Goal: Task Accomplishment & Management: Manage account settings

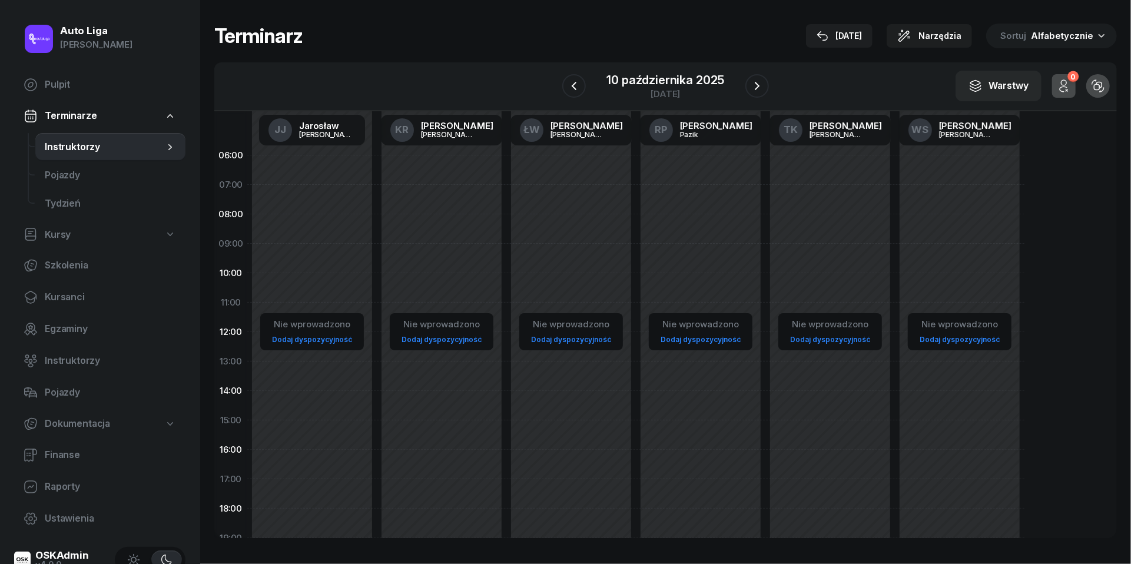
scroll to position [100, 0]
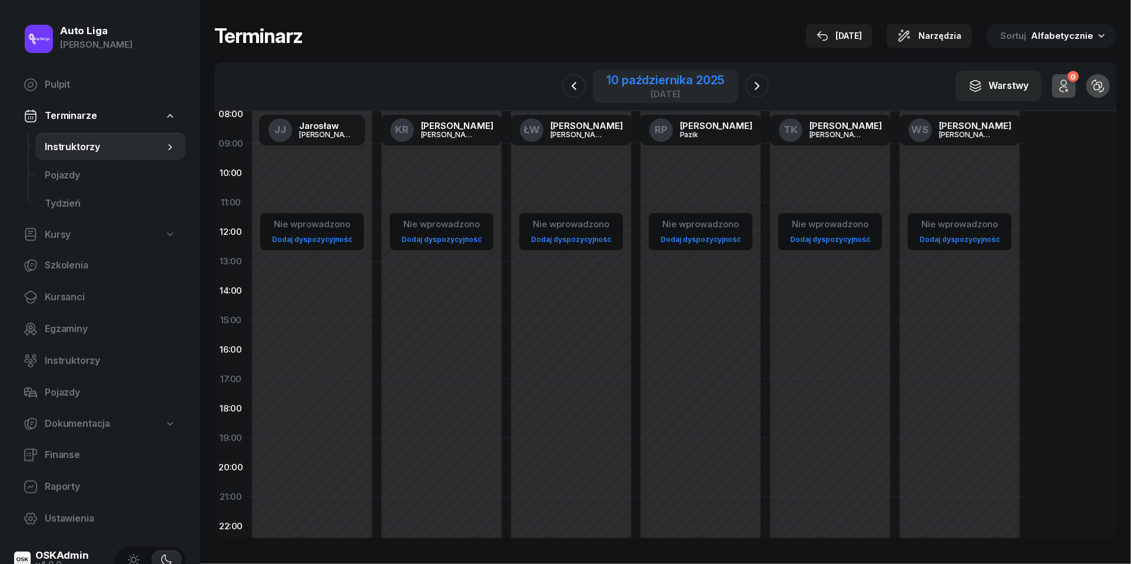
click at [657, 77] on div "10 października 2025" at bounding box center [666, 80] width 118 height 12
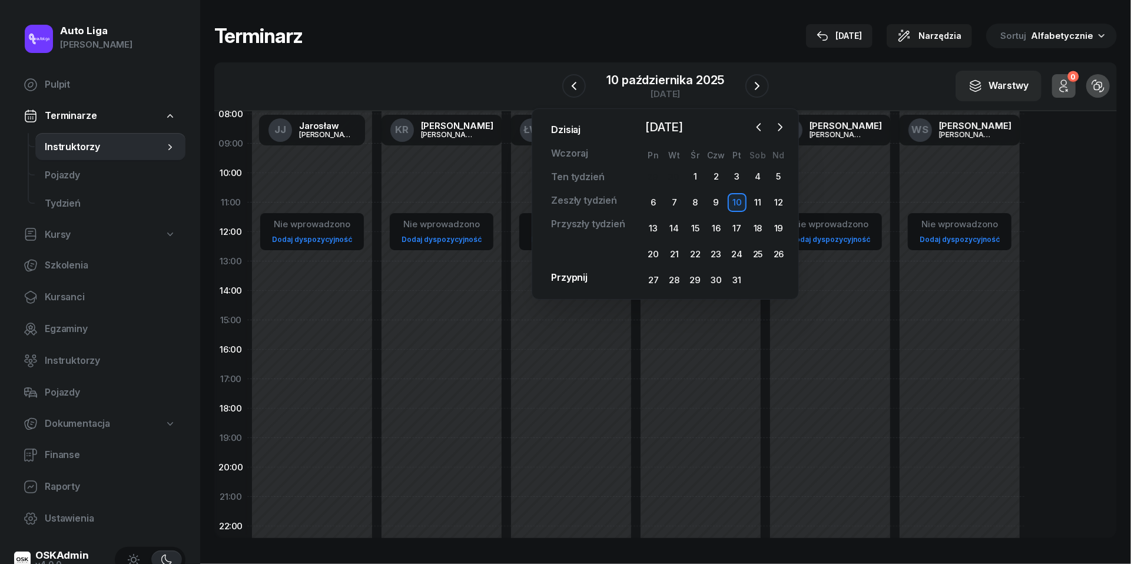
click at [563, 132] on link "Dzisiaj" at bounding box center [566, 130] width 48 height 24
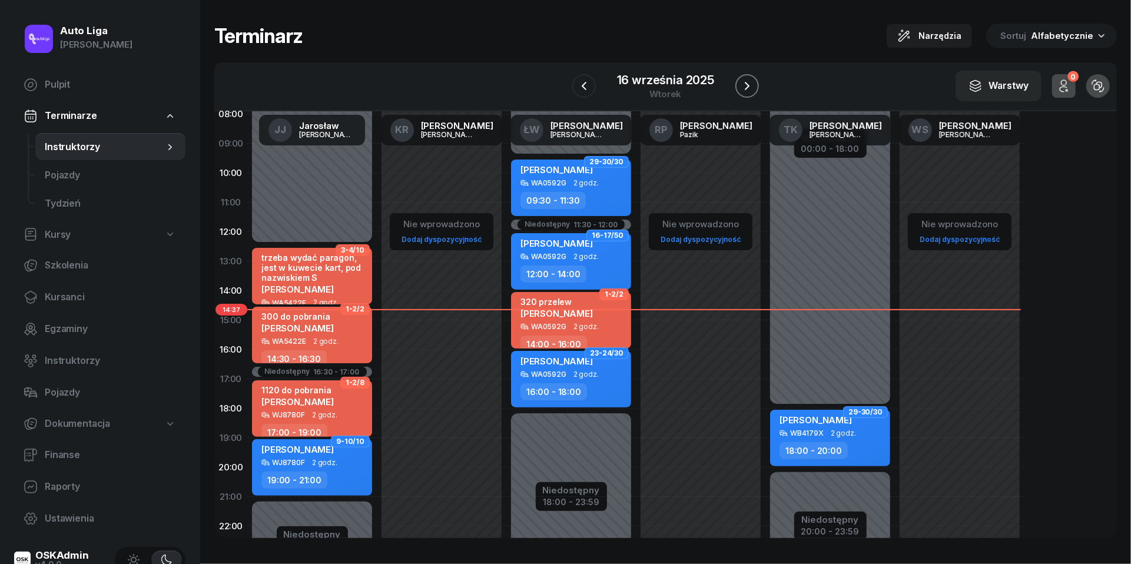
click at [753, 84] on icon "button" at bounding box center [747, 86] width 14 height 14
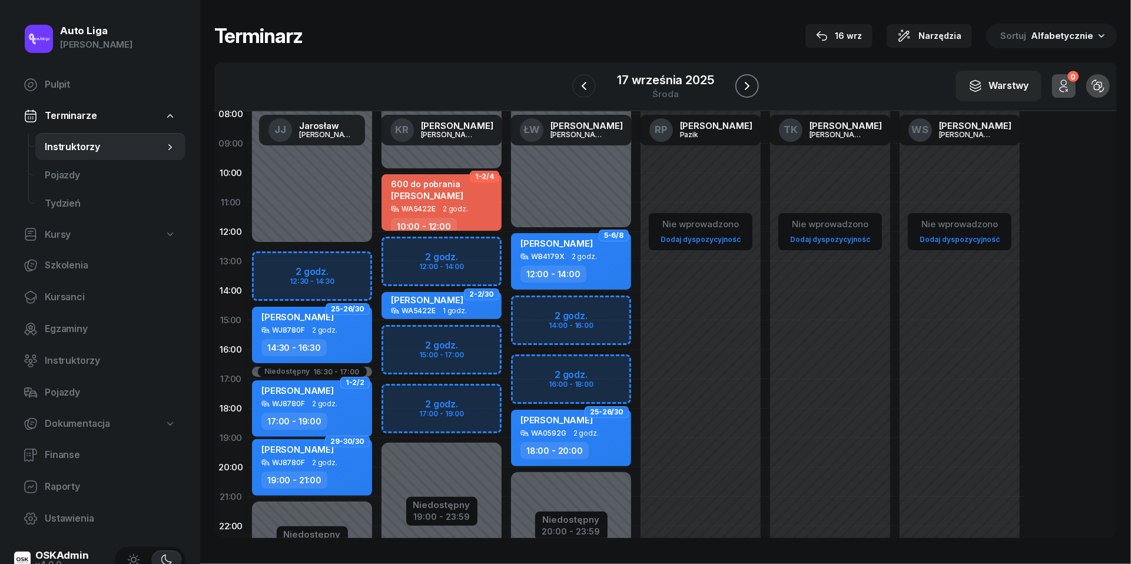
click at [753, 84] on icon "button" at bounding box center [747, 86] width 14 height 14
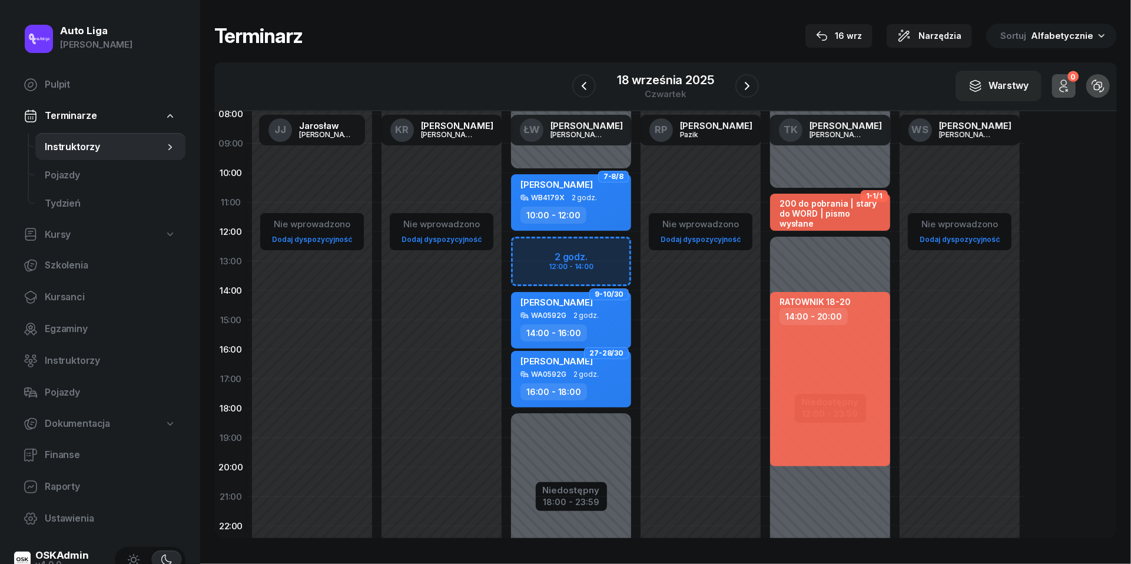
click at [528, 250] on div "Niedostępny 00:00 - 10:00 Niedostępny 18:00 - 23:59 2 godz. 12:00 - 14:00 7-8/8…" at bounding box center [571, 320] width 130 height 559
select select "12"
select select "14"
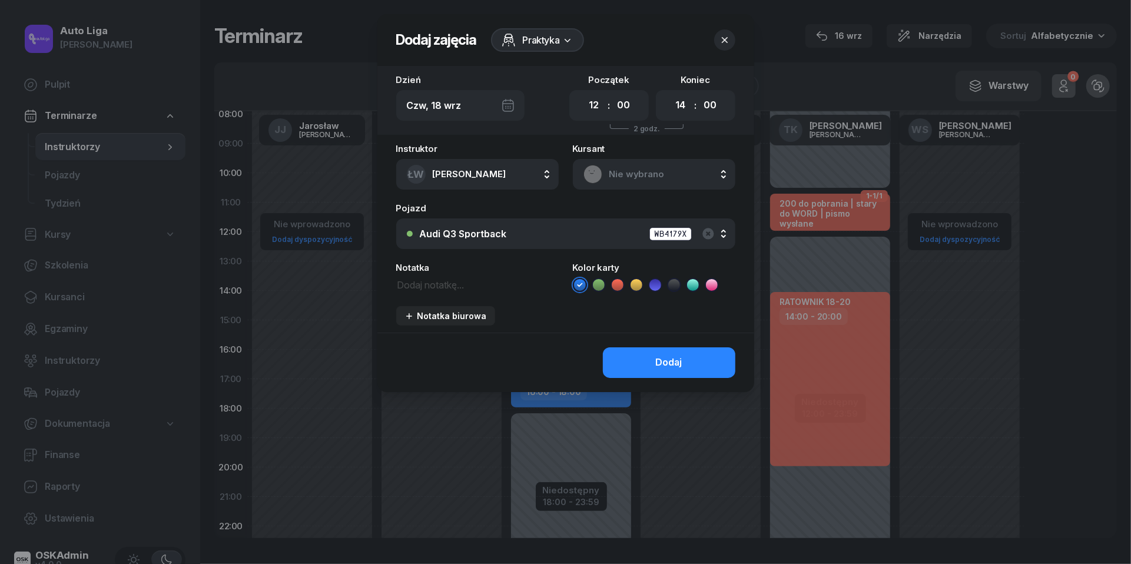
click at [625, 168] on span "Nie wybrano" at bounding box center [667, 174] width 115 height 15
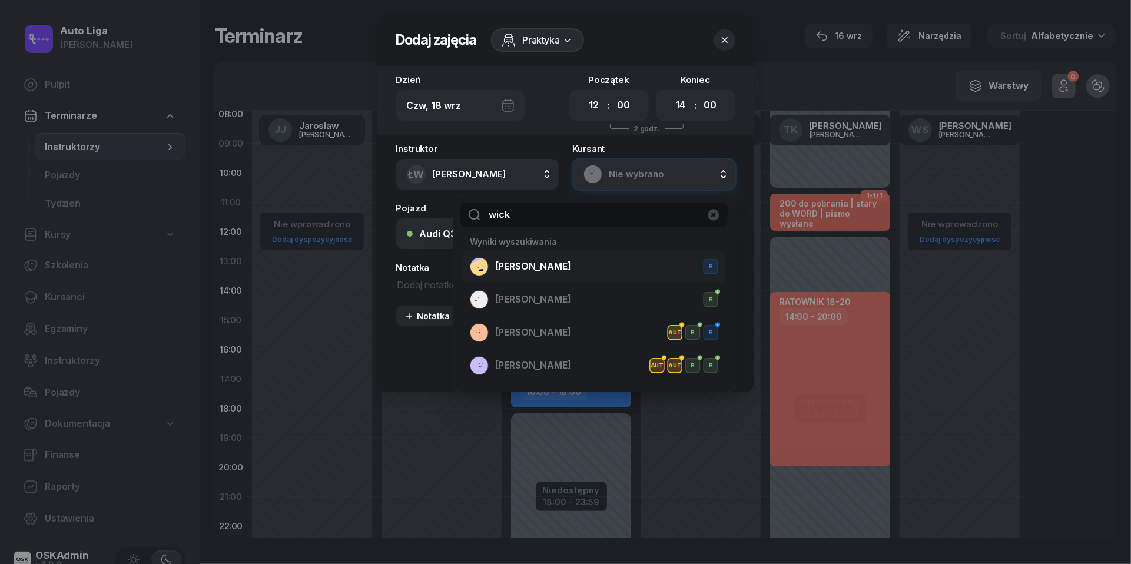
type input "wick"
click at [578, 264] on div "Marta Wickles B" at bounding box center [594, 266] width 249 height 19
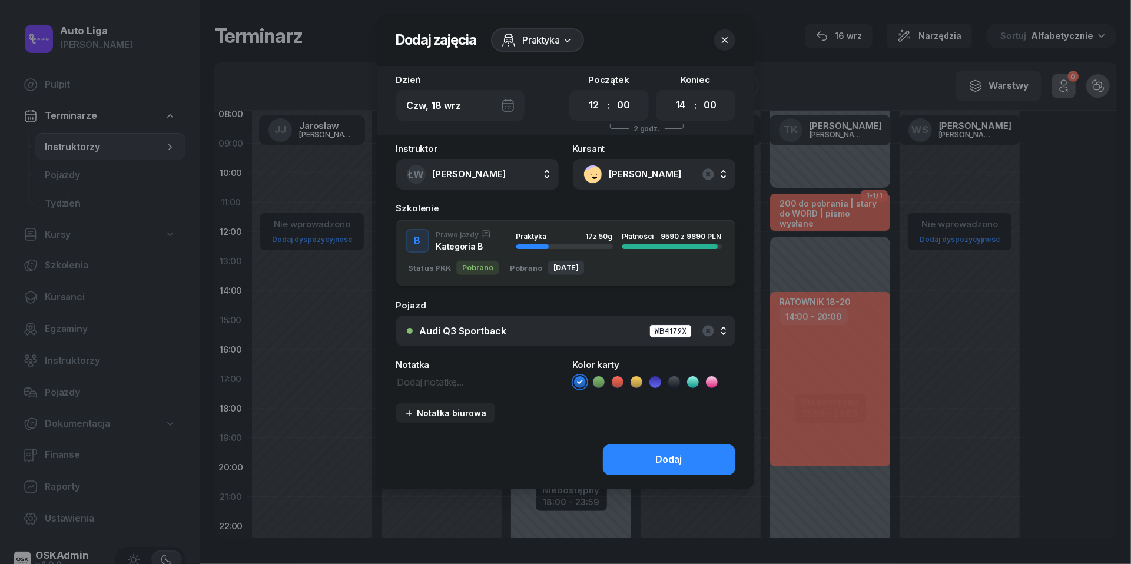
click at [550, 333] on div "Audi Q3 Sportback WB4179X" at bounding box center [572, 331] width 305 height 15
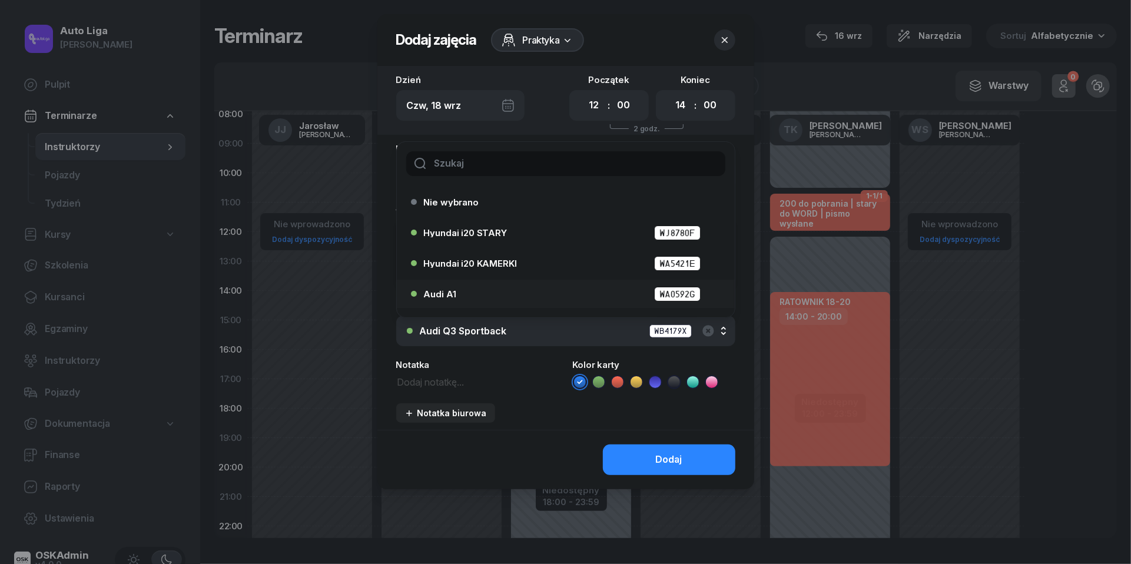
scroll to position [46, 0]
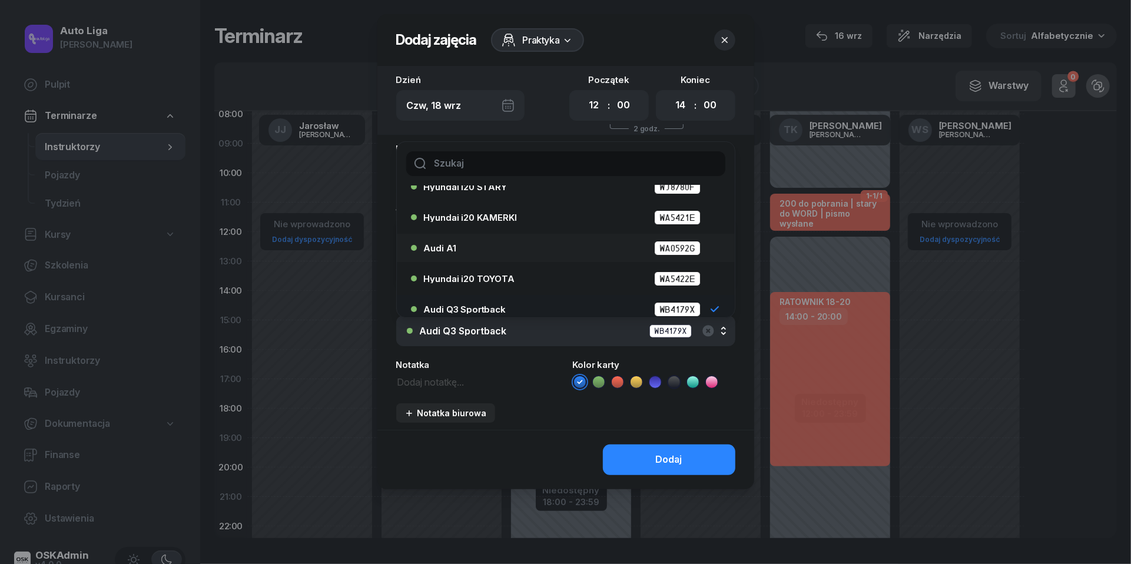
click at [518, 250] on div "Audi A1 WA0592G" at bounding box center [569, 248] width 290 height 15
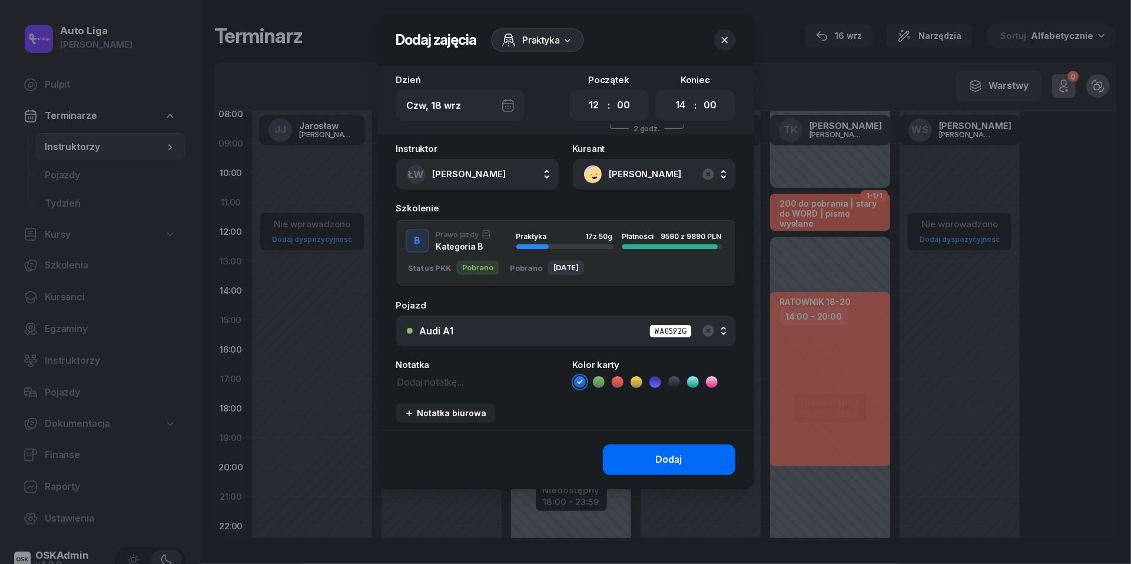
click at [680, 453] on div "Dodaj" at bounding box center [669, 459] width 27 height 15
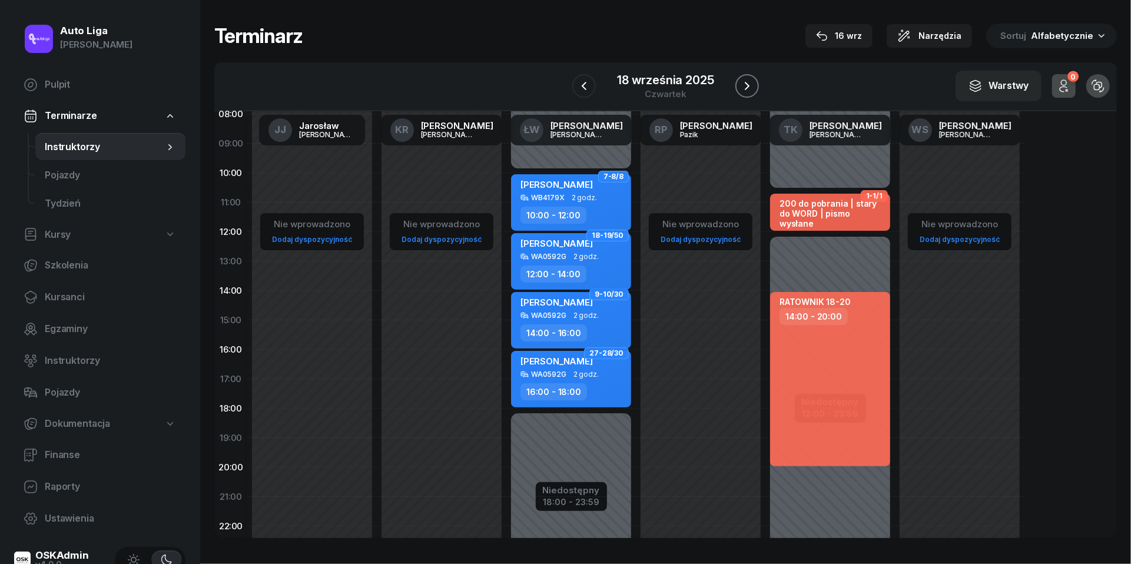
click at [746, 82] on icon "button" at bounding box center [747, 86] width 5 height 8
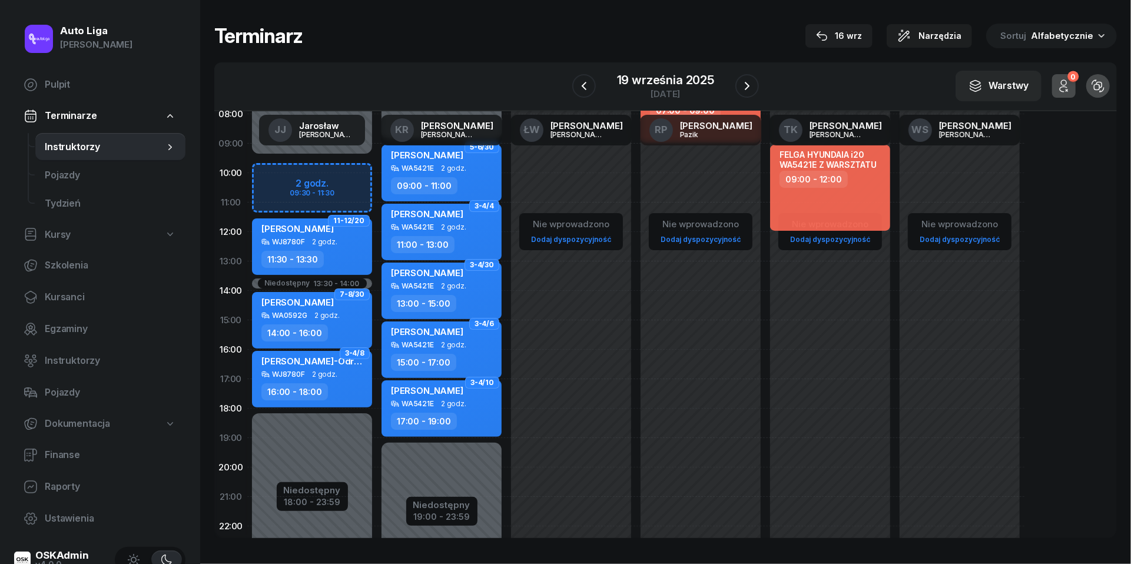
click at [279, 167] on div "Niedostępny 00:00 - 09:30 Niedostępny 18:00 - 23:59 Niedostępny 13:30 - 14:00 2…" at bounding box center [312, 320] width 130 height 559
select select "09"
select select "11"
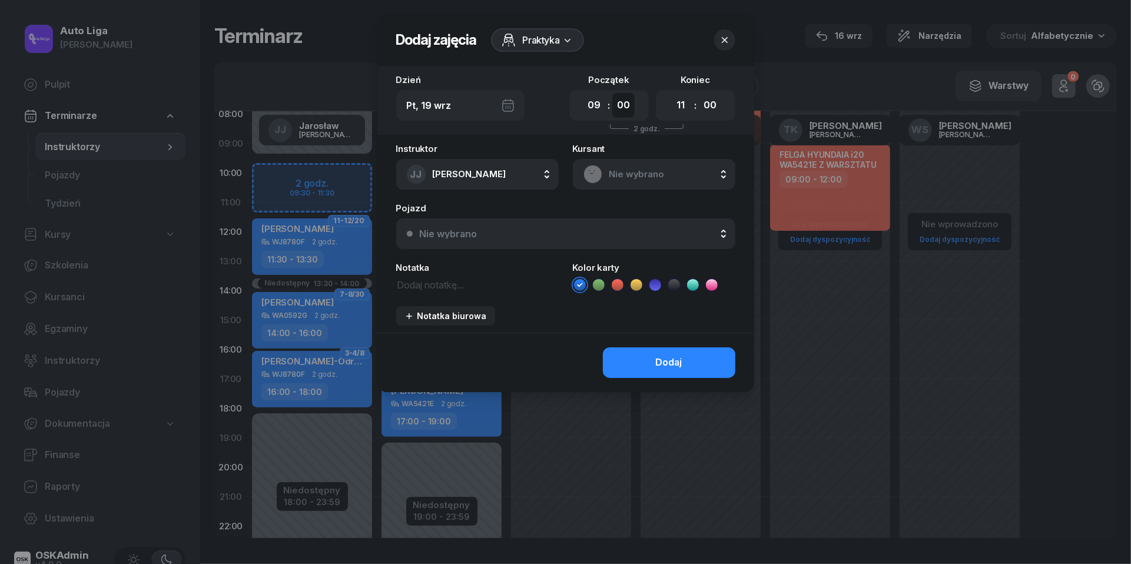
select select "30"
click at [665, 178] on span "Nie wybrano" at bounding box center [667, 174] width 115 height 15
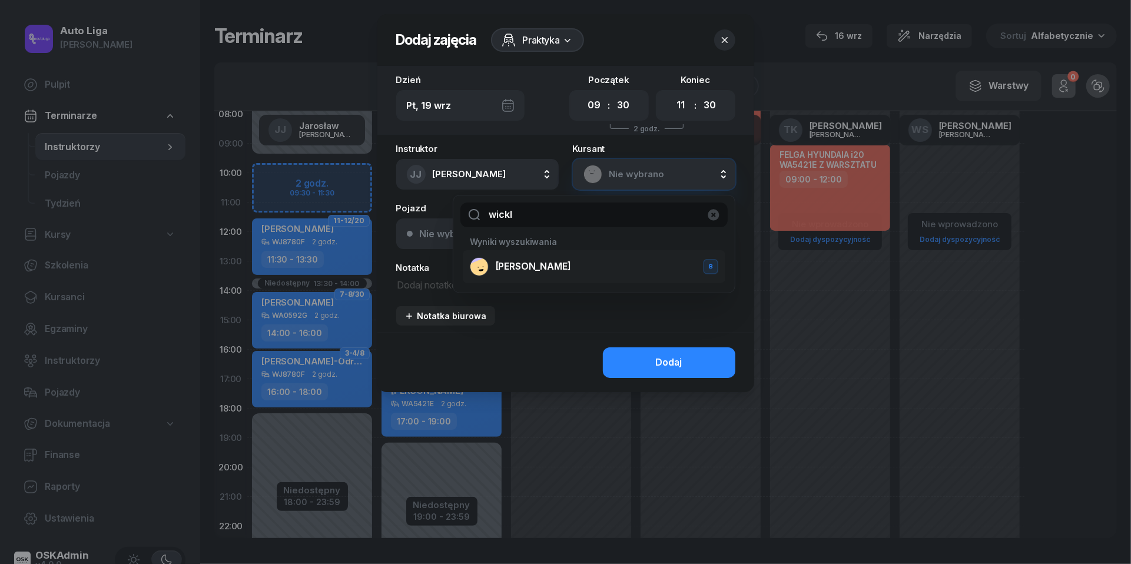
type input "wickl"
click at [562, 262] on div "Marta Wickles B" at bounding box center [594, 266] width 249 height 19
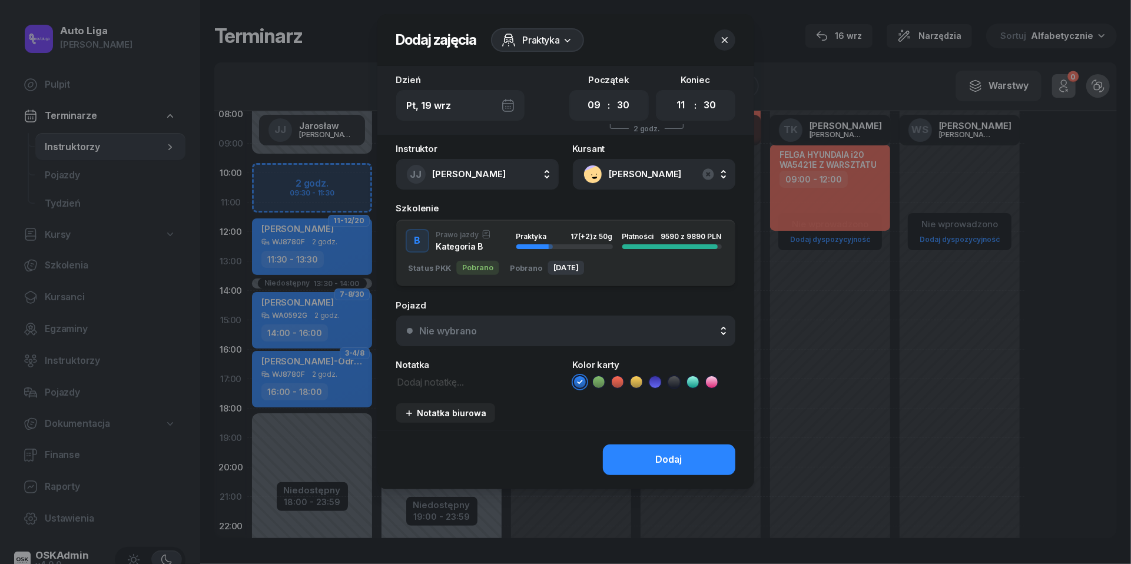
click at [551, 331] on div "Nie wybrano" at bounding box center [572, 330] width 305 height 9
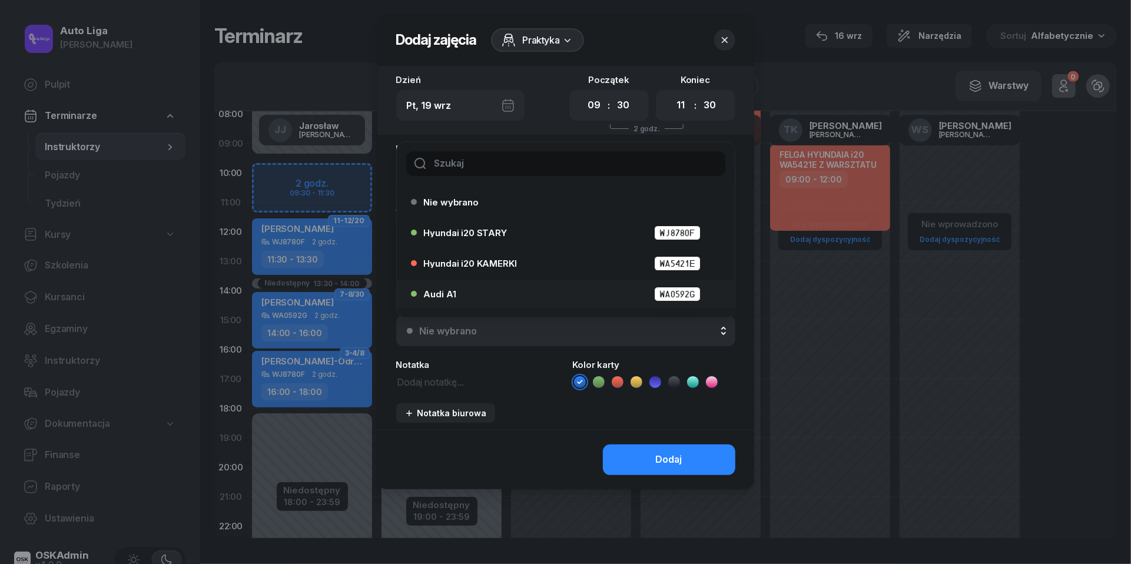
click at [531, 295] on div "Audi A1 WA0592G" at bounding box center [569, 294] width 290 height 15
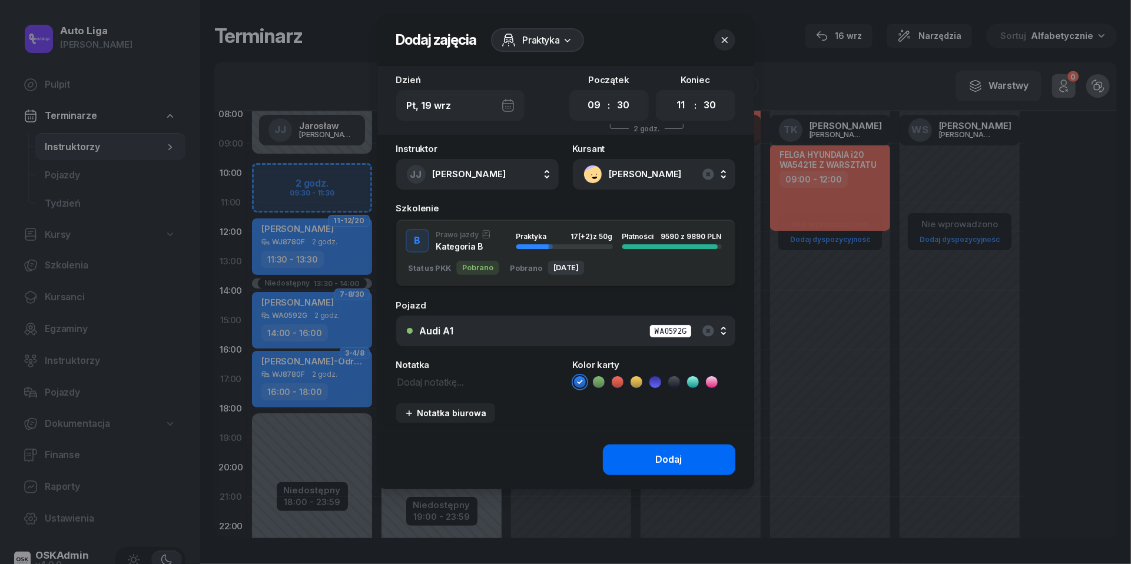
click at [663, 458] on div "Dodaj" at bounding box center [669, 459] width 27 height 15
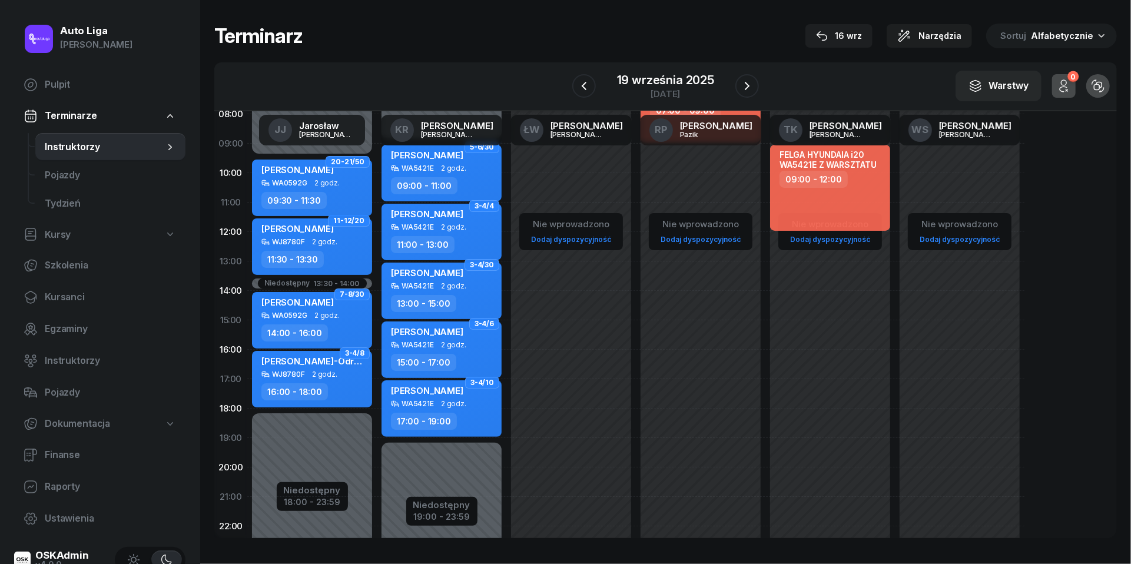
click at [64, 314] on nav "Pulpit Terminarze Instruktorzy Pojazdy Tydzień Kursy Szkolenia Kursanci Egzamin…" at bounding box center [99, 302] width 171 height 462
click at [64, 304] on link "Kursanci" at bounding box center [99, 297] width 171 height 28
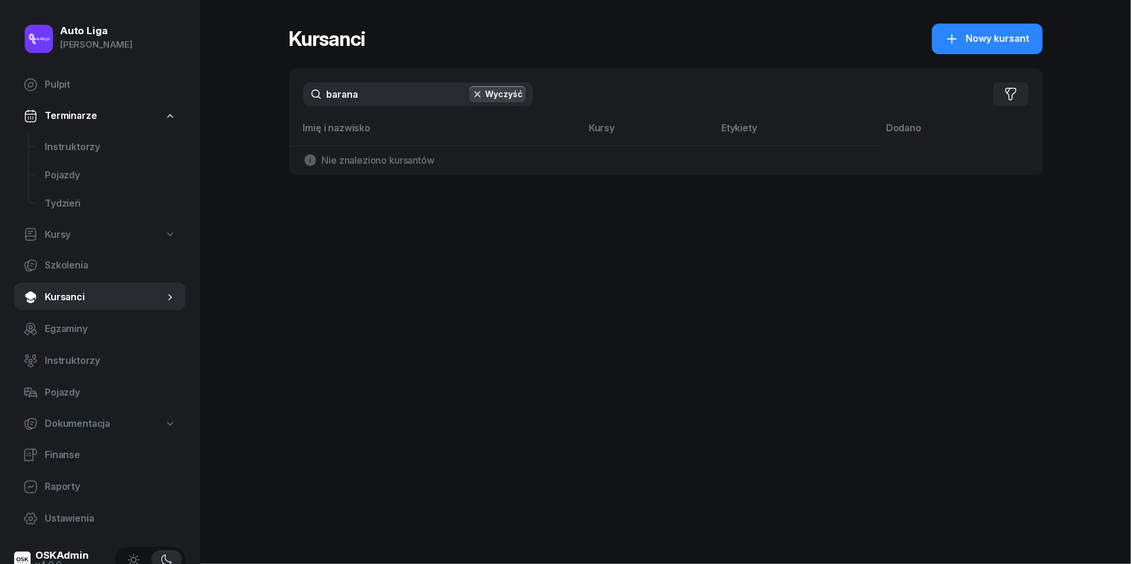
click at [370, 88] on input "barana" at bounding box center [418, 94] width 230 height 24
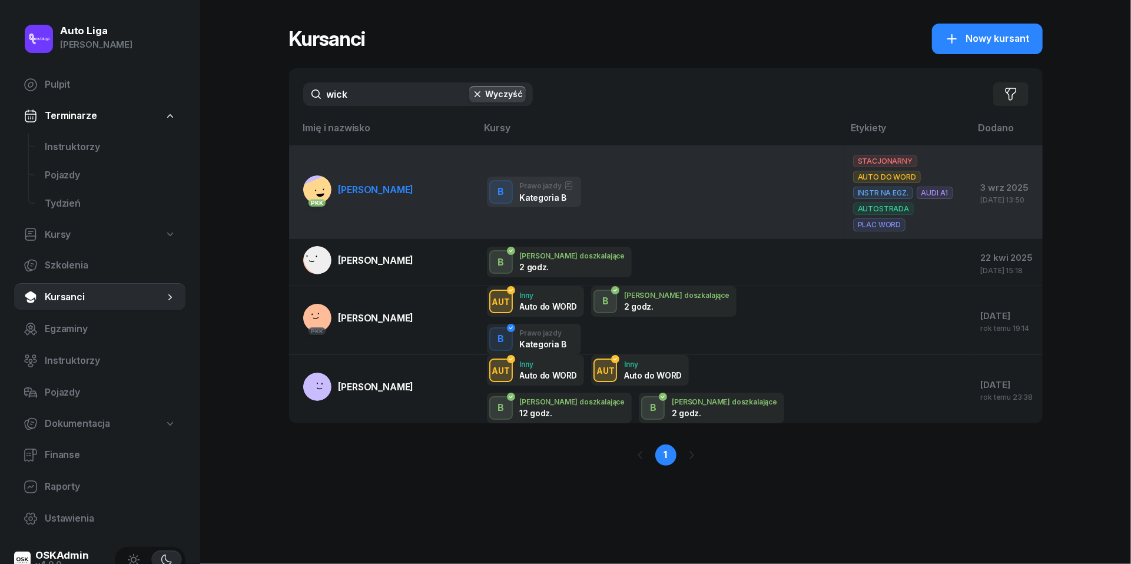
type input "wick"
click at [352, 184] on span "[PERSON_NAME]" at bounding box center [376, 190] width 75 height 12
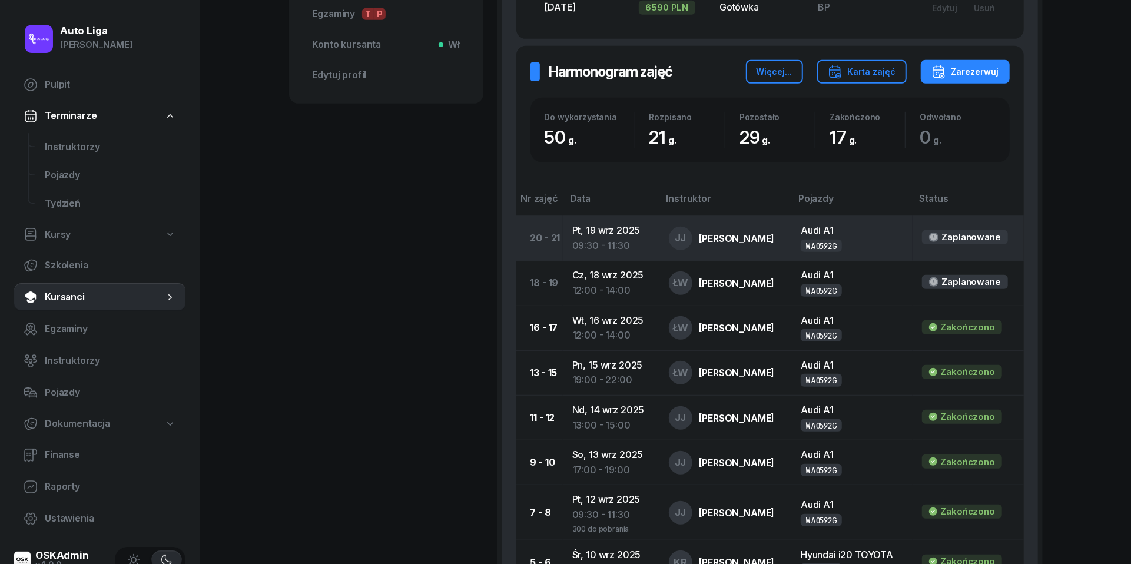
scroll to position [514, 0]
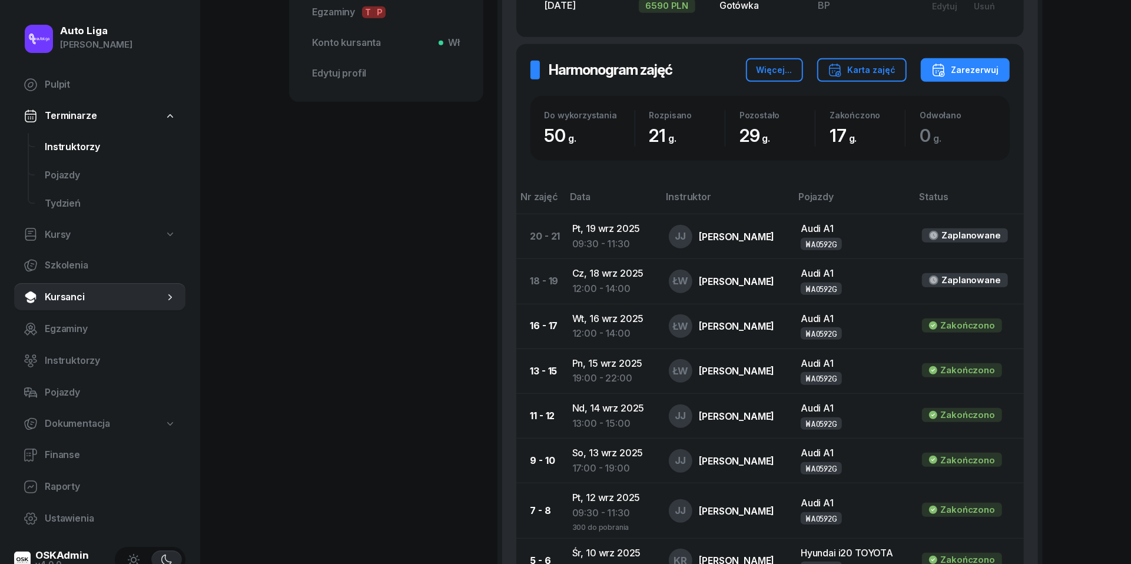
click at [65, 150] on span "Instruktorzy" at bounding box center [110, 147] width 131 height 15
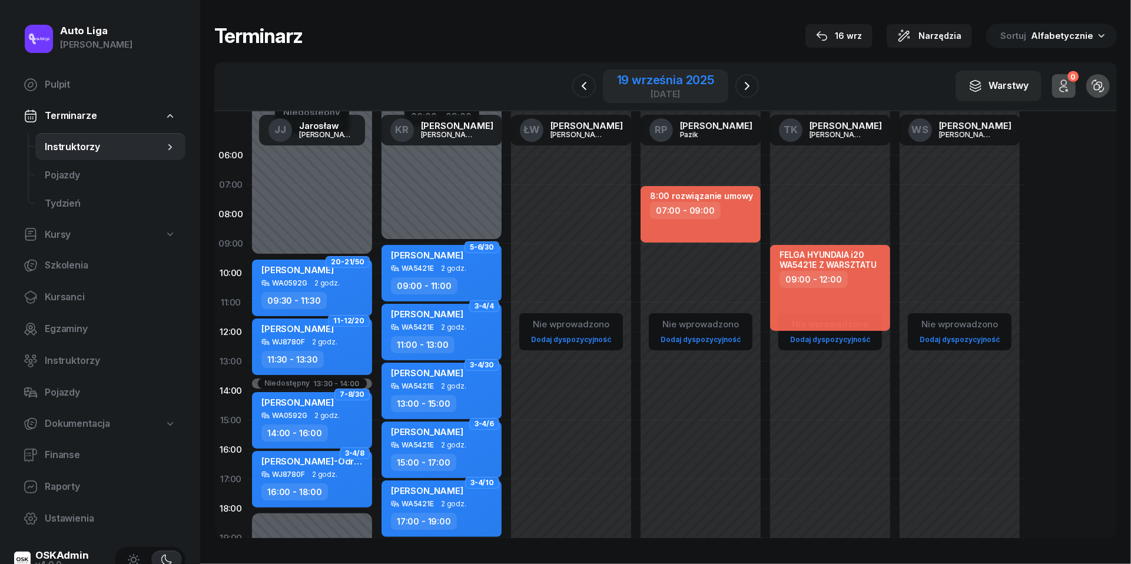
click at [678, 84] on div "19 września 2025" at bounding box center [665, 80] width 97 height 12
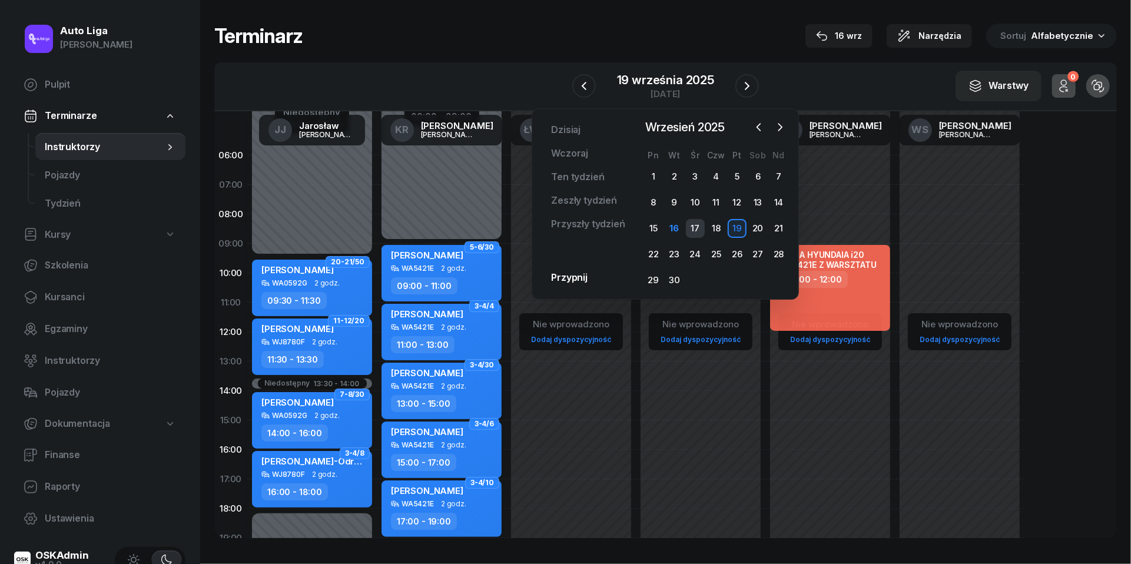
click at [693, 229] on div "17" at bounding box center [695, 228] width 19 height 19
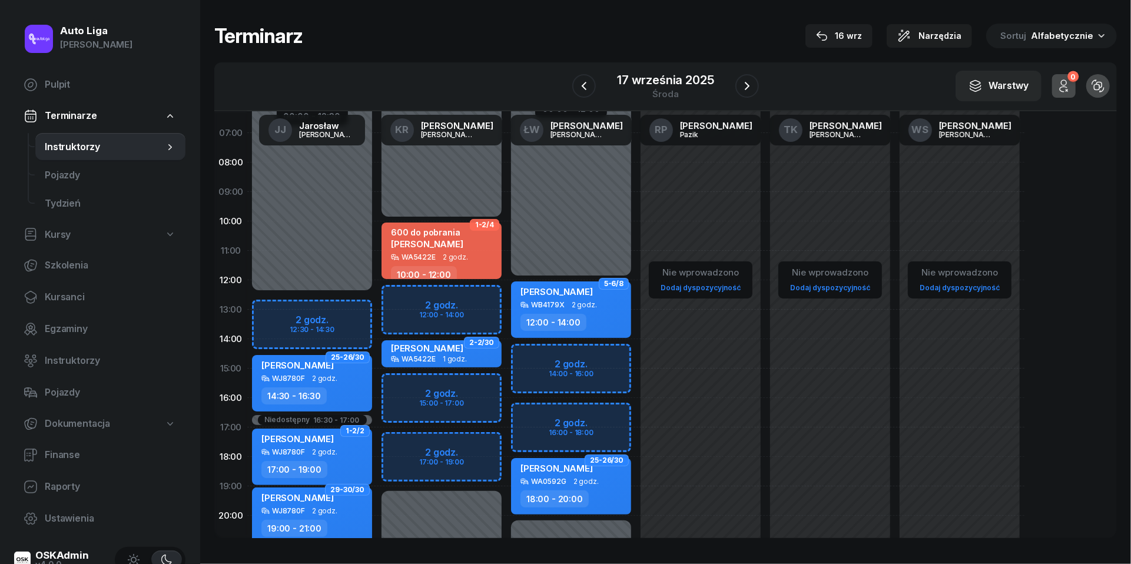
scroll to position [67, 0]
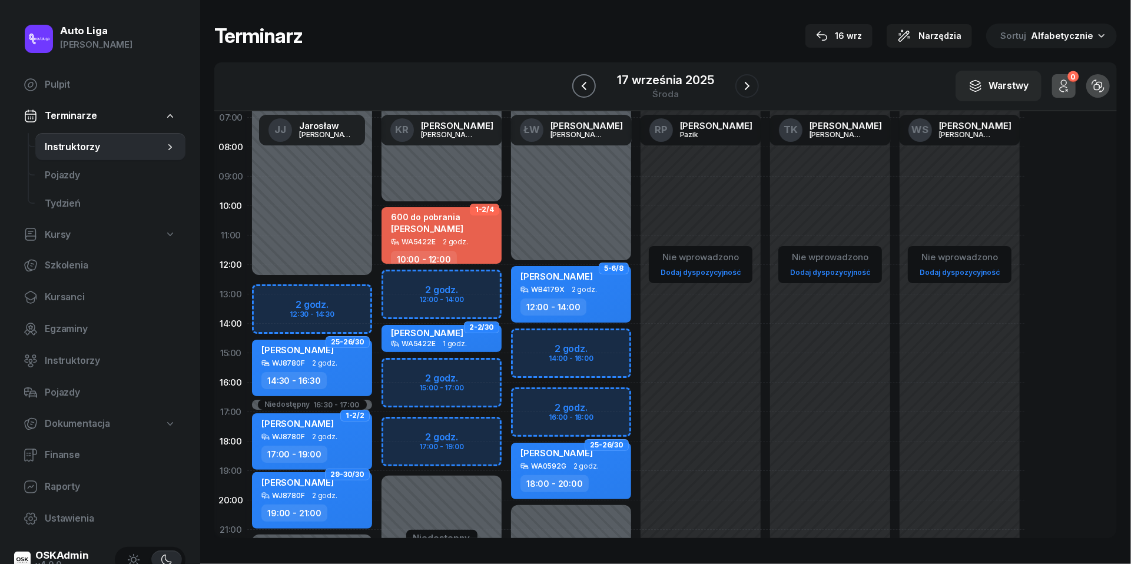
click at [587, 90] on icon "button" at bounding box center [584, 86] width 14 height 14
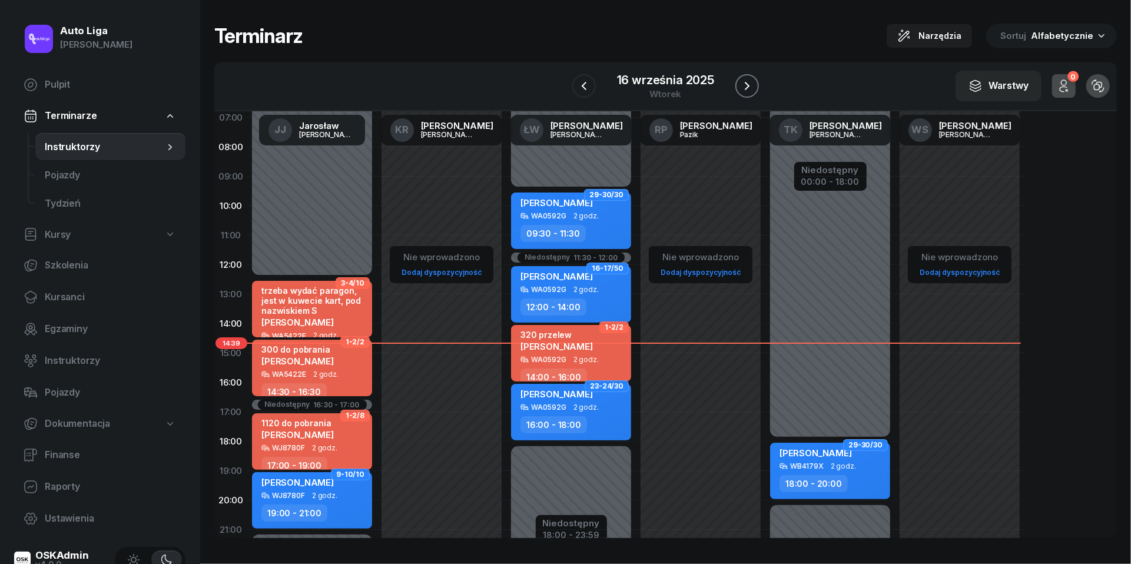
click at [755, 91] on button "button" at bounding box center [748, 86] width 24 height 24
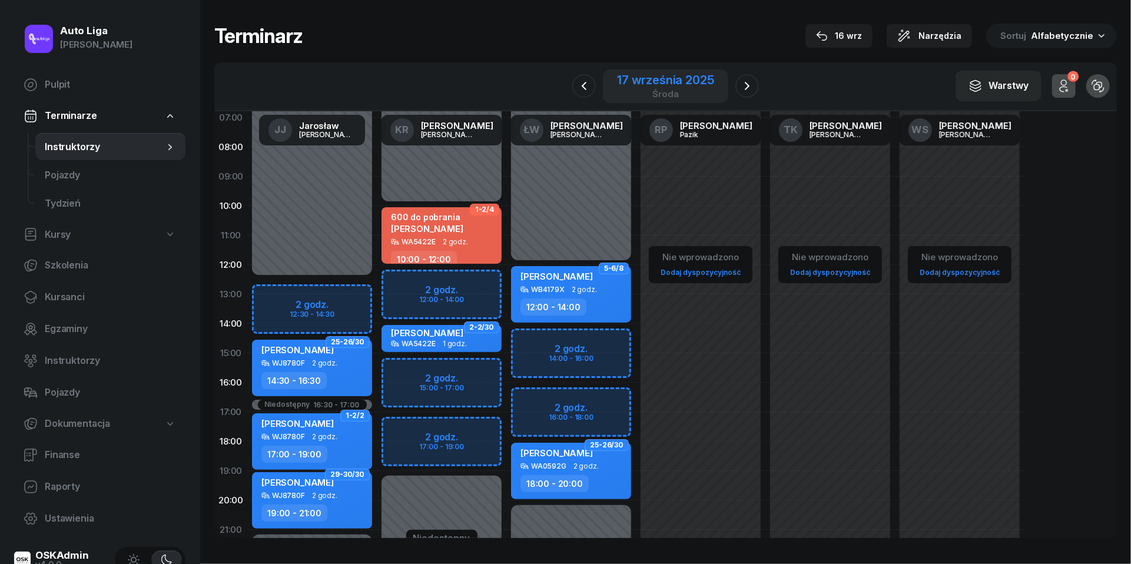
click at [642, 80] on div "17 września 2025" at bounding box center [665, 80] width 97 height 12
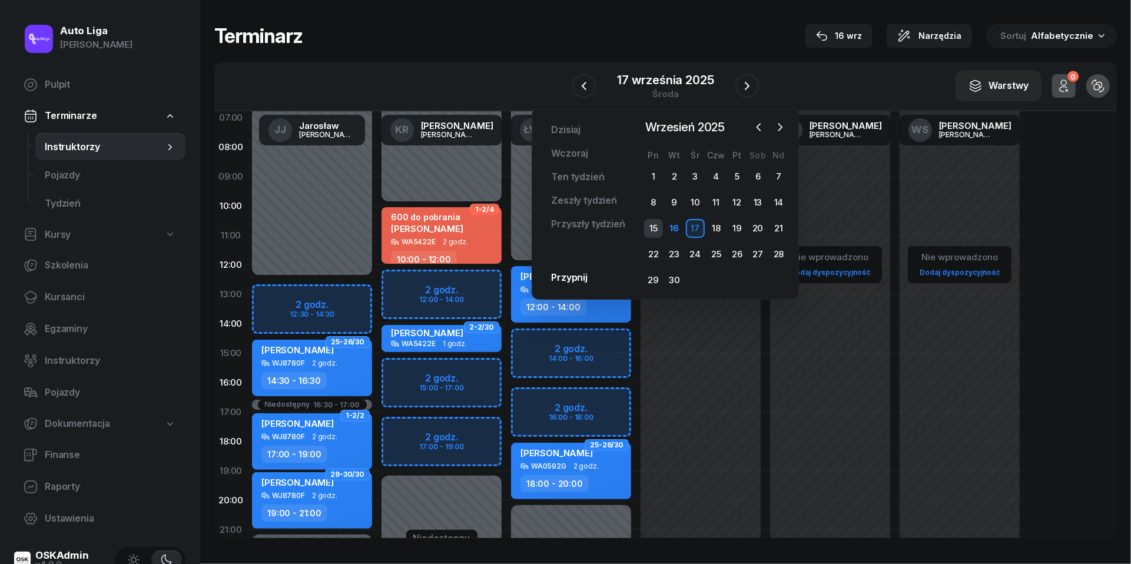
click at [658, 225] on div "15" at bounding box center [653, 228] width 19 height 19
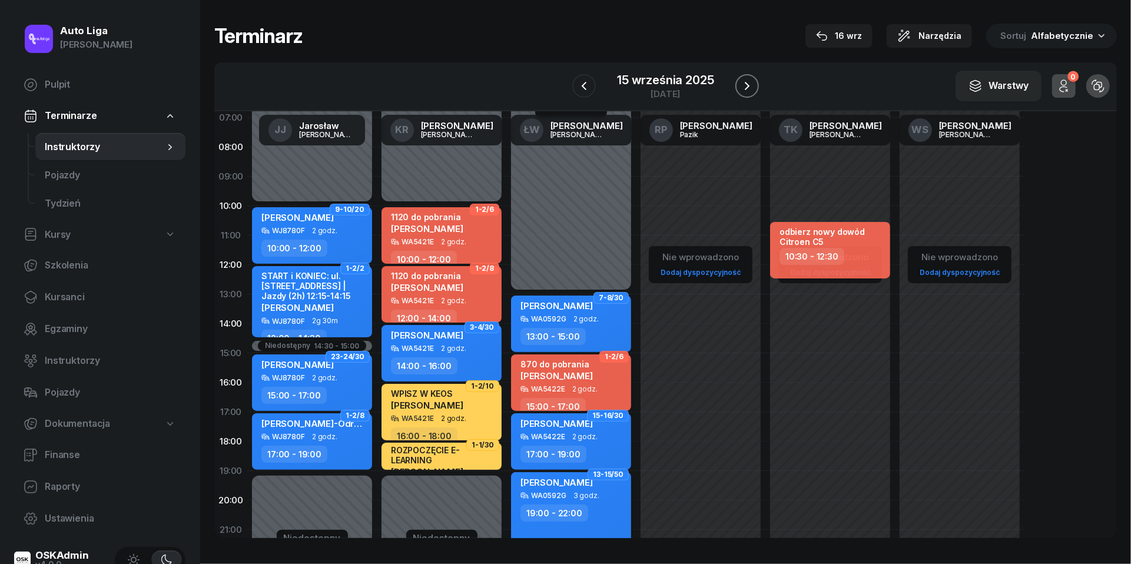
click at [747, 84] on icon "button" at bounding box center [747, 86] width 5 height 8
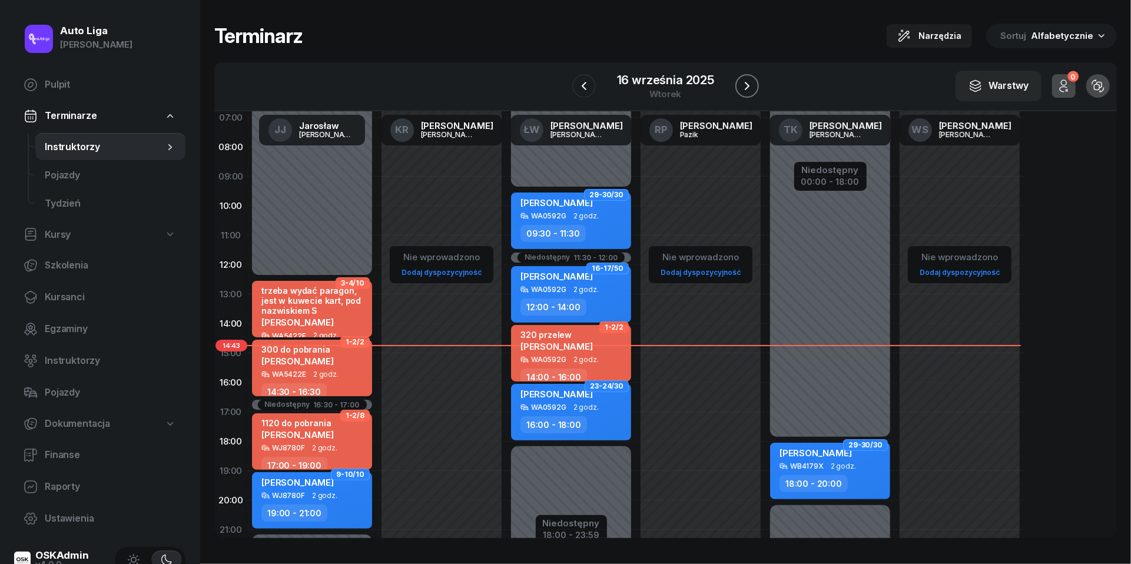
click at [747, 84] on icon "button" at bounding box center [747, 86] width 14 height 14
click at [747, 84] on icon "button" at bounding box center [747, 86] width 5 height 8
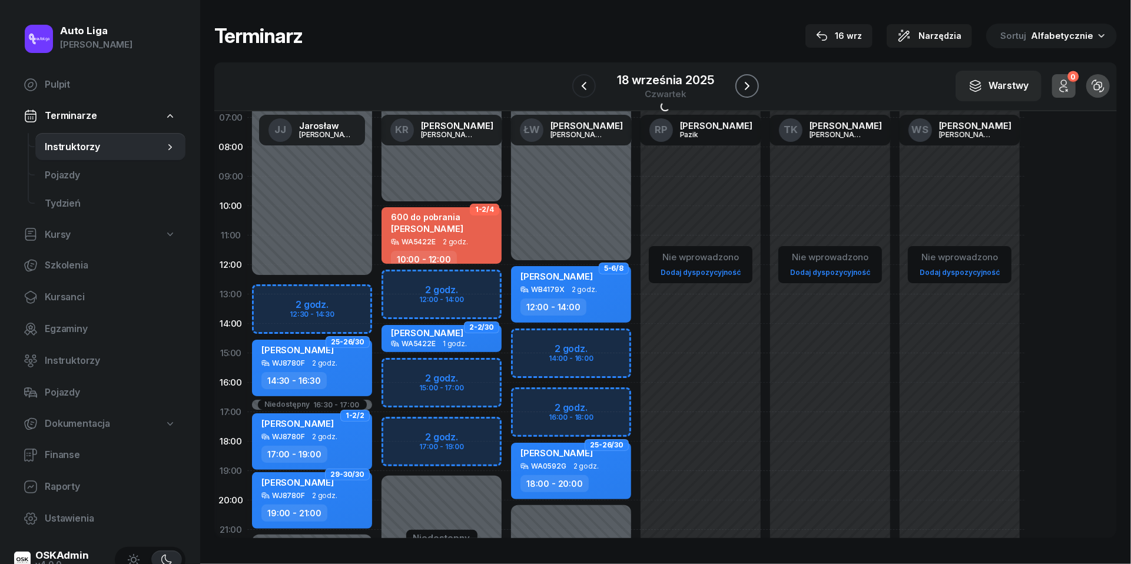
click at [747, 84] on icon "button" at bounding box center [747, 86] width 14 height 14
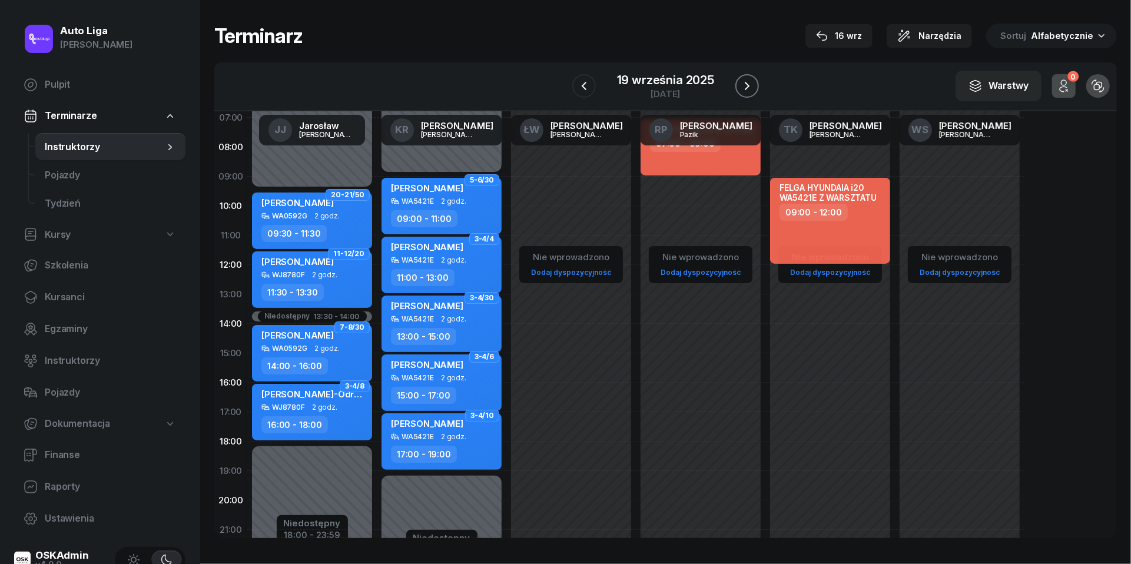
click at [747, 84] on icon "button" at bounding box center [747, 86] width 14 height 14
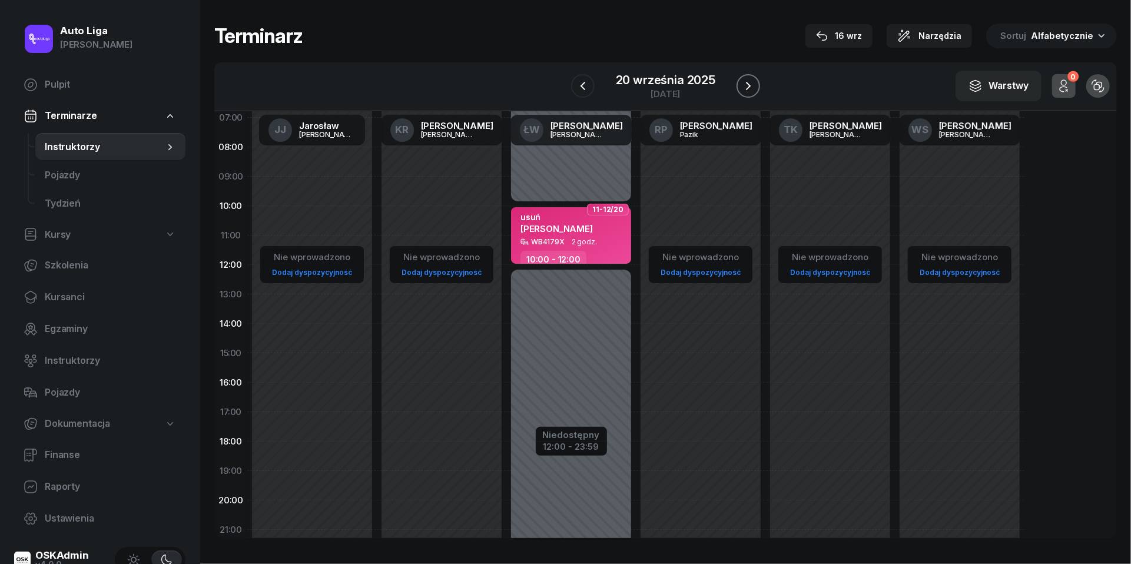
click at [747, 84] on icon "button" at bounding box center [748, 86] width 14 height 14
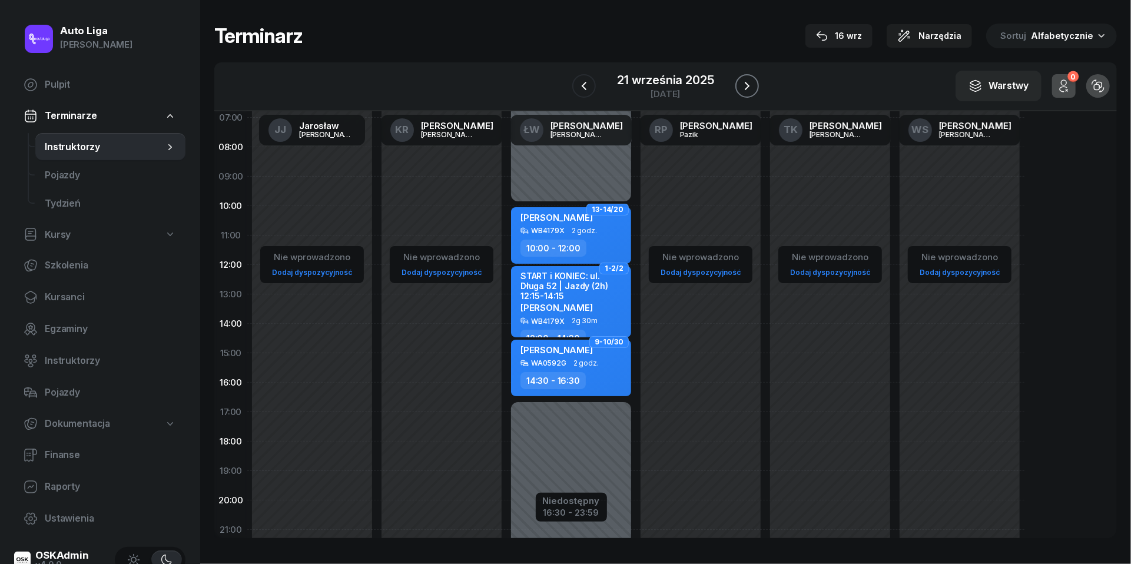
click at [747, 84] on icon "button" at bounding box center [747, 86] width 14 height 14
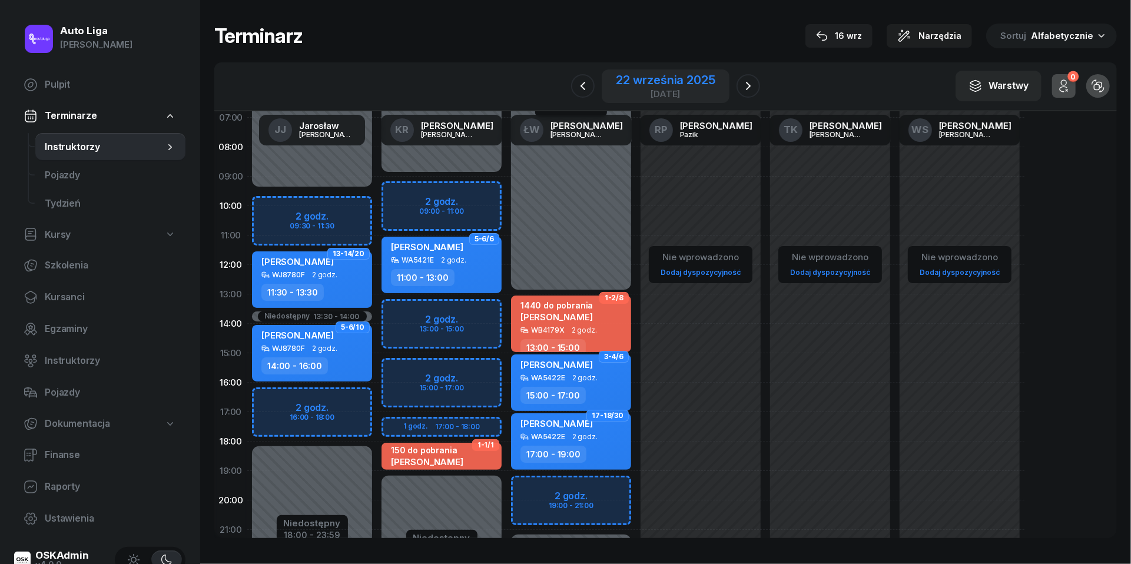
click at [676, 90] on div "[DATE]" at bounding box center [665, 94] width 99 height 9
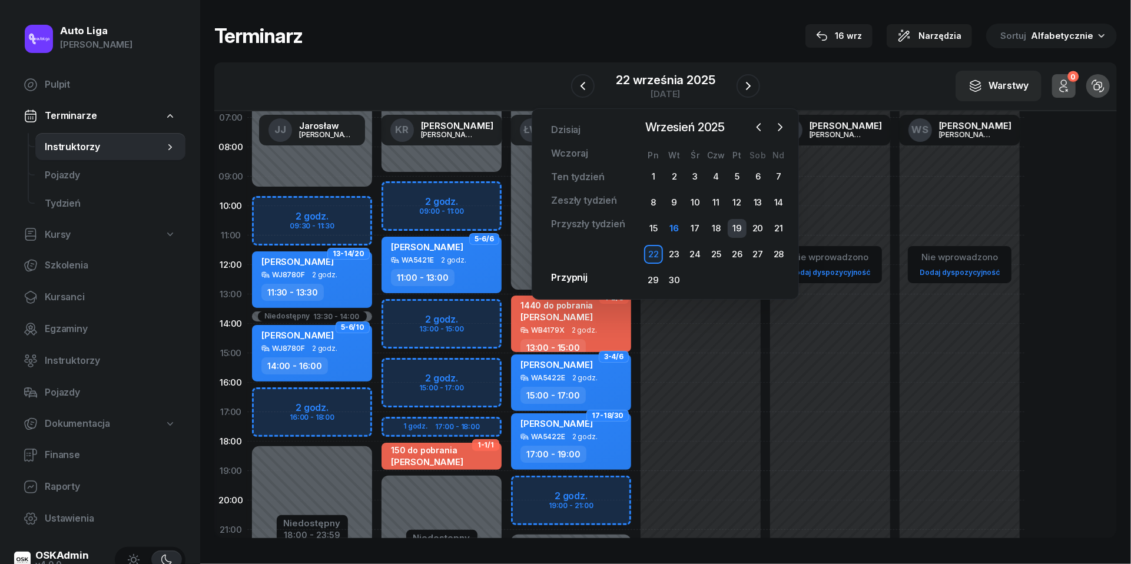
click at [741, 230] on div "19" at bounding box center [737, 228] width 19 height 19
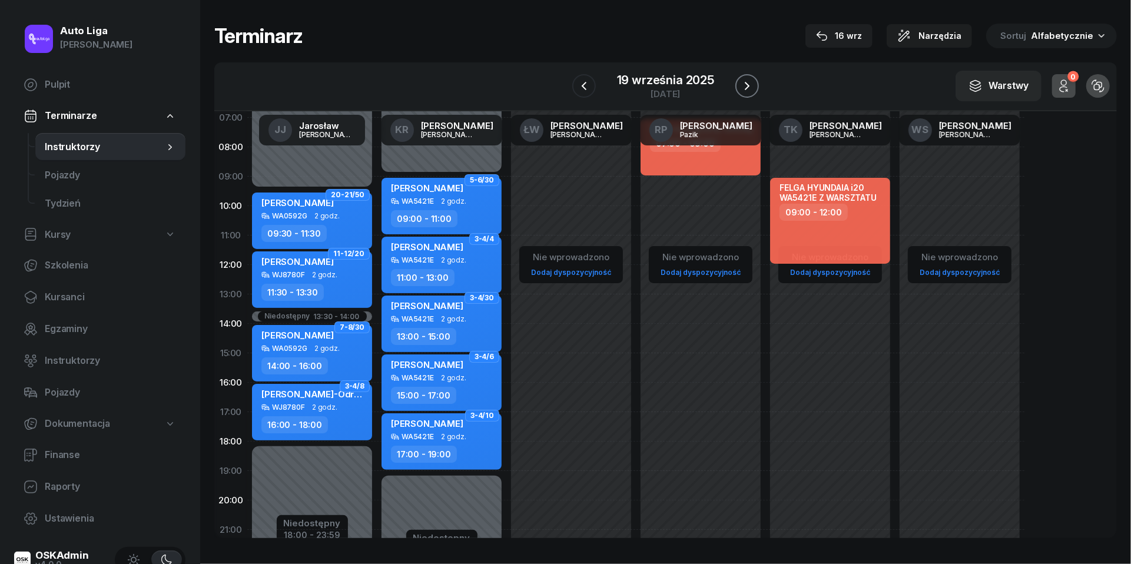
click at [750, 83] on icon "button" at bounding box center [747, 86] width 14 height 14
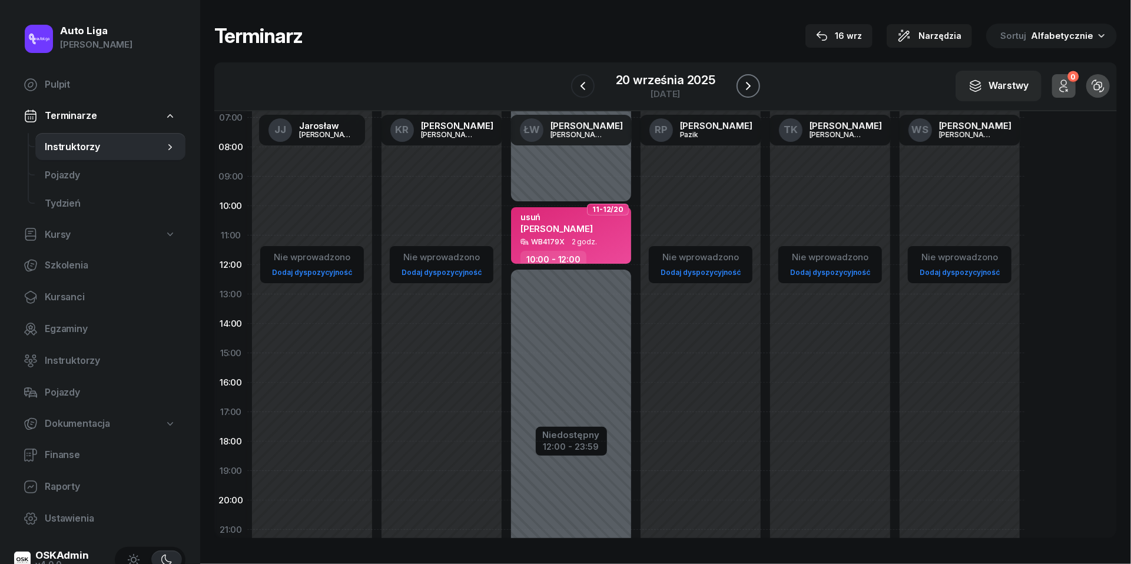
click at [750, 83] on icon "button" at bounding box center [748, 86] width 14 height 14
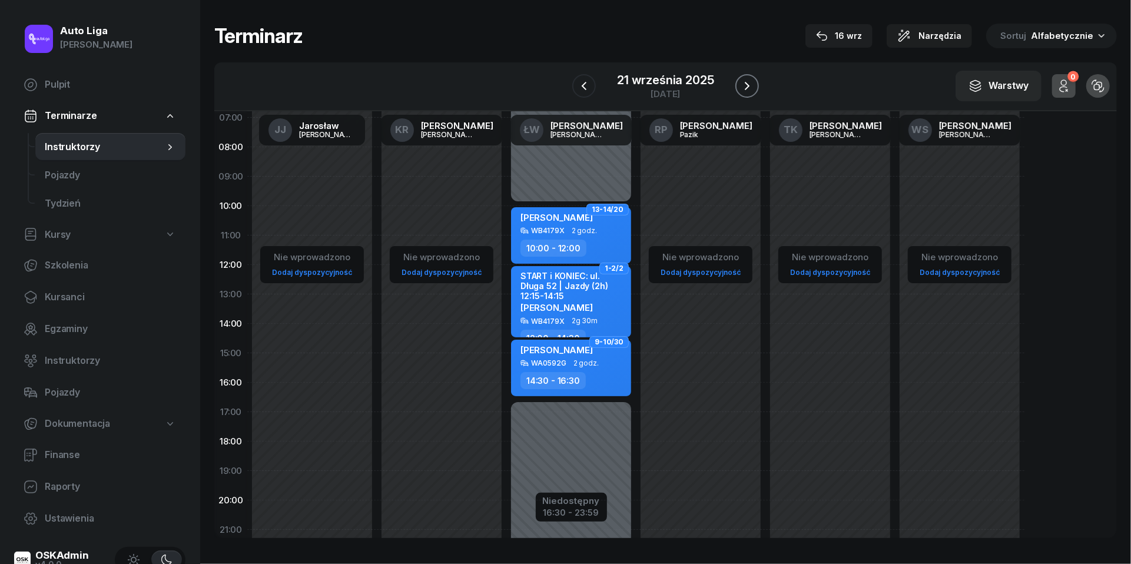
click at [750, 83] on icon "button" at bounding box center [747, 86] width 14 height 14
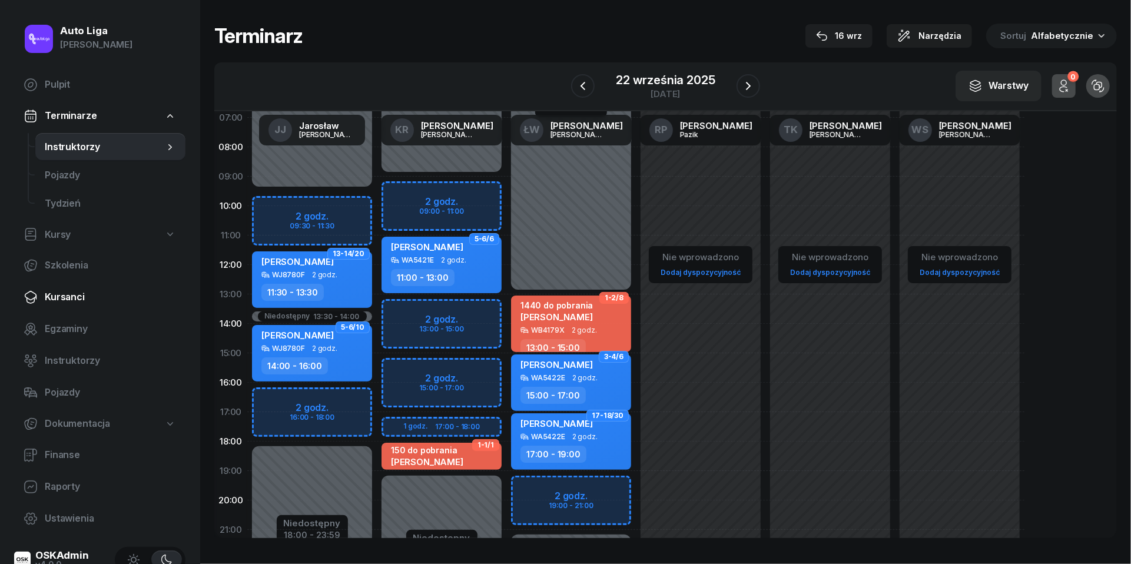
click at [55, 300] on span "Kursanci" at bounding box center [110, 297] width 131 height 15
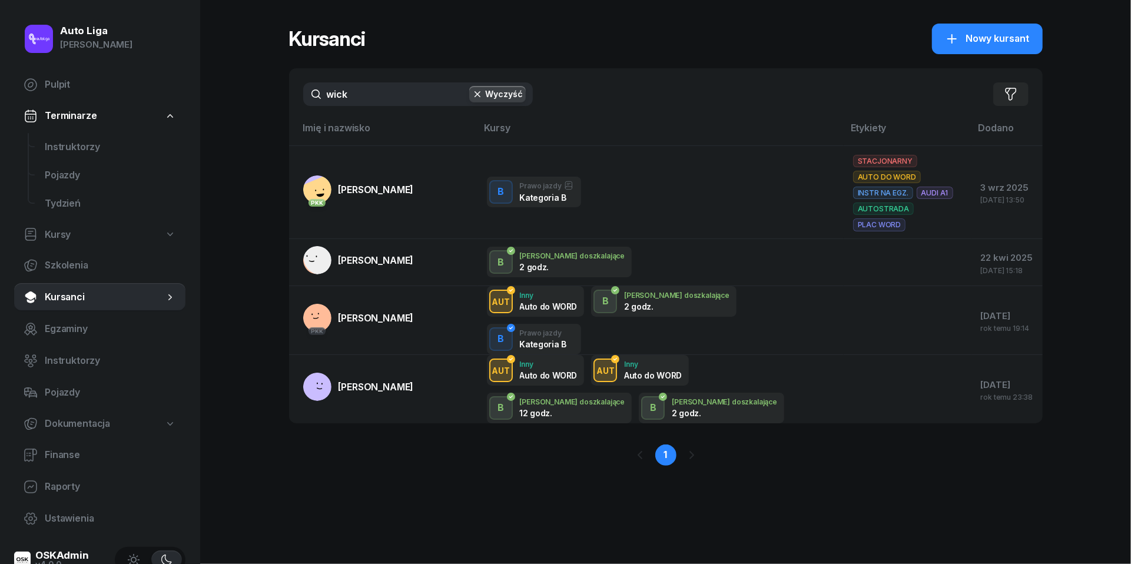
click at [368, 97] on input "wick" at bounding box center [418, 94] width 230 height 24
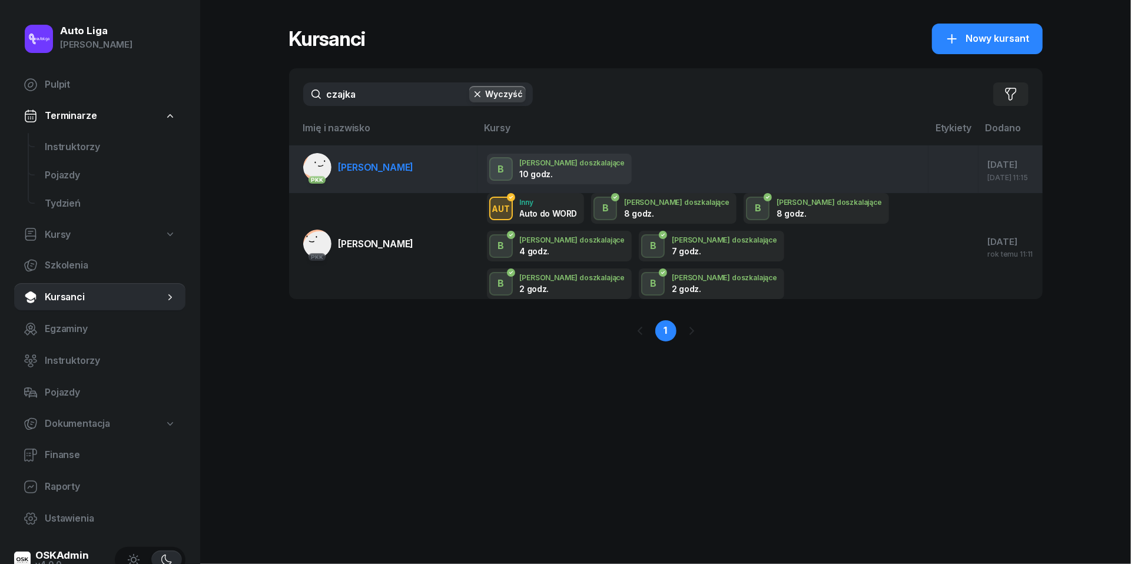
type input "czajka"
click at [353, 170] on span "Rafał Czajka" at bounding box center [376, 167] width 75 height 12
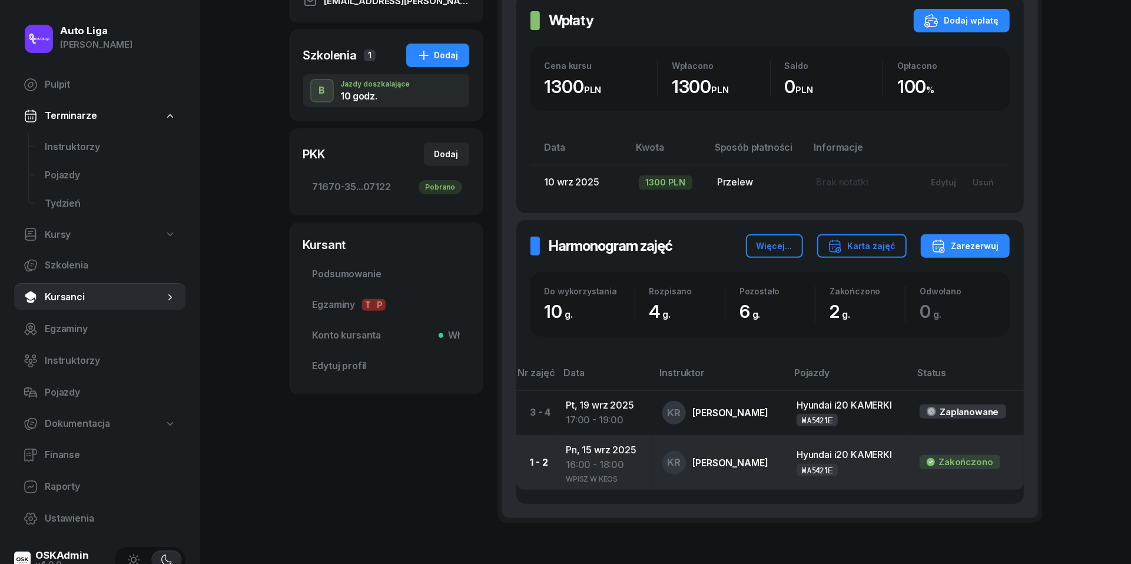
scroll to position [224, 0]
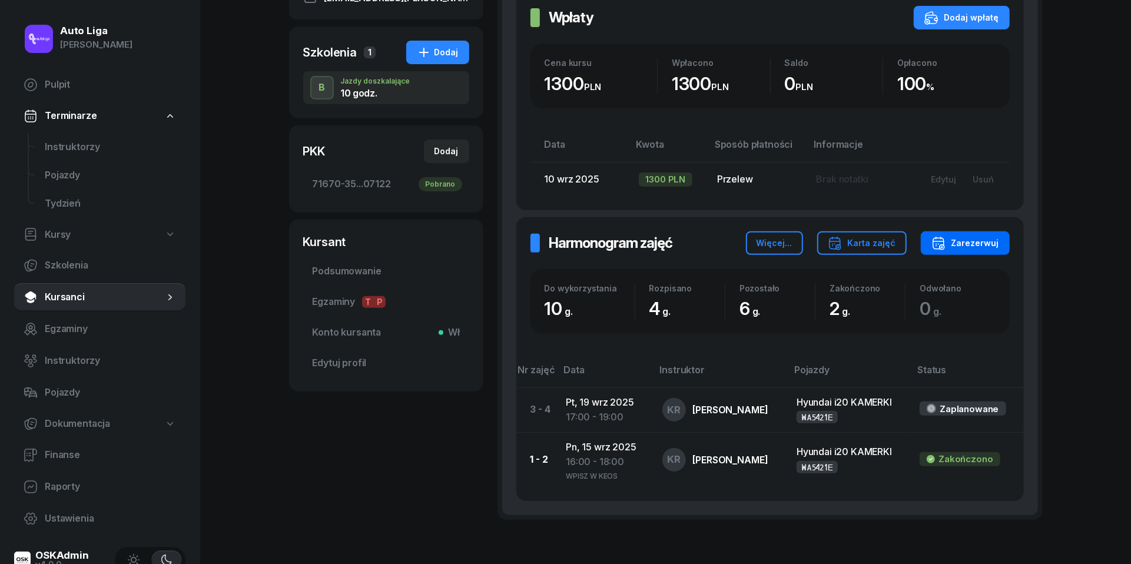
click at [973, 239] on div "Zarezerwuj" at bounding box center [966, 243] width 68 height 14
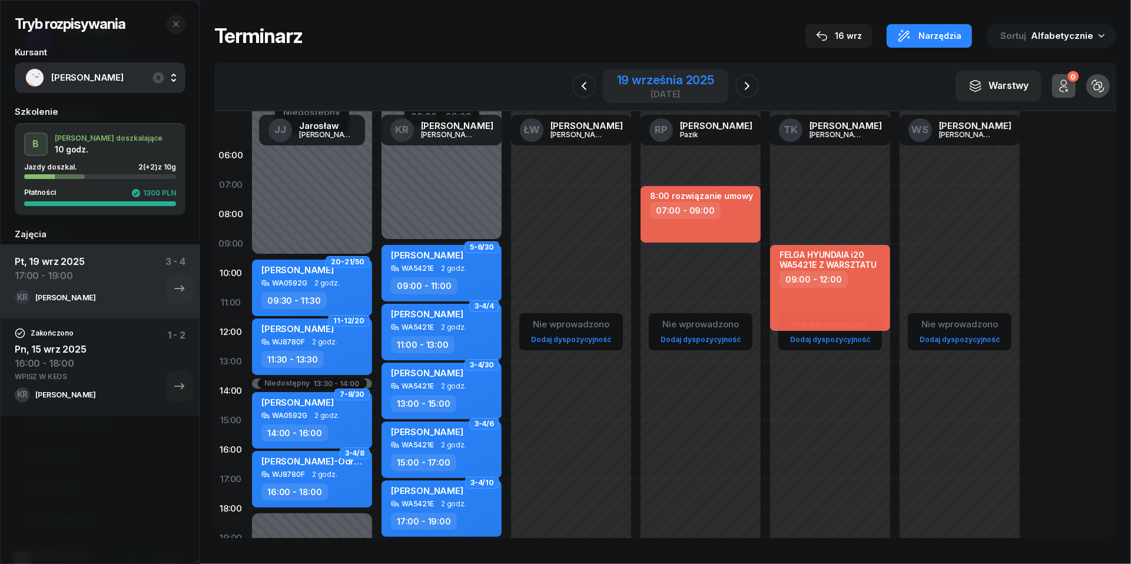
click at [667, 75] on div "19 września 2025" at bounding box center [665, 80] width 97 height 12
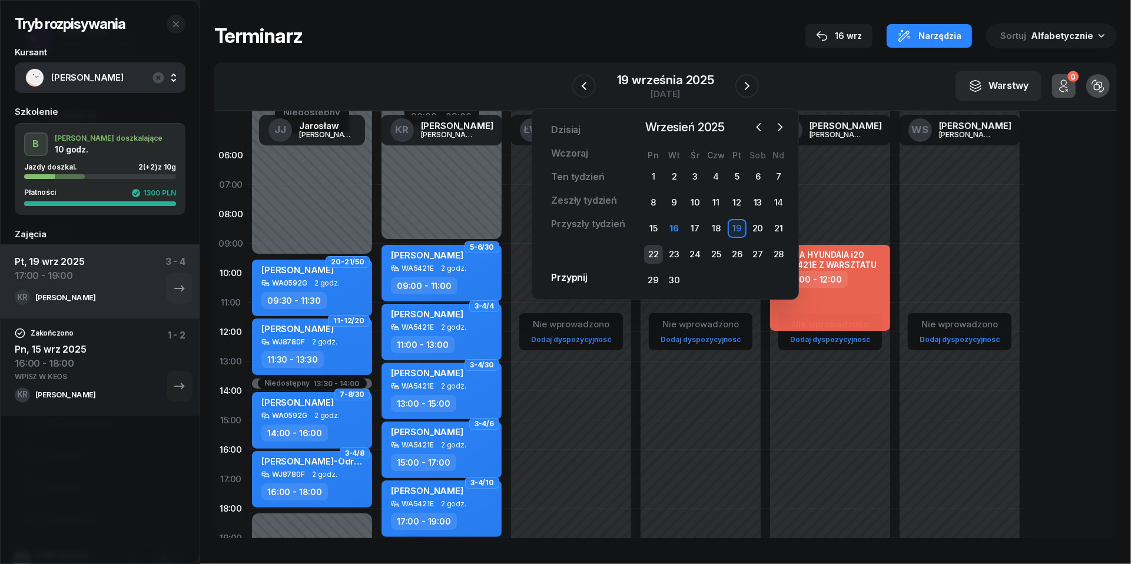
click at [653, 252] on div "22" at bounding box center [653, 254] width 19 height 19
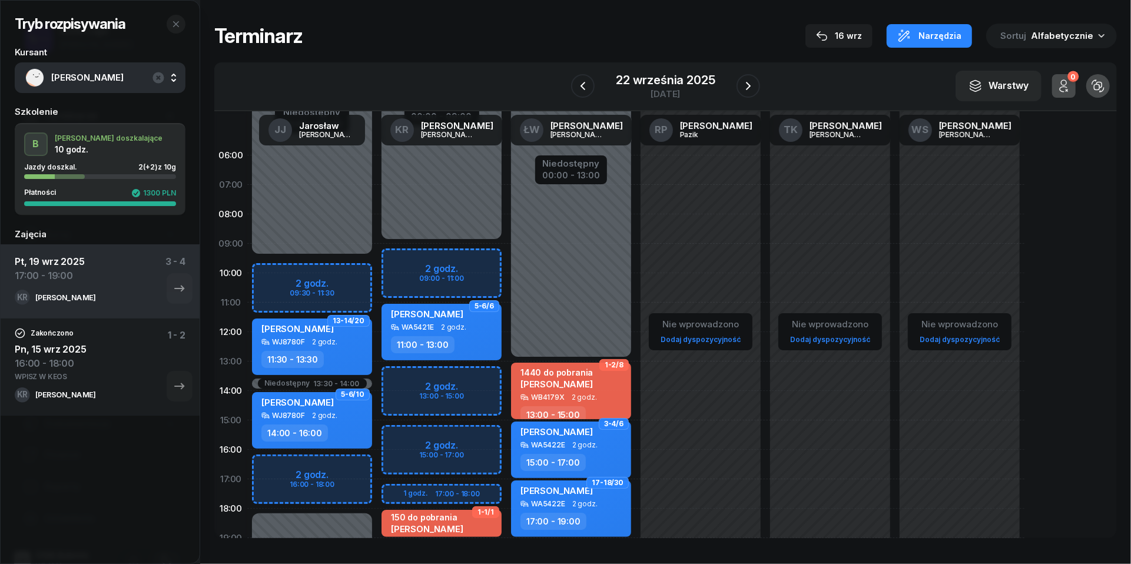
click at [292, 465] on div "Niedostępny 00:00 - 09:30 Niedostępny 18:00 - 23:59 Niedostępny 13:30 - 14:00 2…" at bounding box center [312, 420] width 130 height 559
select select "16"
select select "18"
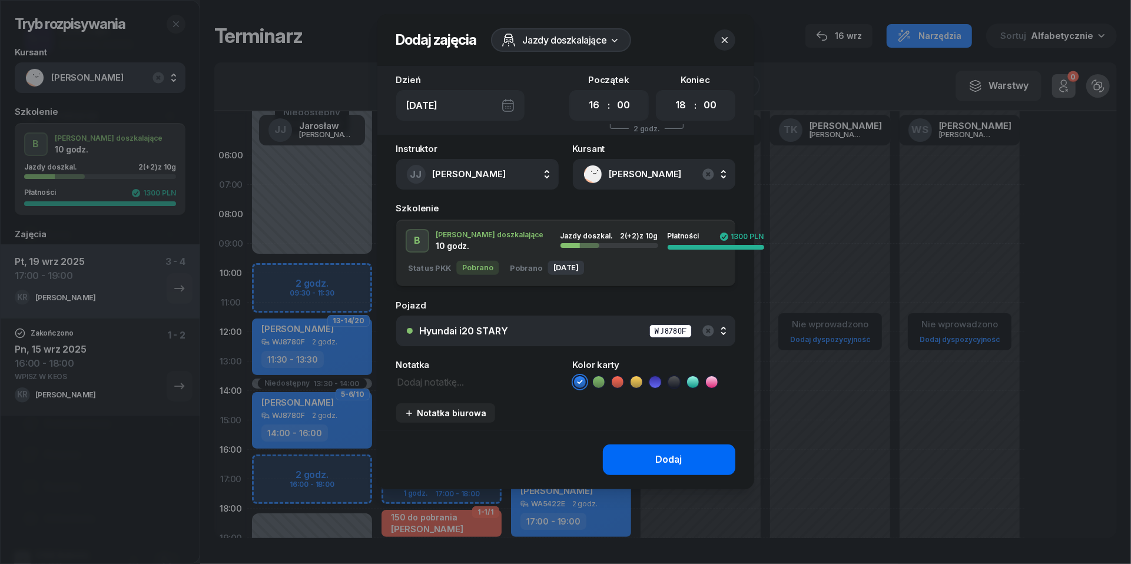
click at [667, 453] on div "Dodaj" at bounding box center [669, 459] width 27 height 15
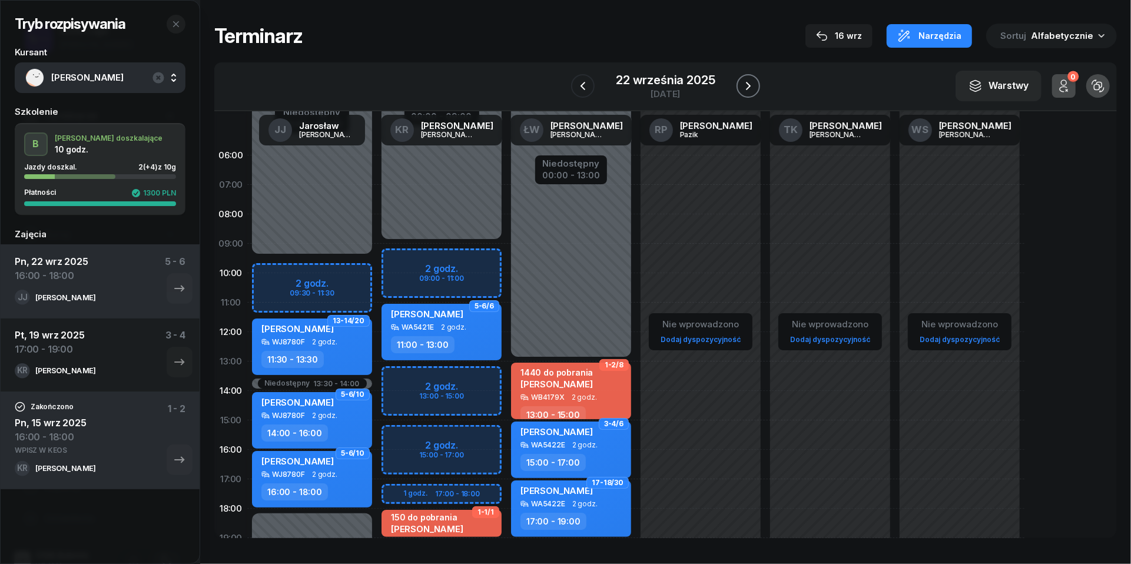
click at [757, 86] on button "button" at bounding box center [749, 86] width 24 height 24
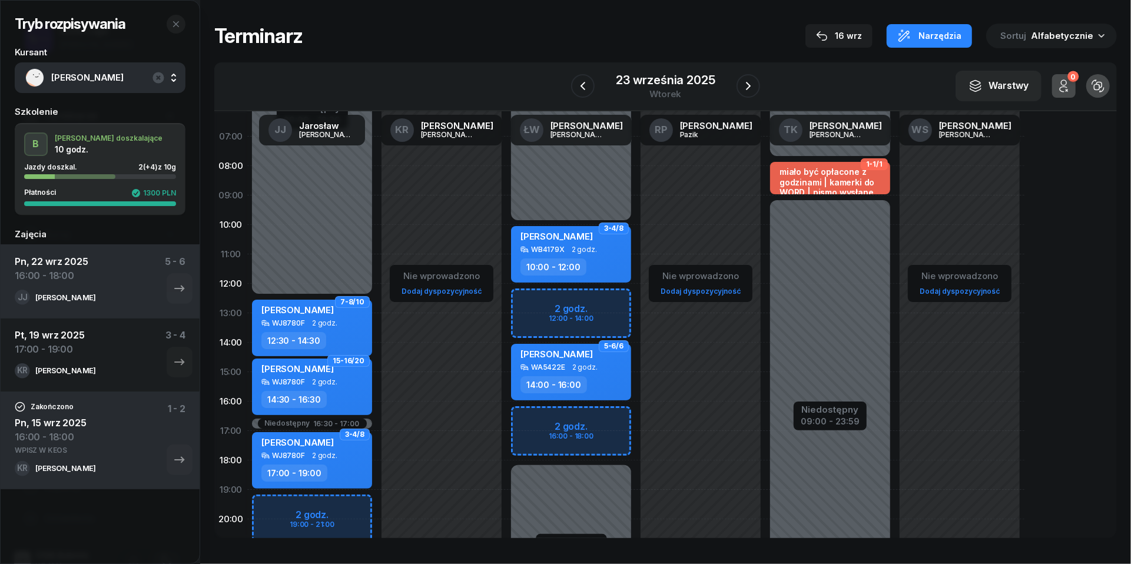
scroll to position [62, 0]
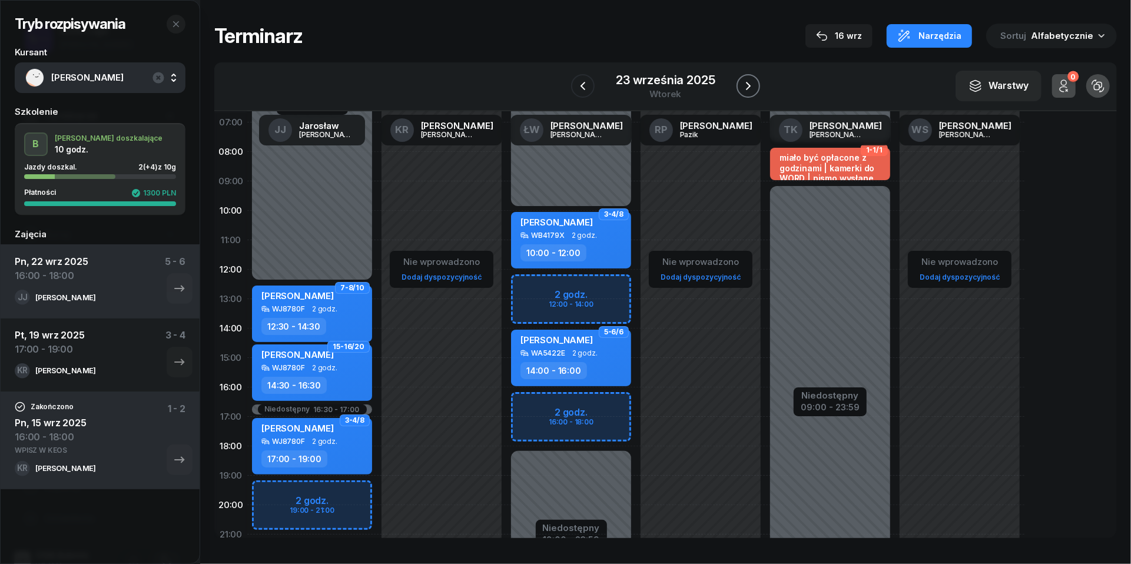
click at [748, 88] on icon "button" at bounding box center [748, 86] width 5 height 8
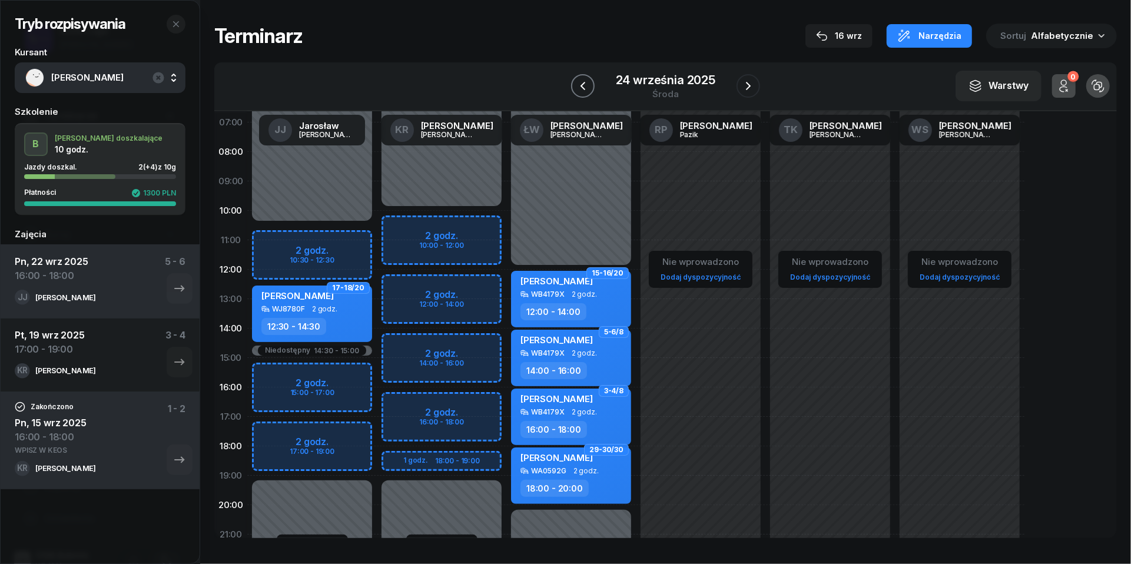
click at [581, 84] on icon "button" at bounding box center [583, 86] width 14 height 14
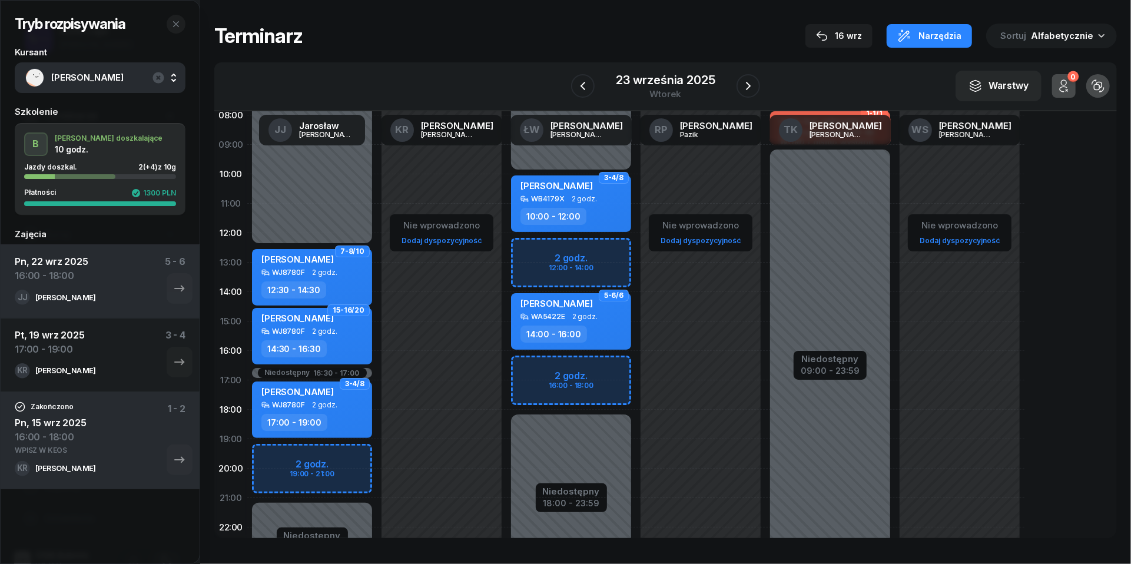
scroll to position [102, 0]
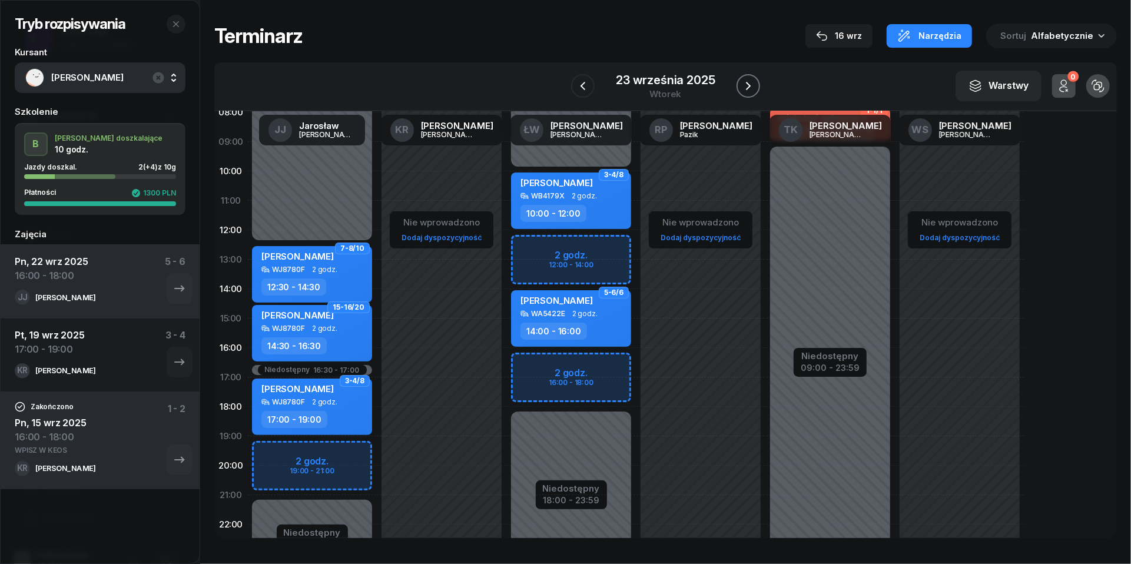
click at [754, 88] on icon "button" at bounding box center [748, 86] width 14 height 14
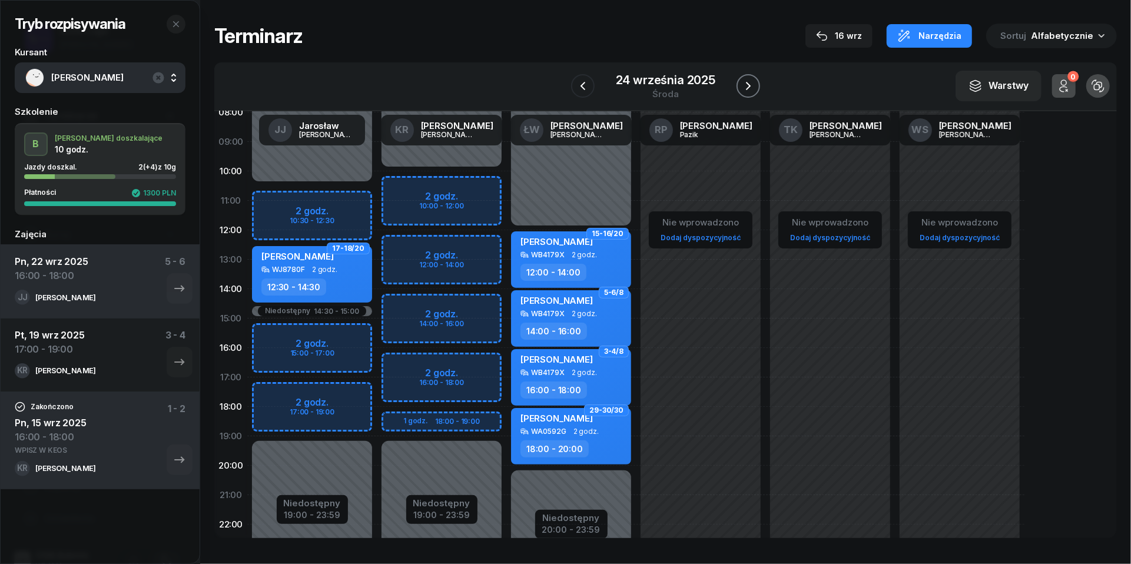
click at [754, 88] on icon "button" at bounding box center [748, 86] width 14 height 14
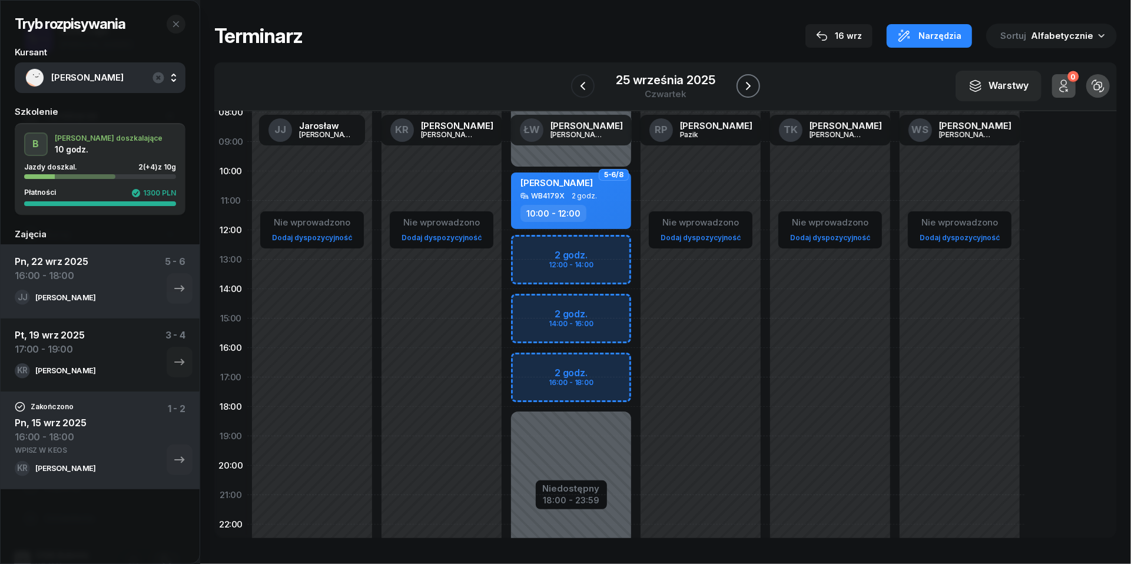
click at [754, 88] on icon "button" at bounding box center [748, 86] width 14 height 14
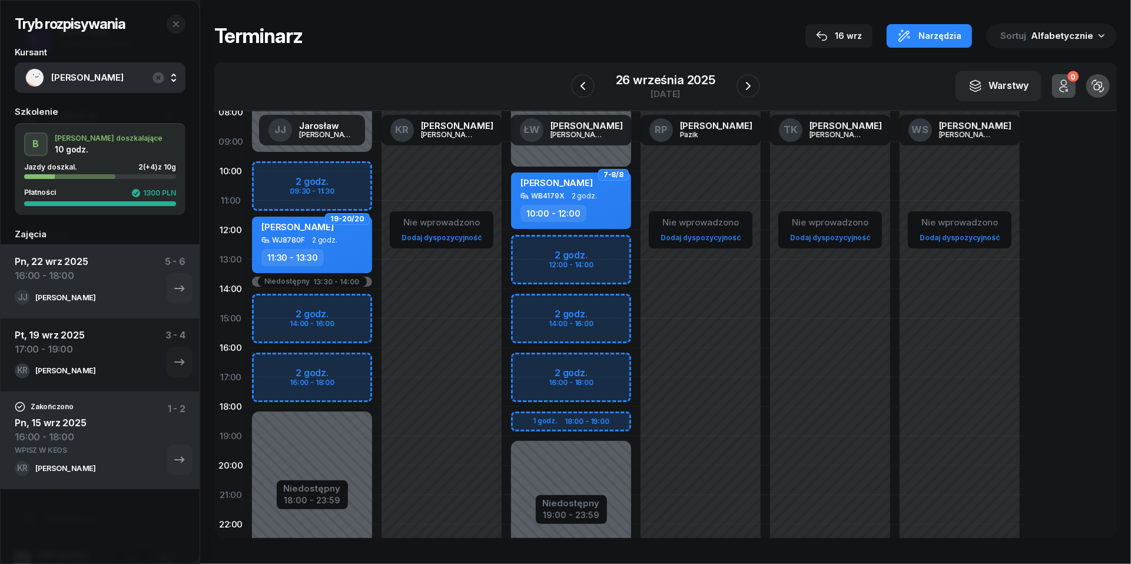
click at [276, 366] on div "Niedostępny 00:00 - 09:30 Niedostępny 18:00 - 23:59 Niedostępny 13:30 - 14:00 2…" at bounding box center [312, 318] width 130 height 559
select select "16"
select select "18"
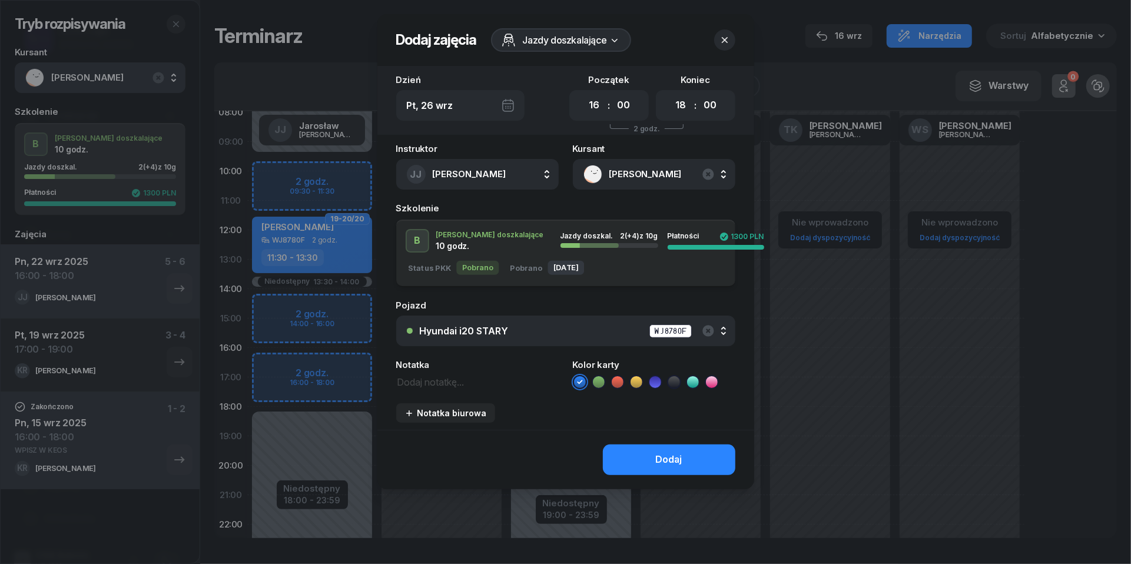
click at [545, 333] on div "Hyundai i20 STARY WJ8780F" at bounding box center [572, 331] width 305 height 15
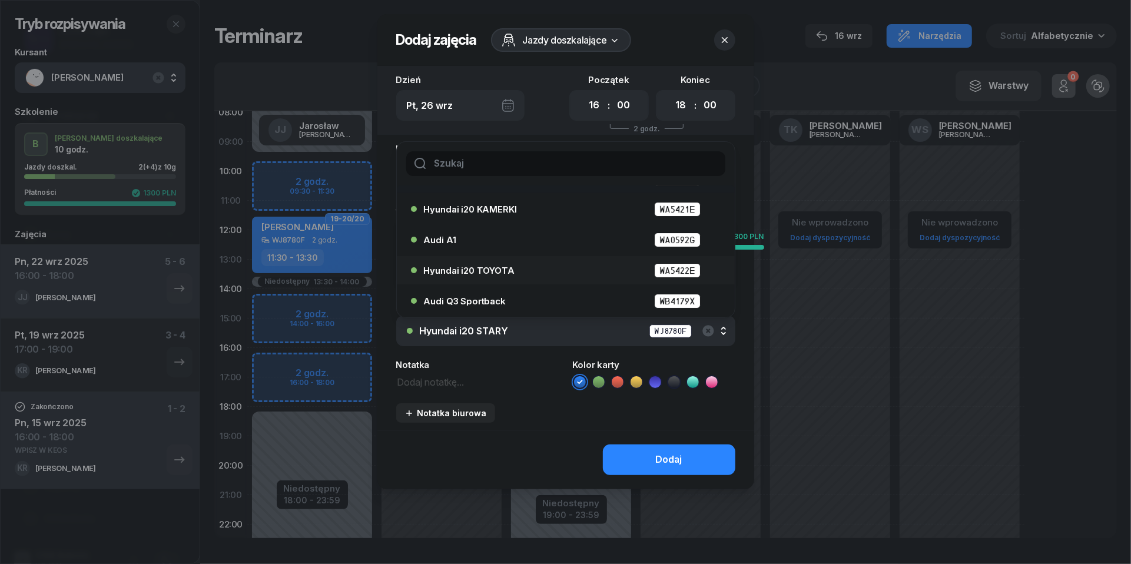
scroll to position [54, 0]
click at [493, 269] on span "Hyundai i20 TOYOTA" at bounding box center [469, 270] width 91 height 9
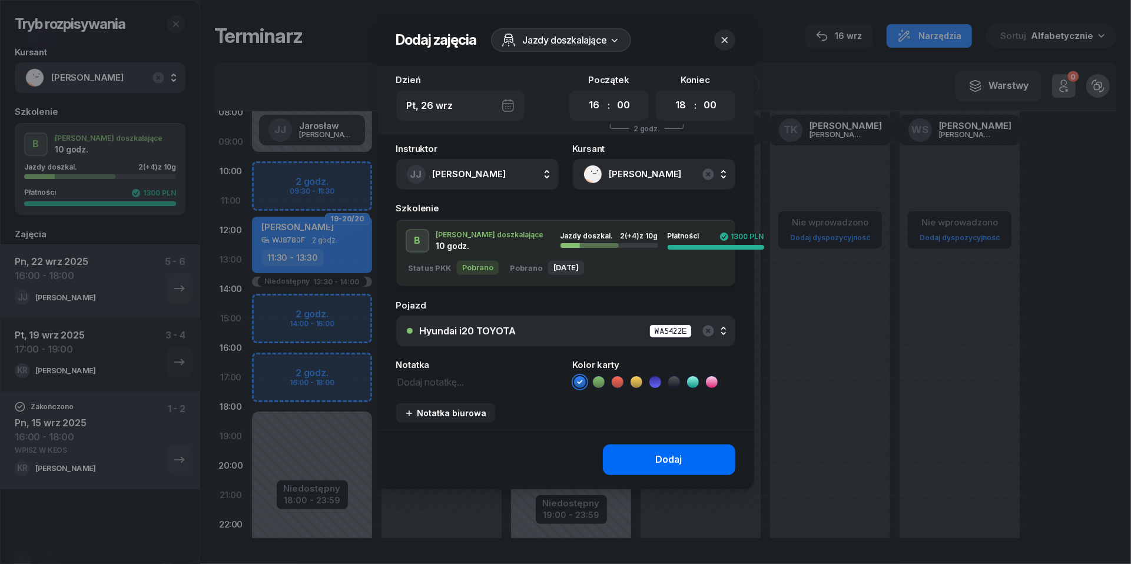
click at [664, 458] on div "Dodaj" at bounding box center [669, 459] width 27 height 15
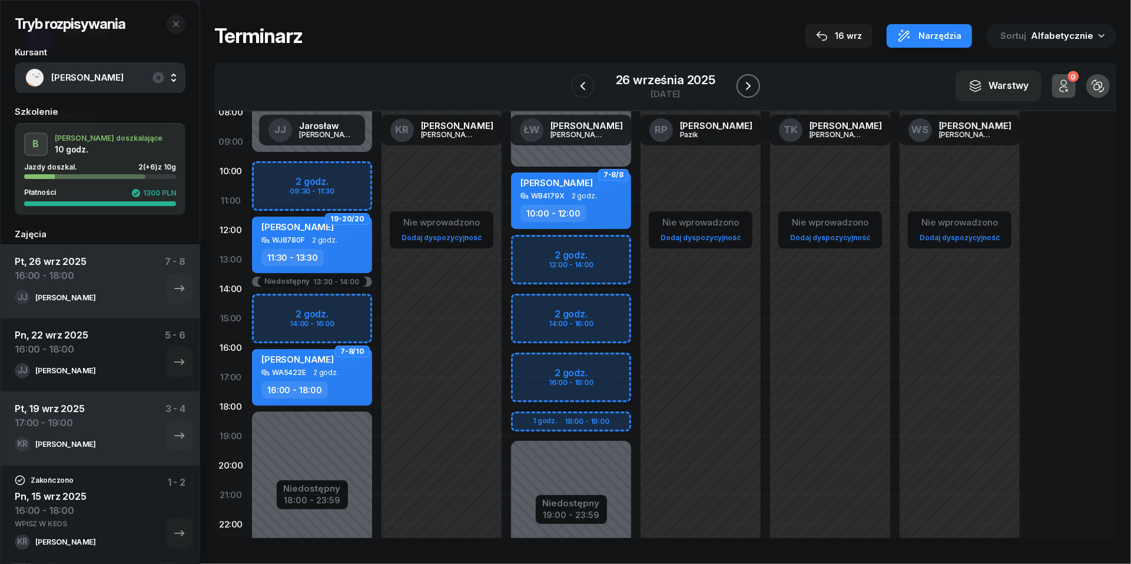
click at [752, 81] on icon "button" at bounding box center [748, 86] width 14 height 14
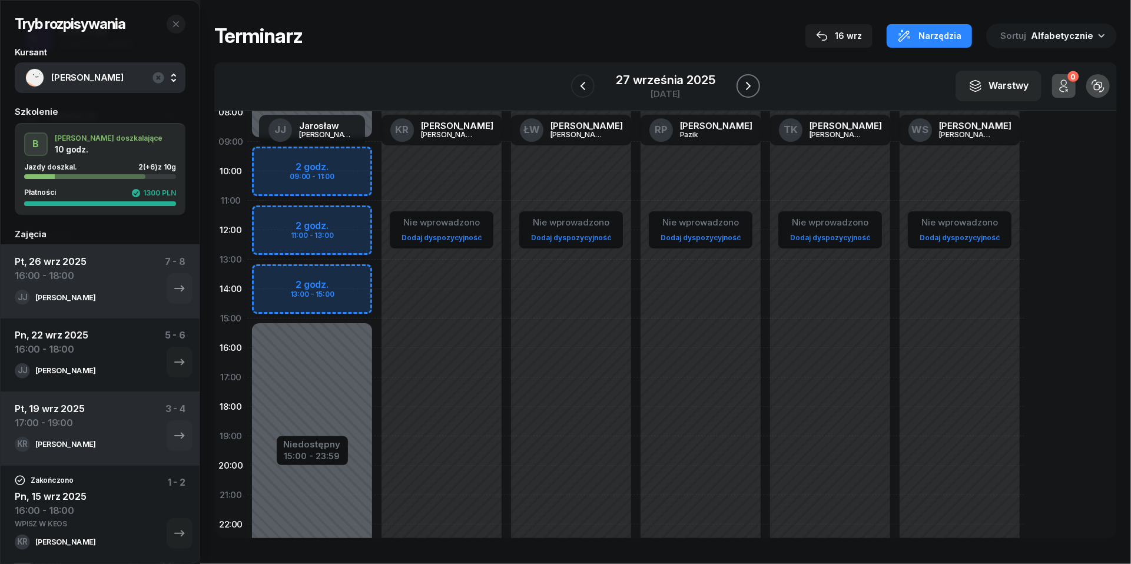
click at [752, 81] on icon "button" at bounding box center [748, 86] width 14 height 14
click at [168, 24] on button "button" at bounding box center [176, 24] width 19 height 19
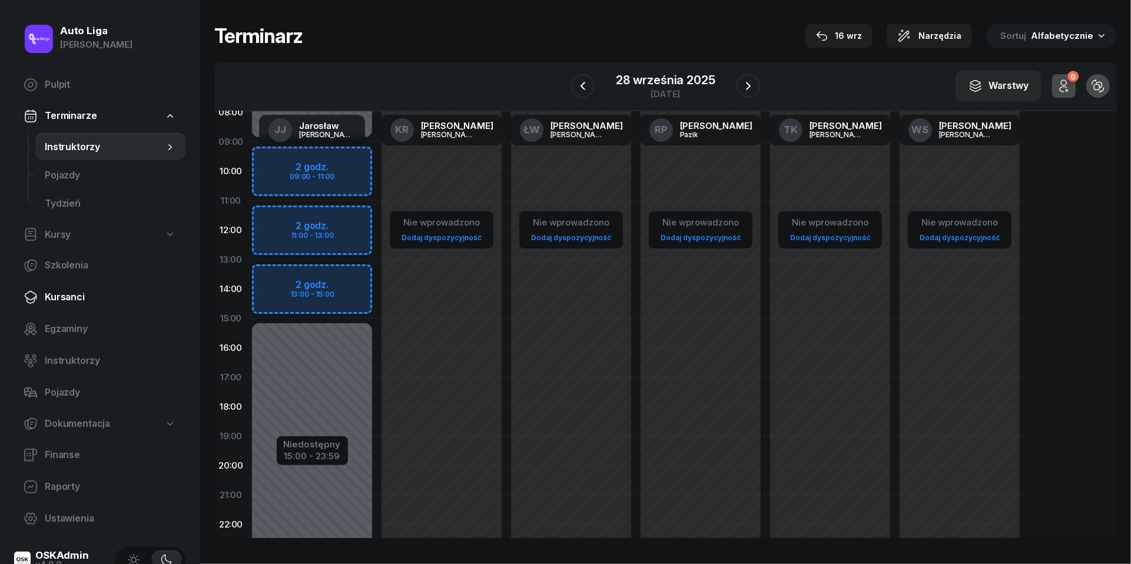
click at [72, 296] on span "Kursanci" at bounding box center [110, 297] width 131 height 15
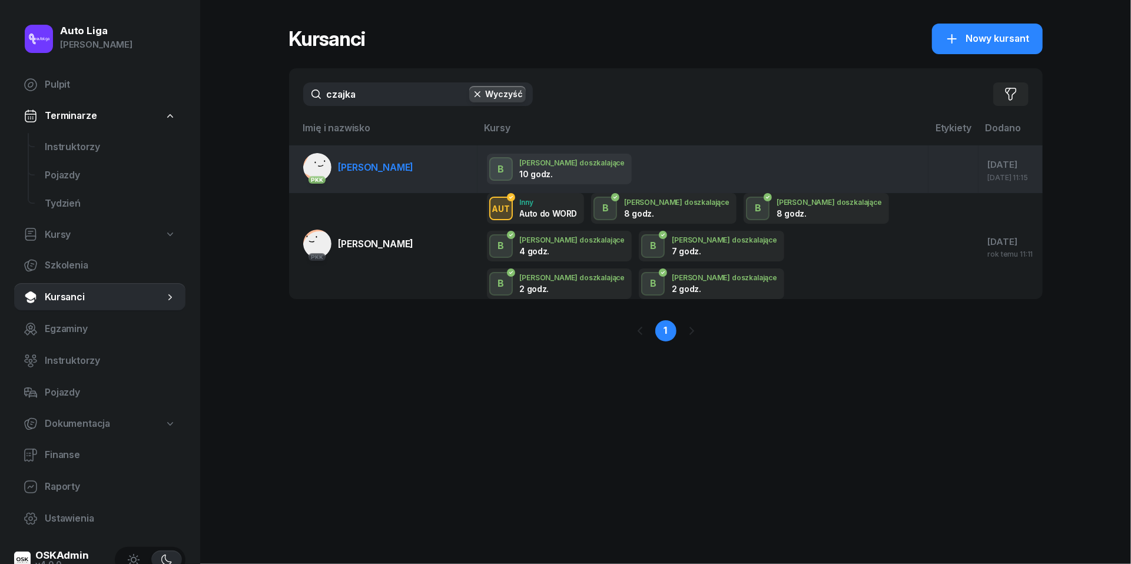
click at [349, 168] on span "Rafał Czajka" at bounding box center [376, 167] width 75 height 12
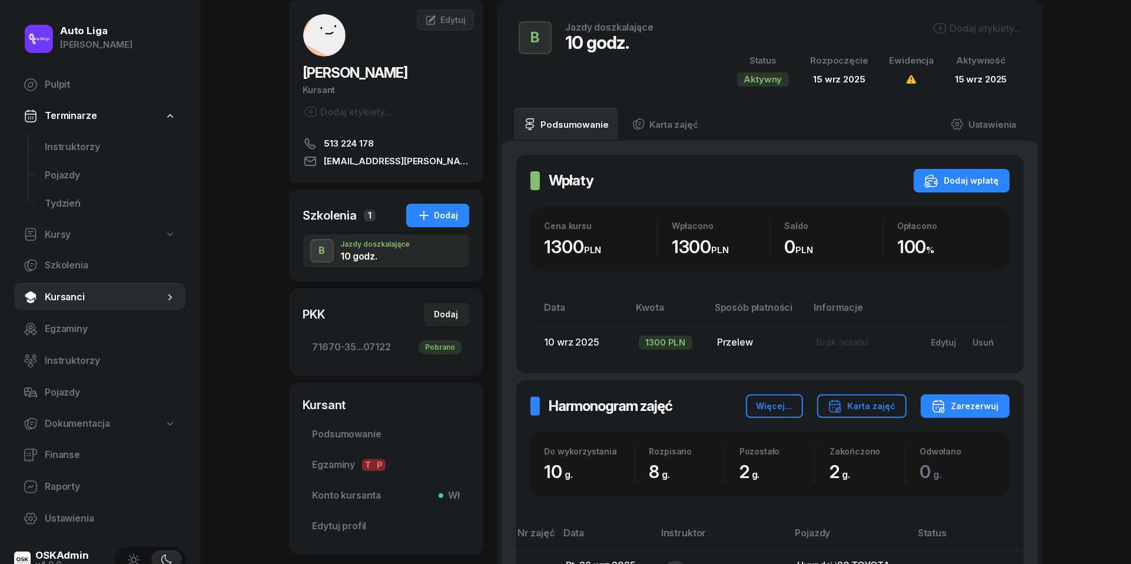
scroll to position [57, 0]
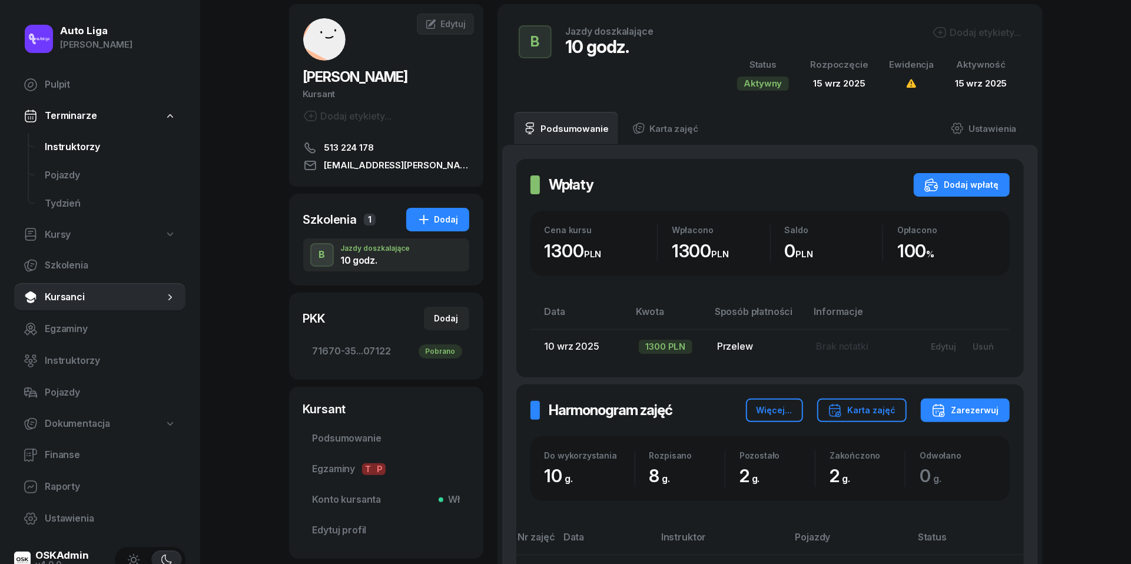
click at [76, 148] on span "Instruktorzy" at bounding box center [110, 147] width 131 height 15
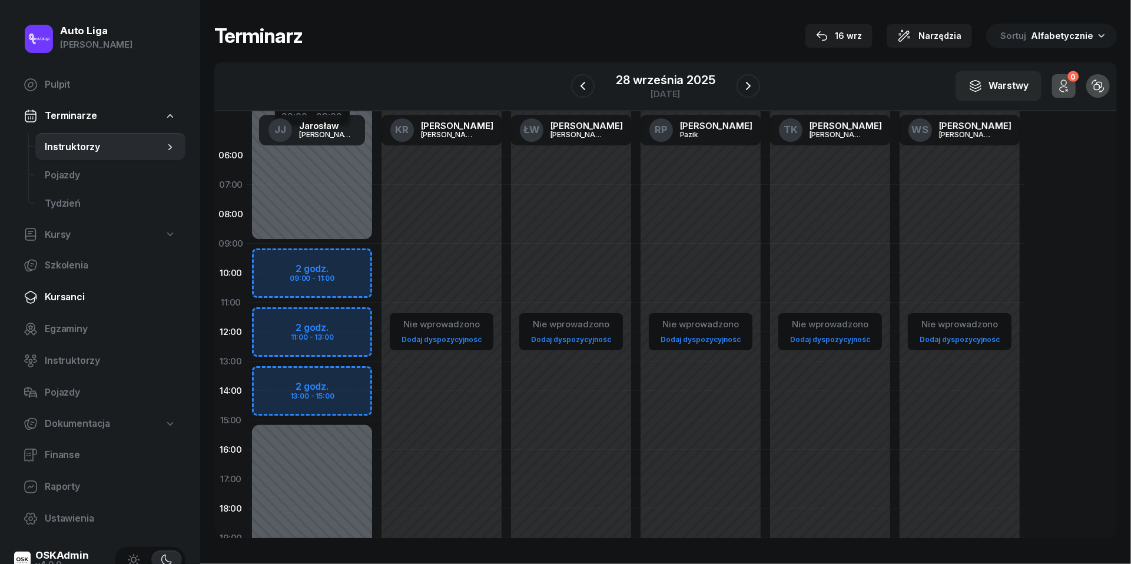
click at [62, 307] on link "Kursanci" at bounding box center [99, 297] width 171 height 28
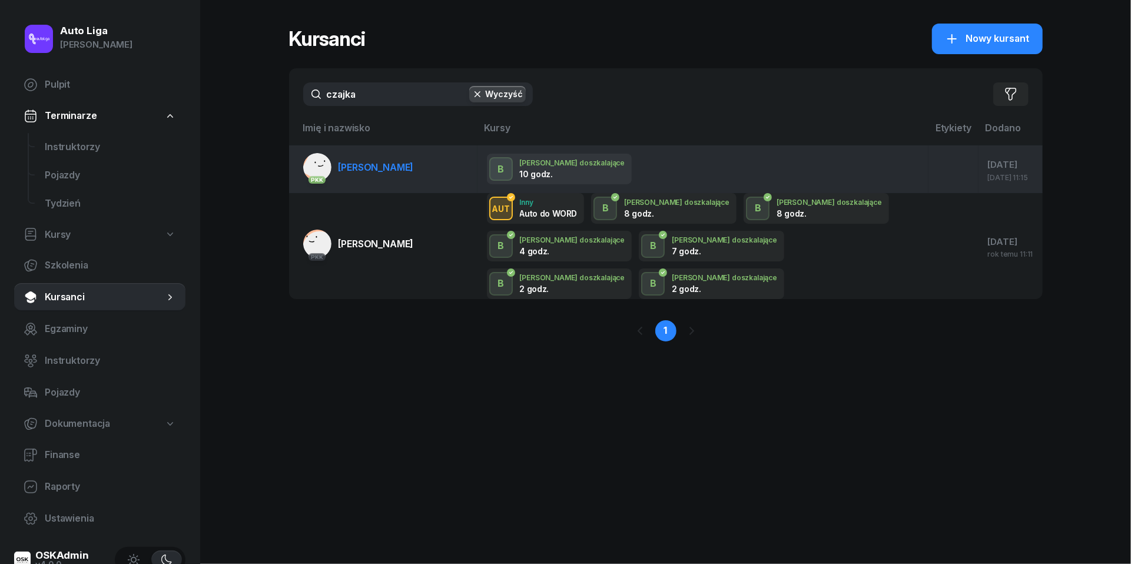
click at [357, 170] on span "Rafał Czajka" at bounding box center [376, 167] width 75 height 12
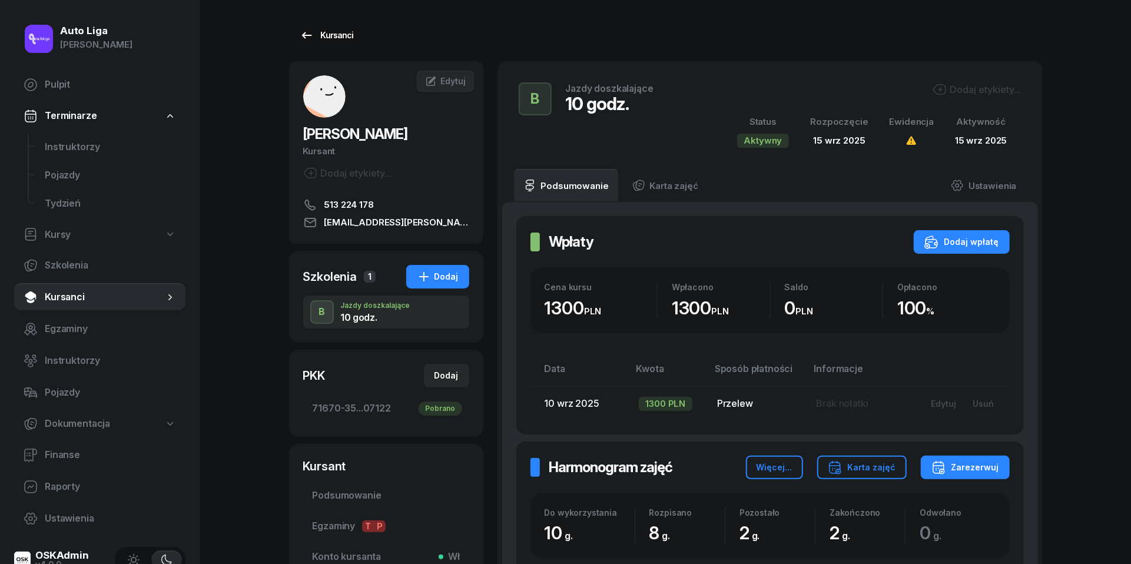
click at [314, 34] on div "Kursanci" at bounding box center [327, 35] width 54 height 14
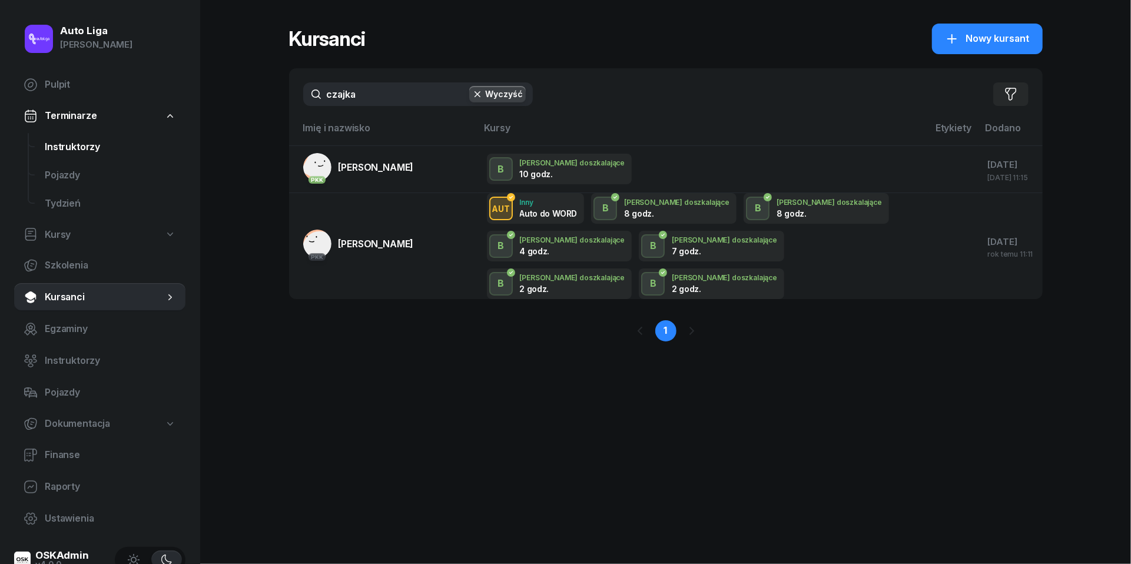
click at [90, 149] on span "Instruktorzy" at bounding box center [110, 147] width 131 height 15
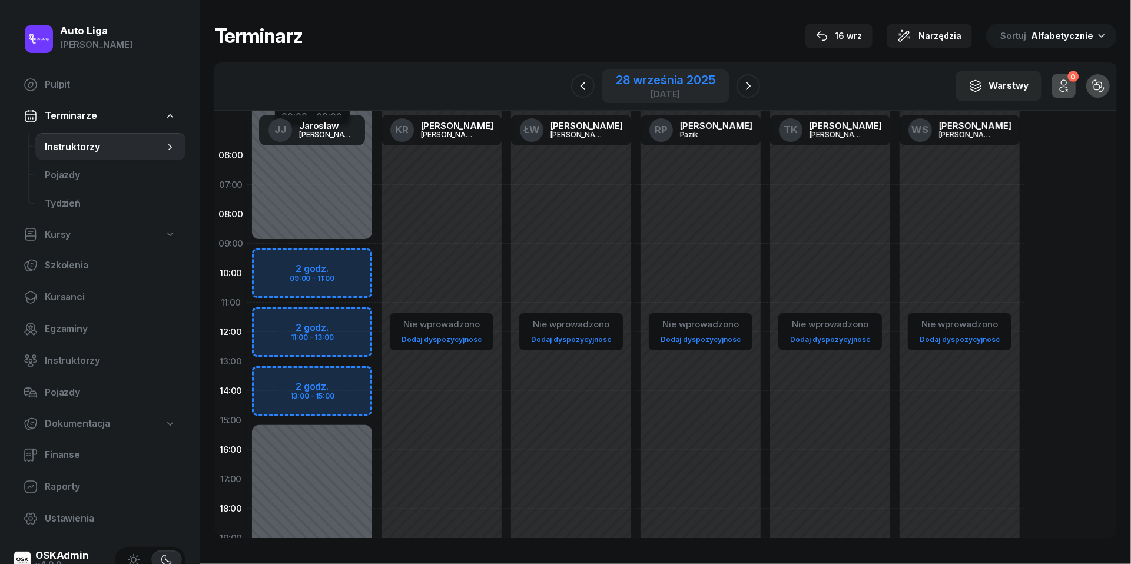
click at [661, 90] on div "[DATE]" at bounding box center [665, 94] width 99 height 9
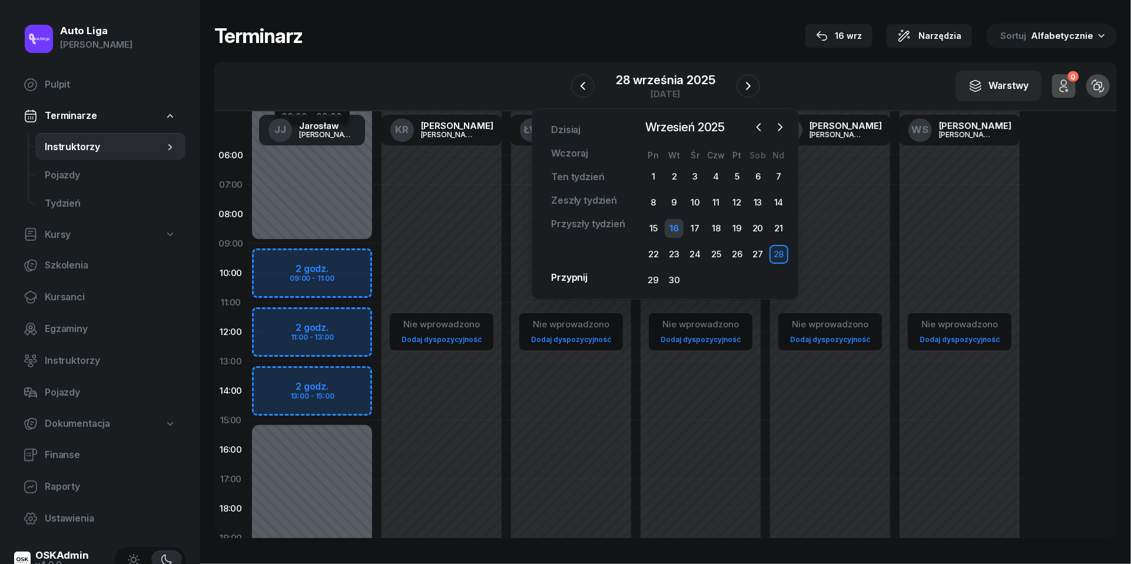
click at [675, 226] on div "16" at bounding box center [674, 228] width 19 height 19
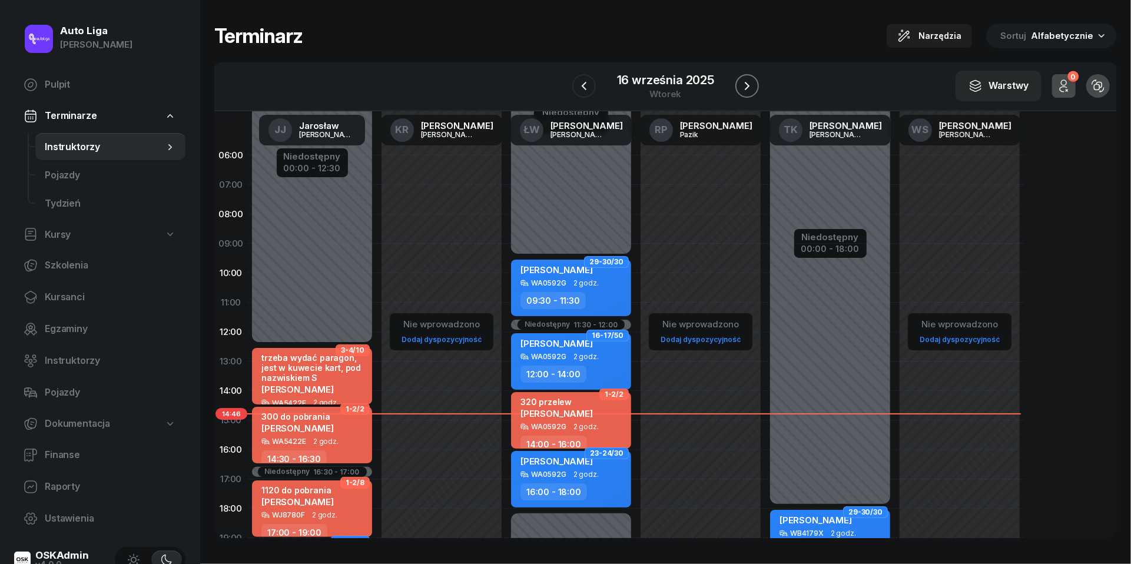
click at [750, 83] on icon "button" at bounding box center [747, 86] width 14 height 14
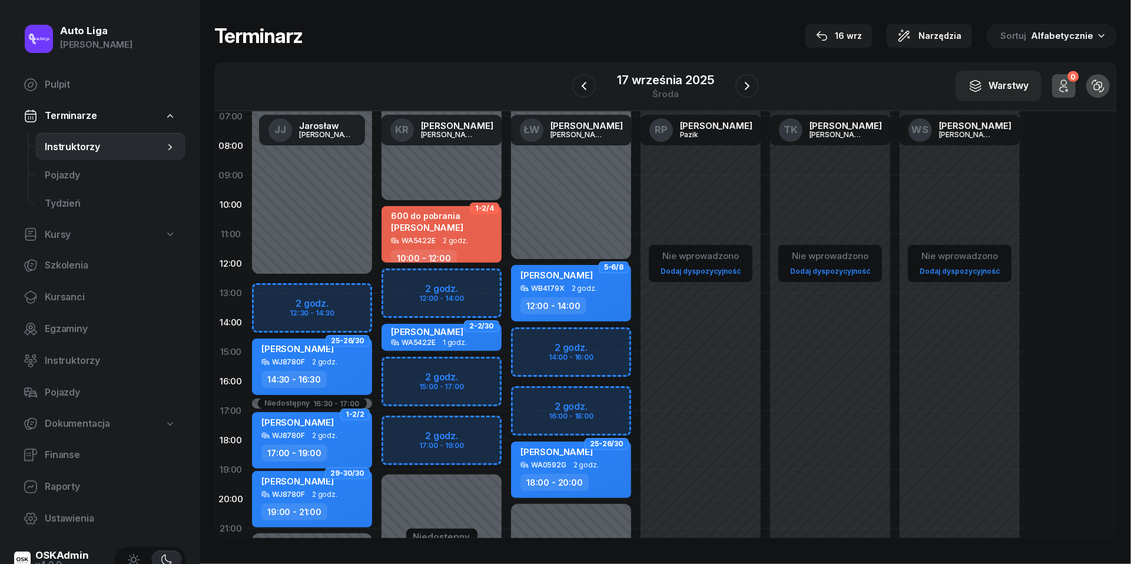
scroll to position [69, 0]
click at [50, 297] on span "Kursanci" at bounding box center [110, 297] width 131 height 15
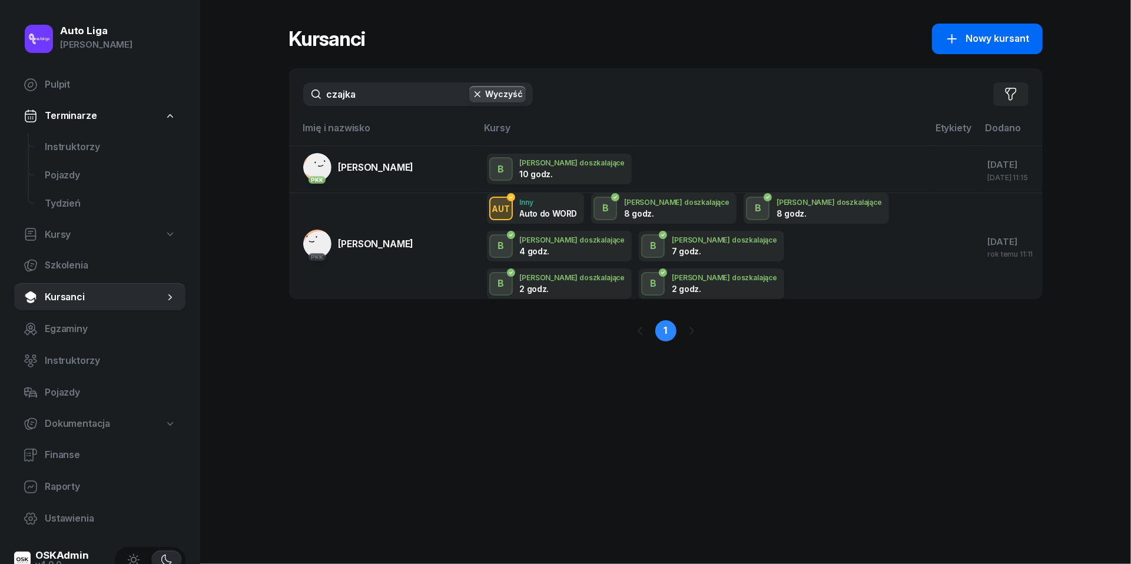
click at [1008, 31] on button "Nowy kursant" at bounding box center [987, 39] width 111 height 31
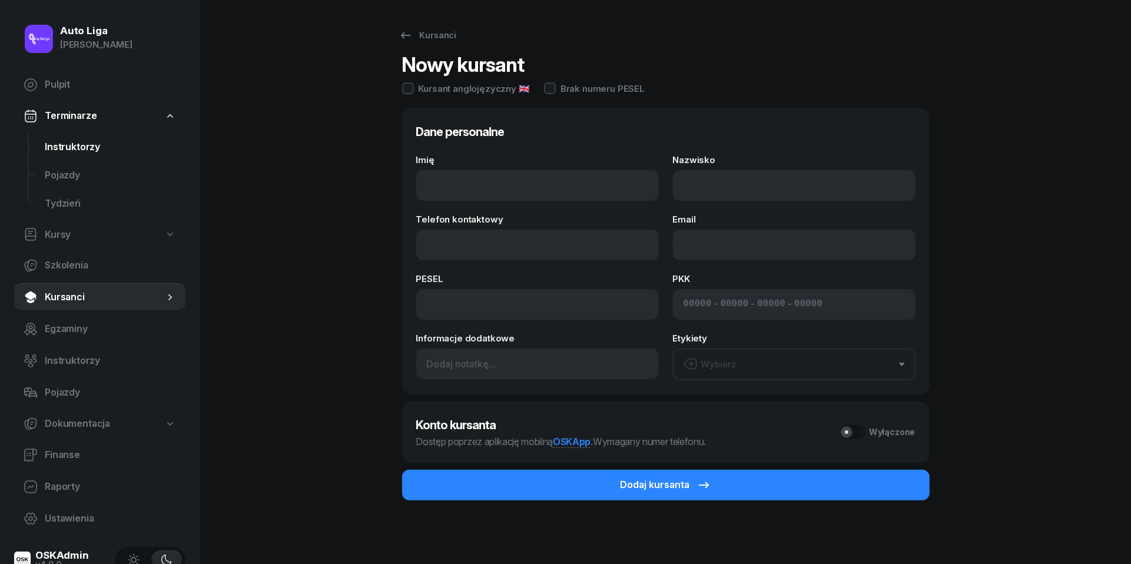
click at [81, 142] on span "Instruktorzy" at bounding box center [110, 147] width 131 height 15
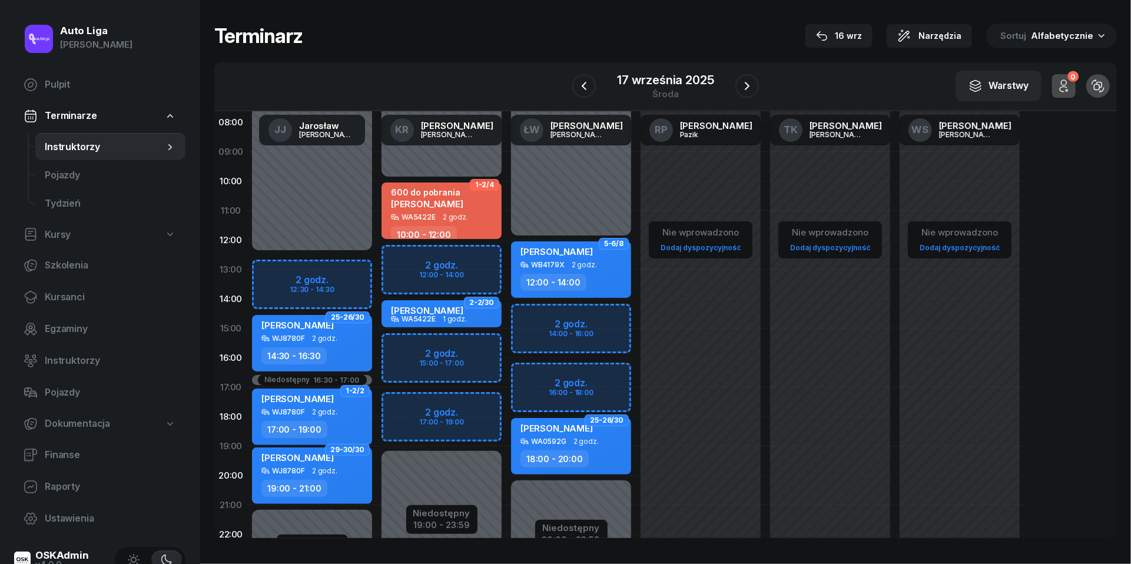
scroll to position [94, 0]
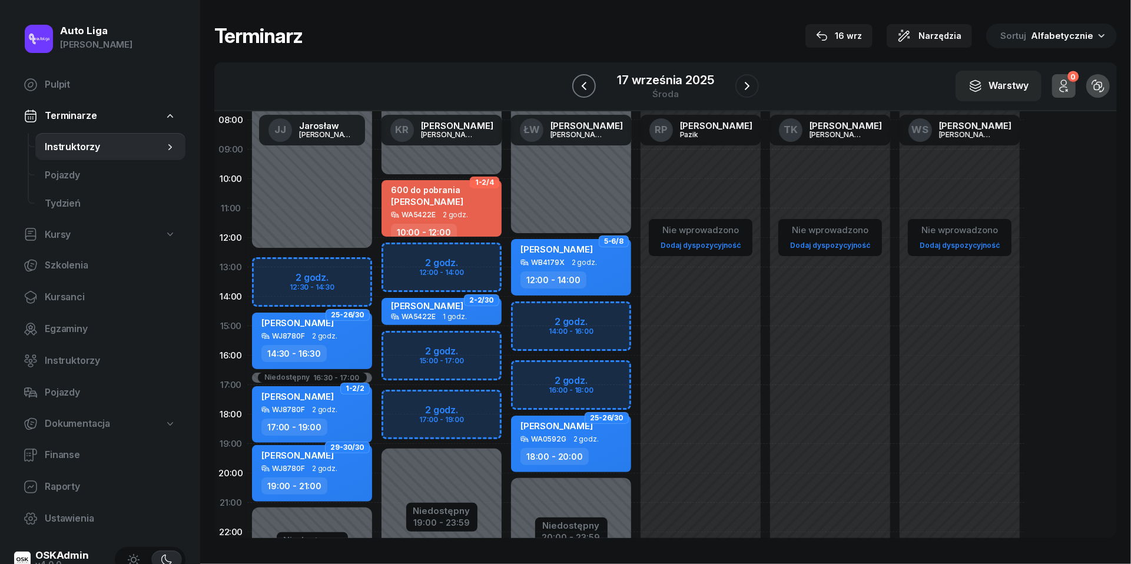
click at [588, 82] on icon "button" at bounding box center [584, 86] width 14 height 14
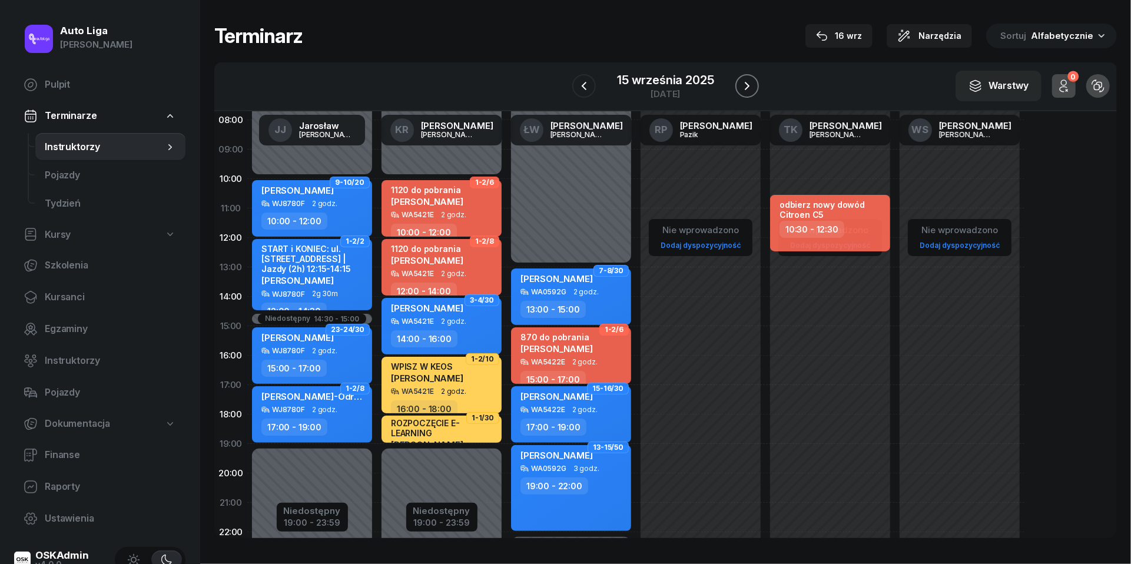
click at [747, 84] on icon "button" at bounding box center [747, 86] width 5 height 8
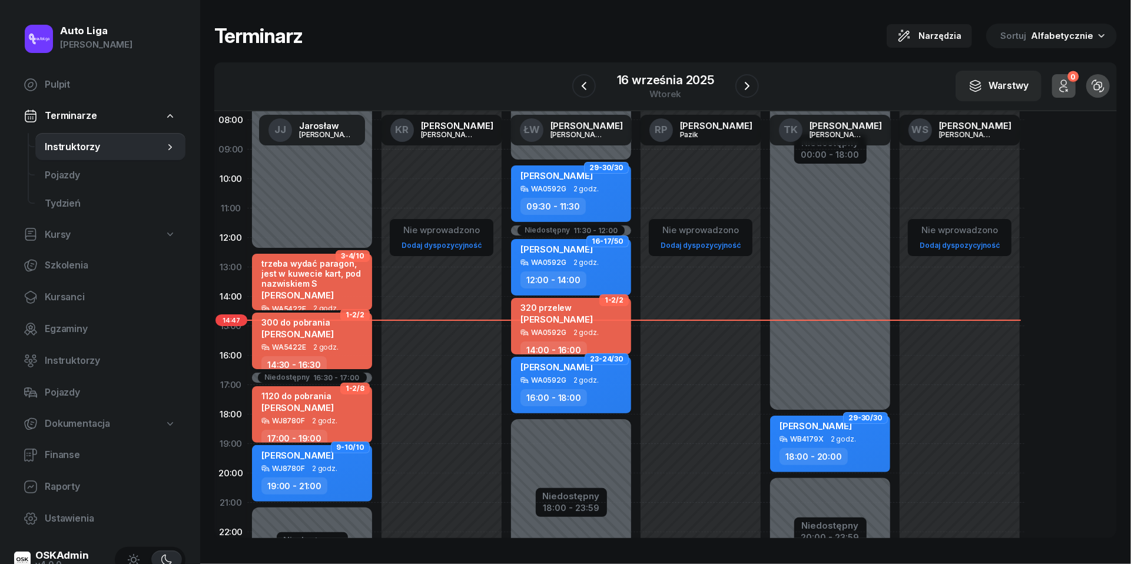
click at [323, 333] on span "[PERSON_NAME]" at bounding box center [297, 334] width 72 height 11
select select "14"
select select "30"
select select "16"
select select "30"
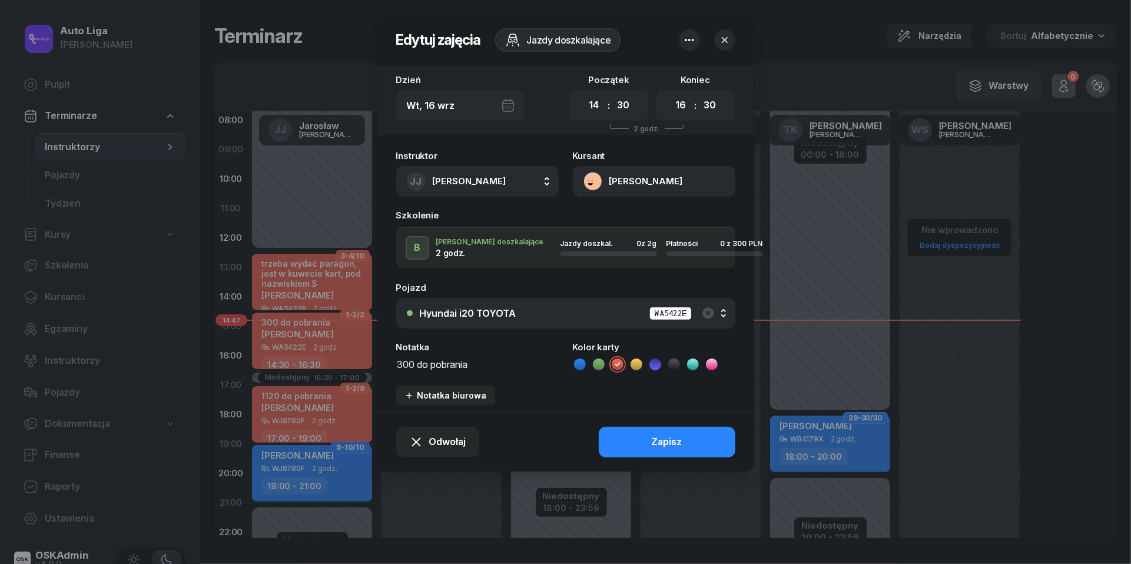
click at [590, 182] on button "[PERSON_NAME]" at bounding box center [654, 181] width 163 height 31
click at [614, 222] on div "Otwórz profil" at bounding box center [611, 221] width 57 height 15
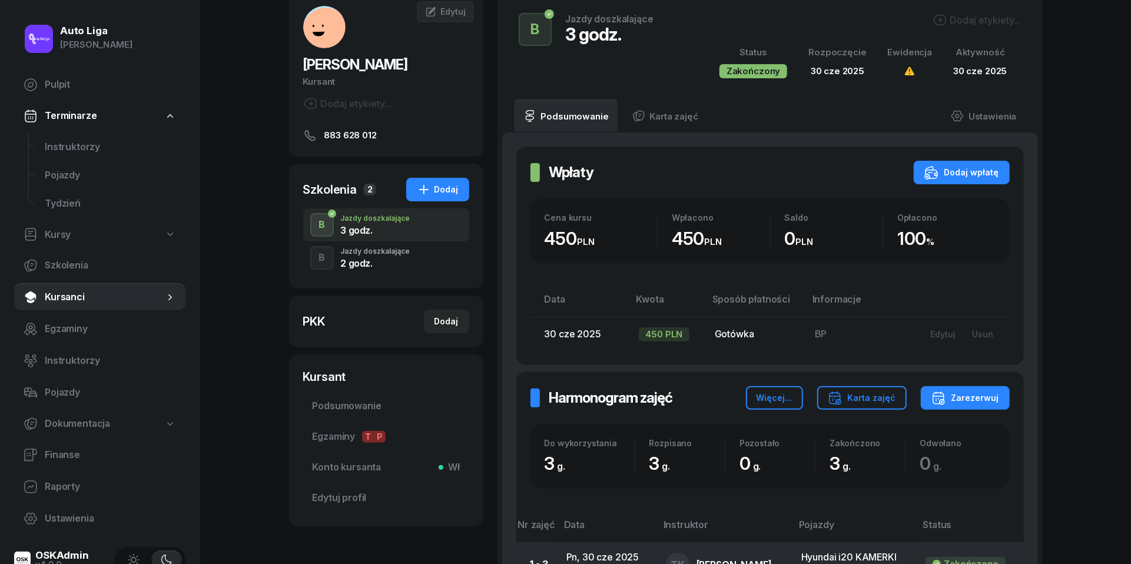
scroll to position [68, 0]
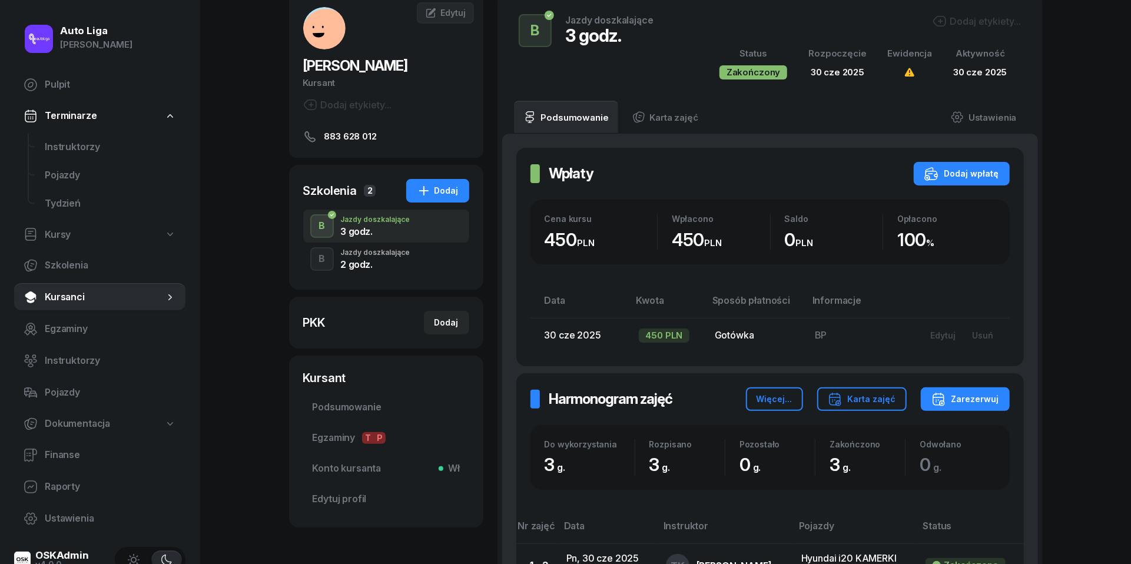
click at [367, 253] on div "Jazdy doszkalające" at bounding box center [375, 252] width 69 height 7
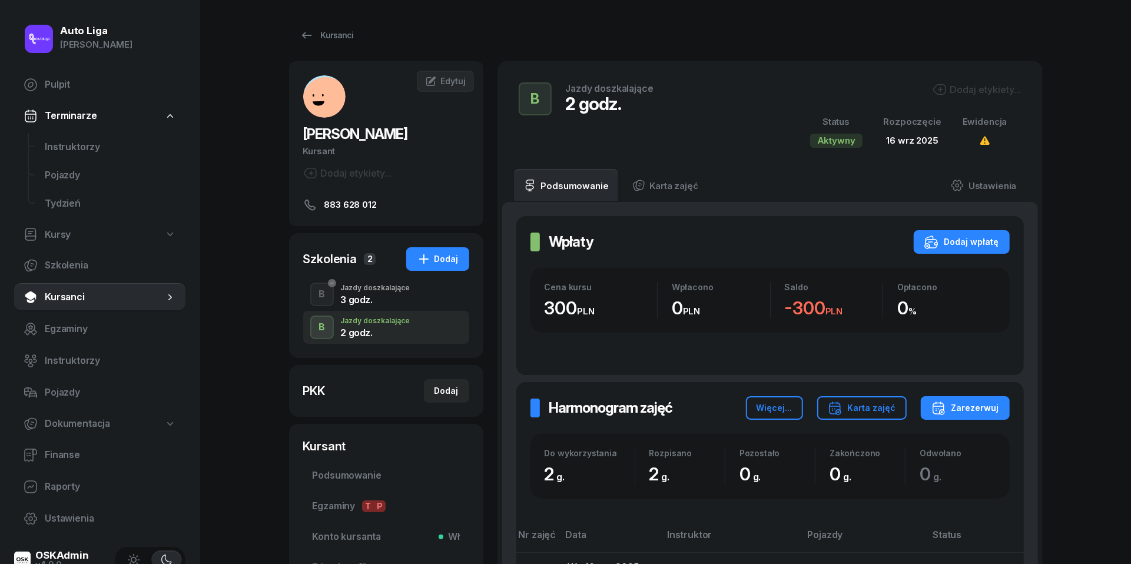
click at [362, 292] on div "Jazdy doszkalające" at bounding box center [375, 287] width 69 height 7
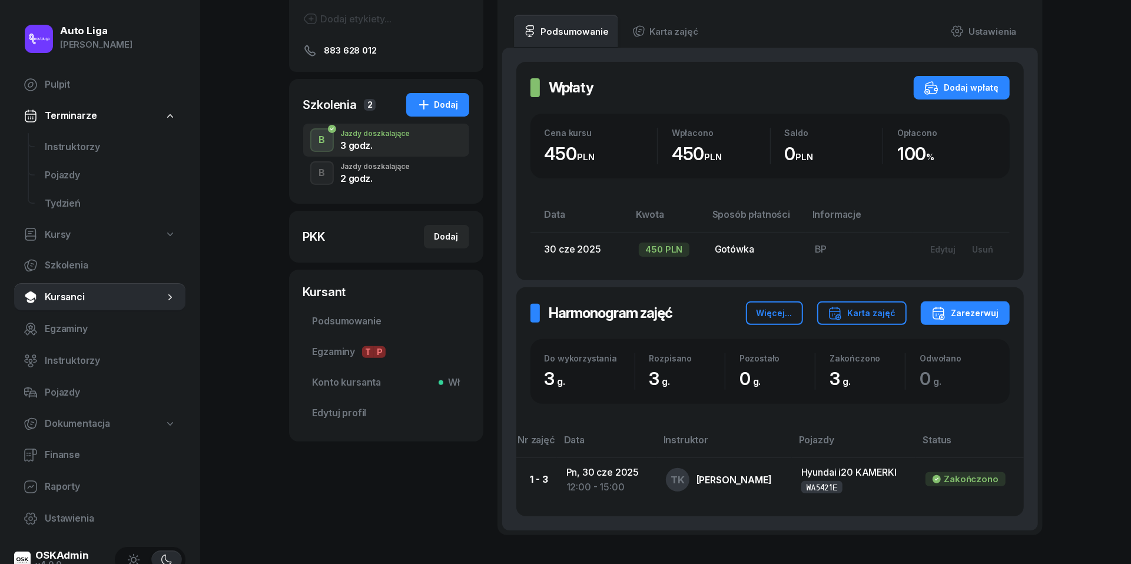
scroll to position [155, 0]
click at [79, 151] on span "Instruktorzy" at bounding box center [110, 147] width 131 height 15
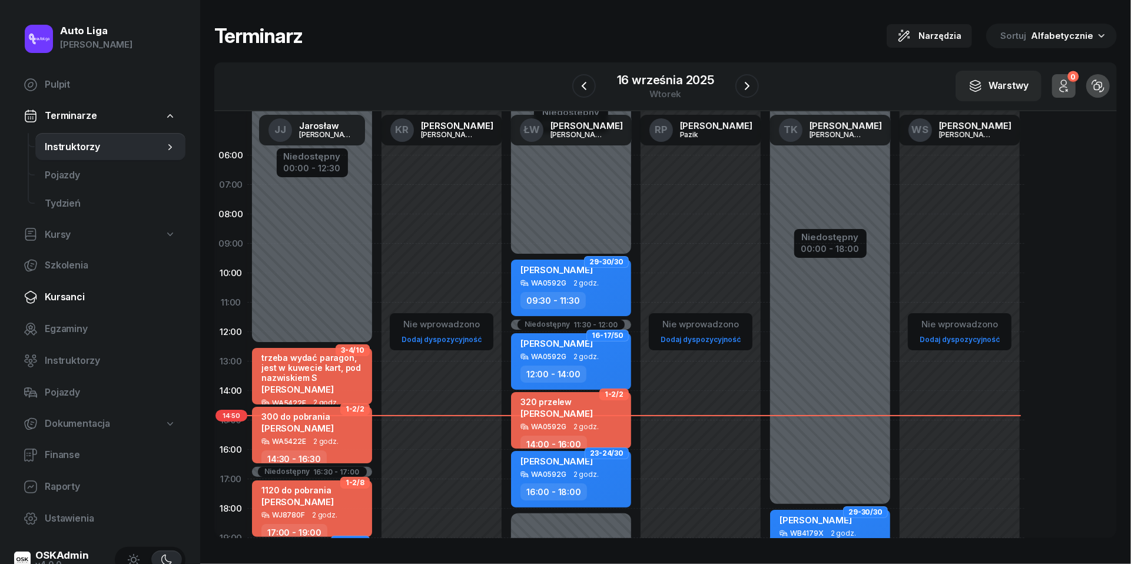
click at [66, 292] on span "Kursanci" at bounding box center [110, 297] width 131 height 15
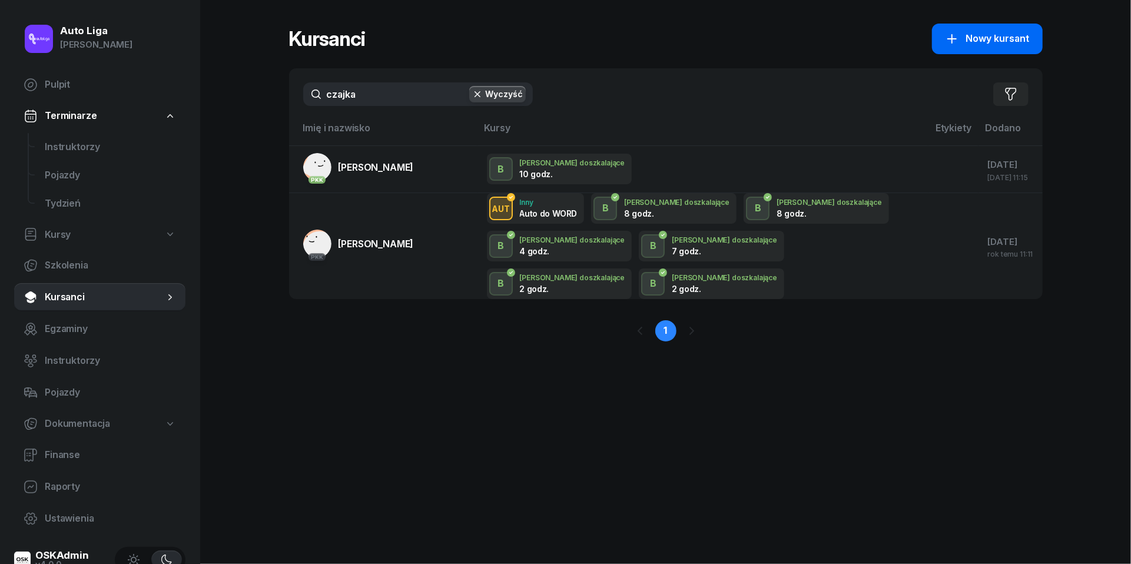
click at [956, 41] on icon "button" at bounding box center [952, 39] width 14 height 14
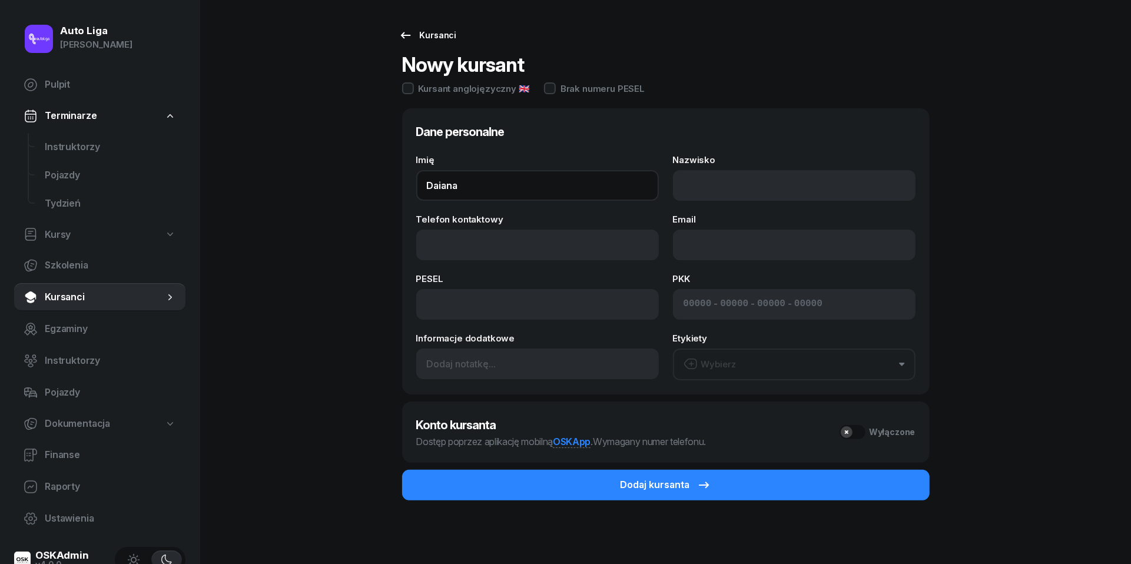
type input "Daiana"
click at [403, 41] on icon at bounding box center [406, 35] width 14 height 14
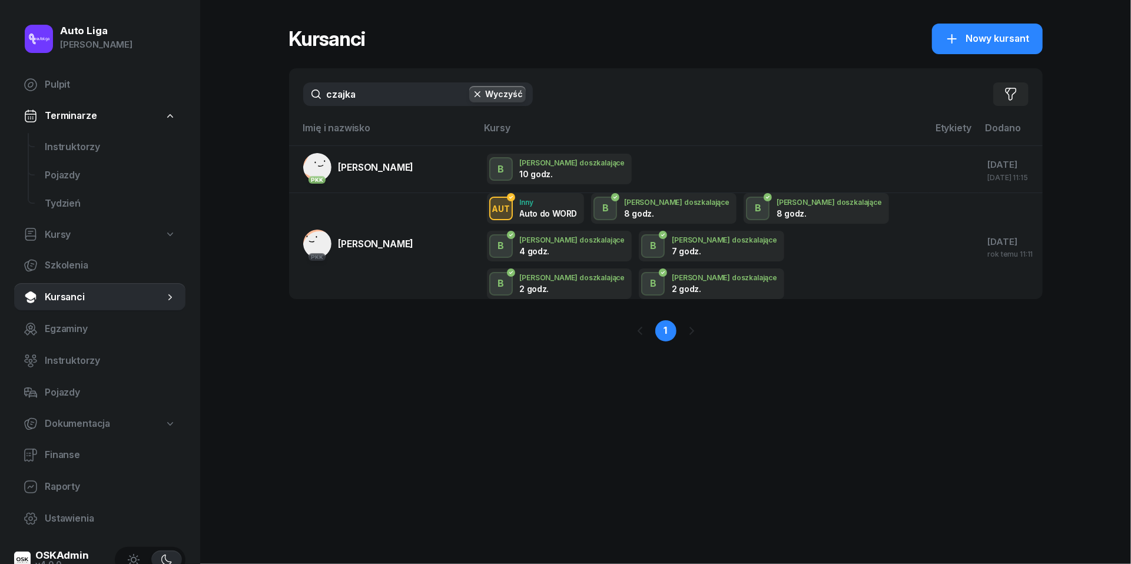
click at [429, 92] on input "czajka" at bounding box center [418, 94] width 230 height 24
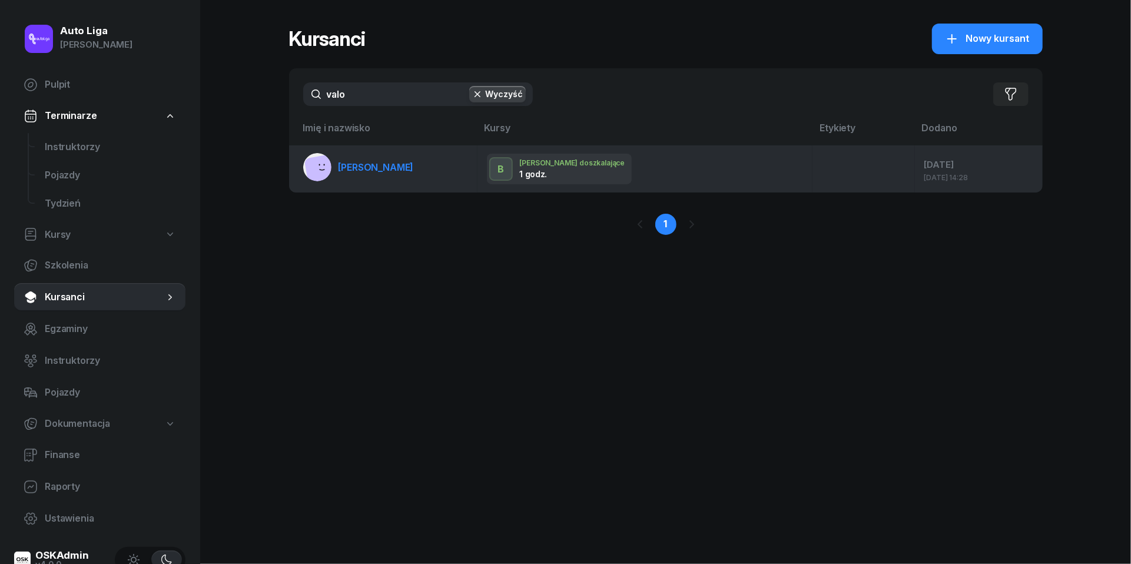
type input "valo"
click at [382, 172] on span "Daiana Valovik" at bounding box center [376, 167] width 75 height 12
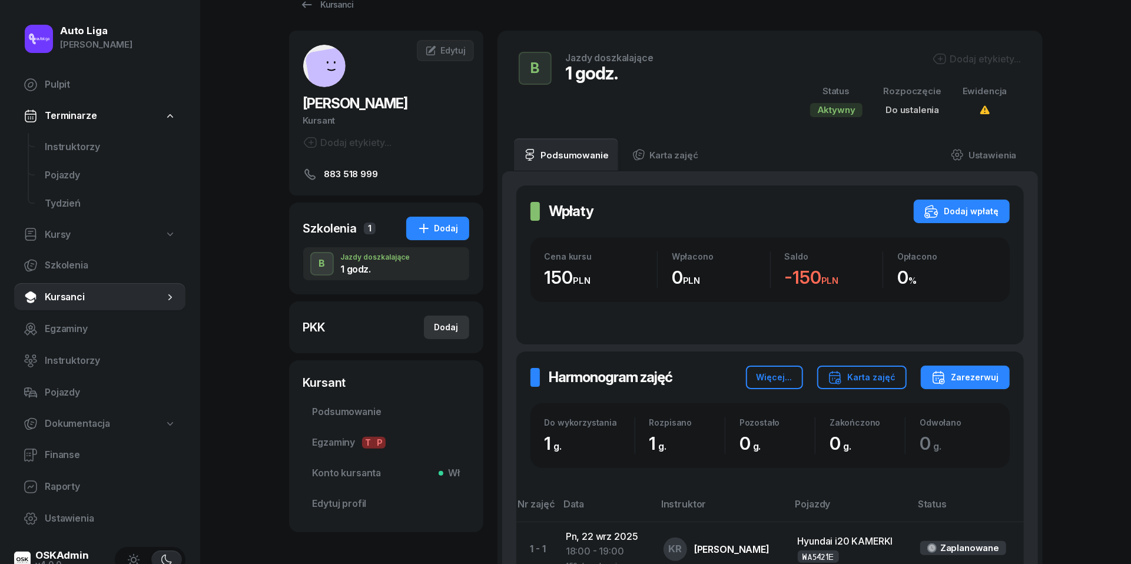
scroll to position [26, 0]
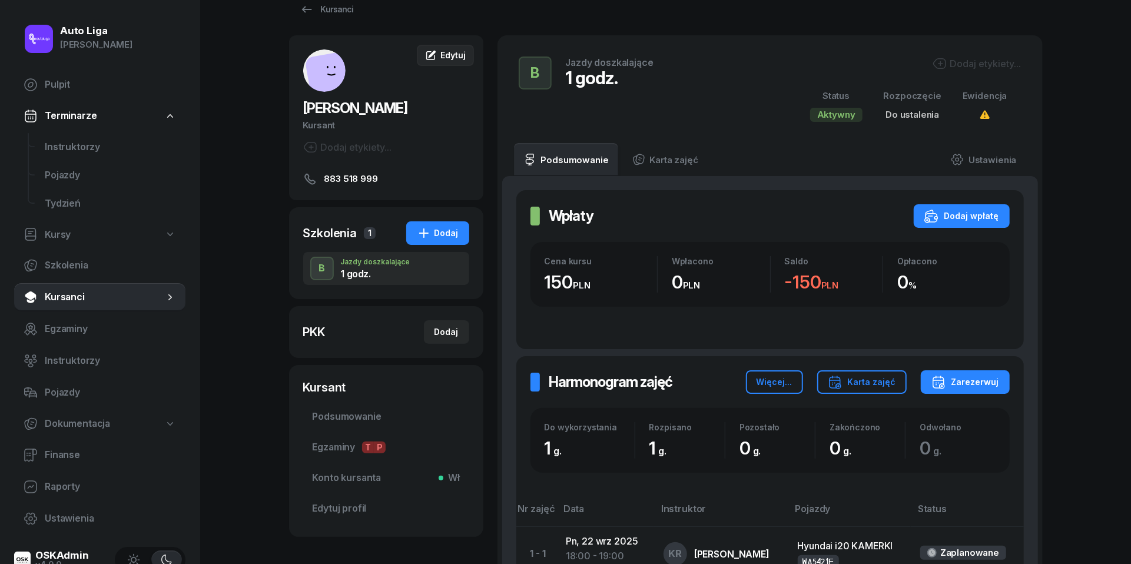
click at [448, 53] on span "Edytuj" at bounding box center [453, 55] width 25 height 10
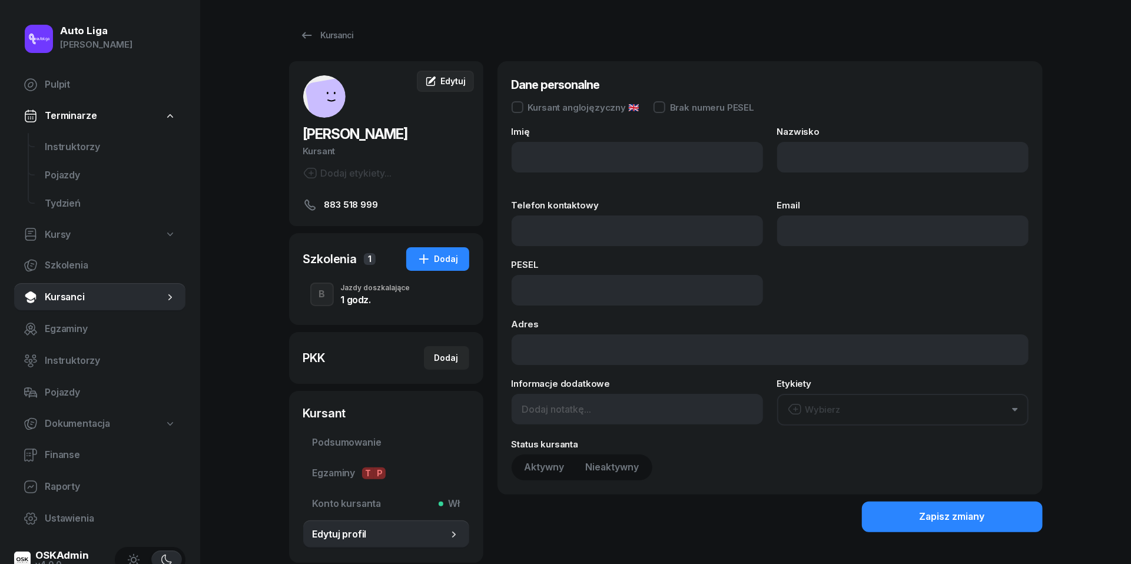
type input "Daiana"
type input "Valovik"
type input "883 518 999"
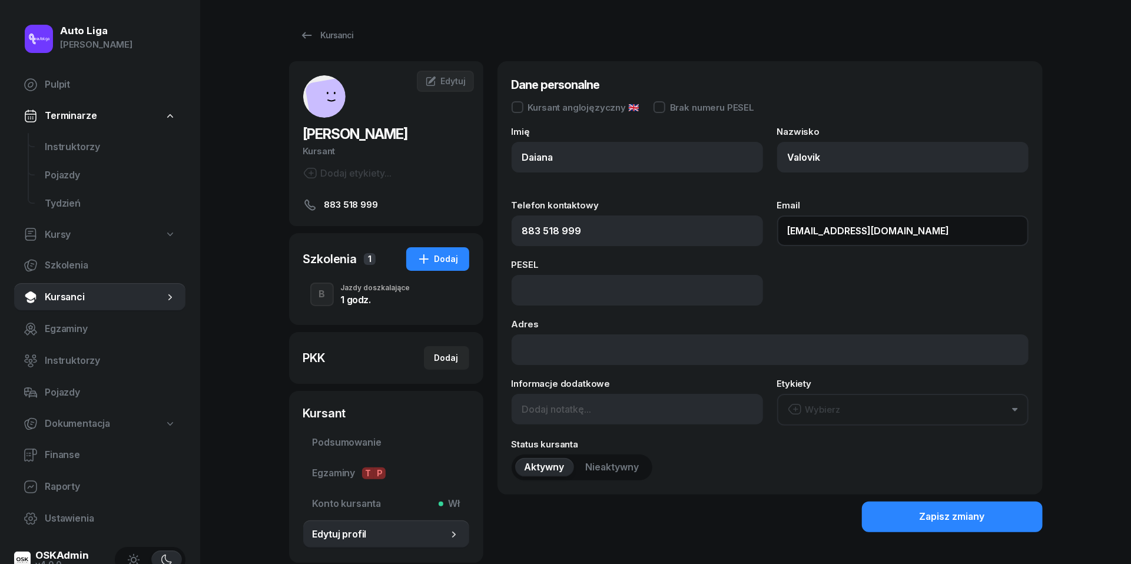
type input "da.dubrovina@gmail.com"
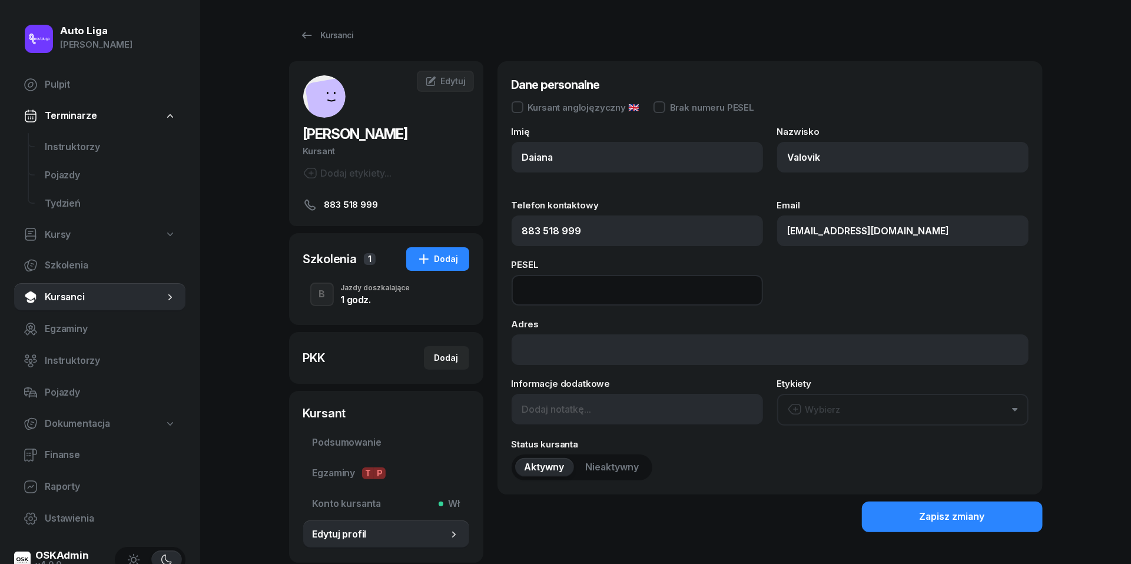
click at [554, 286] on input at bounding box center [637, 290] width 251 height 31
paste input "99030511600"
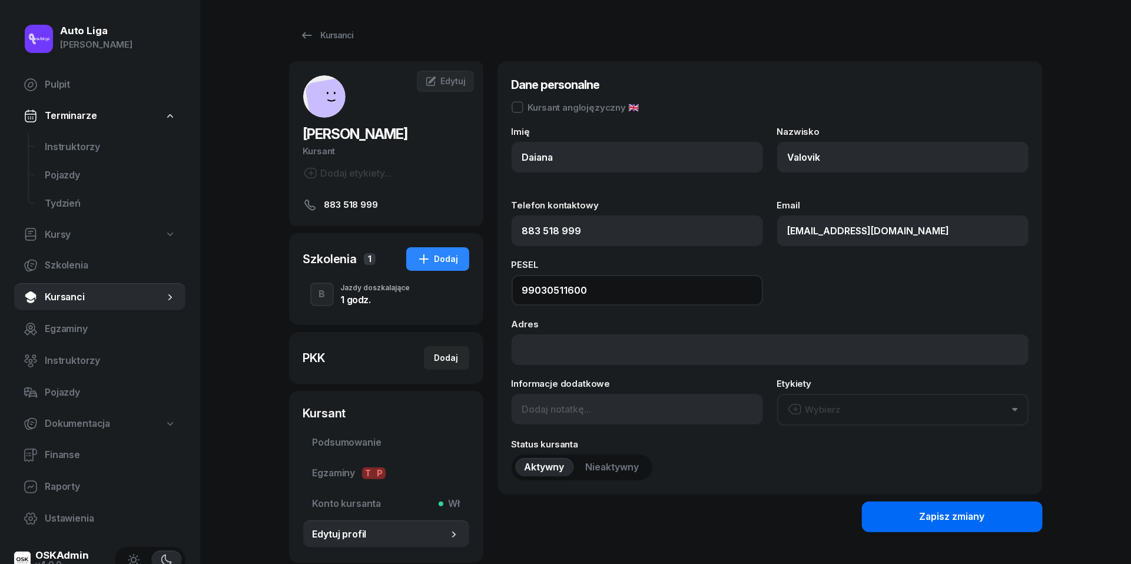
type input "99030511600"
click at [986, 514] on button "Zapisz zmiany" at bounding box center [952, 517] width 181 height 31
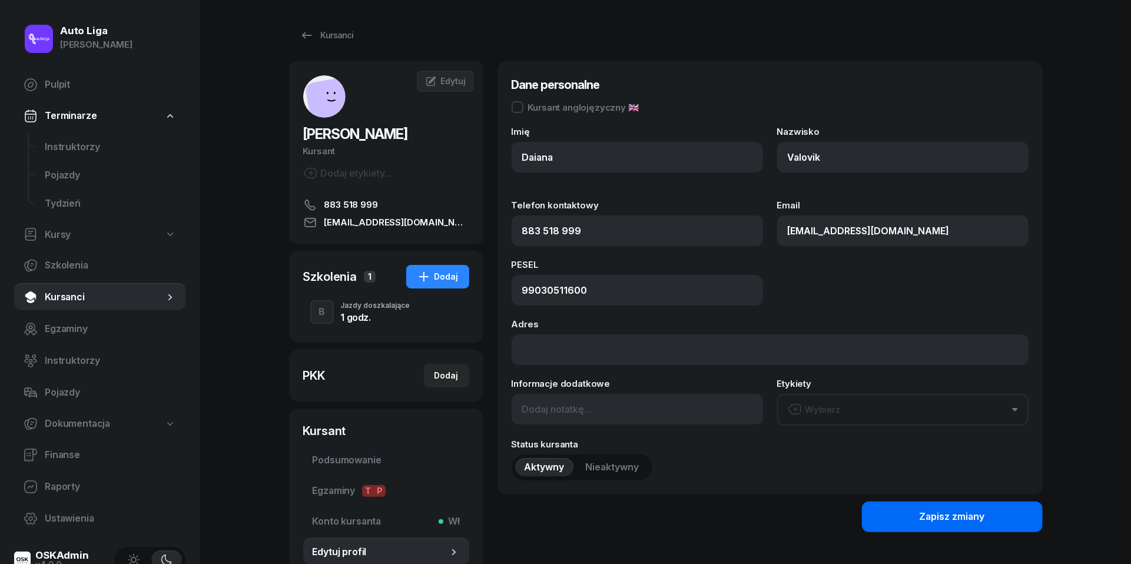
click at [992, 517] on button "Zapisz zmiany" at bounding box center [952, 517] width 181 height 31
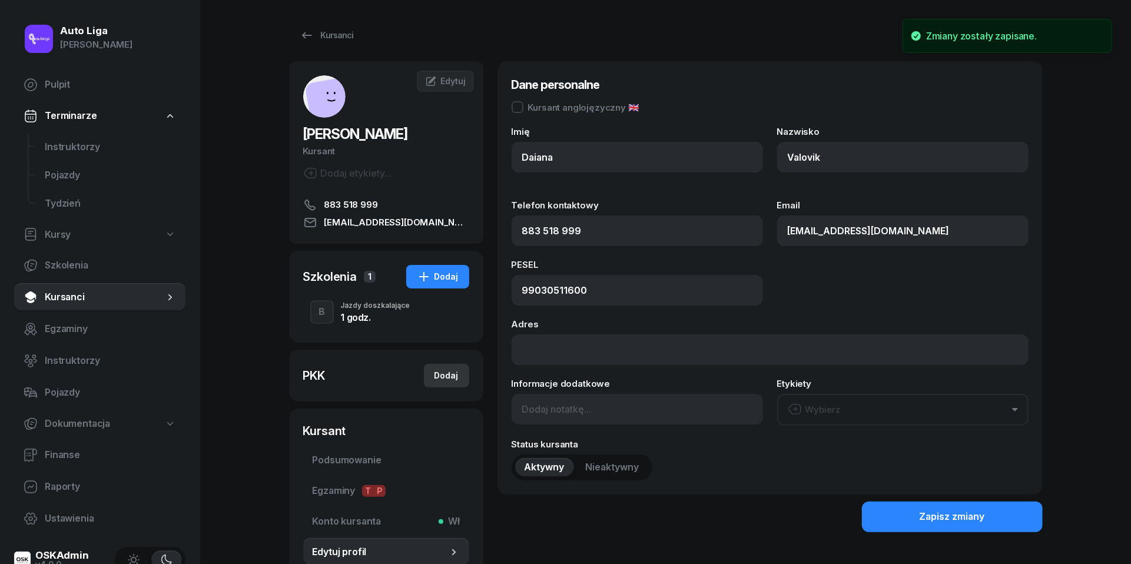
click at [439, 373] on div "Dodaj" at bounding box center [447, 376] width 24 height 14
select select
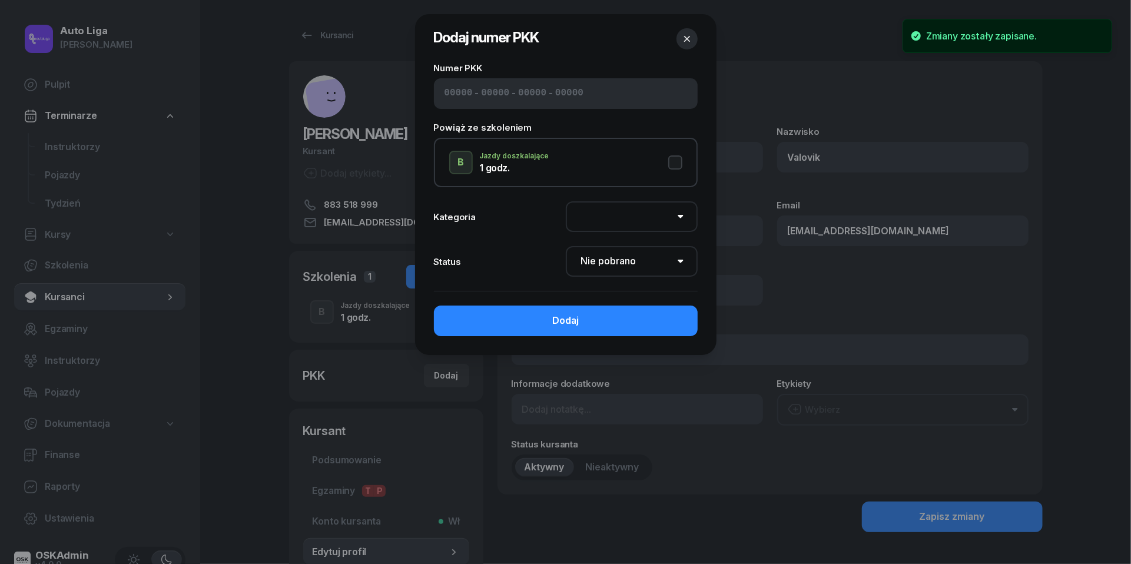
click at [468, 93] on input at bounding box center [459, 93] width 28 height 15
paste input "92500"
type input "92500"
type input "26212"
type input "72243"
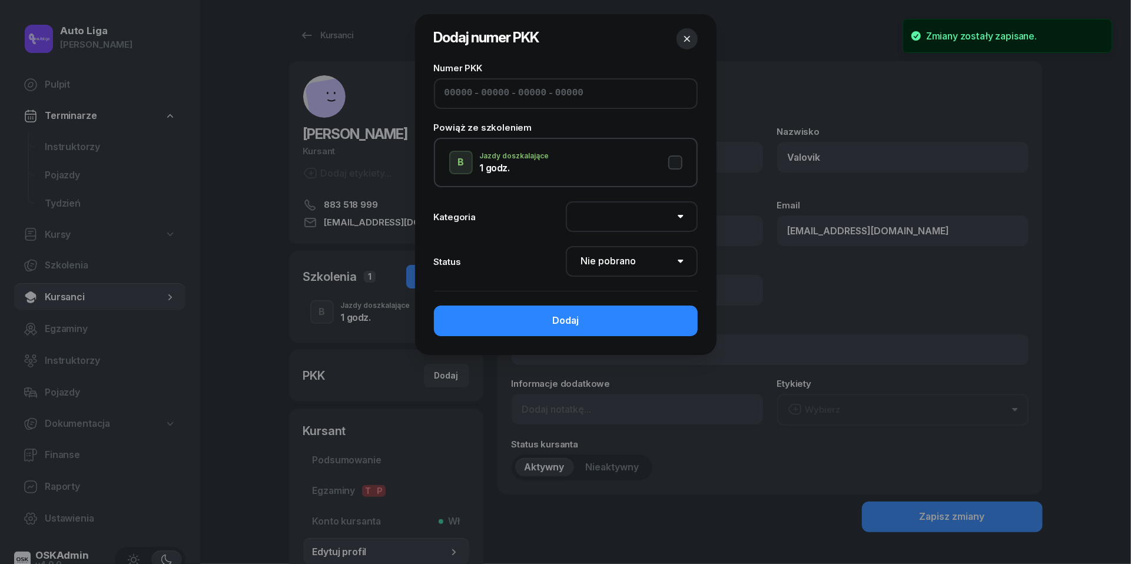
type input "47122"
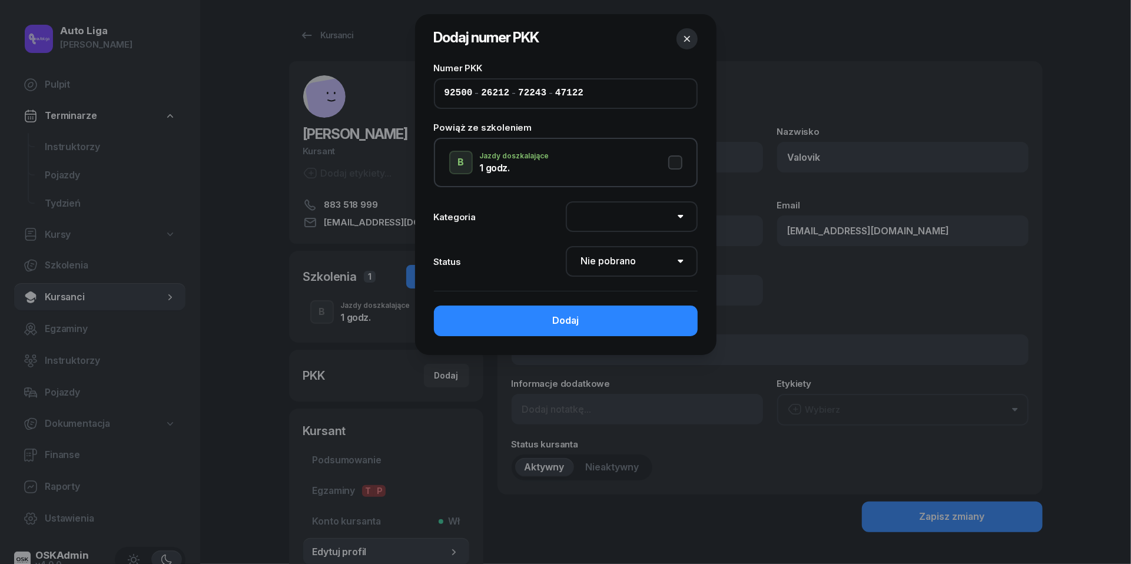
click at [677, 160] on button "B Jazdy doszkalające 1 godz." at bounding box center [565, 163] width 233 height 24
select select "B"
select select "Get"
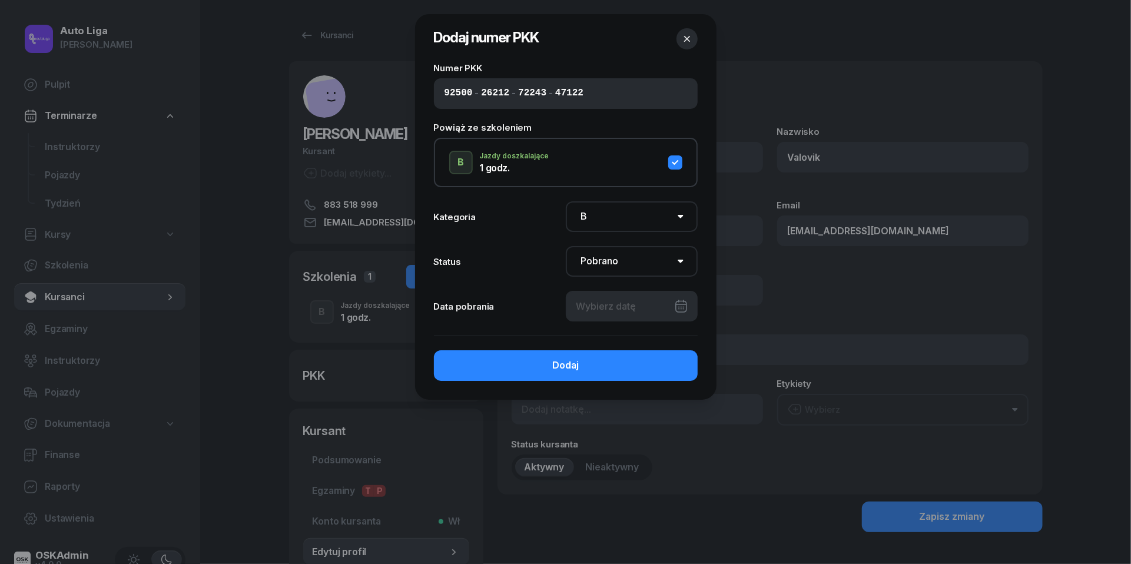
click at [681, 303] on div at bounding box center [632, 306] width 132 height 31
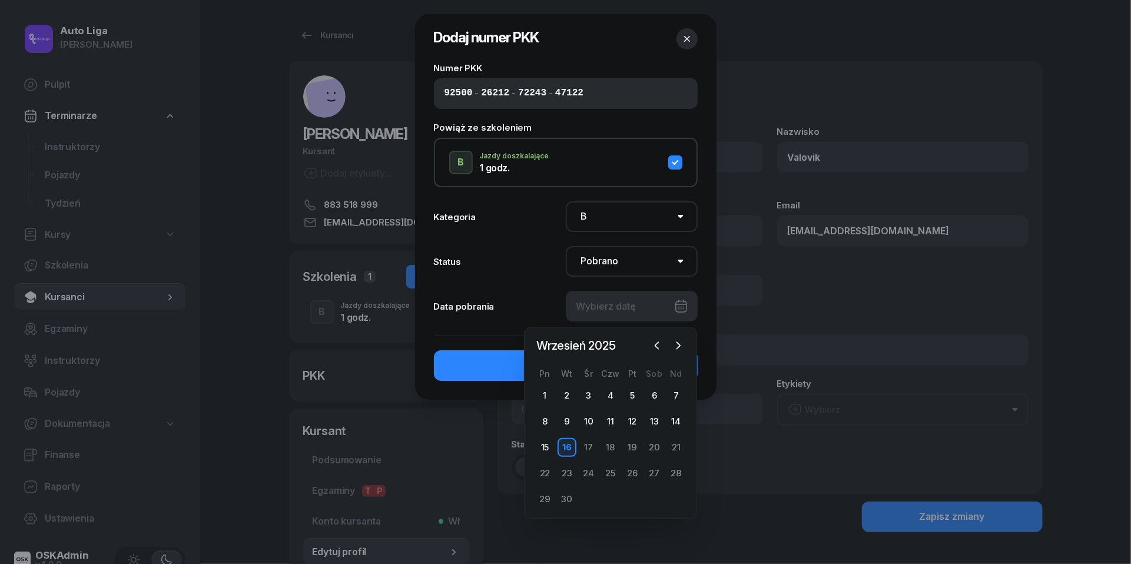
click at [567, 443] on div "16" at bounding box center [567, 447] width 19 height 19
type input "16/09/2025"
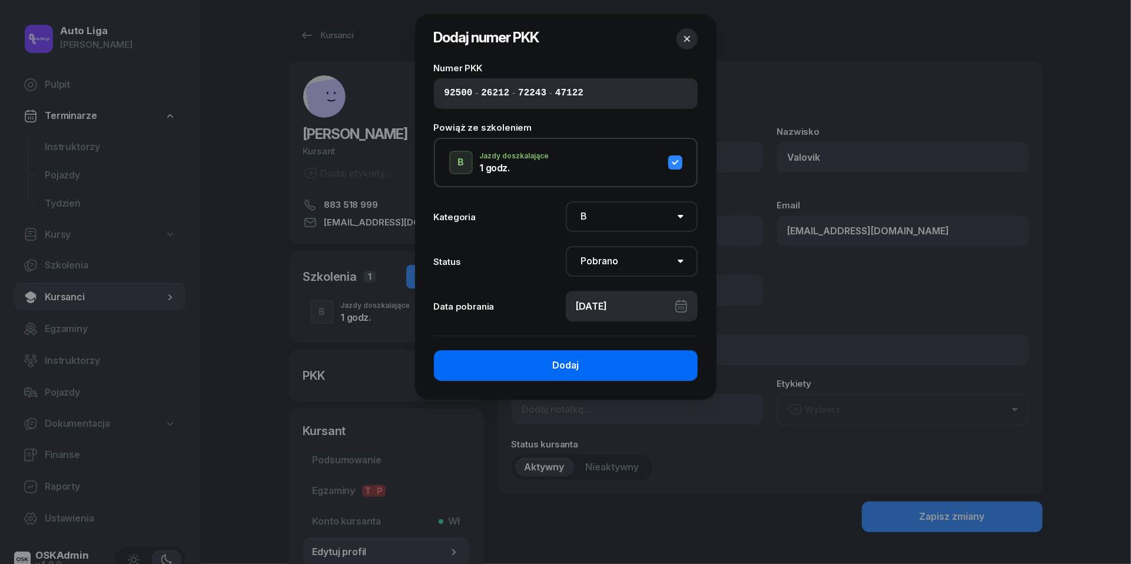
click at [570, 364] on div "Dodaj" at bounding box center [565, 365] width 27 height 15
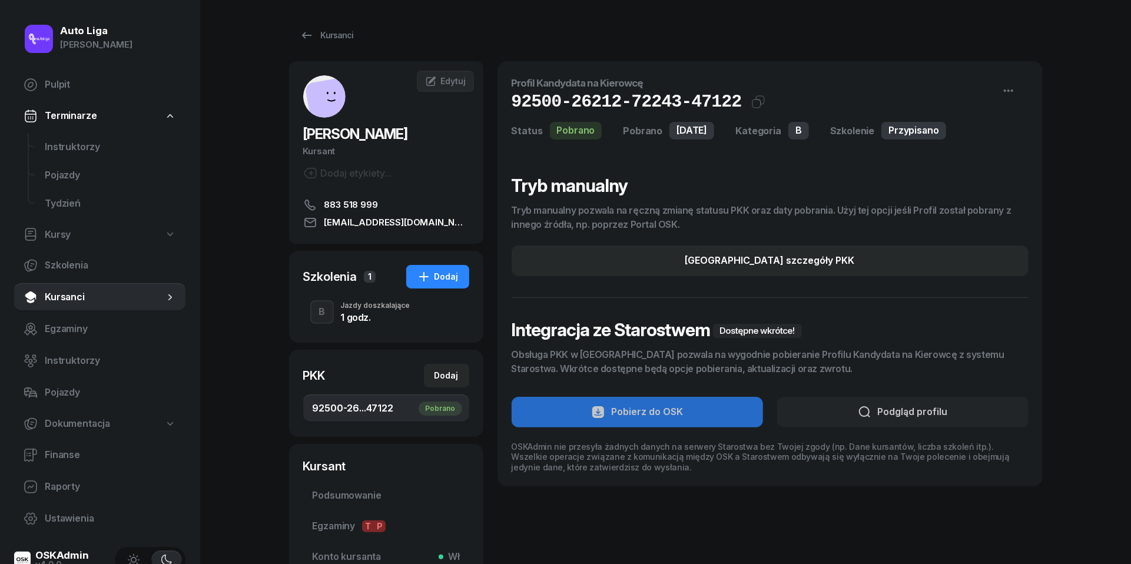
click at [373, 311] on div "1 godz." at bounding box center [375, 315] width 69 height 13
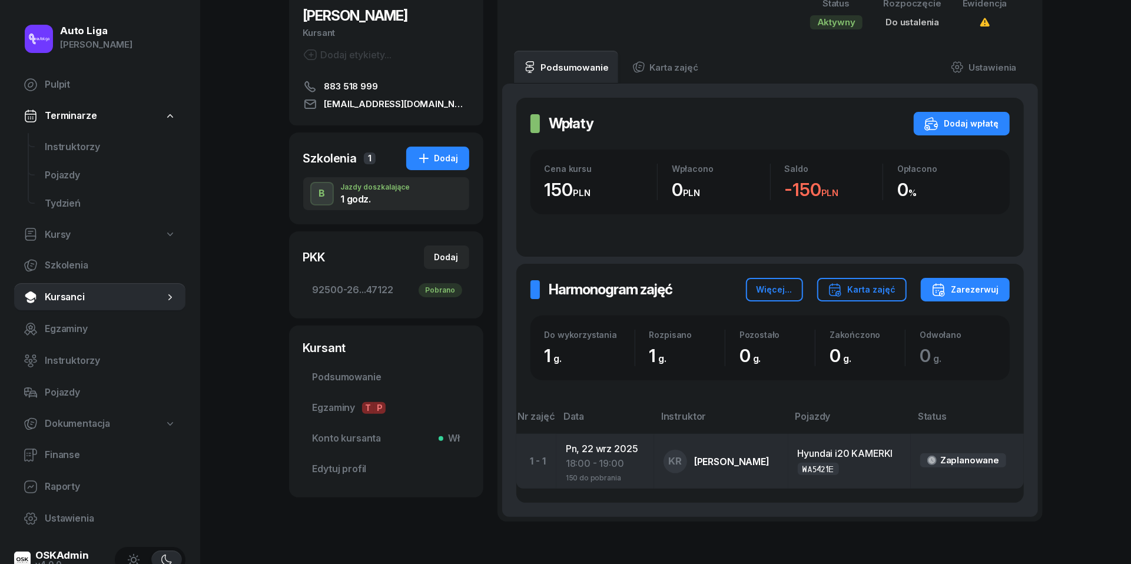
scroll to position [130, 0]
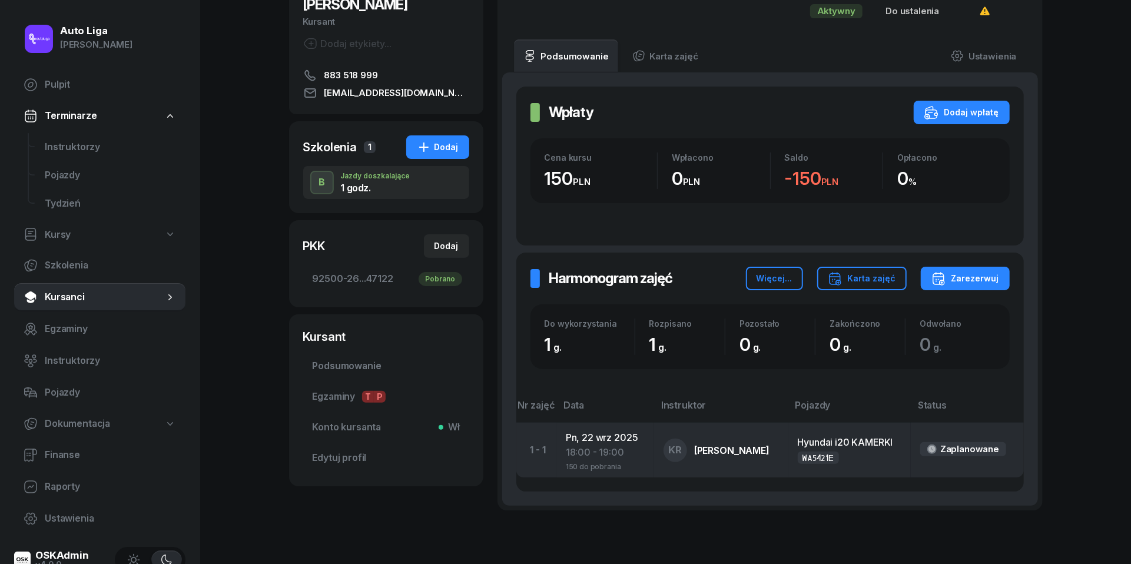
click at [580, 462] on div "150 do pobrania" at bounding box center [605, 466] width 79 height 10
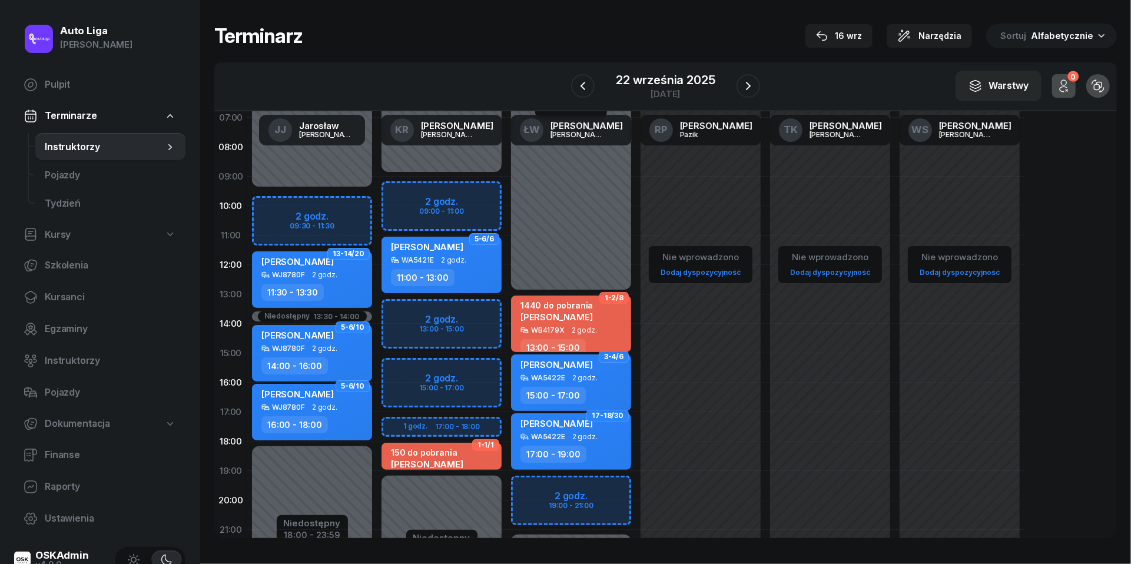
scroll to position [133, 0]
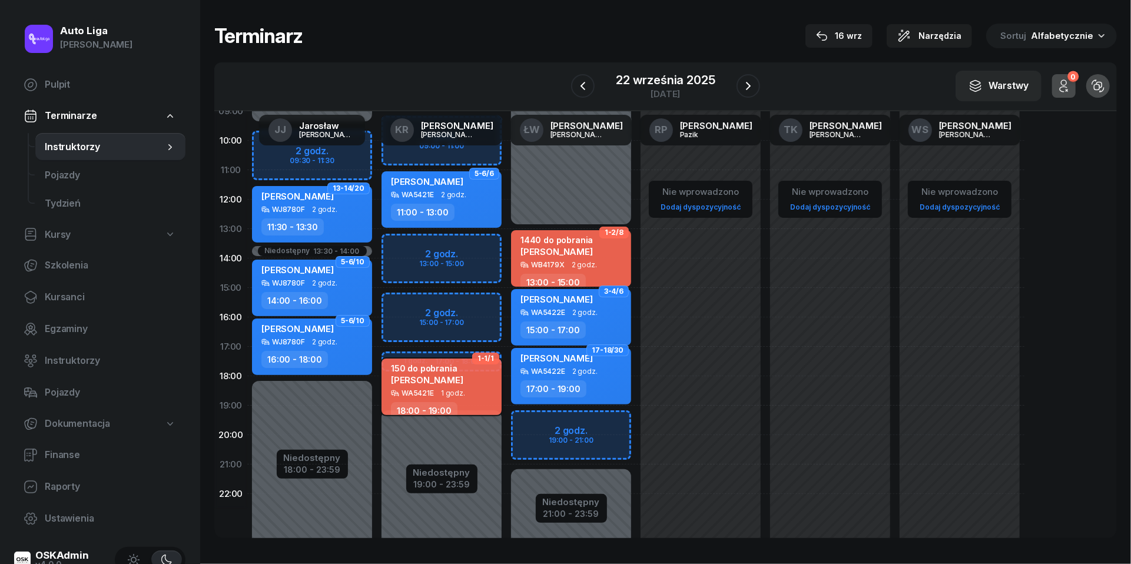
click at [429, 385] on div "150 do pobrania Daiana Valovik" at bounding box center [427, 376] width 72 height 26
select select "18"
select select "19"
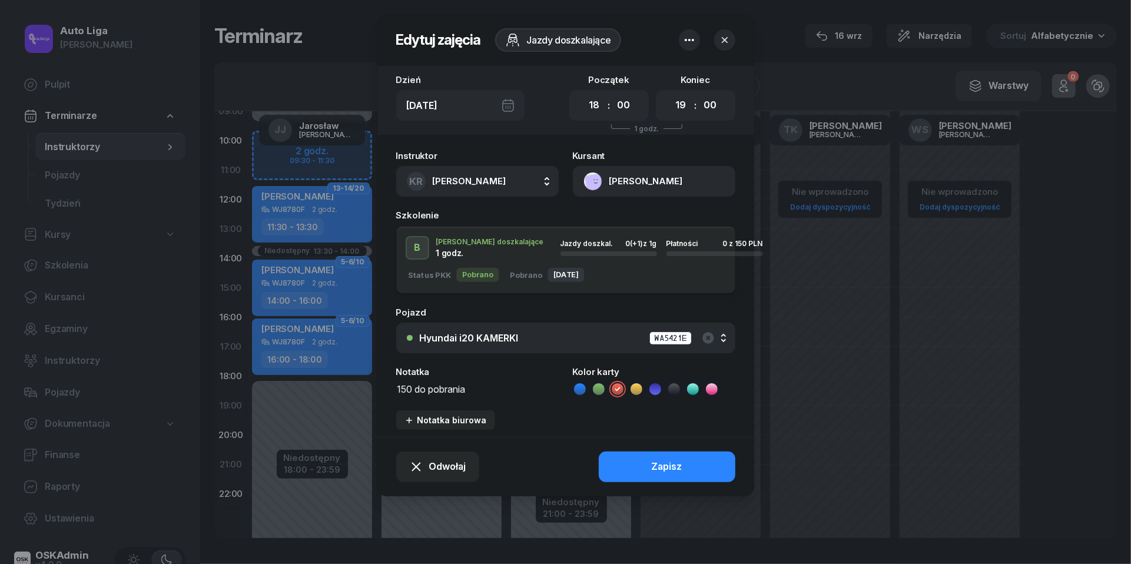
click at [497, 393] on textarea "150 do pobrania" at bounding box center [477, 388] width 163 height 15
type textarea "150 do pobrania | WPISZ W KEOS"
click at [667, 459] on div "Zapisz" at bounding box center [667, 466] width 31 height 15
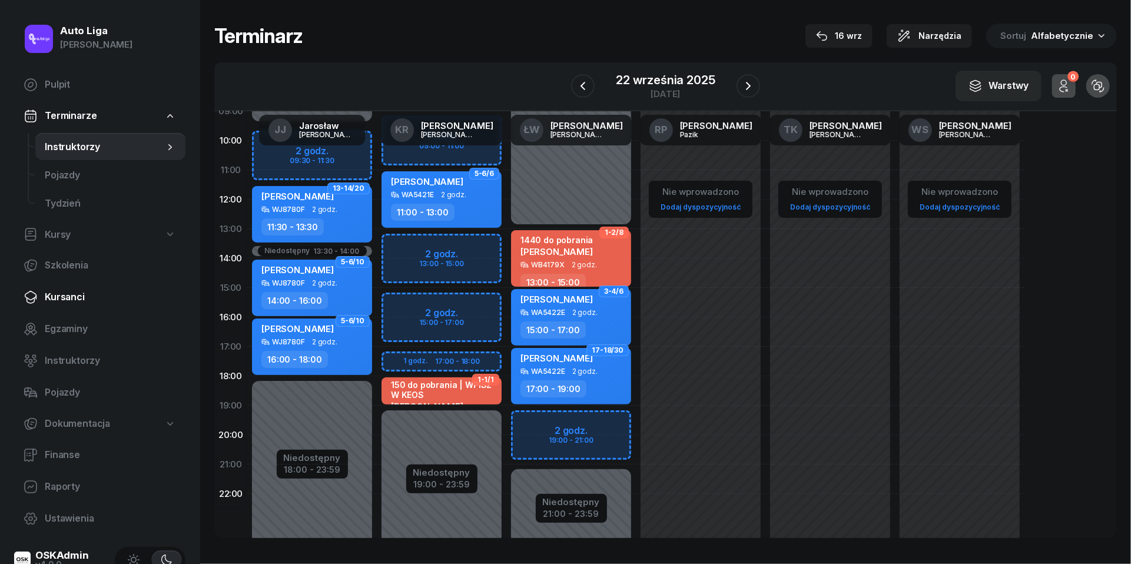
click at [72, 302] on span "Kursanci" at bounding box center [110, 297] width 131 height 15
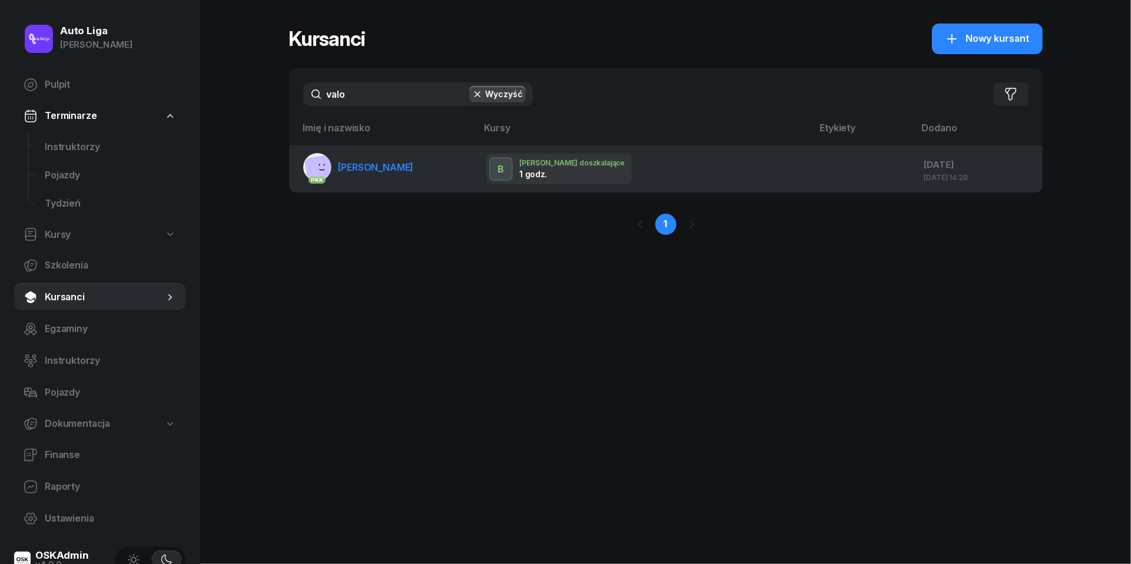
click at [367, 165] on span "Daiana Valovik" at bounding box center [376, 167] width 75 height 12
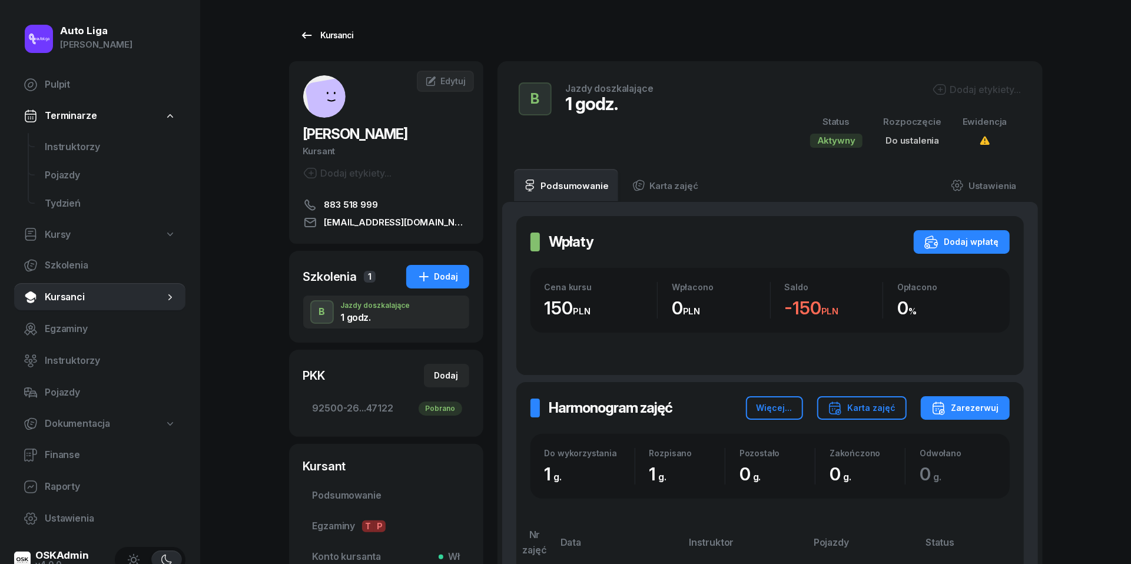
click at [309, 31] on icon at bounding box center [307, 35] width 14 height 14
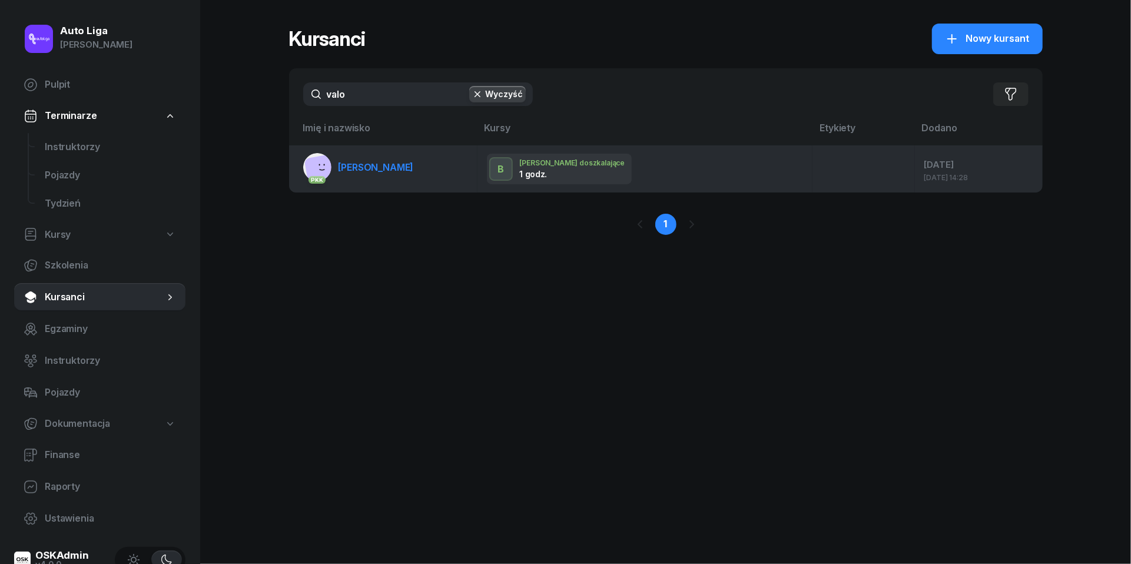
click at [368, 161] on span "Daiana Valovik" at bounding box center [376, 167] width 75 height 12
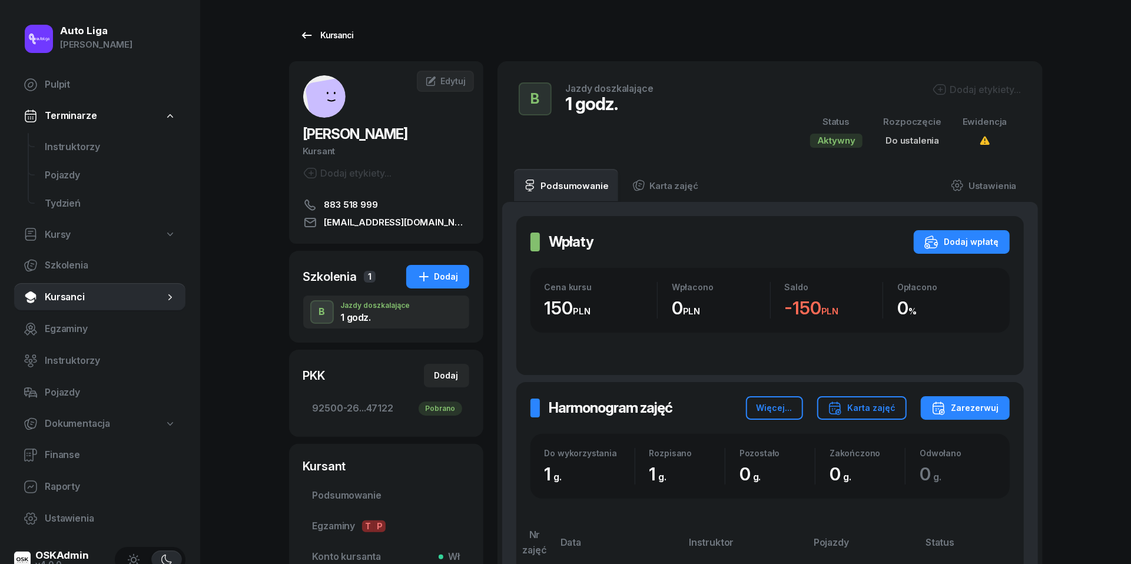
click at [304, 29] on icon at bounding box center [307, 35] width 14 height 14
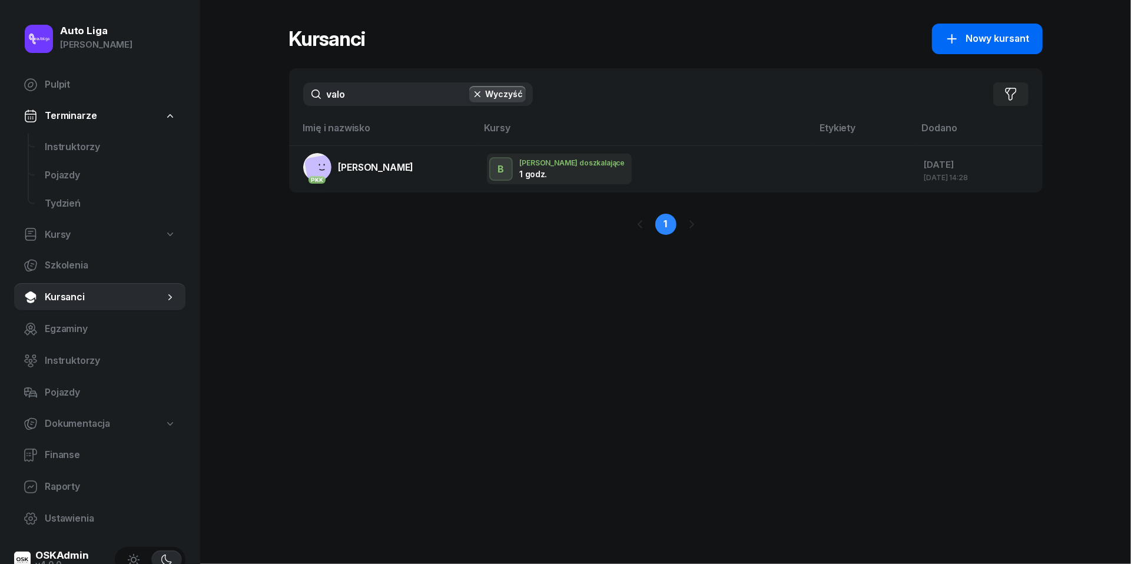
click at [999, 40] on span "Nowy kursant" at bounding box center [998, 38] width 64 height 15
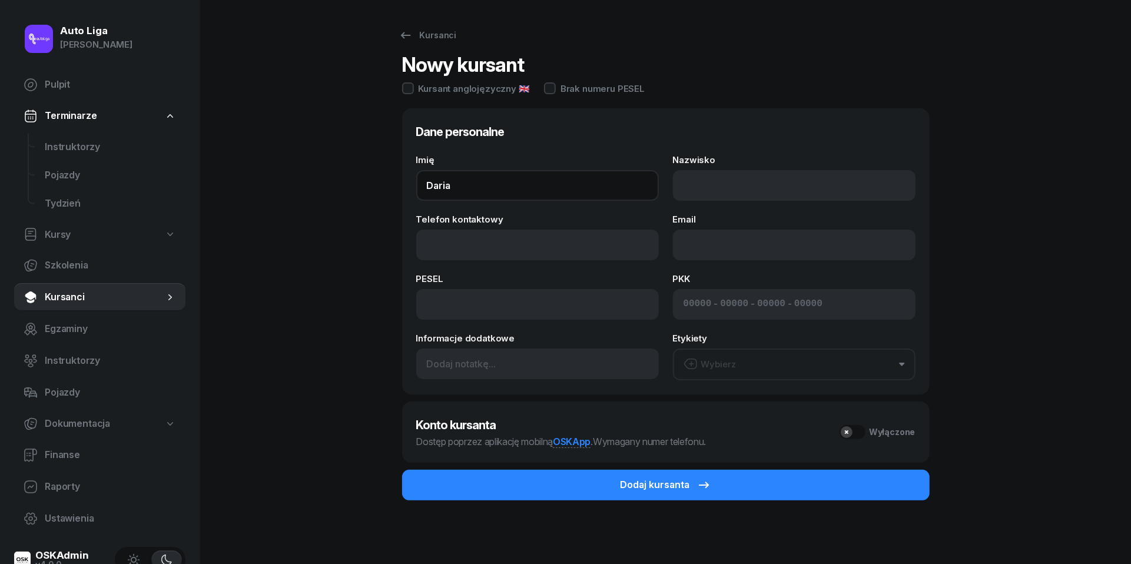
type input "Daria"
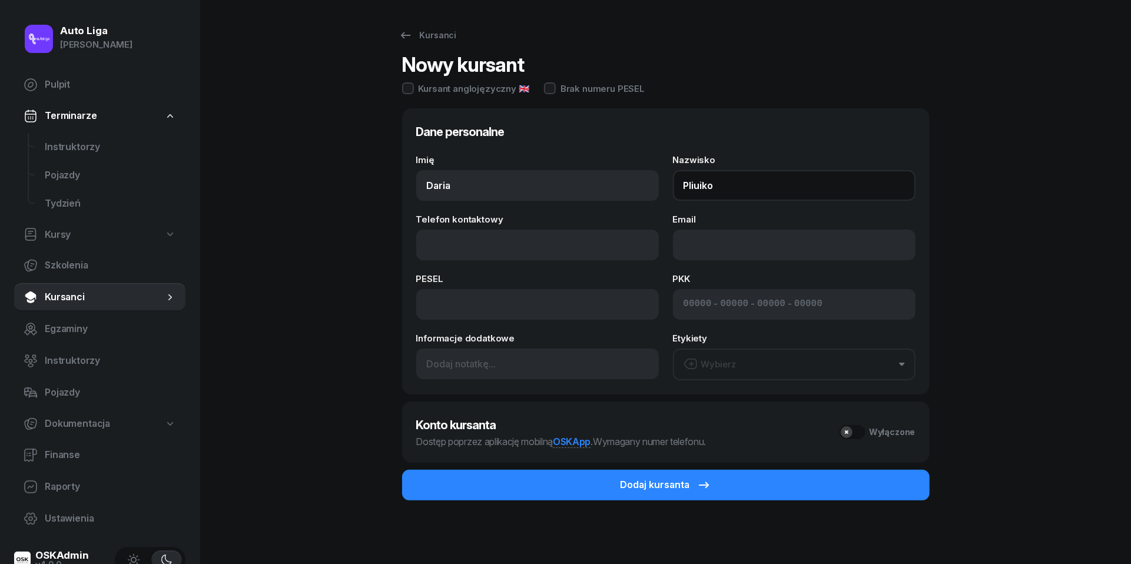
type input "Pliuiko"
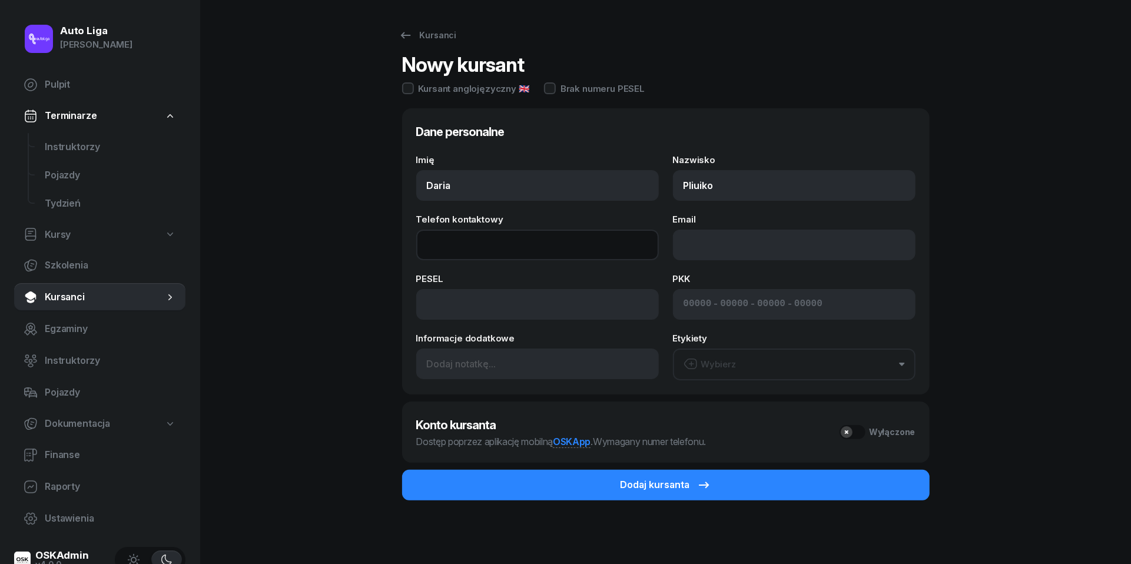
paste input "tel:730571168"
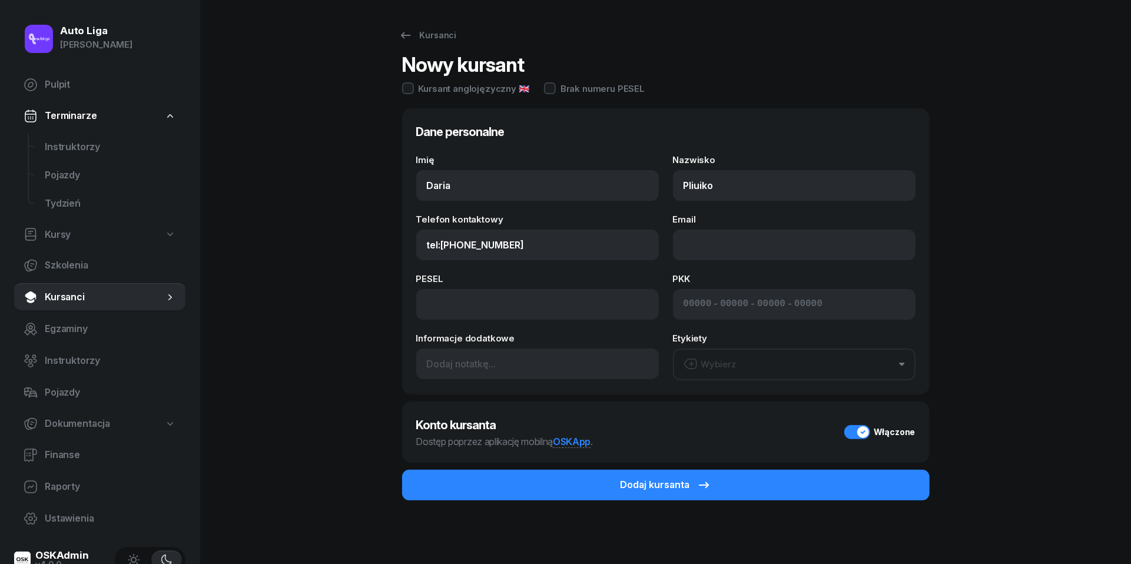
type input "730 571 168"
paste input "mailto:vl25pldaria@gmail.com"
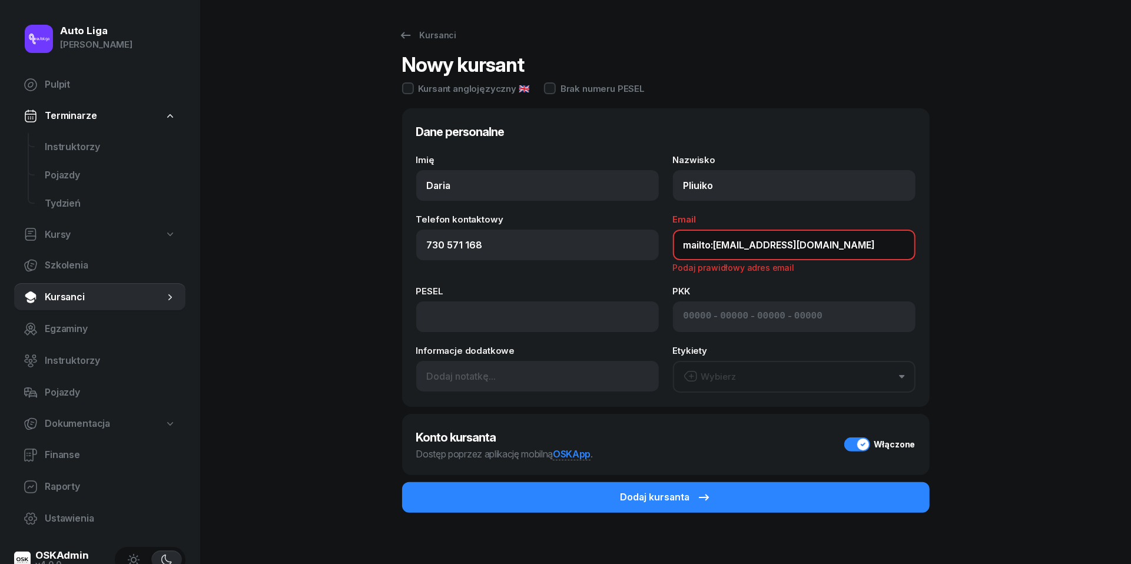
click at [712, 243] on input "mailto:vl25pldaria@gmail.com" at bounding box center [794, 245] width 243 height 31
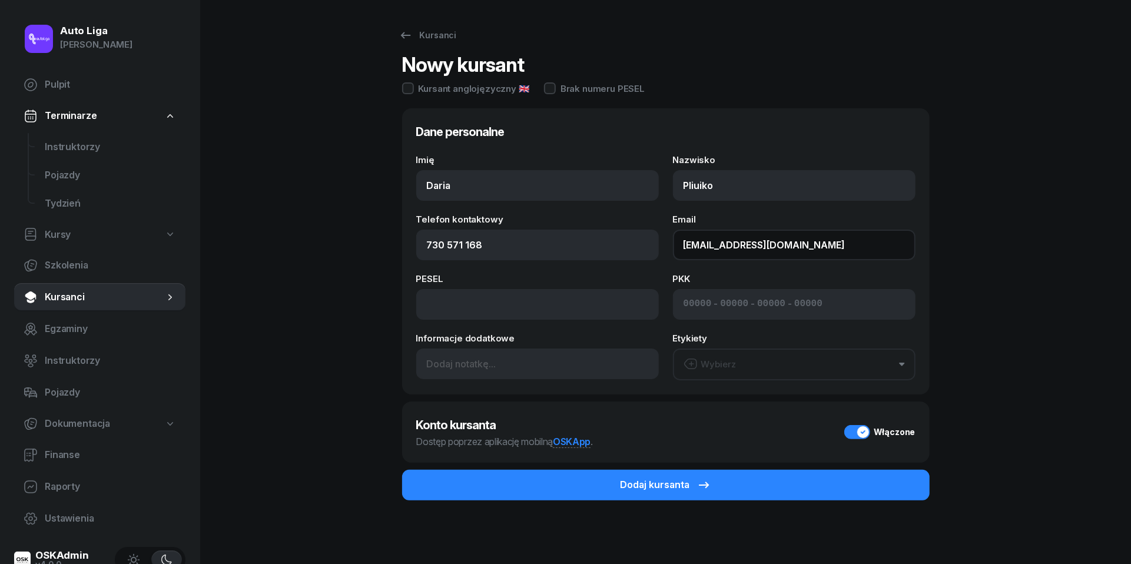
type input "vl25pldaria@gmail.com"
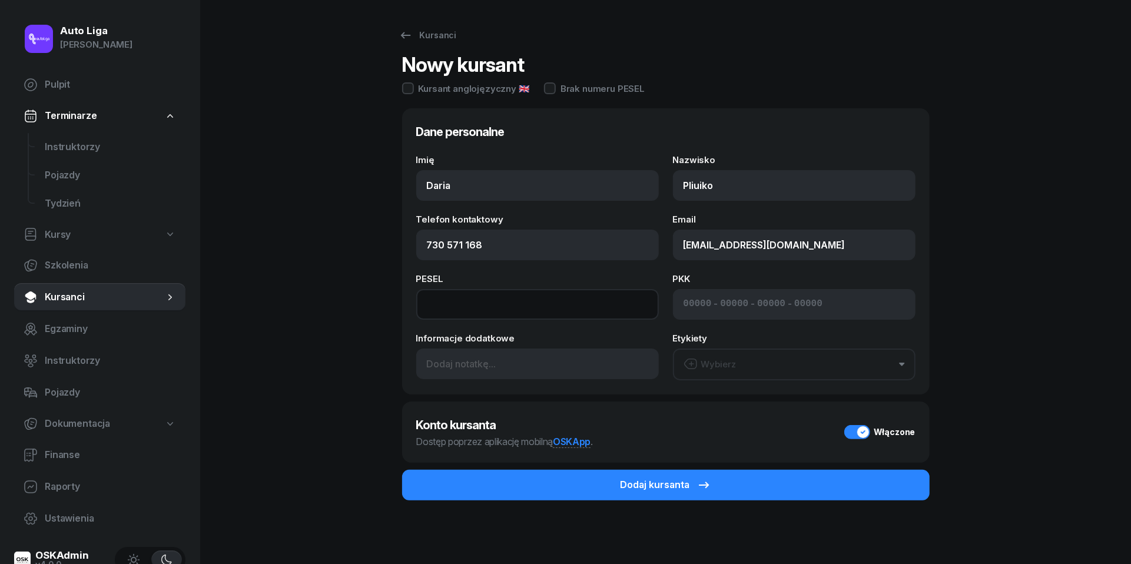
click at [488, 297] on input at bounding box center [537, 304] width 243 height 31
click at [453, 307] on input at bounding box center [537, 304] width 243 height 31
paste input "03272512163"
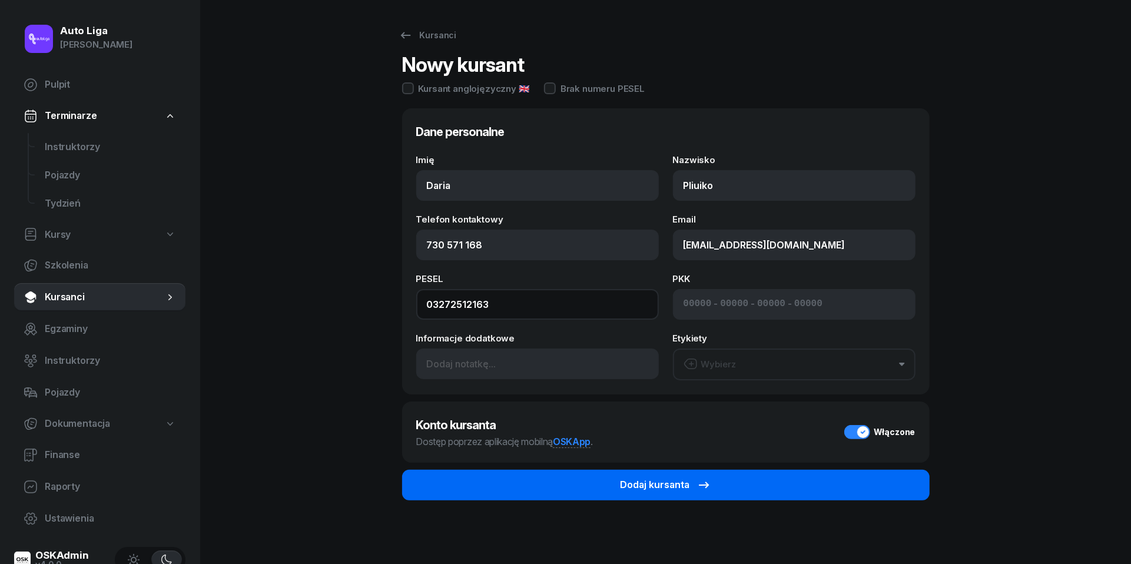
type input "03272512163"
click at [724, 483] on button "Dodaj kursanta" at bounding box center [666, 485] width 528 height 31
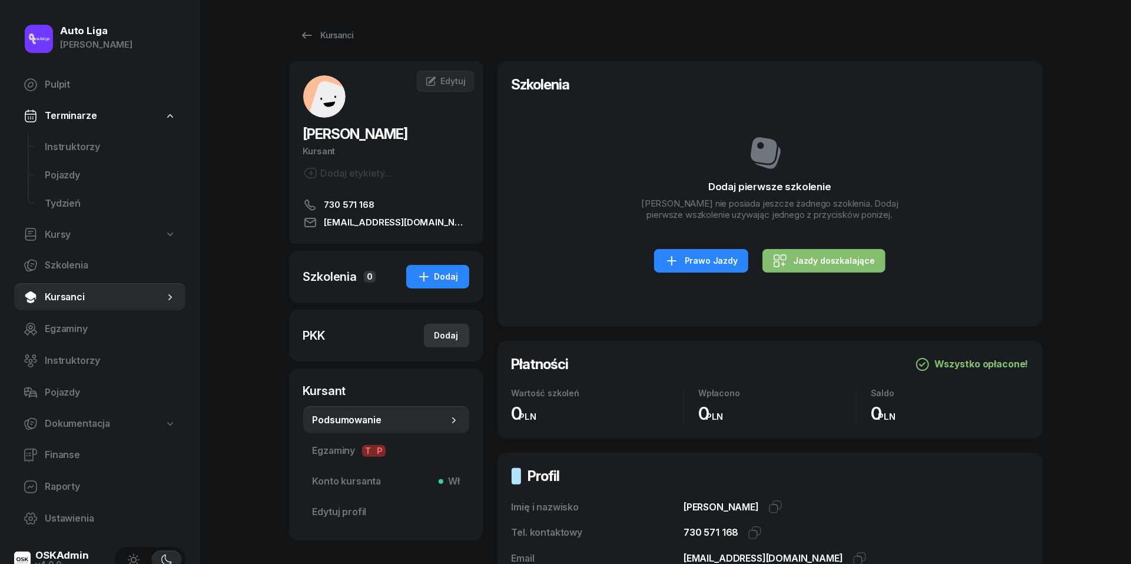
click at [448, 333] on div "Dodaj" at bounding box center [447, 336] width 24 height 14
select select
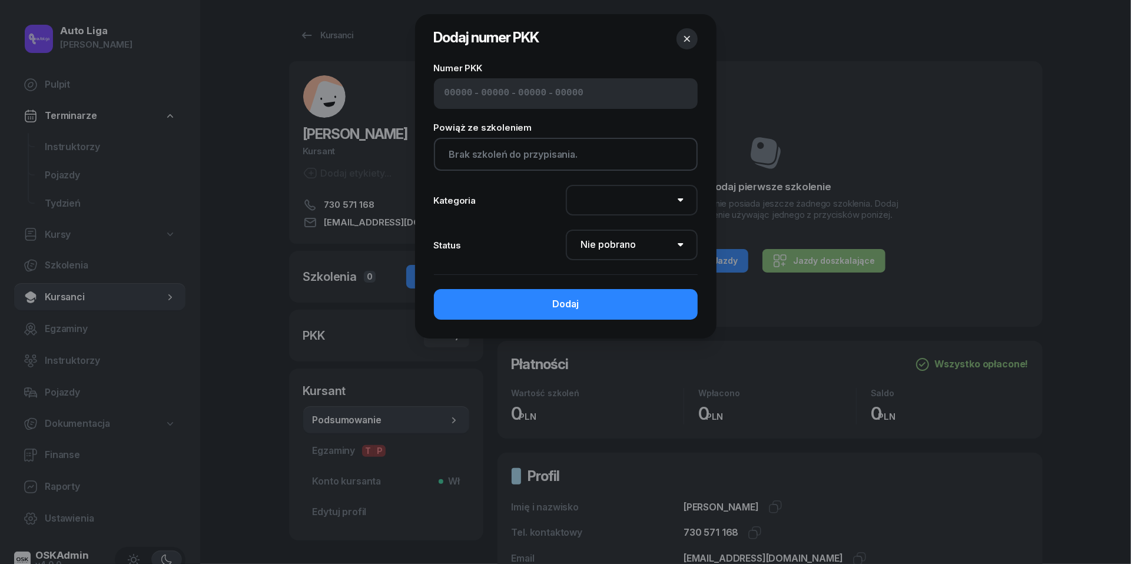
click at [688, 36] on icon "button" at bounding box center [687, 39] width 12 height 12
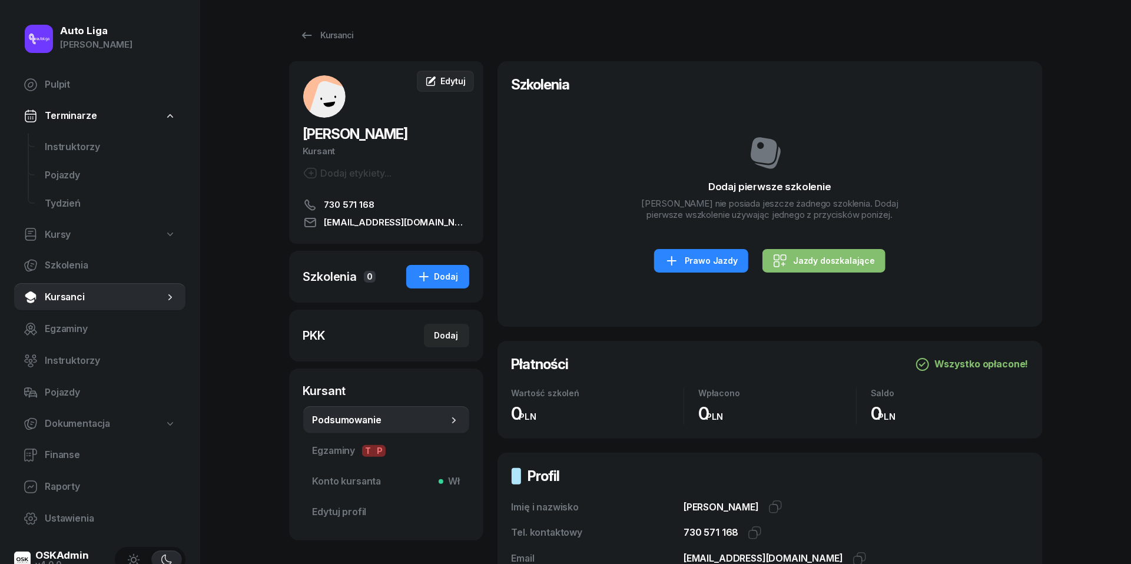
click at [448, 81] on span "Edytuj" at bounding box center [453, 81] width 25 height 10
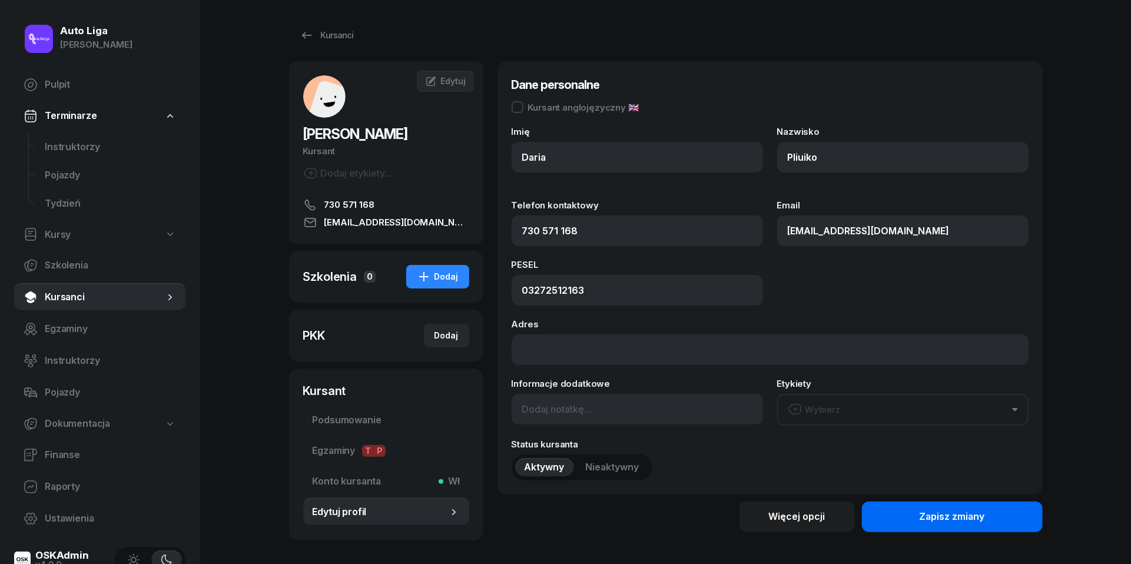
click at [921, 519] on div "Zapisz zmiany" at bounding box center [952, 516] width 65 height 15
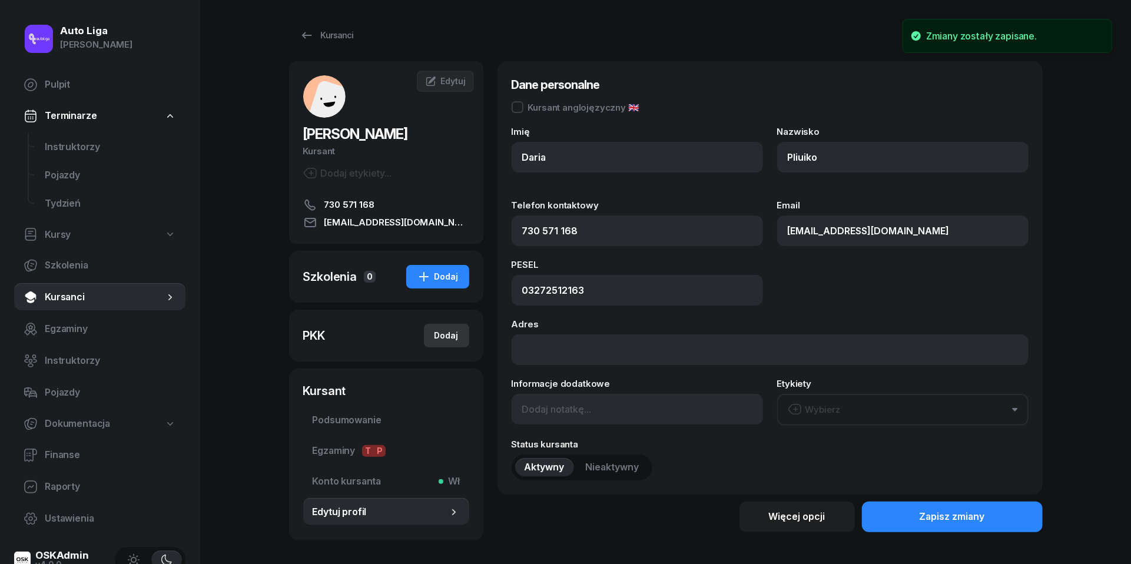
click at [455, 338] on div "Dodaj" at bounding box center [447, 336] width 24 height 14
select select
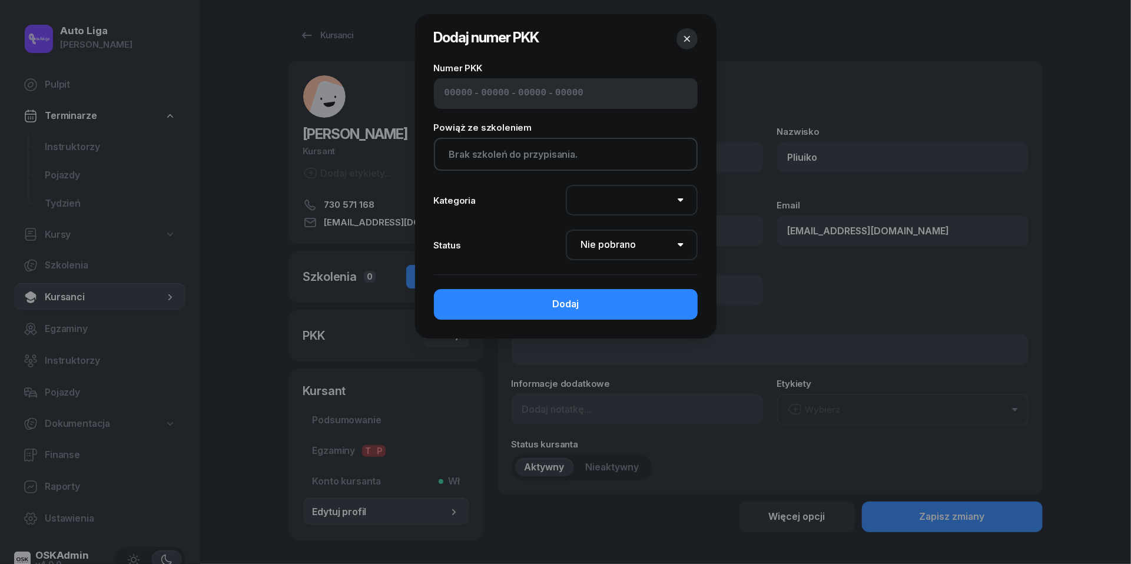
click at [457, 88] on input at bounding box center [459, 93] width 28 height 15
paste input "02570"
type input "02570"
type input "22215"
type input "22550"
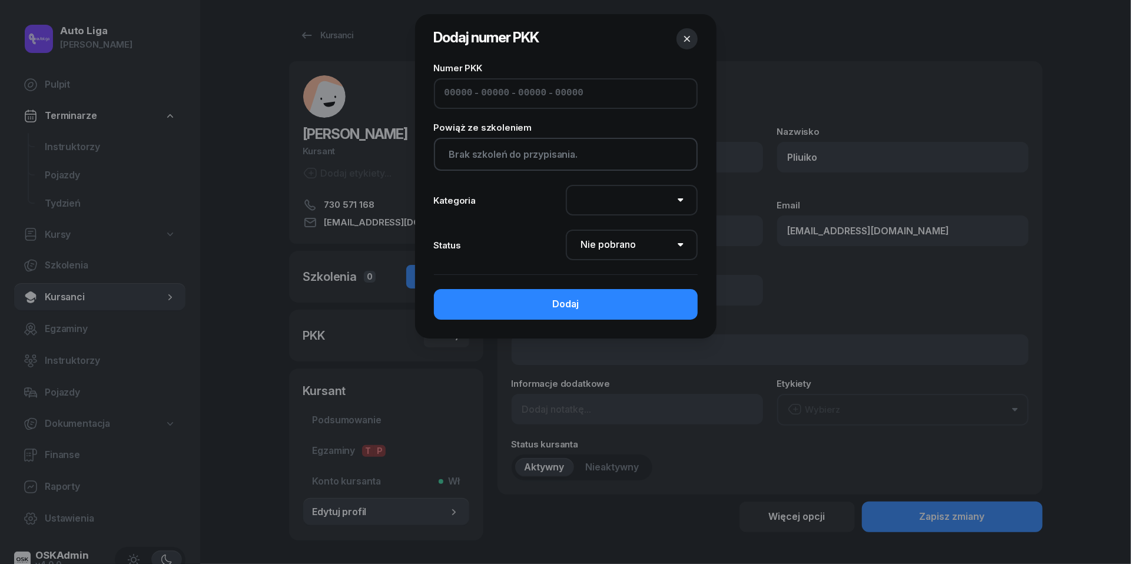
type input "02122"
click at [686, 43] on icon "button" at bounding box center [687, 39] width 12 height 12
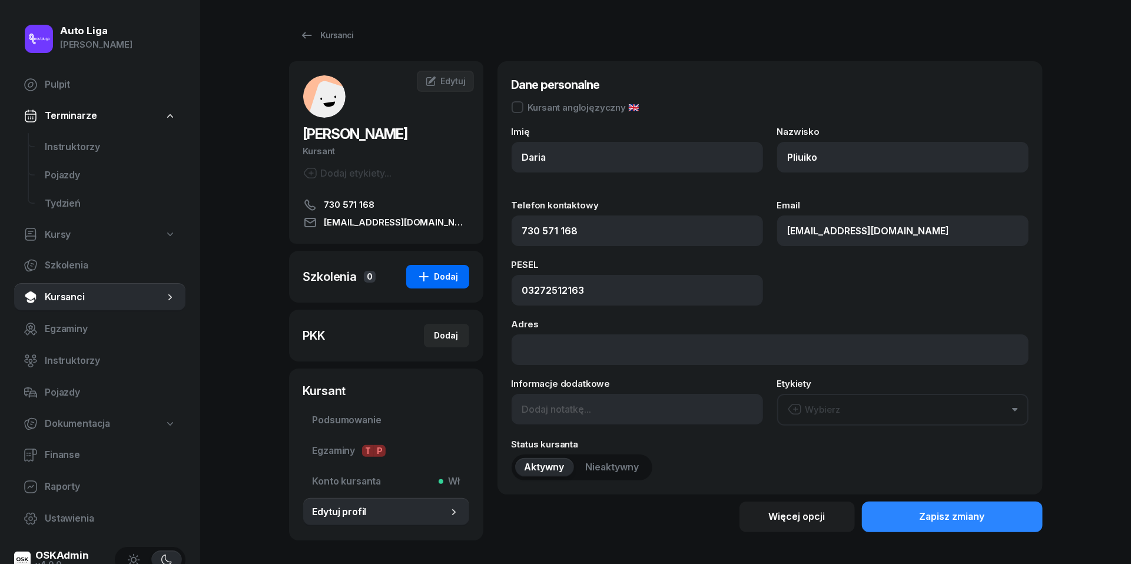
click at [453, 276] on div "Dodaj" at bounding box center [438, 277] width 42 height 14
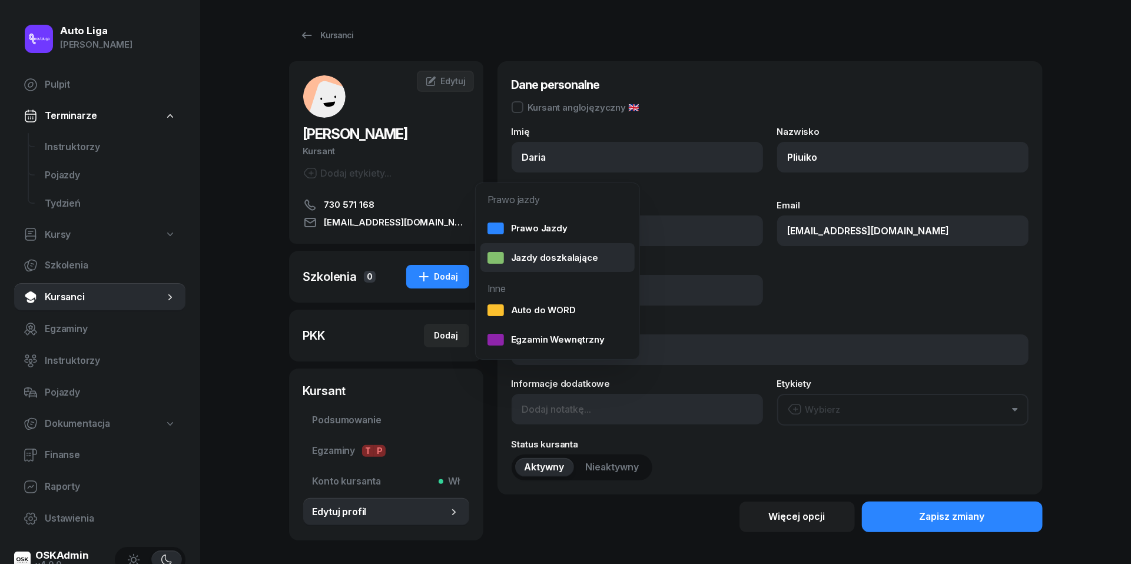
click at [528, 256] on div "Jazdy doszkalające" at bounding box center [543, 257] width 111 height 15
select select "B"
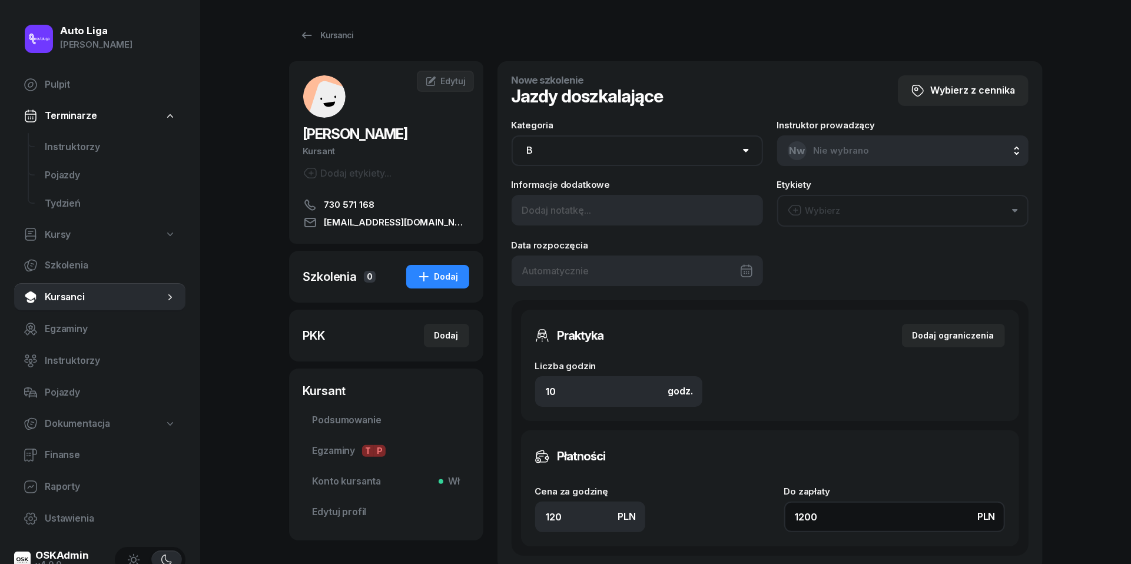
click at [853, 511] on input "1200" at bounding box center [894, 517] width 221 height 31
type input "0.10"
type input "1"
type input "1.80"
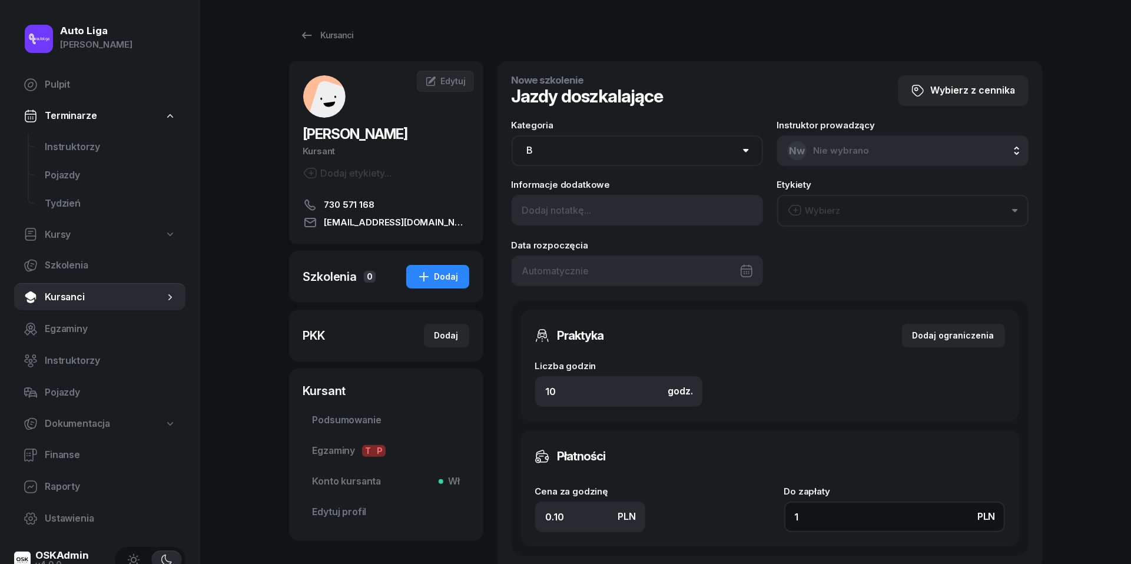
type input "18"
type input "180"
type input "1800"
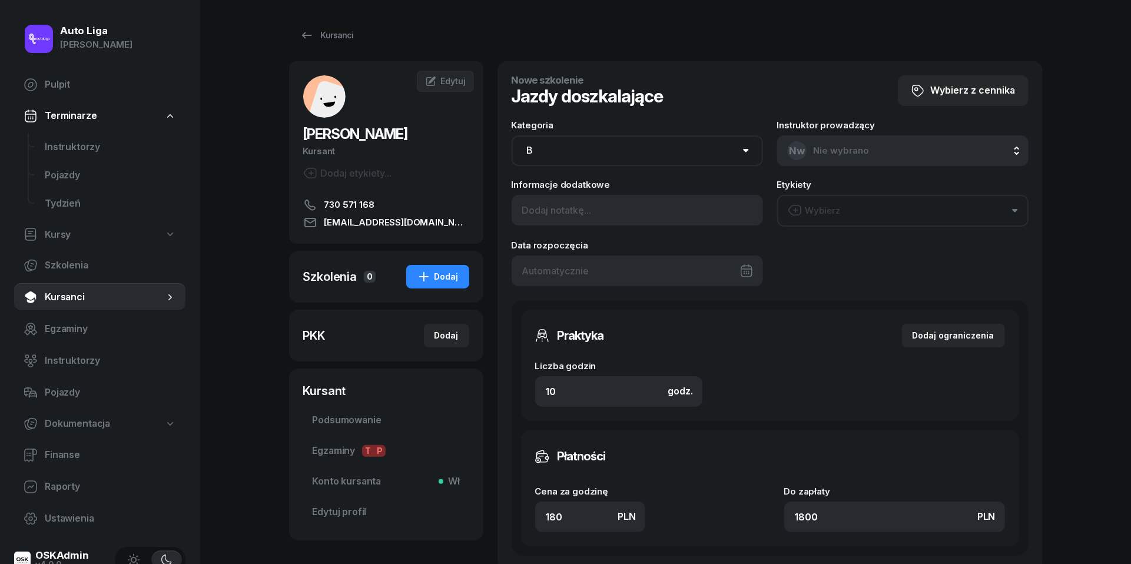
click at [847, 201] on button "Wybierz" at bounding box center [902, 211] width 251 height 32
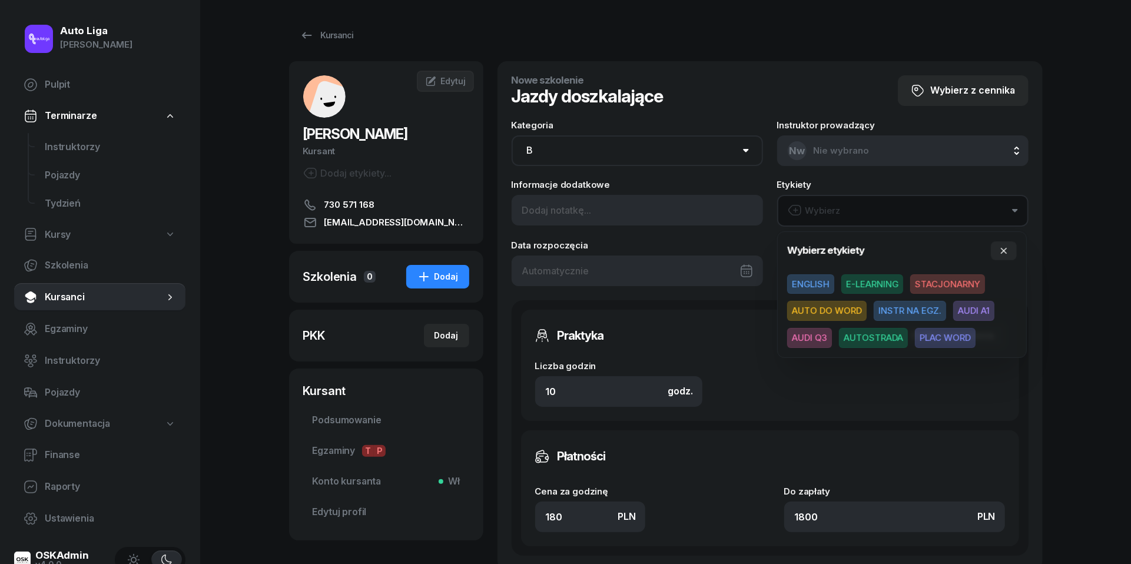
click at [818, 335] on span "AUDI Q3" at bounding box center [809, 338] width 45 height 20
click at [1007, 251] on icon "button" at bounding box center [1003, 249] width 9 height 9
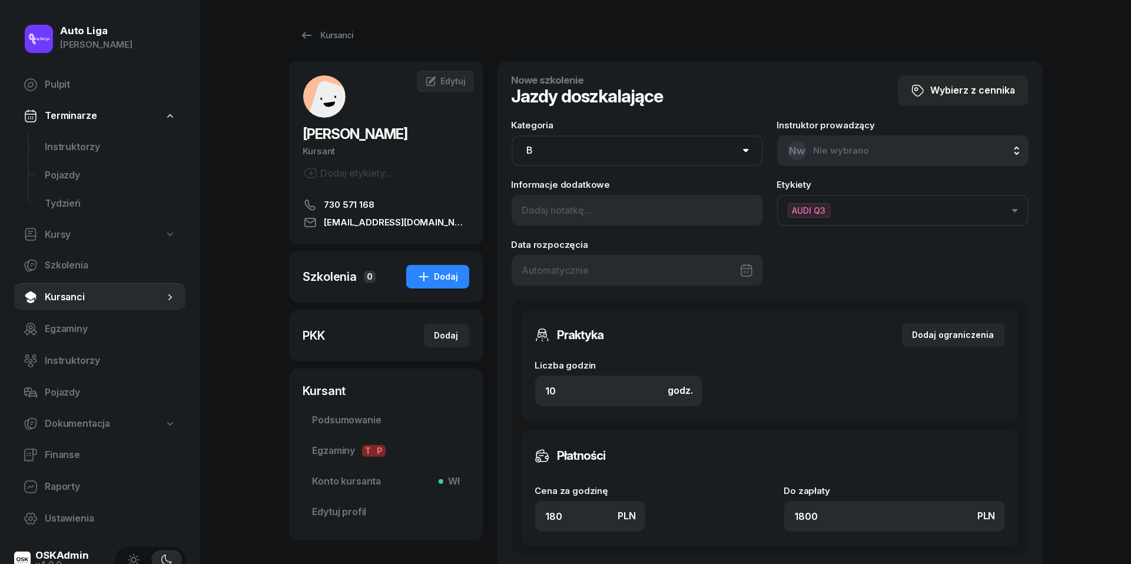
click at [585, 267] on div at bounding box center [637, 270] width 251 height 31
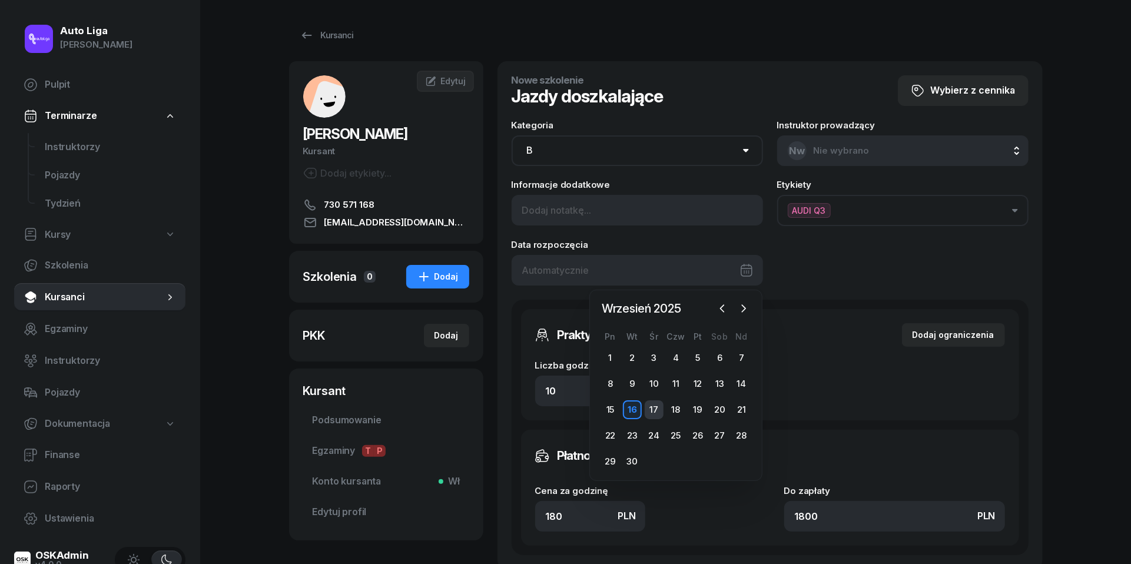
click at [655, 408] on div "17" at bounding box center [654, 409] width 19 height 19
type input "17/09/2025"
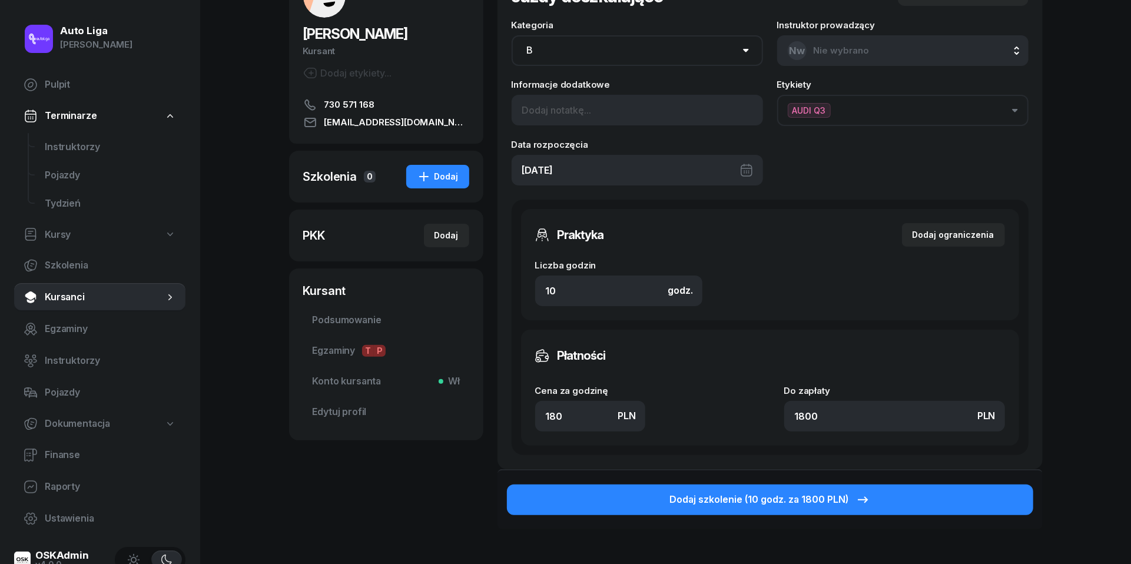
scroll to position [107, 0]
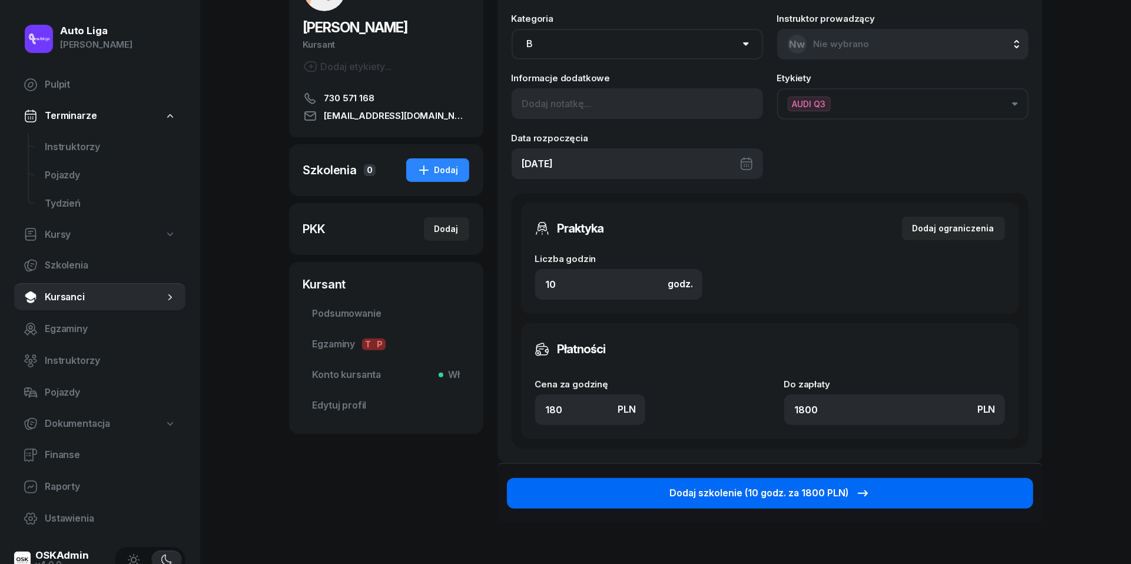
click at [797, 492] on div "Dodaj szkolenie (10 godz. za 1800 PLN)" at bounding box center [770, 493] width 200 height 15
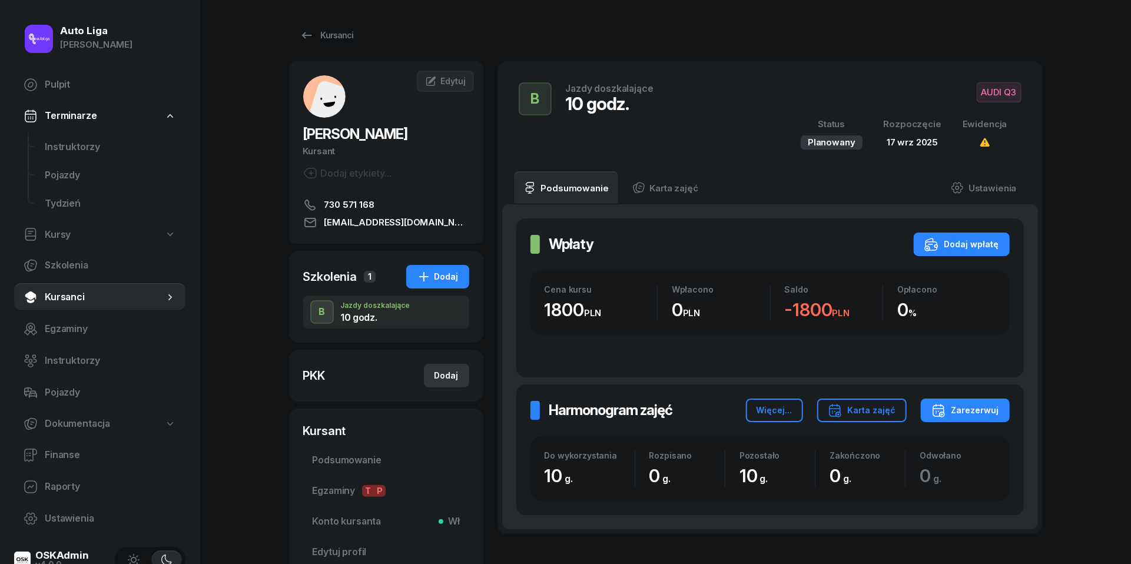
click at [458, 378] on div "Dodaj" at bounding box center [447, 376] width 24 height 14
select select
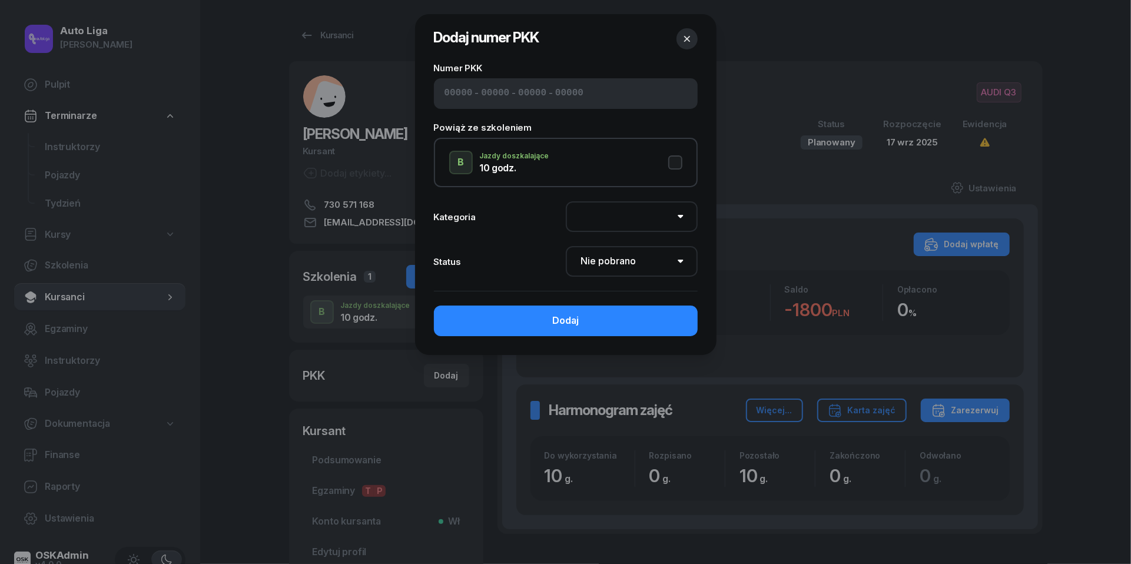
click at [453, 92] on input at bounding box center [459, 93] width 28 height 15
paste input "02570"
type input "02570"
type input "22215"
type input "22550"
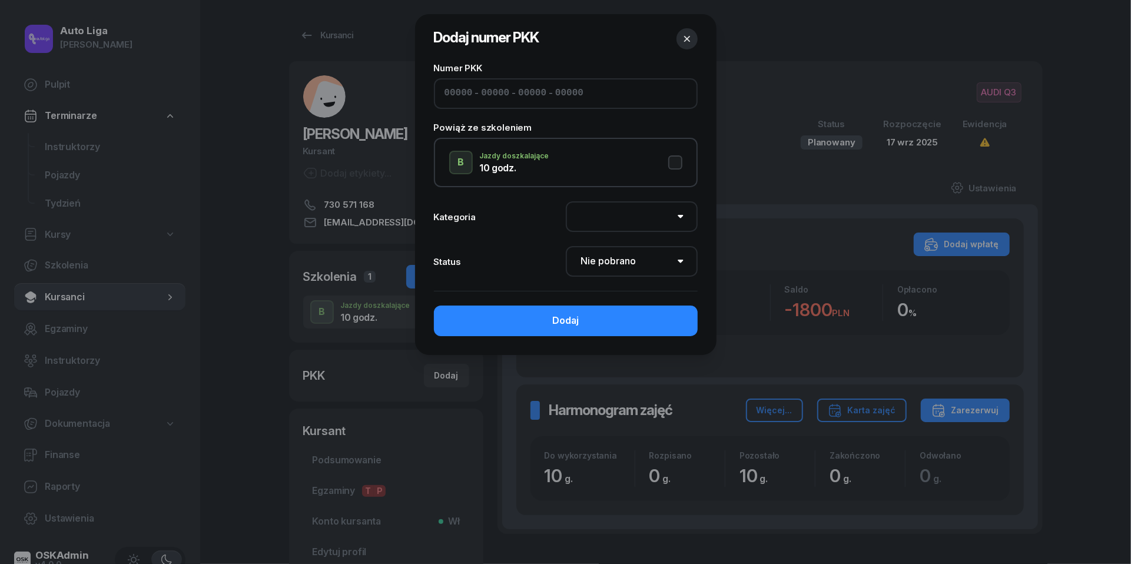
type input "02122"
click at [677, 159] on button "B Jazdy doszkalające 10 godz." at bounding box center [565, 163] width 233 height 24
select select "B"
select select "Get"
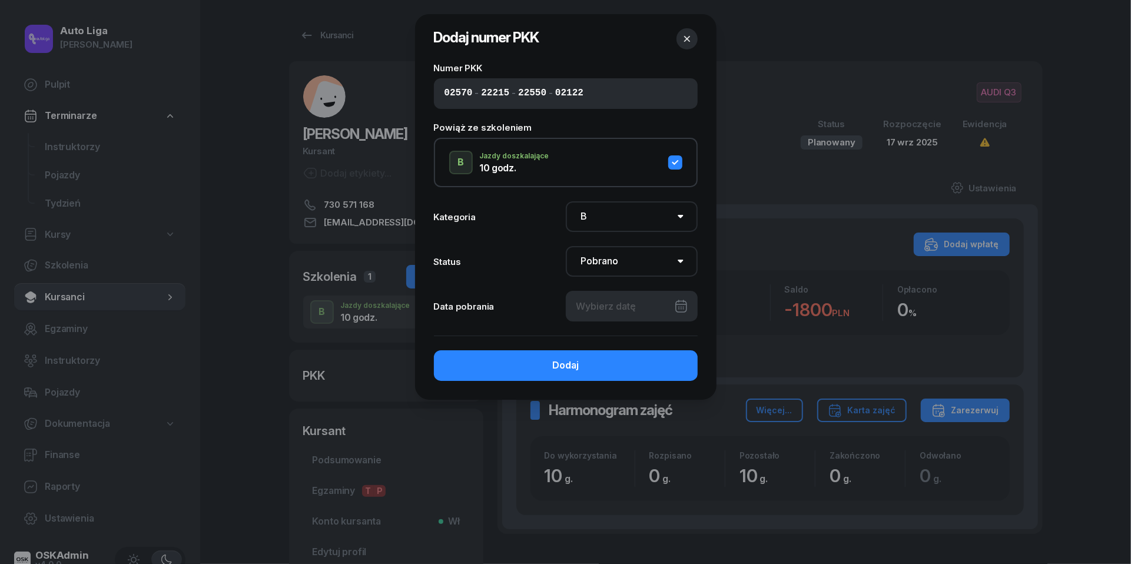
click at [635, 304] on div at bounding box center [632, 306] width 132 height 31
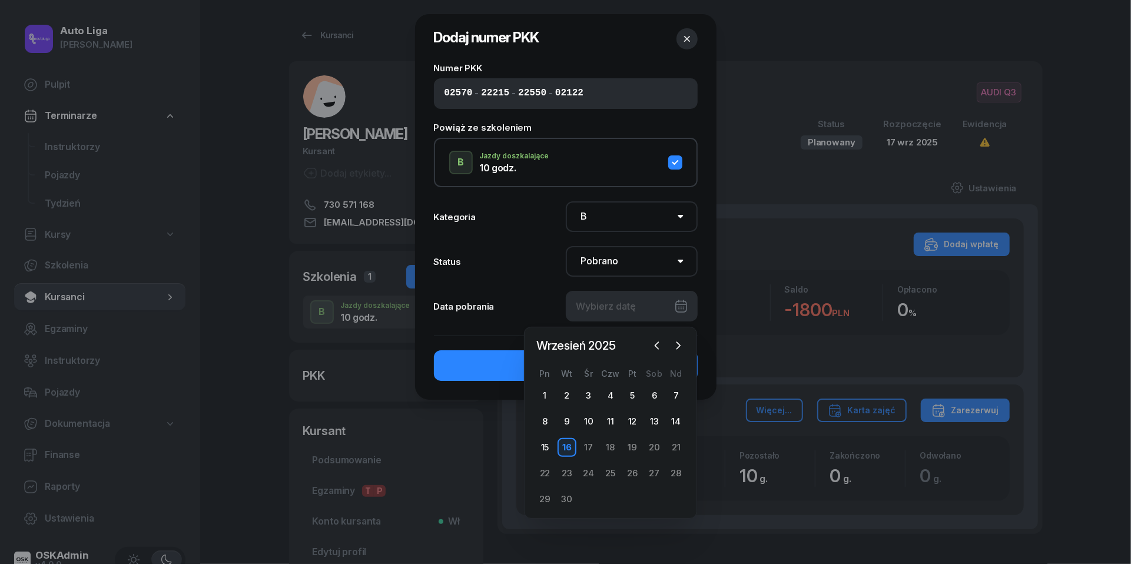
click at [567, 445] on div "16" at bounding box center [567, 447] width 19 height 19
type input "16/09/2025"
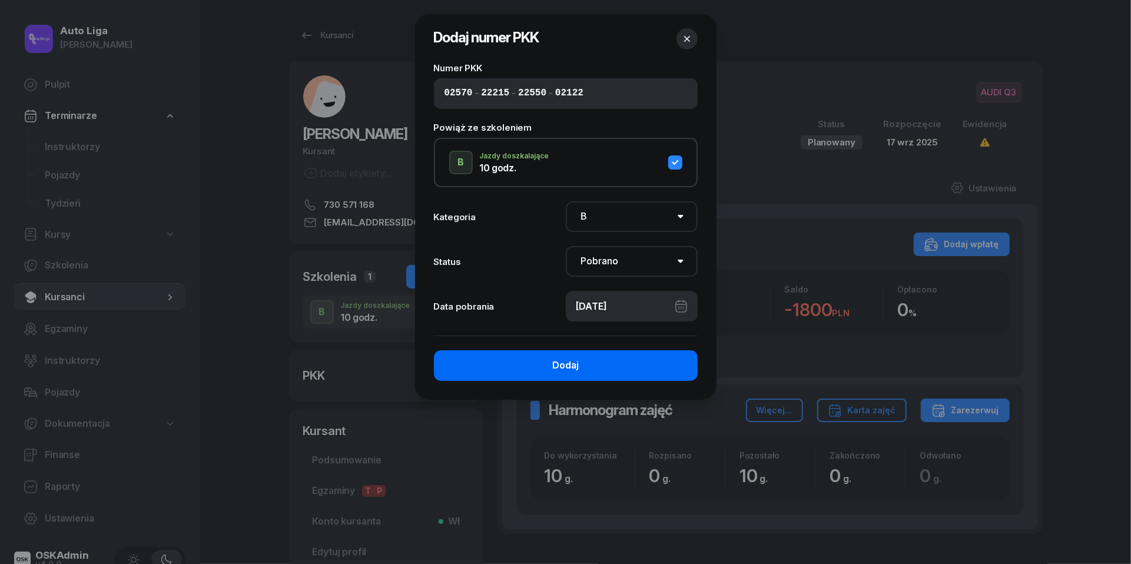
click at [567, 369] on div "Dodaj" at bounding box center [565, 365] width 27 height 15
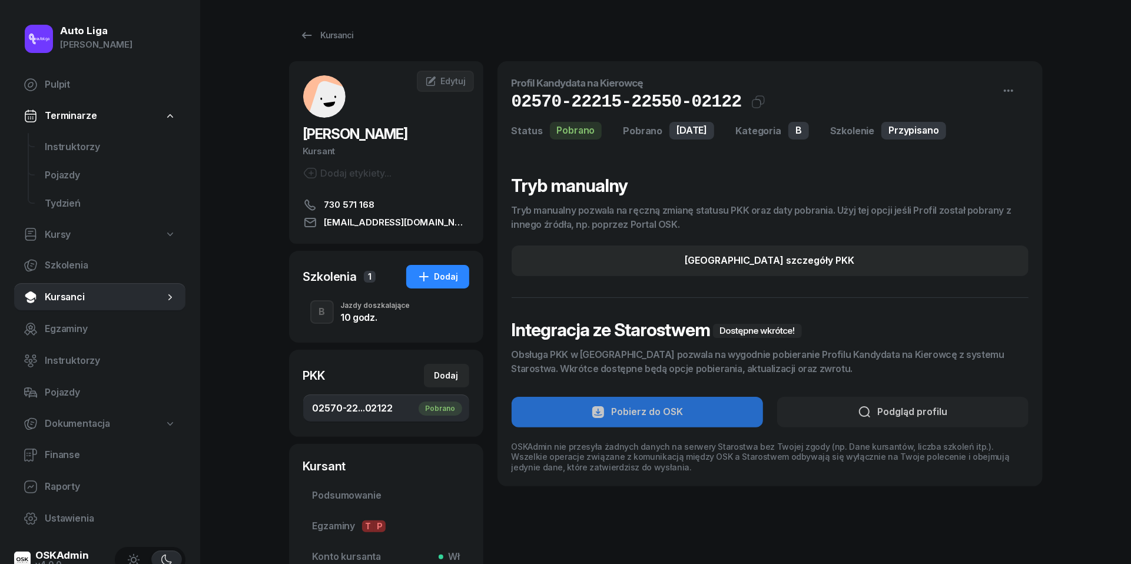
click at [365, 310] on div "10 godz." at bounding box center [375, 315] width 69 height 13
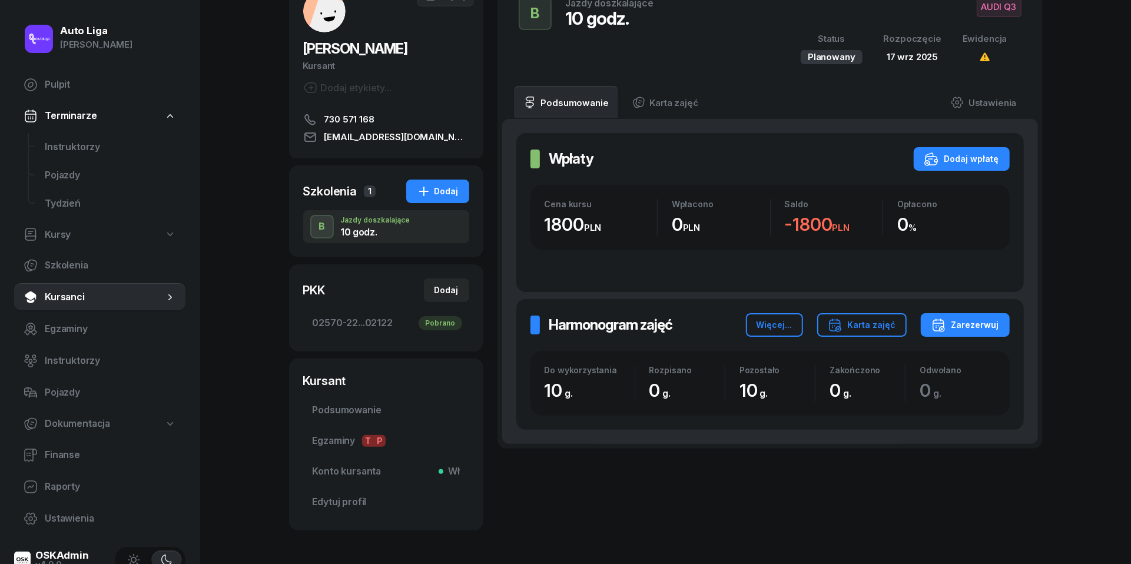
scroll to position [88, 0]
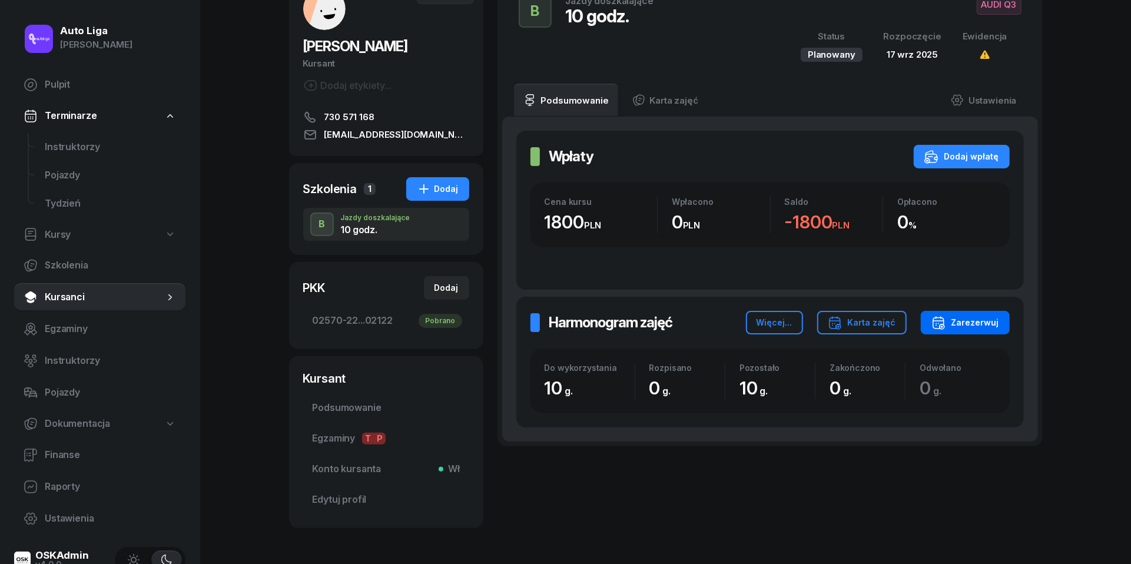
click at [980, 319] on div "Zarezerwuj" at bounding box center [966, 323] width 68 height 14
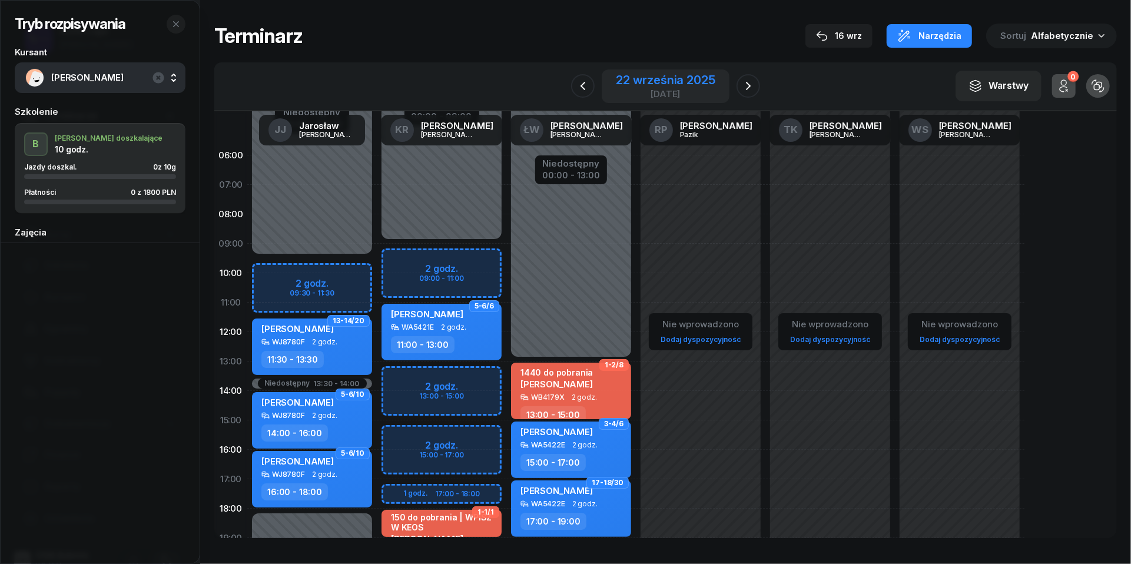
click at [647, 90] on div "[DATE]" at bounding box center [665, 94] width 99 height 9
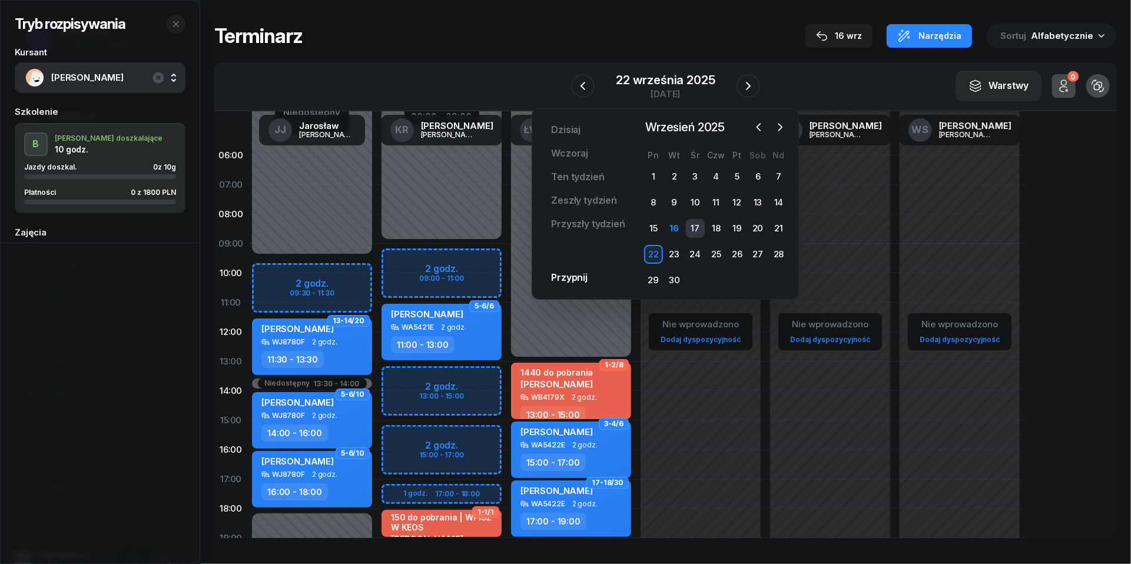
click at [703, 226] on div "17" at bounding box center [695, 228] width 19 height 19
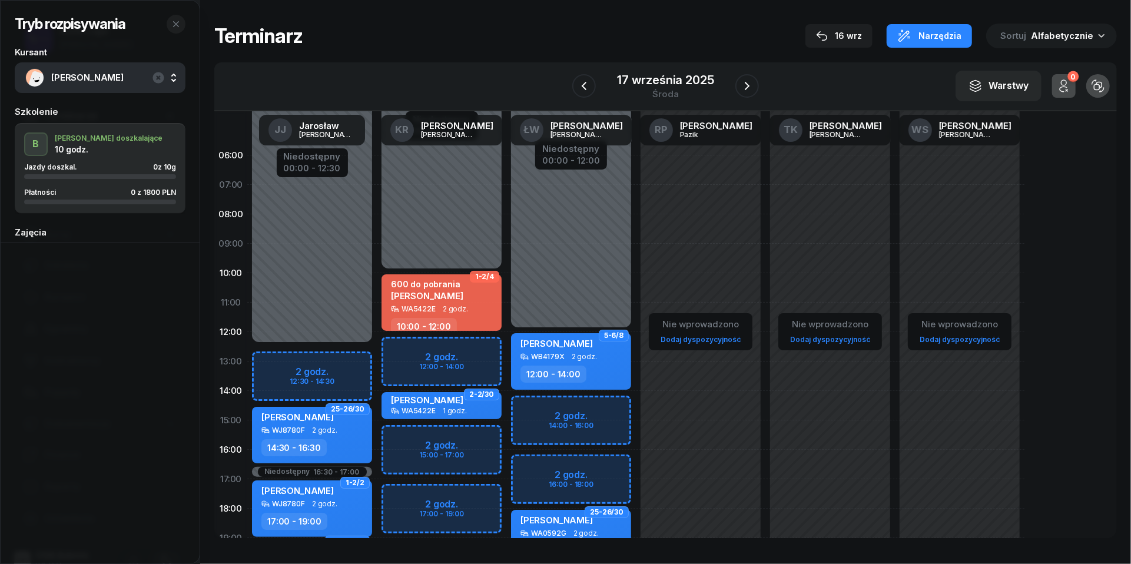
click at [534, 410] on div "Niedostępny 00:00 - 12:00 Niedostępny 20:00 - 23:59 2 godz. 14:00 - 16:00 2 god…" at bounding box center [571, 420] width 130 height 559
select select "14"
select select "16"
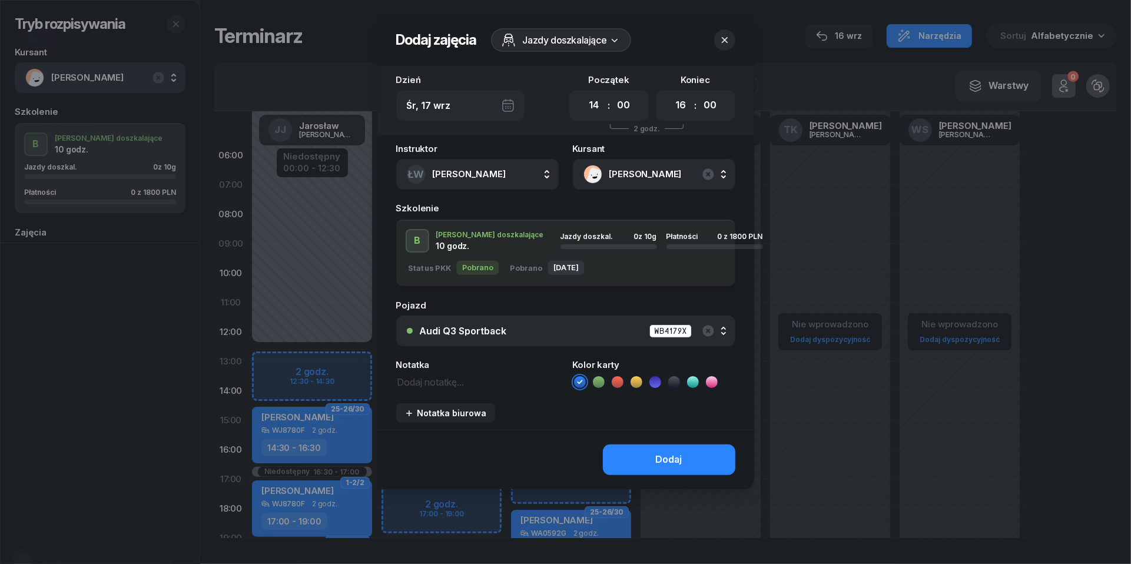
click at [448, 384] on textarea at bounding box center [477, 381] width 163 height 15
type textarea "1800 przelew | WPISZ W KEOS"
click at [621, 379] on icon at bounding box center [618, 382] width 12 height 12
click at [658, 452] on div "Dodaj" at bounding box center [669, 459] width 27 height 15
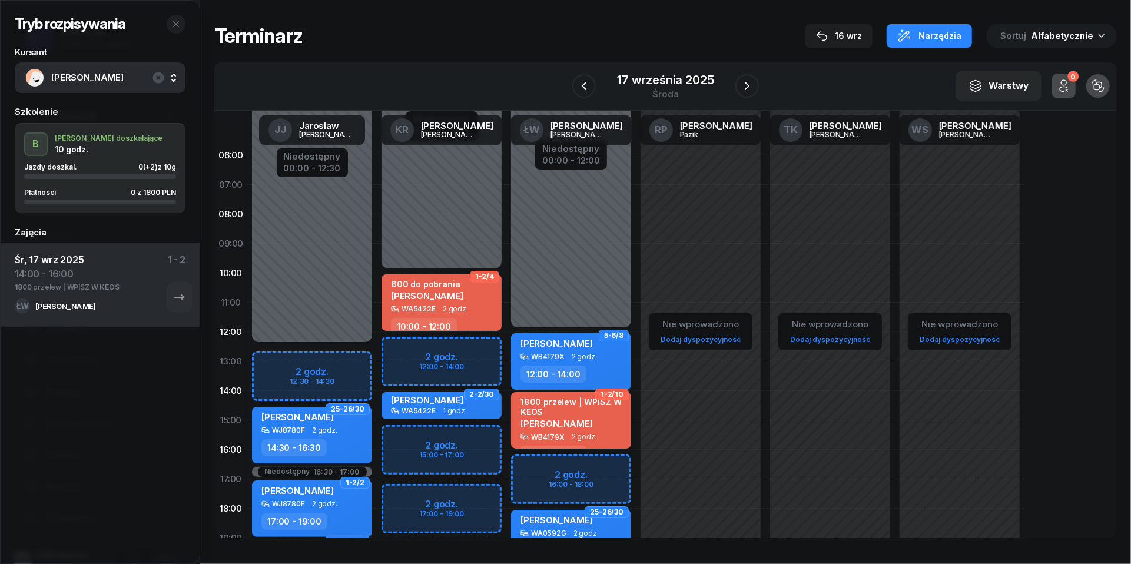
click at [578, 421] on div "Daria Pliuiko" at bounding box center [573, 423] width 104 height 10
select select "14"
select select "16"
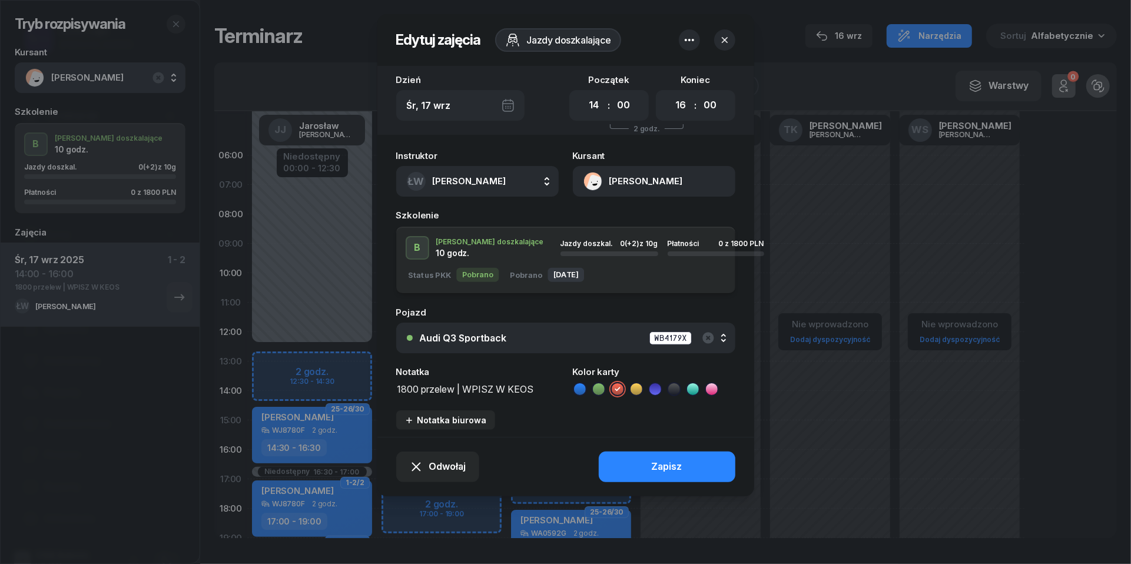
click at [592, 182] on button "Daria Pliuiko" at bounding box center [654, 181] width 163 height 31
click at [594, 215] on div "Otwórz profil" at bounding box center [611, 221] width 57 height 15
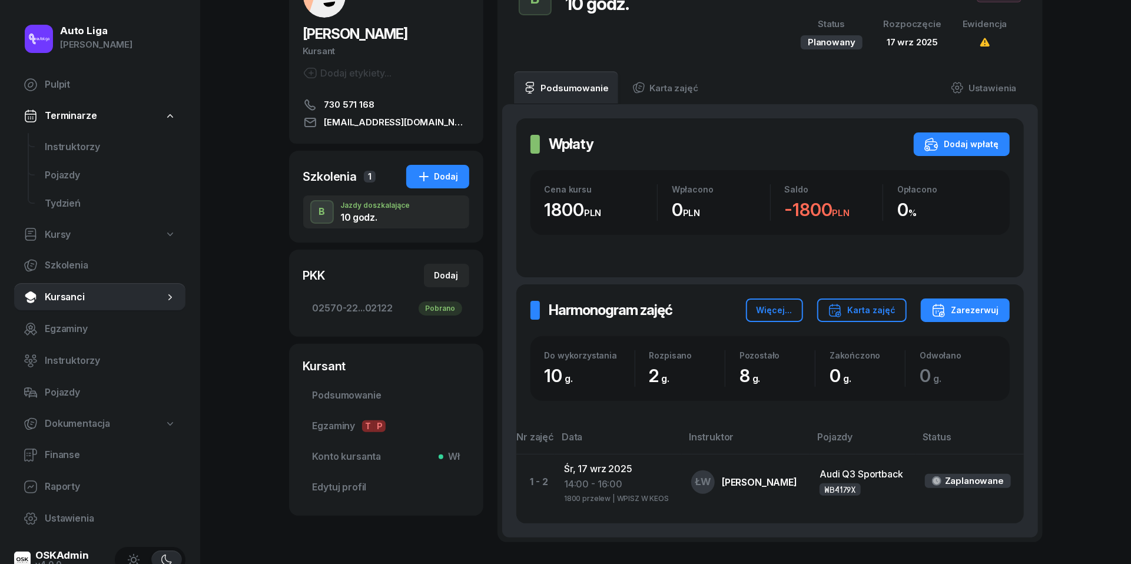
scroll to position [144, 0]
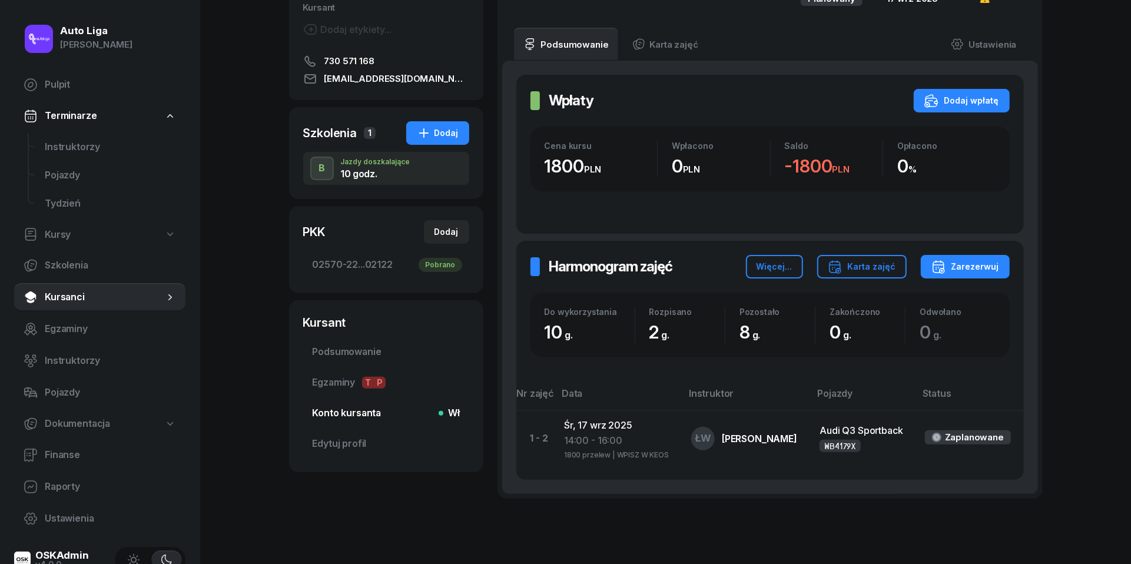
click at [345, 418] on span "Konto kursanta Wł" at bounding box center [386, 413] width 147 height 15
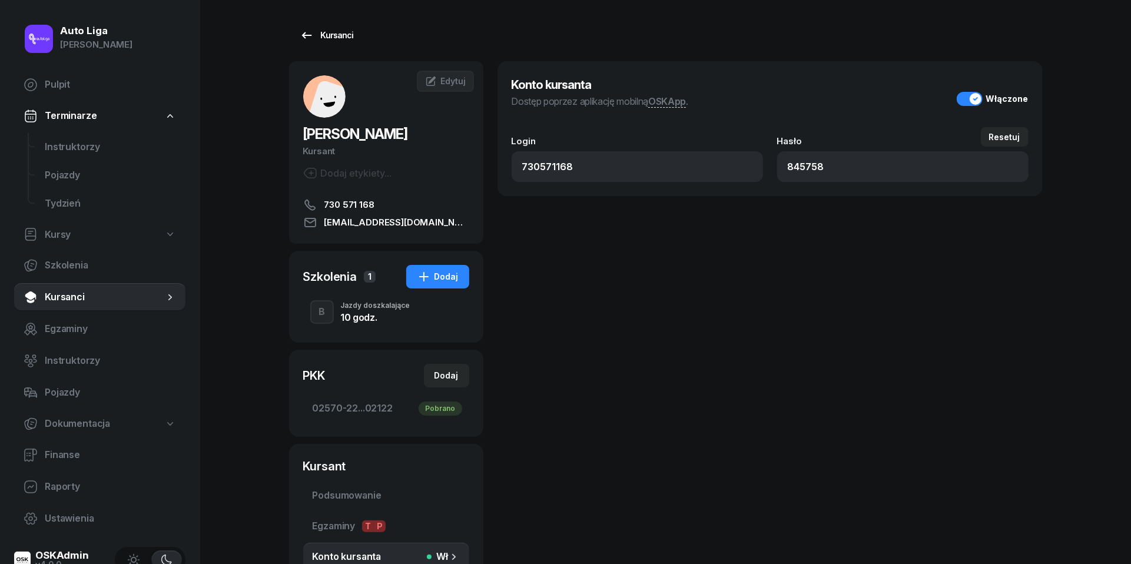
click at [312, 37] on icon at bounding box center [307, 35] width 14 height 14
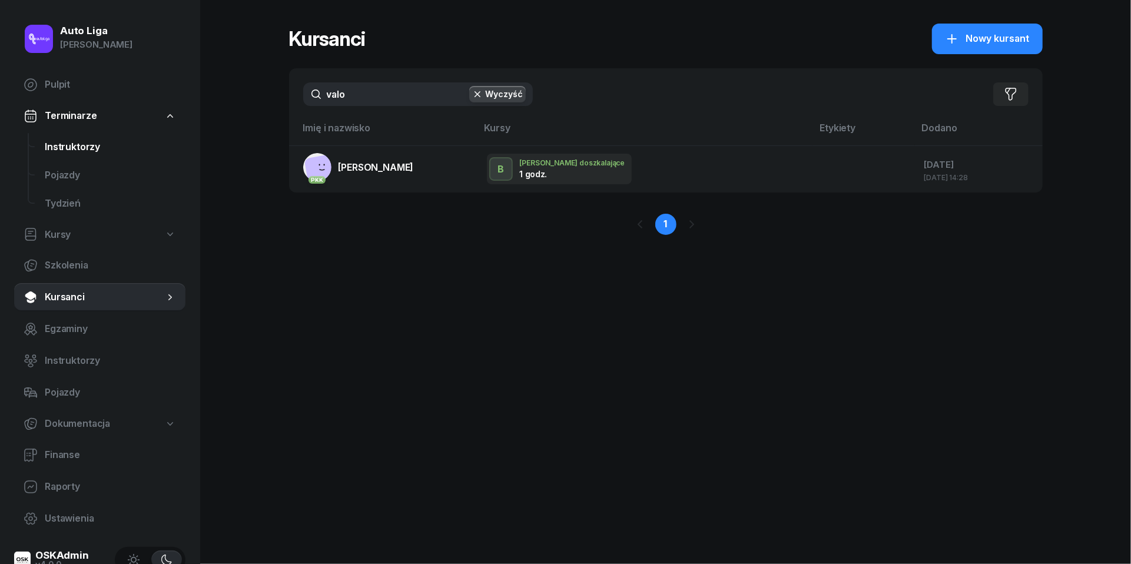
click at [74, 152] on span "Instruktorzy" at bounding box center [110, 147] width 131 height 15
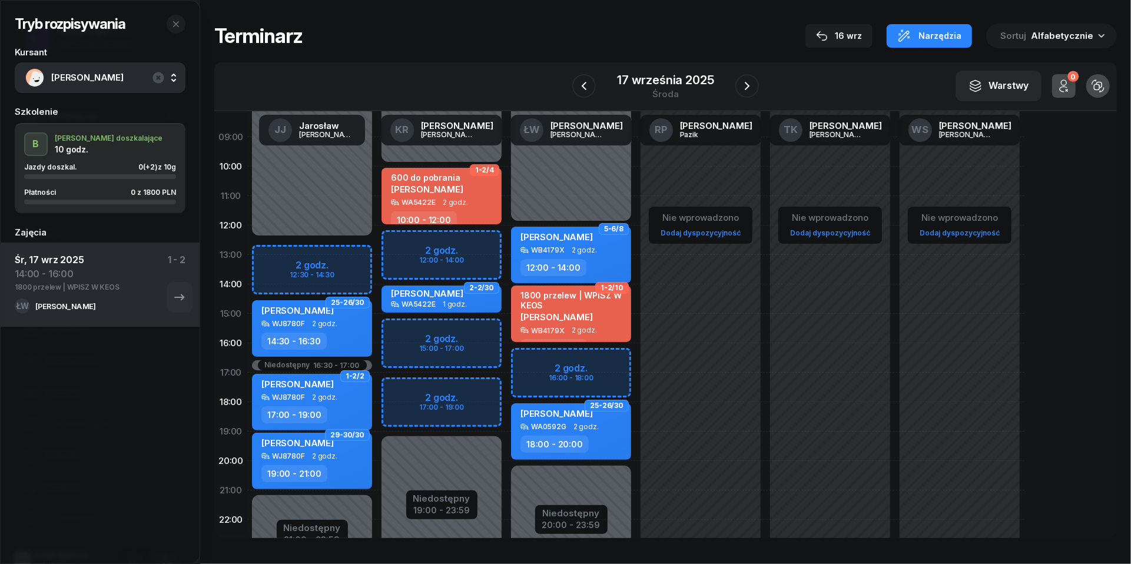
scroll to position [115, 0]
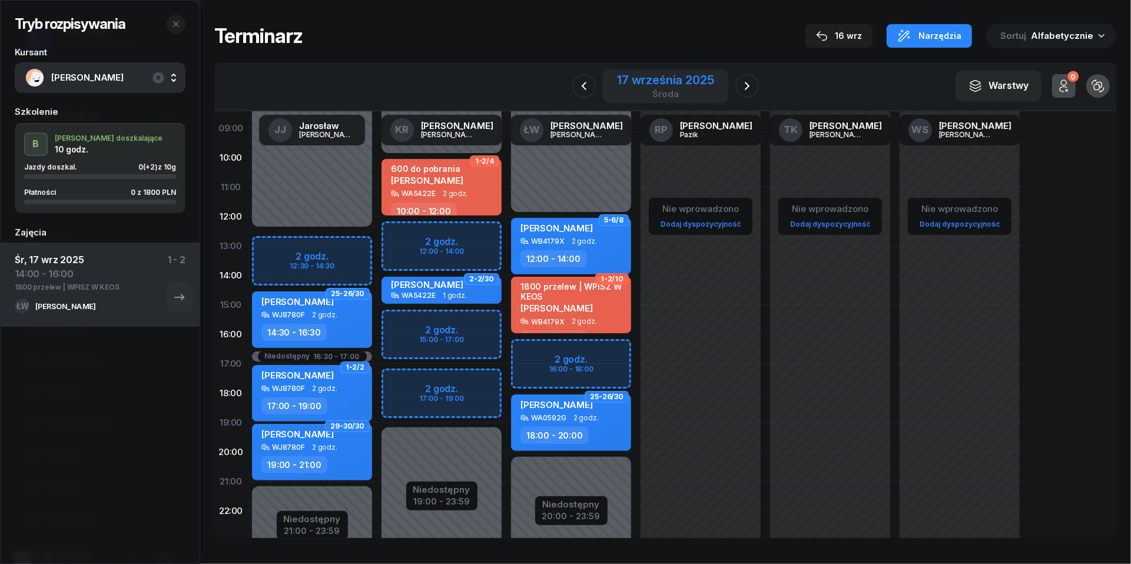
click at [671, 79] on div "17 września 2025" at bounding box center [665, 80] width 97 height 12
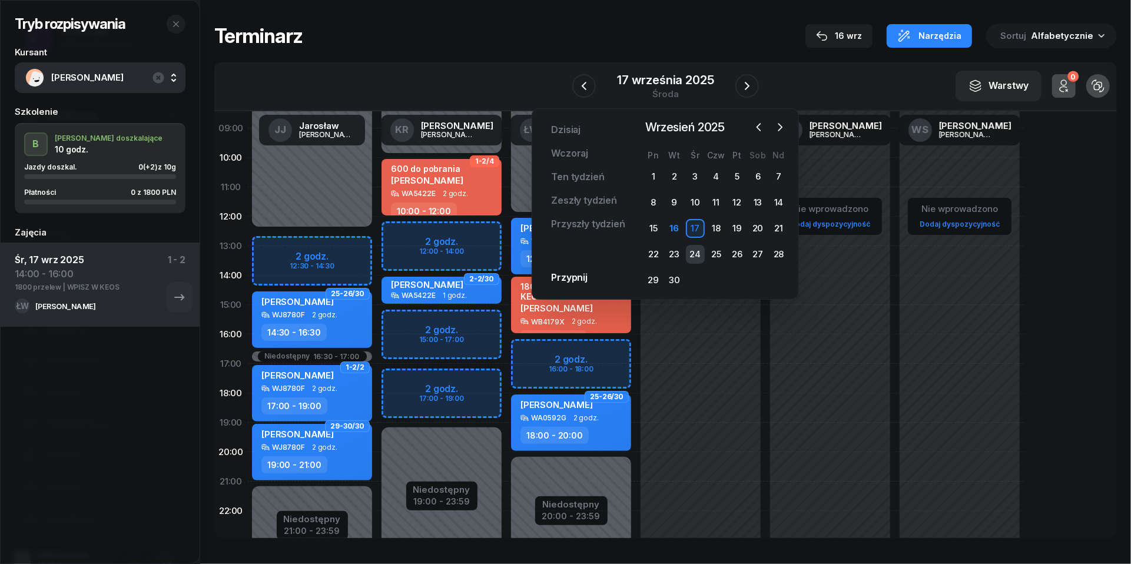
click at [694, 248] on div "24" at bounding box center [695, 254] width 19 height 19
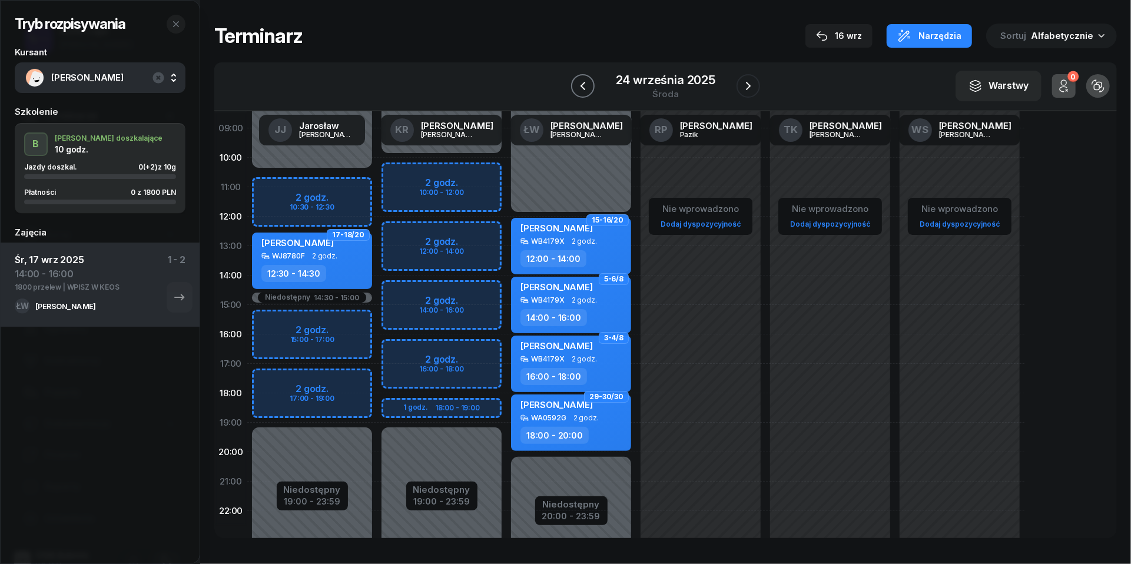
click at [583, 81] on icon "button" at bounding box center [583, 86] width 14 height 14
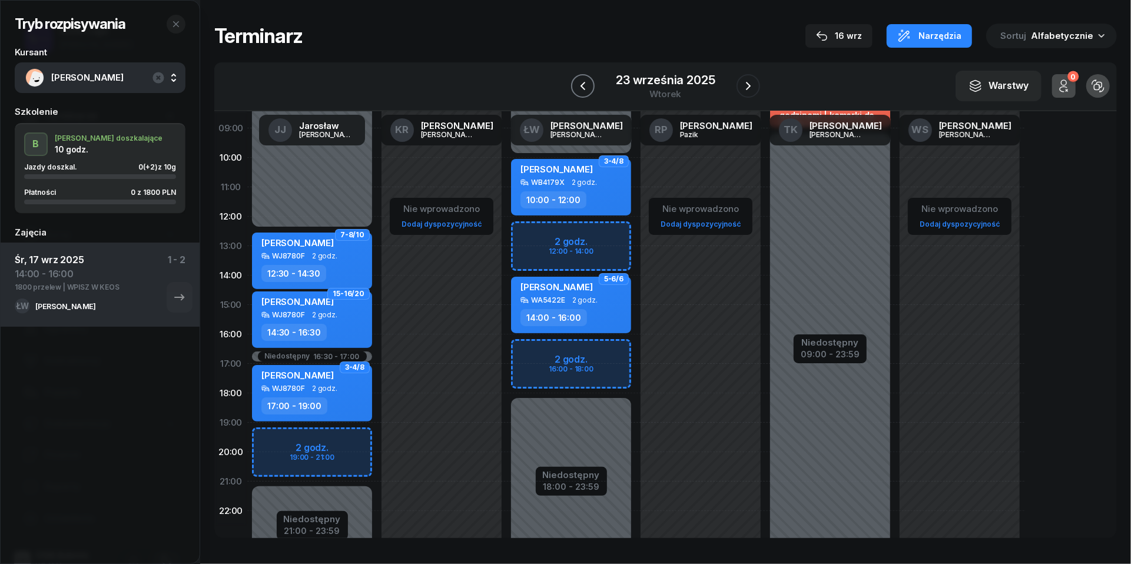
click at [576, 85] on icon "button" at bounding box center [583, 86] width 14 height 14
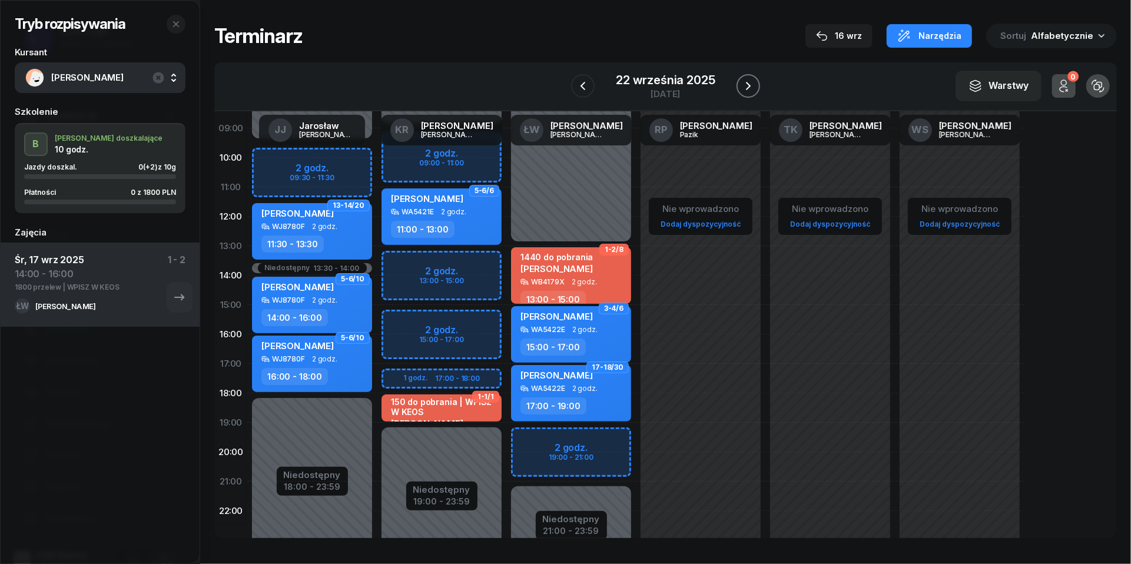
click at [755, 86] on icon "button" at bounding box center [748, 86] width 14 height 14
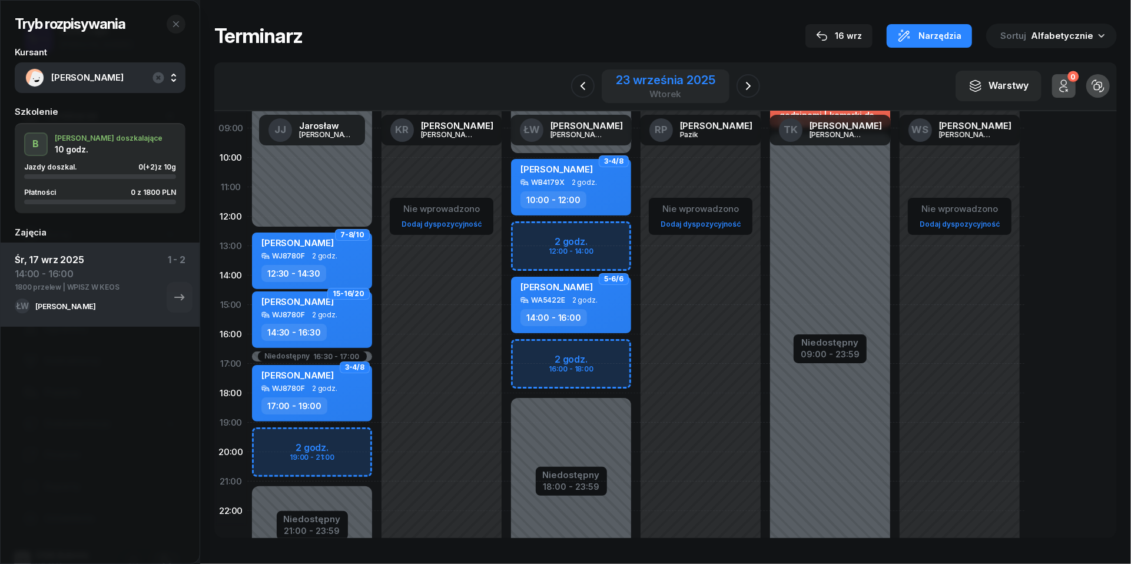
click at [686, 84] on div "23 września 2025" at bounding box center [665, 80] width 99 height 12
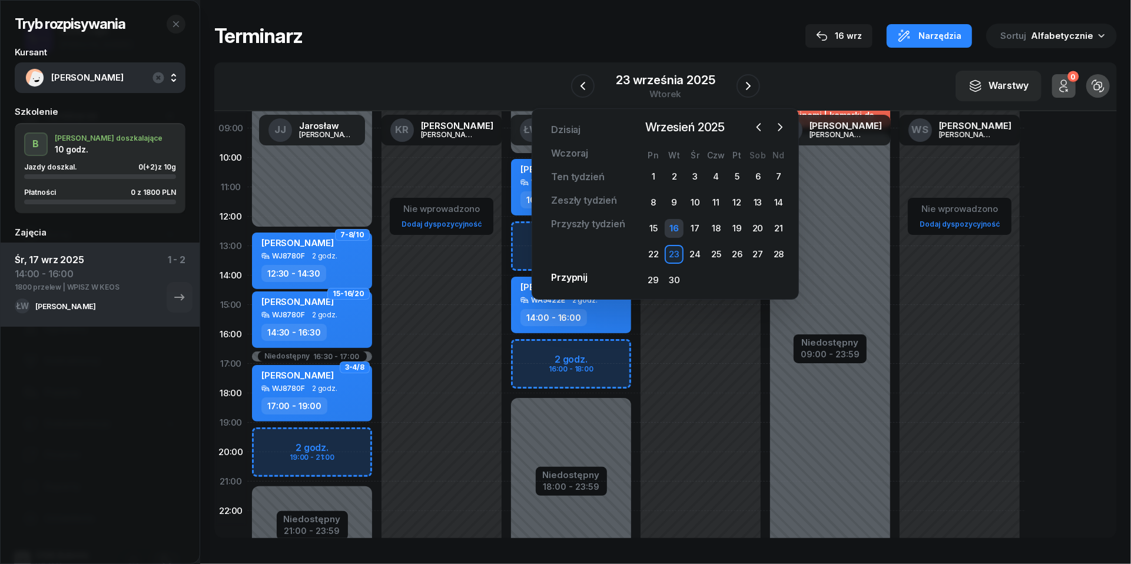
click at [680, 227] on div "16" at bounding box center [674, 228] width 19 height 19
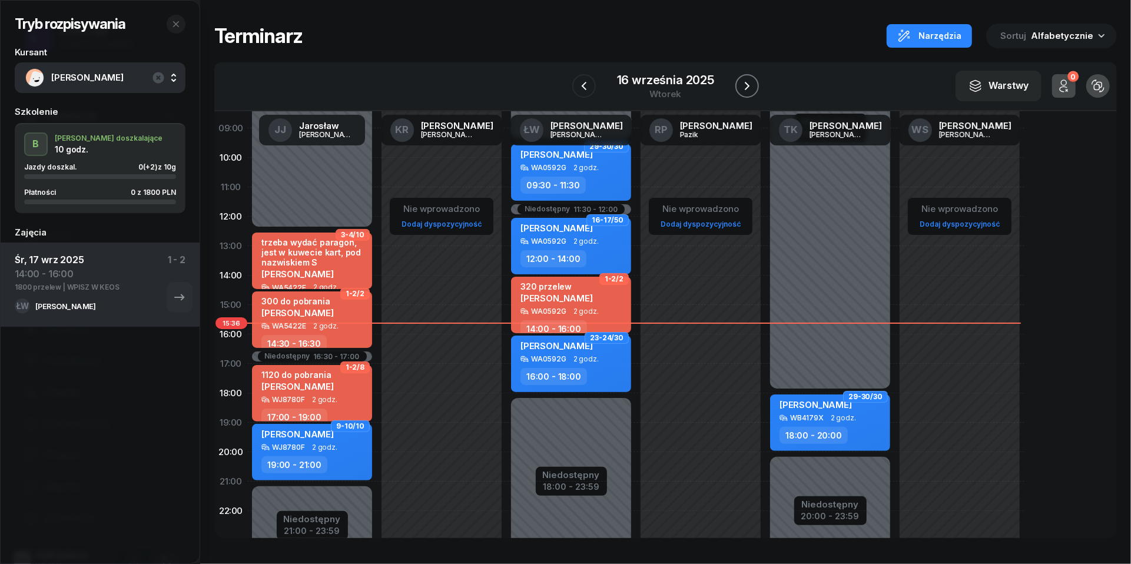
click at [750, 85] on icon "button" at bounding box center [747, 86] width 5 height 8
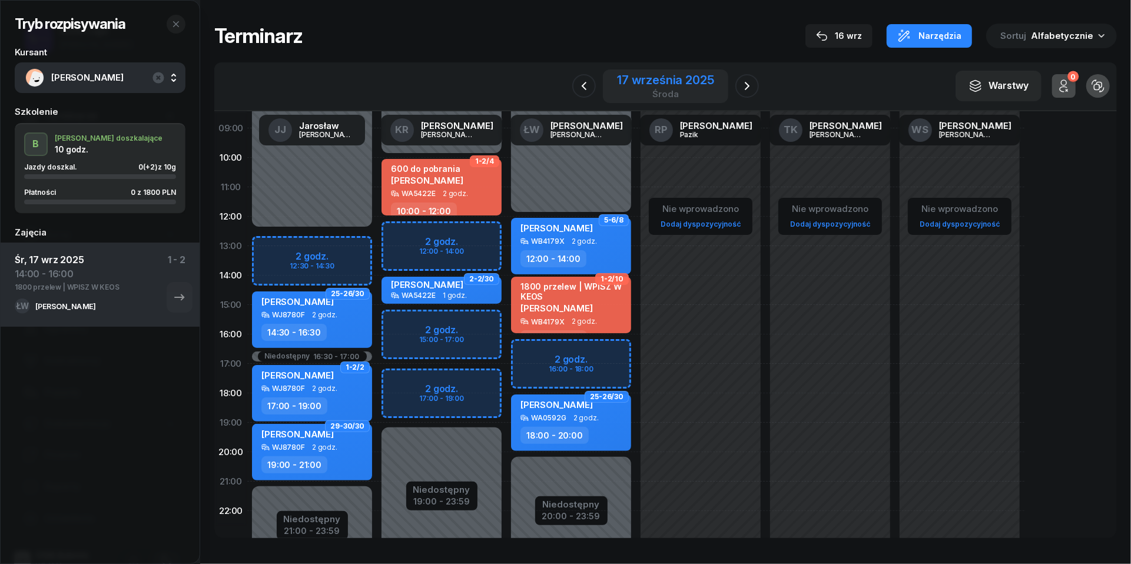
click at [688, 77] on div "17 września 2025" at bounding box center [665, 80] width 97 height 12
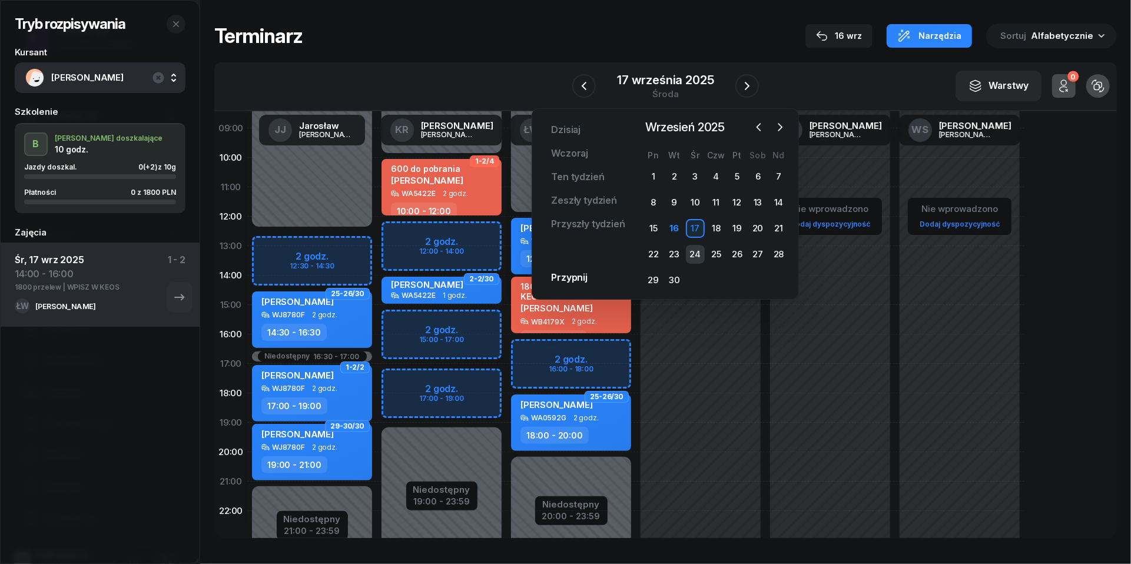
click at [693, 259] on div "24" at bounding box center [695, 254] width 19 height 19
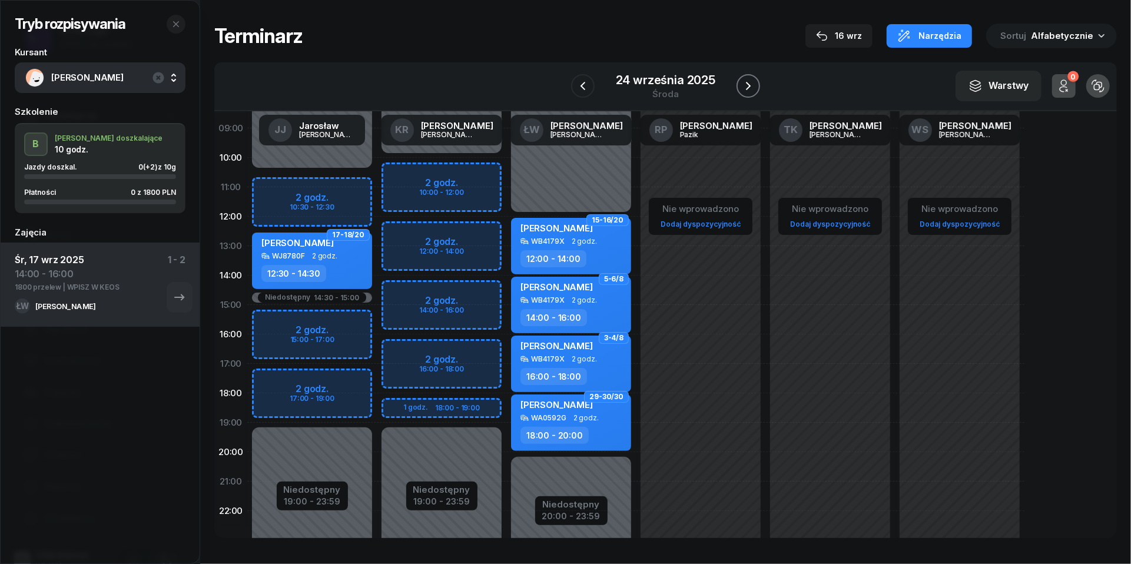
click at [749, 87] on icon "button" at bounding box center [748, 86] width 5 height 8
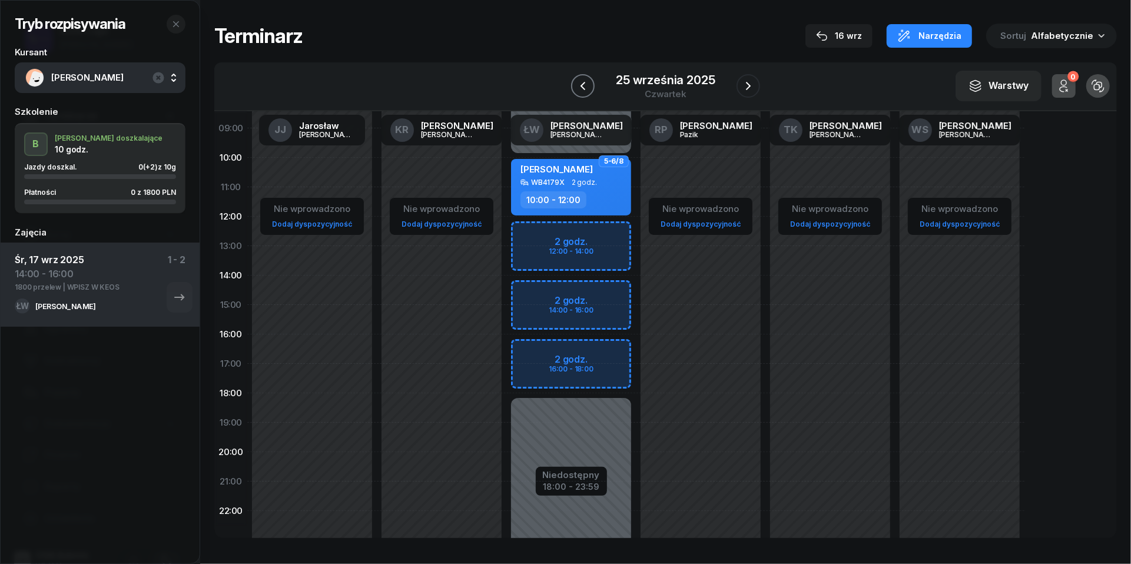
click at [587, 84] on icon "button" at bounding box center [583, 86] width 14 height 14
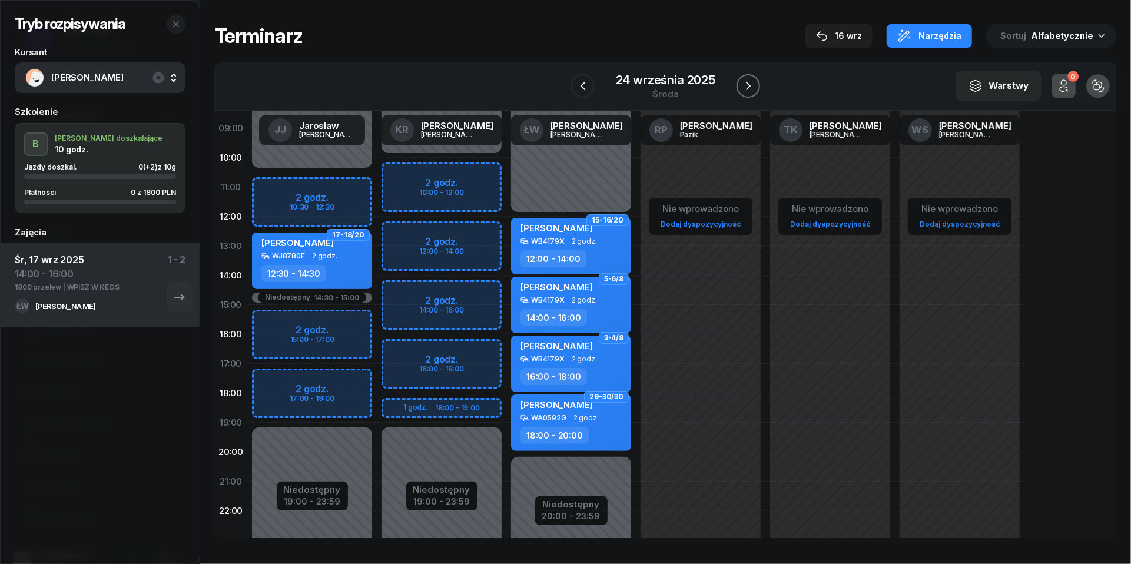
click at [755, 80] on icon "button" at bounding box center [748, 86] width 14 height 14
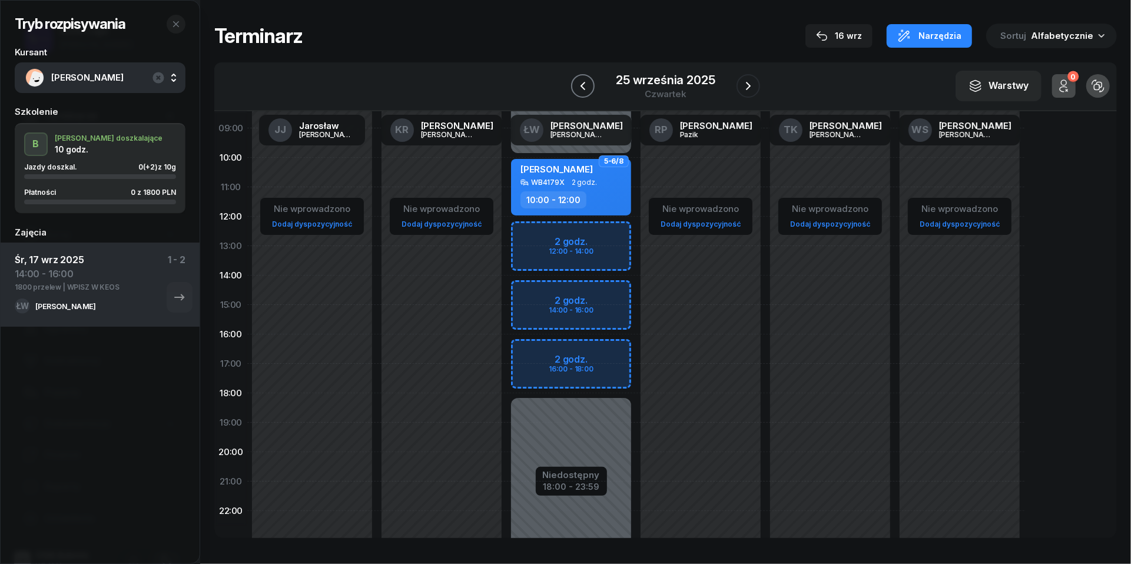
click at [582, 86] on icon "button" at bounding box center [583, 86] width 5 height 8
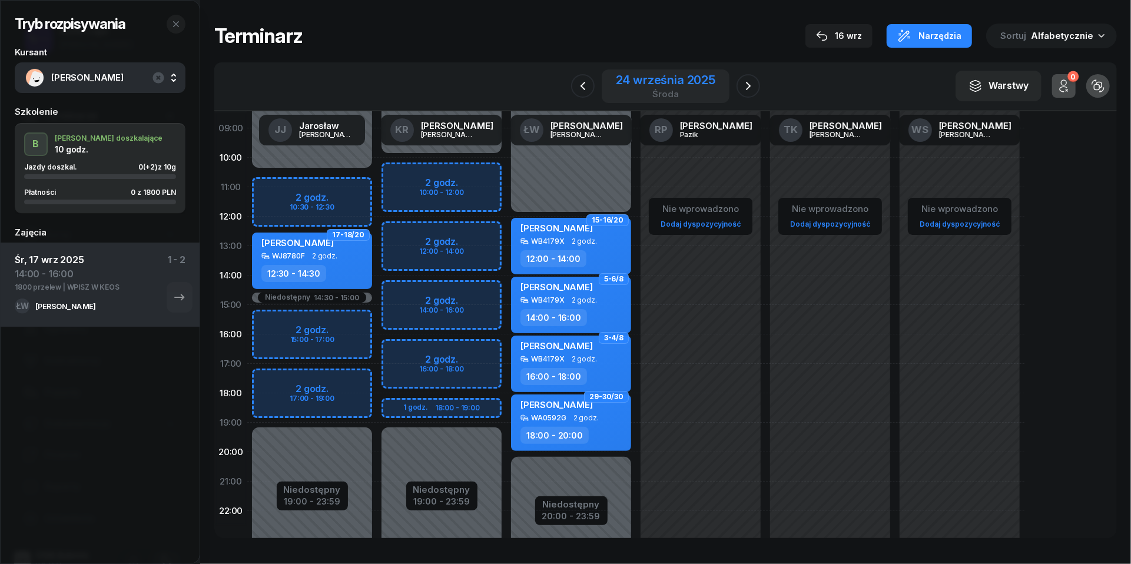
click at [681, 78] on div "24 września 2025" at bounding box center [666, 80] width 100 height 12
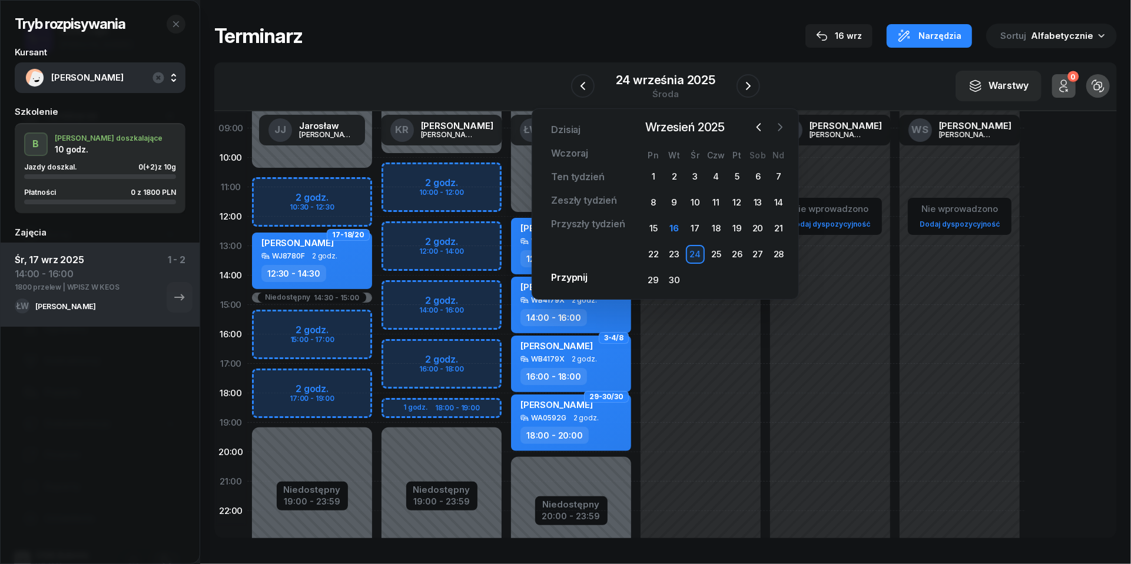
click at [786, 130] on icon "button" at bounding box center [780, 127] width 12 height 12
click at [698, 177] on div "1" at bounding box center [695, 176] width 19 height 19
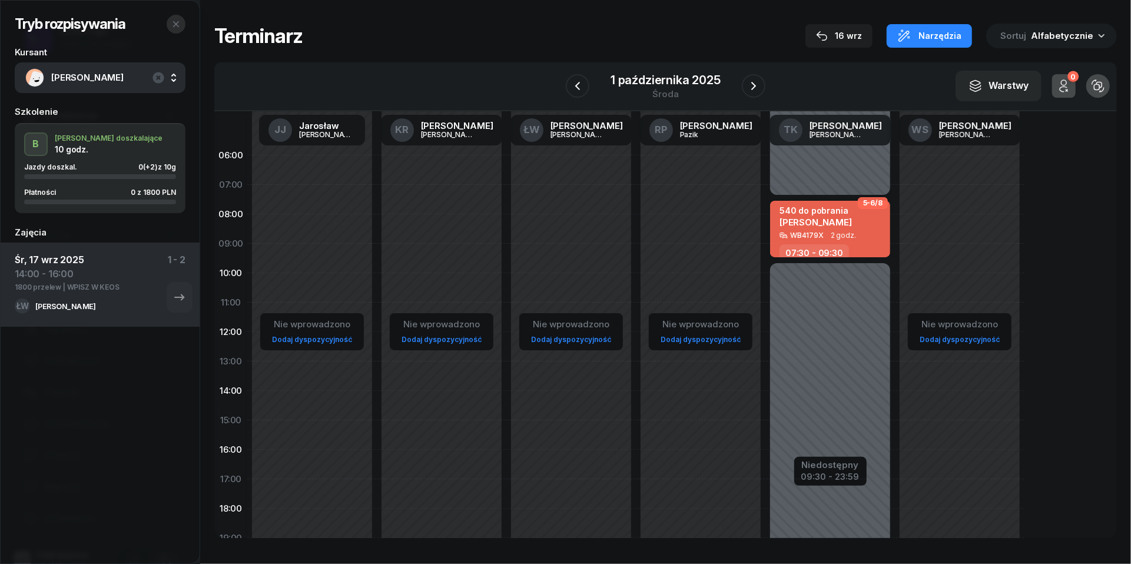
click at [176, 22] on icon "button" at bounding box center [175, 23] width 9 height 9
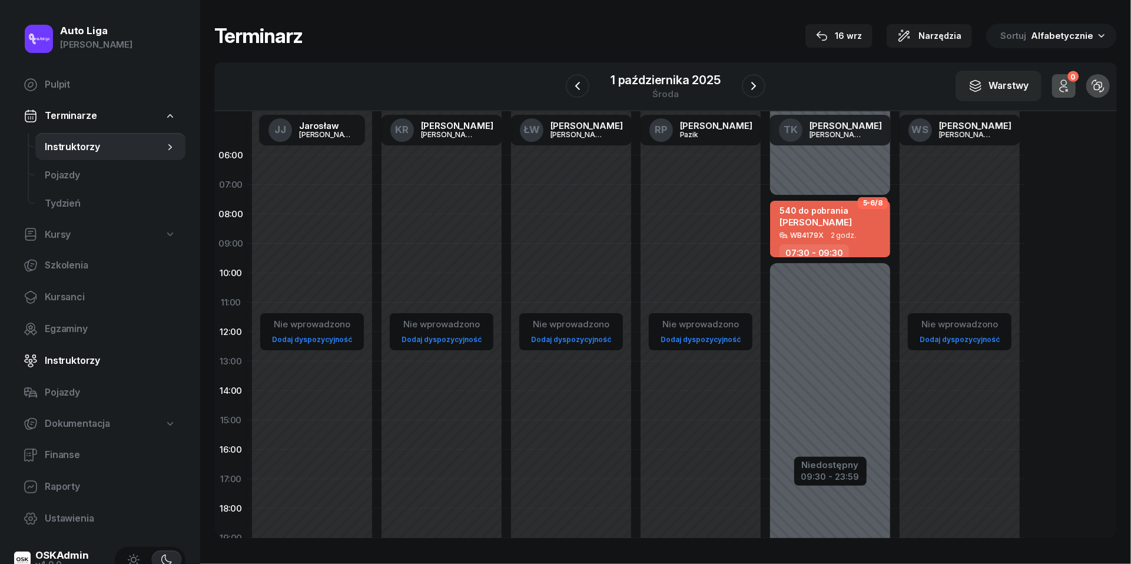
click at [64, 363] on span "Instruktorzy" at bounding box center [110, 360] width 131 height 15
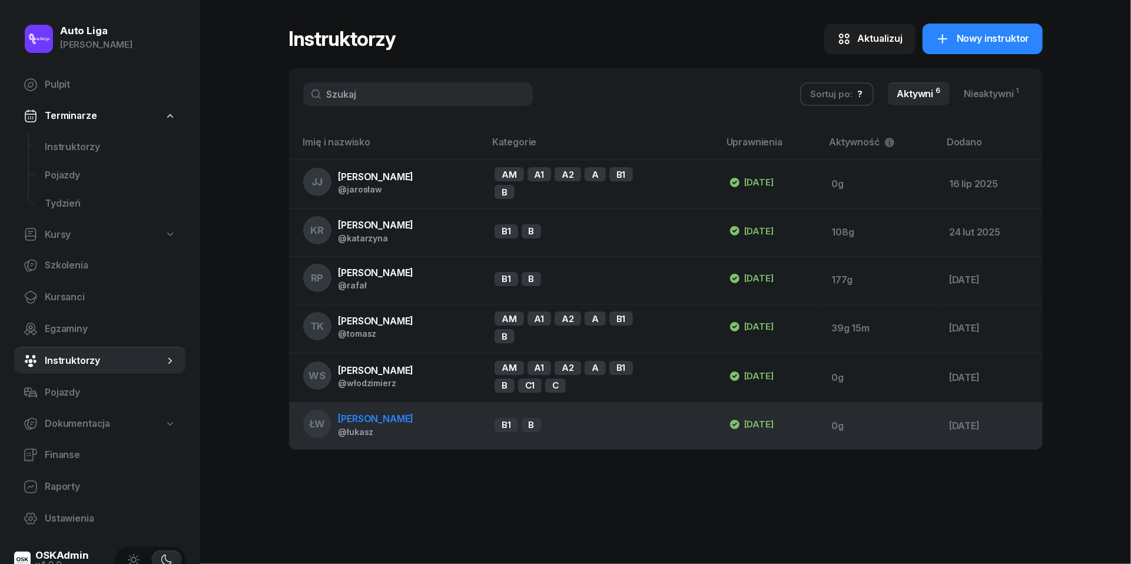
click at [380, 425] on span "[PERSON_NAME]" at bounding box center [376, 419] width 75 height 12
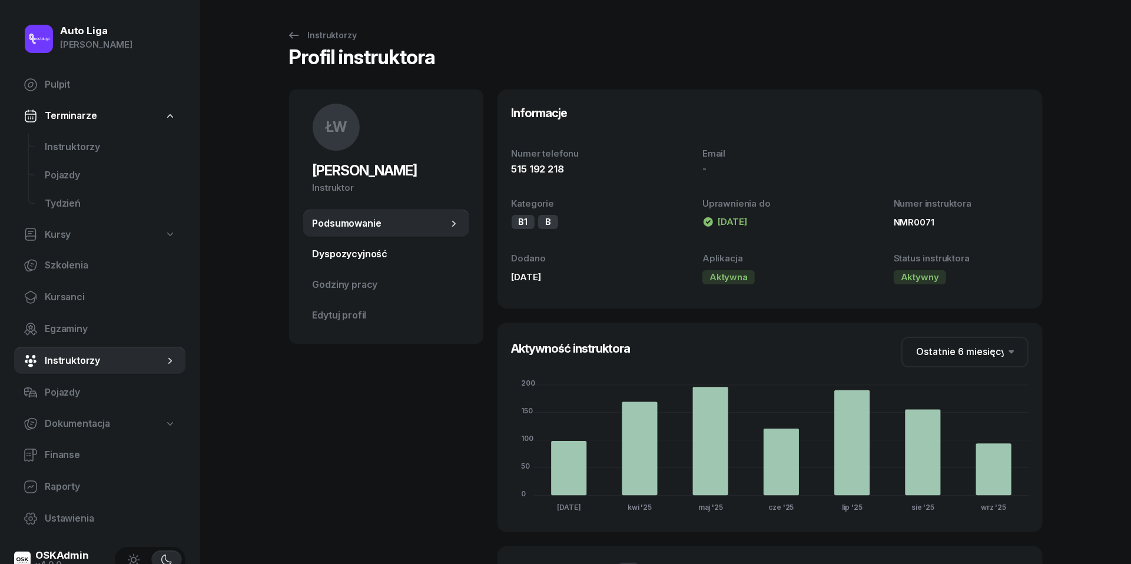
click at [359, 250] on span "Dyspozycyjność" at bounding box center [386, 254] width 147 height 15
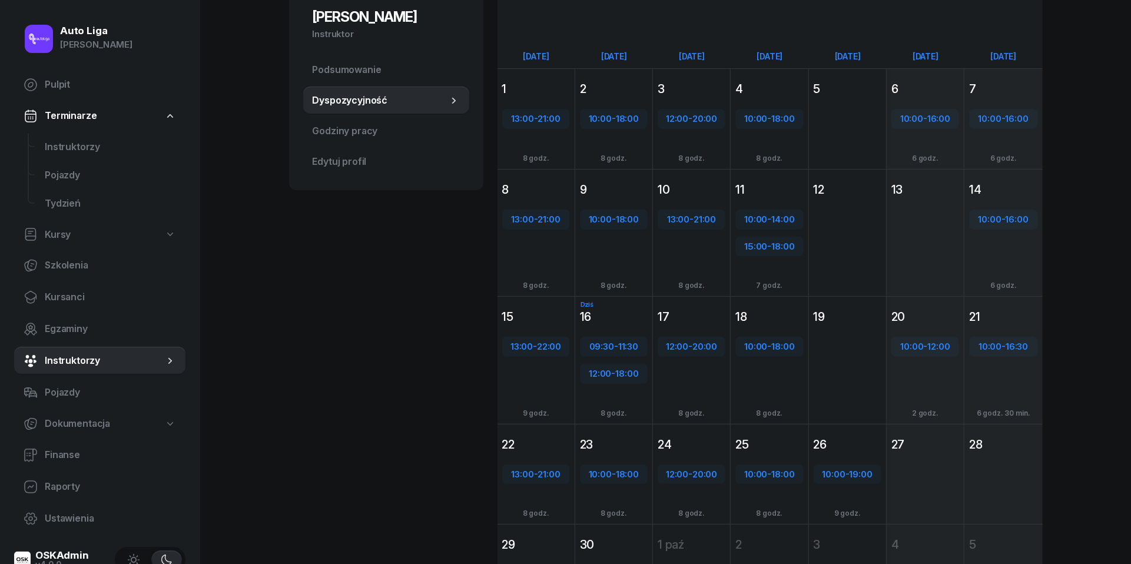
scroll to position [153, 0]
click at [131, 555] on icon "button" at bounding box center [134, 560] width 12 height 12
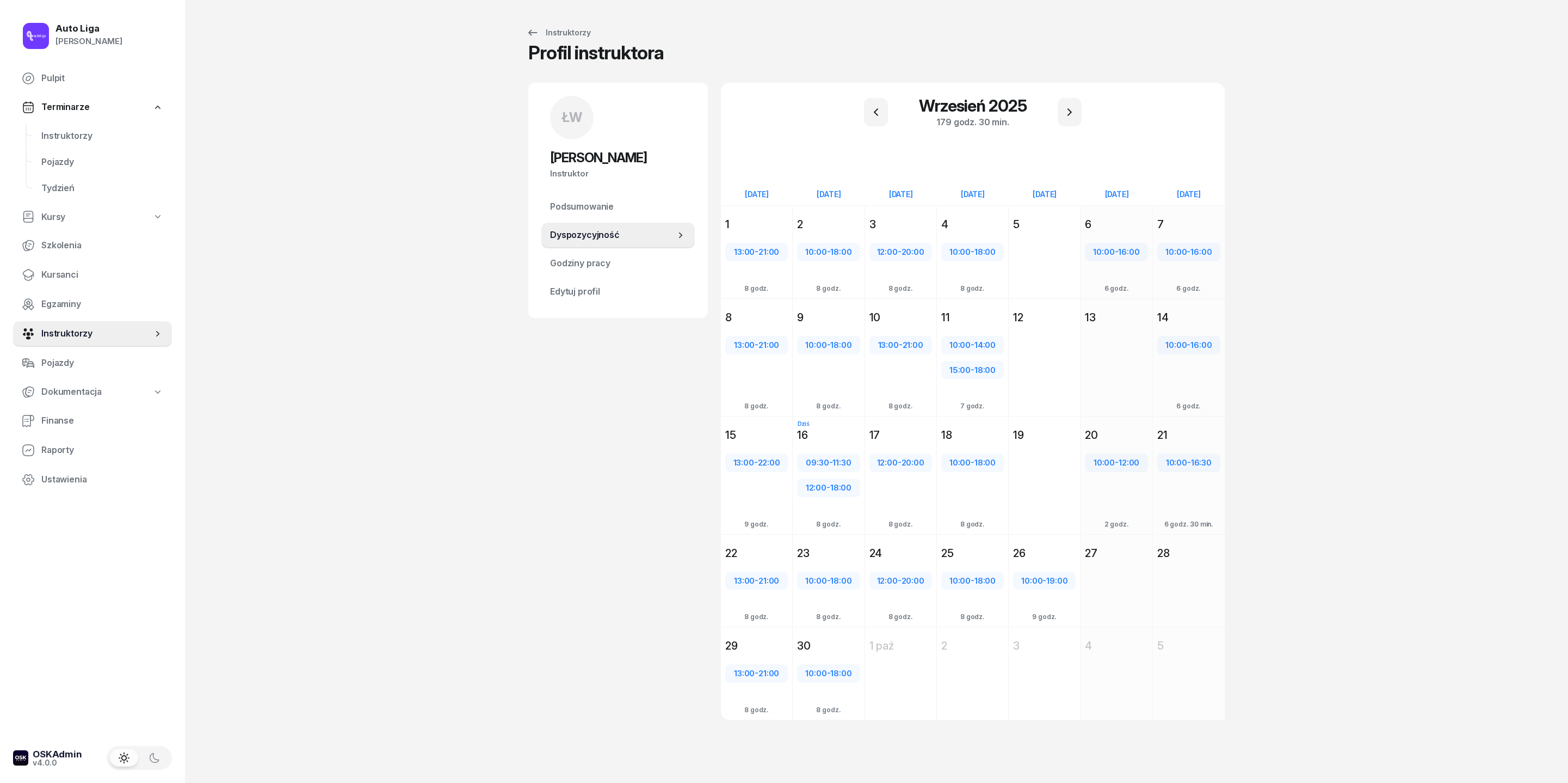
scroll to position [63, 0]
click at [1045, 105] on icon "button" at bounding box center [1070, 112] width 13 height 13
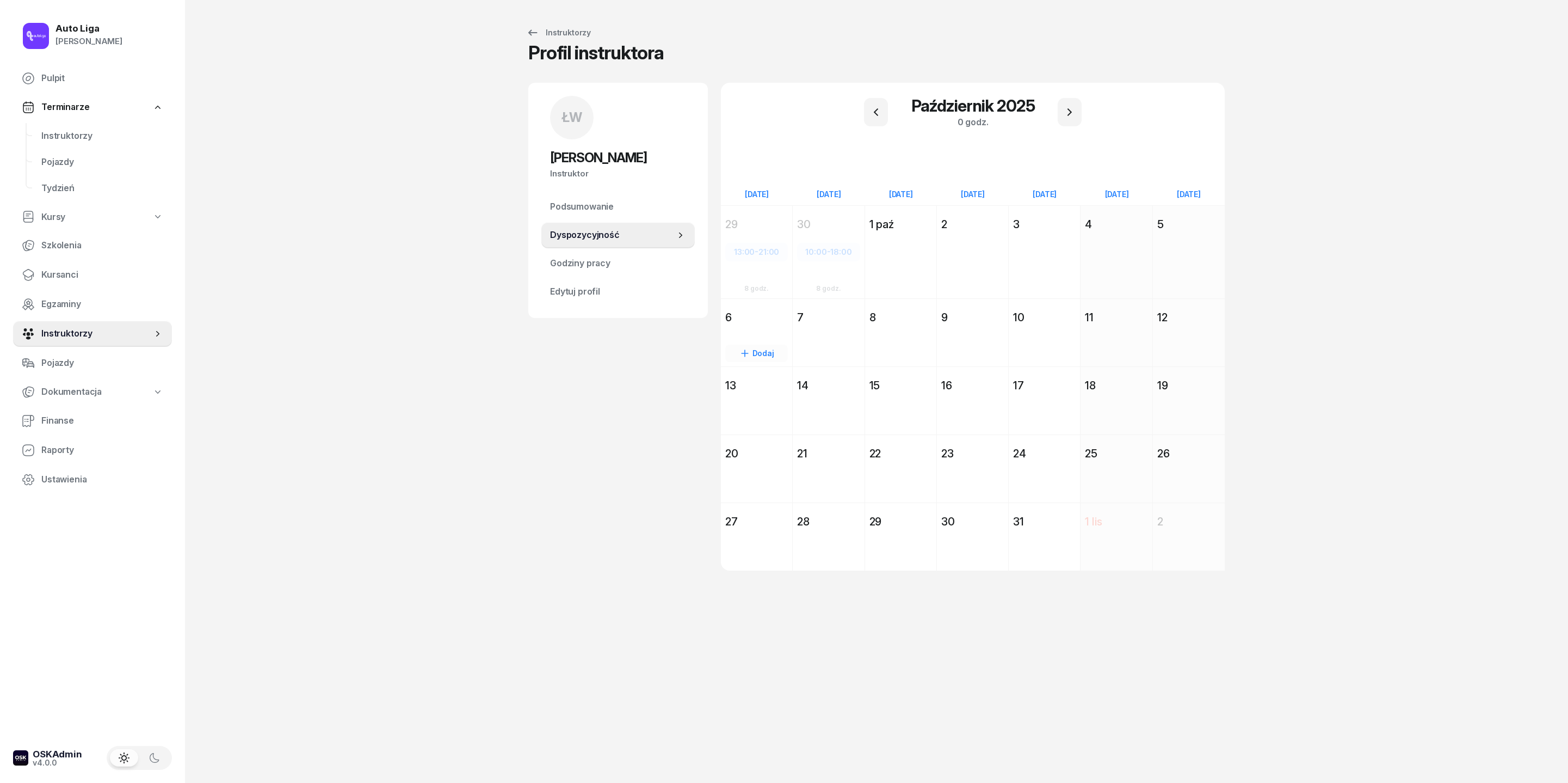
click at [725, 325] on div "6" at bounding box center [757, 317] width 63 height 15
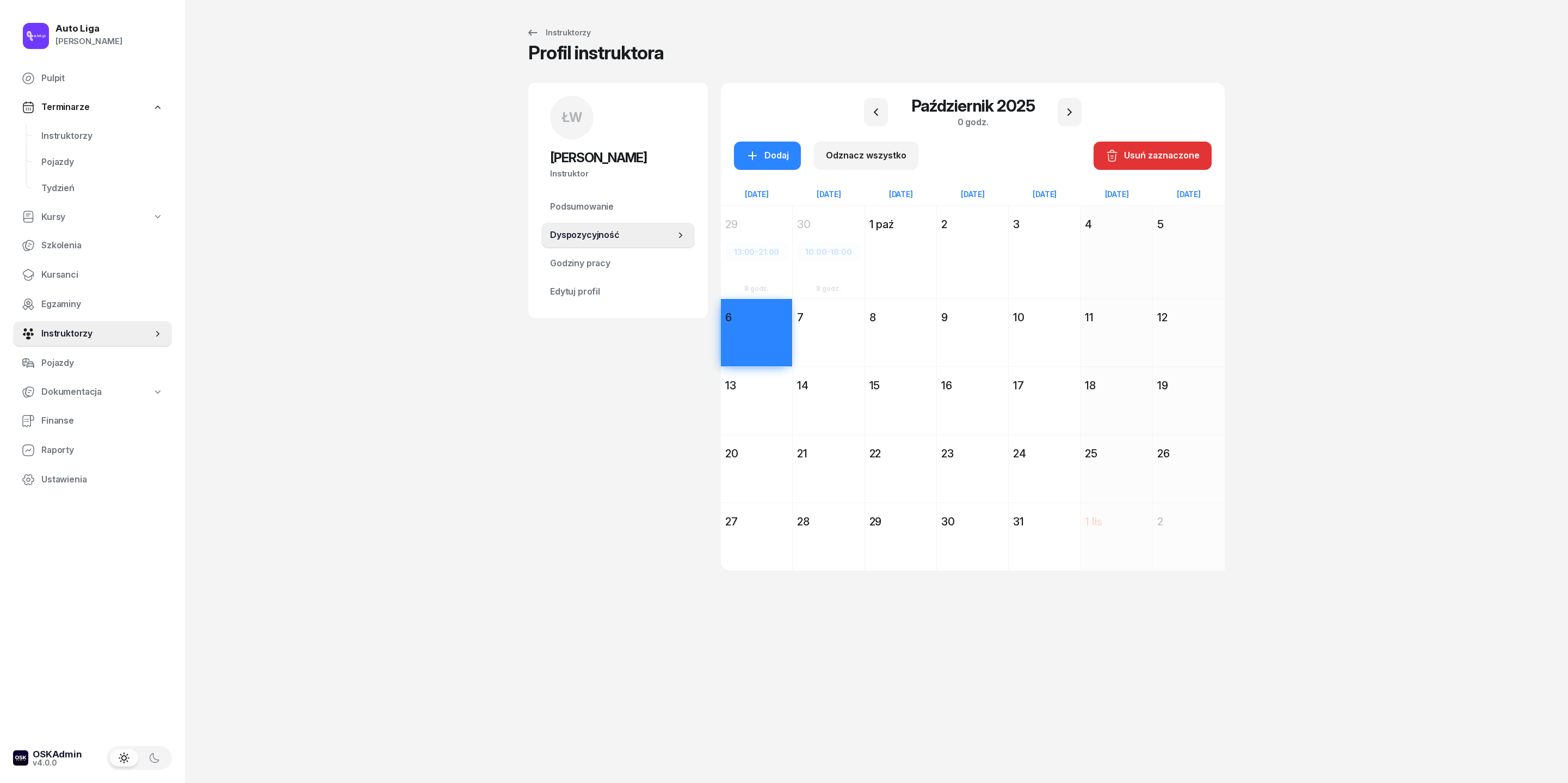
click at [722, 441] on div "Dodaj" at bounding box center [756, 421] width 71 height 50
click at [721, 513] on div "Dodaj" at bounding box center [756, 488] width 71 height 50
click at [721, 521] on div "Dodaj" at bounding box center [756, 557] width 71 height 50
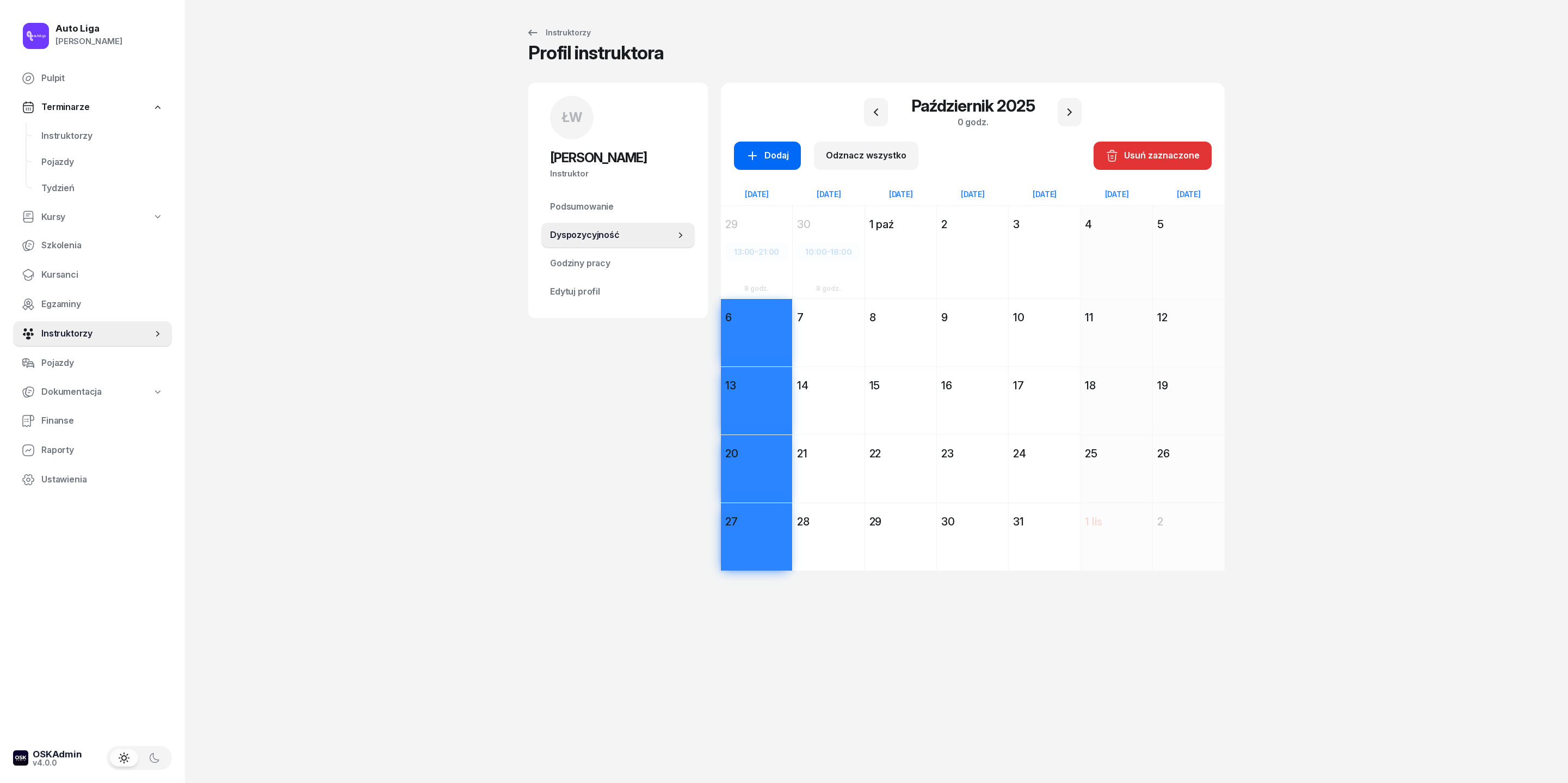
click at [734, 158] on button "Dodaj" at bounding box center [767, 155] width 67 height 29
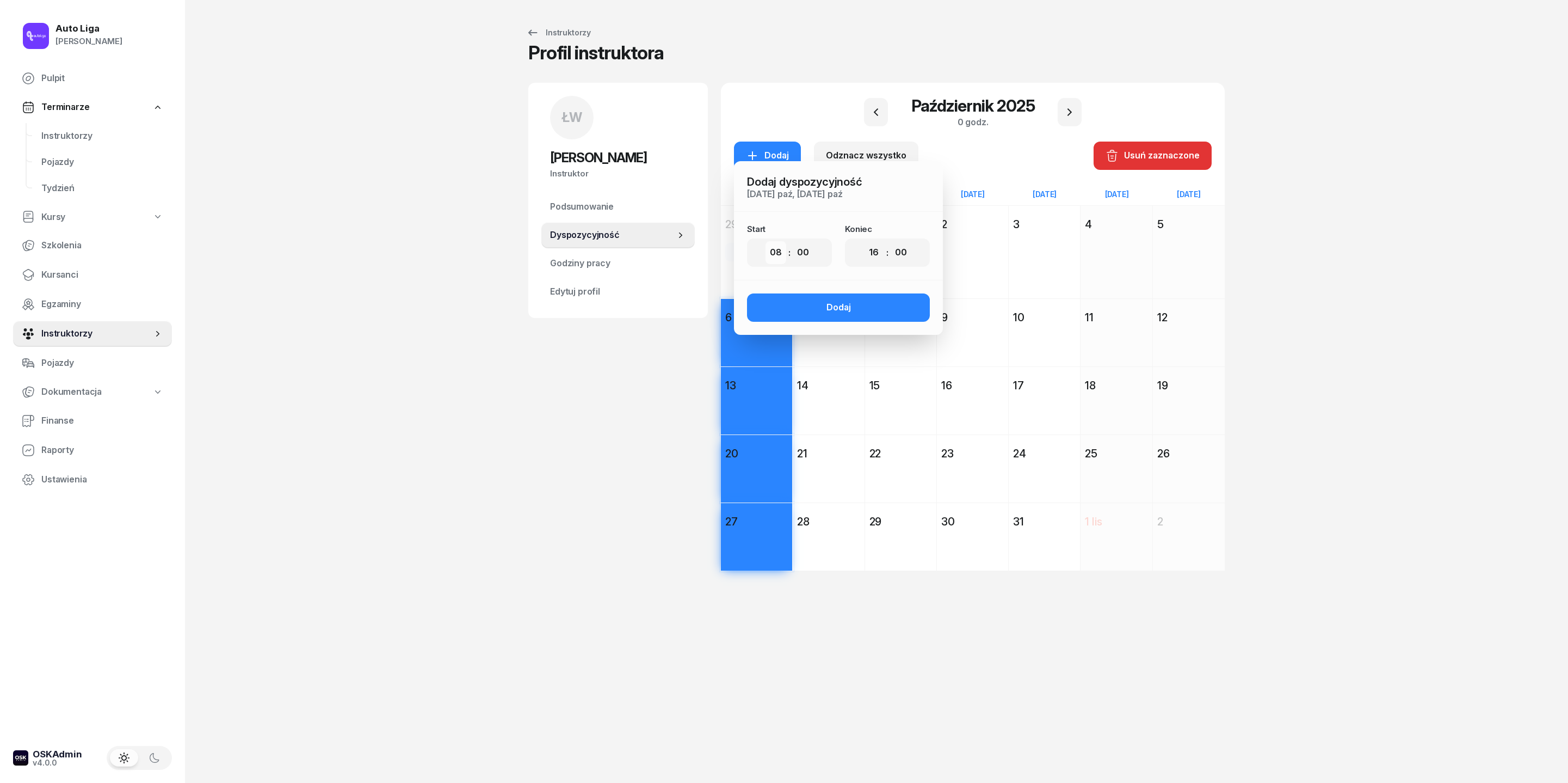
select select "13"
select select "21"
click at [838, 322] on button "Dodaj" at bounding box center [839, 307] width 183 height 29
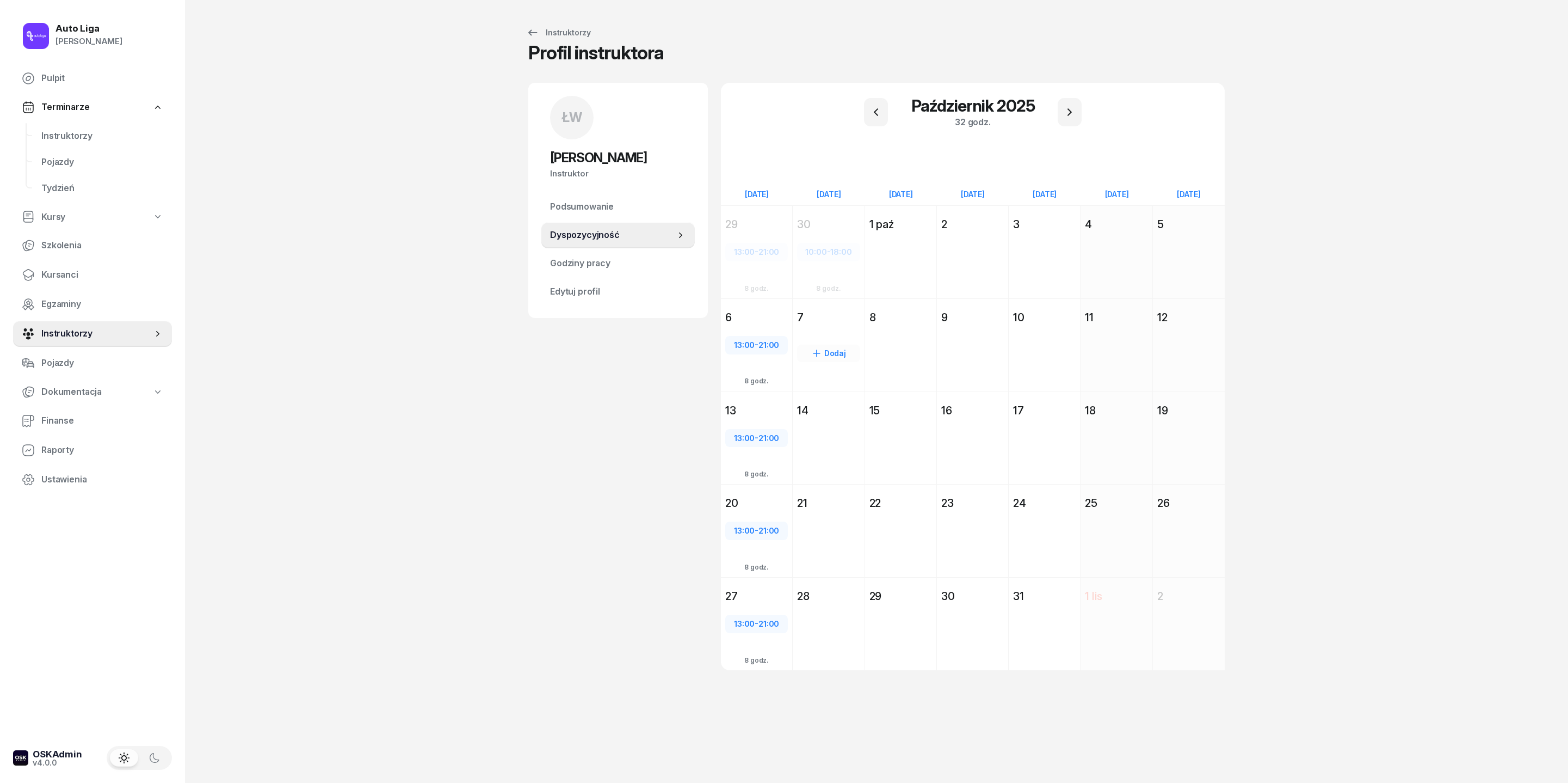
click at [820, 325] on div "7" at bounding box center [829, 317] width 63 height 15
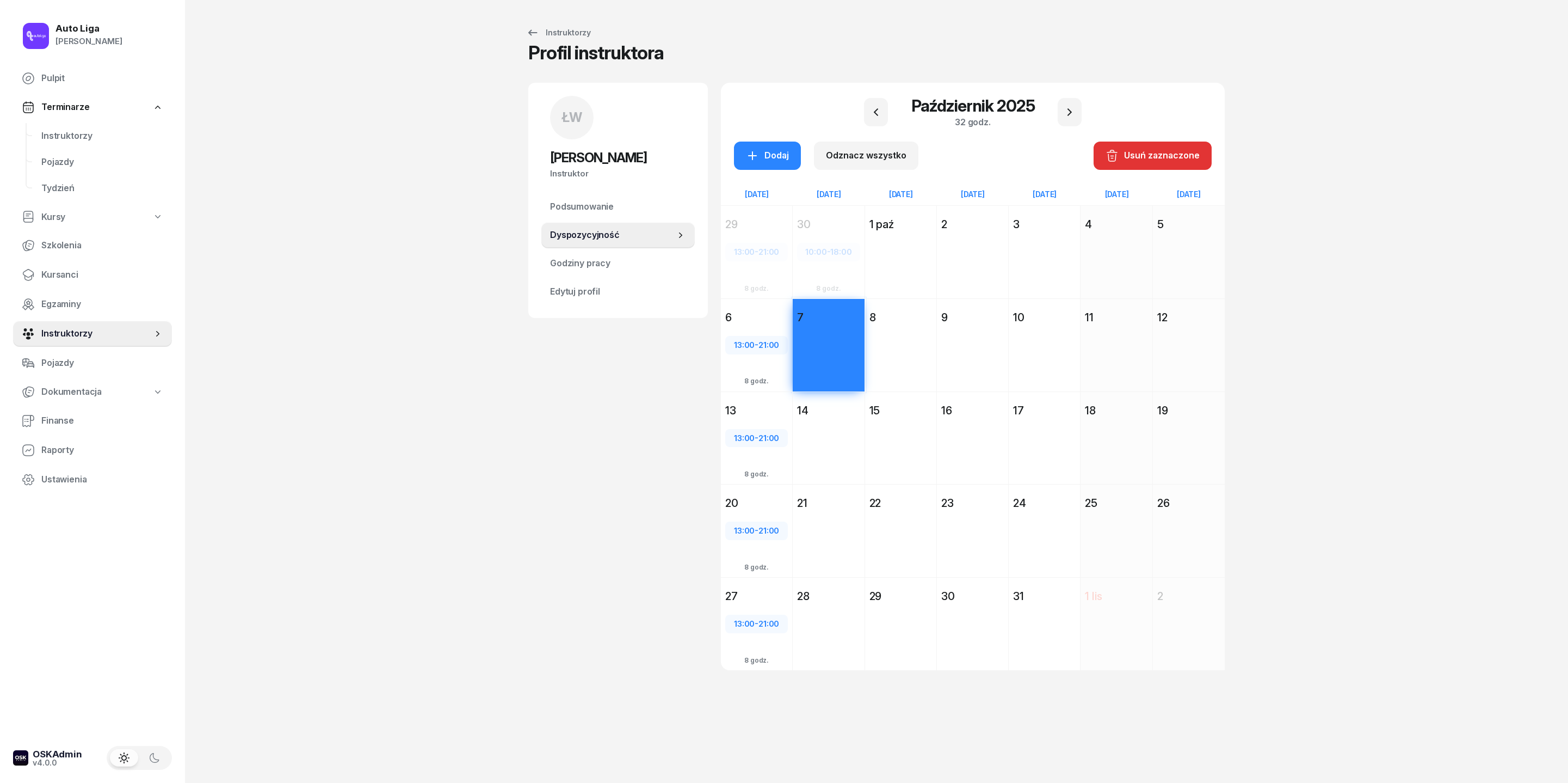
click at [811, 418] on div "14" at bounding box center [829, 410] width 63 height 15
click at [811, 510] on div "21" at bounding box center [829, 503] width 63 height 15
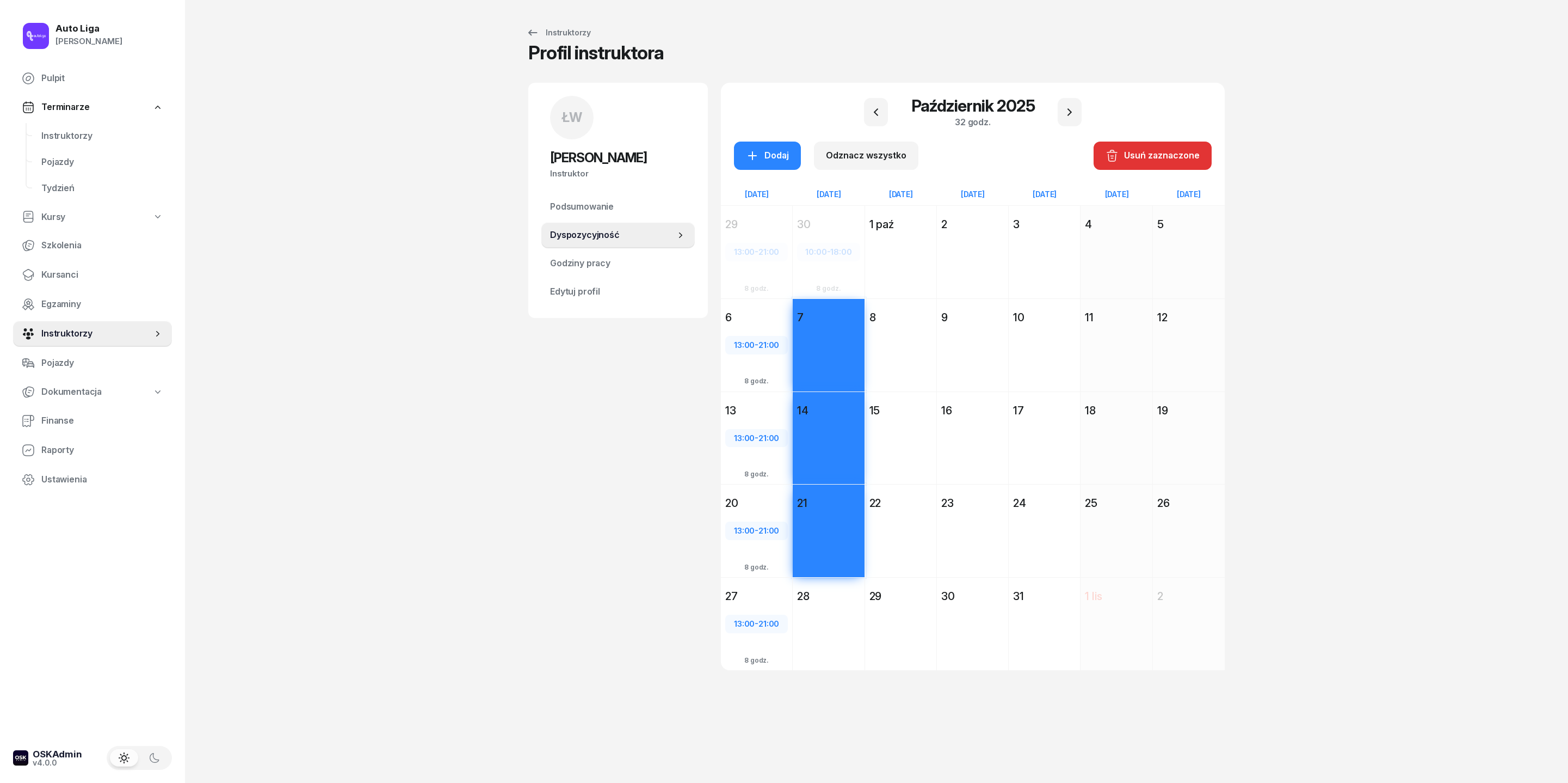
click at [809, 521] on div "Dodaj" at bounding box center [828, 642] width 71 height 75
click at [746, 163] on div "Dodaj" at bounding box center [767, 155] width 43 height 14
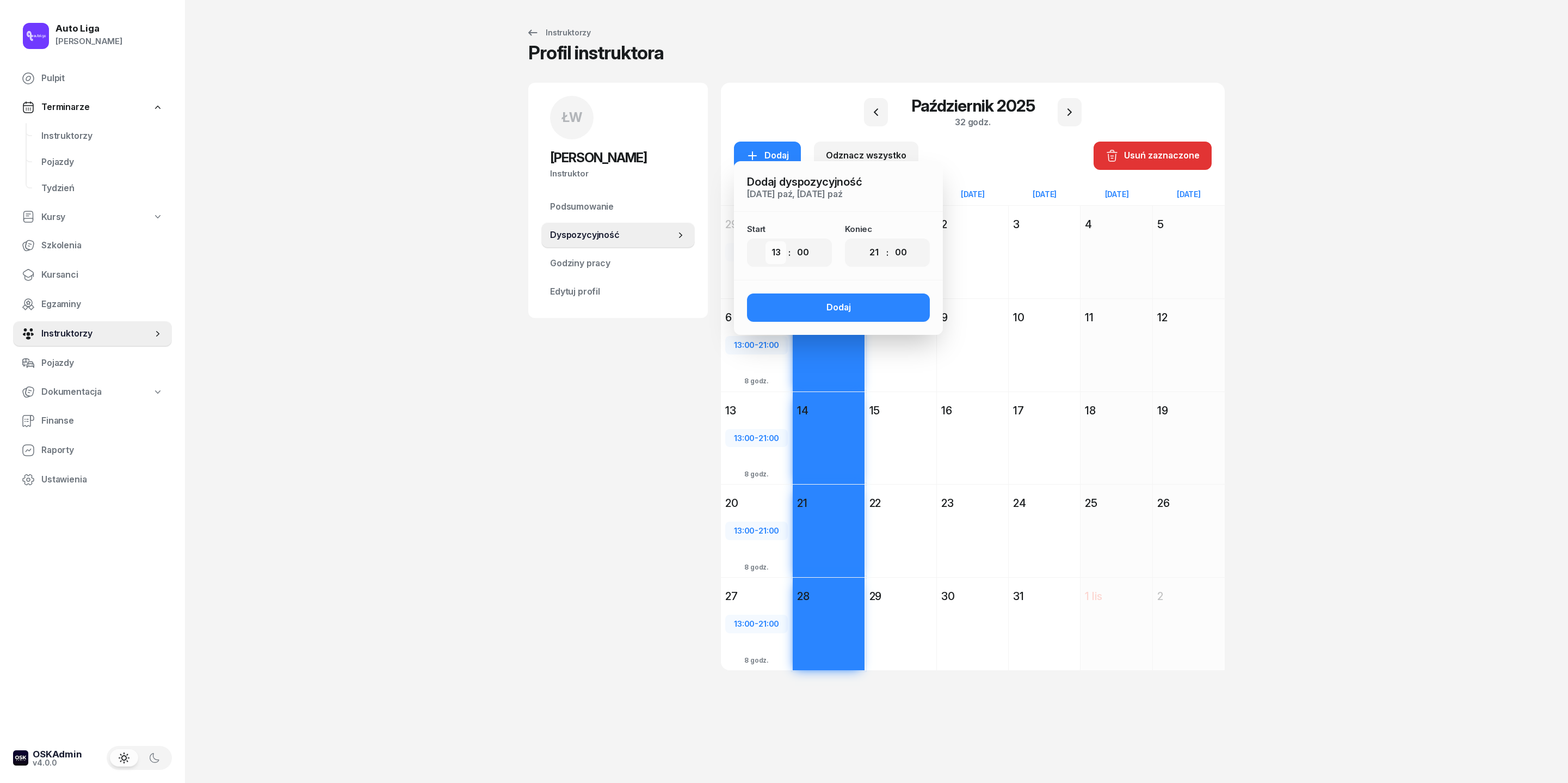
select select "10"
select select "18"
click at [843, 322] on button "Dodaj" at bounding box center [839, 307] width 183 height 29
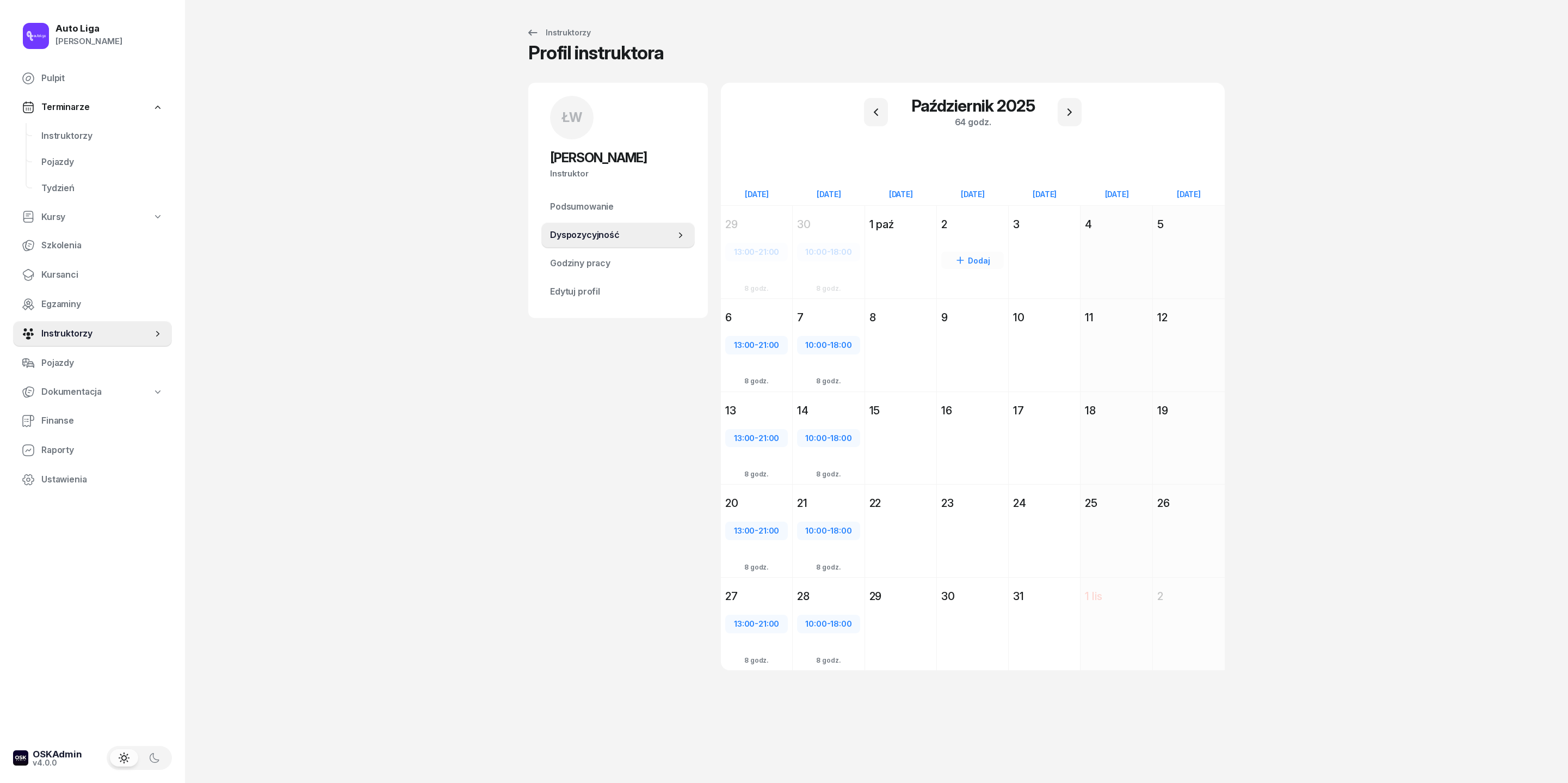
click at [975, 258] on div "Dodaj" at bounding box center [972, 271] width 71 height 75
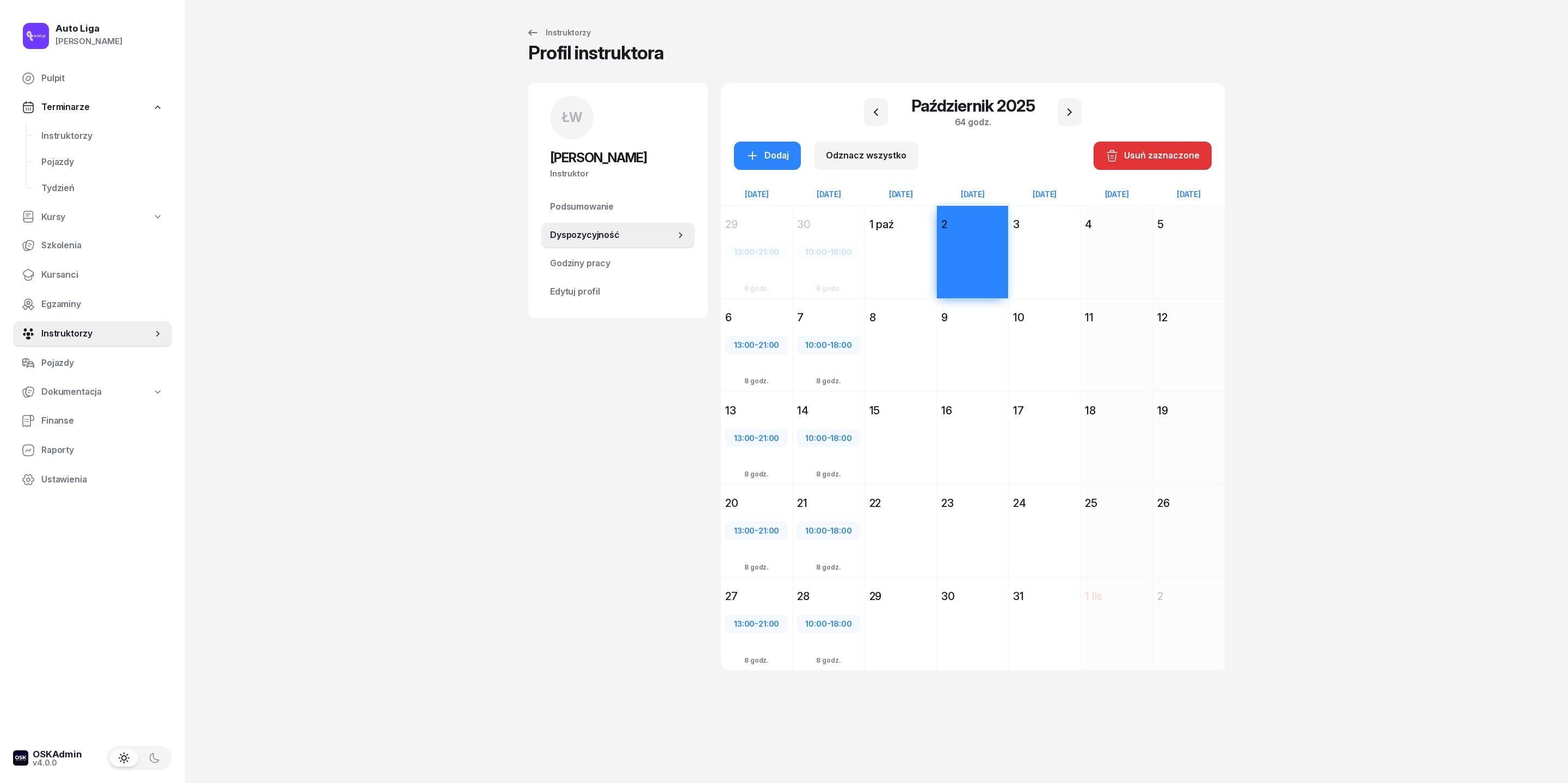
click at [975, 372] on div "Dodaj" at bounding box center [972, 364] width 71 height 75
click at [975, 480] on div "Dodaj" at bounding box center [972, 458] width 71 height 75
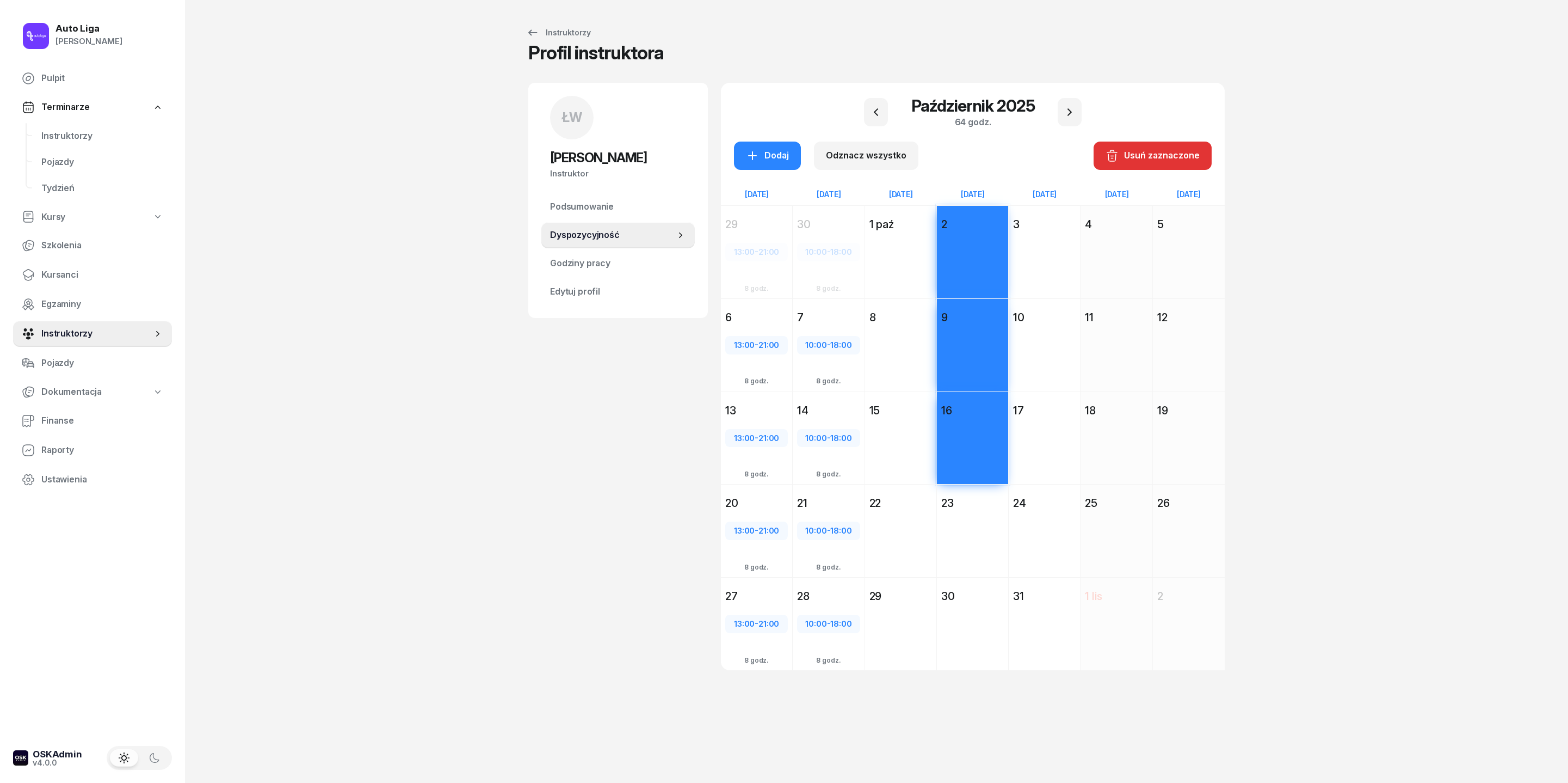
click at [974, 521] on div "Dodaj" at bounding box center [972, 550] width 71 height 75
click at [974, 521] on div "Dodaj" at bounding box center [972, 642] width 71 height 75
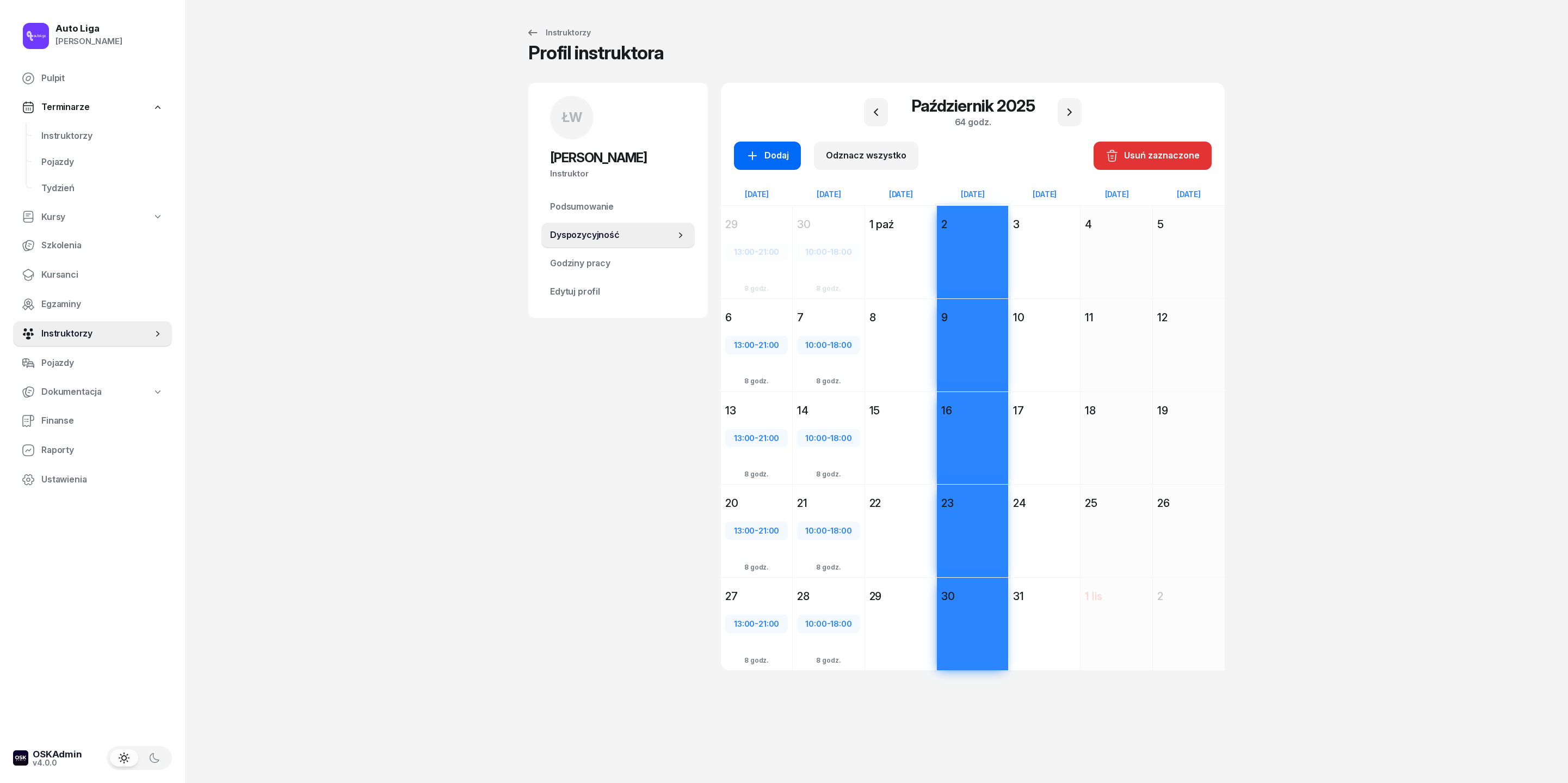
click at [746, 163] on div "Dodaj" at bounding box center [767, 155] width 43 height 14
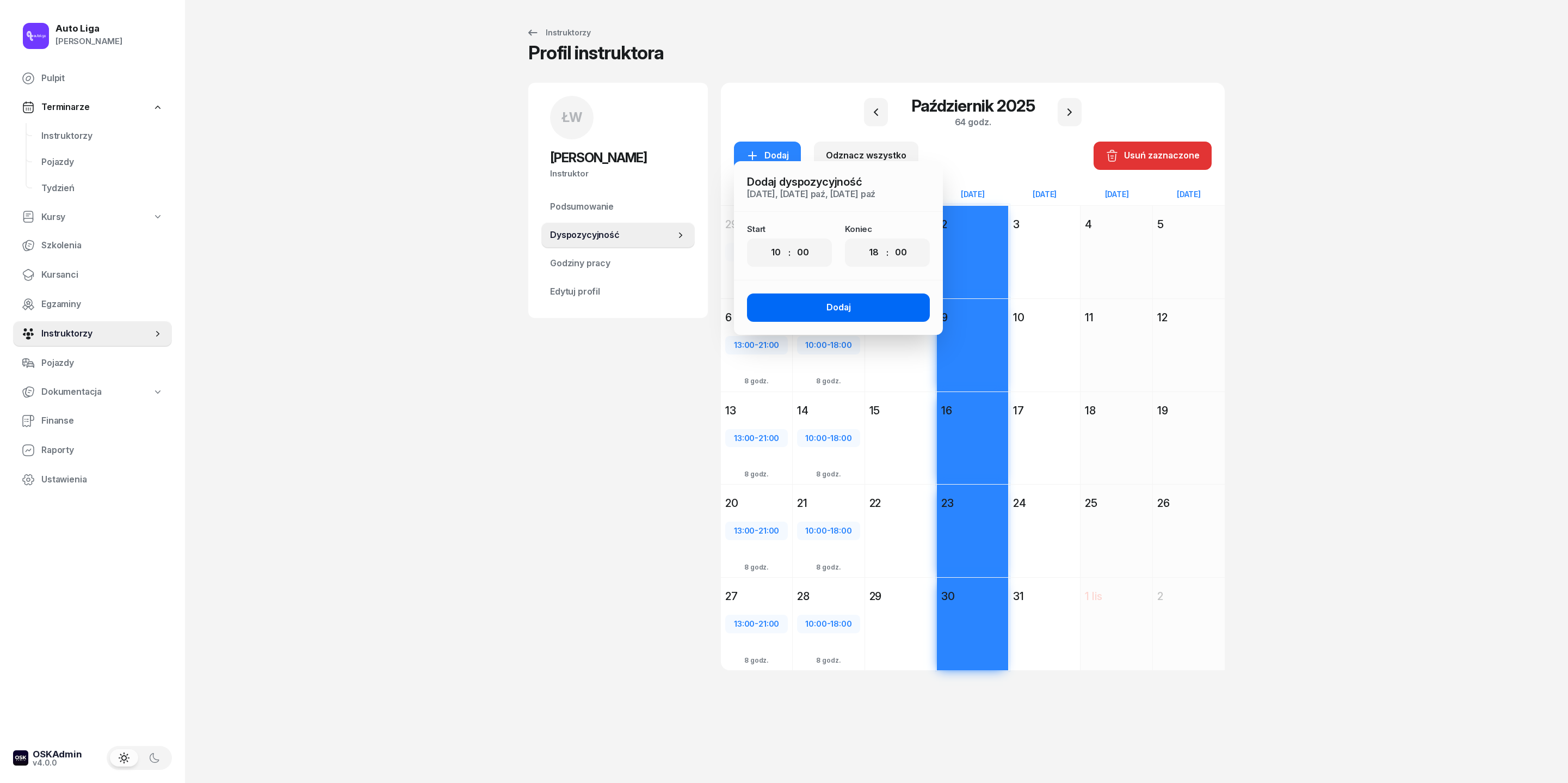
click at [827, 314] on div "Dodaj" at bounding box center [839, 307] width 25 height 14
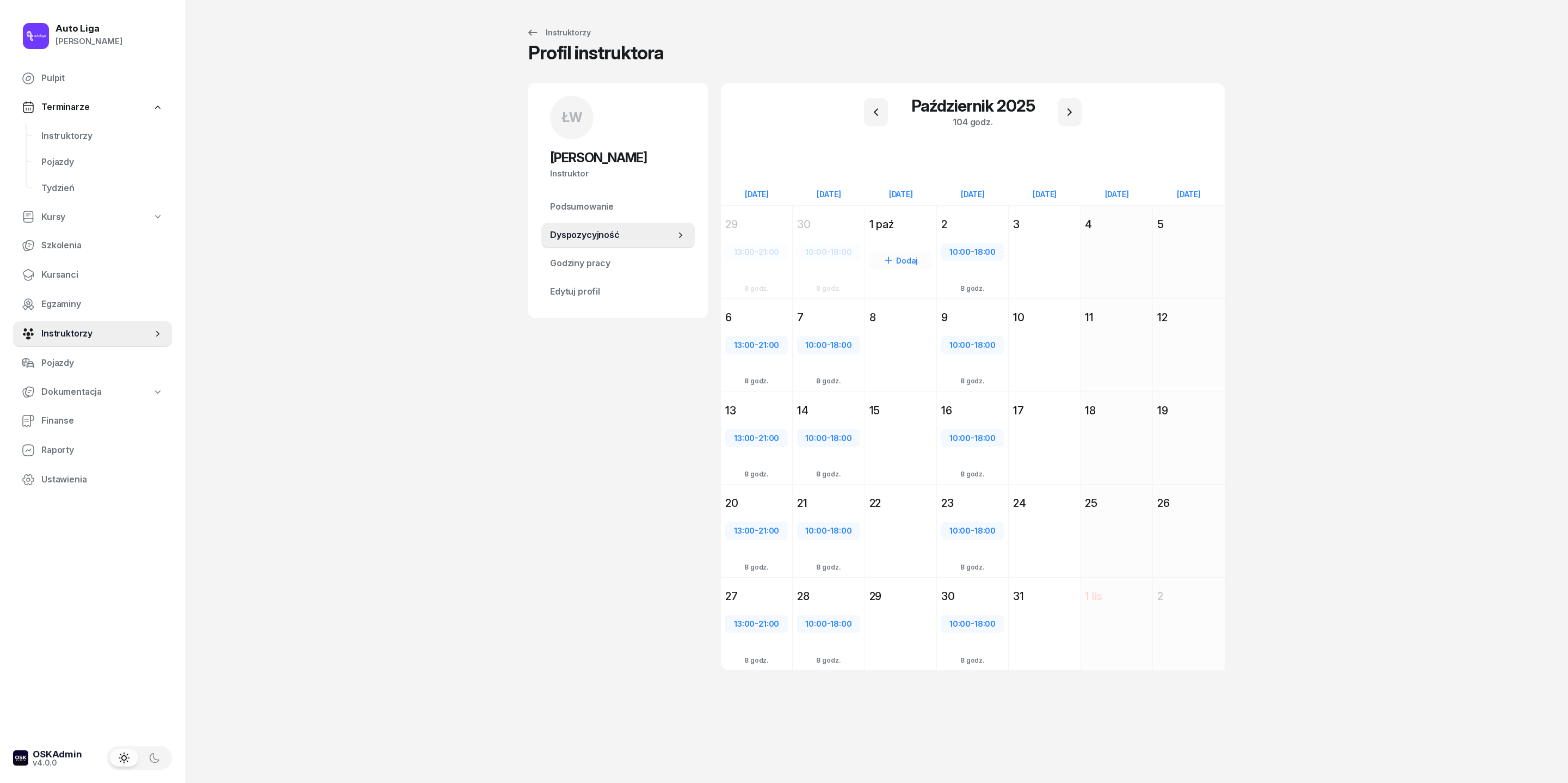
click at [893, 265] on div "Dodaj" at bounding box center [900, 271] width 71 height 75
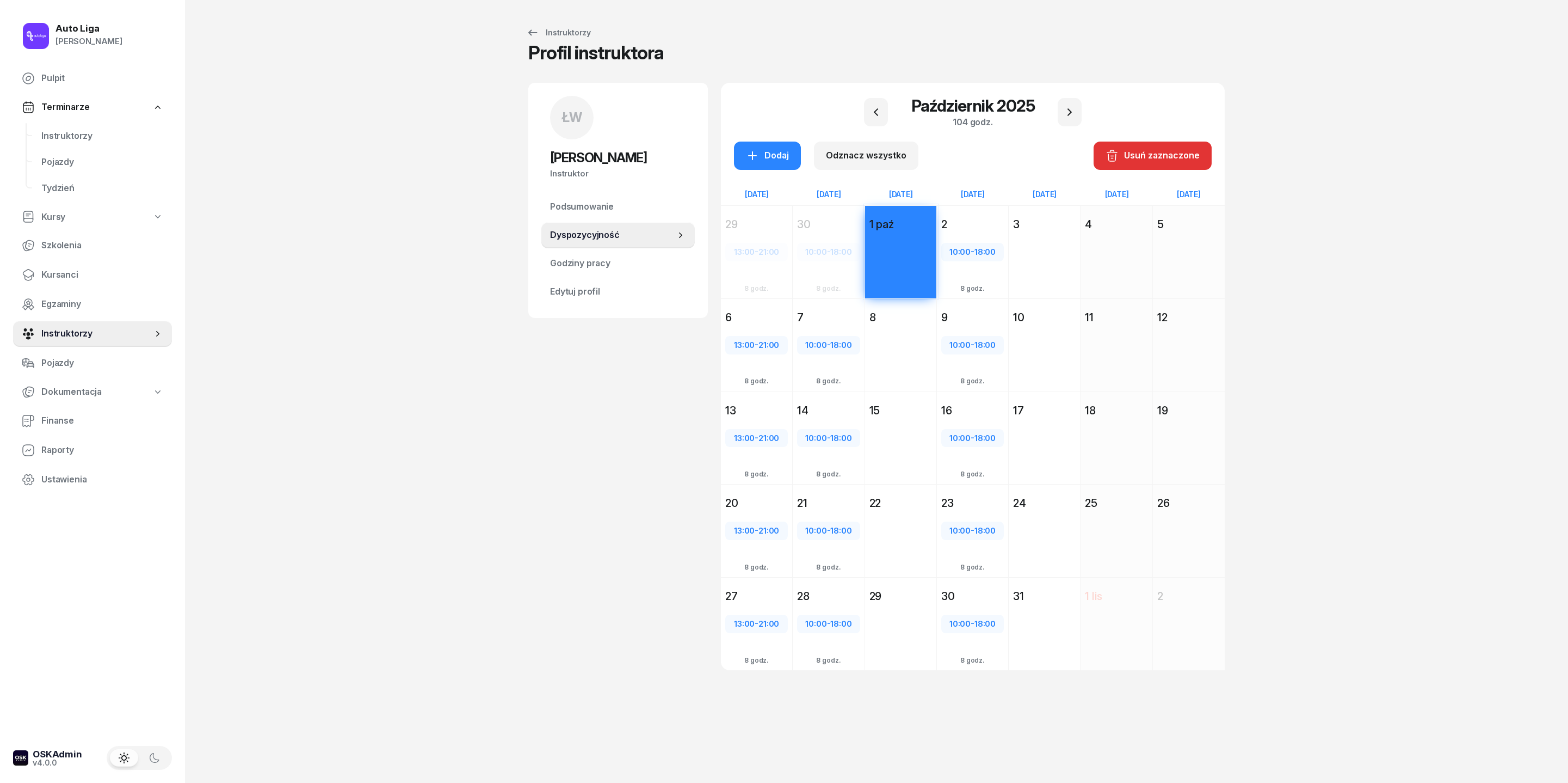
click at [893, 398] on div "Dodaj" at bounding box center [900, 364] width 71 height 75
click at [893, 495] on div "Dodaj" at bounding box center [900, 458] width 71 height 75
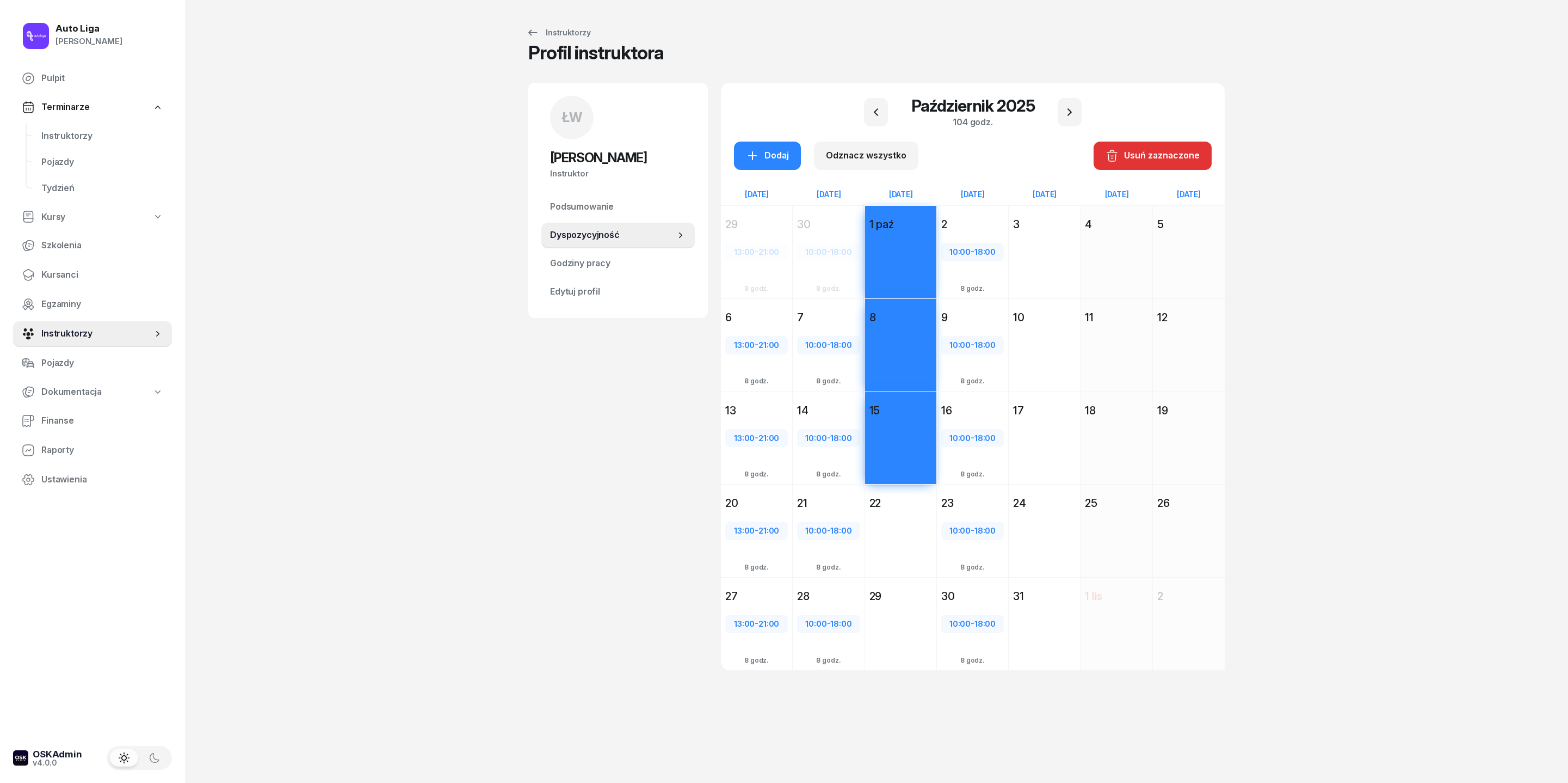
click at [893, 521] on div "Dodaj" at bounding box center [900, 550] width 71 height 75
click at [893, 521] on div "Dodaj" at bounding box center [900, 642] width 71 height 75
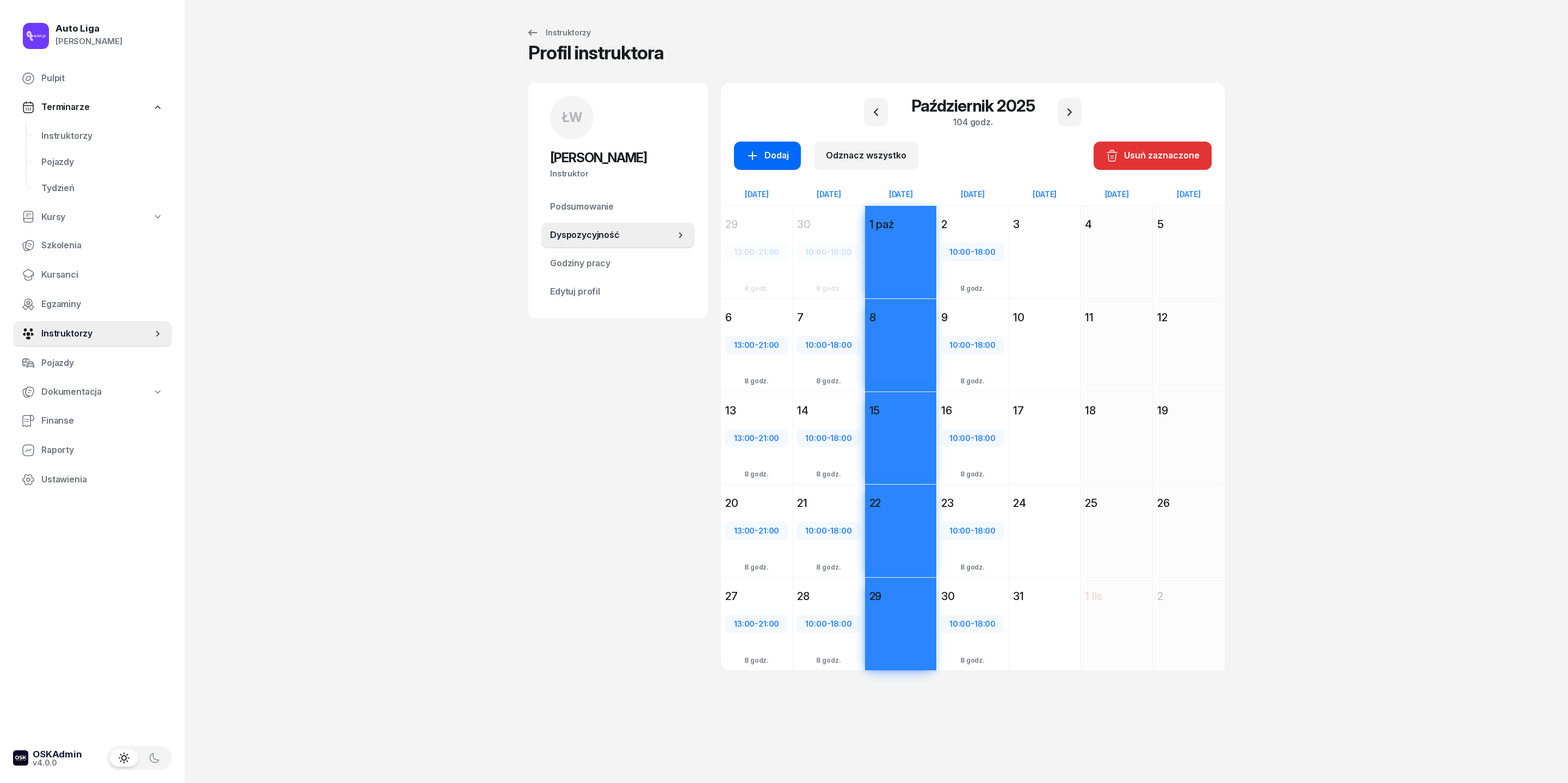
click at [746, 161] on div "Dodaj" at bounding box center [767, 155] width 43 height 14
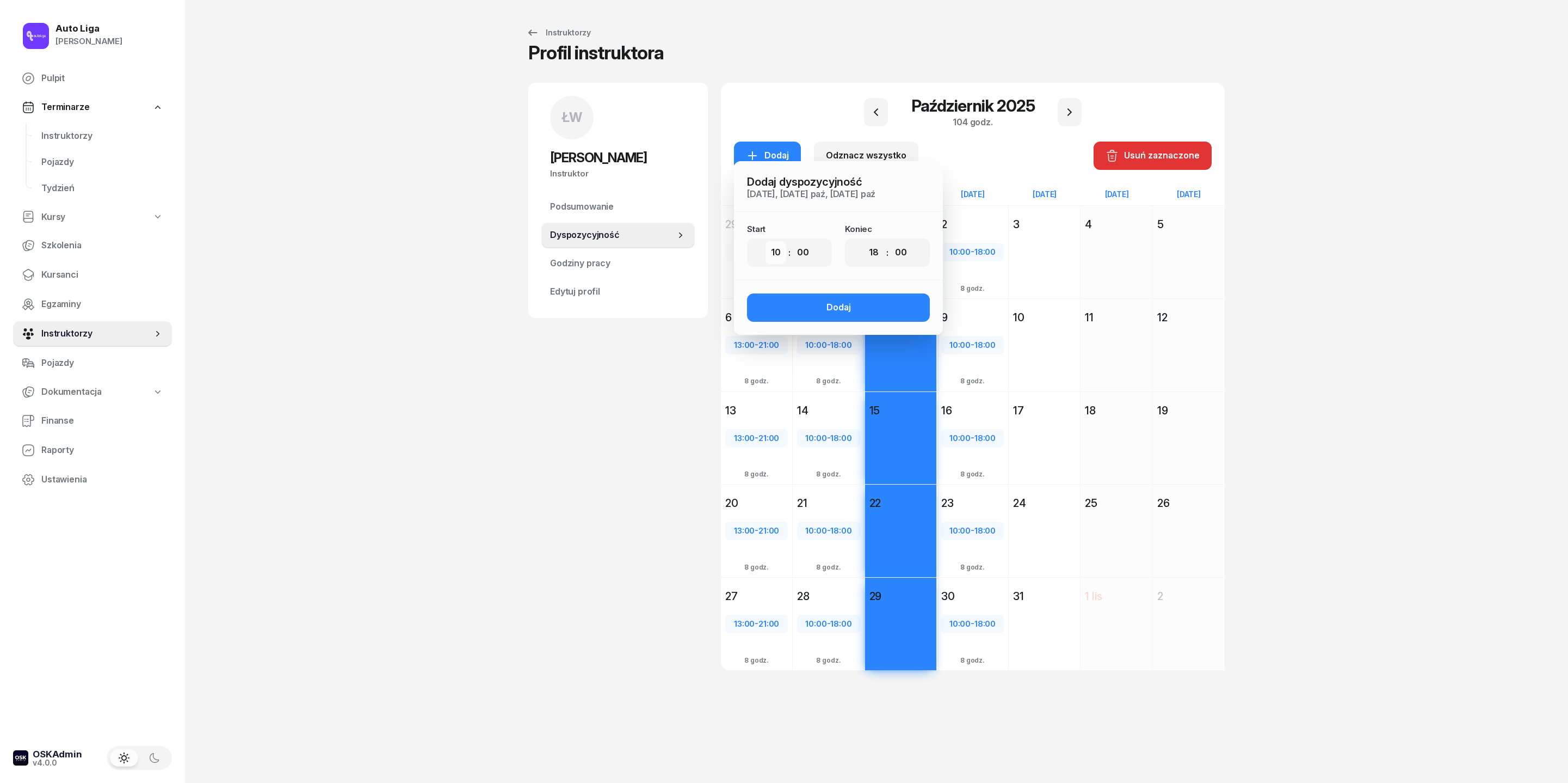
select select "13"
click at [886, 259] on div ":" at bounding box center [887, 252] width 2 height 13
select select "21"
click at [841, 322] on button "Dodaj" at bounding box center [839, 307] width 183 height 29
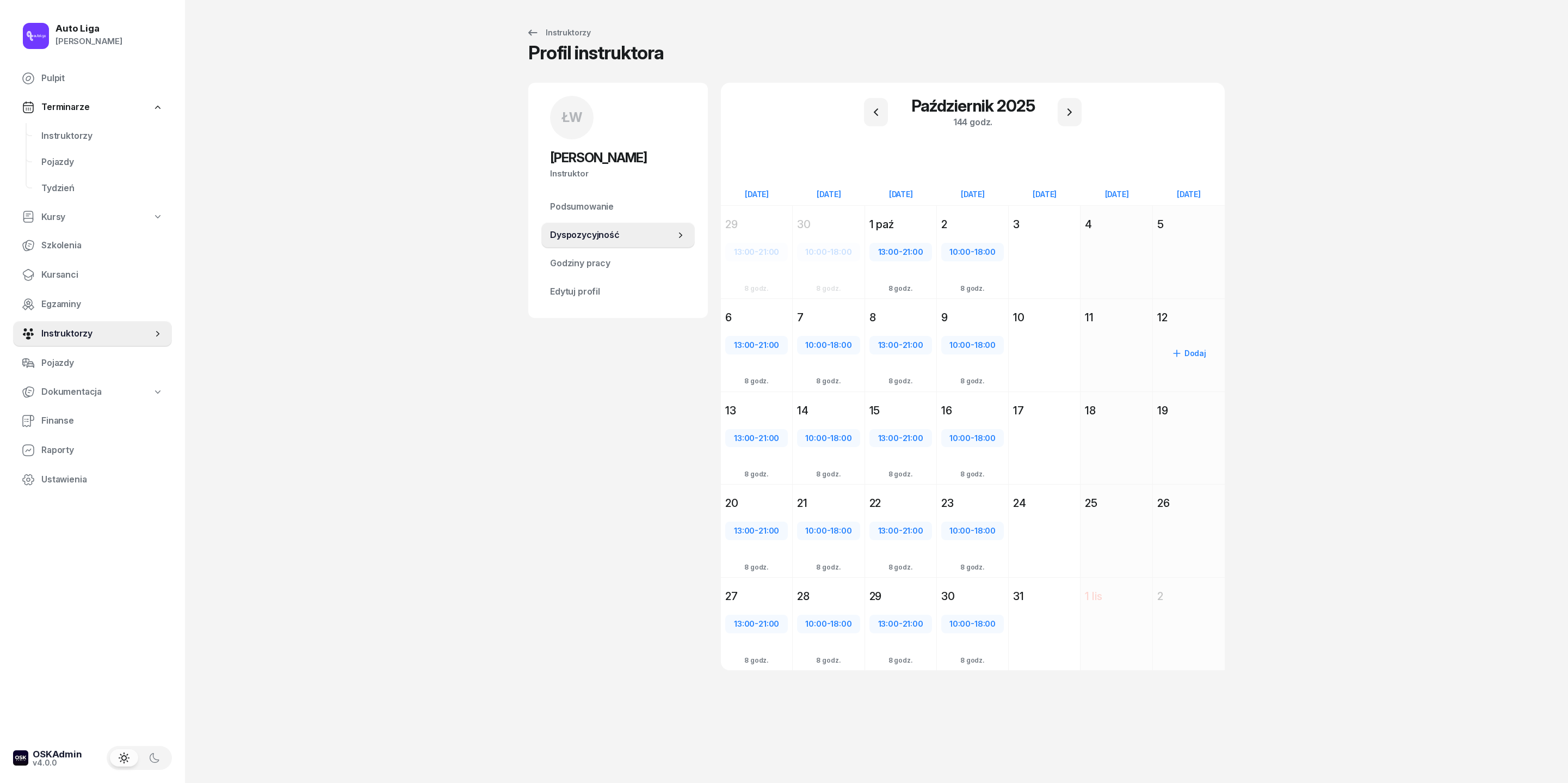
scroll to position [17, 0]
click at [1045, 269] on div "Dodaj" at bounding box center [1045, 260] width 63 height 18
select select "08"
select select "16"
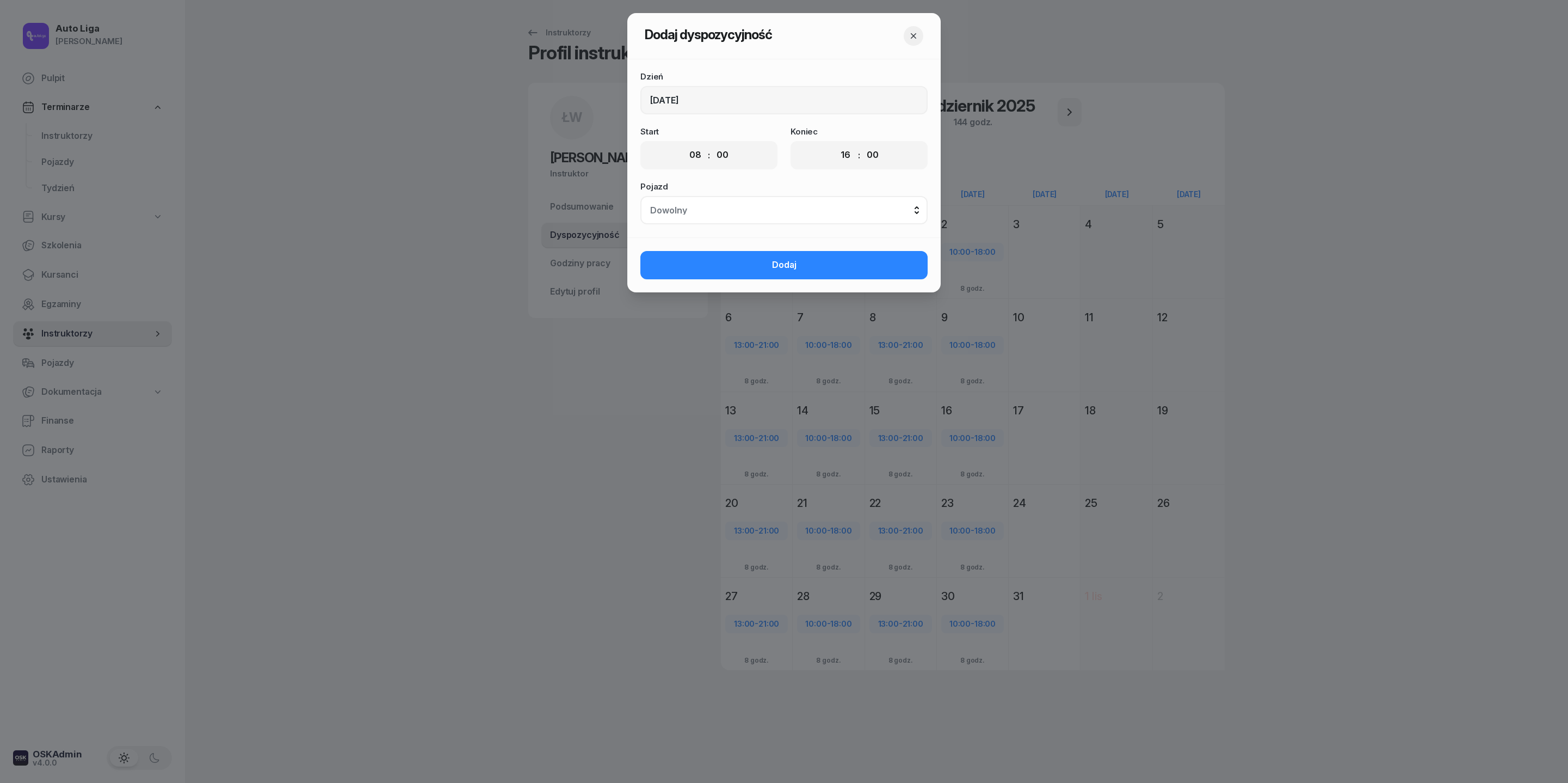
click at [919, 38] on icon "button" at bounding box center [914, 36] width 11 height 11
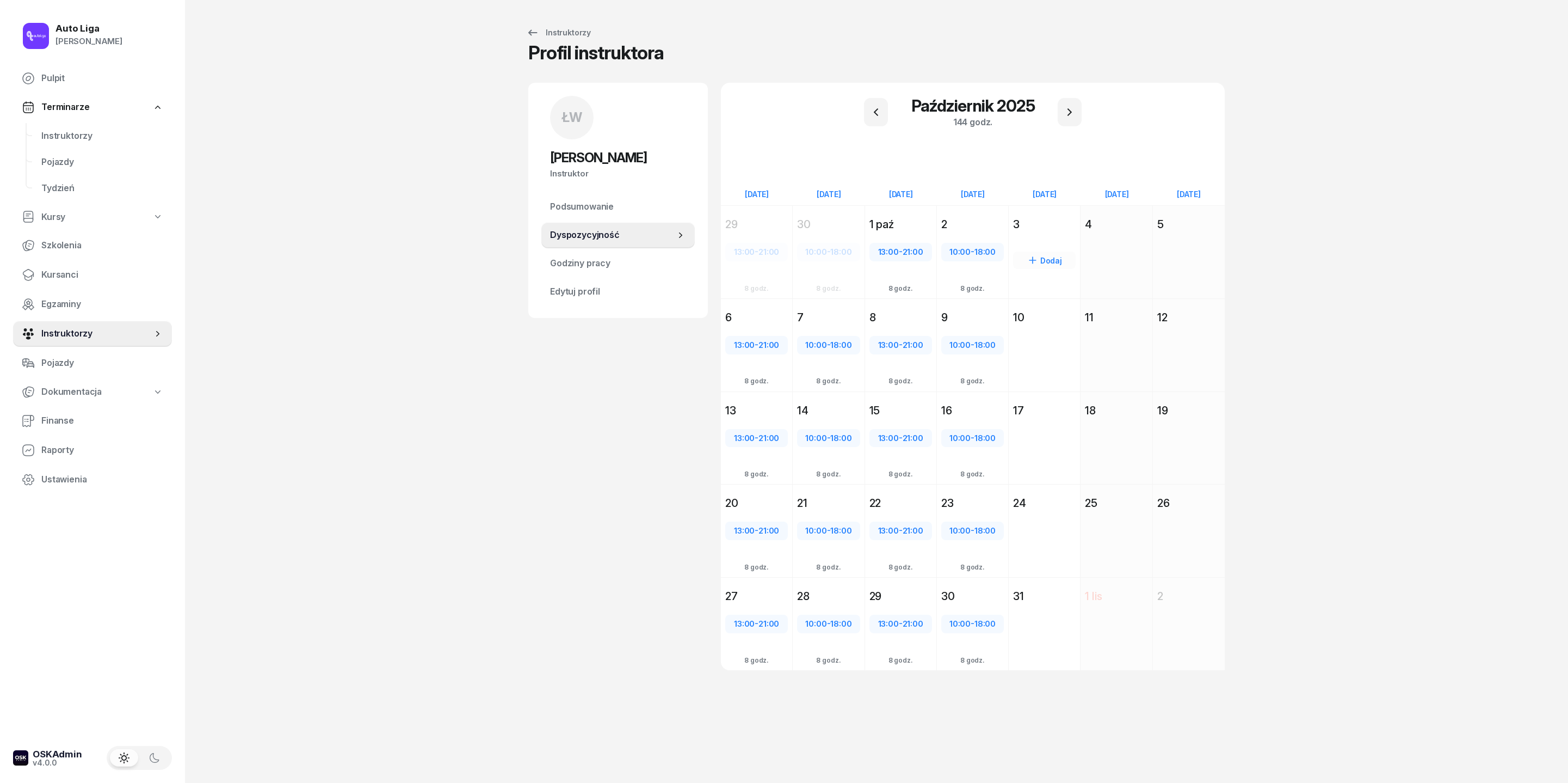
click at [1045, 228] on div "3" at bounding box center [1045, 224] width 63 height 15
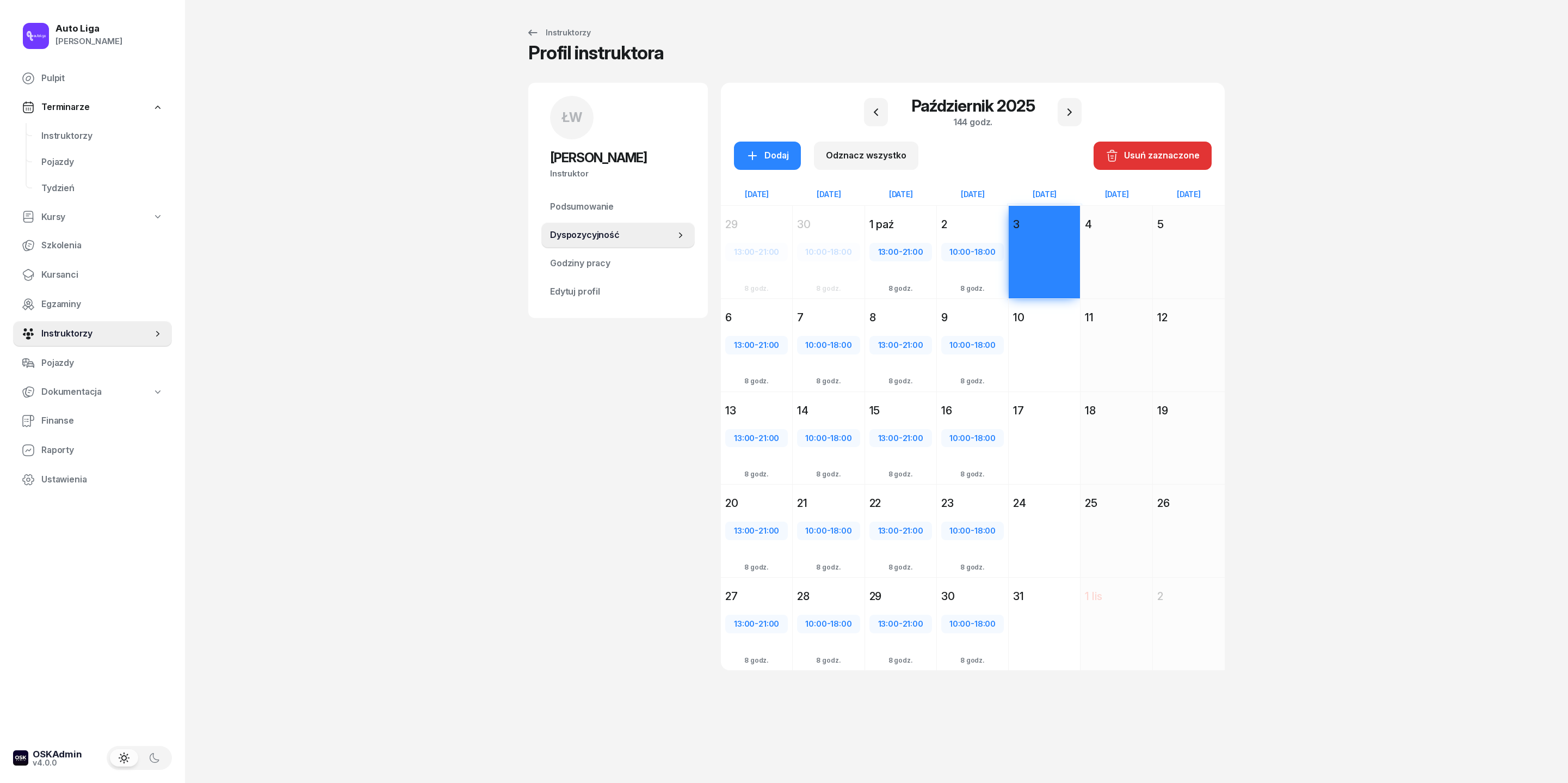
click at [1045, 325] on div "10" at bounding box center [1045, 317] width 63 height 15
click at [1045, 447] on div "Dodaj" at bounding box center [1044, 458] width 71 height 75
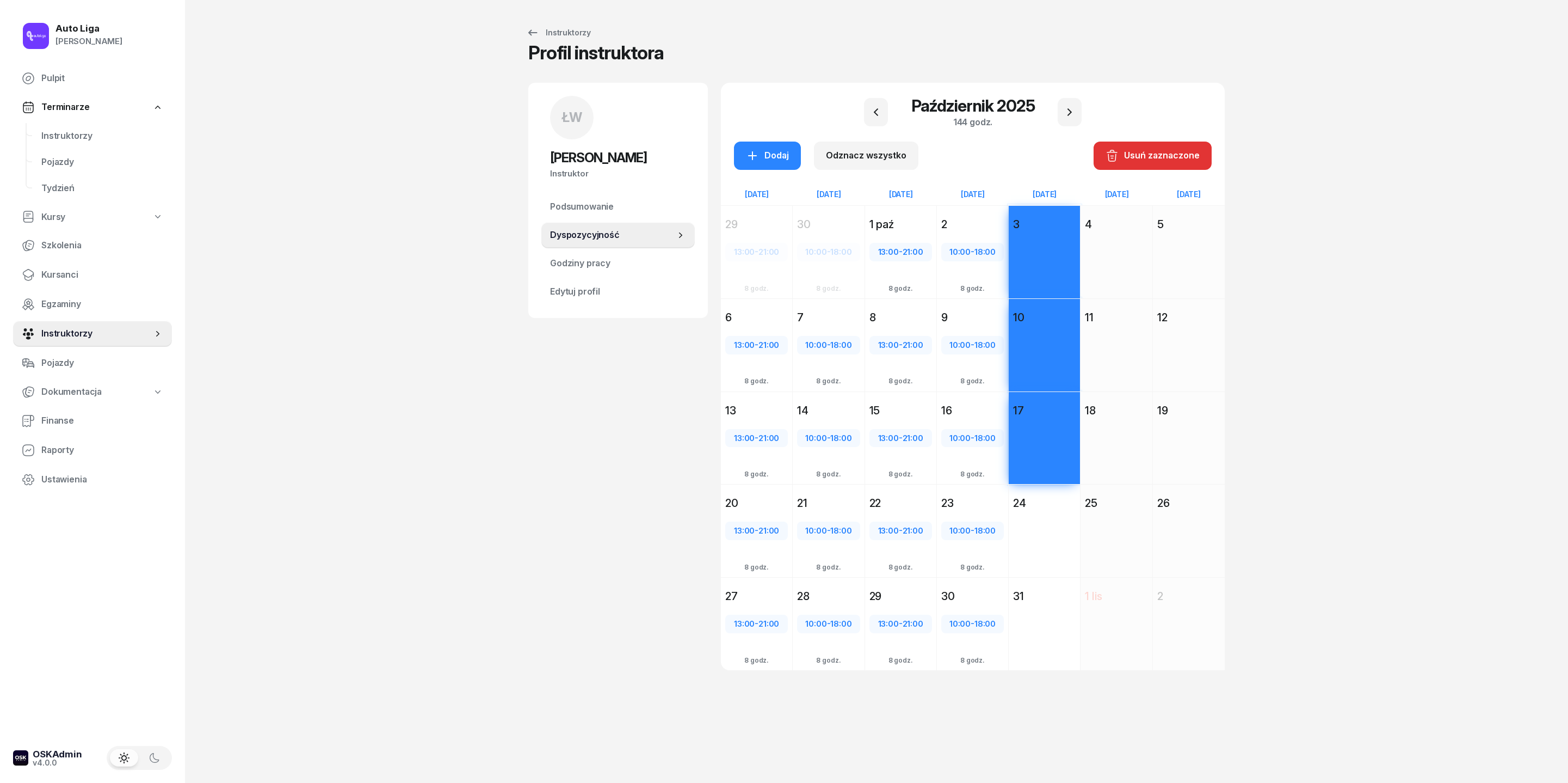
click at [1045, 521] on div "Dodaj" at bounding box center [1044, 550] width 71 height 75
click at [1045, 521] on div "Dodaj" at bounding box center [1044, 642] width 71 height 75
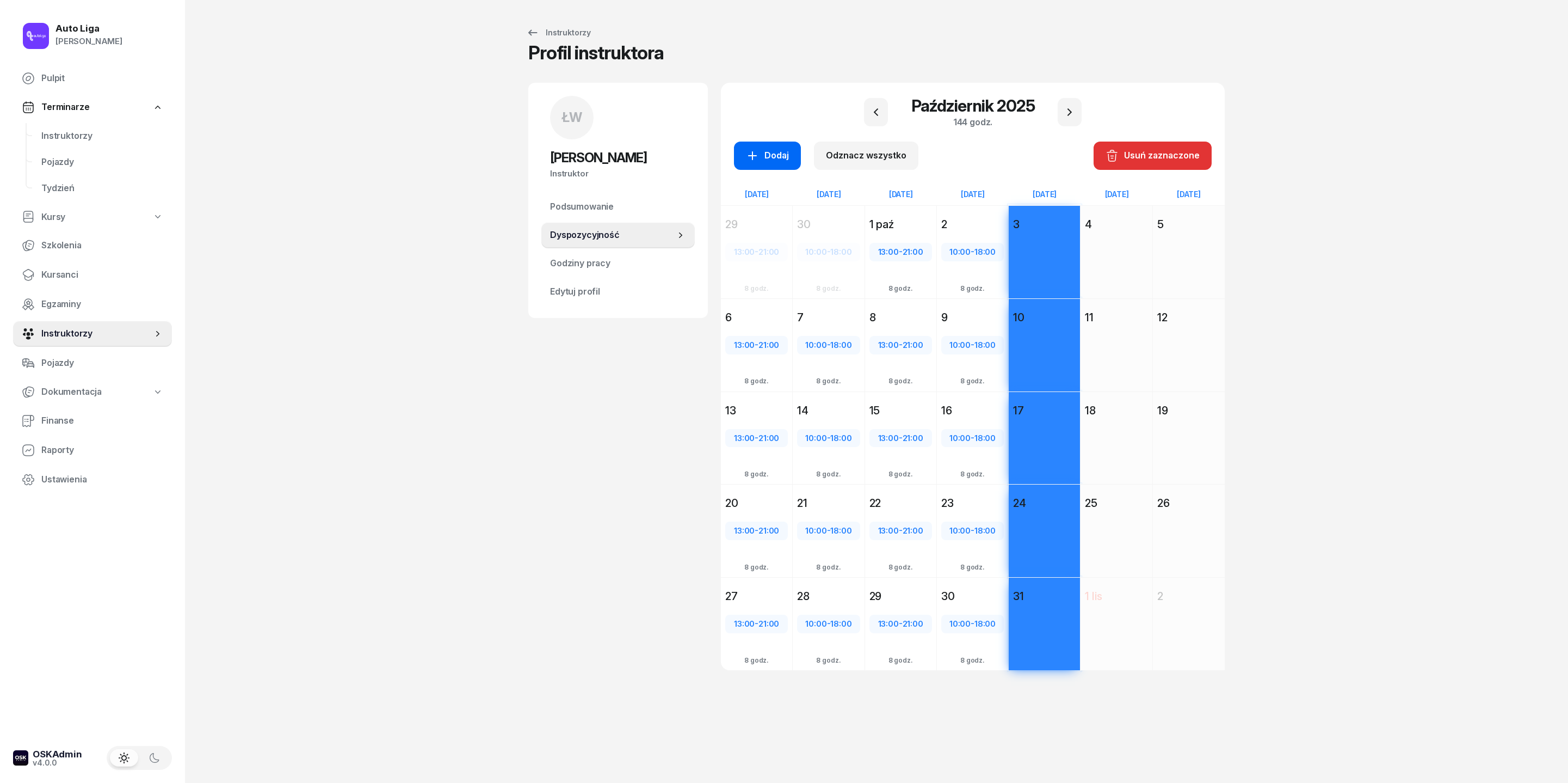
click at [746, 149] on div "Dodaj" at bounding box center [767, 155] width 43 height 14
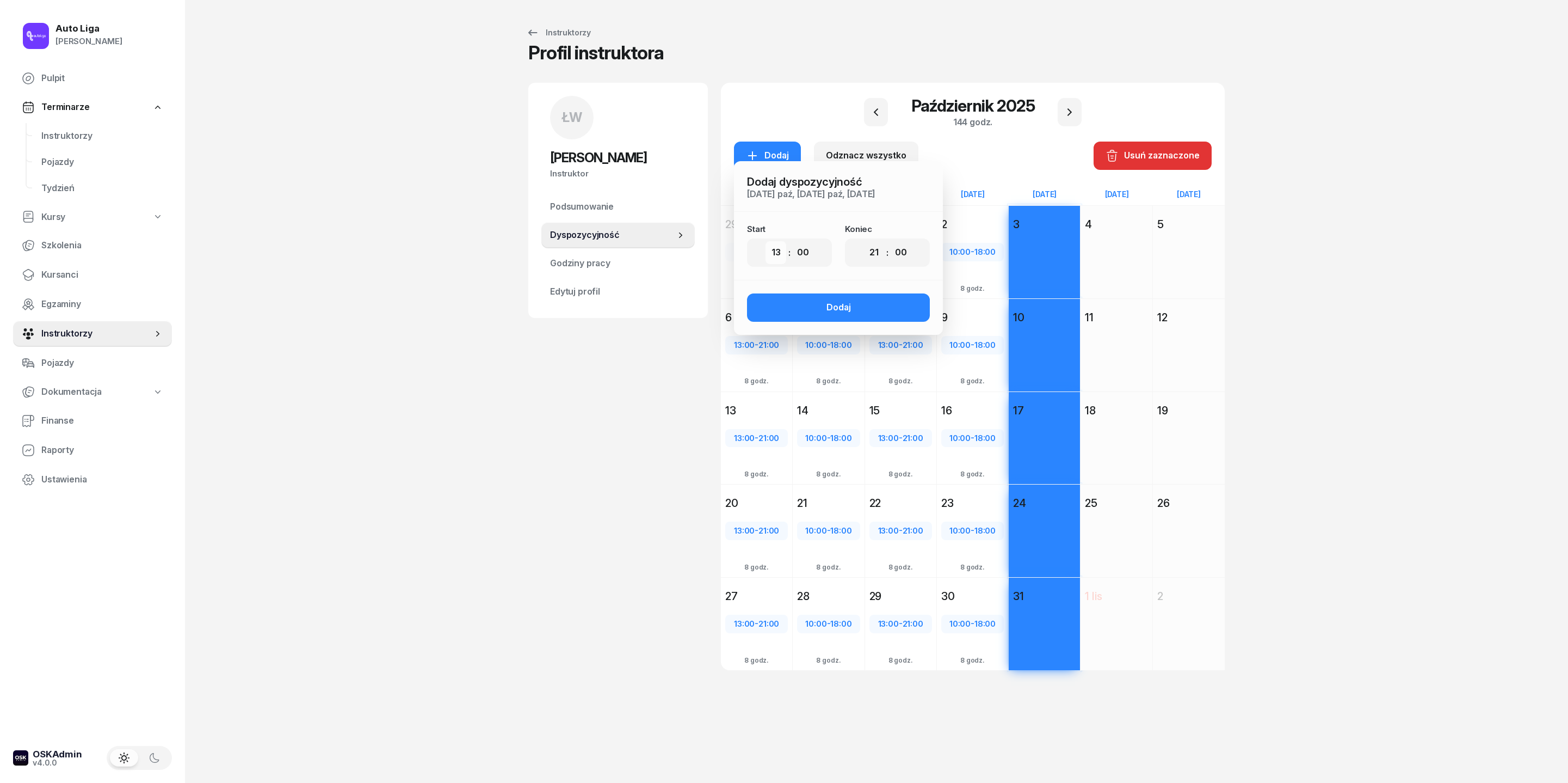
select select "10"
select select "19"
click at [827, 314] on div "Dodaj" at bounding box center [839, 307] width 25 height 14
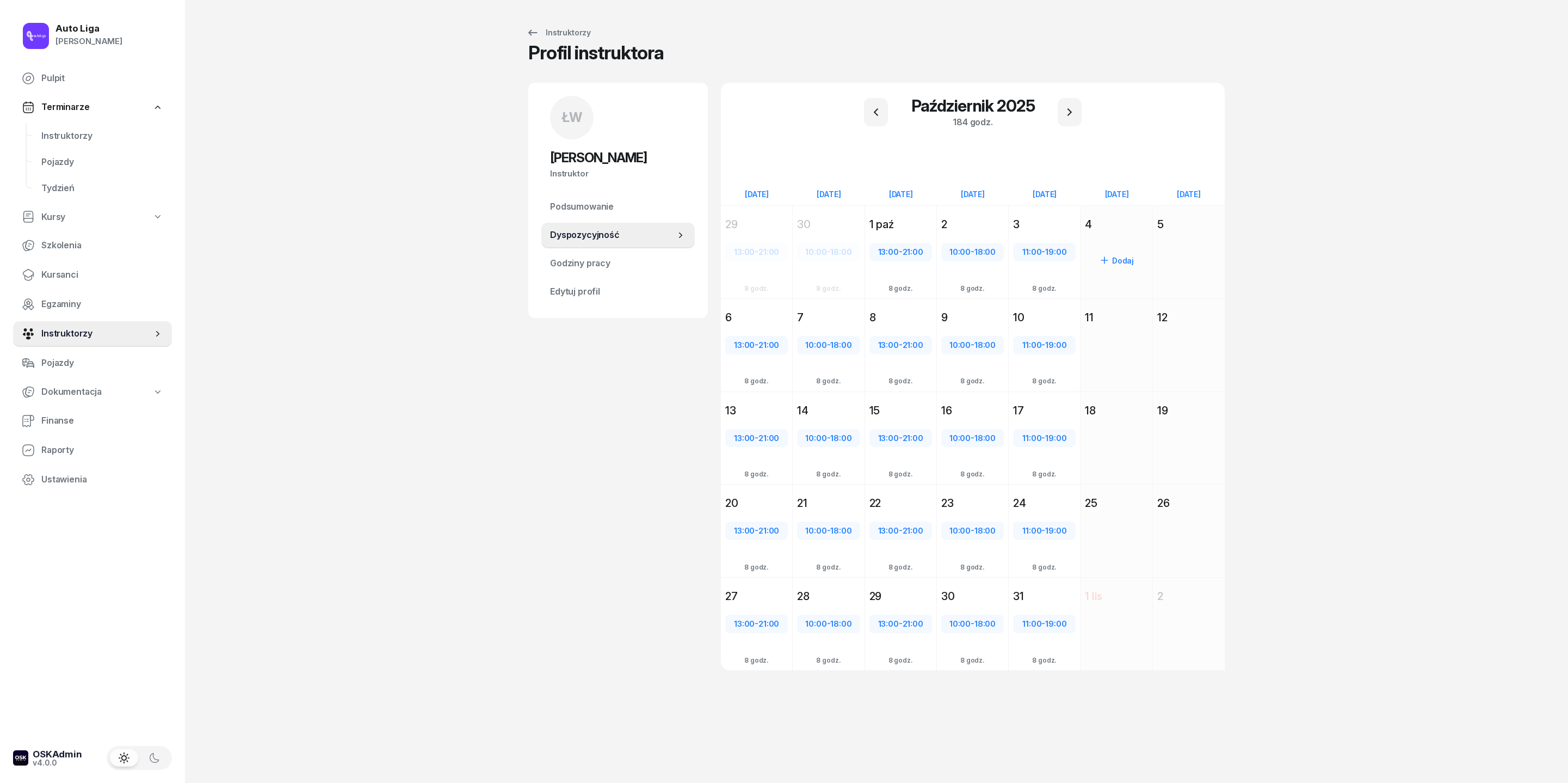
click at [1045, 231] on div "4" at bounding box center [1116, 224] width 63 height 15
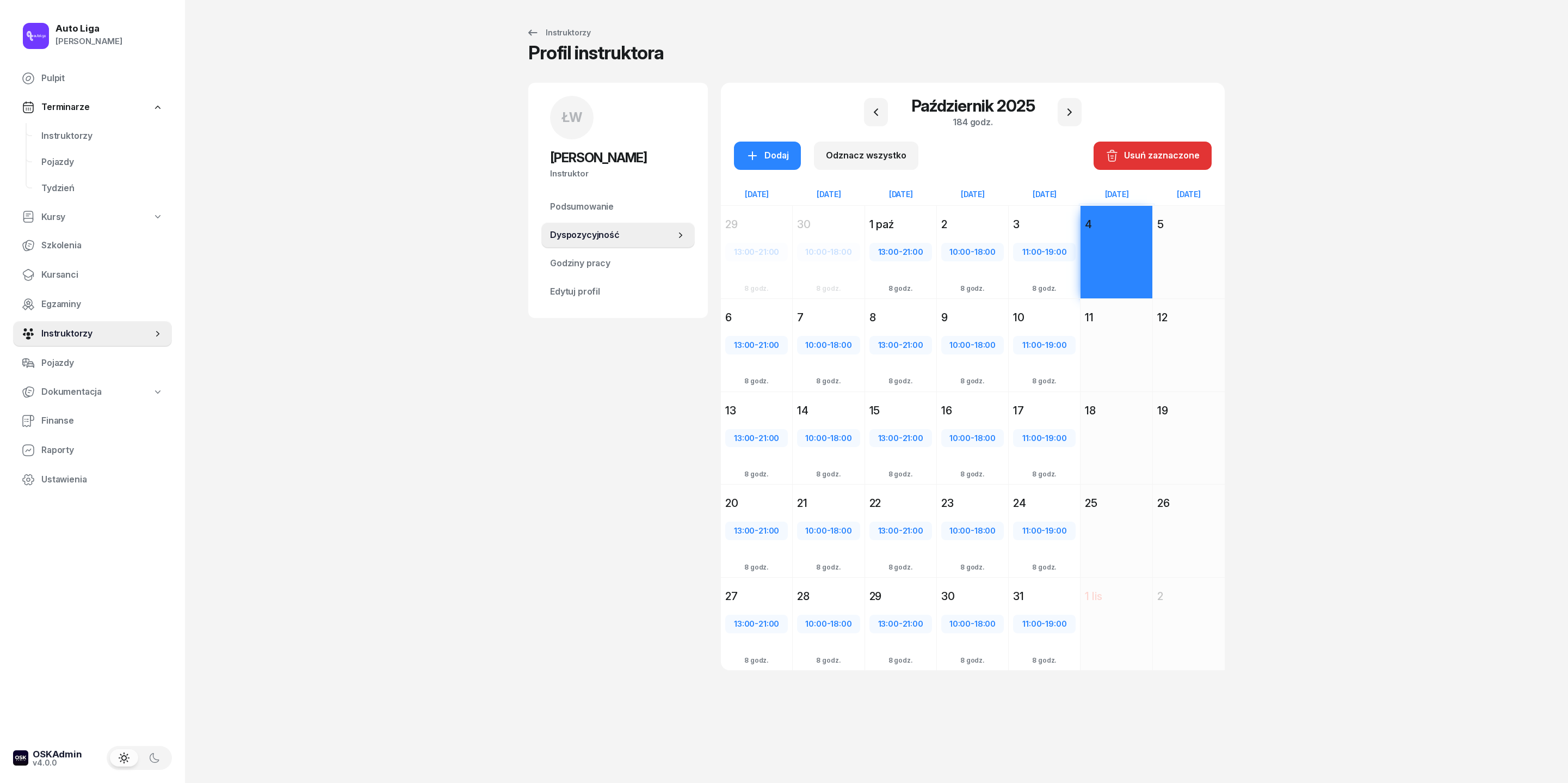
click at [1045, 232] on div "5" at bounding box center [1189, 224] width 63 height 15
click at [1045, 466] on div "Dodaj" at bounding box center [1116, 458] width 71 height 75
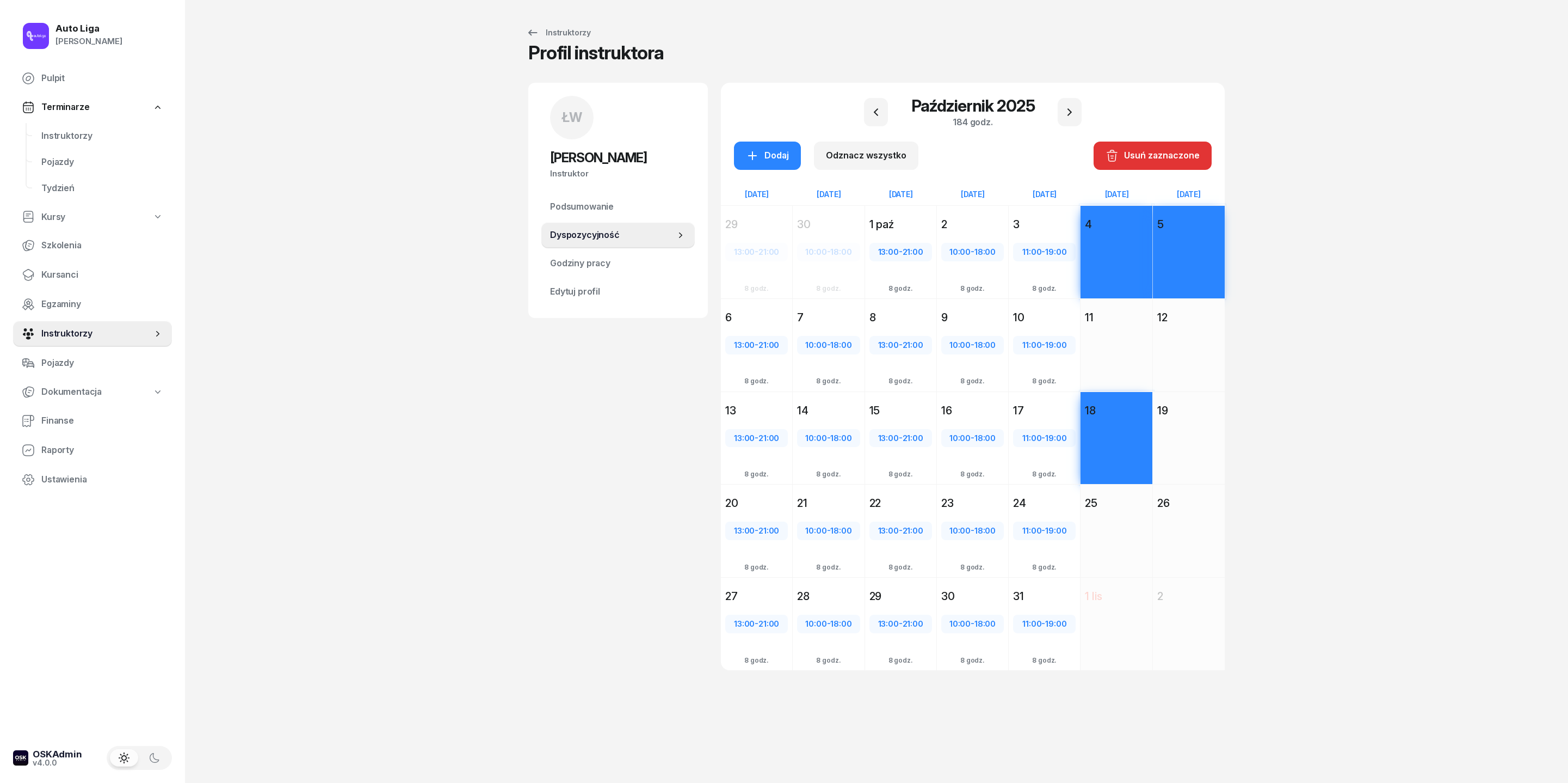
click at [1045, 458] on div "Dodaj" at bounding box center [1189, 458] width 72 height 75
click at [746, 151] on icon "button" at bounding box center [752, 155] width 13 height 13
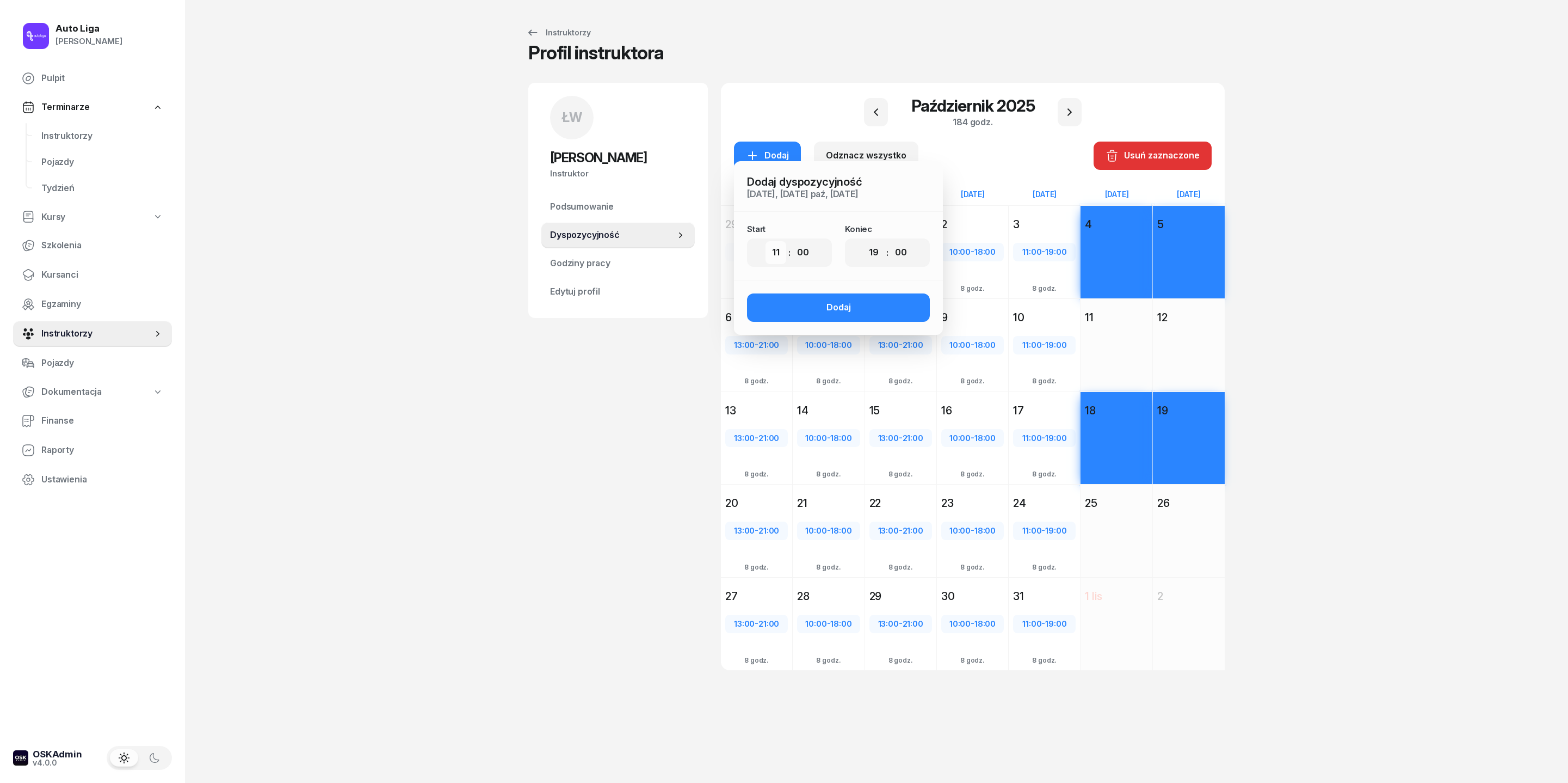
select select "10"
select select "16"
click at [825, 319] on button "Dodaj" at bounding box center [839, 307] width 183 height 29
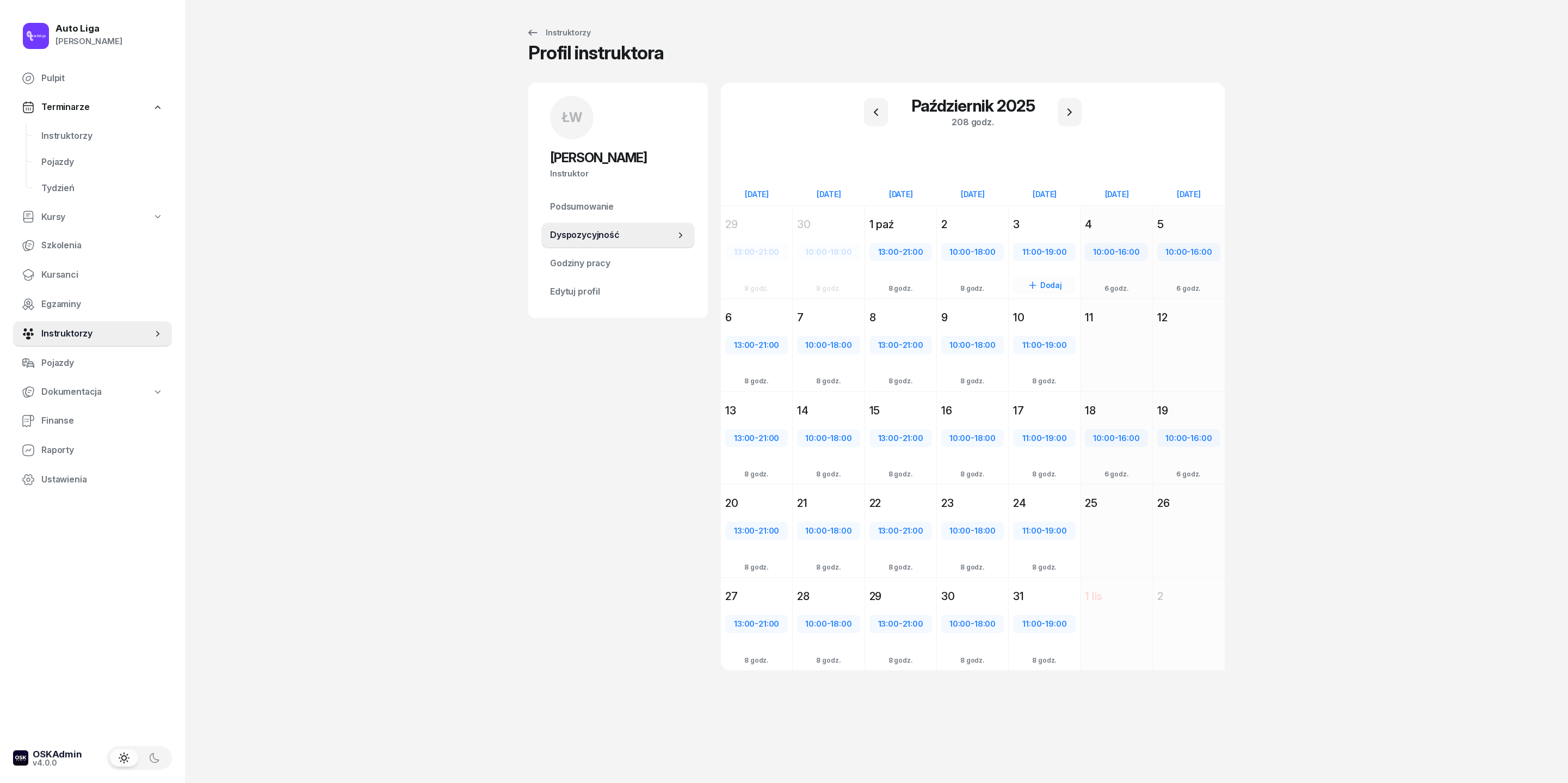
click at [1045, 228] on div "3" at bounding box center [1045, 224] width 63 height 15
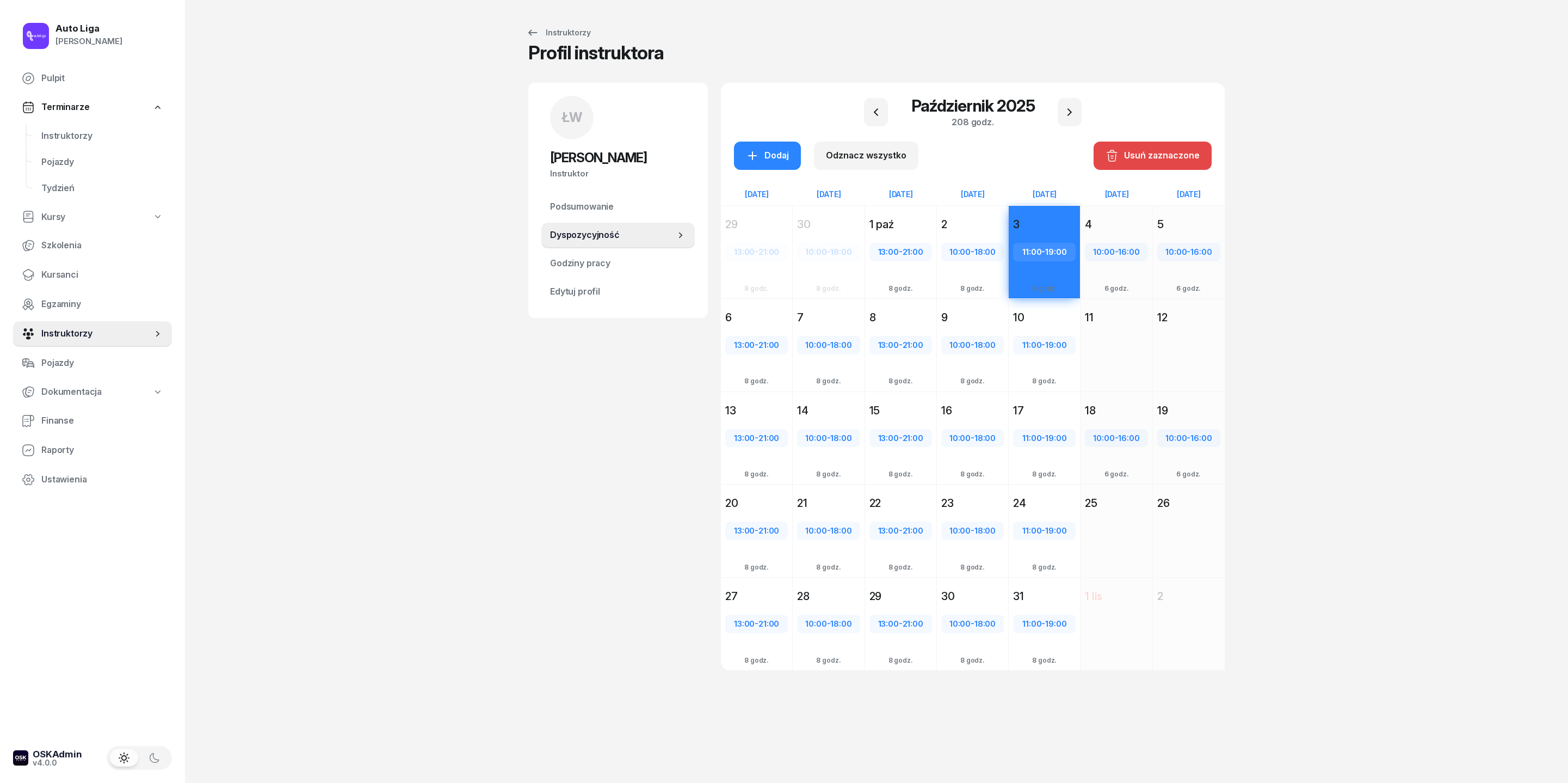
click at [1045, 149] on div "Usuń zaznaczone" at bounding box center [1153, 155] width 94 height 14
click at [966, 375] on div "10:00 - 18:00 Dodaj 8 godz." at bounding box center [972, 364] width 71 height 75
click at [1045, 149] on div "Usuń zaznaczone" at bounding box center [1153, 155] width 94 height 14
click at [1045, 478] on div "11:00 - 19:00 Dodaj 8 godz." at bounding box center [1044, 458] width 71 height 75
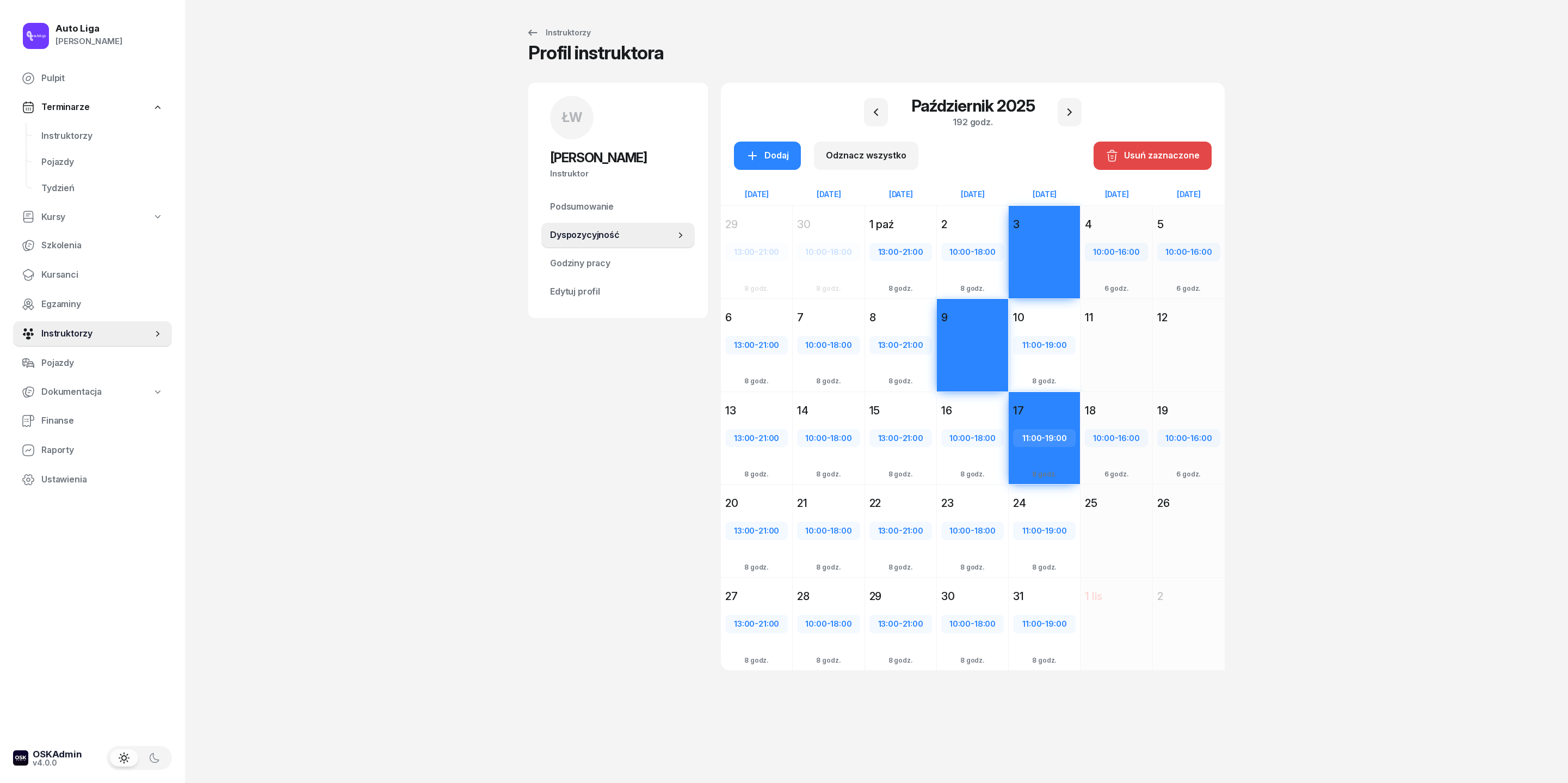
click at [1045, 149] on div "Usuń zaznaczone" at bounding box center [1153, 155] width 94 height 14
click at [831, 521] on span "18:00" at bounding box center [841, 530] width 21 height 10
select select "10"
select select "18"
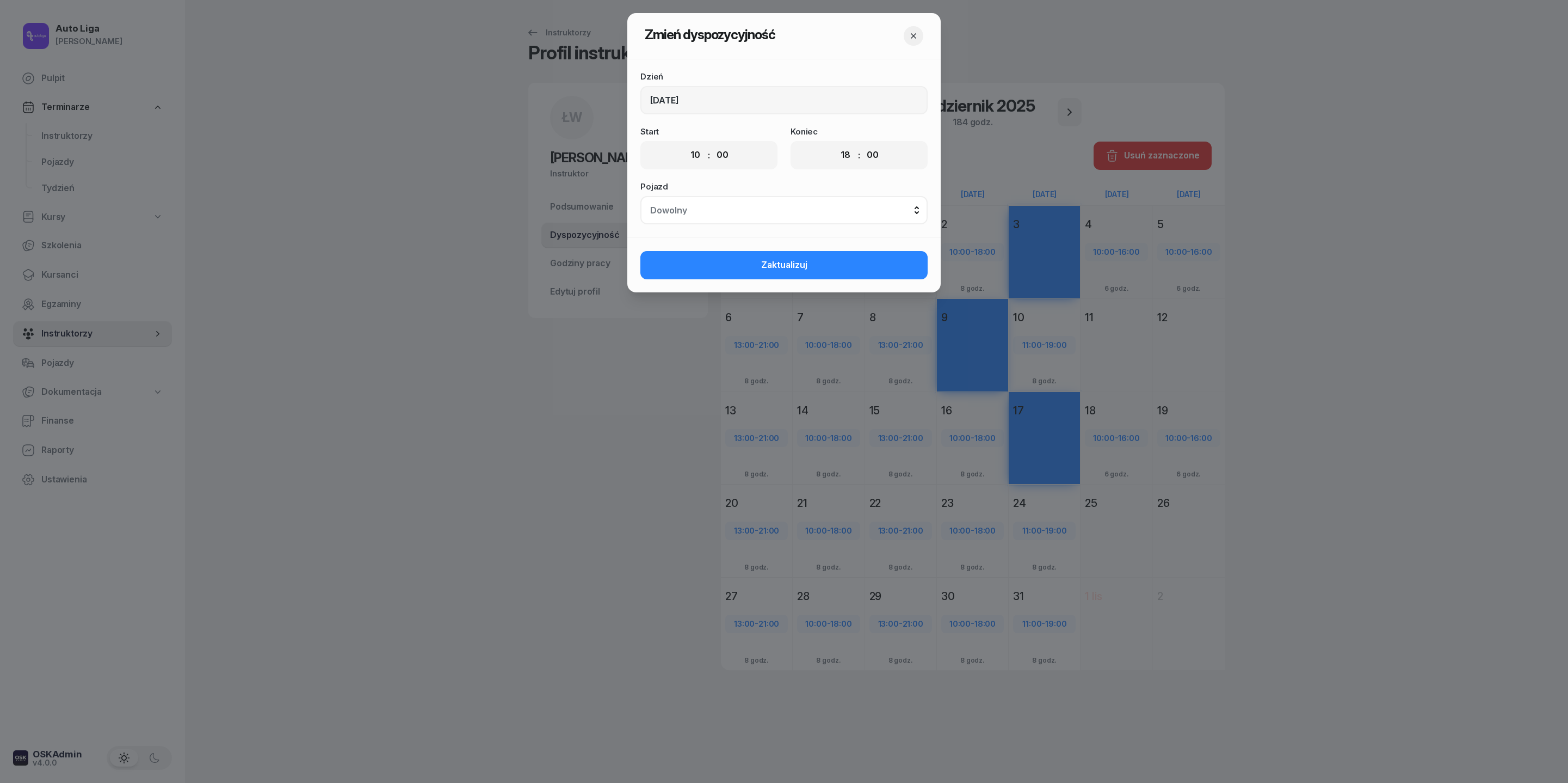
click at [919, 37] on icon "button" at bounding box center [914, 36] width 11 height 11
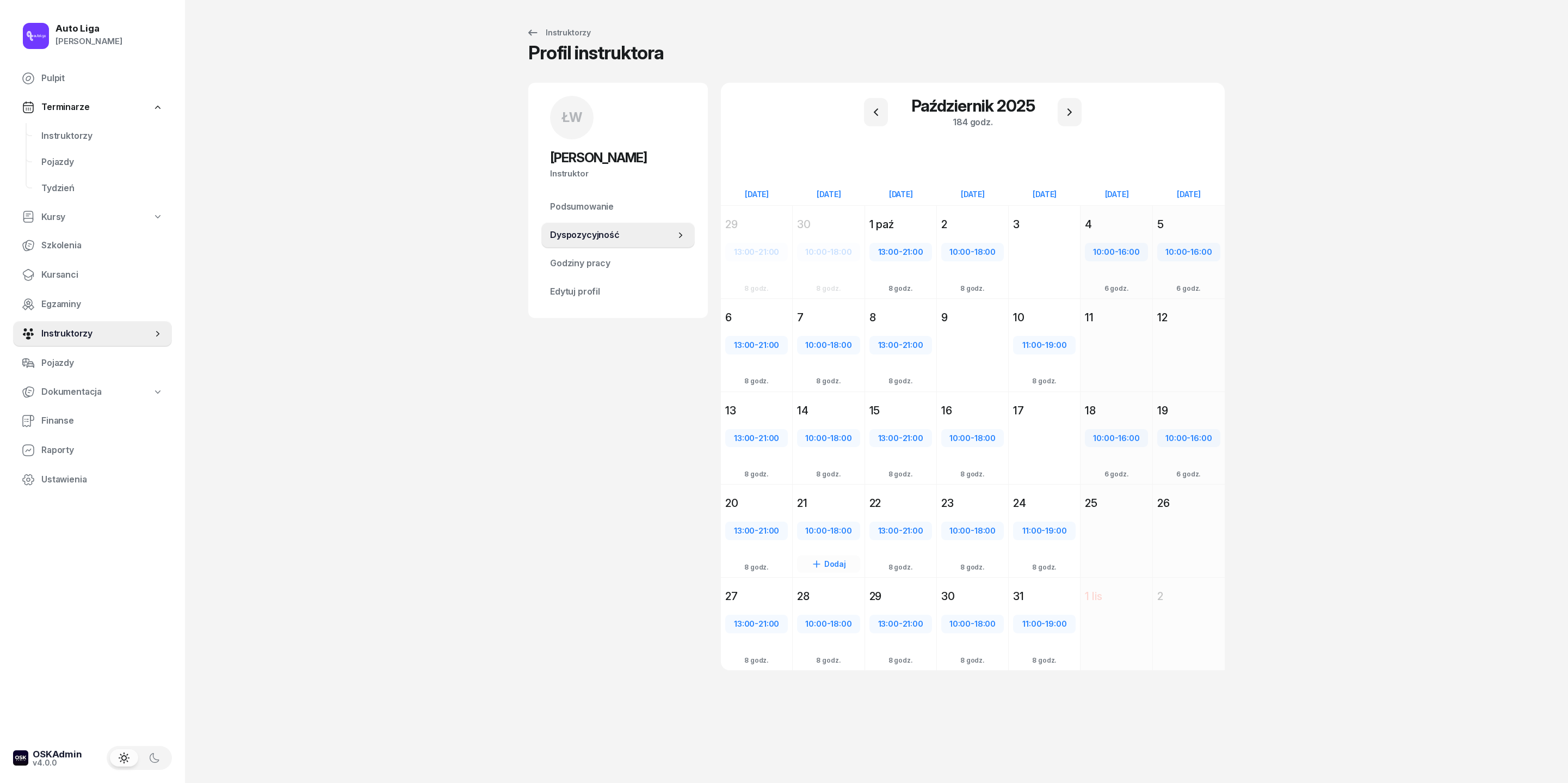
click at [808, 510] on div "21" at bounding box center [829, 503] width 63 height 15
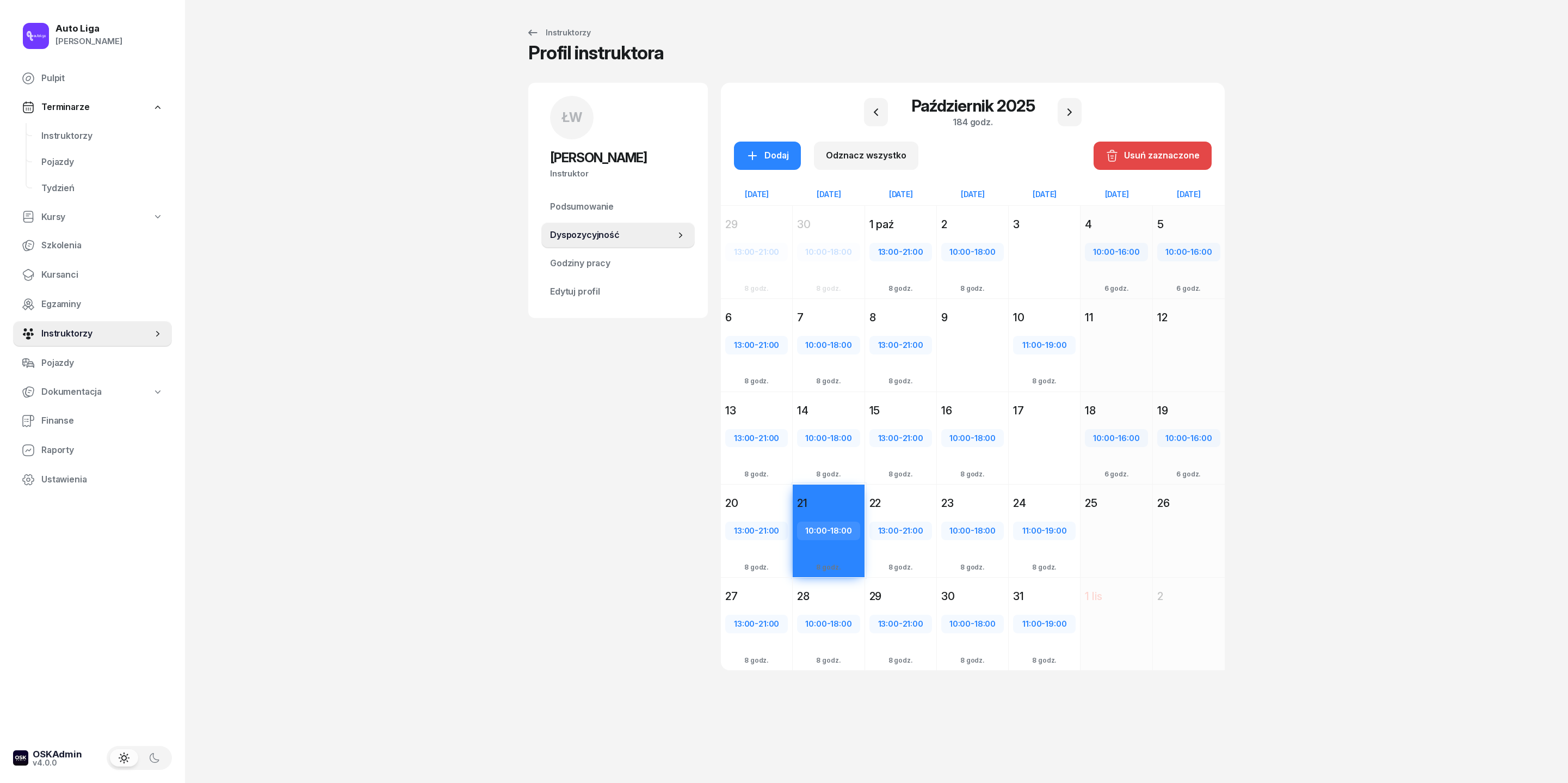
click at [1045, 149] on div "Usuń zaznaczone" at bounding box center [1153, 155] width 94 height 14
click at [529, 521] on div "ŁW Łukasz Wołosz Instruktor ŁW Łukasz Wołosz @łukasz Wyślij wiadomość ŁW Łukasz…" at bounding box center [618, 390] width 179 height 614
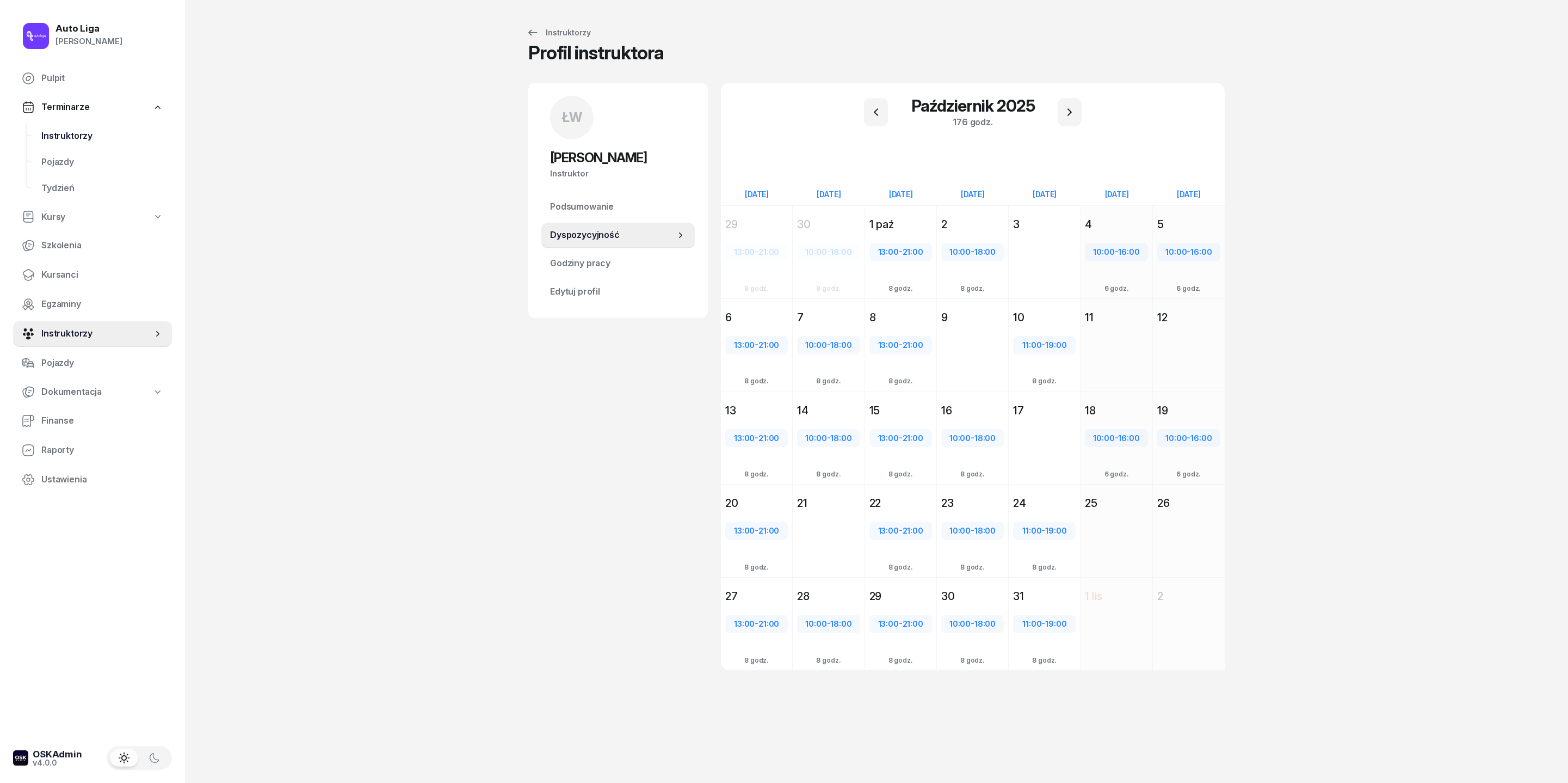
click at [62, 143] on span "Instruktorzy" at bounding box center [103, 136] width 122 height 14
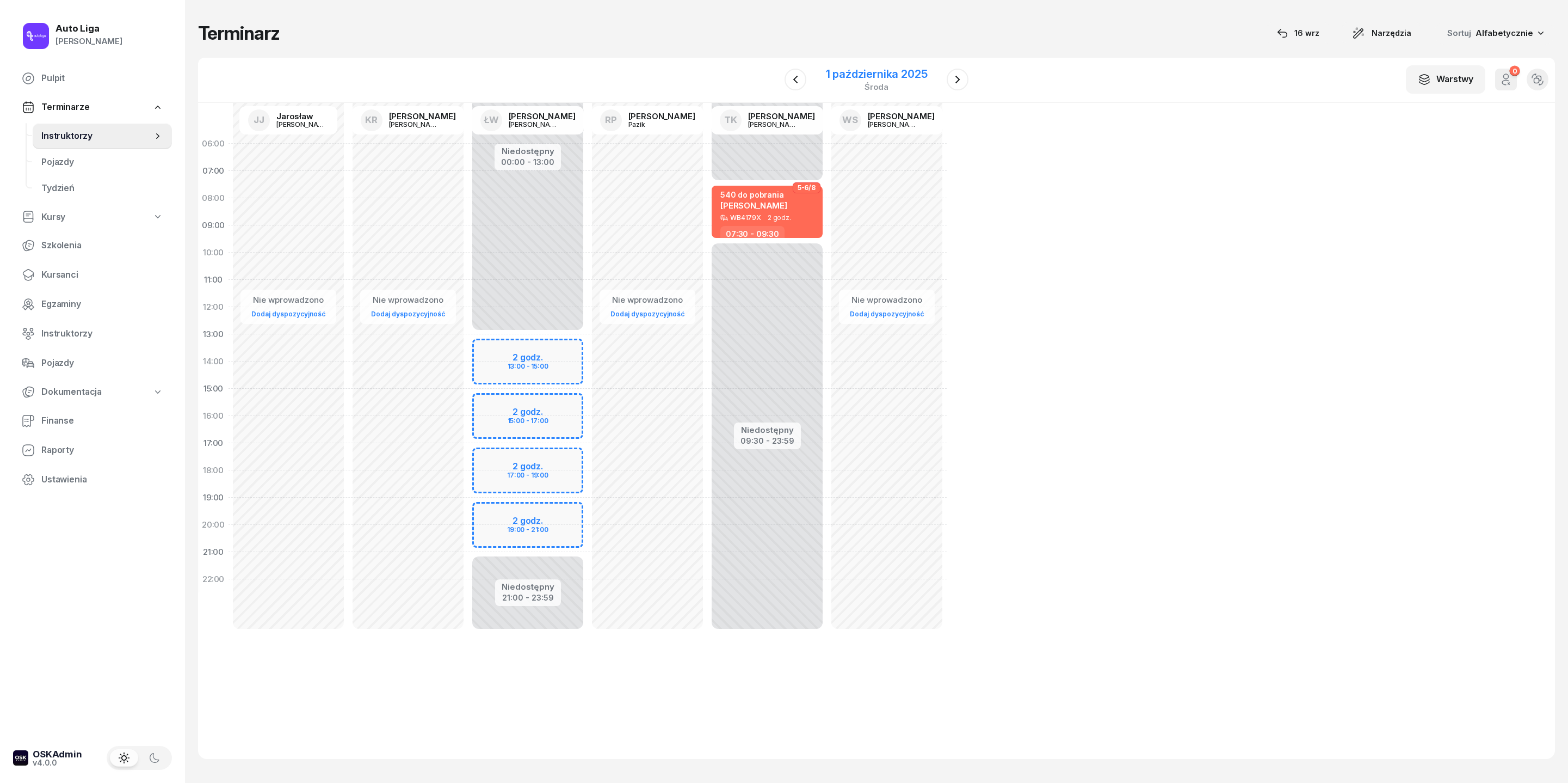
click at [869, 80] on div "1 października 2025" at bounding box center [877, 74] width 102 height 11
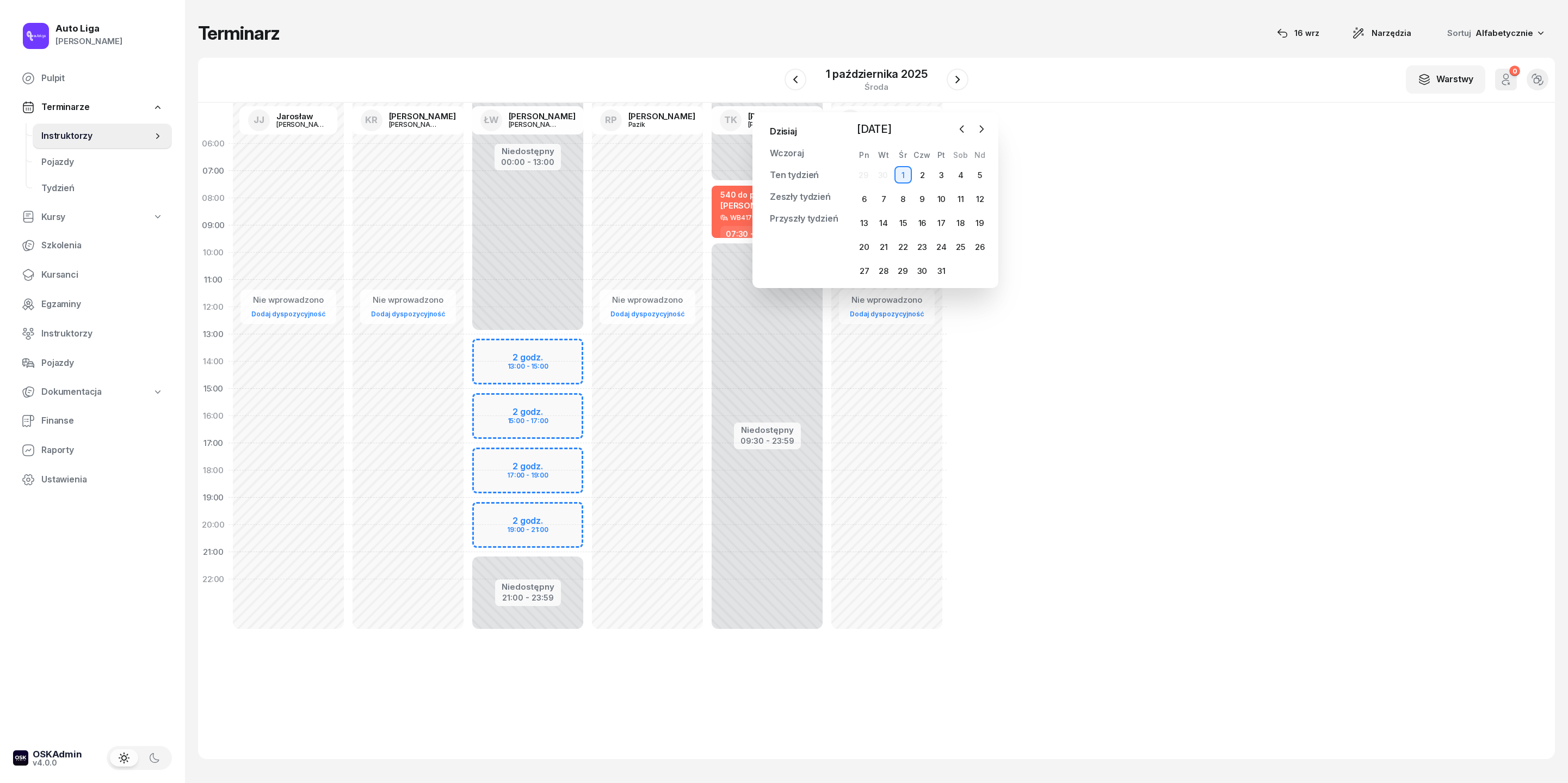
click at [790, 127] on link "Dzisiaj" at bounding box center [784, 132] width 44 height 22
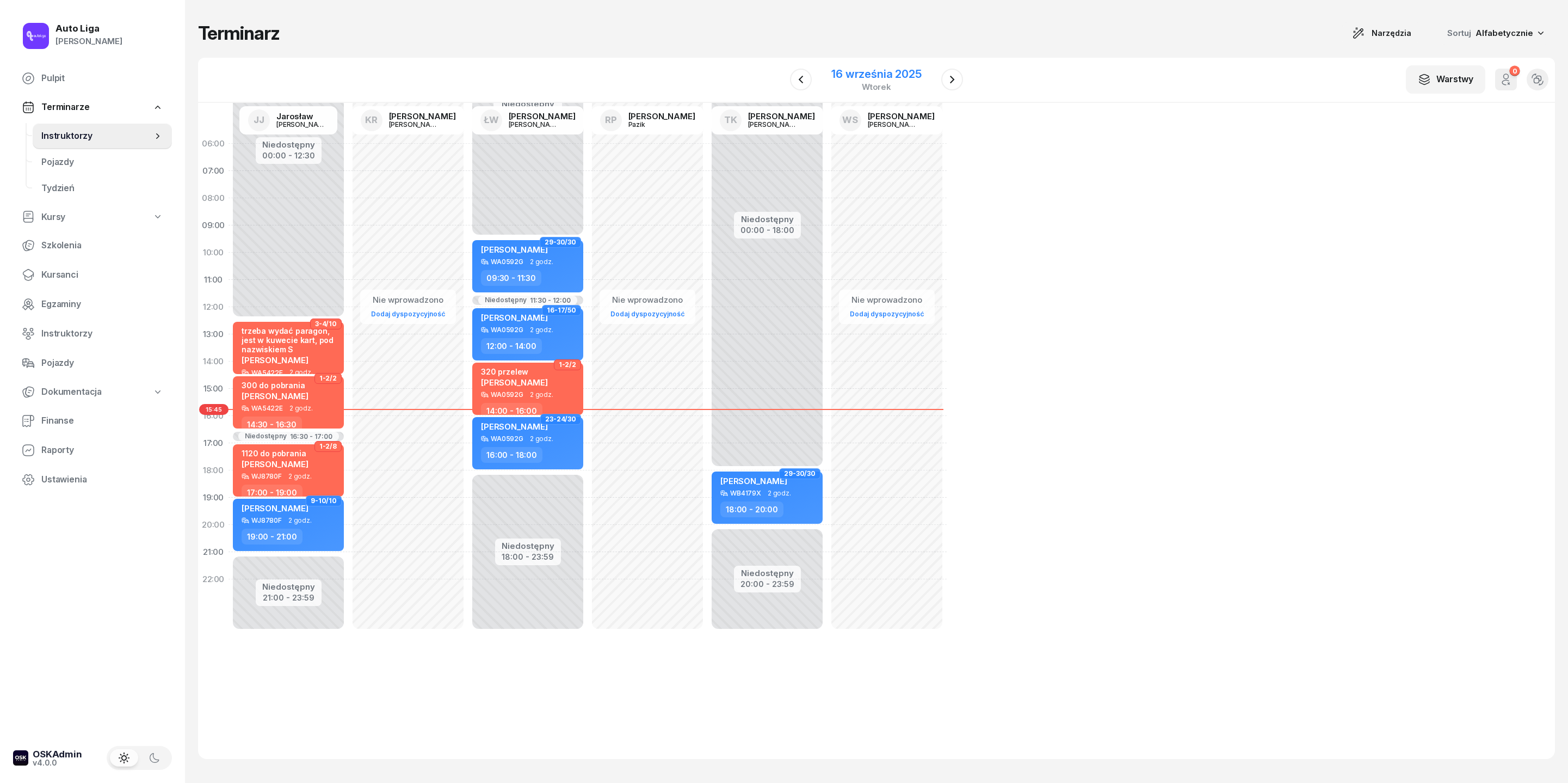
click at [892, 91] on div "wtorek" at bounding box center [876, 87] width 90 height 8
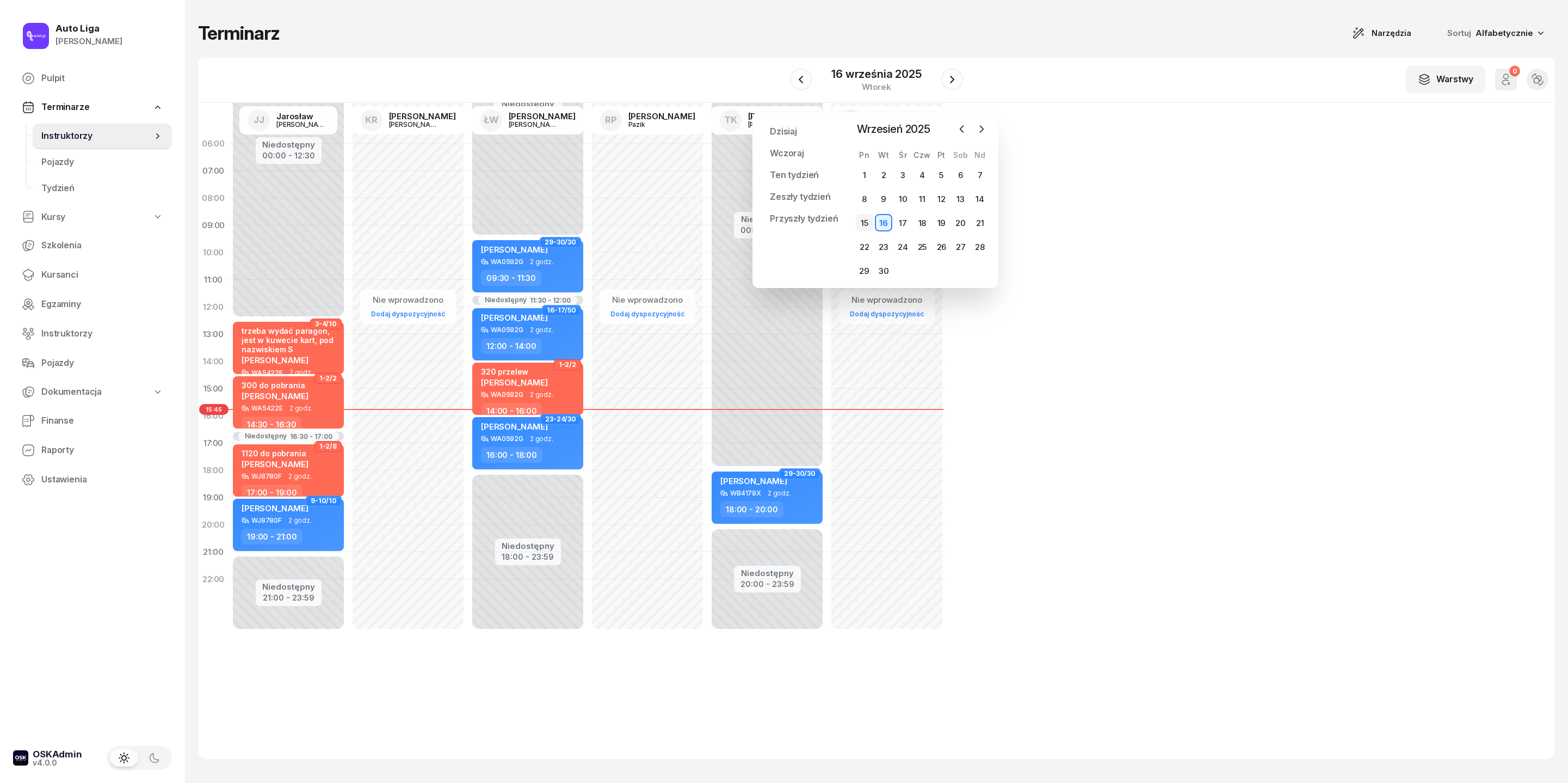
click at [868, 231] on div "15" at bounding box center [864, 222] width 18 height 18
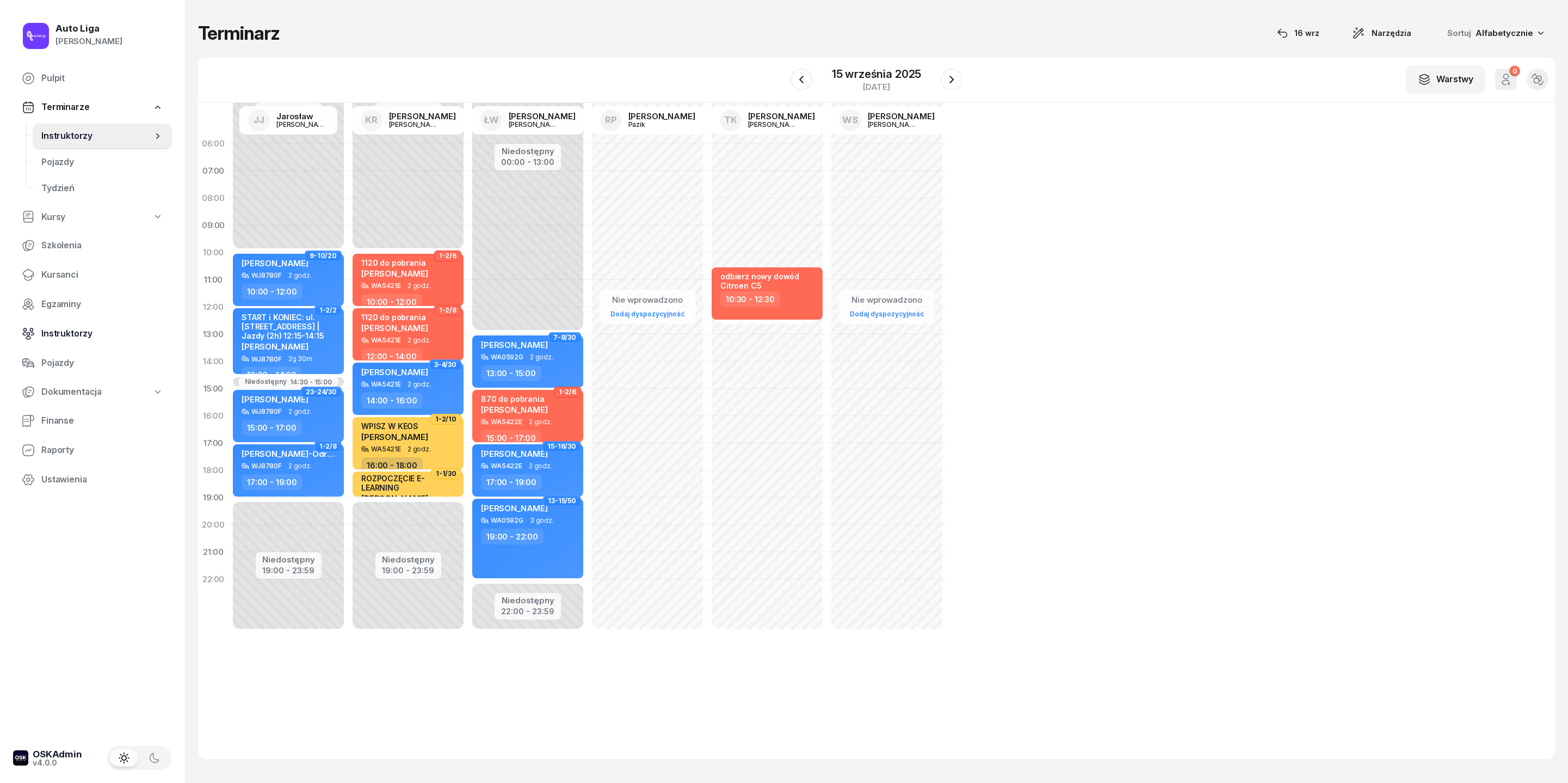
click at [54, 341] on span "Instruktorzy" at bounding box center [103, 333] width 122 height 14
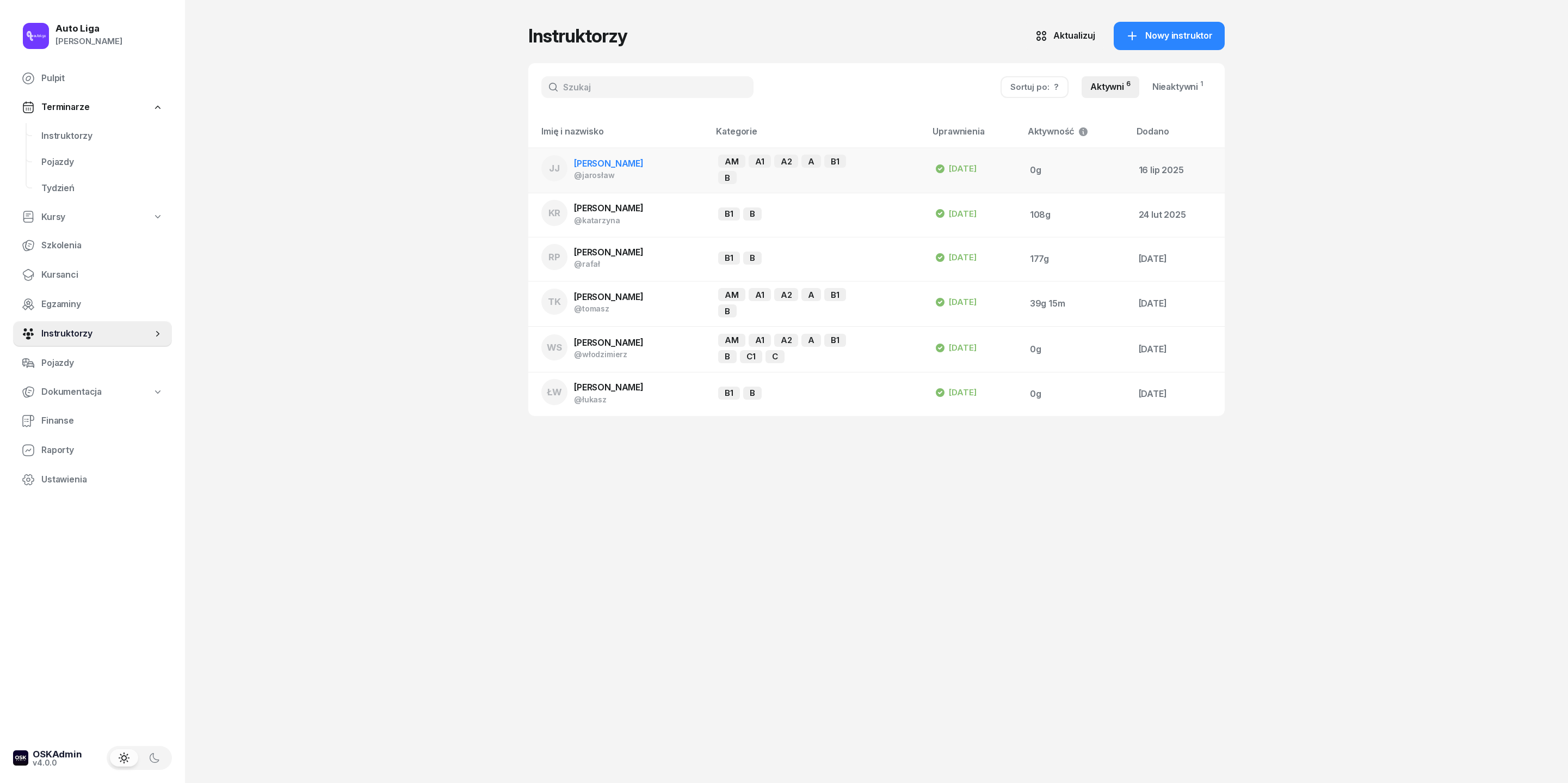
click at [591, 169] on span "[PERSON_NAME]" at bounding box center [608, 164] width 69 height 11
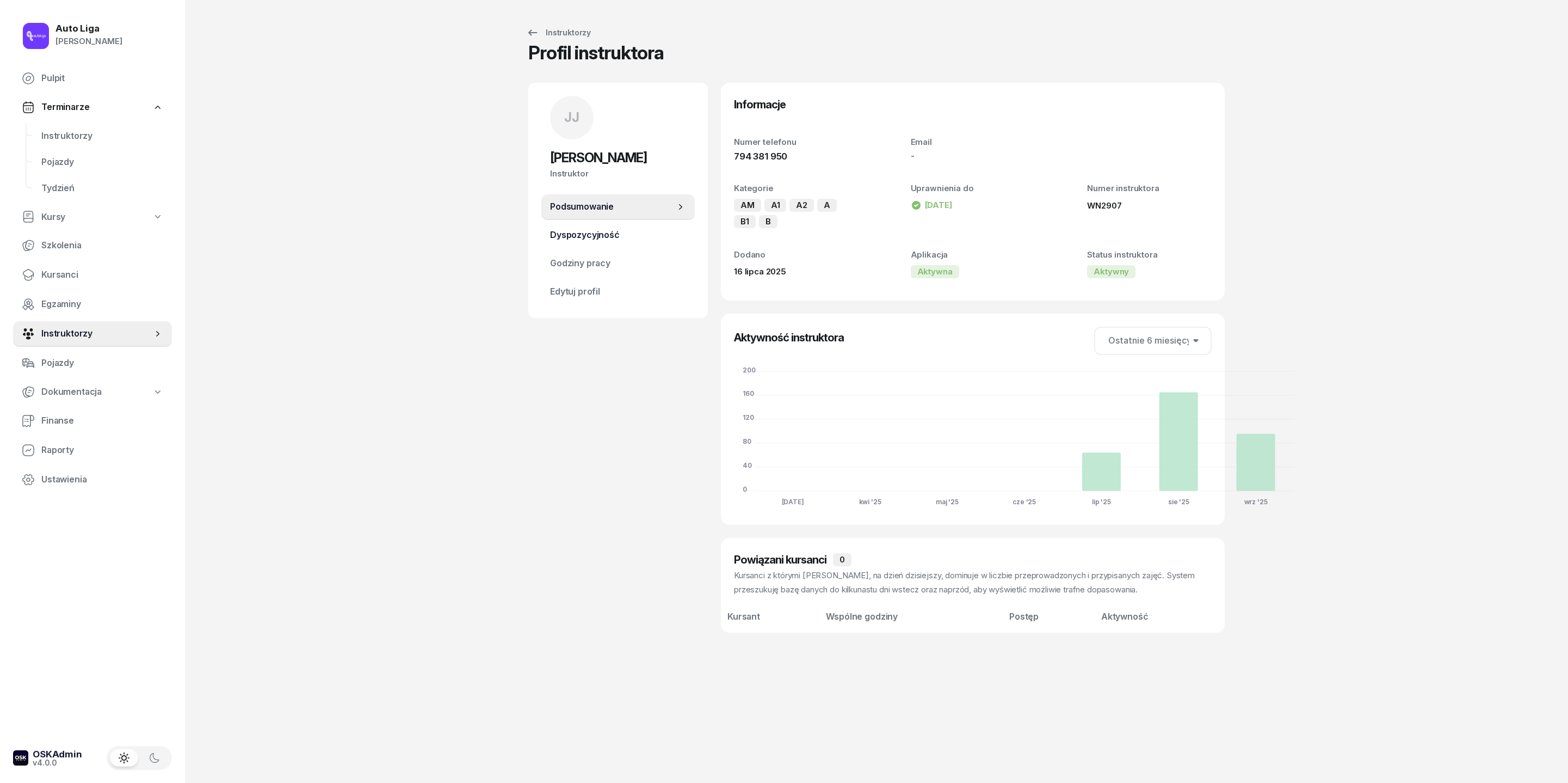
click at [567, 242] on span "Dyspozycyjność" at bounding box center [617, 235] width 136 height 14
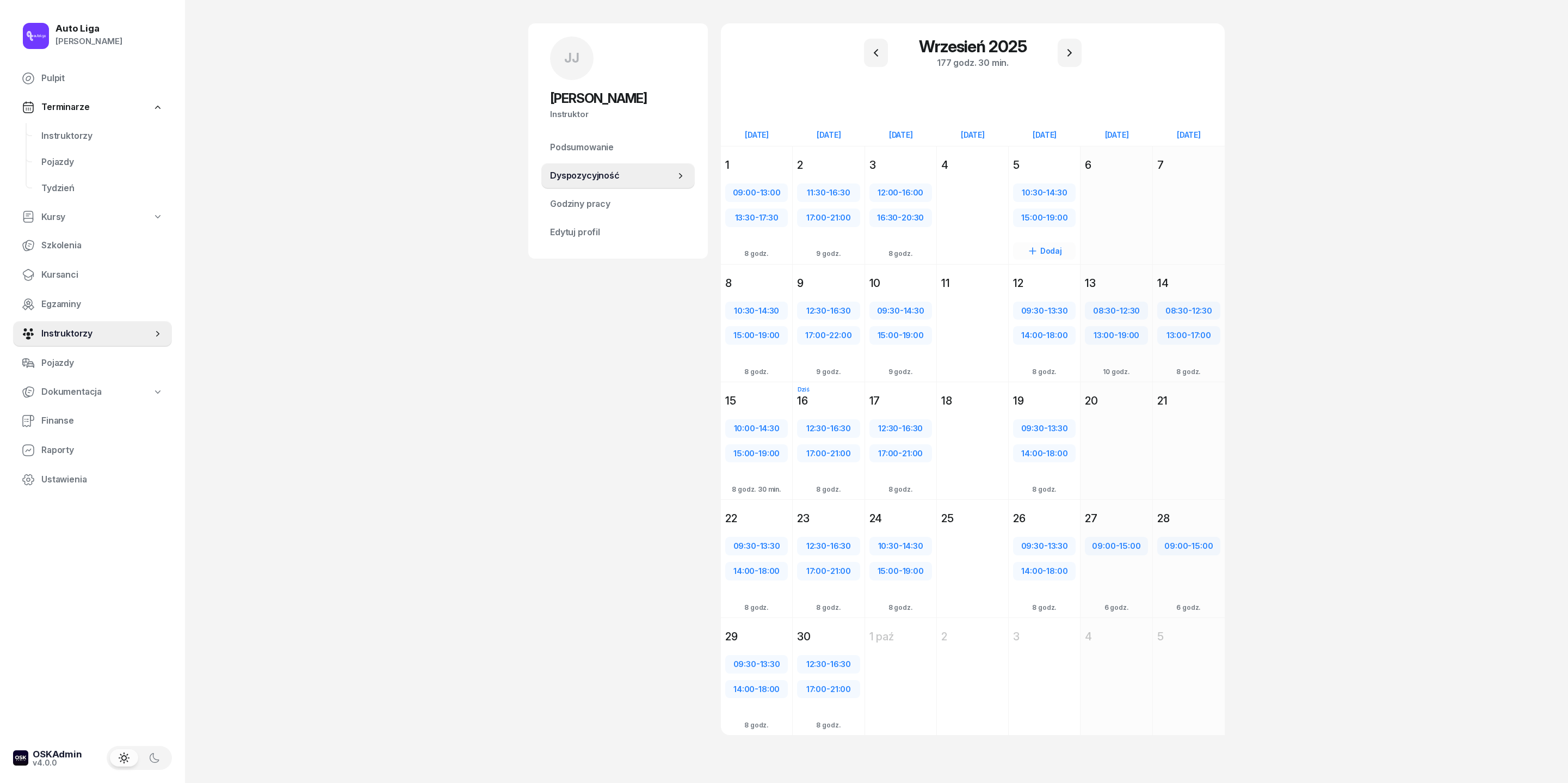
scroll to position [143, 0]
click at [67, 143] on span "Instruktorzy" at bounding box center [103, 136] width 122 height 14
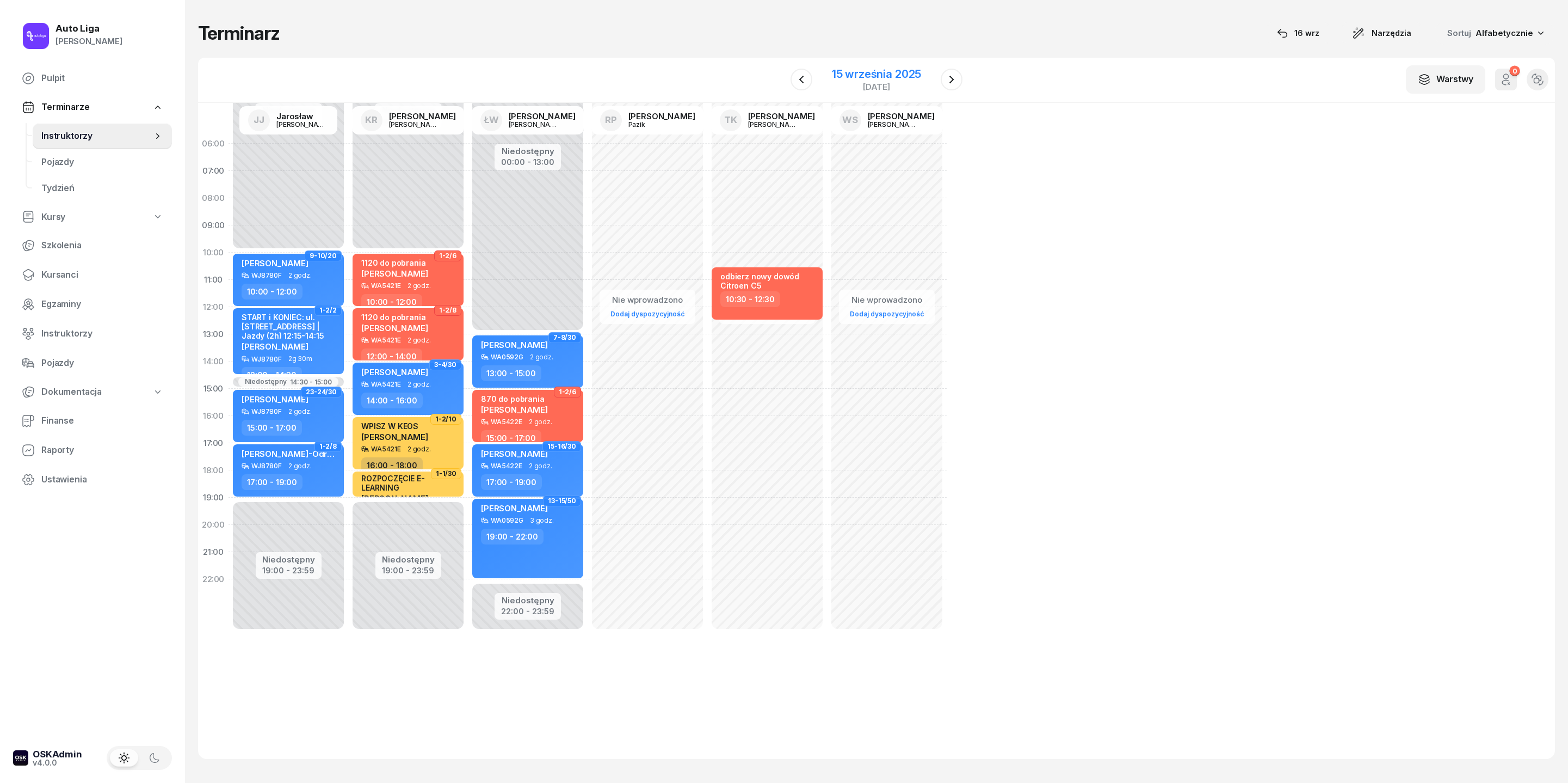
click at [876, 73] on div "15 września 2025 poniedziałek" at bounding box center [876, 80] width 115 height 31
click at [902, 255] on div "24" at bounding box center [903, 246] width 18 height 18
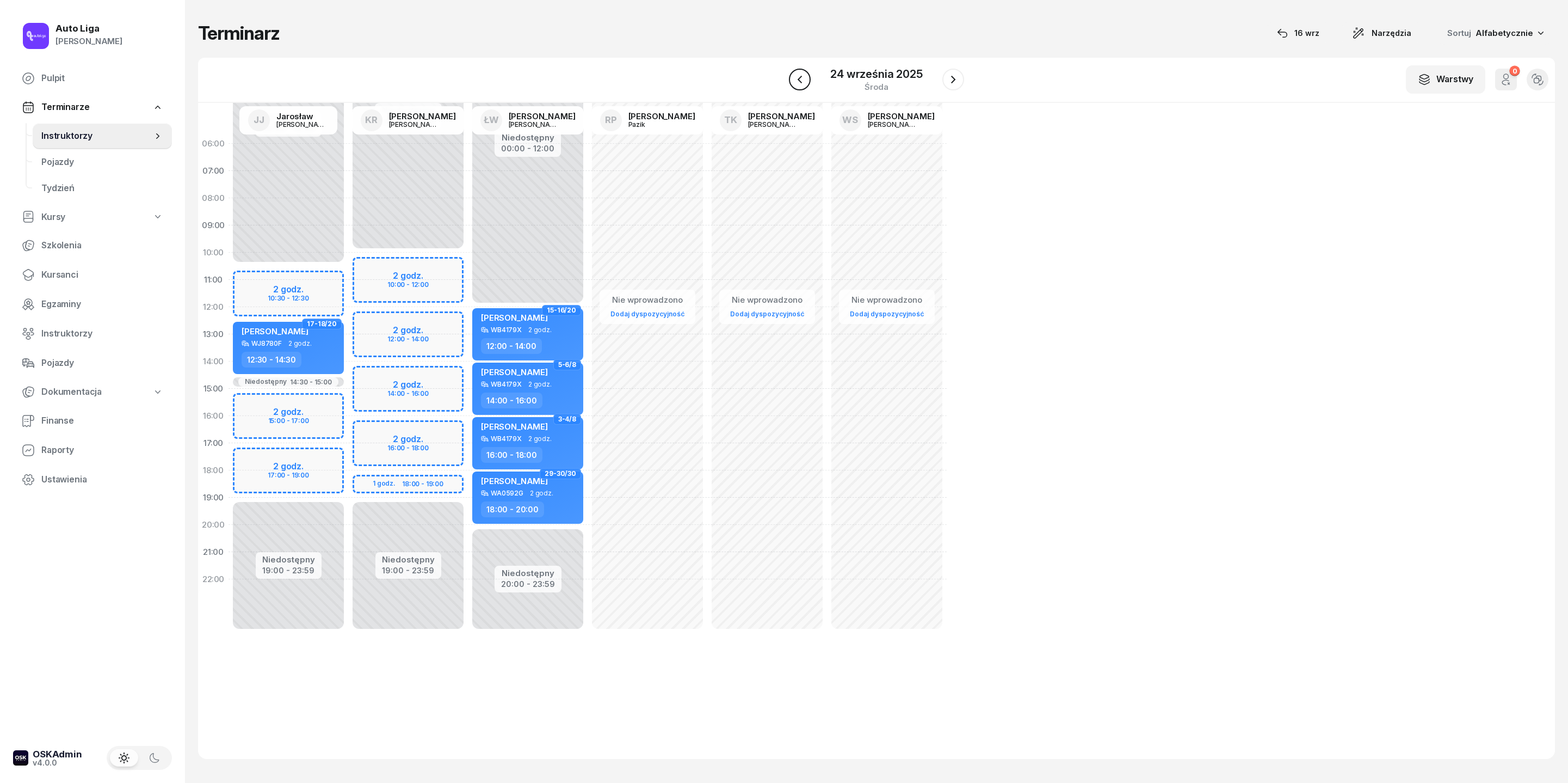
click at [800, 81] on button "button" at bounding box center [800, 80] width 22 height 22
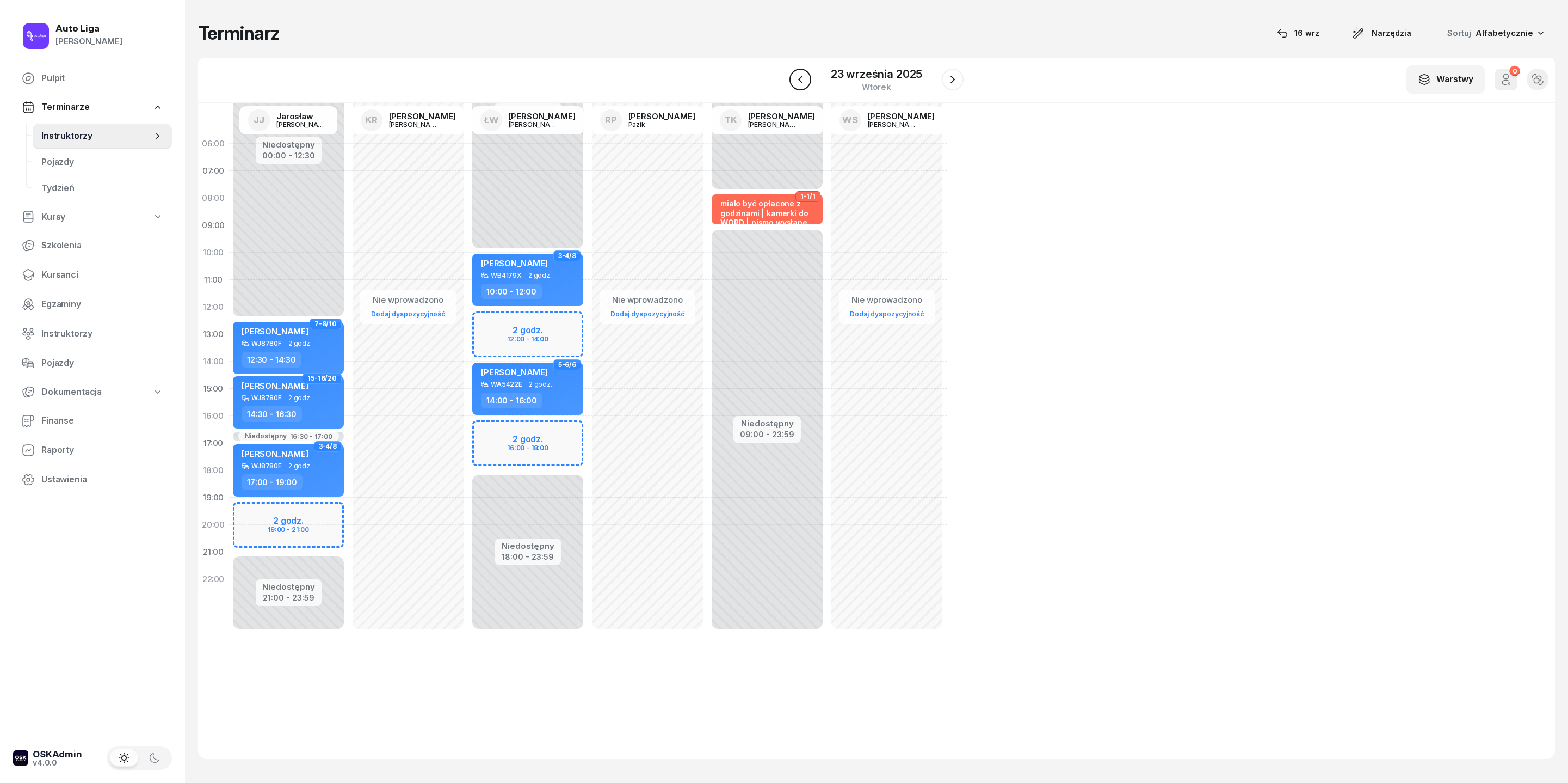
click at [800, 81] on button "button" at bounding box center [801, 80] width 22 height 22
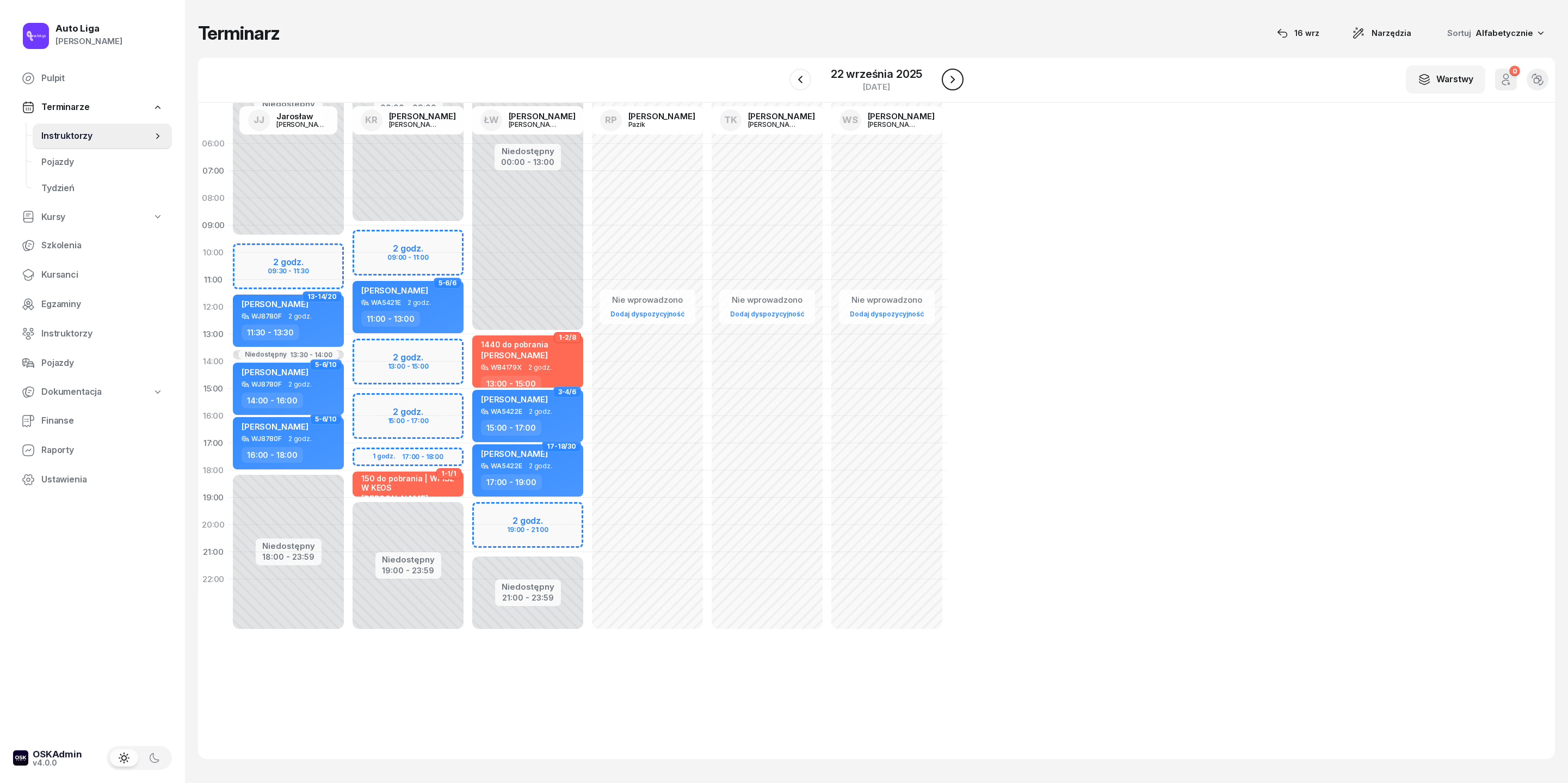
click at [954, 85] on icon "button" at bounding box center [953, 80] width 13 height 13
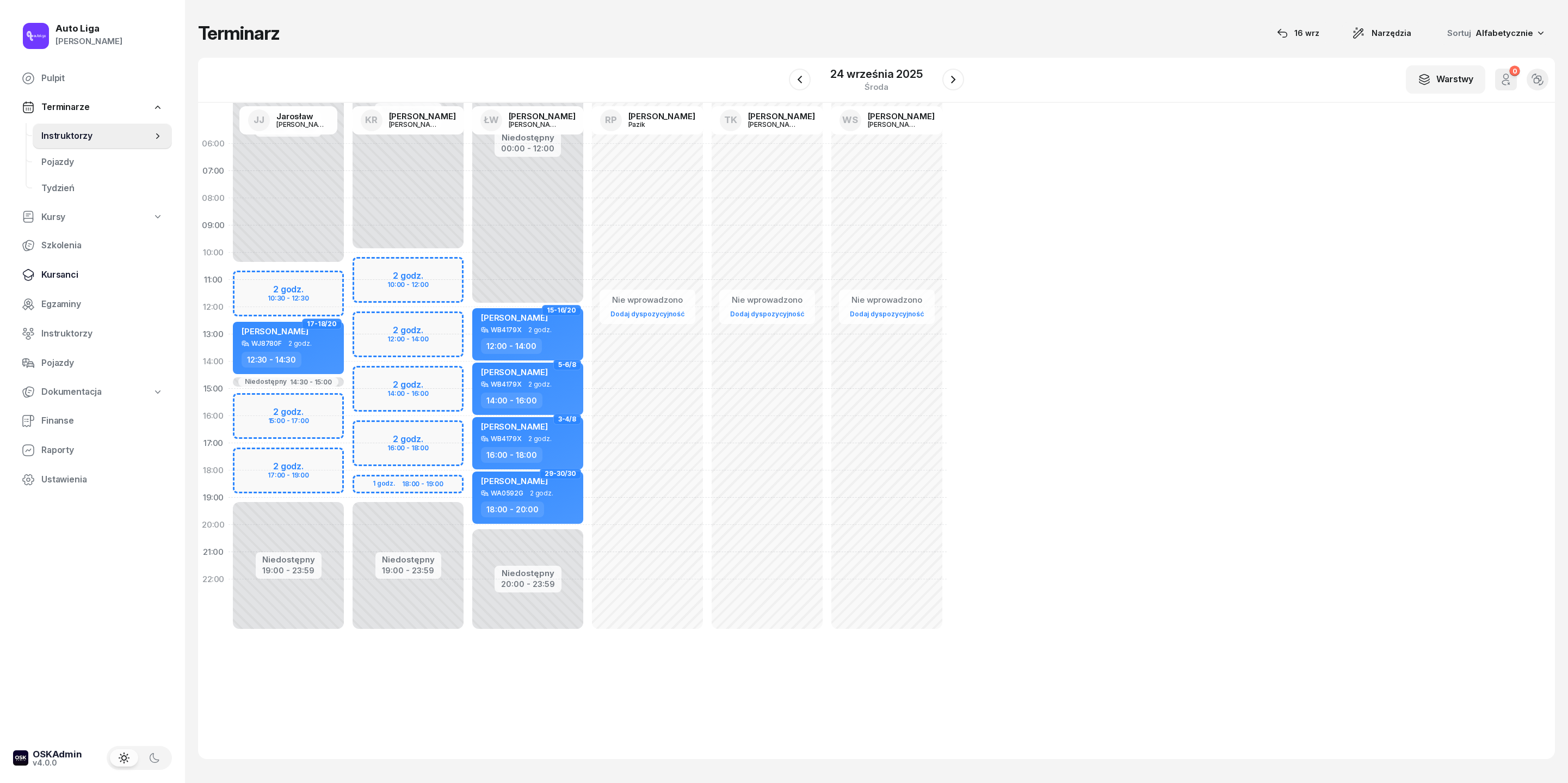
click at [63, 282] on span "Kursanci" at bounding box center [103, 275] width 122 height 14
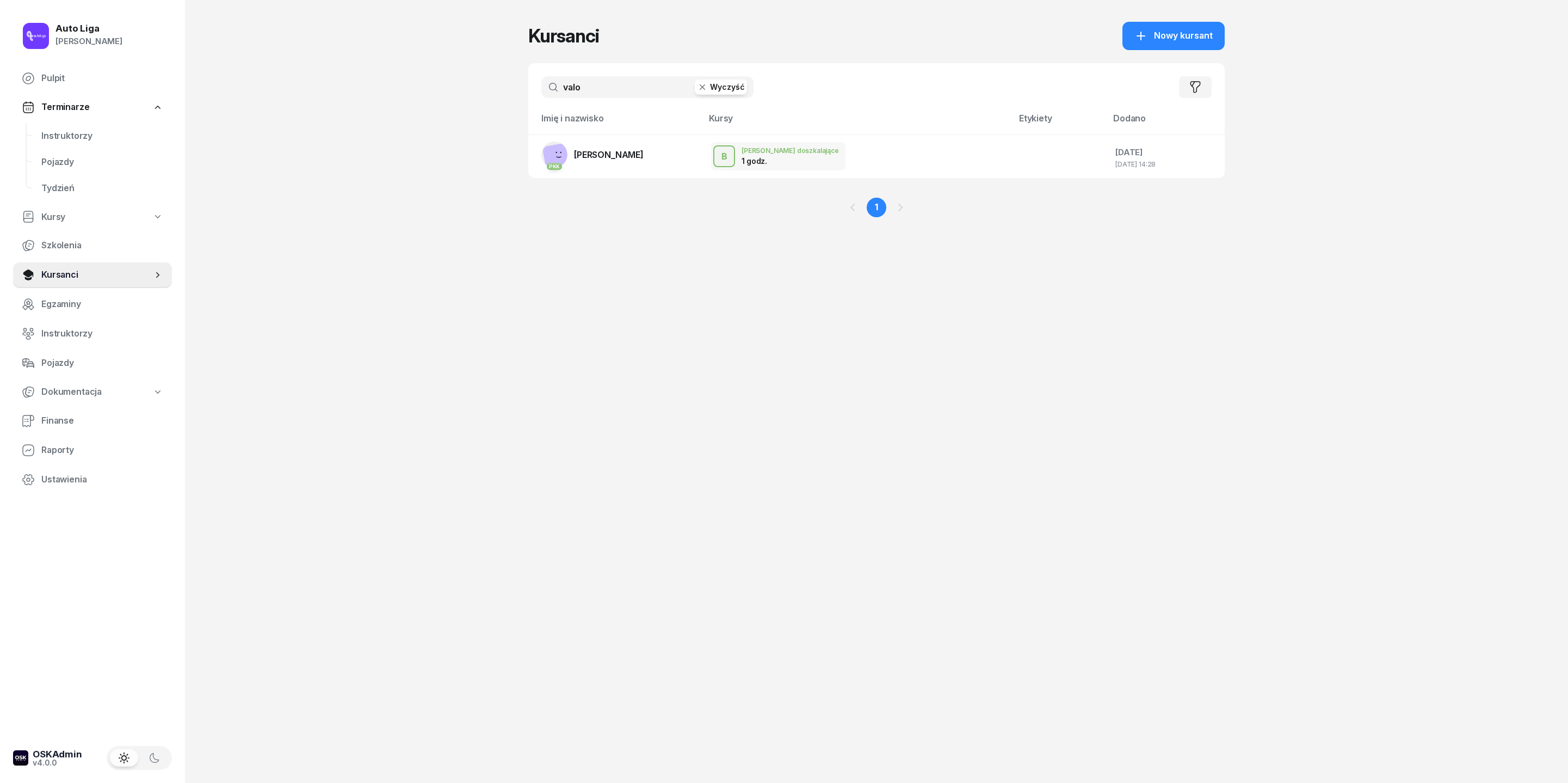
click at [555, 84] on input "valo" at bounding box center [648, 87] width 213 height 22
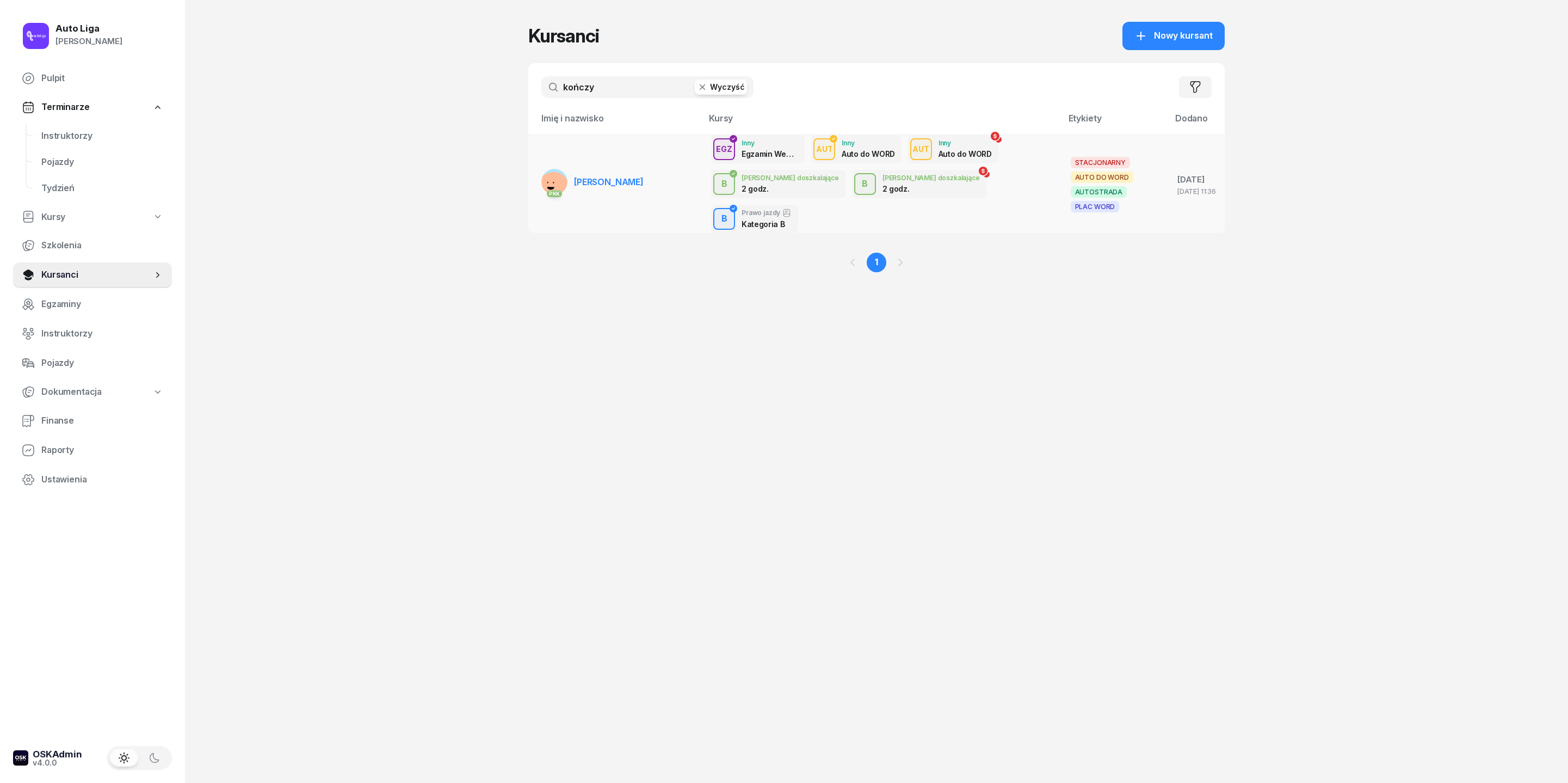
type input "kończy"
click at [559, 181] on link "PKK Piotr Kończyk" at bounding box center [592, 182] width 103 height 26
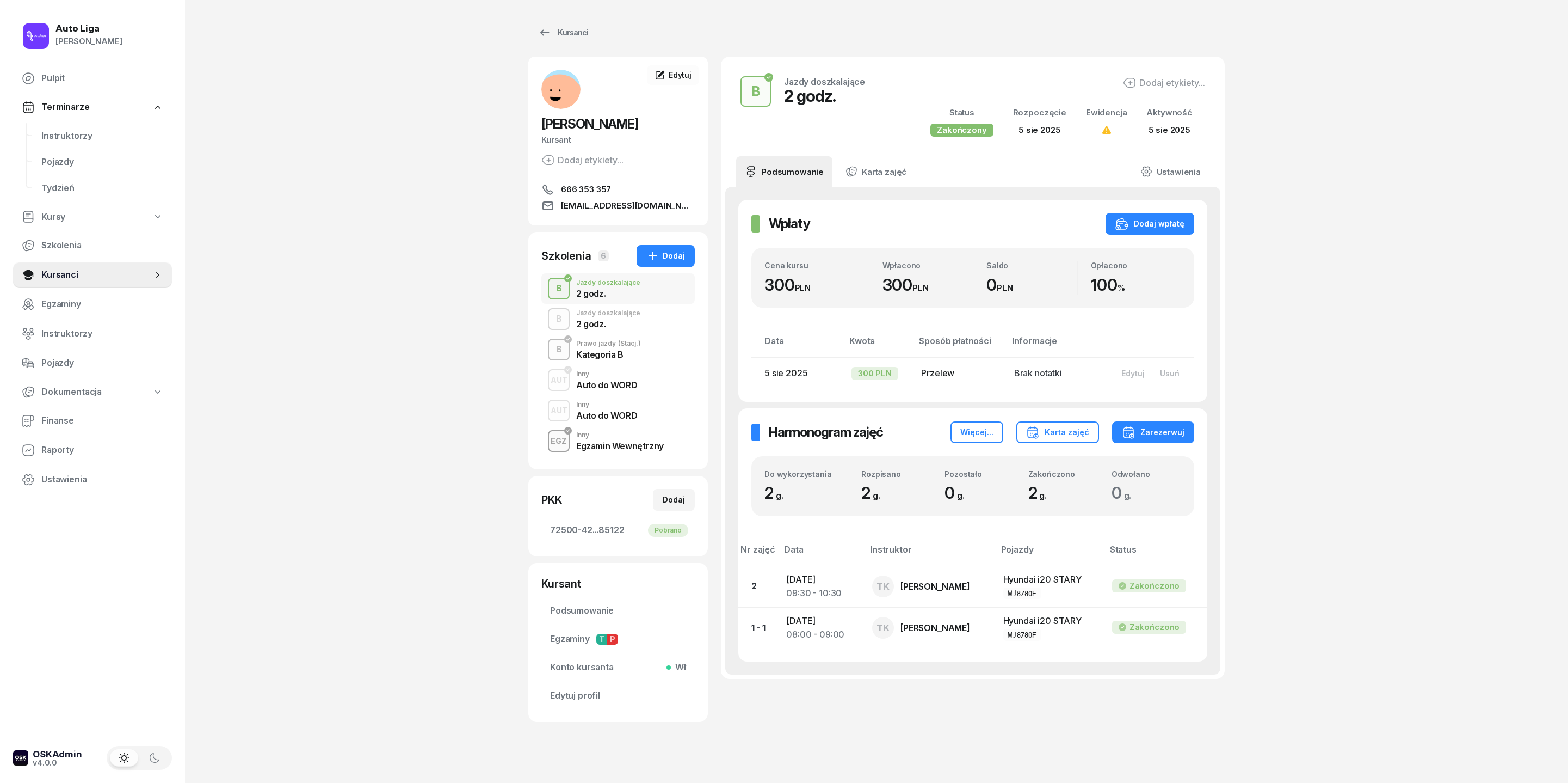
click at [577, 328] on div "2 godz." at bounding box center [608, 324] width 64 height 8
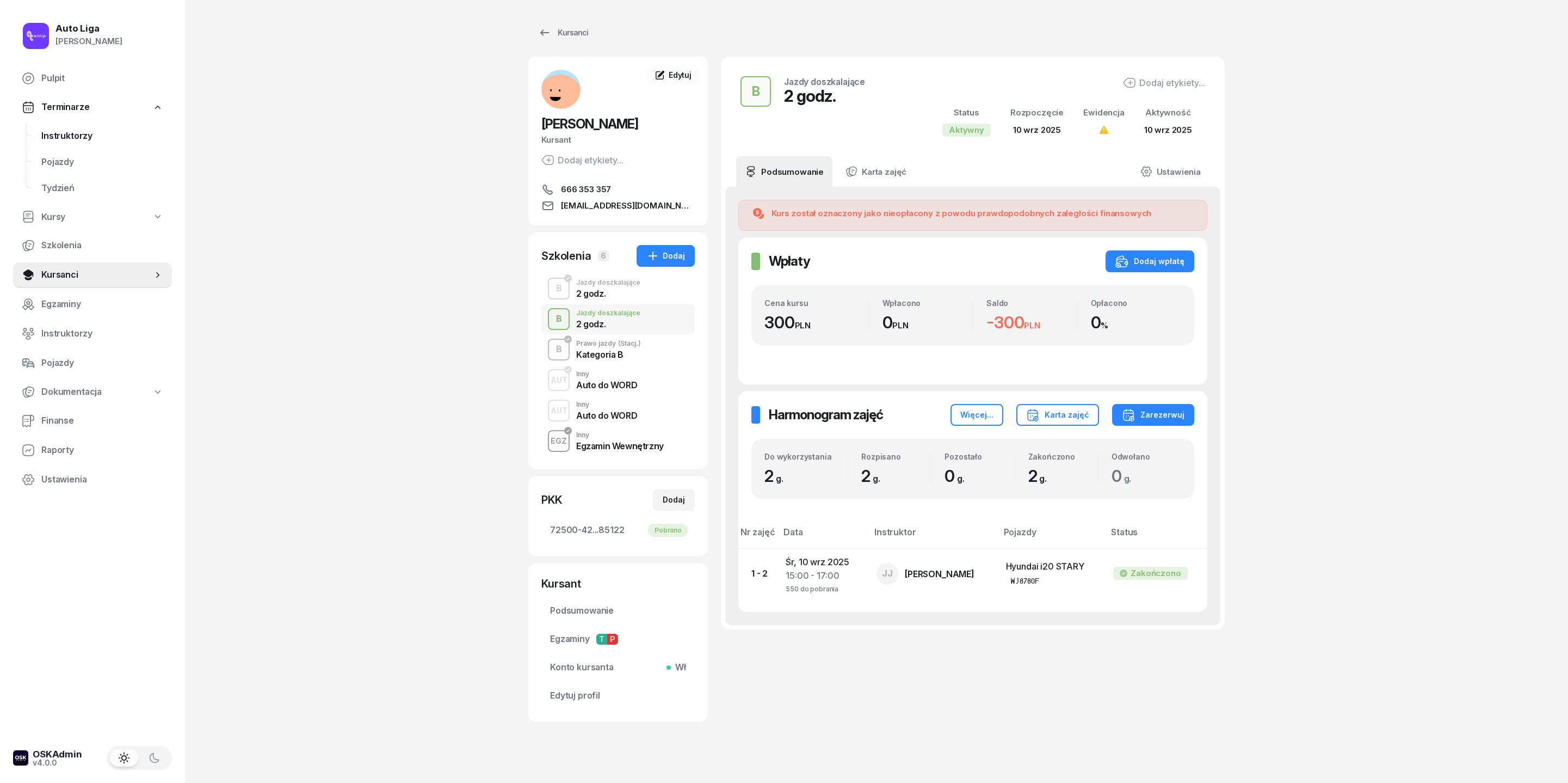
click at [67, 149] on link "Instruktorzy" at bounding box center [102, 136] width 140 height 26
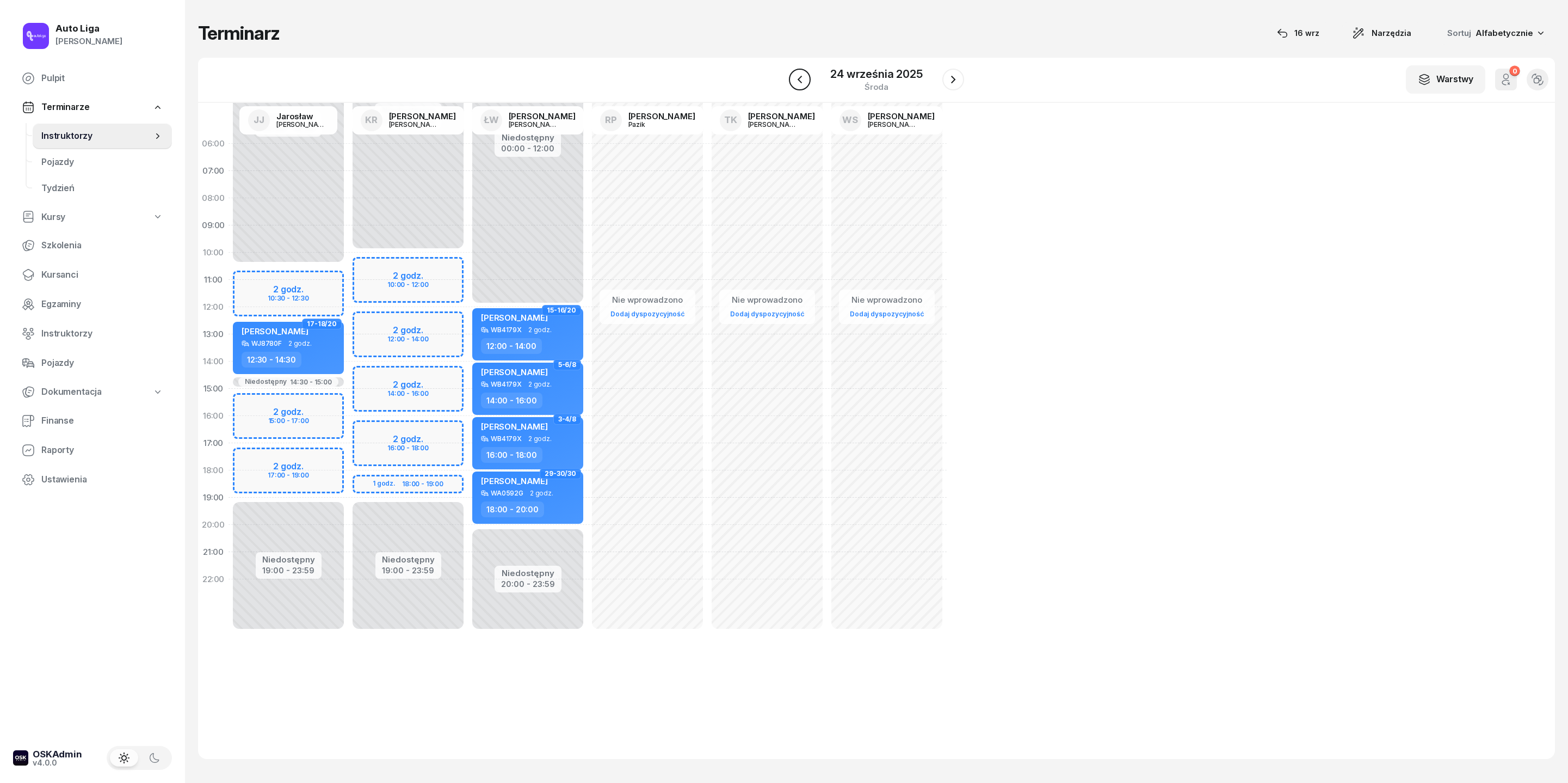
click at [801, 86] on icon "button" at bounding box center [800, 80] width 13 height 13
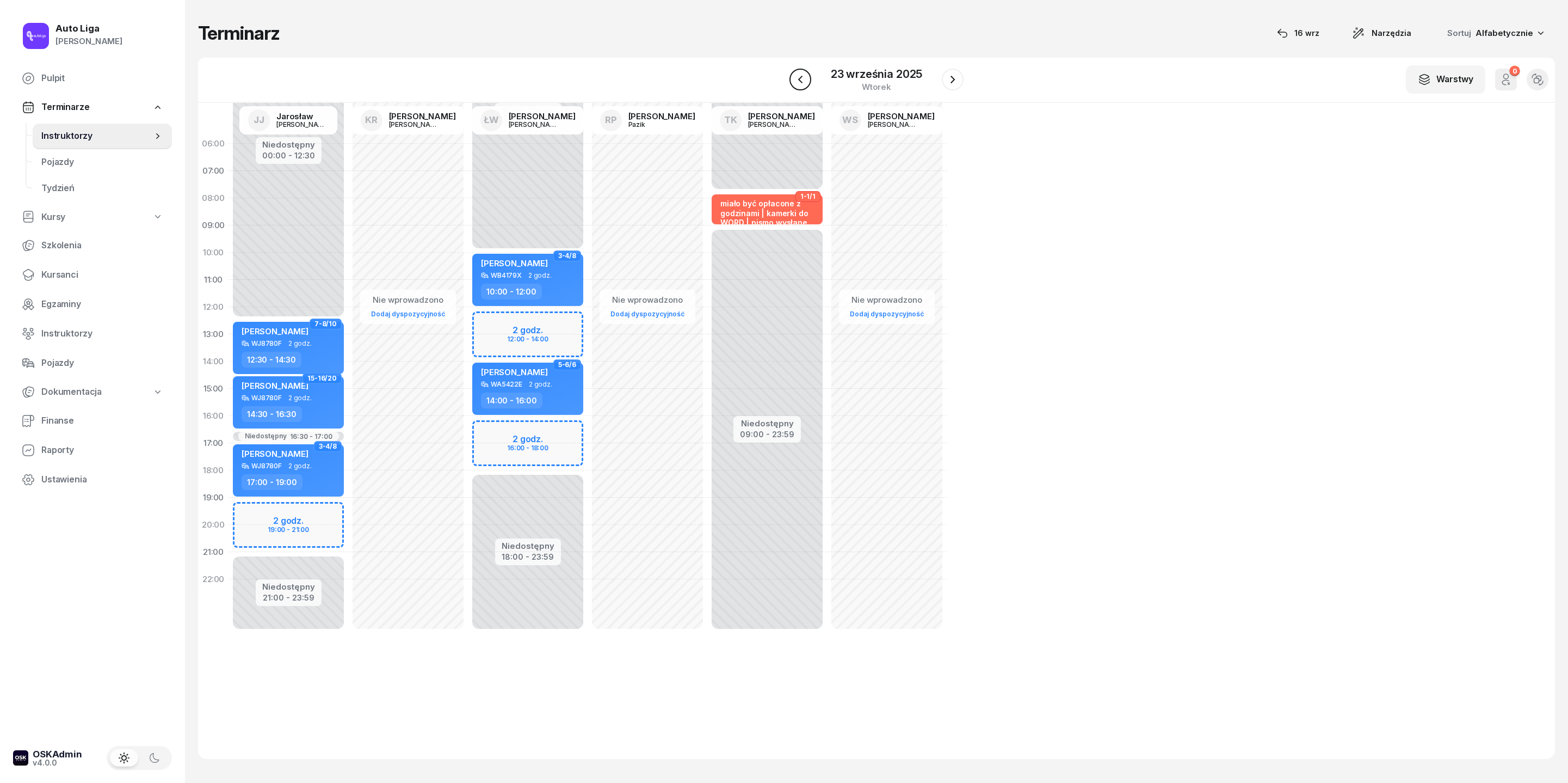
click at [801, 86] on icon "button" at bounding box center [800, 80] width 13 height 13
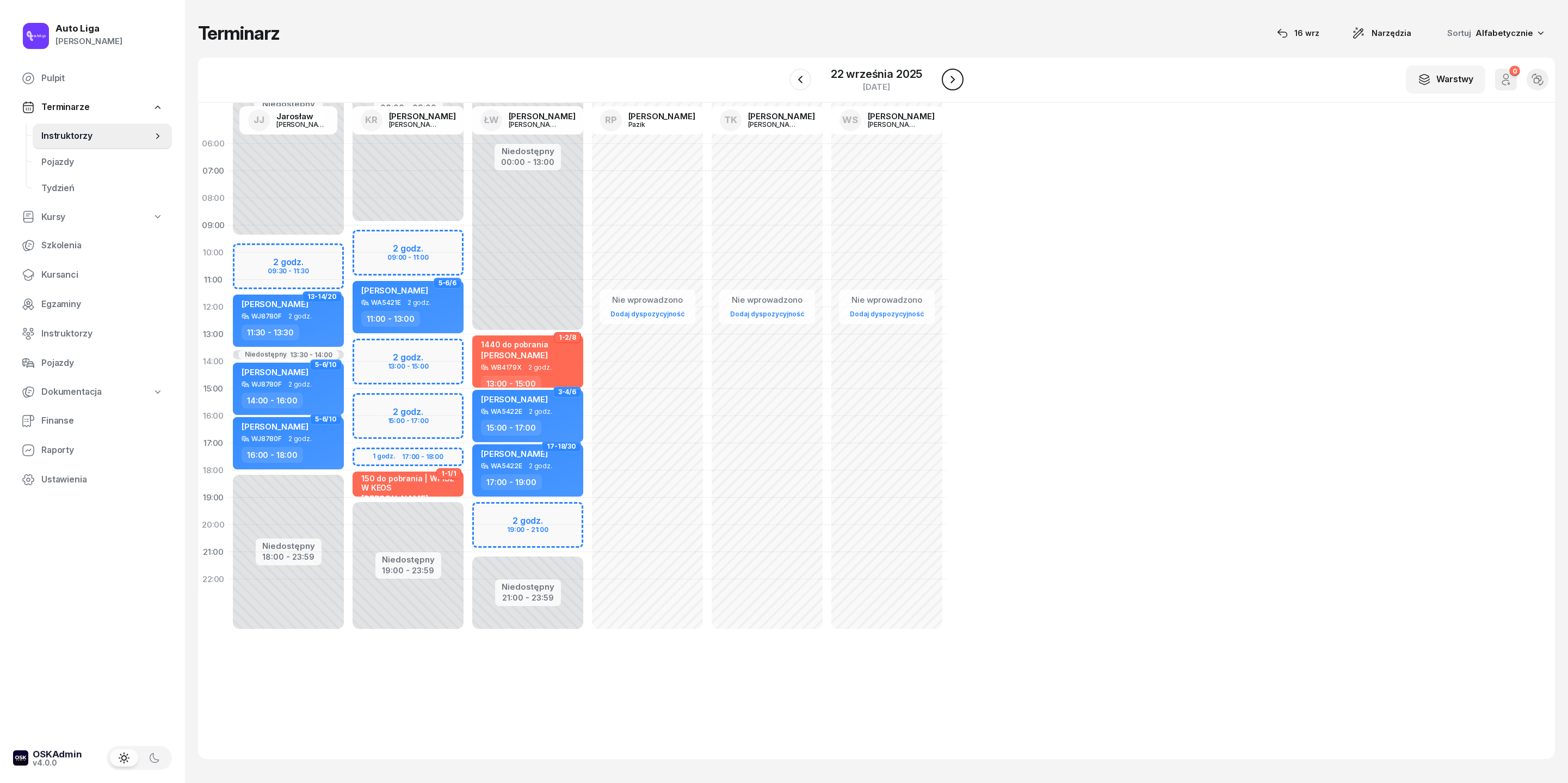
click at [954, 86] on icon "button" at bounding box center [953, 80] width 13 height 13
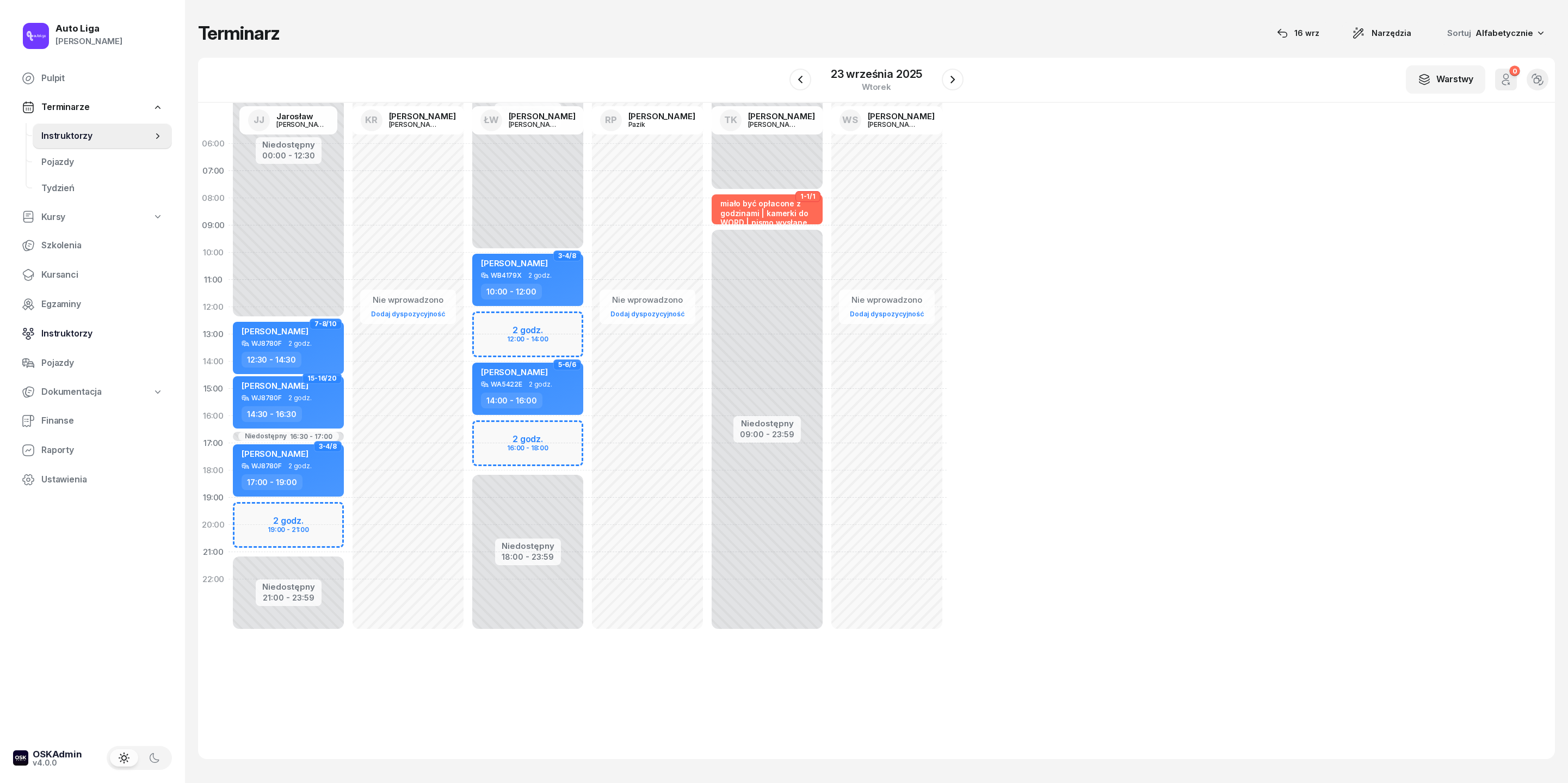
click at [76, 341] on span "Instruktorzy" at bounding box center [103, 333] width 122 height 14
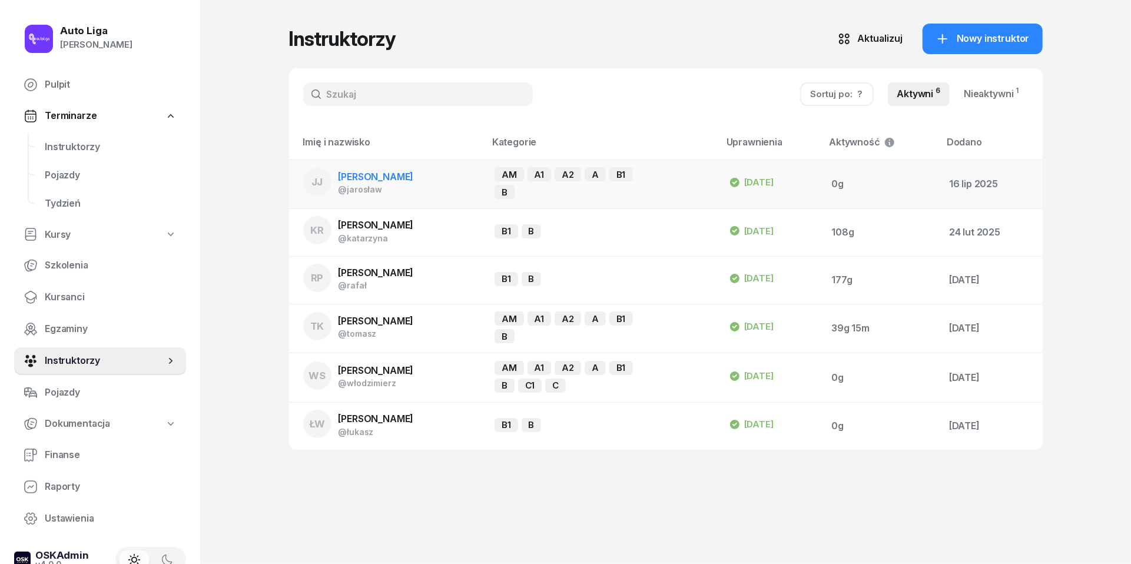
click at [370, 181] on span "[PERSON_NAME]" at bounding box center [376, 177] width 75 height 12
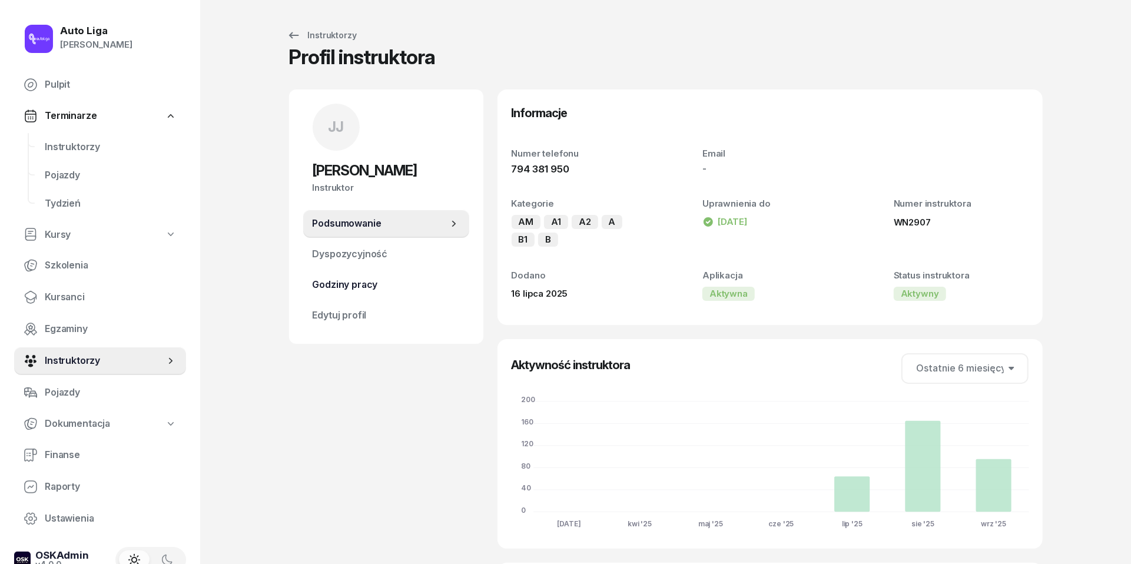
click at [368, 285] on span "Godziny pracy" at bounding box center [386, 284] width 147 height 15
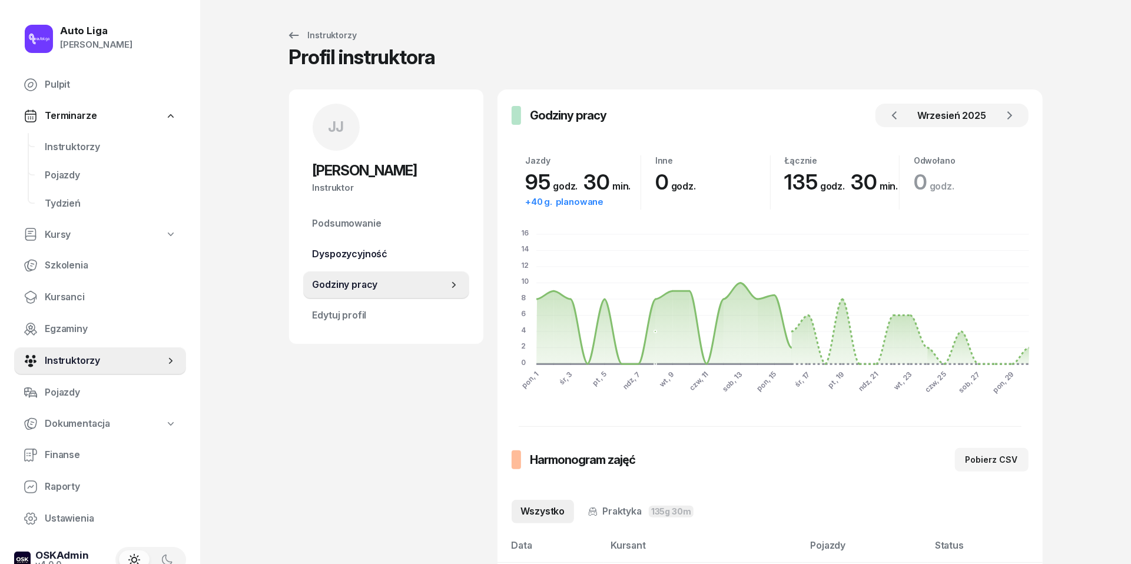
click at [340, 256] on span "Dyspozycyjność" at bounding box center [386, 254] width 147 height 15
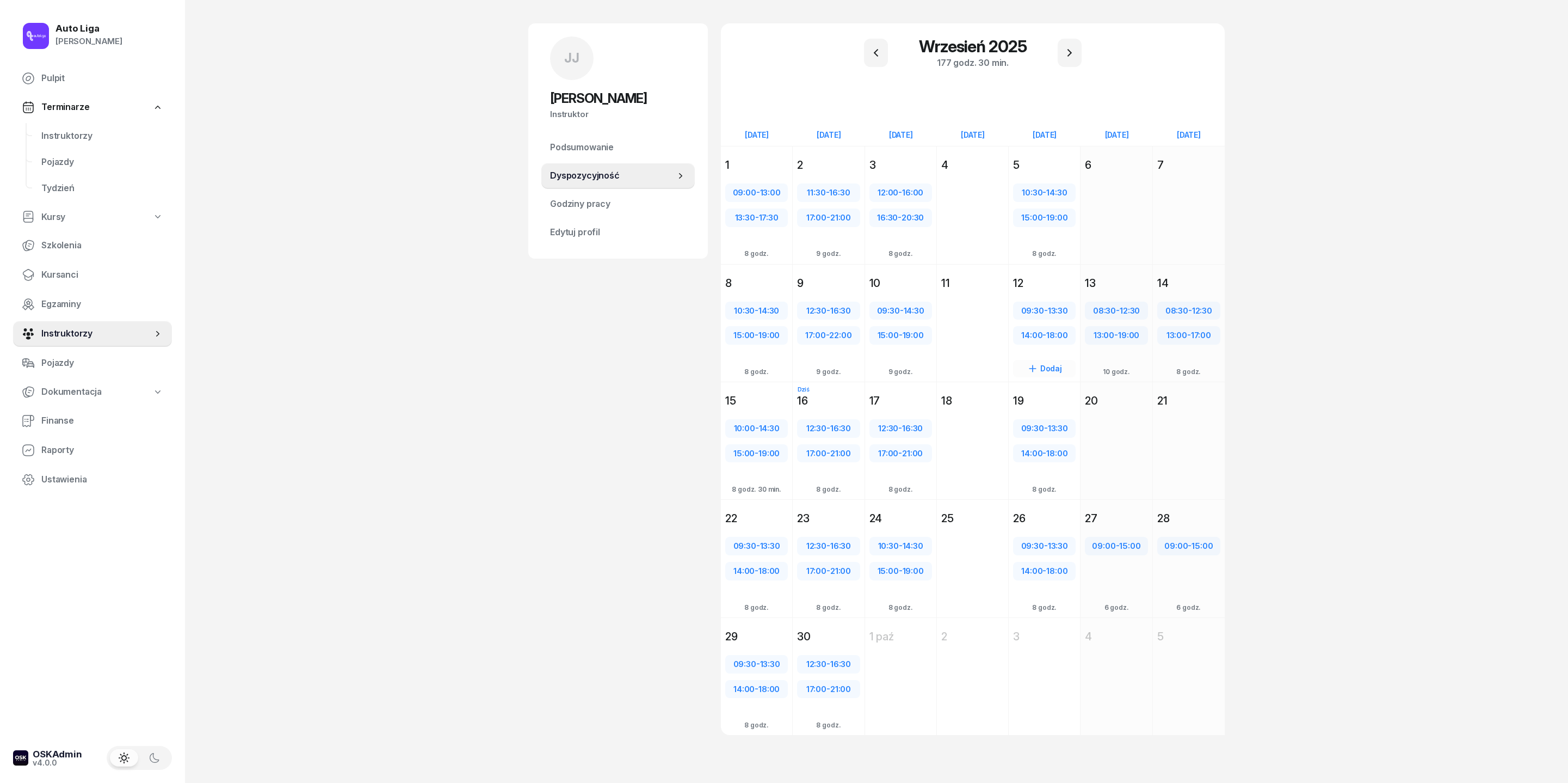
scroll to position [86, 0]
click at [1045, 46] on icon "button" at bounding box center [1070, 53] width 13 height 13
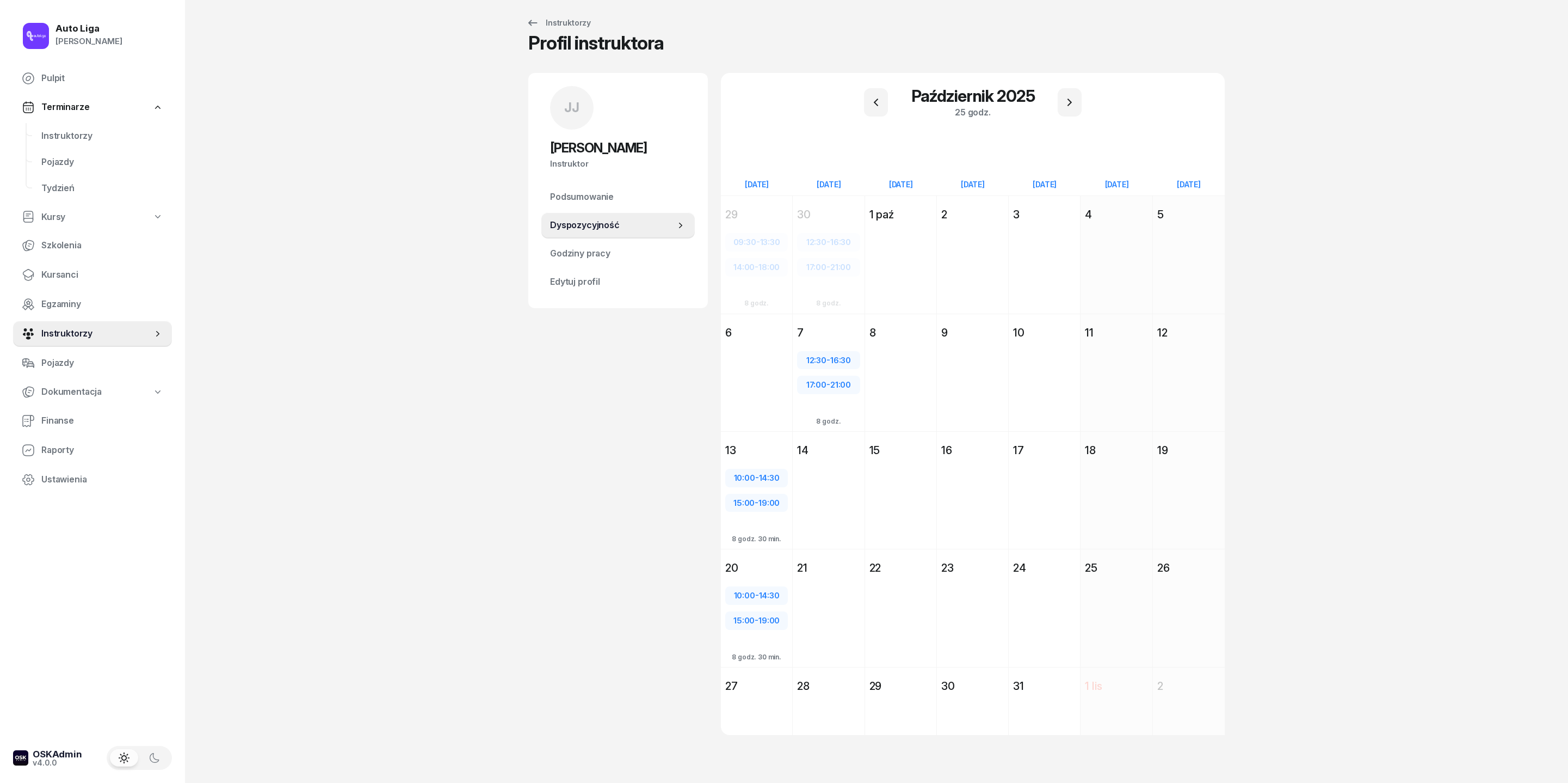
scroll to position [63, 0]
click at [876, 96] on icon "button" at bounding box center [876, 103] width 13 height 13
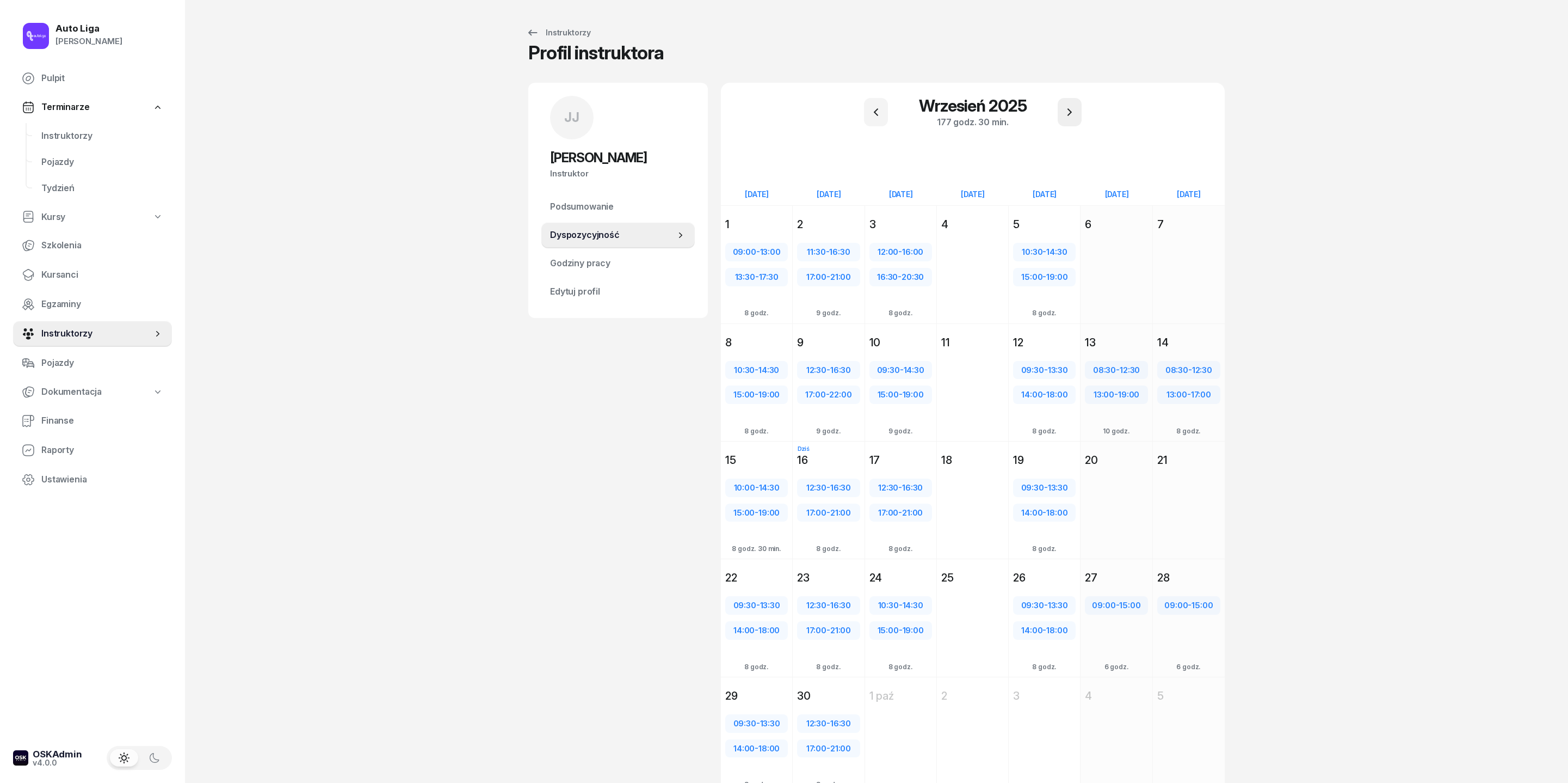
click at [1045, 127] on button "button" at bounding box center [1070, 112] width 24 height 29
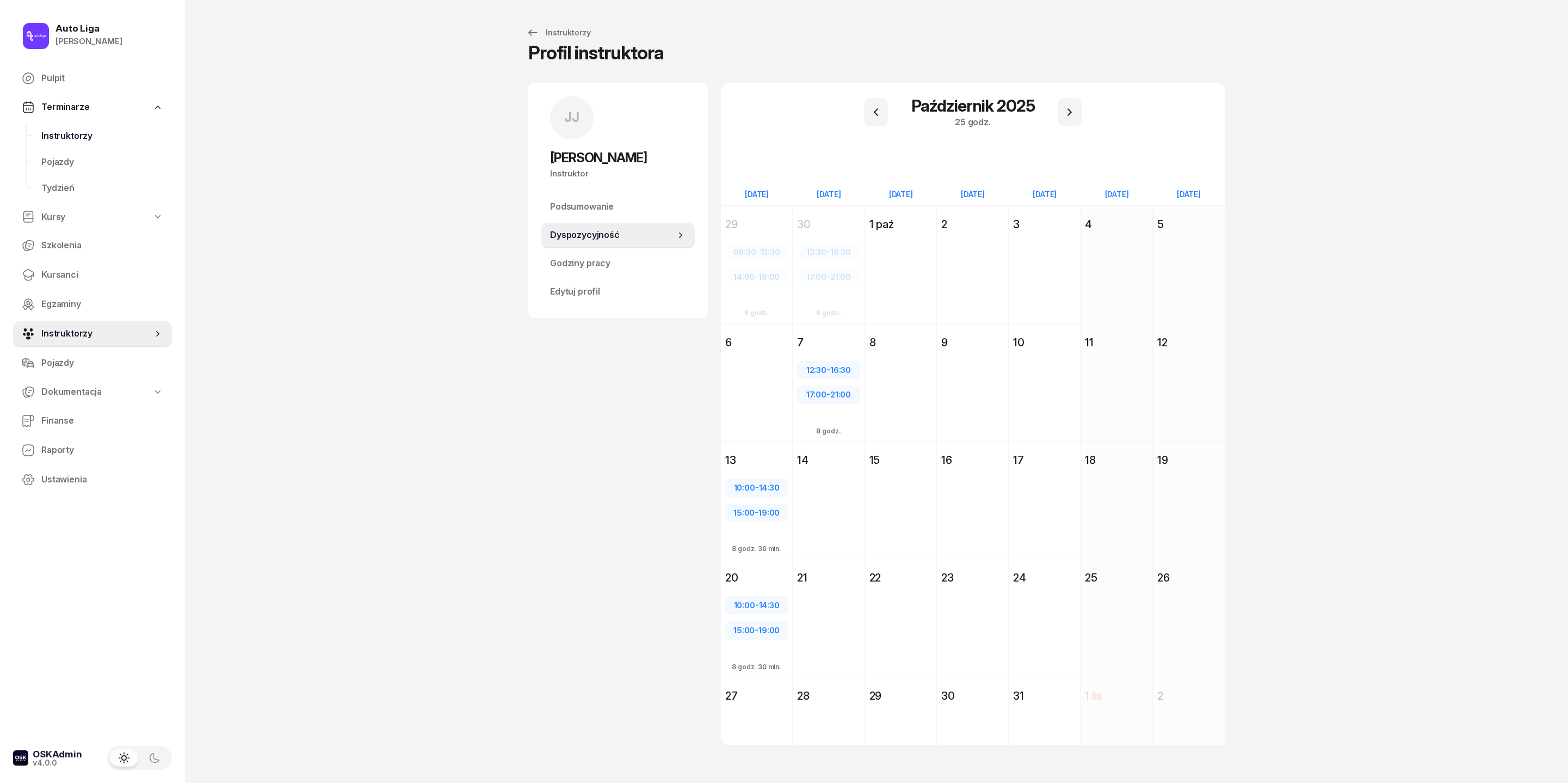
click at [85, 143] on span "Instruktorzy" at bounding box center [103, 136] width 122 height 14
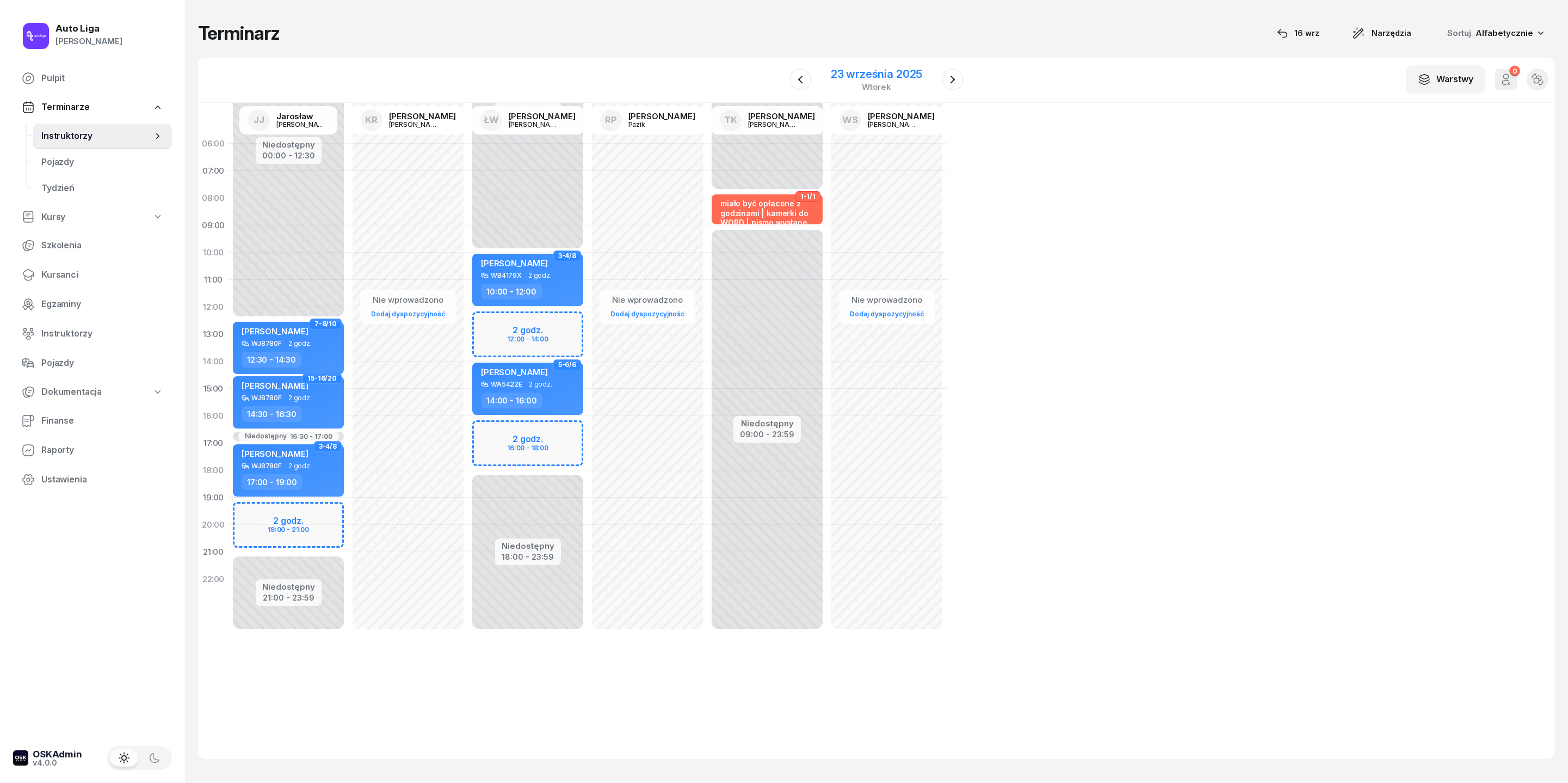
click at [874, 91] on div "wtorek" at bounding box center [876, 87] width 91 height 8
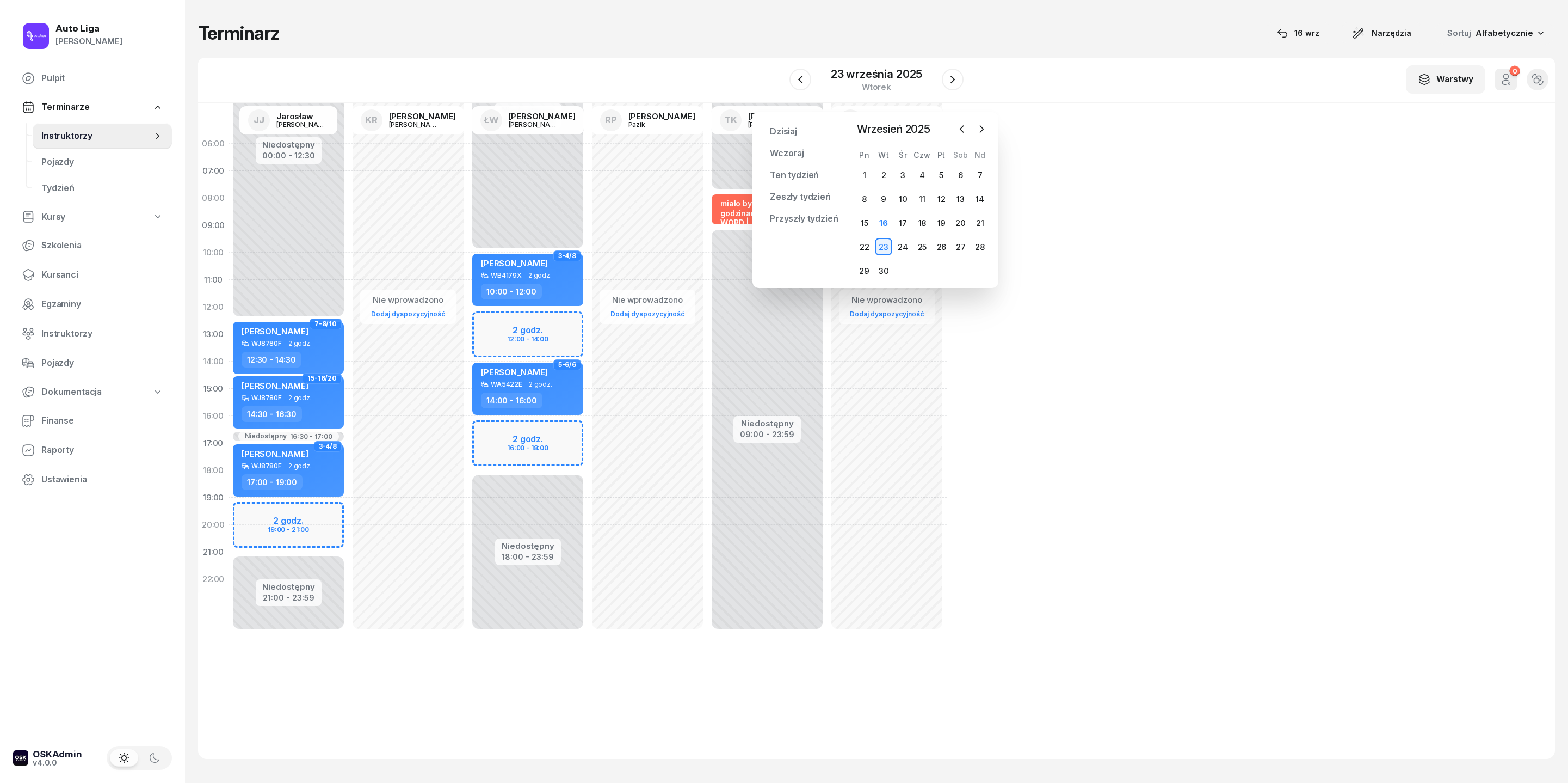
click at [779, 121] on div "Dzisiaj Wczoraj Ten tydzień Zeszły tydzień Przyszły tydzień Przypnij Wrzesień 2…" at bounding box center [875, 200] width 246 height 176
click at [783, 133] on link "Dzisiaj" at bounding box center [784, 132] width 44 height 22
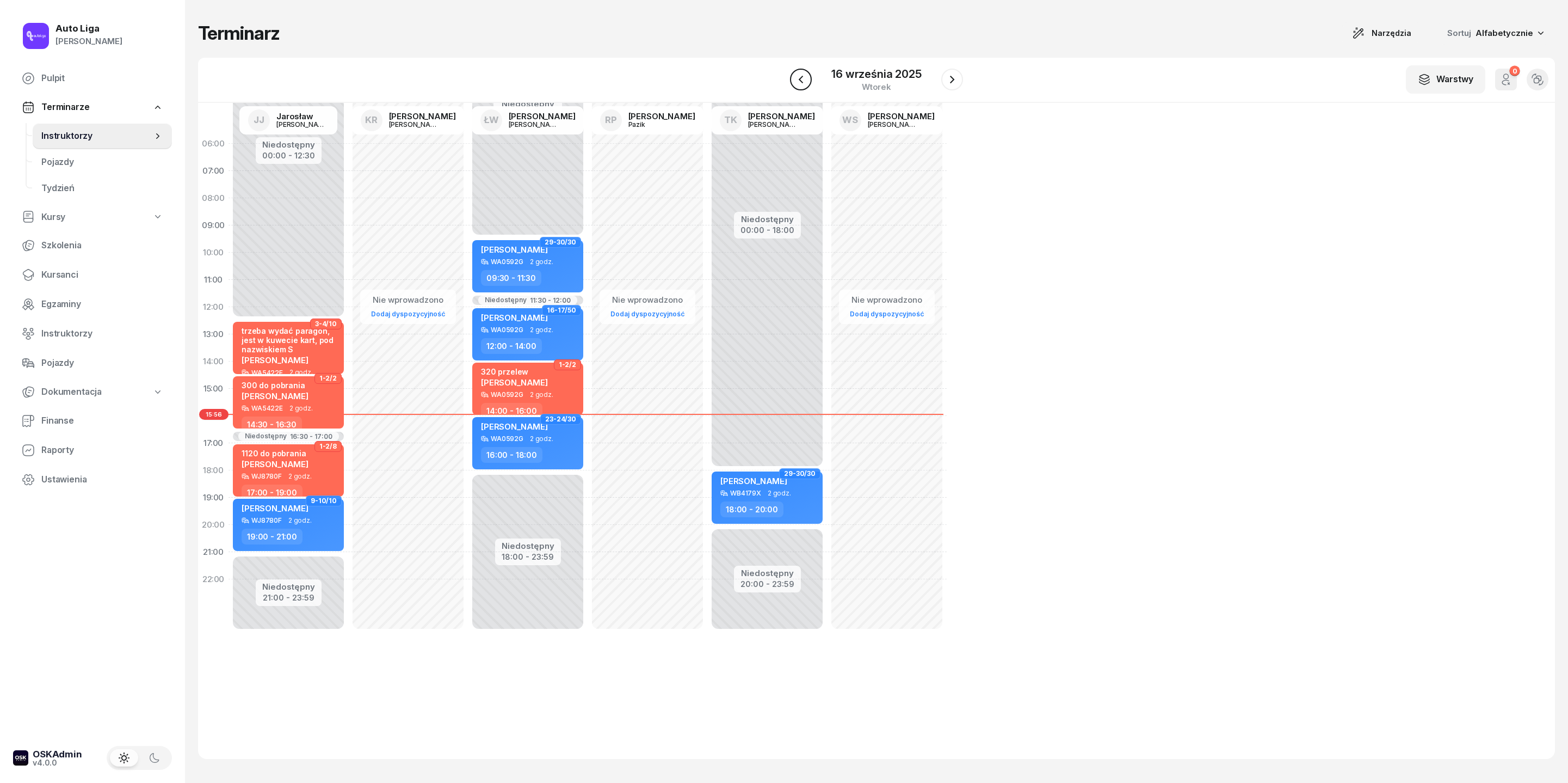
click at [801, 86] on icon "button" at bounding box center [801, 80] width 13 height 13
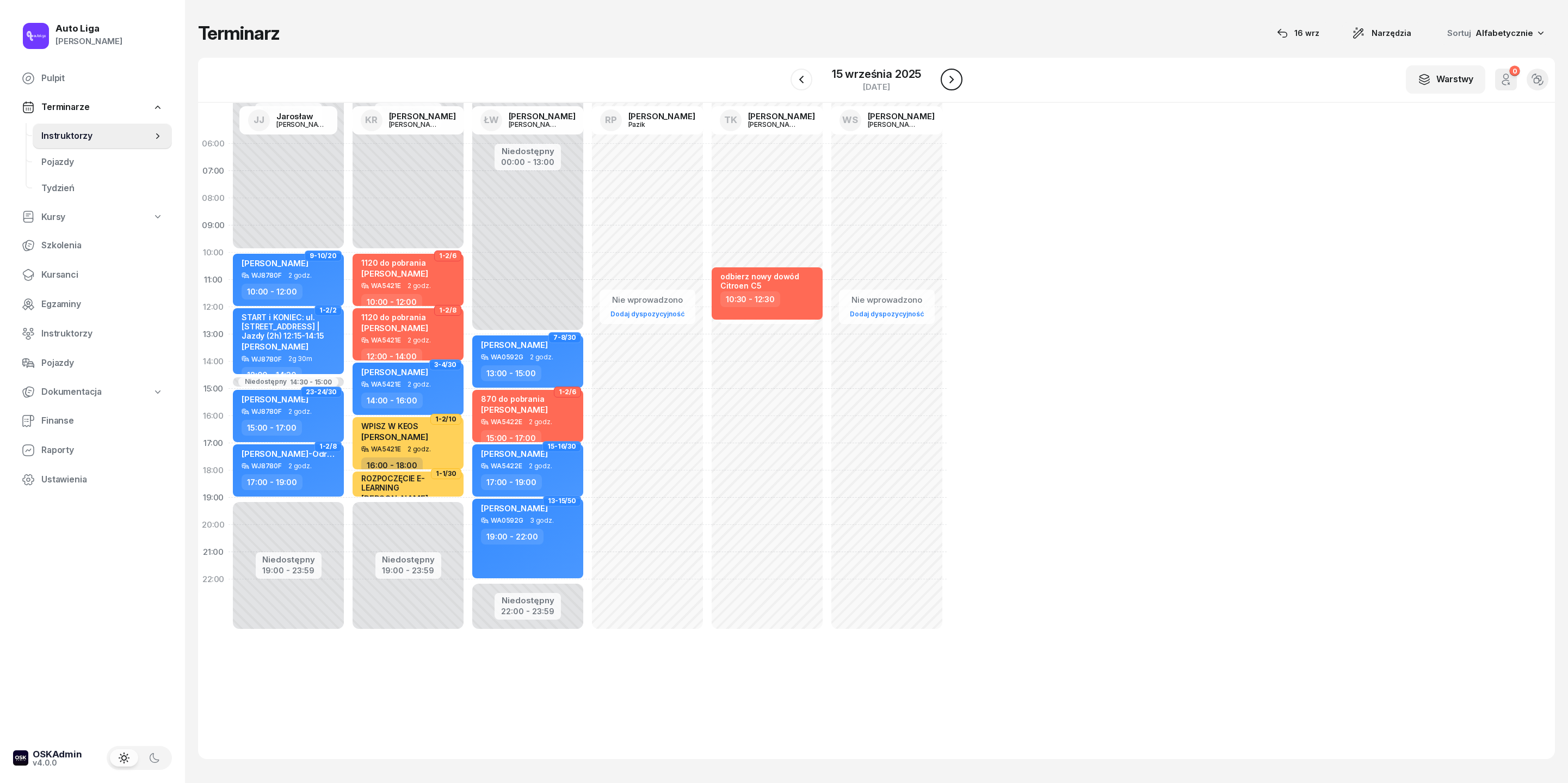
click at [958, 86] on icon "button" at bounding box center [952, 80] width 13 height 13
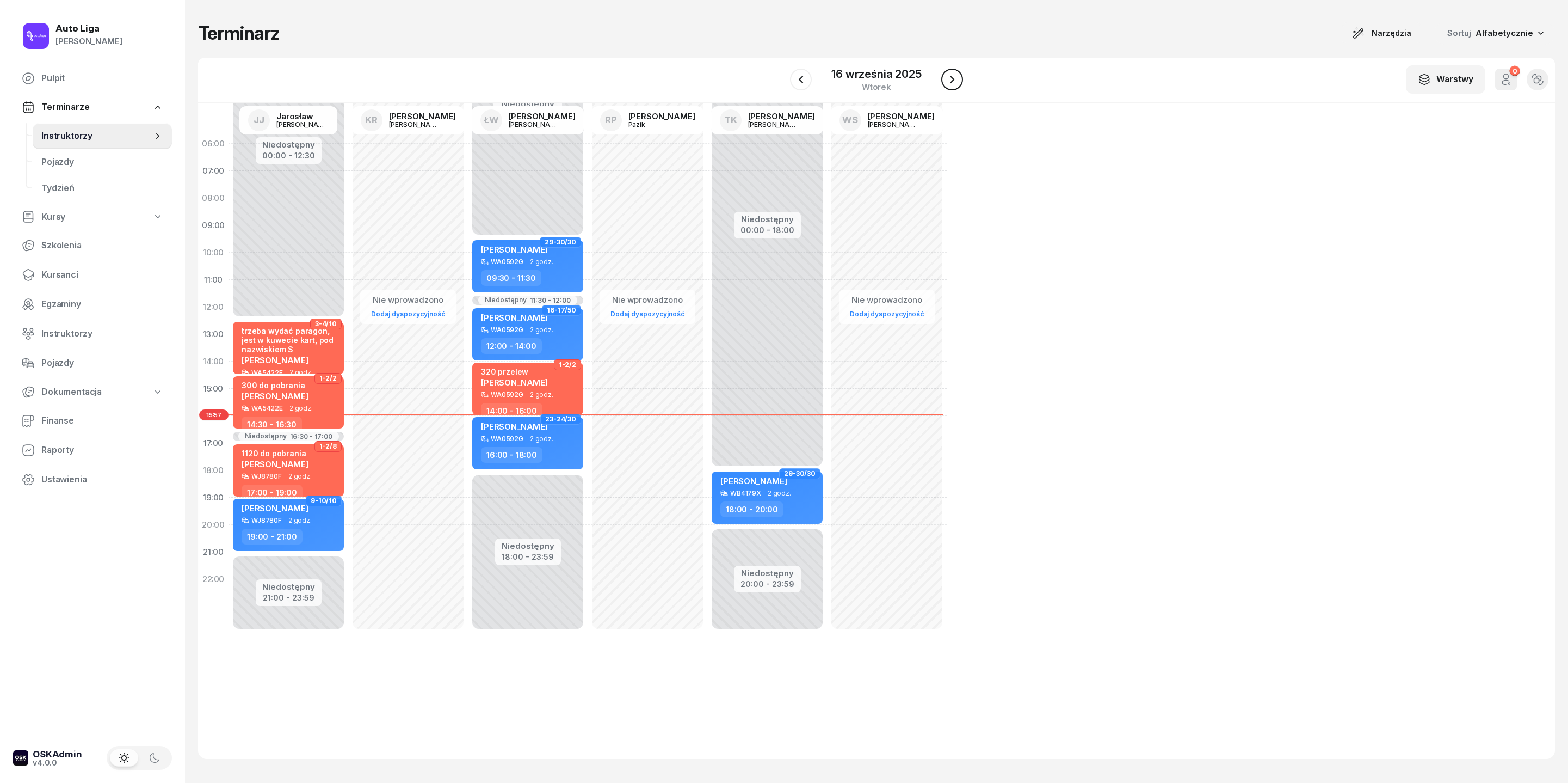
click at [955, 86] on icon "button" at bounding box center [953, 80] width 13 height 13
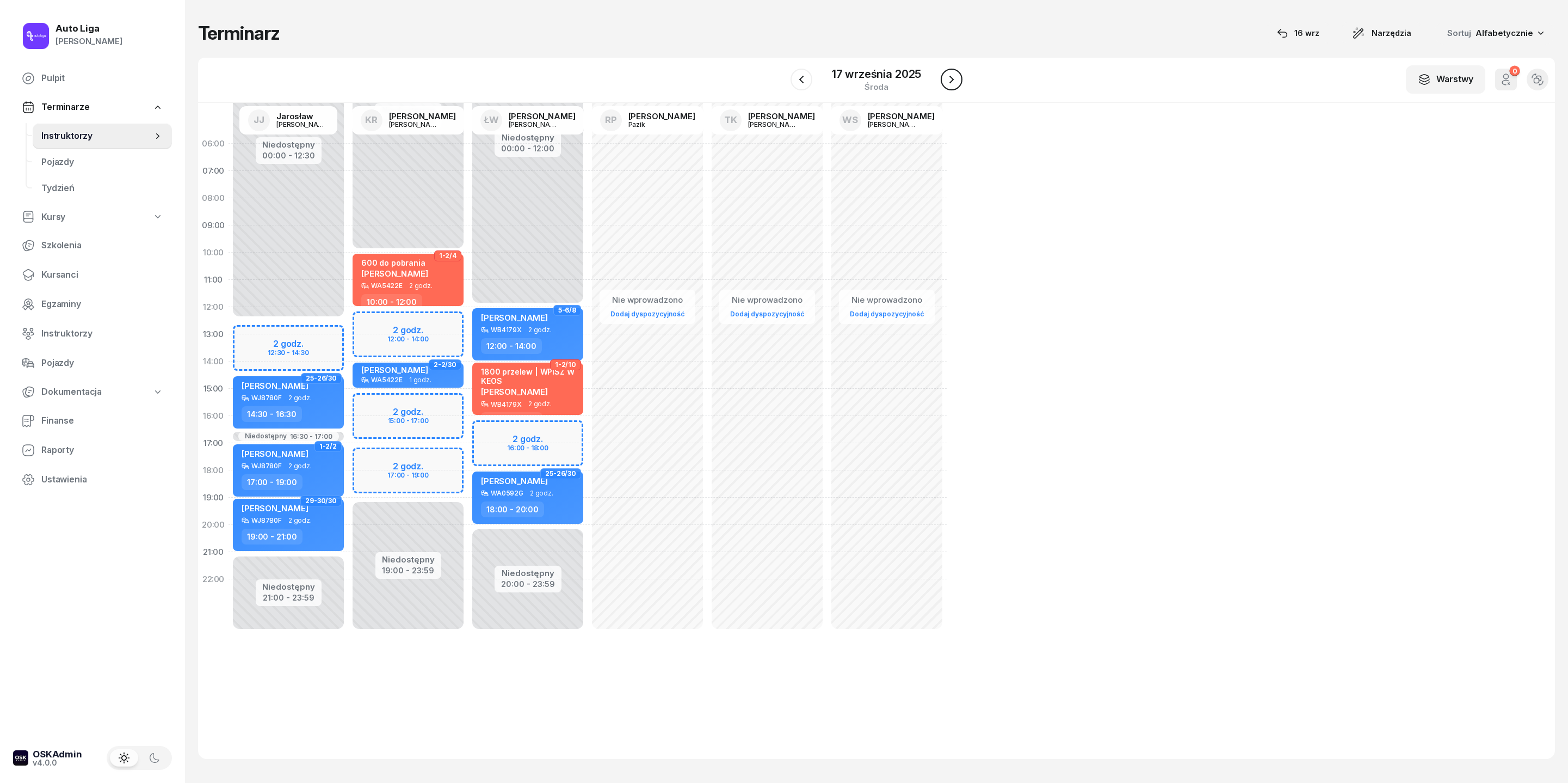
click at [954, 86] on icon "button" at bounding box center [952, 80] width 13 height 13
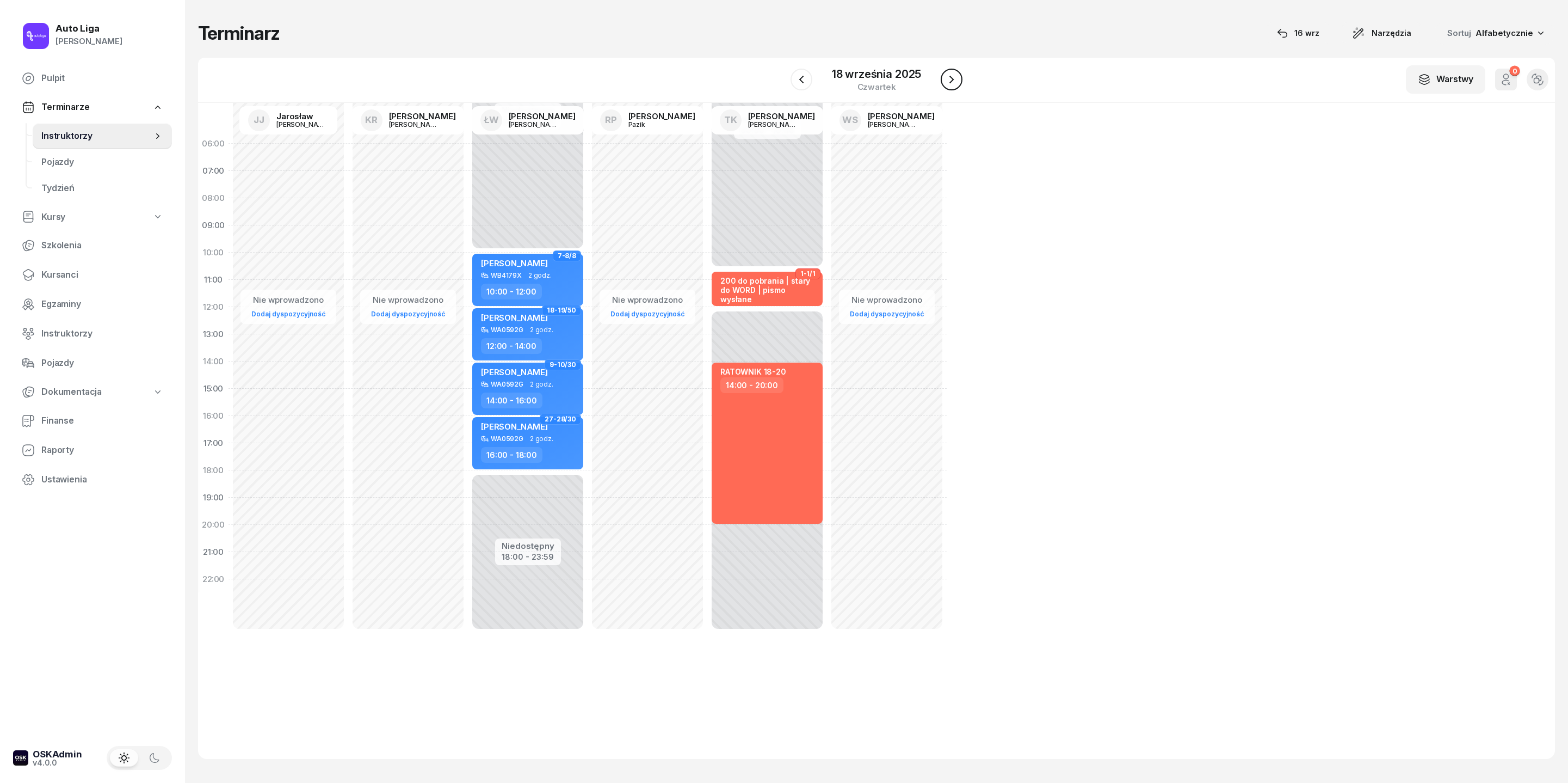
click at [954, 83] on icon "button" at bounding box center [952, 80] width 5 height 7
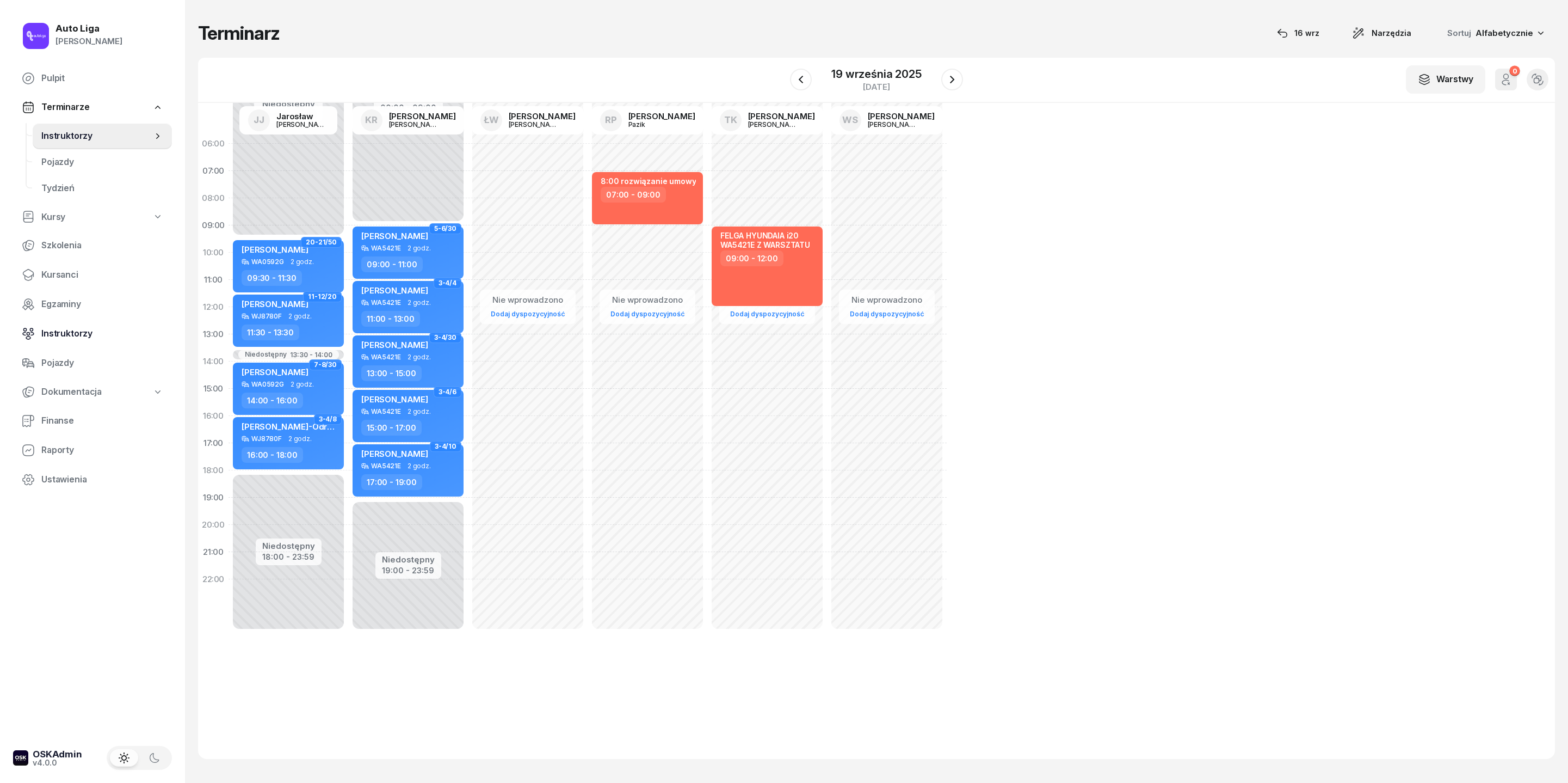
click at [75, 341] on span "Instruktorzy" at bounding box center [103, 333] width 122 height 14
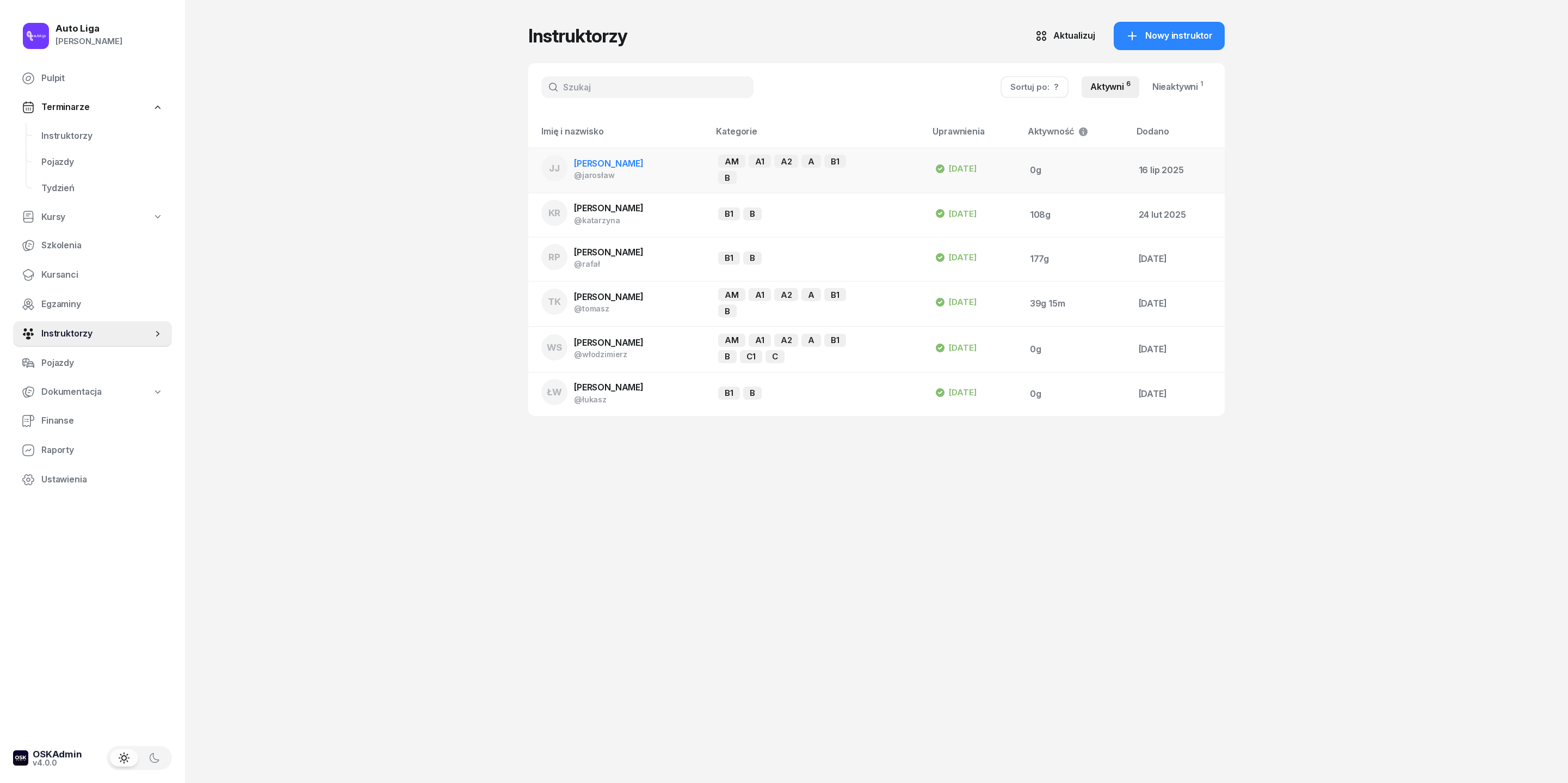
click at [595, 170] on td "JJ Jarosław Jakubczak @jarosław" at bounding box center [619, 170] width 181 height 45
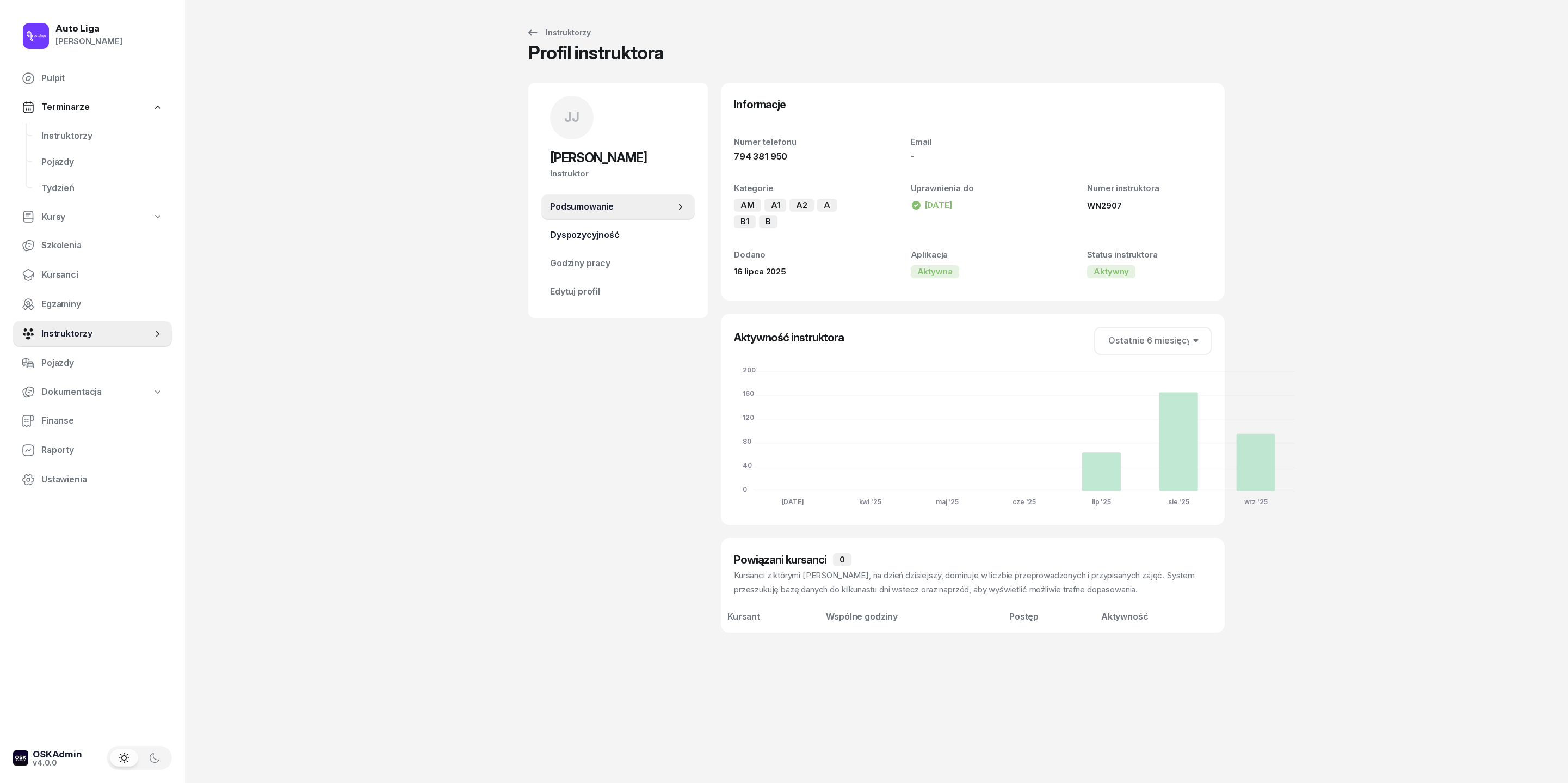
click at [565, 242] on span "Dyspozycyjność" at bounding box center [617, 235] width 136 height 14
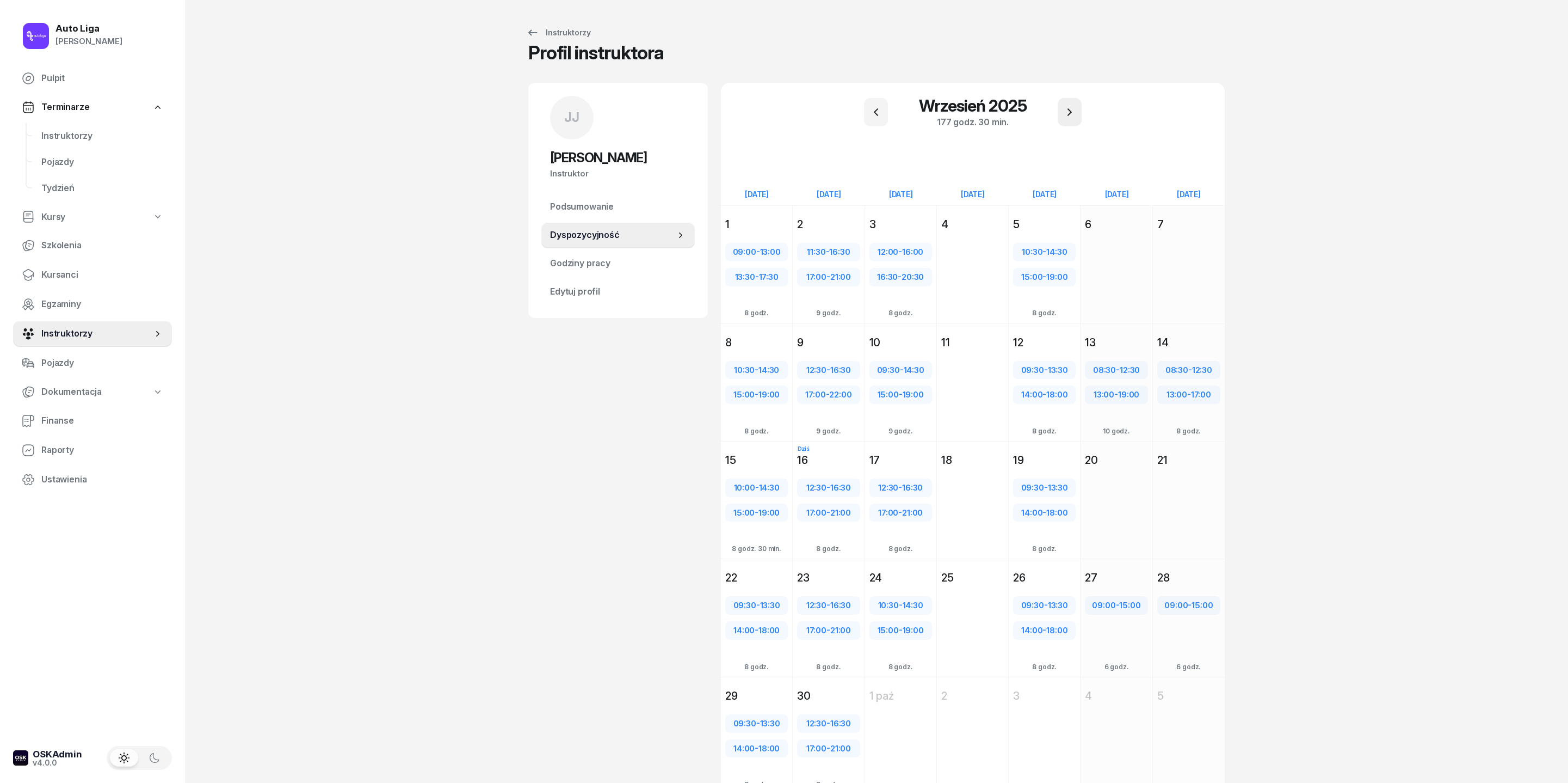
click at [1045, 118] on icon "button" at bounding box center [1070, 112] width 13 height 13
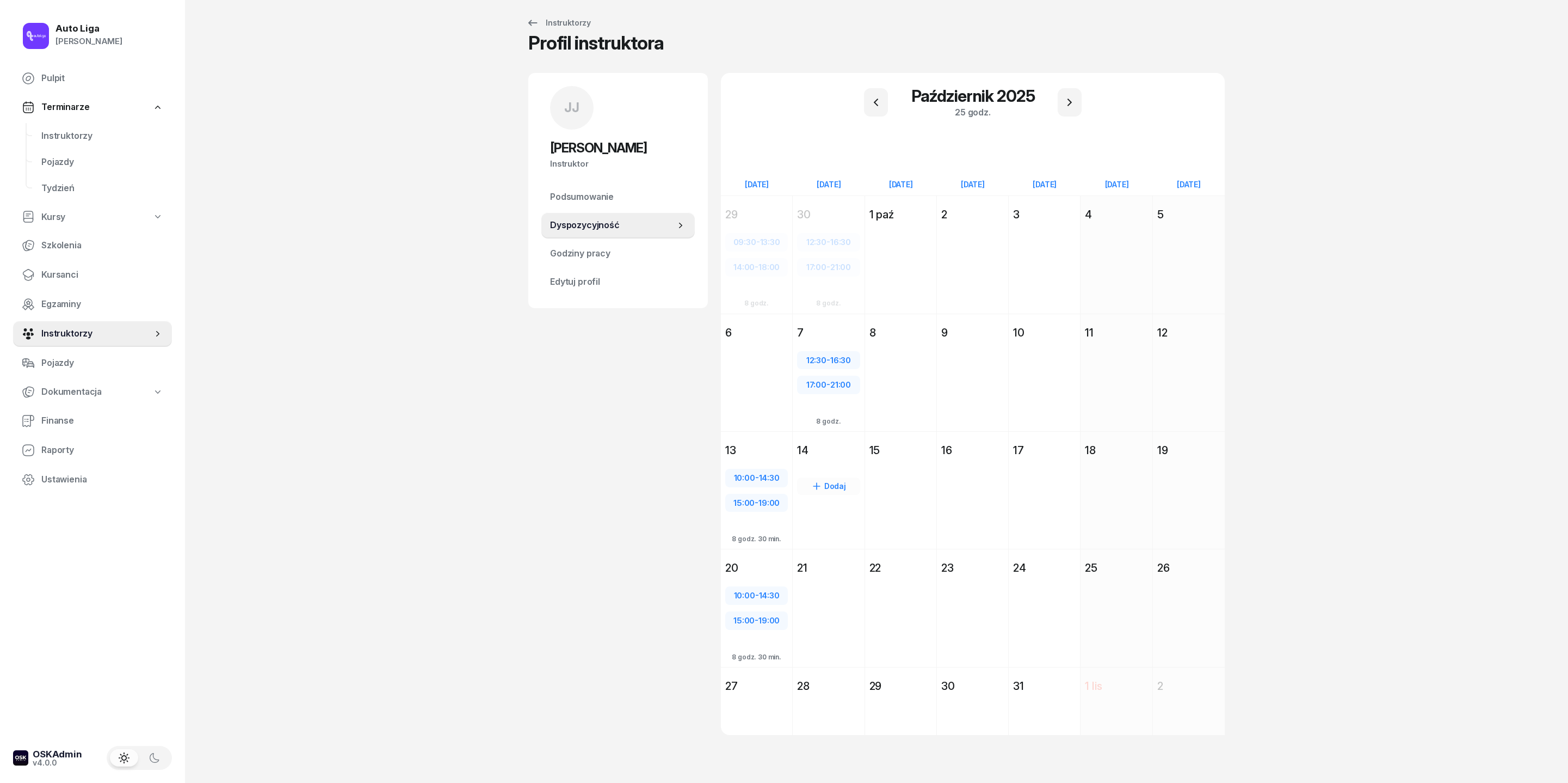
scroll to position [102, 0]
click at [728, 342] on div "Dodaj" at bounding box center [756, 392] width 71 height 100
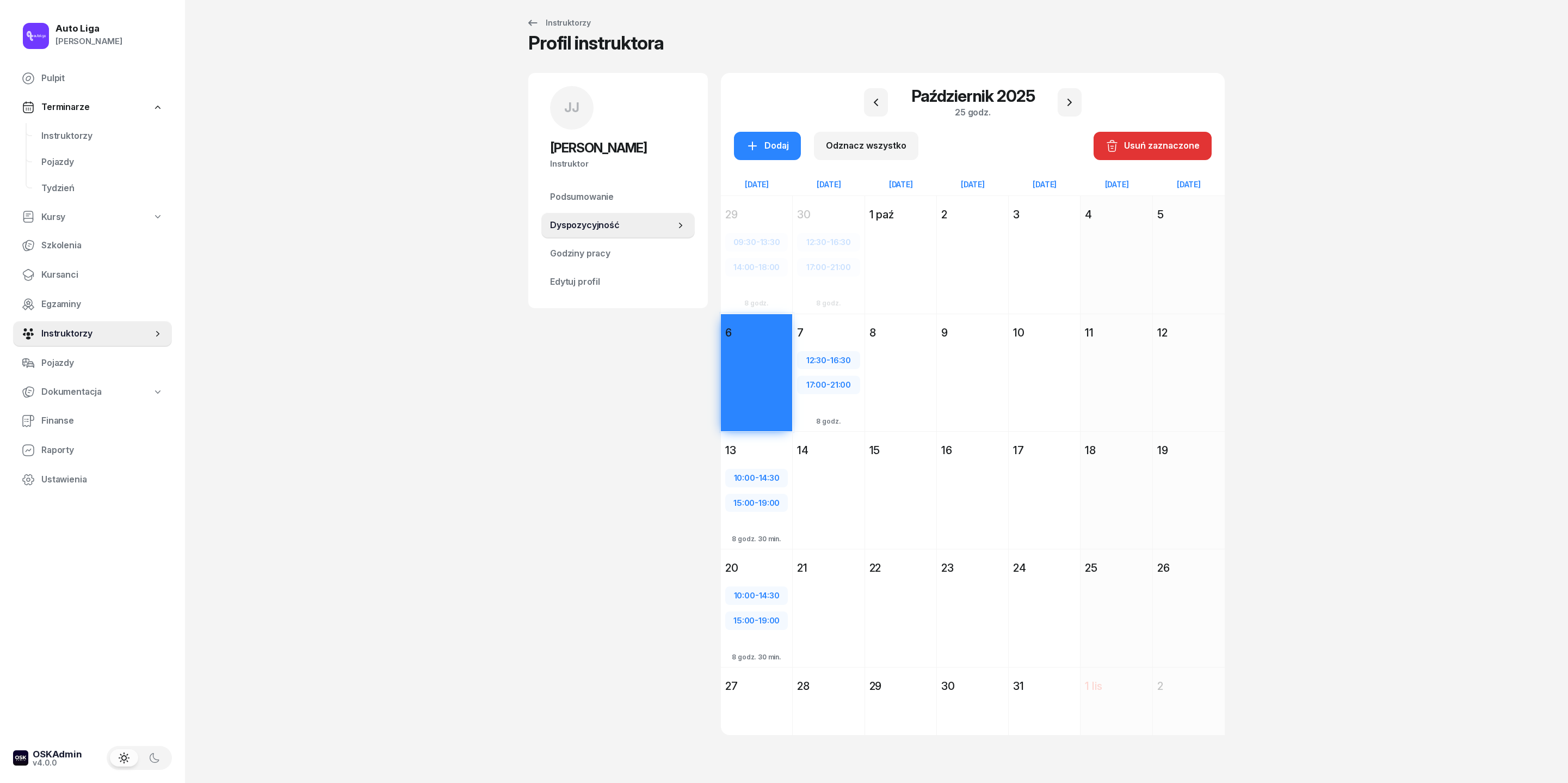
click at [726, 521] on div "27" at bounding box center [757, 686] width 63 height 15
click at [906, 225] on div "Dodaj" at bounding box center [900, 275] width 71 height 100
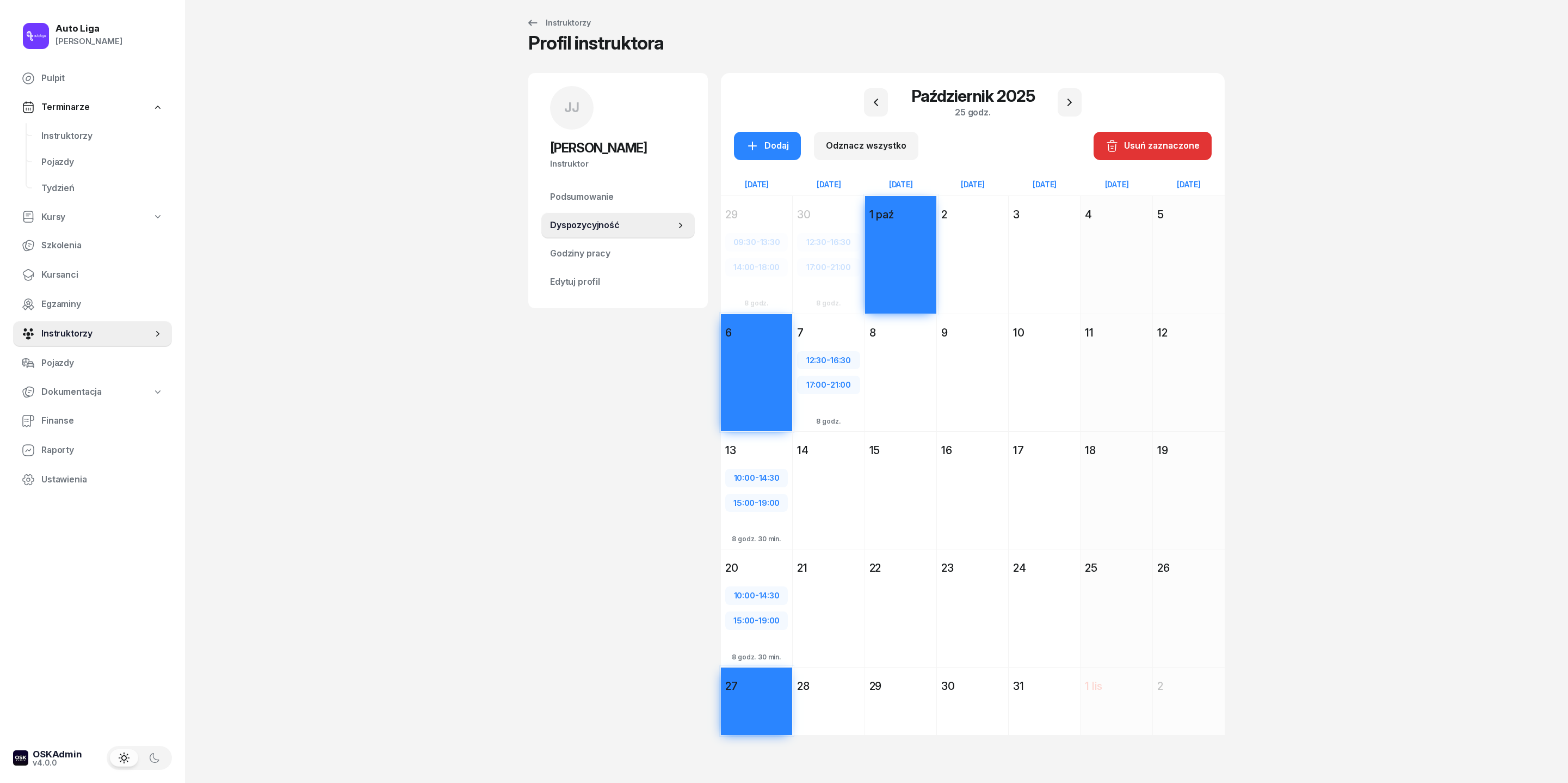
click at [906, 342] on div "Dodaj" at bounding box center [900, 392] width 71 height 100
click at [906, 460] on div "Dodaj" at bounding box center [900, 510] width 71 height 100
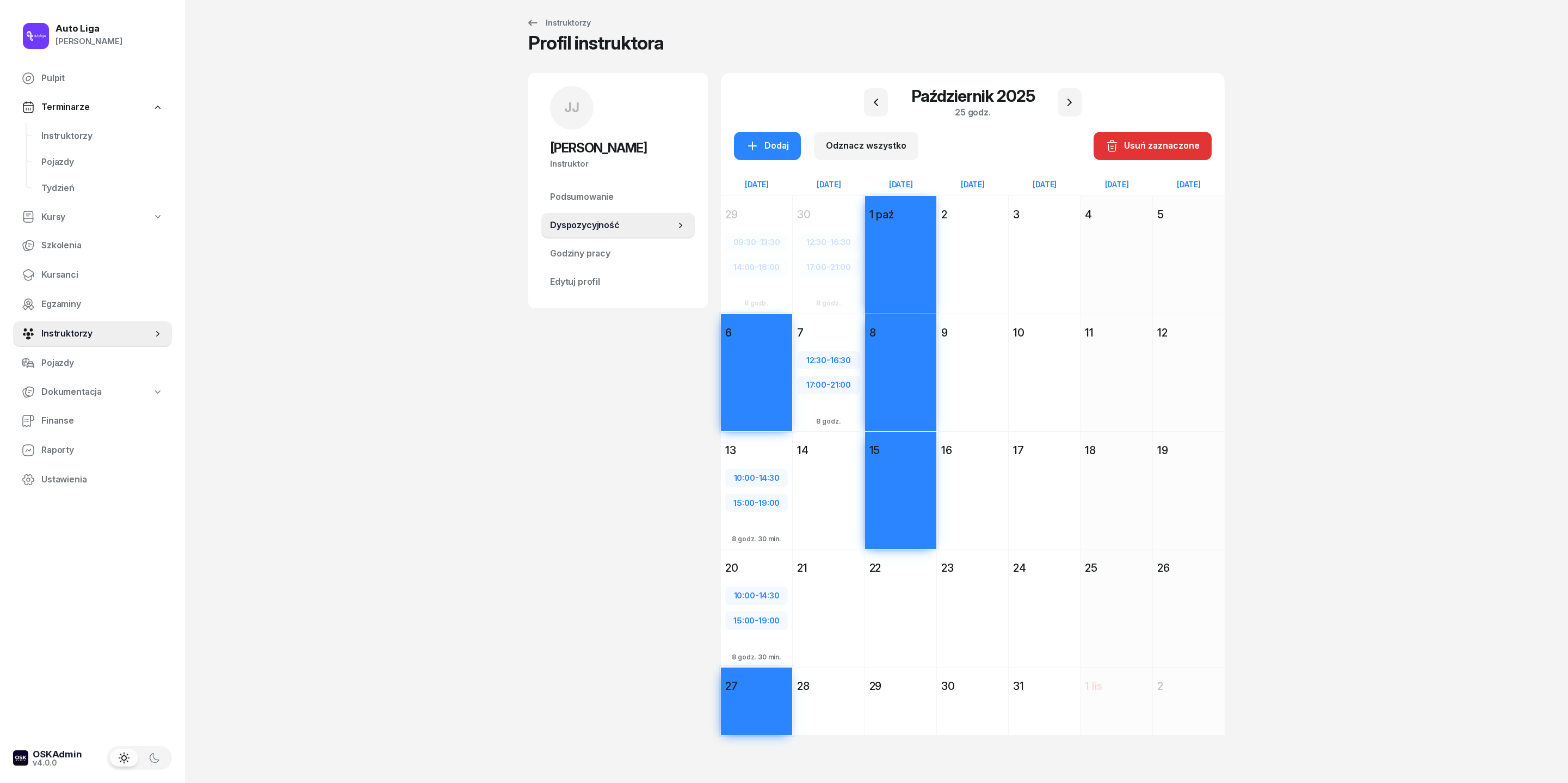
click at [900, 521] on div "Dodaj" at bounding box center [900, 628] width 71 height 100
click at [895, 521] on div "29" at bounding box center [901, 686] width 63 height 15
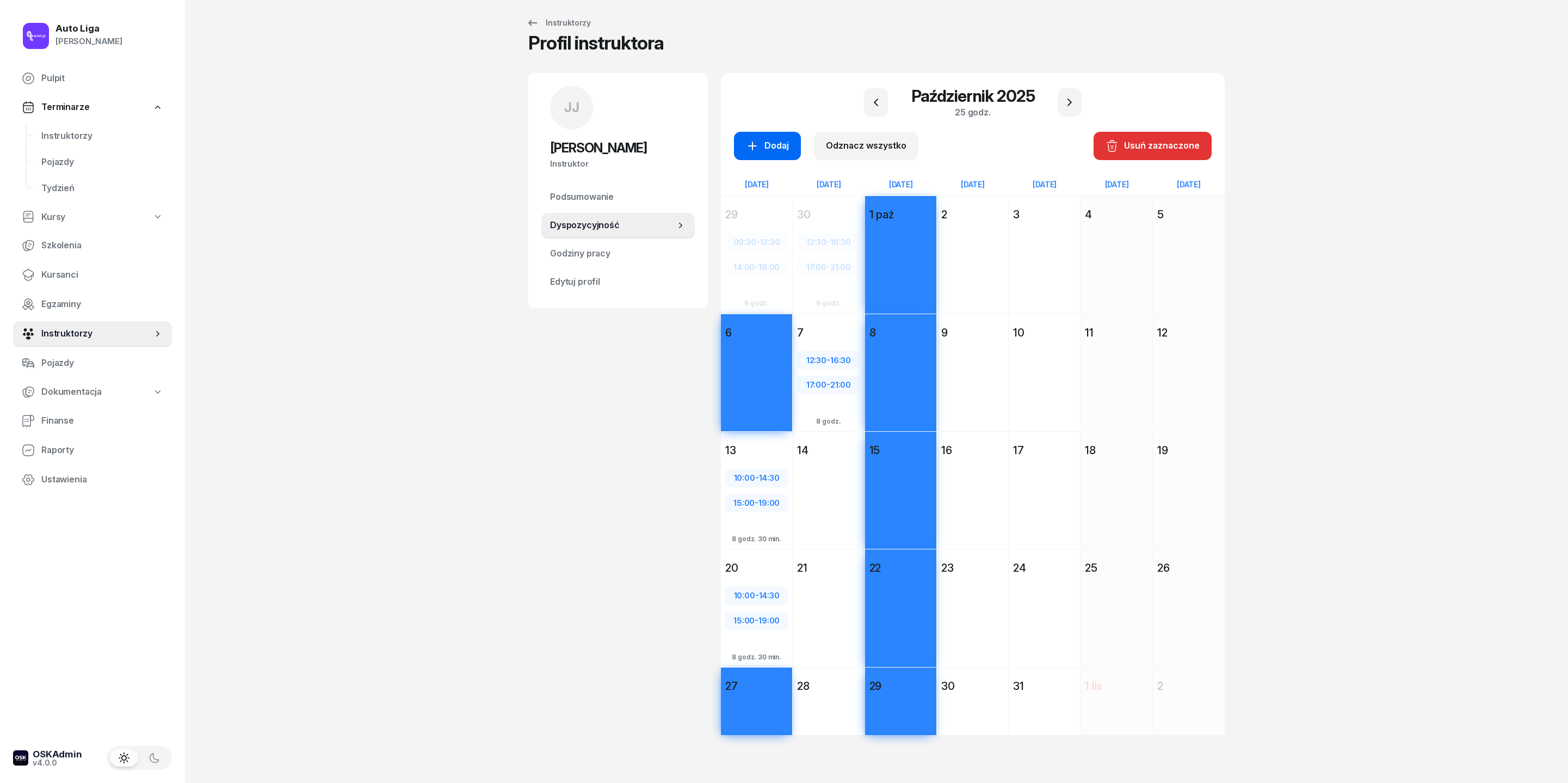
click at [746, 139] on div "Dodaj" at bounding box center [767, 145] width 43 height 14
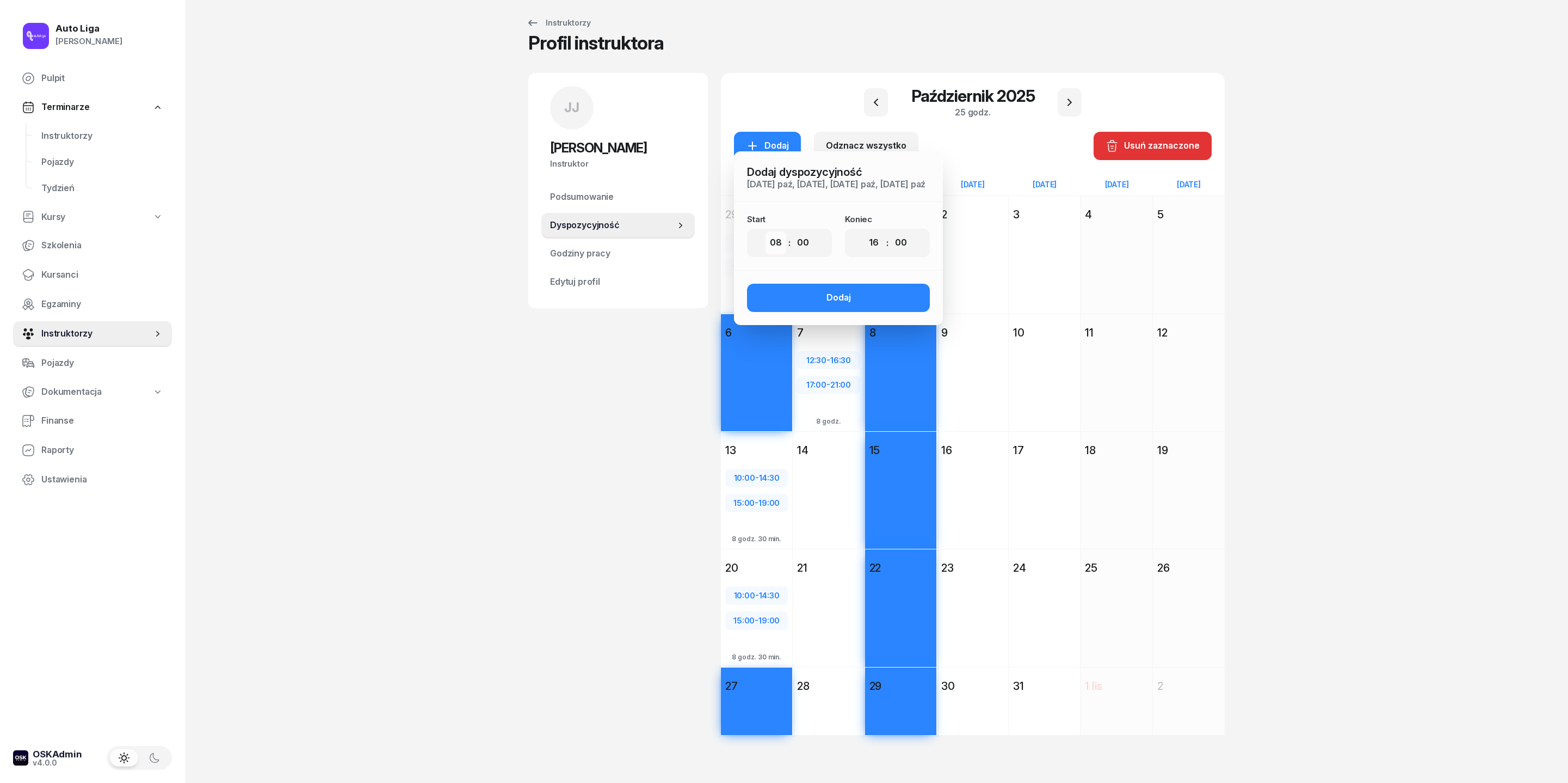
select select "10"
select select "14"
select select "30"
click at [844, 284] on button "Dodaj" at bounding box center [839, 298] width 183 height 29
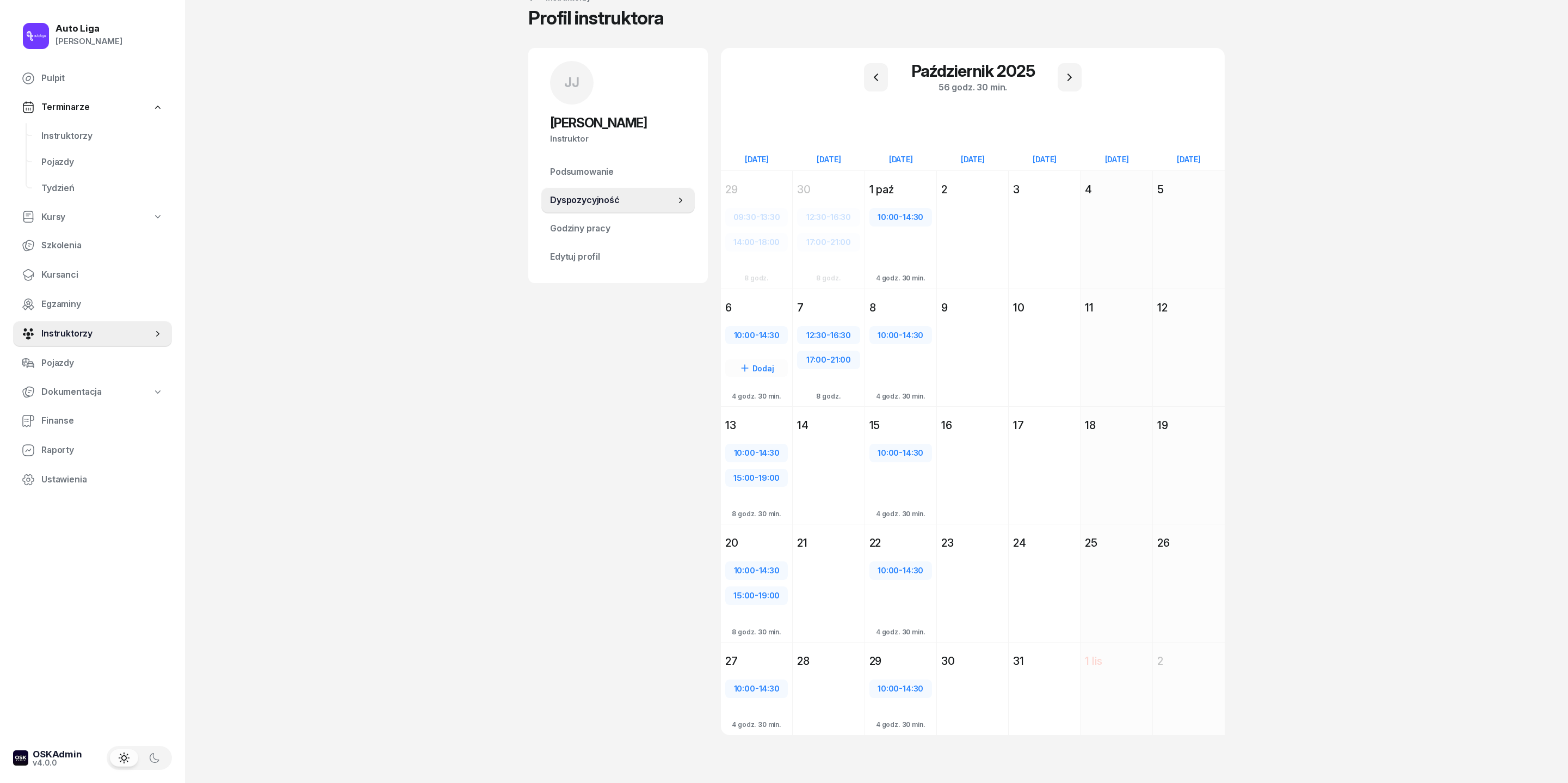
click at [725, 300] on div "6" at bounding box center [757, 308] width 63 height 15
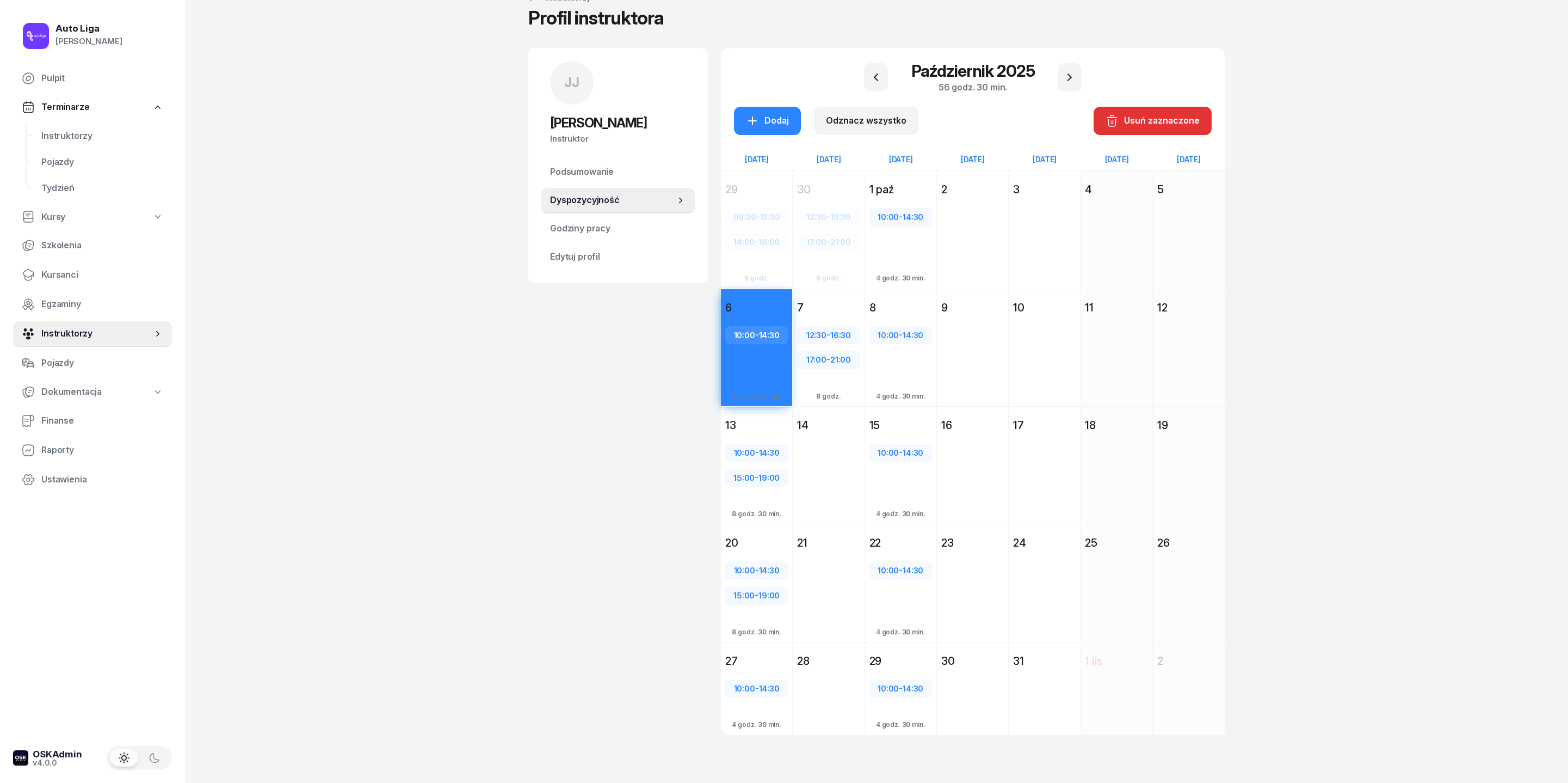
click at [735, 521] on div "27" at bounding box center [757, 661] width 63 height 15
click at [904, 182] on div "1 paź" at bounding box center [901, 190] width 63 height 15
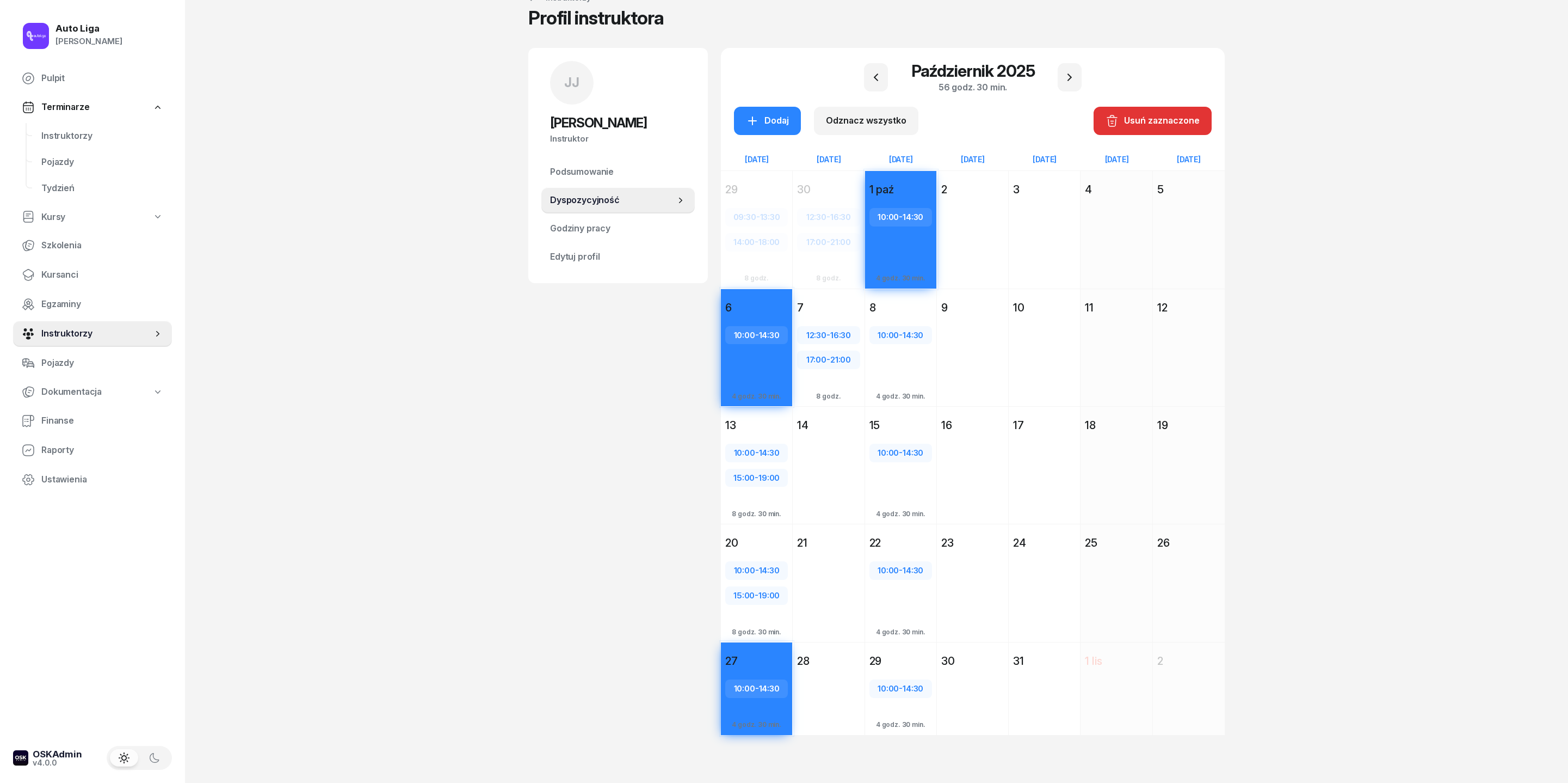
click at [906, 300] on div "8" at bounding box center [901, 308] width 63 height 15
click at [902, 418] on div "15" at bounding box center [901, 425] width 63 height 15
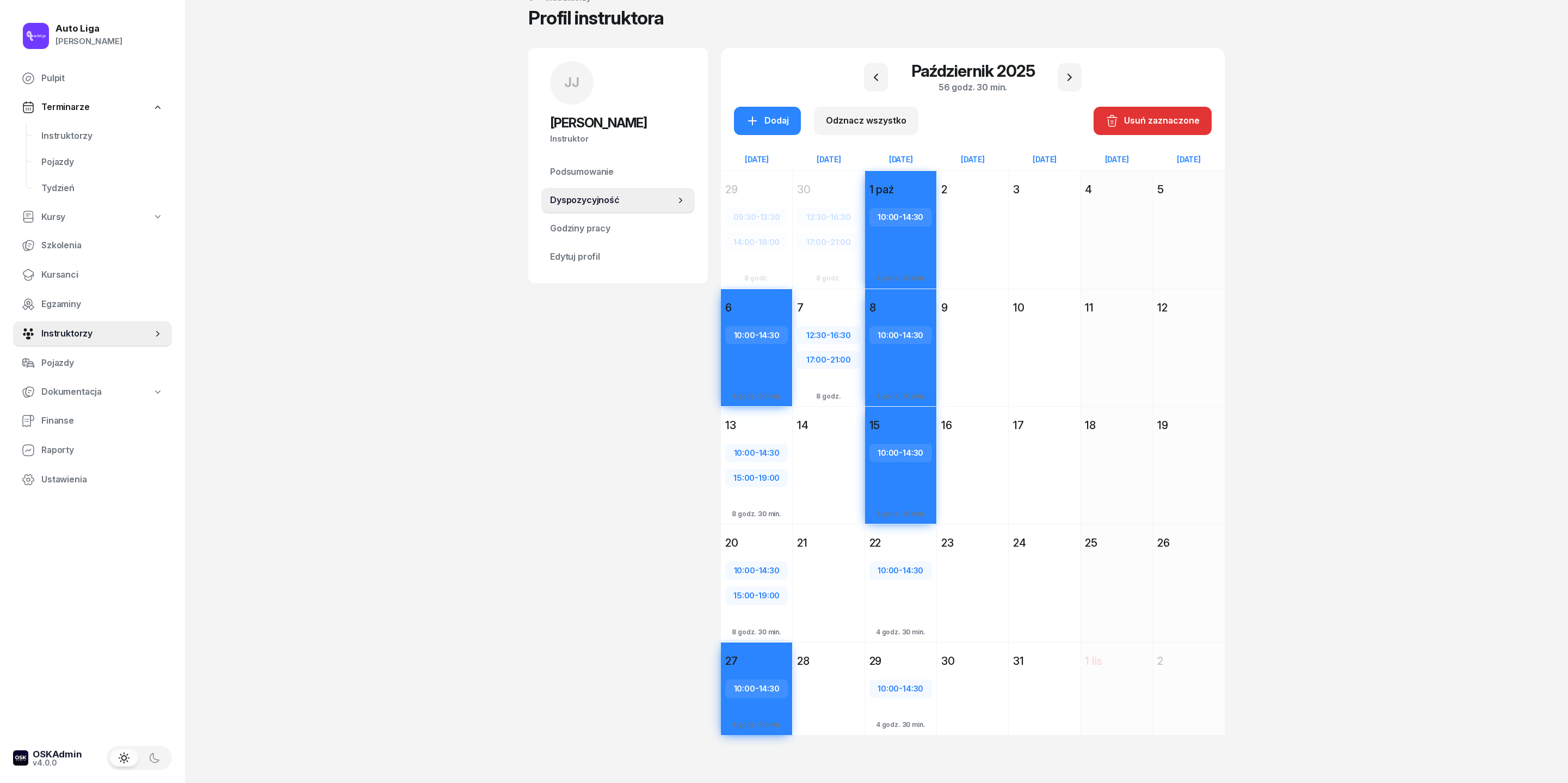
click at [907, 521] on div "22" at bounding box center [900, 543] width 71 height 19
click at [912, 521] on div "29" at bounding box center [901, 661] width 63 height 15
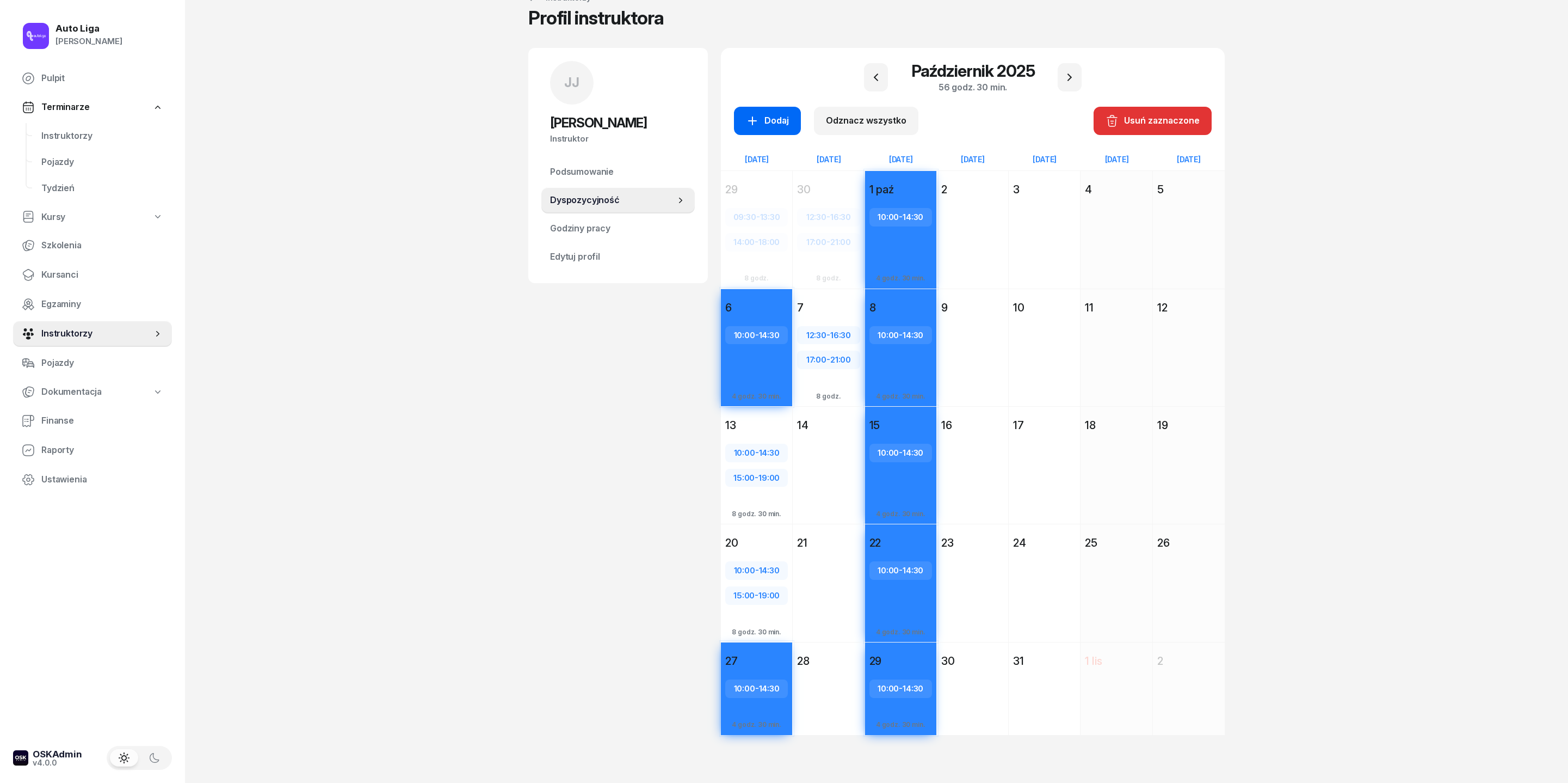
click at [746, 114] on div "Dodaj" at bounding box center [767, 120] width 43 height 14
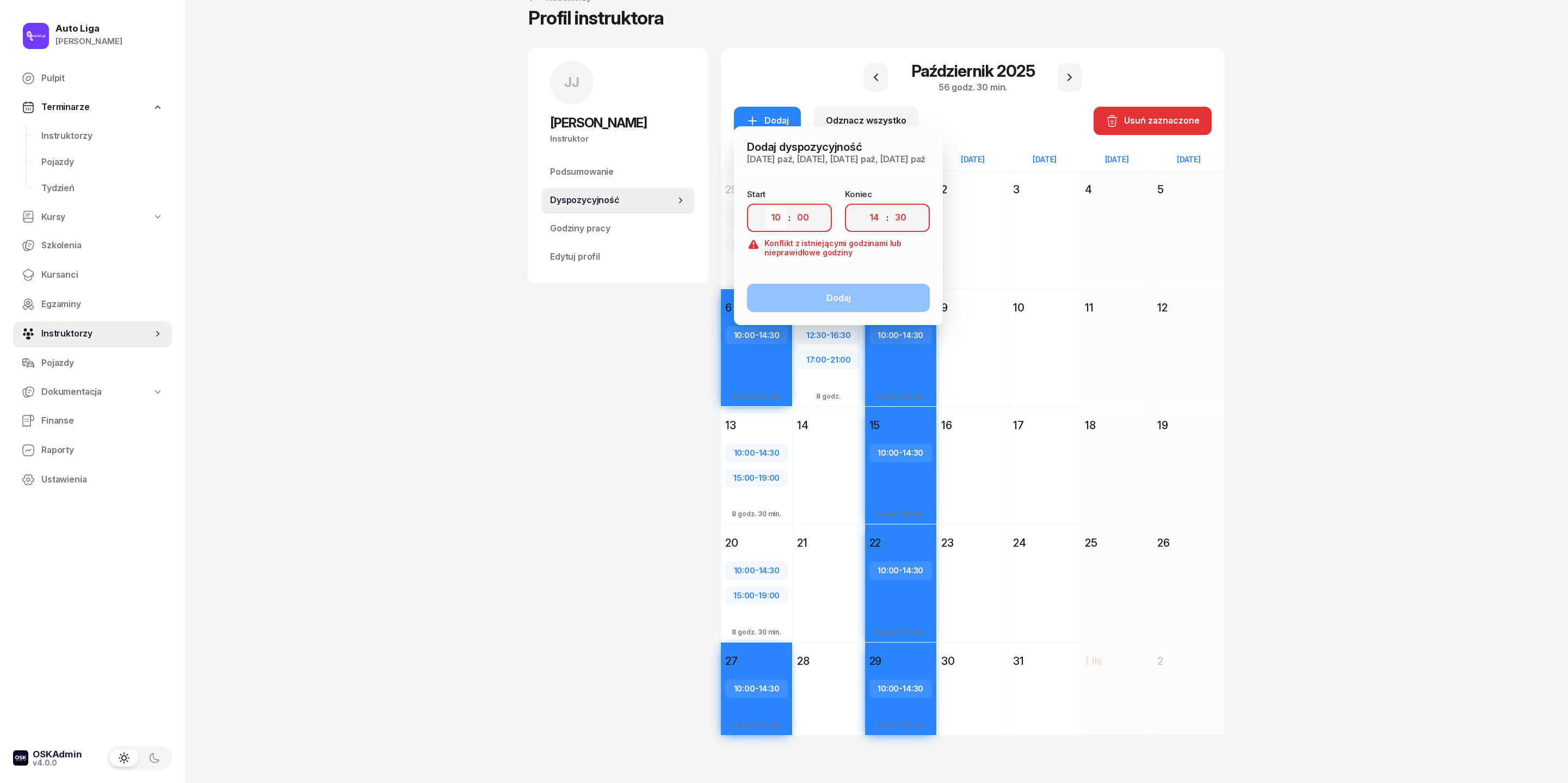
select select "15"
select select "19"
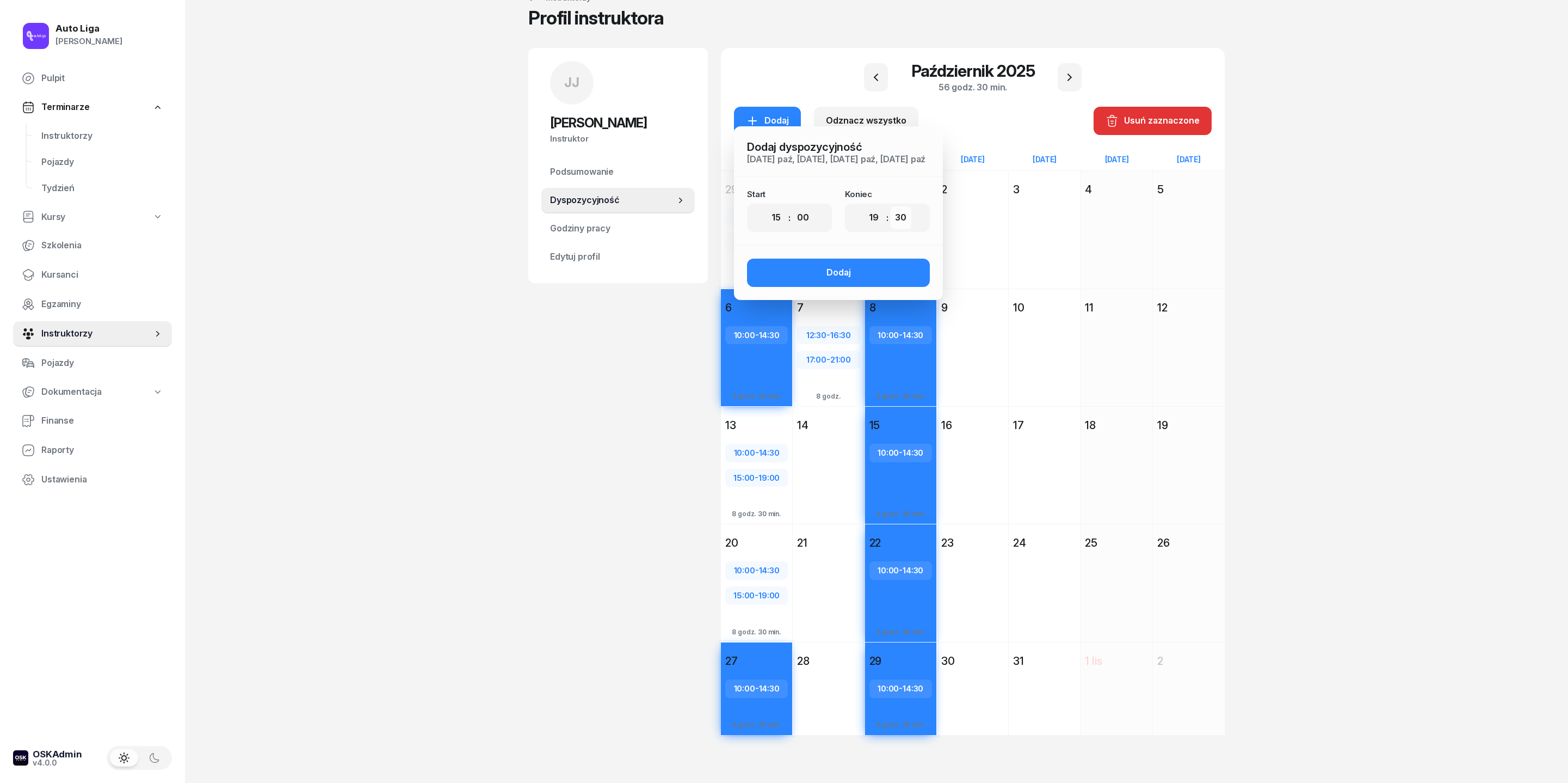
select select "00"
click at [834, 259] on button "Dodaj" at bounding box center [839, 273] width 183 height 29
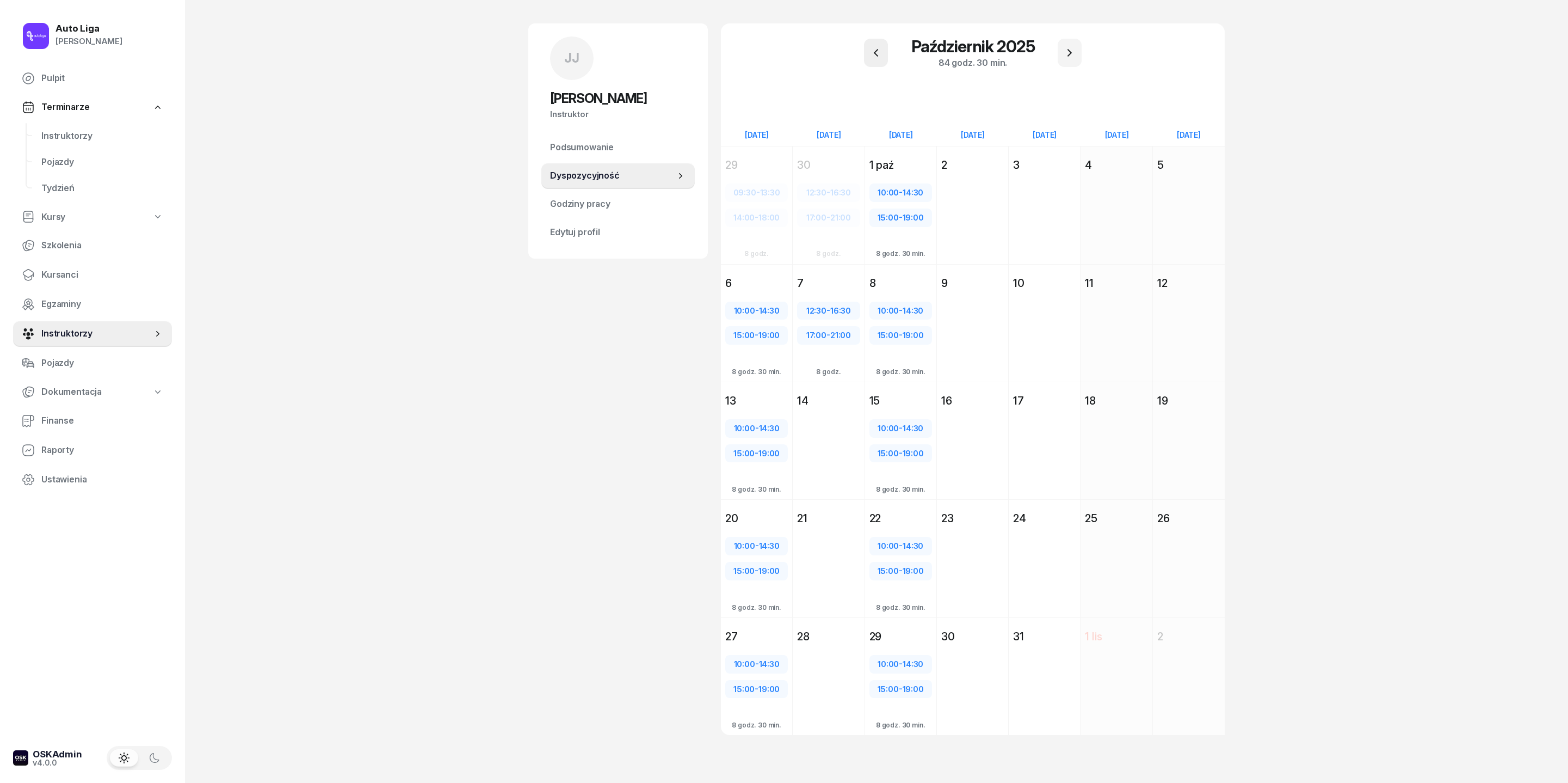
click at [874, 46] on icon "button" at bounding box center [876, 53] width 13 height 13
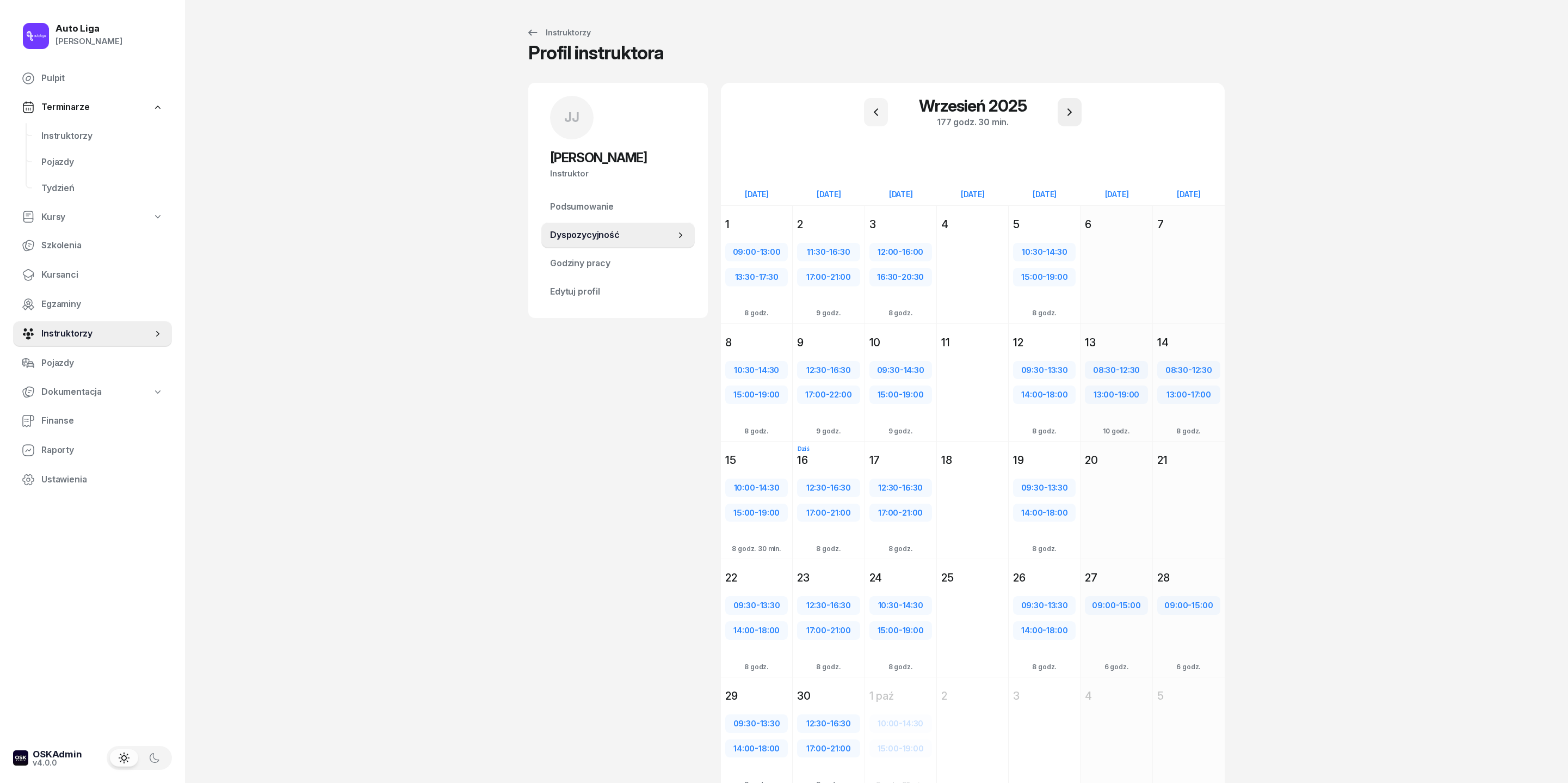
scroll to position [0, 0]
click at [1045, 110] on button "button" at bounding box center [1070, 112] width 24 height 29
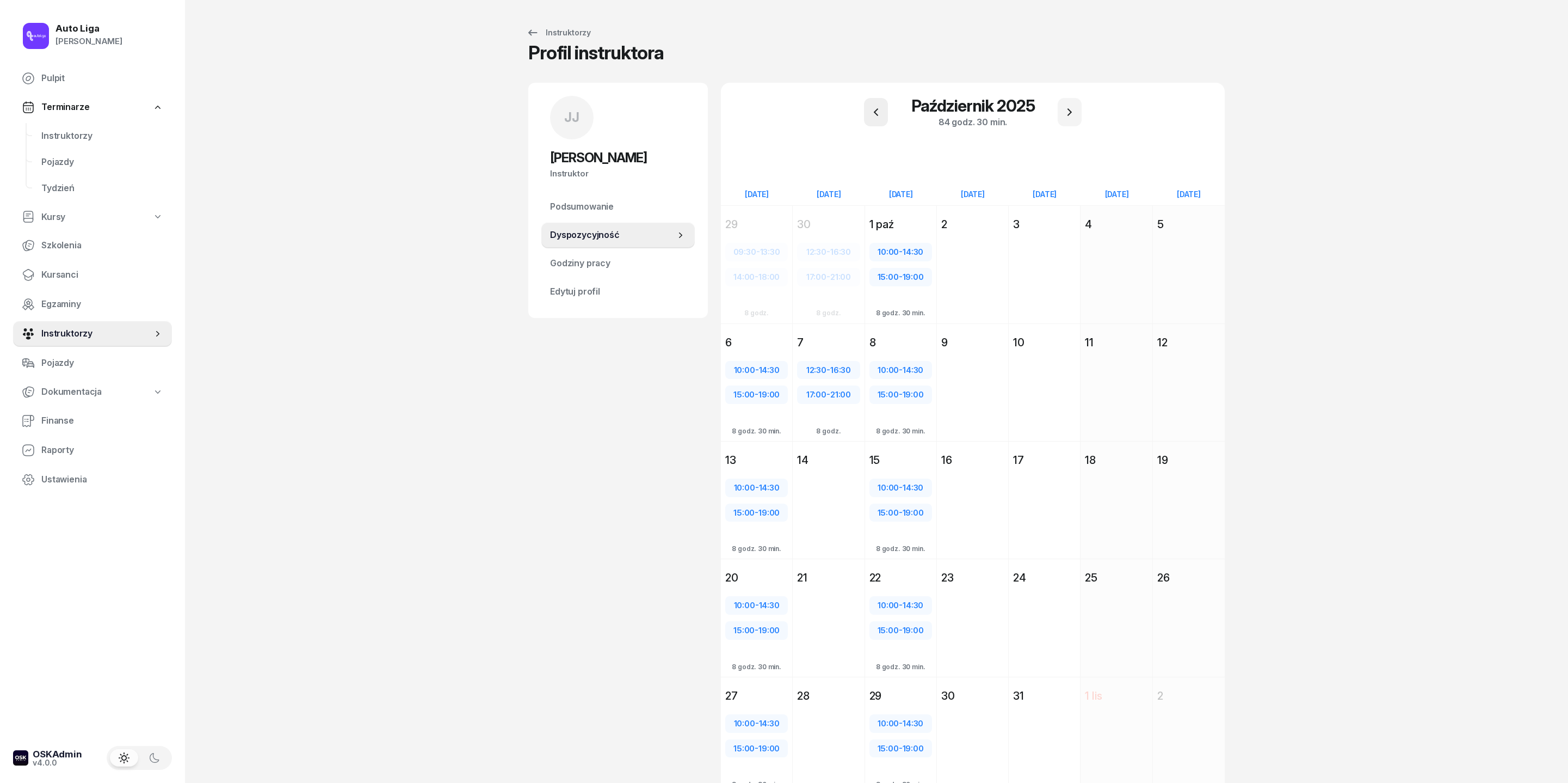
click at [871, 116] on icon "button" at bounding box center [876, 112] width 13 height 13
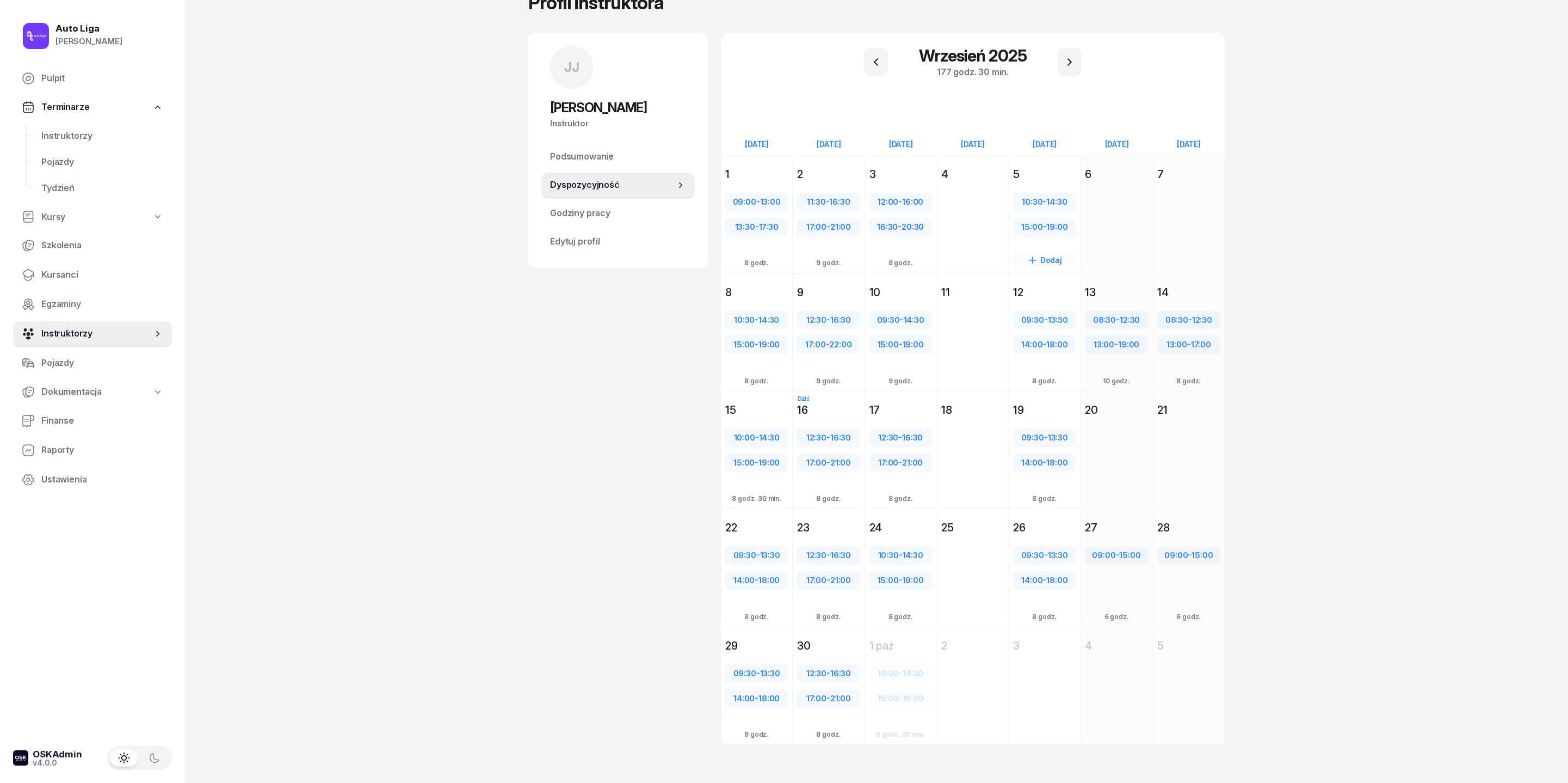
scroll to position [26, 0]
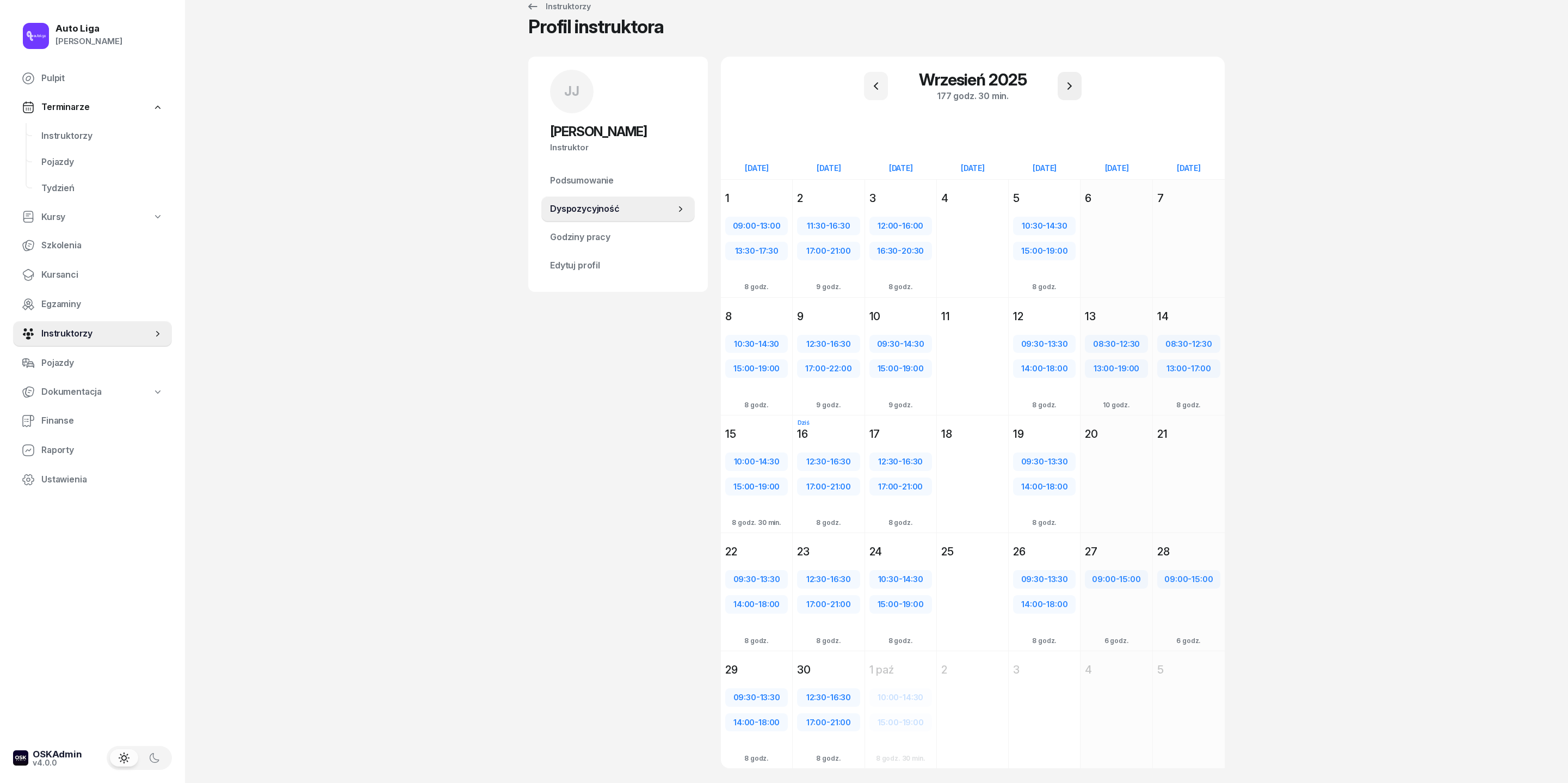
click at [1045, 92] on icon "button" at bounding box center [1070, 86] width 13 height 13
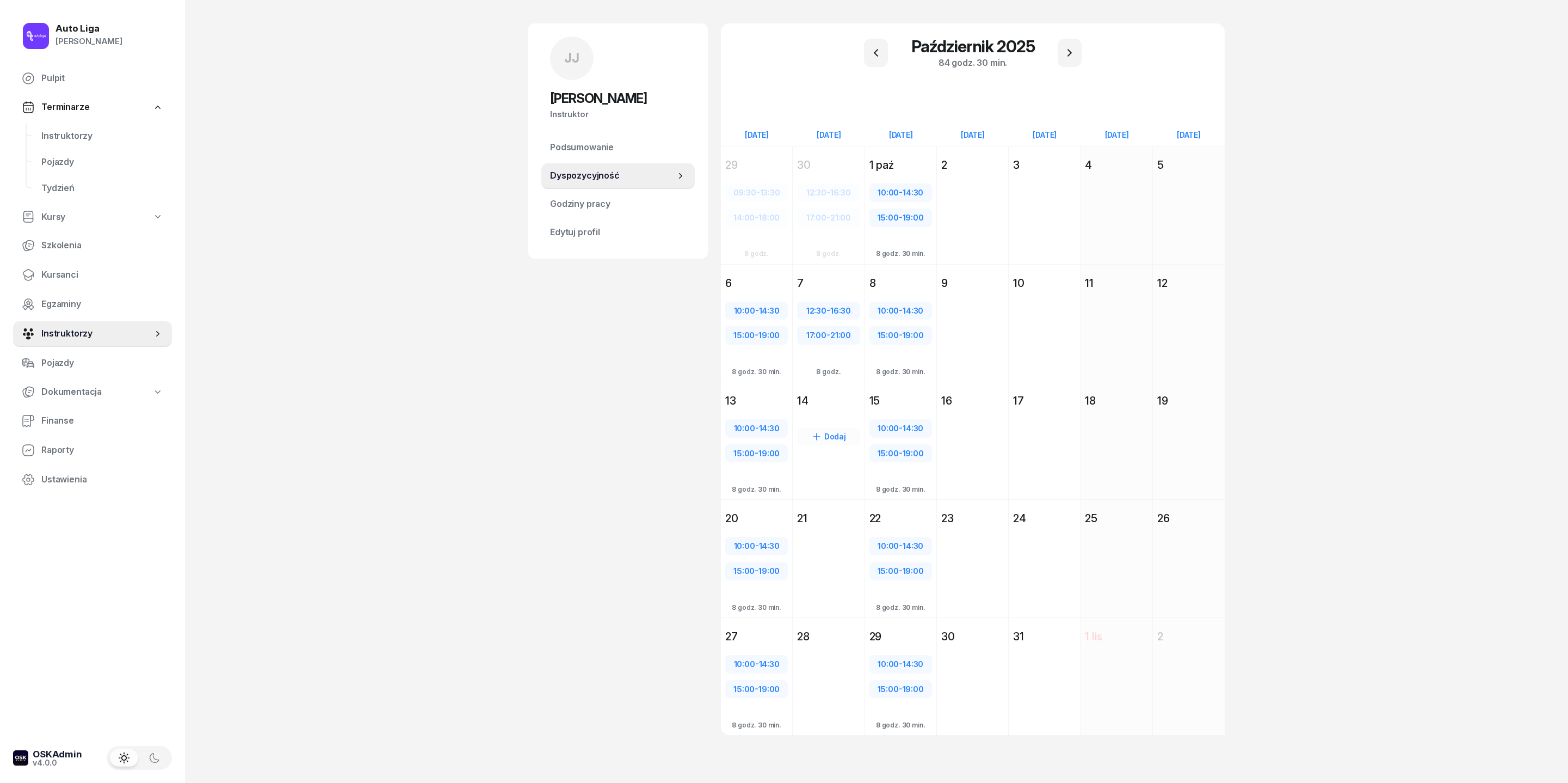
scroll to position [135, 0]
click at [803, 410] on div "Dodaj" at bounding box center [828, 460] width 71 height 100
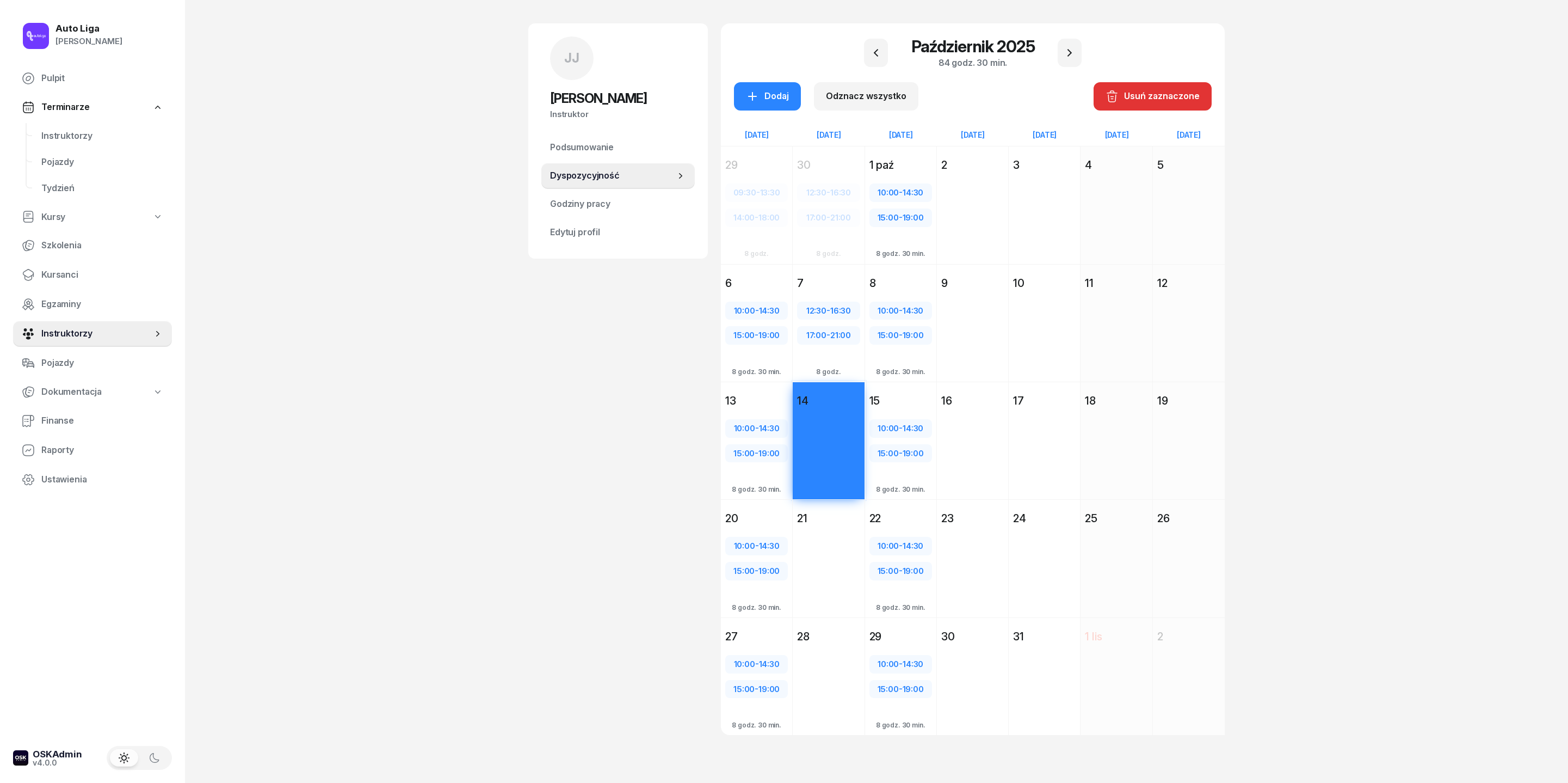
click at [797, 521] on div "Dodaj" at bounding box center [828, 578] width 71 height 100
click at [800, 521] on div "Dodaj" at bounding box center [828, 696] width 71 height 100
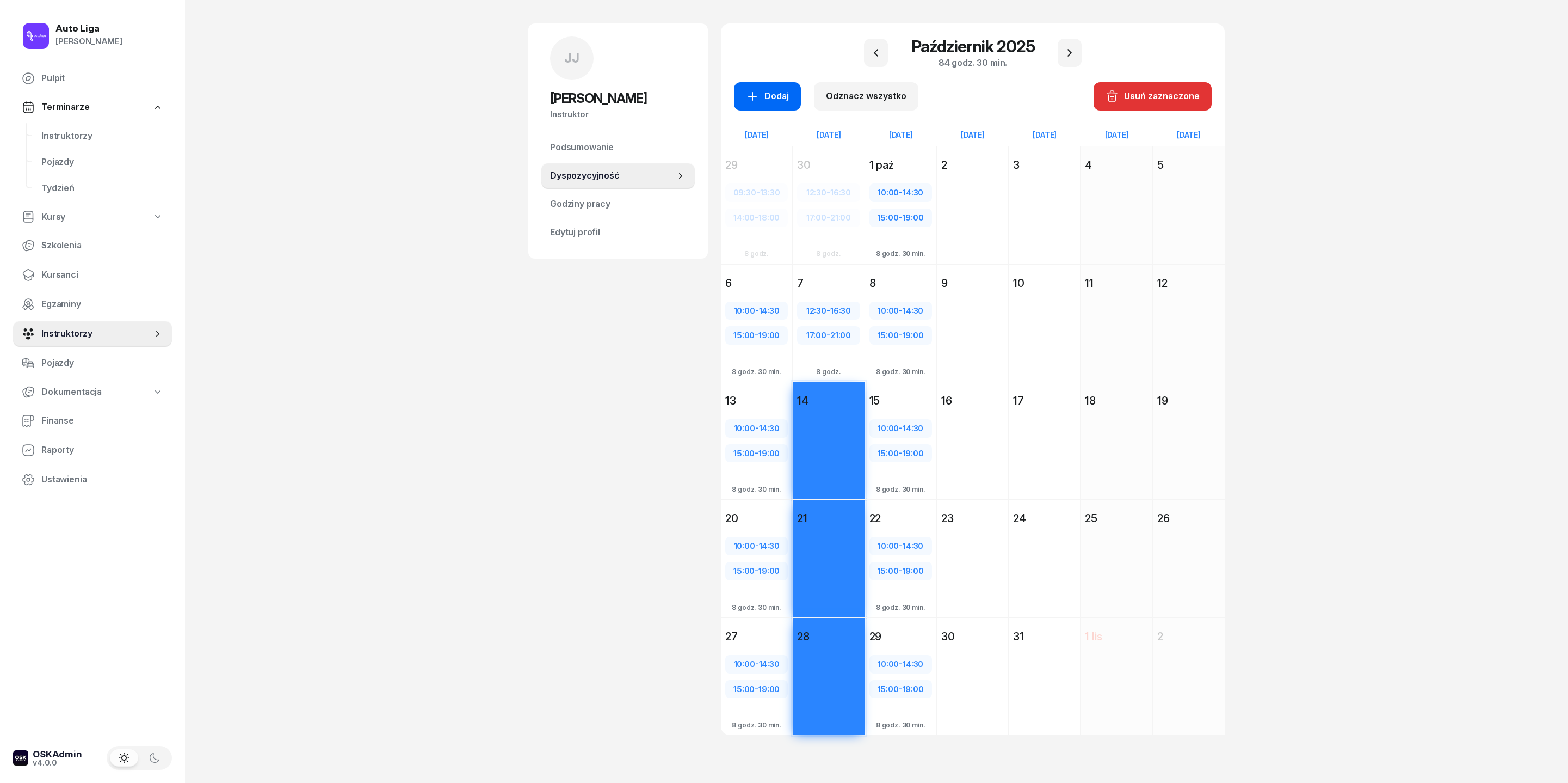
click at [746, 90] on div "Dodaj" at bounding box center [767, 96] width 43 height 14
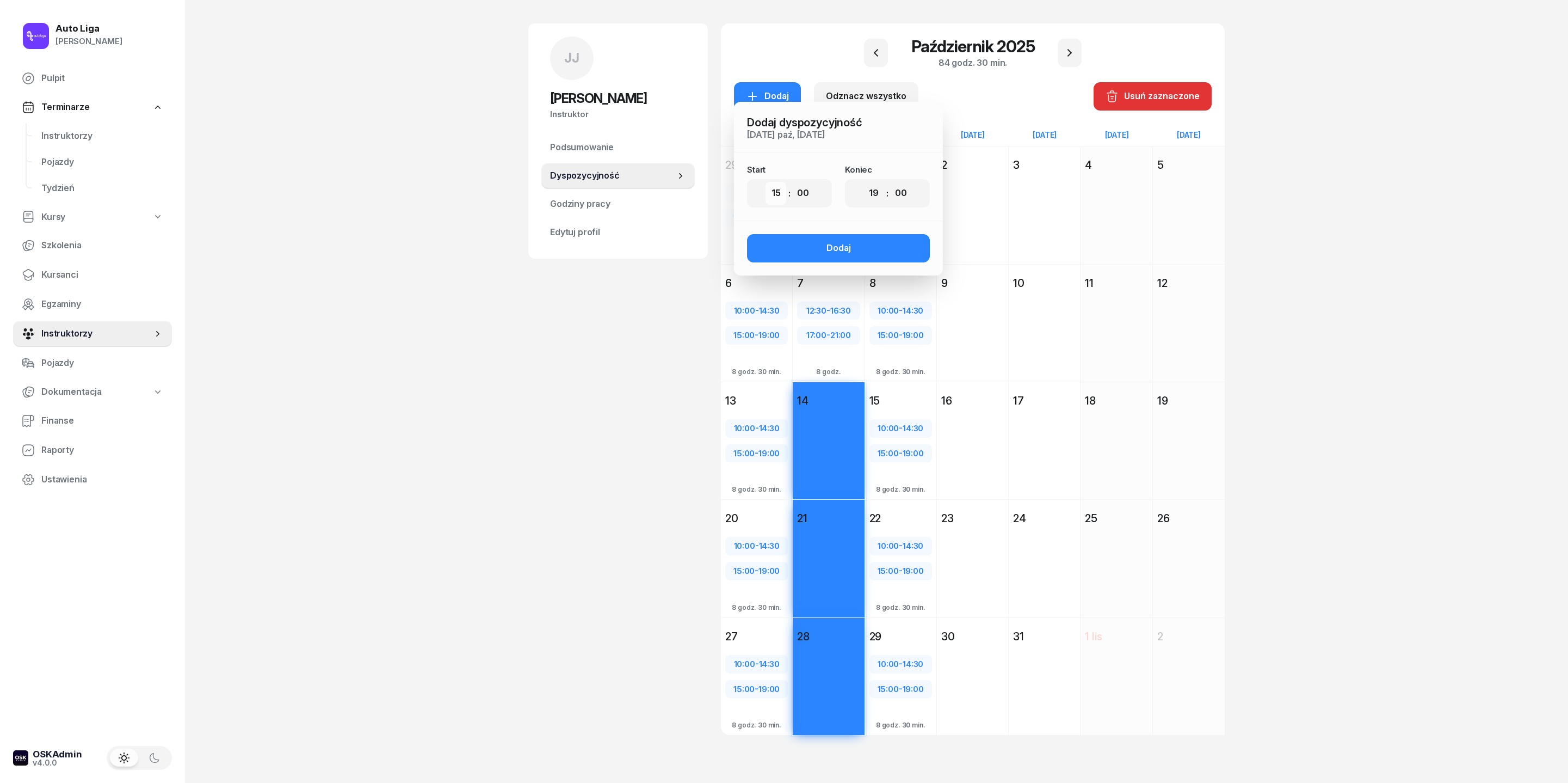
select select "12"
select select "30"
select select "16"
select select "30"
click at [827, 241] on div "Dodaj" at bounding box center [839, 248] width 25 height 14
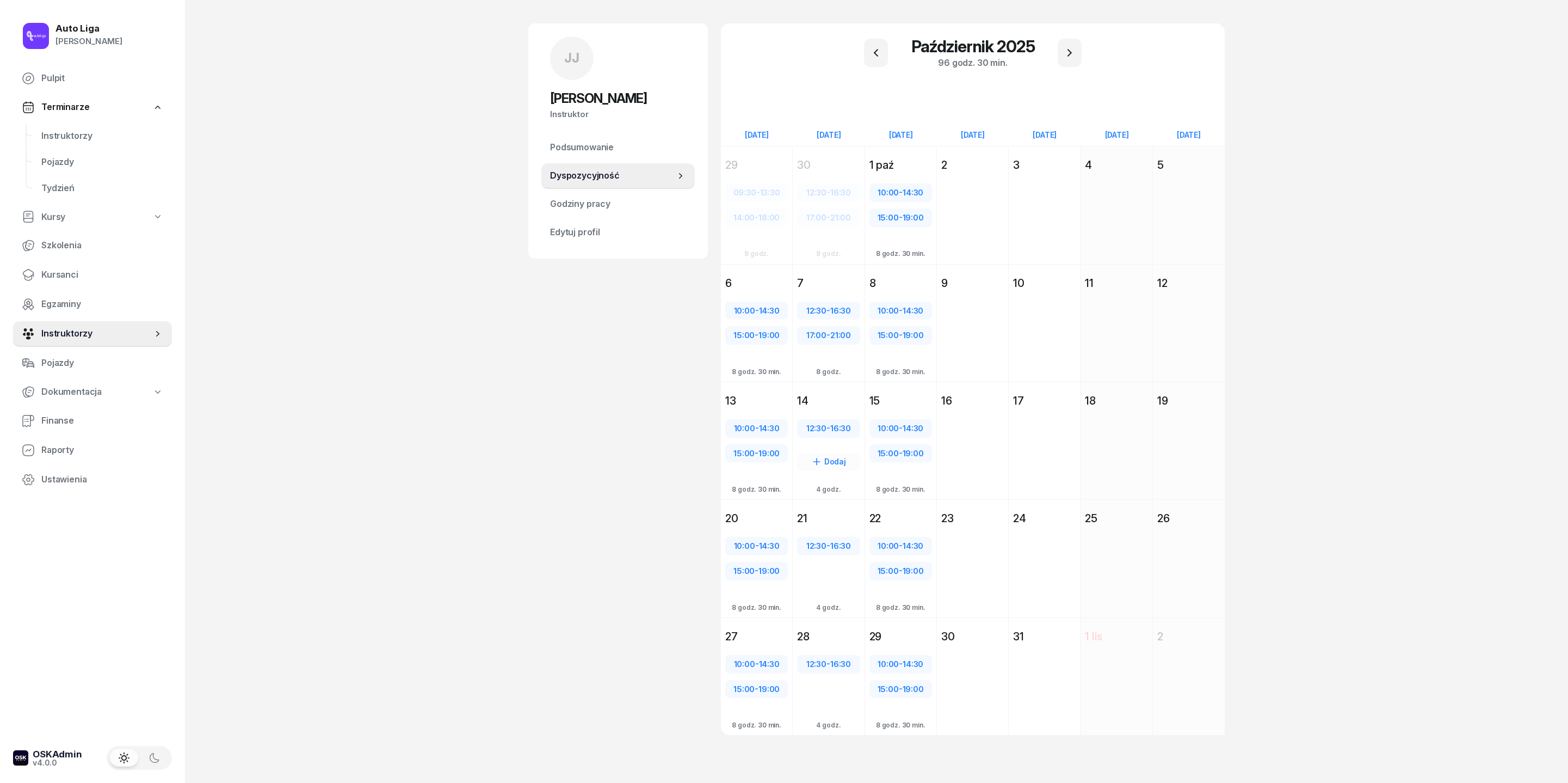
click at [809, 382] on div "14 października 2025 Wt wtorek 14 12:30 - 16:30 Dodaj 4 godz." at bounding box center [829, 440] width 72 height 117
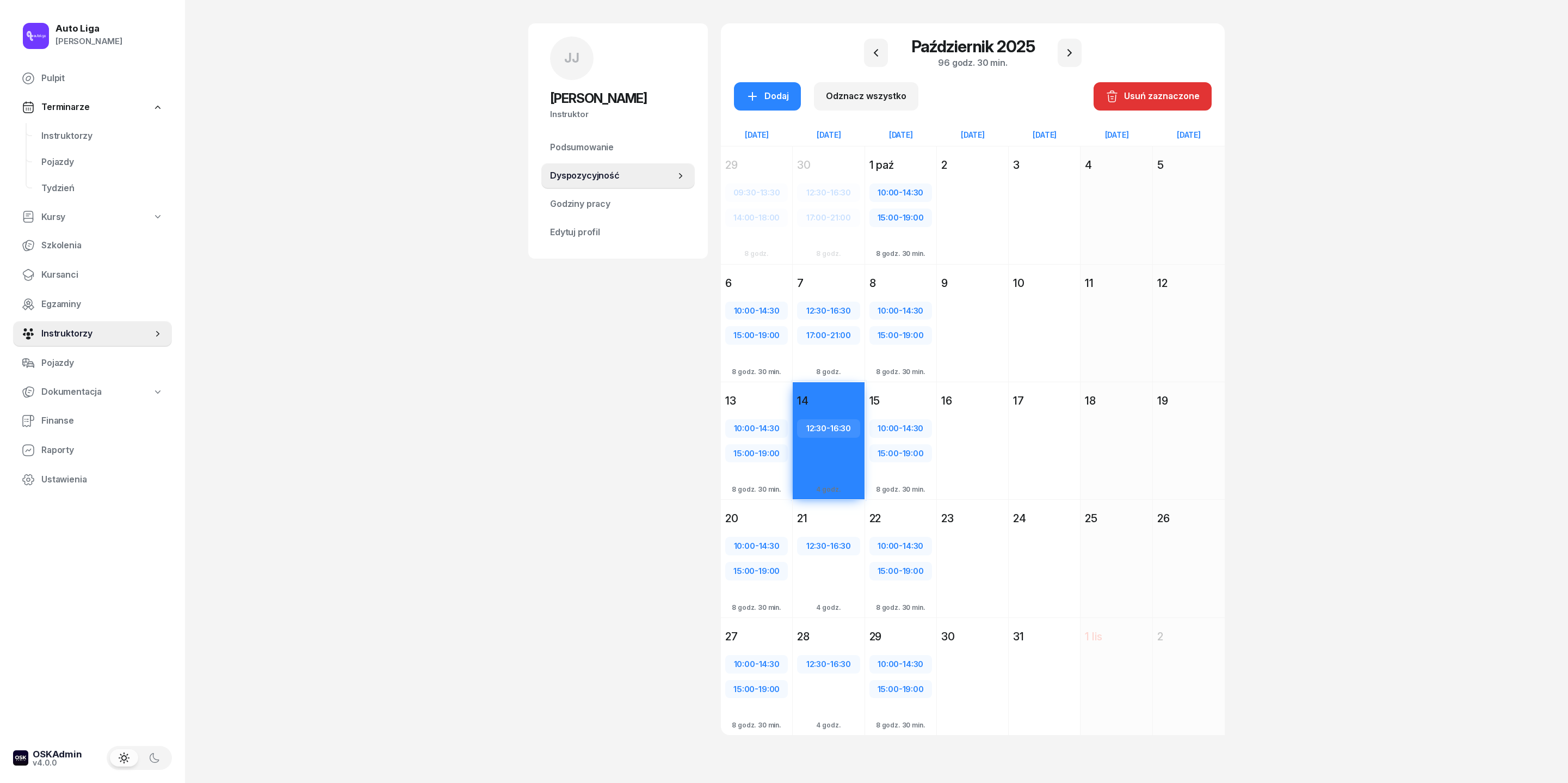
click at [808, 510] on div "21" at bounding box center [829, 518] width 63 height 15
click at [808, 521] on div "28" at bounding box center [829, 636] width 63 height 15
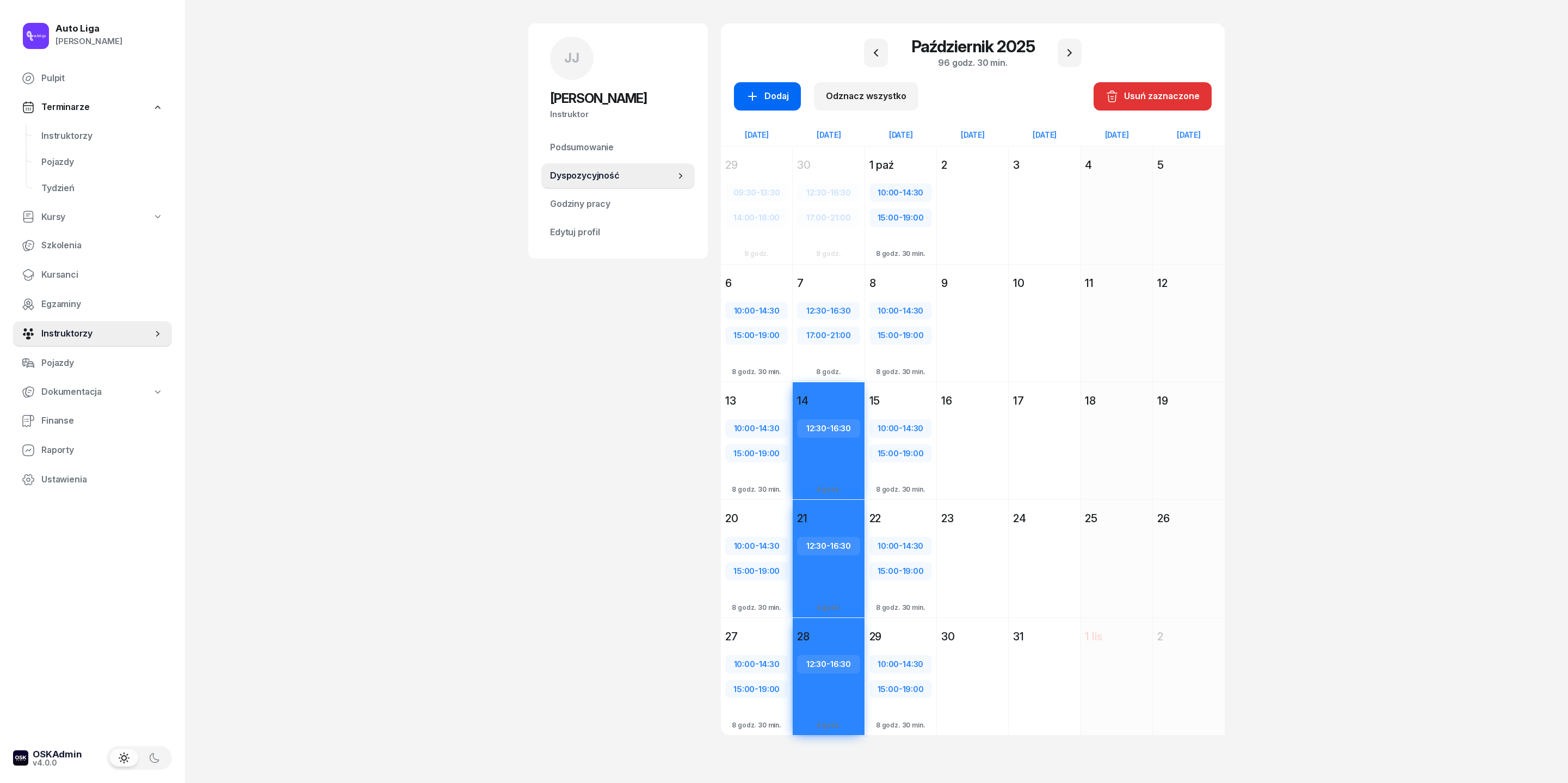
click at [746, 90] on div "Dodaj" at bounding box center [767, 96] width 43 height 14
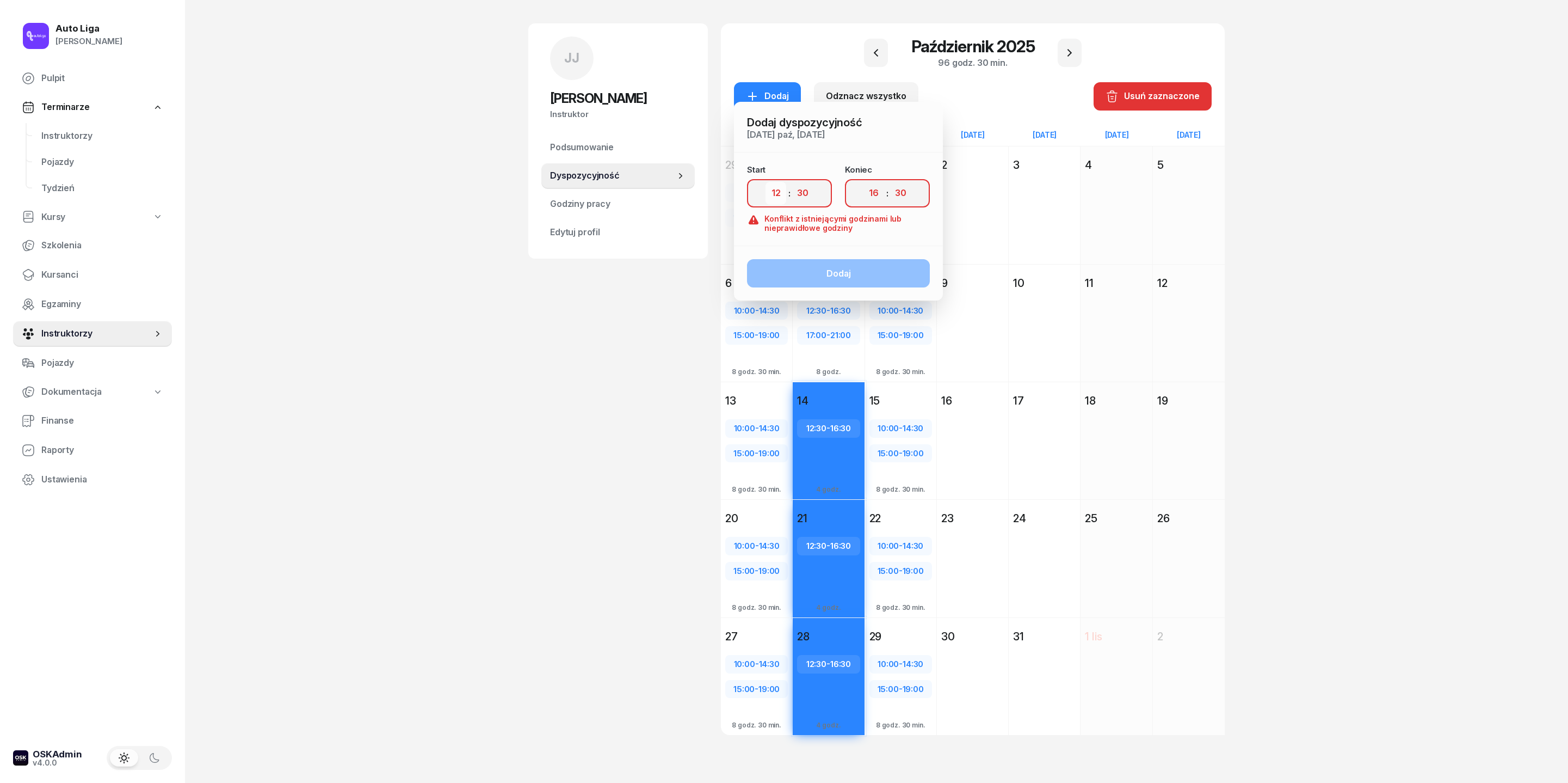
select select "17"
select select "00"
select select "21"
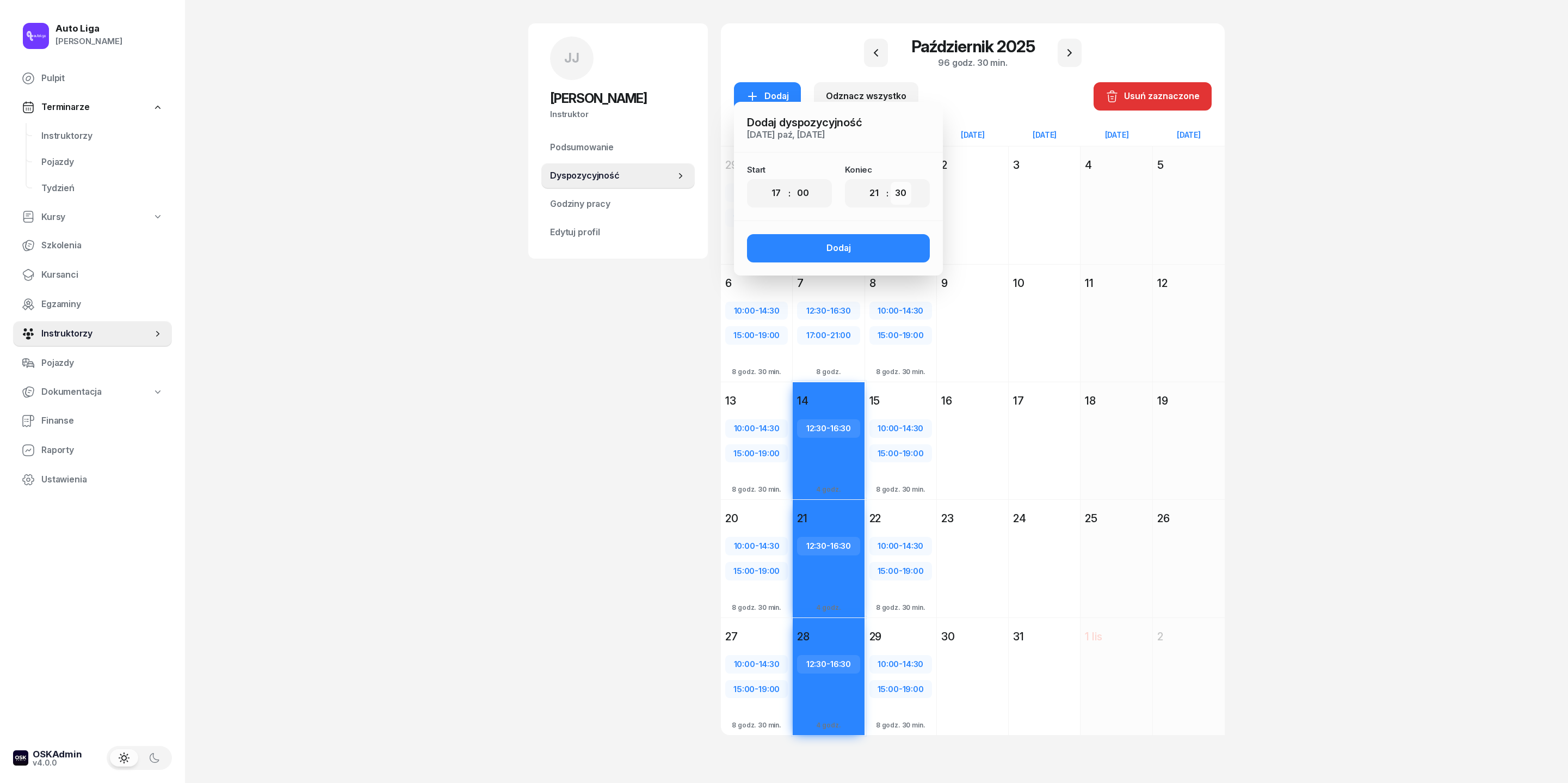
select select "00"
click at [827, 241] on div "Dodaj" at bounding box center [839, 248] width 25 height 14
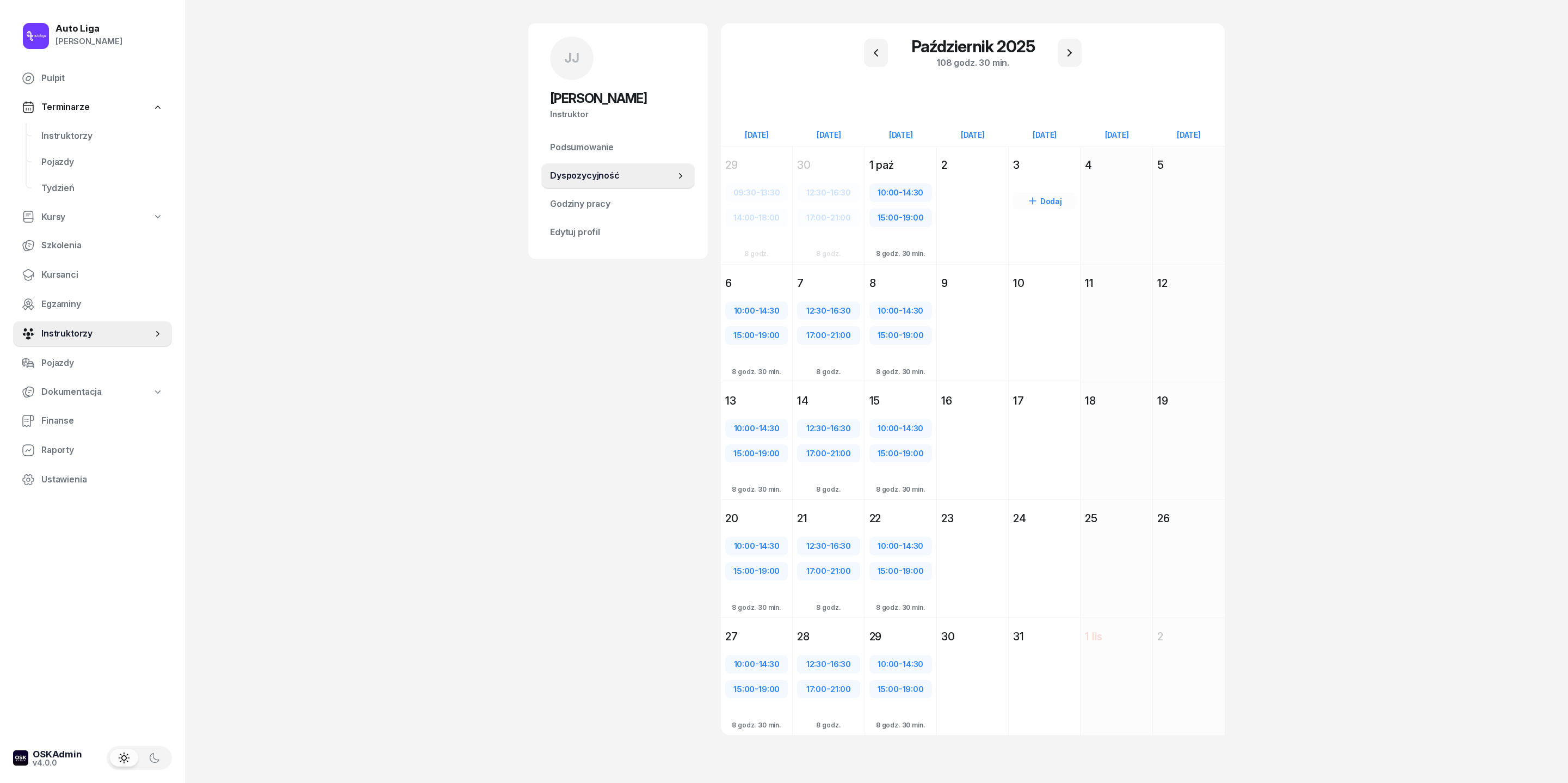
click at [1045, 157] on div "3" at bounding box center [1045, 165] width 63 height 15
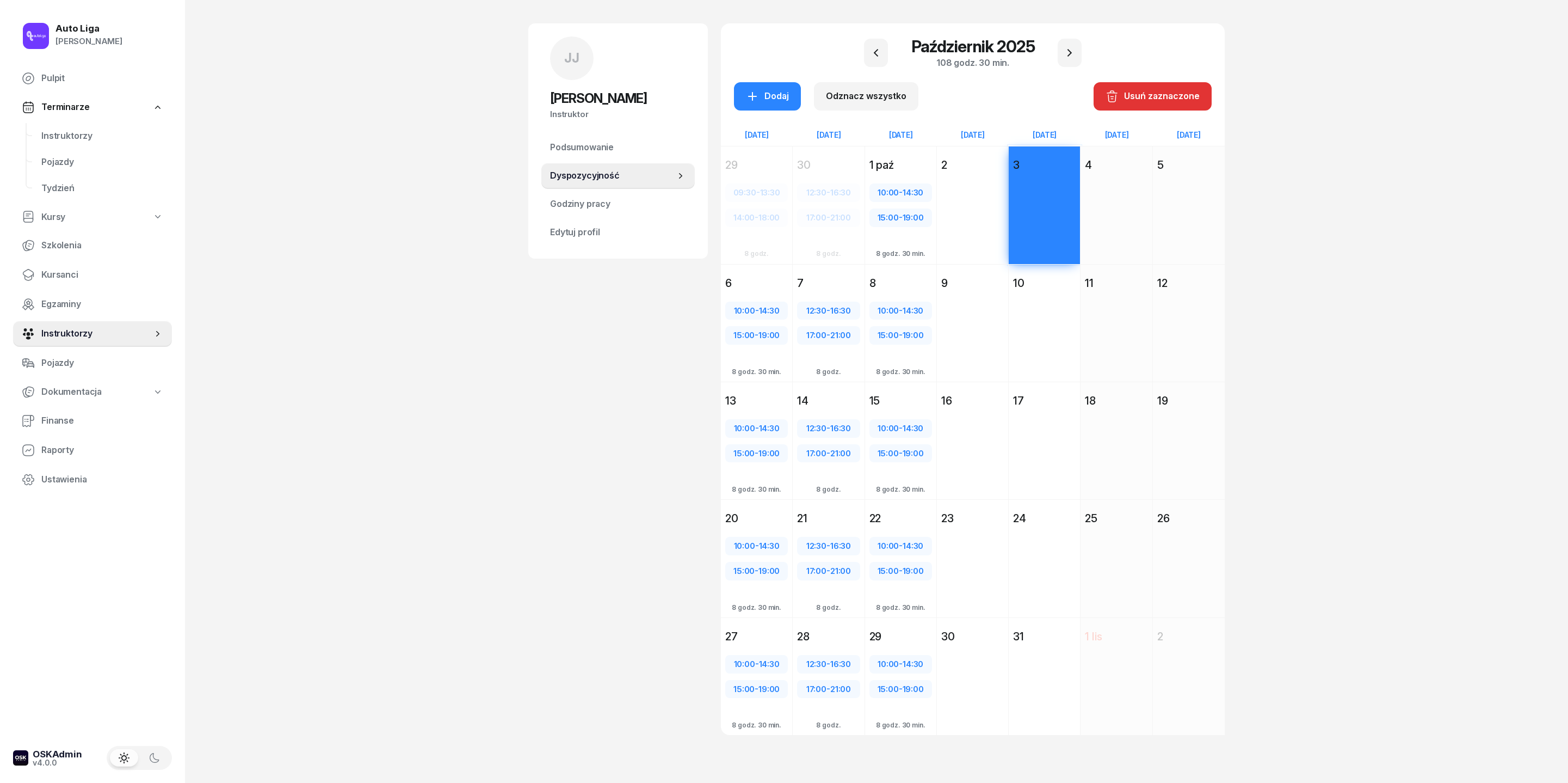
click at [1045, 293] on div "Dodaj" at bounding box center [1044, 343] width 71 height 100
click at [1045, 410] on div "Dodaj" at bounding box center [1044, 460] width 71 height 100
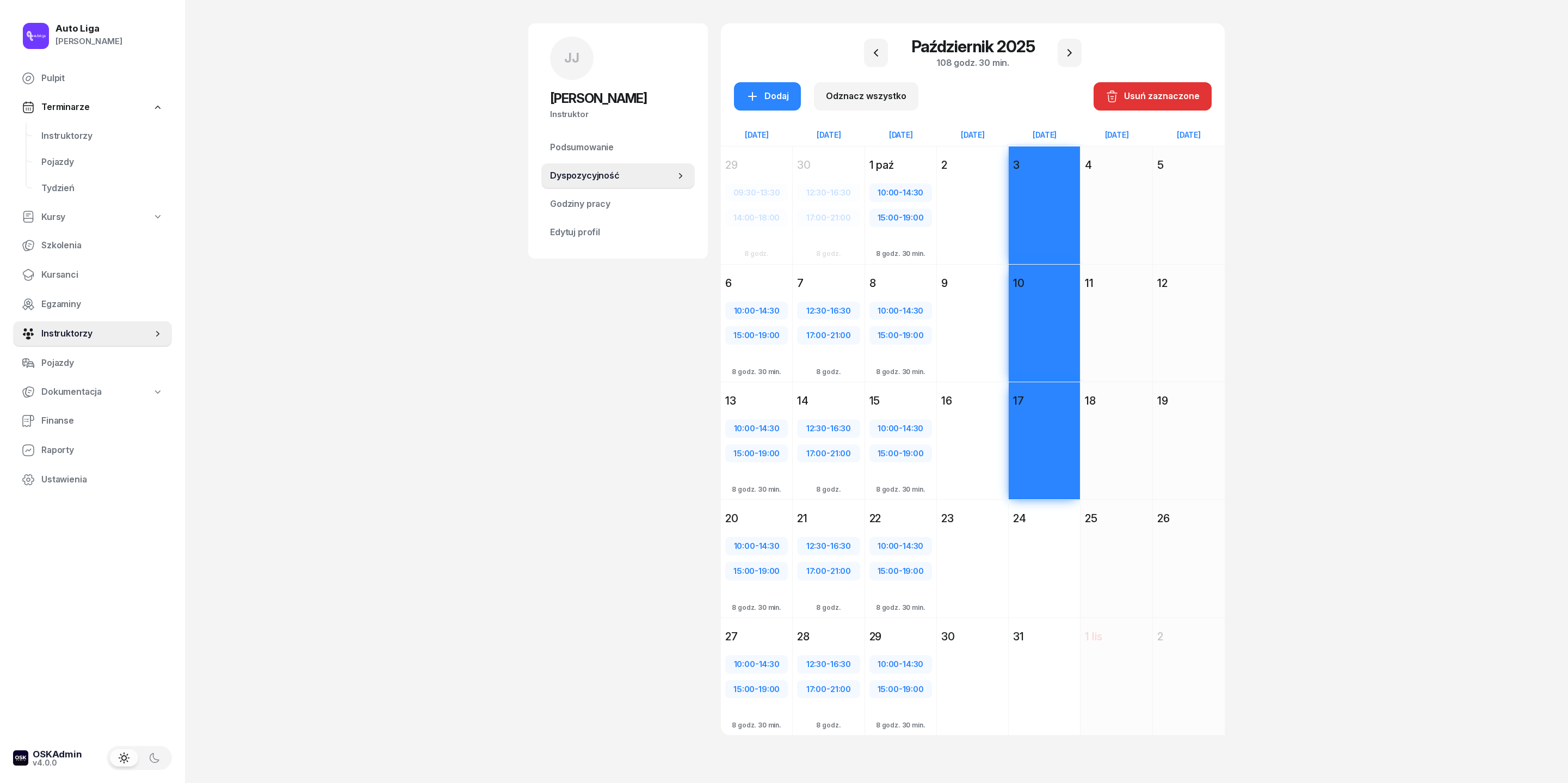
click at [1045, 512] on div "24" at bounding box center [1045, 518] width 63 height 15
click at [1045, 521] on div "31" at bounding box center [1045, 636] width 63 height 15
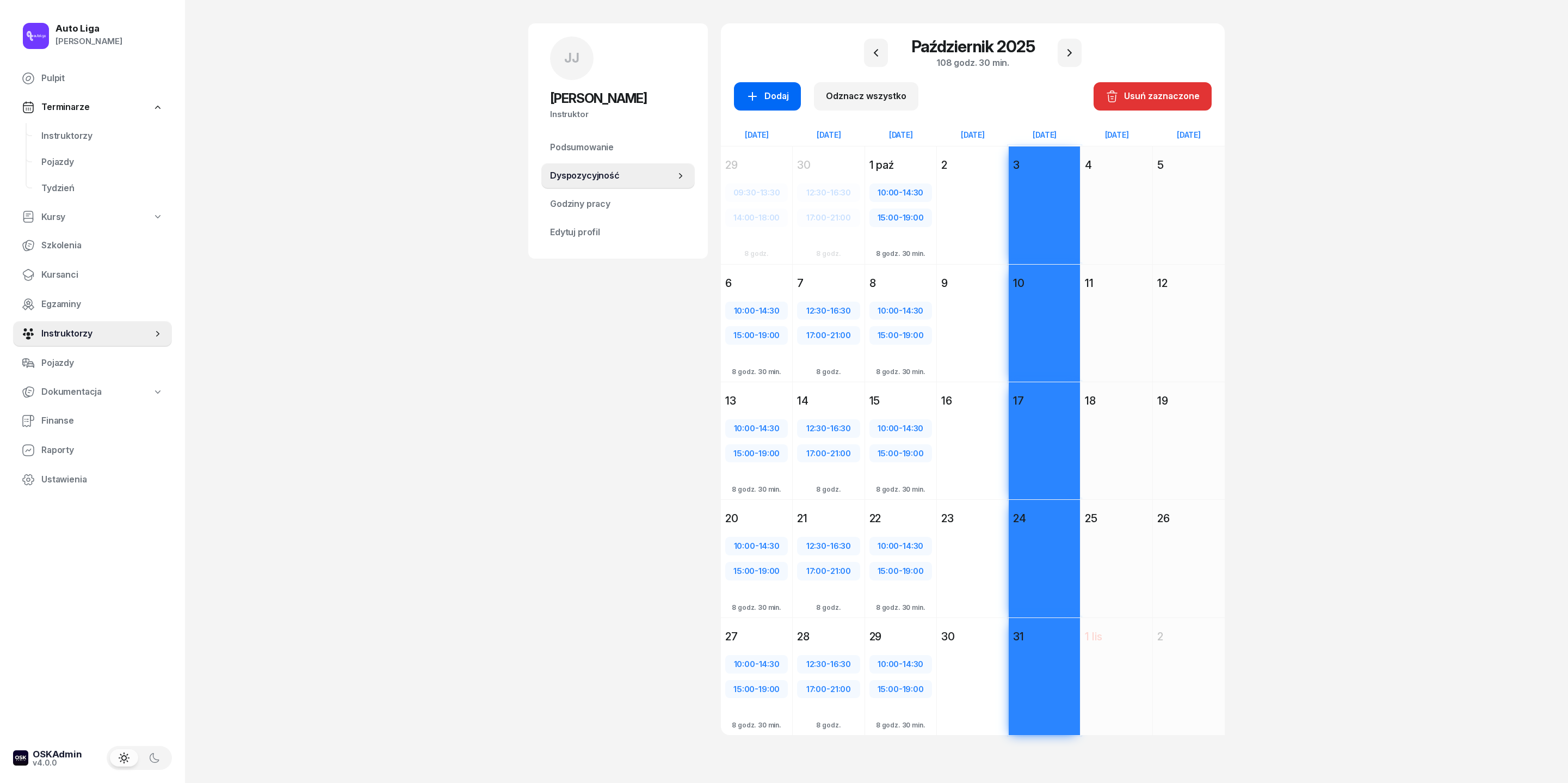
click at [746, 90] on div "Dodaj" at bounding box center [767, 96] width 43 height 14
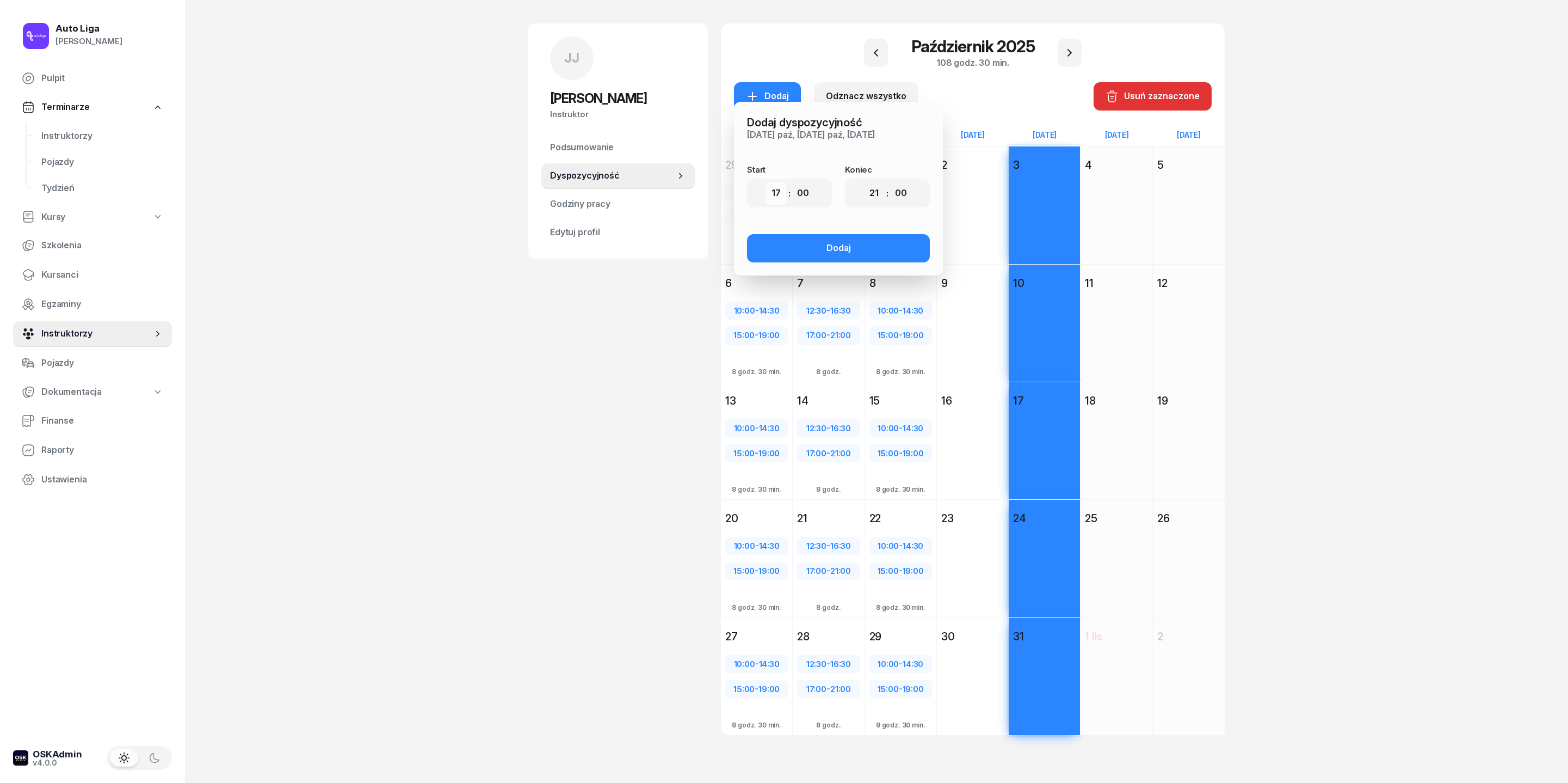
select select "09"
select select "30"
select select "13"
select select "30"
click at [814, 234] on button "Dodaj" at bounding box center [839, 248] width 183 height 29
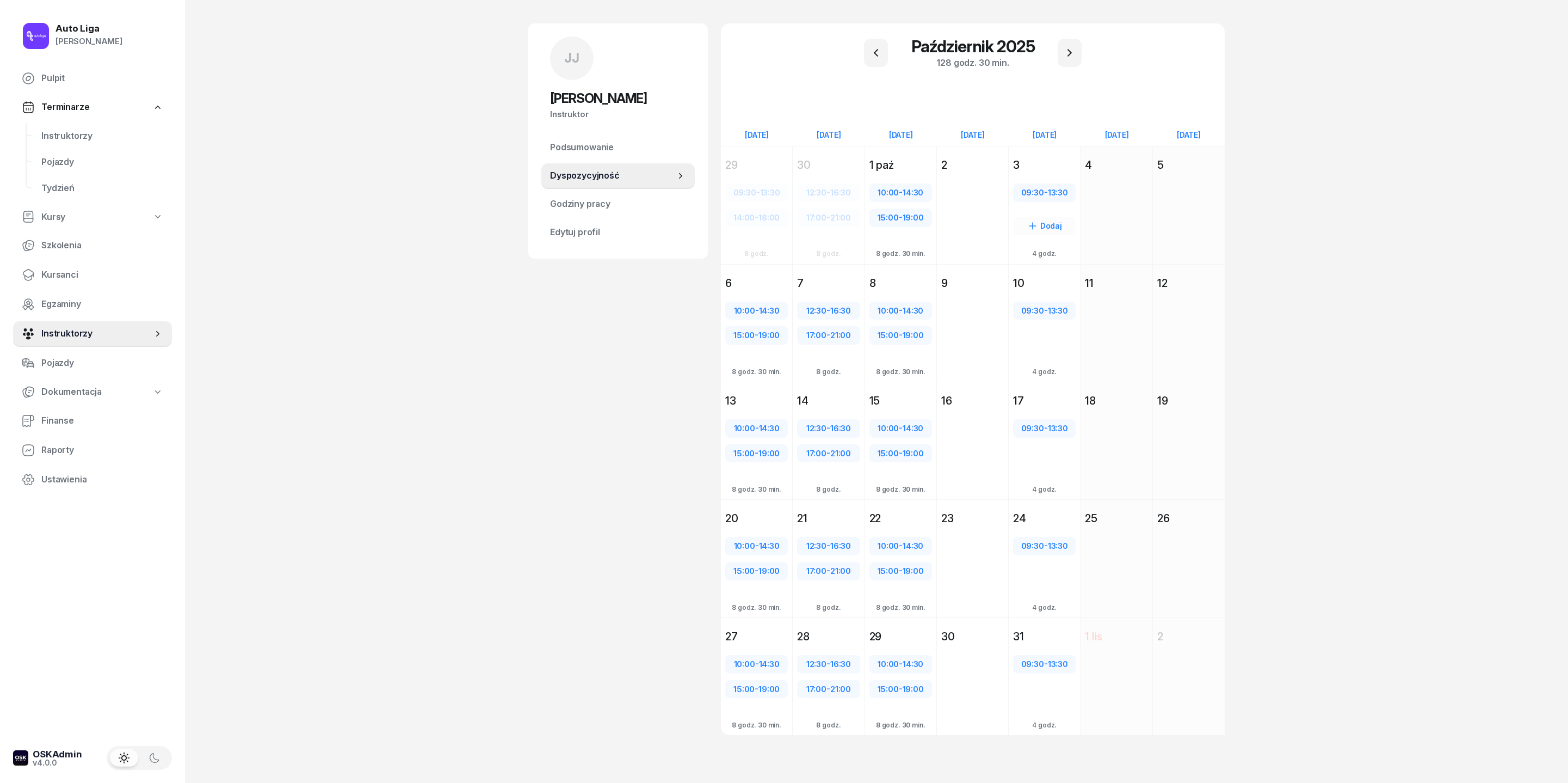
click at [1045, 157] on div "3" at bounding box center [1045, 165] width 63 height 15
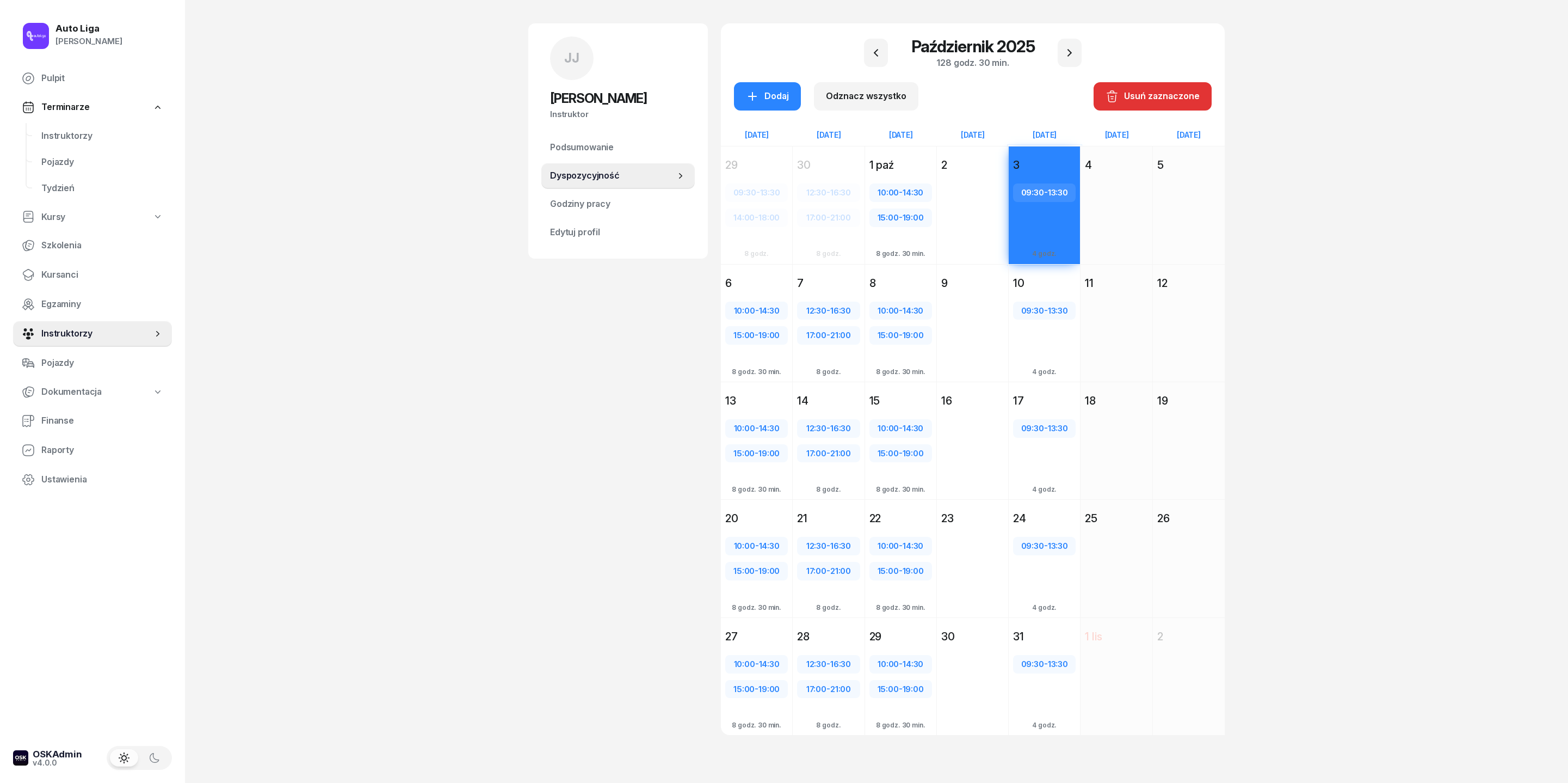
click at [1045, 264] on div "10 października 2025 Pt piątek 10 09:30 - 13:30 Dodaj 4 godz." at bounding box center [1045, 323] width 72 height 117
click at [1045, 393] on div "17" at bounding box center [1045, 400] width 63 height 15
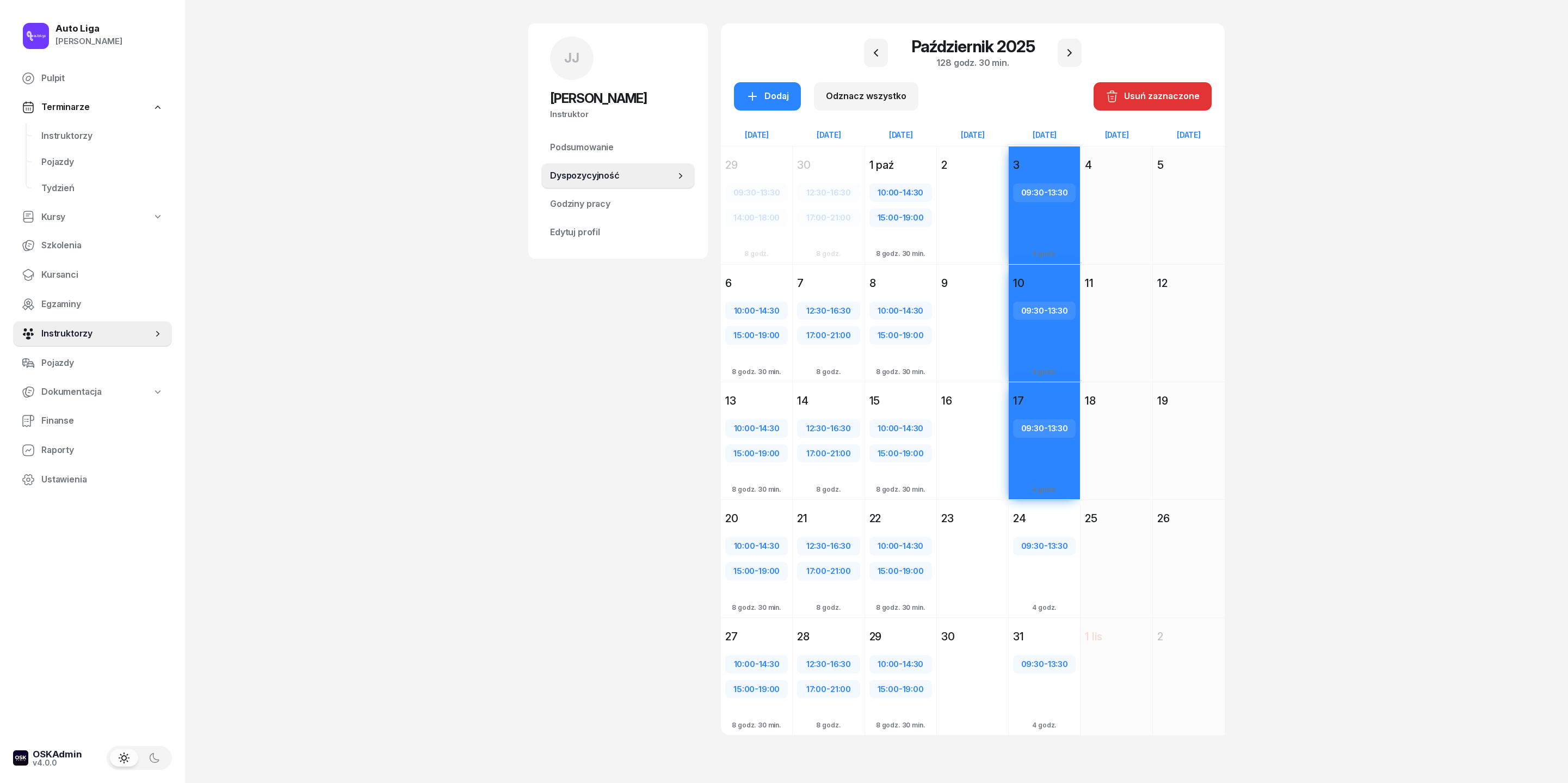
click at [1045, 510] on div "24" at bounding box center [1045, 518] width 63 height 15
click at [1045, 521] on div "31 października 2025 Pt piątek 31 09:30 - 13:30 Dodaj 4 godz." at bounding box center [1045, 676] width 72 height 117
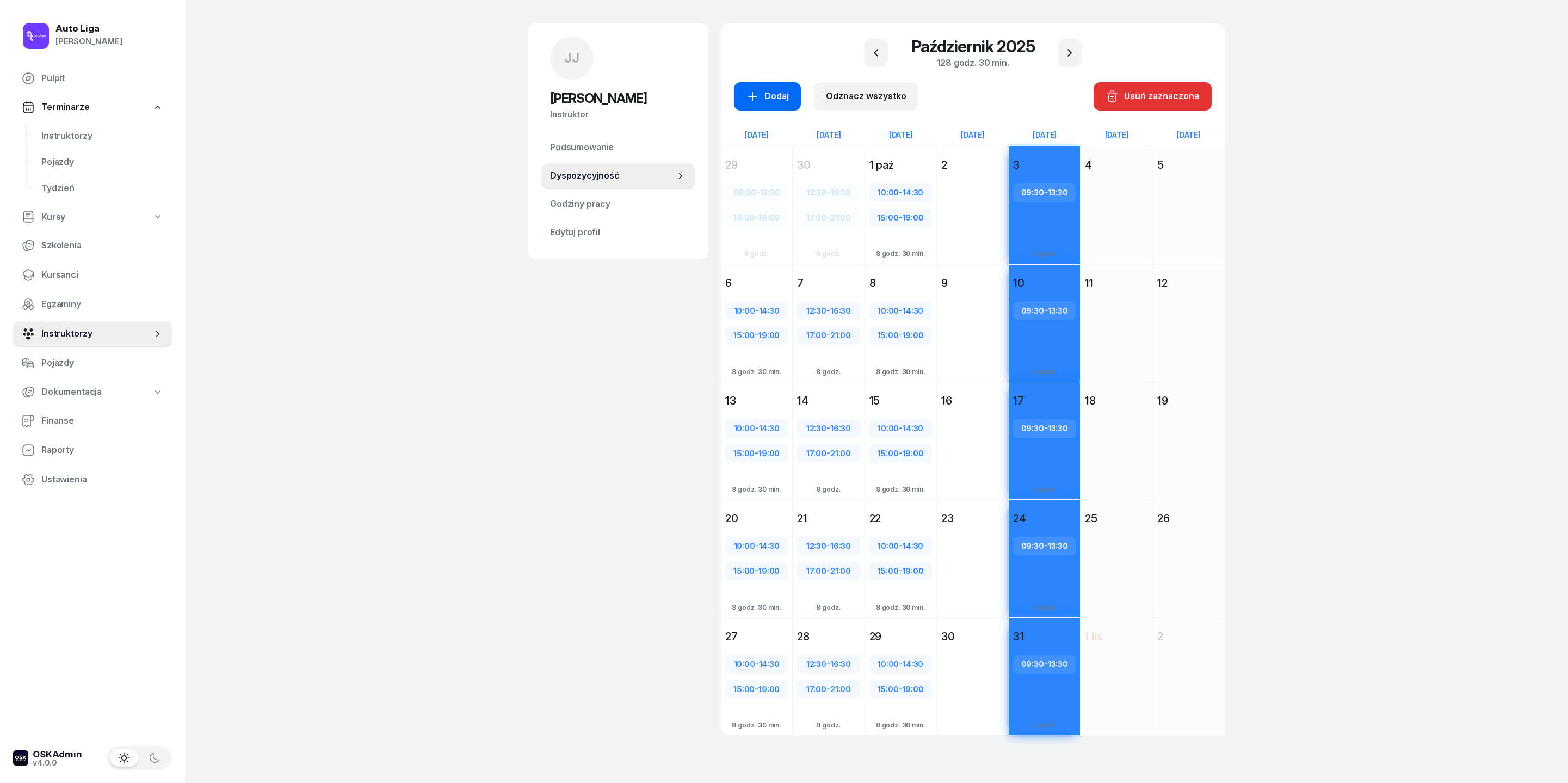
click at [746, 90] on div "Dodaj" at bounding box center [767, 96] width 43 height 14
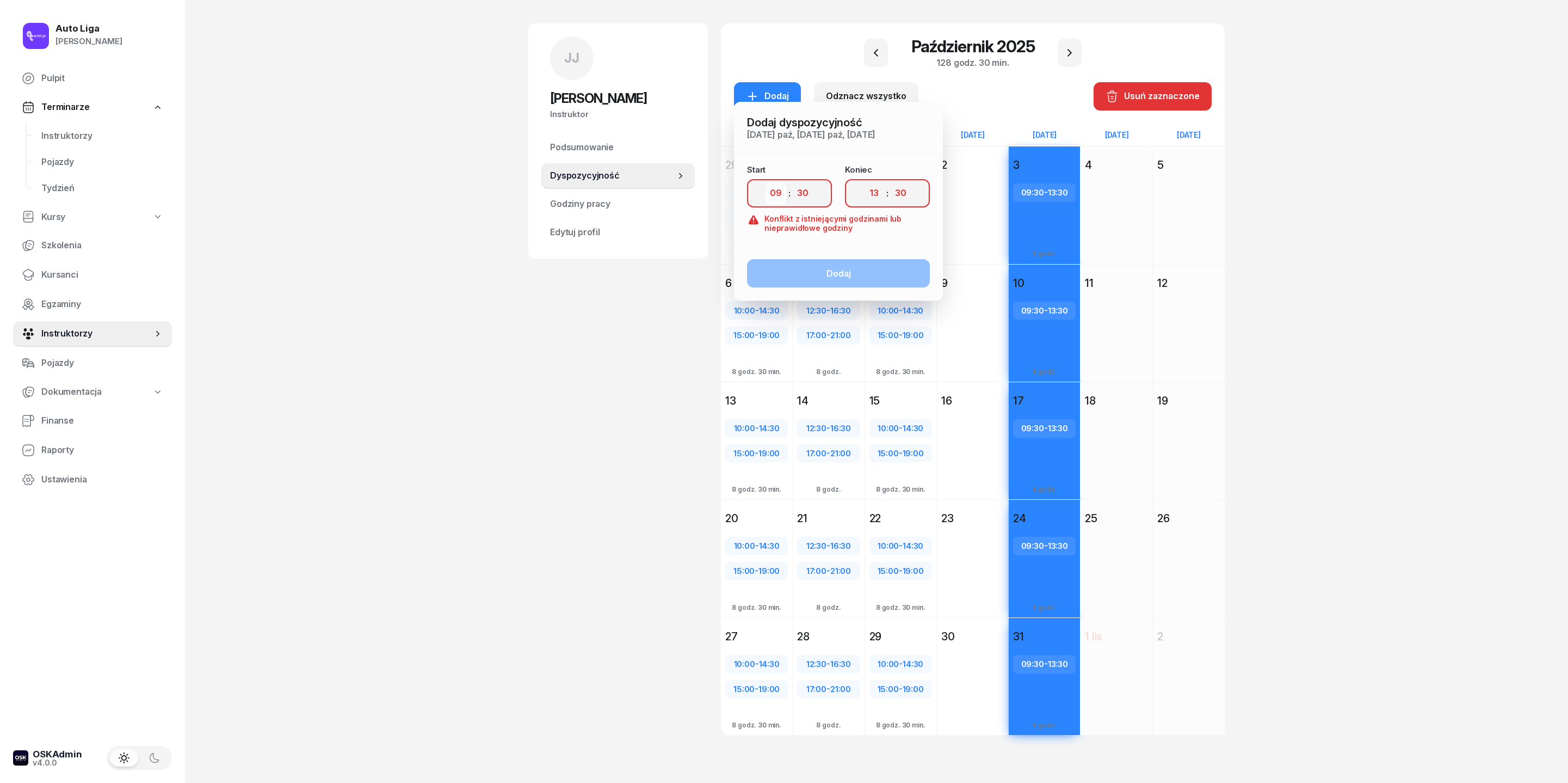
select select "14"
select select "00"
select select "18"
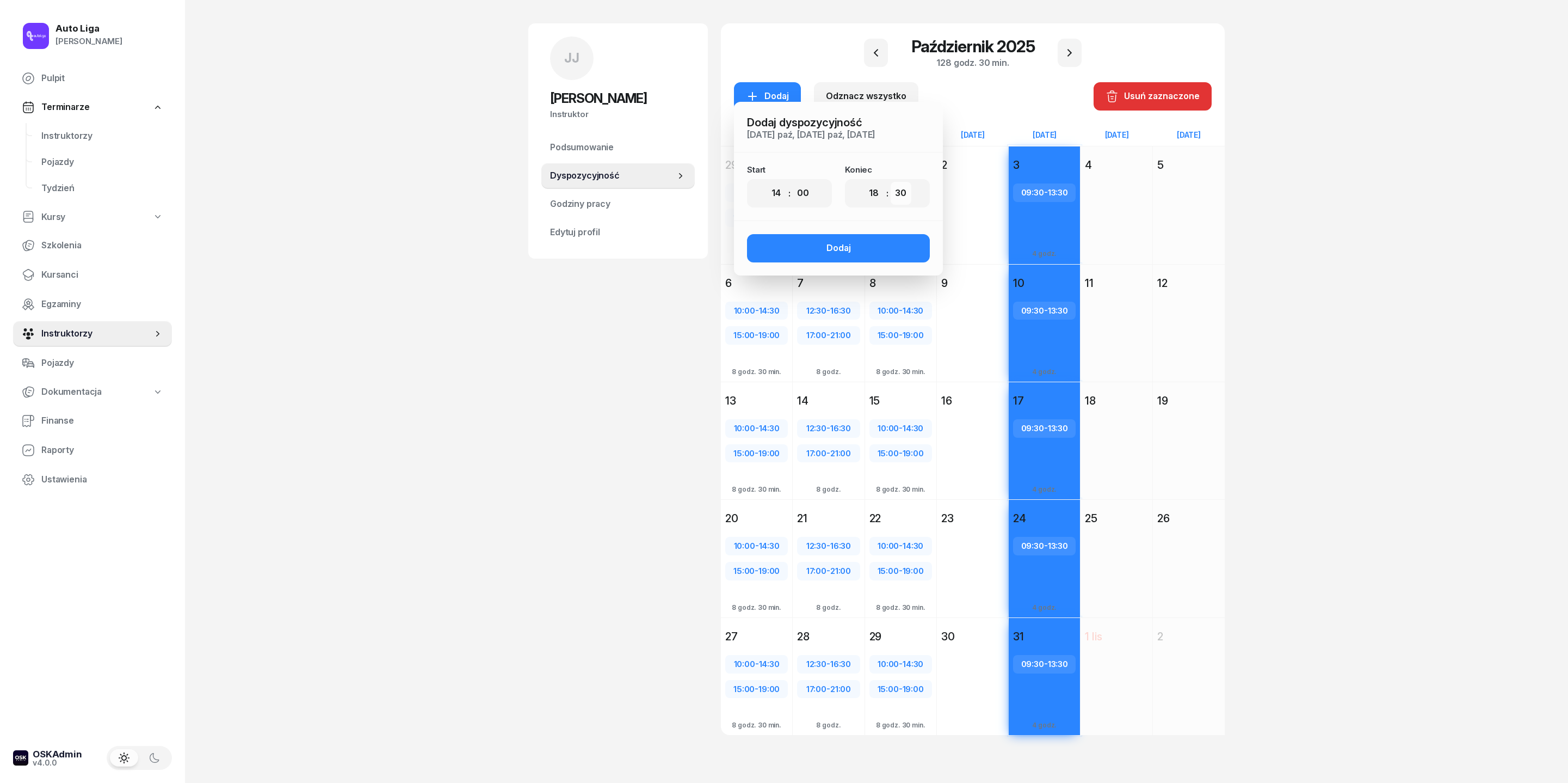
select select "00"
click at [845, 234] on button "Dodaj" at bounding box center [839, 248] width 183 height 29
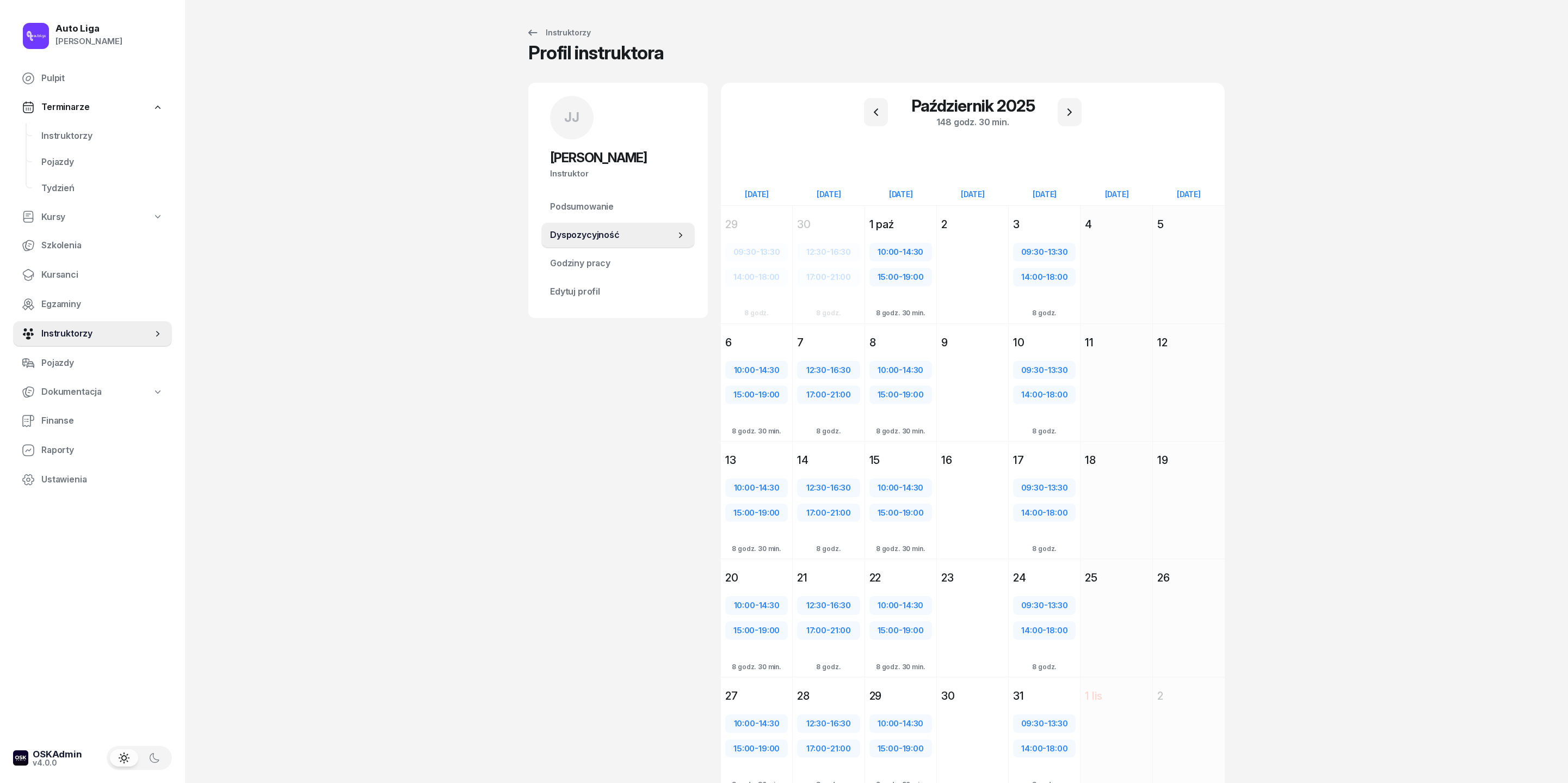
scroll to position [0, 0]
click at [527, 32] on icon at bounding box center [533, 32] width 13 height 13
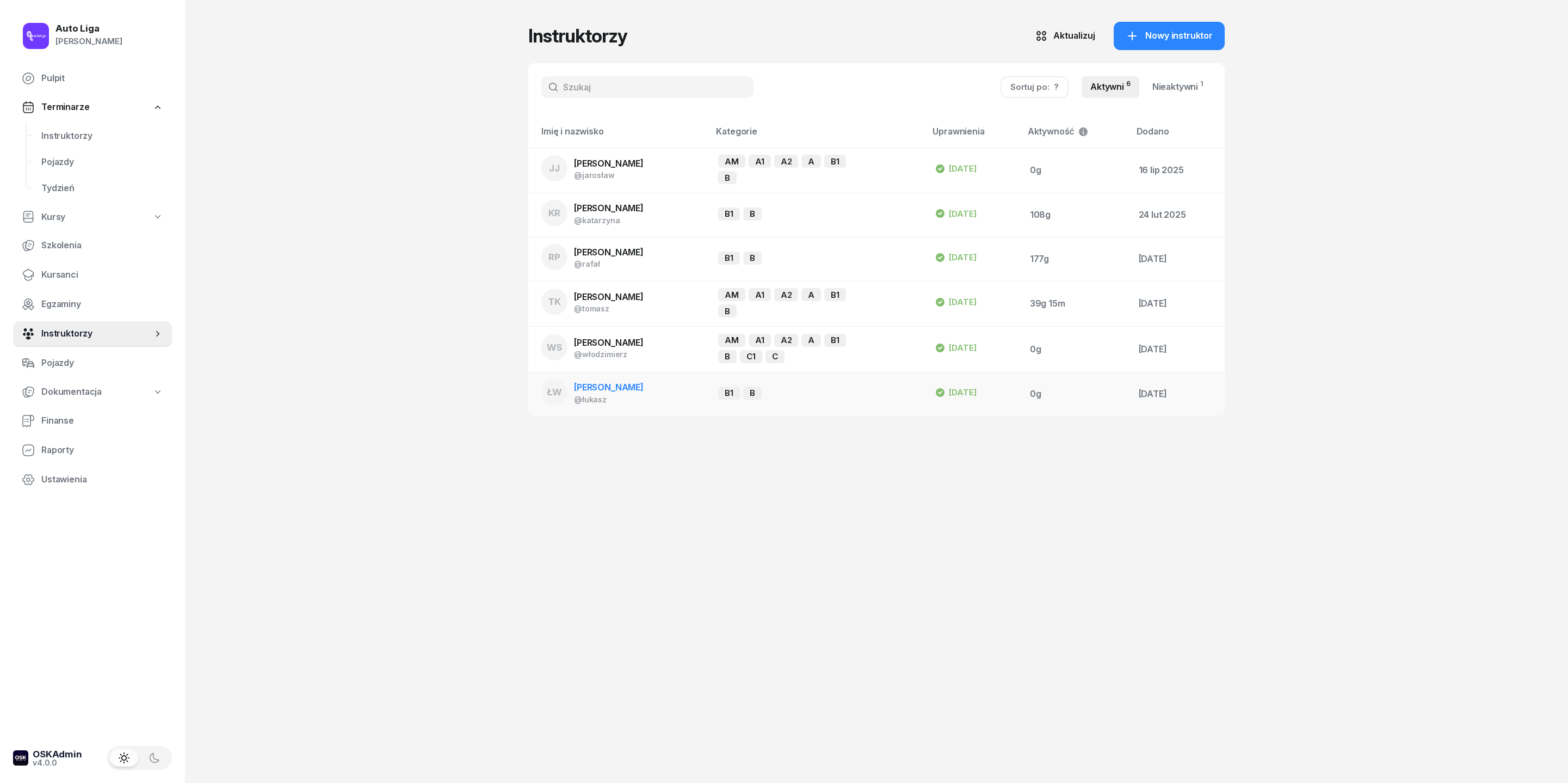
click at [585, 404] on div "@łukasz" at bounding box center [608, 399] width 69 height 9
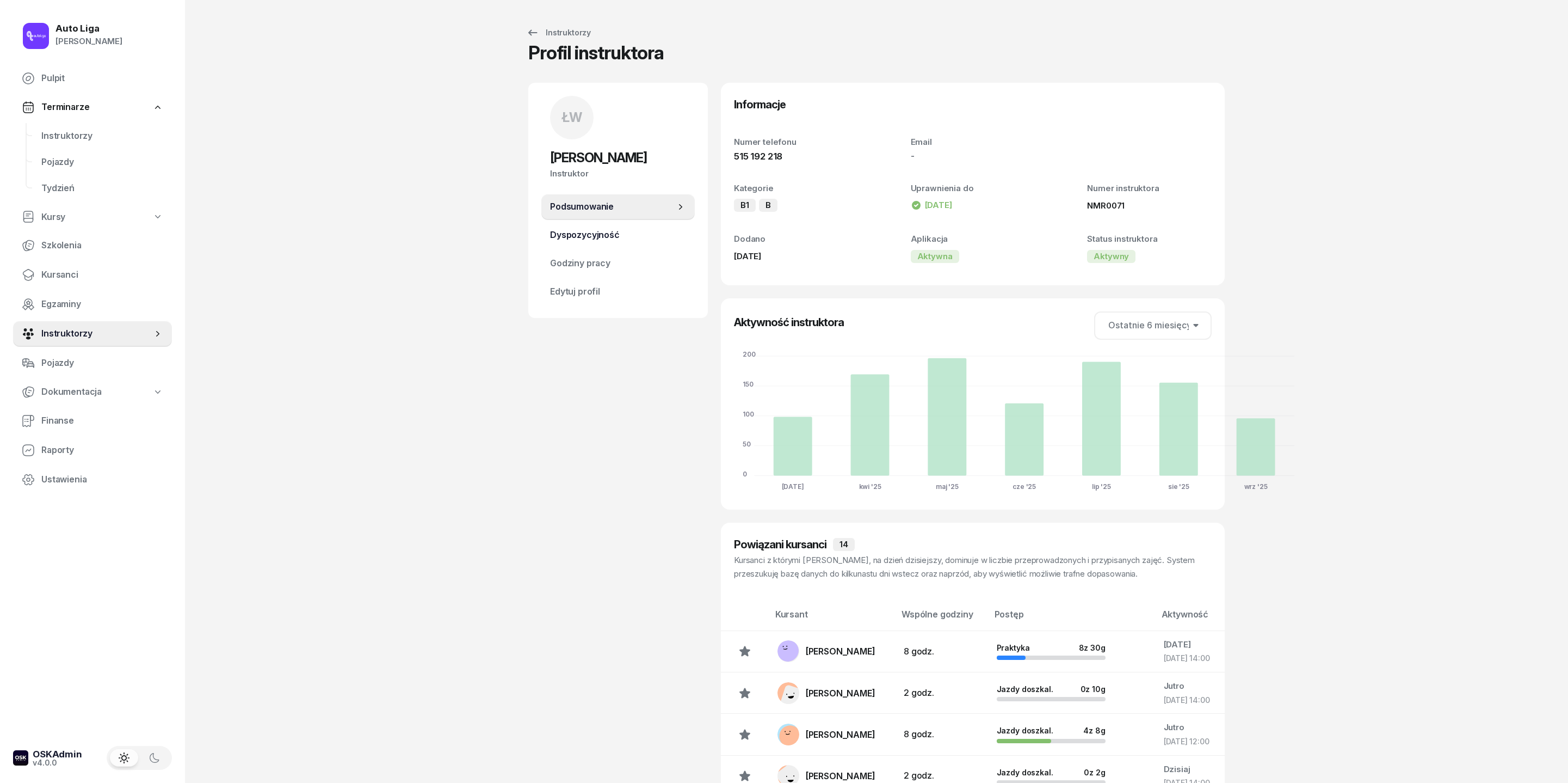
click at [550, 242] on span "Dyspozycyjność" at bounding box center [617, 235] width 136 height 14
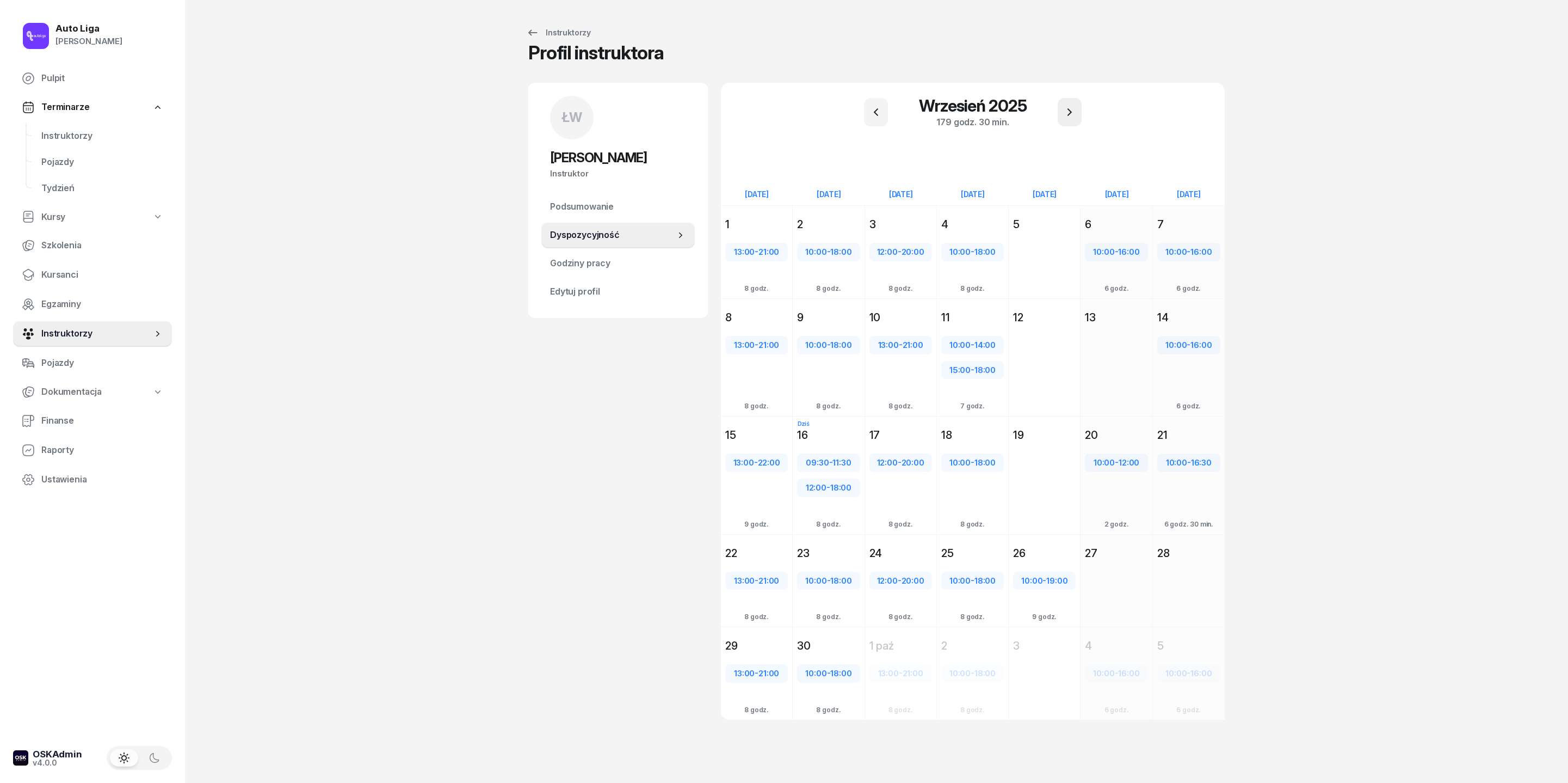
click at [1045, 110] on button "button" at bounding box center [1070, 112] width 24 height 29
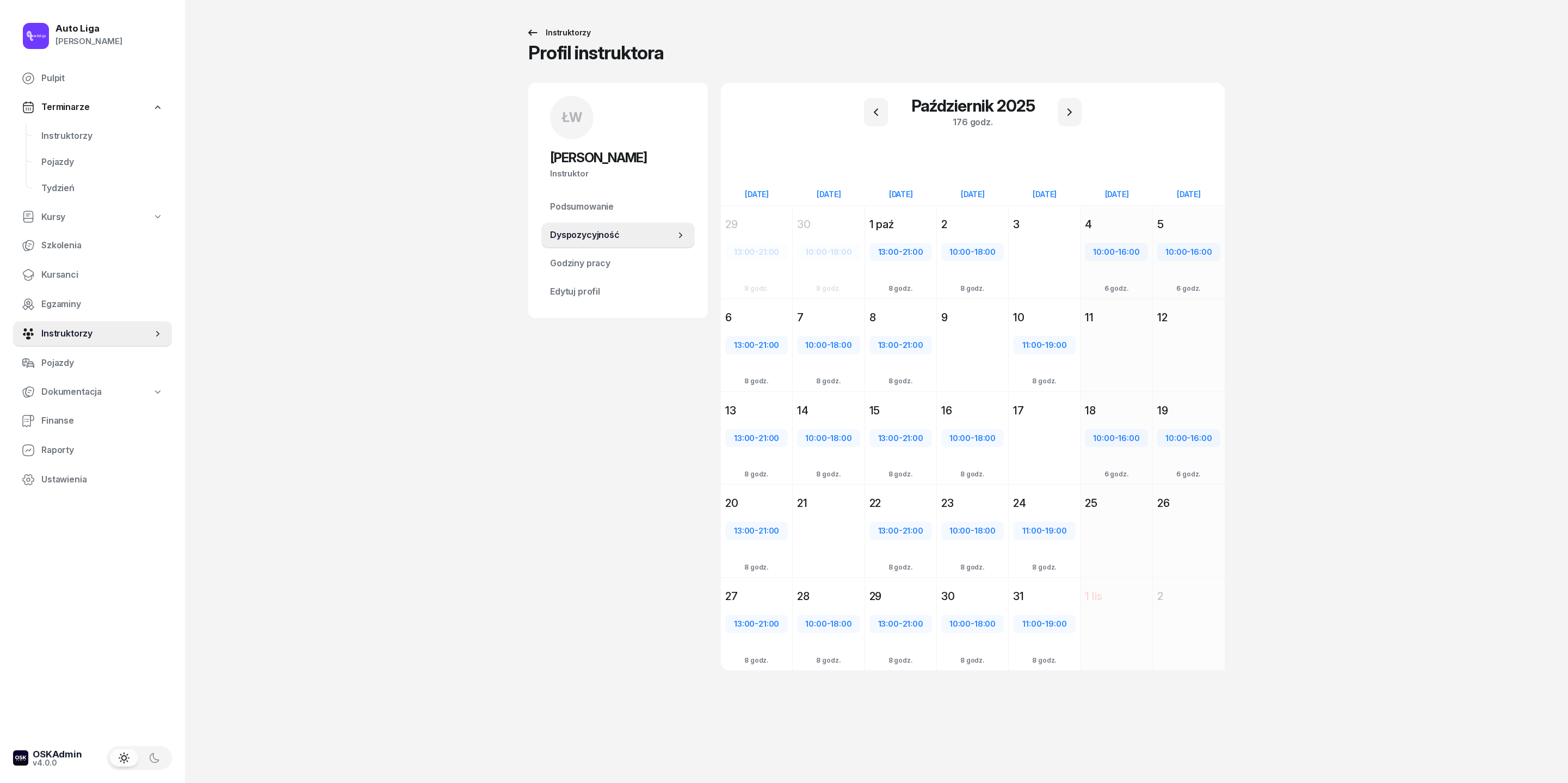
click at [527, 37] on icon at bounding box center [533, 32] width 13 height 13
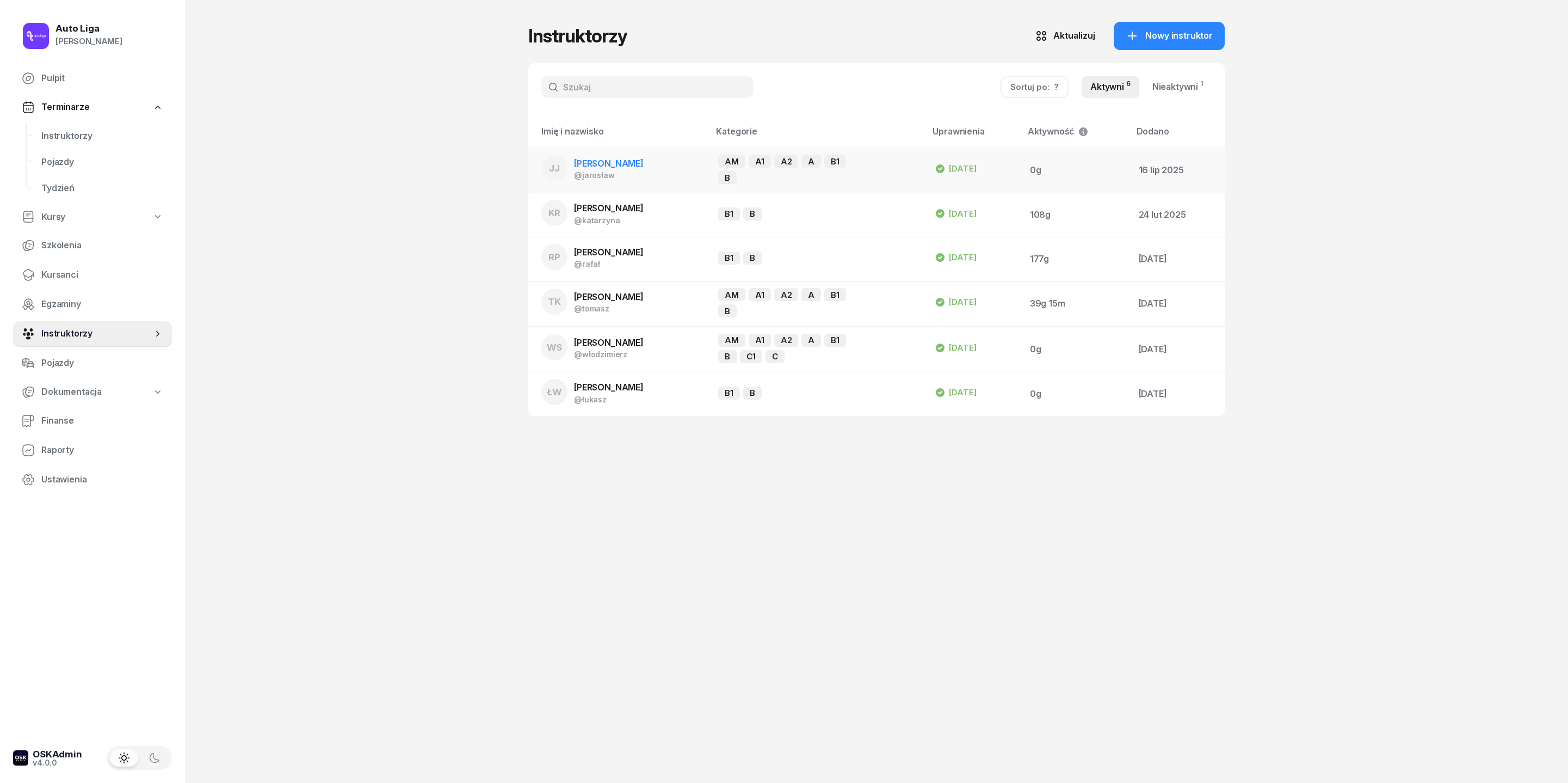
click at [562, 167] on td "JJ Jarosław Jakubczak @jarosław" at bounding box center [619, 170] width 181 height 45
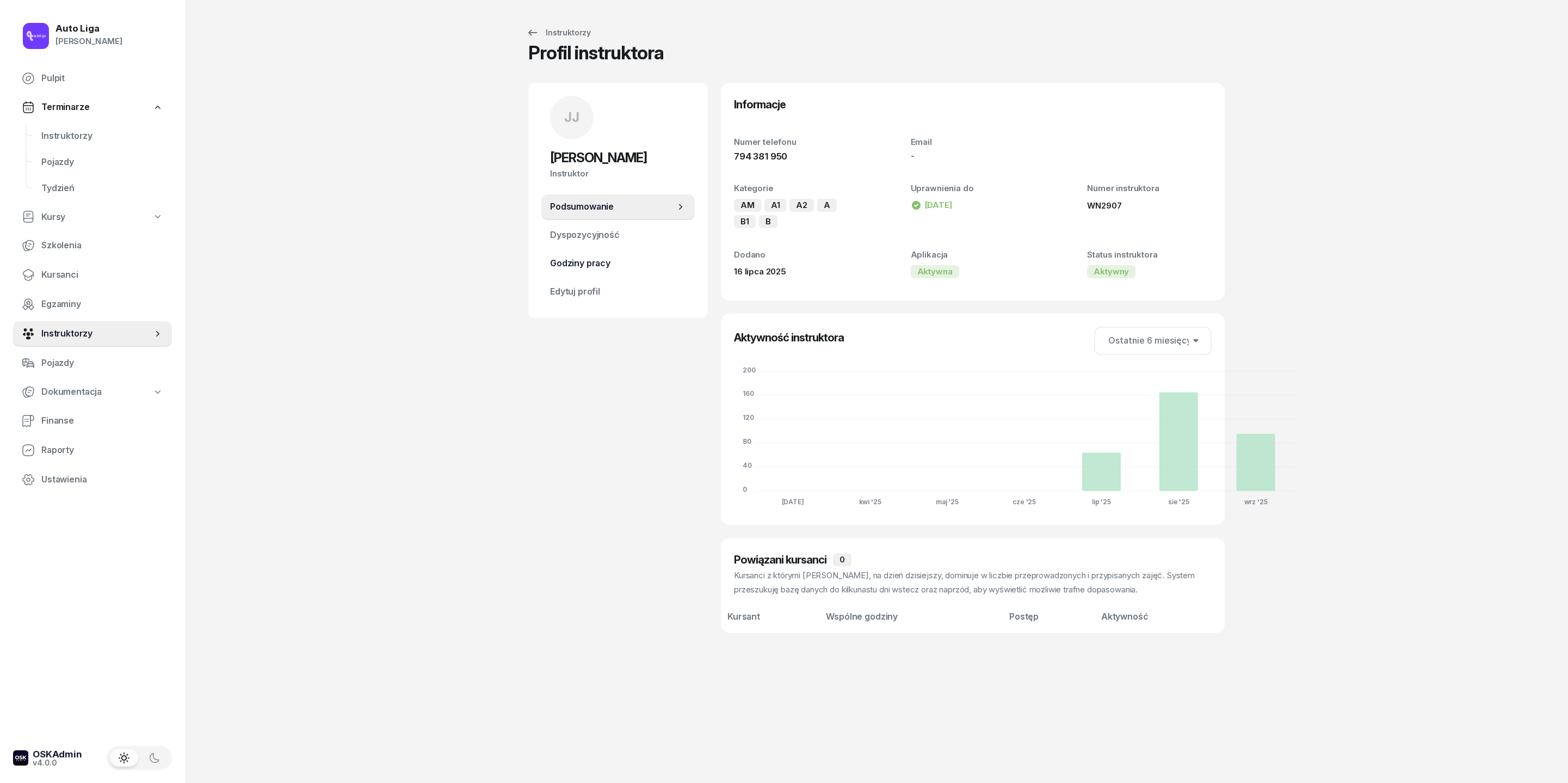
click at [550, 271] on span "Godziny pracy" at bounding box center [617, 263] width 136 height 14
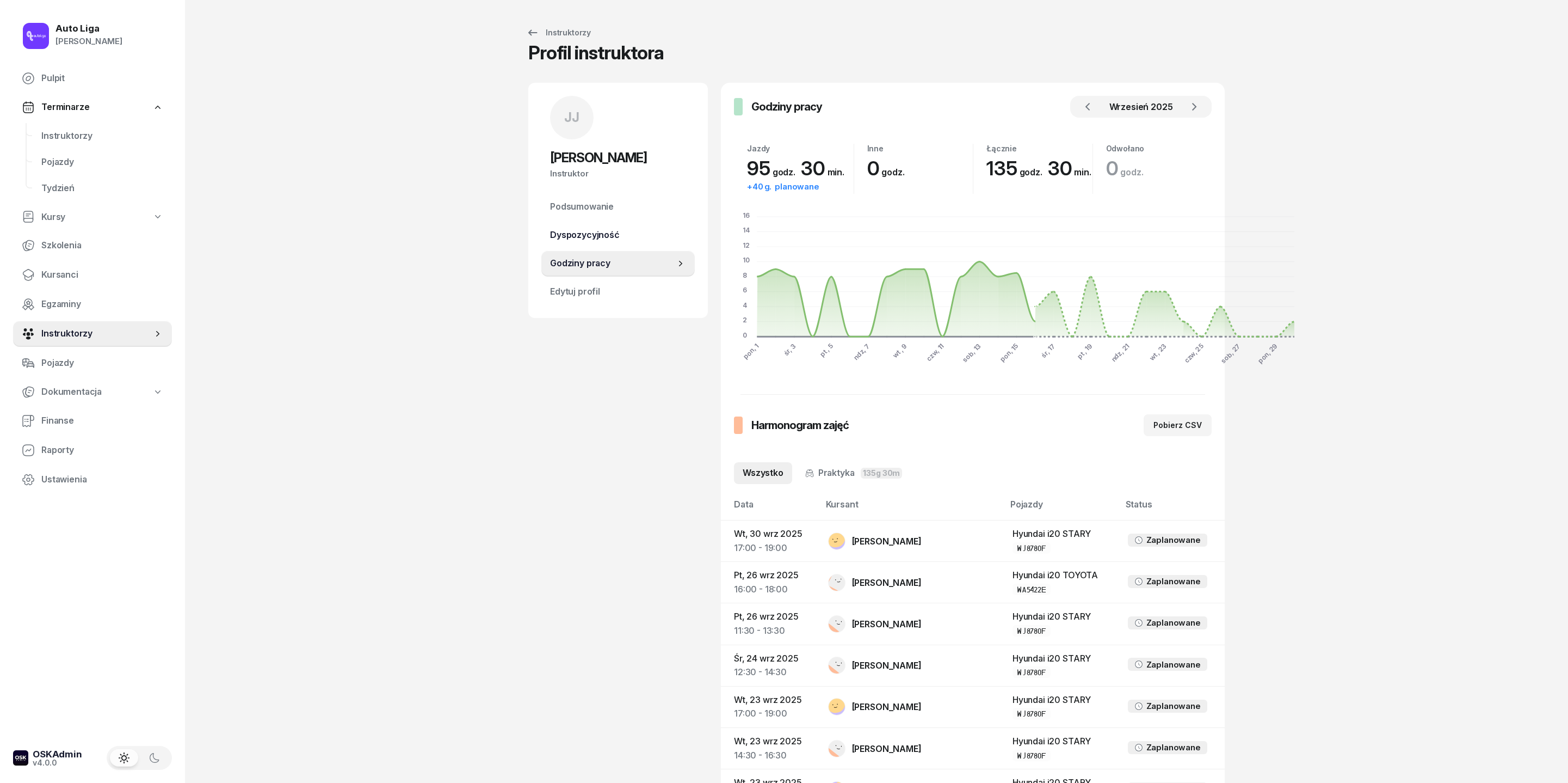
click at [550, 242] on span "Dyspozycyjność" at bounding box center [617, 235] width 136 height 14
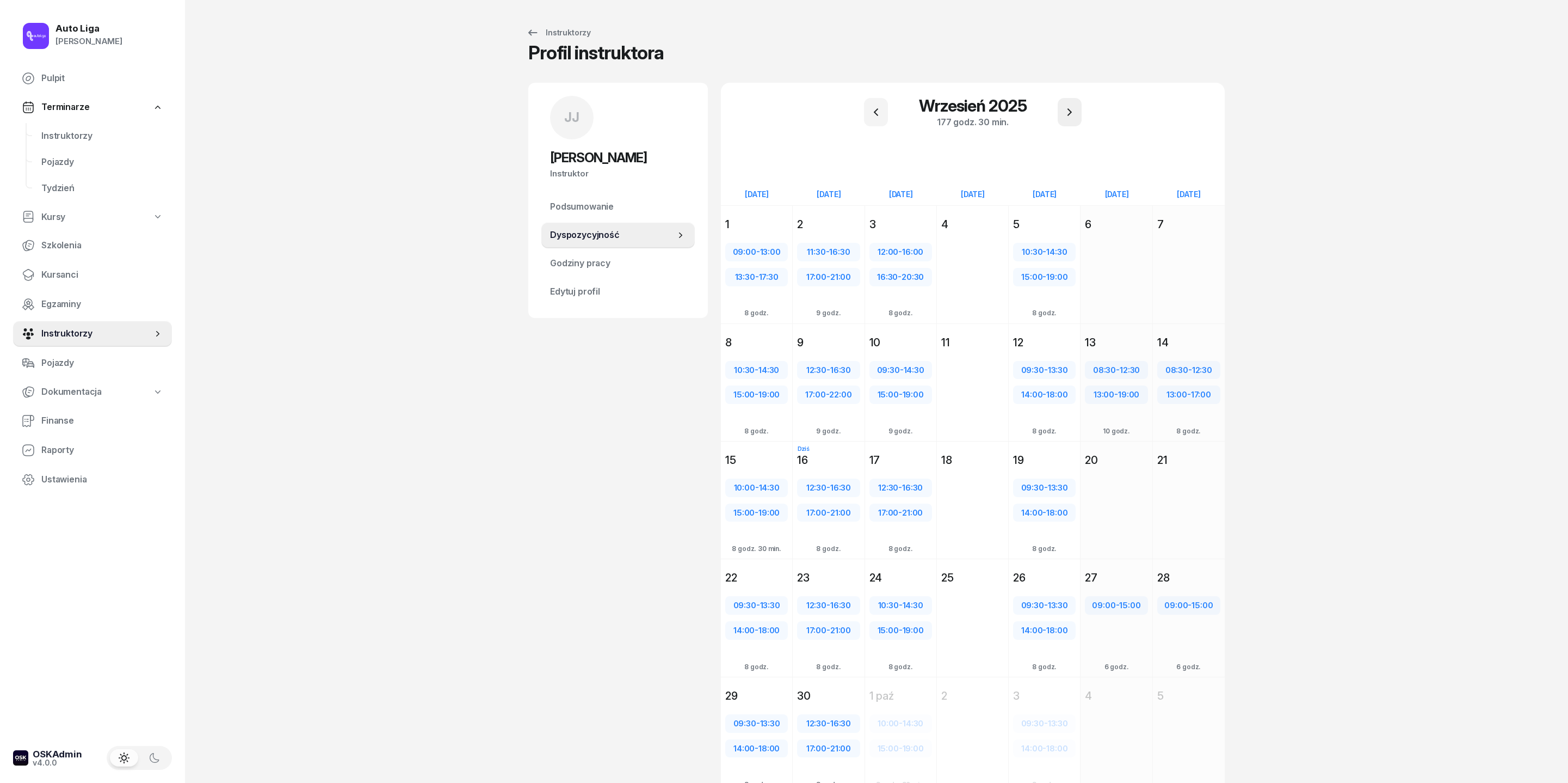
click at [1045, 116] on icon "button" at bounding box center [1070, 112] width 13 height 13
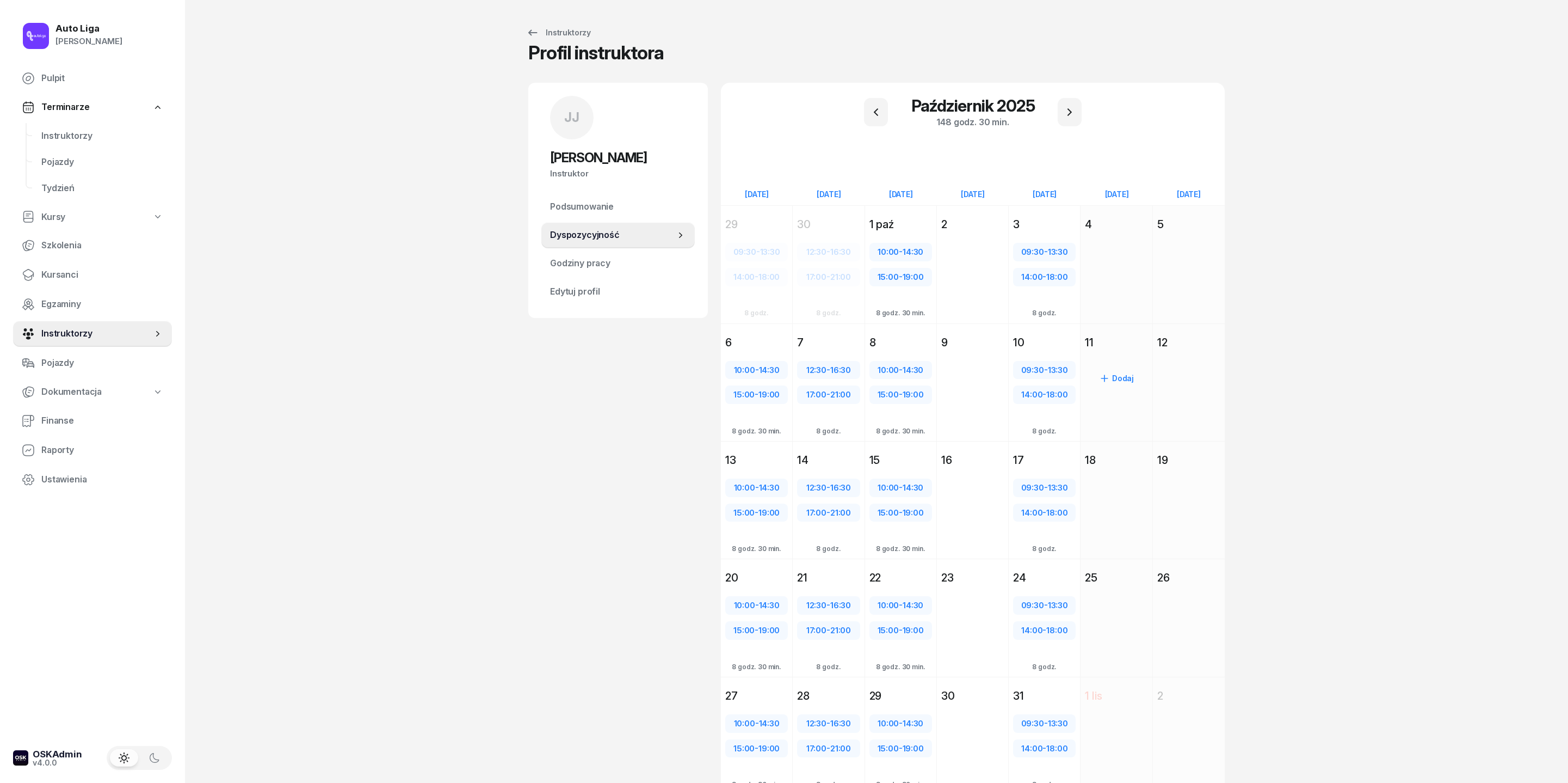
click at [1045, 390] on div "Dodaj" at bounding box center [1116, 402] width 71 height 100
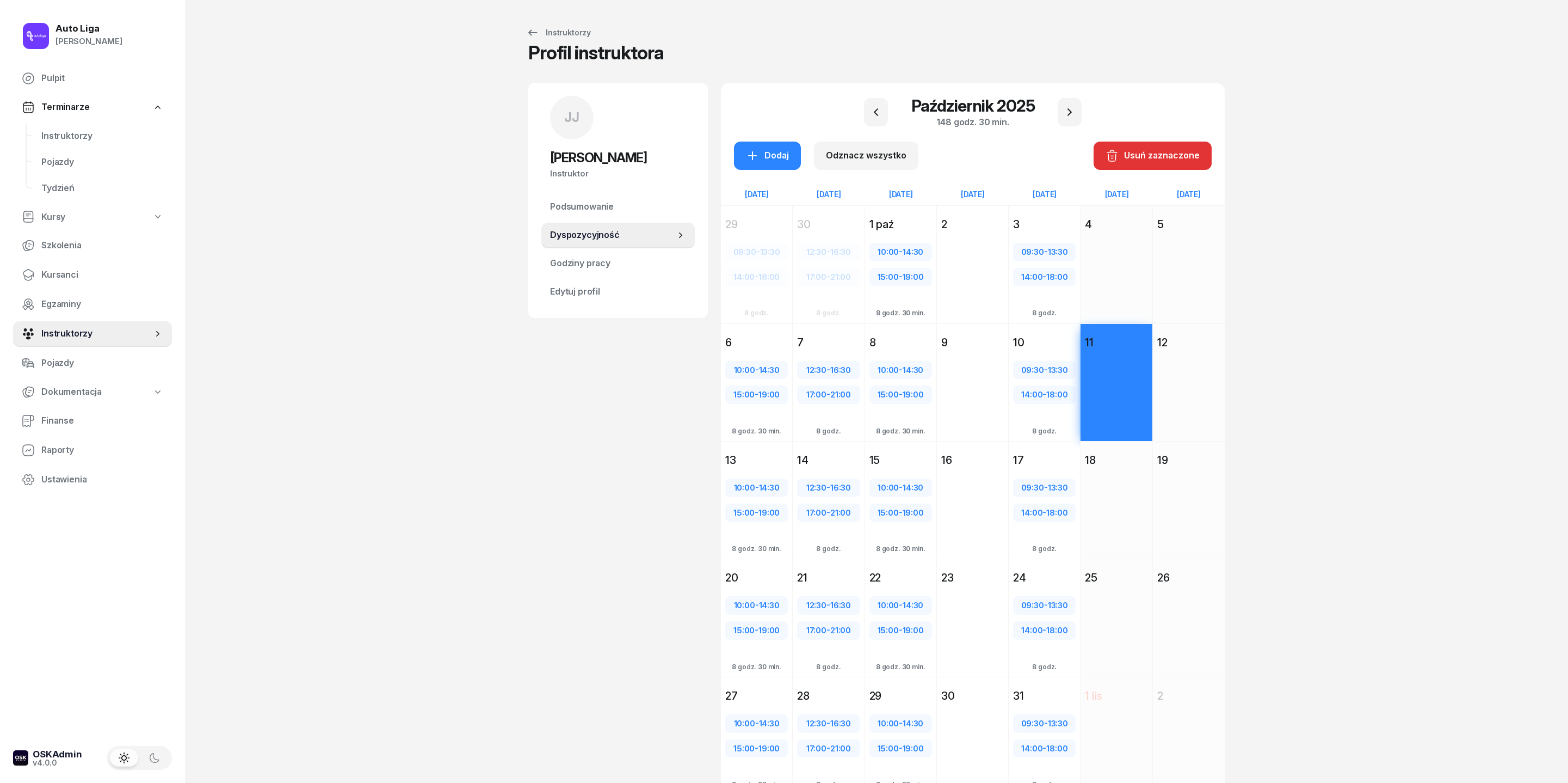
click at [1045, 391] on div "Dodaj" at bounding box center [1189, 402] width 72 height 100
click at [1045, 521] on div "25" at bounding box center [1116, 578] width 63 height 15
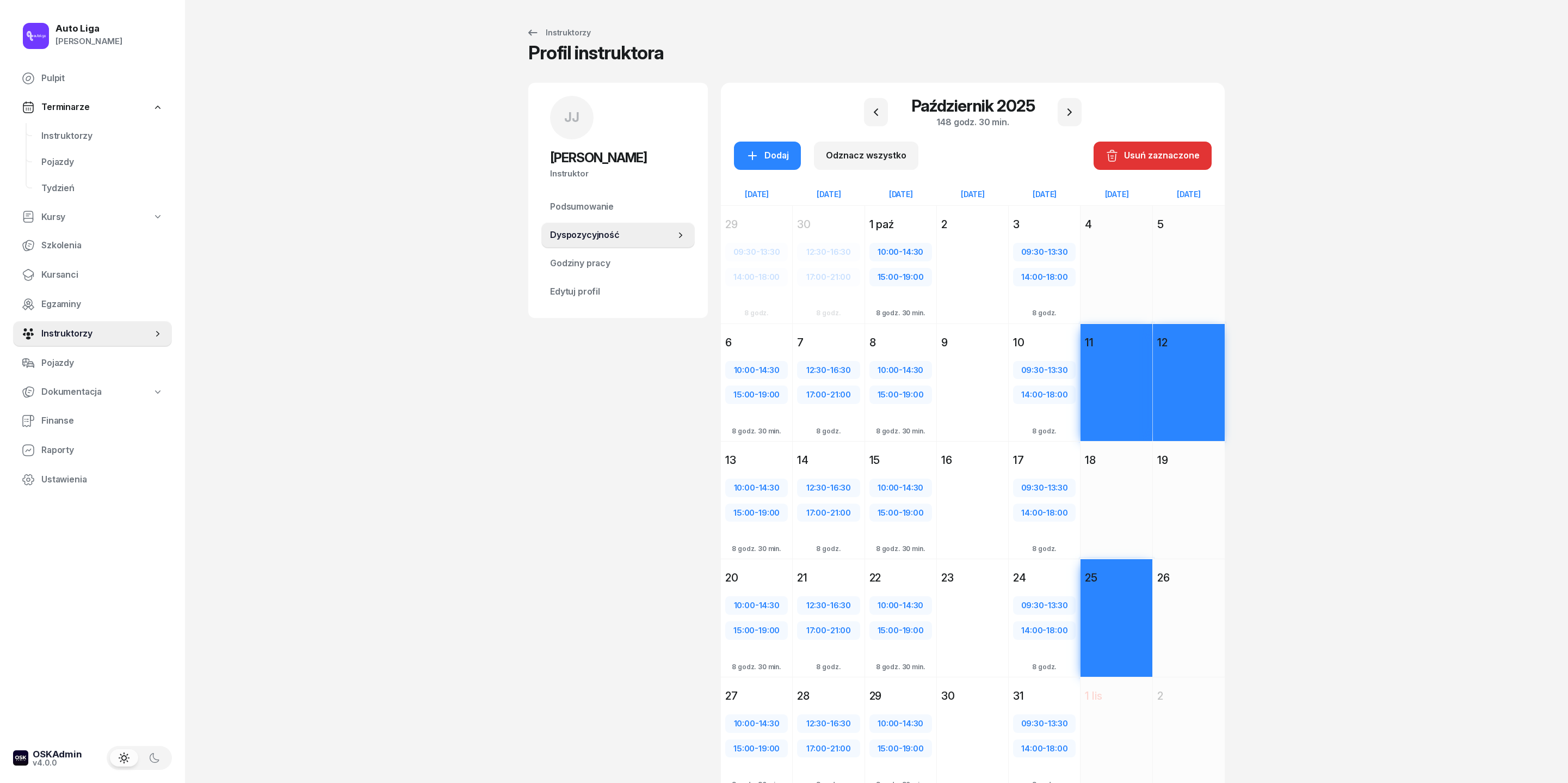
click at [1045, 521] on div "26" at bounding box center [1189, 578] width 63 height 15
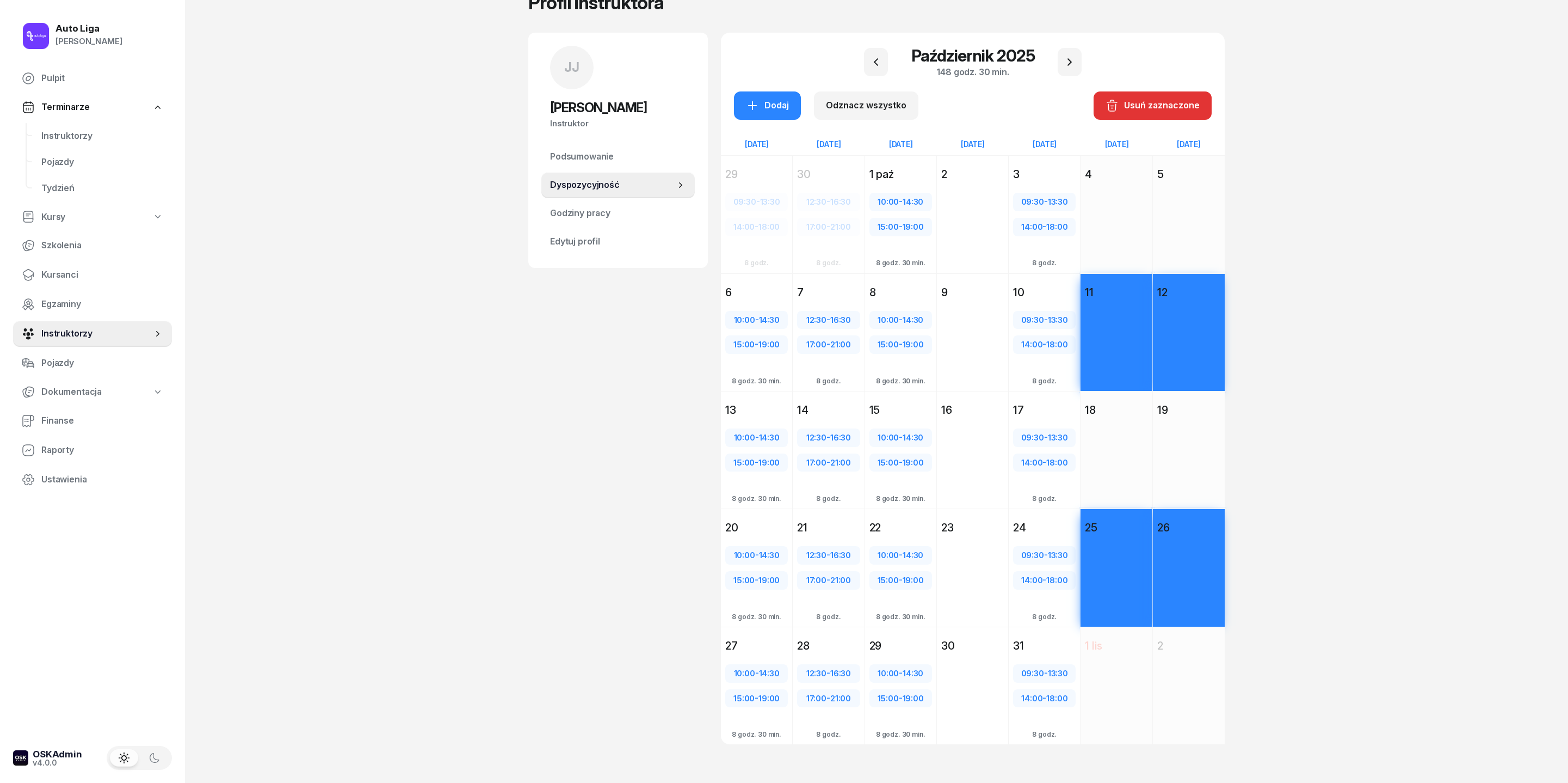
scroll to position [53, 0]
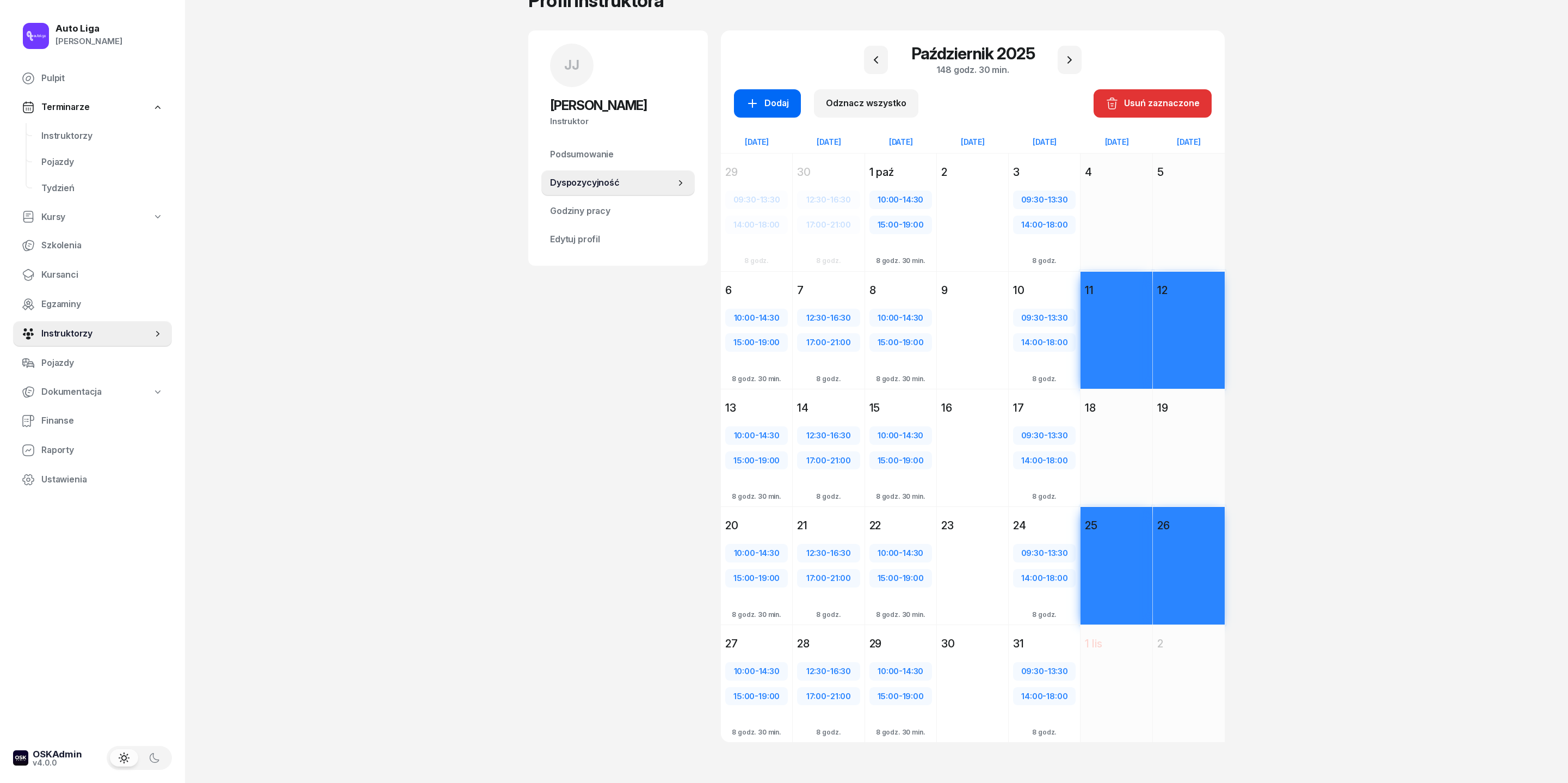
click at [746, 110] on icon "button" at bounding box center [752, 104] width 13 height 13
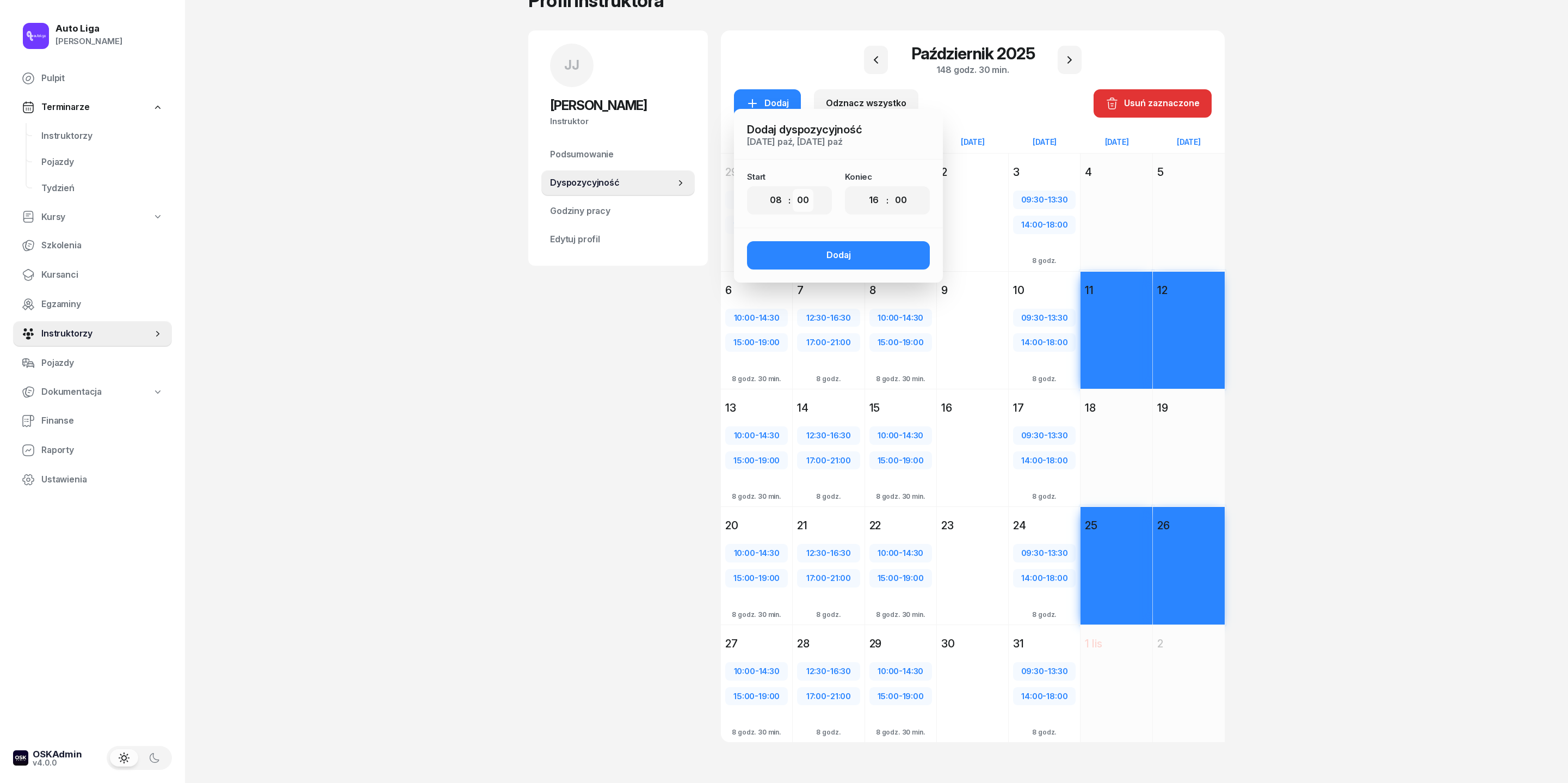
select select "30"
select select "12"
select select "30"
click at [828, 270] on button "Dodaj" at bounding box center [839, 255] width 183 height 29
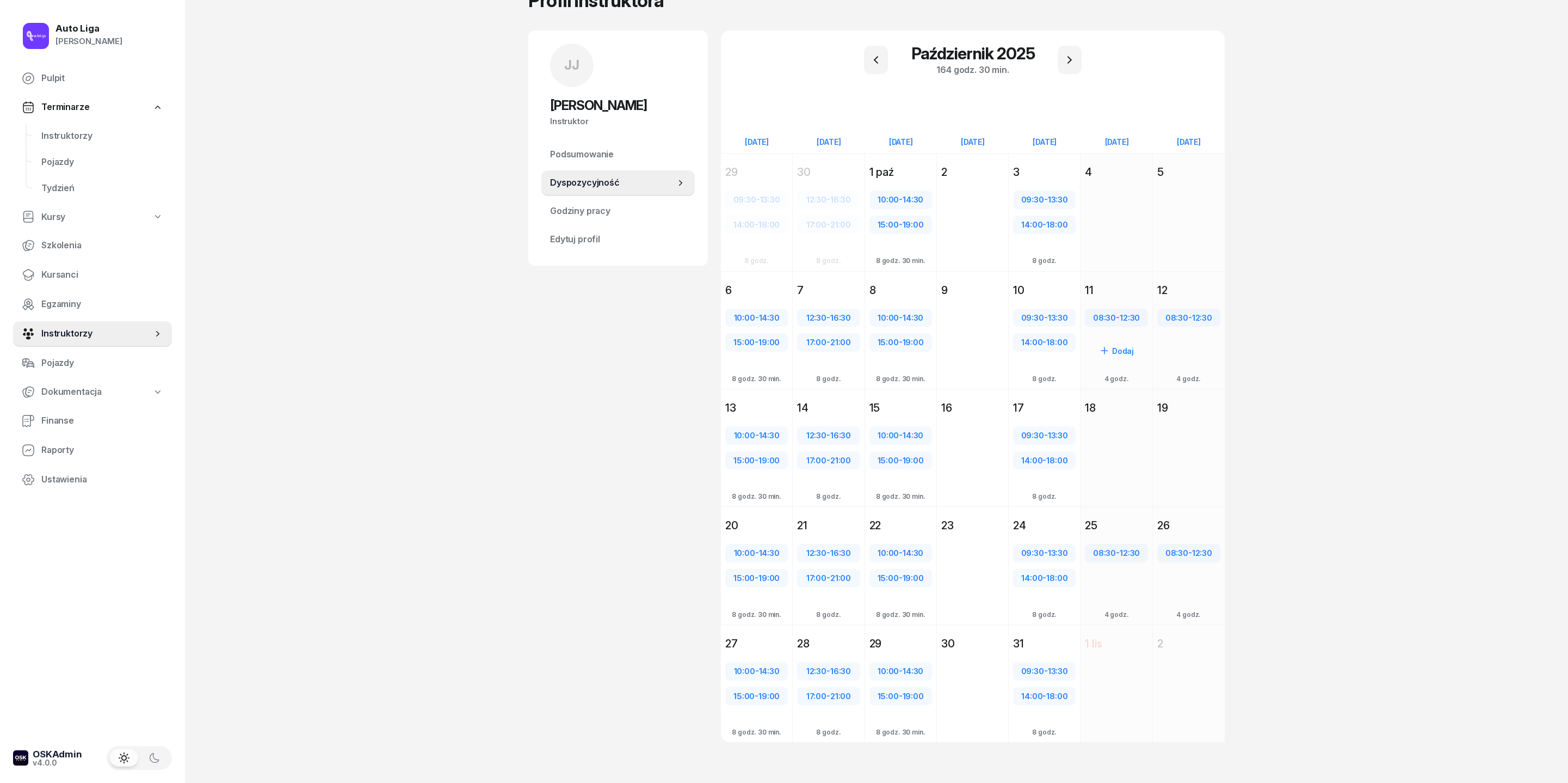
click at [1045, 298] on div "11" at bounding box center [1116, 290] width 63 height 15
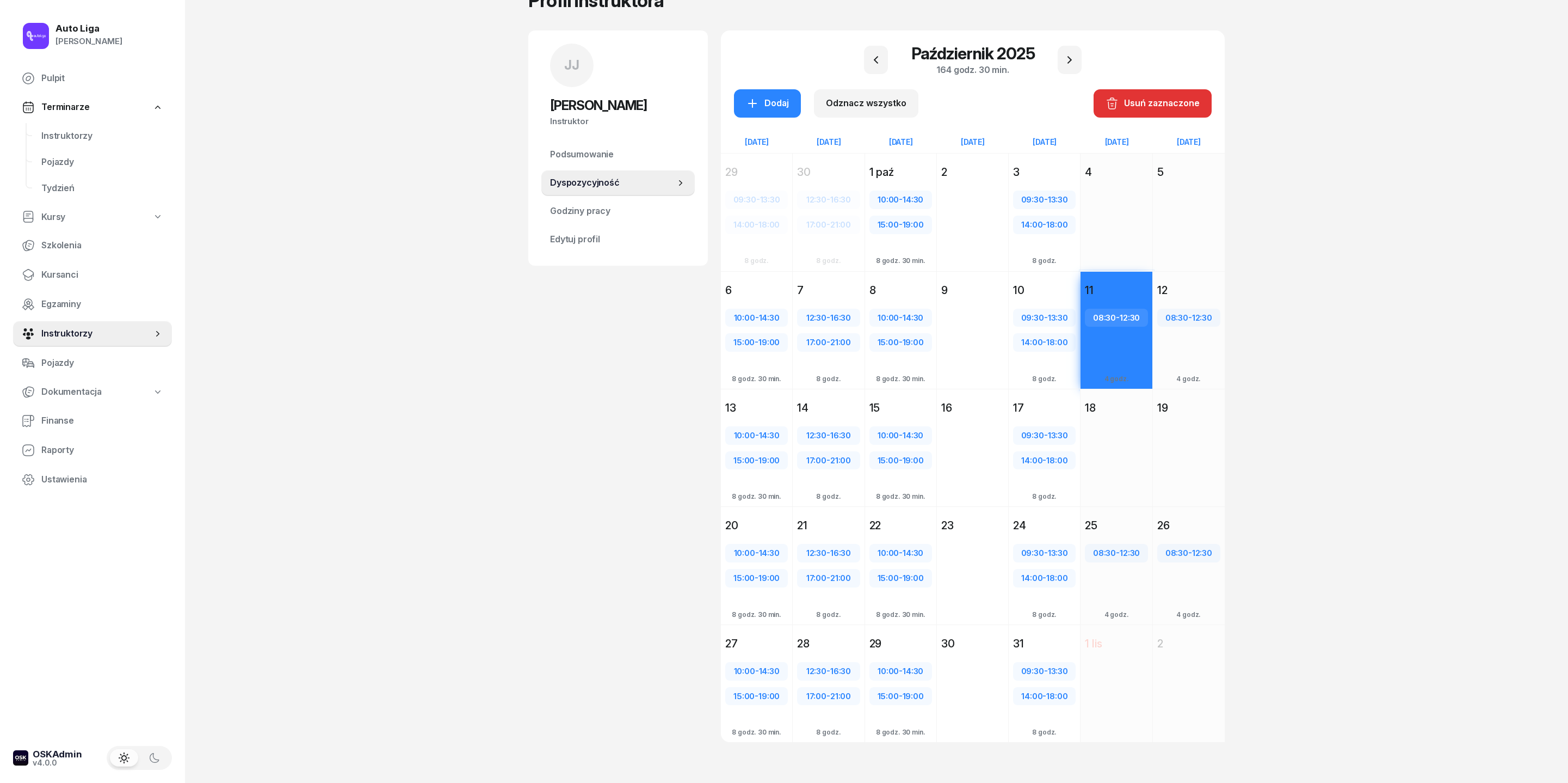
click at [1045, 298] on div "12" at bounding box center [1189, 290] width 63 height 15
click at [1045, 521] on div "25" at bounding box center [1116, 525] width 63 height 15
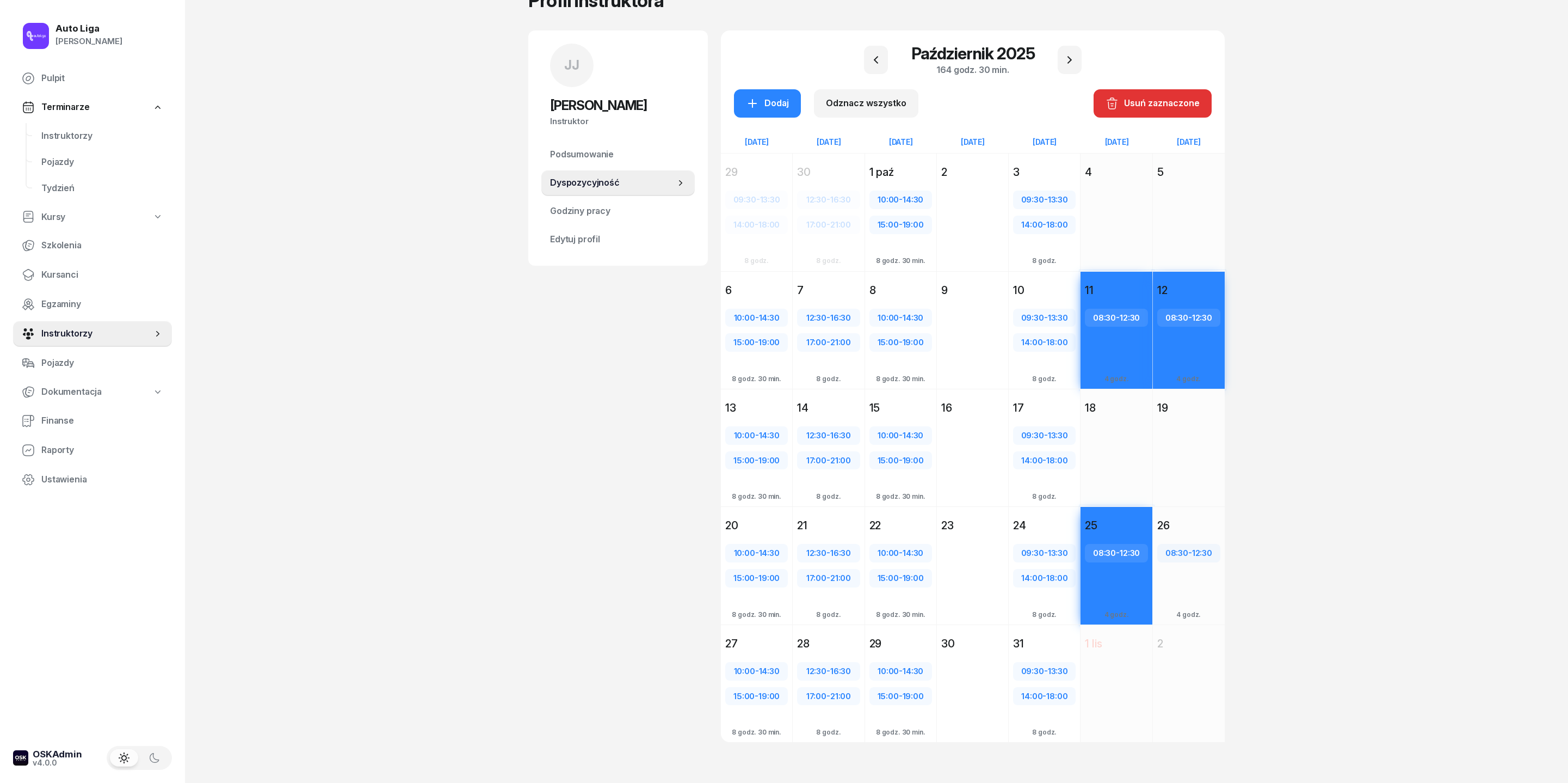
click at [1045, 521] on div "26" at bounding box center [1189, 525] width 63 height 15
click at [746, 111] on div "Dodaj" at bounding box center [767, 103] width 43 height 14
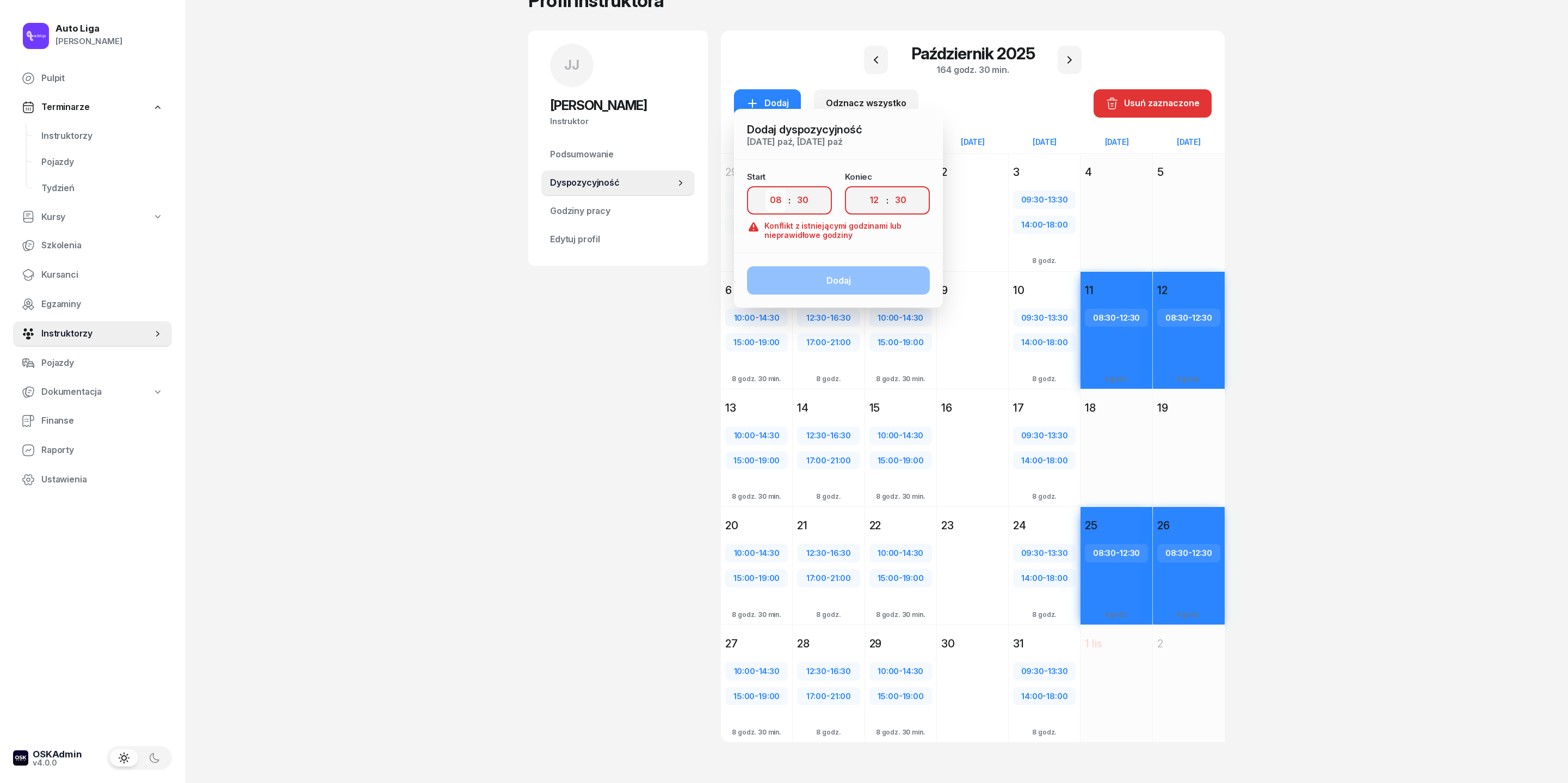
select select "13"
select select "00"
select select "17"
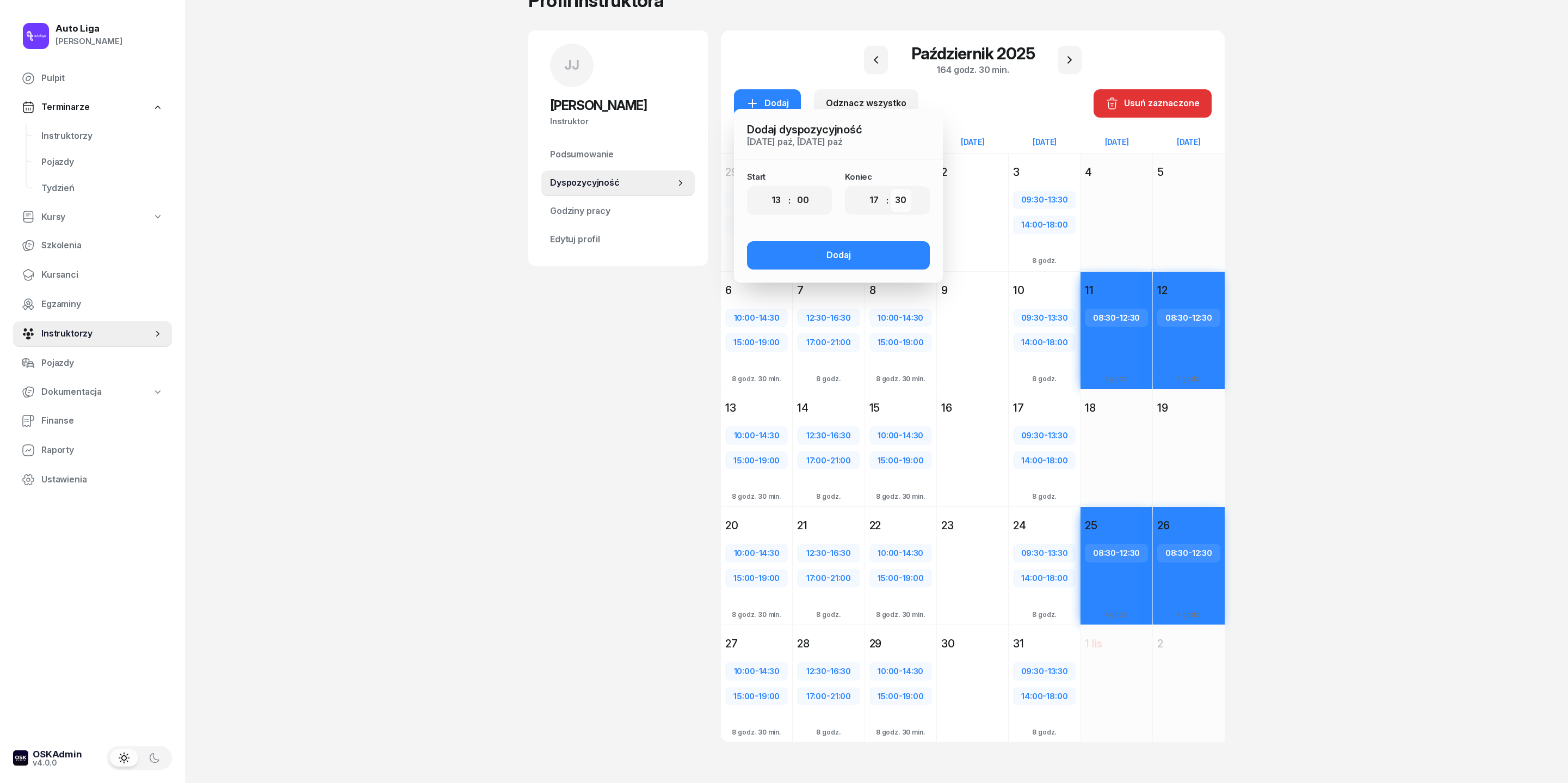
select select "00"
click at [839, 270] on button "Dodaj" at bounding box center [839, 255] width 183 height 29
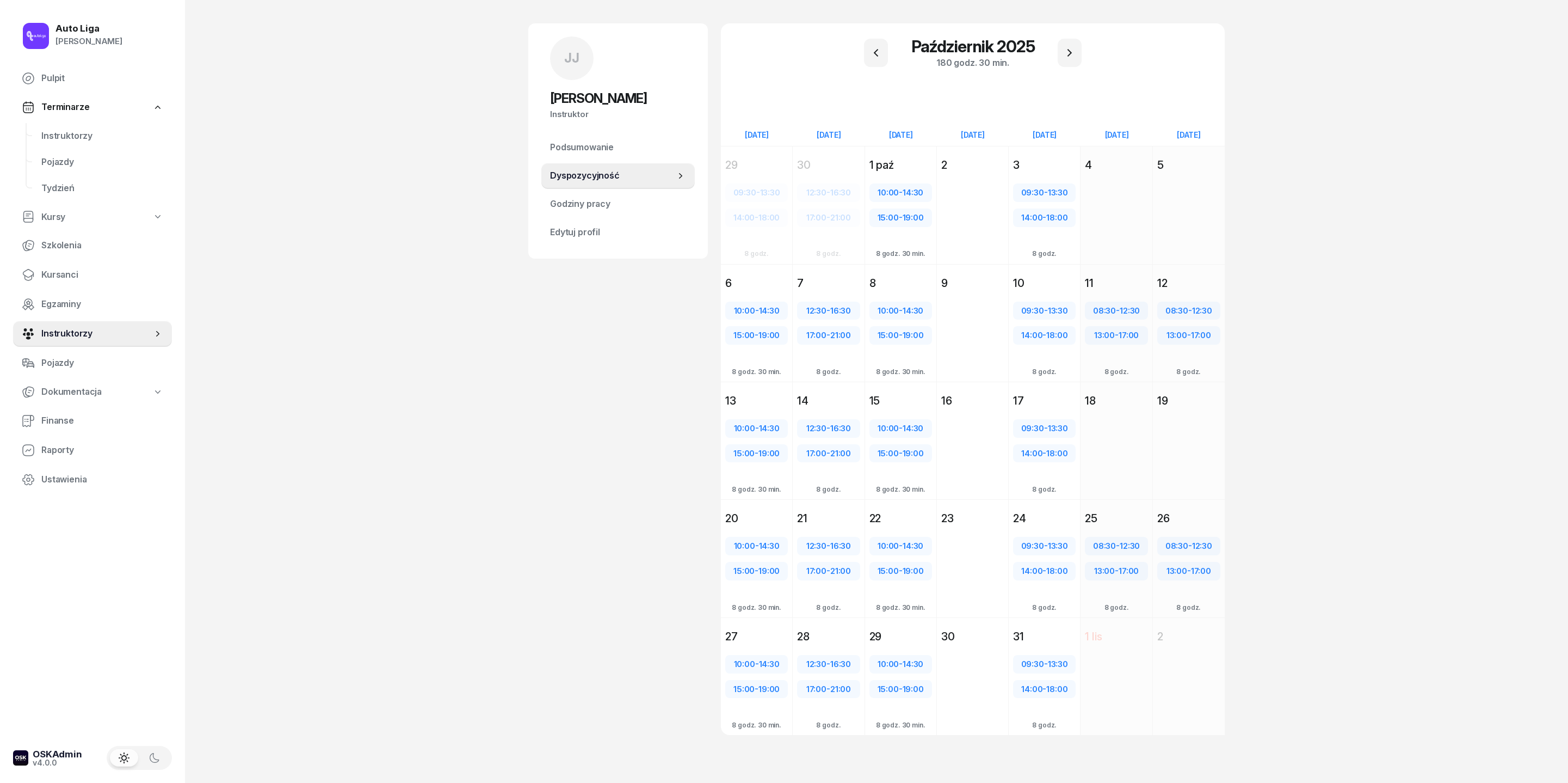
scroll to position [158, 0]
click at [78, 143] on span "Instruktorzy" at bounding box center [103, 136] width 122 height 14
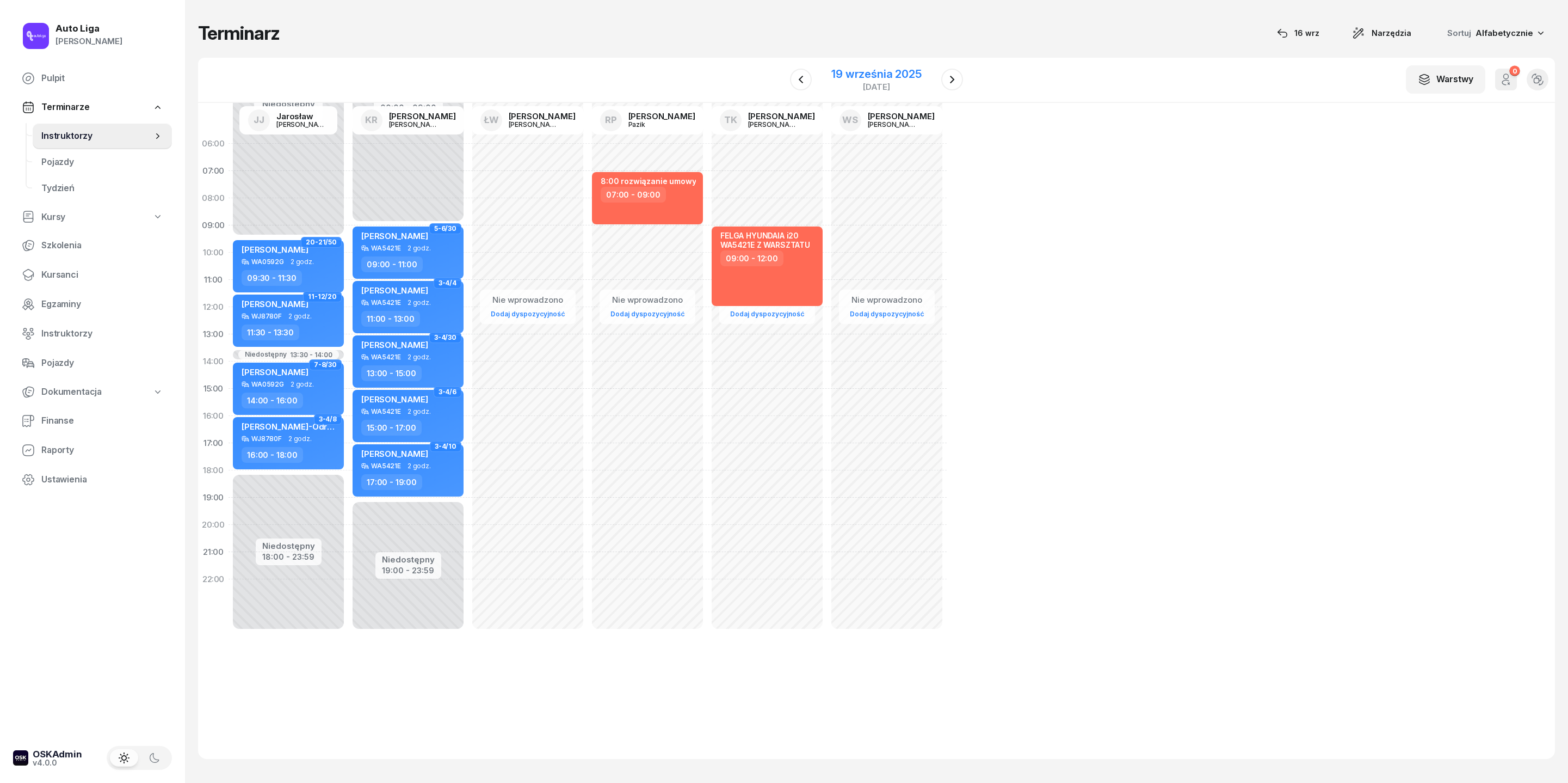
click at [844, 80] on div "19 września 2025" at bounding box center [876, 74] width 90 height 11
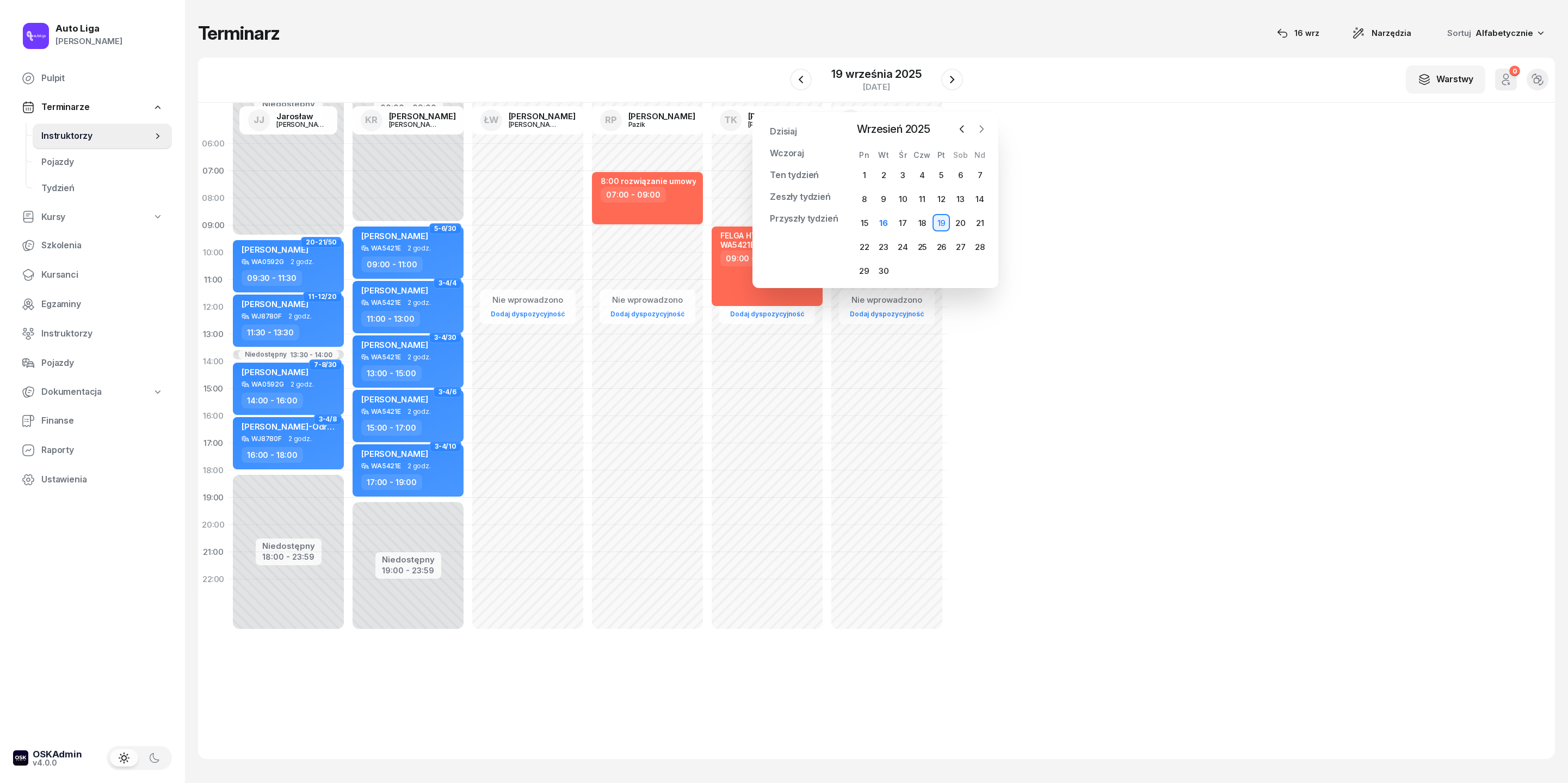
click at [984, 125] on icon "button" at bounding box center [982, 129] width 11 height 11
click at [864, 207] on div "6" at bounding box center [864, 199] width 18 height 18
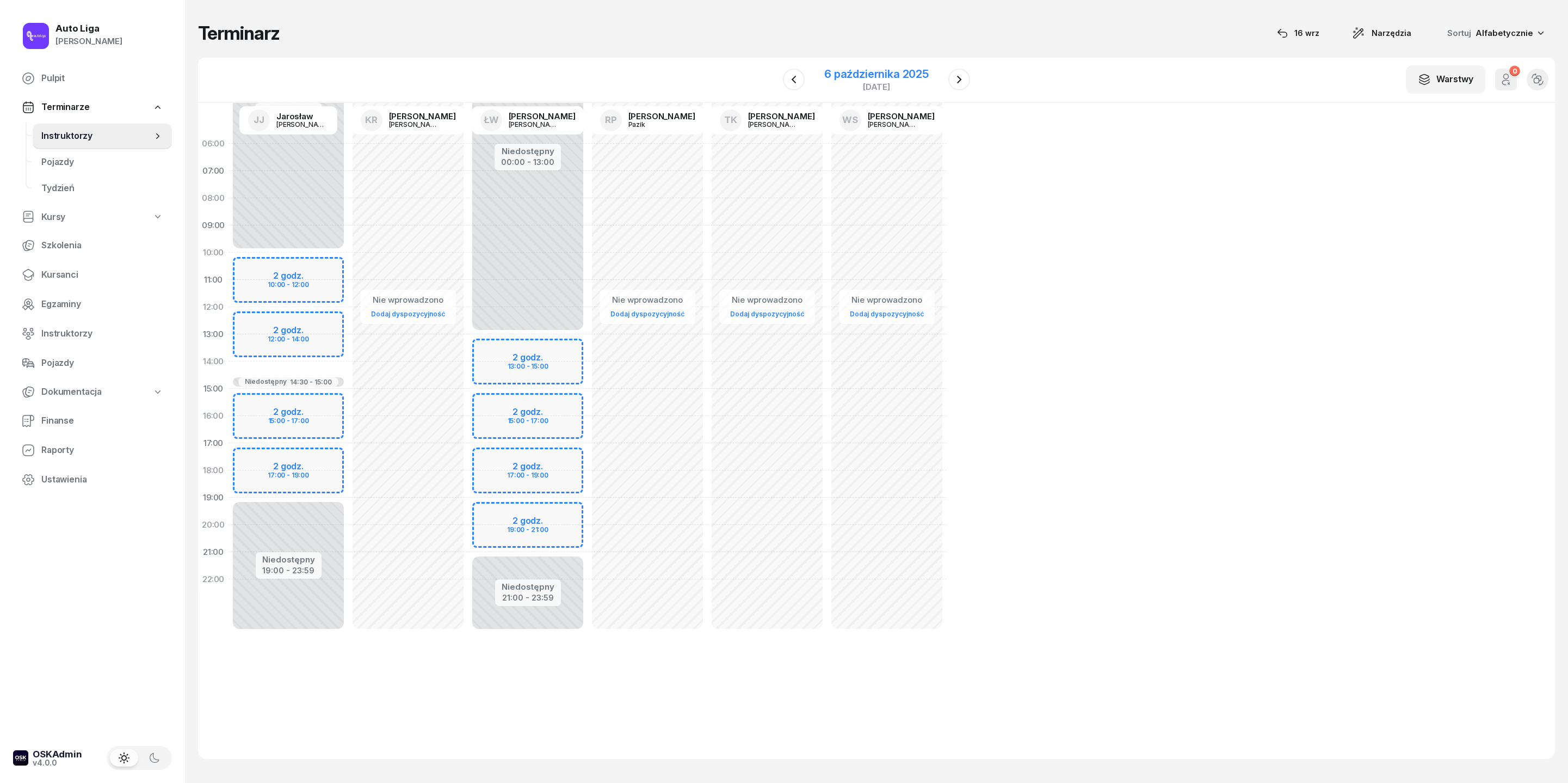
click at [893, 80] on div "6 października 2025" at bounding box center [876, 74] width 104 height 11
click at [860, 231] on div "13" at bounding box center [864, 222] width 18 height 18
click at [863, 80] on div "13 października 2025" at bounding box center [876, 74] width 108 height 11
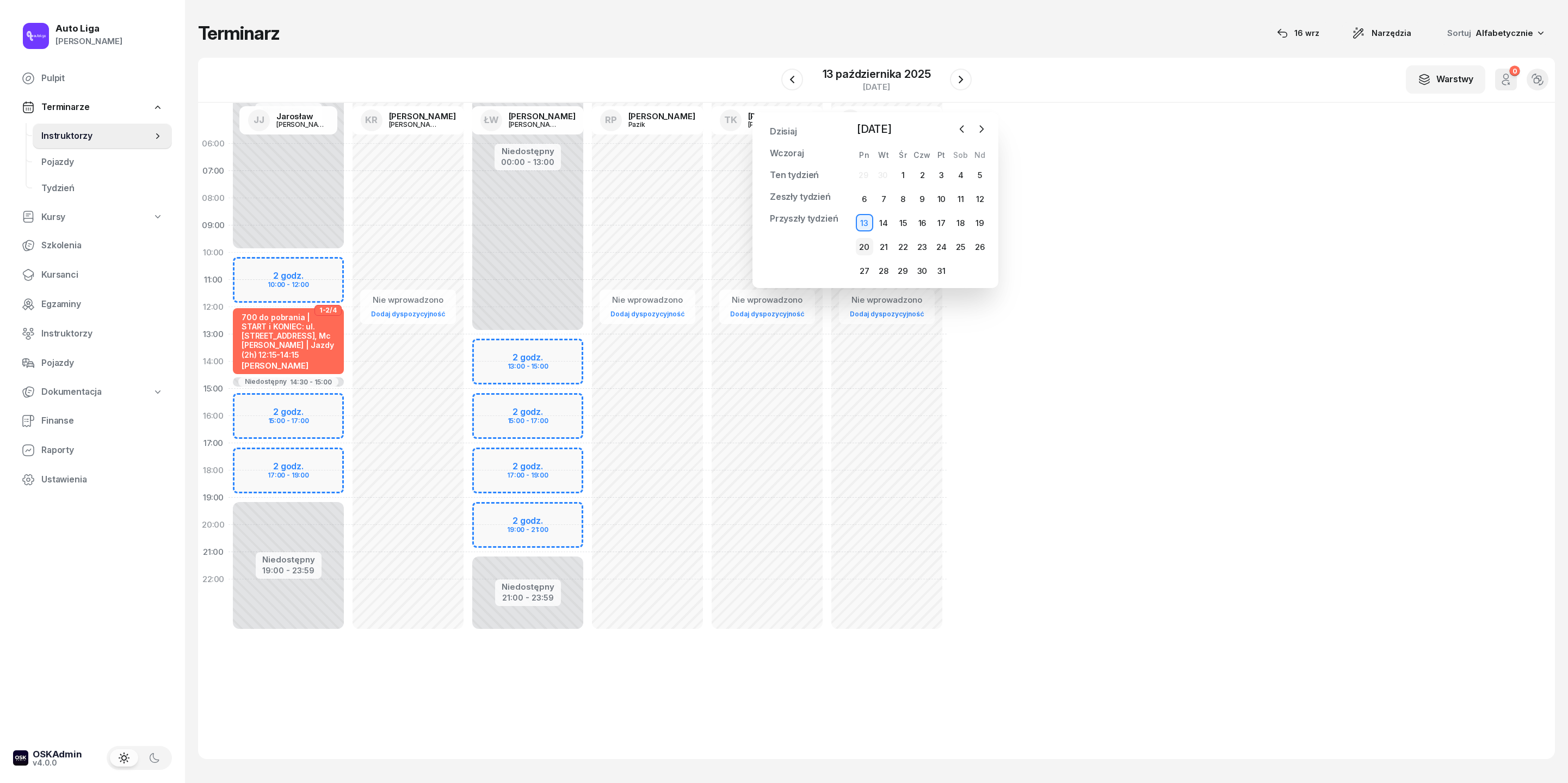
click at [865, 255] on div "20" at bounding box center [864, 246] width 18 height 18
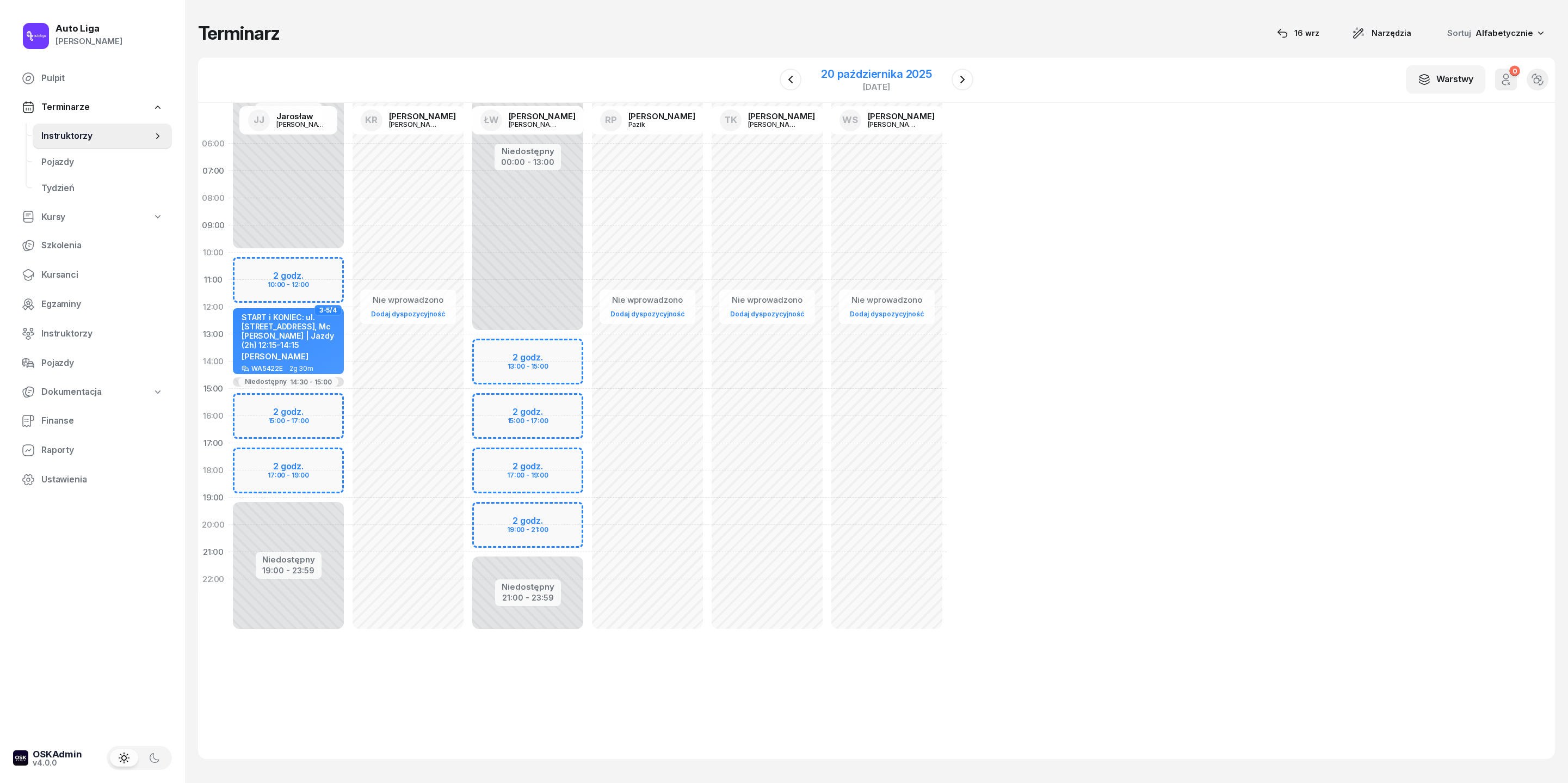
click at [870, 80] on div "20 października 2025" at bounding box center [877, 74] width 111 height 11
click at [865, 279] on div "27" at bounding box center [864, 270] width 18 height 18
click at [864, 91] on div "[DATE]" at bounding box center [877, 87] width 111 height 8
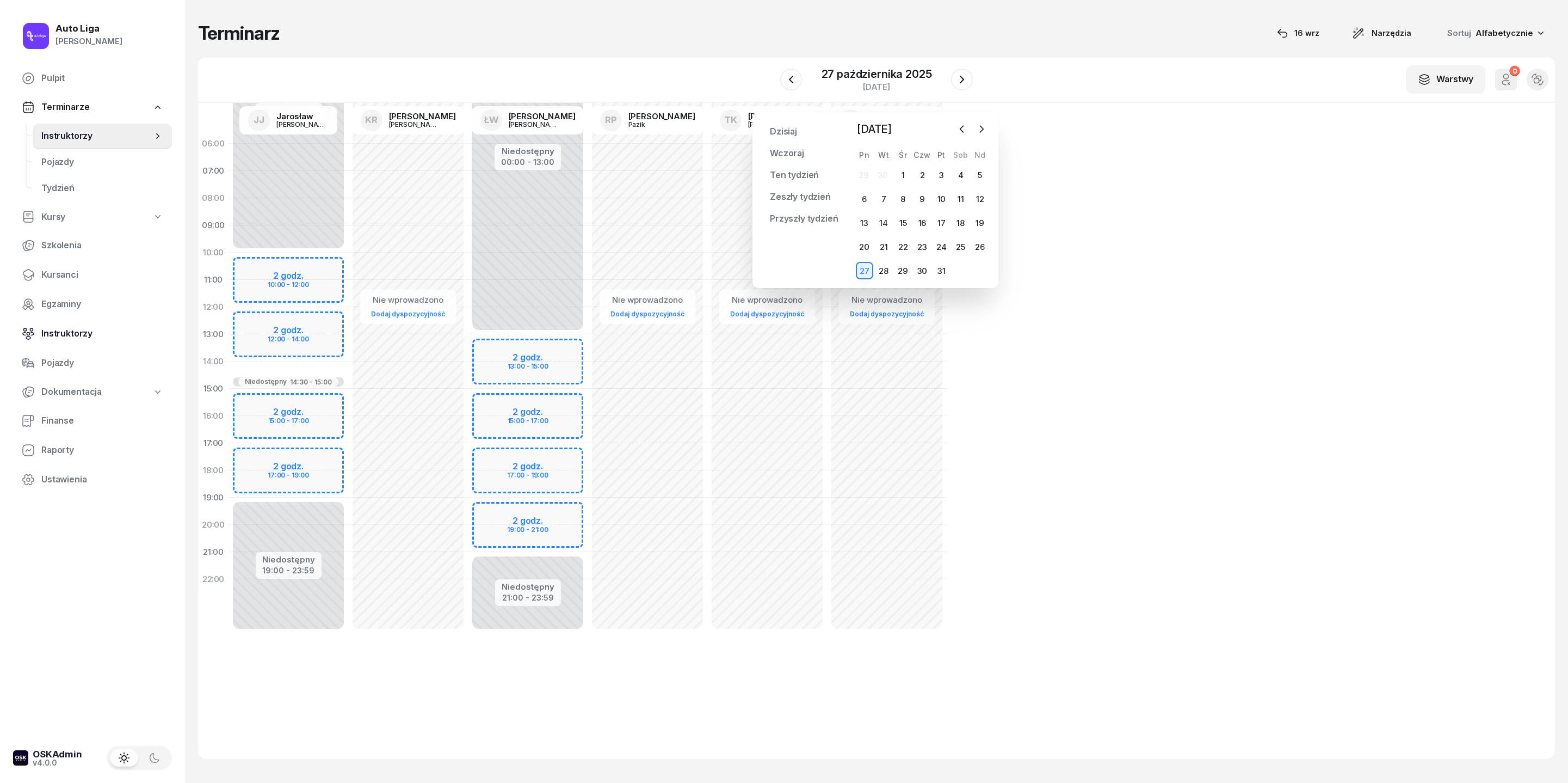
click at [71, 341] on span "Instruktorzy" at bounding box center [103, 333] width 122 height 14
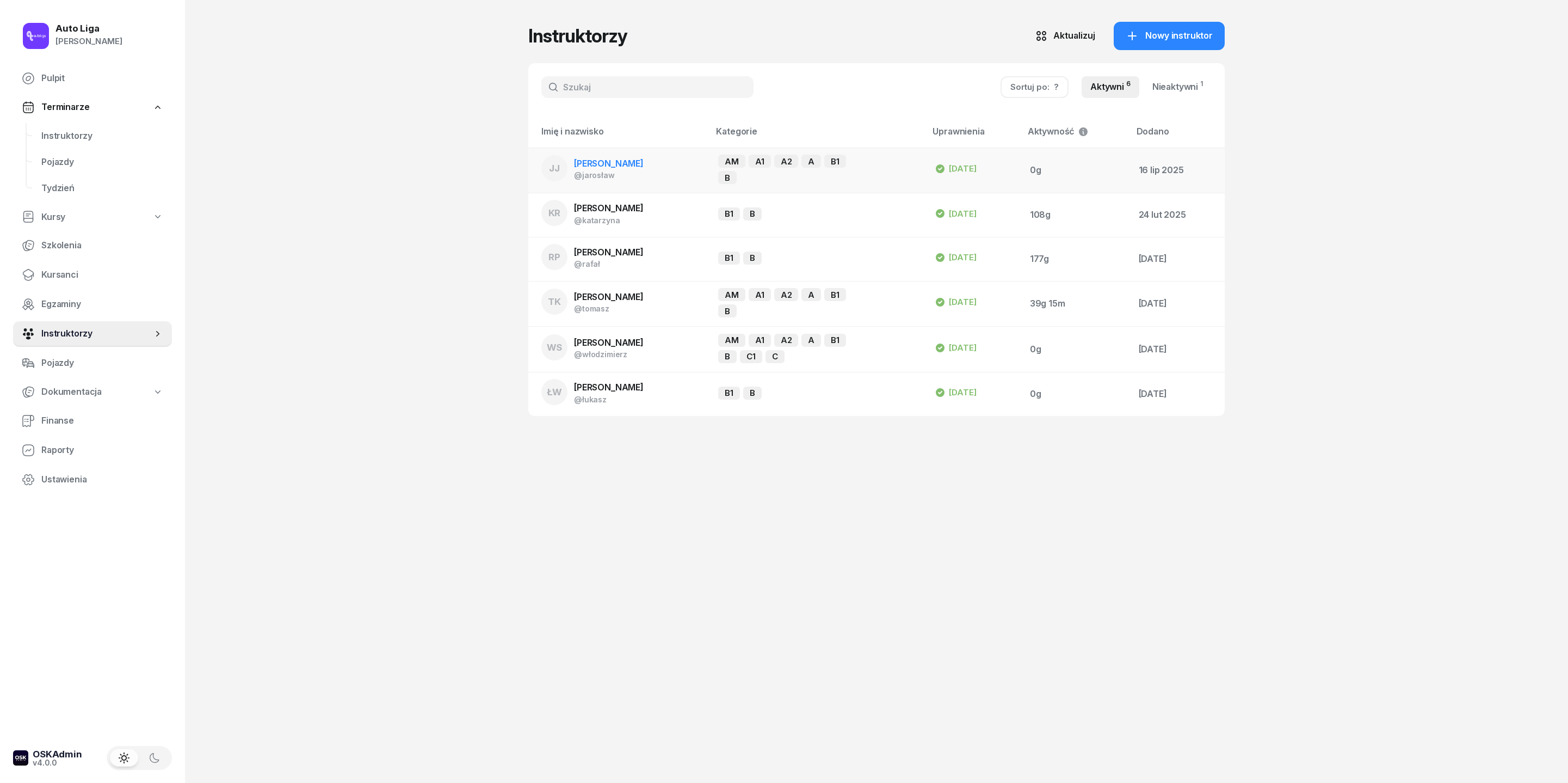
click at [600, 169] on span "[PERSON_NAME]" at bounding box center [608, 164] width 69 height 11
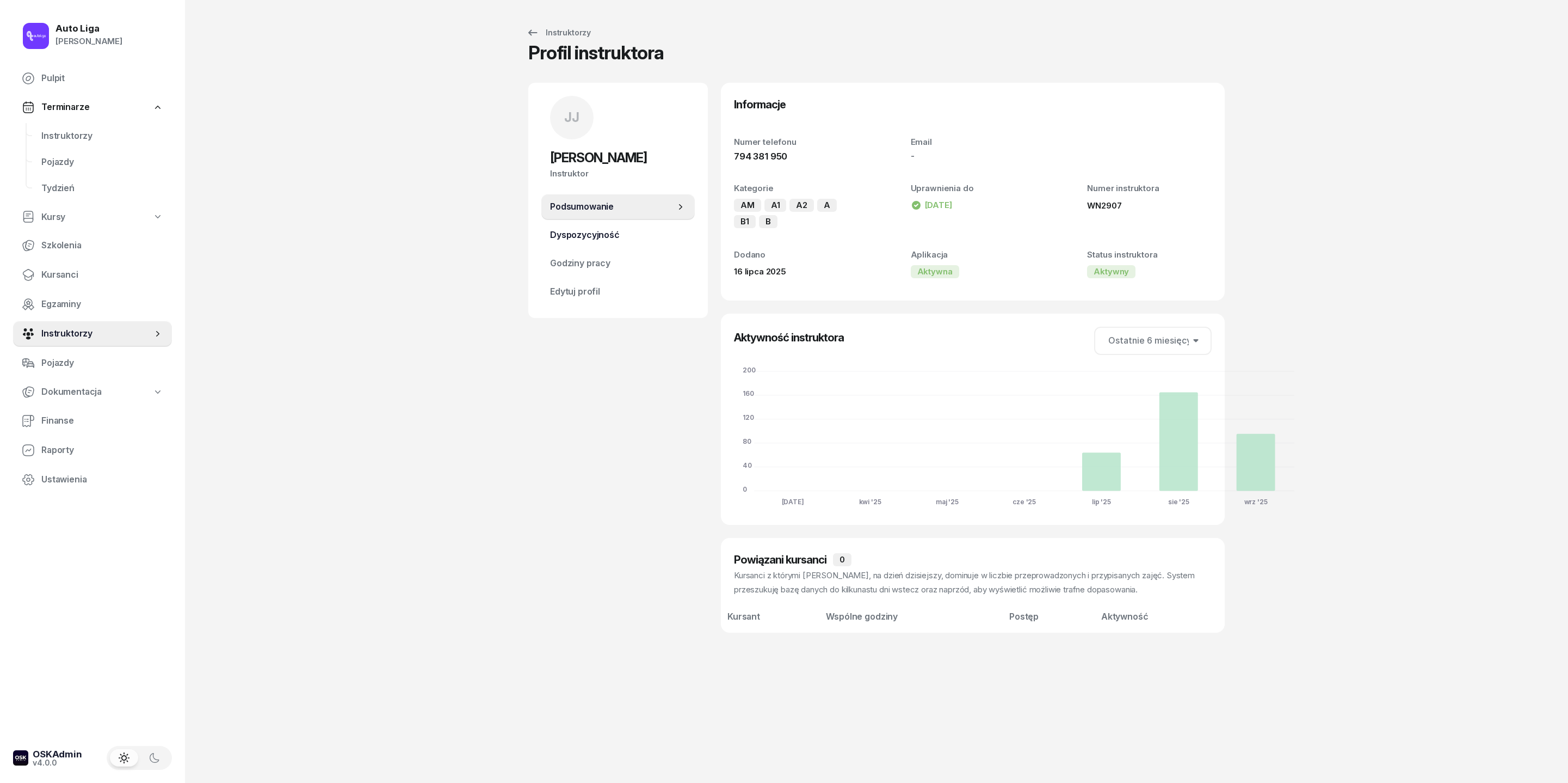
click at [550, 242] on span "Dyspozycyjność" at bounding box center [617, 235] width 136 height 14
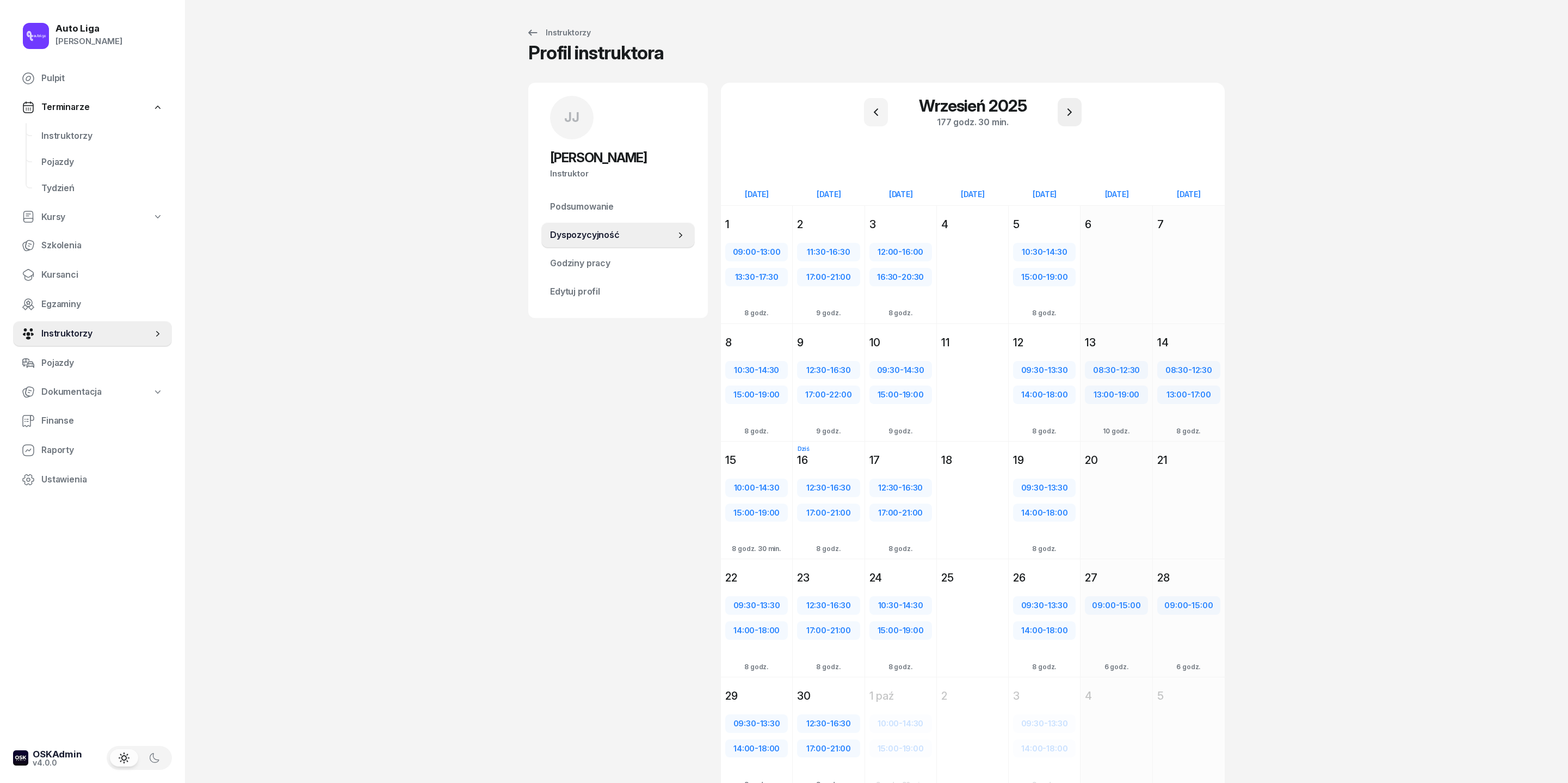
click at [1045, 116] on icon "button" at bounding box center [1070, 112] width 13 height 13
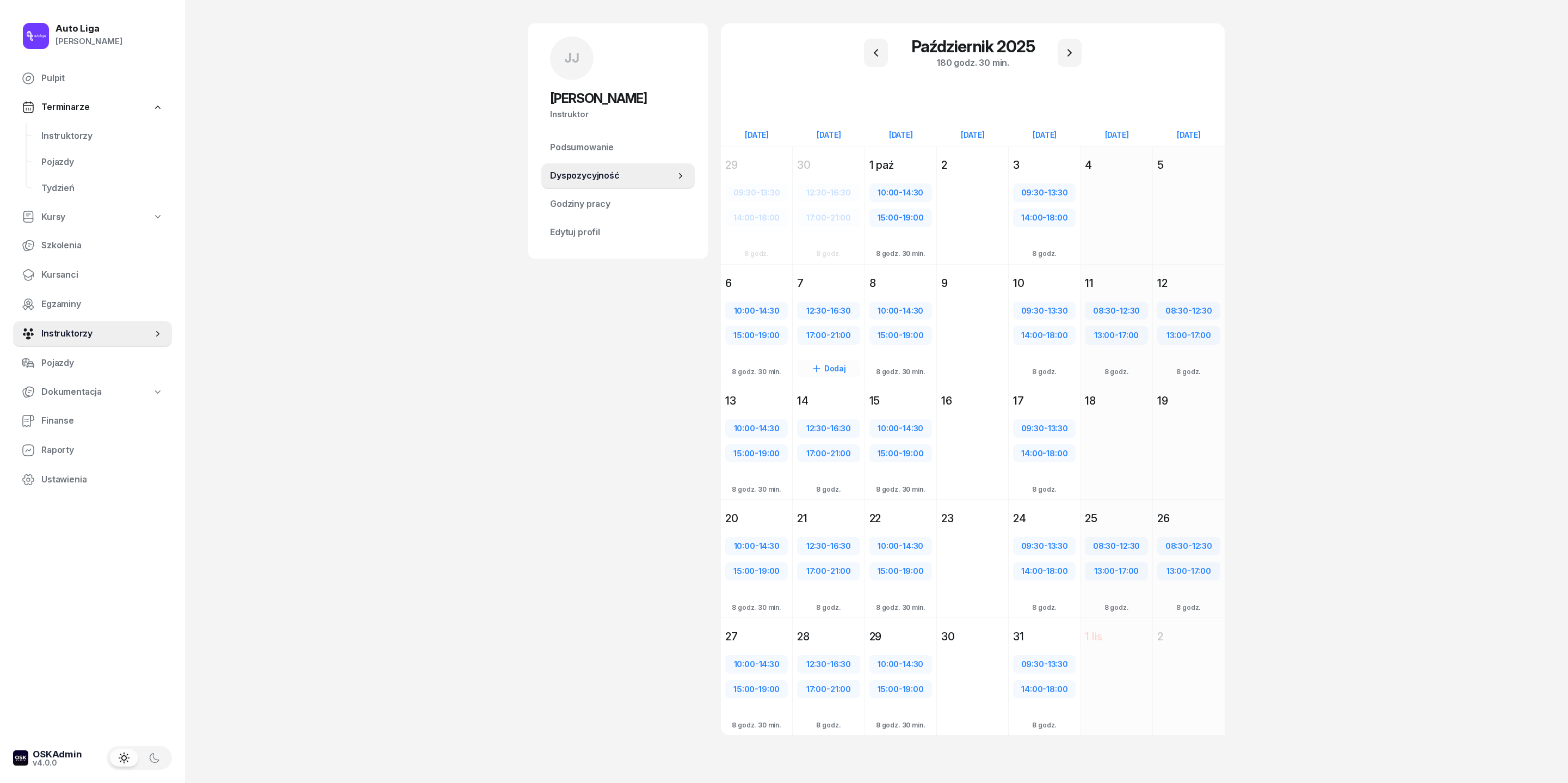
scroll to position [127, 0]
click at [726, 304] on div "10:00 - 14:30" at bounding box center [756, 311] width 60 height 14
select select "10"
select select "14"
select select "30"
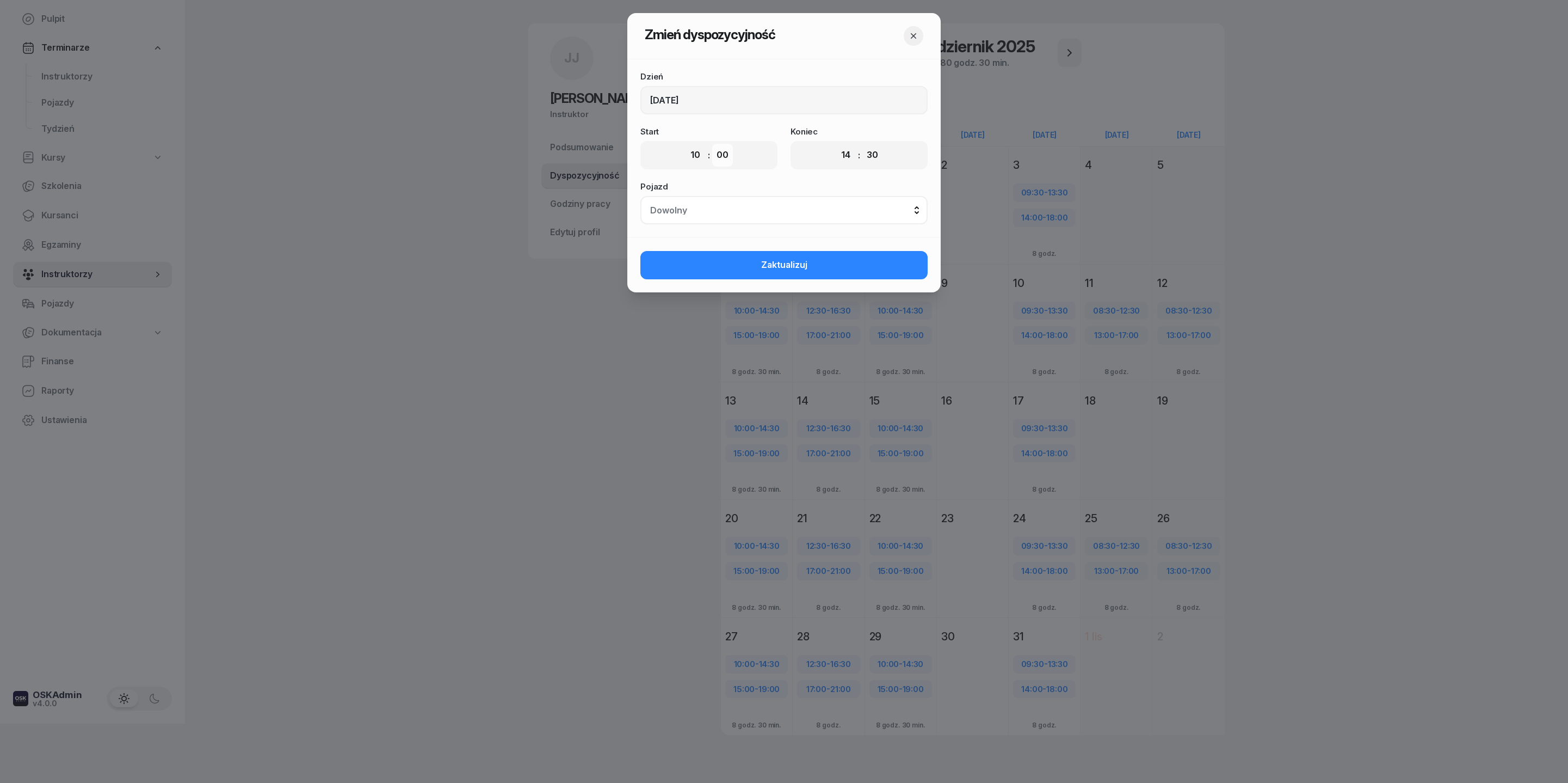
select select "30"
click at [789, 272] on span "Zaktualizuj" at bounding box center [784, 264] width 46 height 14
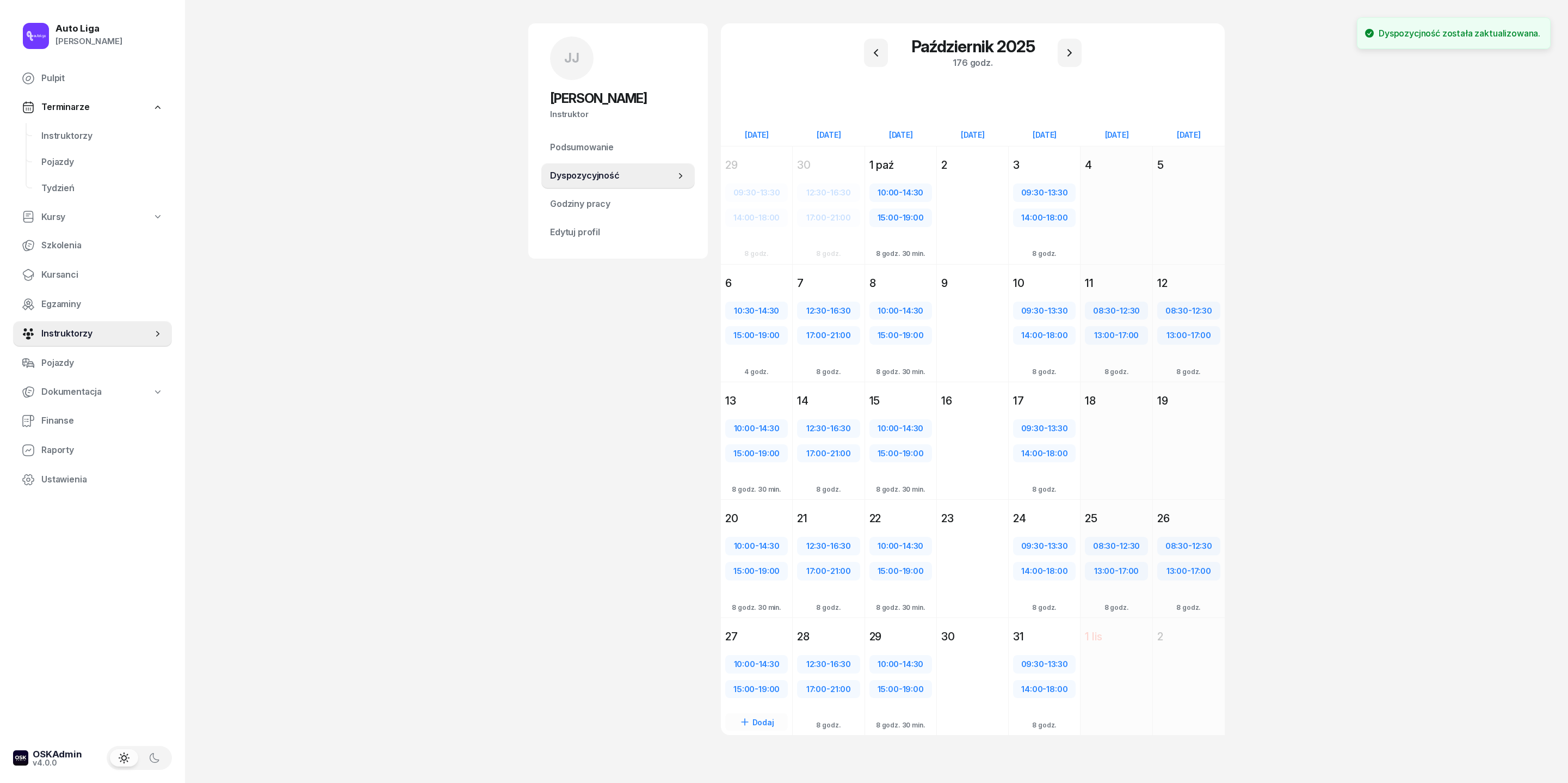
scroll to position [158, 0]
click at [728, 521] on div "10:00 - 14:30 15:00 - 19:00 Dodaj 8 godz. 30 min." at bounding box center [756, 696] width 71 height 100
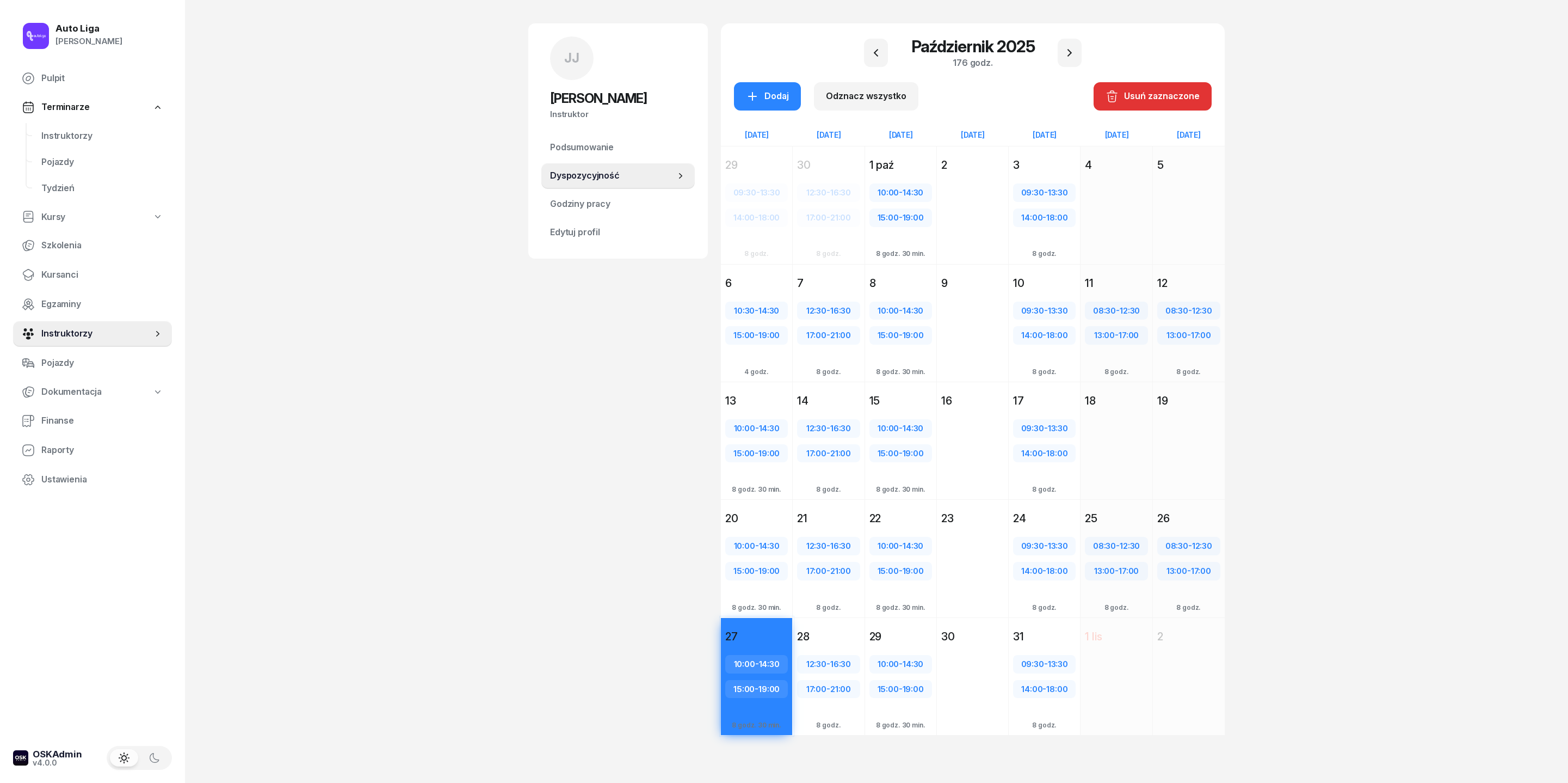
click at [734, 521] on span "10:00" at bounding box center [744, 664] width 21 height 10
select select "10"
select select "14"
select select "30"
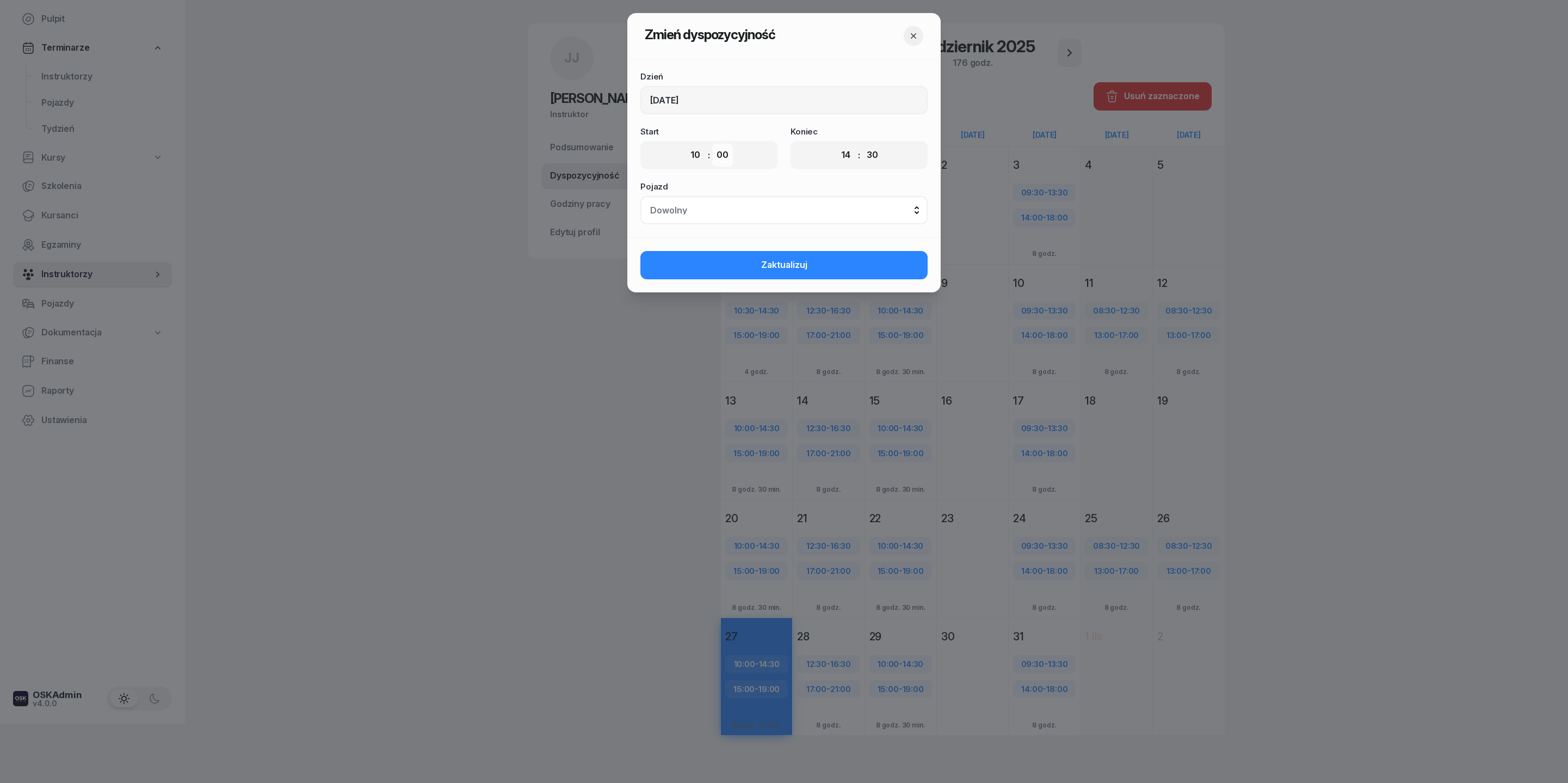
select select "30"
click at [769, 272] on span "Zaktualizuj" at bounding box center [784, 264] width 46 height 14
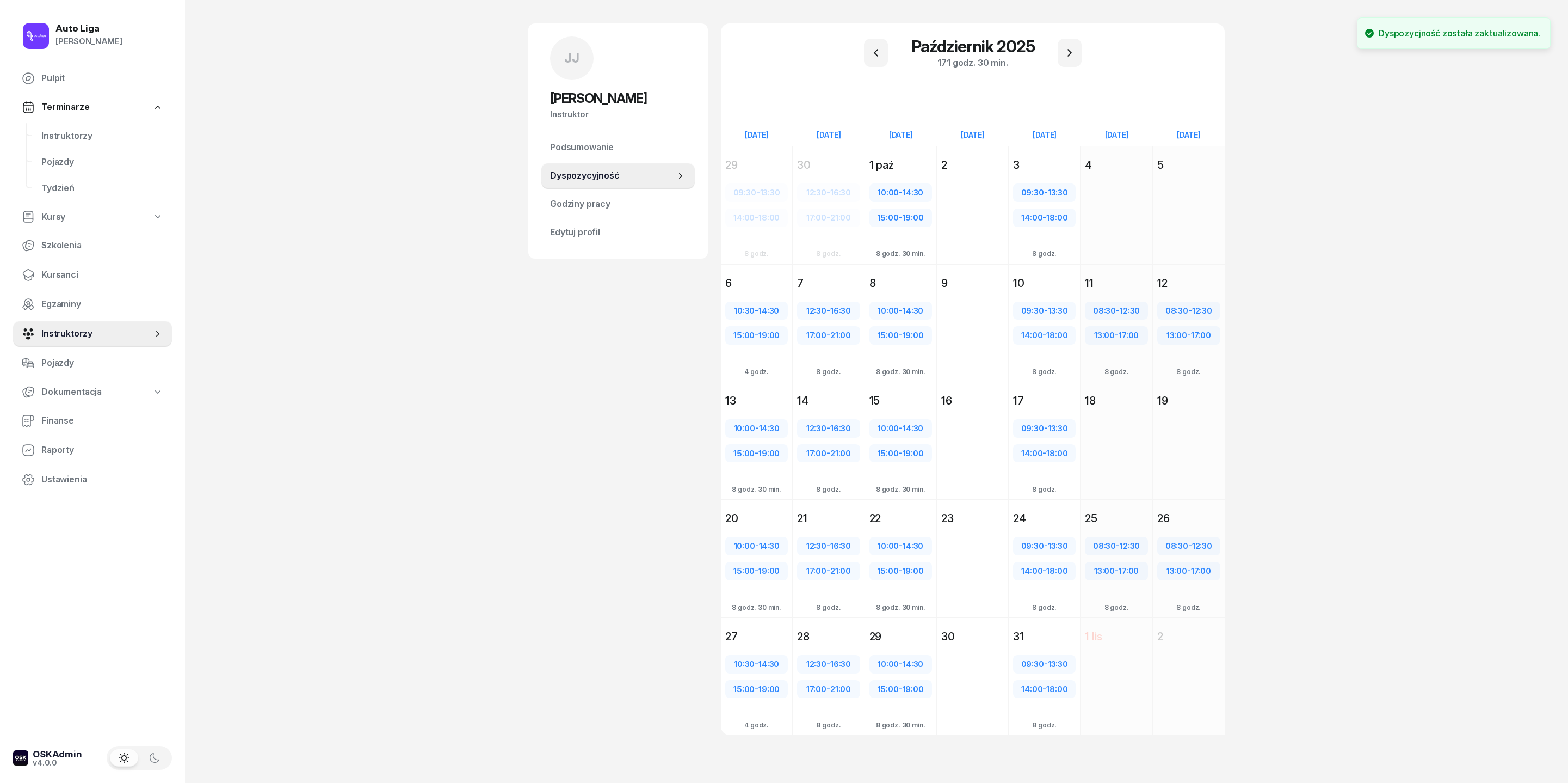
click at [579, 504] on div "JJ Jarosław Jakubczak Instruktor JJ Jarosław Jakubczak @jarosław Wyślij wiadomo…" at bounding box center [618, 392] width 179 height 738
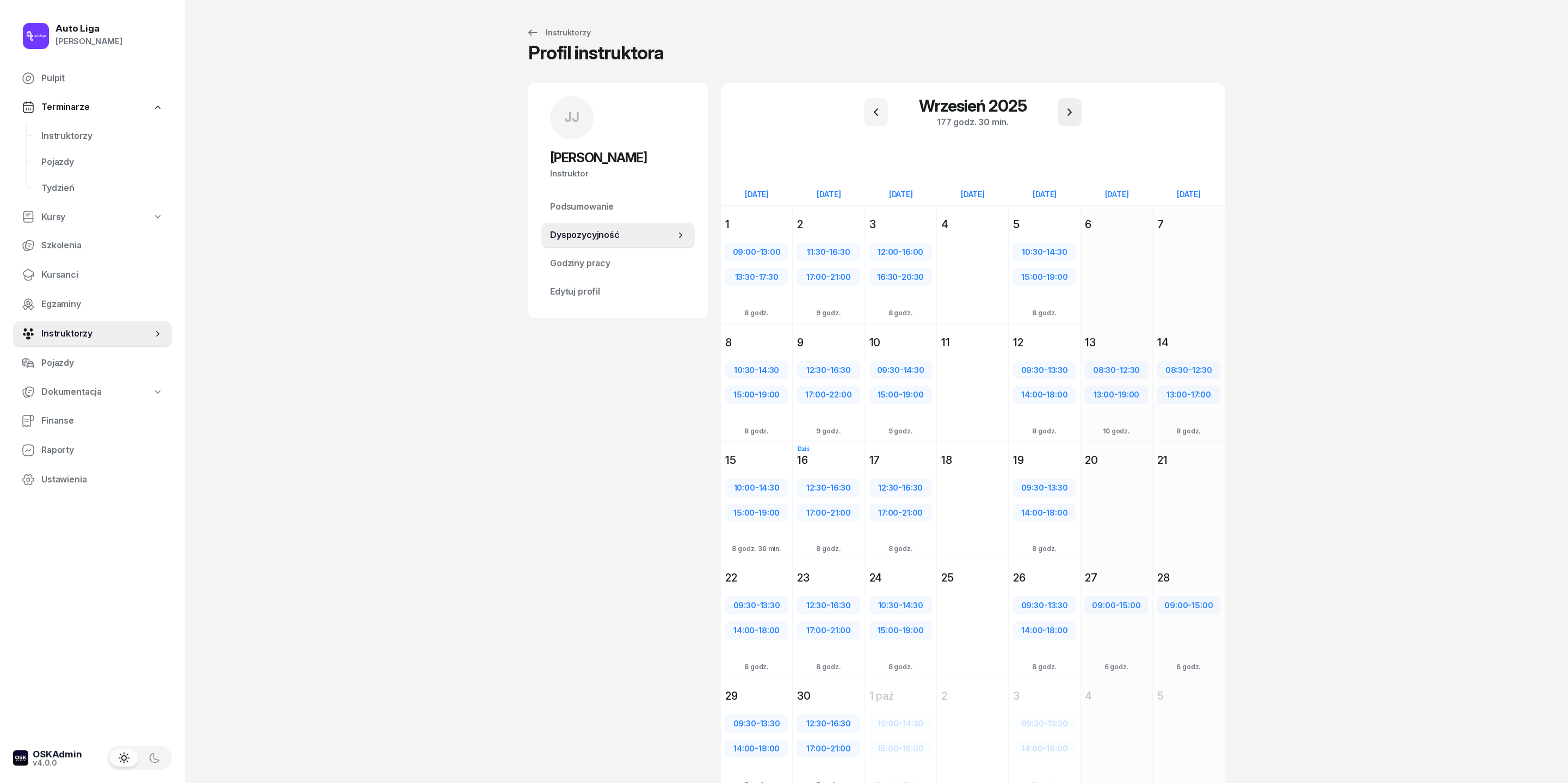
click at [1072, 115] on icon "button" at bounding box center [1070, 112] width 13 height 13
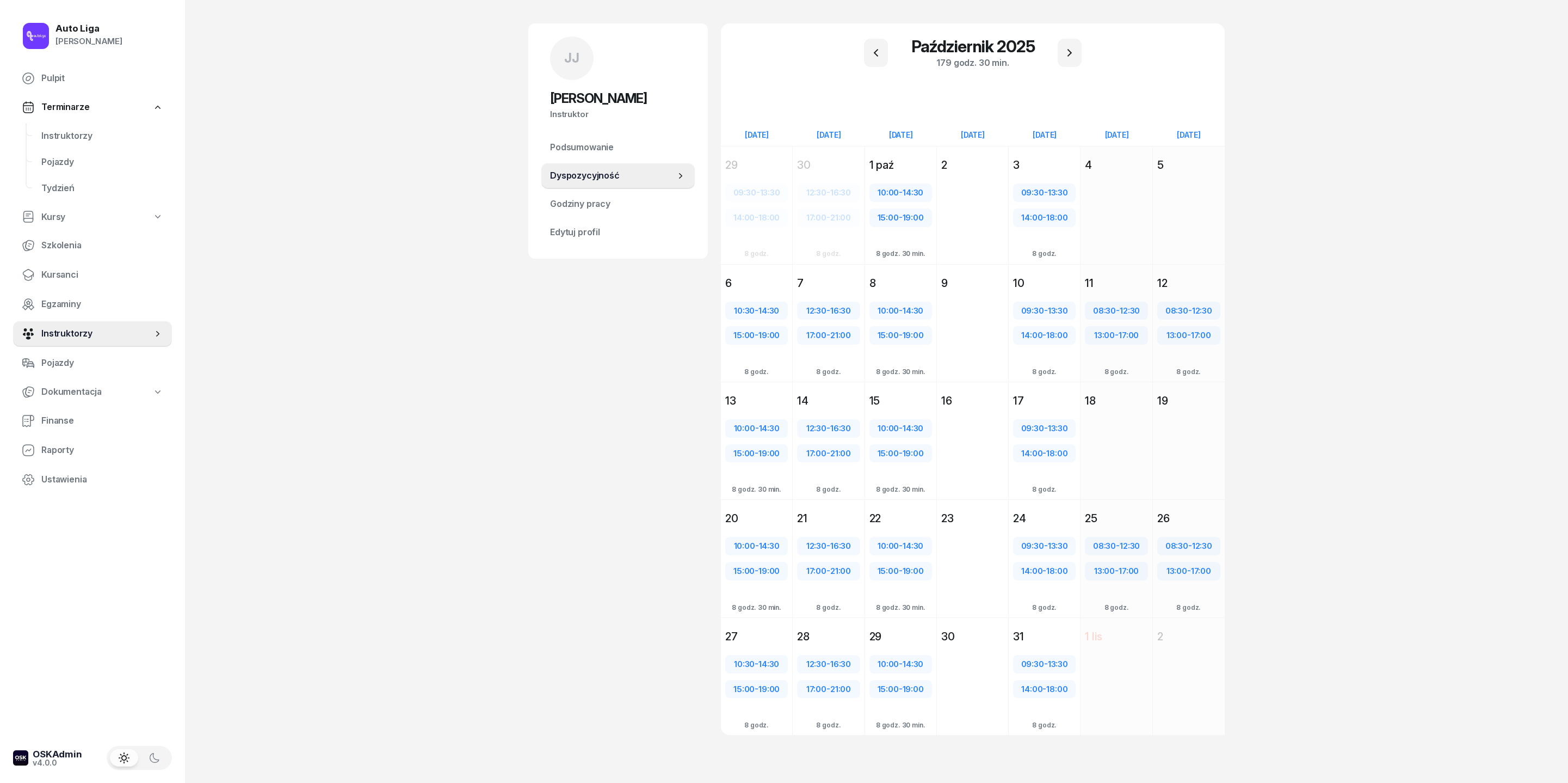
scroll to position [117, 0]
click at [78, 143] on span "Instruktorzy" at bounding box center [103, 136] width 122 height 14
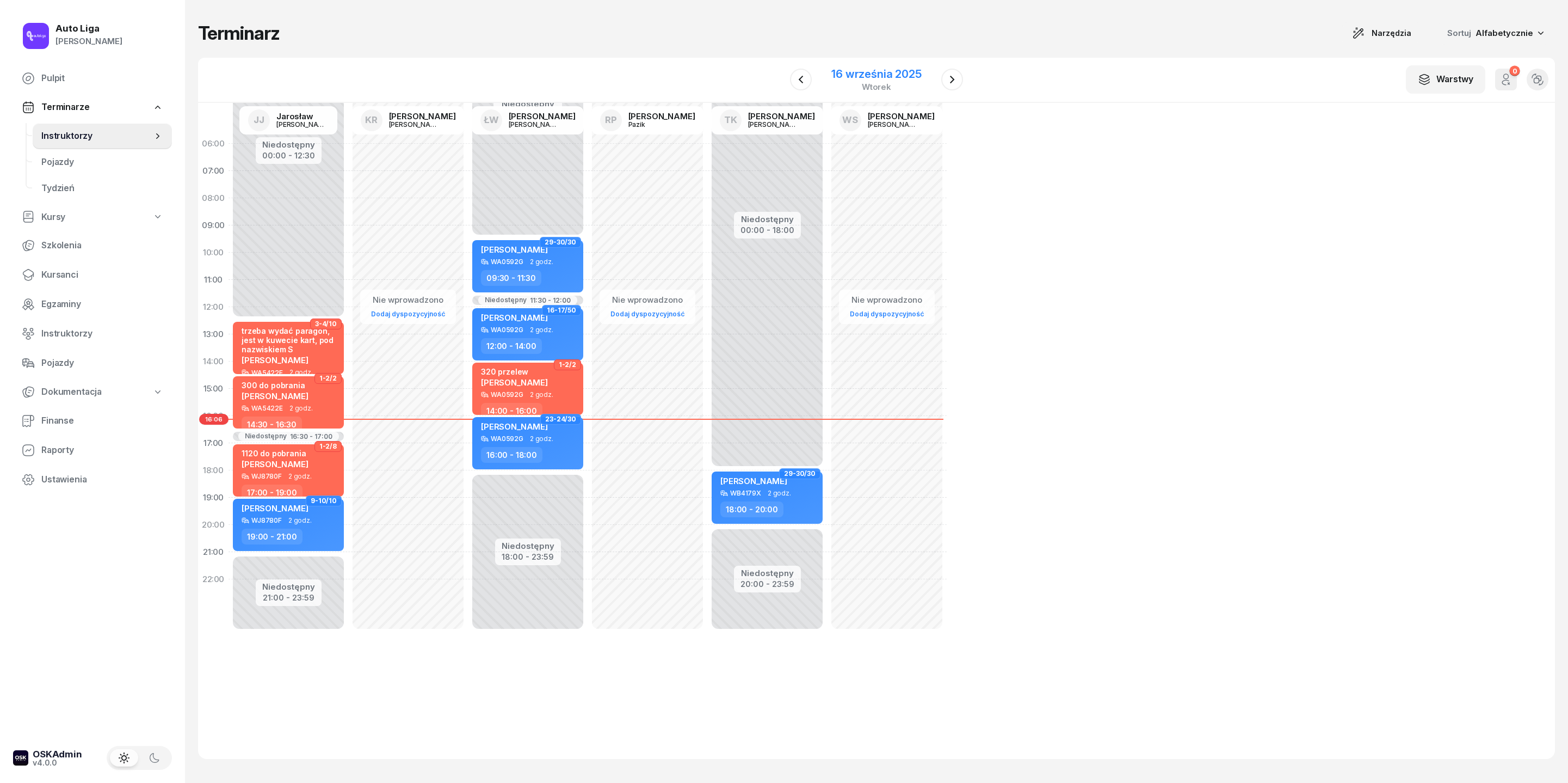
click at [886, 80] on div "16 września 2025" at bounding box center [876, 74] width 90 height 11
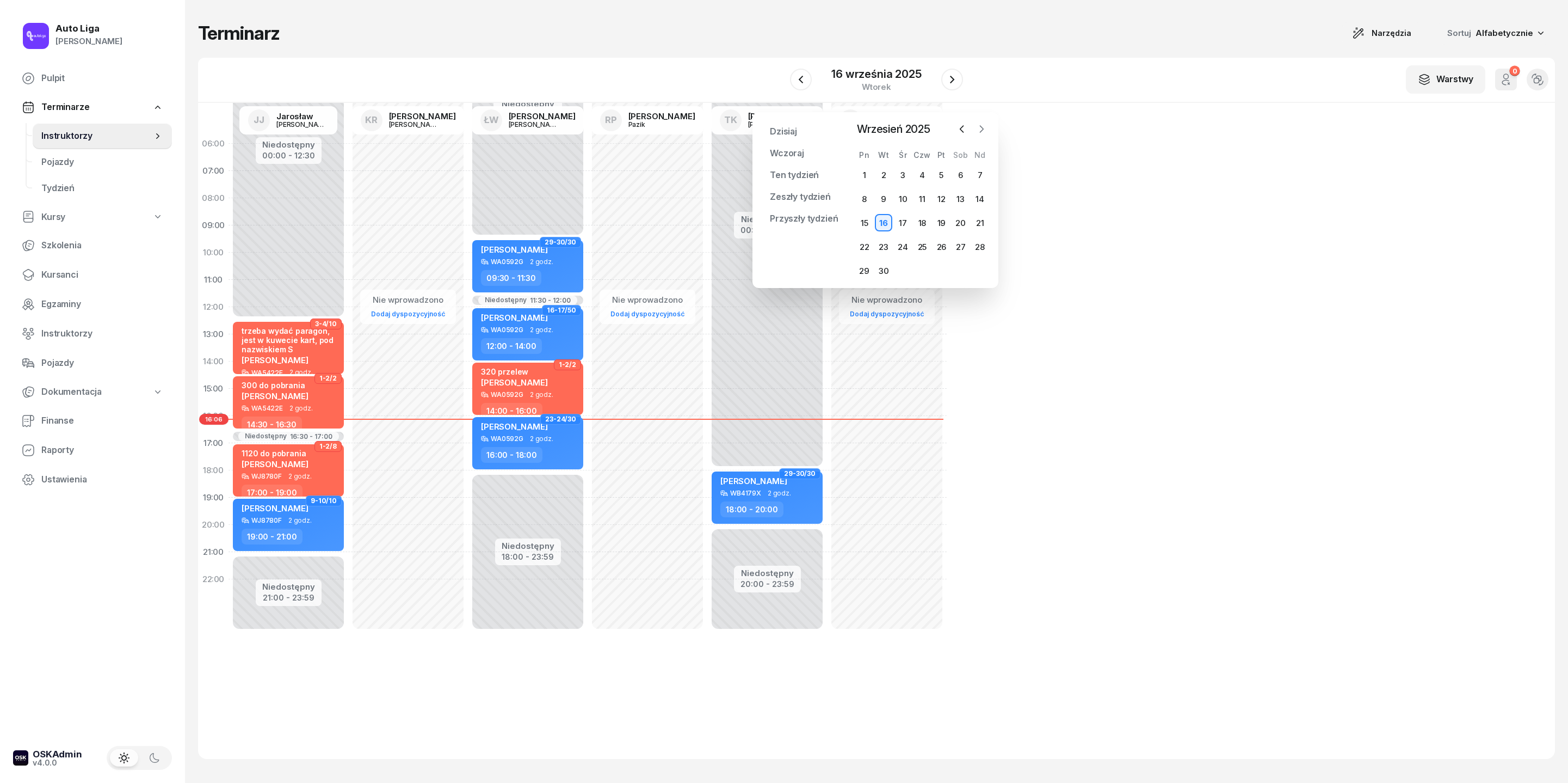
click at [981, 132] on icon "button" at bounding box center [982, 129] width 11 height 11
click at [906, 182] on div "1" at bounding box center [903, 175] width 18 height 18
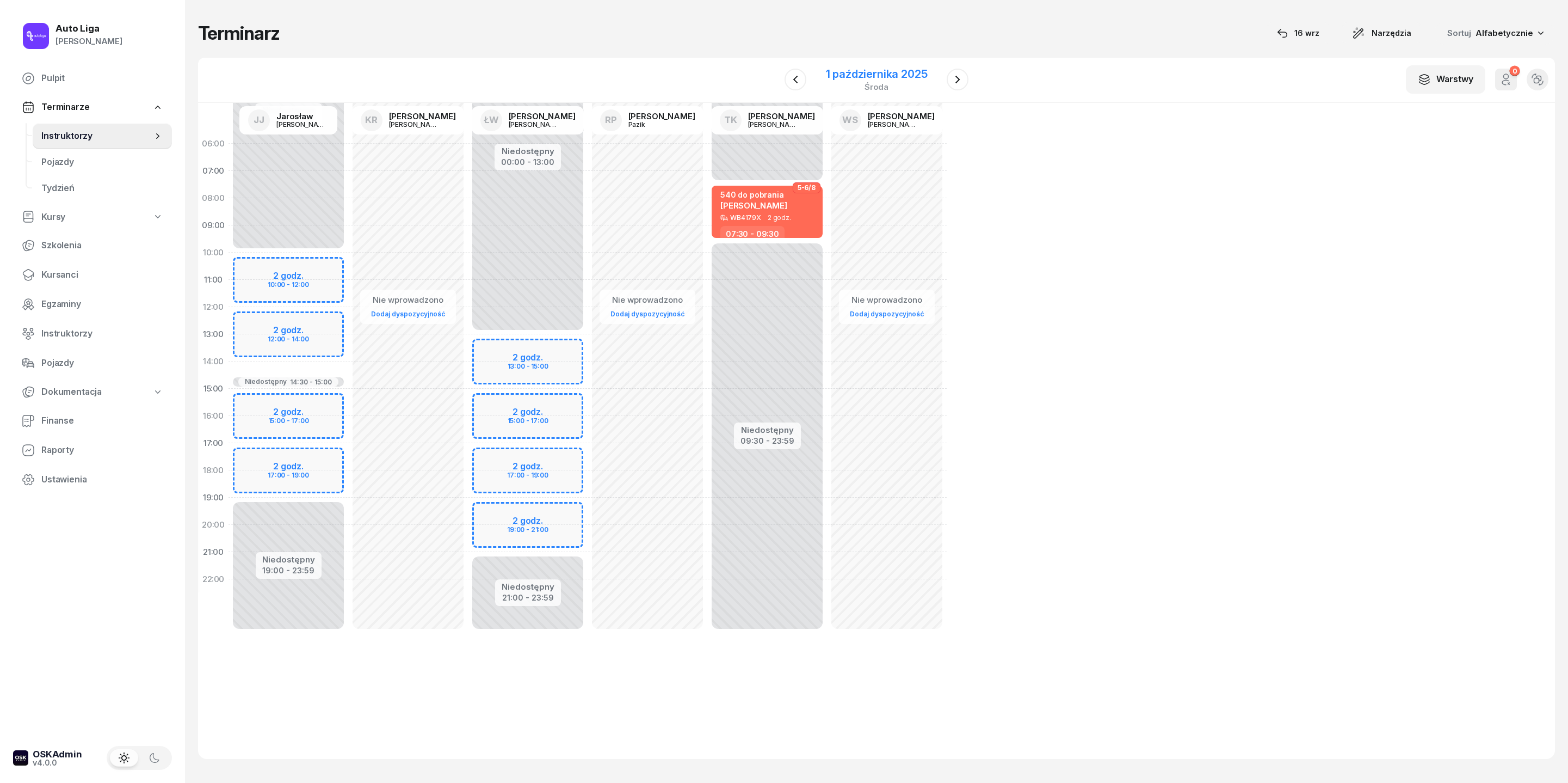
click at [873, 80] on div "1 października 2025" at bounding box center [877, 74] width 102 height 11
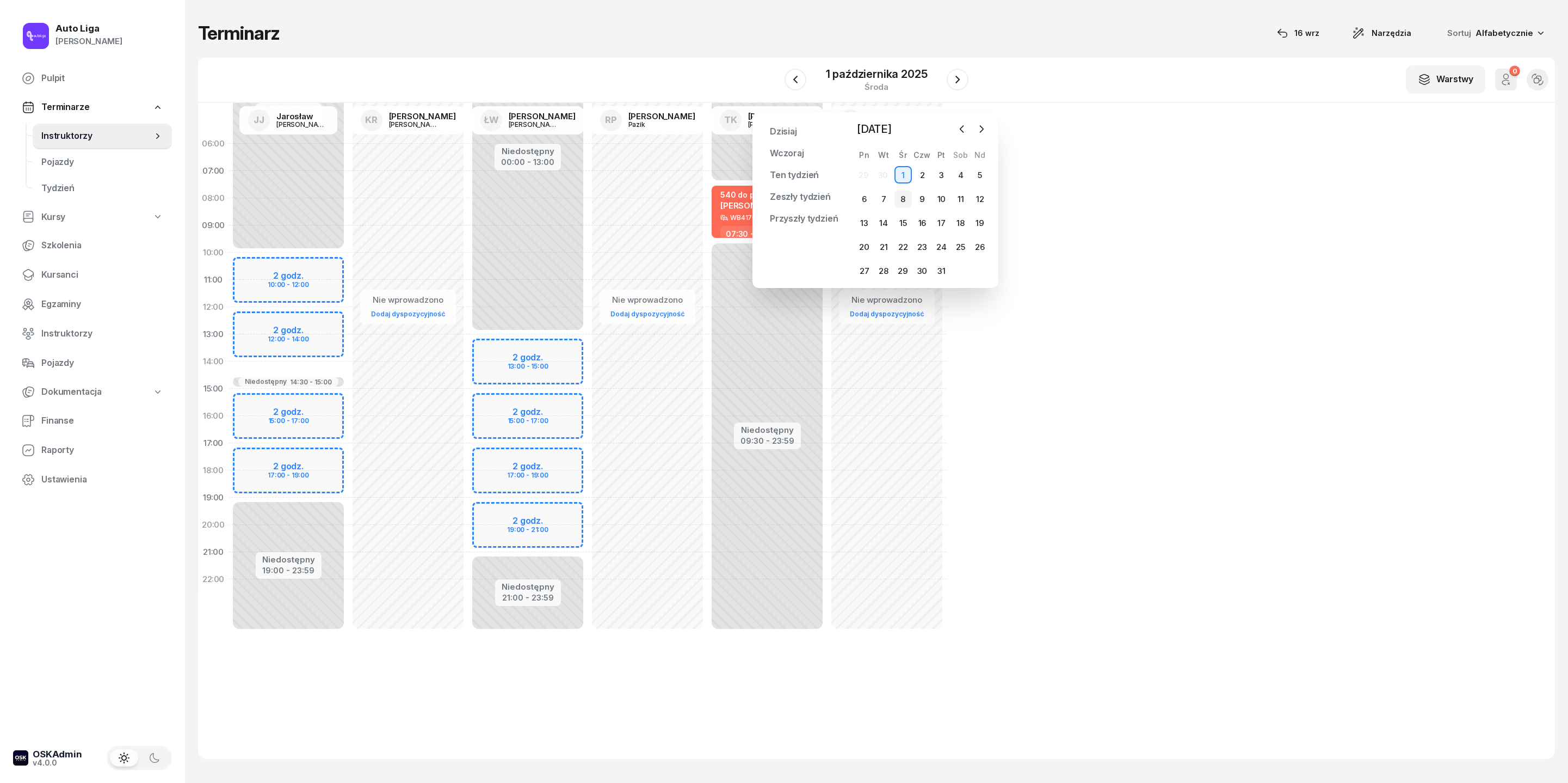
click at [907, 207] on div "8" at bounding box center [903, 199] width 18 height 18
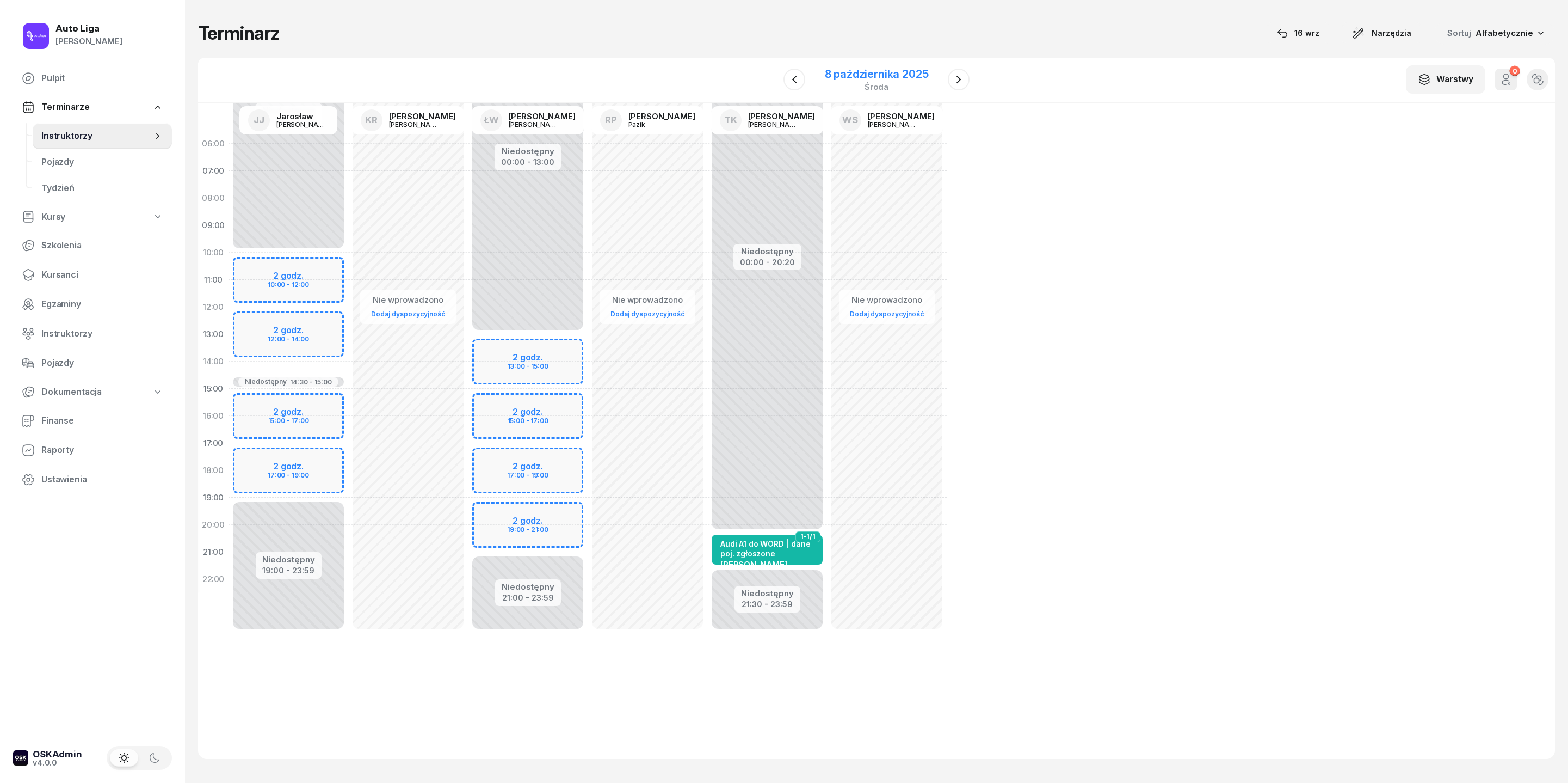
click at [881, 78] on div "8 października 2025" at bounding box center [877, 74] width 103 height 11
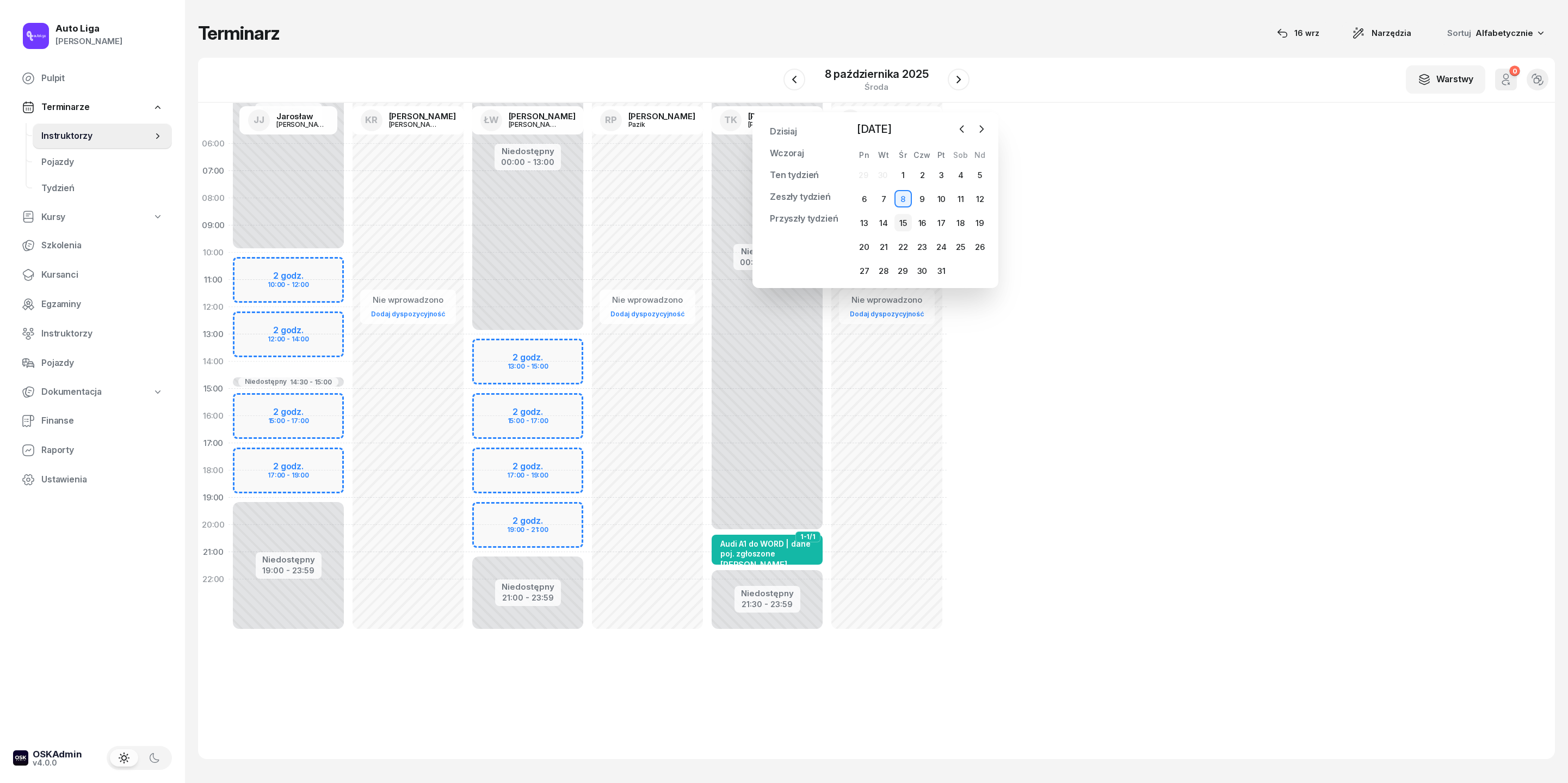
click at [900, 231] on div "15" at bounding box center [903, 222] width 18 height 18
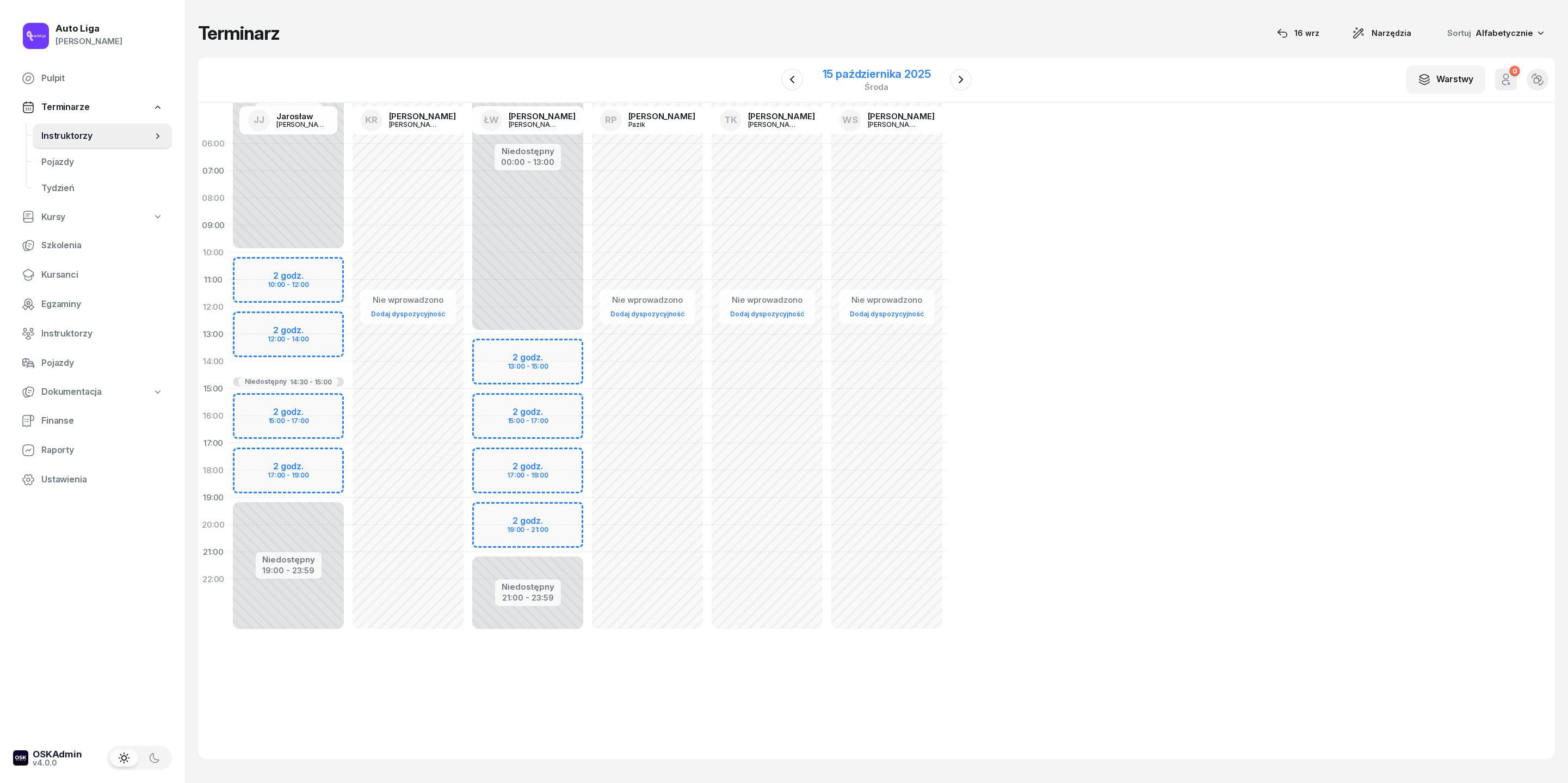
click at [869, 80] on div "15 października 2025" at bounding box center [876, 74] width 108 height 11
click at [905, 255] on div "22" at bounding box center [903, 246] width 18 height 18
click at [874, 80] on div "22 października 2025" at bounding box center [877, 74] width 111 height 11
click at [906, 279] on div "29" at bounding box center [903, 270] width 18 height 18
click at [79, 341] on span "Instruktorzy" at bounding box center [103, 333] width 122 height 14
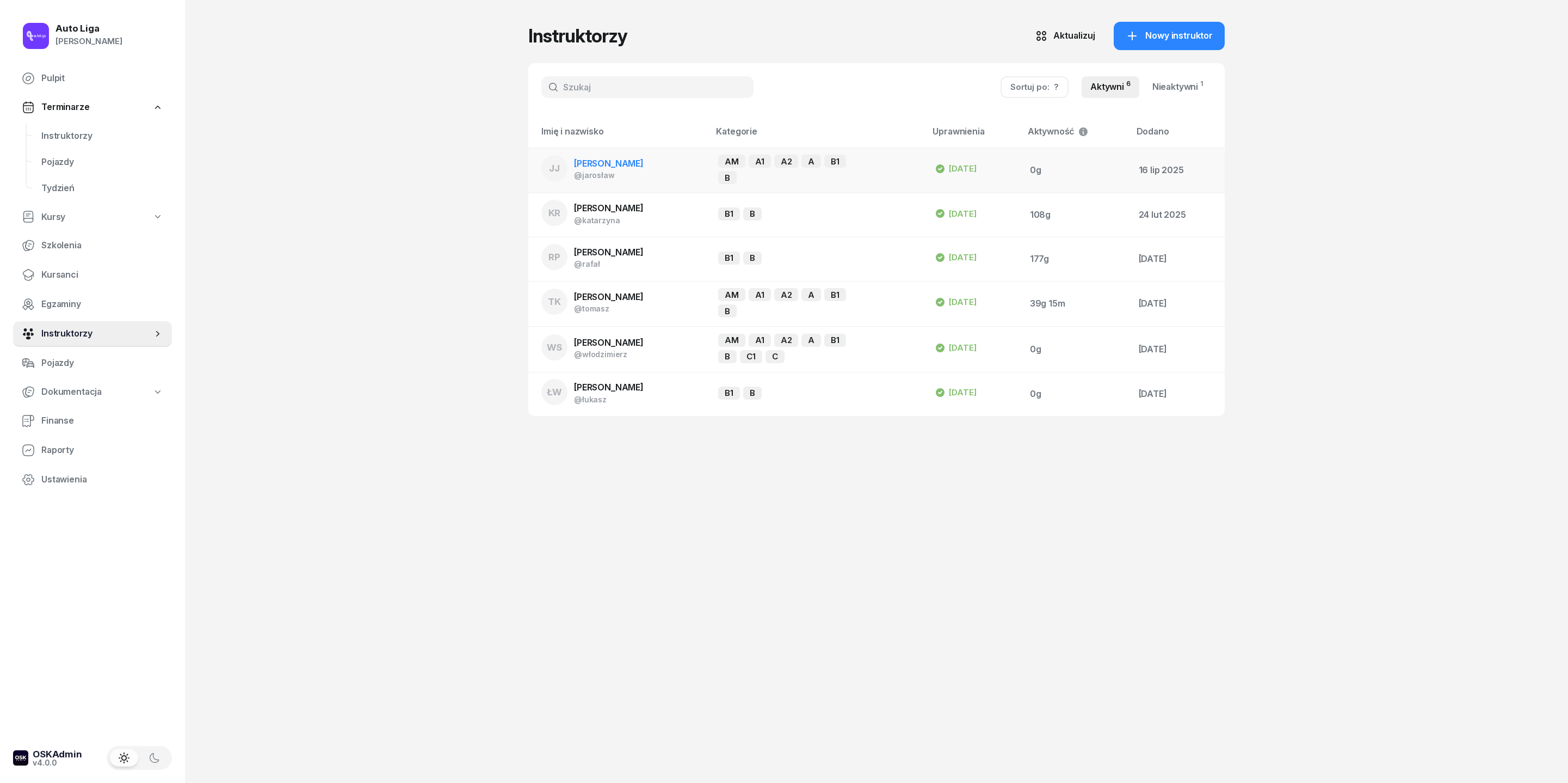
click at [583, 169] on span "[PERSON_NAME]" at bounding box center [608, 164] width 69 height 11
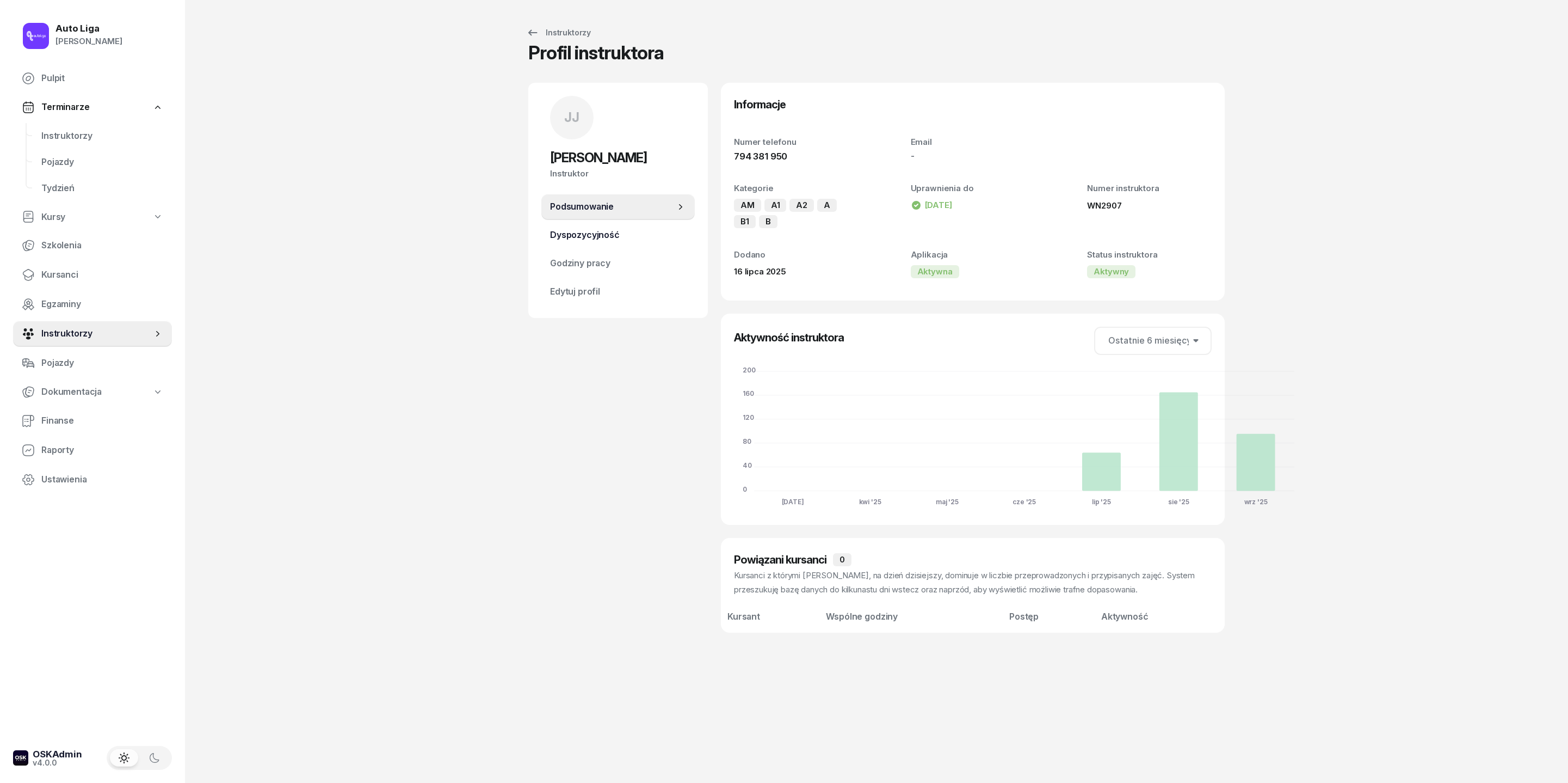
click at [577, 242] on span "Dyspozycyjność" at bounding box center [617, 235] width 136 height 14
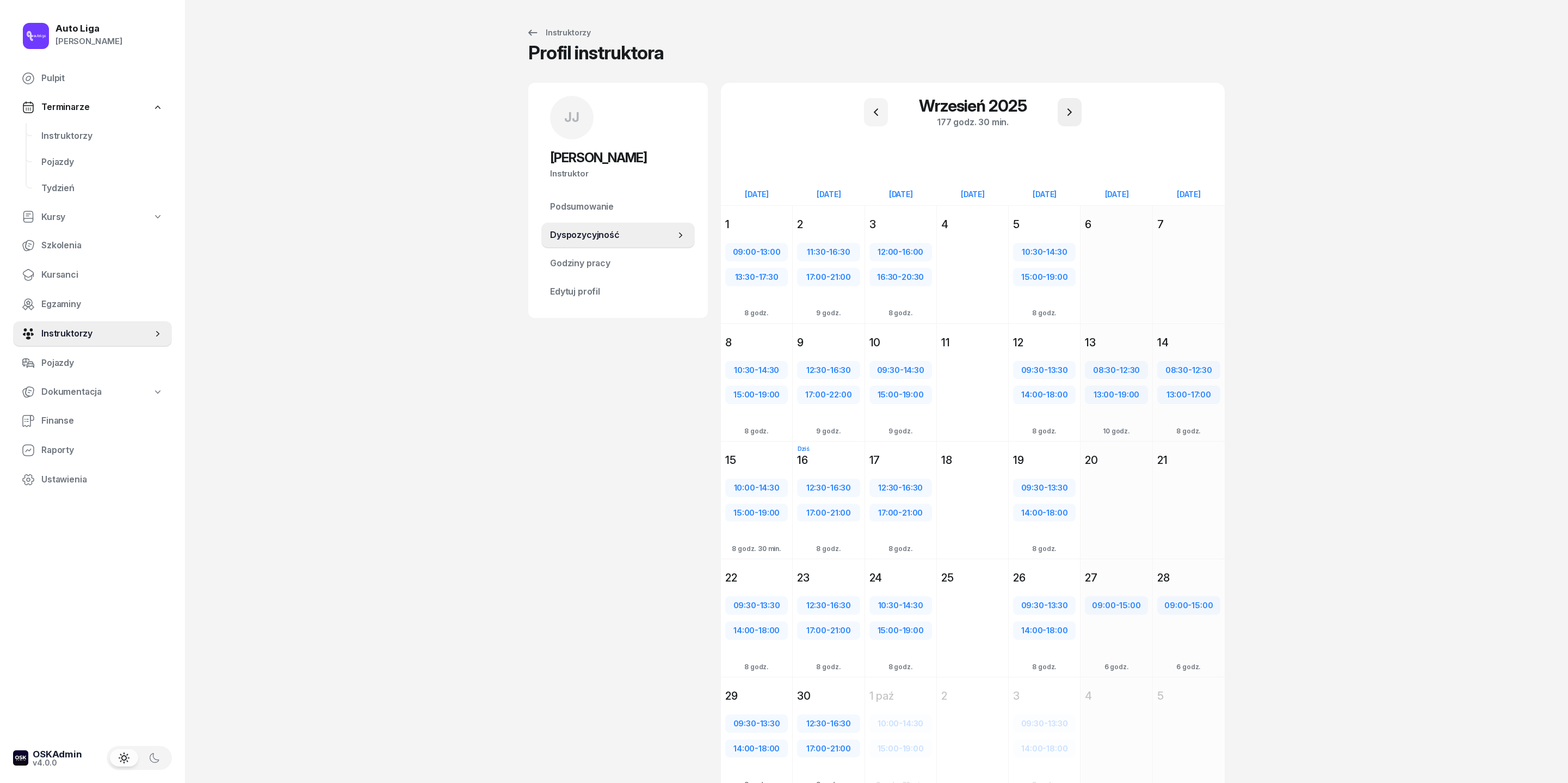
click at [1076, 115] on icon "button" at bounding box center [1070, 112] width 13 height 13
click at [903, 257] on span "14:30" at bounding box center [913, 251] width 20 height 10
select select "10"
select select "14"
select select "30"
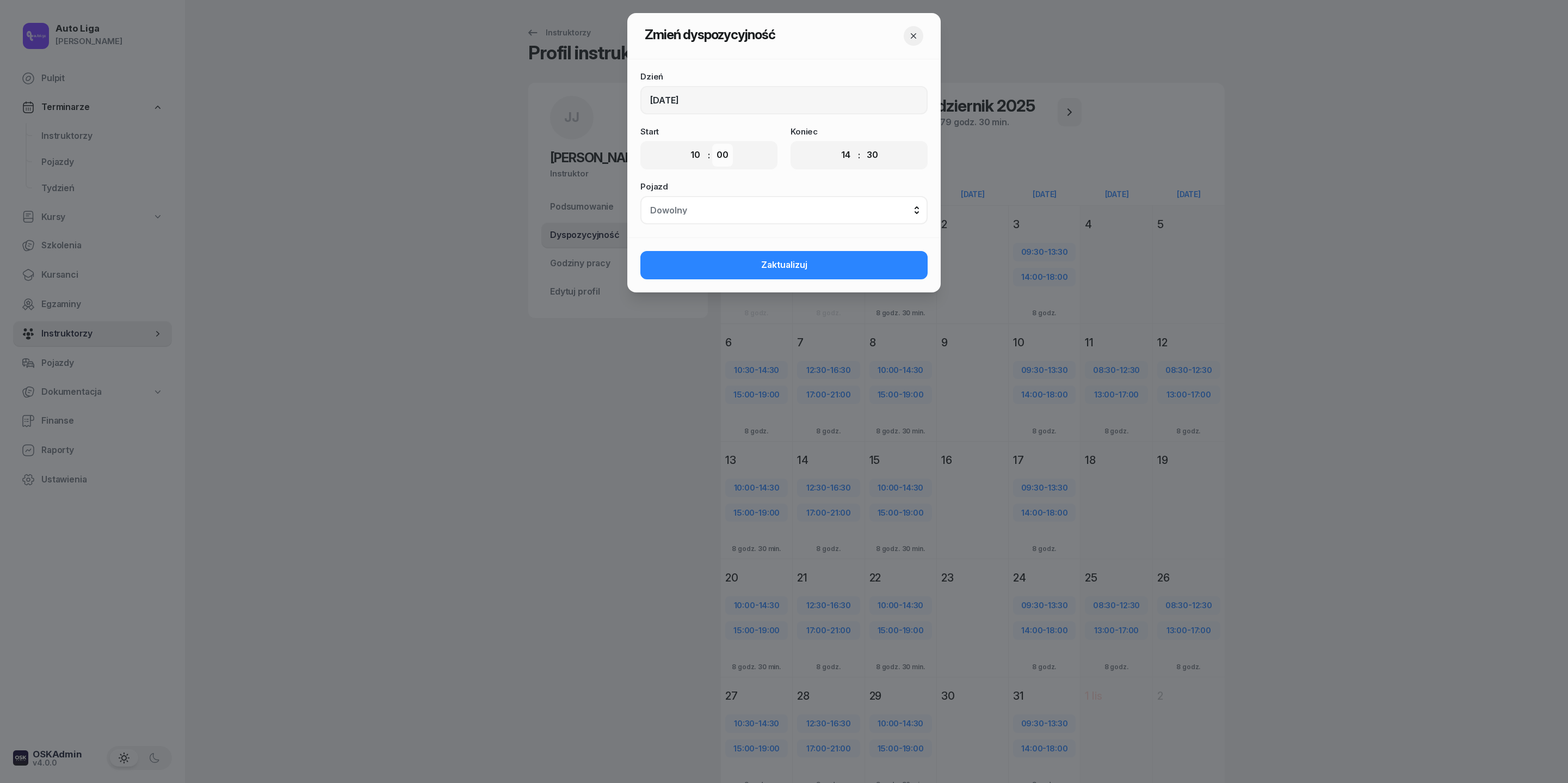
select select "30"
click at [799, 272] on span "Zaktualizuj" at bounding box center [784, 264] width 46 height 14
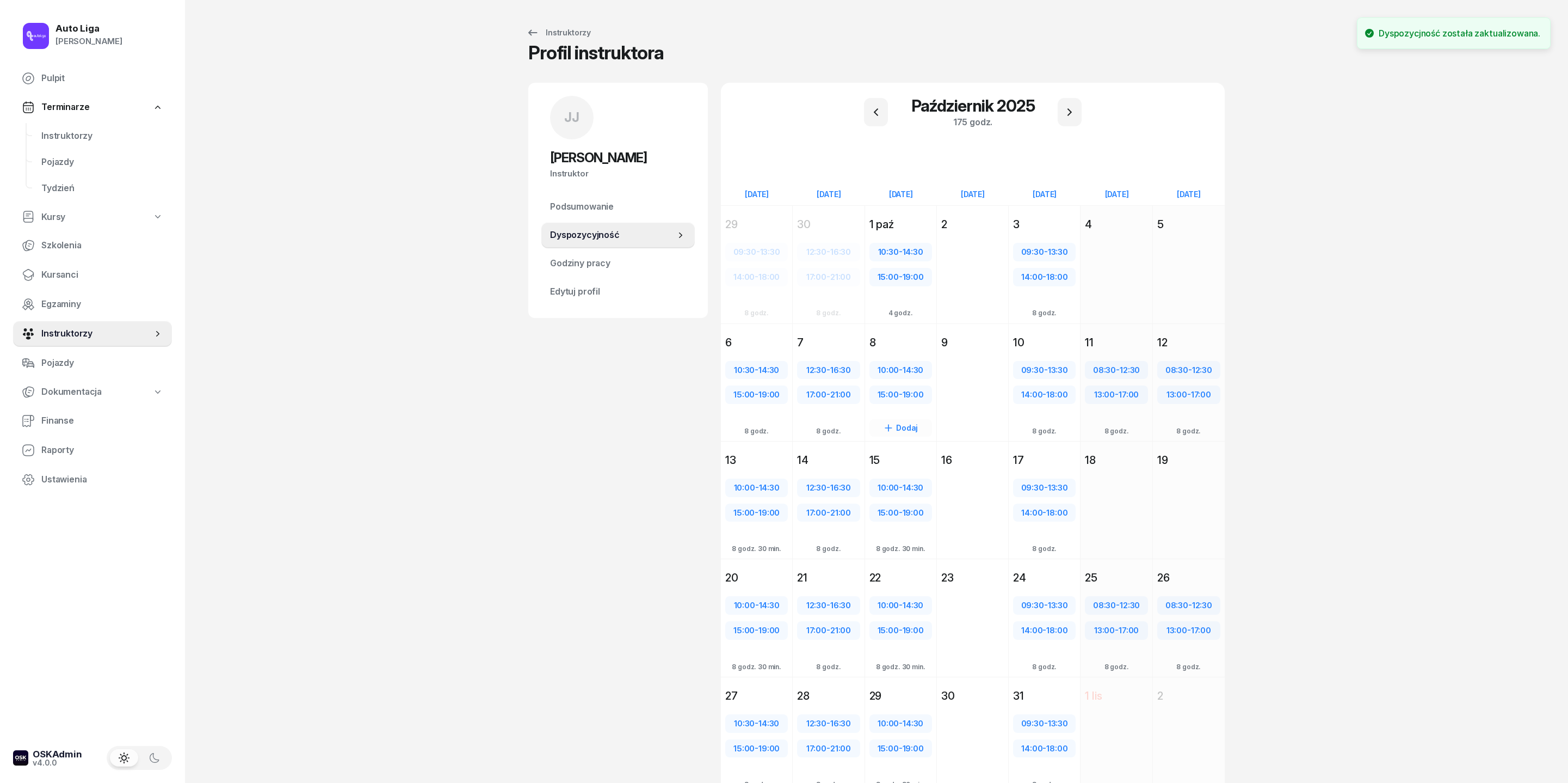
click at [878, 375] on span "10:00" at bounding box center [888, 370] width 21 height 10
select select "10"
select select "14"
select select "30"
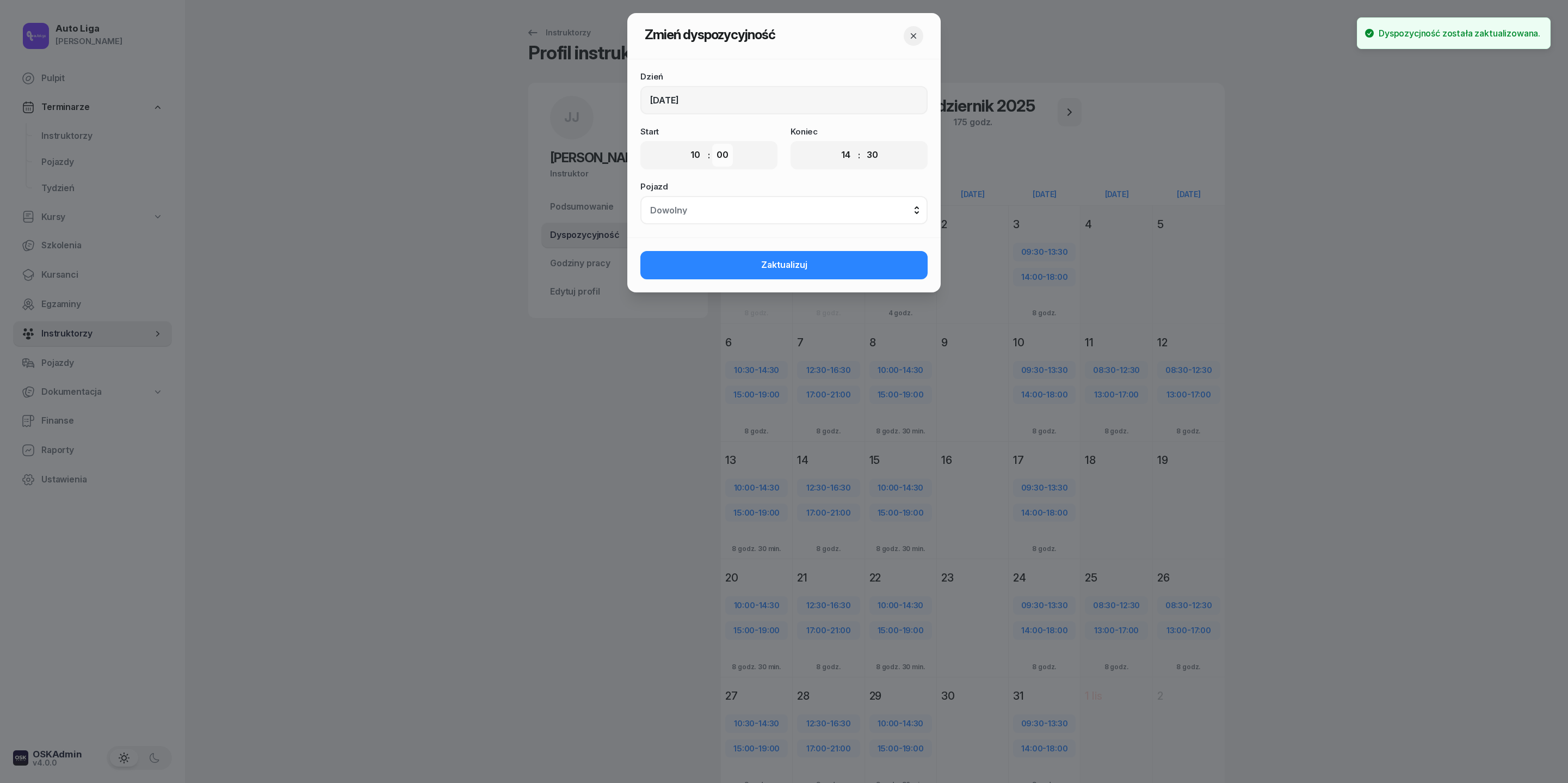
select select "30"
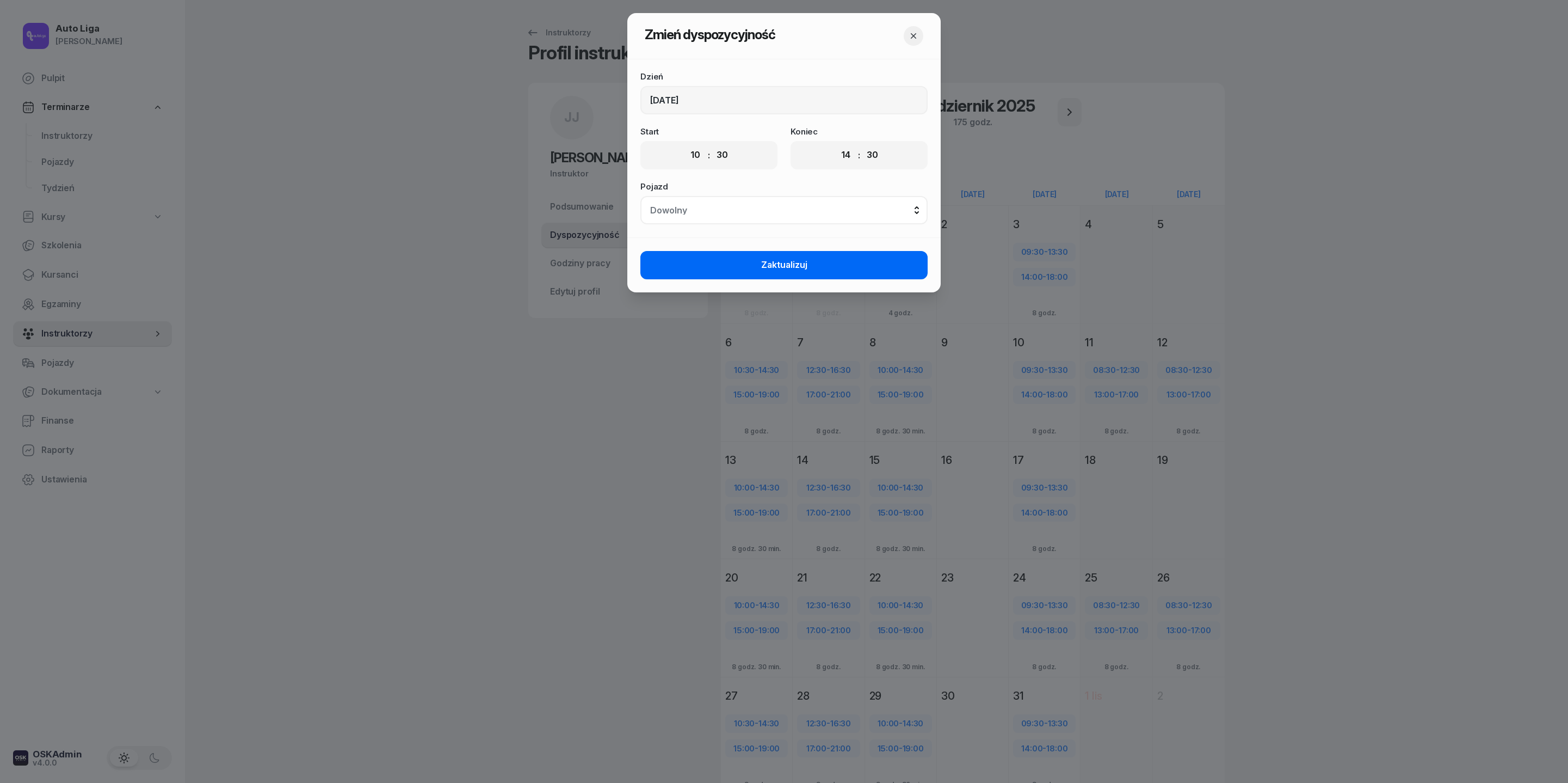
click at [791, 272] on span "Zaktualizuj" at bounding box center [784, 264] width 46 height 14
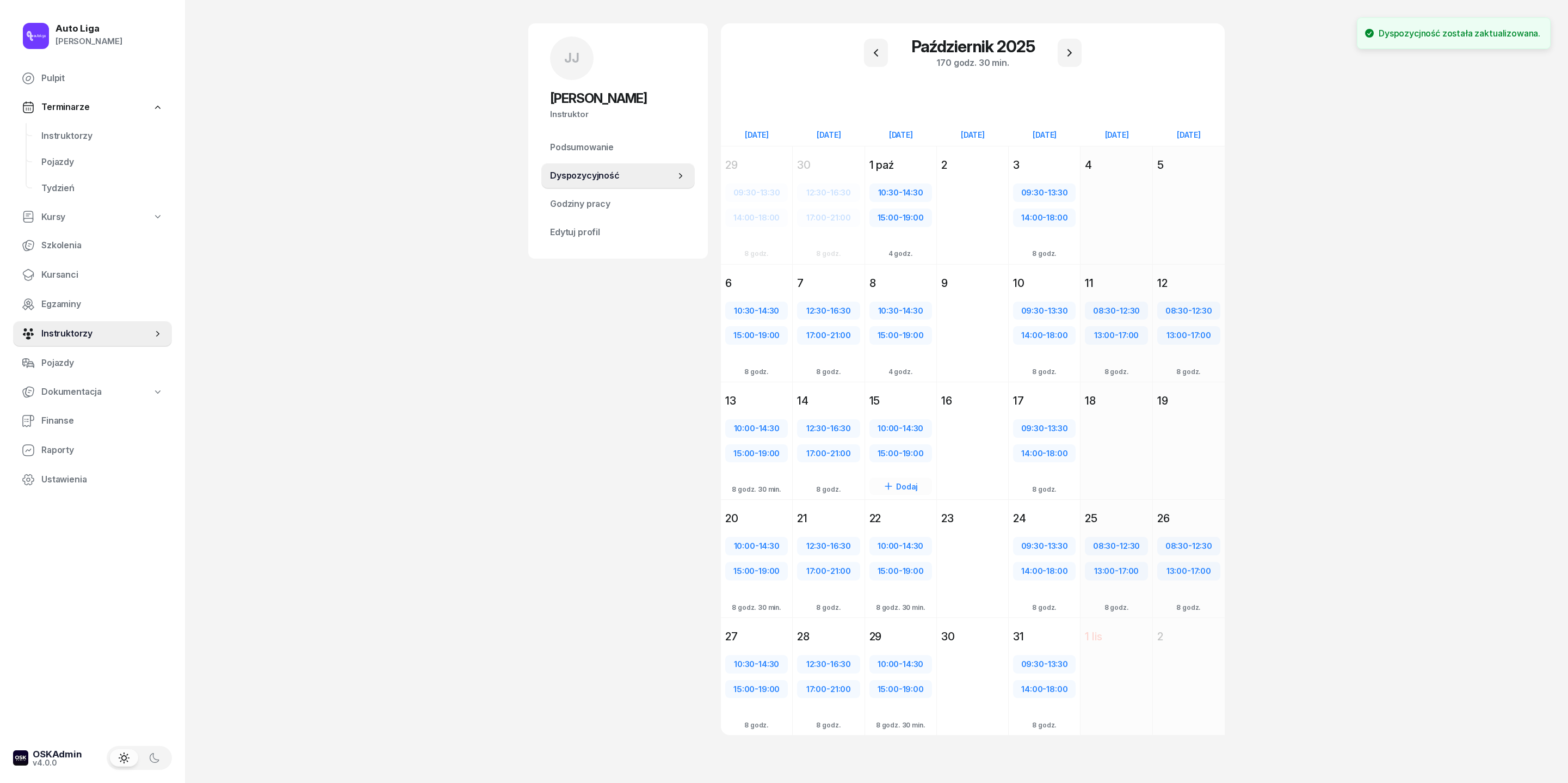
scroll to position [66, 0]
click at [878, 434] on span "10:00" at bounding box center [888, 428] width 21 height 10
select select "10"
select select "14"
select select "30"
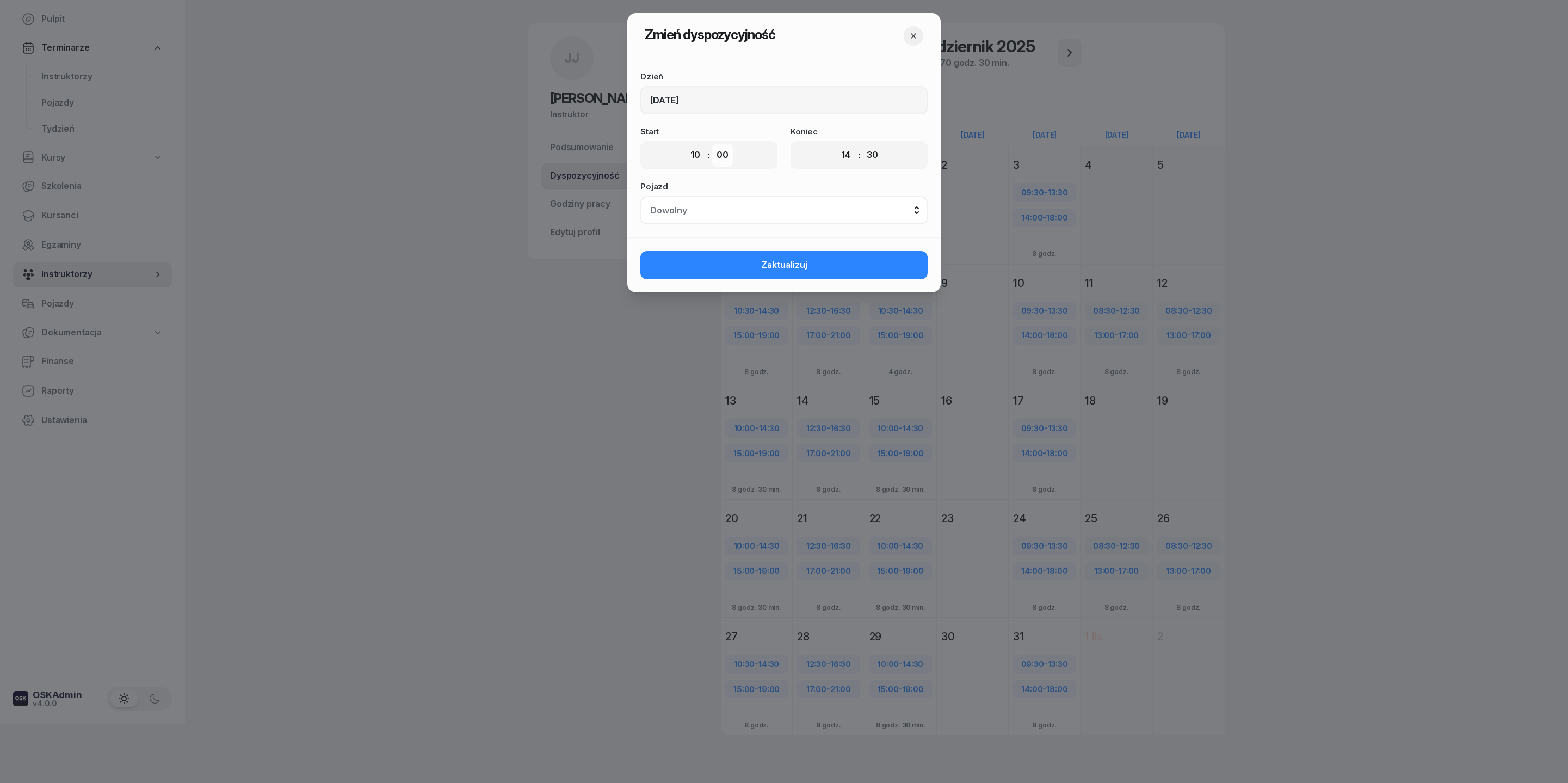
select select "30"
click at [733, 279] on button "Zaktualizuj" at bounding box center [784, 264] width 287 height 29
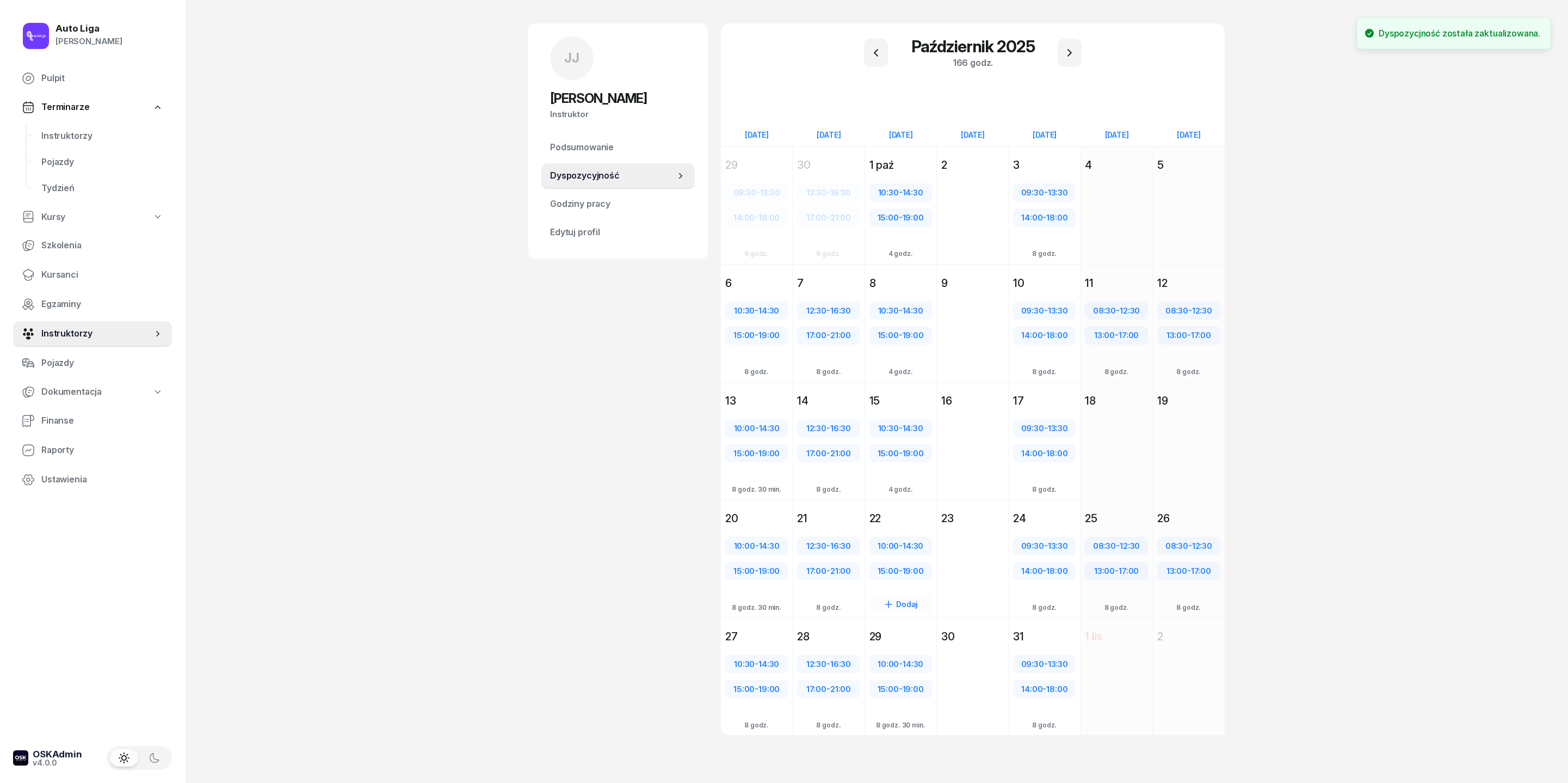
click at [881, 551] on span "10:00" at bounding box center [888, 545] width 21 height 10
select select "10"
select select "14"
select select "30"
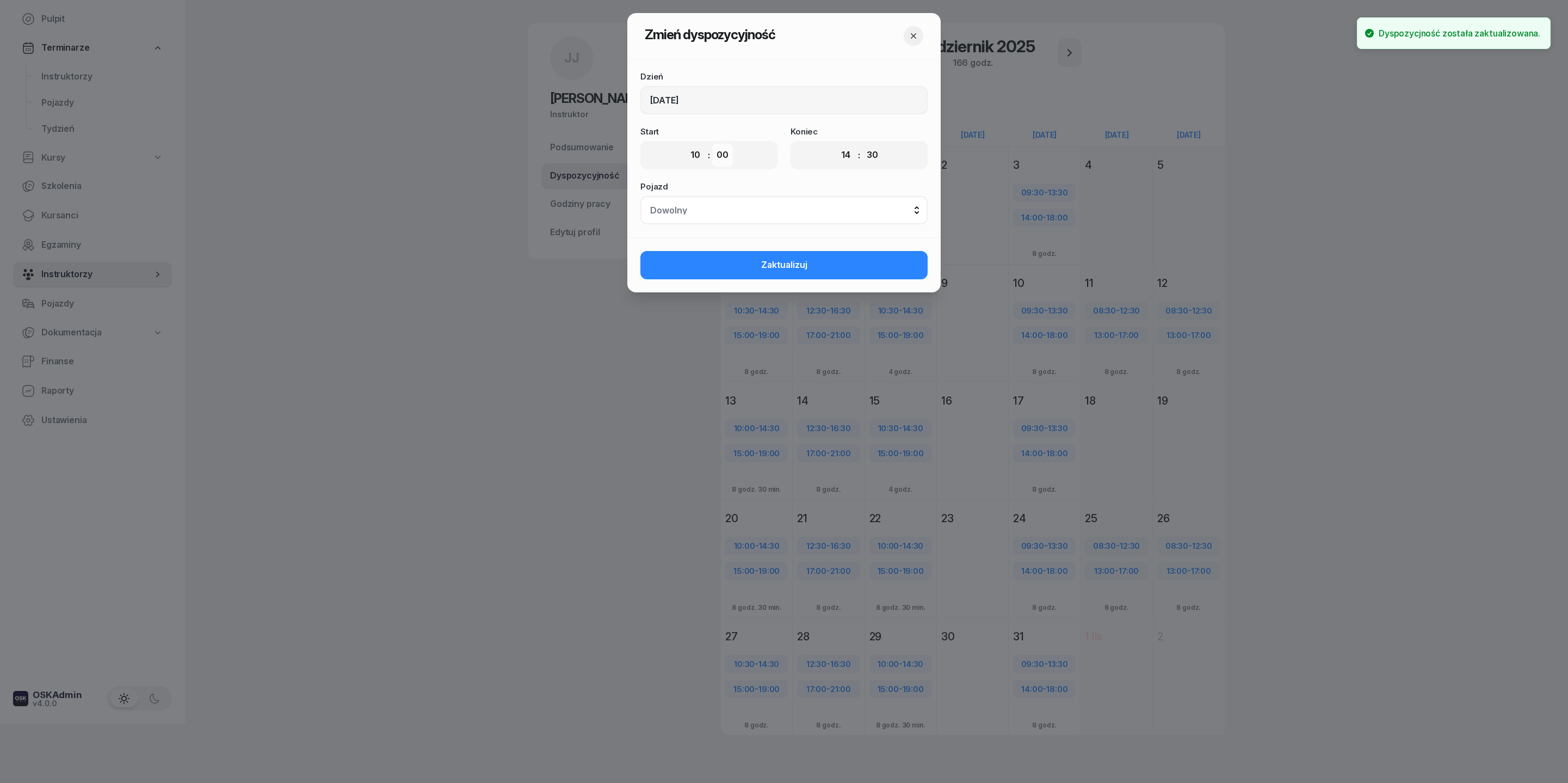
select select "30"
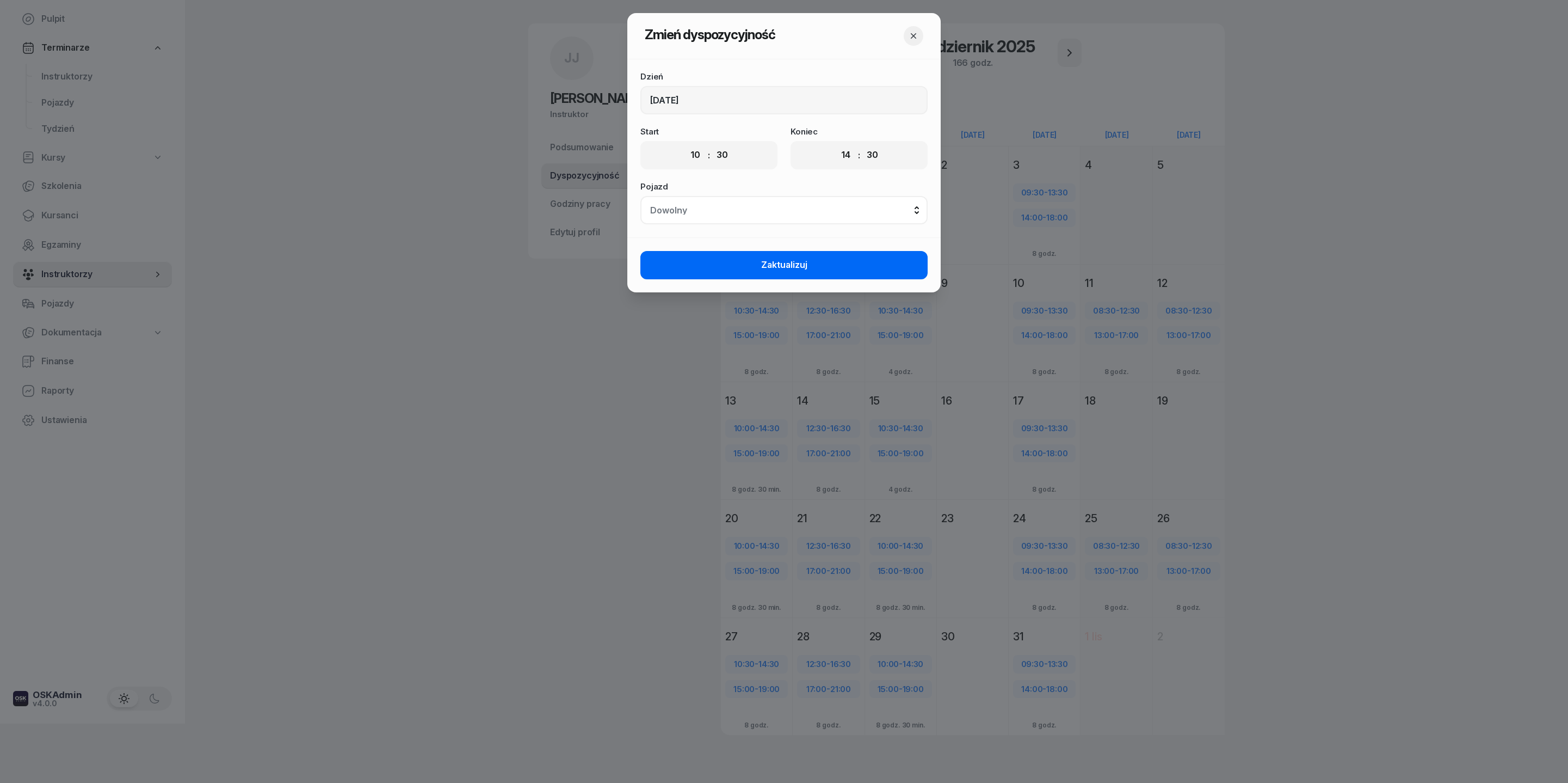
click at [760, 279] on button "Zaktualizuj" at bounding box center [784, 264] width 287 height 29
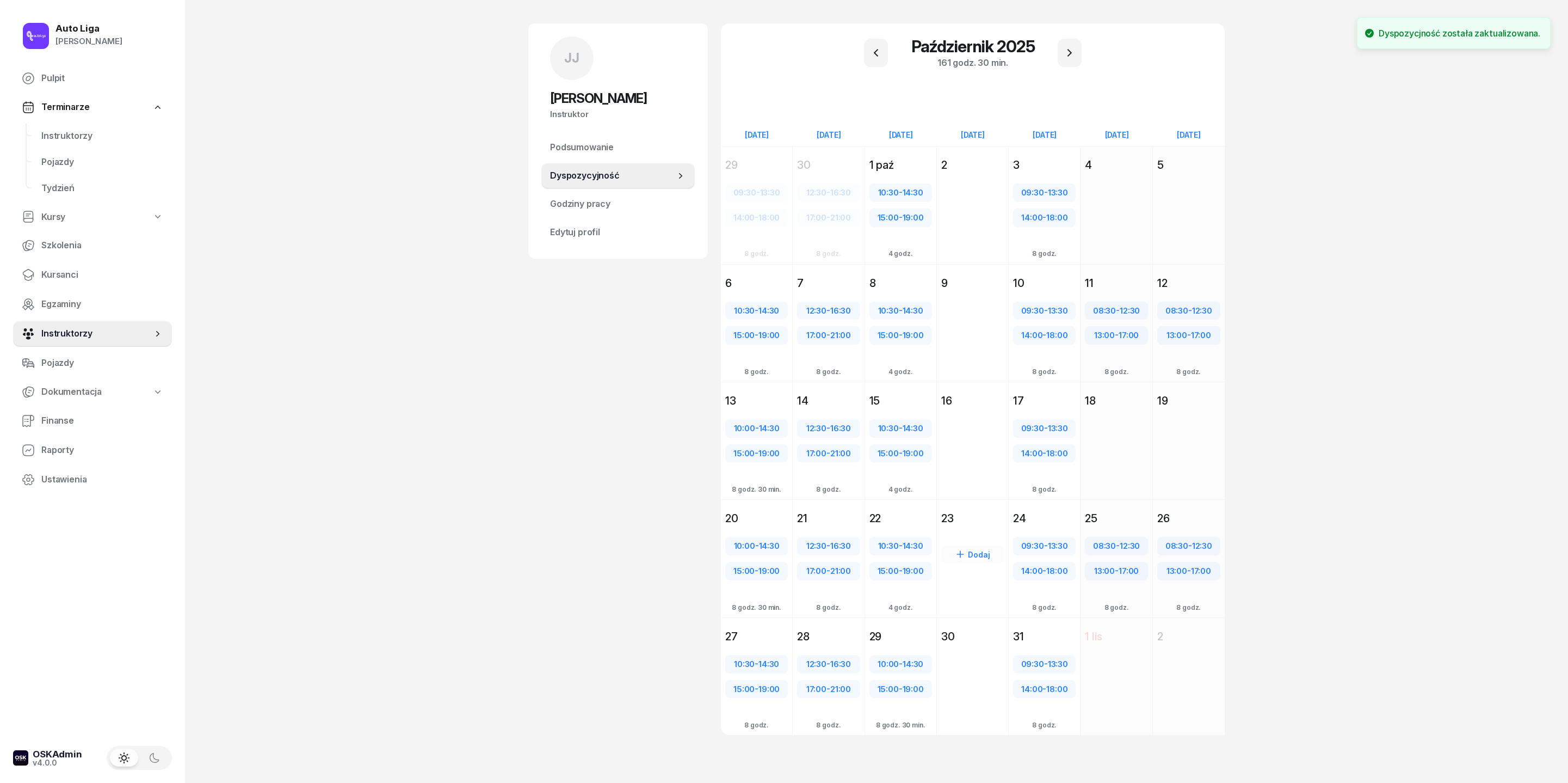
scroll to position [106, 0]
click at [883, 671] on div "10:00 - 14:30" at bounding box center [900, 664] width 60 height 14
select select "10"
select select "14"
select select "30"
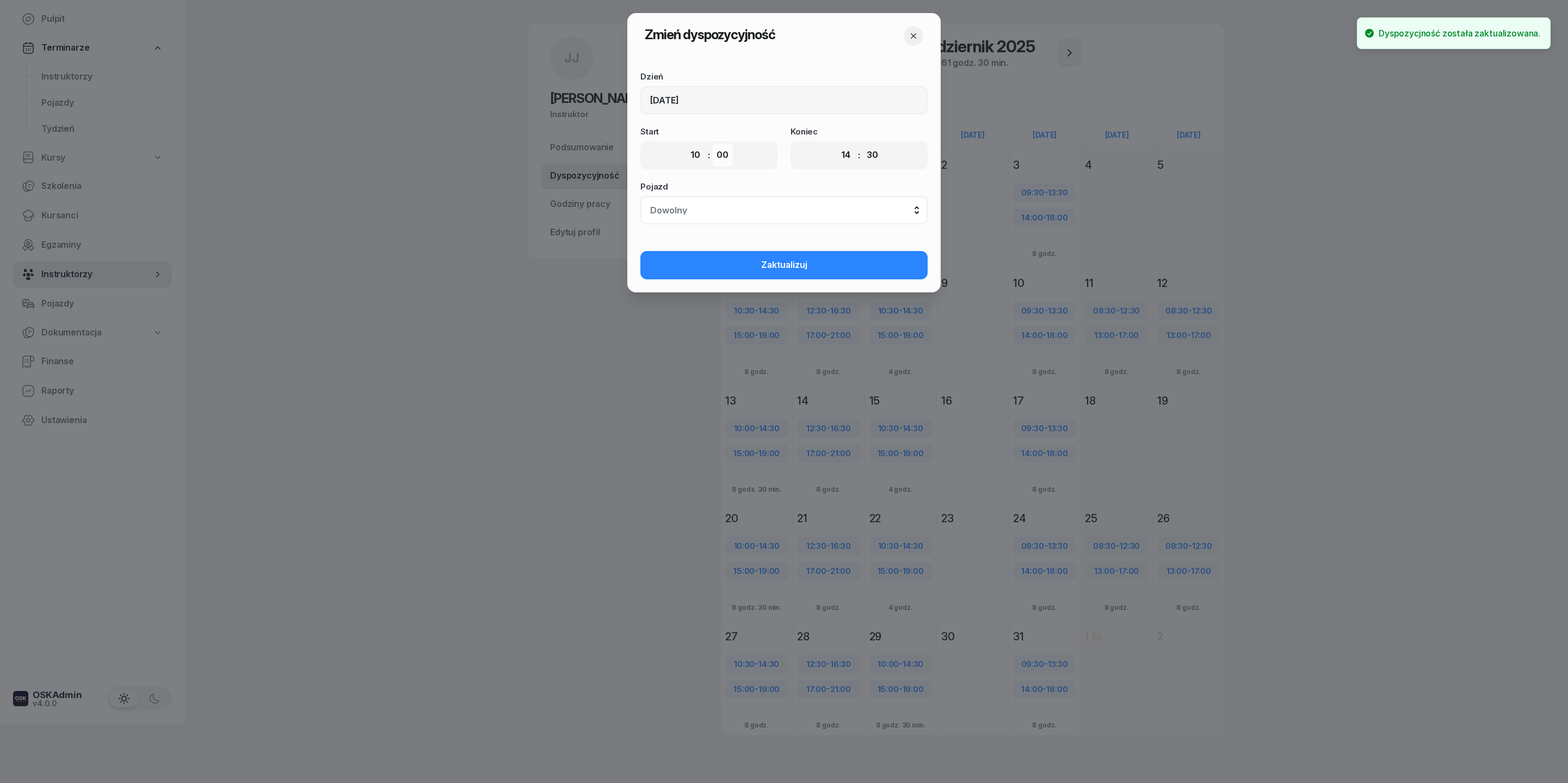
select select "30"
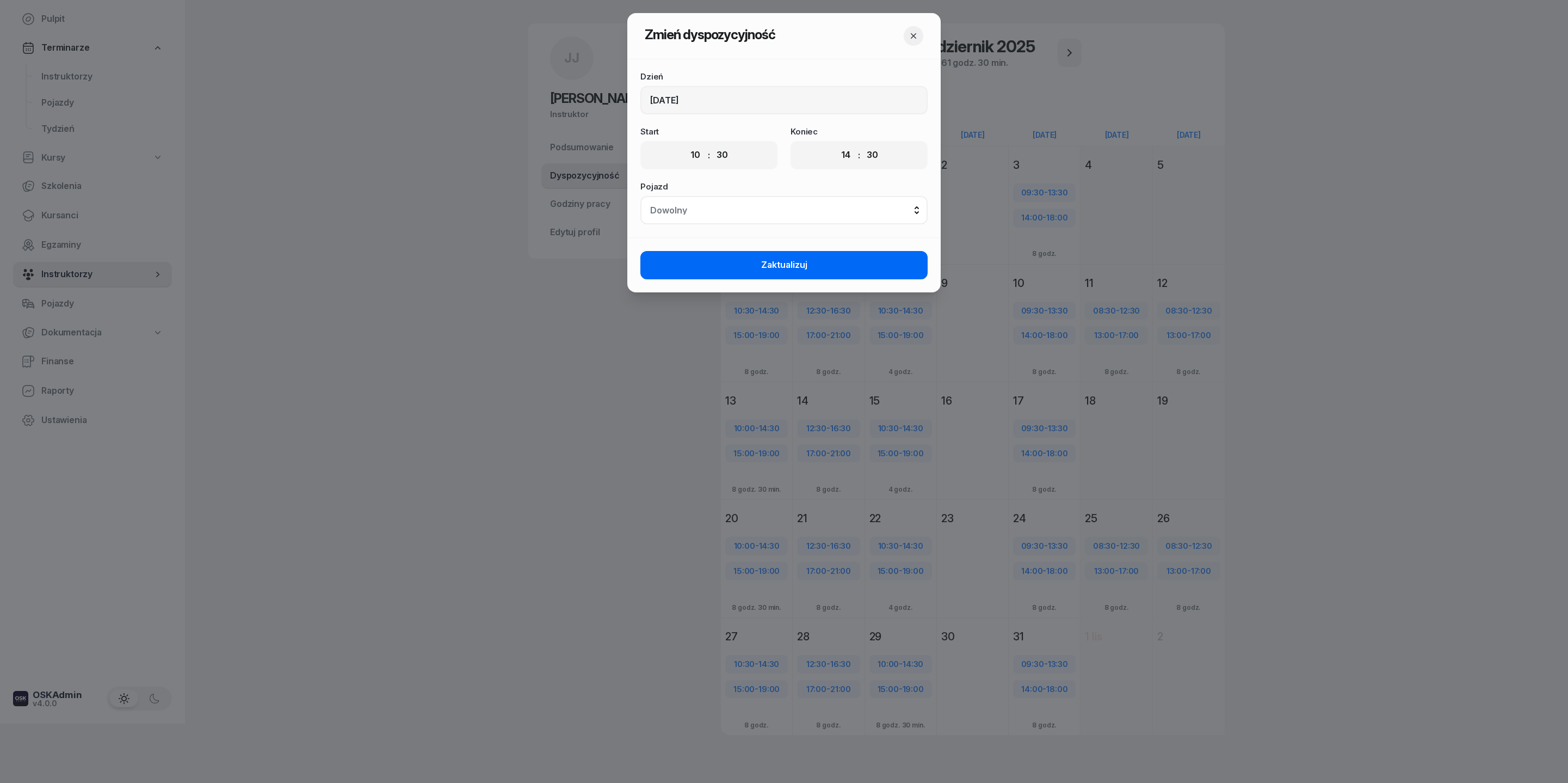
click at [745, 279] on button "Zaktualizuj" at bounding box center [784, 264] width 287 height 29
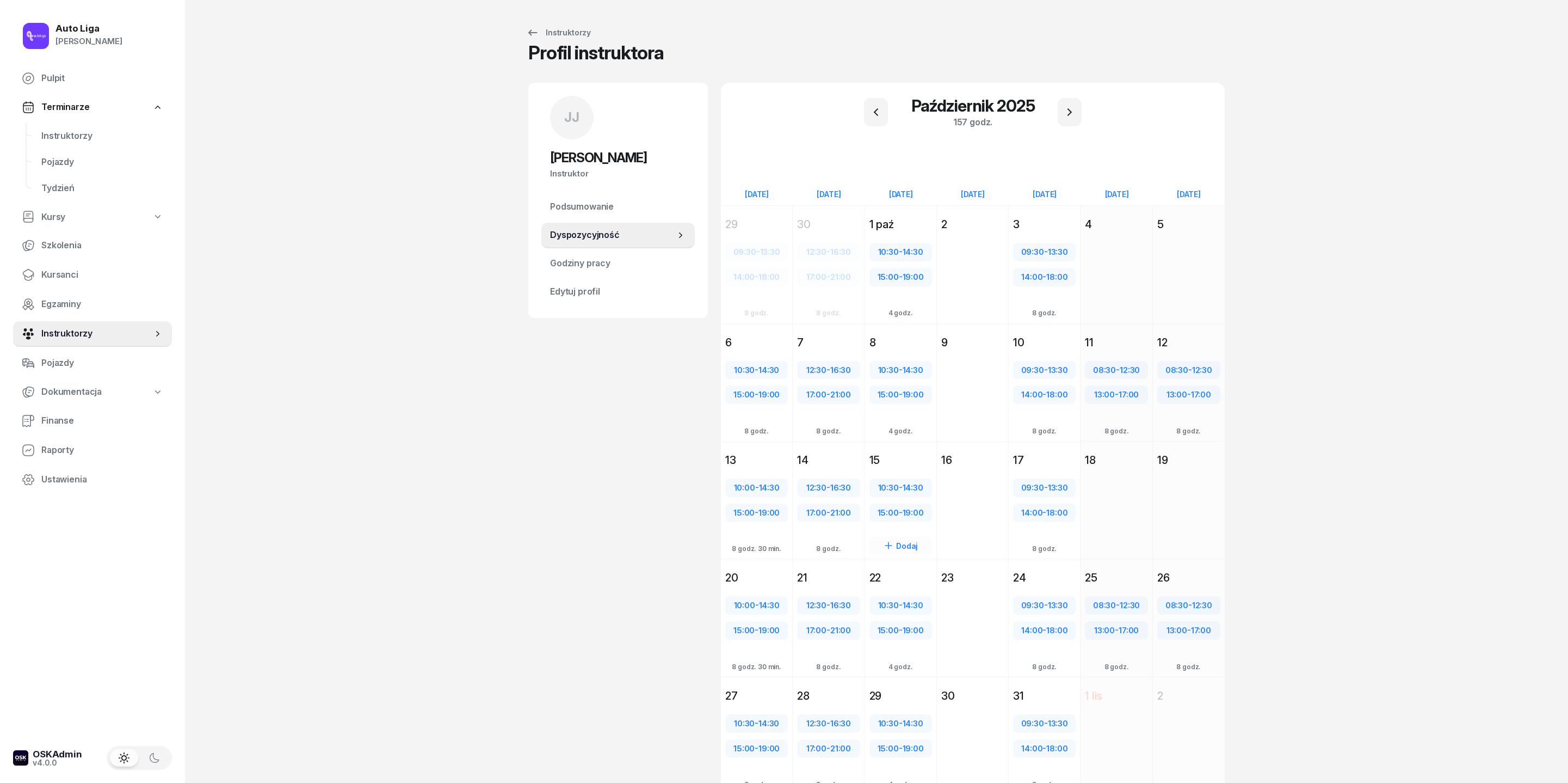
scroll to position [0, 0]
click at [1076, 118] on icon "button" at bounding box center [1070, 112] width 13 height 13
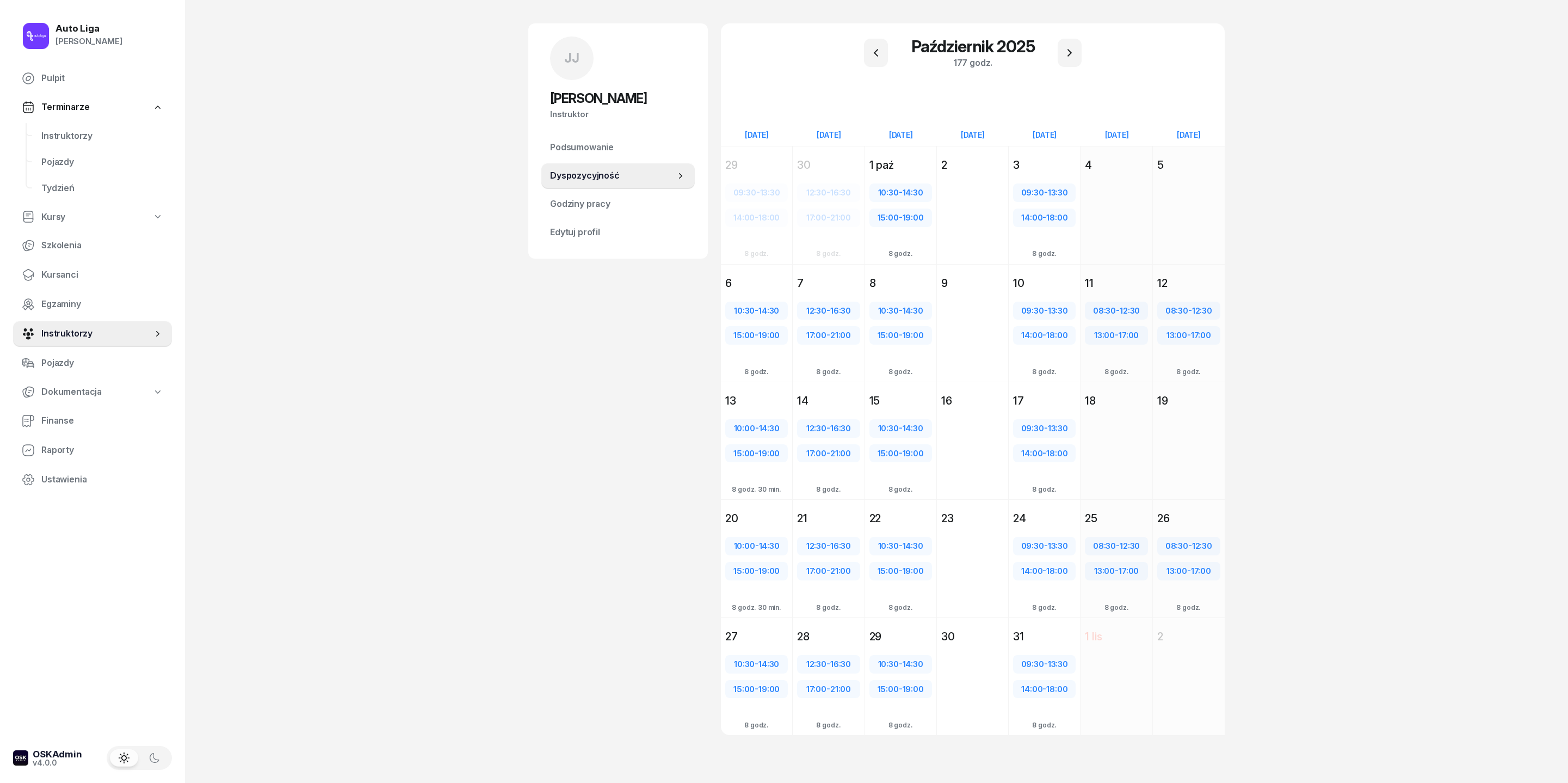
scroll to position [111, 0]
click at [93, 143] on span "Instruktorzy" at bounding box center [103, 136] width 122 height 14
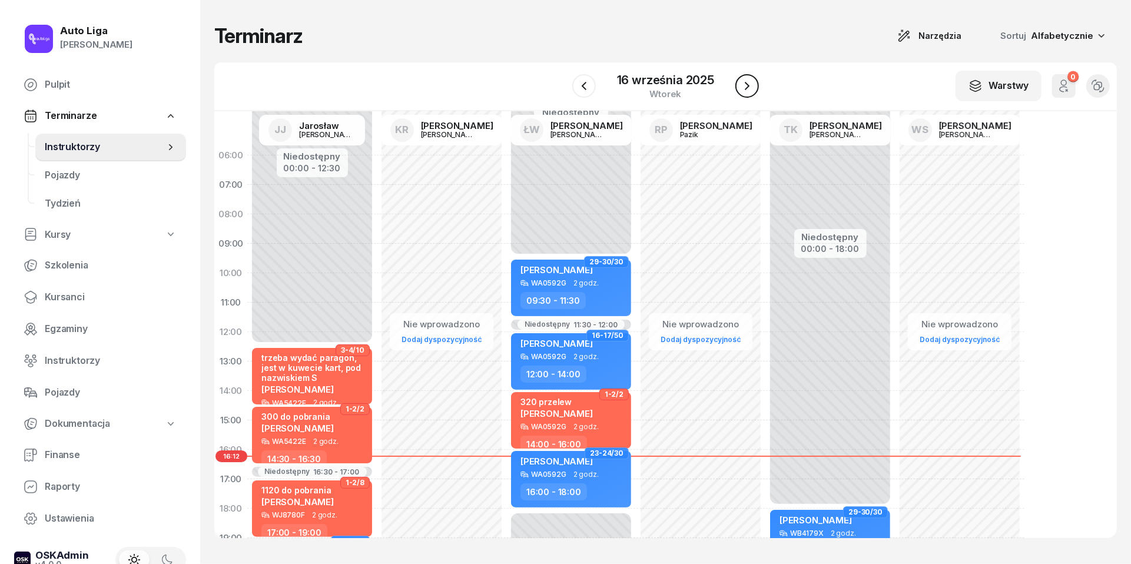
click at [749, 84] on icon "button" at bounding box center [747, 86] width 14 height 14
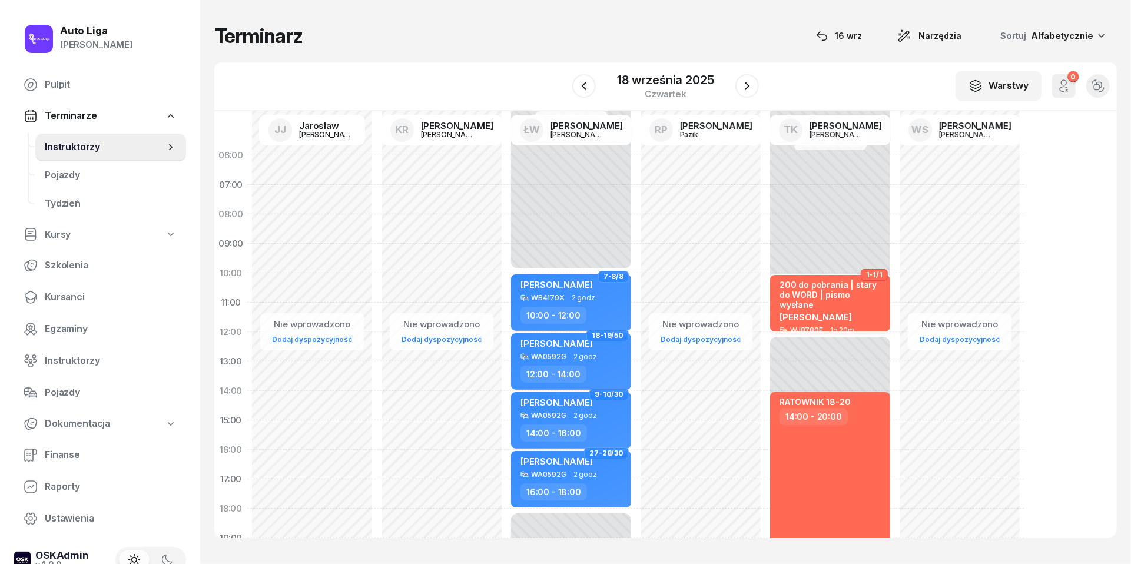
click at [856, 278] on div "200 do pobrania | stary do WORD | pismo wysłane Patrycja Mioduszewska WJ8780F 1…" at bounding box center [830, 303] width 120 height 57
select select "10"
select select "40"
select select "12"
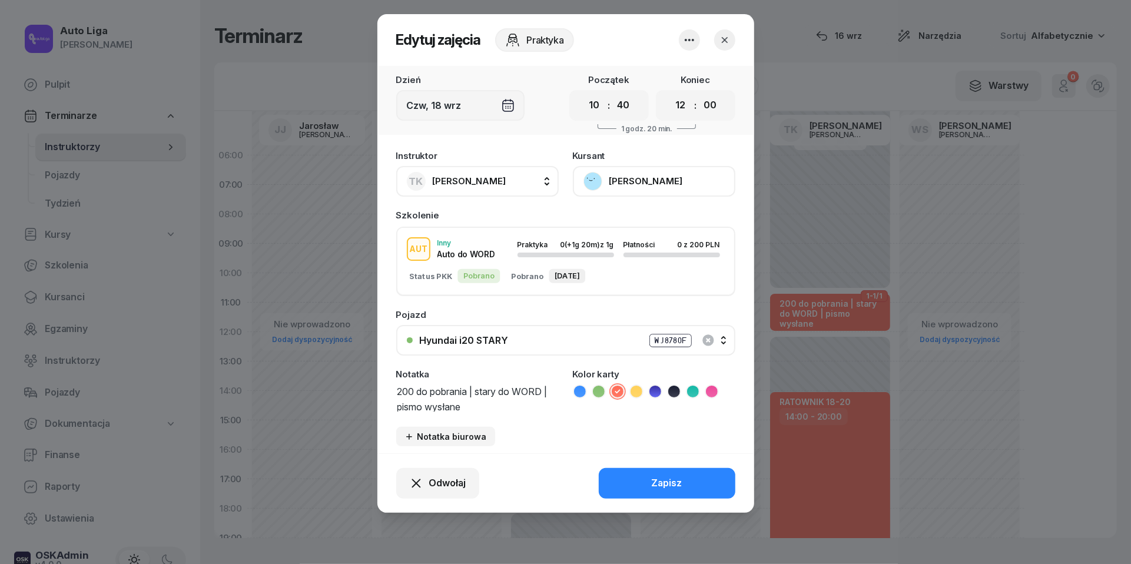
click at [730, 37] on icon "button" at bounding box center [725, 40] width 12 height 12
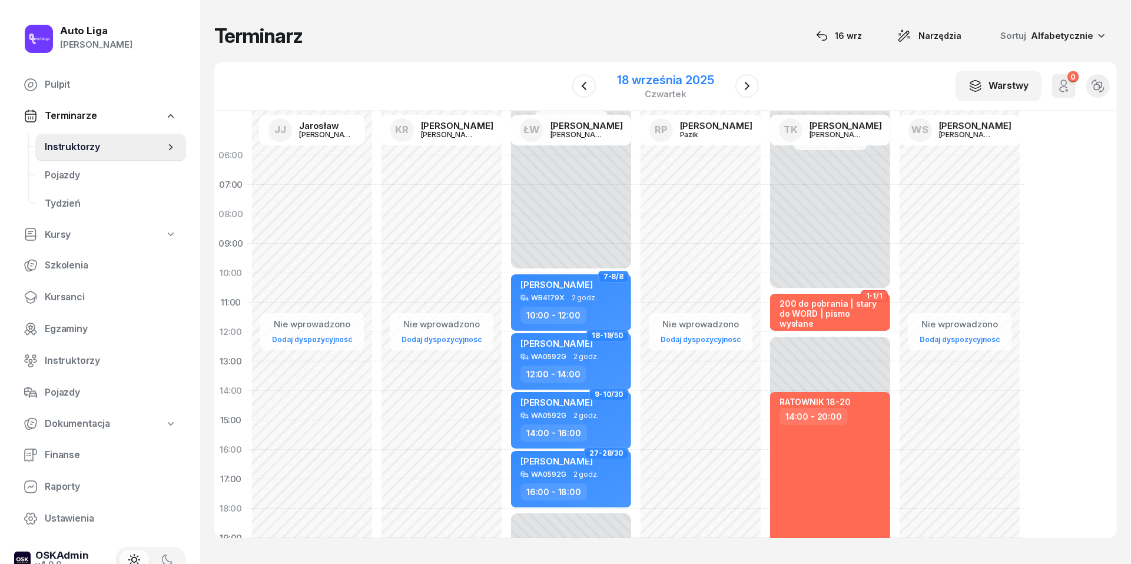
click at [688, 78] on div "18 września 2025" at bounding box center [665, 80] width 97 height 12
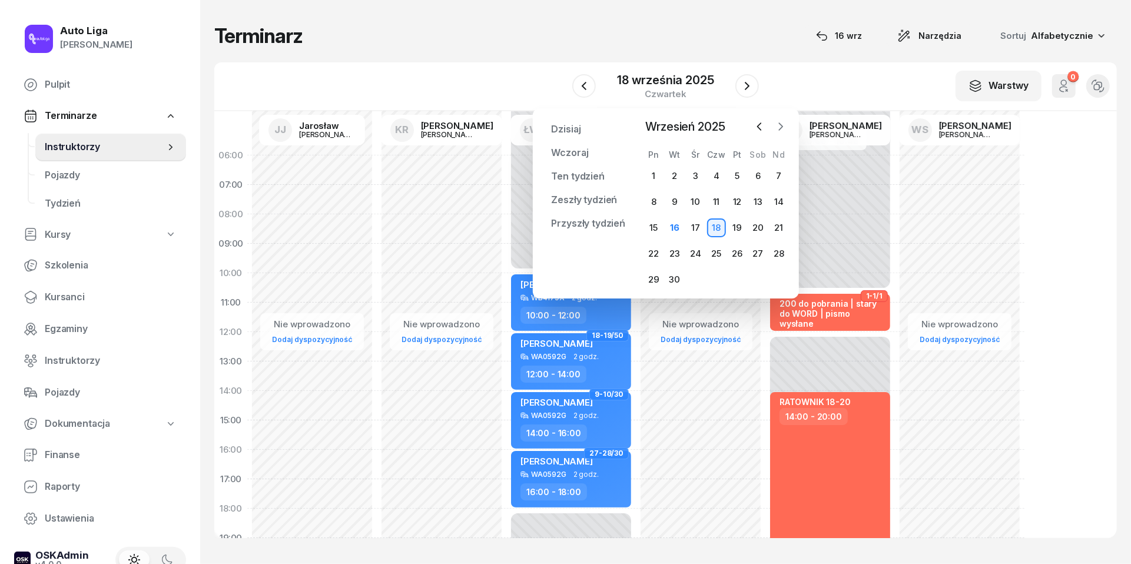
click at [783, 121] on icon "button" at bounding box center [781, 127] width 12 height 12
click at [698, 171] on div "1" at bounding box center [695, 176] width 19 height 19
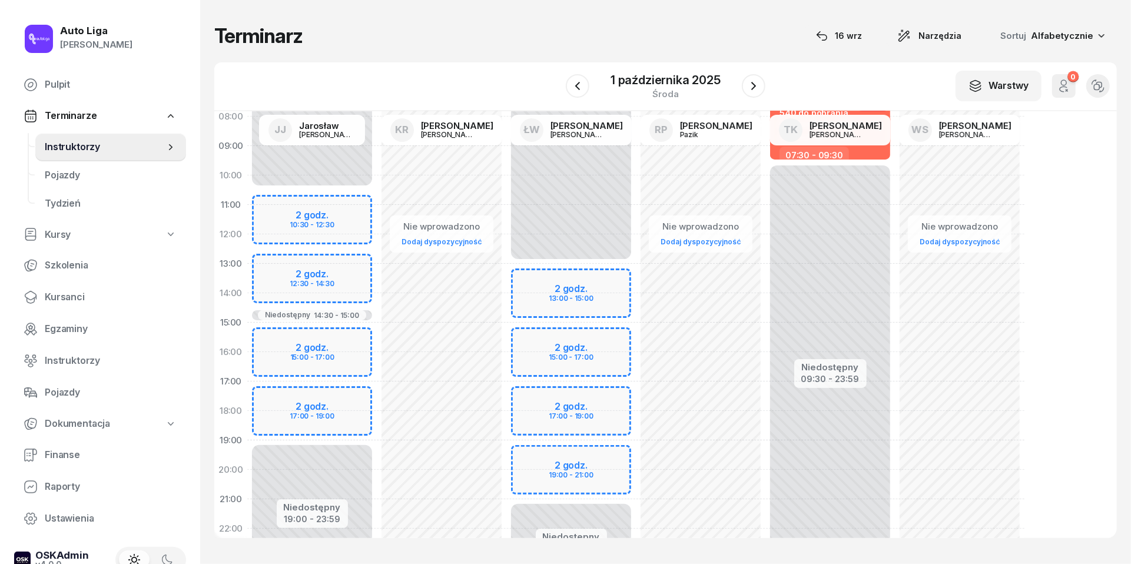
scroll to position [99, 0]
click at [682, 84] on div "1 października 2025" at bounding box center [666, 80] width 110 height 12
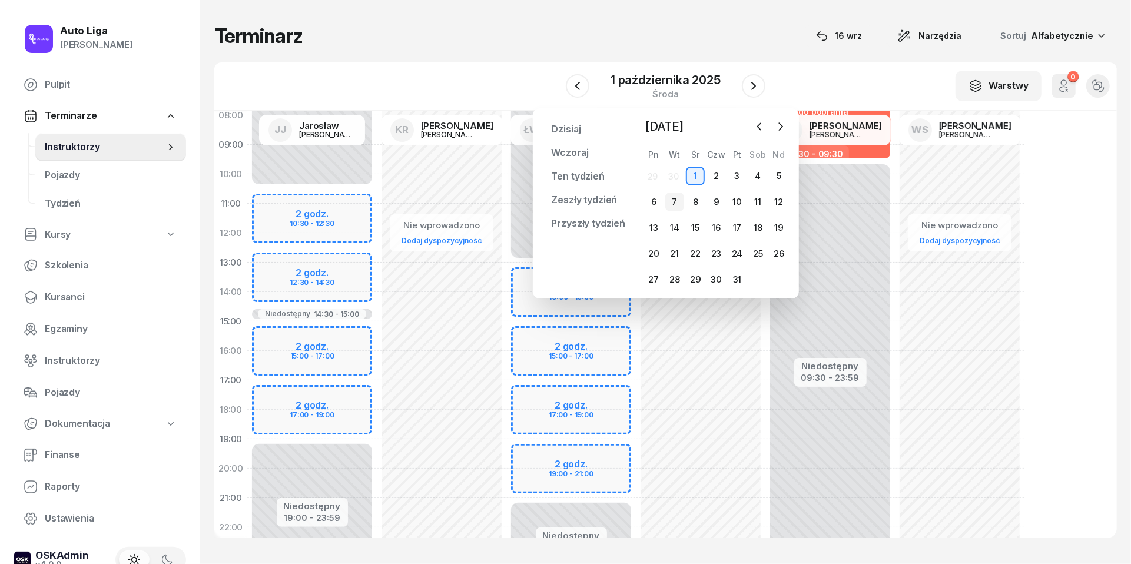
click at [673, 196] on div "7" at bounding box center [674, 202] width 19 height 19
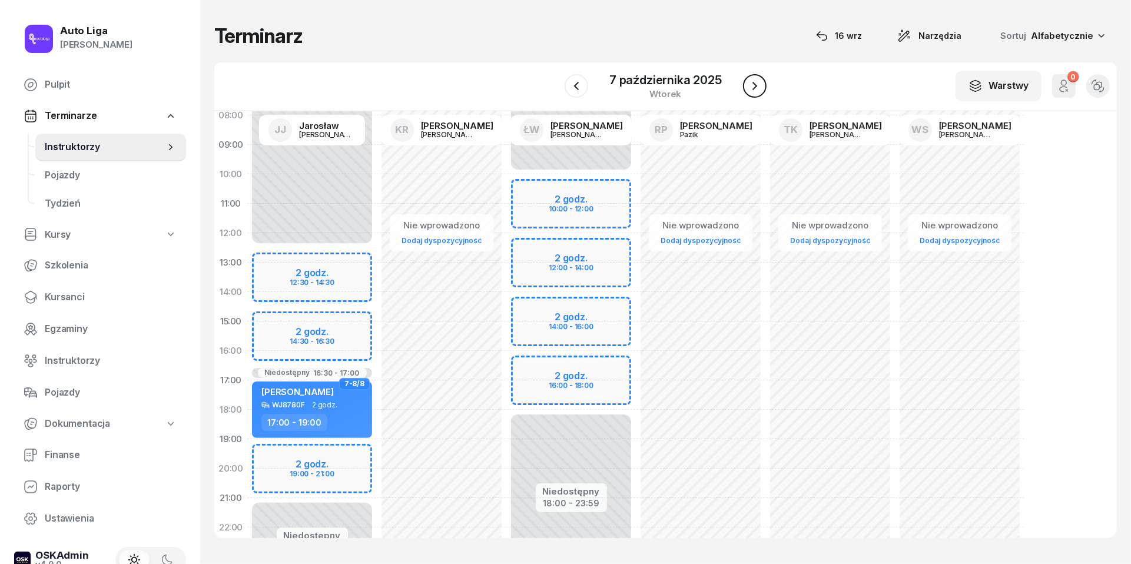
click at [759, 84] on icon "button" at bounding box center [755, 86] width 14 height 14
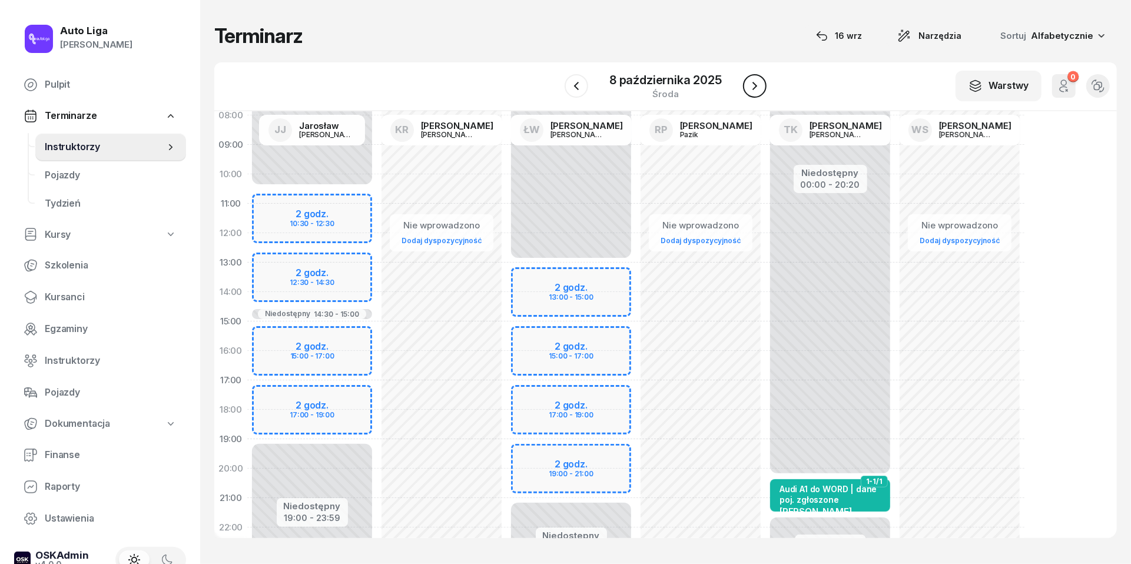
click at [759, 84] on icon "button" at bounding box center [755, 86] width 14 height 14
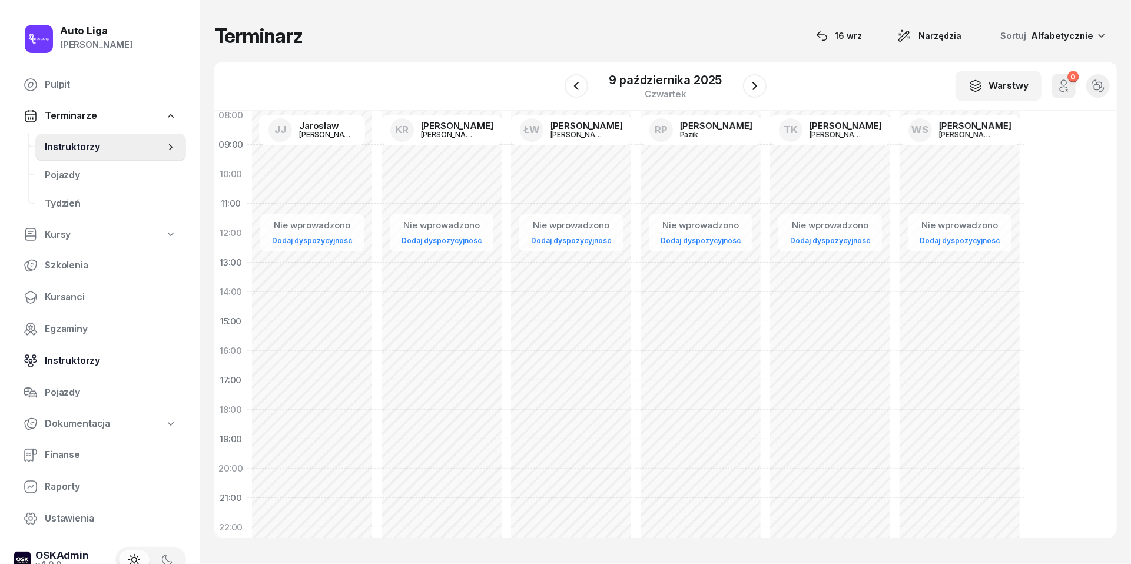
click at [69, 368] on link "Instruktorzy" at bounding box center [100, 361] width 172 height 28
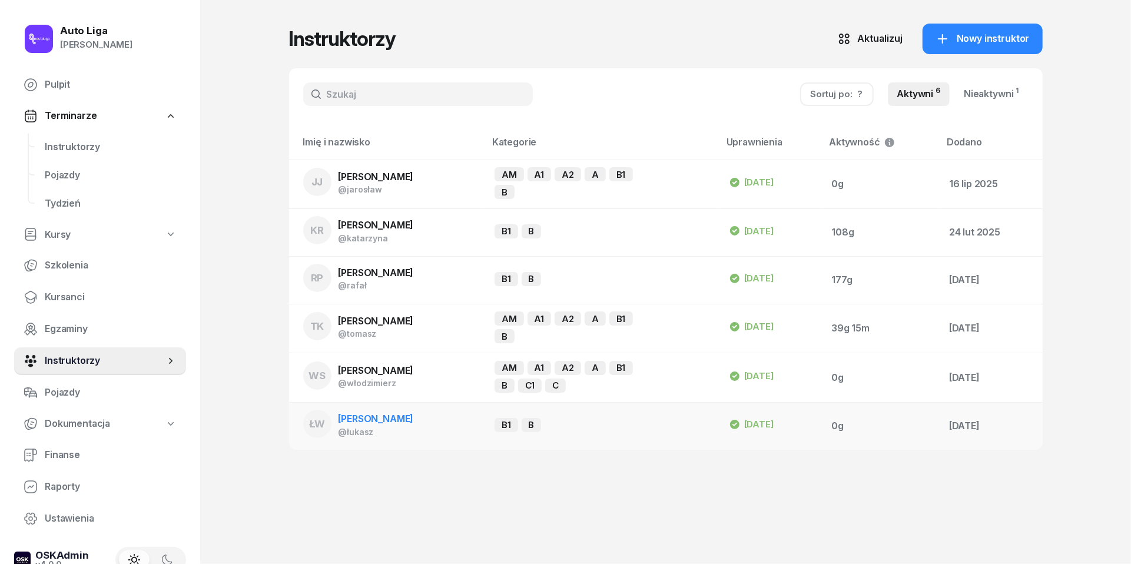
click at [375, 416] on span "[PERSON_NAME]" at bounding box center [376, 419] width 75 height 12
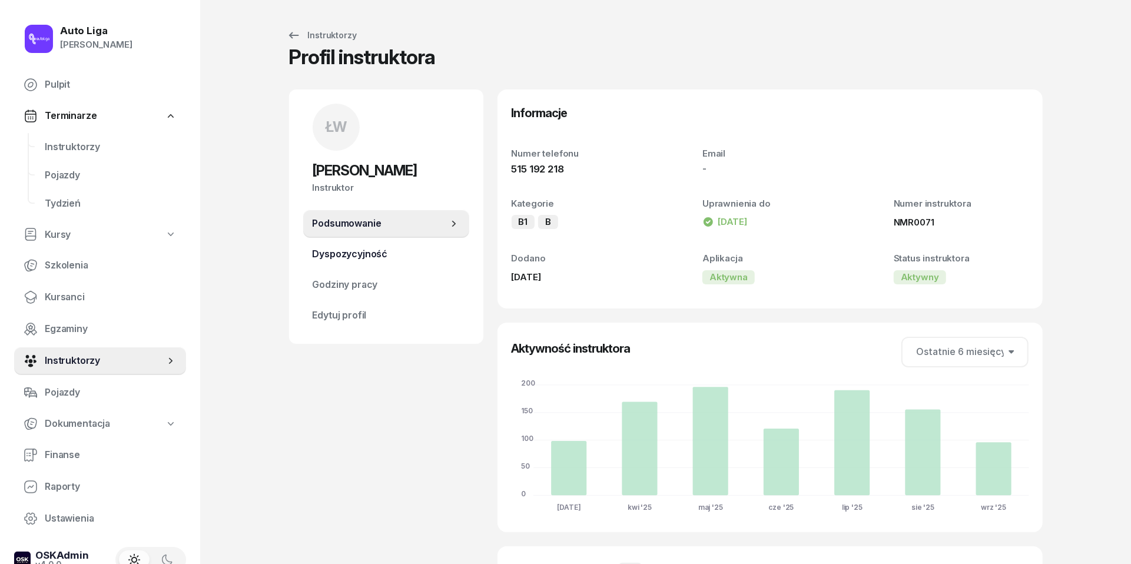
click at [343, 254] on span "Dyspozycyjność" at bounding box center [386, 254] width 147 height 15
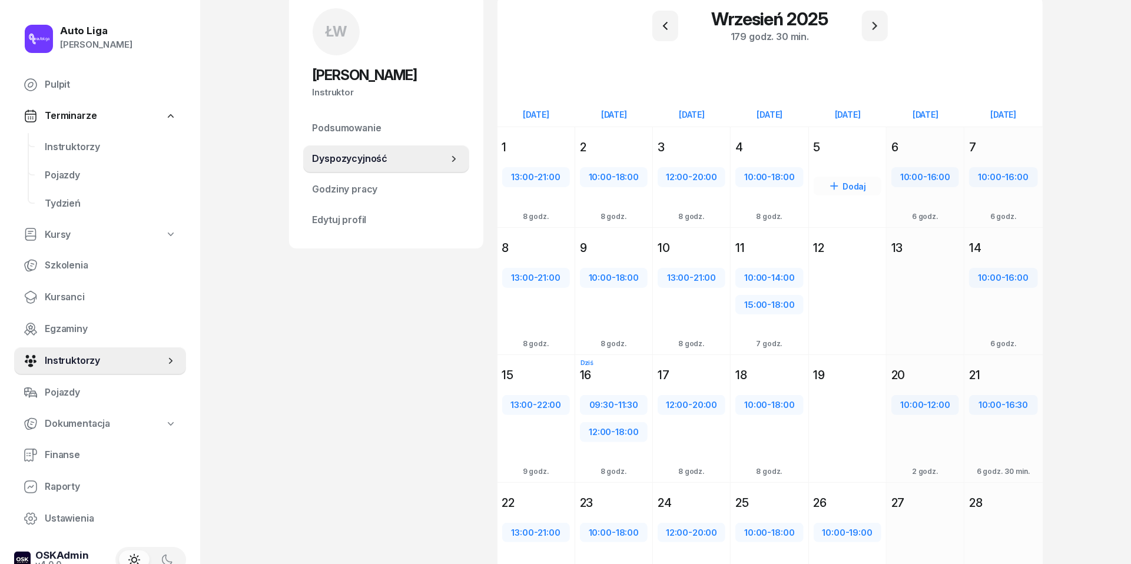
scroll to position [97, 0]
click at [875, 17] on button "button" at bounding box center [875, 24] width 26 height 31
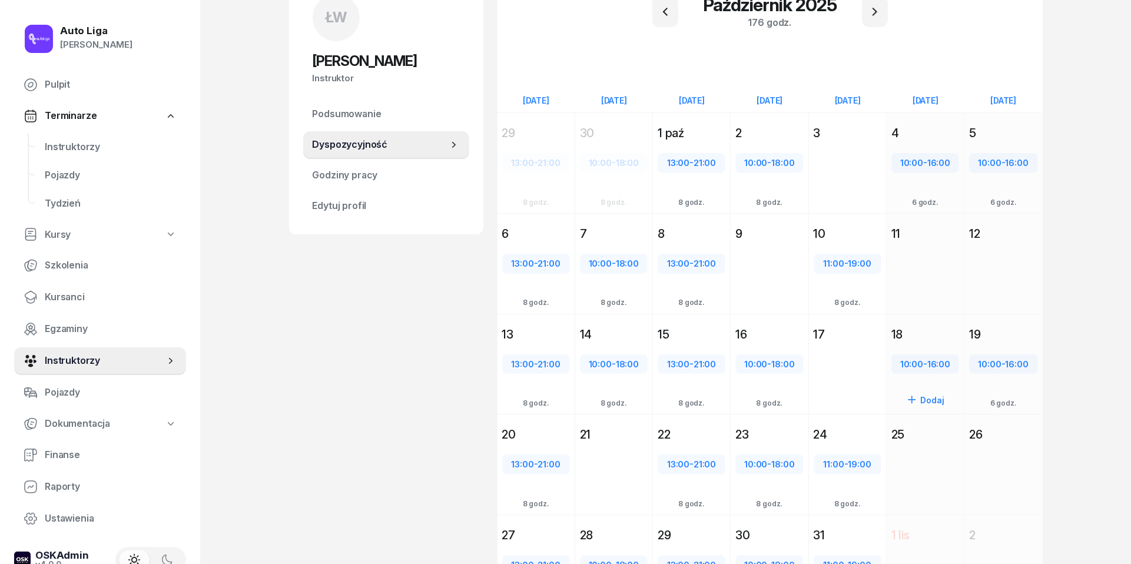
scroll to position [108, 0]
click at [777, 271] on div "Dodaj" at bounding box center [770, 273] width 68 height 19
select select "08"
select select "16"
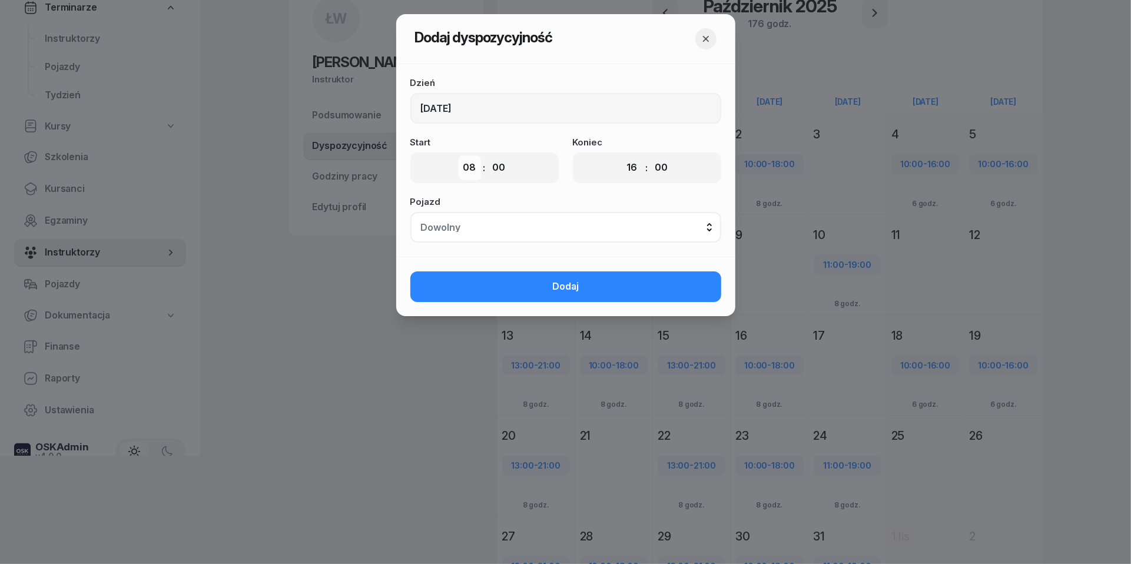
select select "10"
select select "18"
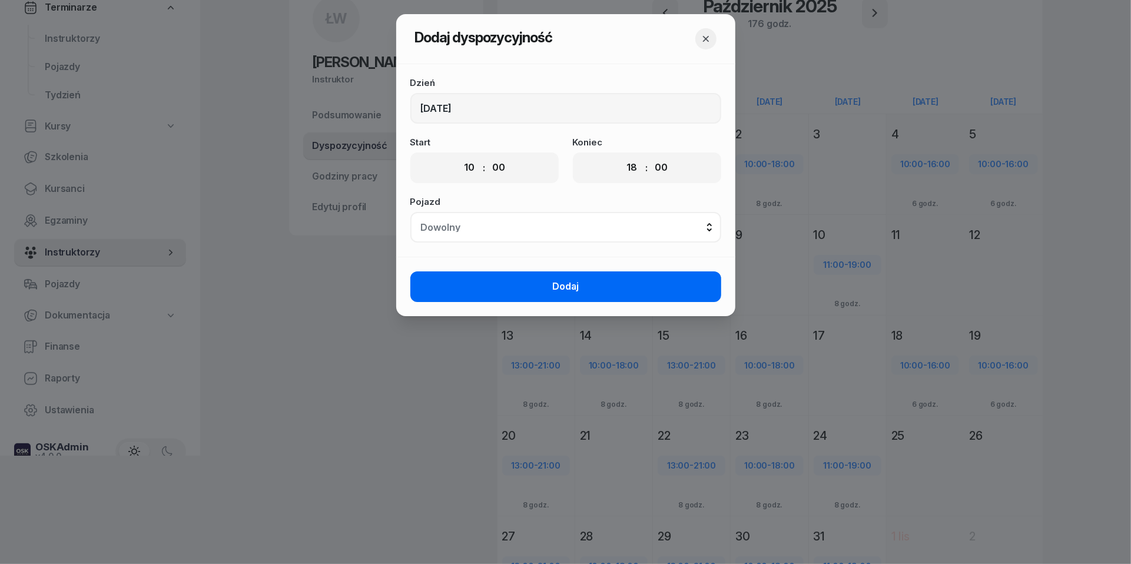
click at [623, 286] on button "Dodaj" at bounding box center [565, 286] width 311 height 31
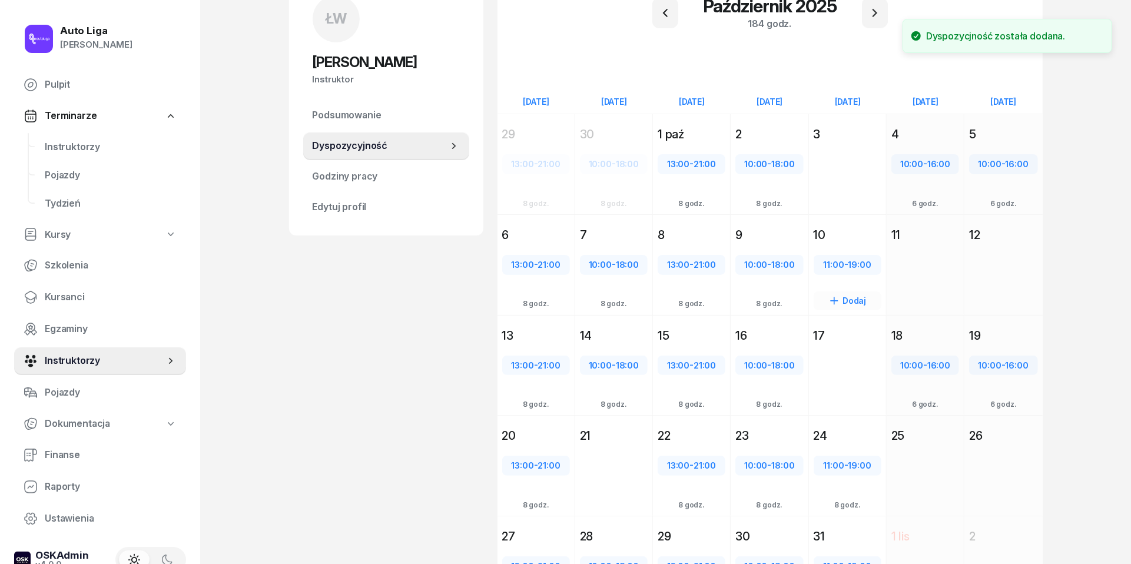
click at [848, 258] on div "11:00 - 19:00" at bounding box center [847, 264] width 65 height 15
select select "11"
select select "19"
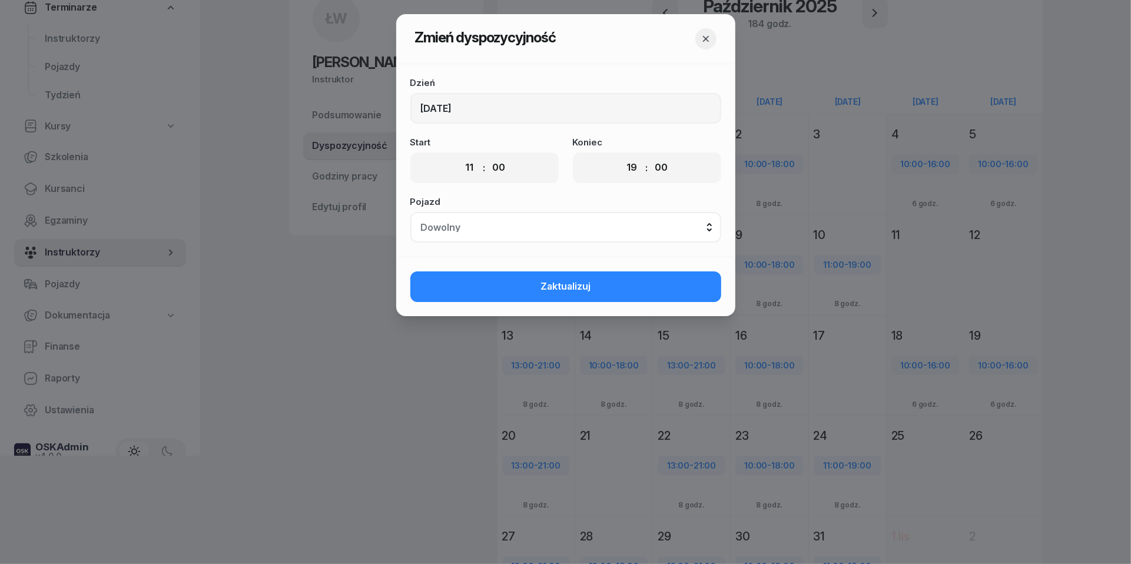
click at [703, 40] on icon "button" at bounding box center [706, 39] width 12 height 12
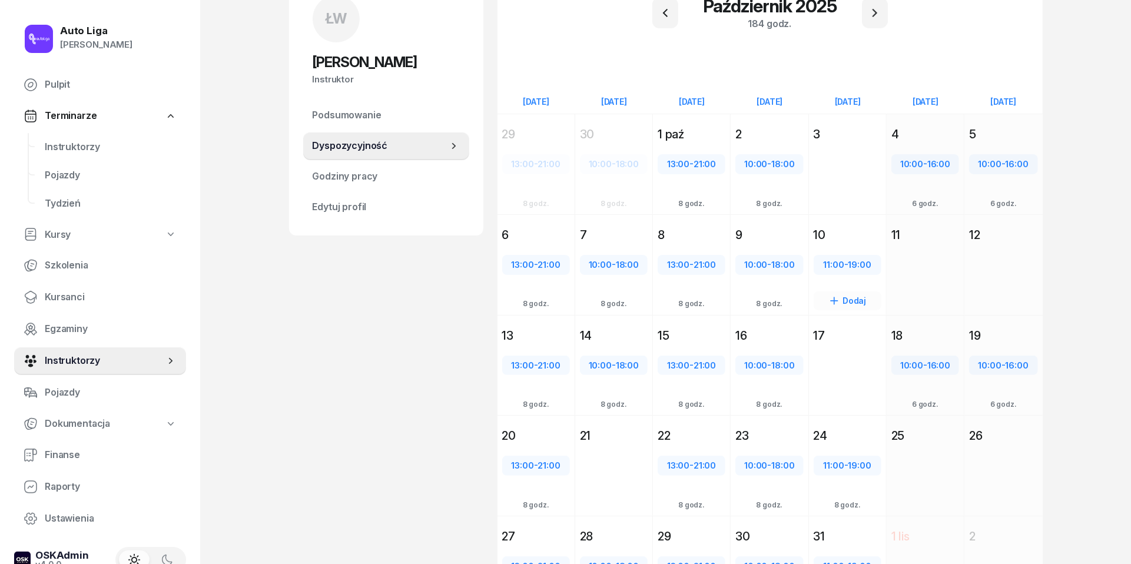
click at [850, 260] on span "19:00" at bounding box center [860, 264] width 23 height 11
select select "11"
select select "19"
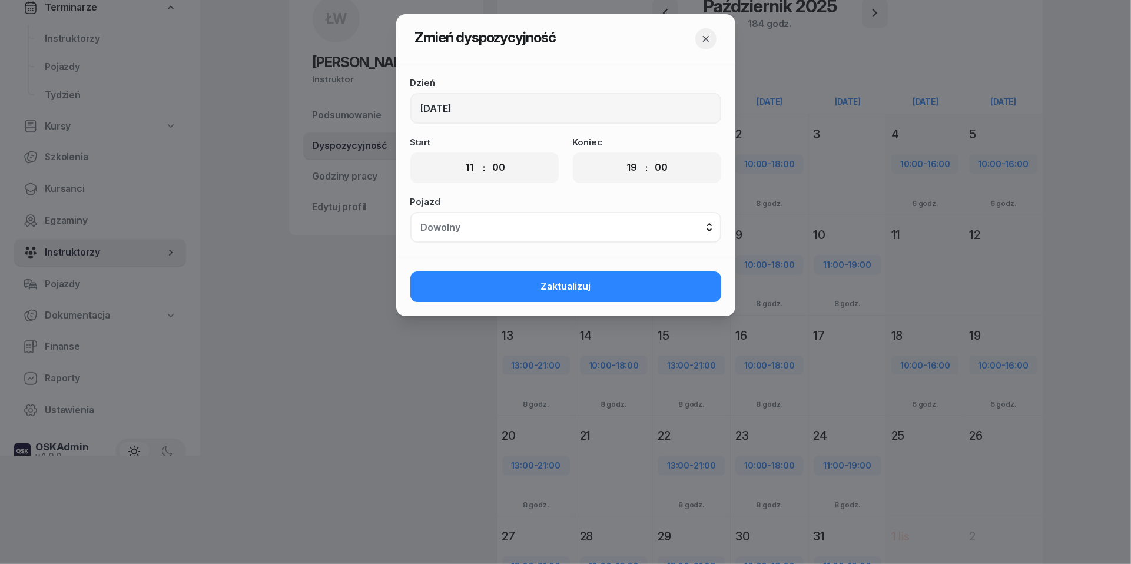
click at [707, 36] on icon "button" at bounding box center [706, 39] width 12 height 12
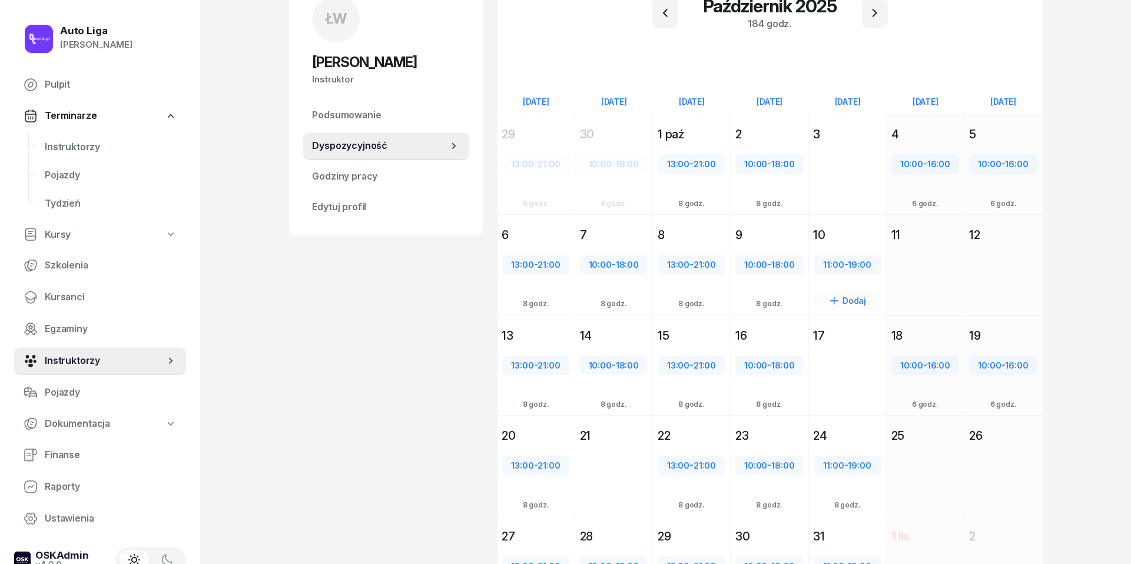
click at [840, 231] on div "10" at bounding box center [848, 235] width 68 height 16
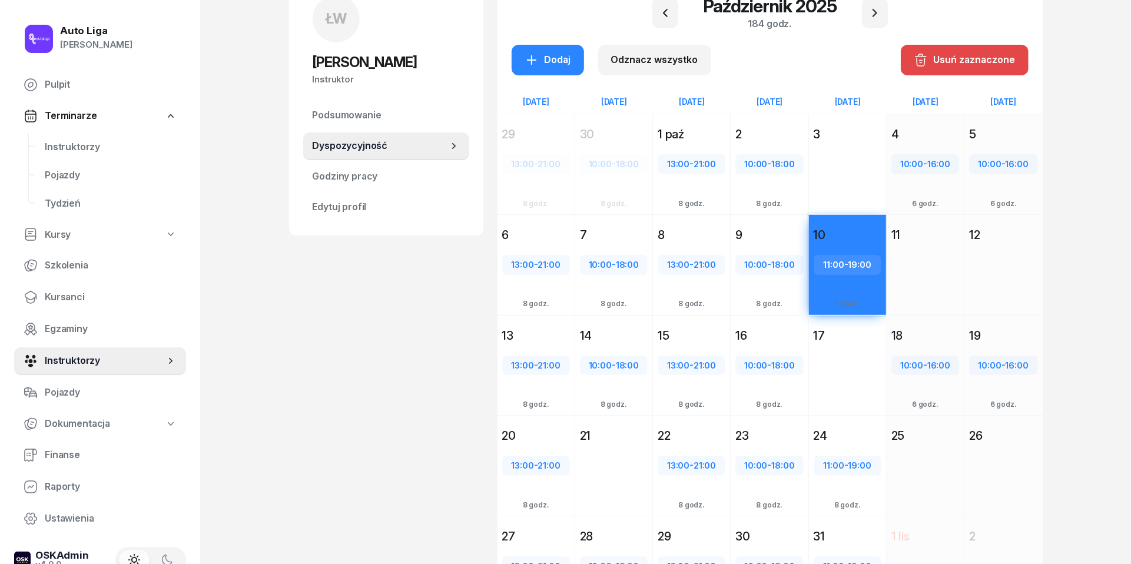
click at [969, 57] on div "Usuń zaznaczone" at bounding box center [965, 59] width 102 height 15
click at [1101, 260] on div "Auto Liga Tomasz Katalski Pulpit Terminarze Instruktorzy Pojazdy Tydzień Kursy …" at bounding box center [565, 280] width 1131 height 777
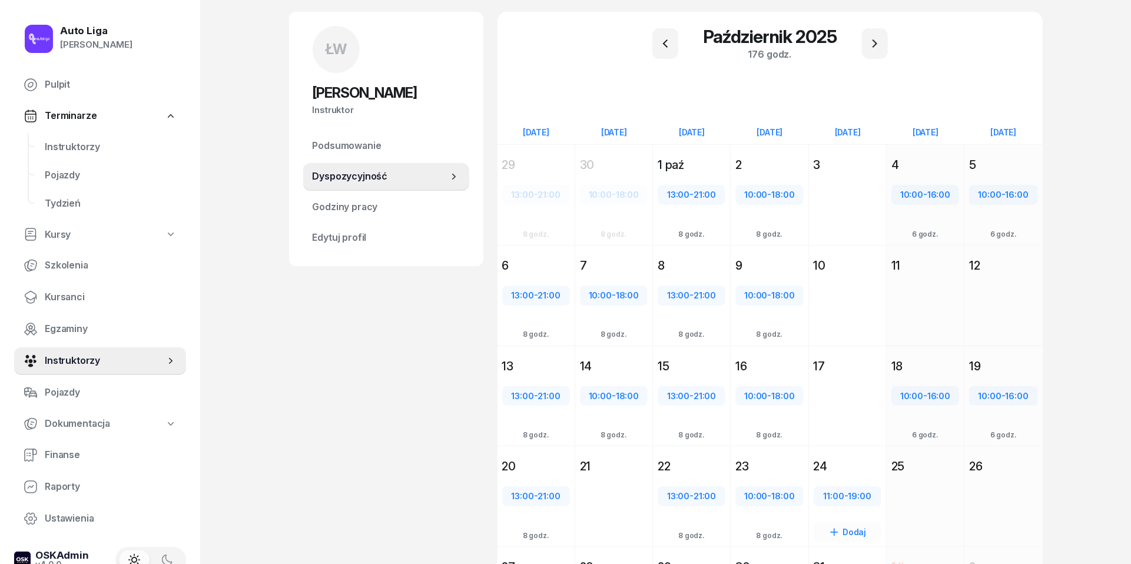
scroll to position [76, 0]
click at [64, 149] on span "Instruktorzy" at bounding box center [111, 147] width 132 height 15
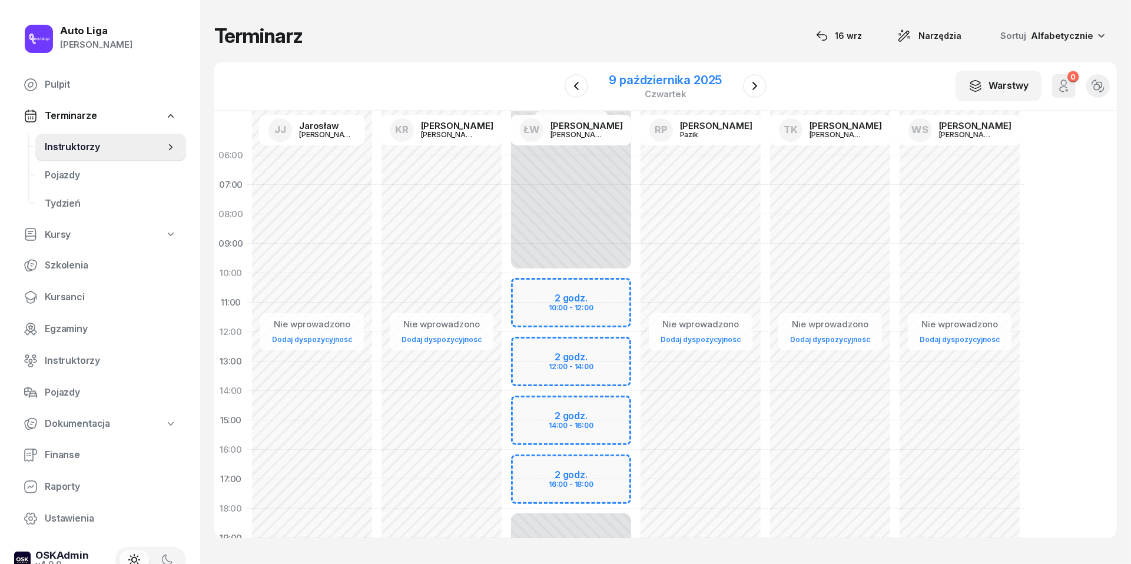
click at [654, 85] on div "9 października 2025" at bounding box center [666, 80] width 113 height 12
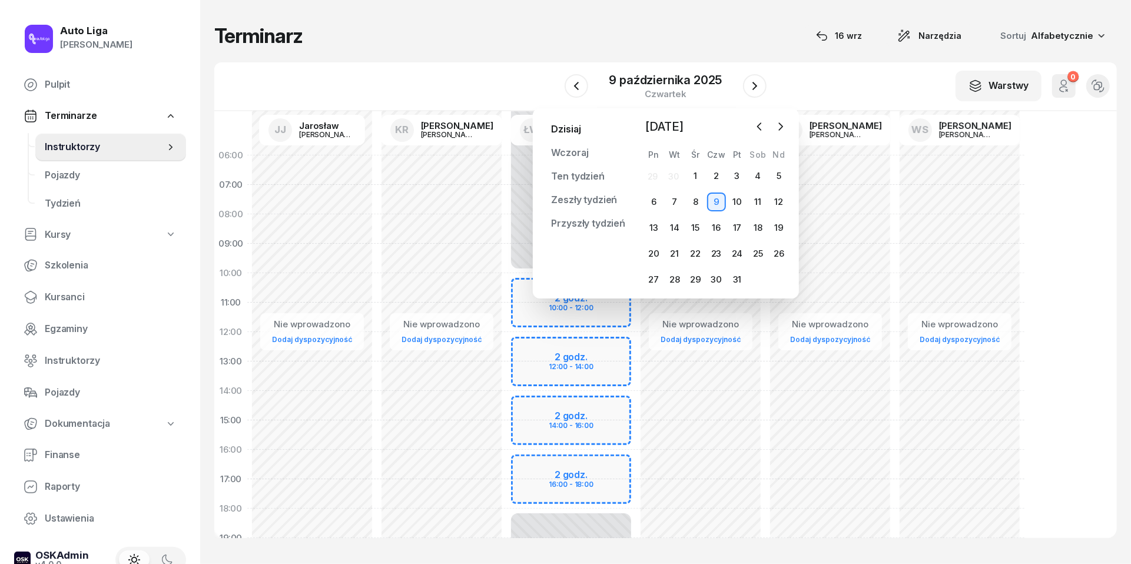
click at [570, 130] on link "Dzisiaj" at bounding box center [566, 130] width 48 height 24
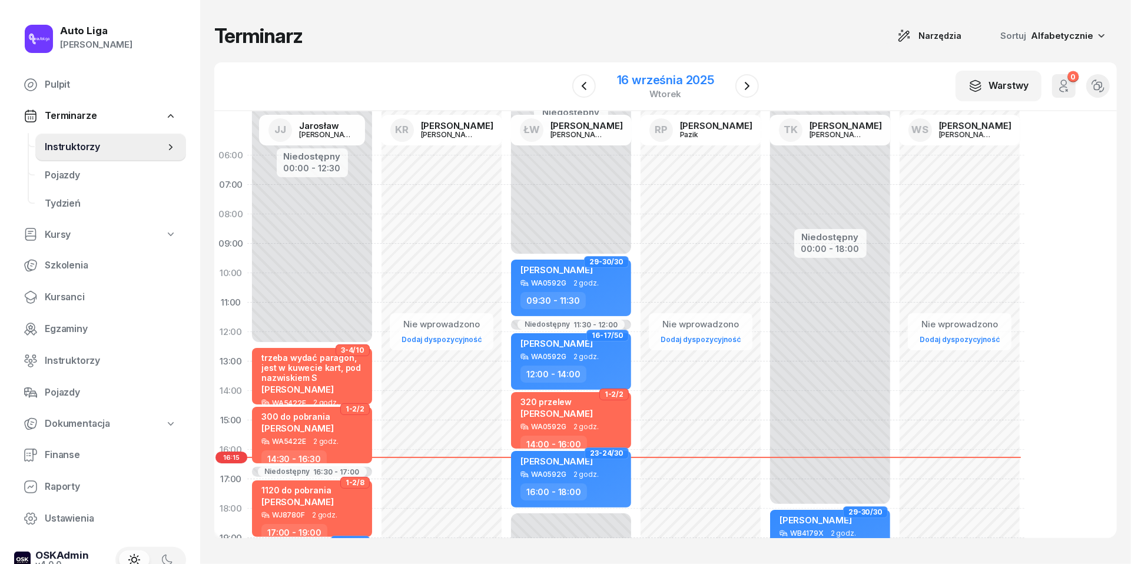
click at [673, 83] on div "16 września 2025" at bounding box center [665, 80] width 97 height 12
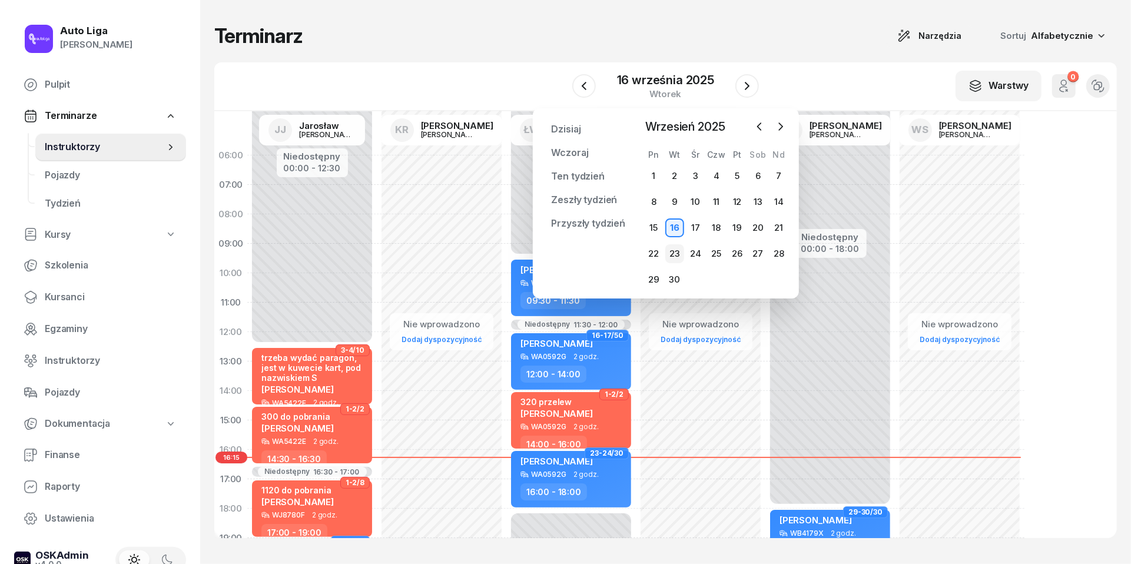
click at [681, 253] on div "23" at bounding box center [674, 253] width 19 height 19
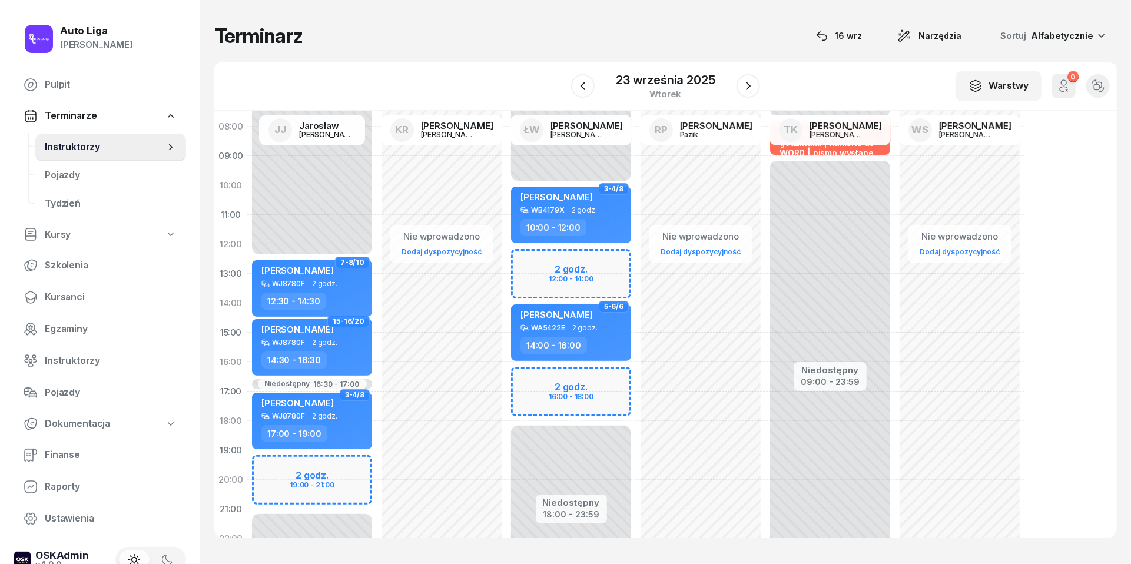
scroll to position [99, 0]
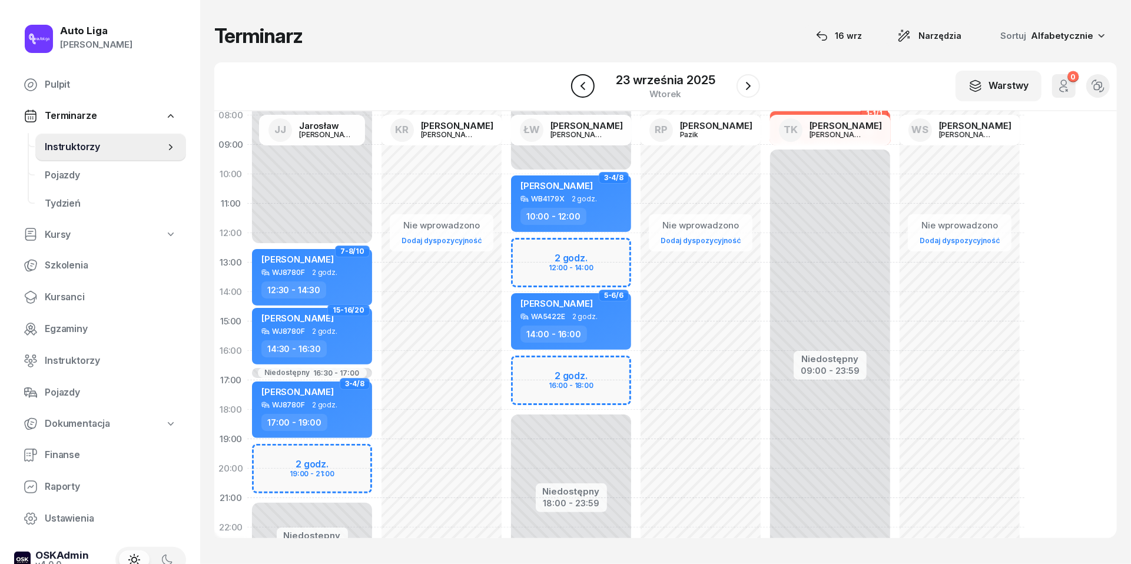
click at [582, 81] on icon "button" at bounding box center [583, 86] width 14 height 14
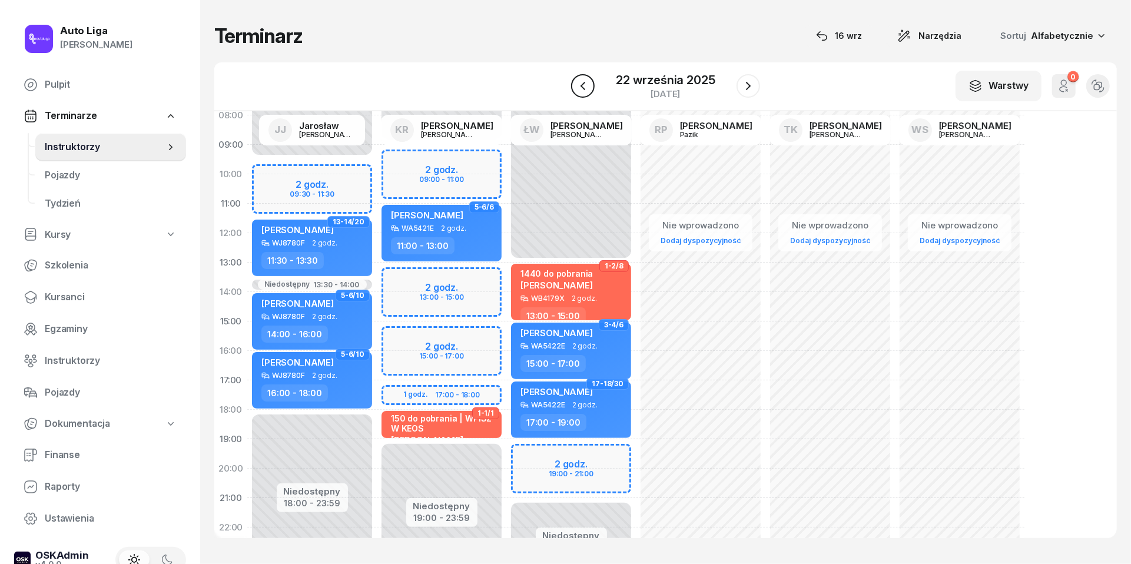
click at [582, 84] on icon "button" at bounding box center [583, 86] width 5 height 8
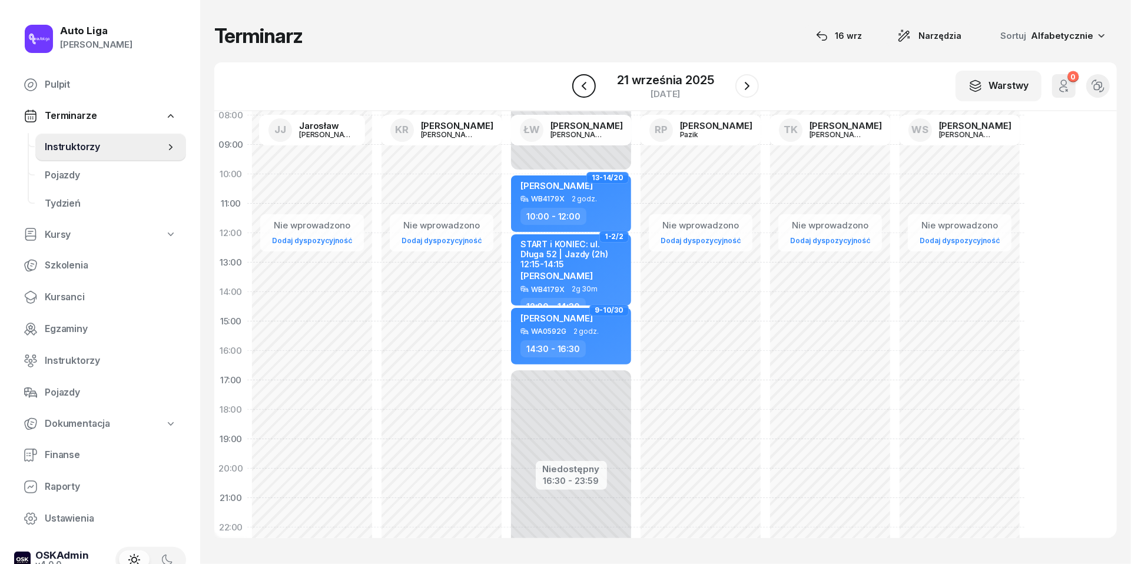
click at [582, 84] on icon "button" at bounding box center [584, 86] width 14 height 14
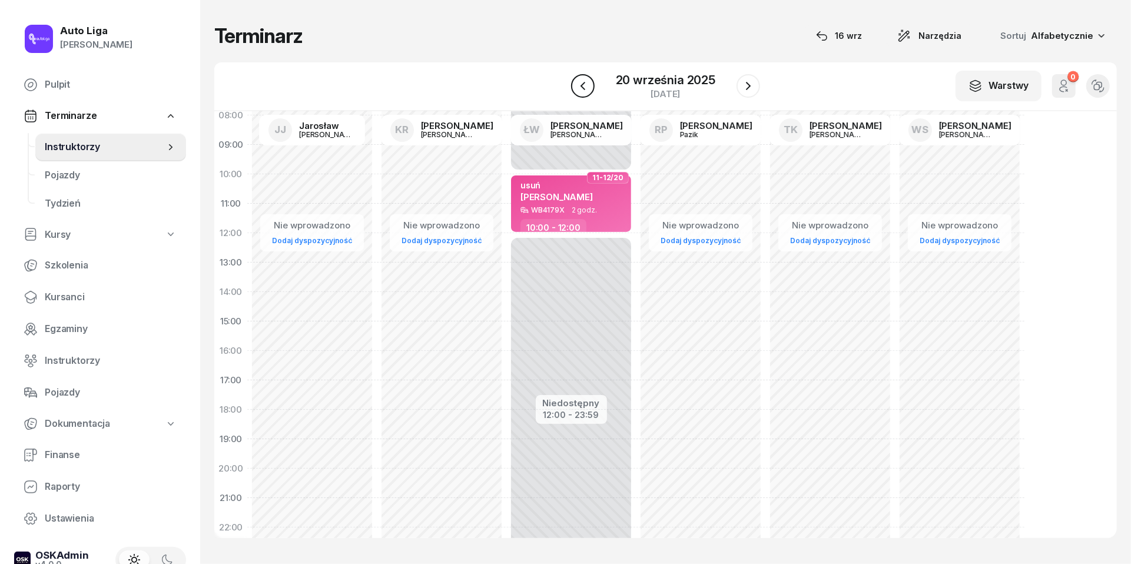
click at [582, 84] on icon "button" at bounding box center [583, 86] width 5 height 8
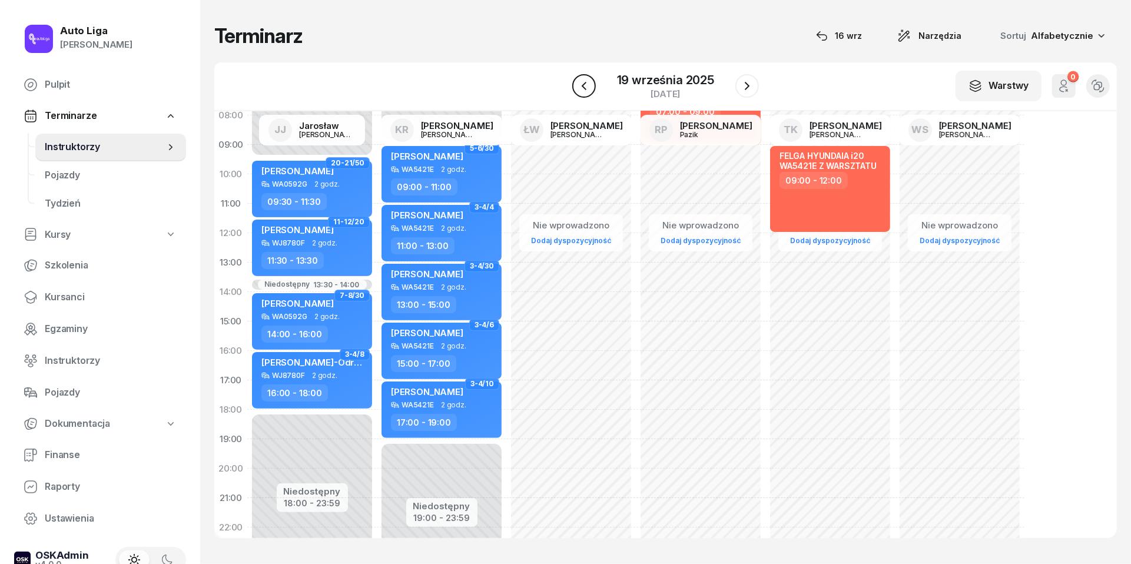
click at [582, 84] on icon "button" at bounding box center [584, 86] width 14 height 14
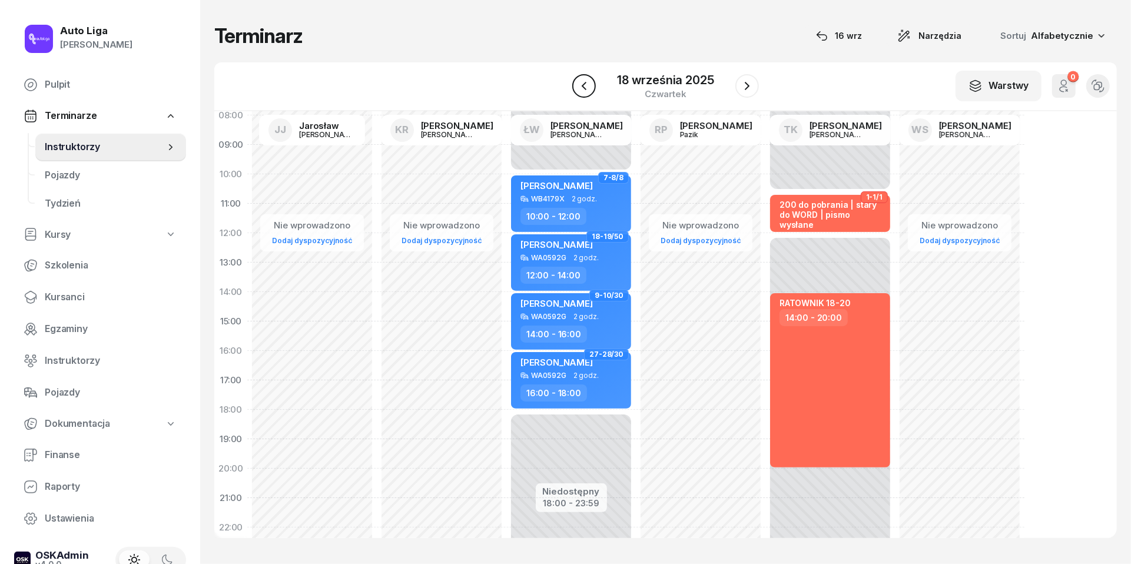
click at [582, 84] on icon "button" at bounding box center [584, 86] width 14 height 14
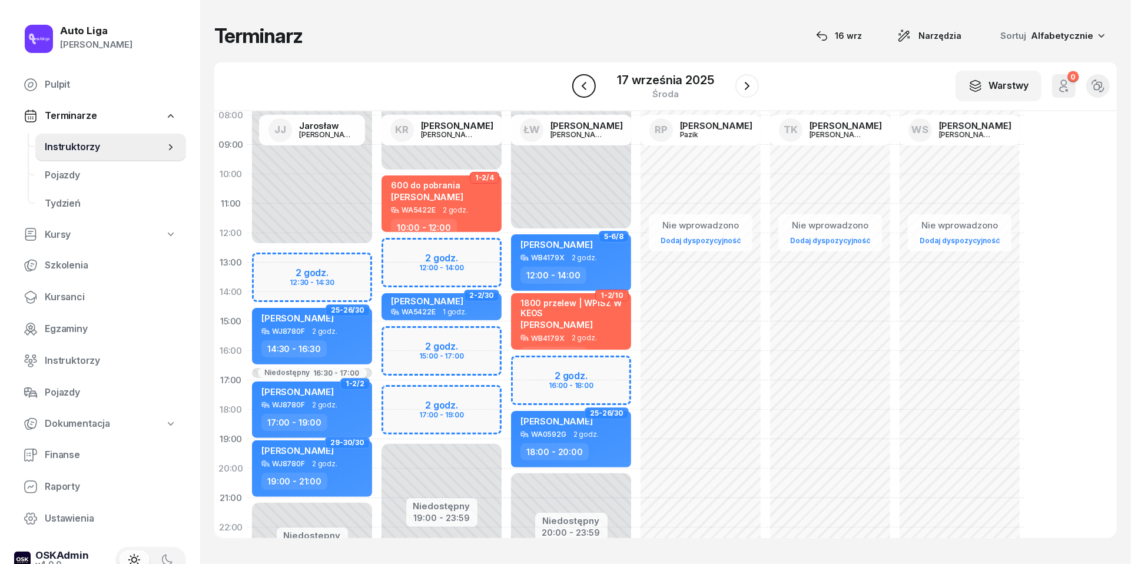
click at [582, 84] on icon "button" at bounding box center [584, 86] width 14 height 14
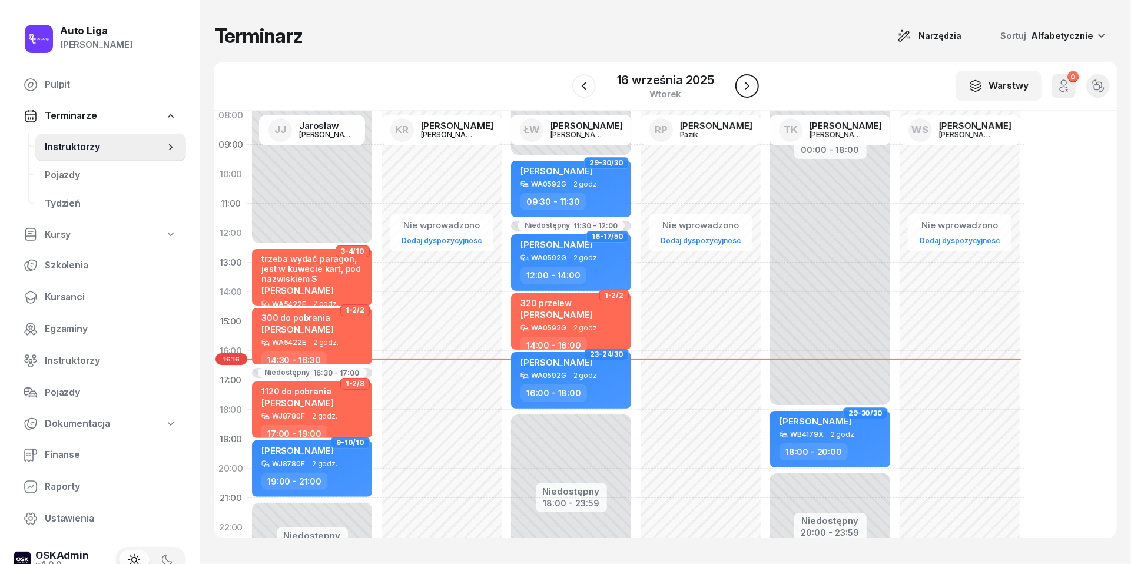
click at [740, 81] on button "button" at bounding box center [748, 86] width 24 height 24
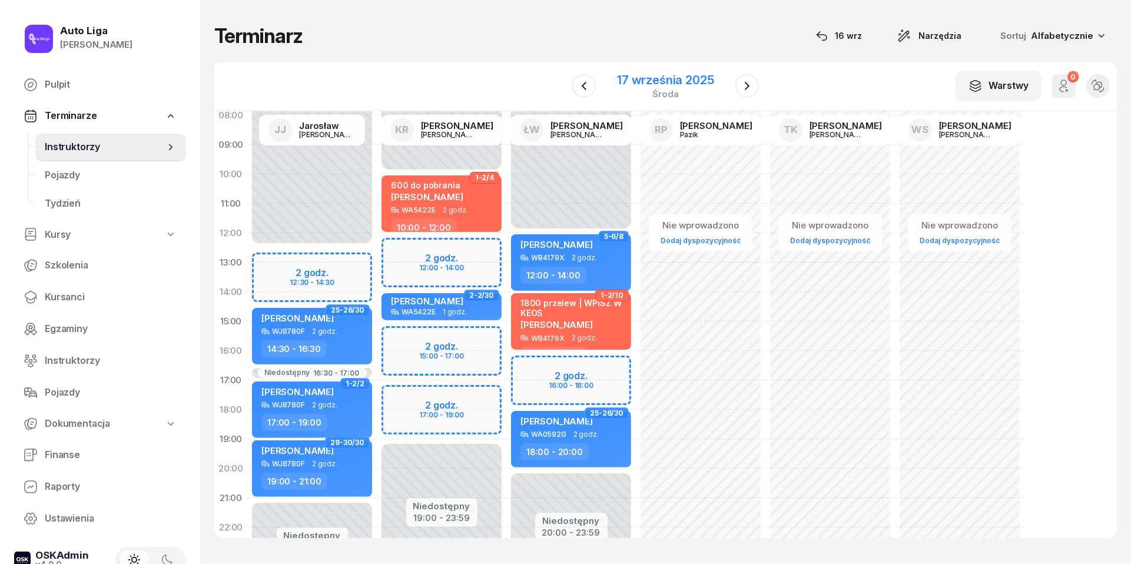
click at [677, 85] on div "17 września 2025" at bounding box center [665, 80] width 97 height 12
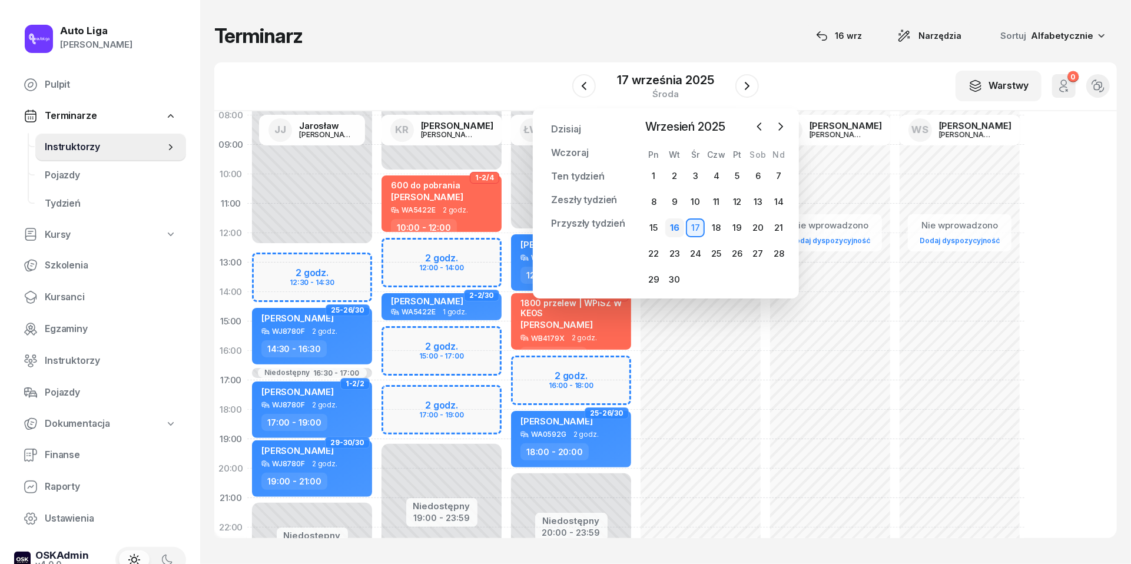
click at [677, 224] on div "16" at bounding box center [674, 227] width 19 height 19
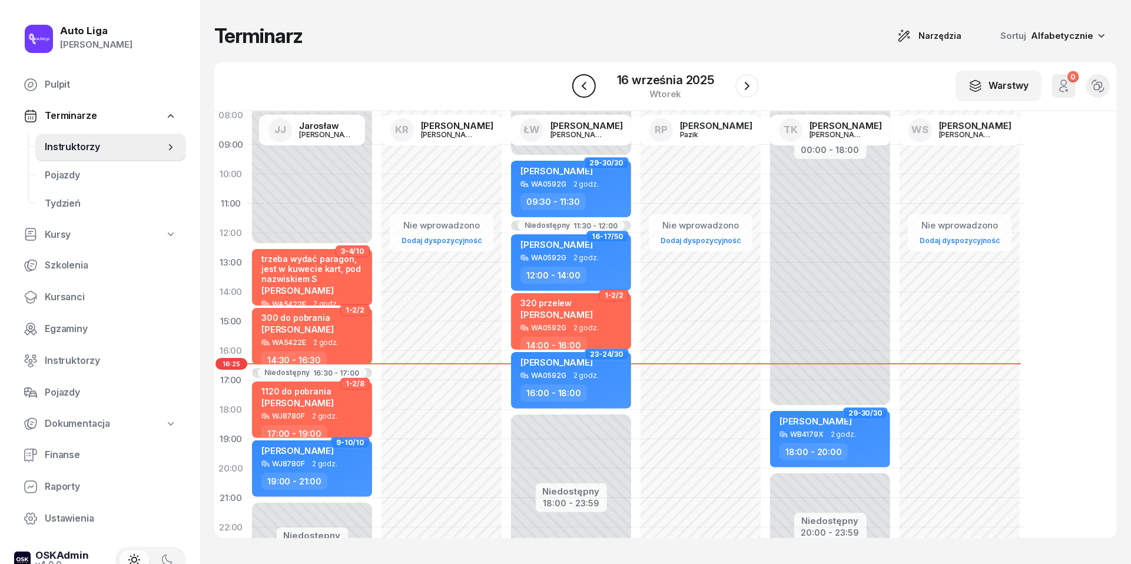
click at [585, 84] on icon "button" at bounding box center [584, 86] width 14 height 14
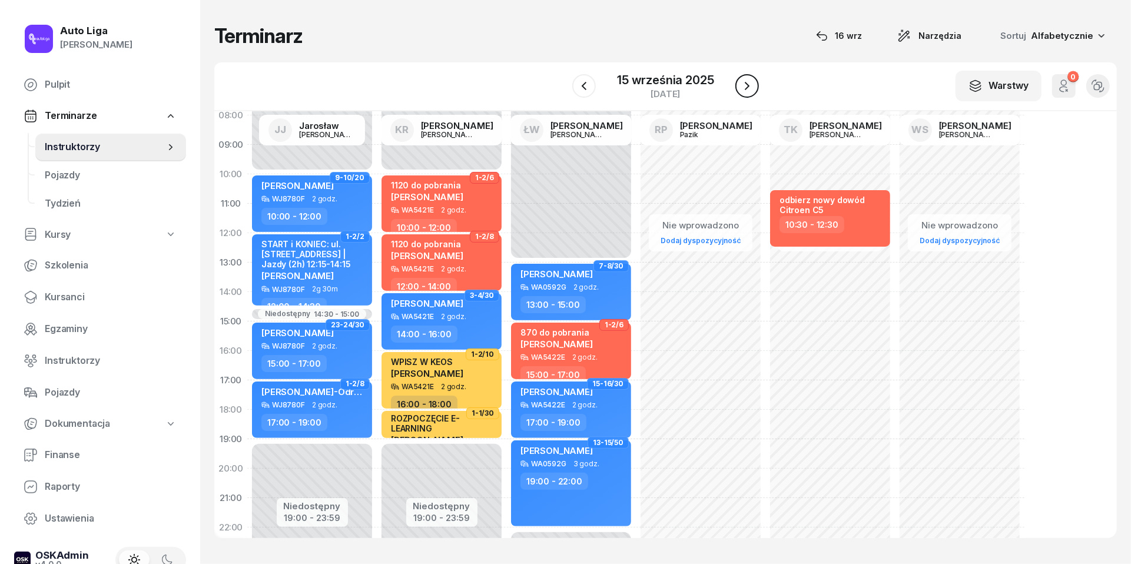
click at [749, 85] on icon "button" at bounding box center [747, 86] width 5 height 8
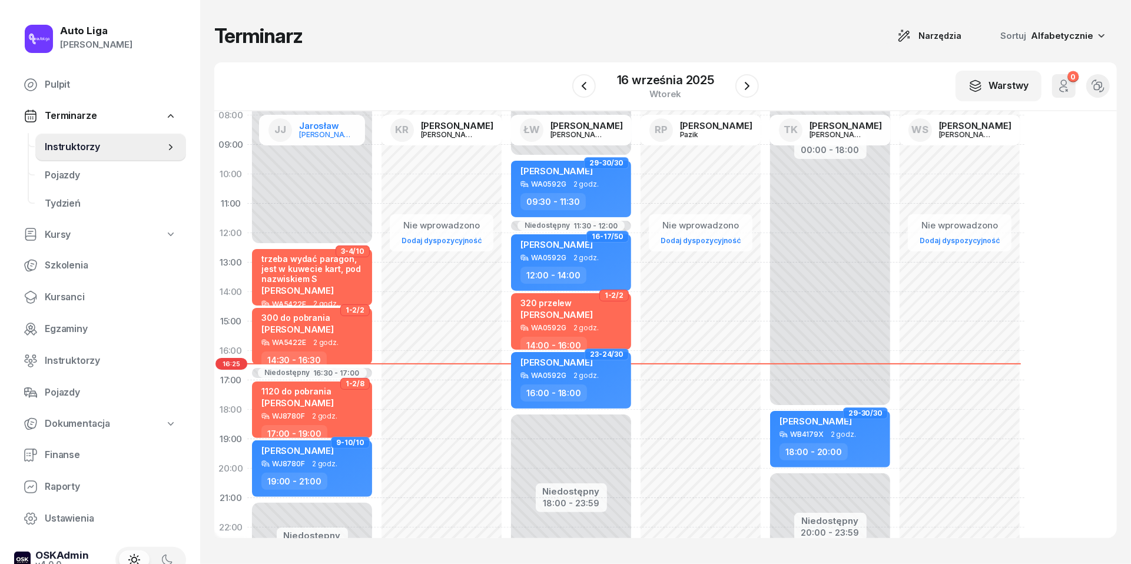
click at [335, 140] on link "JJ Jarosław Jakubczak" at bounding box center [312, 130] width 106 height 31
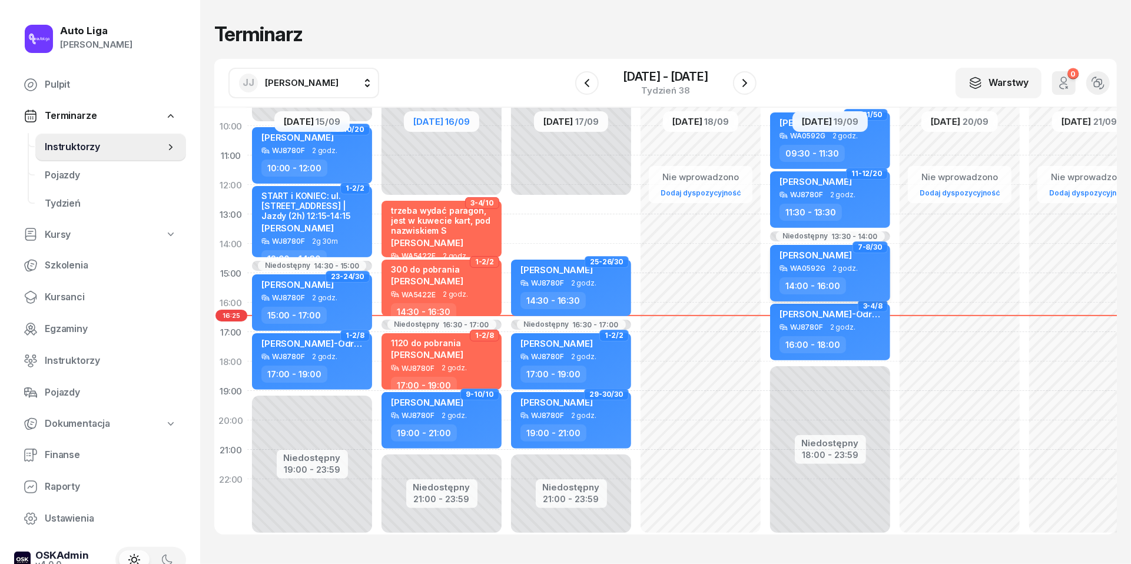
scroll to position [147, 0]
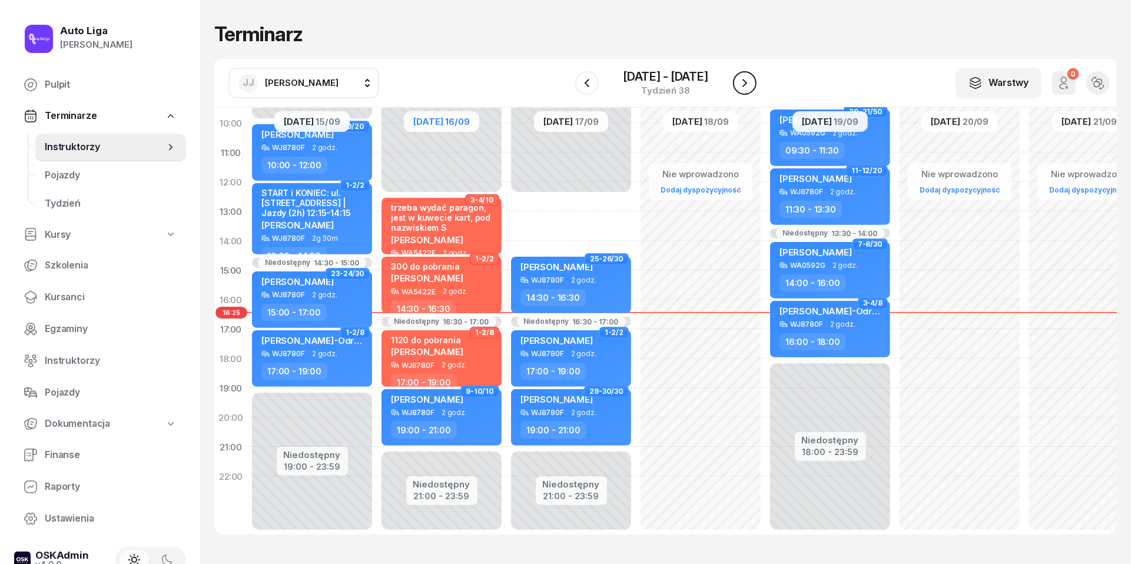
click at [745, 81] on icon "button" at bounding box center [745, 83] width 5 height 8
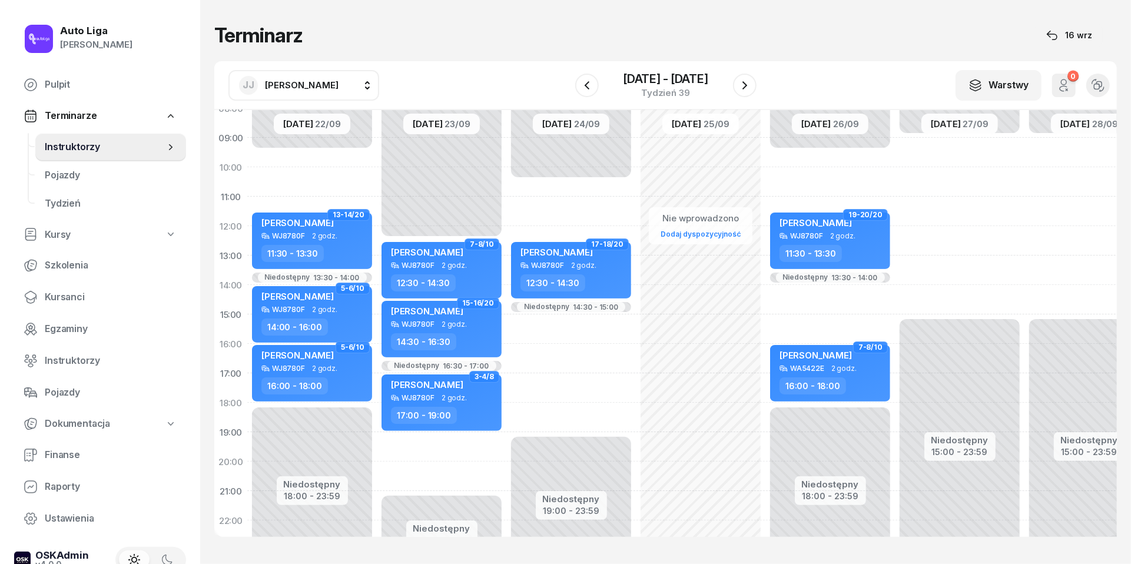
scroll to position [102, 0]
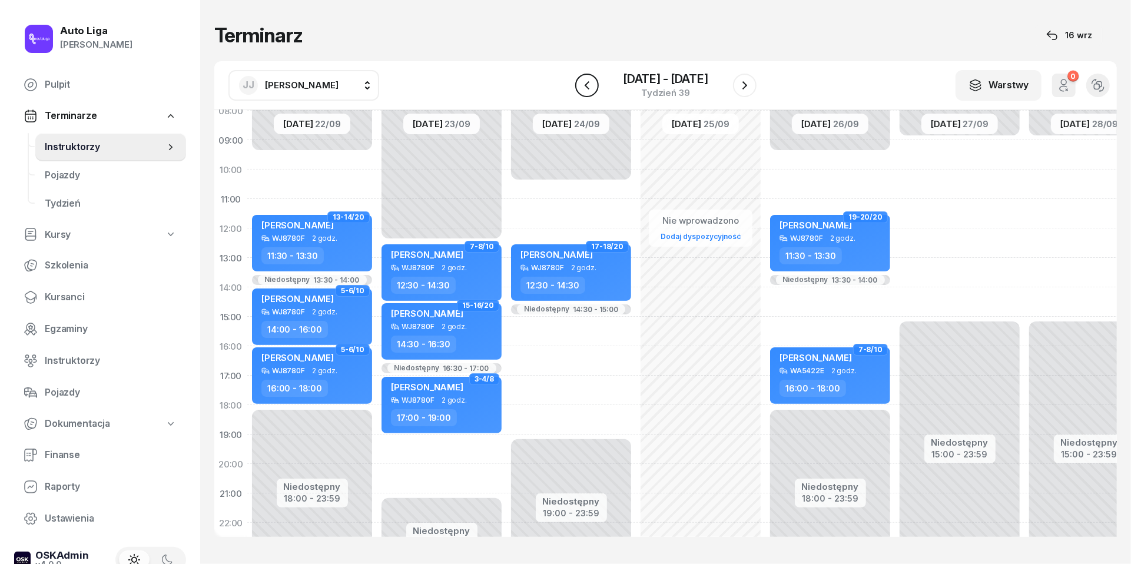
click at [583, 82] on icon "button" at bounding box center [587, 85] width 14 height 14
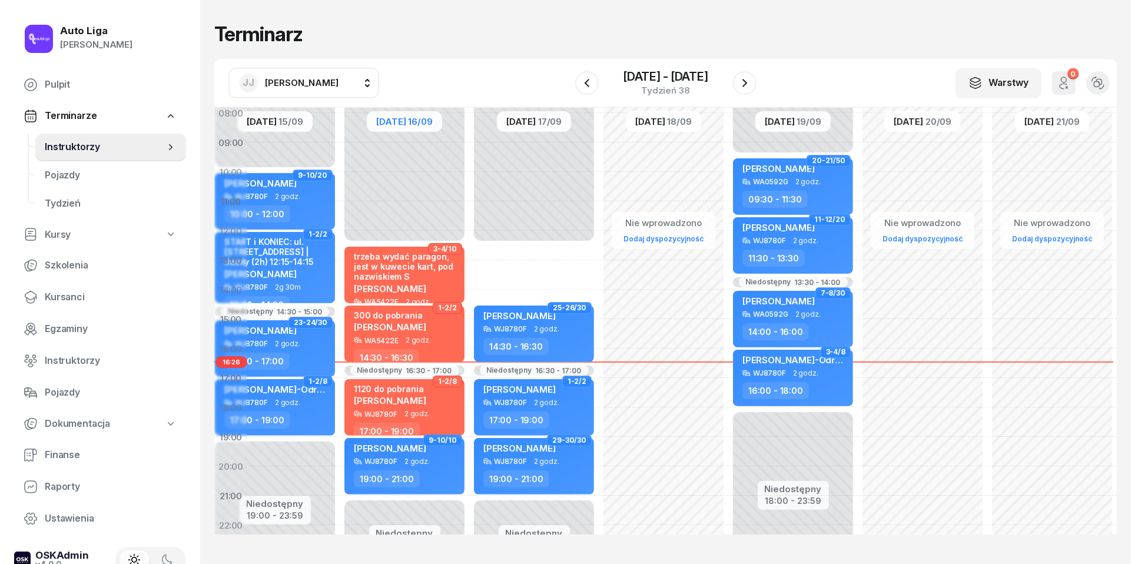
scroll to position [98, 44]
click at [519, 121] on span "[DATE]" at bounding box center [520, 121] width 29 height 9
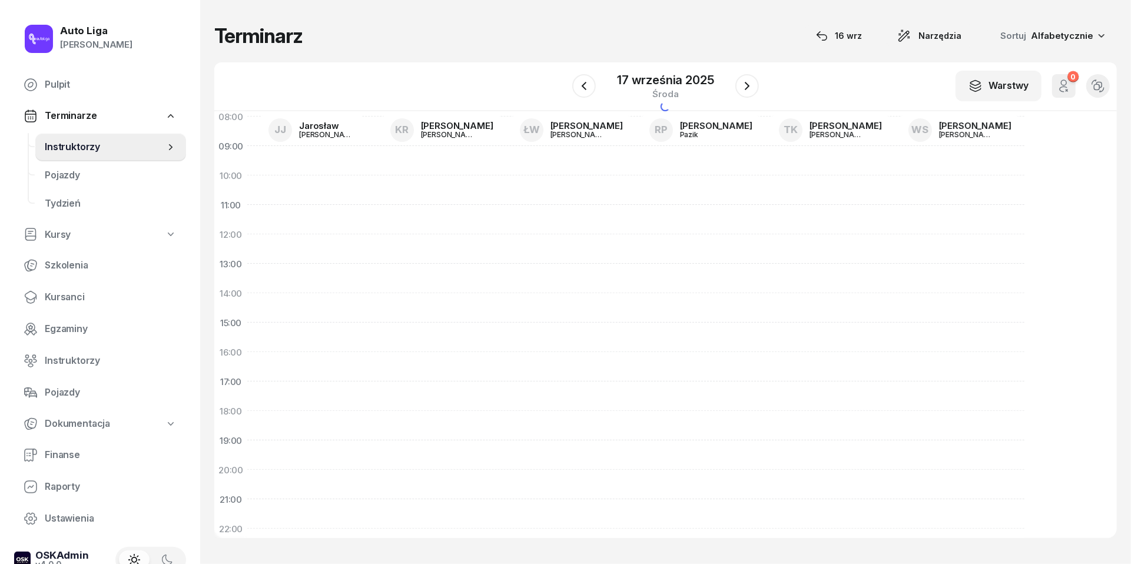
scroll to position [98, 0]
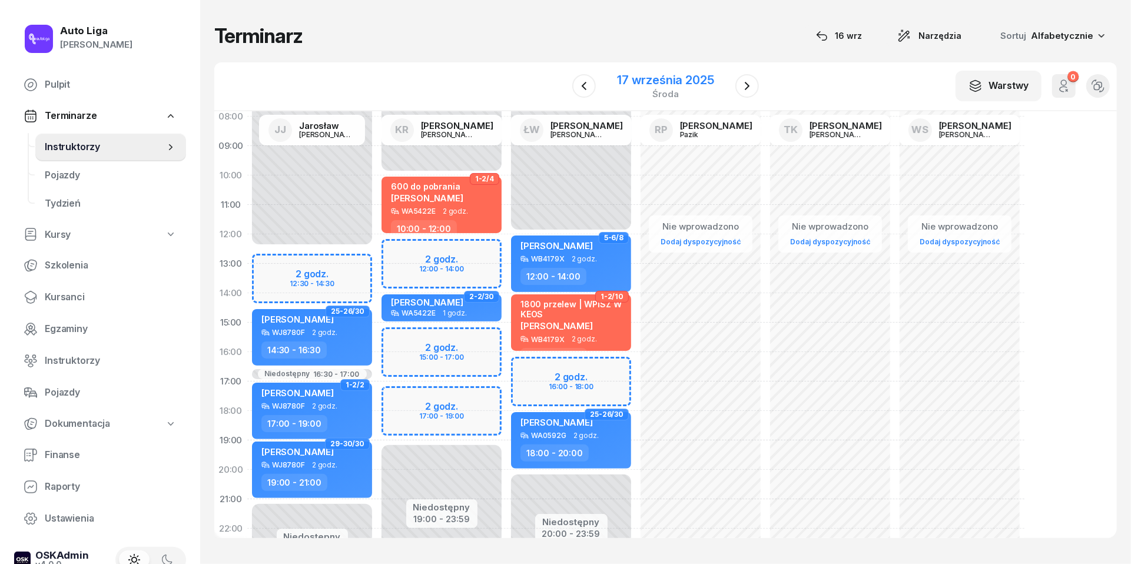
click at [669, 82] on div "17 września 2025" at bounding box center [665, 80] width 97 height 12
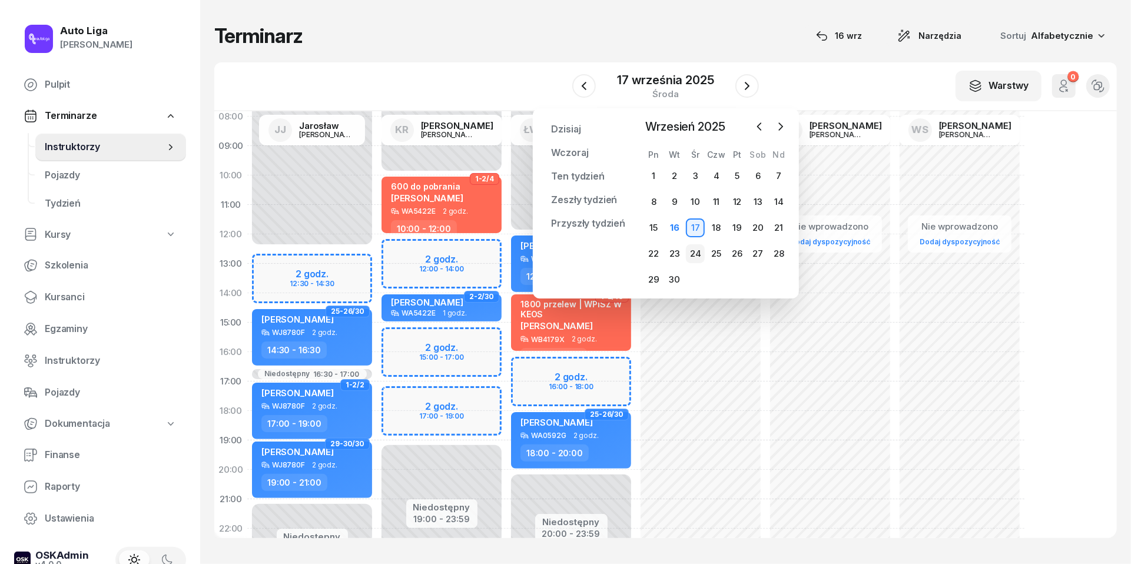
click at [698, 254] on div "24" at bounding box center [695, 253] width 19 height 19
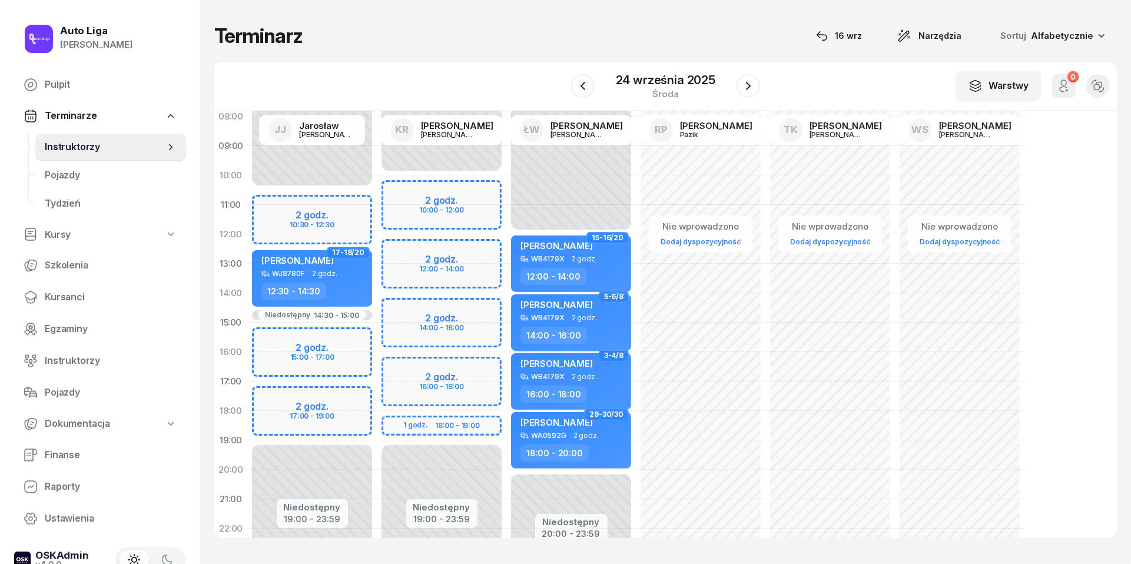
click at [602, 318] on div "WB4179X 2 godz." at bounding box center [573, 318] width 104 height 8
select select "14"
select select "16"
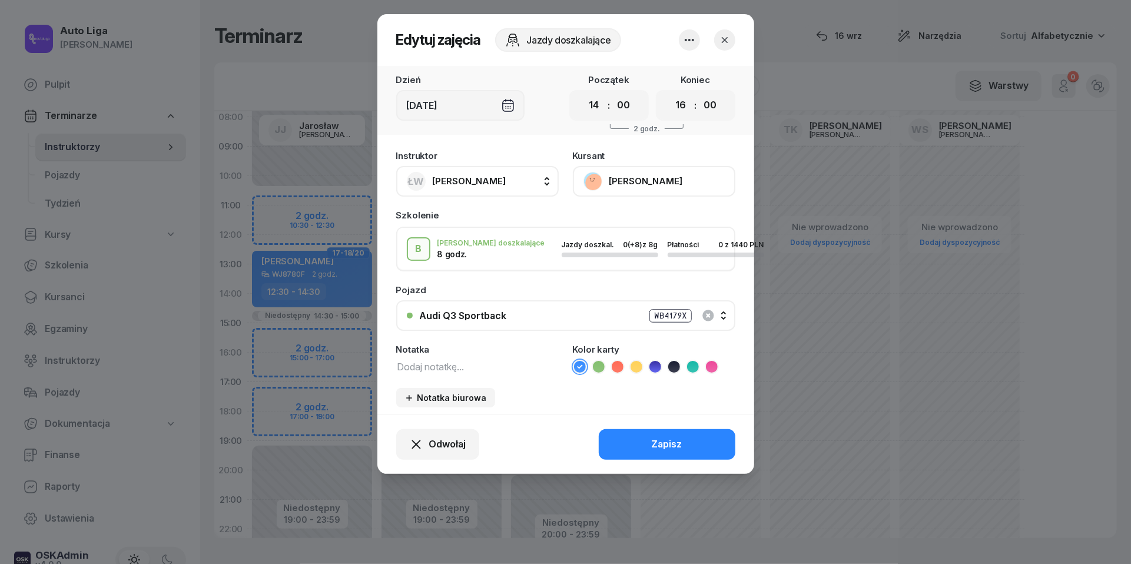
click at [509, 98] on div "Śr, 24 wrz" at bounding box center [460, 105] width 128 height 31
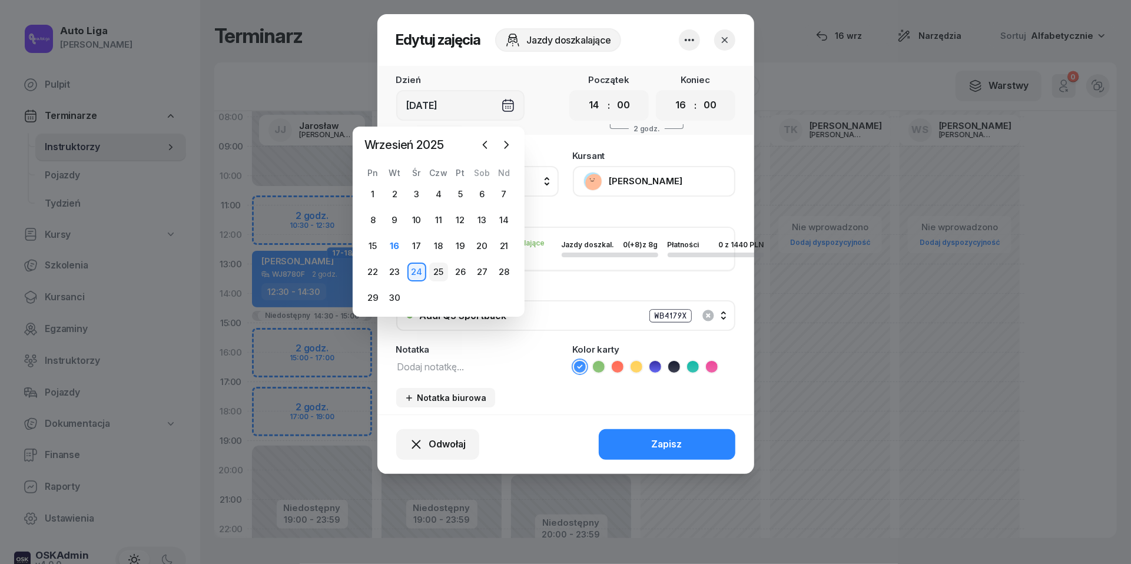
click at [438, 267] on div "25" at bounding box center [438, 272] width 19 height 19
type input "Czw, 25 wrz"
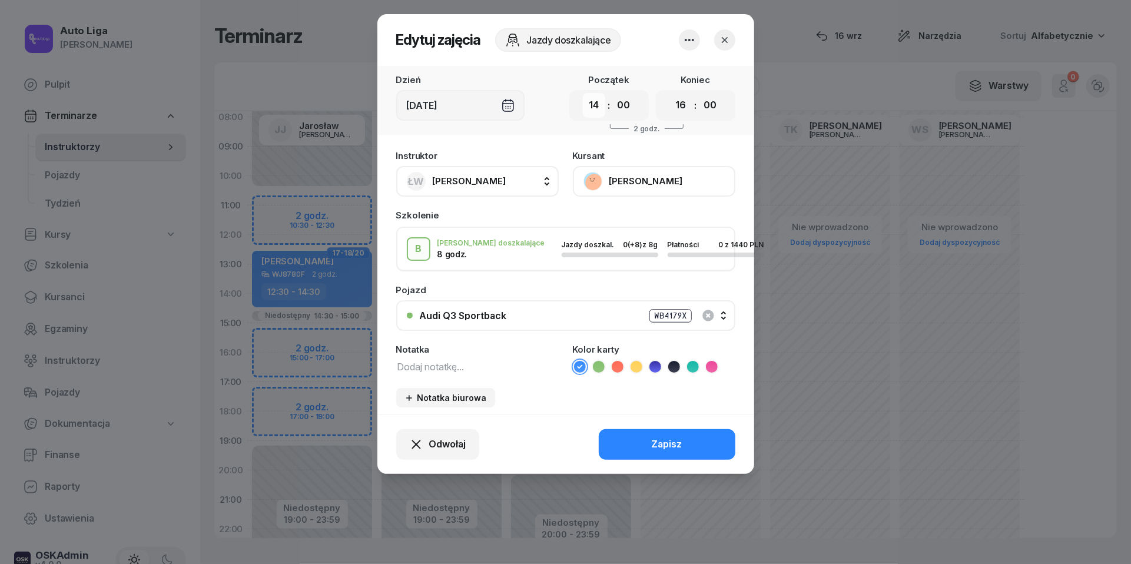
select select "12"
select select "14"
click at [662, 443] on div "Zapisz" at bounding box center [667, 444] width 31 height 15
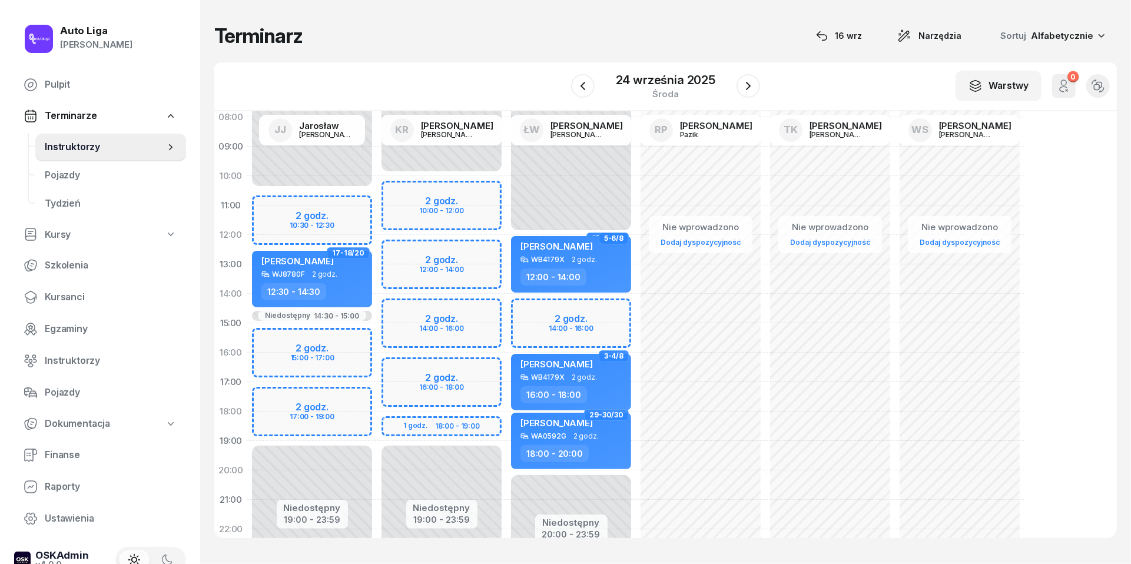
click at [750, 72] on div "24 września 2025 środa" at bounding box center [665, 86] width 189 height 34
click at [581, 82] on icon "button" at bounding box center [583, 86] width 14 height 14
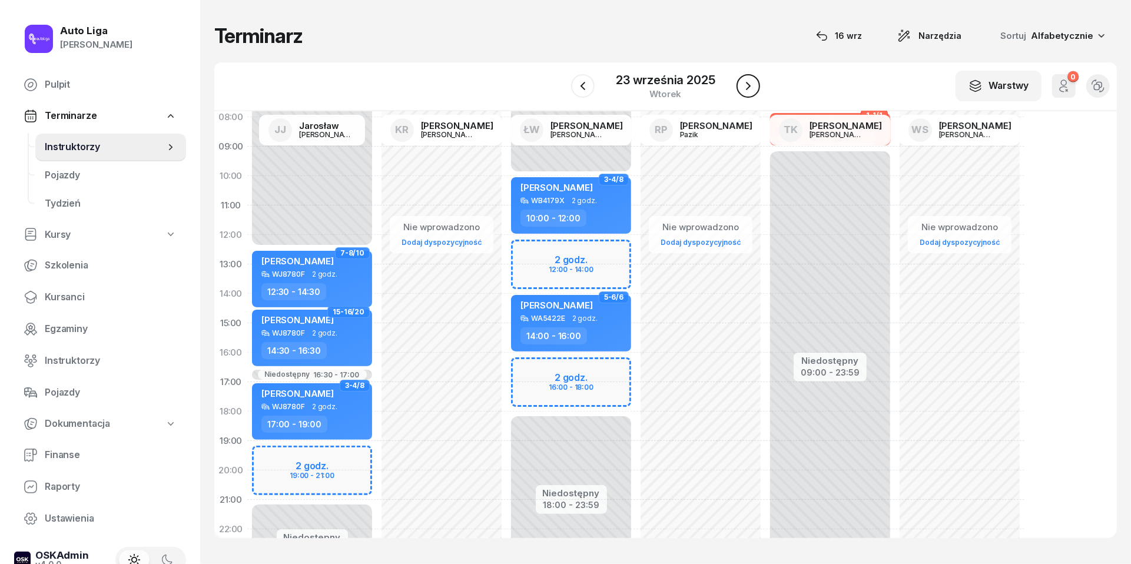
click at [754, 84] on icon "button" at bounding box center [748, 86] width 14 height 14
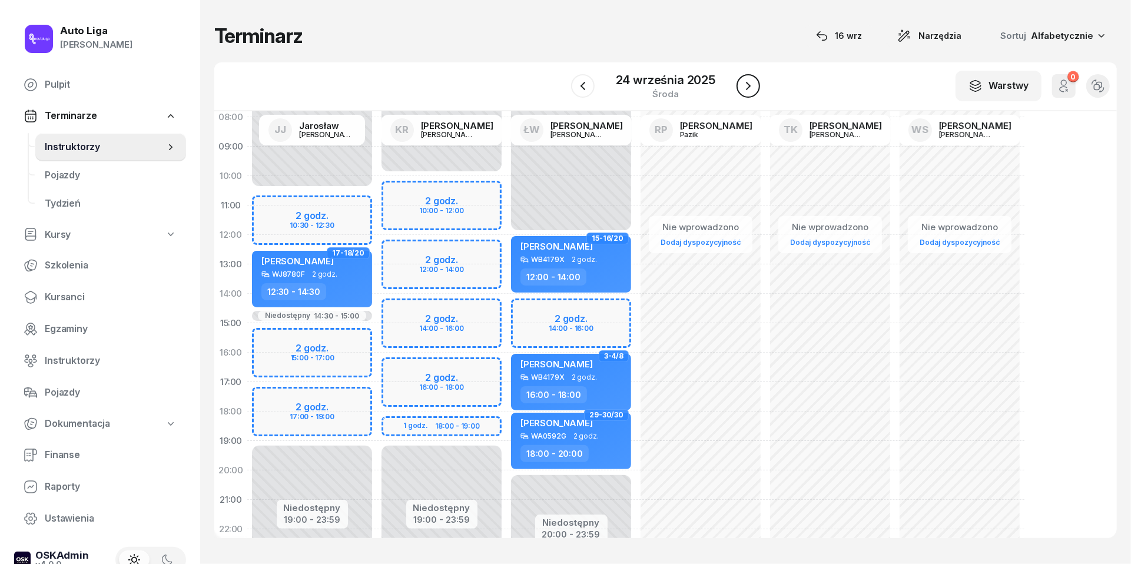
click at [754, 84] on icon "button" at bounding box center [748, 86] width 14 height 14
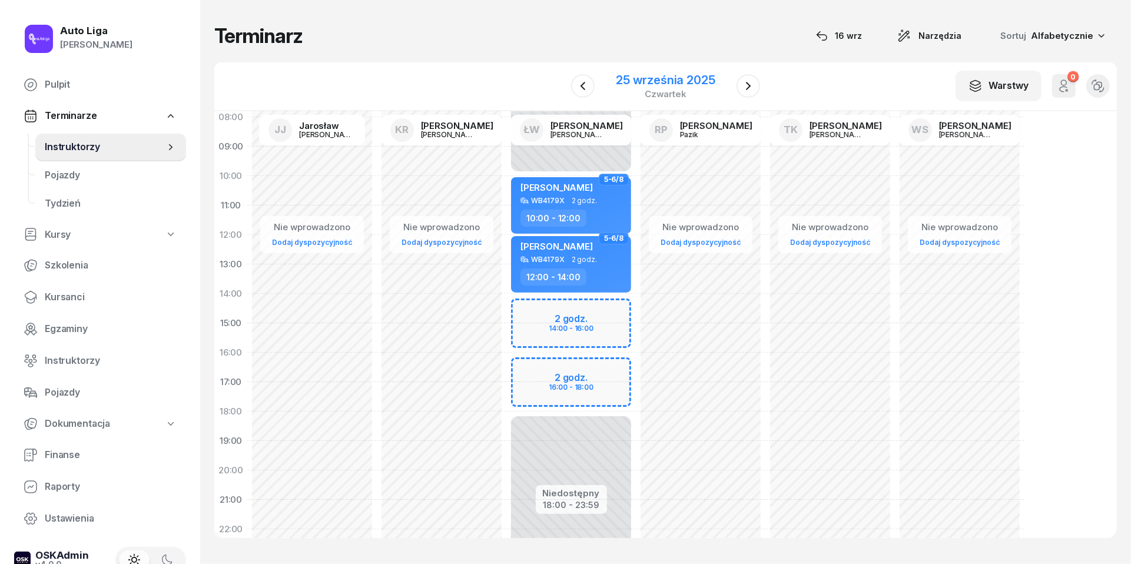
click at [658, 85] on div "25 września 2025" at bounding box center [665, 80] width 99 height 12
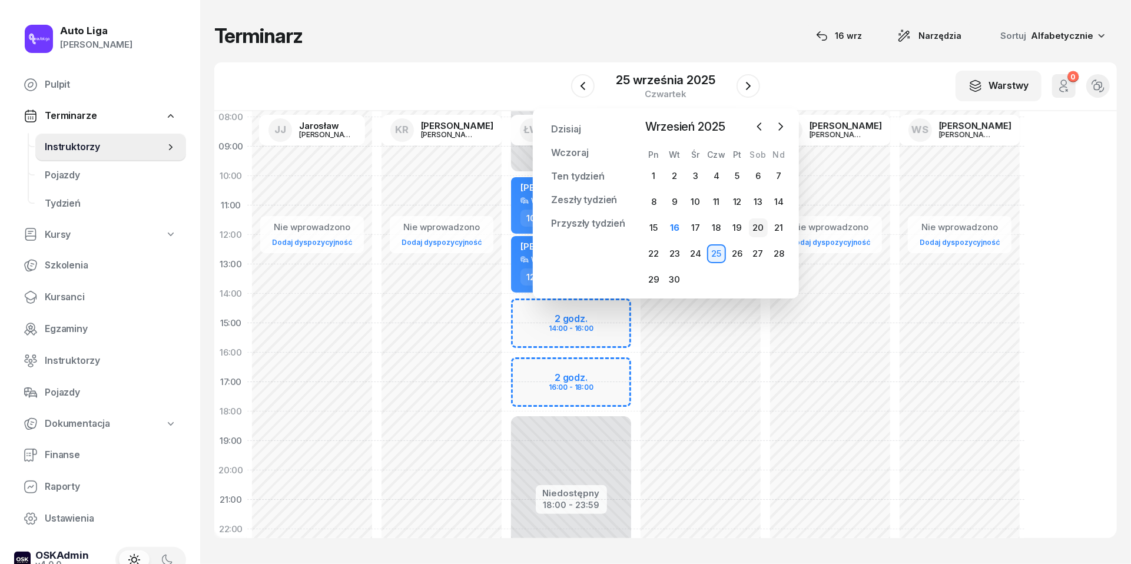
click at [757, 224] on div "20" at bounding box center [758, 227] width 19 height 19
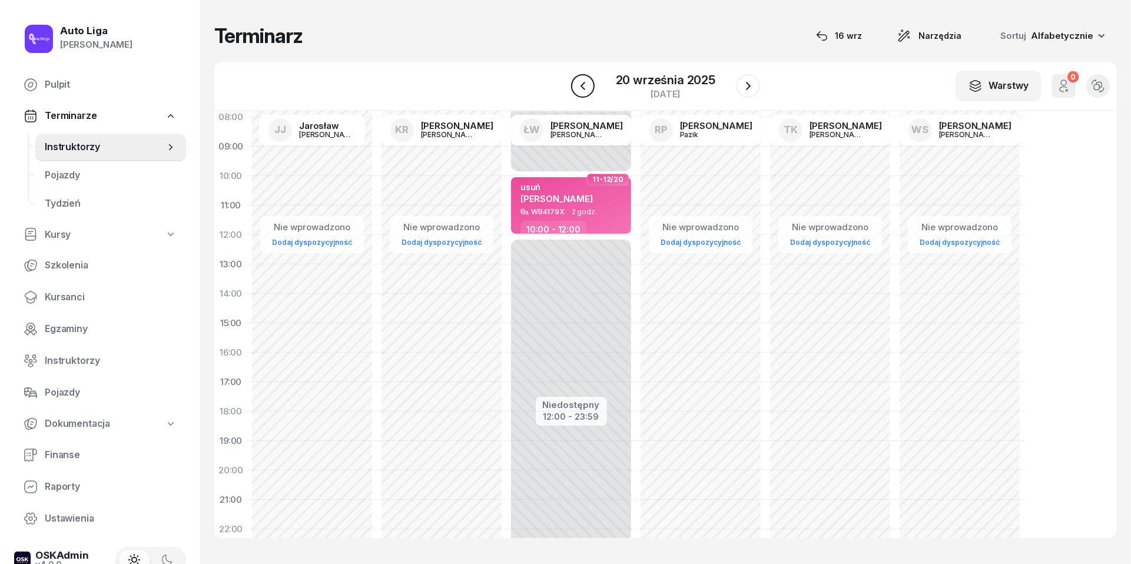
click at [585, 85] on icon "button" at bounding box center [583, 86] width 14 height 14
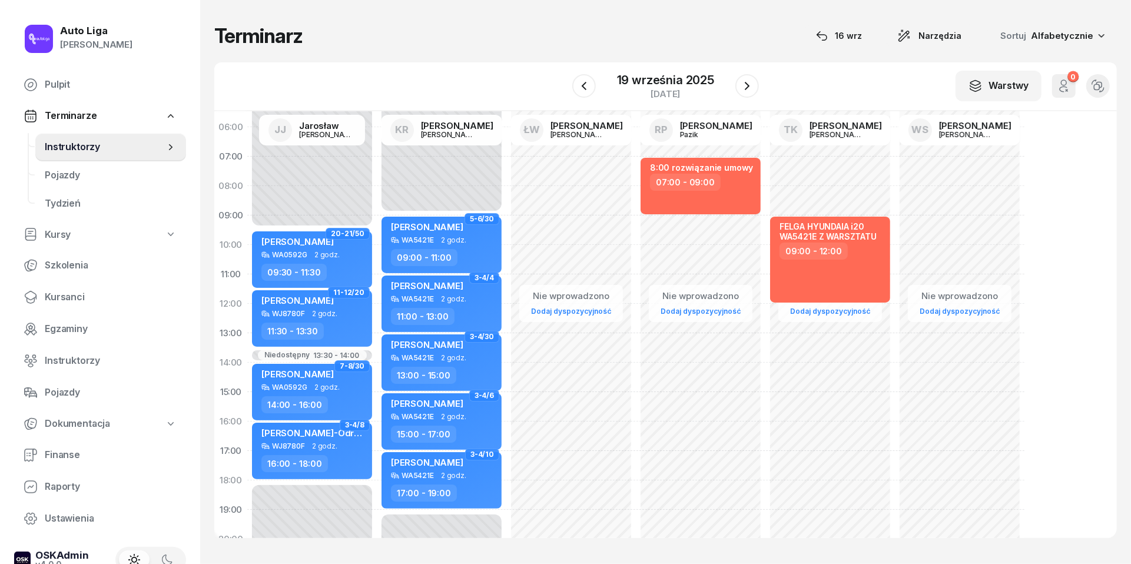
scroll to position [27, 0]
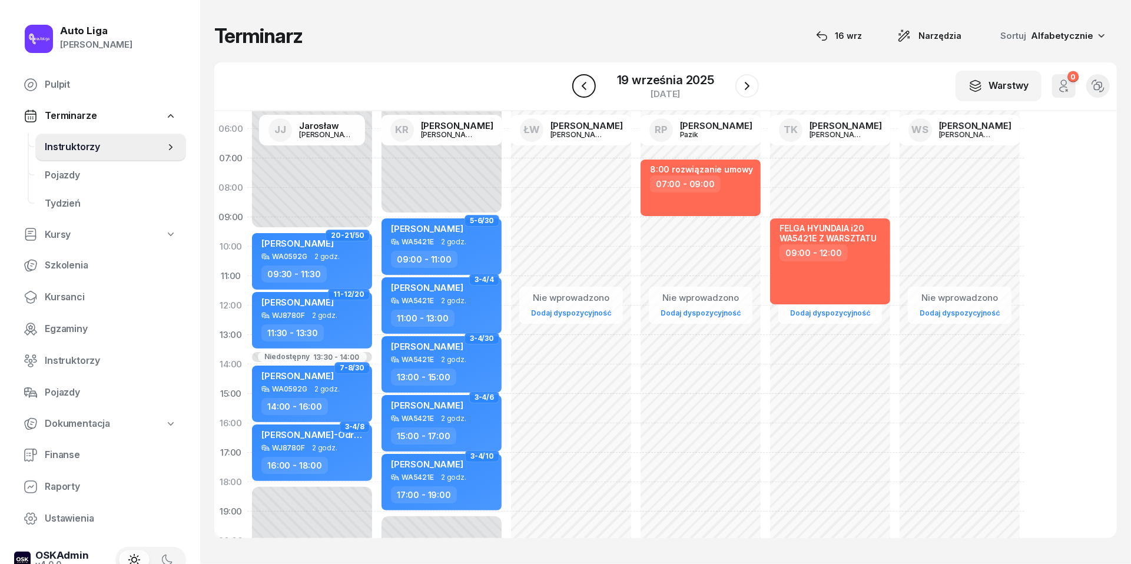
click at [585, 87] on icon "button" at bounding box center [584, 86] width 14 height 14
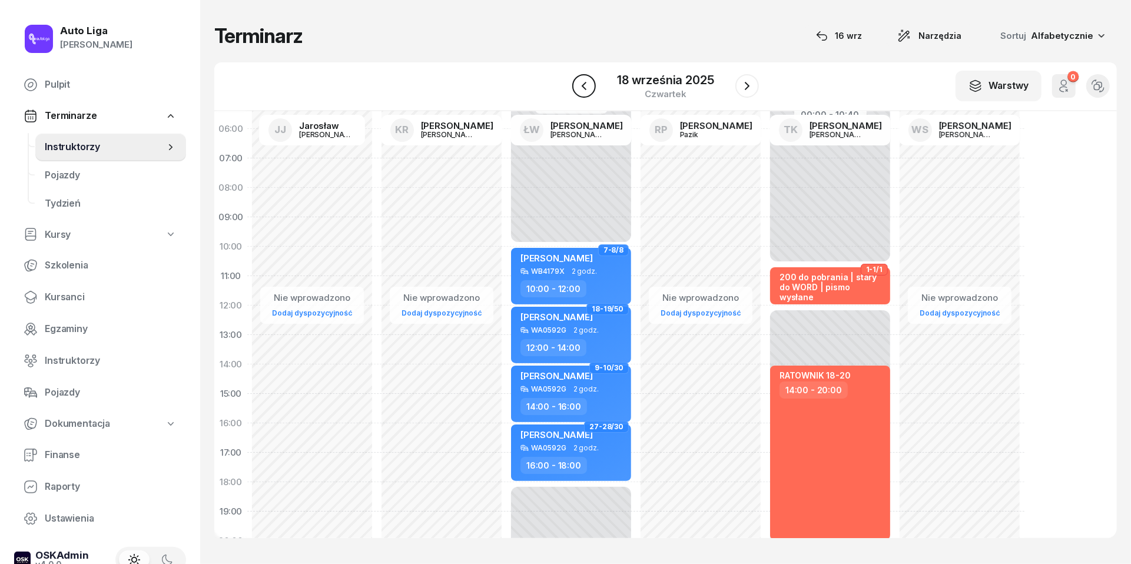
click at [585, 87] on icon "button" at bounding box center [584, 86] width 14 height 14
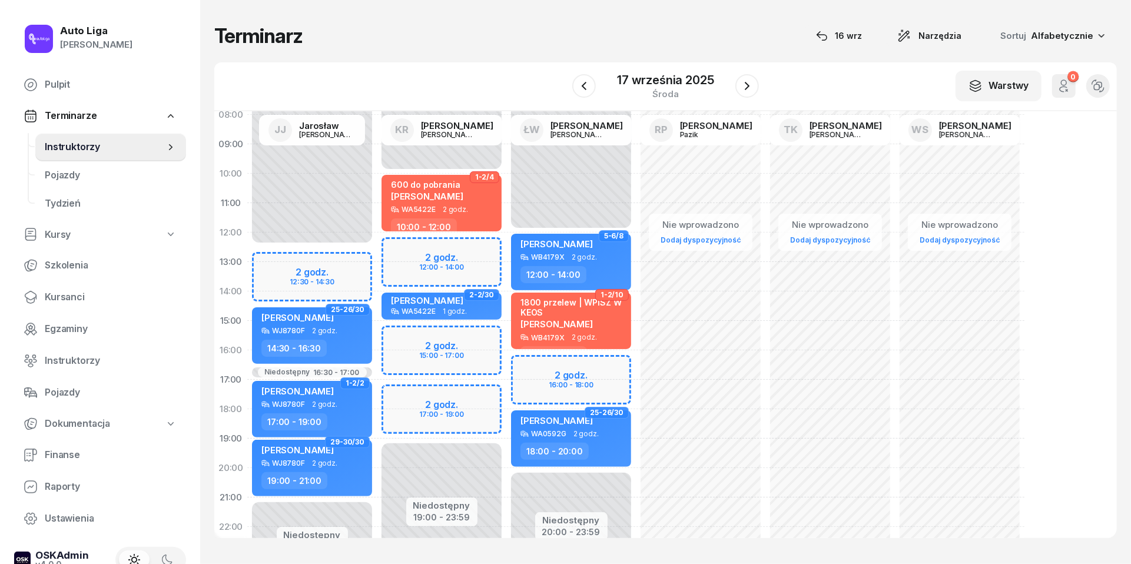
scroll to position [98, 0]
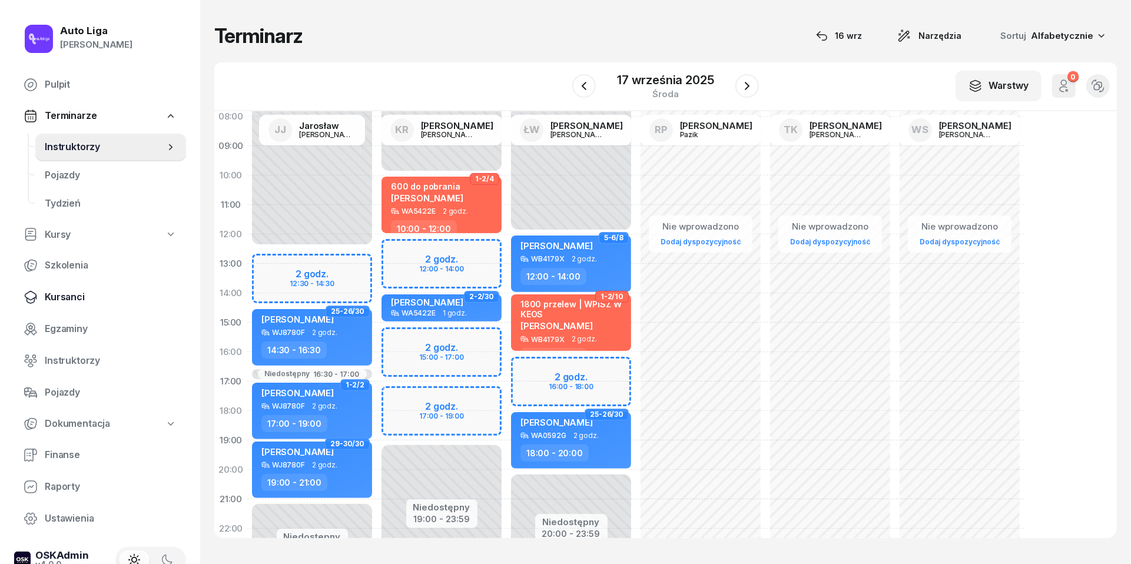
click at [77, 302] on span "Kursanci" at bounding box center [111, 297] width 132 height 15
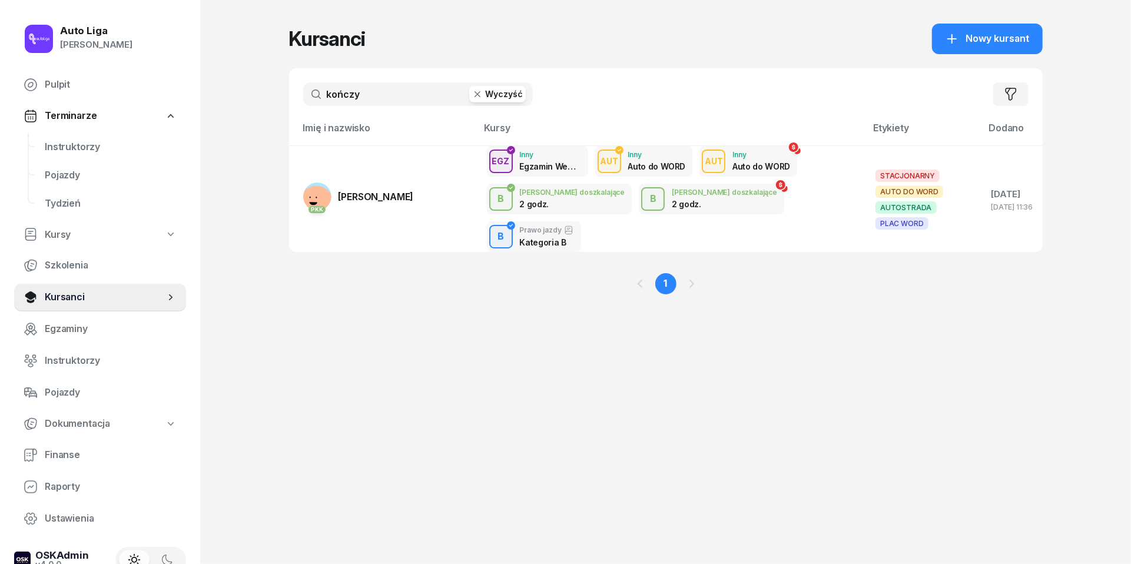
click at [395, 95] on input "kończy" at bounding box center [418, 94] width 230 height 24
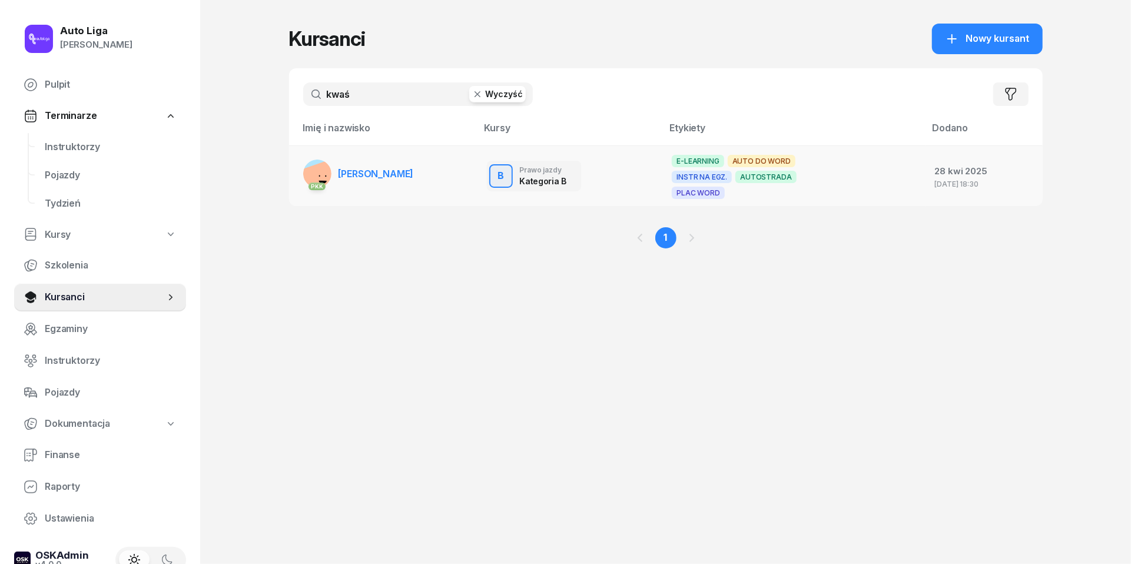
type input "kwaś"
click at [392, 173] on span "Karol Kwaśniewski" at bounding box center [376, 174] width 75 height 12
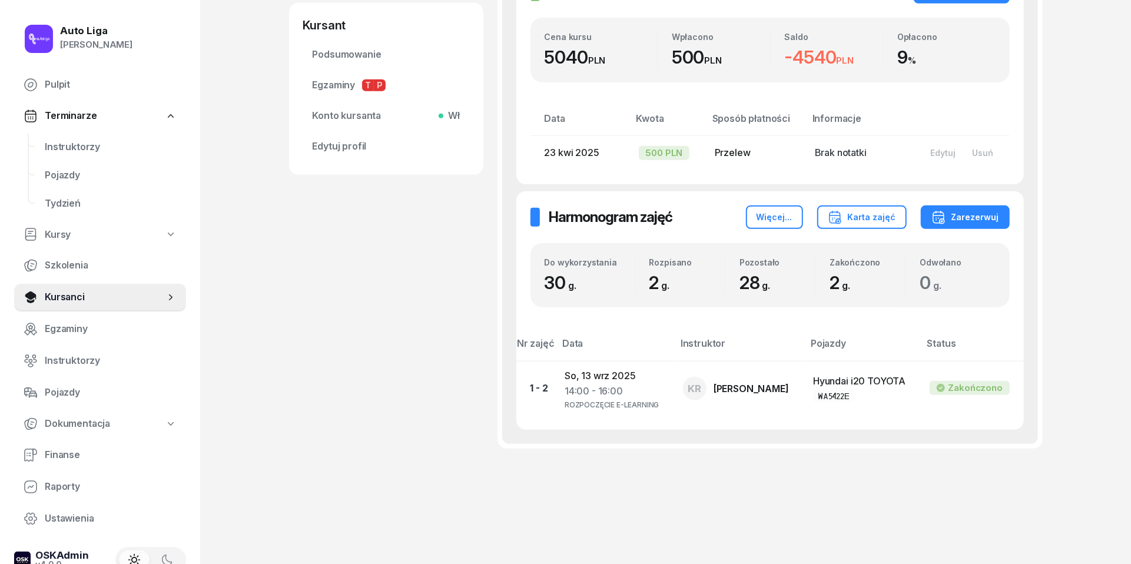
scroll to position [451, 0]
click at [976, 220] on div "Zarezerwuj" at bounding box center [966, 217] width 68 height 14
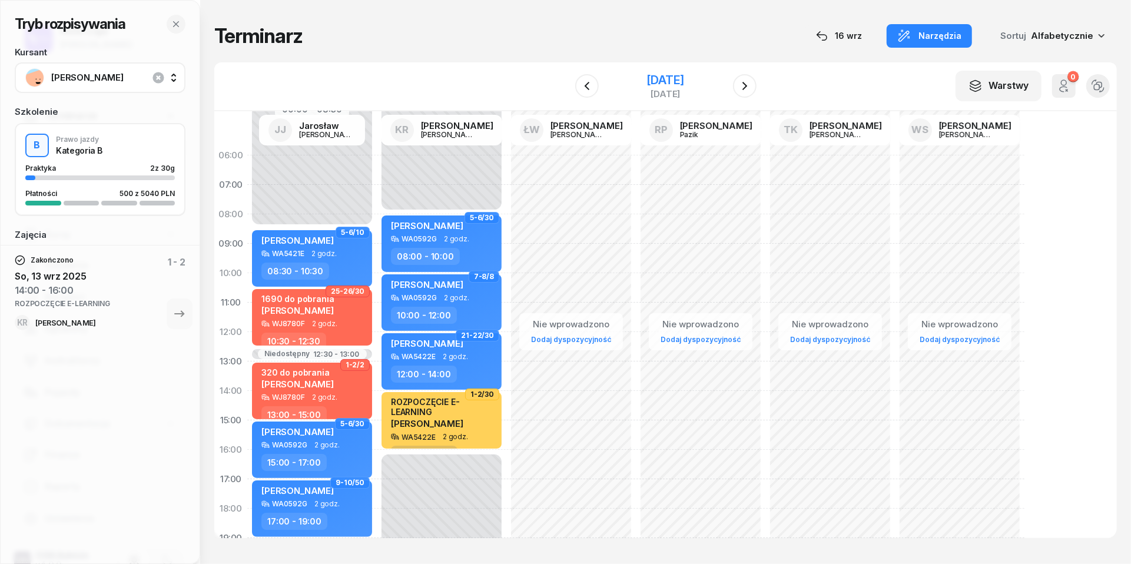
click at [647, 78] on div "[DATE]" at bounding box center [666, 80] width 38 height 12
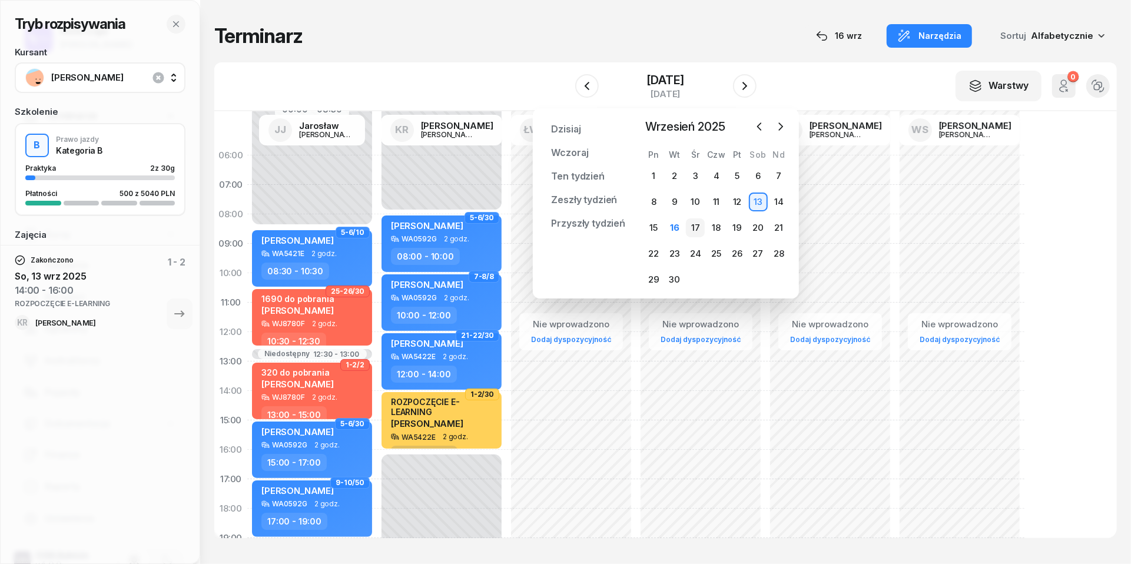
click at [700, 231] on div "17" at bounding box center [695, 227] width 19 height 19
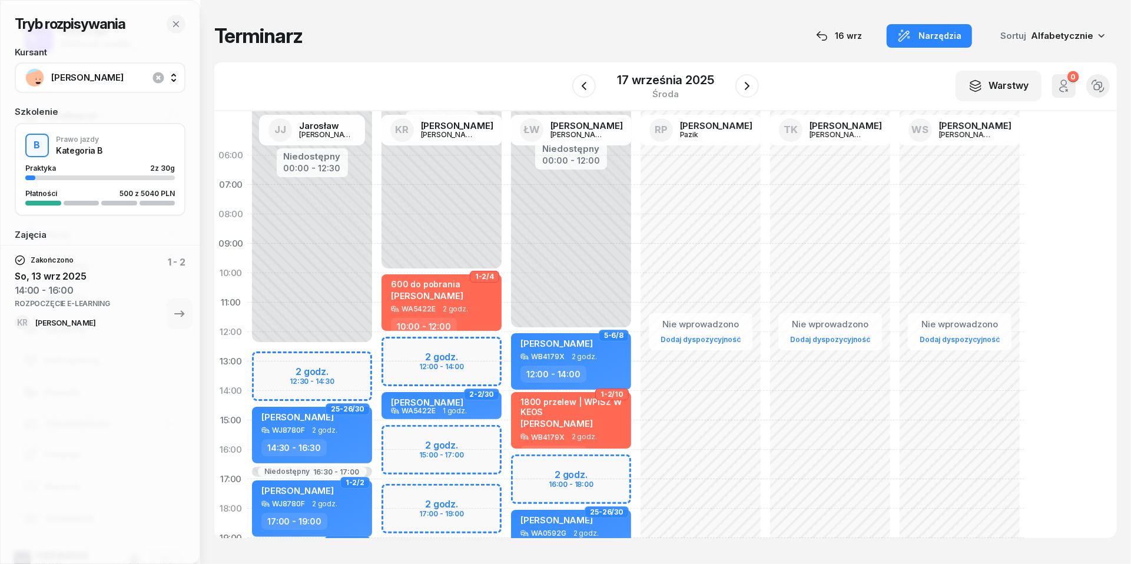
scroll to position [35, 0]
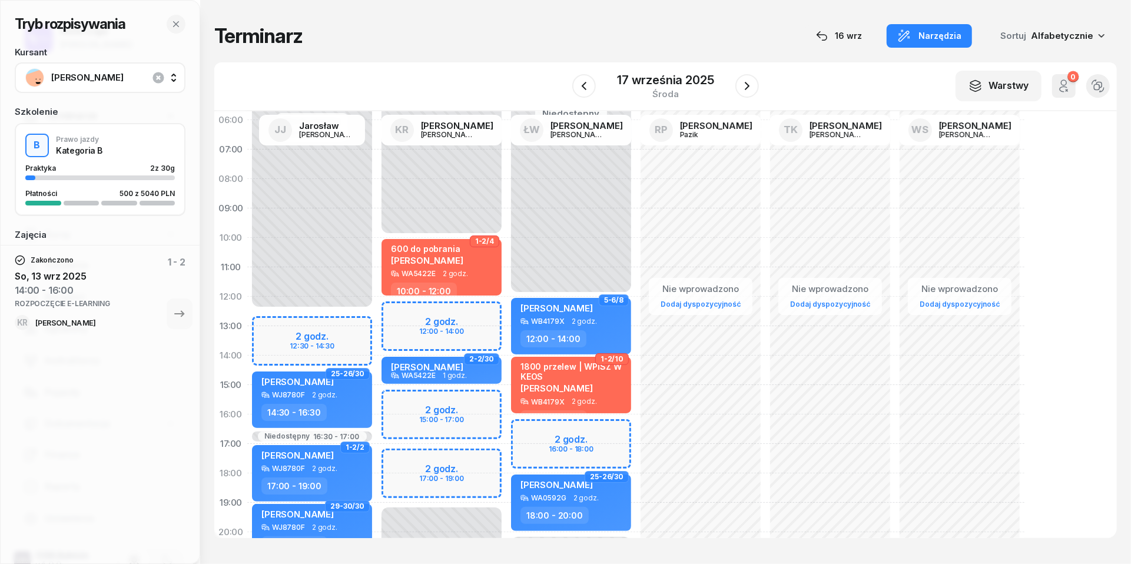
click at [393, 457] on div "Niedostępny 00:00 - 10:00 Niedostępny 19:00 - 23:59 2 godz. 12:00 - 14:00 2 god…" at bounding box center [442, 384] width 130 height 559
select select "17"
select select "19"
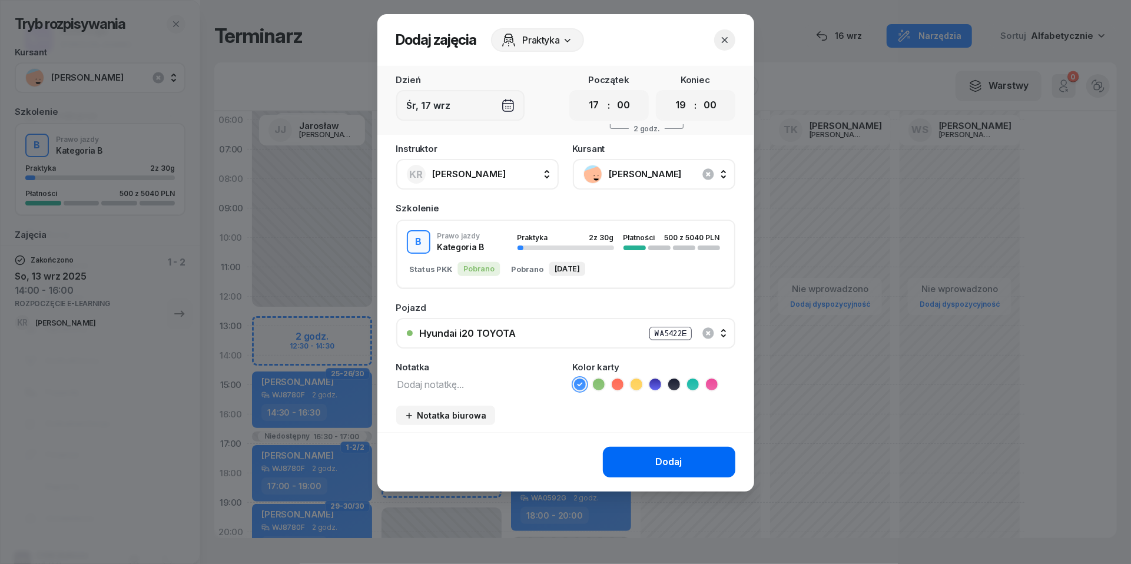
click at [641, 465] on button "Dodaj" at bounding box center [669, 462] width 133 height 31
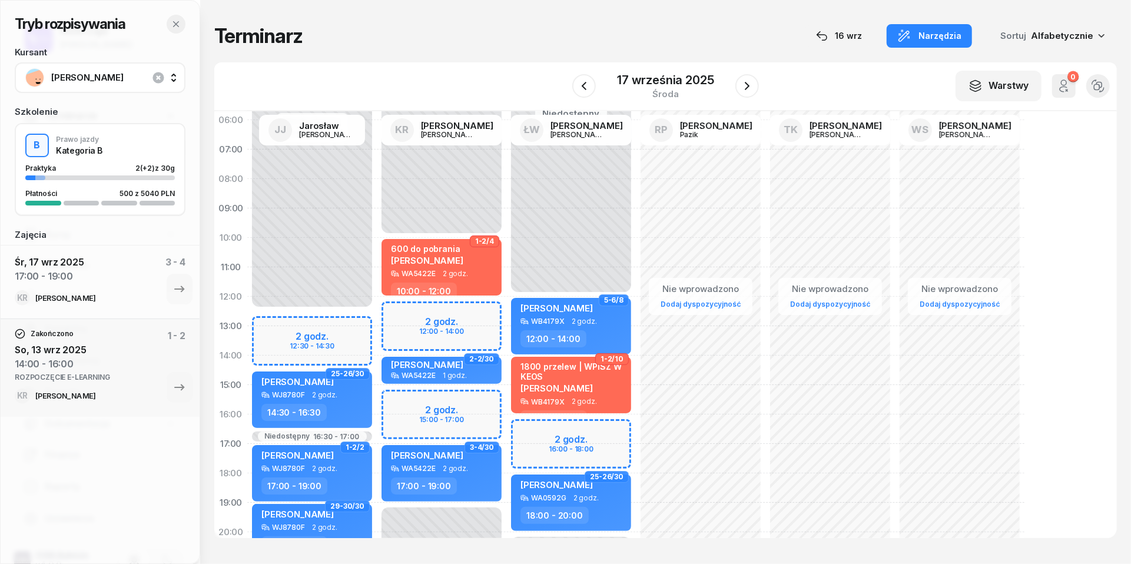
click at [180, 25] on icon "button" at bounding box center [175, 23] width 9 height 9
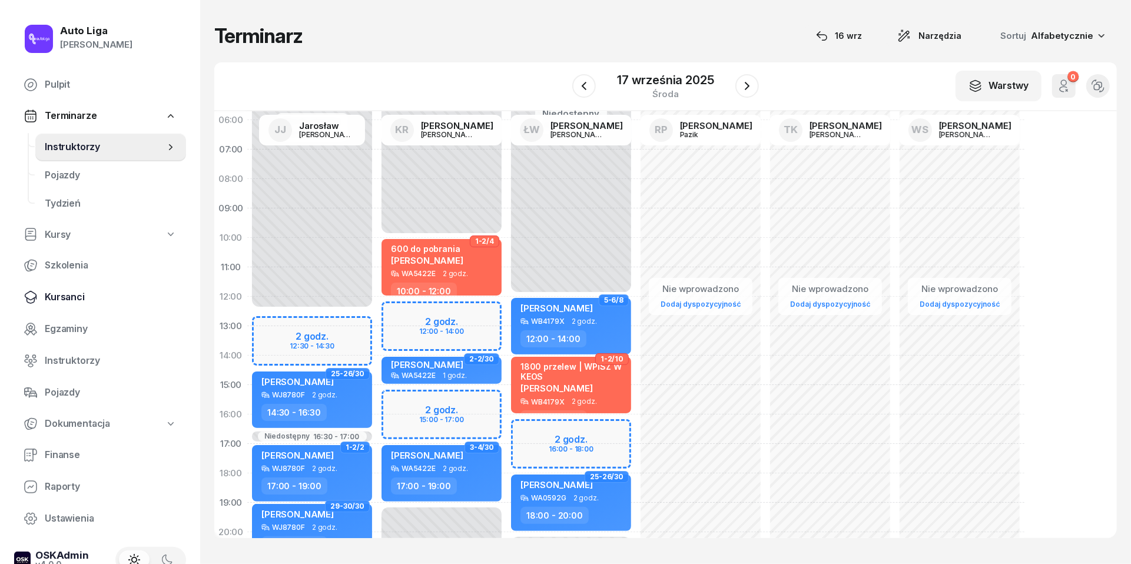
click at [62, 297] on span "Kursanci" at bounding box center [111, 297] width 132 height 15
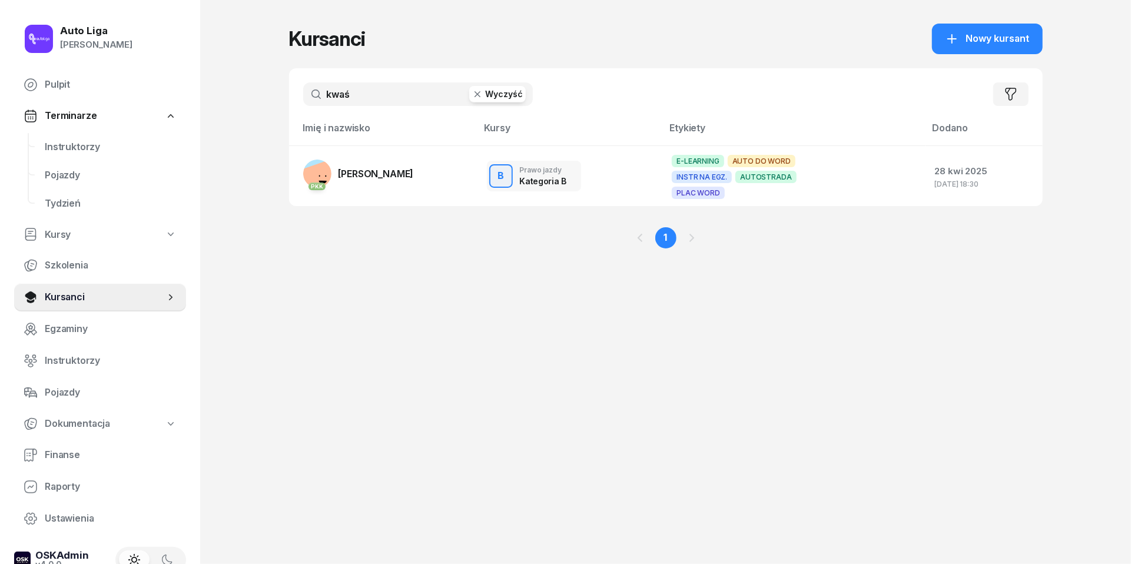
click at [382, 95] on input "kwaś" at bounding box center [418, 94] width 230 height 24
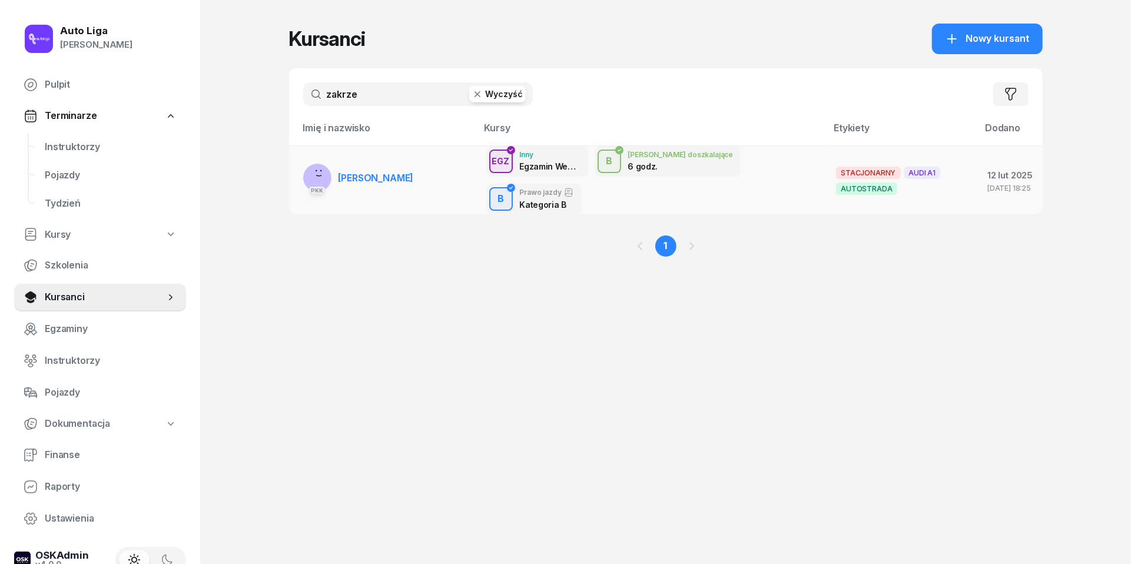
type input "zakrze"
click at [382, 177] on span "Patryk Zakrzewski" at bounding box center [376, 178] width 75 height 12
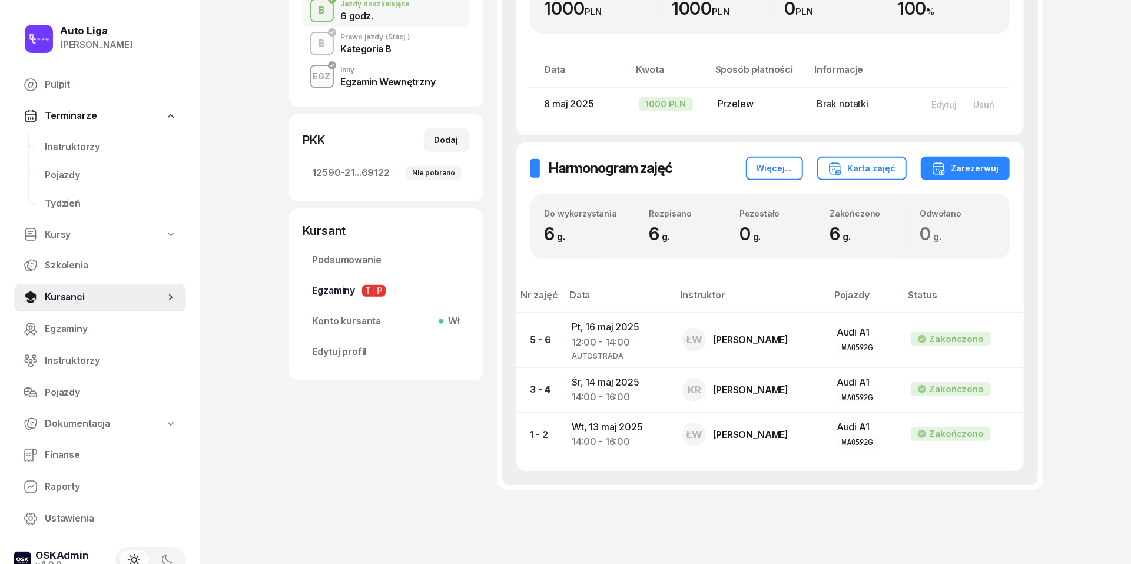
scroll to position [322, 0]
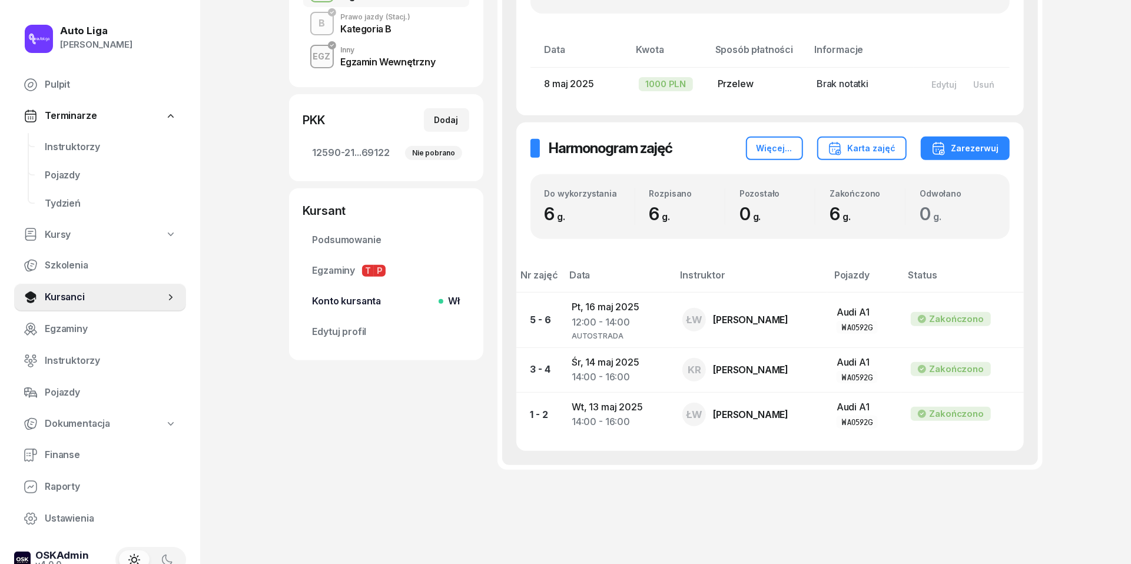
click at [340, 302] on span "Konto kursanta Wł" at bounding box center [386, 301] width 147 height 15
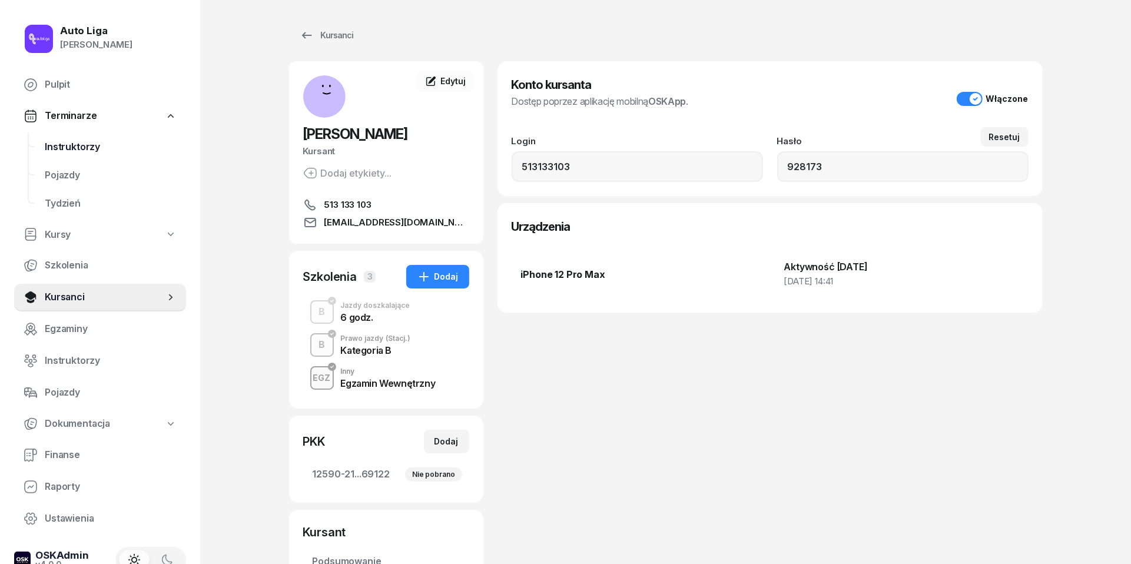
click at [57, 148] on span "Instruktorzy" at bounding box center [111, 147] width 132 height 15
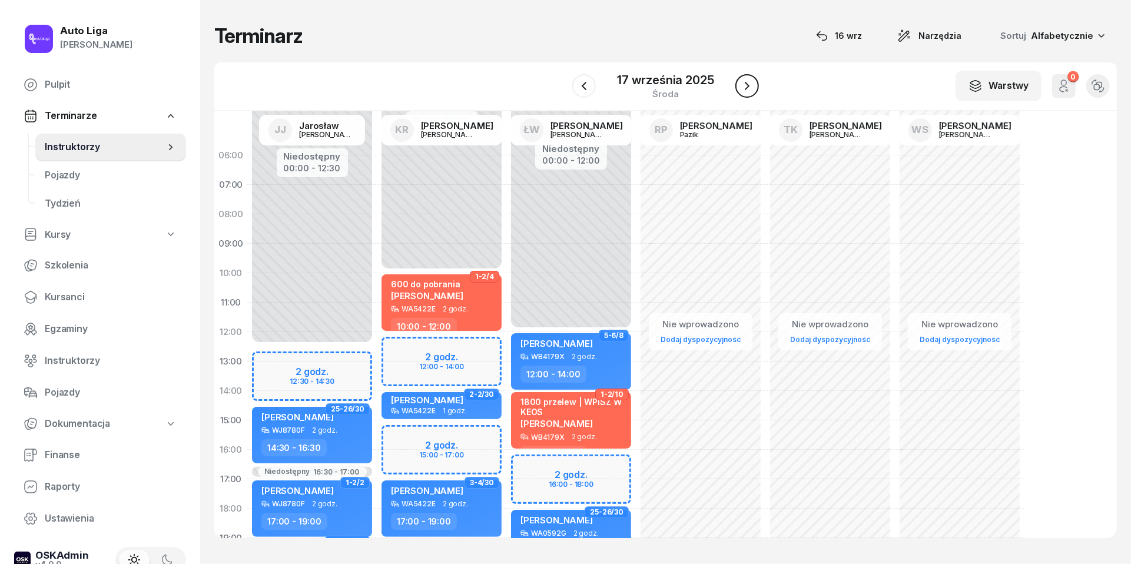
click at [747, 85] on icon "button" at bounding box center [747, 86] width 5 height 8
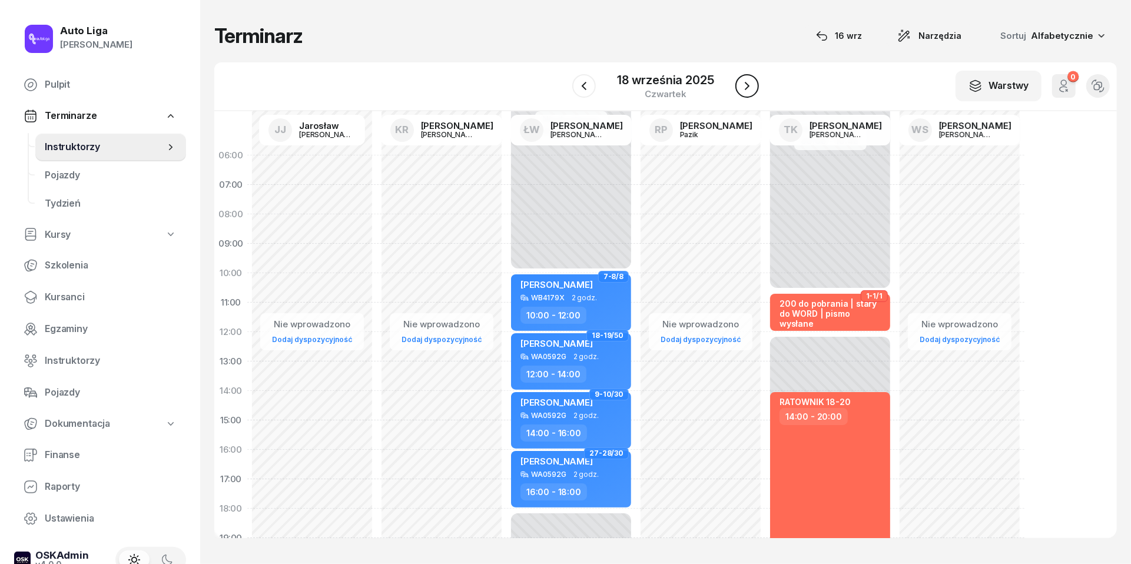
click at [747, 85] on icon "button" at bounding box center [747, 86] width 14 height 14
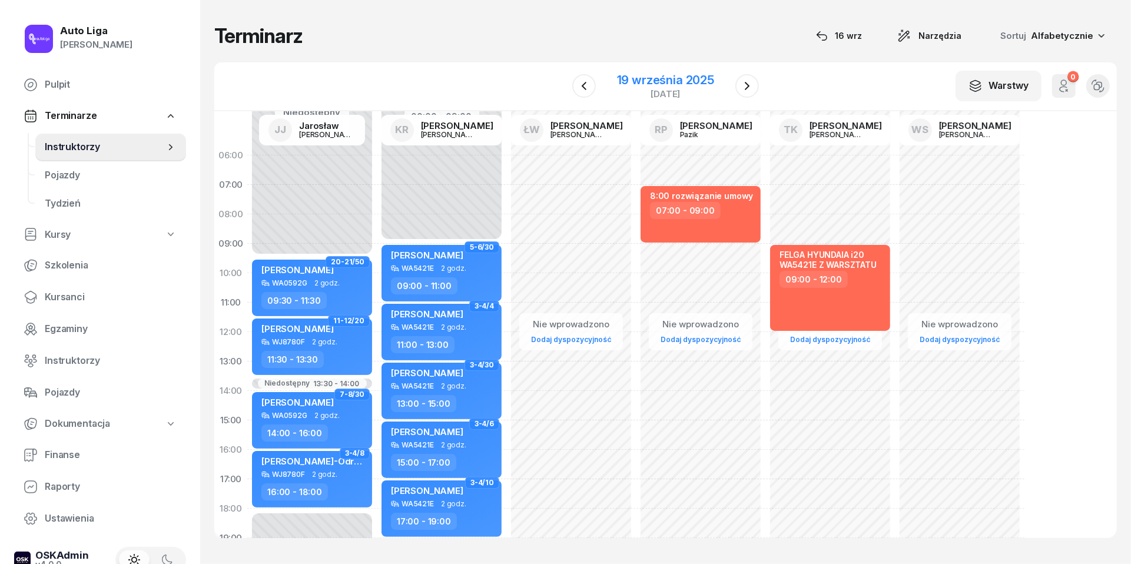
click at [677, 82] on div "19 września 2025" at bounding box center [665, 80] width 97 height 12
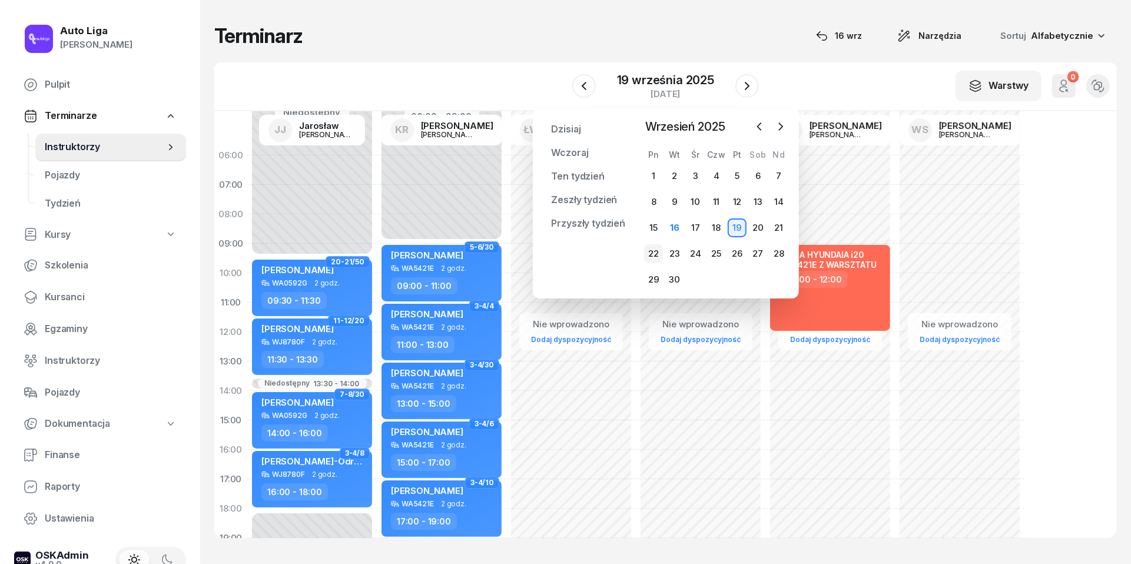
click at [653, 248] on div "22" at bounding box center [653, 253] width 19 height 19
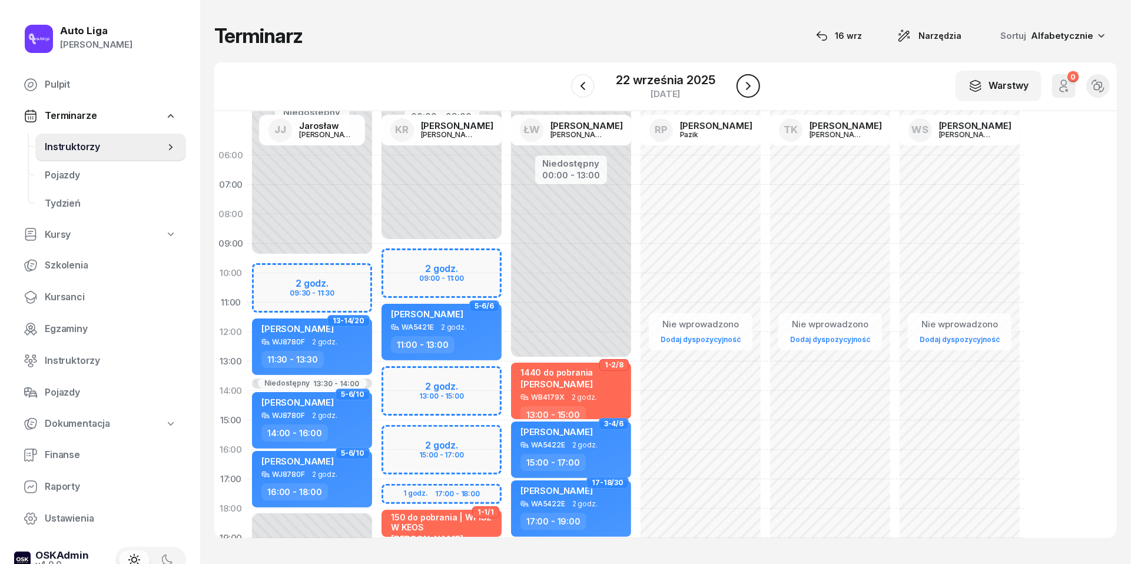
click at [748, 85] on icon "button" at bounding box center [748, 86] width 14 height 14
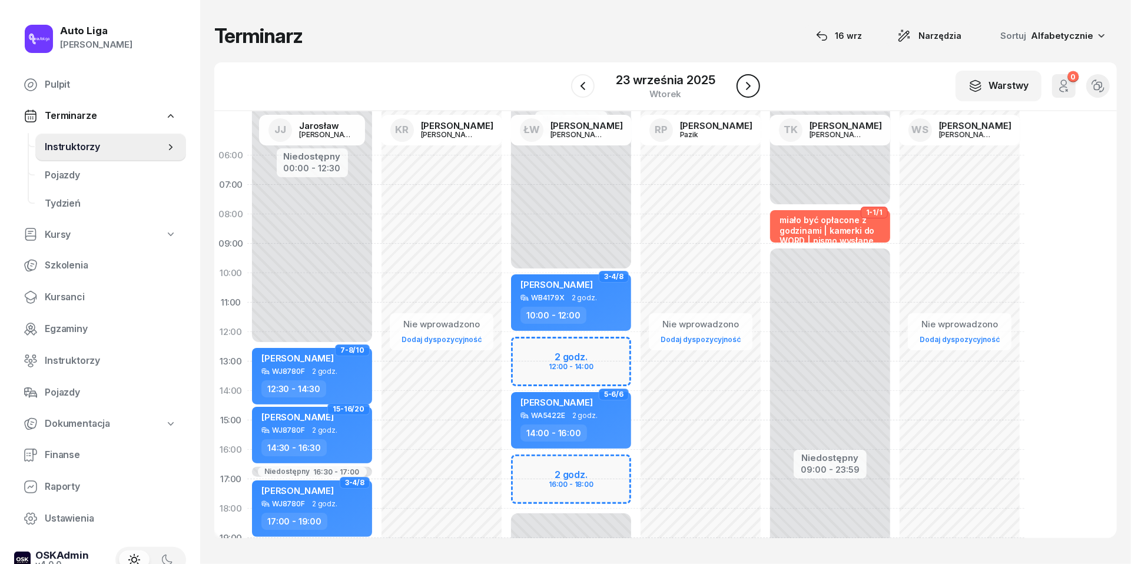
click at [748, 85] on icon "button" at bounding box center [748, 86] width 14 height 14
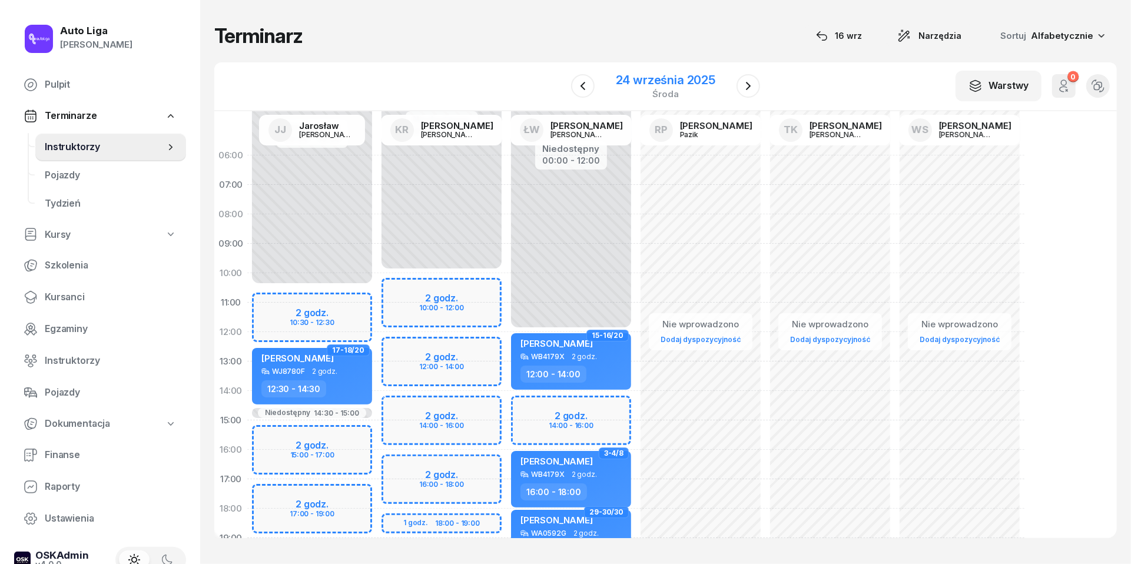
click at [658, 78] on div "24 września 2025" at bounding box center [666, 80] width 100 height 12
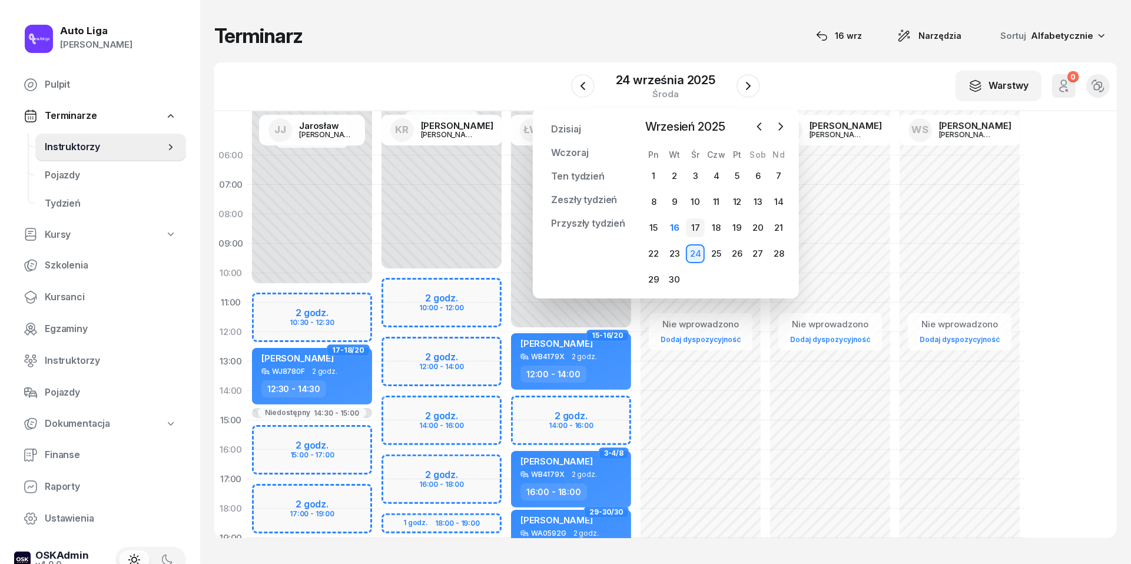
click at [694, 224] on div "17" at bounding box center [695, 227] width 19 height 19
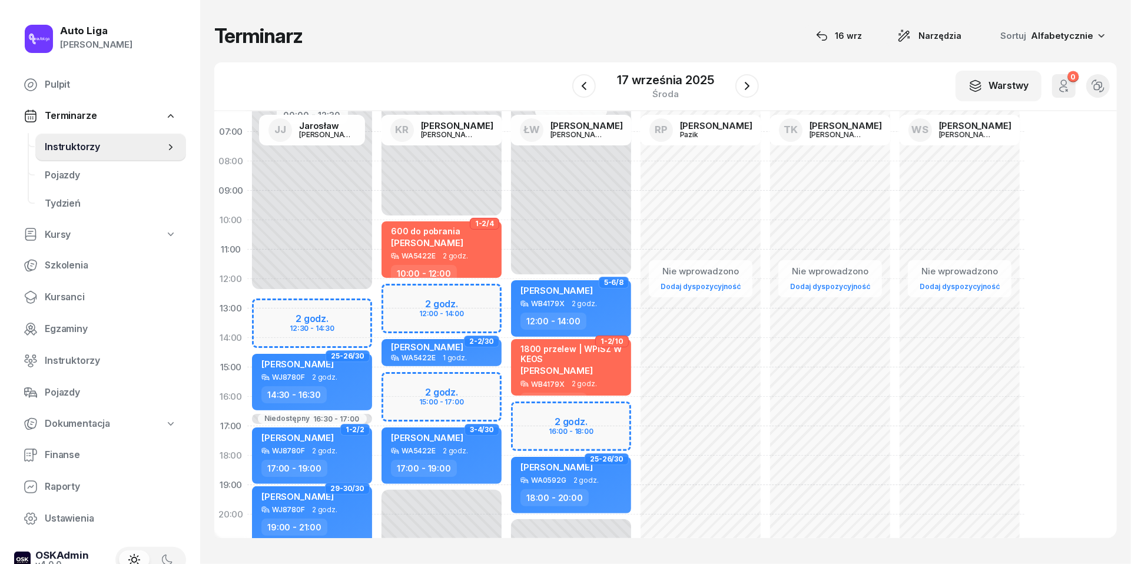
scroll to position [55, 0]
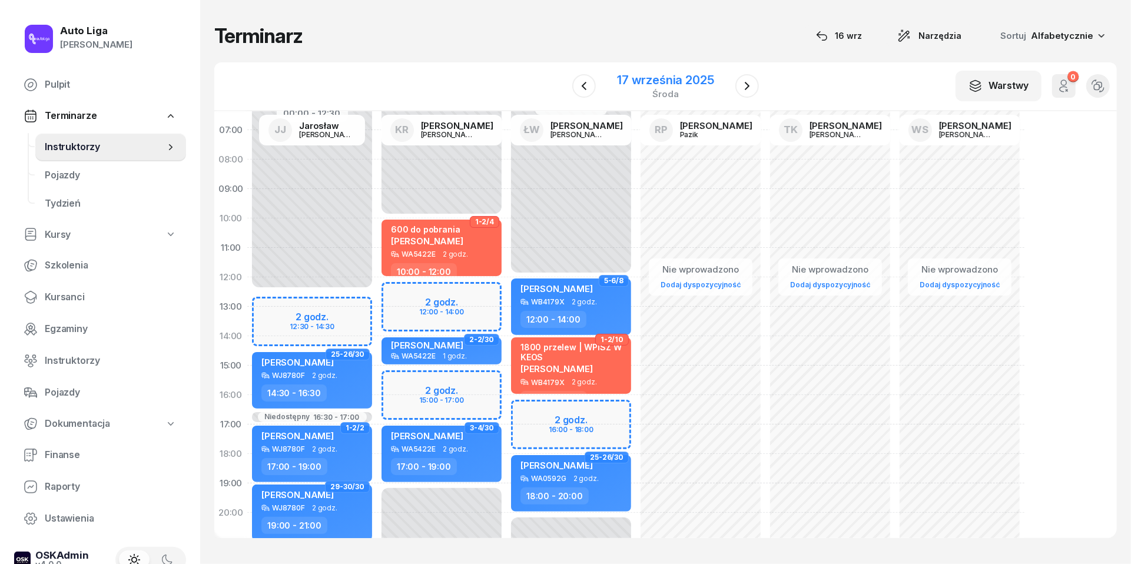
click at [689, 82] on div "17 września 2025" at bounding box center [665, 80] width 97 height 12
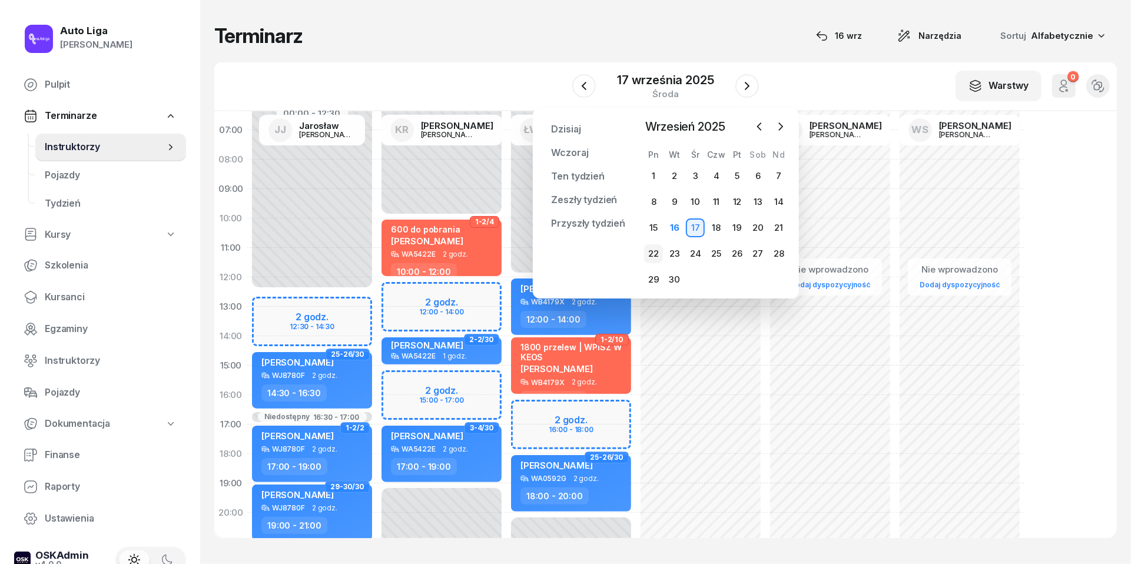
click at [654, 253] on div "22" at bounding box center [653, 253] width 19 height 19
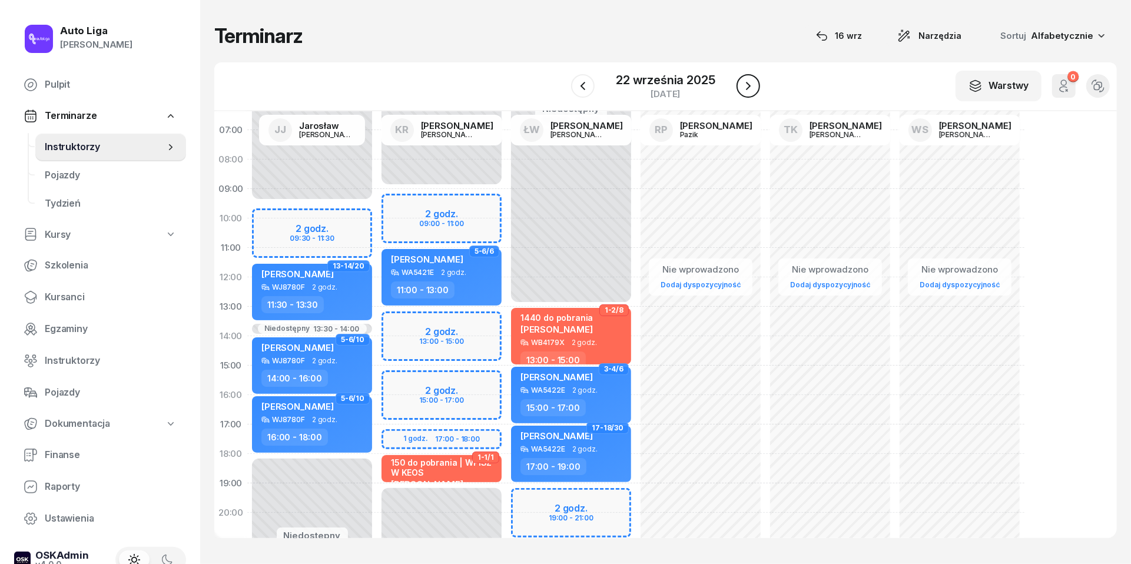
click at [747, 87] on icon "button" at bounding box center [748, 86] width 14 height 14
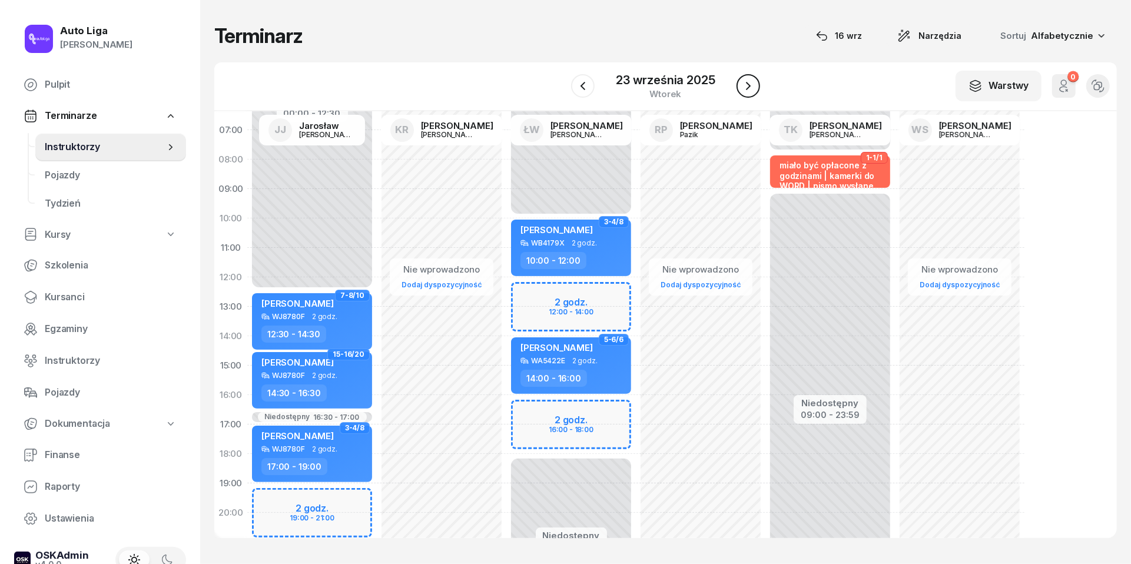
click at [747, 87] on icon "button" at bounding box center [748, 86] width 14 height 14
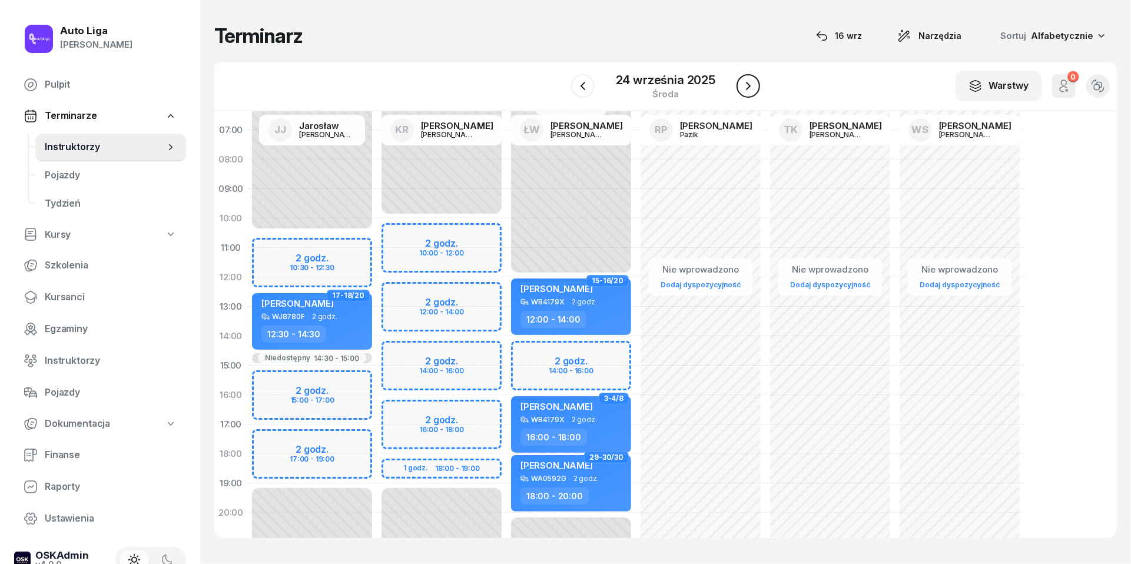
click at [747, 87] on icon "button" at bounding box center [748, 86] width 14 height 14
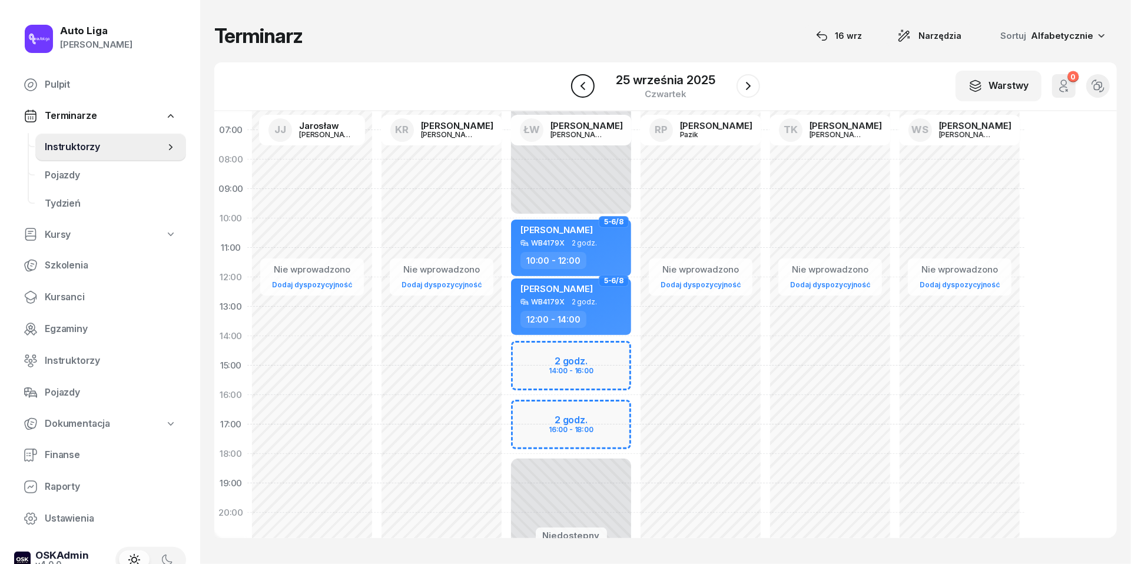
click at [583, 81] on icon "button" at bounding box center [583, 86] width 14 height 14
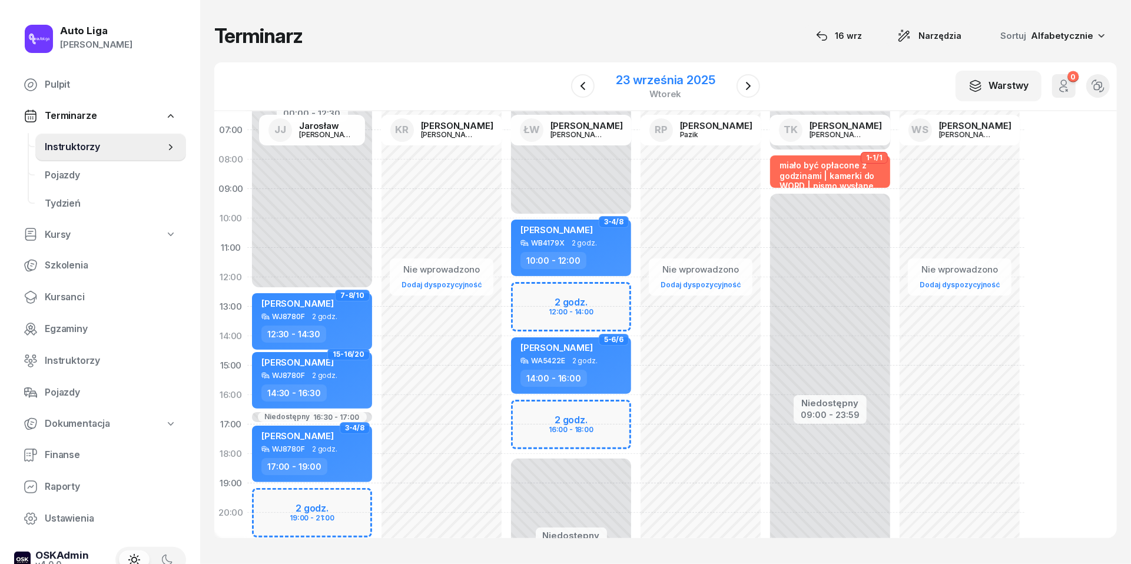
click at [670, 85] on div "23 września 2025" at bounding box center [665, 80] width 99 height 12
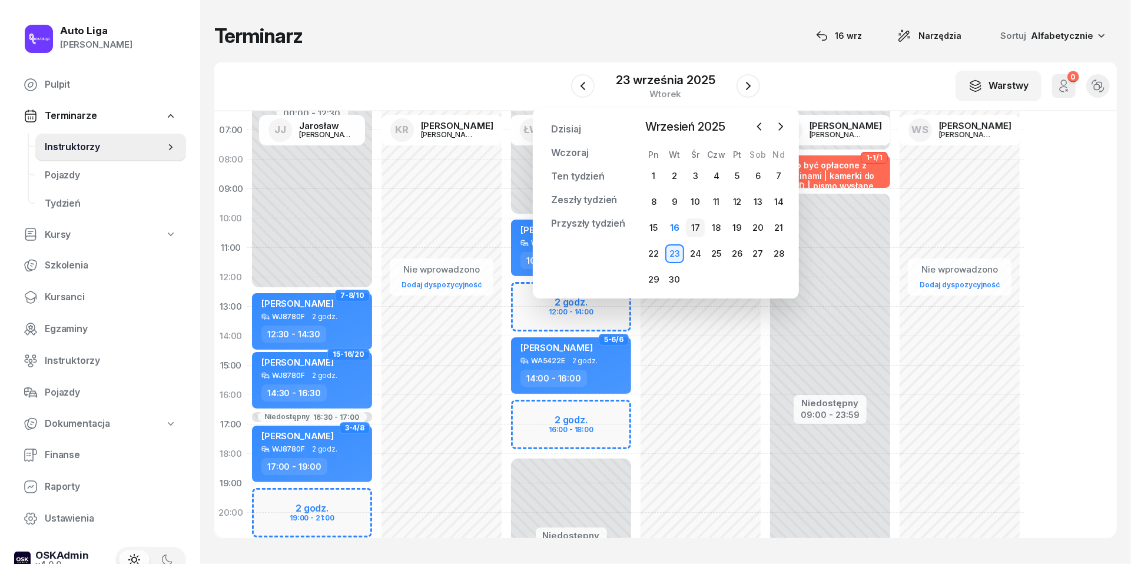
click at [696, 226] on div "17" at bounding box center [695, 227] width 19 height 19
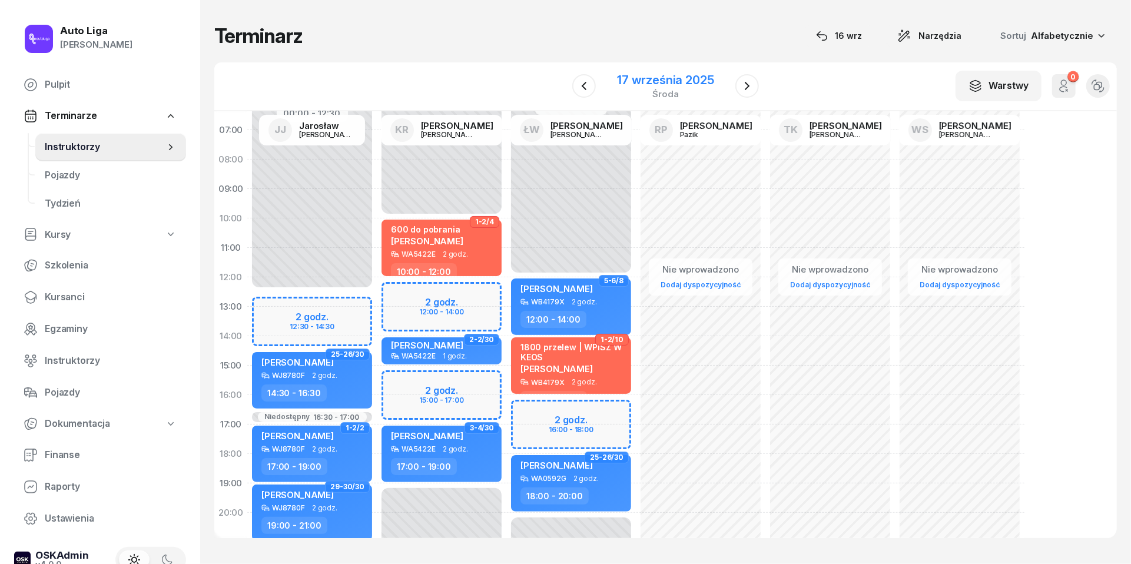
click at [678, 92] on div "środa" at bounding box center [665, 94] width 97 height 9
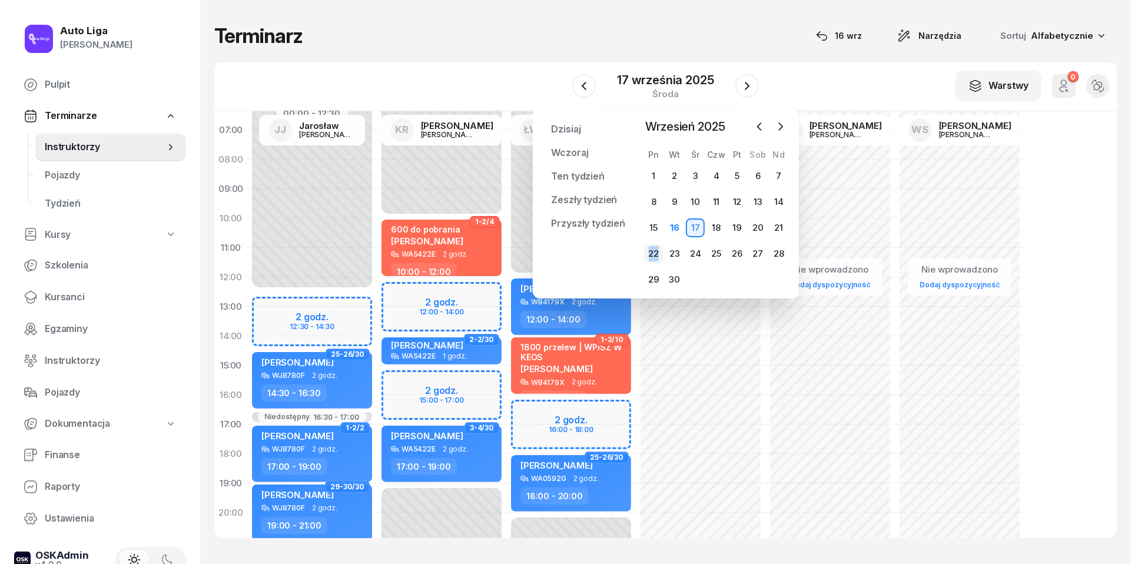
click at [660, 246] on div "22" at bounding box center [653, 253] width 19 height 19
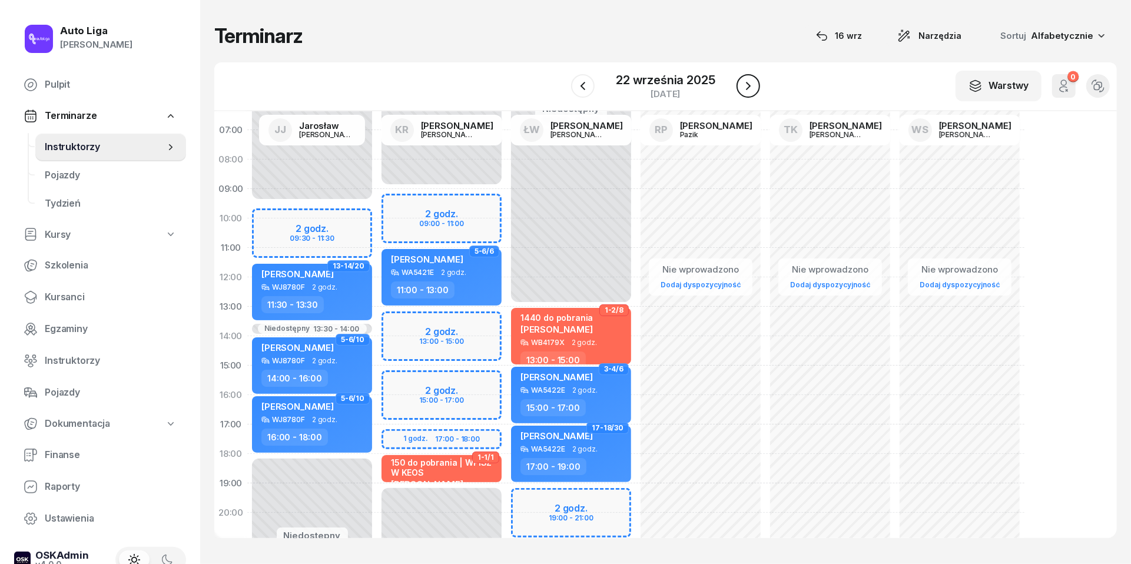
click at [747, 79] on icon "button" at bounding box center [748, 86] width 14 height 14
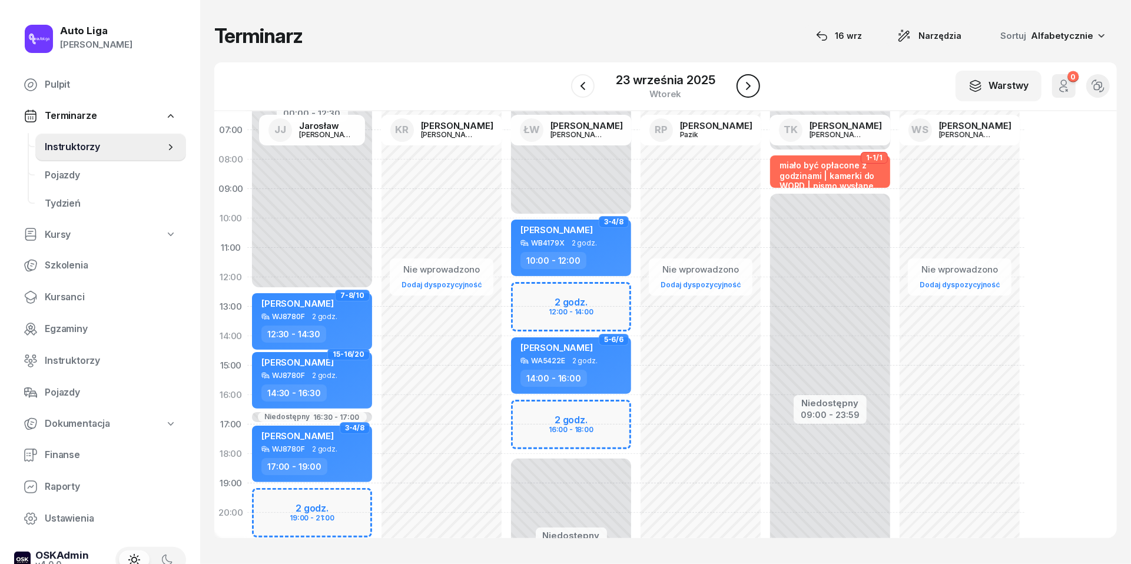
click at [747, 79] on icon "button" at bounding box center [748, 86] width 14 height 14
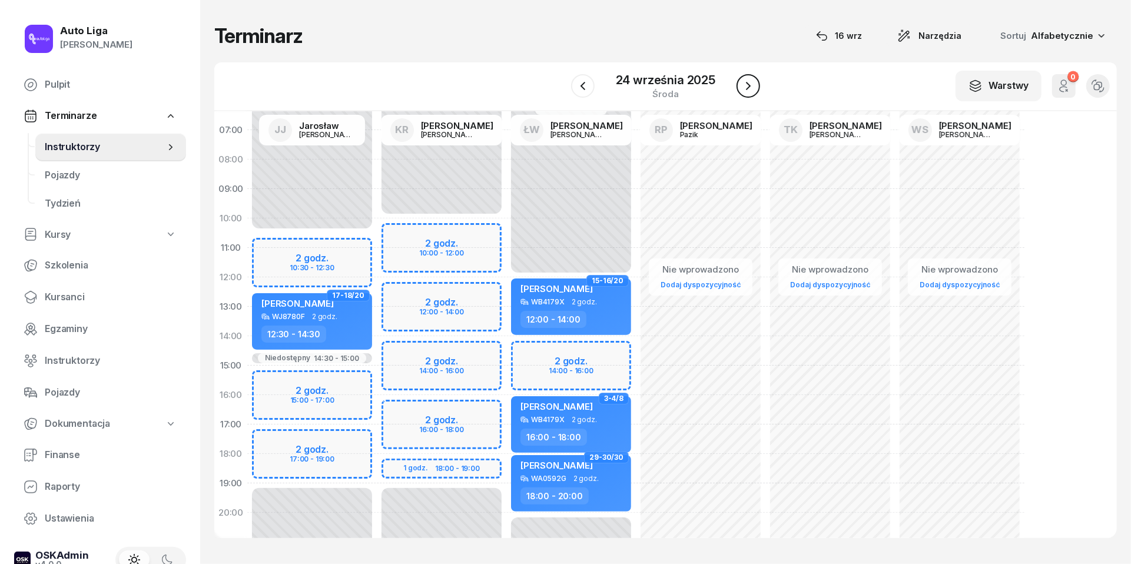
click at [747, 79] on icon "button" at bounding box center [748, 86] width 14 height 14
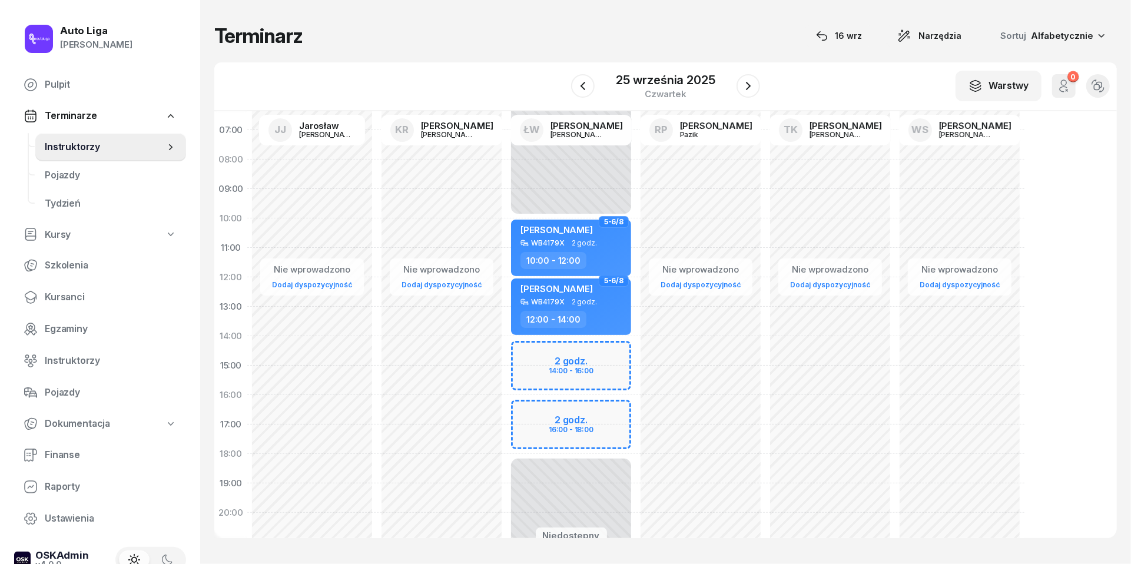
click at [673, 52] on div "Terminarz 16 wrz Narzędzia Sortuj Alfabetycznie W Wybierz JJ Jarosław Jakubczak…" at bounding box center [665, 281] width 903 height 562
click at [665, 71] on div "25 września 2025 czwartek" at bounding box center [665, 86] width 127 height 34
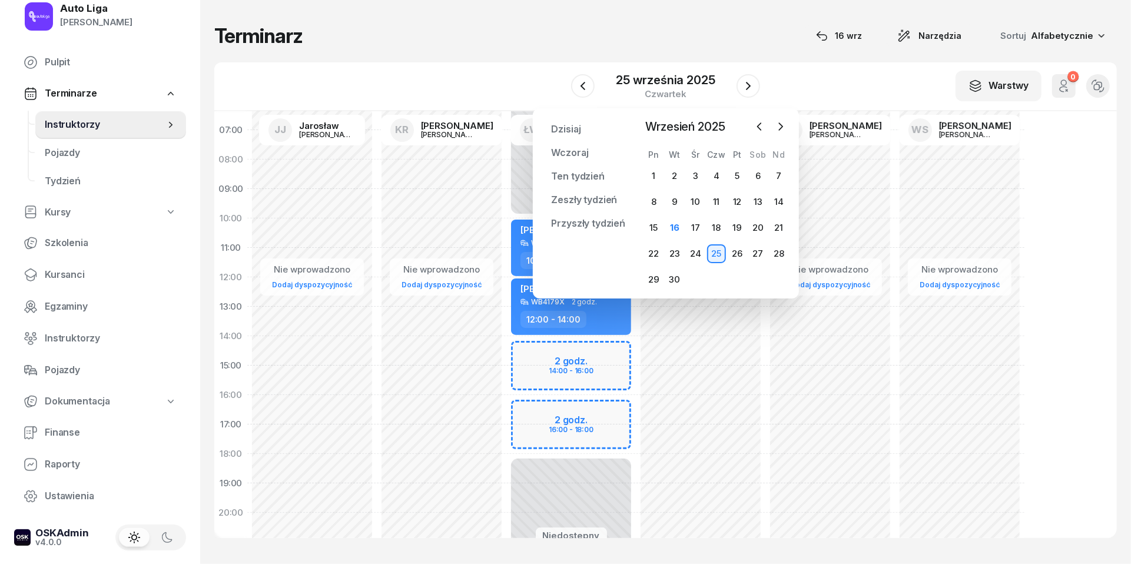
scroll to position [22, 0]
click at [168, 533] on icon "button" at bounding box center [167, 538] width 12 height 12
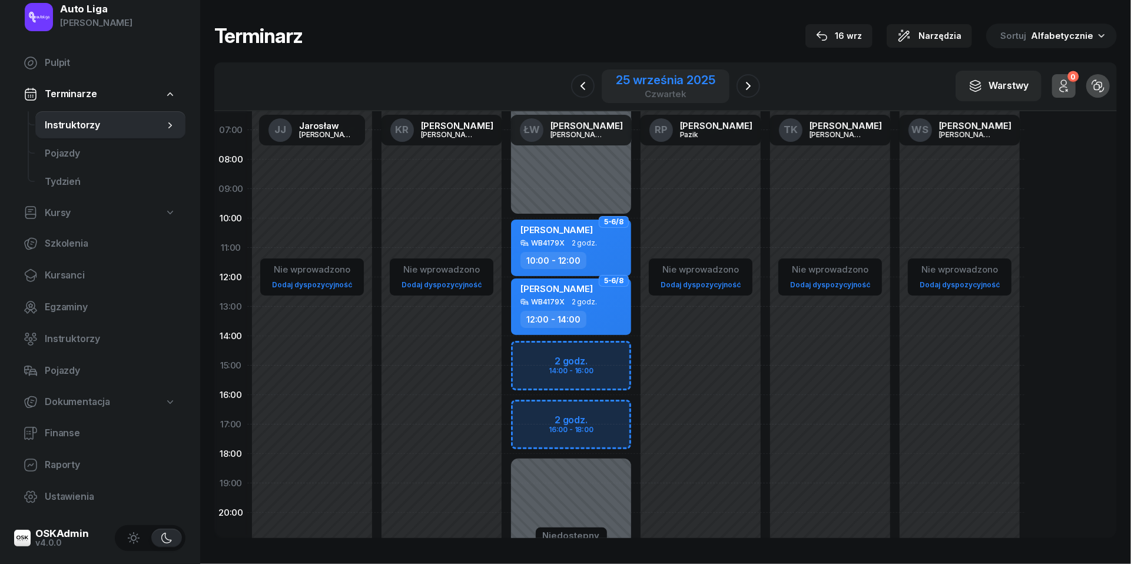
click at [663, 69] on div "25 września 2025 czwartek" at bounding box center [665, 86] width 127 height 34
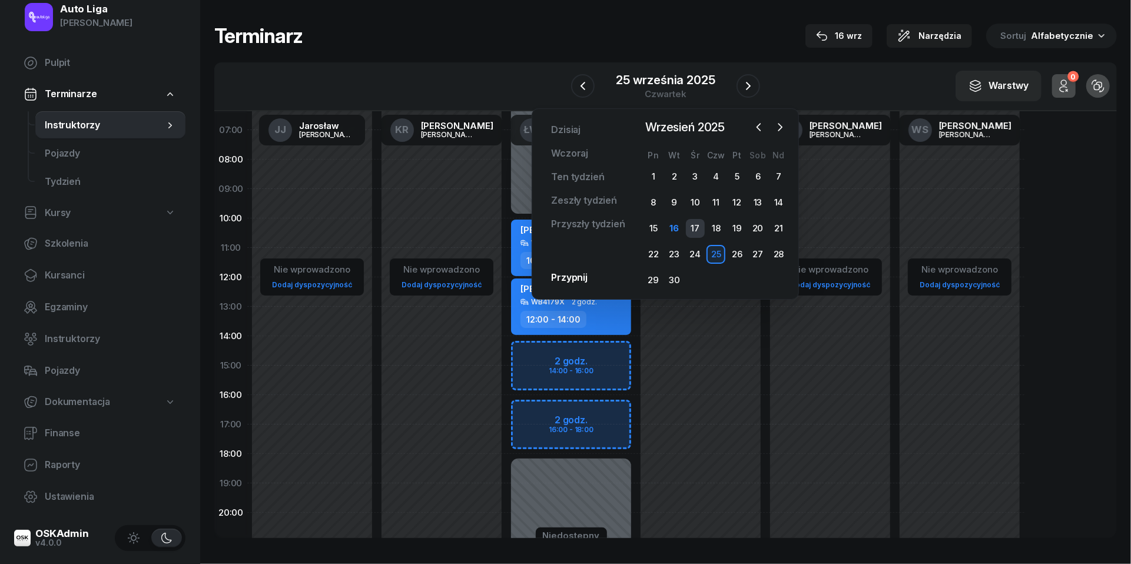
click at [696, 231] on div "17" at bounding box center [695, 228] width 19 height 19
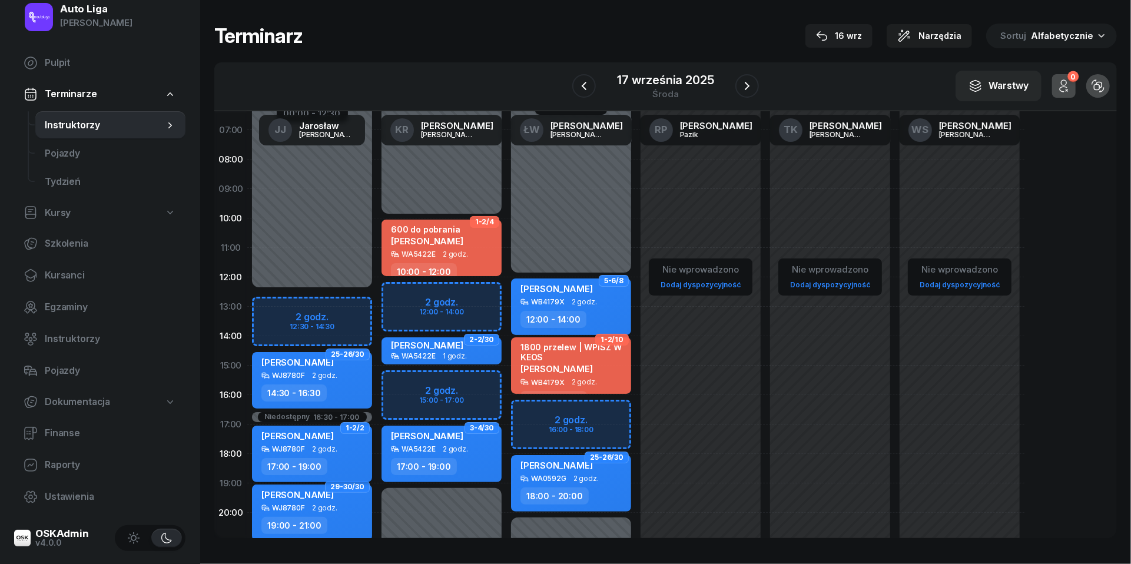
click at [347, 450] on div "WJ8780F 2 godz." at bounding box center [313, 449] width 104 height 8
select select "17"
select select "19"
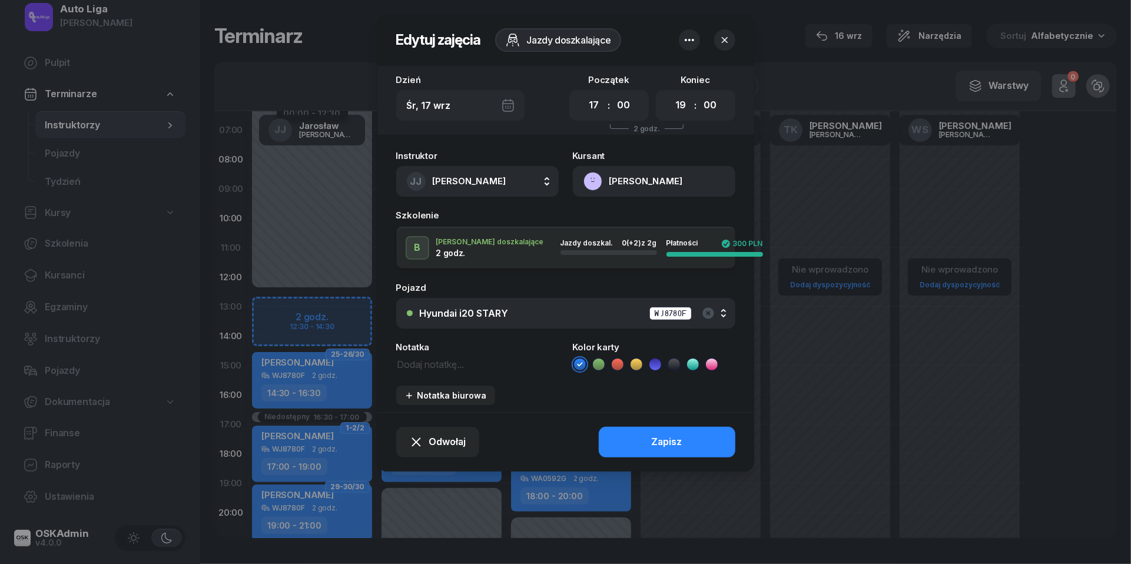
click at [729, 43] on icon "button" at bounding box center [725, 40] width 12 height 12
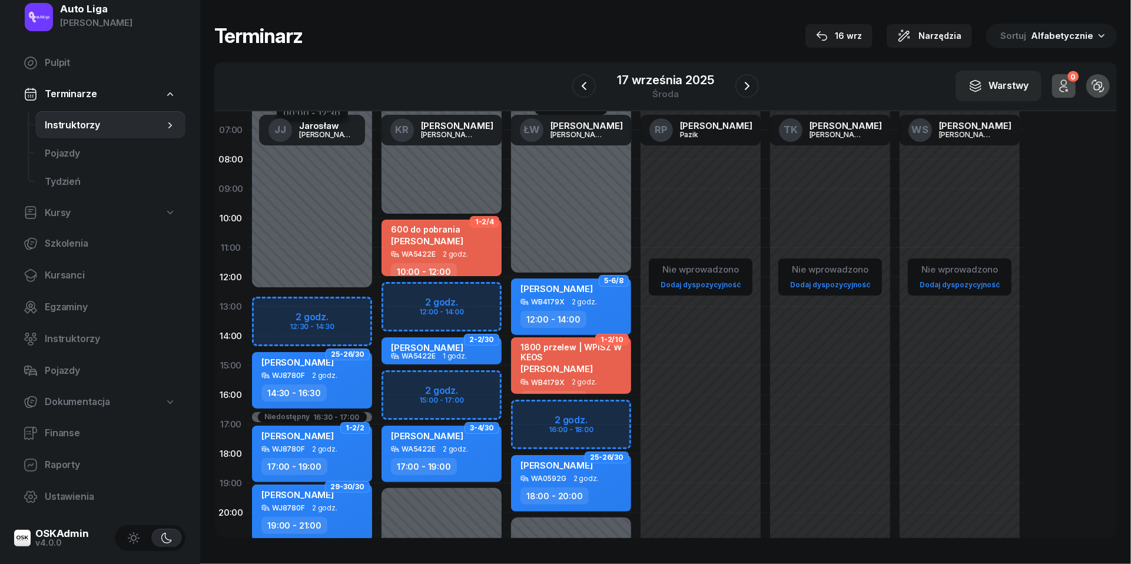
click at [422, 226] on div "600 do pobrania" at bounding box center [427, 229] width 72 height 10
select select "10"
select select "12"
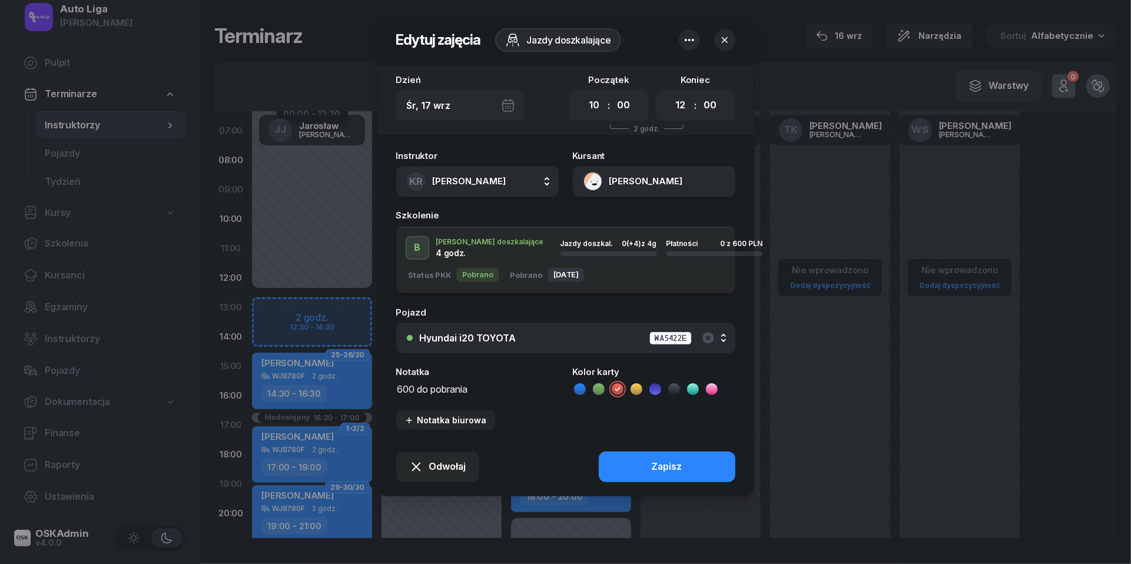
drag, startPoint x: 479, startPoint y: 389, endPoint x: 422, endPoint y: 390, distance: 57.7
click at [422, 390] on textarea "600 do pobrania" at bounding box center [477, 388] width 163 height 15
type textarea "600 przelew"
click at [696, 469] on button "Zapisz" at bounding box center [667, 467] width 137 height 31
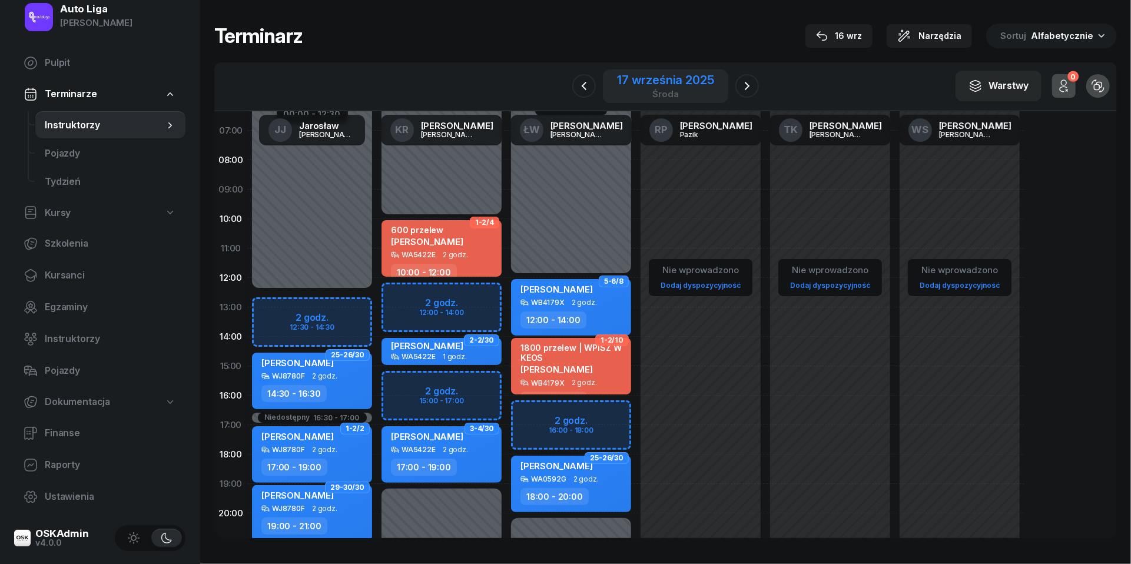
click at [655, 90] on div "środa" at bounding box center [665, 94] width 97 height 9
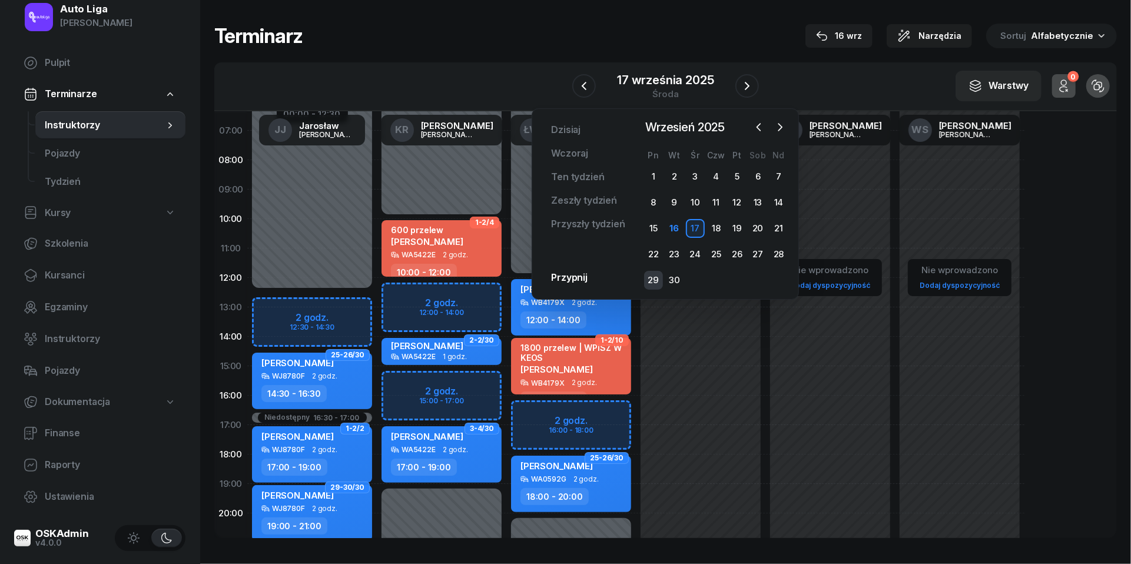
click at [654, 277] on div "29" at bounding box center [653, 280] width 19 height 19
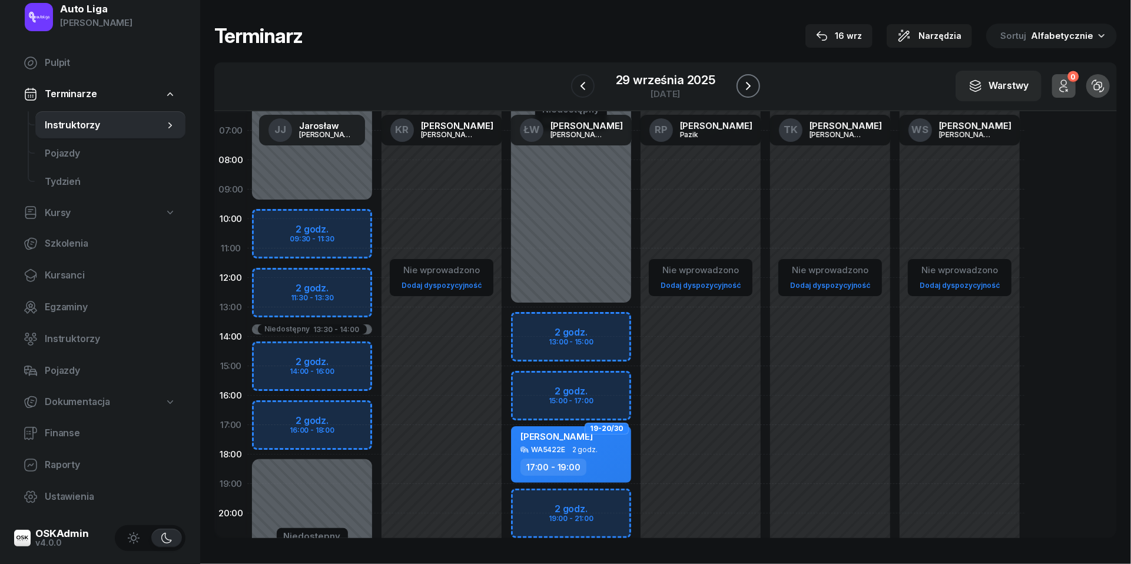
click at [752, 77] on button "button" at bounding box center [749, 86] width 24 height 24
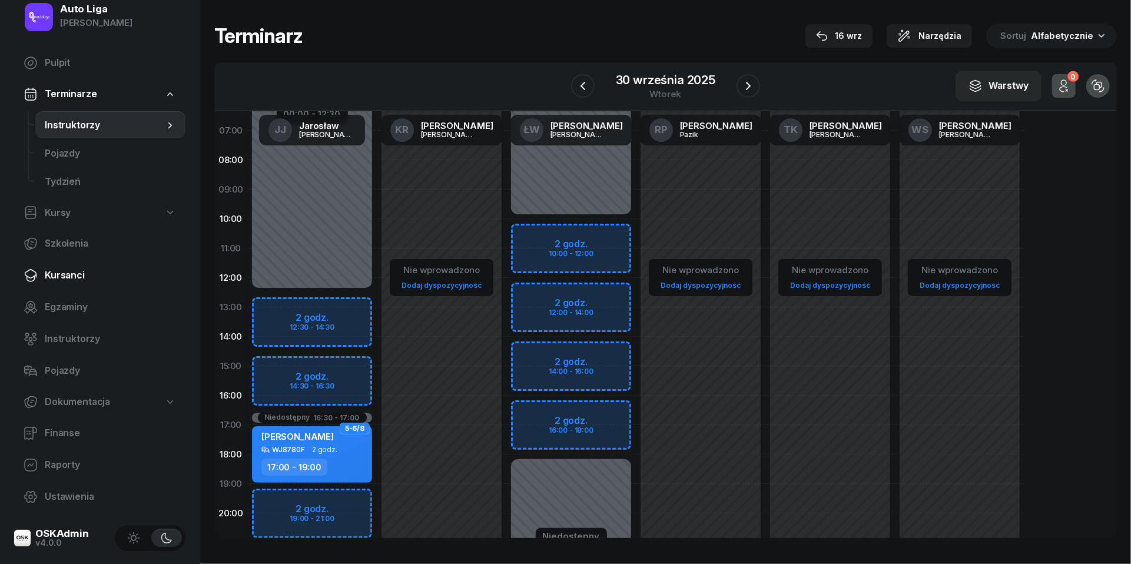
click at [69, 280] on span "Kursanci" at bounding box center [110, 275] width 131 height 15
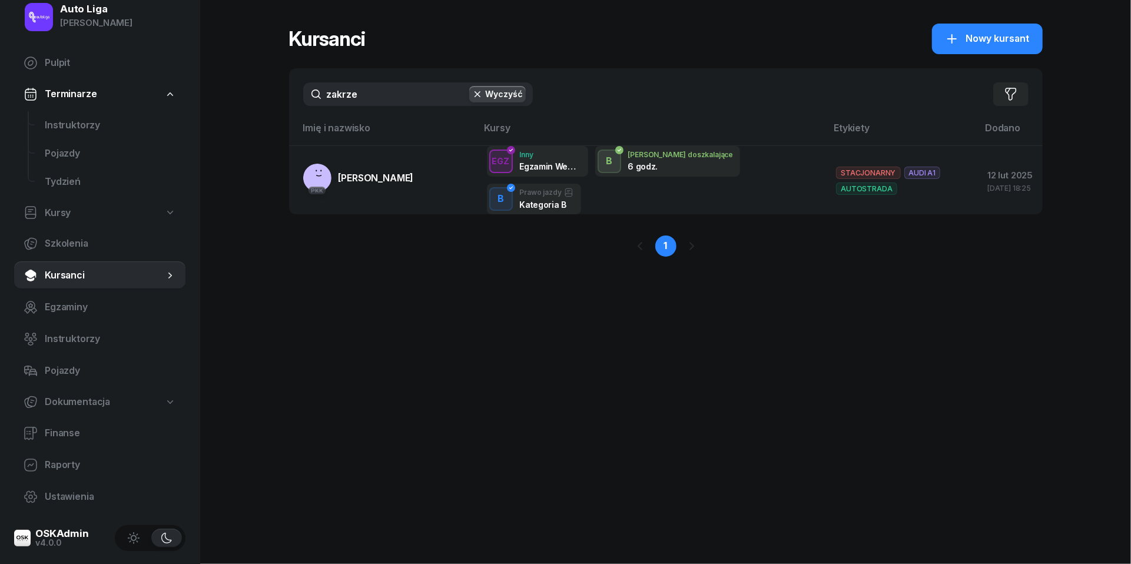
click at [391, 104] on input "zakrze" at bounding box center [418, 94] width 230 height 24
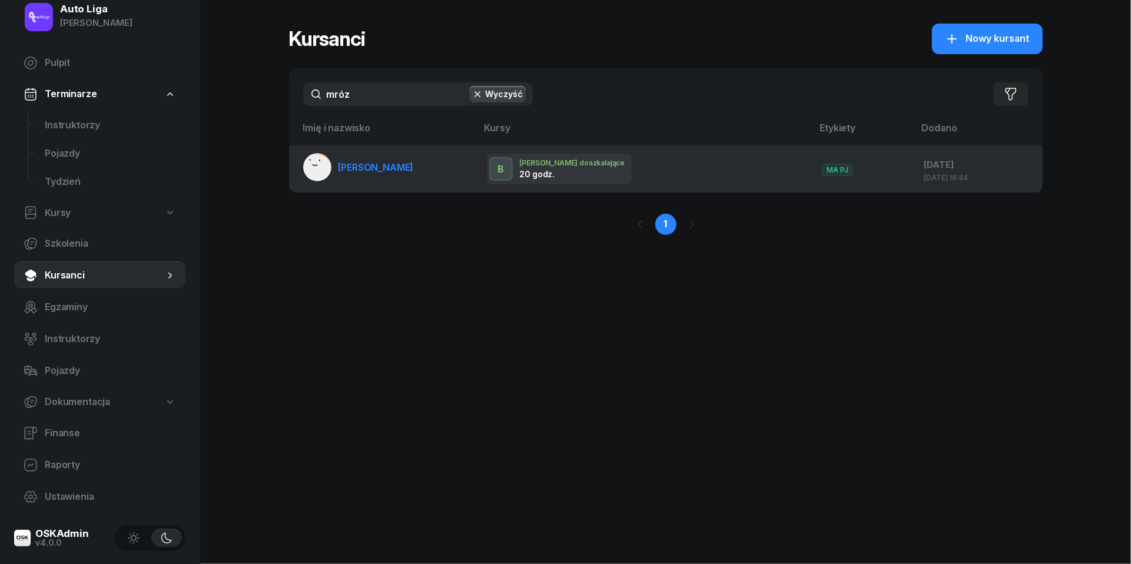
type input "mróz"
click at [370, 161] on span "Mariola Mróz" at bounding box center [376, 167] width 75 height 12
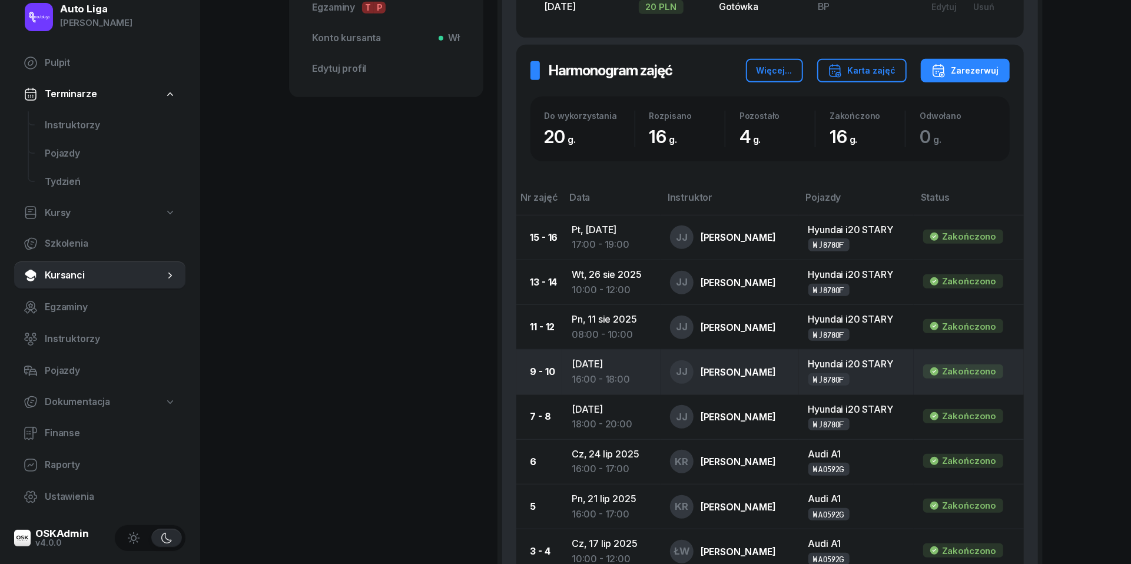
scroll to position [481, 0]
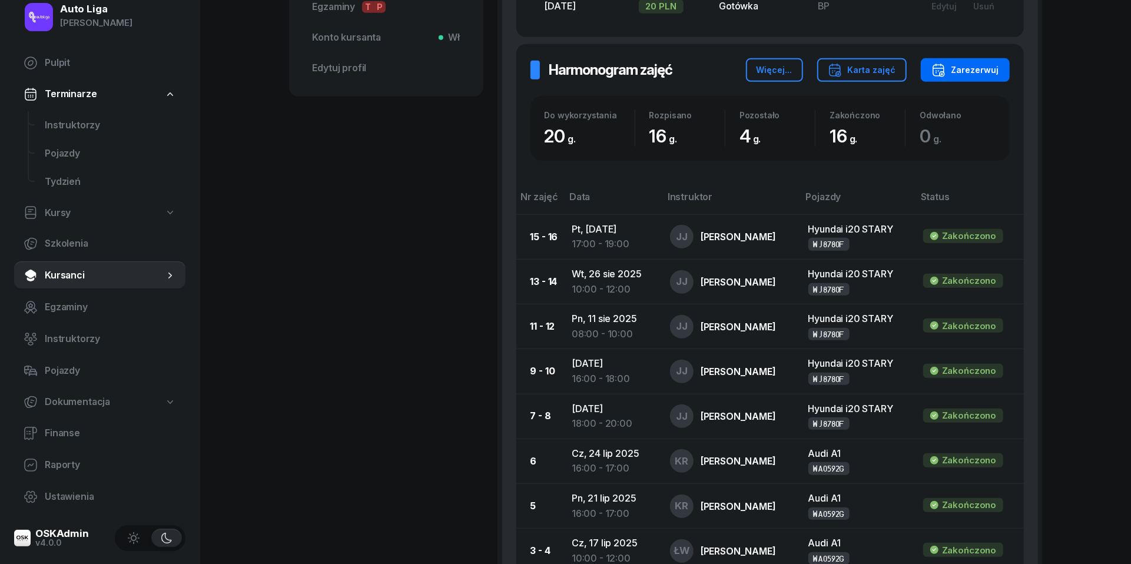
click at [984, 65] on div "Zarezerwuj" at bounding box center [966, 70] width 68 height 14
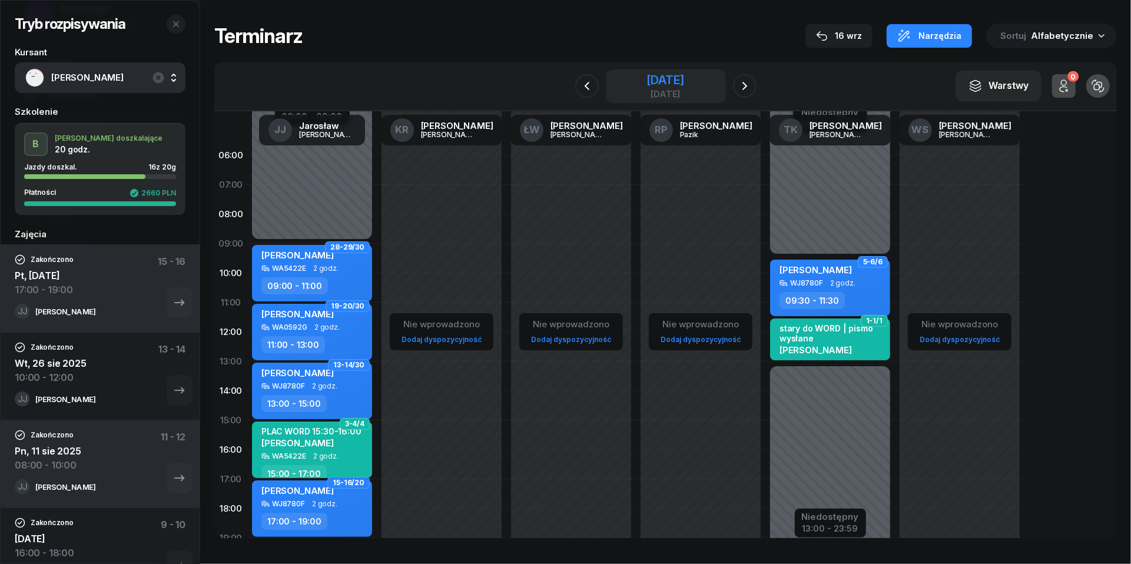
click at [653, 82] on div "29 sierpnia 2025" at bounding box center [666, 80] width 38 height 12
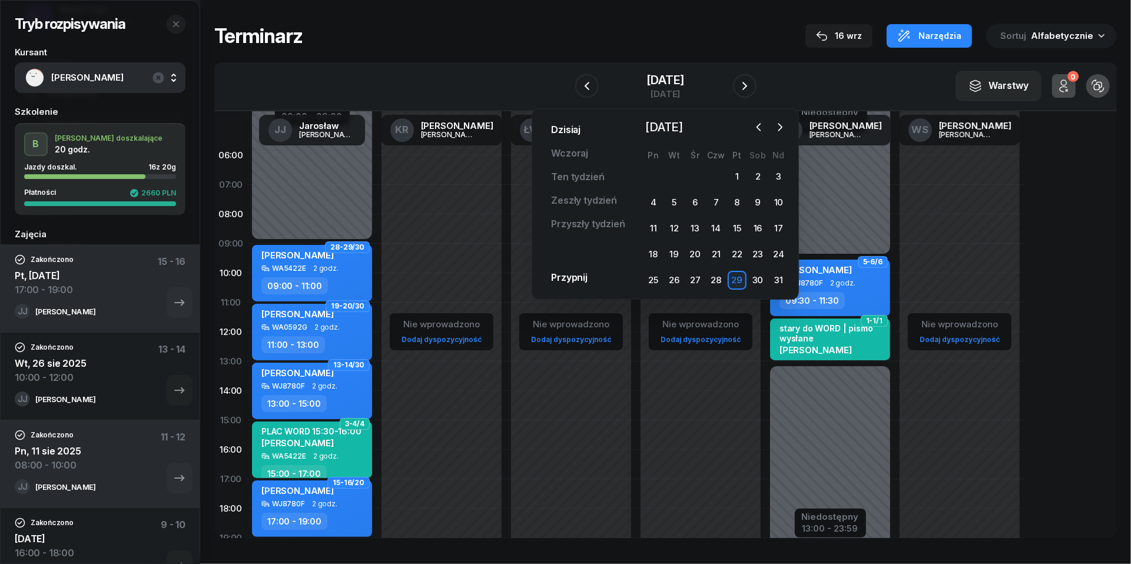
click at [571, 130] on link "Dzisiaj" at bounding box center [566, 130] width 48 height 24
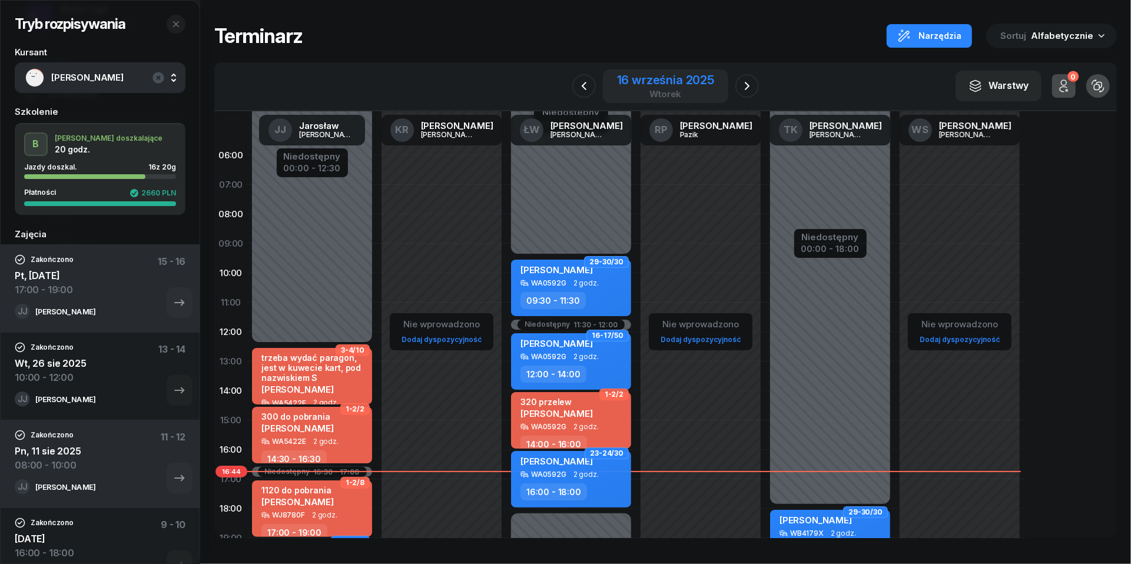
click at [654, 97] on div "wtorek" at bounding box center [665, 94] width 97 height 9
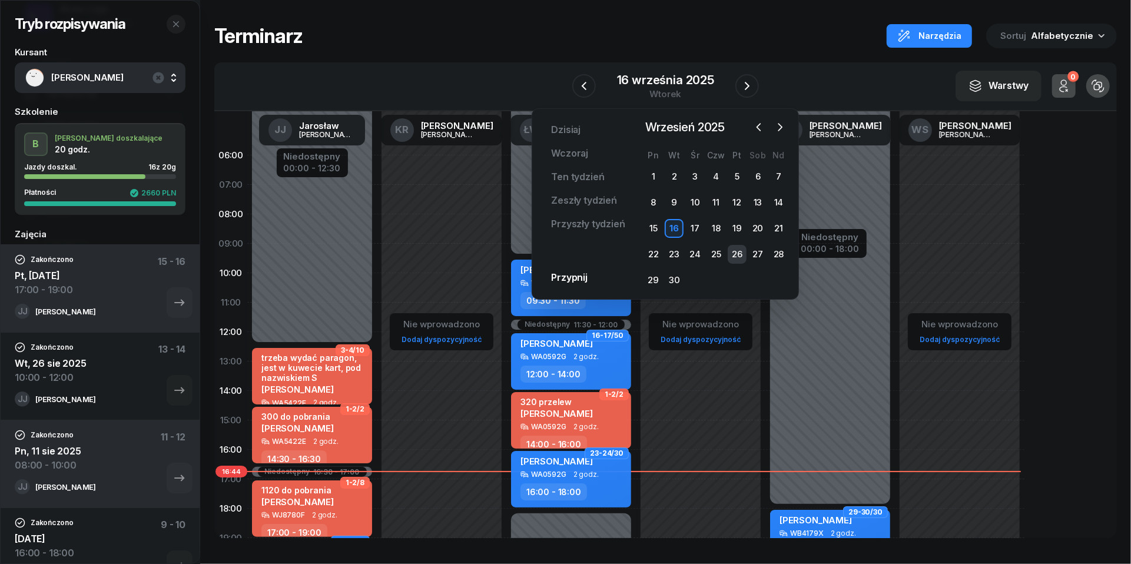
click at [737, 250] on div "26" at bounding box center [737, 254] width 19 height 19
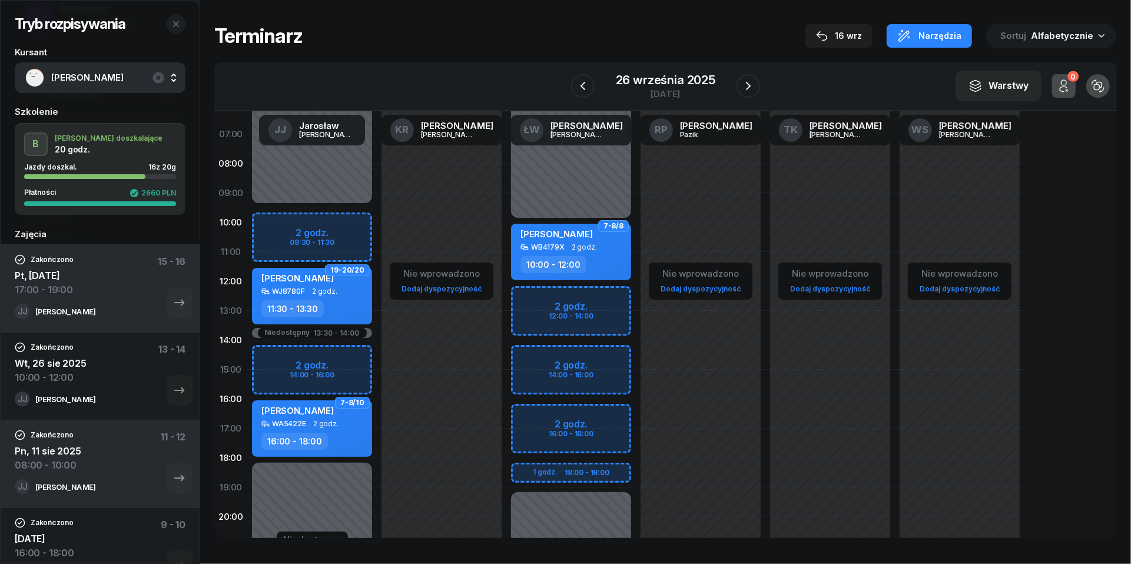
scroll to position [52, 0]
click at [340, 418] on div "Rafał Czajka" at bounding box center [313, 411] width 104 height 15
select select "16"
select select "18"
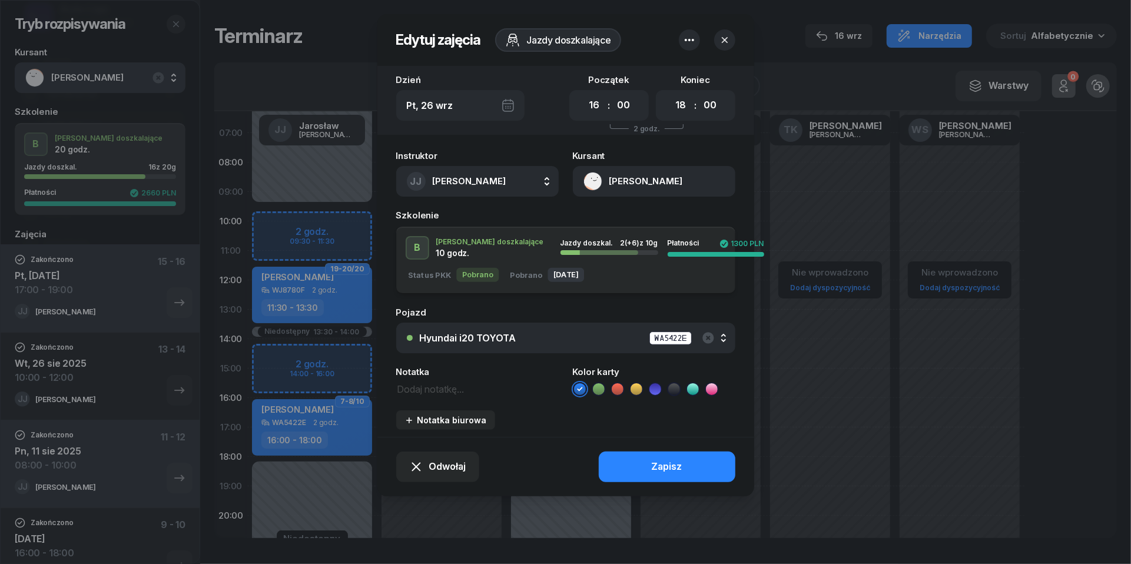
click at [506, 182] on span "[PERSON_NAME]" at bounding box center [470, 181] width 74 height 11
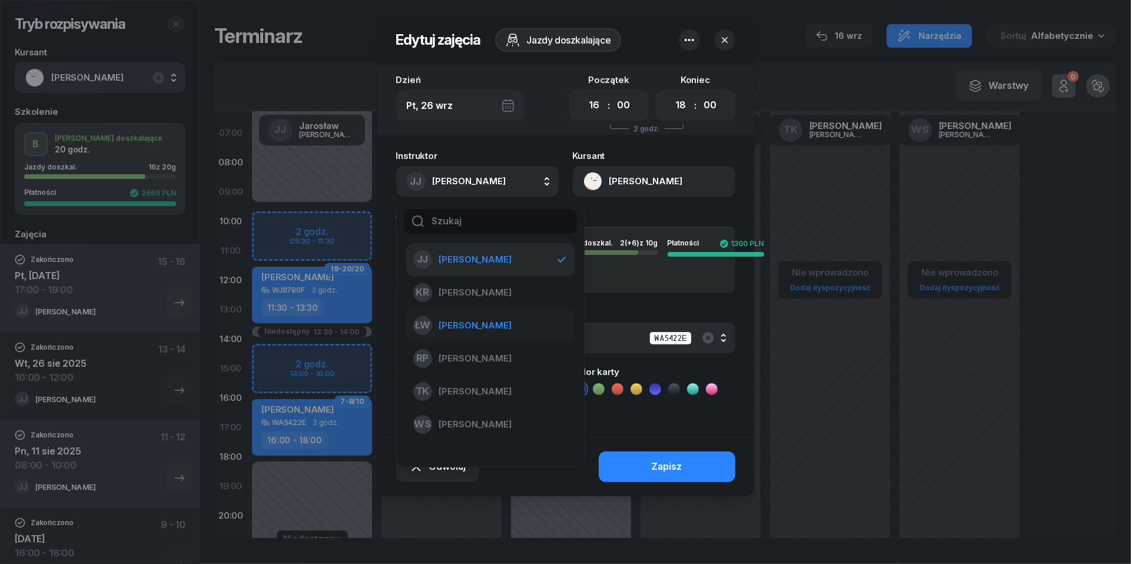
click at [476, 318] on span "[PERSON_NAME]" at bounding box center [475, 325] width 72 height 15
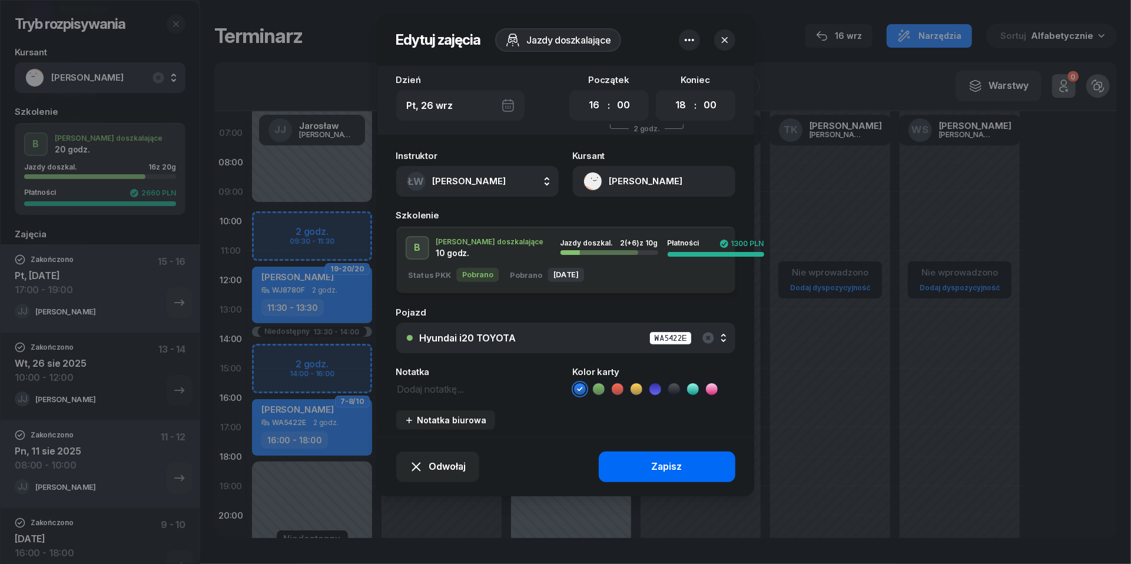
click at [669, 463] on div "Zapisz" at bounding box center [667, 466] width 31 height 15
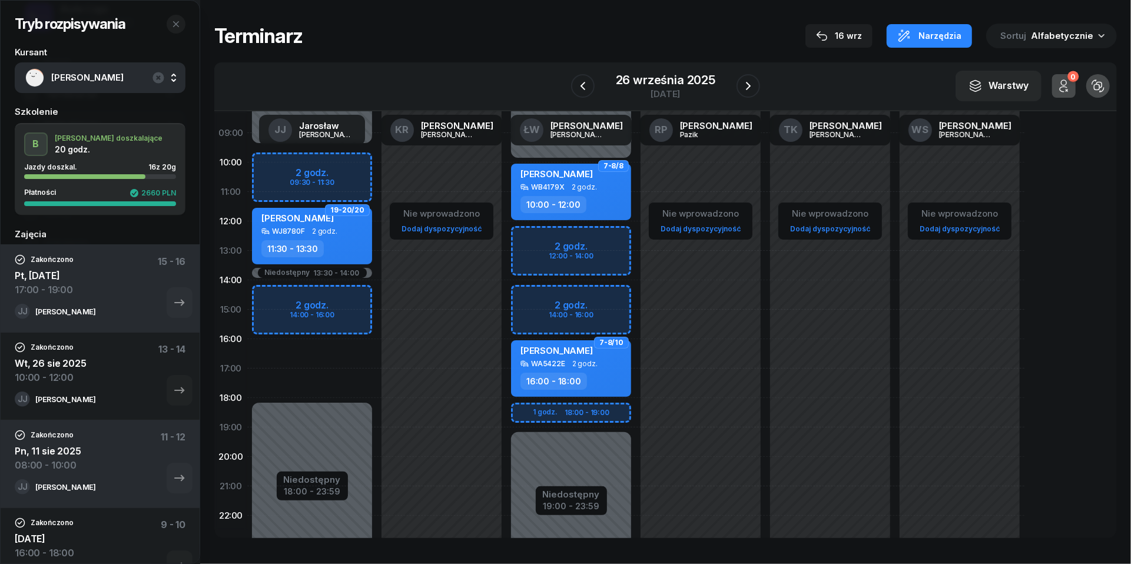
scroll to position [111, 0]
click at [556, 505] on div "19:00 - 23:59" at bounding box center [571, 504] width 57 height 12
select select "10"
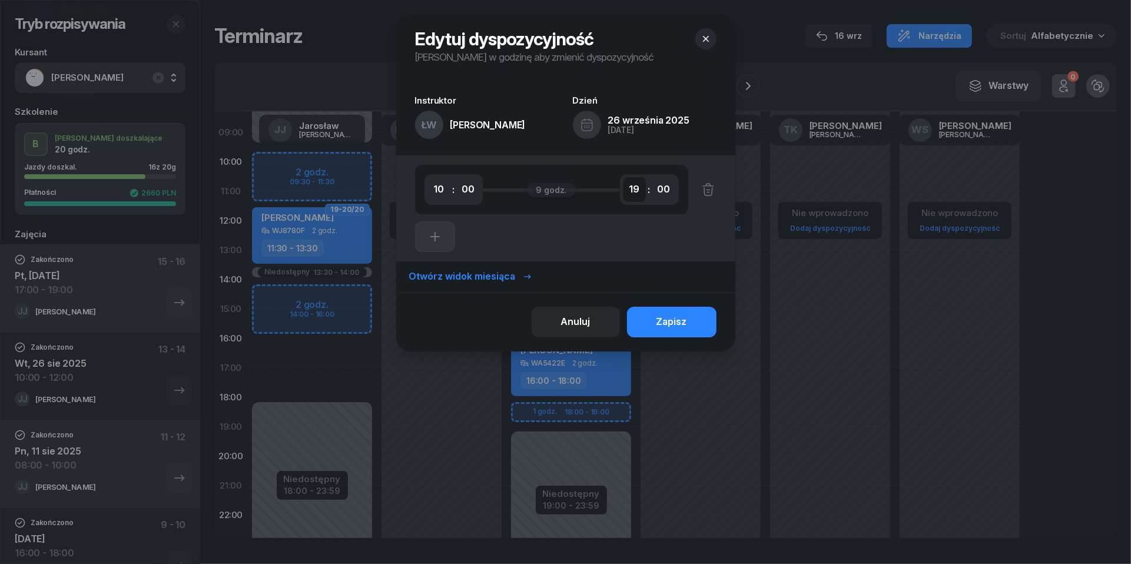
select select "20"
click at [681, 324] on div "Zapisz" at bounding box center [672, 321] width 31 height 15
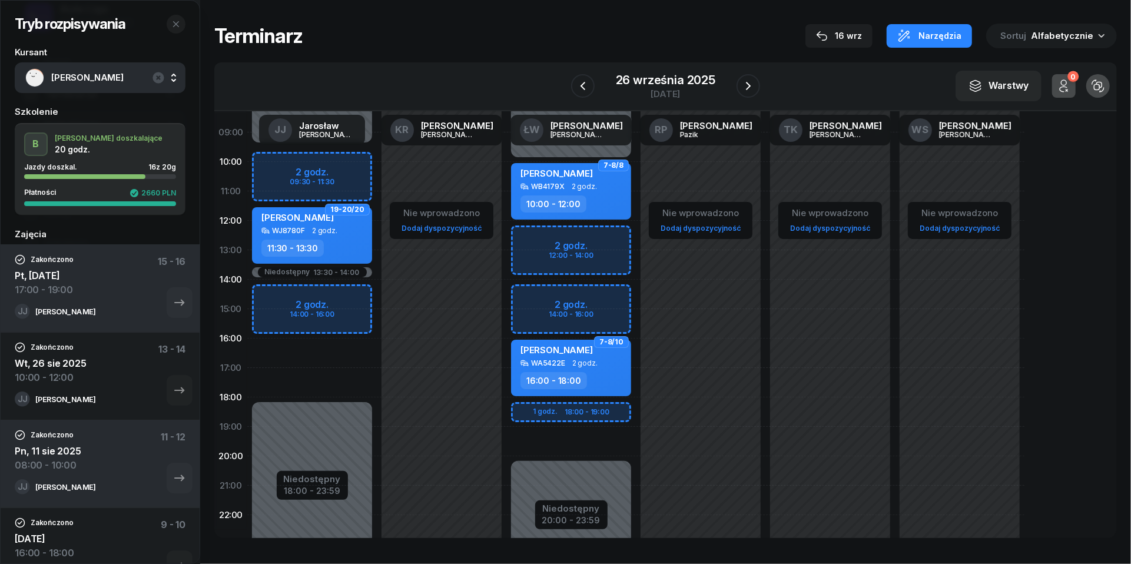
click at [271, 355] on div "Niedostępny 00:00 - 09:30 Niedostępny 18:00 - 23:59 Niedostępny 13:30 - 14:00 2…" at bounding box center [312, 308] width 130 height 559
select select "16"
select select "18"
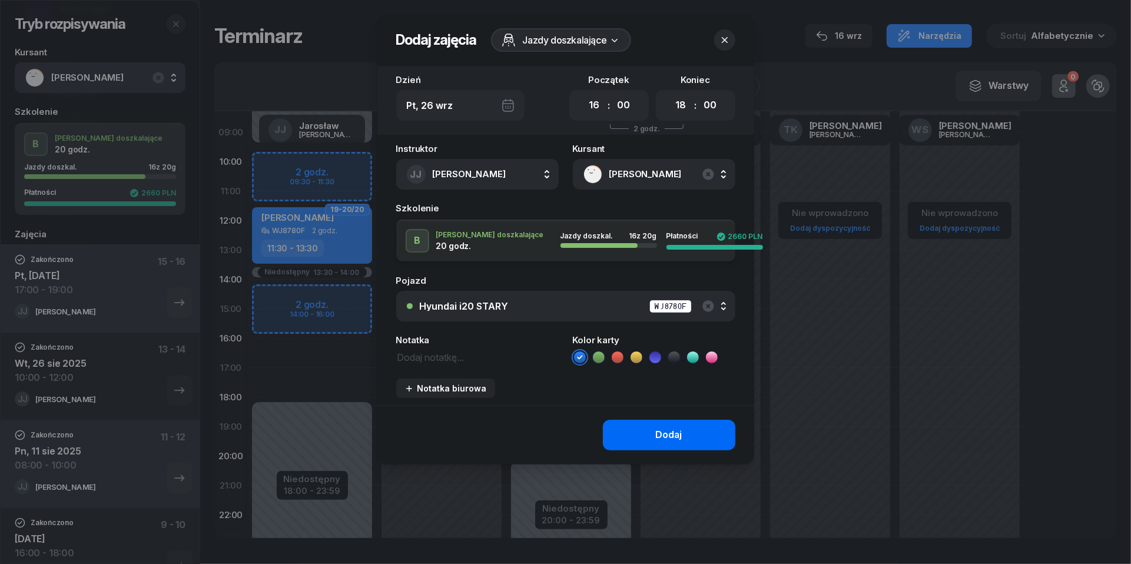
click at [681, 432] on div "Dodaj" at bounding box center [669, 435] width 27 height 15
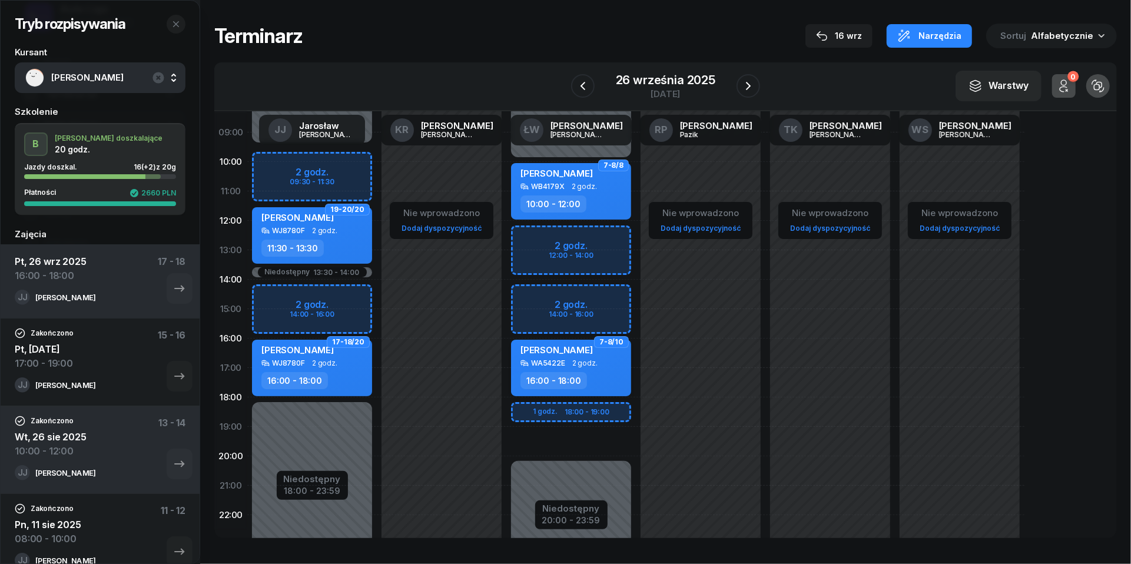
click at [565, 356] on div "Rafał Czajka" at bounding box center [557, 352] width 72 height 15
select select "16"
select select "18"
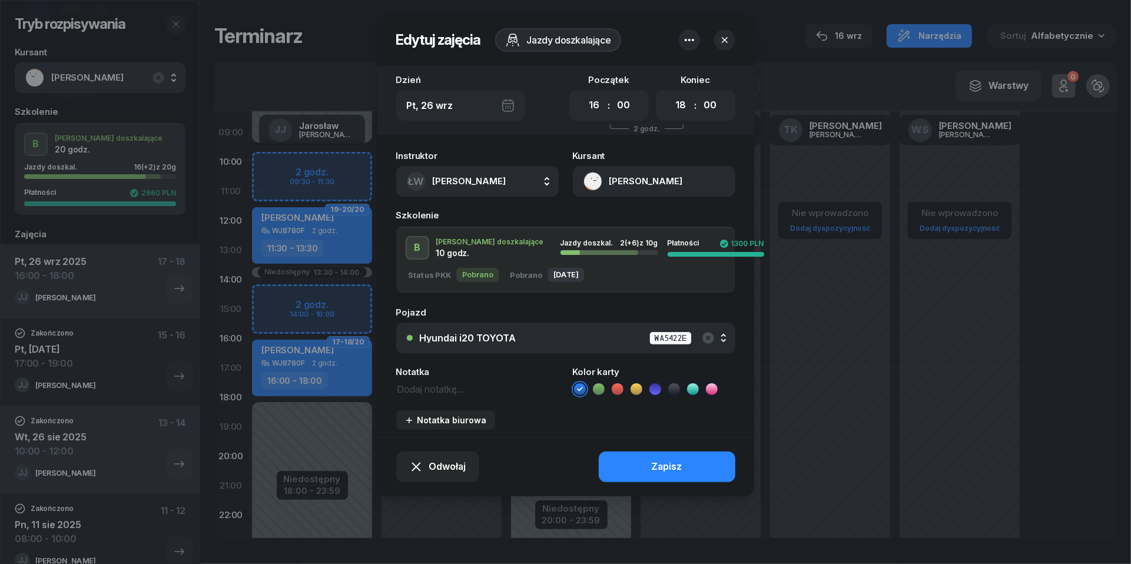
click at [594, 183] on button "Rafał Czajka" at bounding box center [654, 181] width 163 height 31
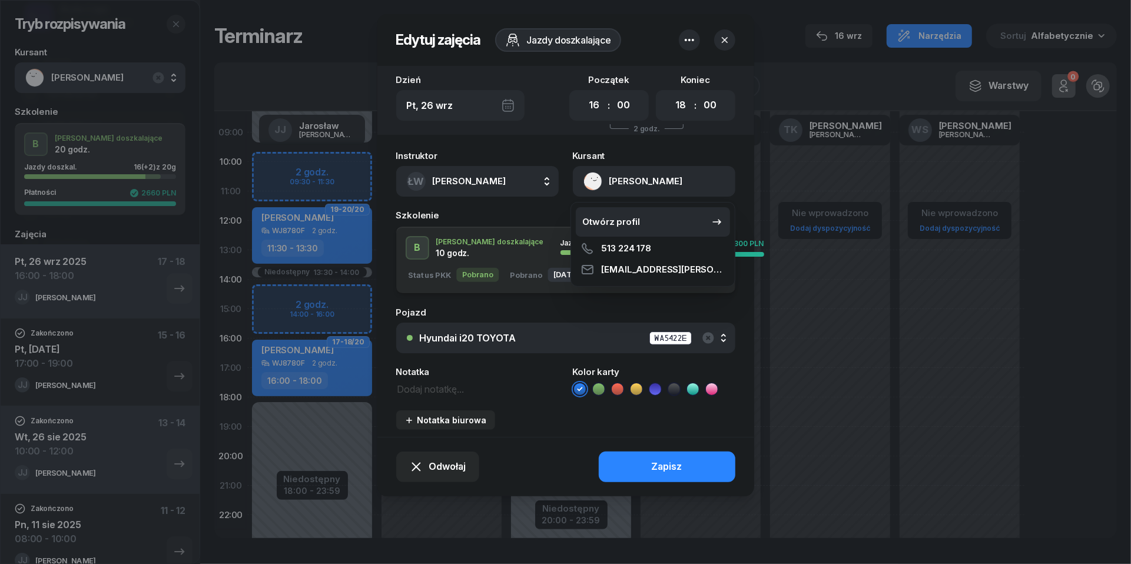
click at [597, 220] on div "Otwórz profil" at bounding box center [611, 221] width 57 height 15
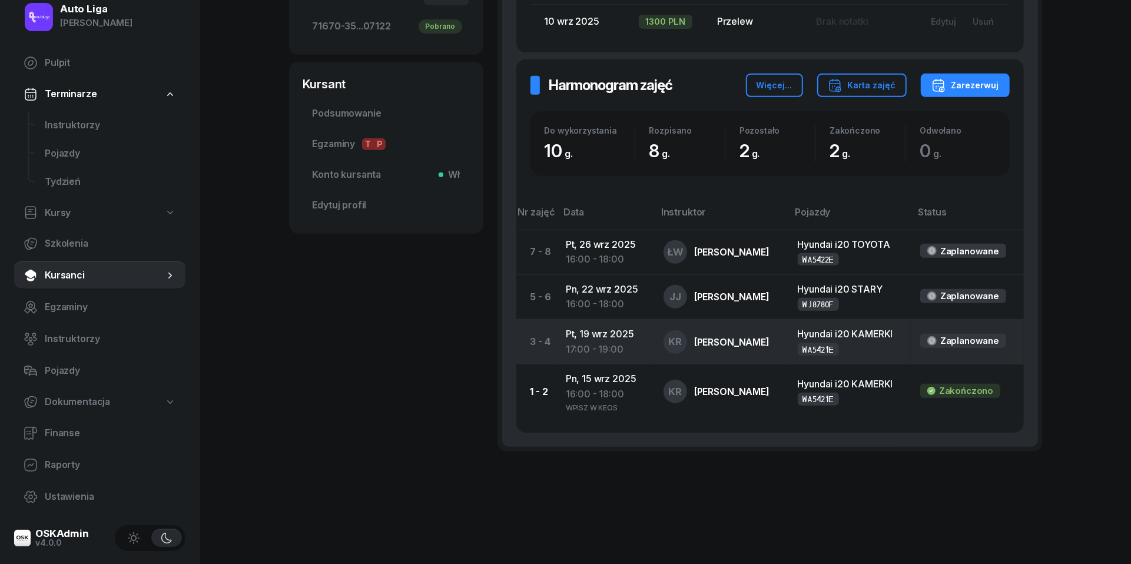
scroll to position [382, 0]
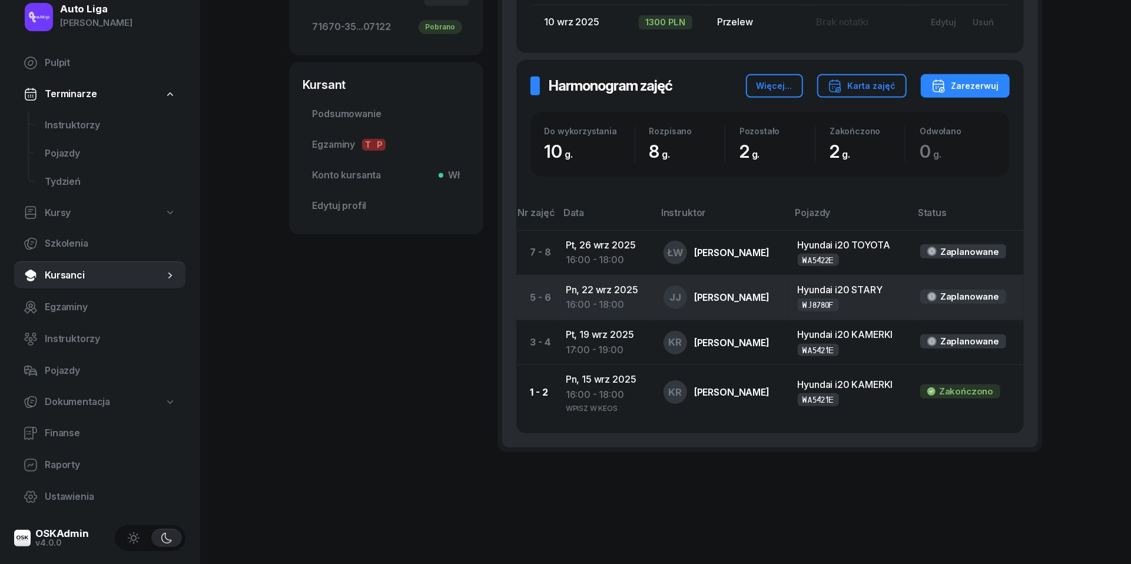
click at [721, 293] on div "[PERSON_NAME]" at bounding box center [731, 297] width 75 height 9
click at [601, 287] on td "Pn, 22 wrz 2025 16:00 - 18:00" at bounding box center [606, 297] width 98 height 45
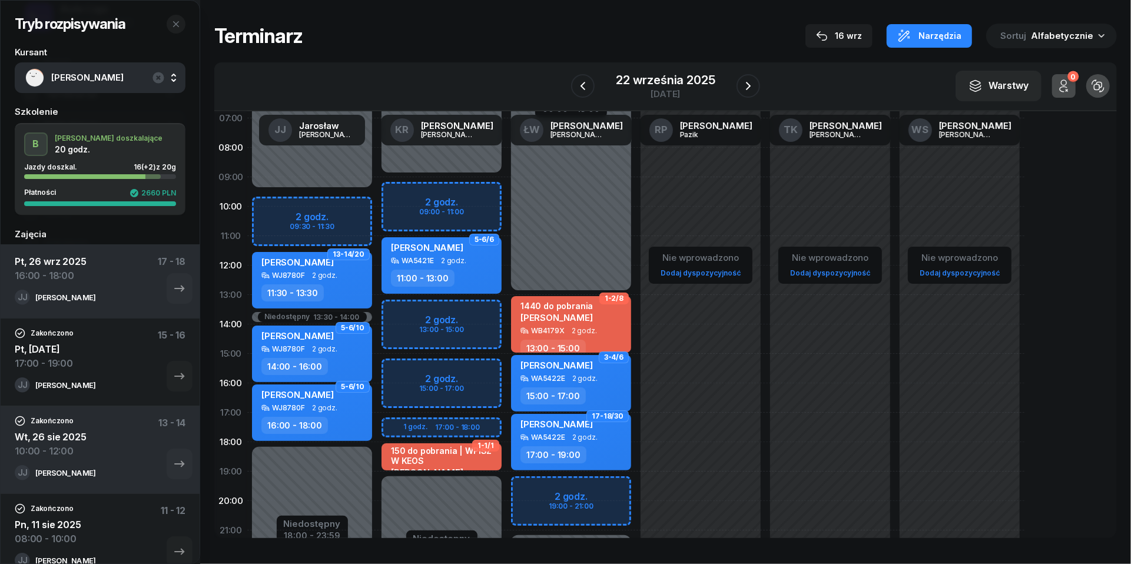
scroll to position [69, 0]
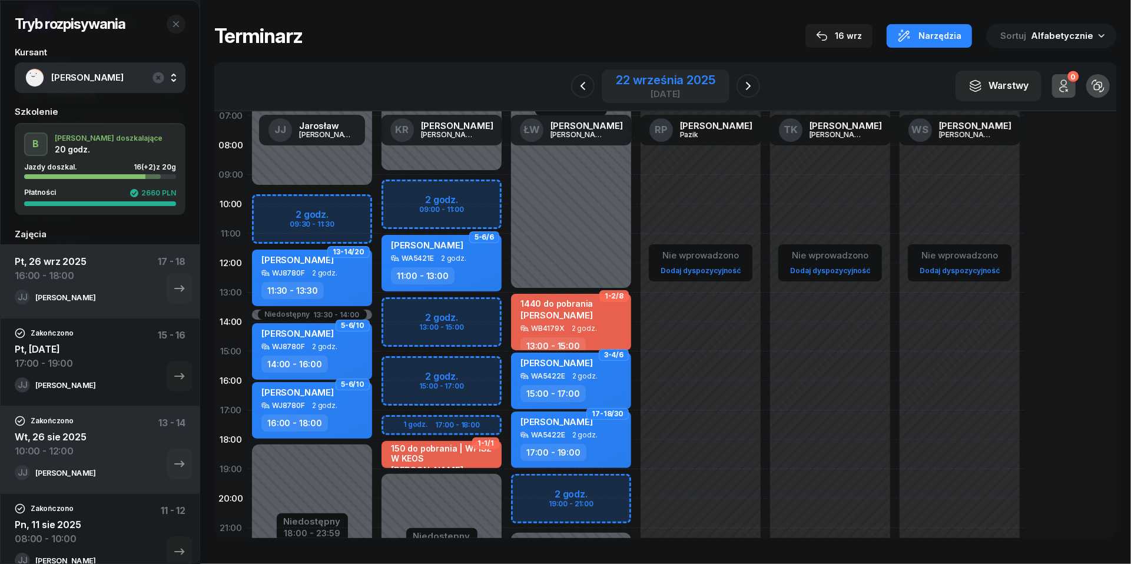
click at [629, 97] on div "[DATE]" at bounding box center [665, 94] width 99 height 9
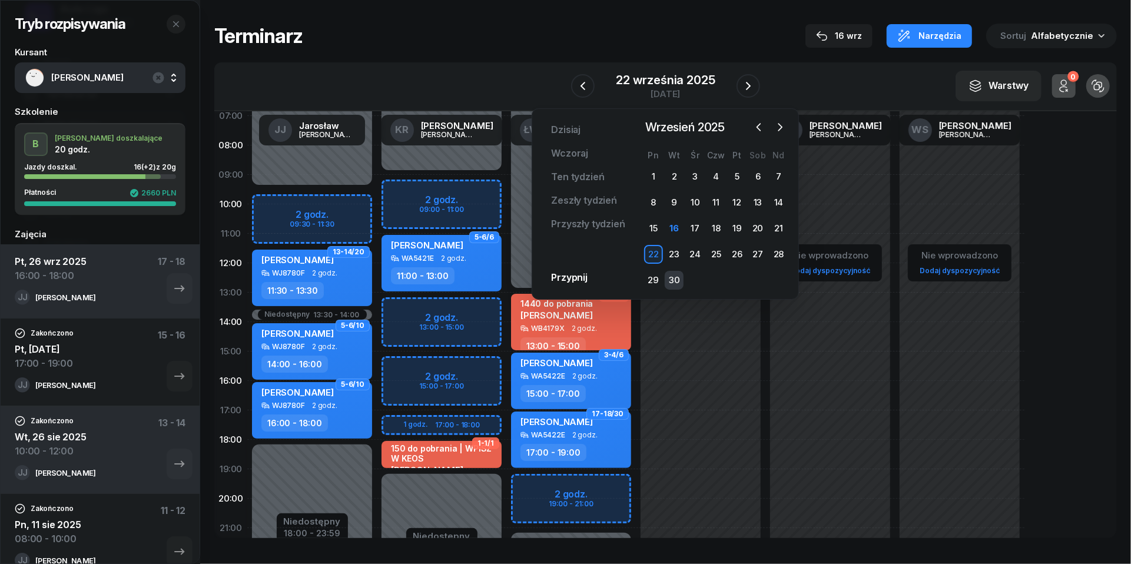
click at [676, 277] on div "30" at bounding box center [674, 280] width 19 height 19
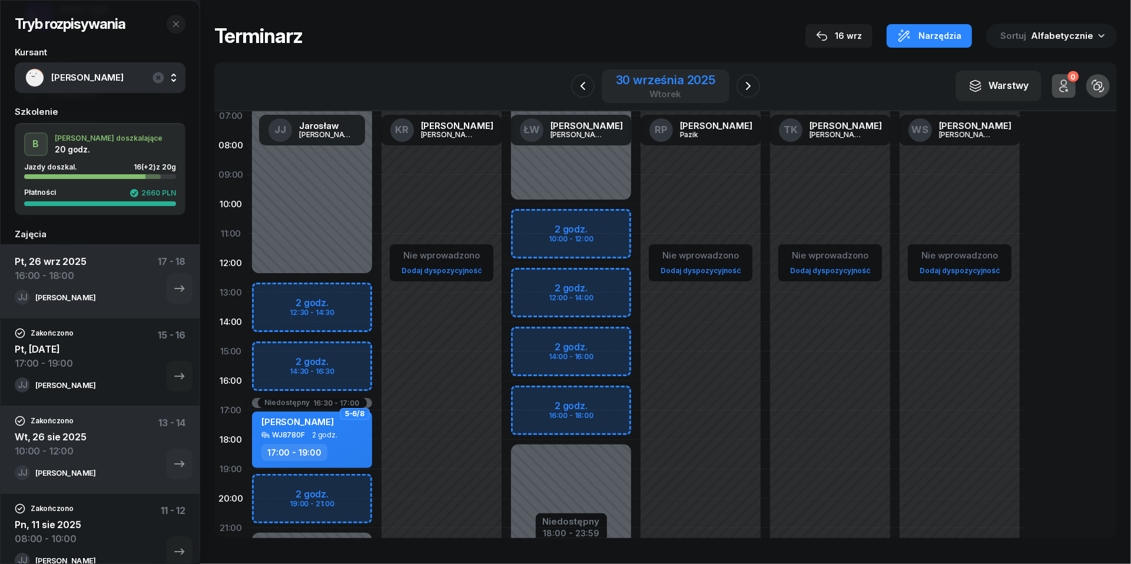
click at [660, 90] on div "wtorek" at bounding box center [666, 94] width 100 height 9
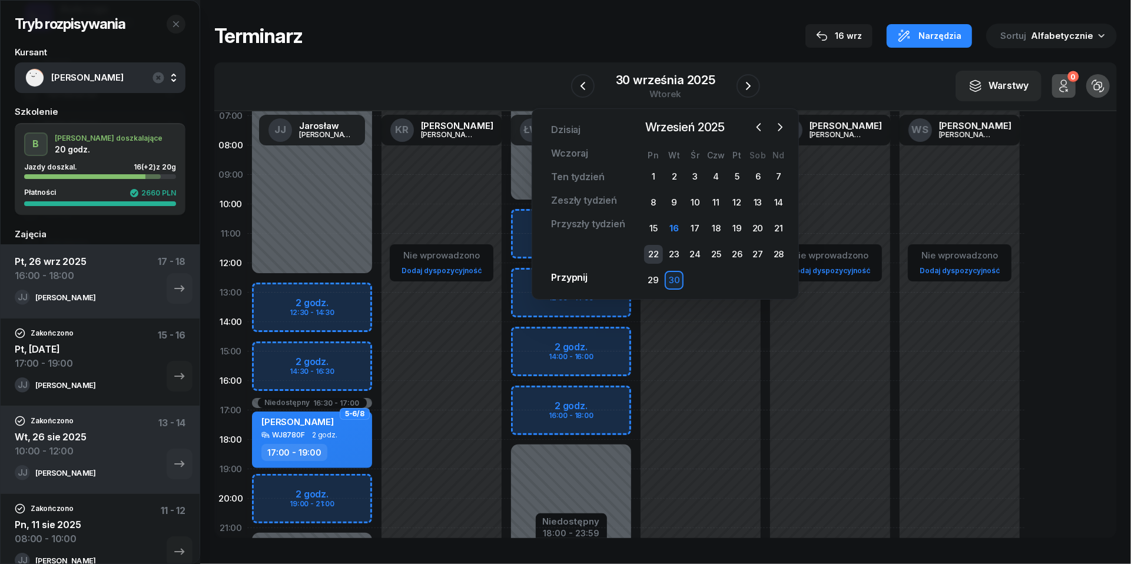
click at [658, 253] on div "22" at bounding box center [653, 254] width 19 height 19
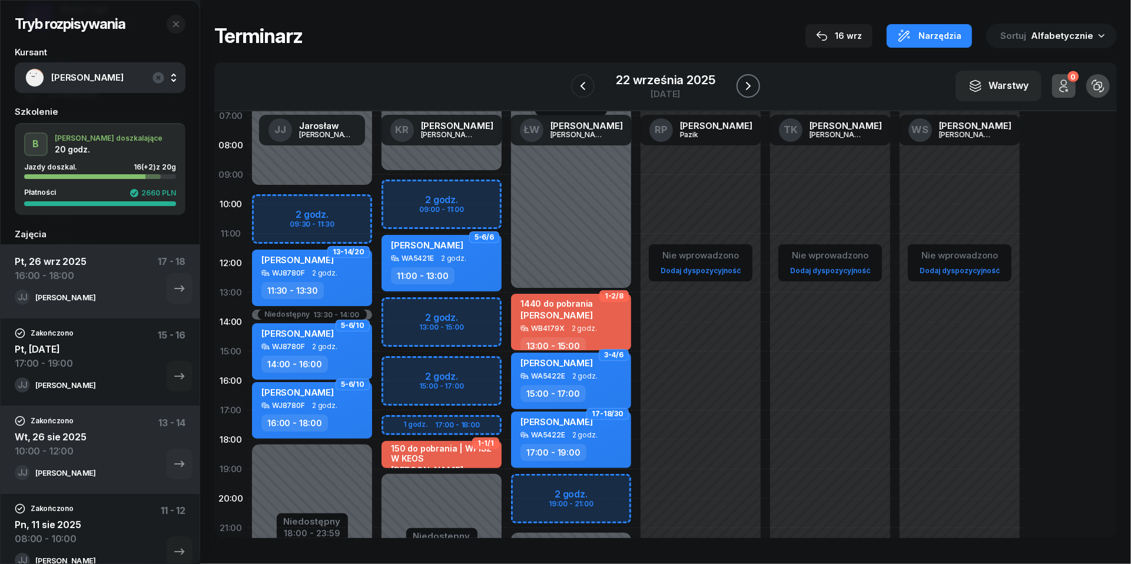
click at [752, 85] on icon "button" at bounding box center [748, 86] width 14 height 14
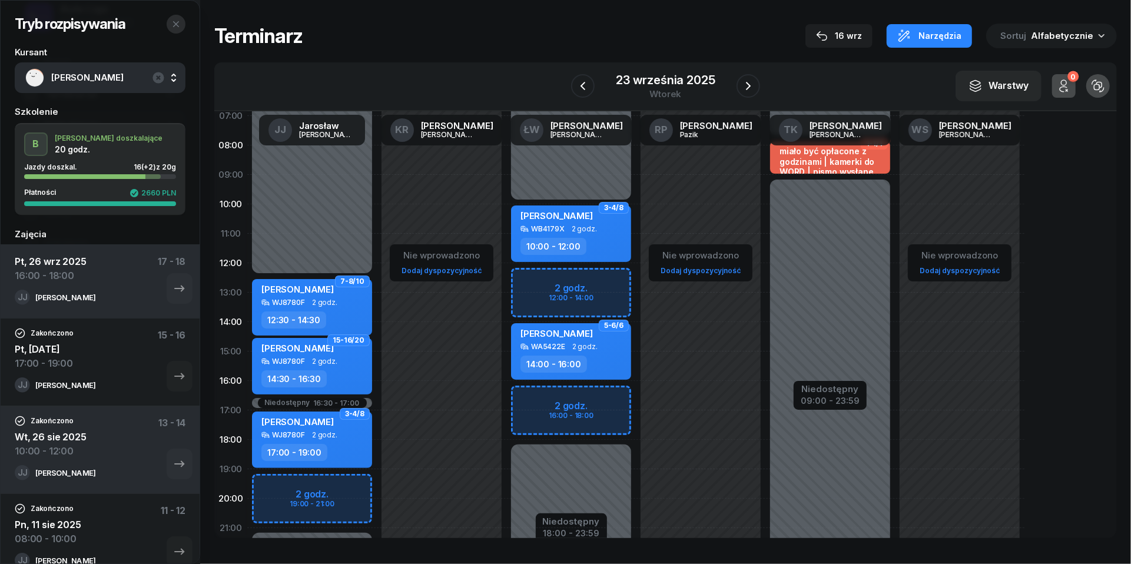
click at [173, 20] on icon "button" at bounding box center [175, 23] width 9 height 9
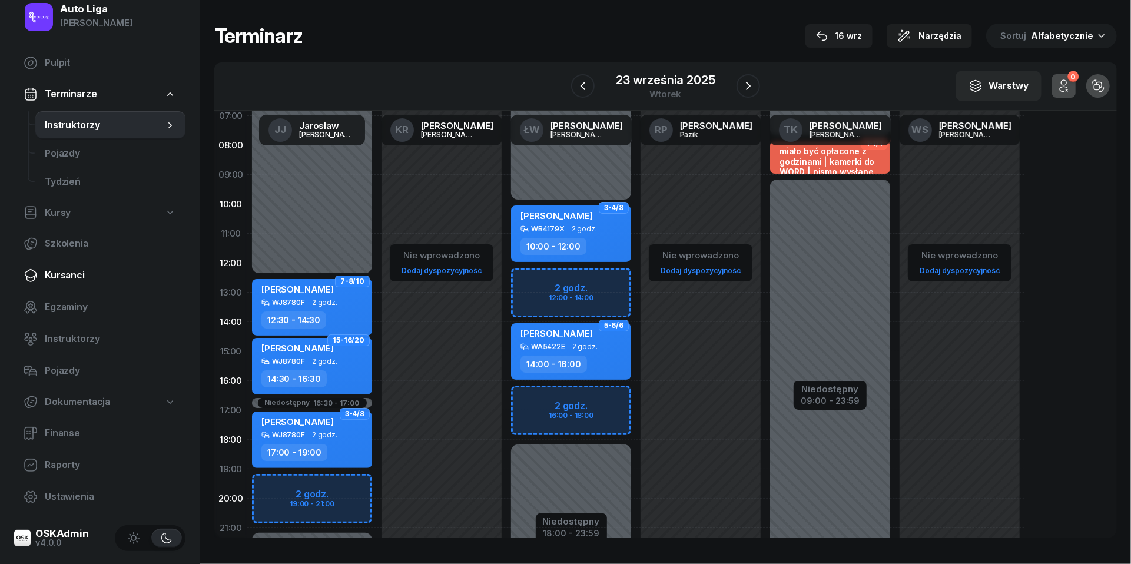
click at [55, 266] on link "Kursanci" at bounding box center [99, 275] width 171 height 28
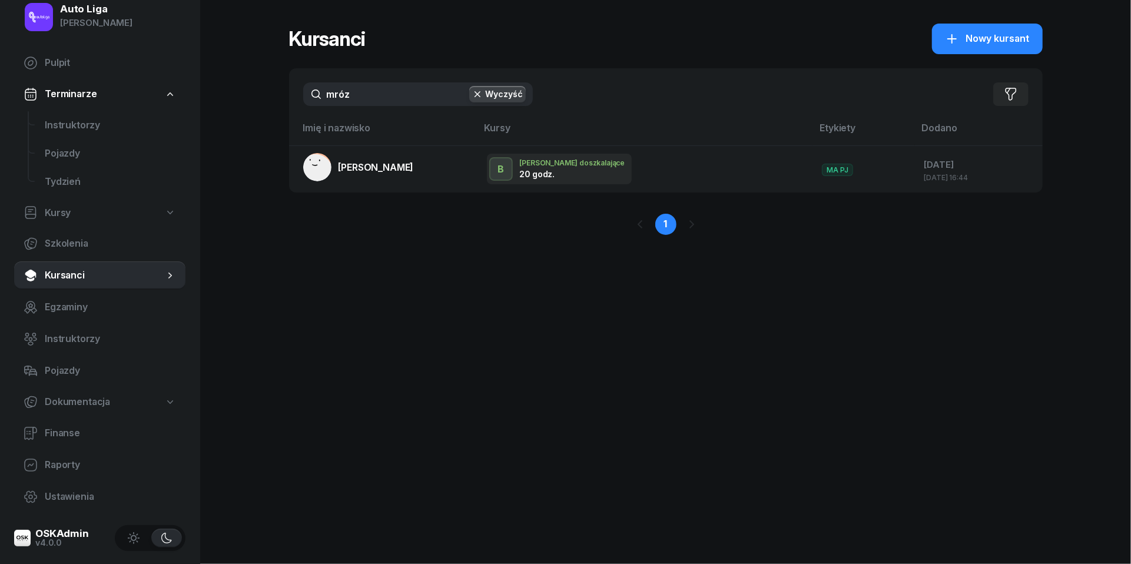
click at [379, 101] on input "mróz" at bounding box center [418, 94] width 230 height 24
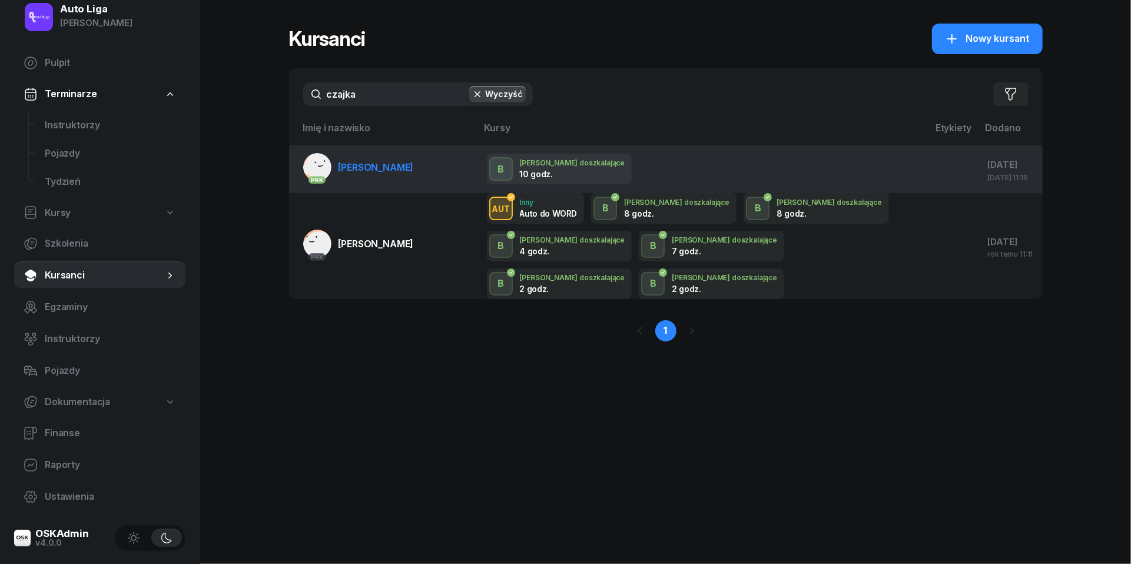
type input "czajka"
click at [364, 161] on span "Rafał Czajka" at bounding box center [376, 167] width 75 height 12
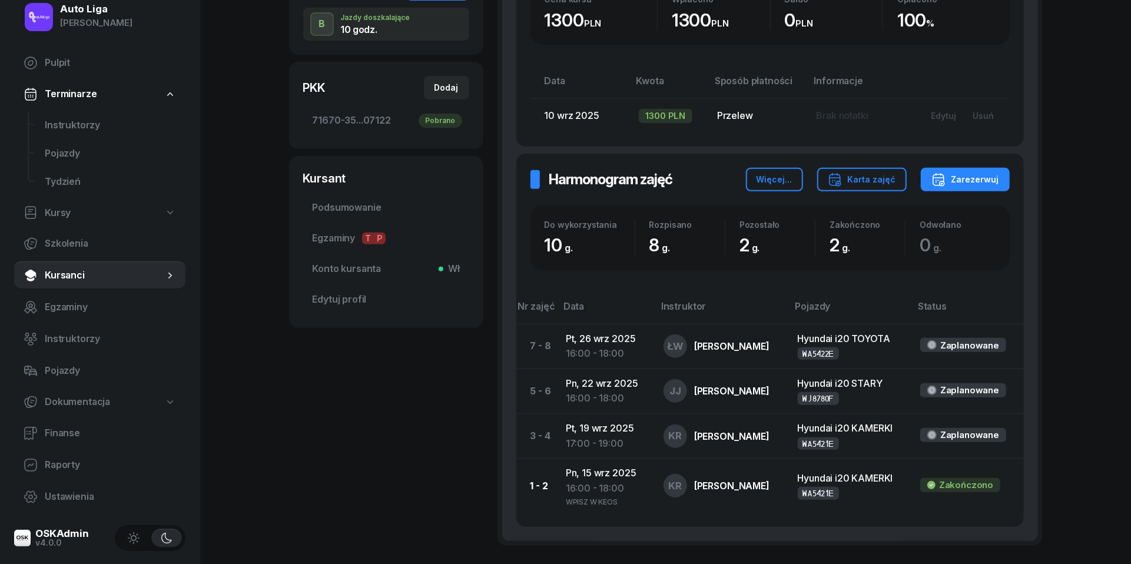
scroll to position [322, 0]
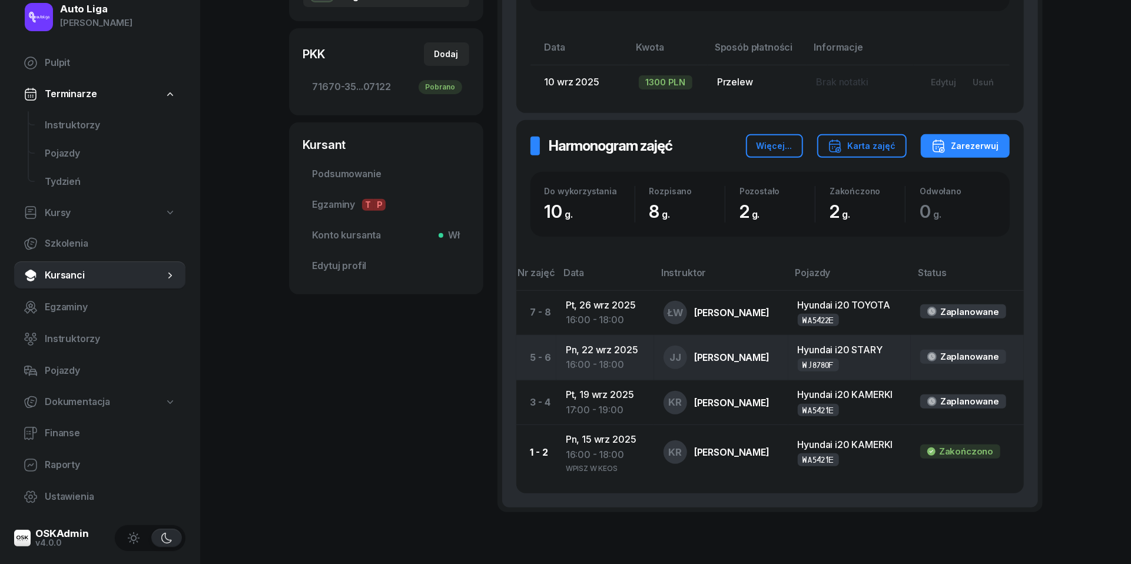
click at [594, 348] on td "Pn, 22 wrz 2025 16:00 - 18:00" at bounding box center [606, 357] width 98 height 45
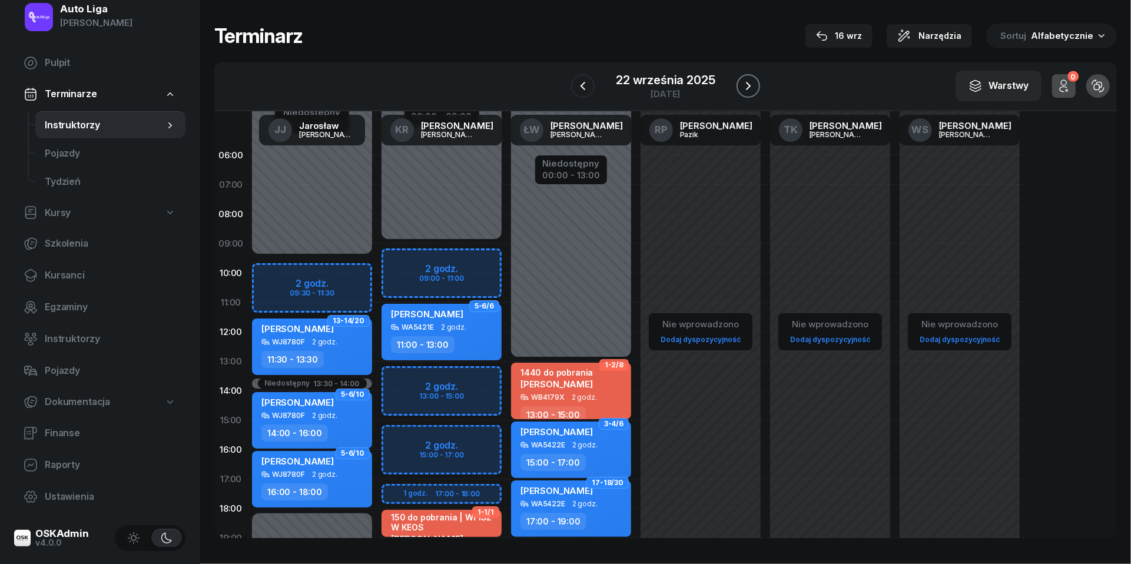
click at [757, 82] on button "button" at bounding box center [749, 86] width 24 height 24
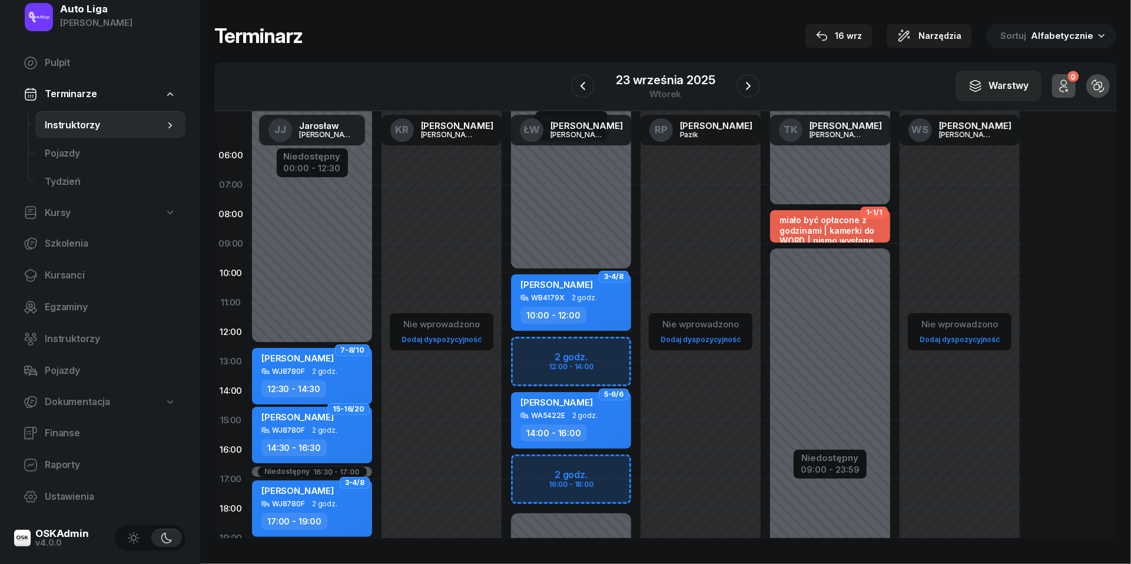
scroll to position [26, 0]
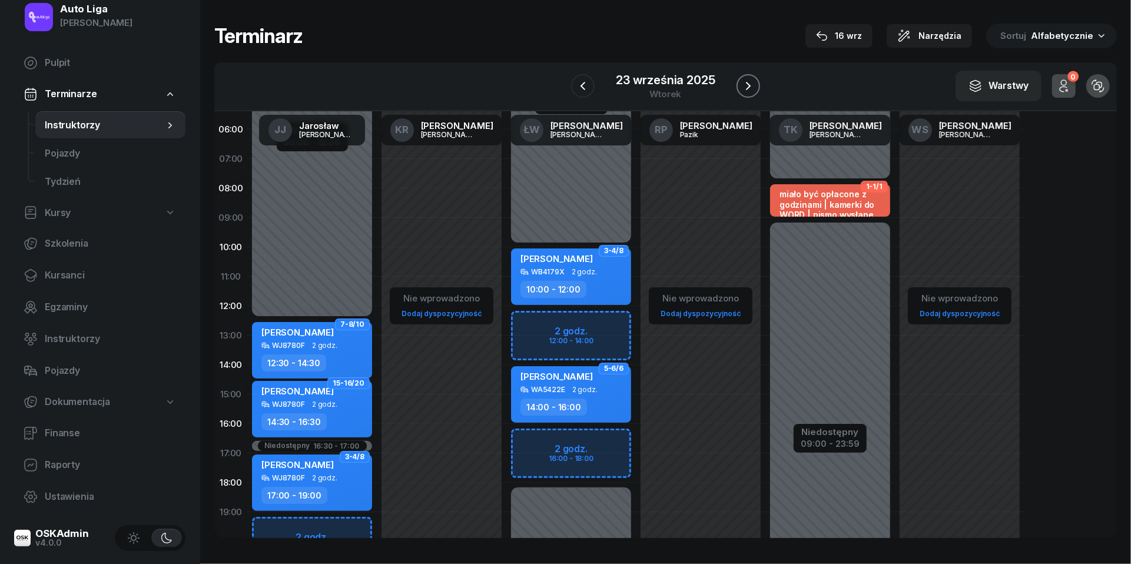
click at [750, 87] on icon "button" at bounding box center [748, 86] width 14 height 14
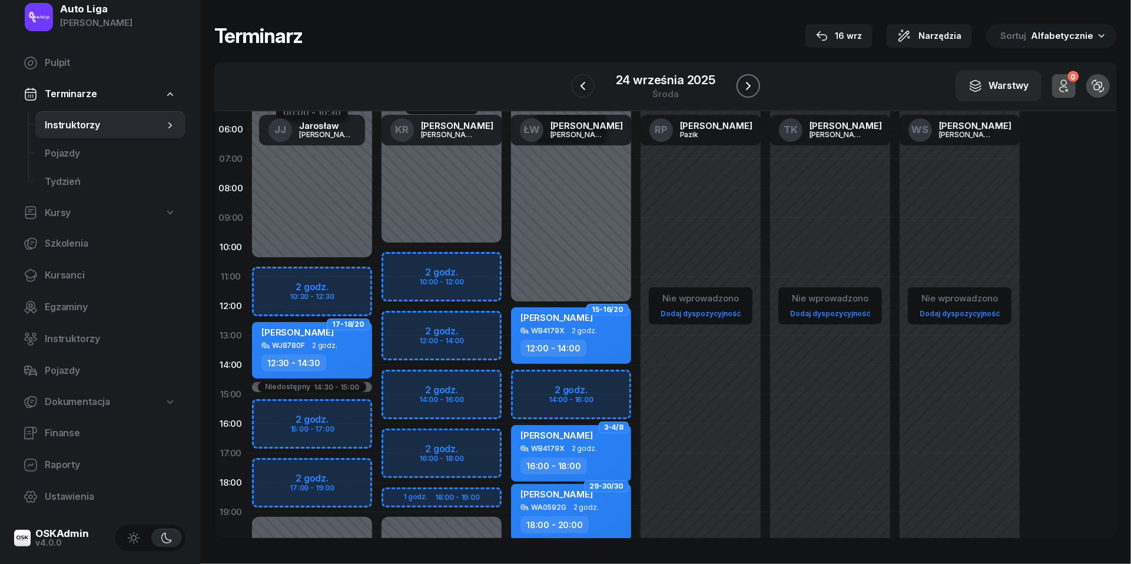
click at [750, 87] on icon "button" at bounding box center [748, 86] width 14 height 14
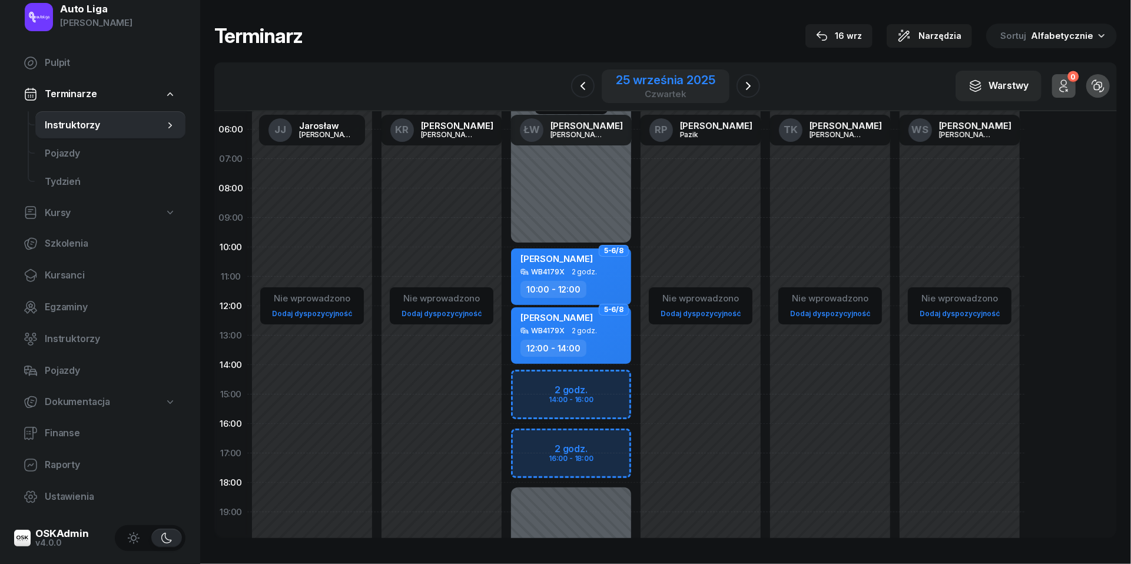
click at [673, 81] on div "25 września 2025" at bounding box center [665, 80] width 99 height 12
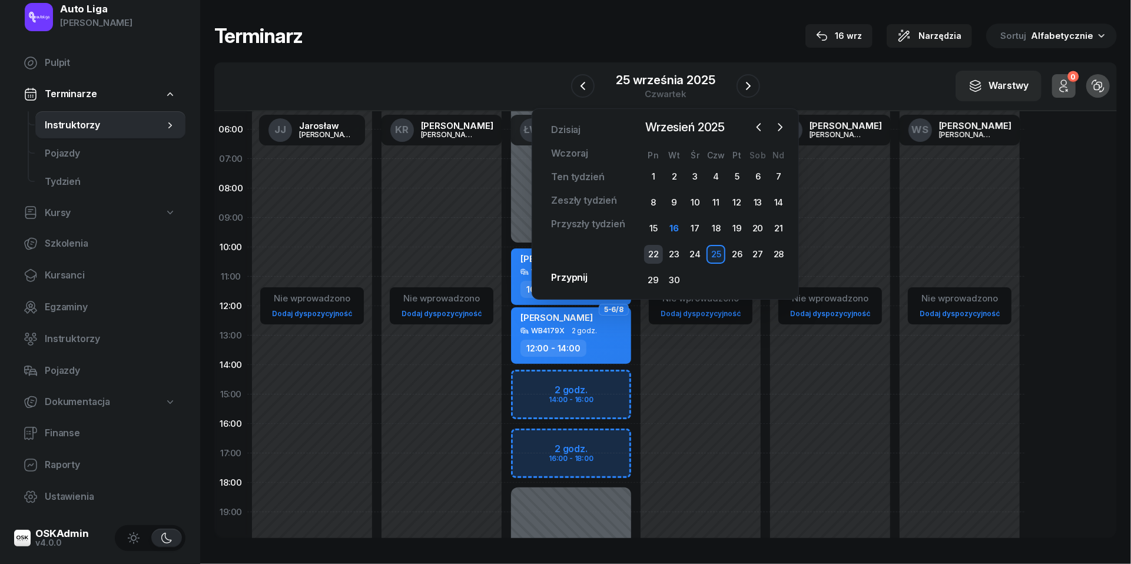
click at [660, 255] on div "22" at bounding box center [653, 254] width 19 height 19
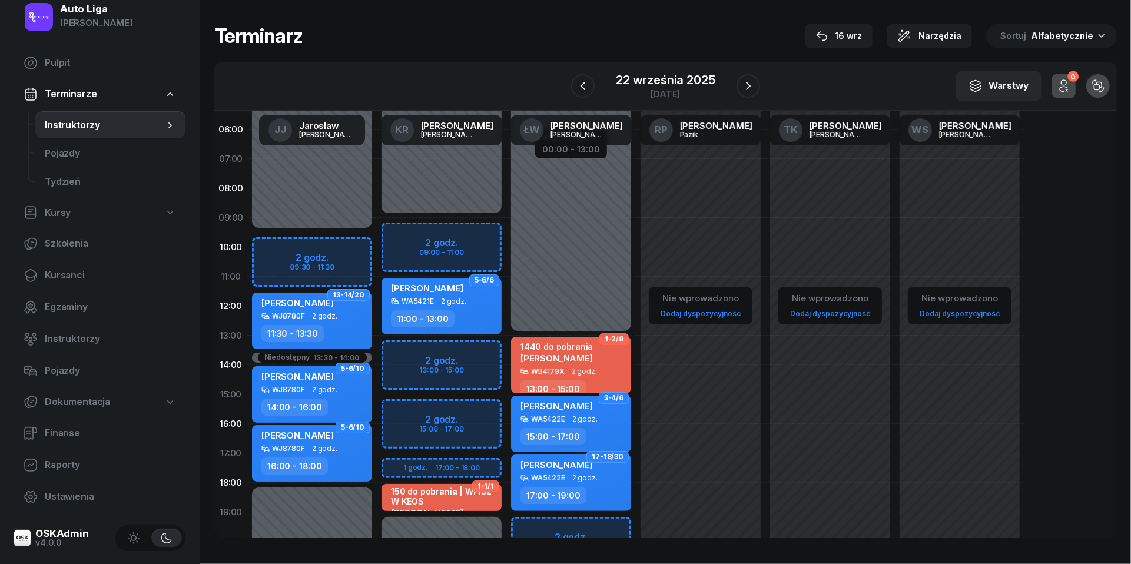
click at [298, 446] on div "WJ8780F" at bounding box center [288, 449] width 33 height 8
select select "16"
select select "18"
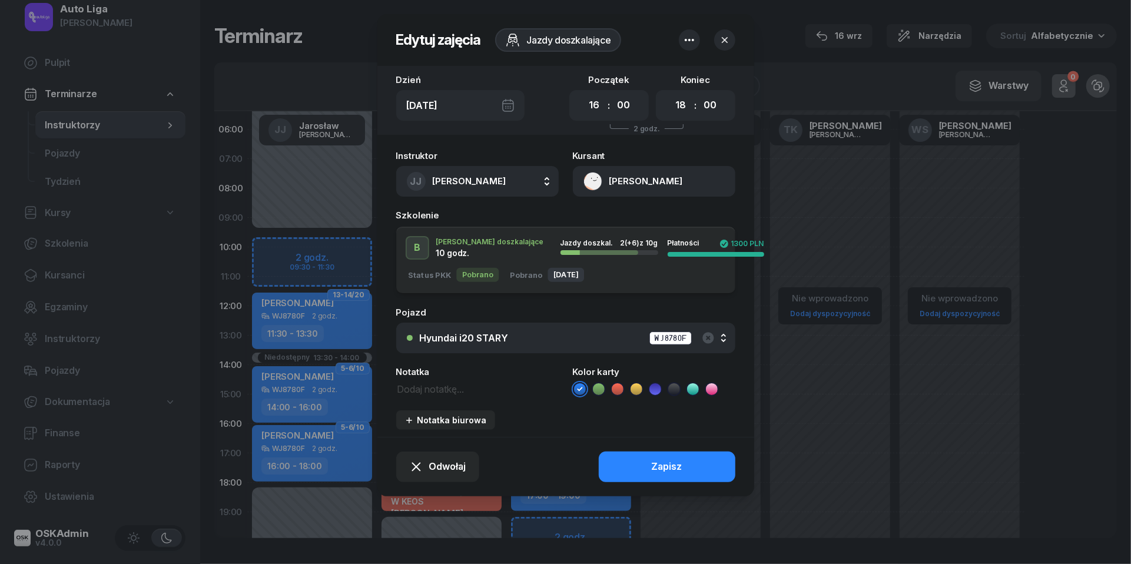
click at [501, 186] on span "[PERSON_NAME]" at bounding box center [470, 181] width 74 height 15
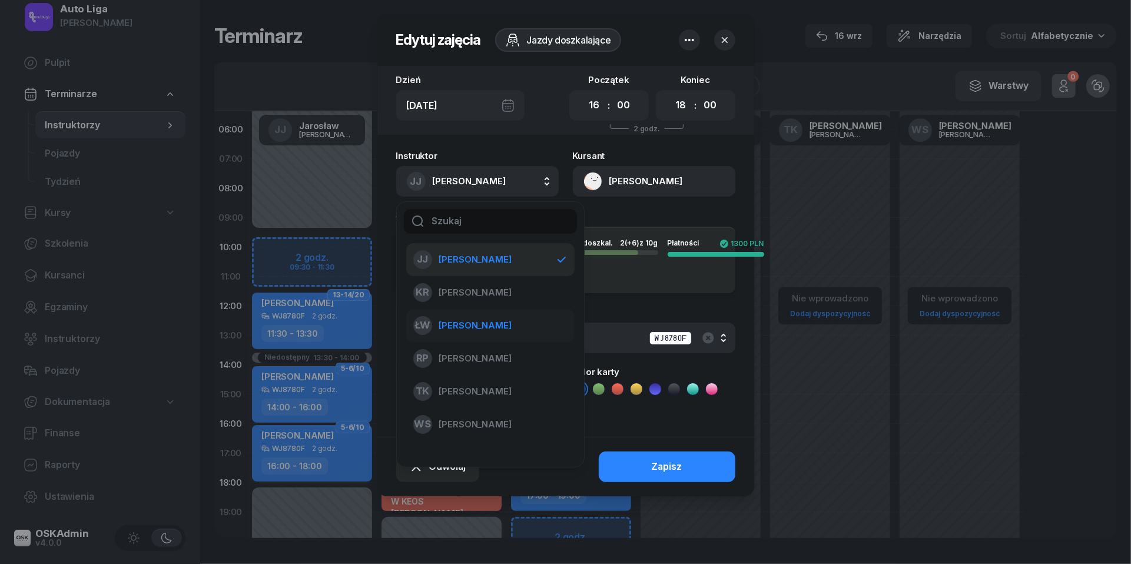
click at [493, 321] on span "[PERSON_NAME]" at bounding box center [475, 325] width 72 height 15
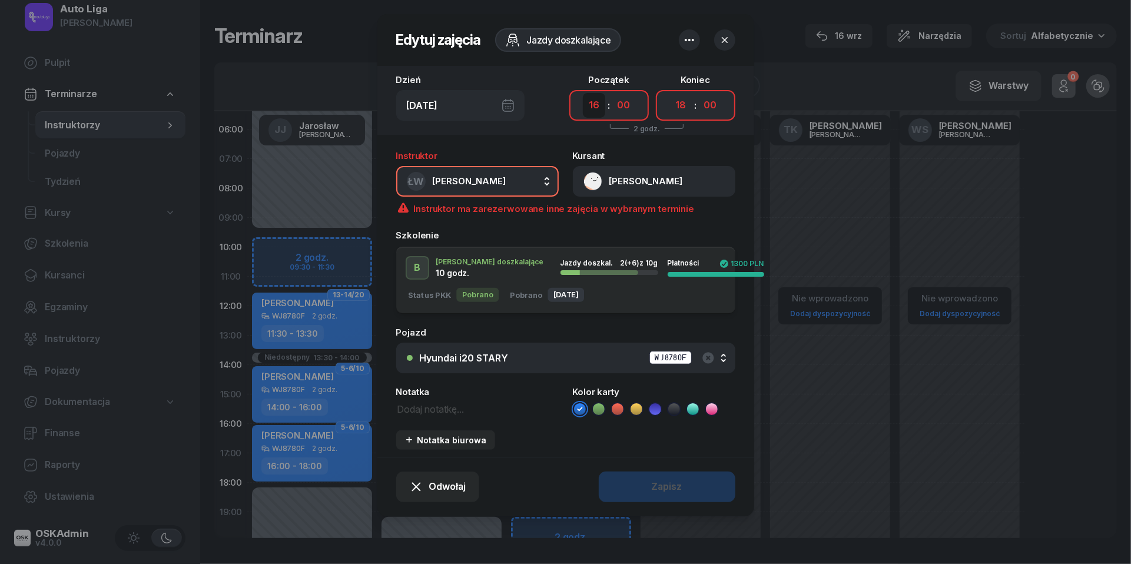
select select "19"
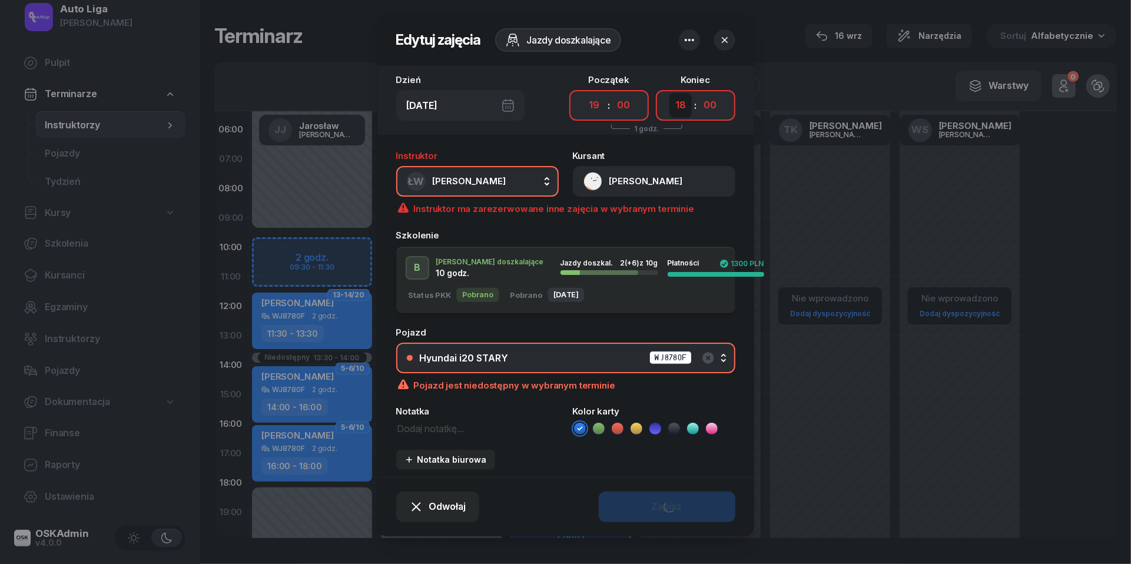
select select "21"
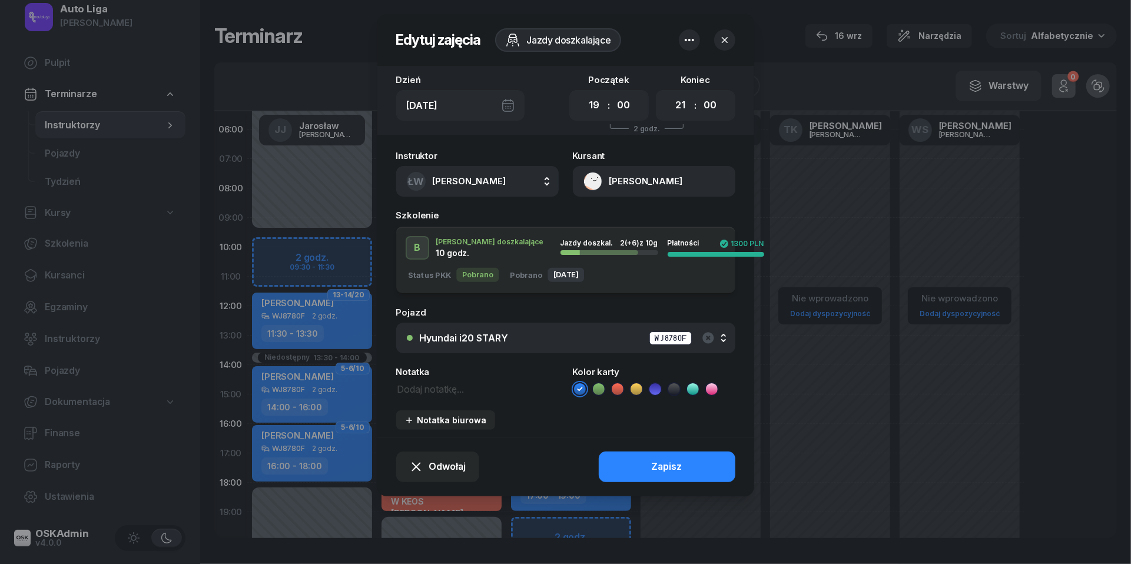
click at [509, 337] on div "Hyundai i20 STARY WJ8780F" at bounding box center [572, 338] width 305 height 15
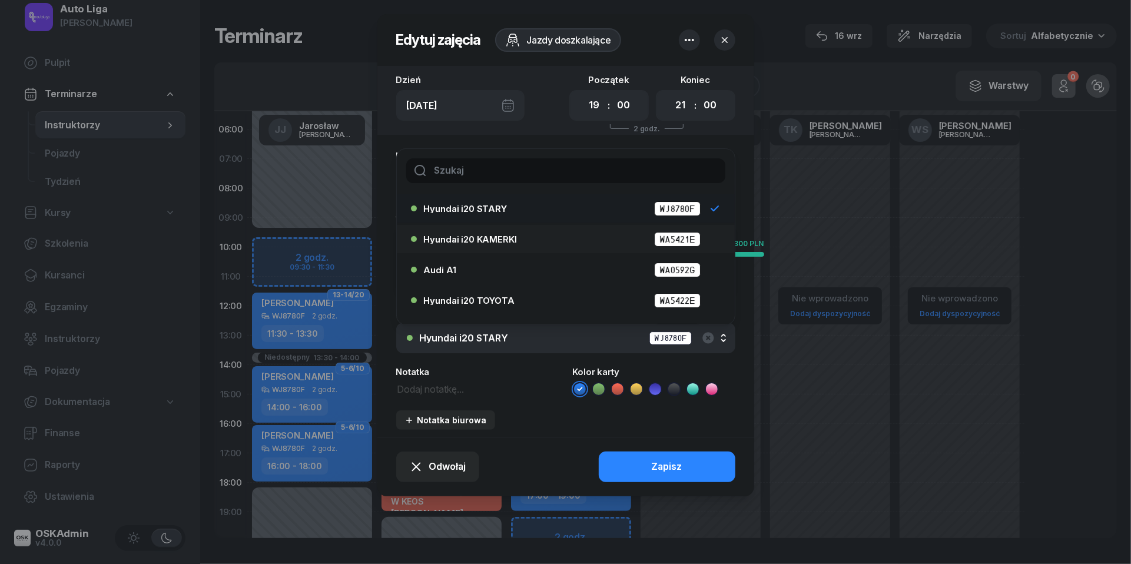
scroll to position [38, 0]
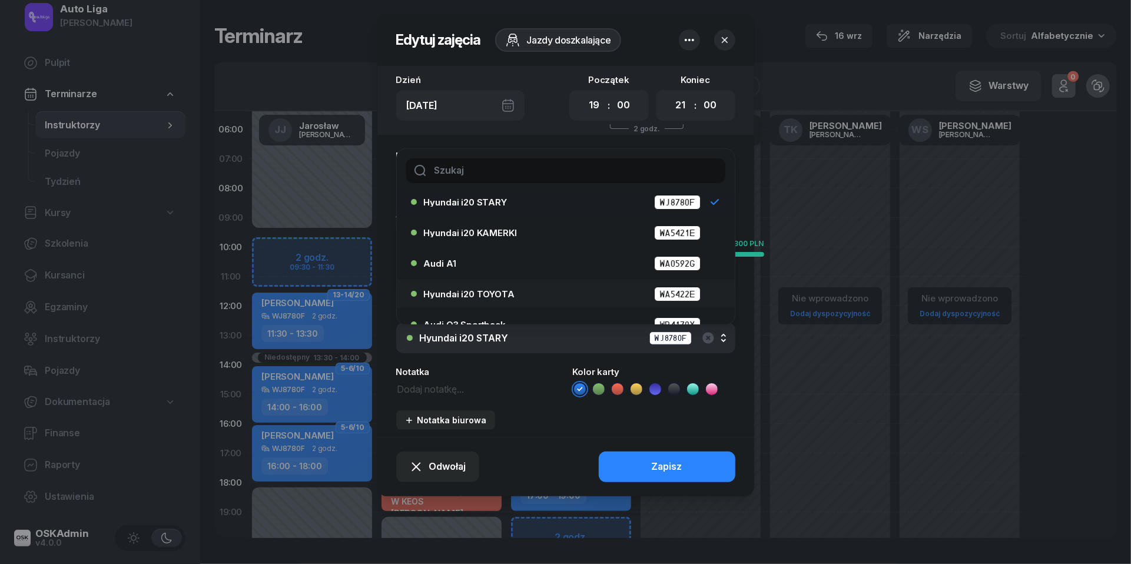
click at [495, 291] on span "Hyundai i20 TOYOTA" at bounding box center [469, 294] width 91 height 9
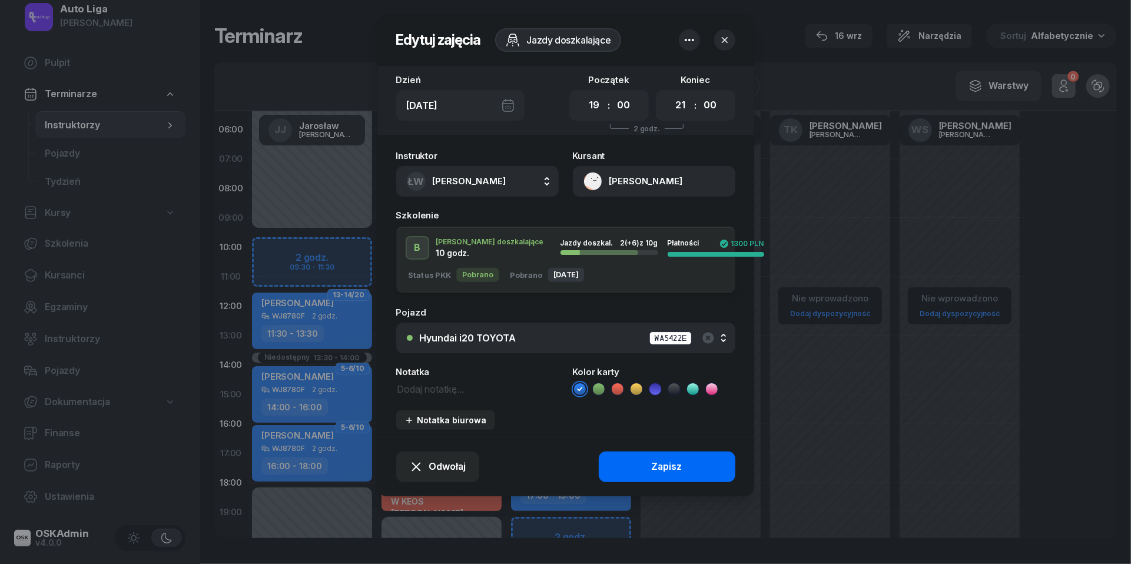
click at [632, 463] on button "Zapisz" at bounding box center [667, 467] width 137 height 31
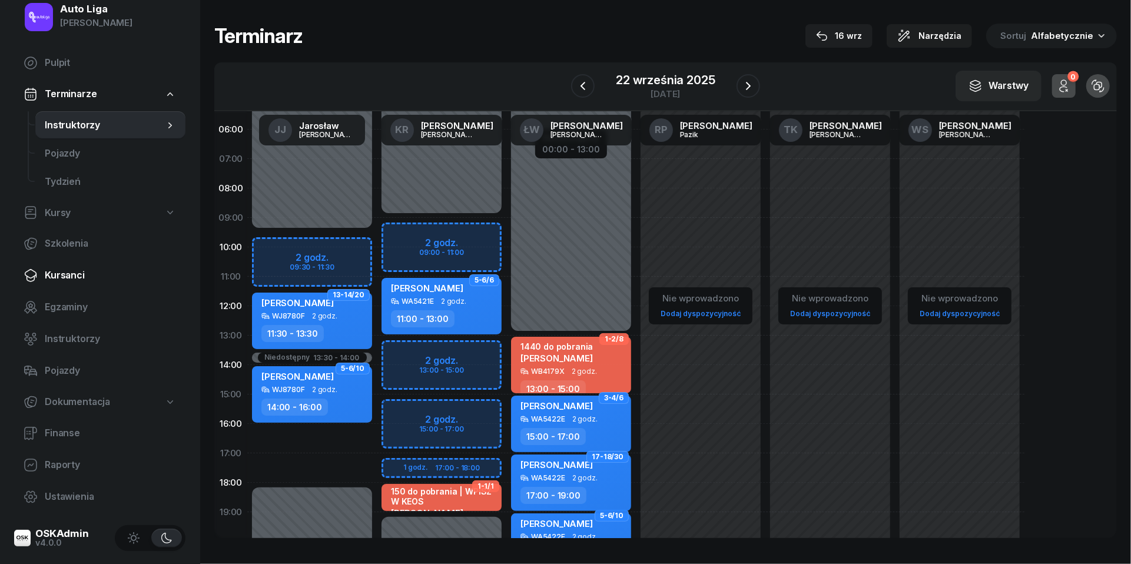
click at [62, 271] on span "Kursanci" at bounding box center [110, 275] width 131 height 15
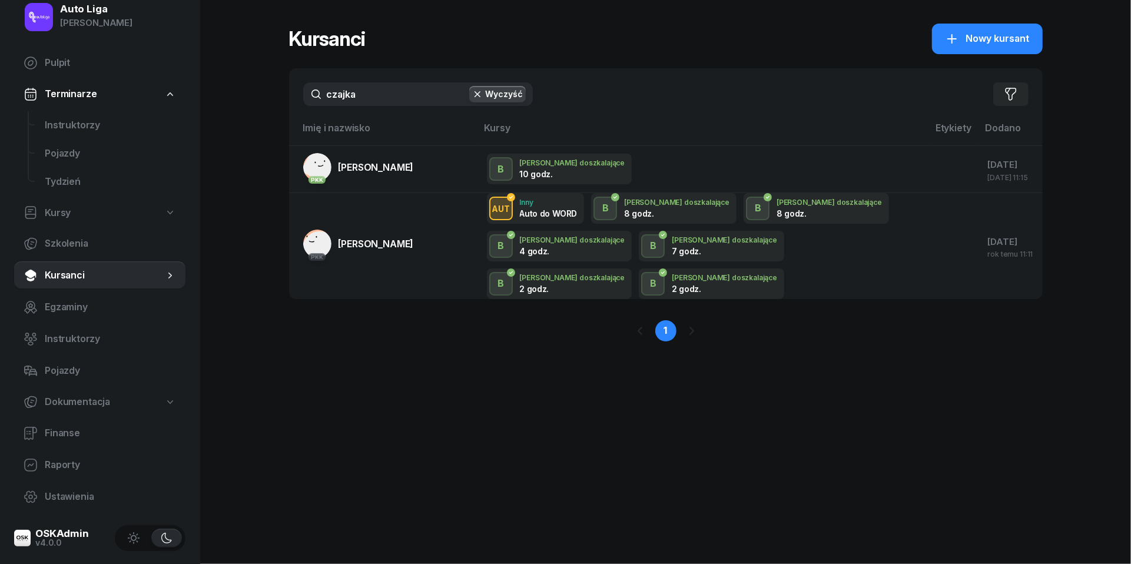
click at [371, 92] on input "czajka" at bounding box center [418, 94] width 230 height 24
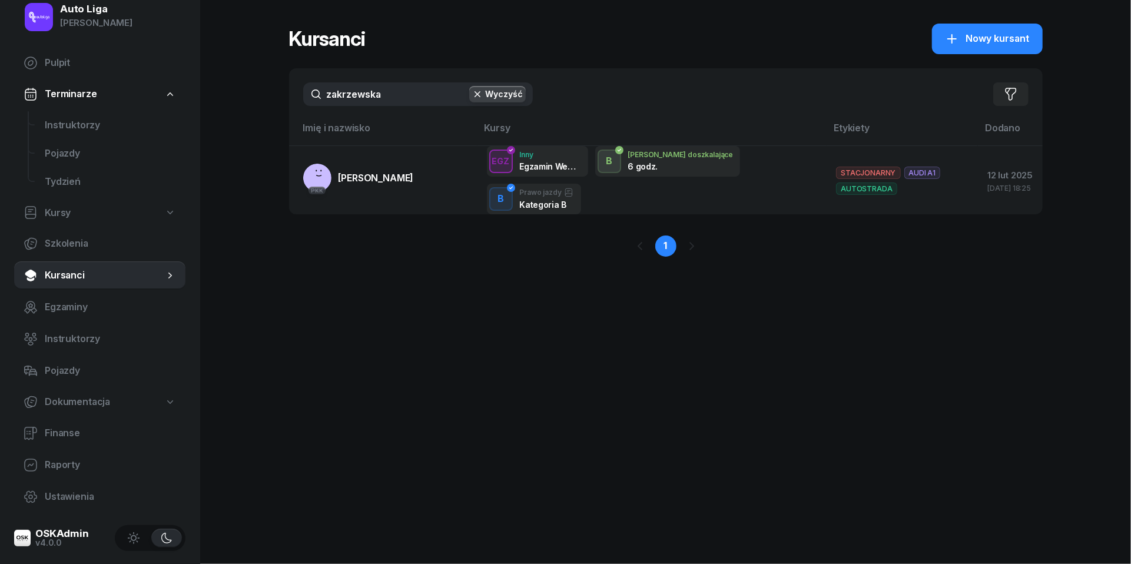
type input "zakrzewska"
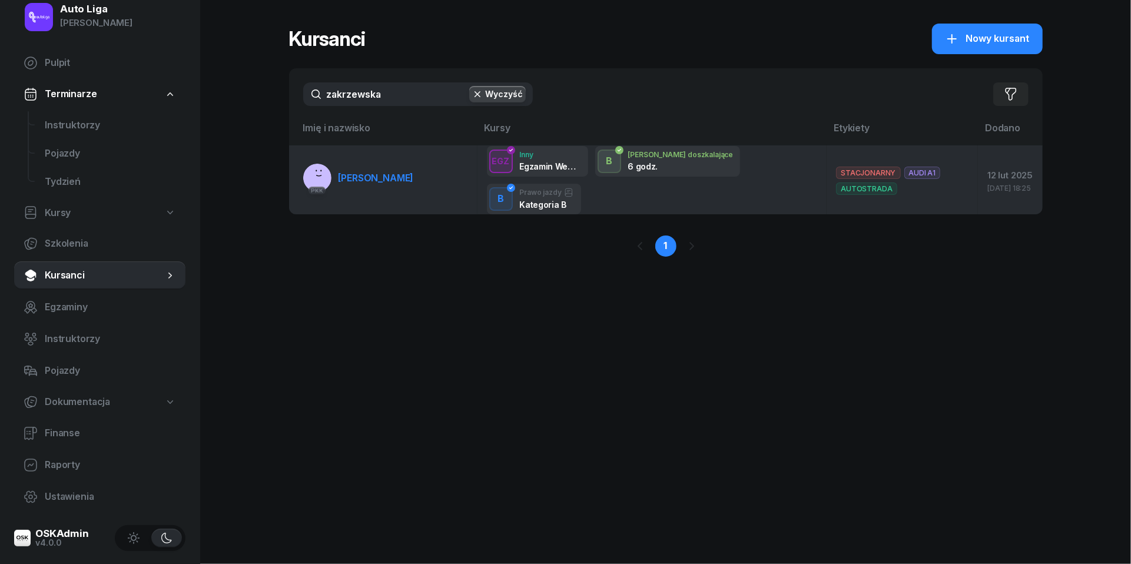
drag, startPoint x: 363, startPoint y: 124, endPoint x: 360, endPoint y: 180, distance: 56.6
click at [360, 180] on span "Patryk Zakrzewski" at bounding box center [376, 178] width 75 height 12
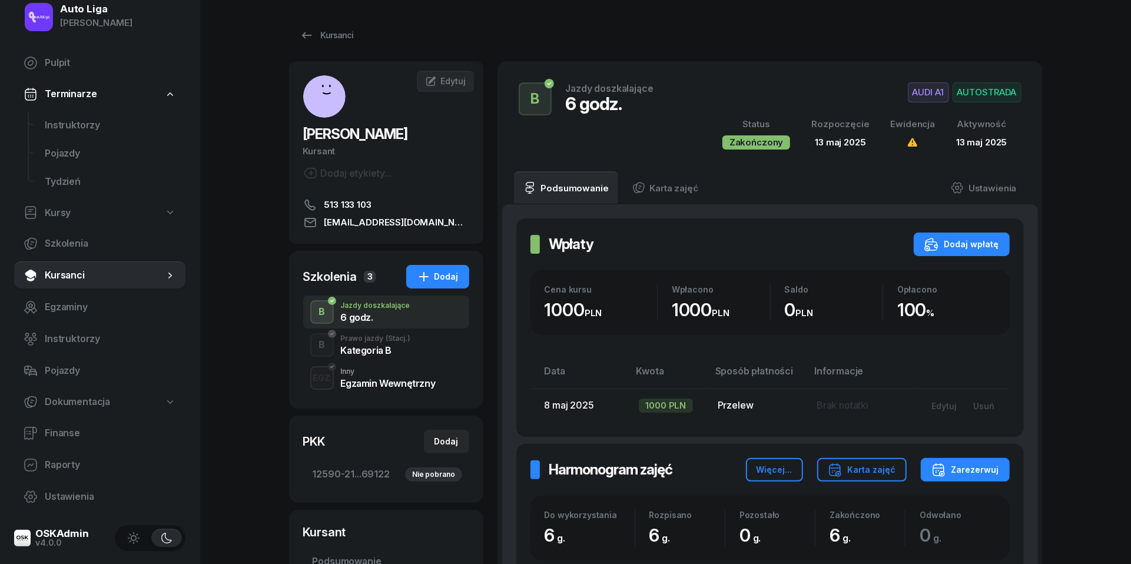
click at [399, 340] on span "(Stacj.)" at bounding box center [398, 338] width 25 height 7
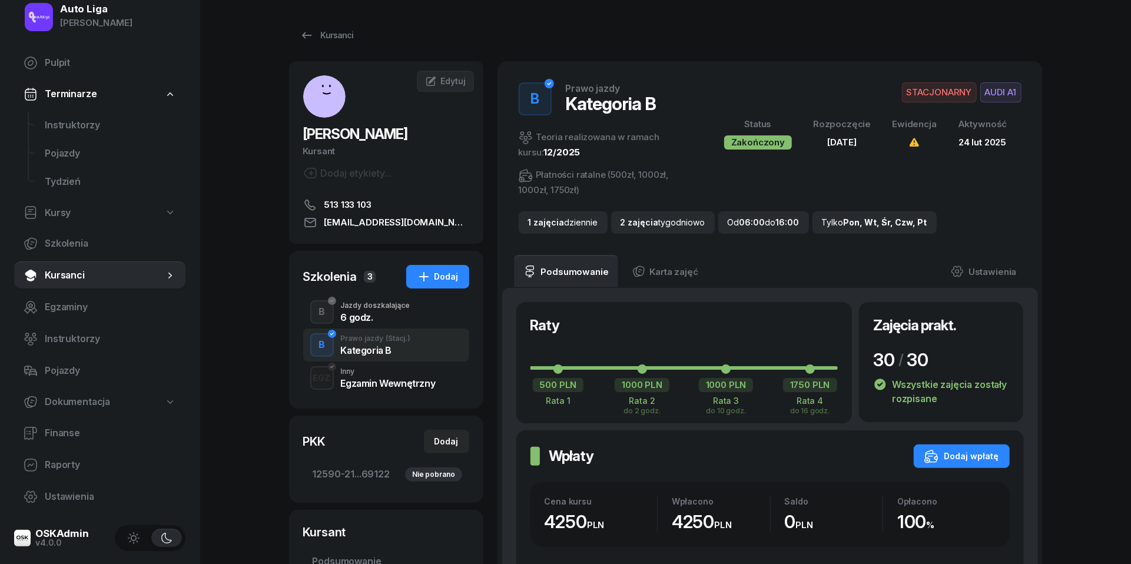
click at [389, 318] on div "6 godz." at bounding box center [375, 317] width 69 height 9
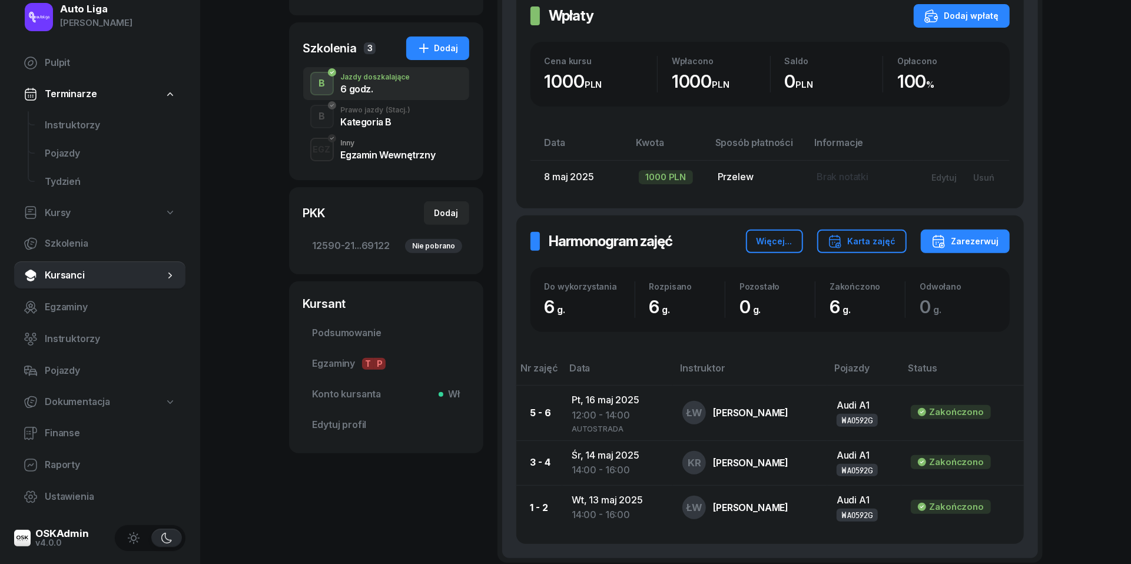
scroll to position [232, 0]
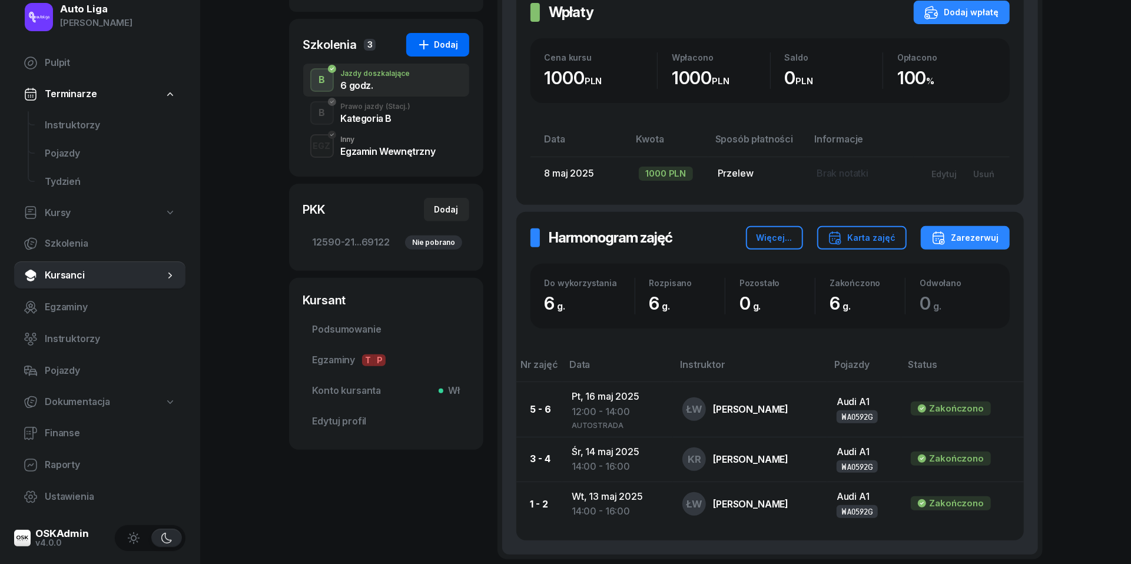
click at [437, 44] on div "Dodaj" at bounding box center [438, 45] width 42 height 14
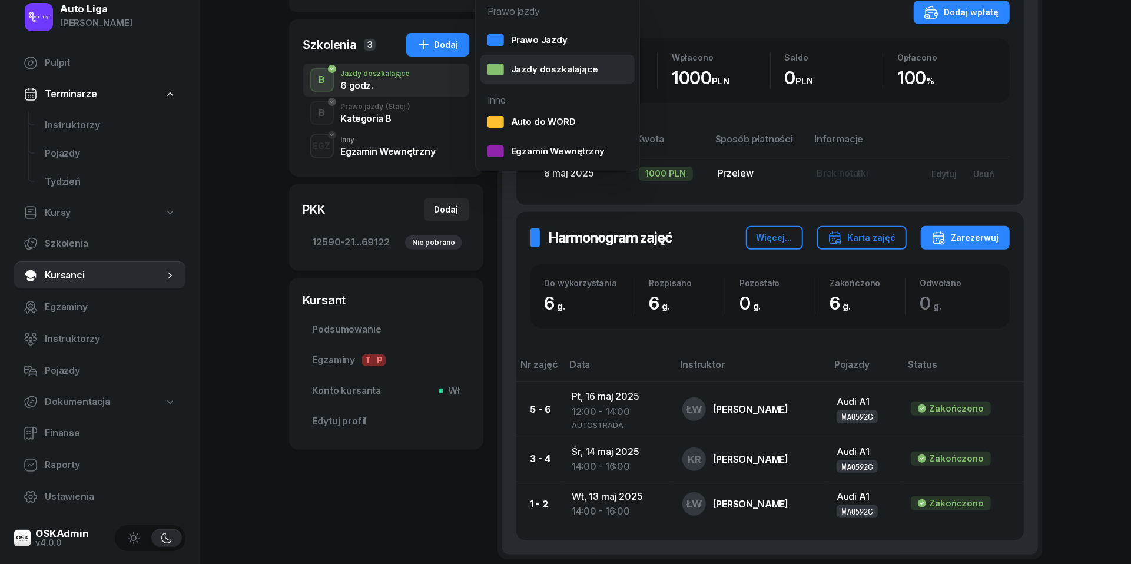
click at [519, 64] on div "Jazdy doszkalające" at bounding box center [543, 69] width 111 height 15
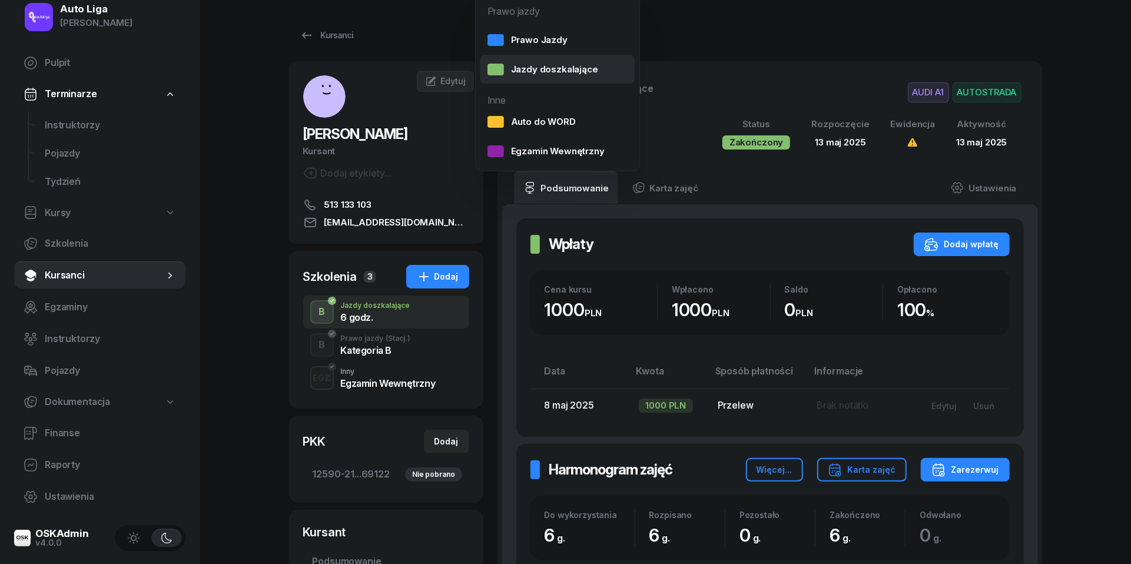
select select "B"
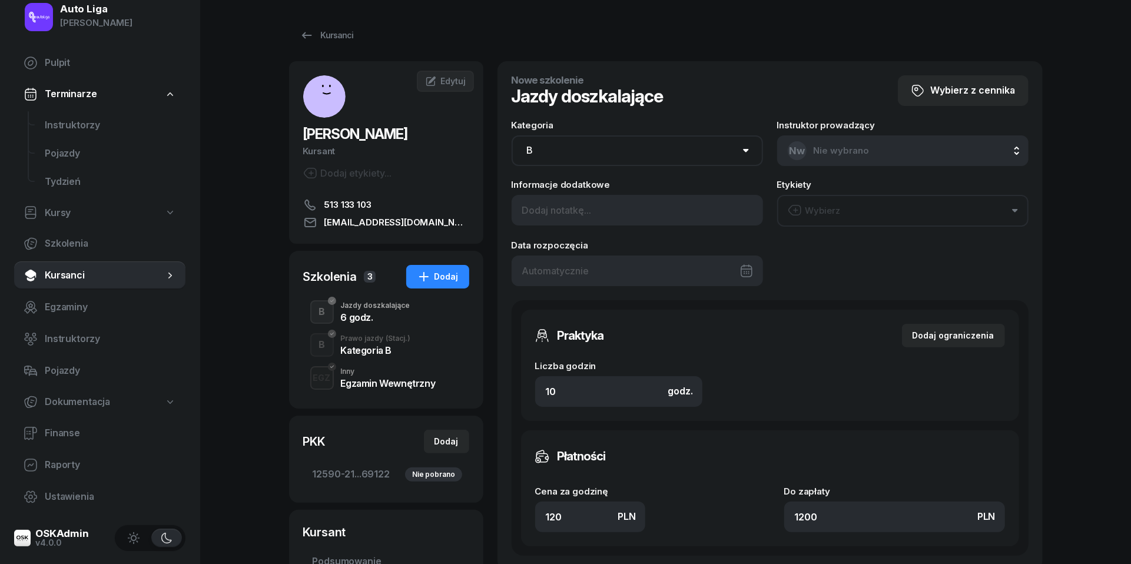
click at [879, 207] on button "Wybierz" at bounding box center [902, 211] width 251 height 32
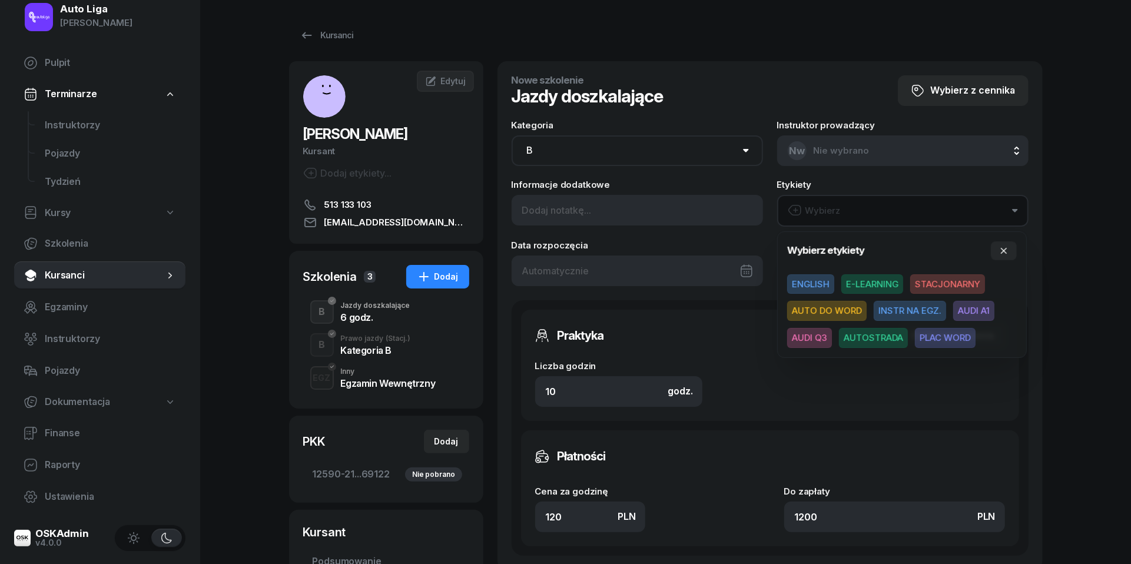
click at [976, 309] on span "AUDI A1" at bounding box center [973, 311] width 41 height 20
click at [1007, 253] on icon "button" at bounding box center [1003, 249] width 9 height 9
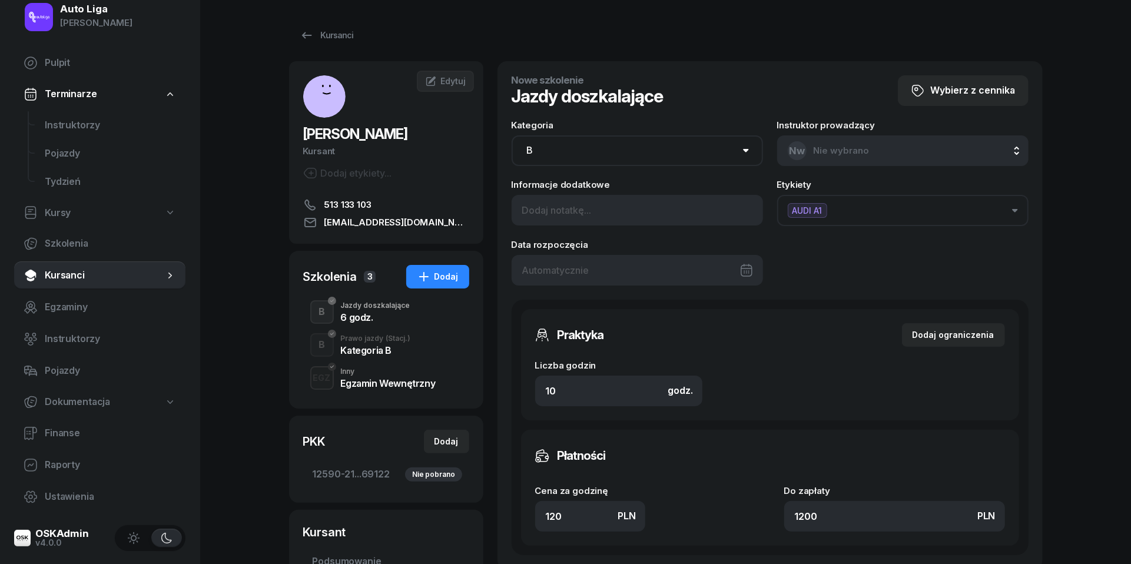
click at [731, 269] on div at bounding box center [637, 270] width 251 height 31
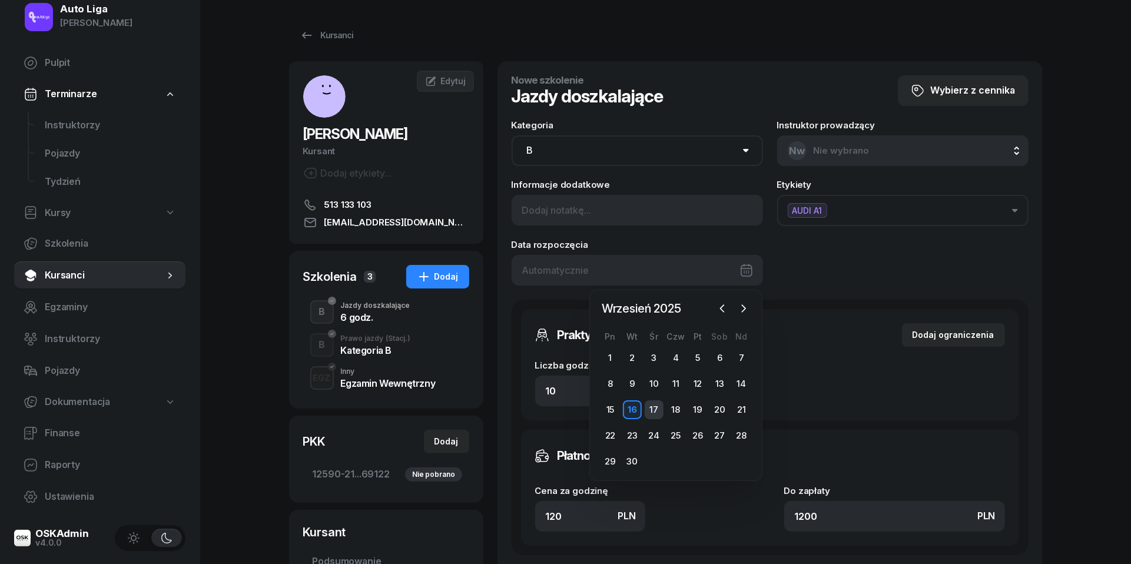
click at [648, 408] on div "17" at bounding box center [654, 409] width 19 height 19
type input "17/09/2025"
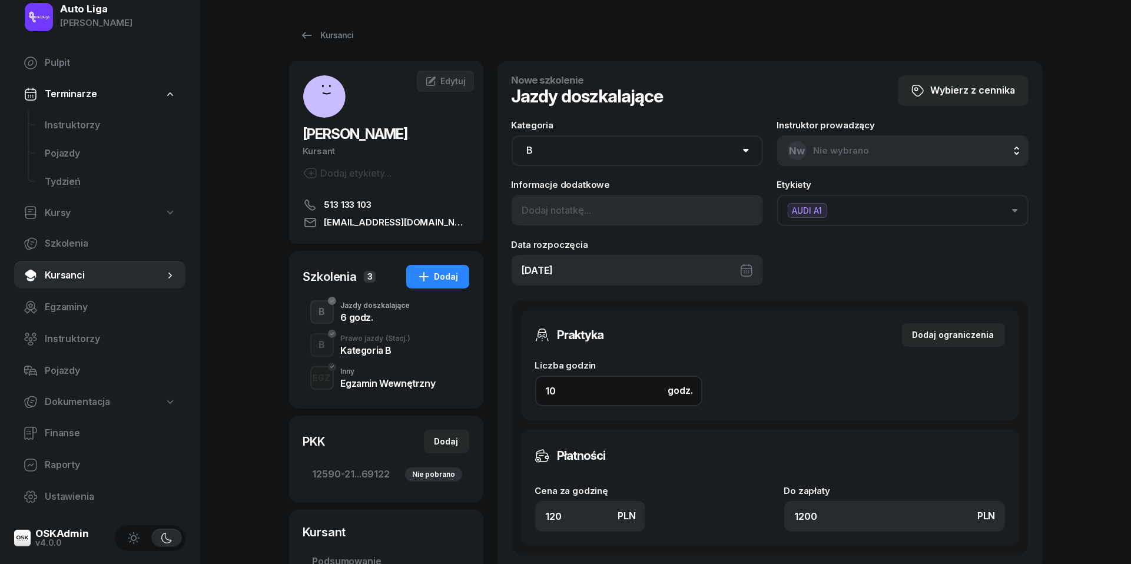
click at [588, 395] on input "10" at bounding box center [618, 391] width 167 height 31
type input "6"
type input "720"
type input "6"
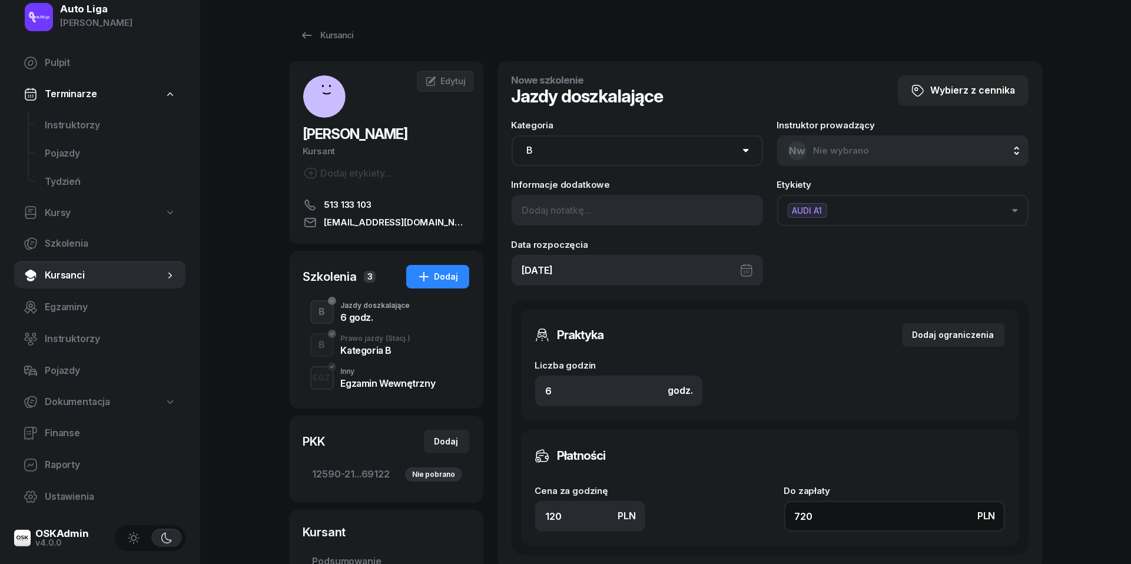
click at [839, 522] on input "720" at bounding box center [894, 516] width 221 height 31
type input "1.50"
type input "9"
type input "15.50"
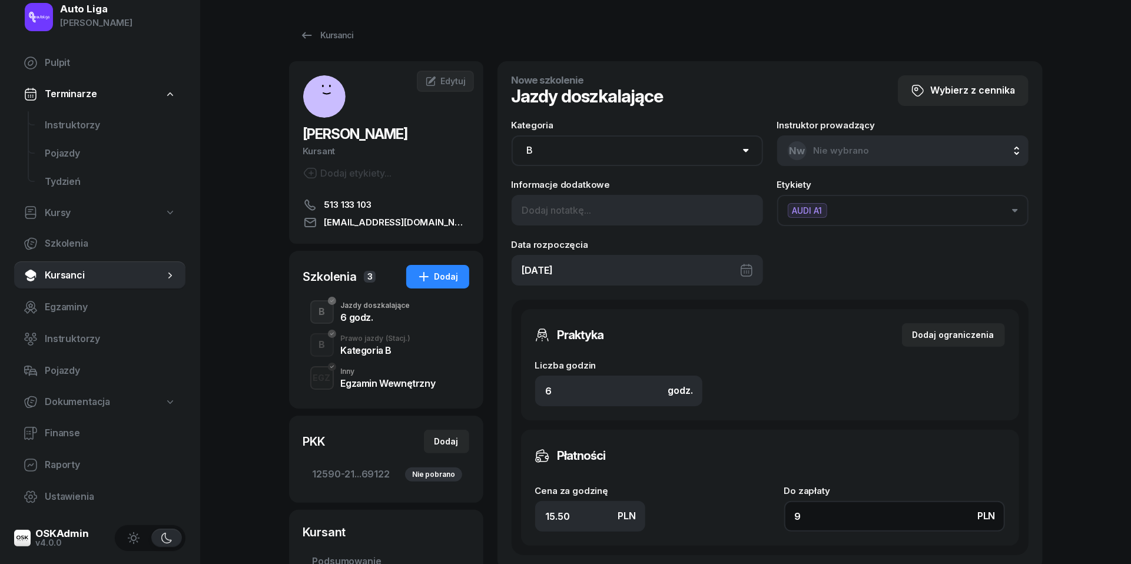
type input "93"
type input "155"
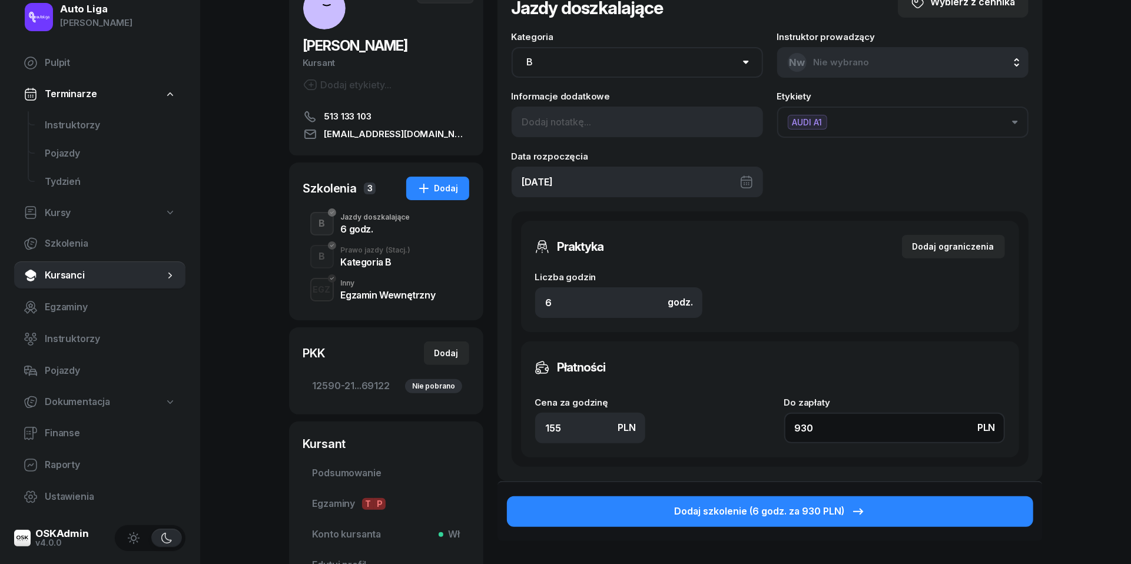
scroll to position [95, 0]
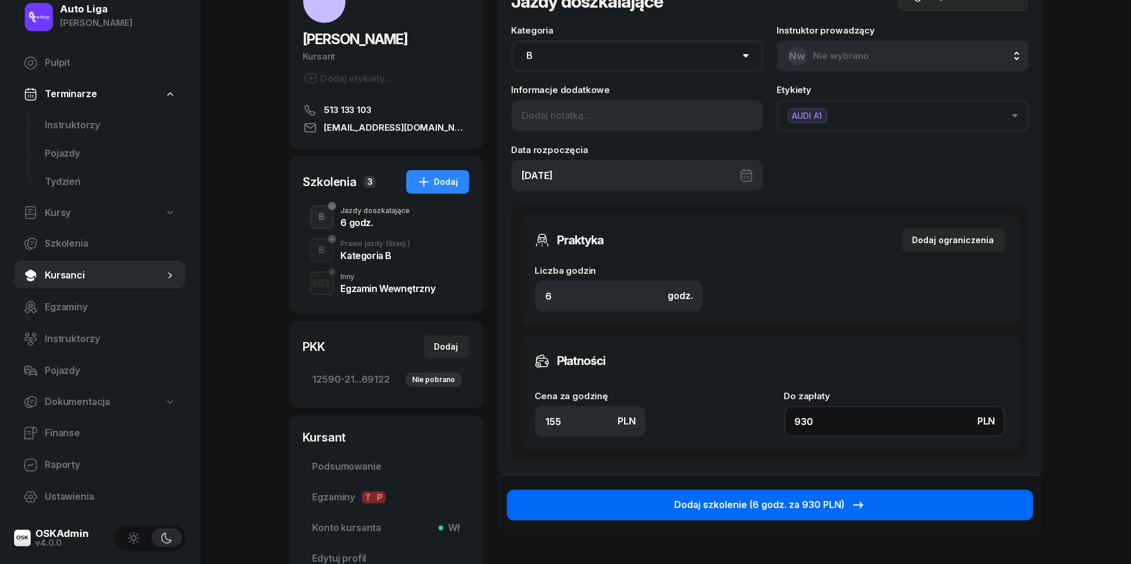
type input "930"
click at [878, 500] on button "Dodaj szkolenie (6 godz. za 930 PLN)" at bounding box center [770, 505] width 527 height 31
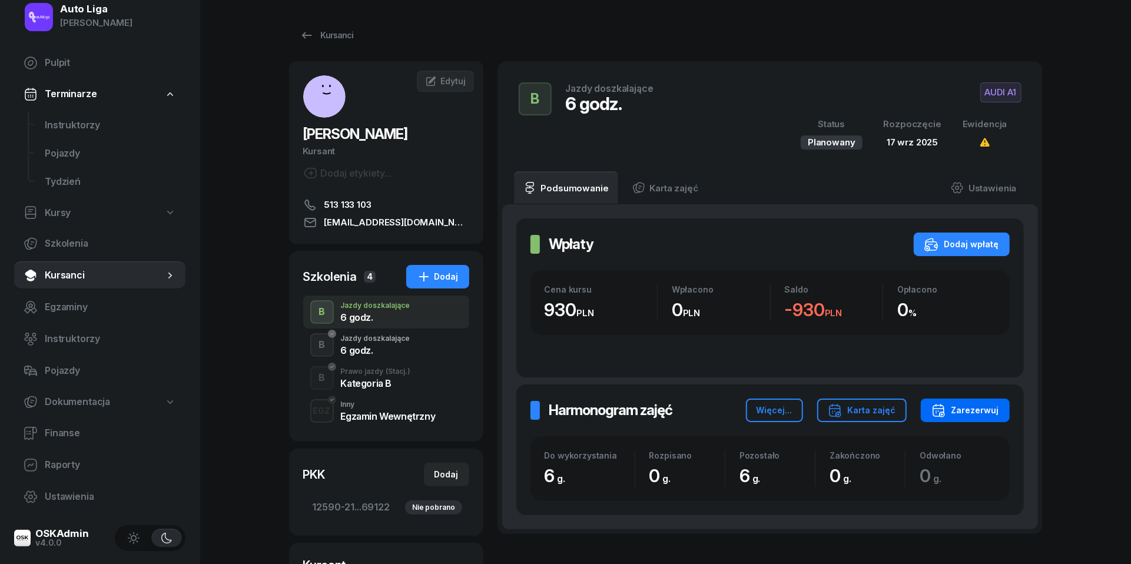
click at [974, 409] on div "Zarezerwuj" at bounding box center [966, 410] width 68 height 14
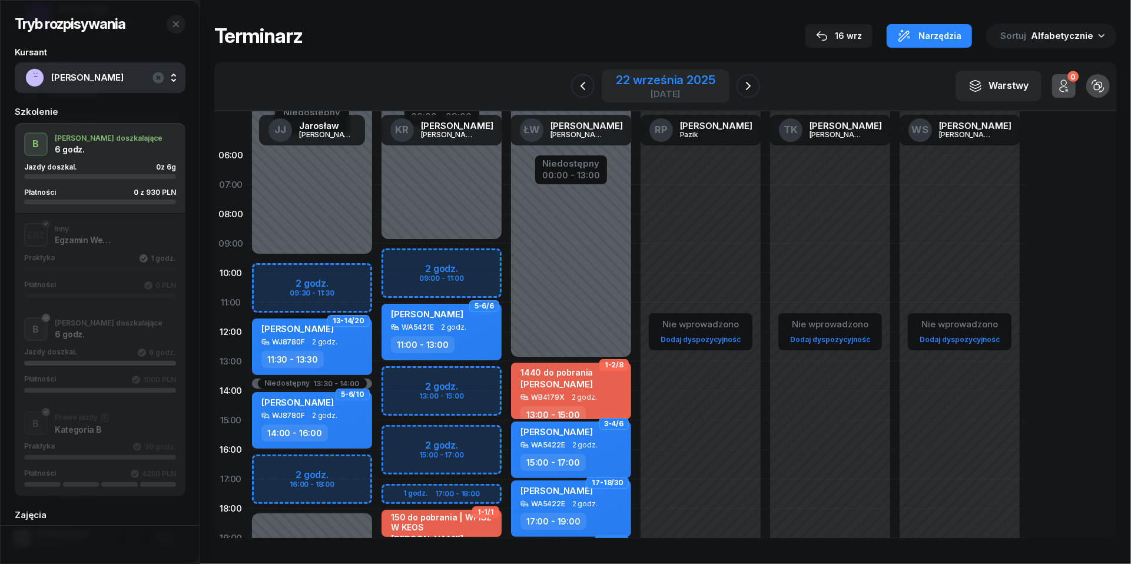
click at [648, 84] on div "22 września 2025" at bounding box center [665, 80] width 99 height 12
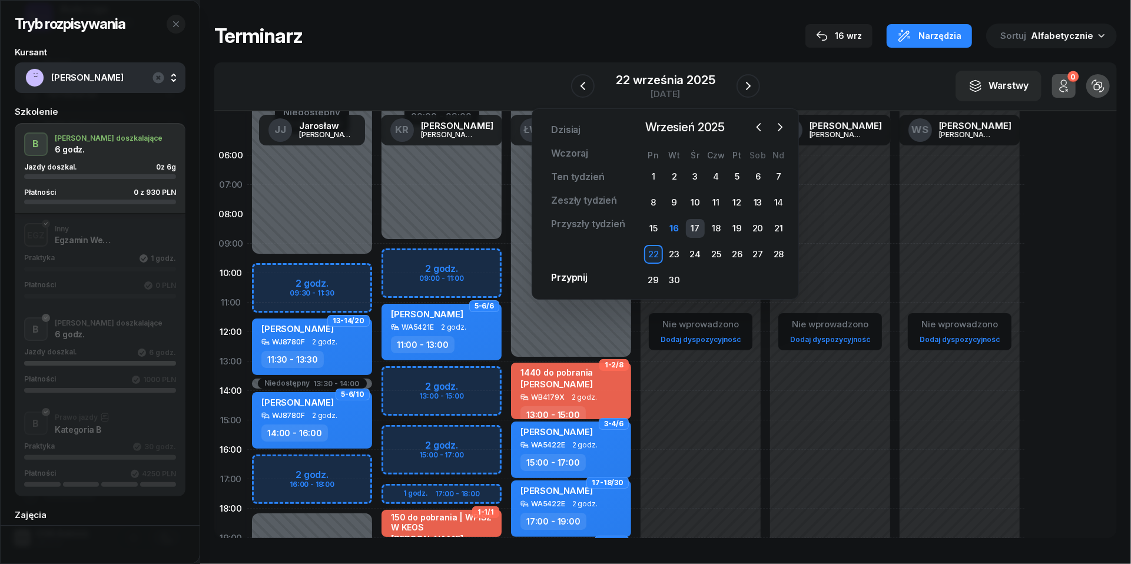
click at [696, 226] on div "17" at bounding box center [695, 228] width 19 height 19
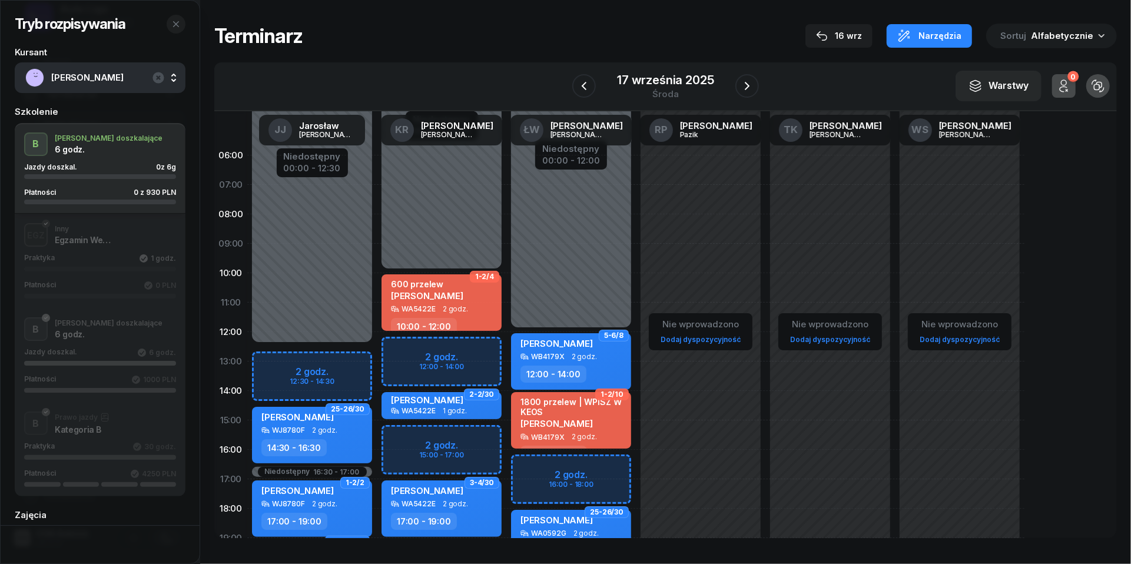
click at [532, 464] on div "Niedostępny 00:00 - 12:00 Niedostępny 20:00 - 23:59 2 godz. 16:00 - 18:00 5-6/8…" at bounding box center [571, 420] width 130 height 559
select select "16"
select select "18"
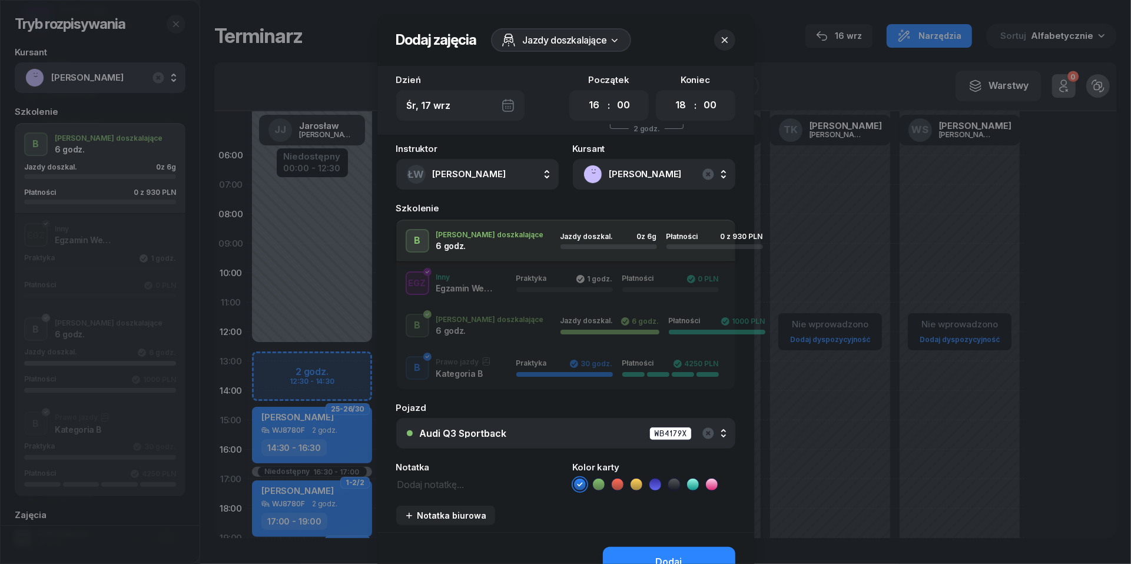
click at [529, 429] on div "Audi Q3 Sportback WB4179X" at bounding box center [572, 433] width 305 height 15
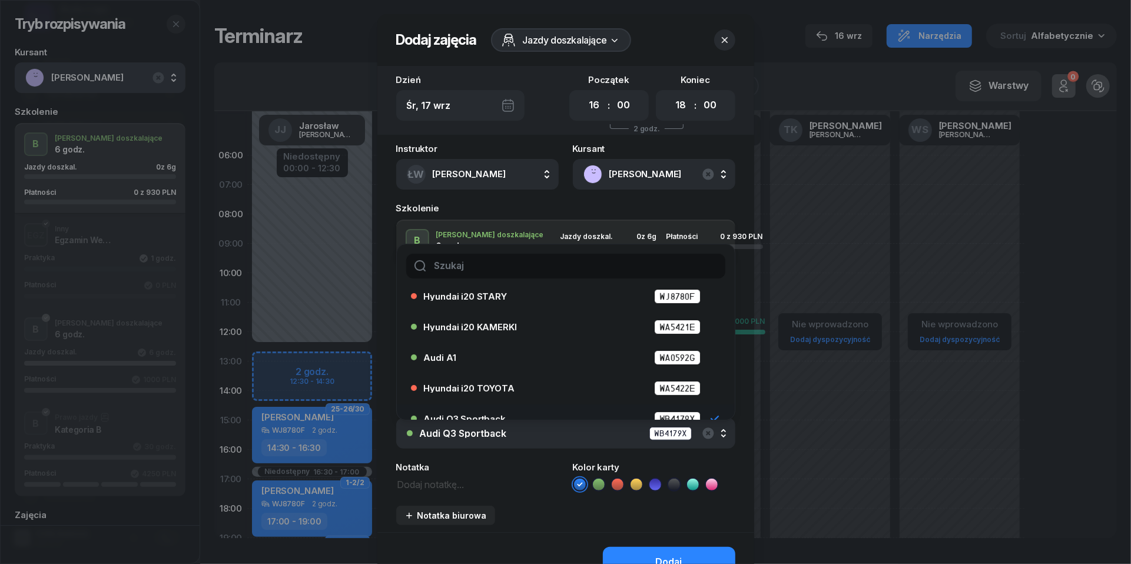
scroll to position [52, 0]
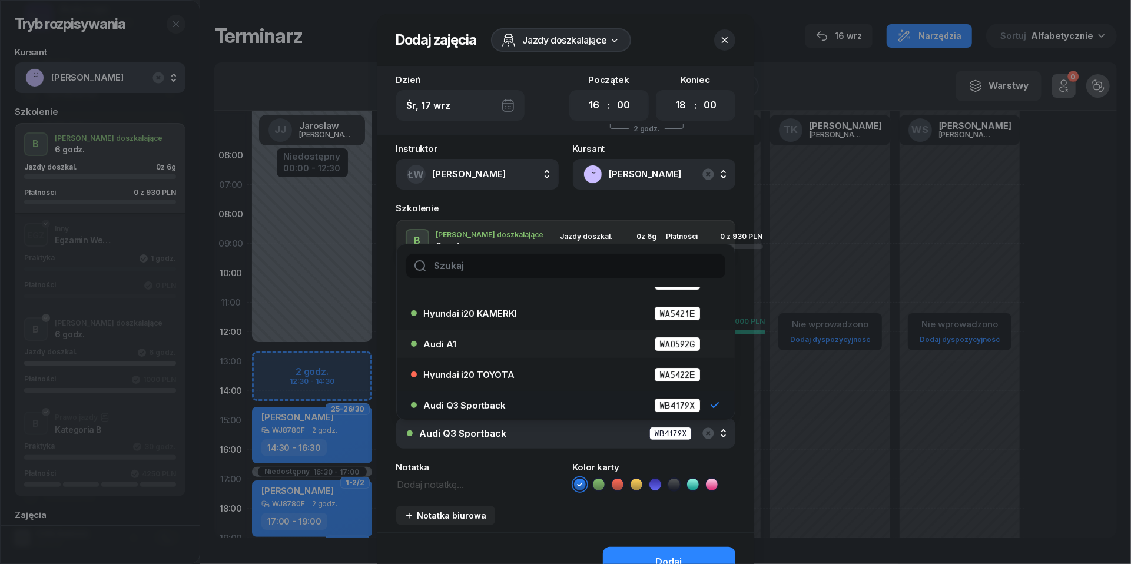
click at [496, 349] on div "Audi A1 WA0592G" at bounding box center [569, 344] width 290 height 15
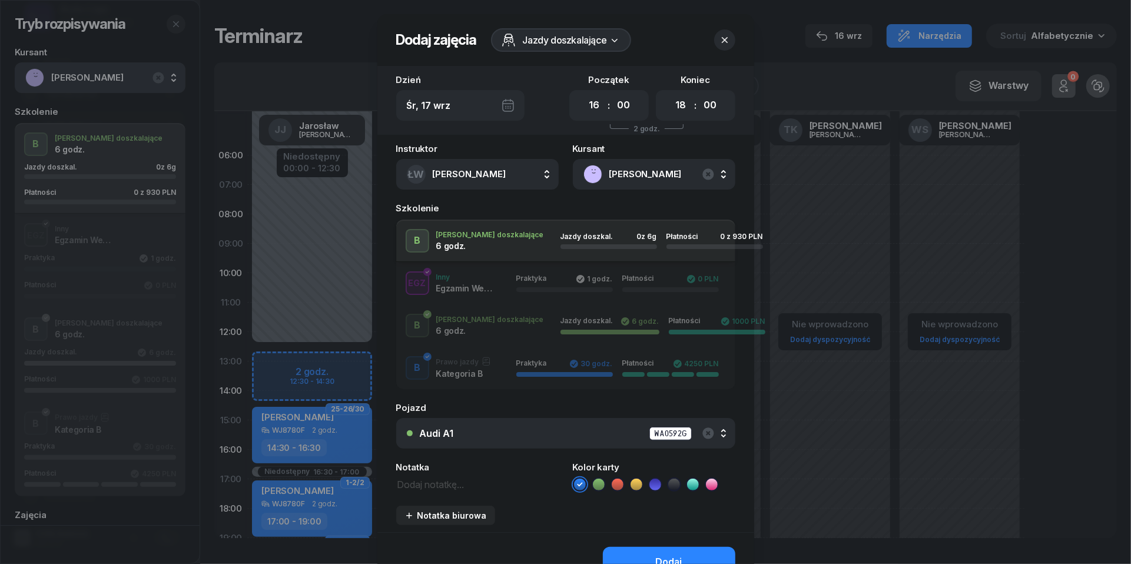
click at [429, 479] on textarea at bounding box center [477, 483] width 163 height 15
type textarea "930 do pobrania"
click at [622, 479] on icon at bounding box center [618, 485] width 12 height 12
click at [633, 550] on button "Dodaj" at bounding box center [669, 562] width 133 height 31
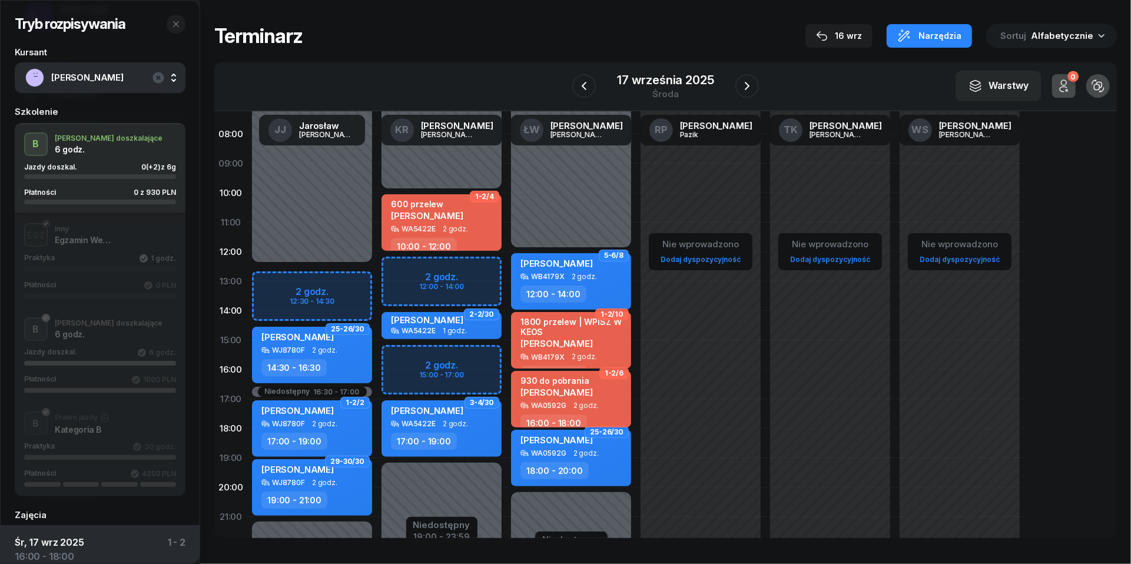
scroll to position [90, 0]
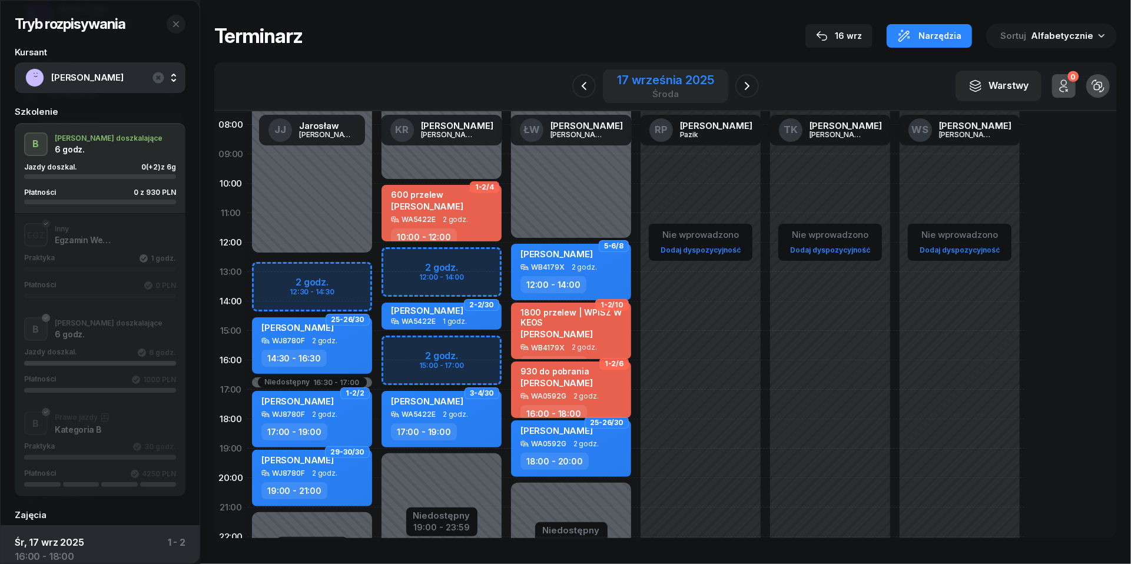
click at [689, 82] on div "17 września 2025" at bounding box center [665, 80] width 97 height 12
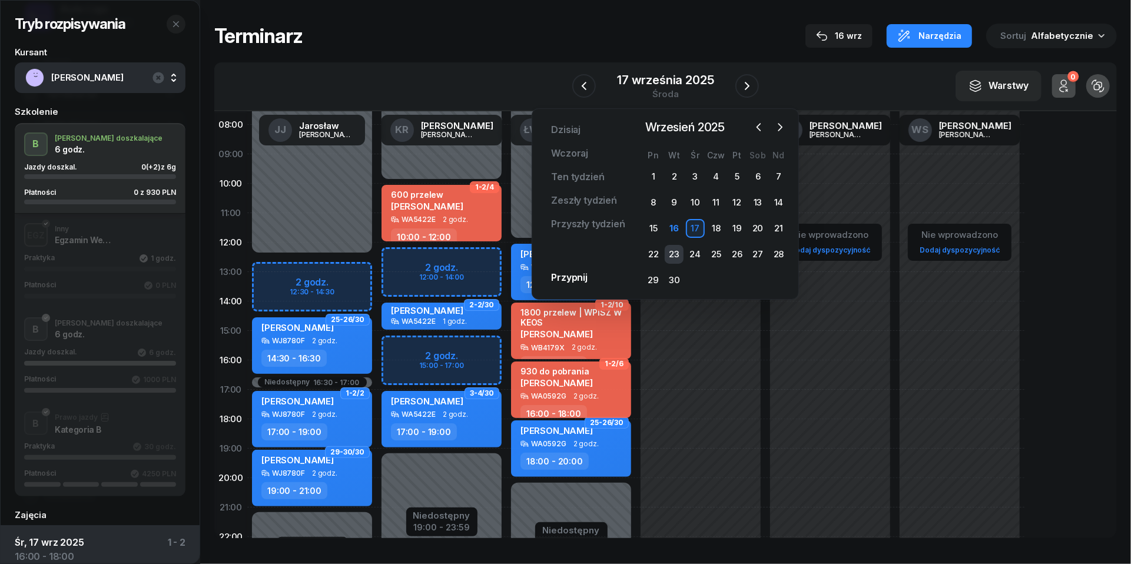
click at [676, 250] on div "23" at bounding box center [674, 254] width 19 height 19
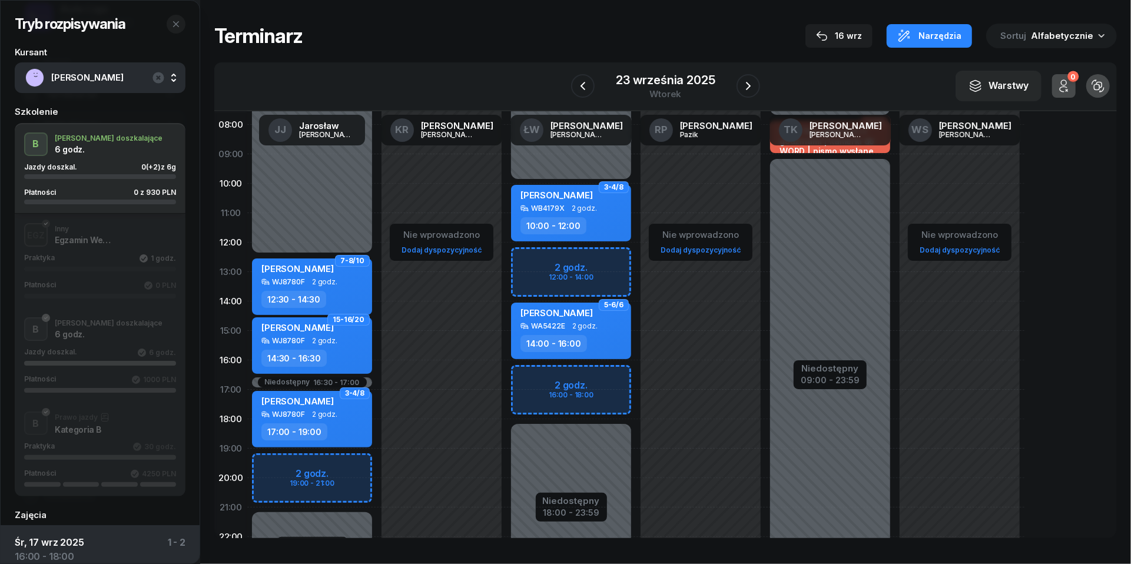
click at [531, 261] on div "Niedostępny 00:00 - 10:00 Niedostępny 18:00 - 23:59 2 godz. 12:00 - 14:00 2 god…" at bounding box center [571, 330] width 130 height 559
select select "12"
select select "14"
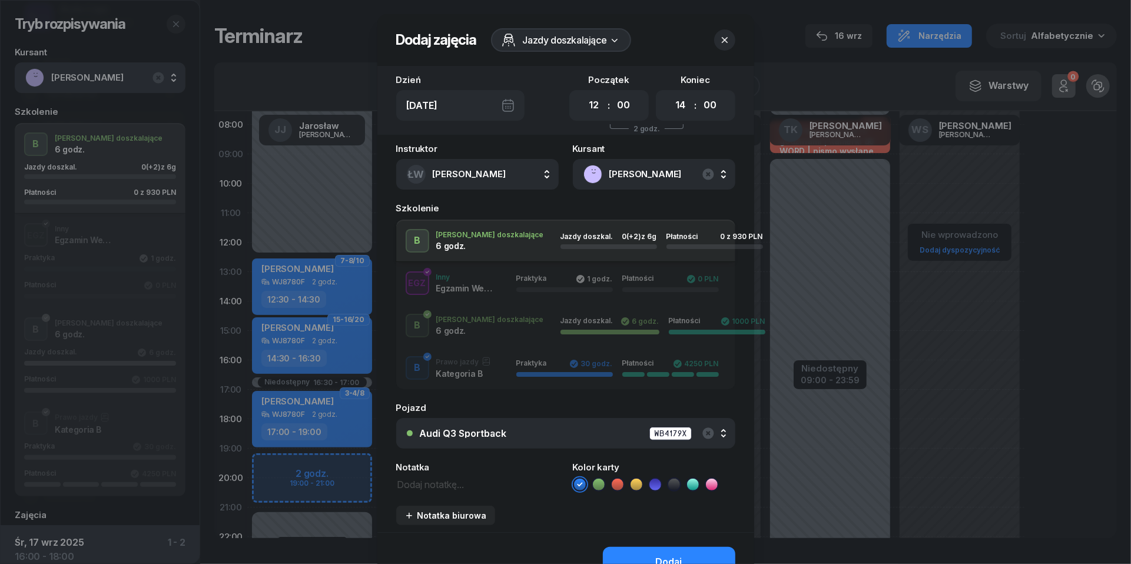
click at [589, 439] on div "Audi Q3 Sportback WB4179X" at bounding box center [572, 433] width 305 height 15
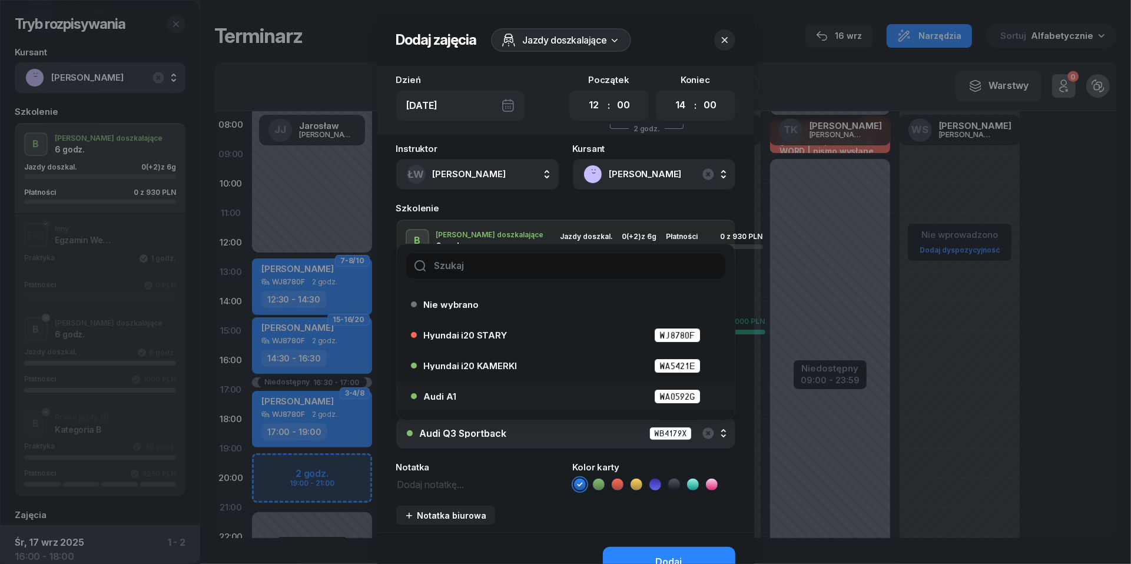
click at [564, 384] on li "Audi A1 WA0592G" at bounding box center [566, 396] width 338 height 28
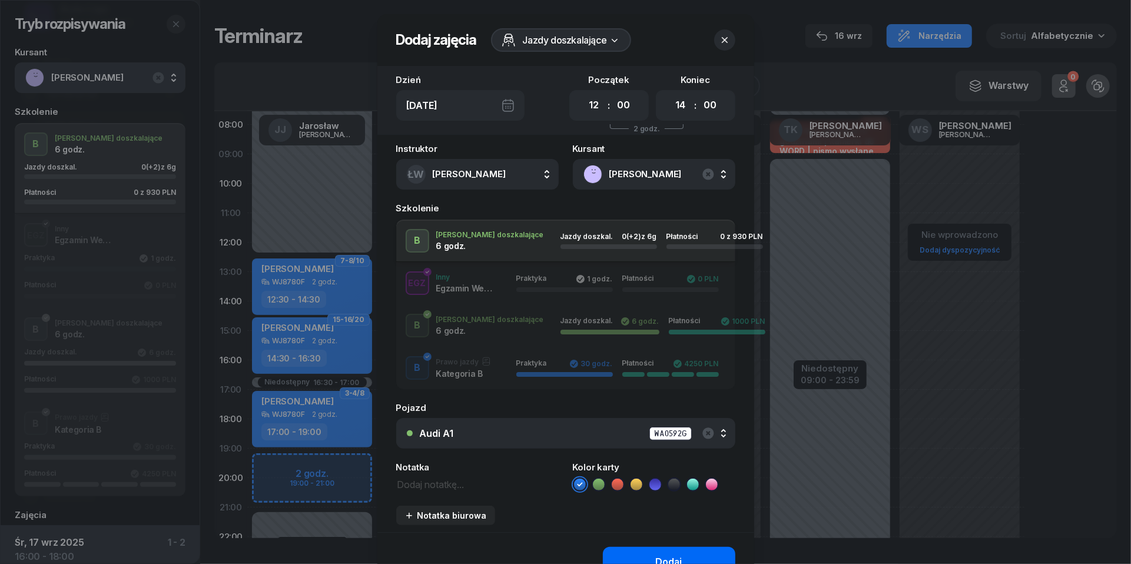
click at [660, 547] on button "Dodaj" at bounding box center [669, 562] width 133 height 31
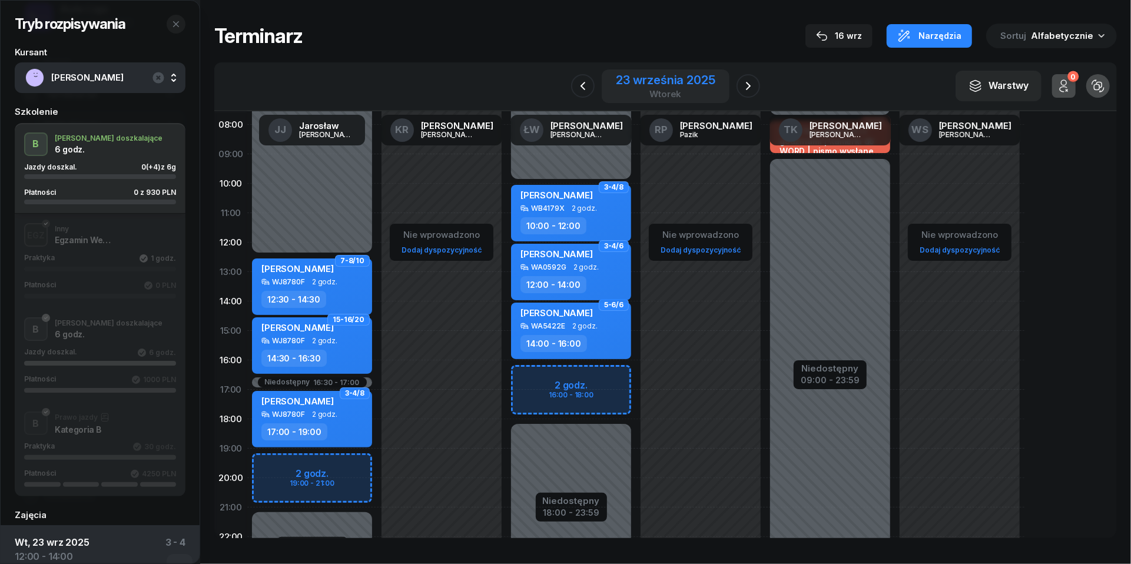
click at [667, 90] on div "wtorek" at bounding box center [665, 94] width 99 height 9
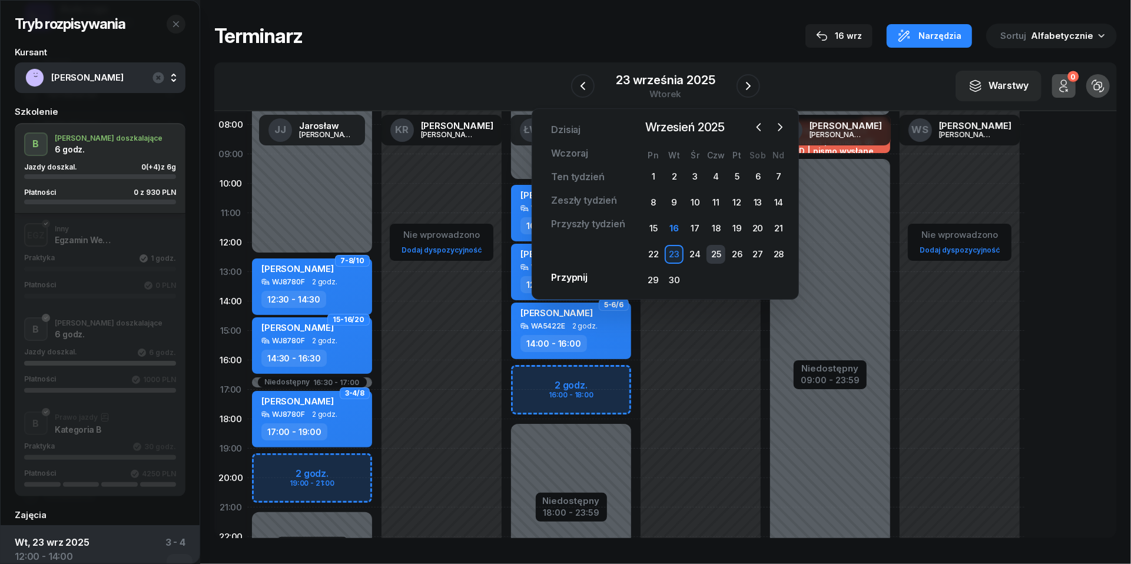
click at [717, 250] on div "25" at bounding box center [716, 254] width 19 height 19
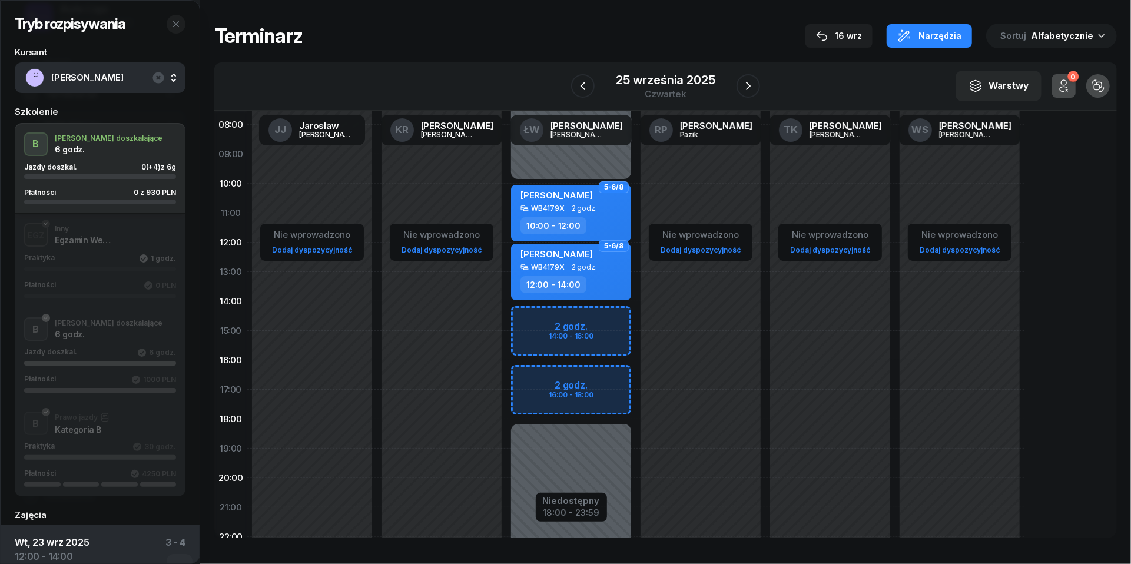
click at [525, 316] on div "Niedostępny 00:00 - 10:00 Niedostępny 18:00 - 23:59 2 godz. 14:00 - 16:00 2 god…" at bounding box center [571, 330] width 130 height 559
select select "14"
select select "16"
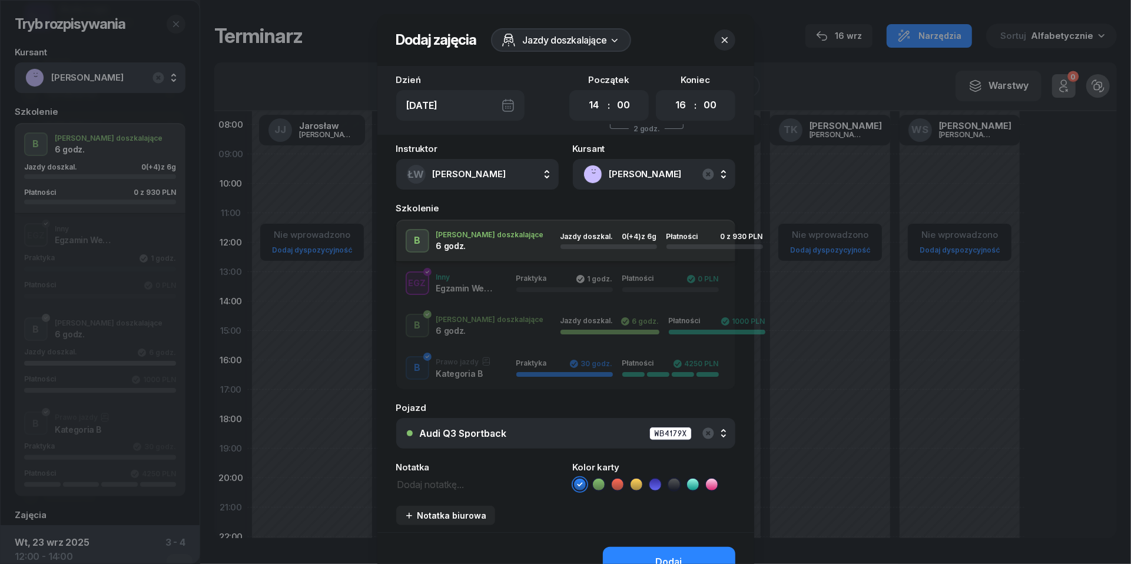
click at [594, 433] on div "Audi Q3 Sportback WB4179X" at bounding box center [572, 433] width 305 height 15
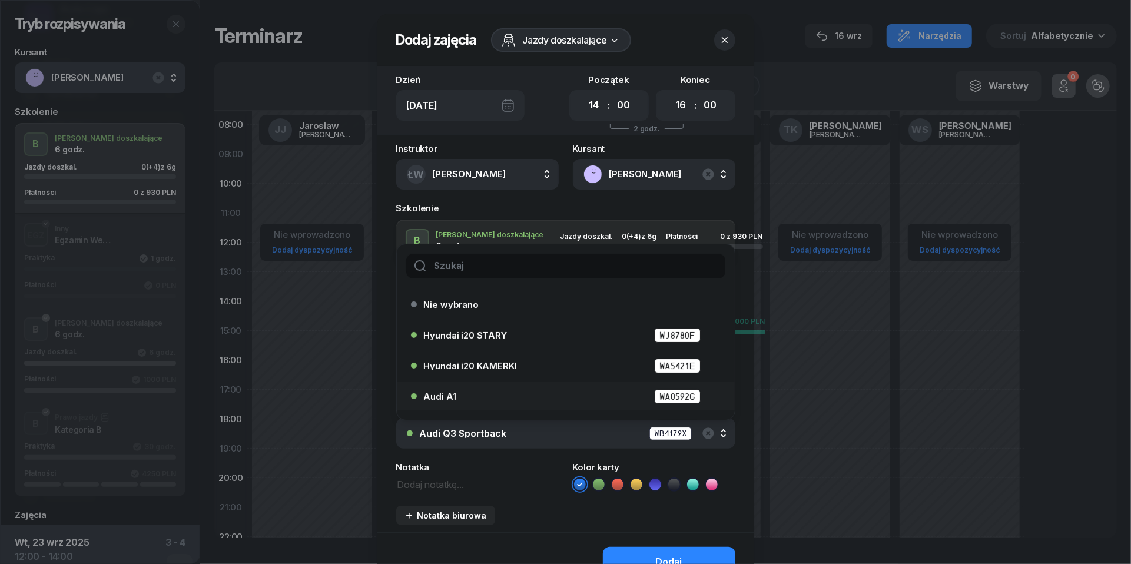
click at [580, 396] on div "Audi A1 WA0592G" at bounding box center [569, 396] width 290 height 15
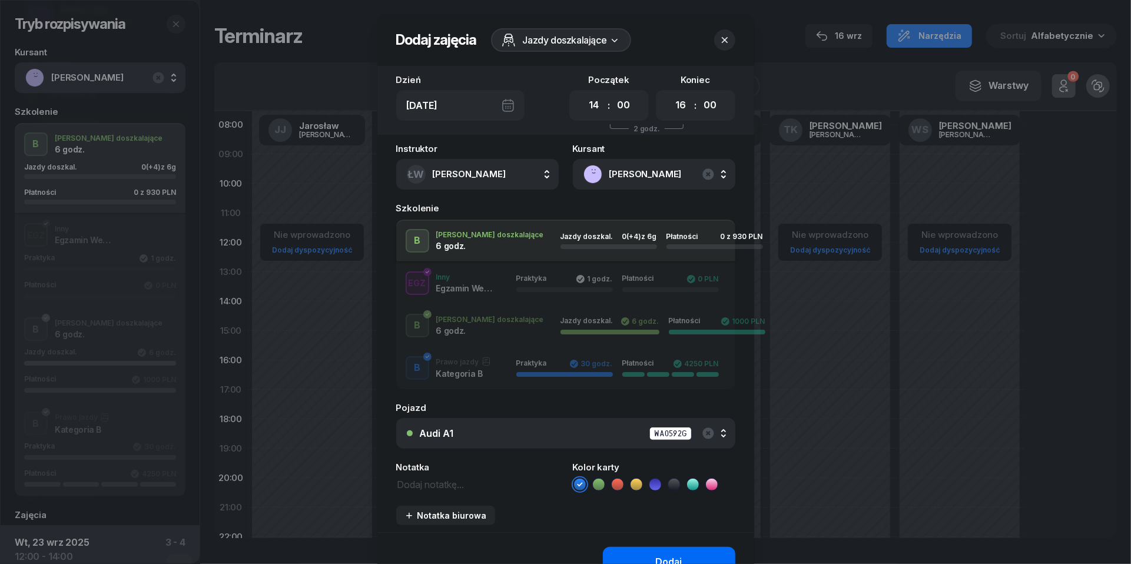
click at [655, 557] on button "Dodaj" at bounding box center [669, 562] width 133 height 31
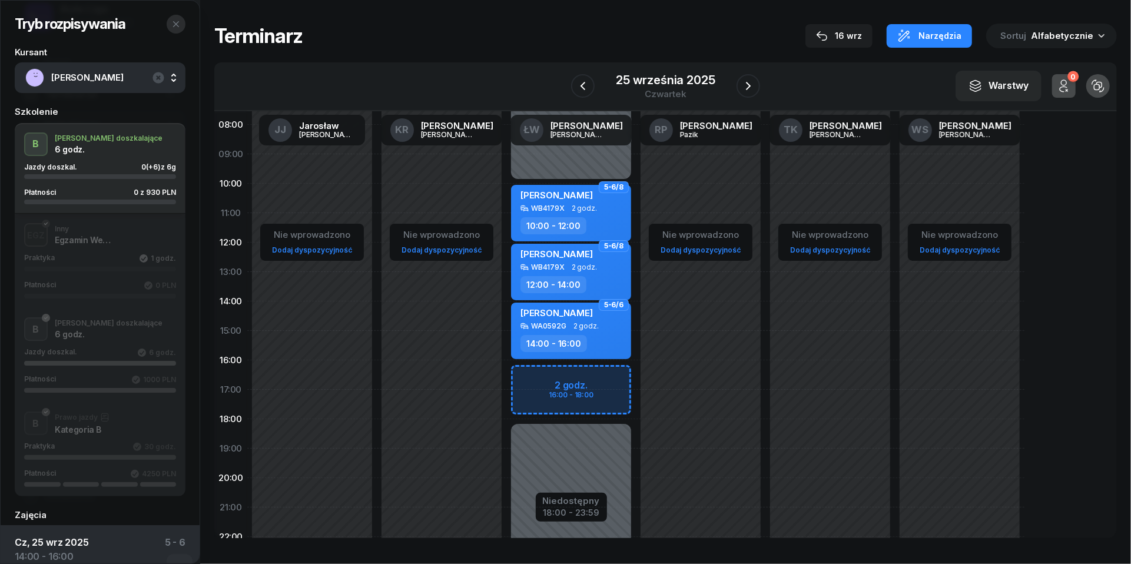
click at [183, 22] on button "button" at bounding box center [176, 24] width 19 height 19
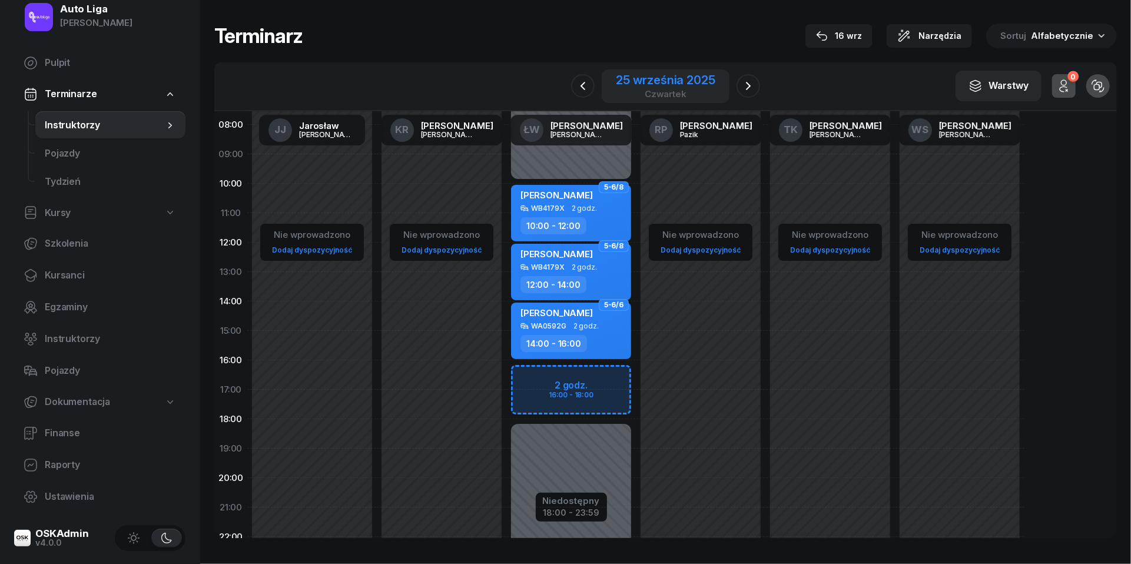
click at [658, 90] on div "czwartek" at bounding box center [665, 94] width 99 height 9
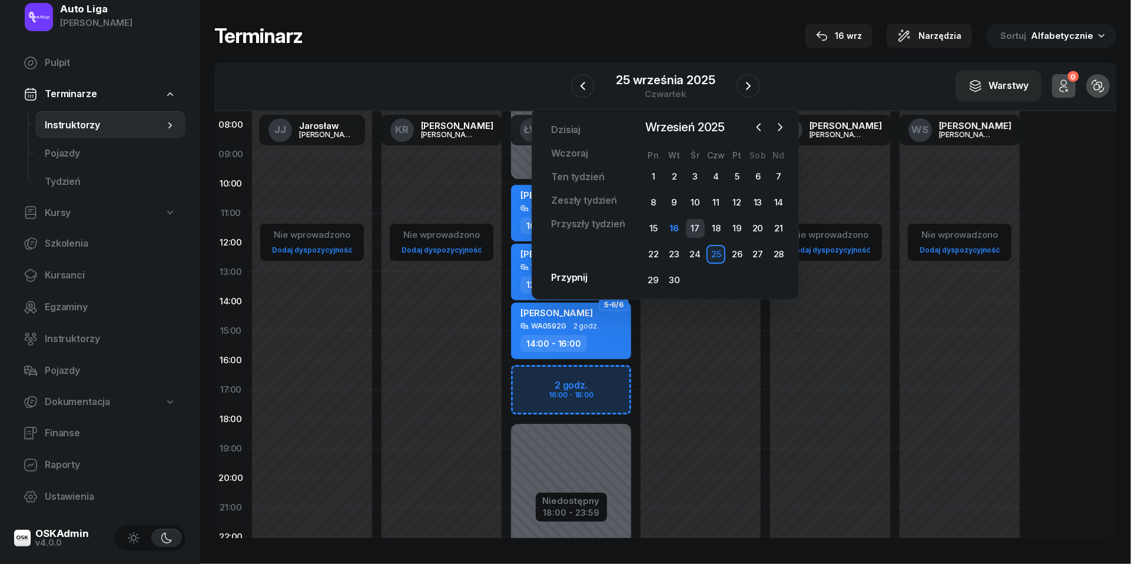
click at [696, 230] on div "17" at bounding box center [695, 228] width 19 height 19
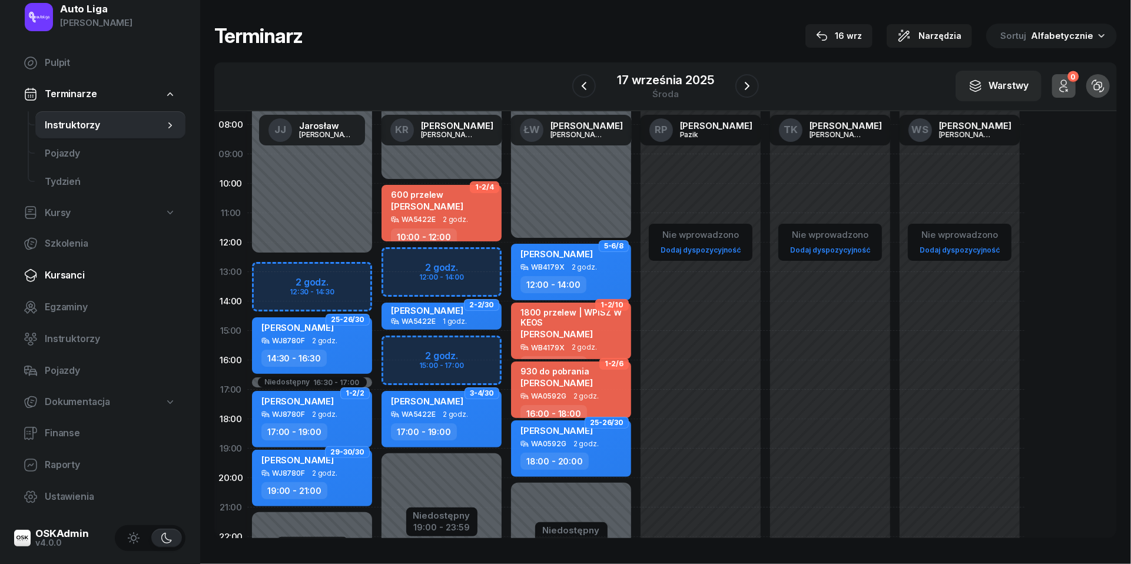
click at [64, 276] on span "Kursanci" at bounding box center [110, 275] width 131 height 15
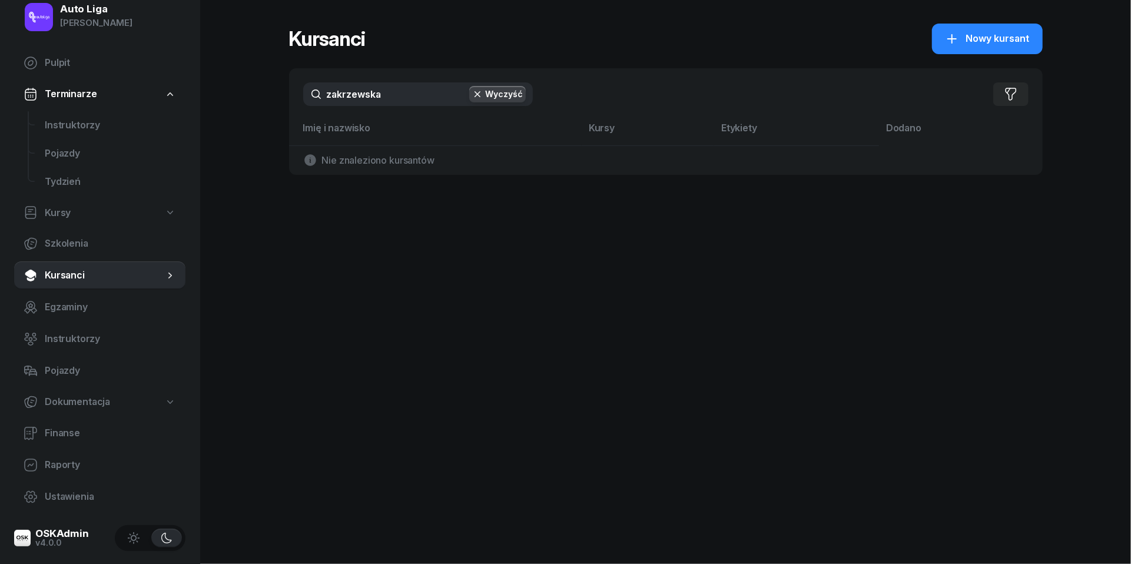
click at [367, 98] on input "zakrzewska" at bounding box center [418, 94] width 230 height 24
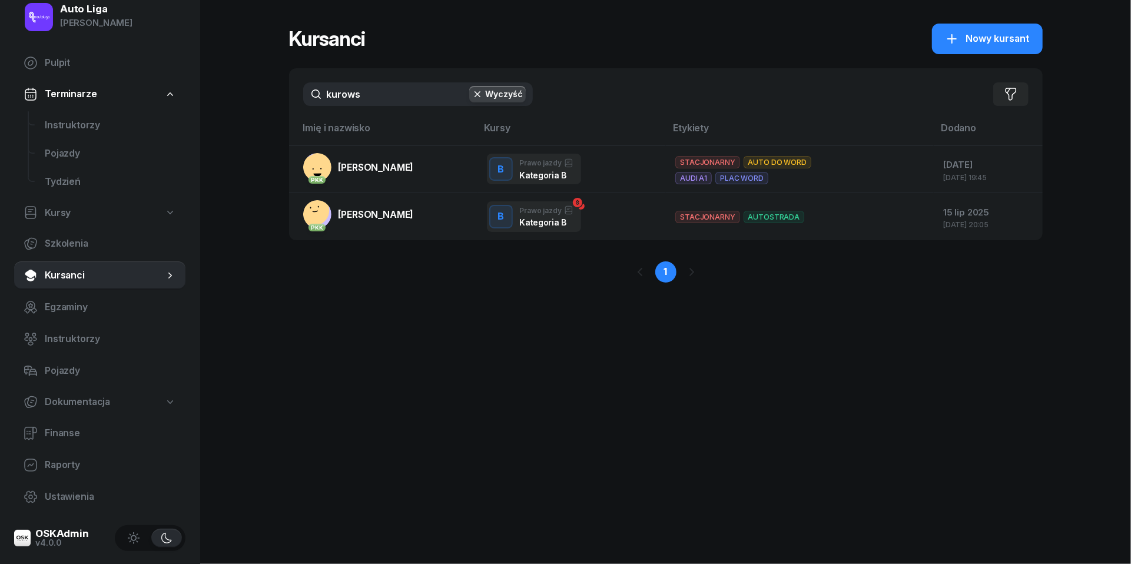
type input "kurowa"
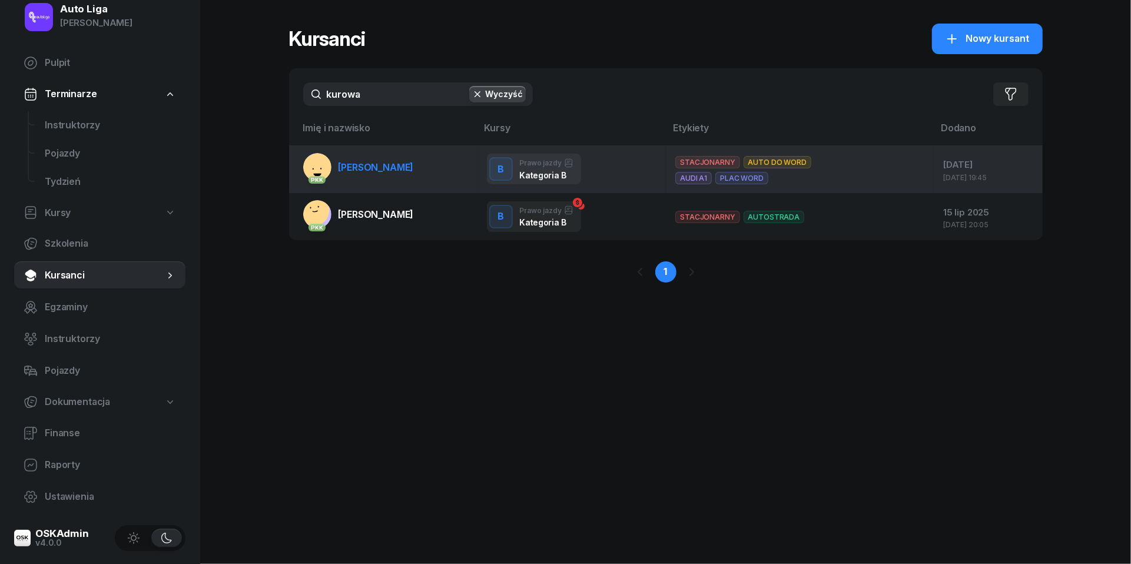
drag, startPoint x: 367, startPoint y: 98, endPoint x: 372, endPoint y: 161, distance: 63.2
click at [372, 161] on span "Julia Kurowska" at bounding box center [376, 167] width 75 height 12
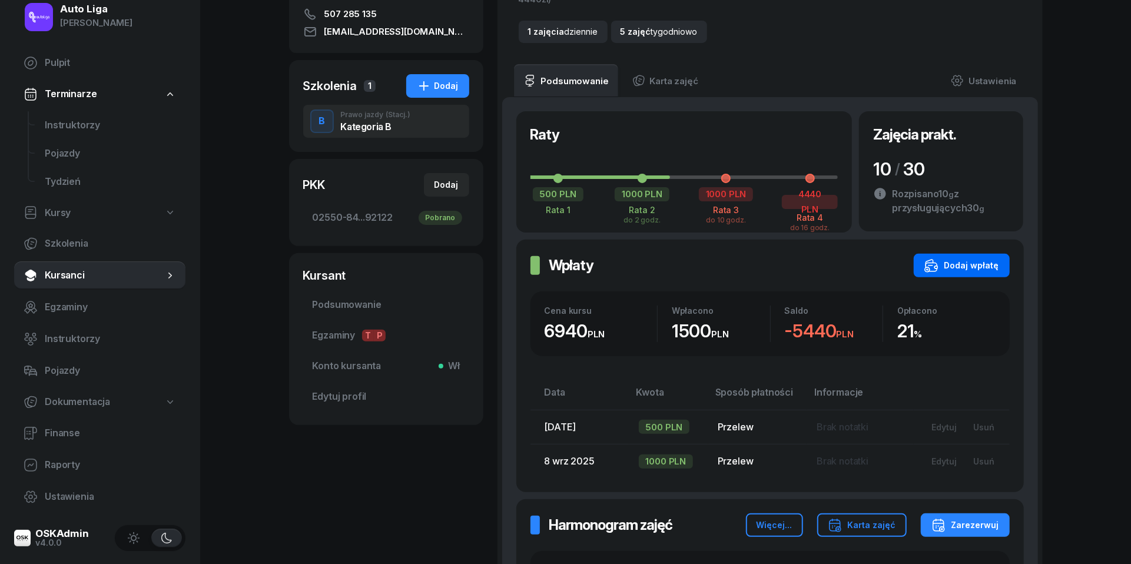
scroll to position [229, 0]
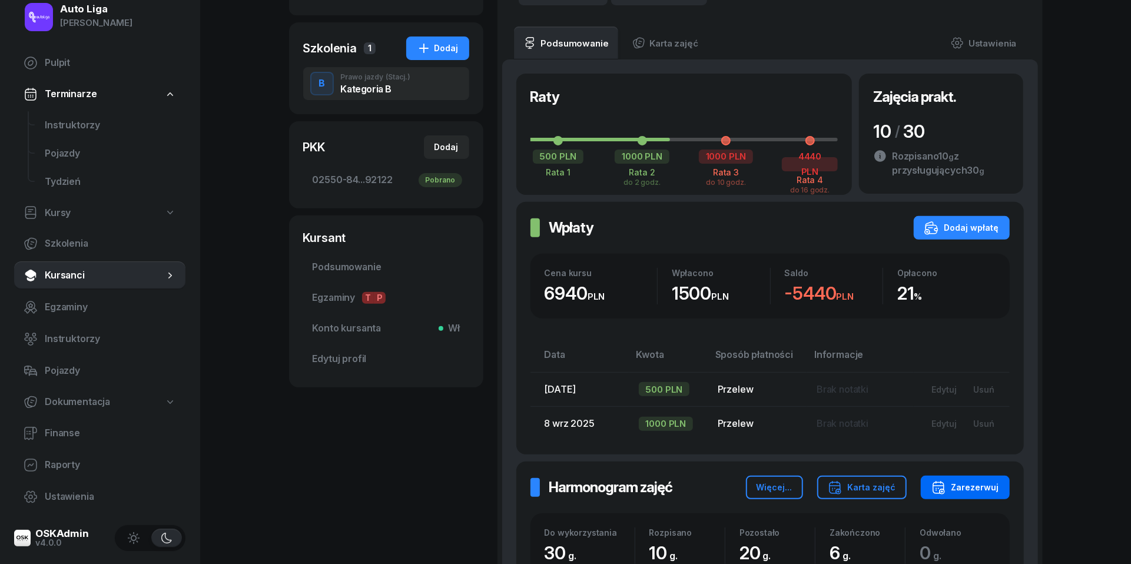
click at [971, 485] on div "Zarezerwuj" at bounding box center [966, 488] width 68 height 14
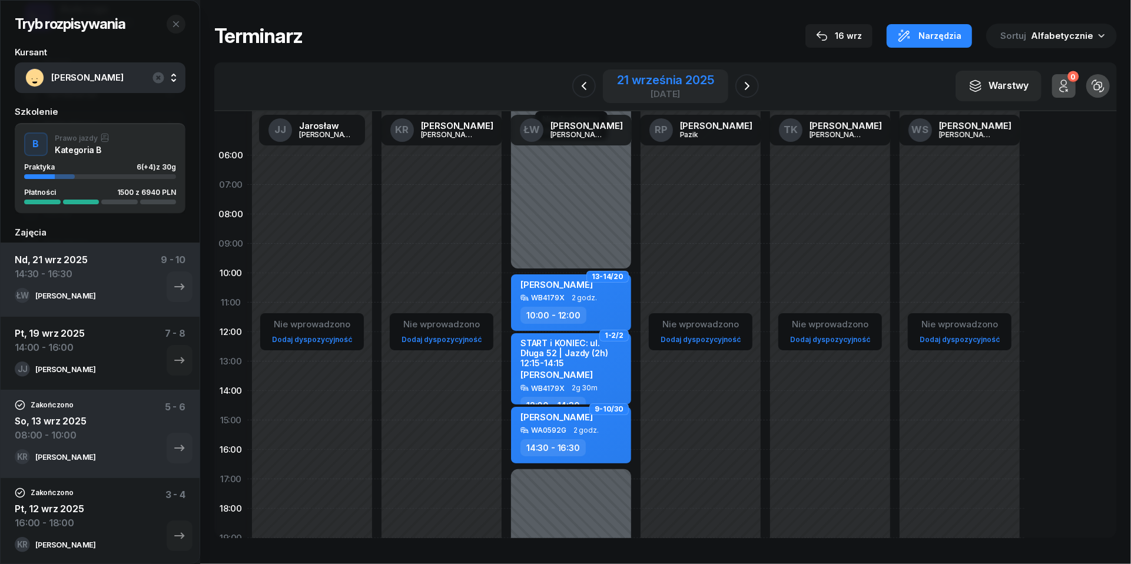
click at [662, 76] on div "21 września 2025" at bounding box center [665, 80] width 97 height 12
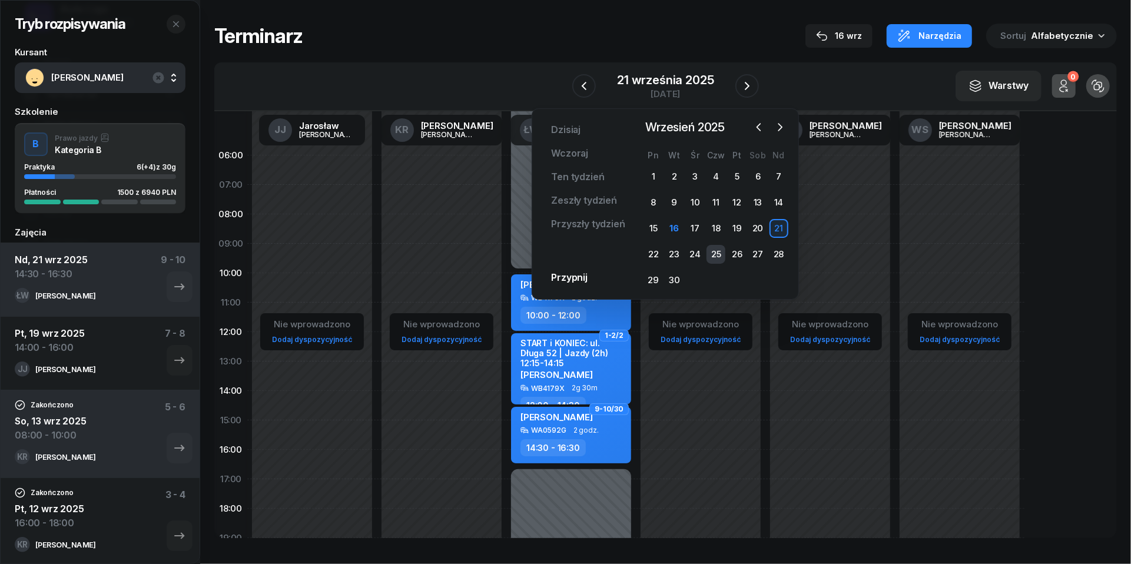
click at [717, 252] on div "25" at bounding box center [716, 254] width 19 height 19
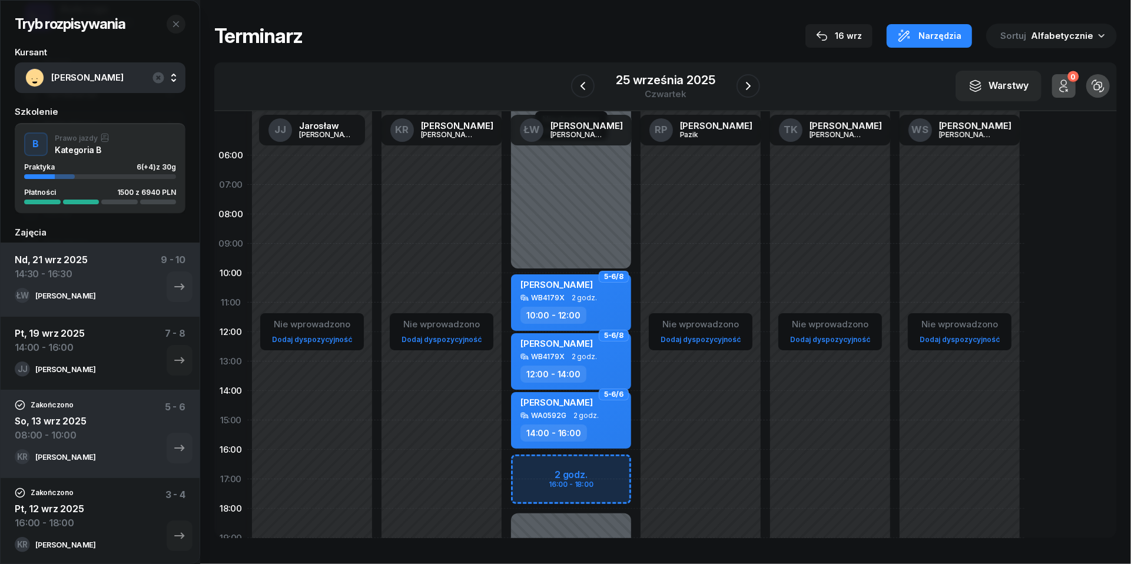
click at [529, 465] on div "Niedostępny 00:00 - 10:00 Niedostępny 18:00 - 23:59 2 godz. 16:00 - 18:00 5-6/8…" at bounding box center [571, 420] width 130 height 559
select select "16"
select select "18"
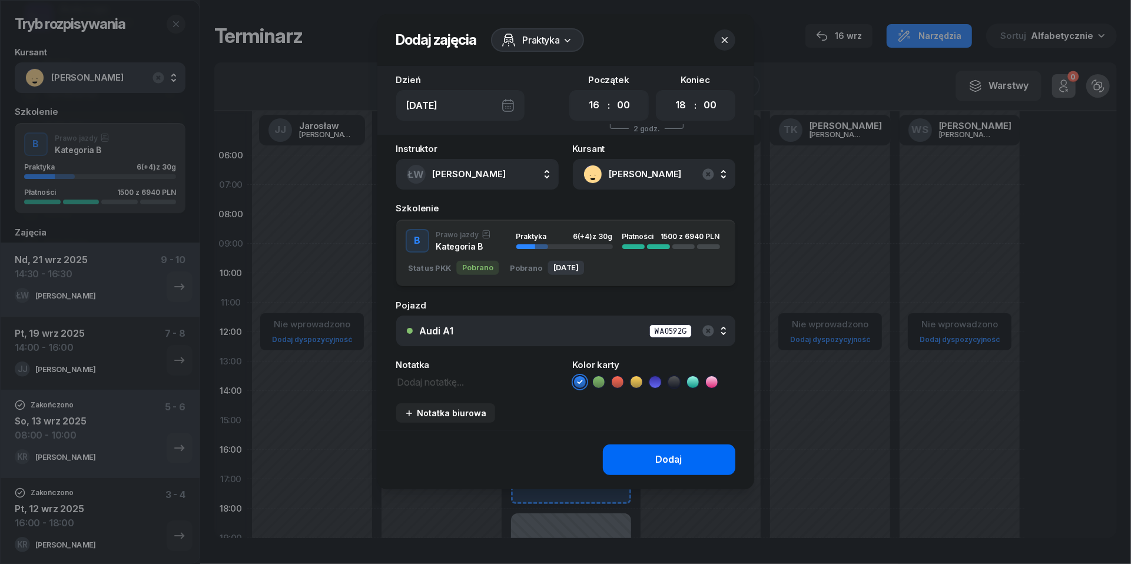
click at [636, 458] on button "Dodaj" at bounding box center [669, 460] width 133 height 31
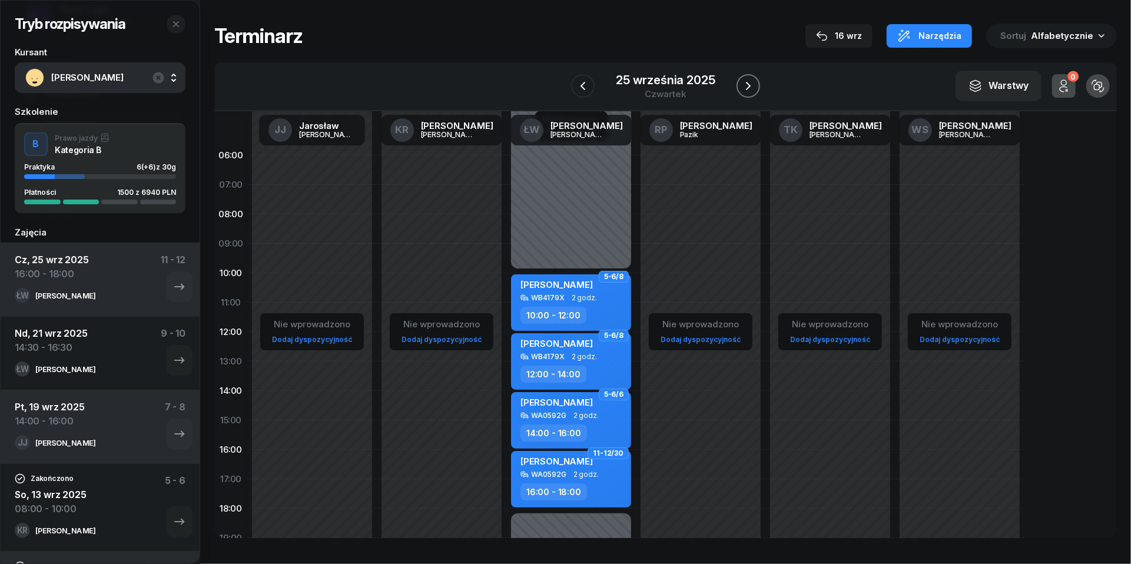
click at [756, 90] on button "button" at bounding box center [749, 86] width 24 height 24
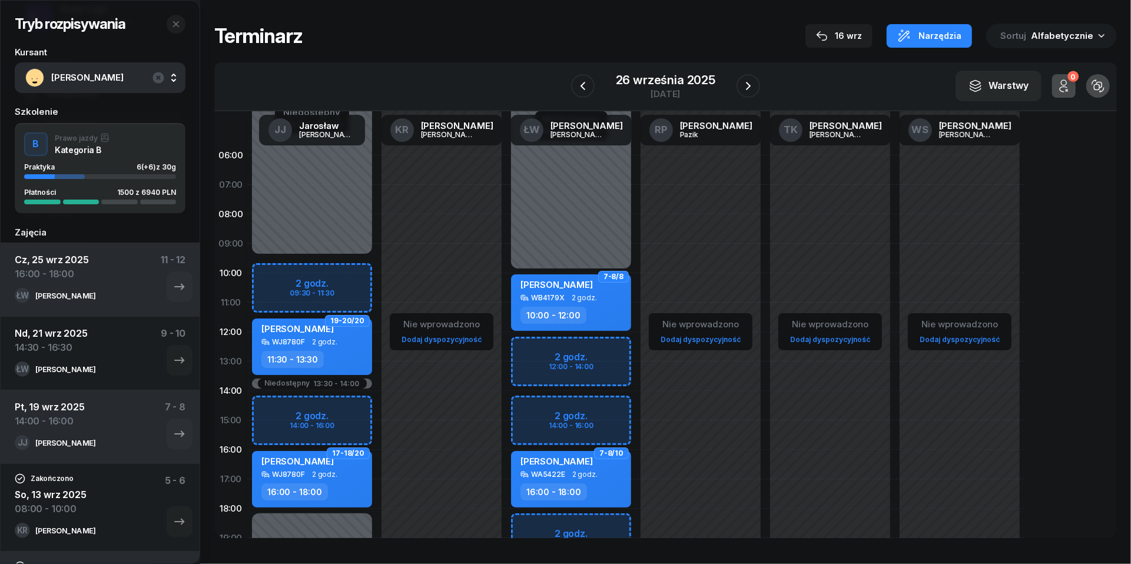
click at [526, 411] on div "Niedostępny 00:00 - 10:00 Niedostępny 20:00 - 23:59 2 godz. 12:00 - 14:00 2 god…" at bounding box center [571, 420] width 130 height 559
select select "14"
select select "16"
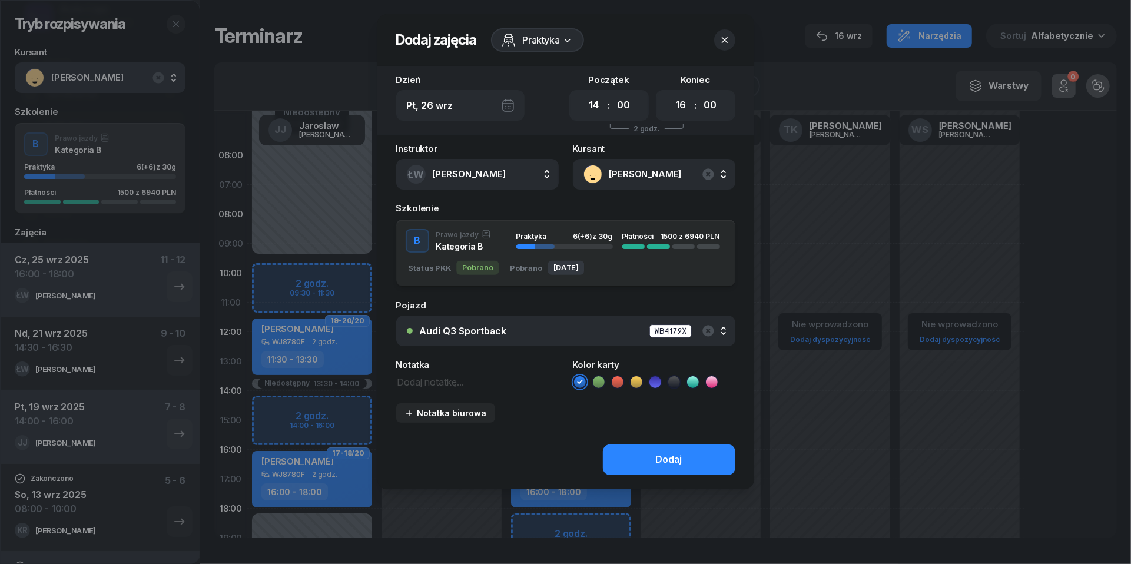
click at [573, 324] on div "Audi Q3 Sportback WB4179X" at bounding box center [572, 331] width 305 height 15
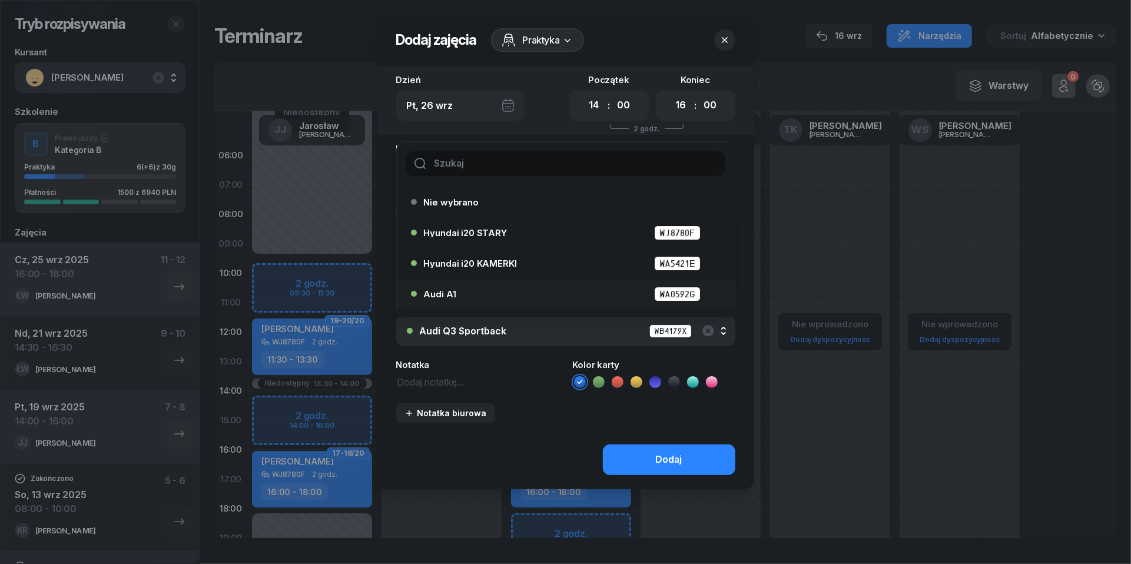
click at [532, 284] on div "Audi A1 WA0592G" at bounding box center [562, 293] width 303 height 19
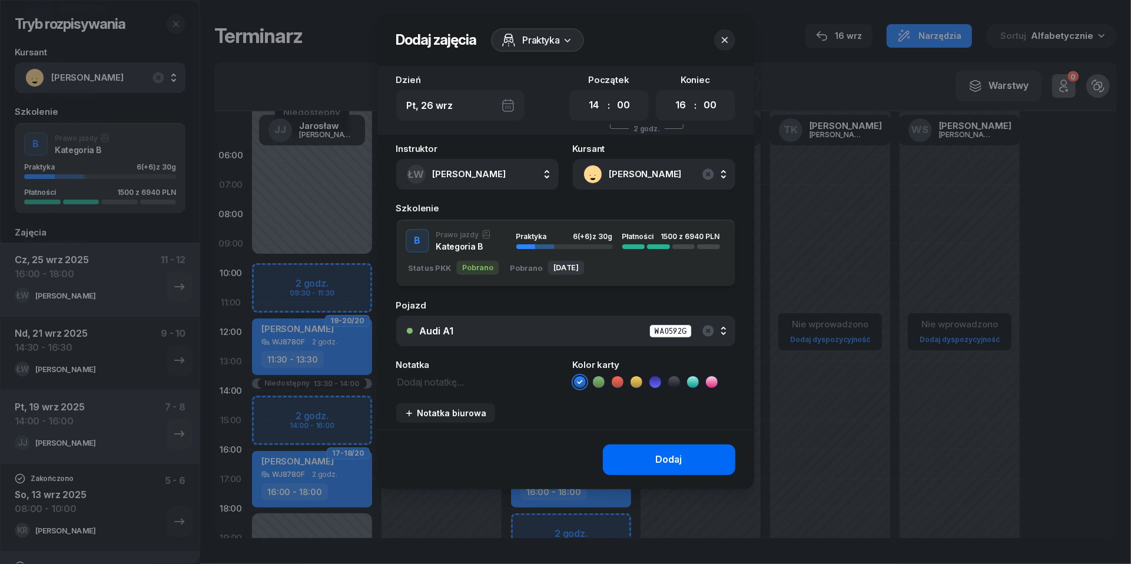
click at [648, 468] on button "Dodaj" at bounding box center [669, 460] width 133 height 31
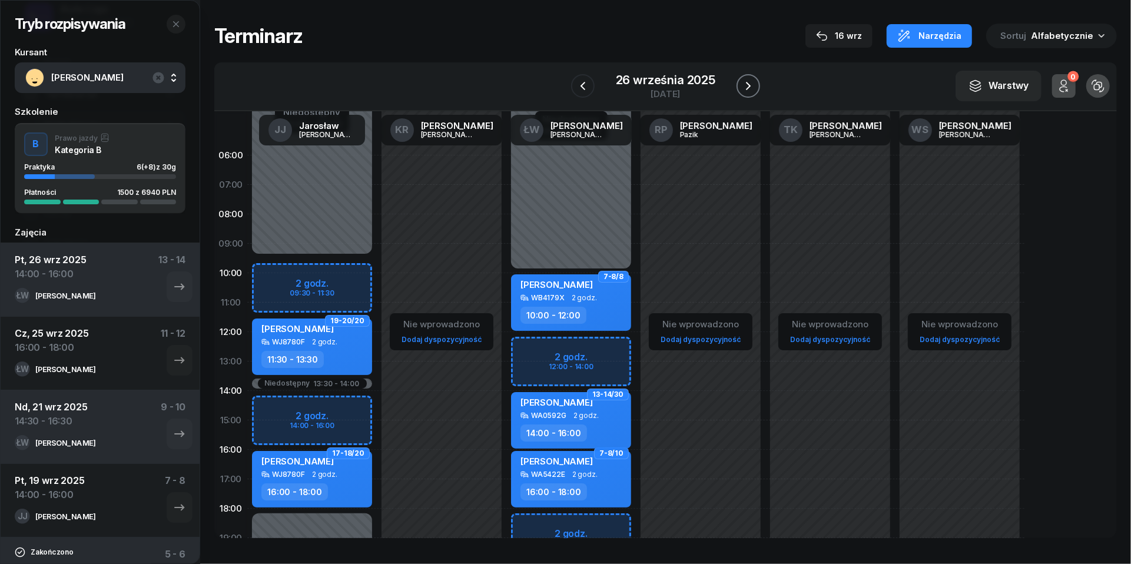
click at [752, 81] on icon "button" at bounding box center [748, 86] width 14 height 14
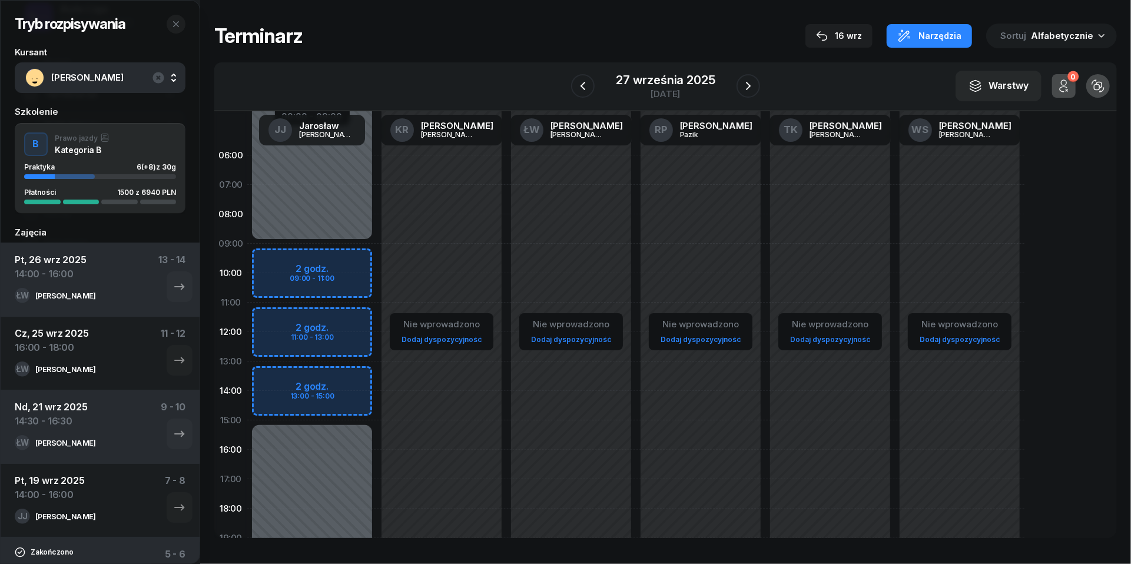
click at [289, 260] on div "Niedostępny 00:00 - 09:00 Niedostępny 15:00 - 23:59 2 godz. 09:00 - 11:00 2 god…" at bounding box center [312, 420] width 130 height 559
select select "09"
select select "11"
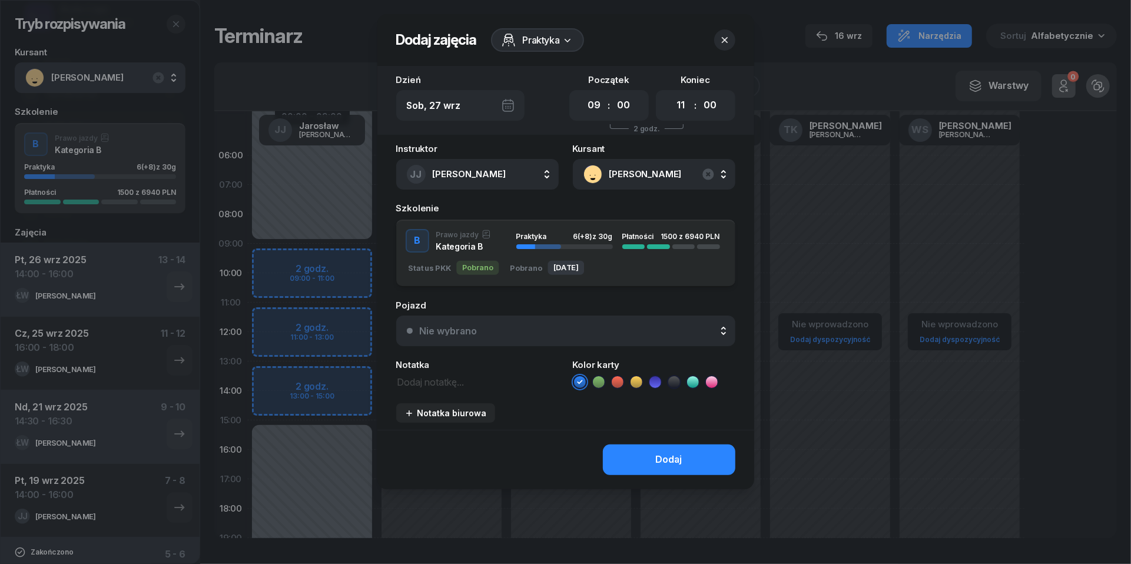
click at [588, 330] on div "Nie wybrano" at bounding box center [572, 330] width 305 height 9
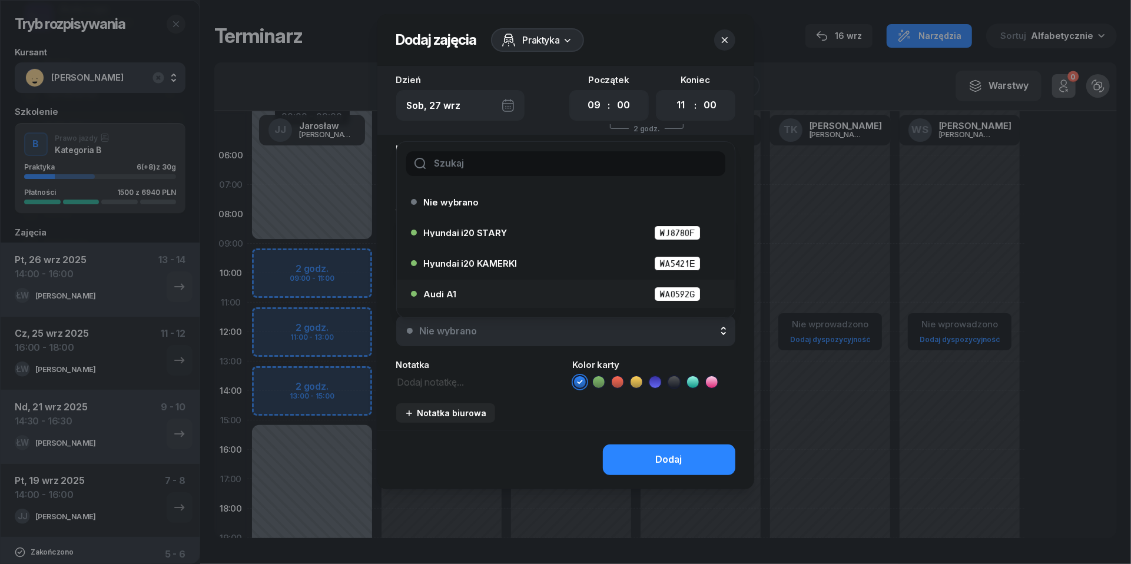
click at [569, 297] on div "Audi A1 WA0592G" at bounding box center [569, 294] width 290 height 15
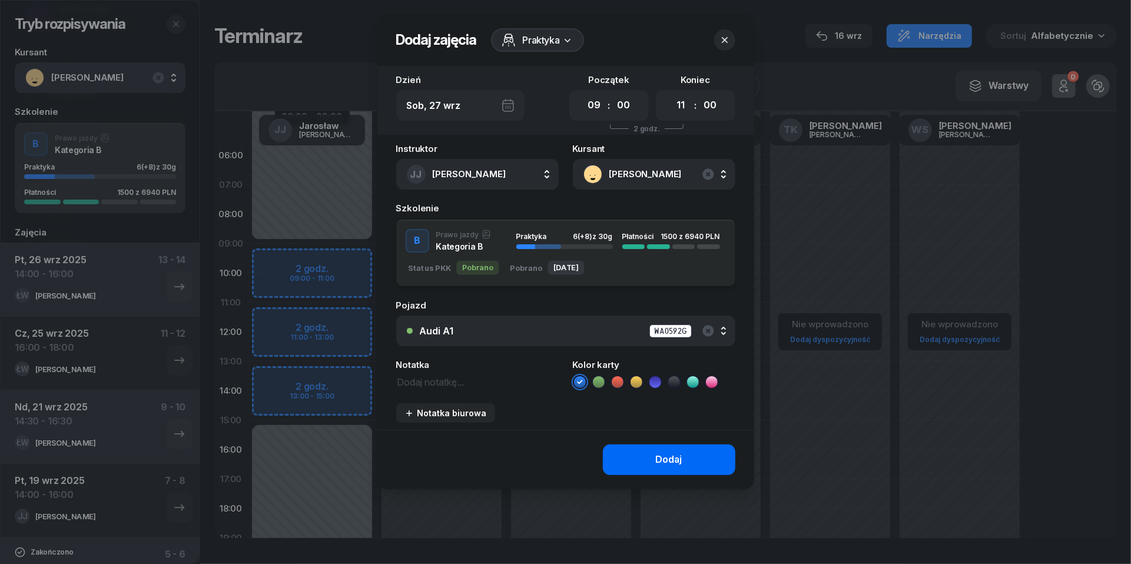
click at [658, 464] on div "Dodaj" at bounding box center [669, 459] width 27 height 15
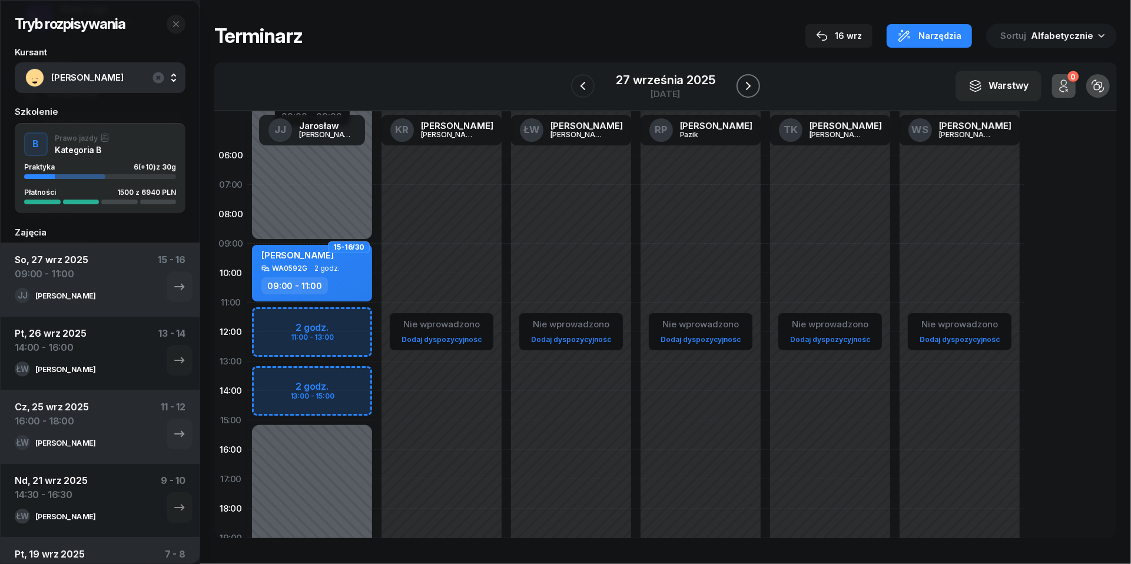
click at [755, 90] on icon "button" at bounding box center [748, 86] width 14 height 14
click at [285, 380] on div "Niedostępny 00:00 - 09:00 Niedostępny 15:00 - 23:59 2 godz. 09:00 - 11:00 2 god…" at bounding box center [312, 420] width 130 height 559
select select "13"
select select "15"
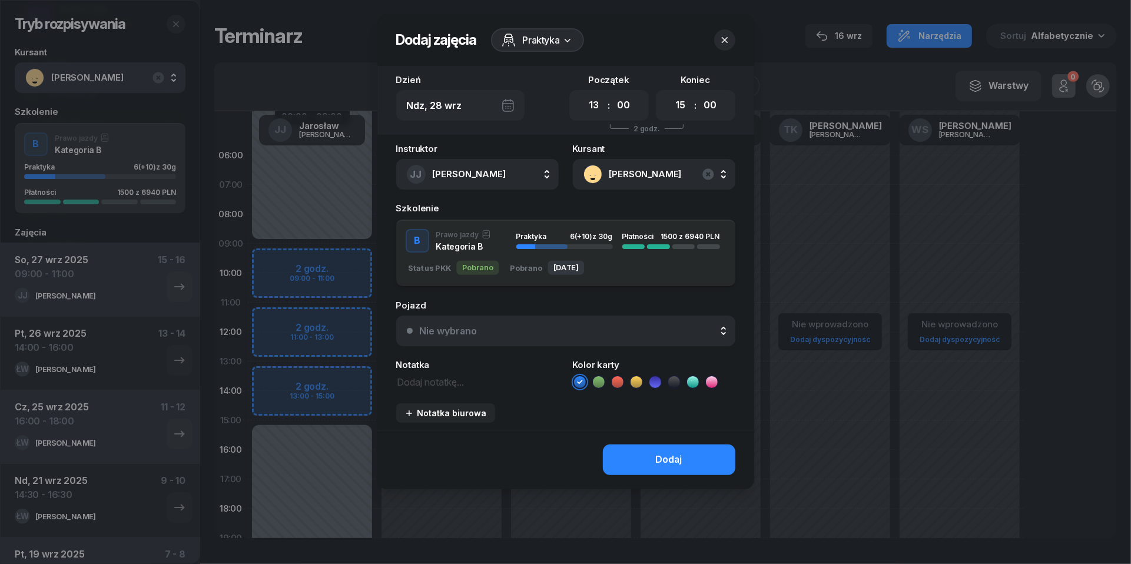
click at [567, 326] on div "Nie wybrano" at bounding box center [572, 330] width 305 height 9
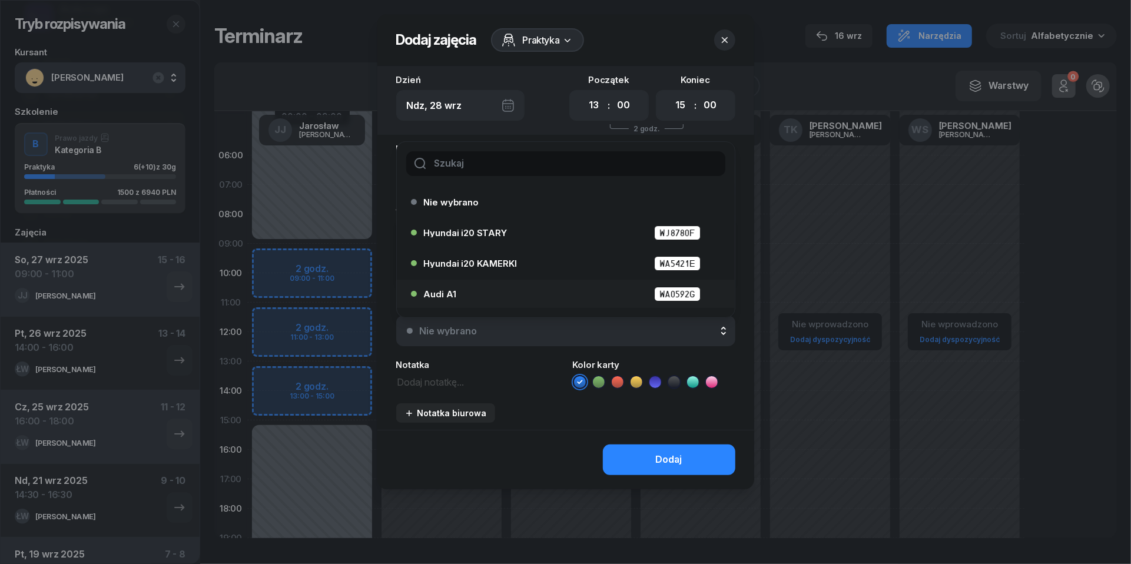
click at [524, 287] on div "Audi A1 WA0592G" at bounding box center [569, 294] width 290 height 15
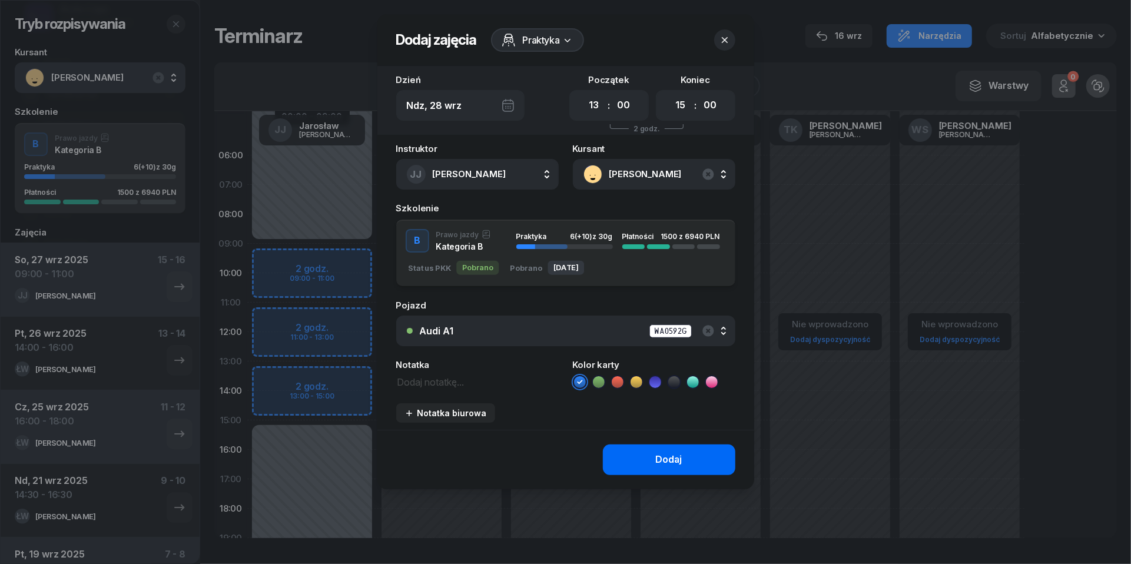
click at [672, 462] on div "Dodaj" at bounding box center [669, 459] width 27 height 15
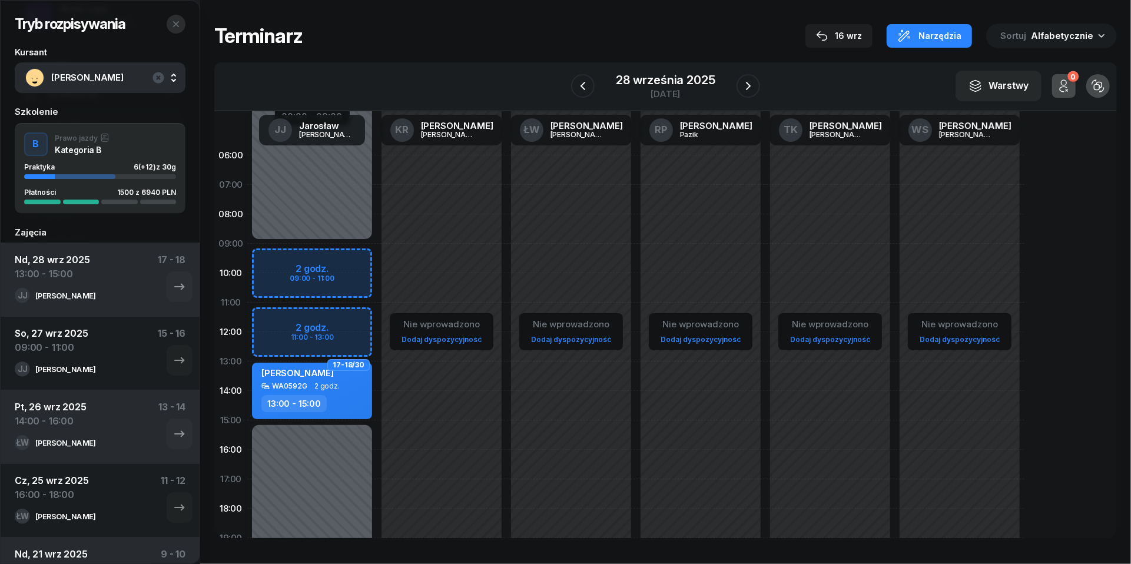
click at [177, 19] on button "button" at bounding box center [176, 24] width 19 height 19
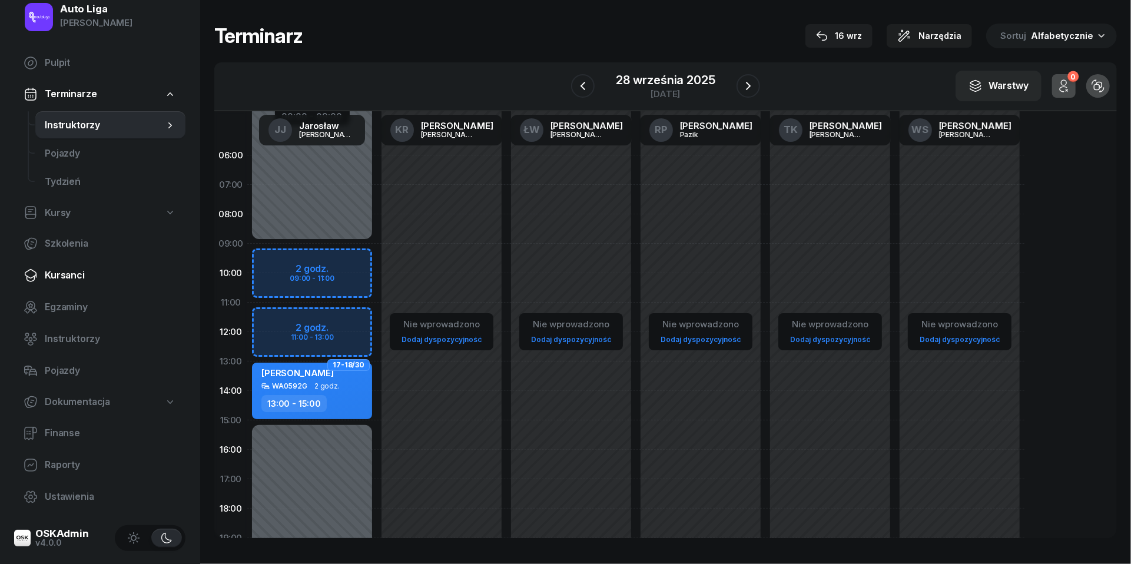
click at [78, 271] on span "Kursanci" at bounding box center [110, 275] width 131 height 15
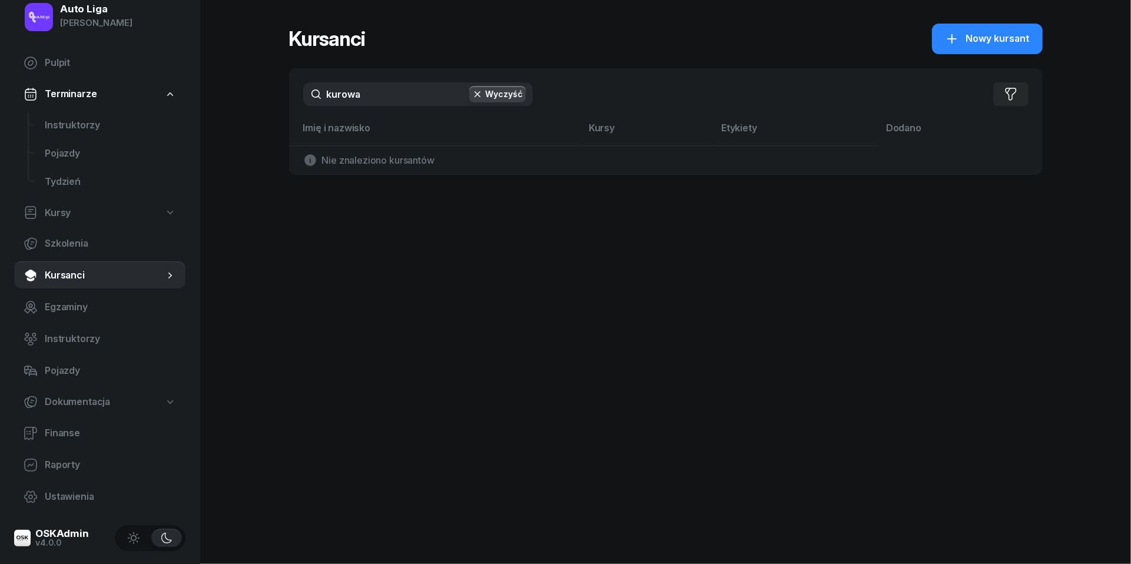
click at [376, 97] on input "kurowa" at bounding box center [418, 94] width 230 height 24
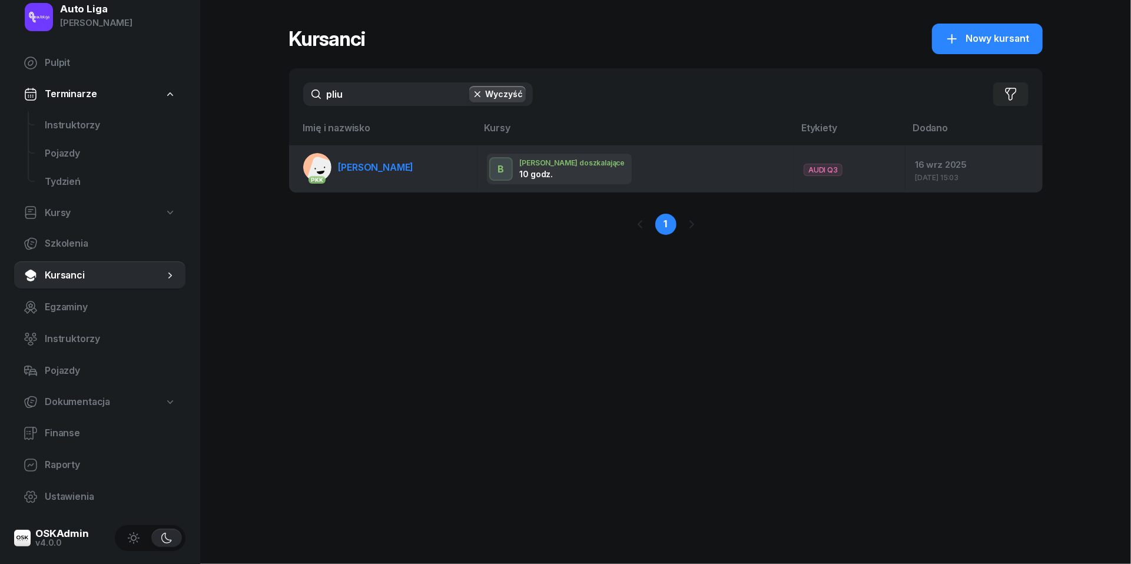
type input "pliu"
click at [376, 170] on span "Daria Pliuiko" at bounding box center [376, 167] width 75 height 12
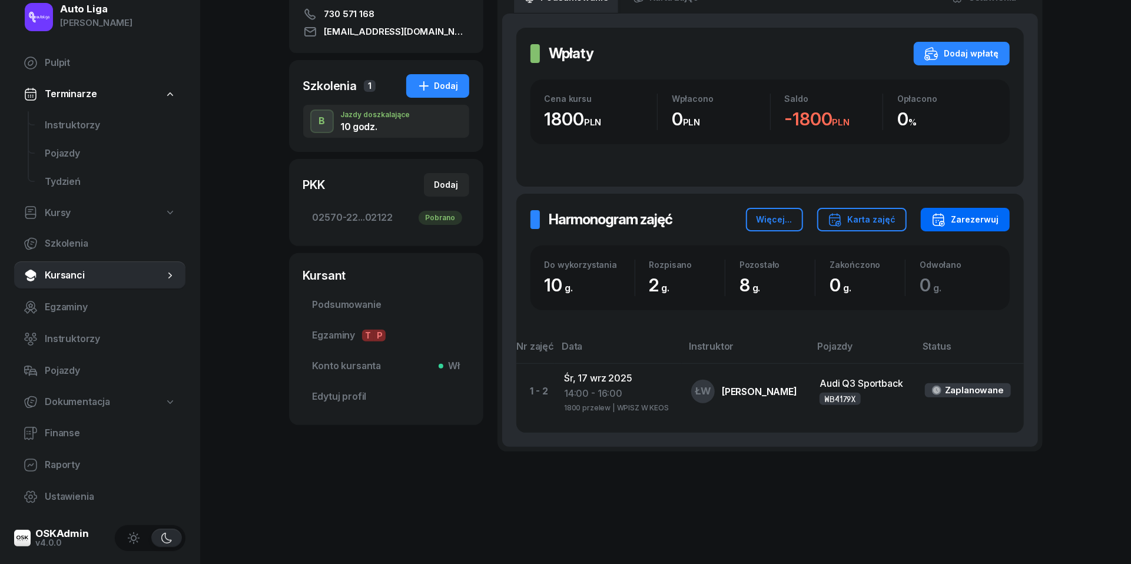
scroll to position [190, 0]
click at [987, 218] on div "Zarezerwuj" at bounding box center [966, 221] width 68 height 14
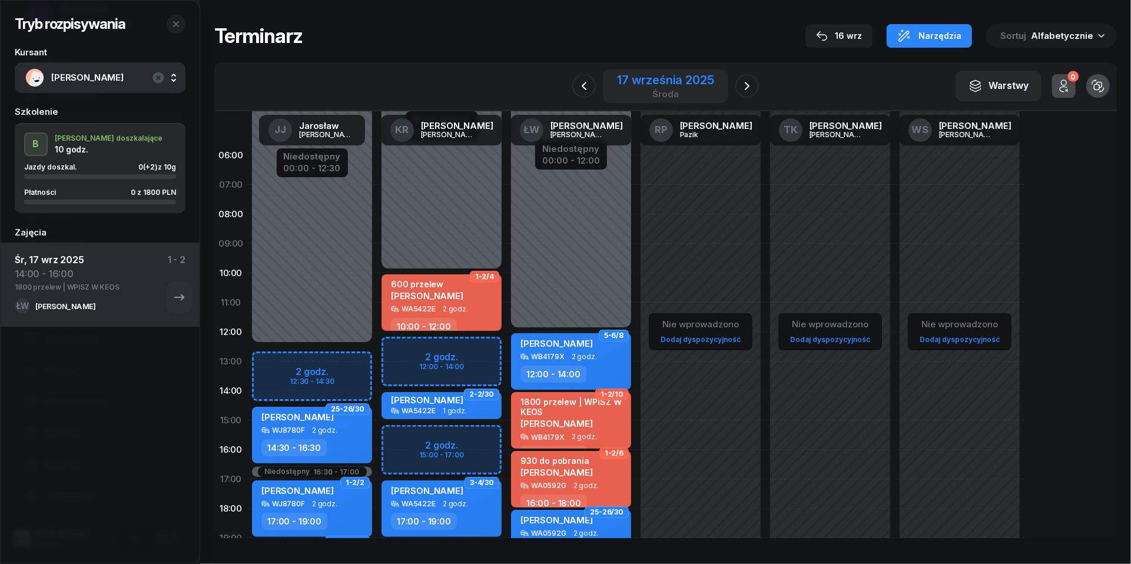
click at [653, 77] on div "17 września 2025" at bounding box center [665, 80] width 97 height 12
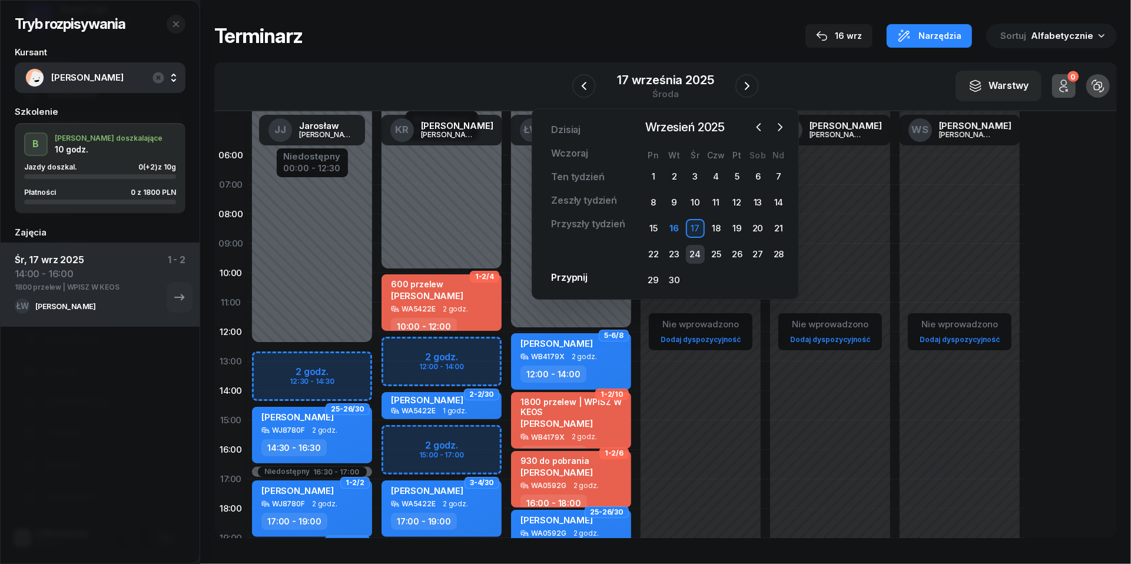
click at [696, 251] on div "24" at bounding box center [695, 254] width 19 height 19
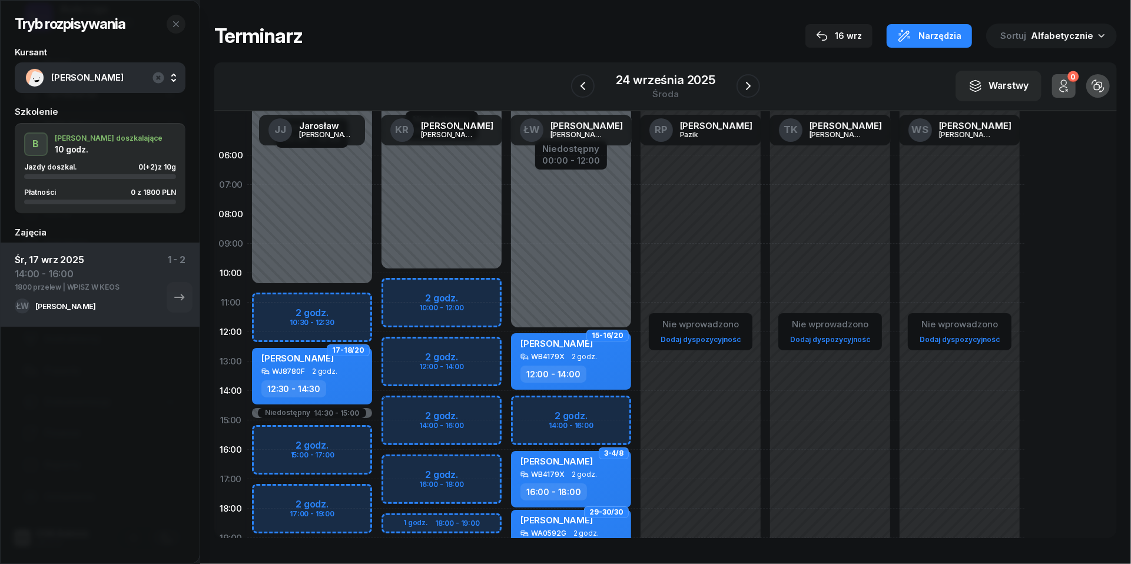
click at [525, 406] on div "Niedostępny 00:00 - 12:00 Niedostępny 20:00 - 23:59 2 godz. 14:00 - 16:00 15-16…" at bounding box center [571, 420] width 130 height 559
select select "14"
select select "16"
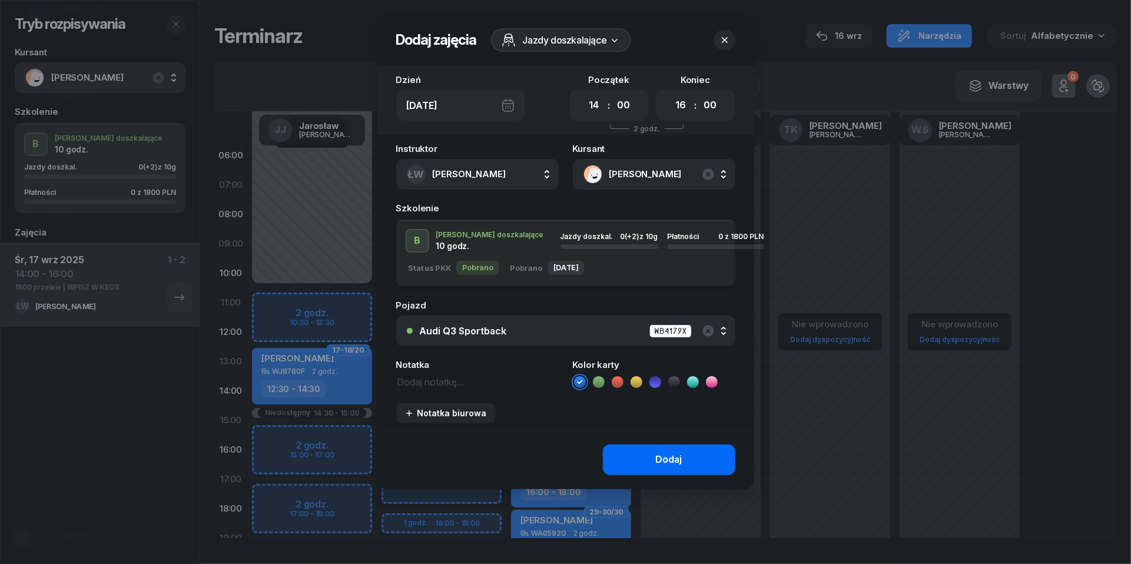
click at [658, 462] on div "Dodaj" at bounding box center [669, 459] width 27 height 15
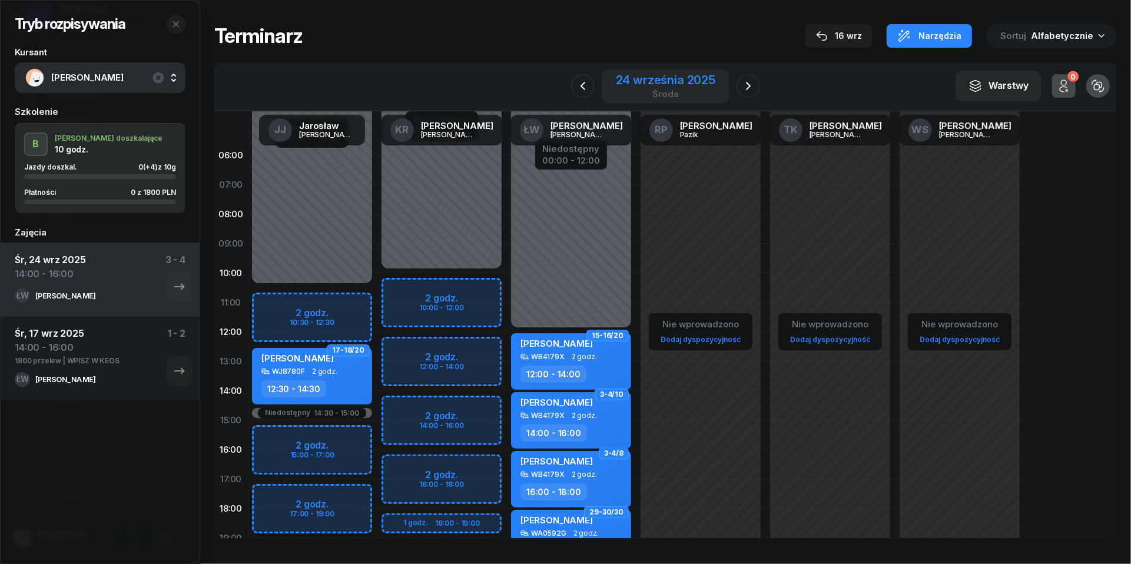
click at [678, 78] on div "24 września 2025" at bounding box center [666, 80] width 100 height 12
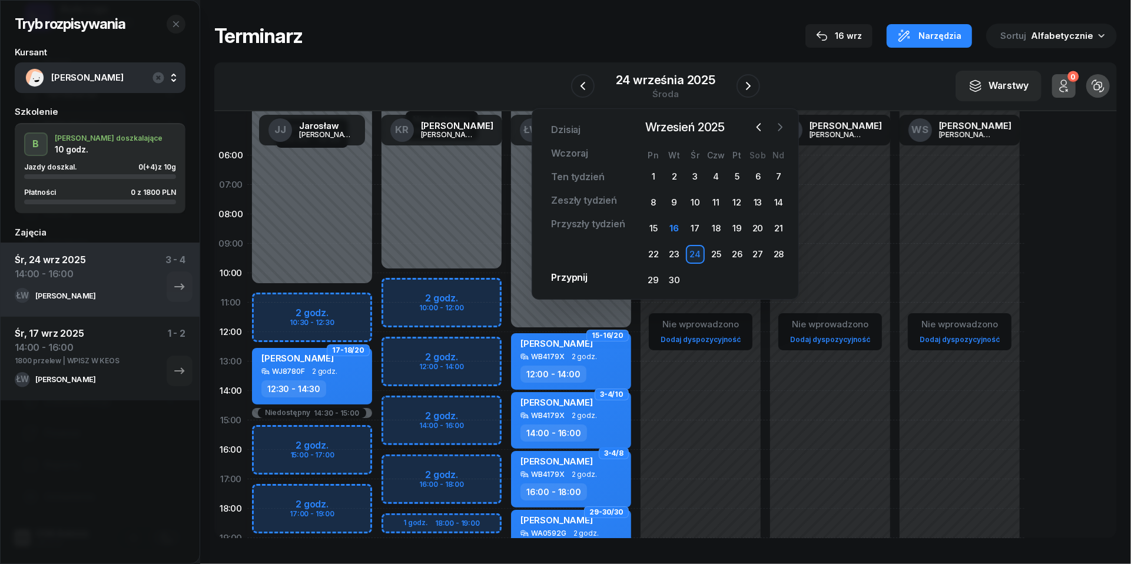
click at [780, 125] on icon "button" at bounding box center [781, 127] width 4 height 7
click at [696, 172] on div "1" at bounding box center [695, 176] width 19 height 19
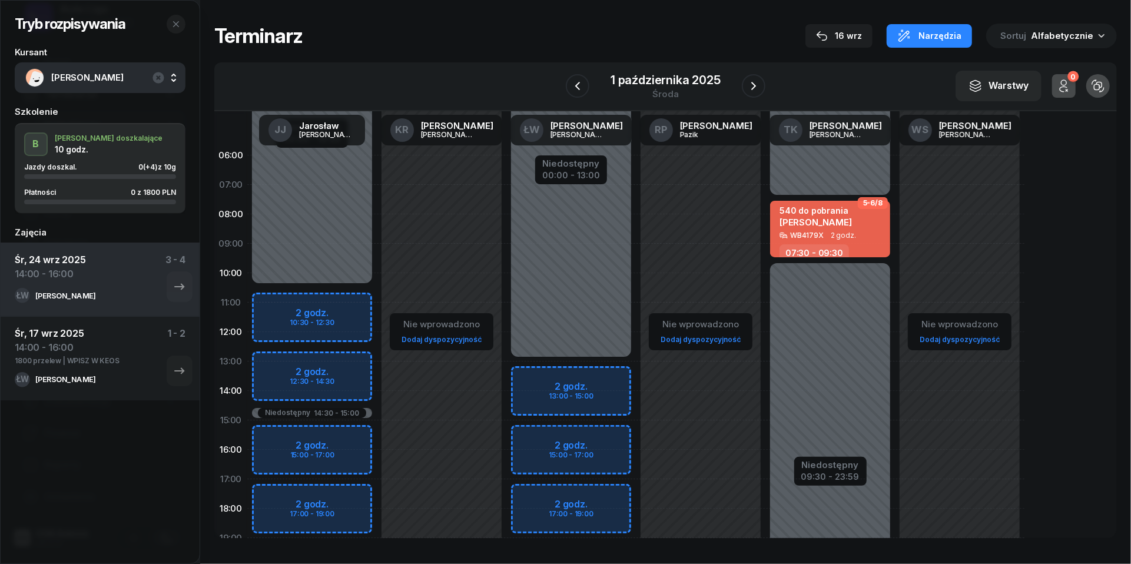
click at [521, 378] on div "Niedostępny 00:00 - 13:00 Niedostępny 21:00 - 23:59 2 godz. 13:00 - 15:00 2 god…" at bounding box center [571, 420] width 130 height 559
select select "13"
select select "15"
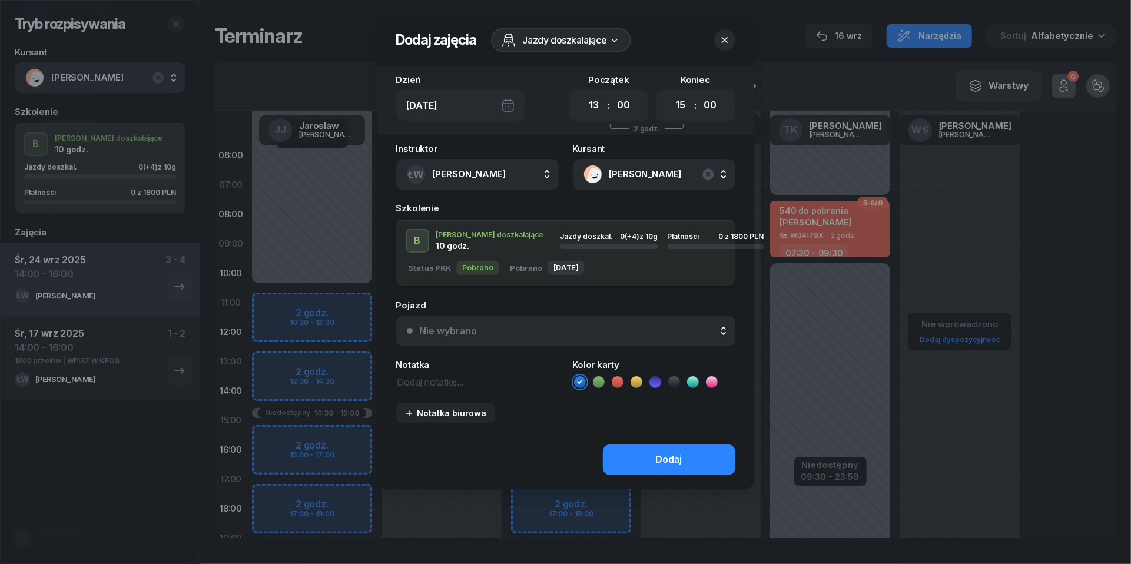
click at [592, 342] on button "Nie wybrano" at bounding box center [565, 331] width 339 height 31
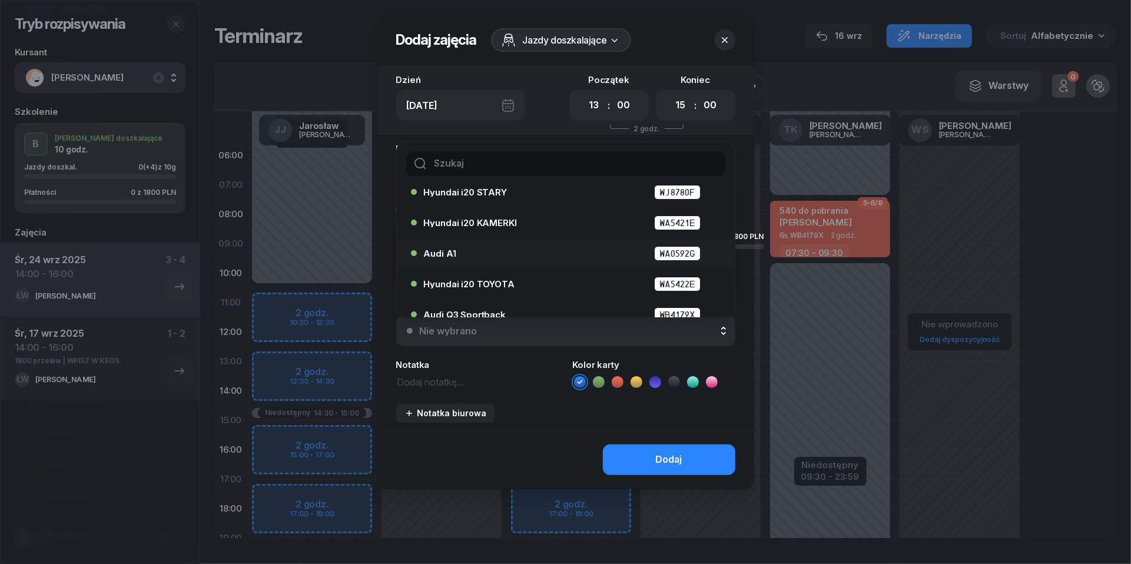
scroll to position [45, 0]
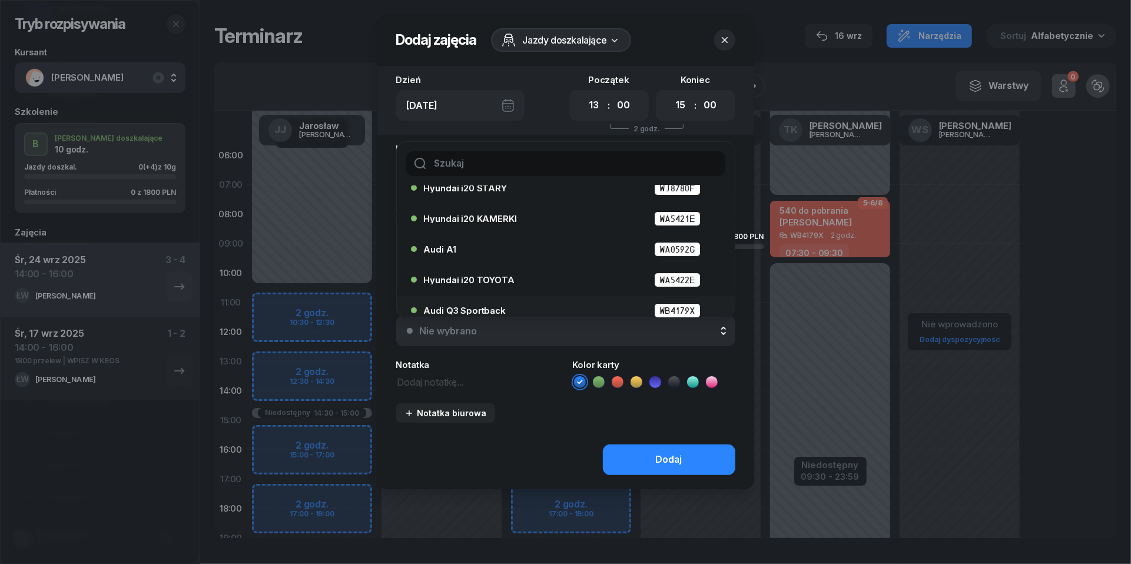
click at [566, 303] on div "Audi Q3 Sportback WB4179X" at bounding box center [569, 310] width 290 height 15
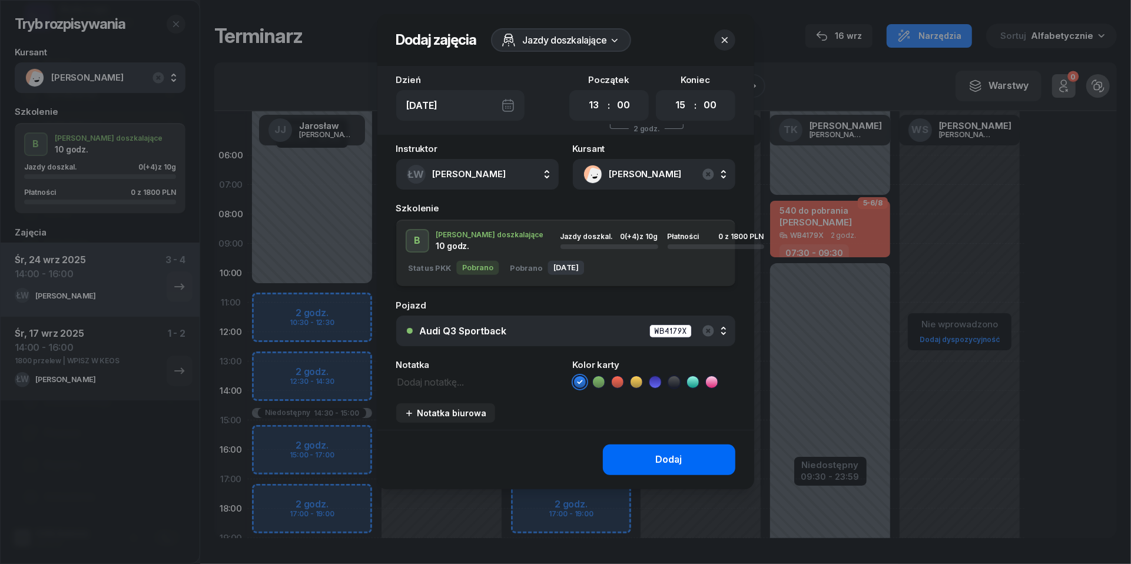
click at [653, 459] on button "Dodaj" at bounding box center [669, 460] width 133 height 31
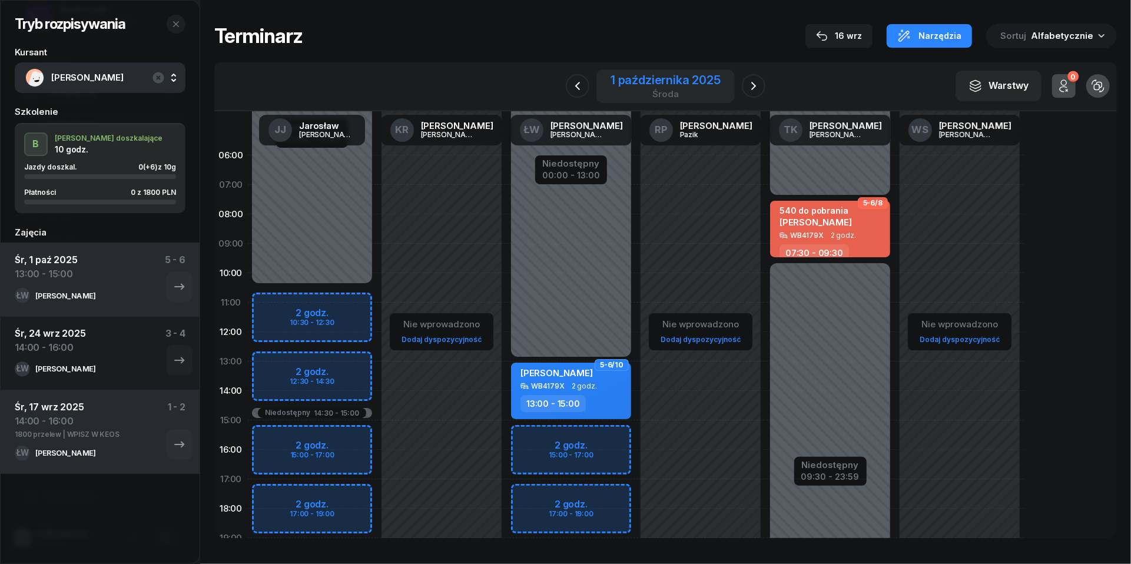
click at [679, 90] on div "środa" at bounding box center [666, 94] width 110 height 9
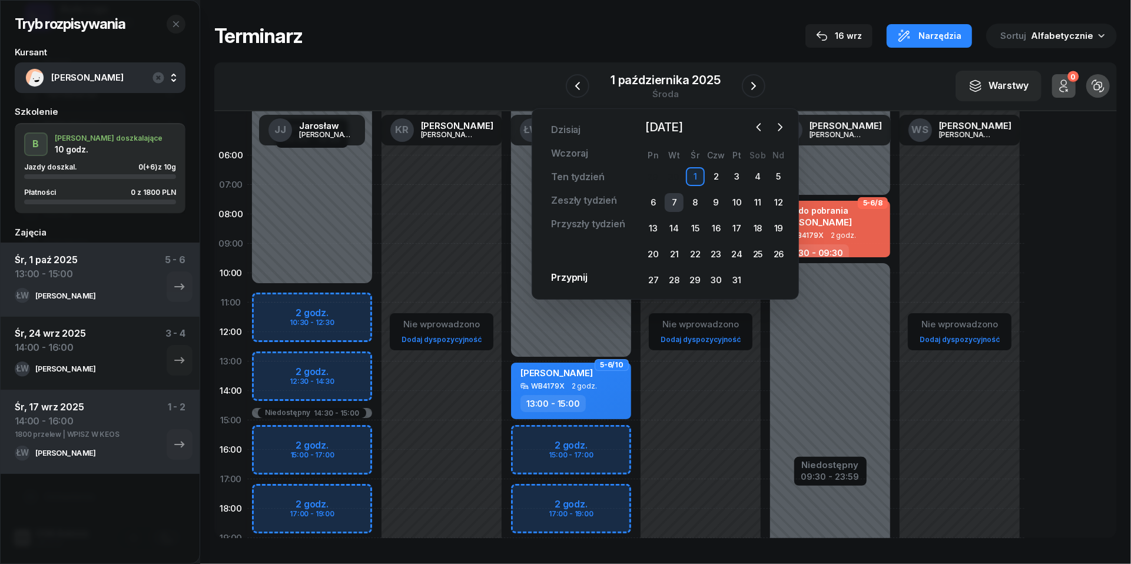
click at [677, 200] on div "7" at bounding box center [674, 202] width 19 height 19
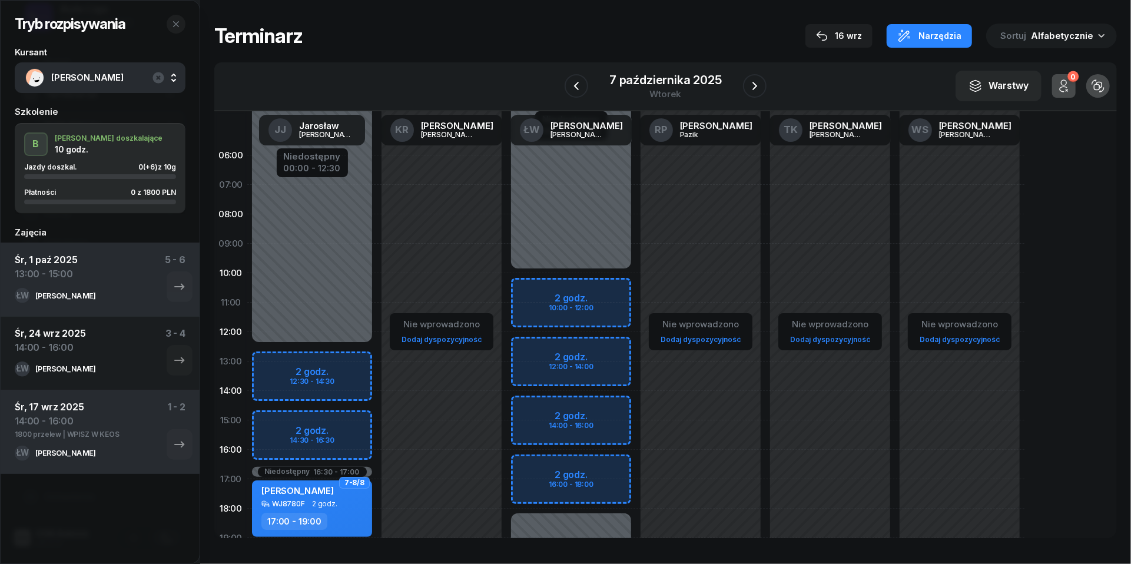
click at [538, 296] on div "Niedostępny 00:00 - 10:00 Niedostępny 18:00 - 23:59 2 godz. 10:00 - 12:00 2 god…" at bounding box center [571, 420] width 130 height 559
select select "10"
select select "12"
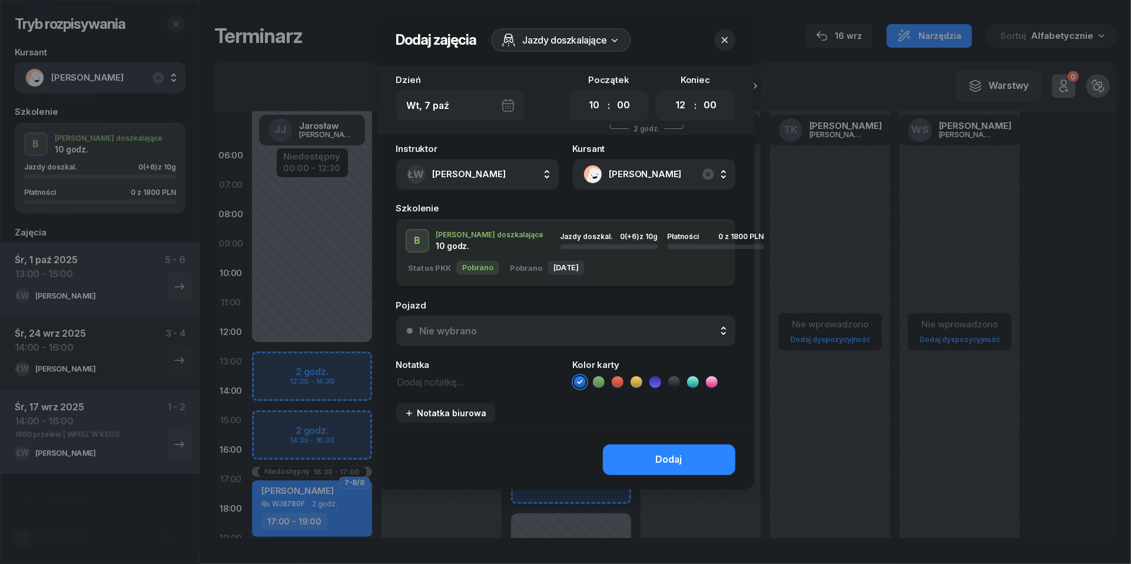
click at [555, 330] on div "Nie wybrano" at bounding box center [572, 330] width 305 height 9
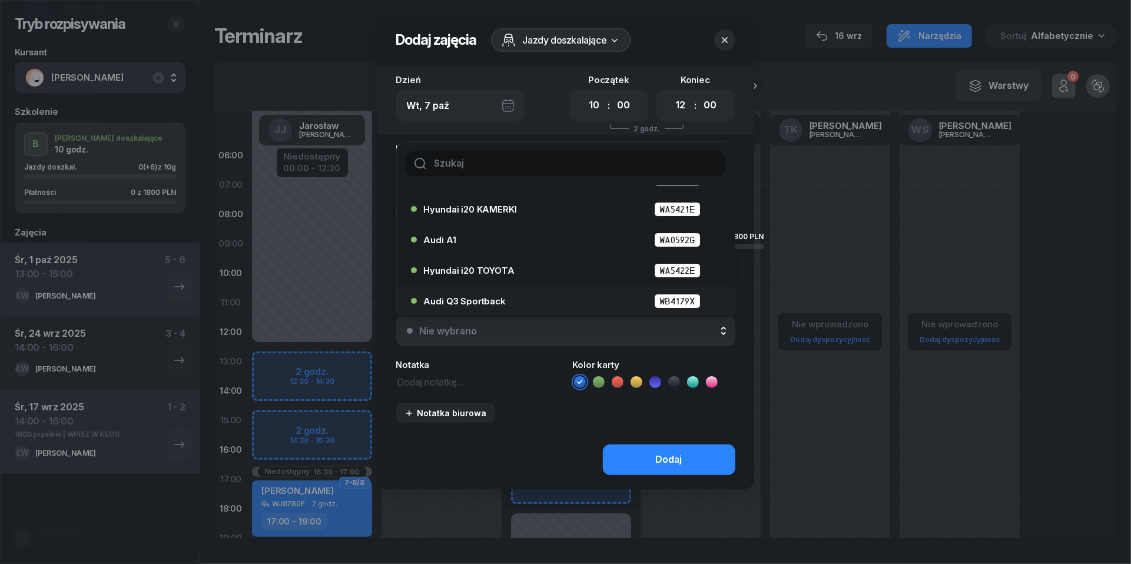
scroll to position [54, 0]
click at [516, 296] on div "Audi Q3 Sportback WB4179X" at bounding box center [569, 301] width 290 height 15
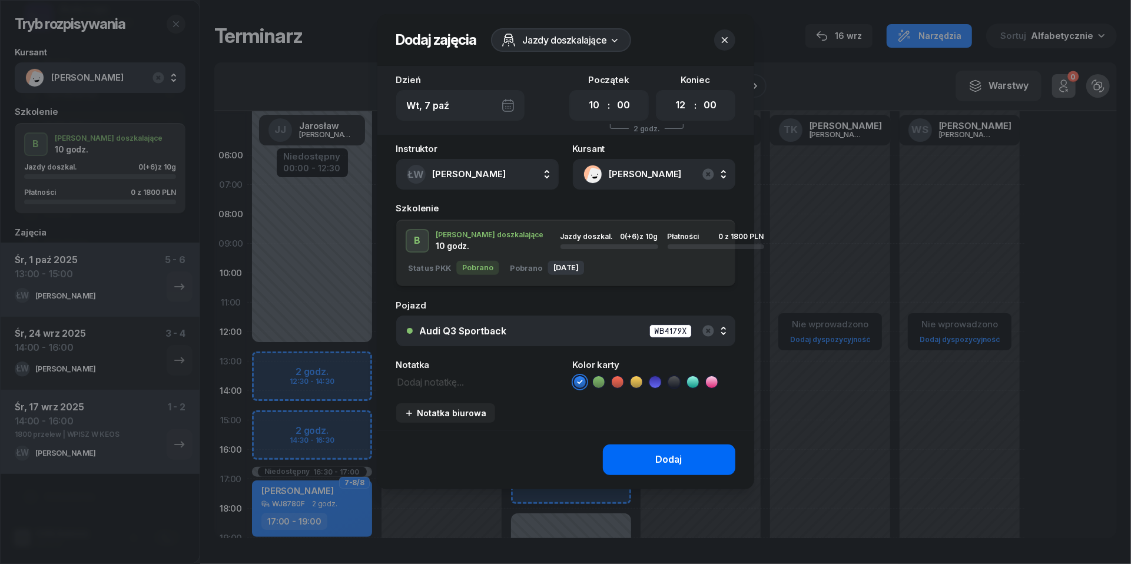
click at [671, 457] on div "Dodaj" at bounding box center [669, 459] width 27 height 15
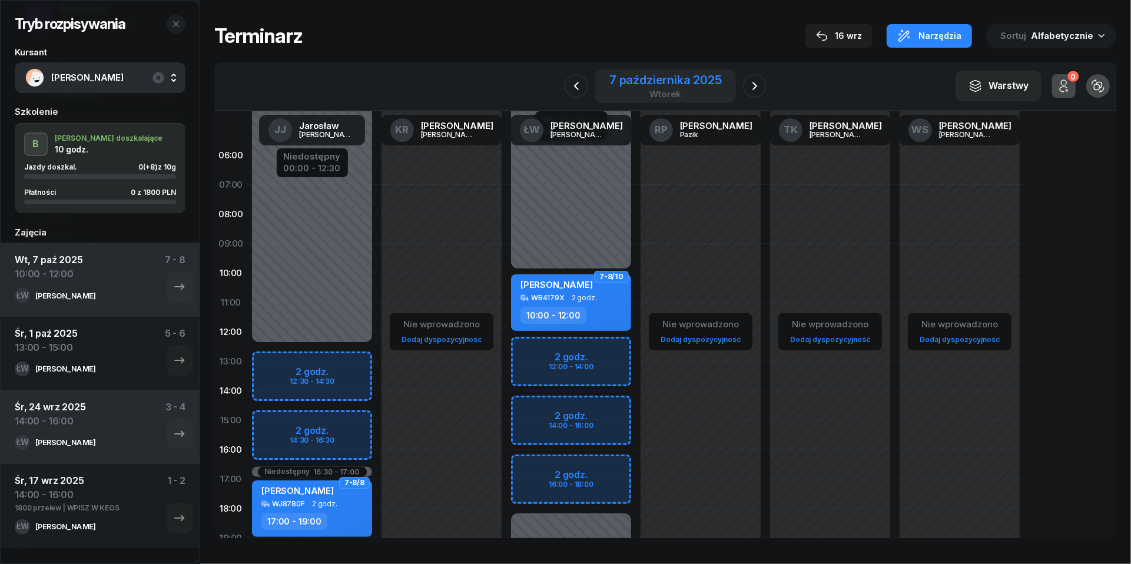
click at [683, 71] on div "7 października 2025 wtorek" at bounding box center [665, 86] width 141 height 34
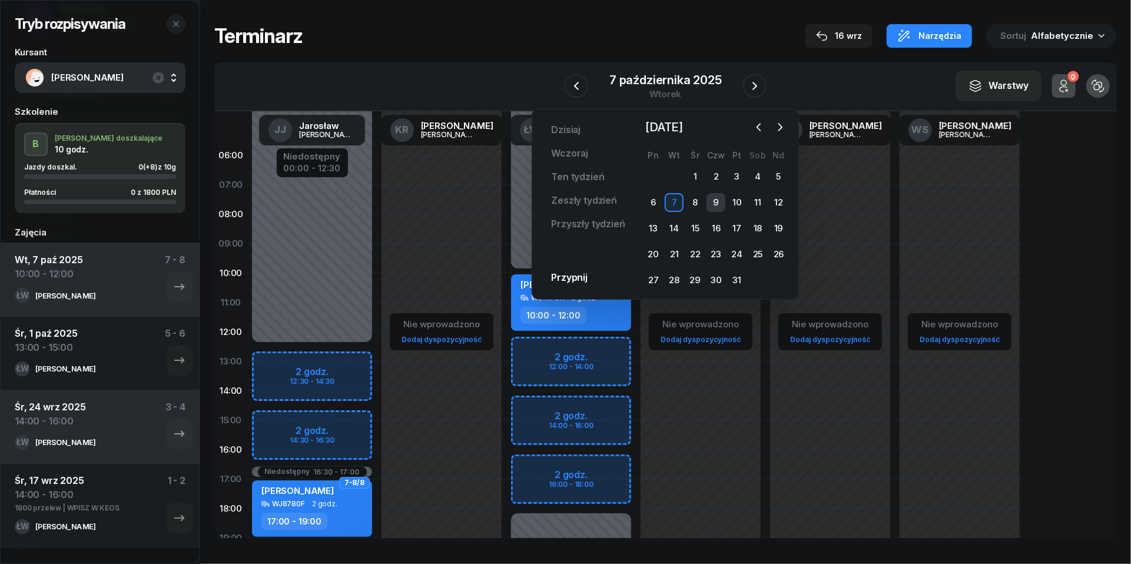
click at [709, 194] on div "9" at bounding box center [716, 202] width 19 height 19
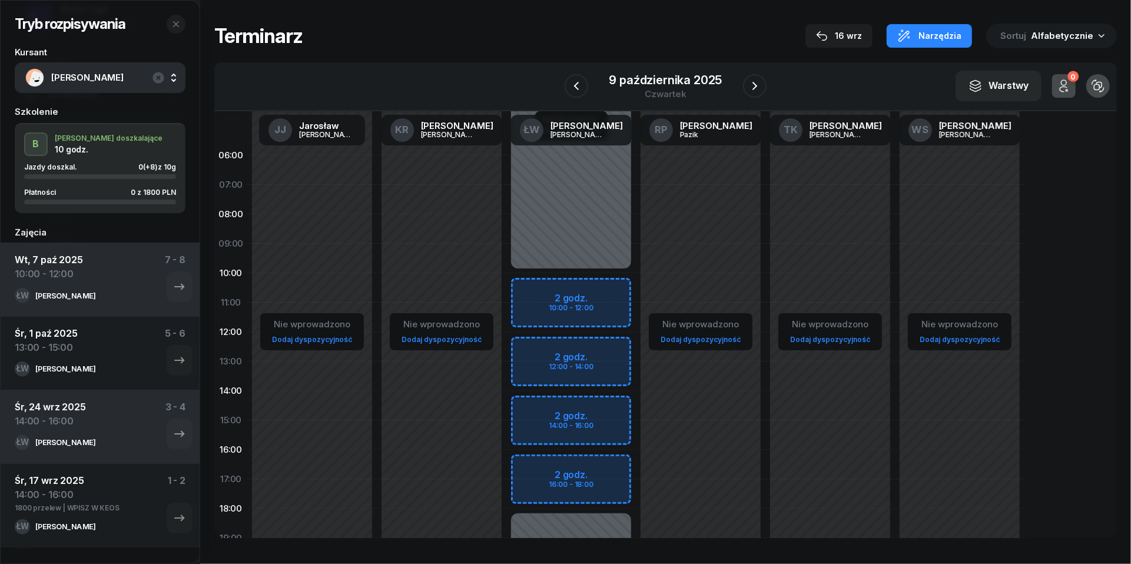
click at [534, 291] on div "Niedostępny 00:00 - 10:00 Niedostępny 18:00 - 23:59 2 godz. 10:00 - 12:00 2 god…" at bounding box center [571, 420] width 130 height 559
select select "10"
select select "12"
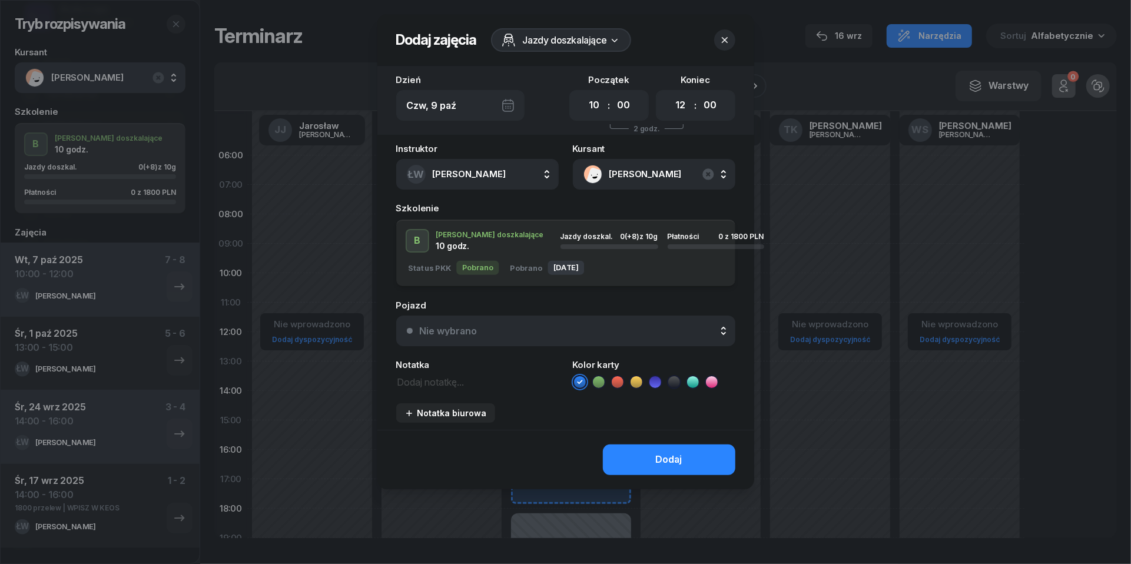
click at [592, 343] on button "Nie wybrano" at bounding box center [565, 331] width 339 height 31
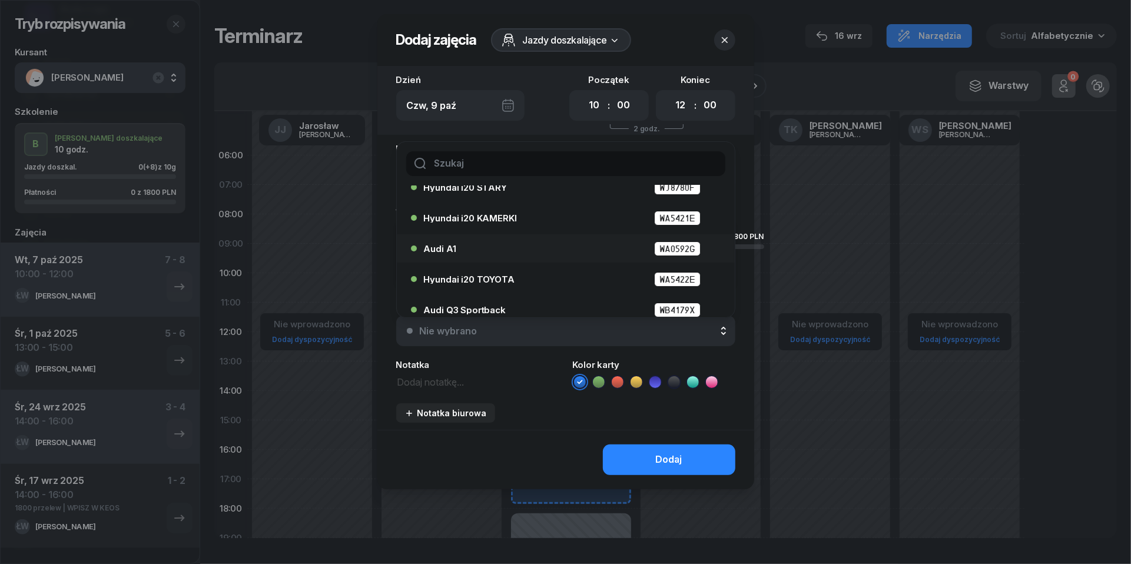
scroll to position [52, 0]
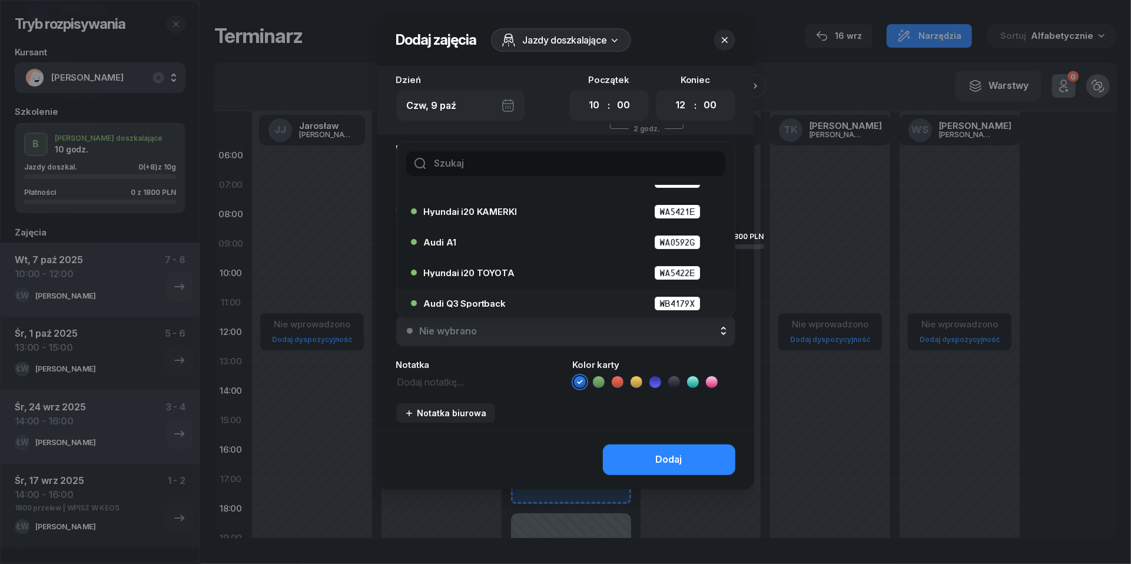
click at [551, 300] on div "Audi Q3 Sportback WB4179X" at bounding box center [569, 303] width 290 height 15
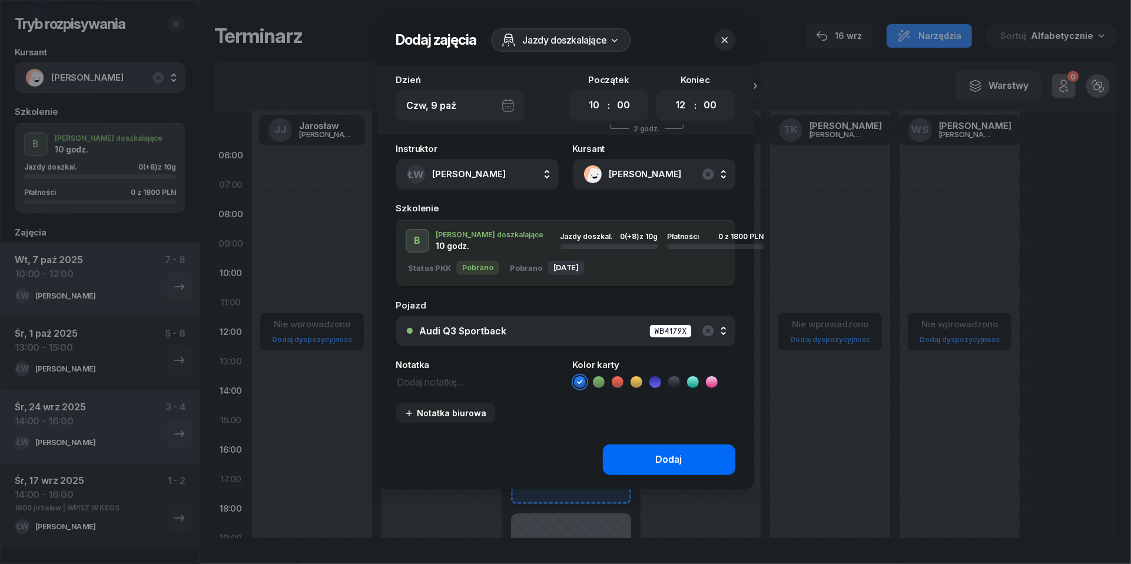
click at [636, 452] on button "Dodaj" at bounding box center [669, 460] width 133 height 31
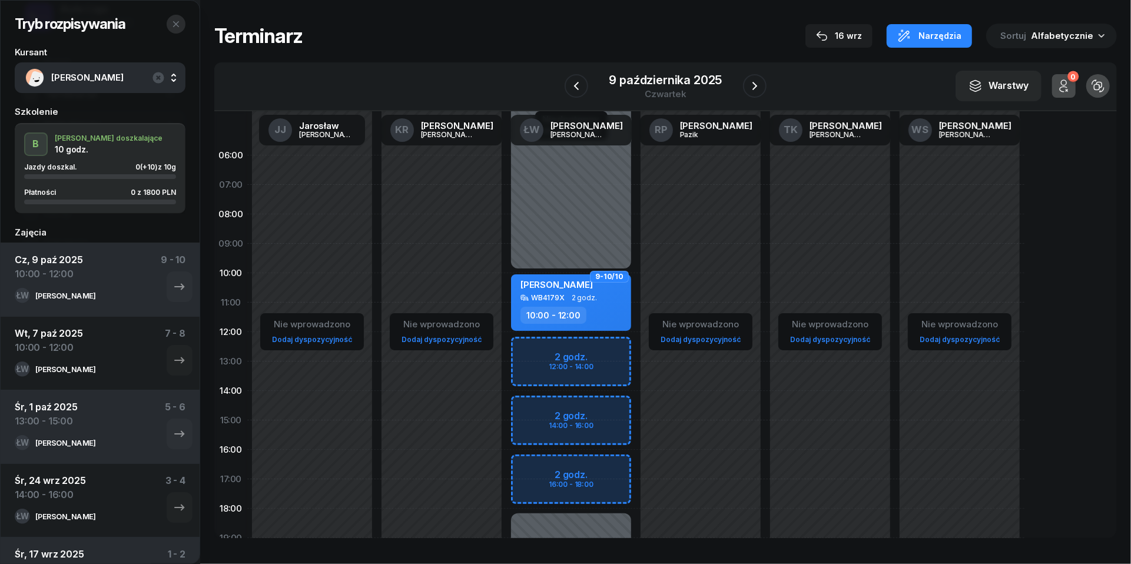
click at [180, 26] on icon "button" at bounding box center [175, 23] width 9 height 9
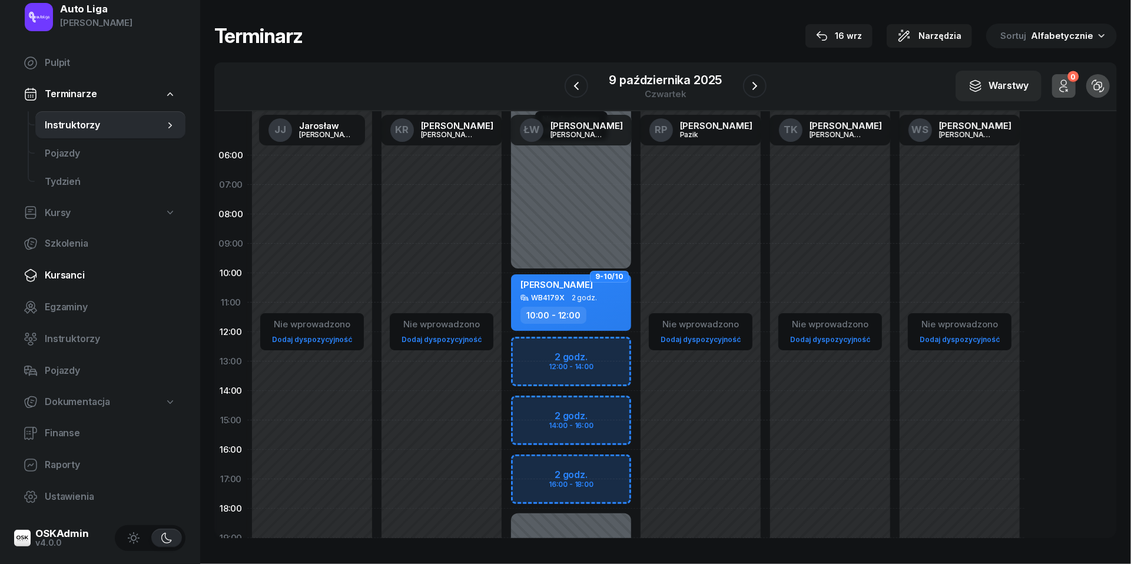
click at [68, 277] on span "Kursanci" at bounding box center [110, 275] width 131 height 15
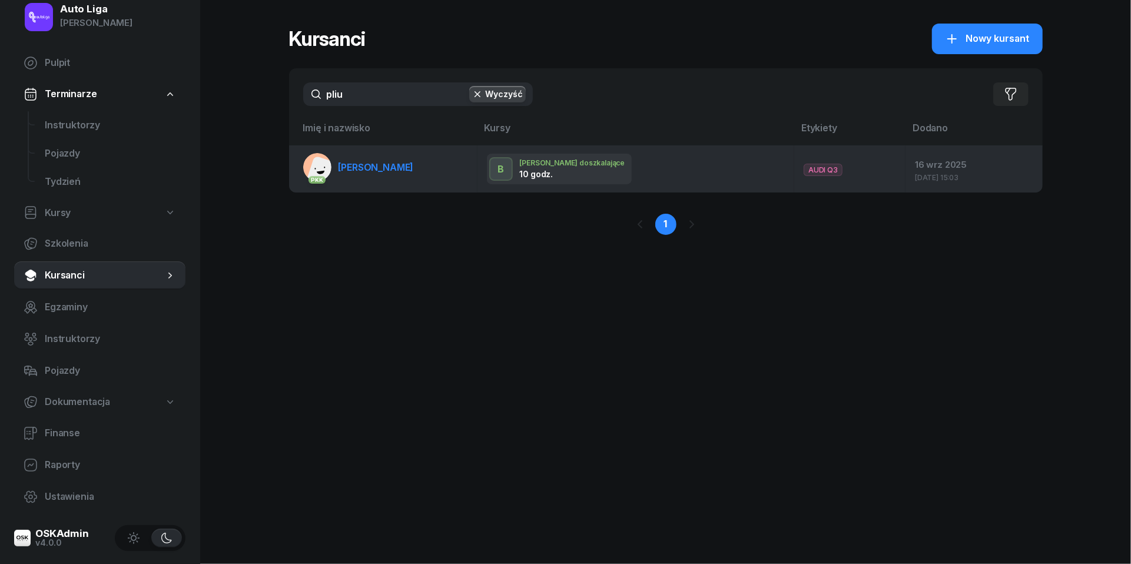
click at [365, 166] on span "Daria Pliuiko" at bounding box center [376, 167] width 75 height 12
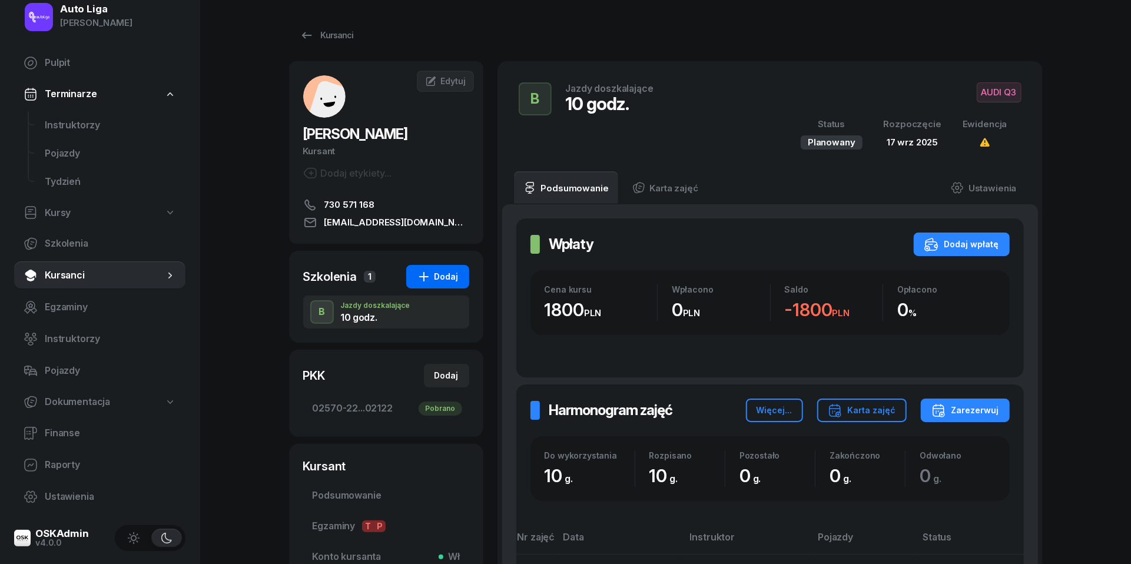
click at [445, 270] on div "Dodaj" at bounding box center [438, 277] width 42 height 14
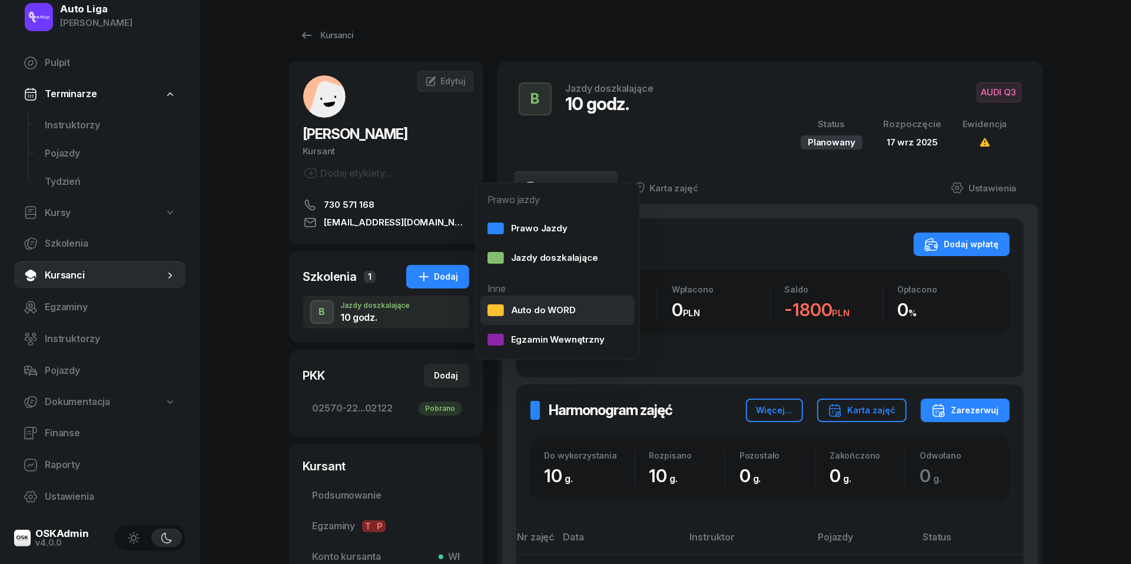
click at [549, 307] on div "Auto do WORD" at bounding box center [532, 310] width 88 height 15
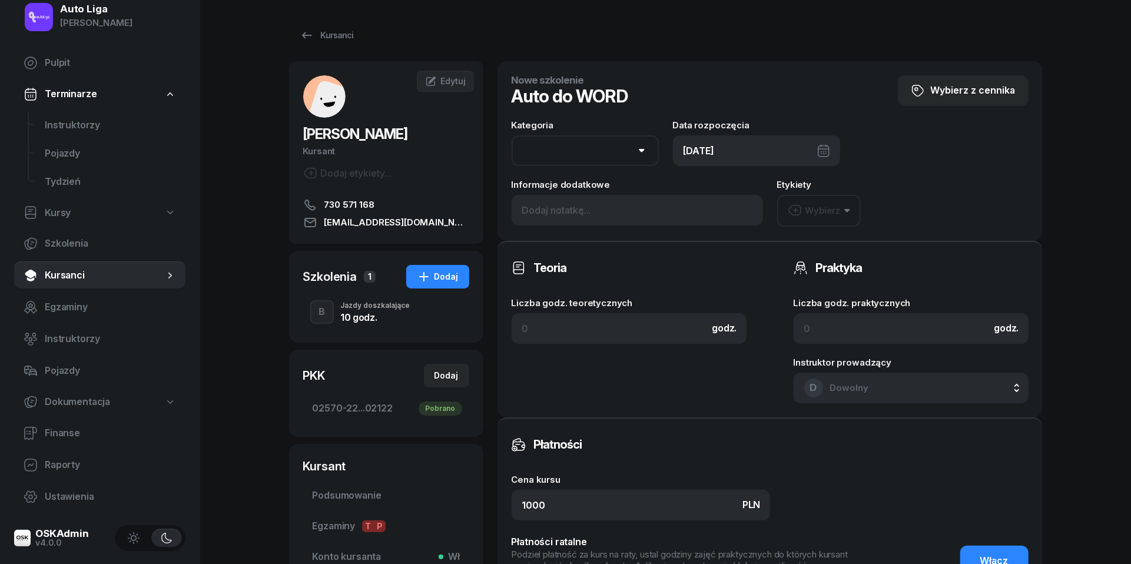
click at [616, 133] on div "Kategoria AM A1 A2 A B1 B B+E C1 C1+E C C+E D1 D1+E D D+E T Tram C+CE C+D" at bounding box center [585, 143] width 147 height 45
select select "B"
click at [729, 147] on div "16/09/2025" at bounding box center [756, 150] width 167 height 31
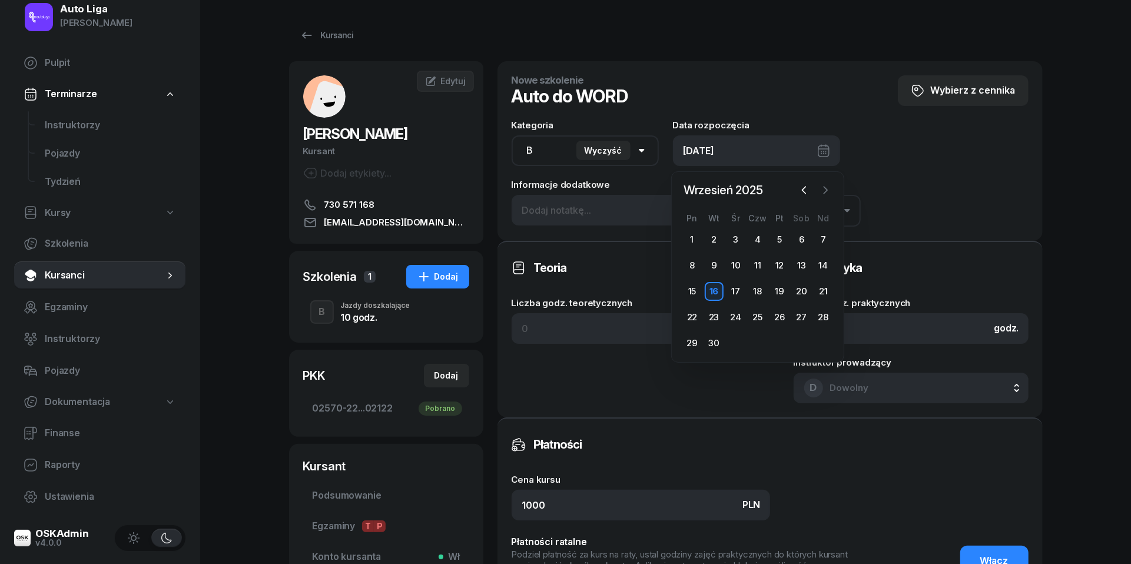
click at [823, 191] on icon "button" at bounding box center [826, 190] width 12 height 12
click at [780, 260] on div "10" at bounding box center [779, 265] width 19 height 19
type input "10/10/2025"
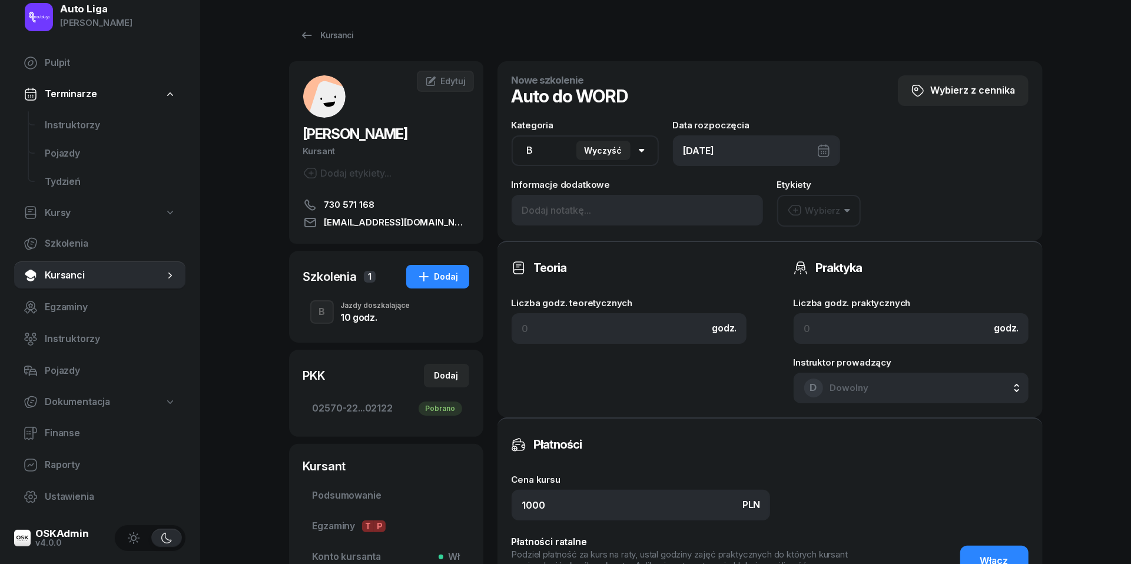
click at [802, 211] on div "Wybierz" at bounding box center [814, 210] width 53 height 15
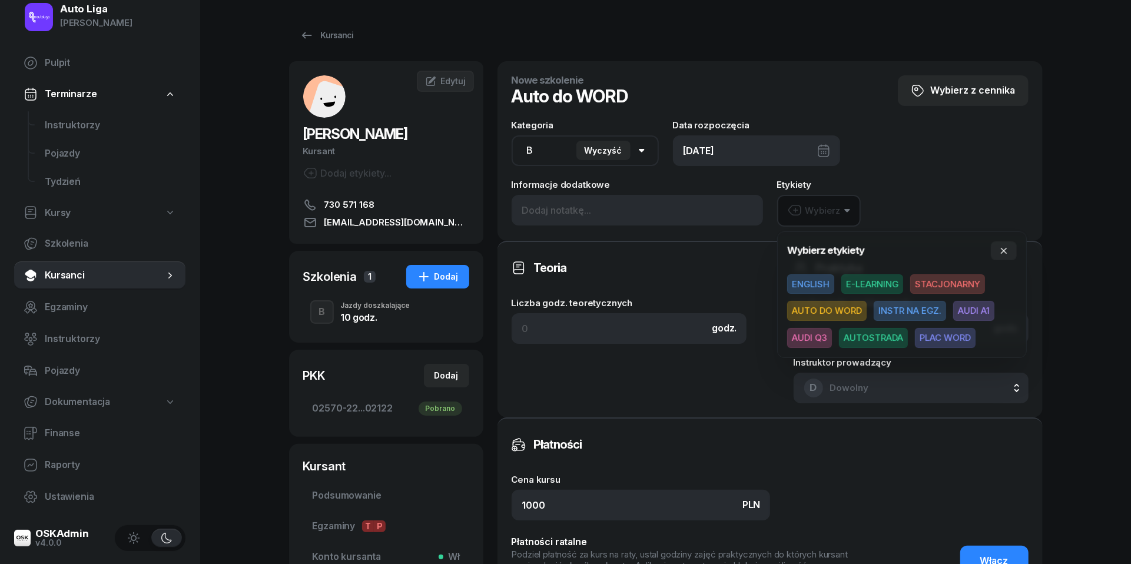
click at [813, 338] on span "AUDI Q3" at bounding box center [809, 338] width 45 height 20
click at [1002, 246] on icon "button" at bounding box center [1003, 249] width 9 height 9
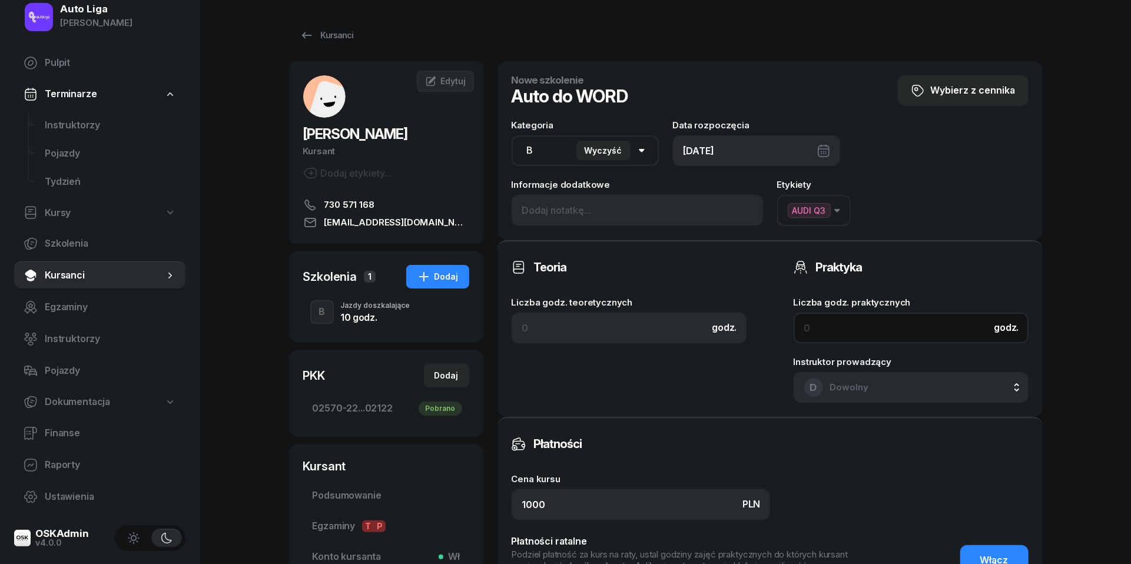
click at [839, 327] on input at bounding box center [911, 328] width 235 height 31
type input "1"
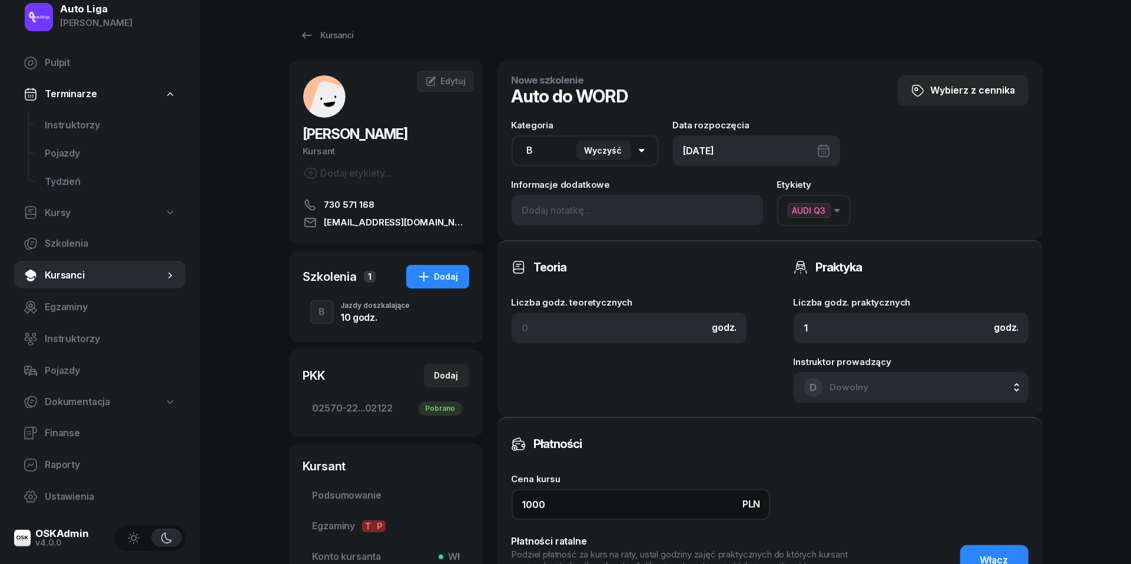
click at [642, 505] on input "1000" at bounding box center [641, 504] width 259 height 31
type input "250"
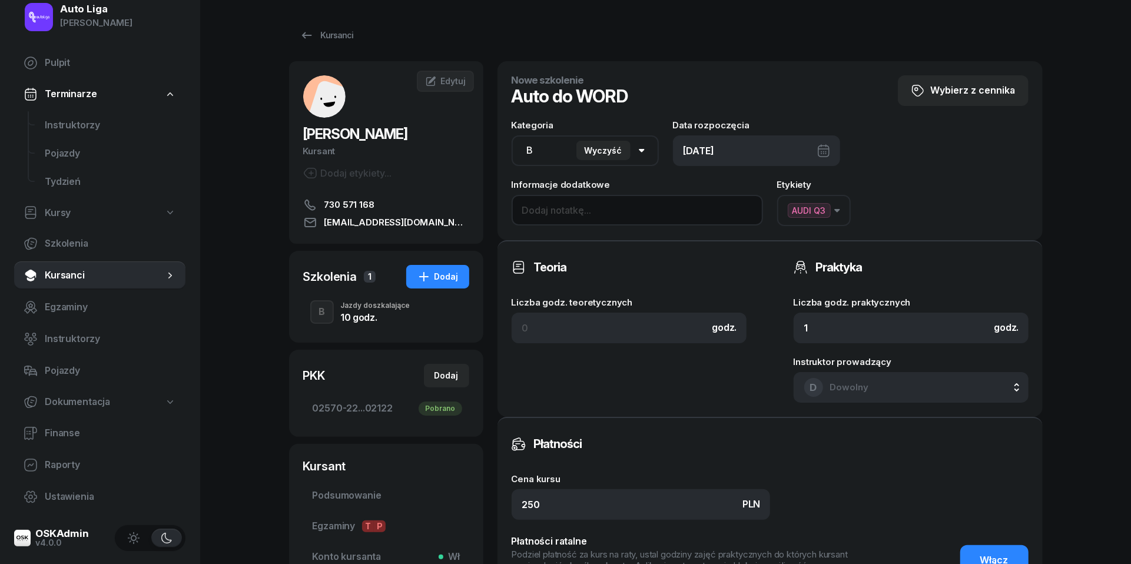
click at [601, 212] on input at bounding box center [637, 210] width 251 height 31
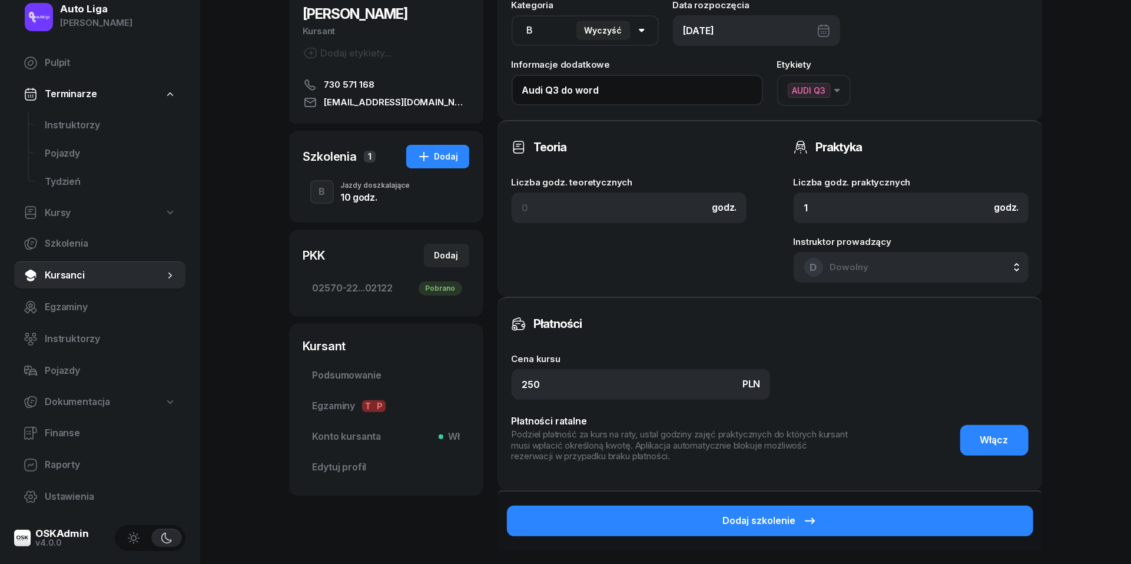
scroll to position [125, 0]
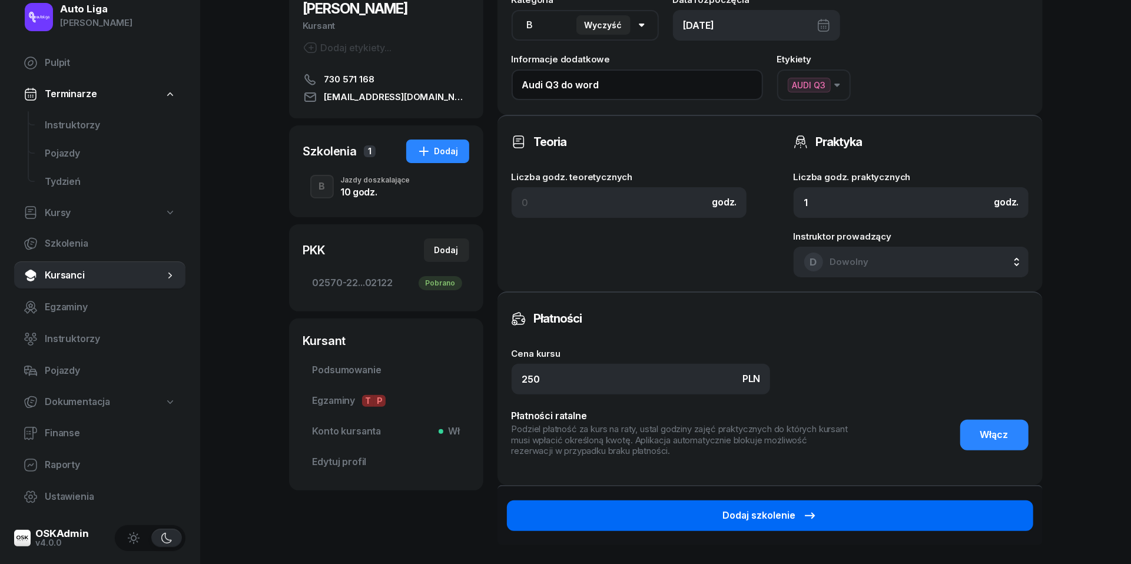
type input "Audi Q3 do word"
click at [787, 515] on div "Dodaj szkolenie" at bounding box center [770, 515] width 94 height 15
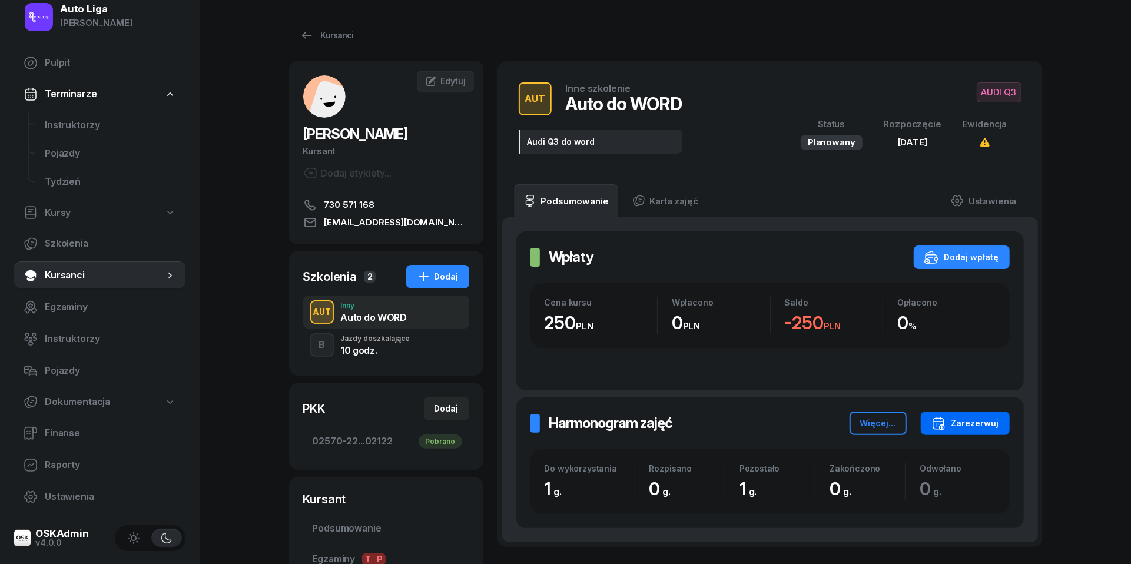
click at [971, 423] on div "Zarezerwuj" at bounding box center [966, 423] width 68 height 14
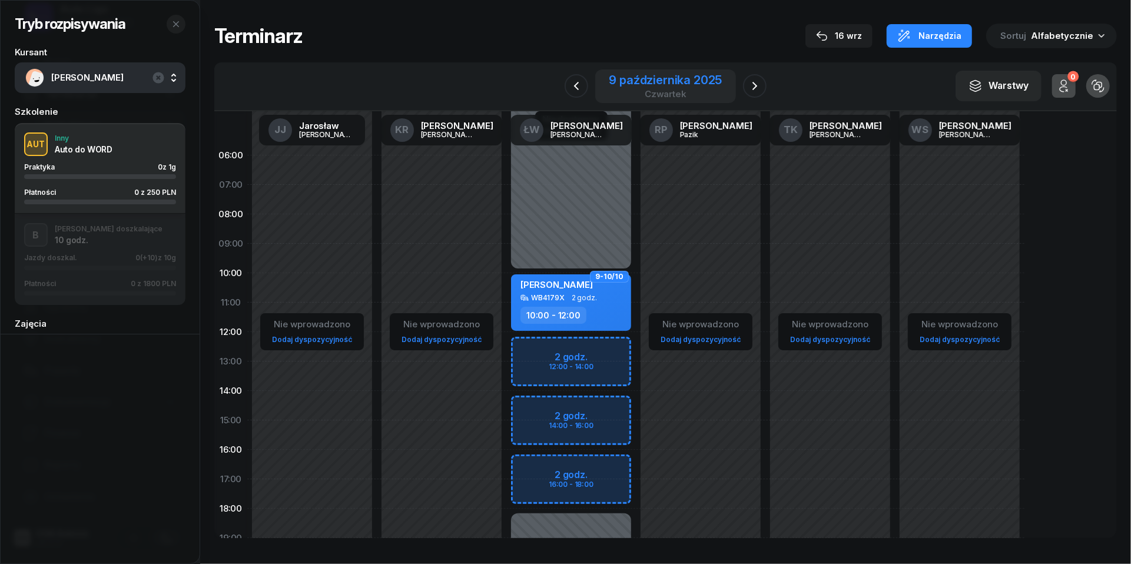
click at [676, 76] on div "9 października 2025" at bounding box center [666, 80] width 113 height 12
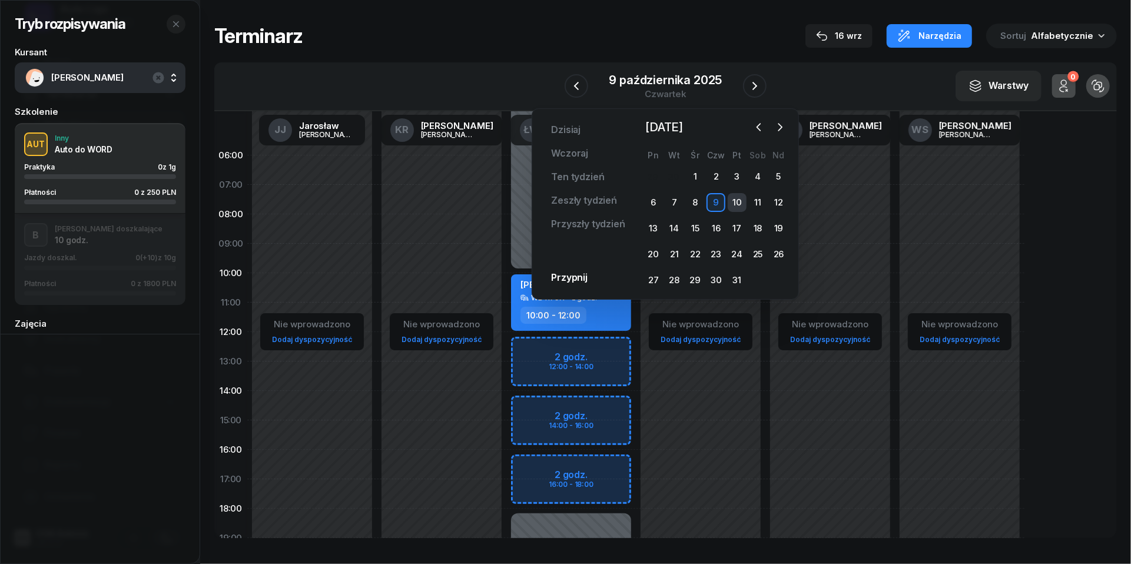
click at [740, 201] on div "10" at bounding box center [737, 202] width 19 height 19
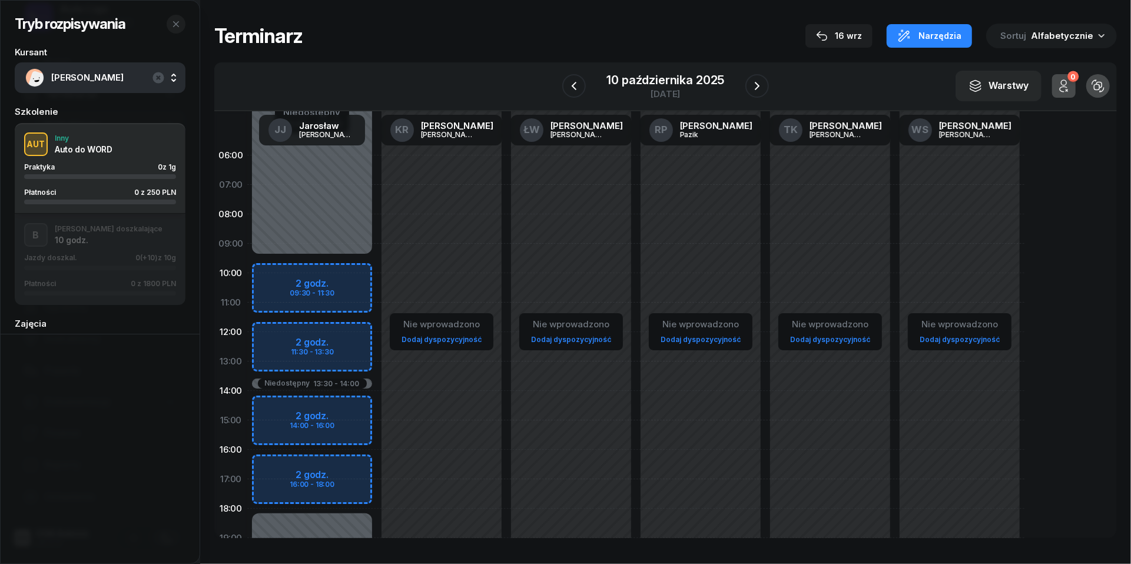
click at [818, 340] on link "Dodaj dyspozycyjność" at bounding box center [831, 340] width 90 height 14
select select "08"
select select "16"
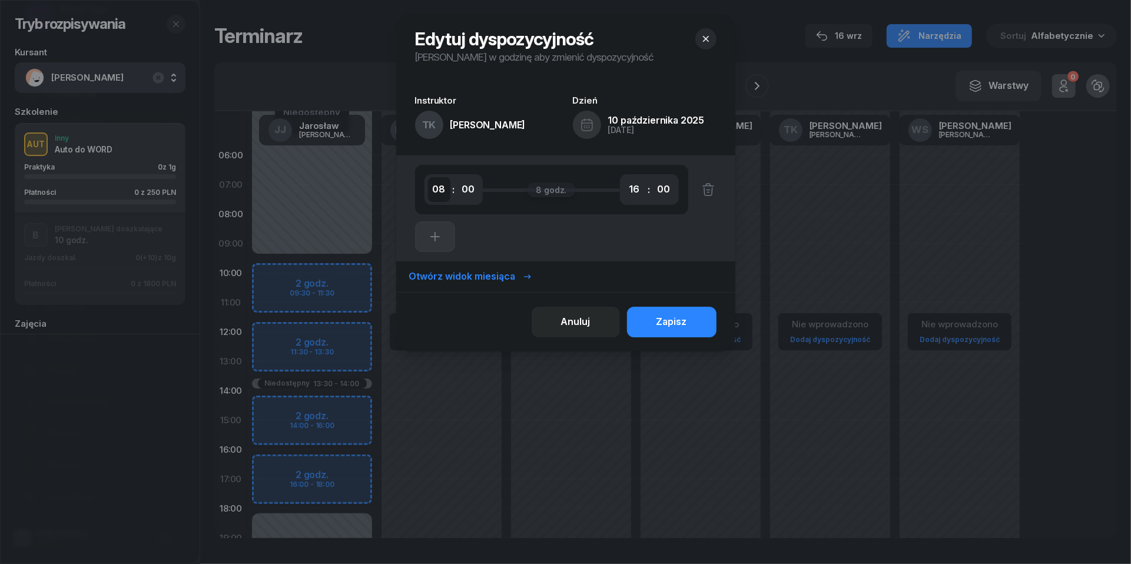
select select "06"
select select "07"
click at [663, 323] on div "Zapisz" at bounding box center [672, 321] width 31 height 15
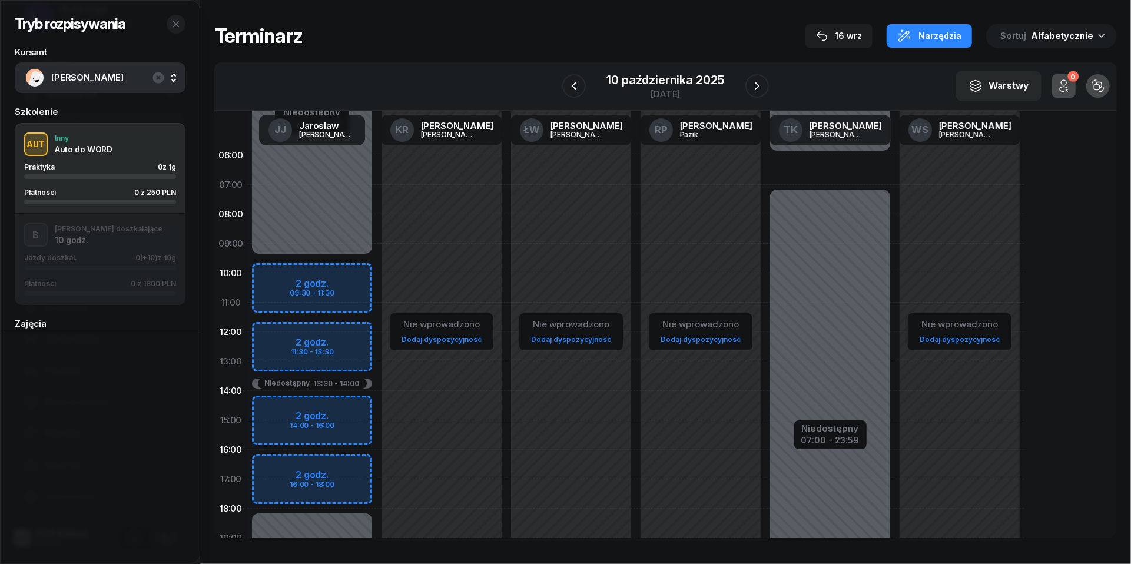
click at [816, 170] on div "Niedostępny 00:00 - 06:00 Niedostępny 07:00 - 23:59" at bounding box center [831, 420] width 130 height 559
select select "06"
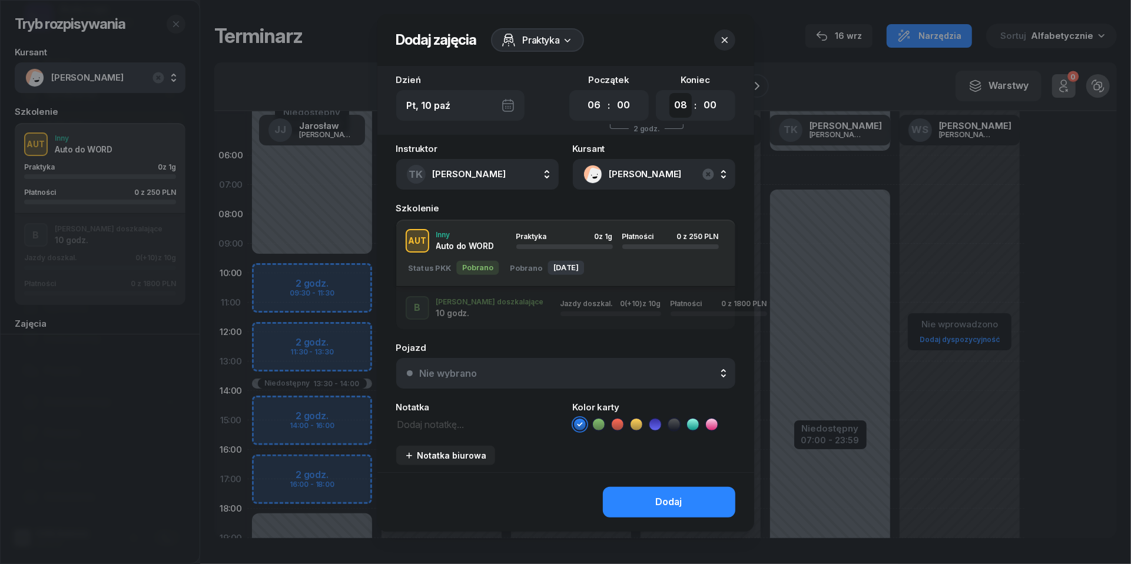
select select "07"
click at [439, 425] on textarea at bounding box center [477, 423] width 163 height 15
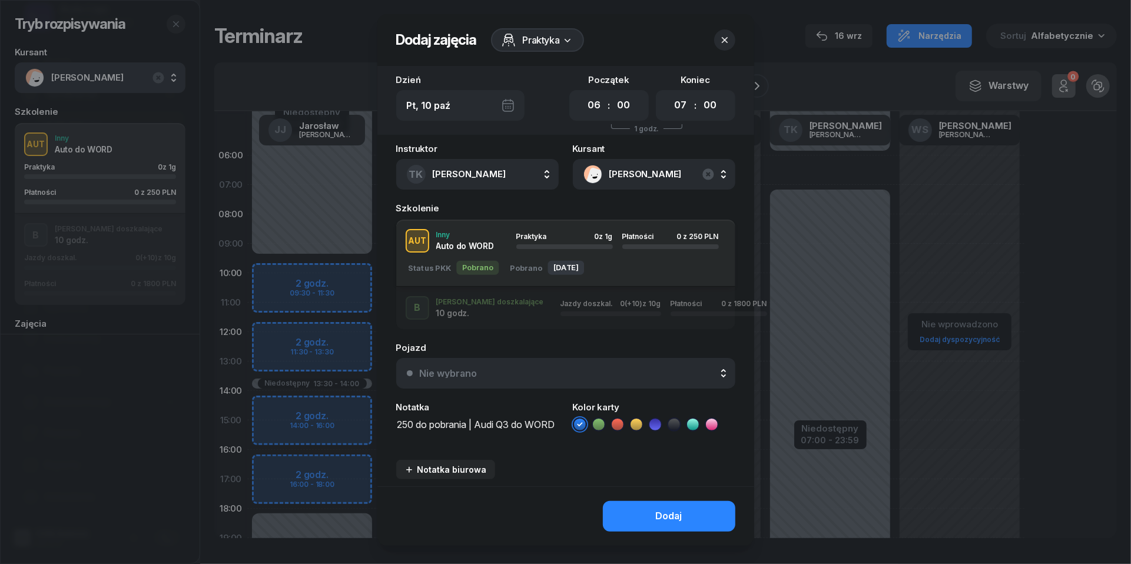
scroll to position [1, 0]
type textarea "250 do pobrania | Audi Q3 do WORD | dane poj. zgłoszone"
click at [617, 419] on icon at bounding box center [618, 425] width 12 height 12
click at [618, 379] on button "Nie wybrano" at bounding box center [565, 373] width 339 height 31
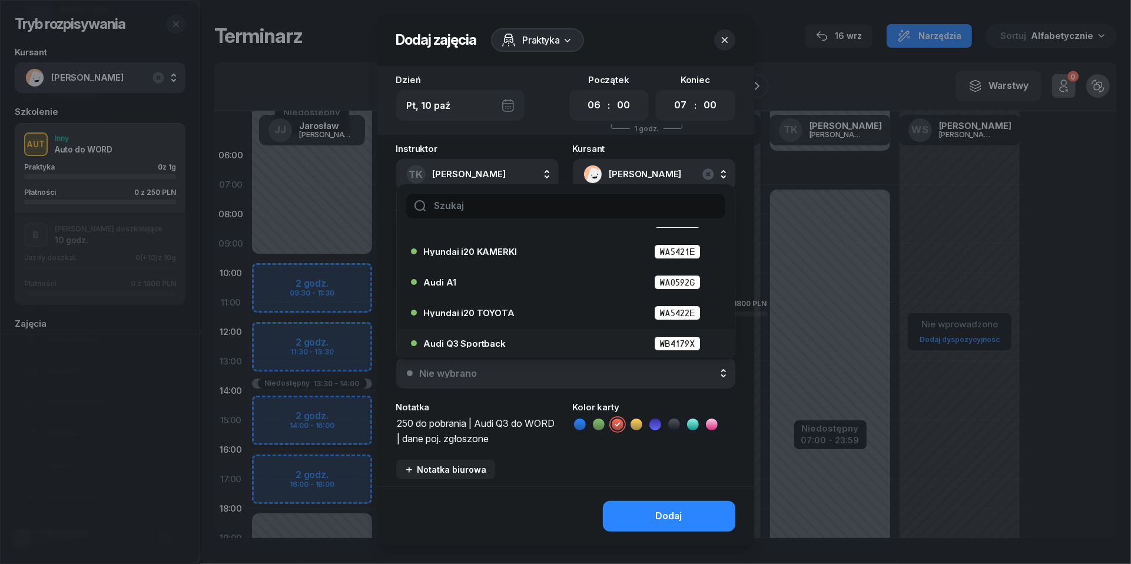
scroll to position [54, 0]
click at [567, 350] on div "Audi Q3 Sportback WB4179X" at bounding box center [562, 343] width 303 height 19
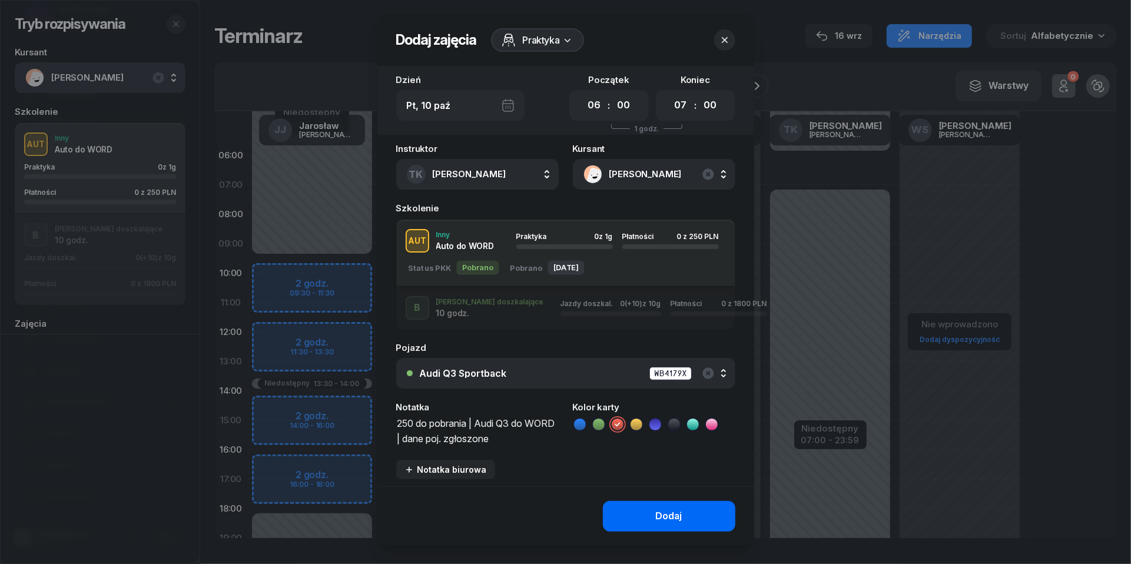
click at [674, 512] on div "Dodaj" at bounding box center [669, 516] width 27 height 15
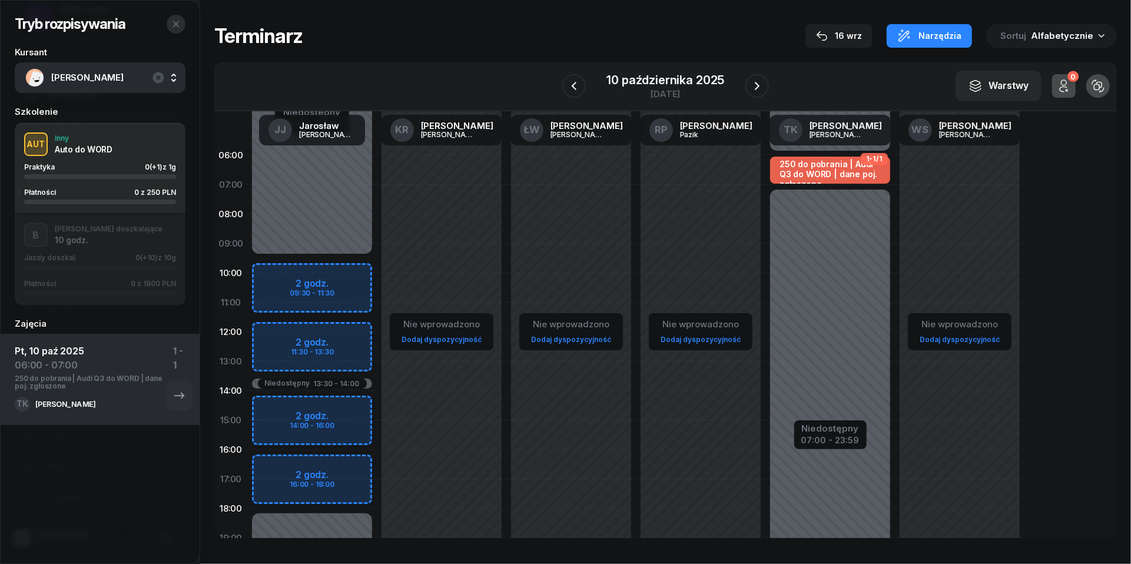
click at [180, 27] on button "button" at bounding box center [176, 24] width 19 height 19
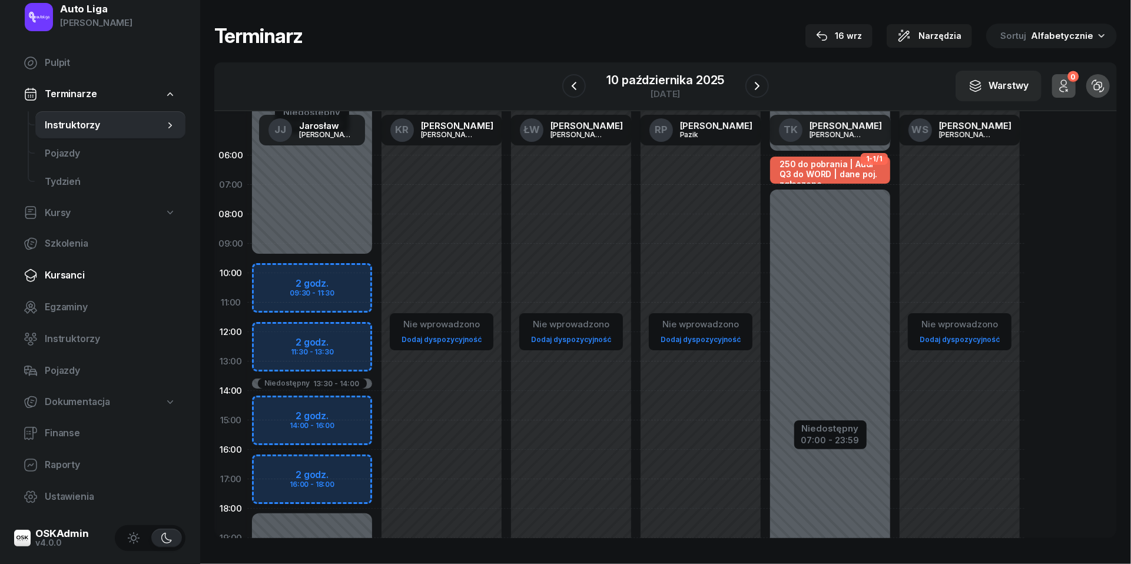
click at [92, 279] on span "Kursanci" at bounding box center [110, 275] width 131 height 15
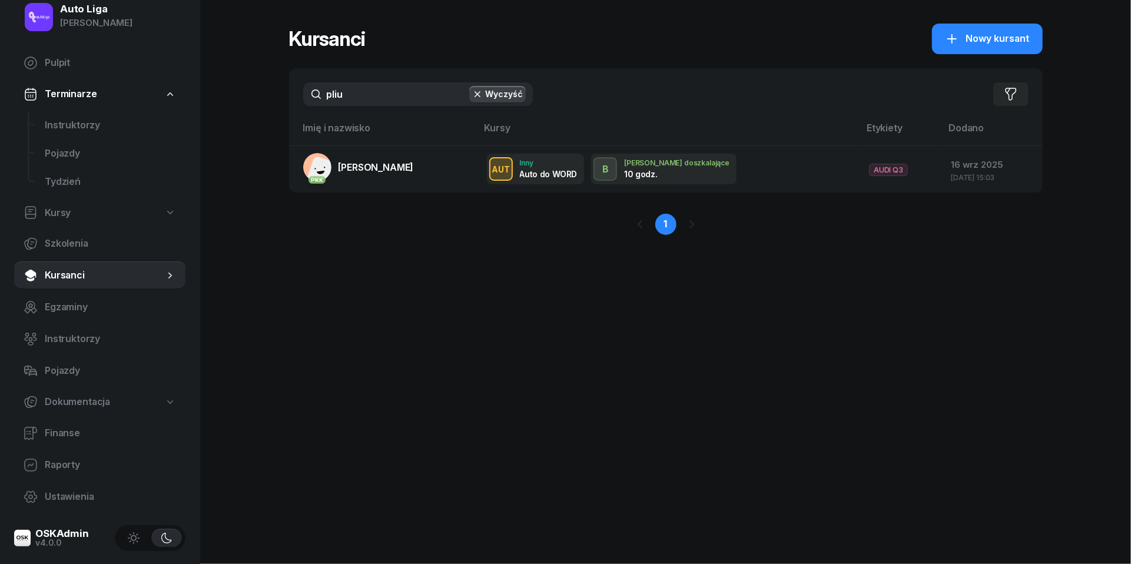
click at [385, 100] on input "pliu" at bounding box center [418, 94] width 230 height 24
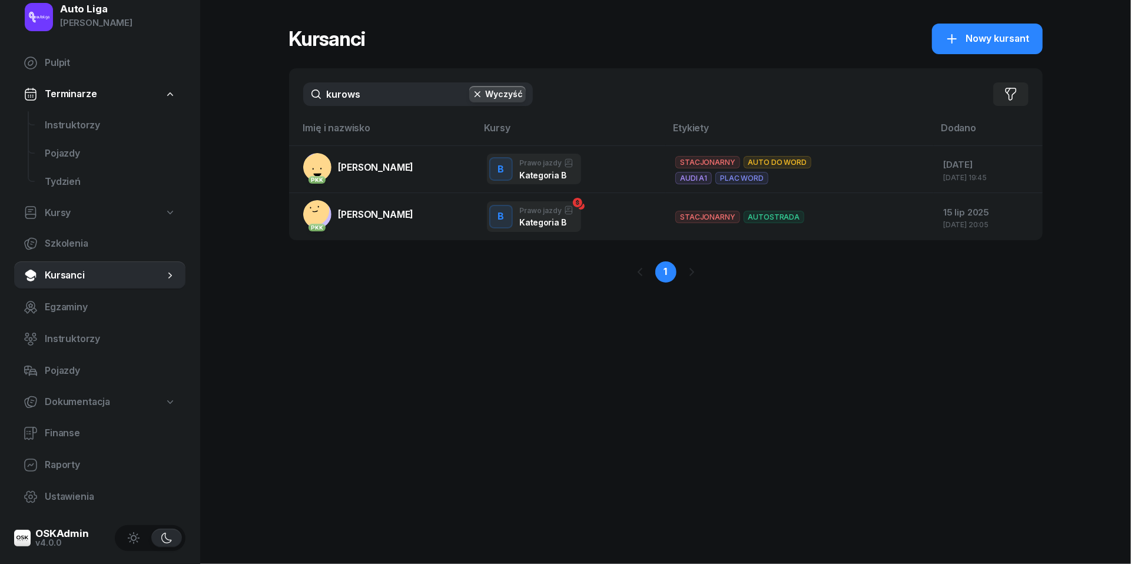
type input "kurowa"
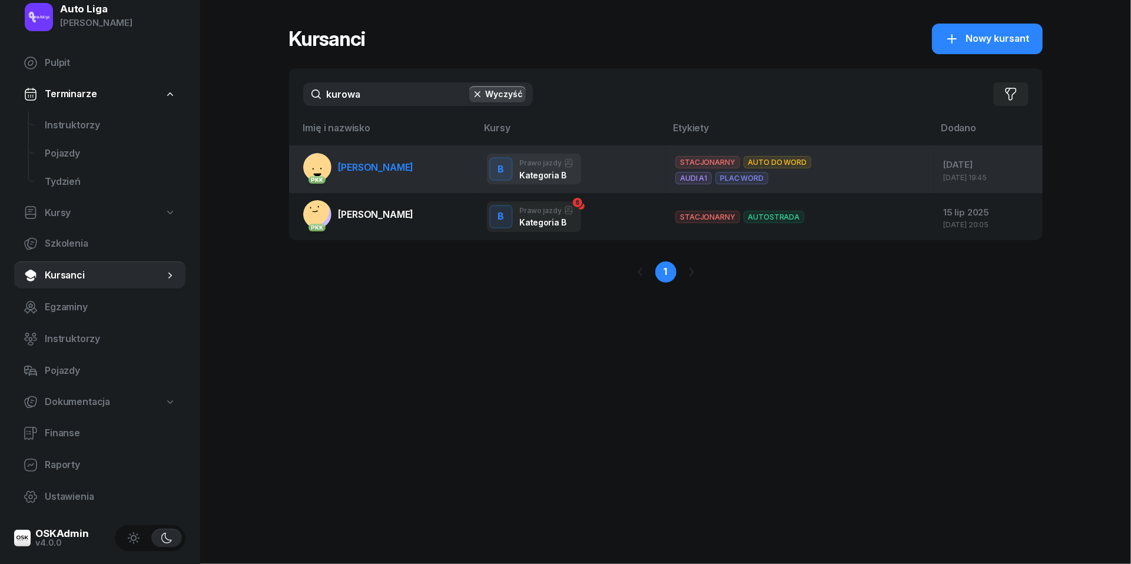
drag, startPoint x: 385, startPoint y: 100, endPoint x: 394, endPoint y: 168, distance: 69.5
click at [394, 168] on span "Julia Kurowska" at bounding box center [376, 167] width 75 height 12
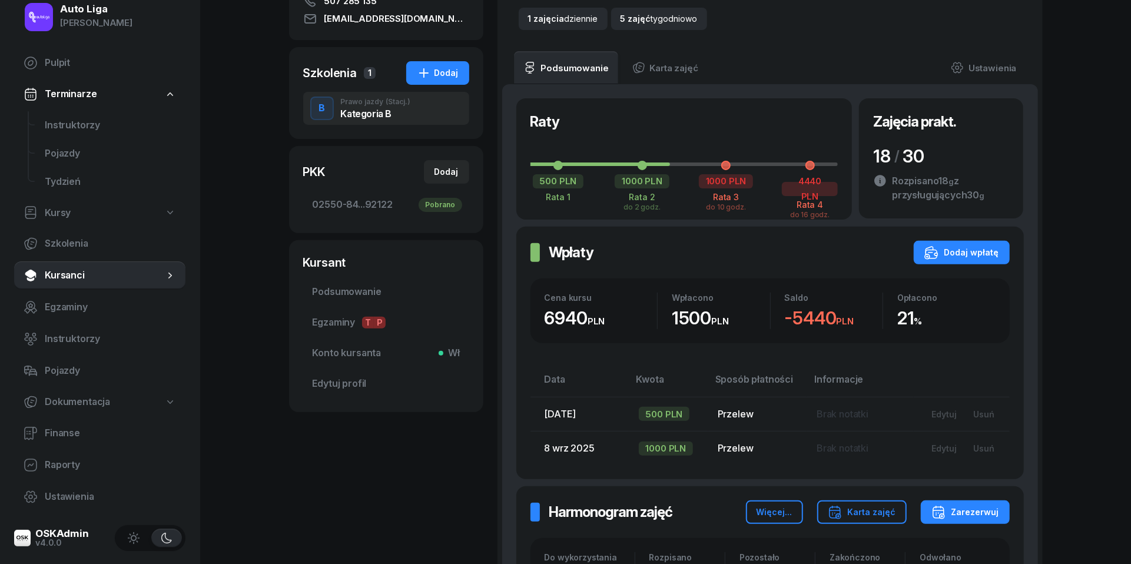
scroll to position [229, 0]
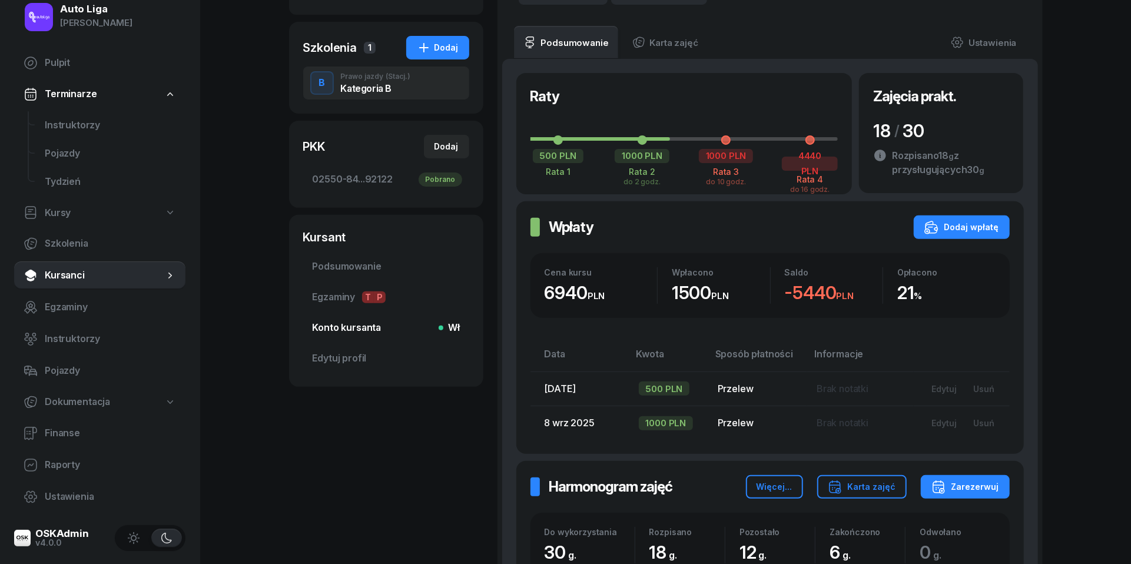
click at [345, 334] on span "Konto kursanta Wł" at bounding box center [386, 327] width 147 height 15
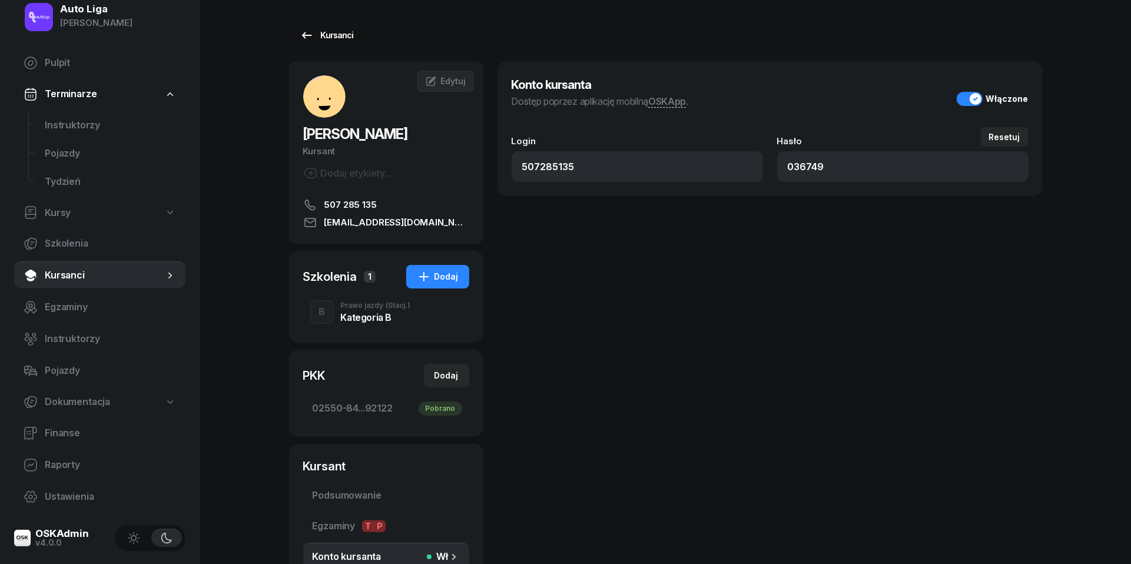
click at [314, 35] on div "Kursanci" at bounding box center [327, 35] width 54 height 14
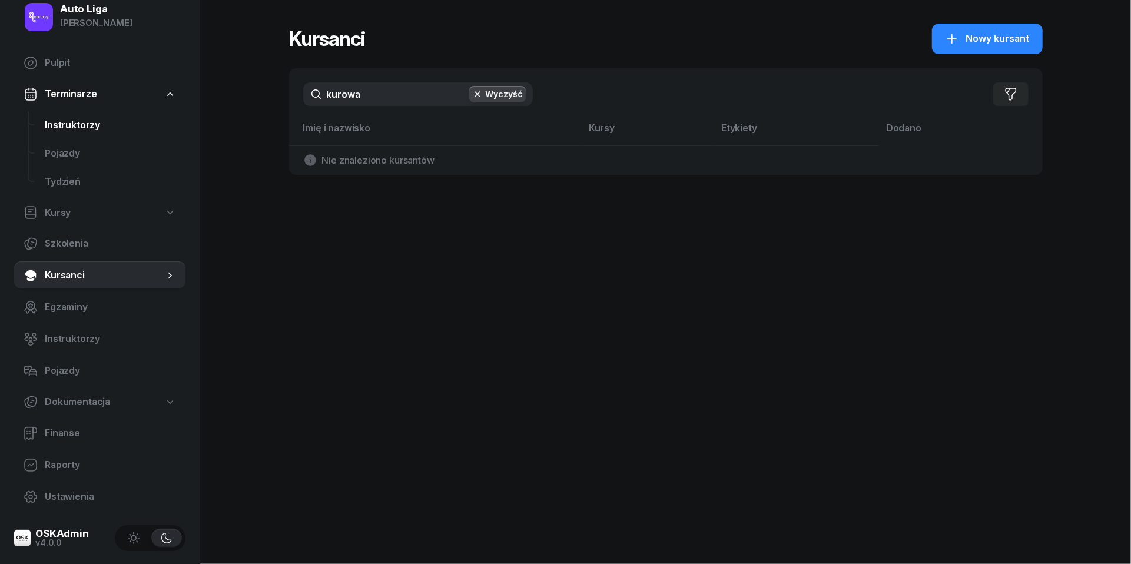
click at [69, 122] on span "Instruktorzy" at bounding box center [110, 125] width 131 height 15
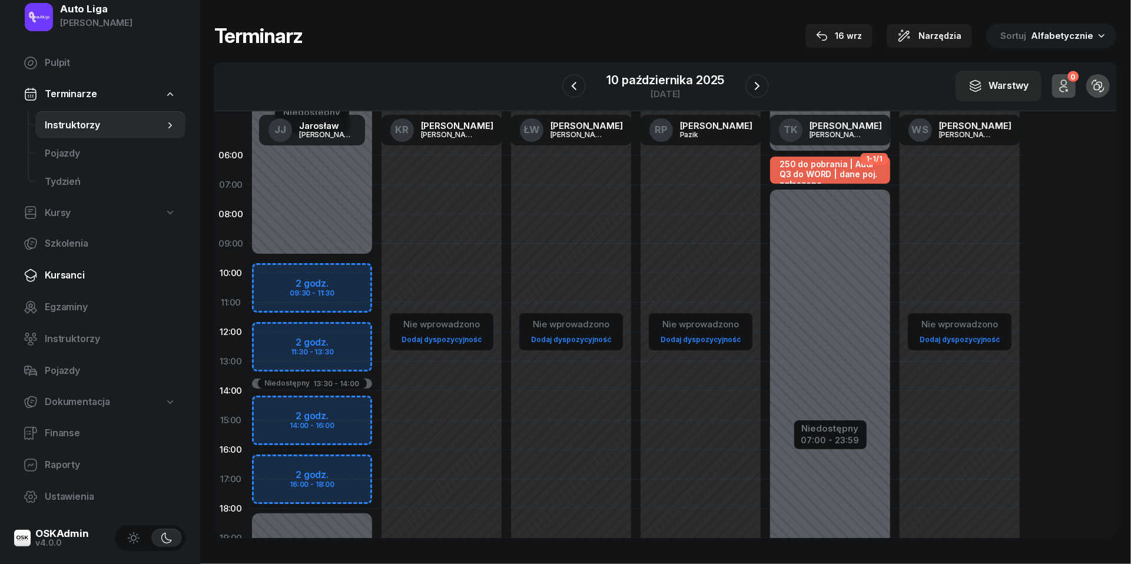
click at [90, 274] on span "Kursanci" at bounding box center [110, 275] width 131 height 15
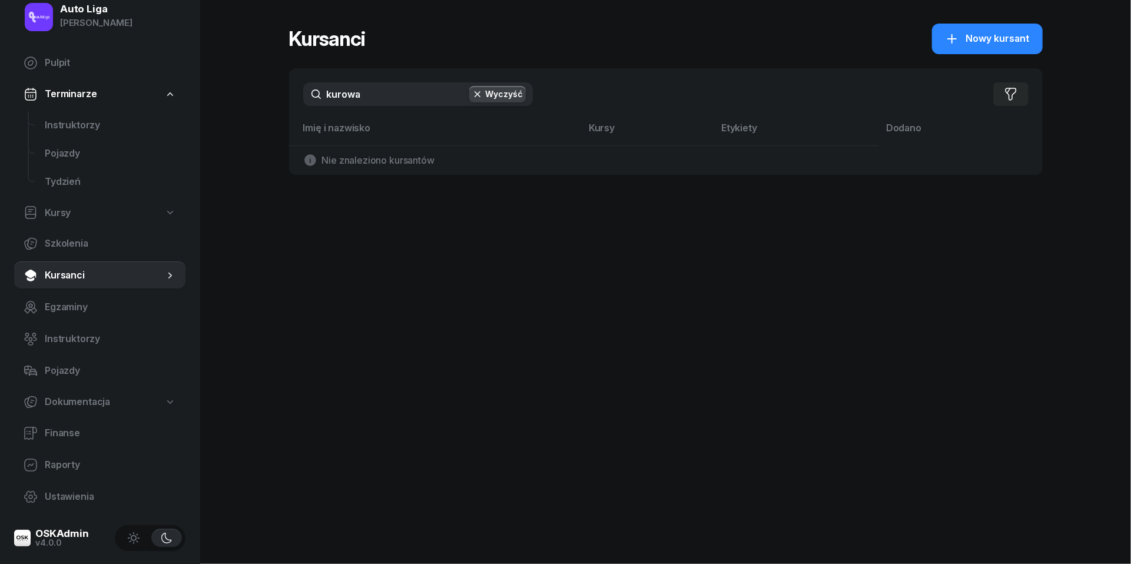
click at [408, 101] on input "kurowa" at bounding box center [418, 94] width 230 height 24
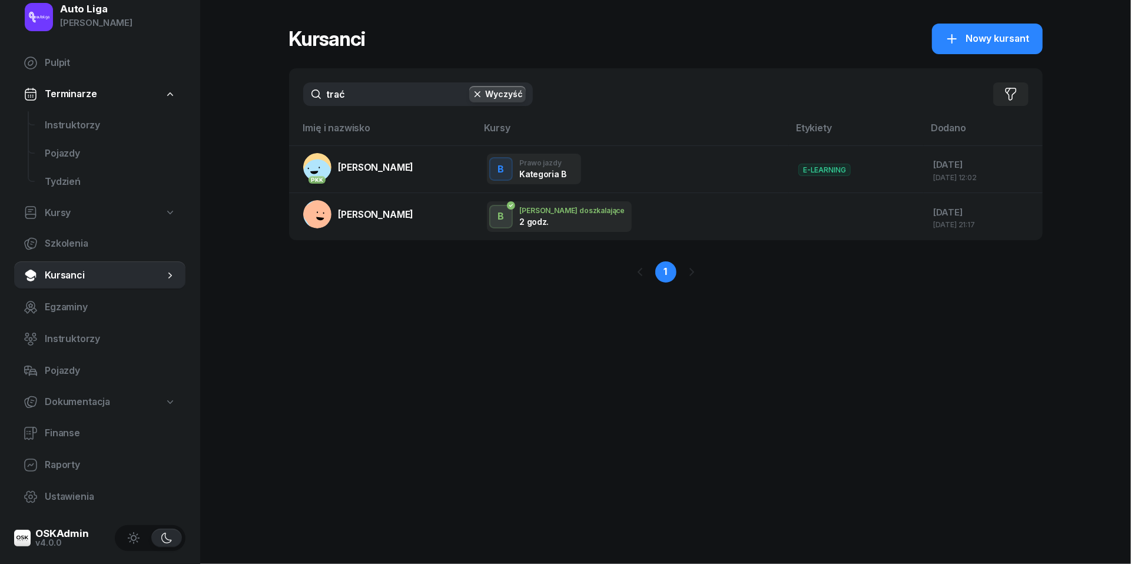
type input "trać"
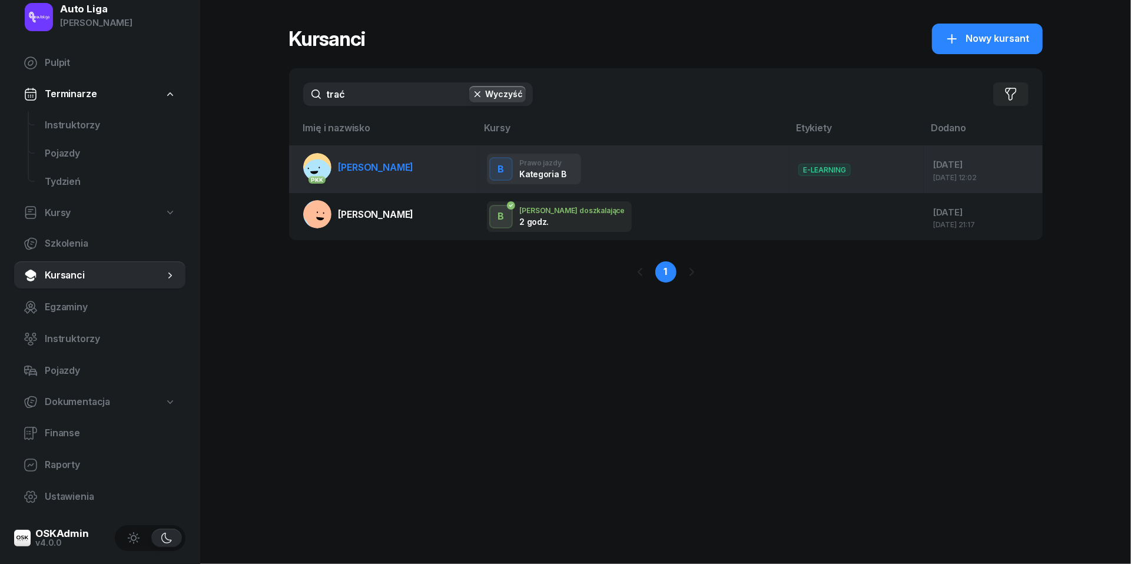
drag, startPoint x: 408, startPoint y: 101, endPoint x: 390, endPoint y: 175, distance: 75.7
click at [390, 175] on link "PKK Wojciech Tracz" at bounding box center [358, 167] width 111 height 28
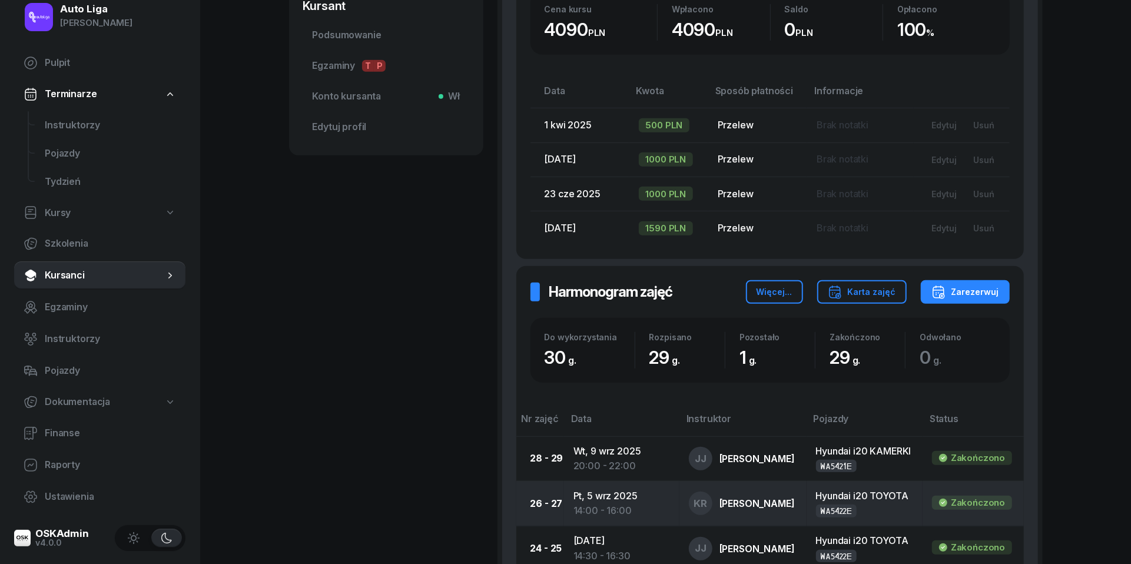
scroll to position [525, 0]
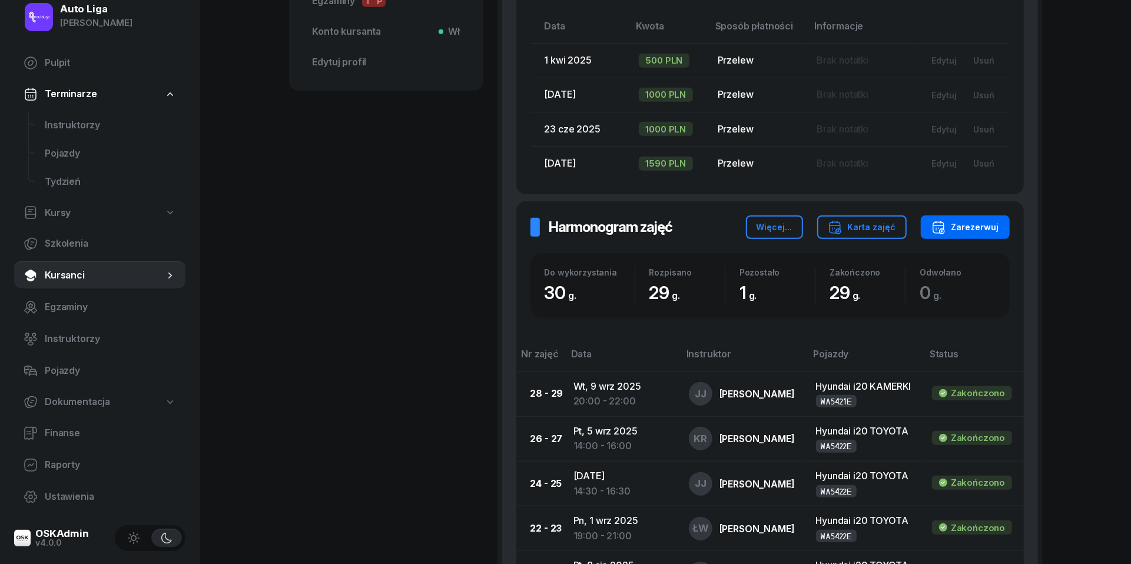
click at [964, 222] on div "Zarezerwuj" at bounding box center [966, 227] width 68 height 14
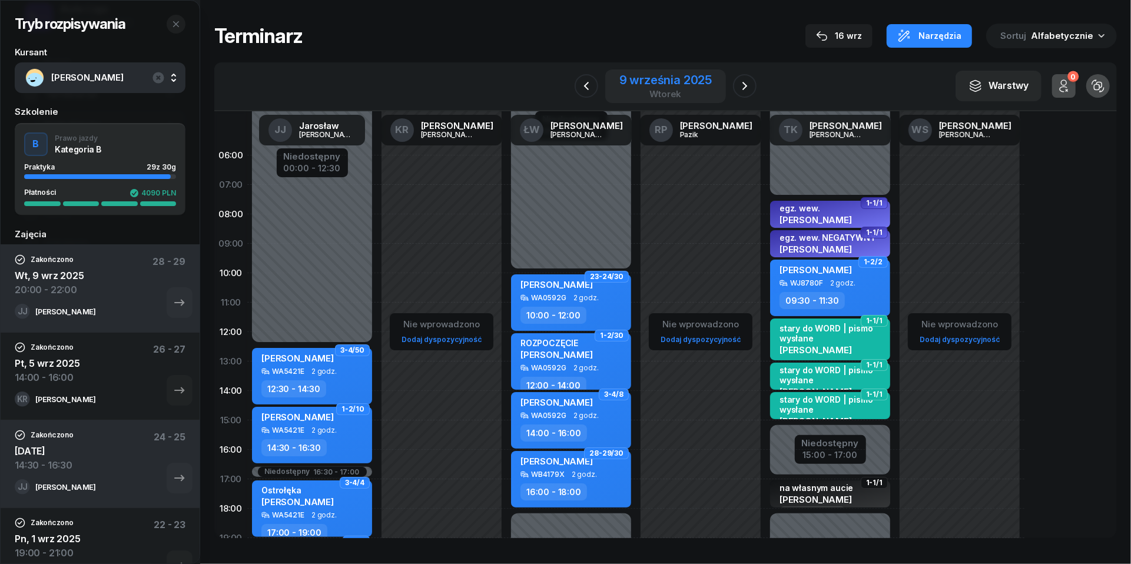
click at [713, 84] on div "9 września 2025 wtorek" at bounding box center [665, 86] width 121 height 34
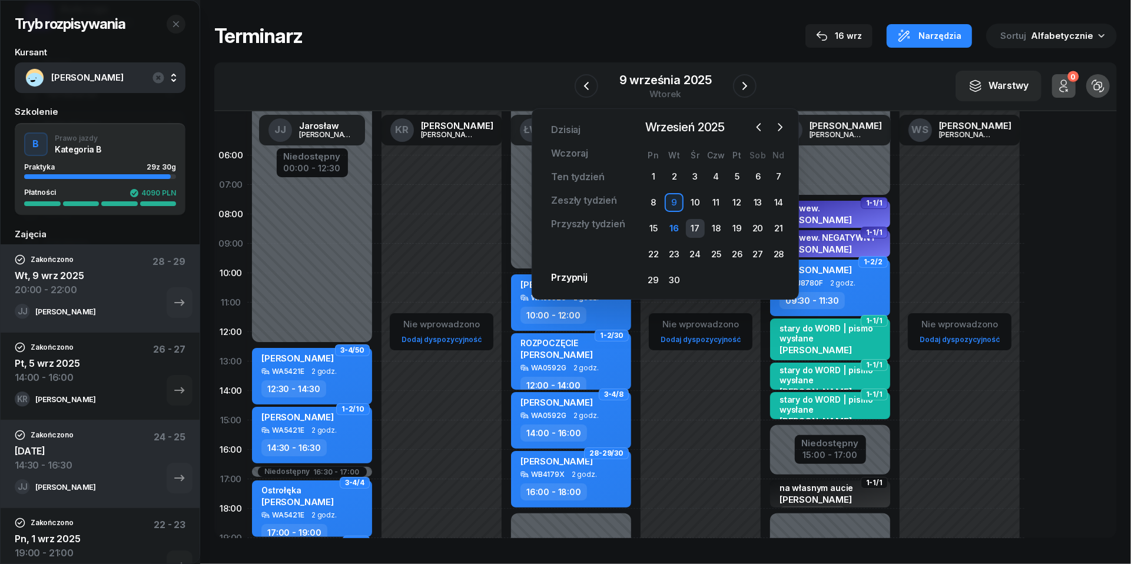
click at [696, 227] on div "17" at bounding box center [695, 228] width 19 height 19
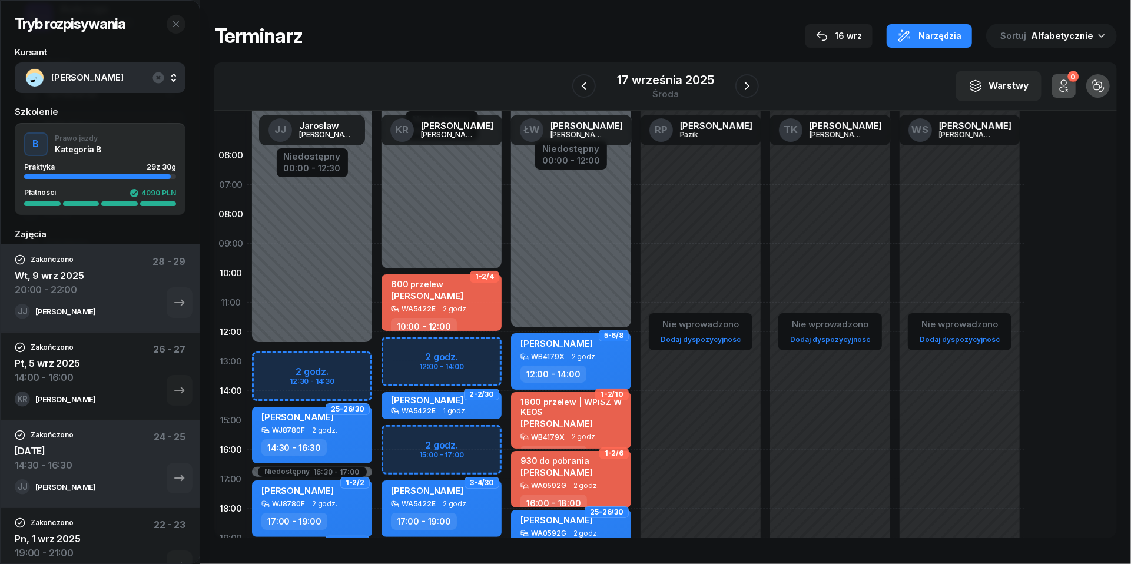
scroll to position [102, 0]
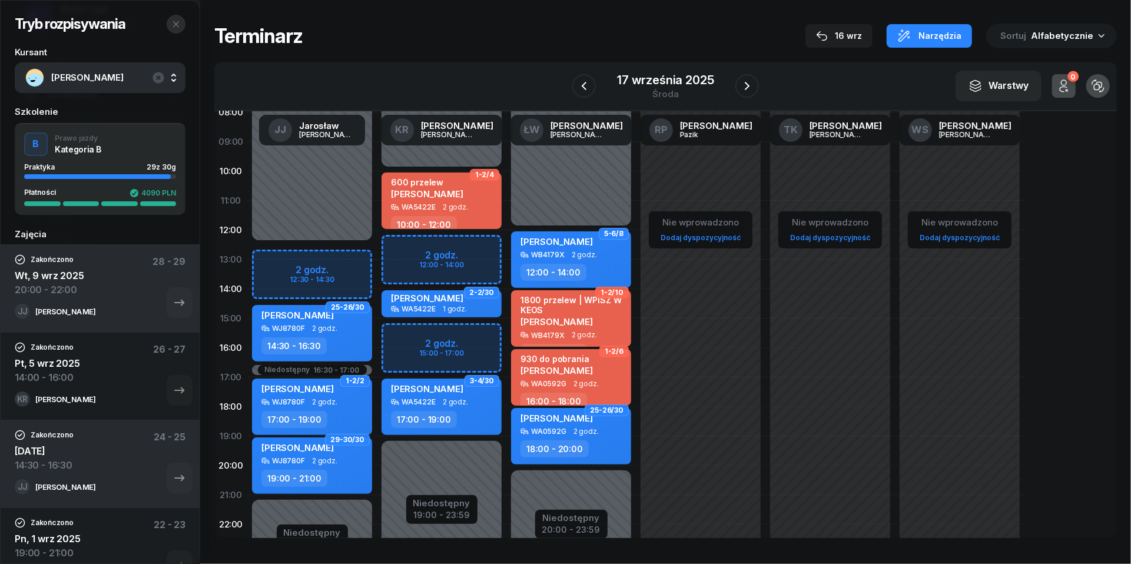
click at [180, 27] on icon "button" at bounding box center [175, 23] width 9 height 9
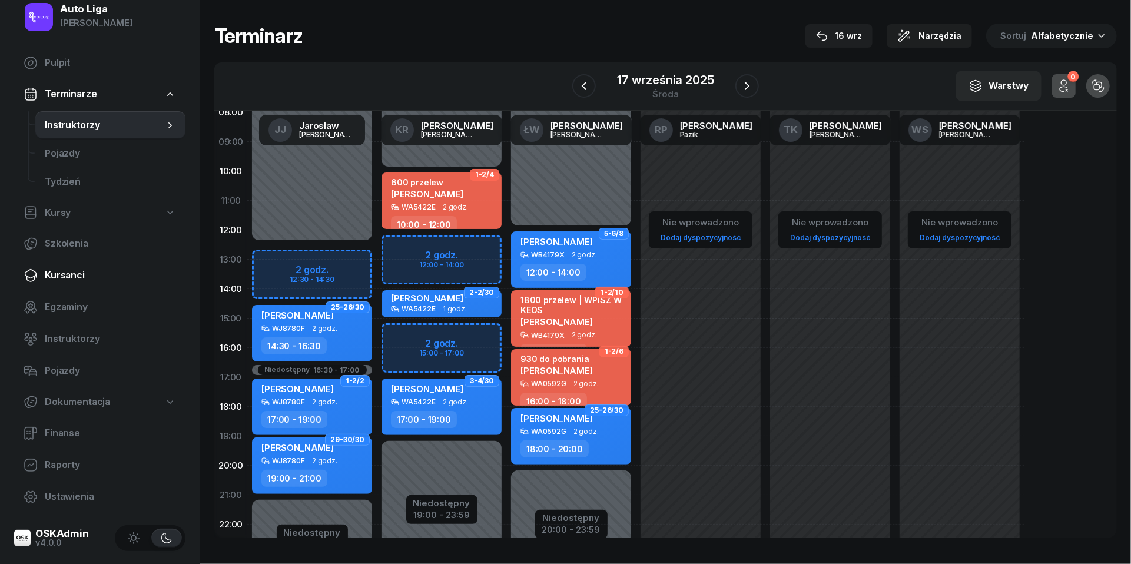
click at [74, 269] on span "Kursanci" at bounding box center [110, 275] width 131 height 15
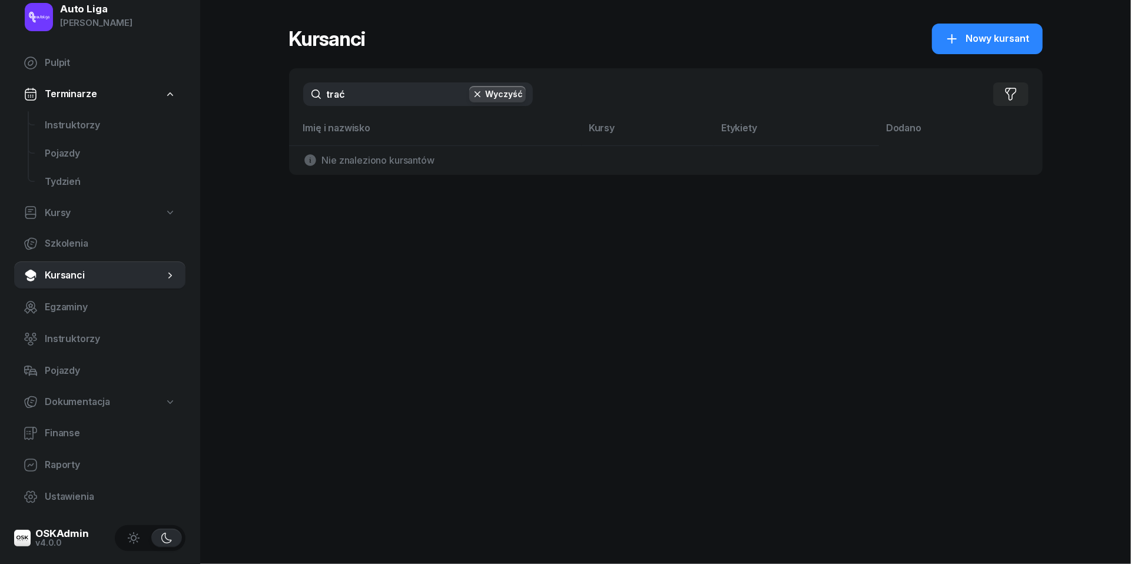
click at [346, 94] on input "trać" at bounding box center [418, 94] width 230 height 24
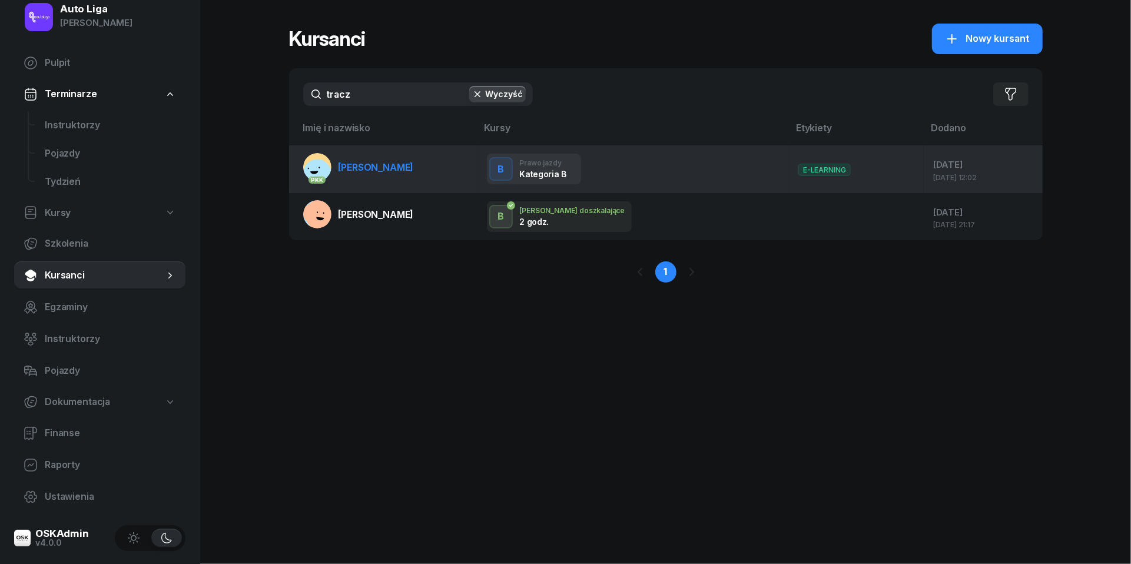
type input "tracz"
click at [396, 161] on span "Wojciech Tracz" at bounding box center [376, 167] width 75 height 12
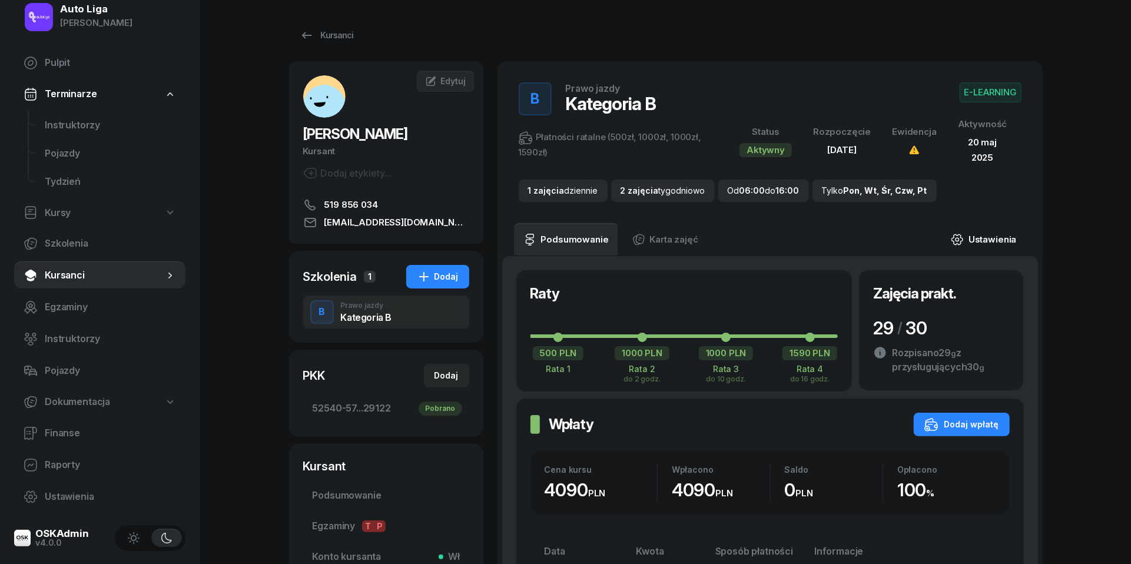
click at [971, 231] on link "Ustawienia" at bounding box center [984, 239] width 84 height 33
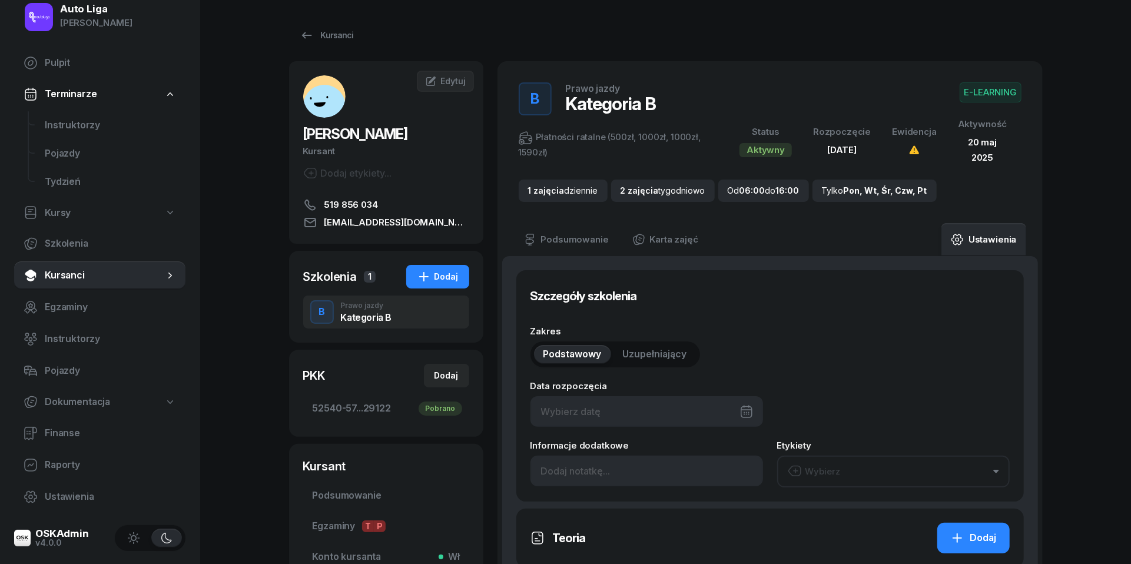
type input "06/04/2025"
type input "52540"
type input "57088"
type input "70652"
type input "29122"
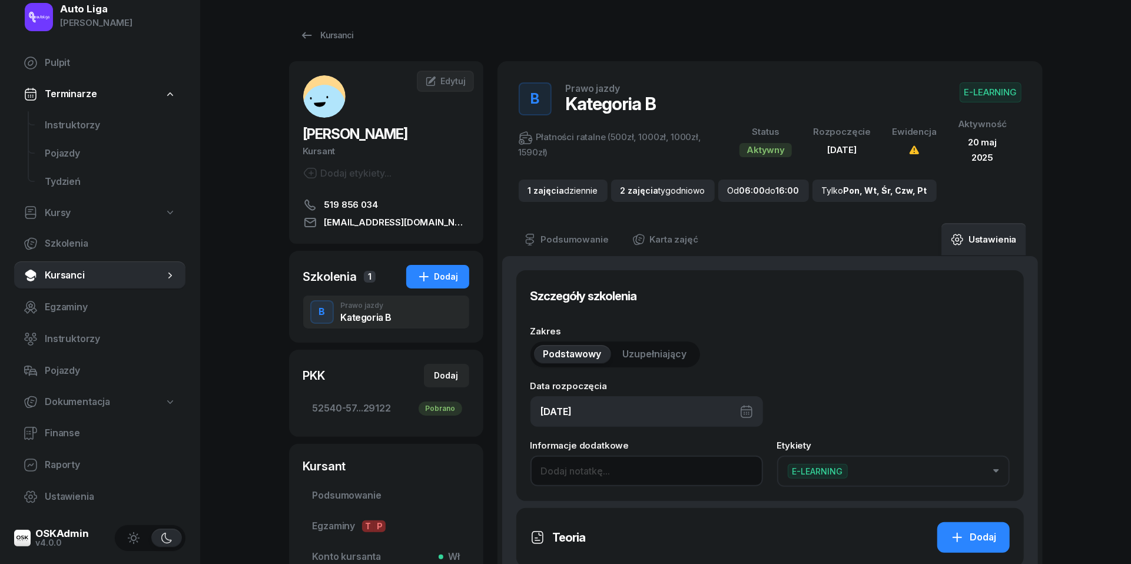
click at [571, 469] on input at bounding box center [647, 471] width 233 height 31
click at [714, 471] on input "+ 320 za NB z dn. 1.07.25 NB" at bounding box center [647, 471] width 233 height 31
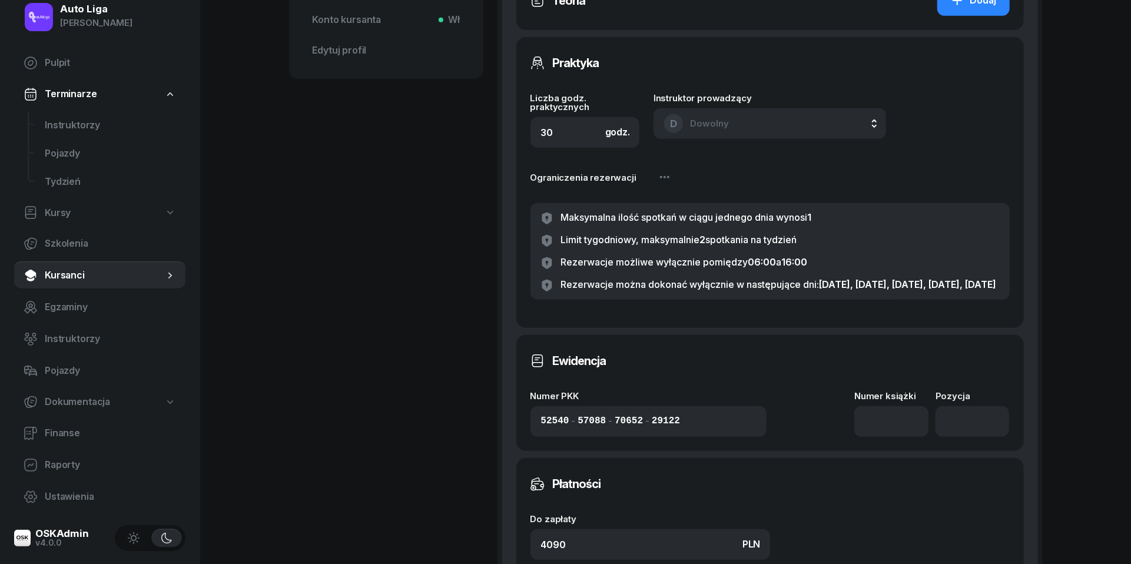
scroll to position [571, 0]
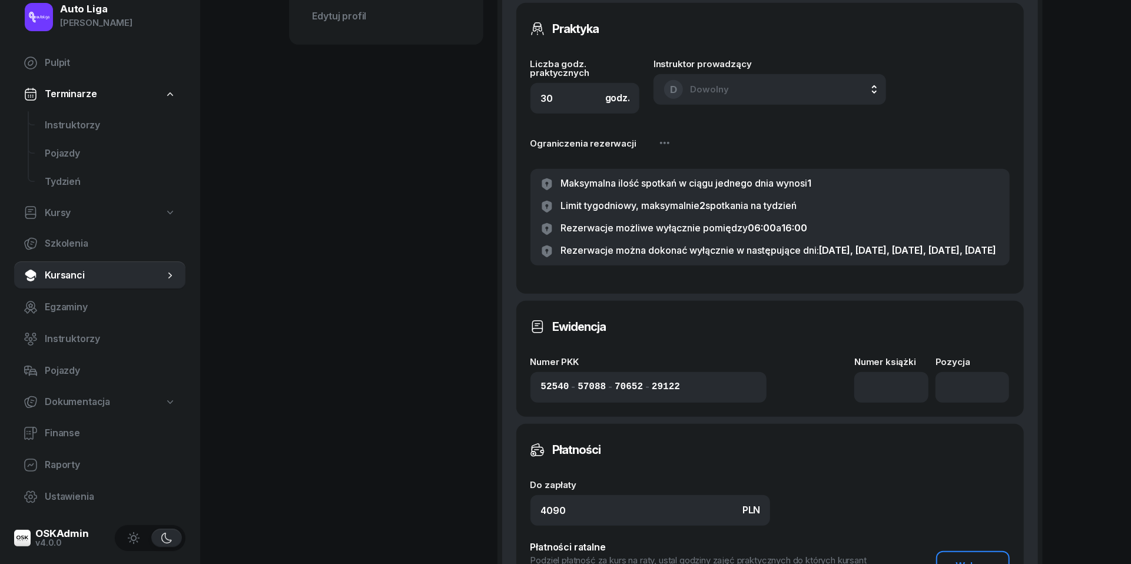
type input "+ 320 za NB z dn. 1.07.25"
click at [572, 100] on input "30" at bounding box center [586, 98] width 110 height 31
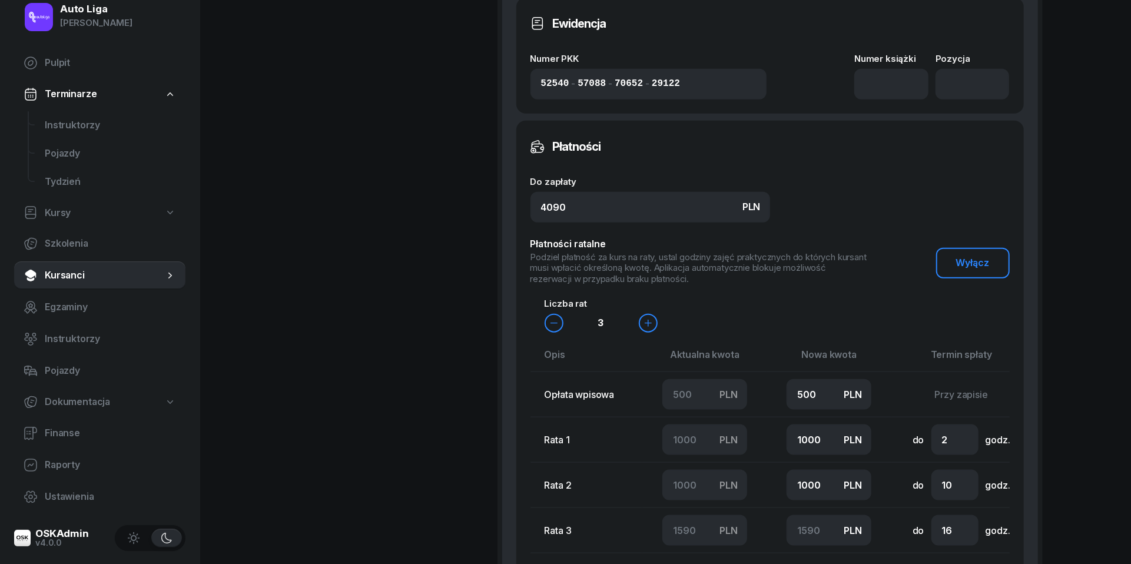
scroll to position [876, 0]
type input "32"
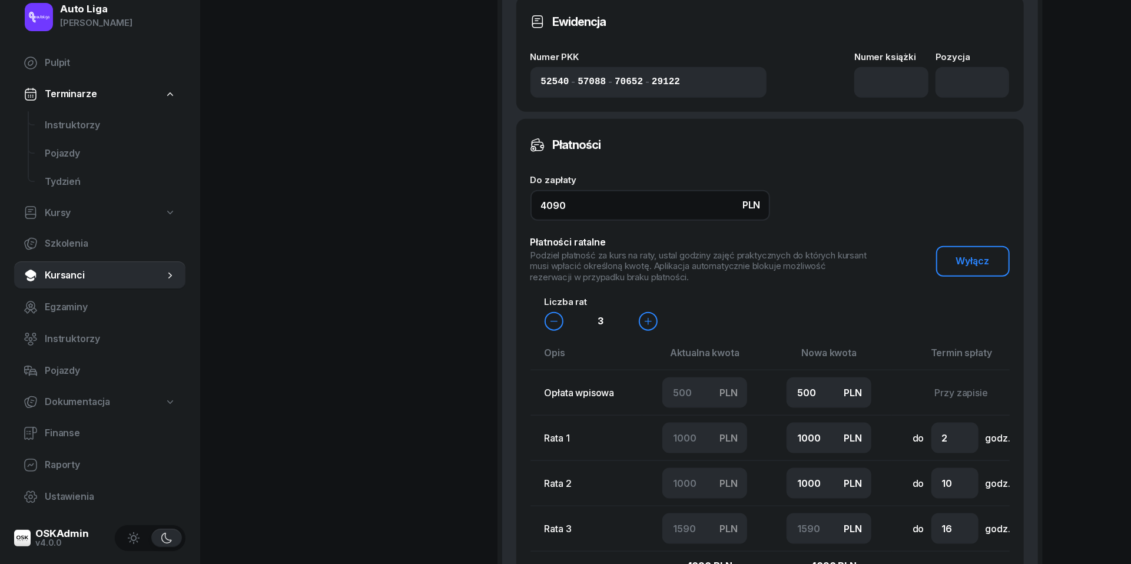
click at [585, 215] on input "4090" at bounding box center [651, 205] width 240 height 31
type input "4"
type input "-200"
type input "-100"
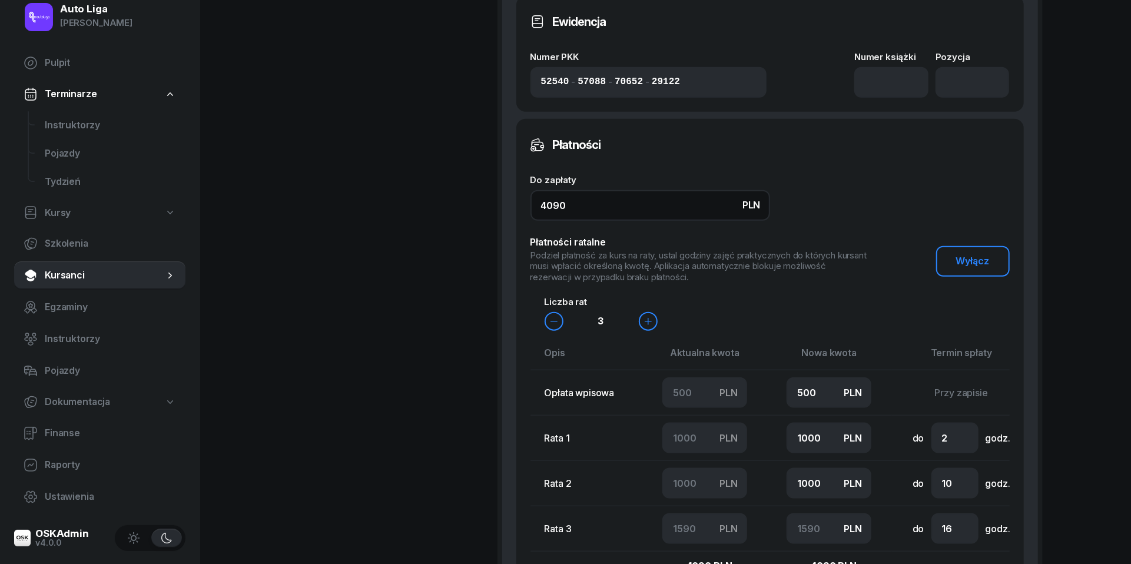
type input "-196"
type input "20"
type input "44"
type input "-156"
type input "441"
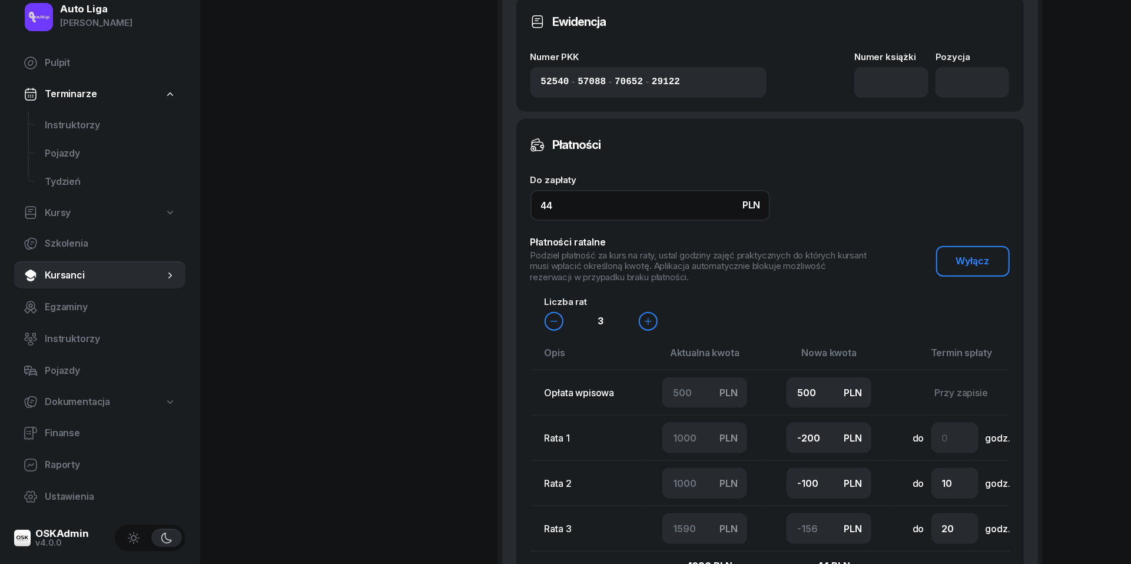
type input "-59"
type input "4410"
type input "1300"
type input "1310"
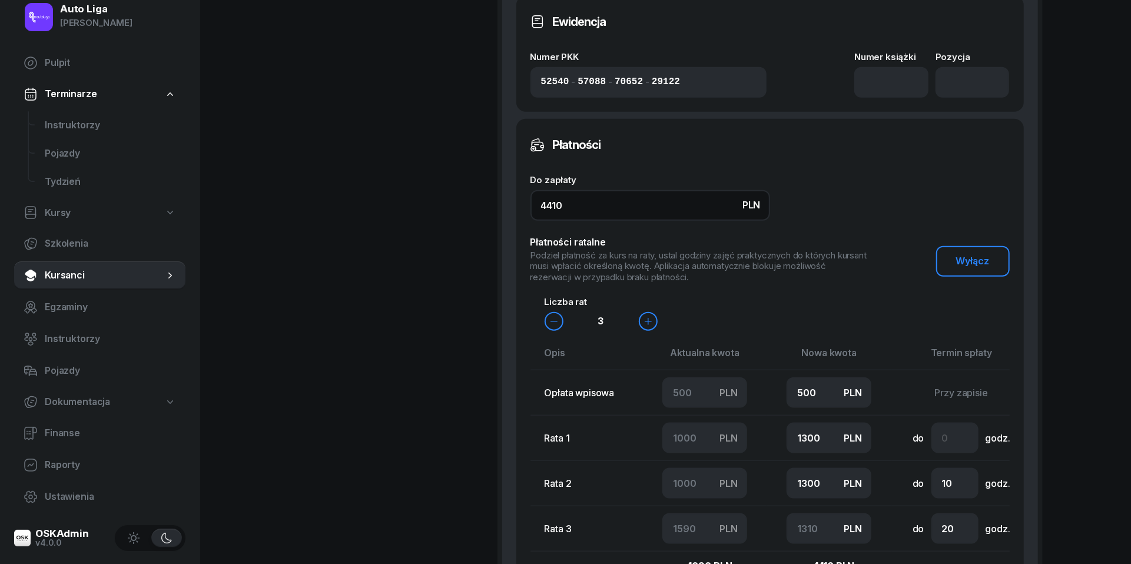
type input "4410"
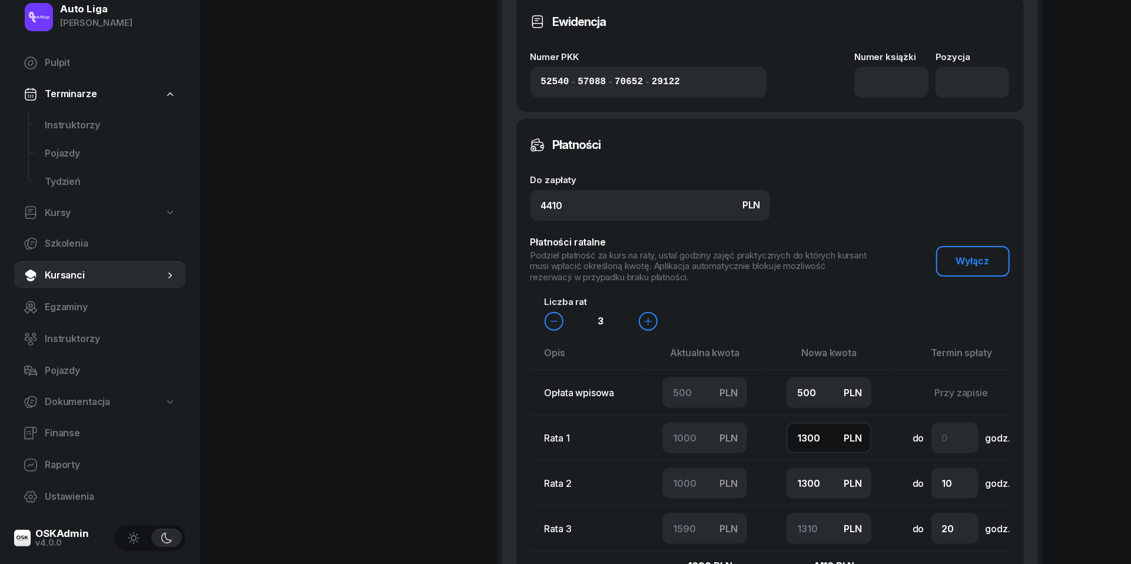
click at [823, 453] on input "1300" at bounding box center [829, 438] width 85 height 31
type input "1"
type input "2609"
type input "10"
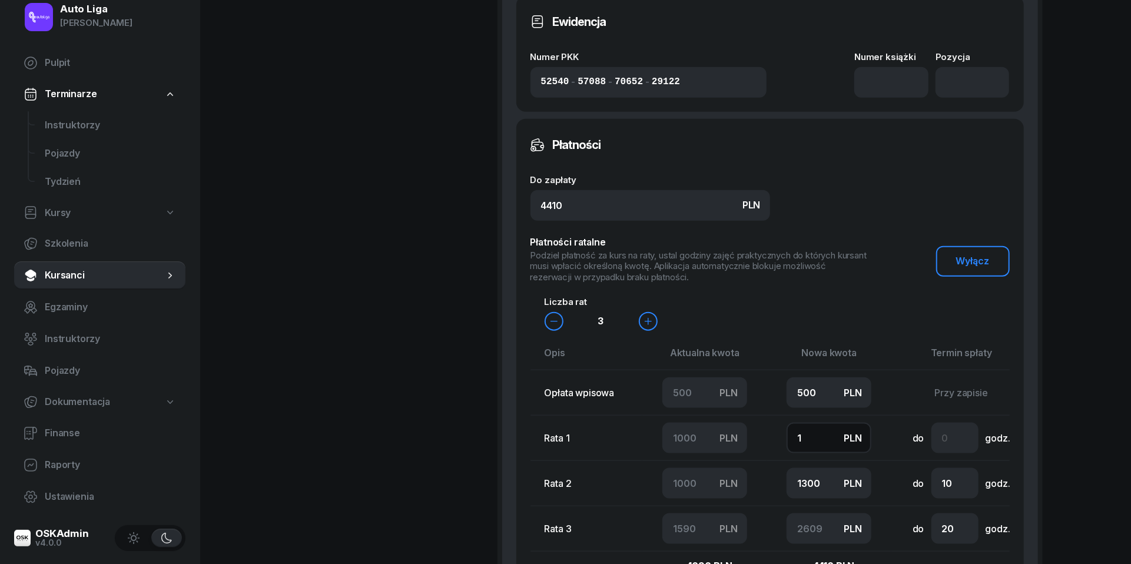
type input "2600"
type input "100"
type input "2510"
type input "1000"
type input "1610"
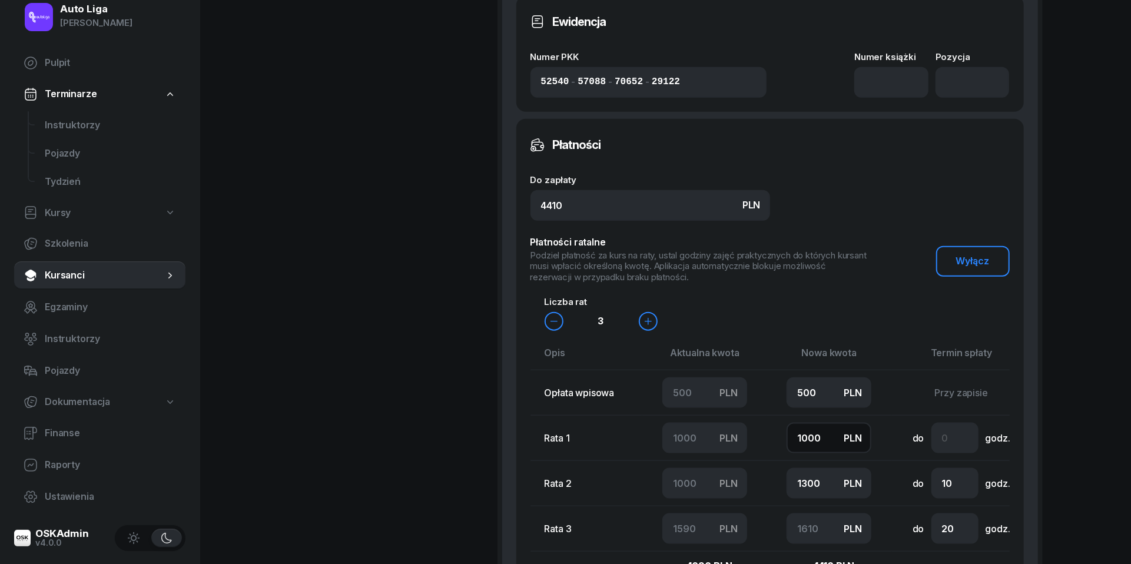
type input "1000"
click at [802, 488] on input "1300" at bounding box center [829, 483] width 85 height 31
type input "1"
type input "2909"
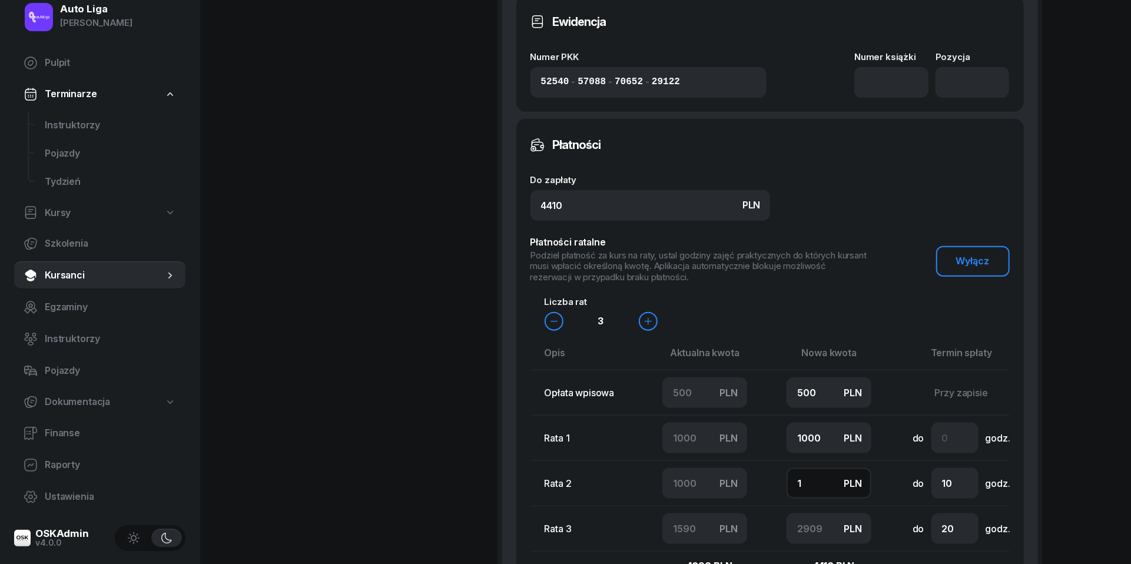
type input "10"
type input "2900"
type input "100"
type input "2810"
type input "1000"
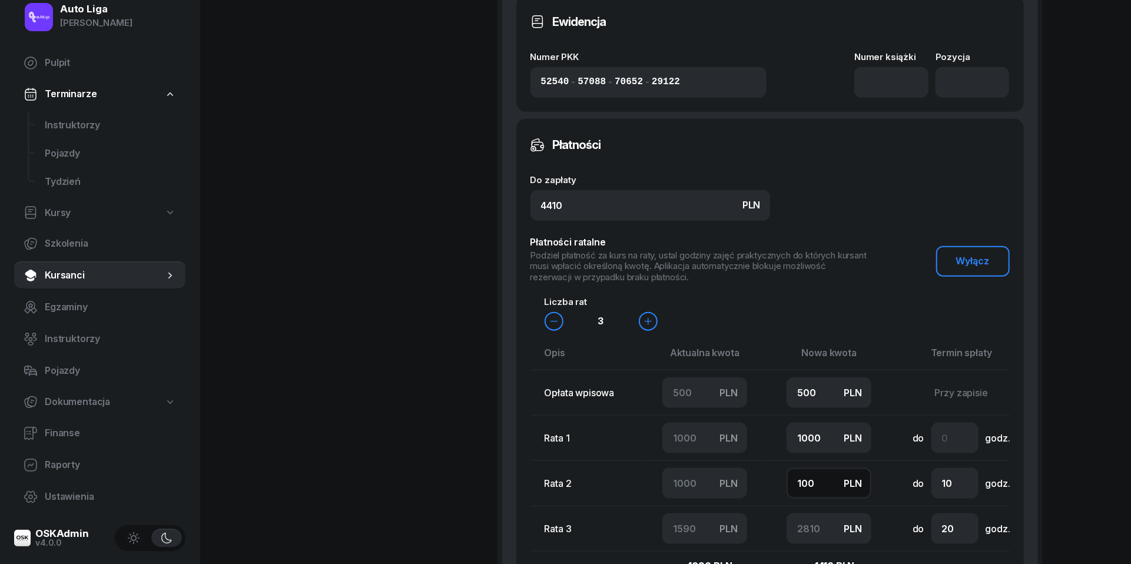
type input "1910"
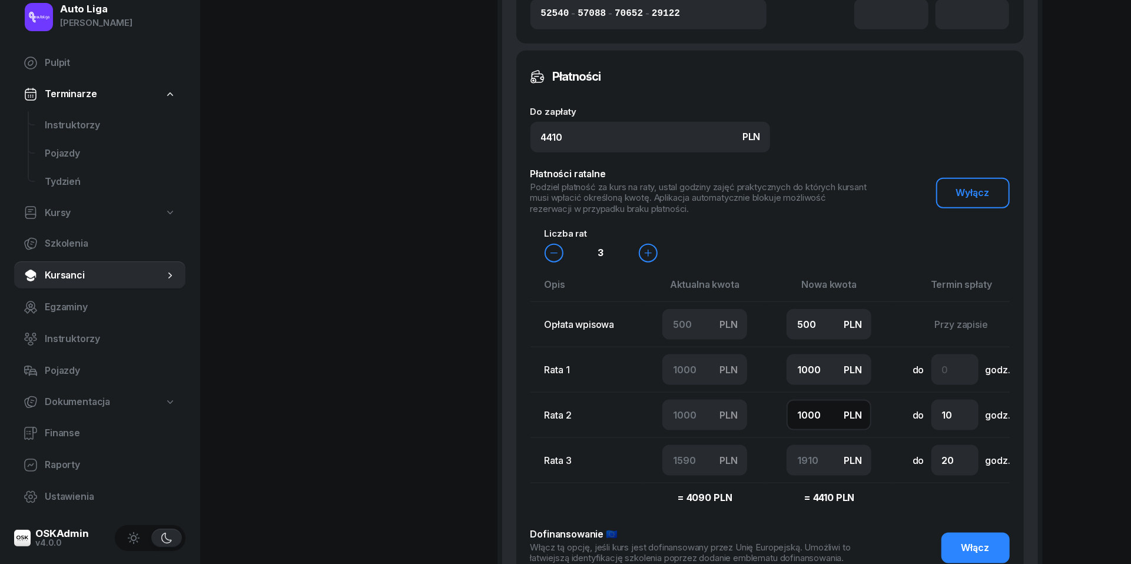
scroll to position [974, 0]
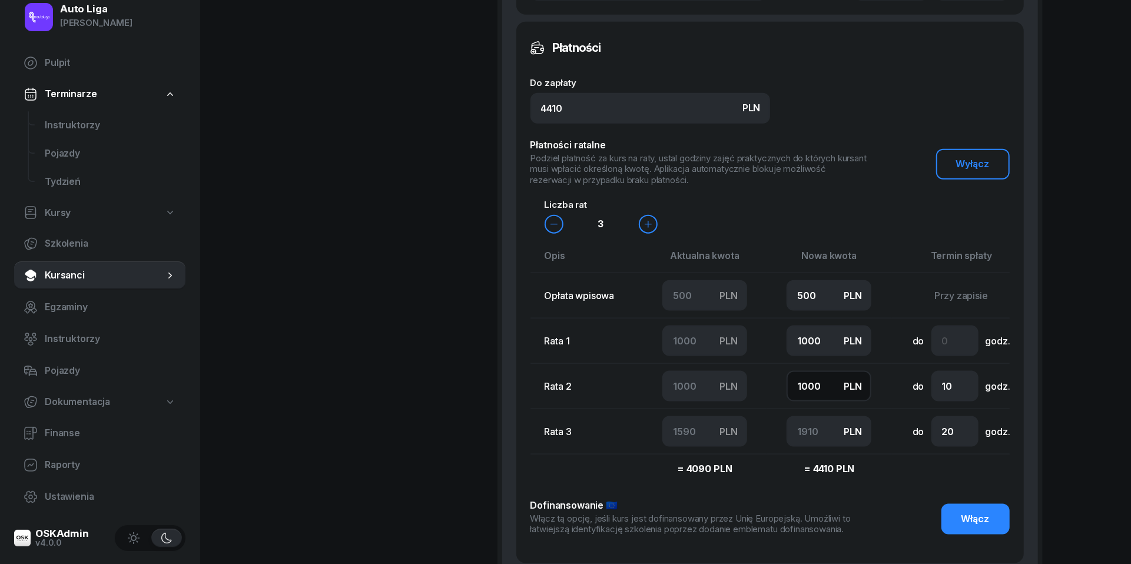
type input "1000"
click at [954, 442] on input "20" at bounding box center [955, 431] width 47 height 31
click at [952, 356] on input "number" at bounding box center [955, 341] width 47 height 31
type input "2"
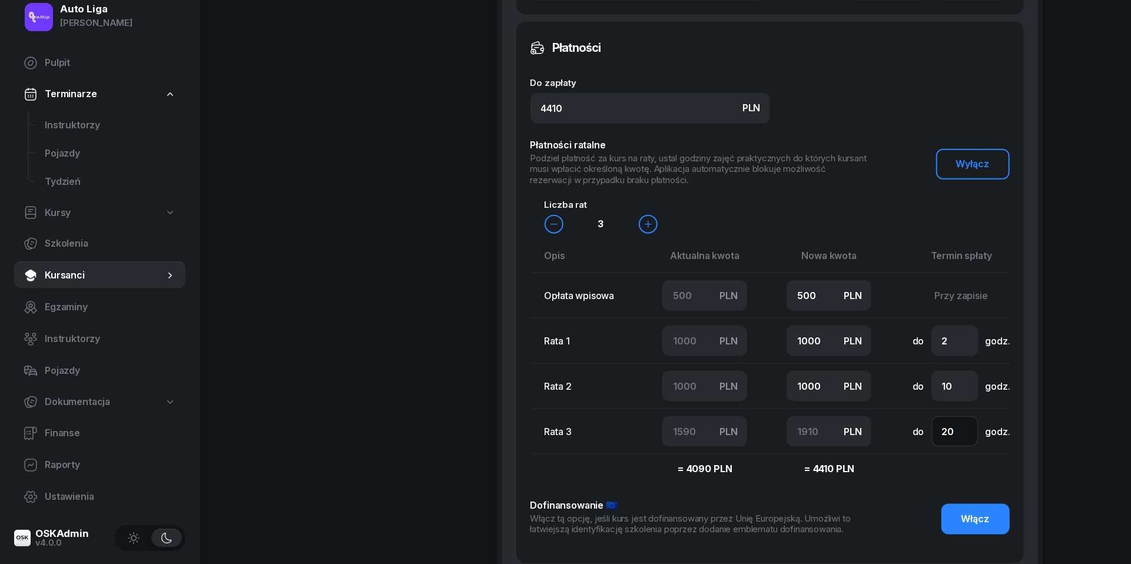
click at [948, 446] on input "20" at bounding box center [955, 431] width 47 height 31
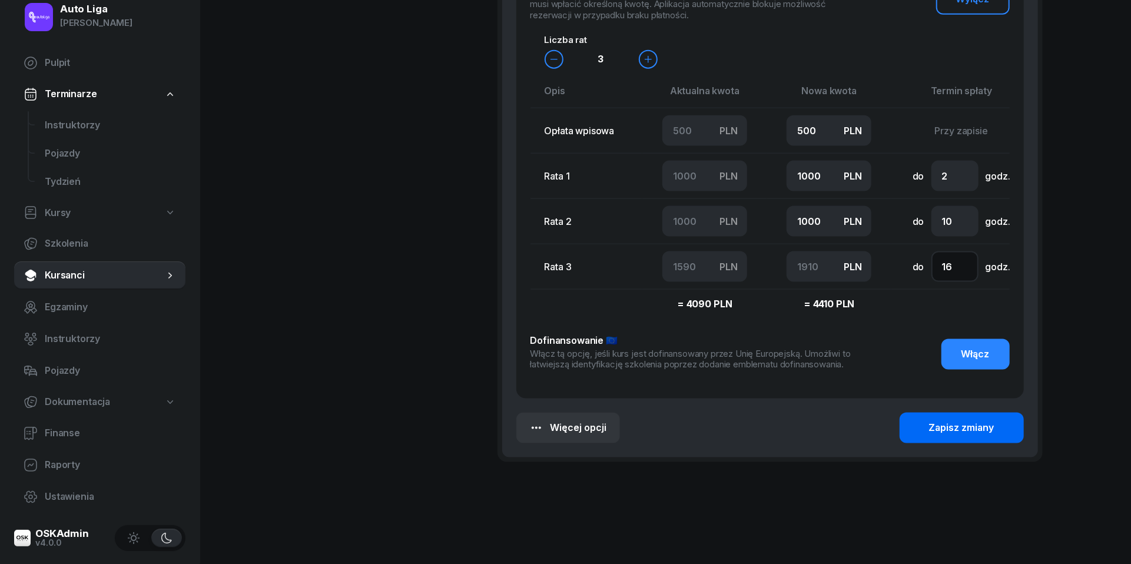
scroll to position [1155, 0]
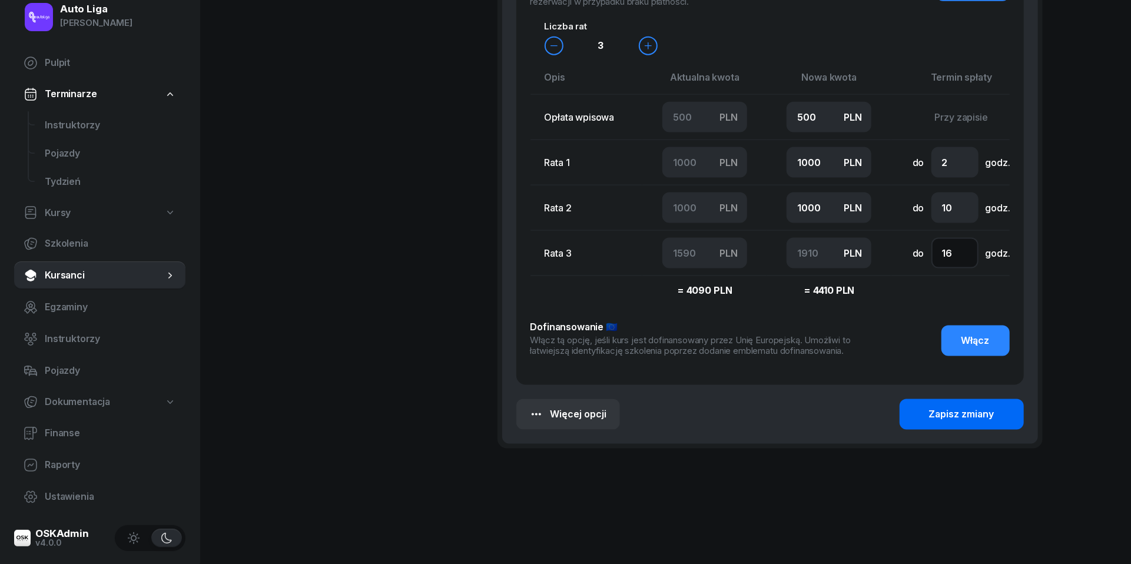
type input "16"
click at [948, 422] on div "Zapisz zmiany" at bounding box center [961, 414] width 65 height 15
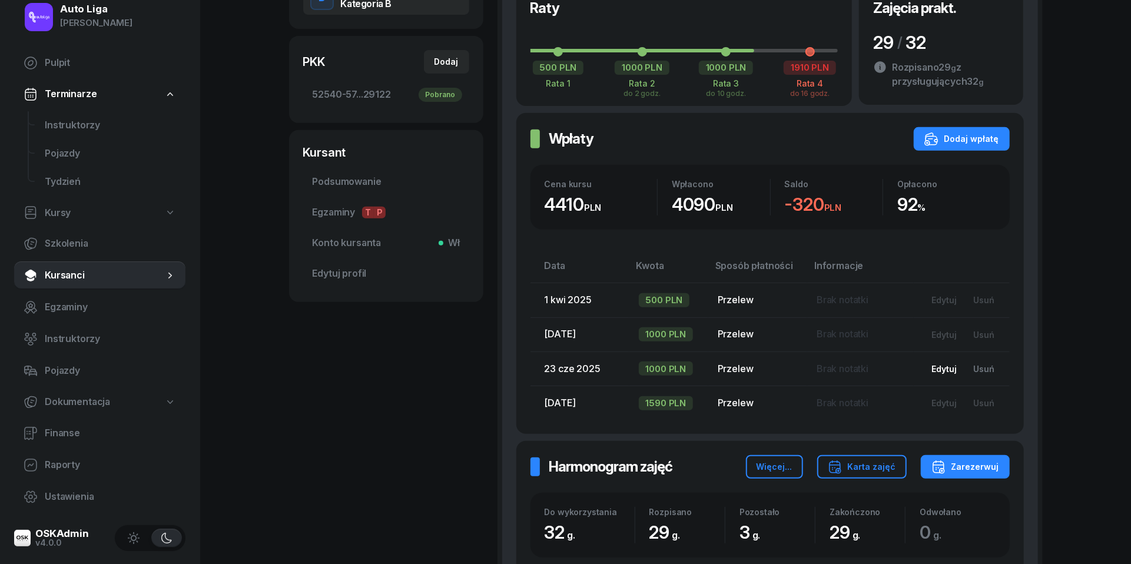
scroll to position [378, 0]
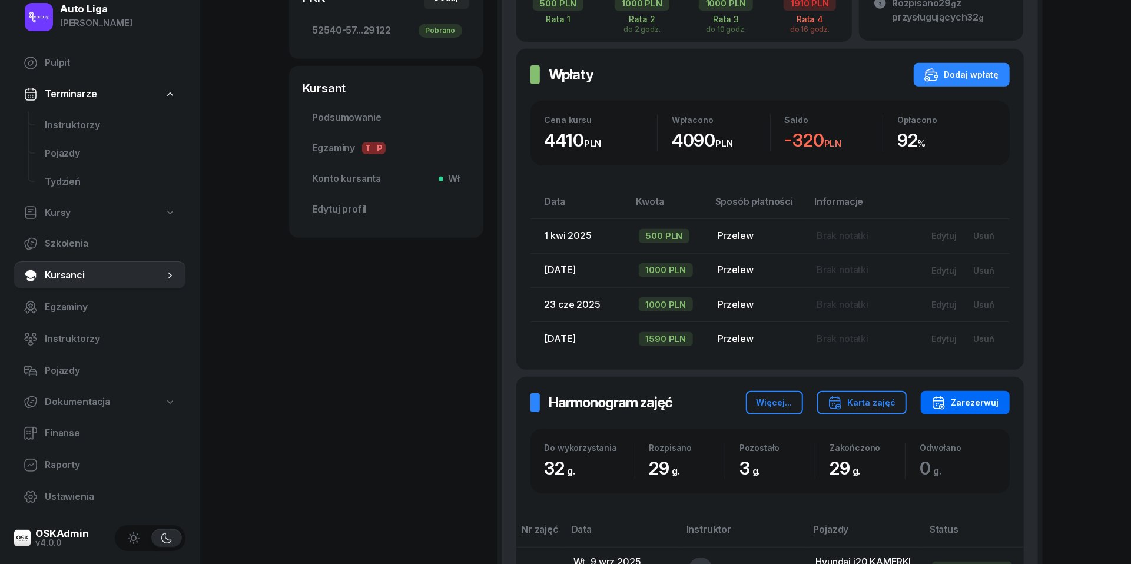
click at [971, 397] on div "Zarezerwuj" at bounding box center [966, 403] width 68 height 14
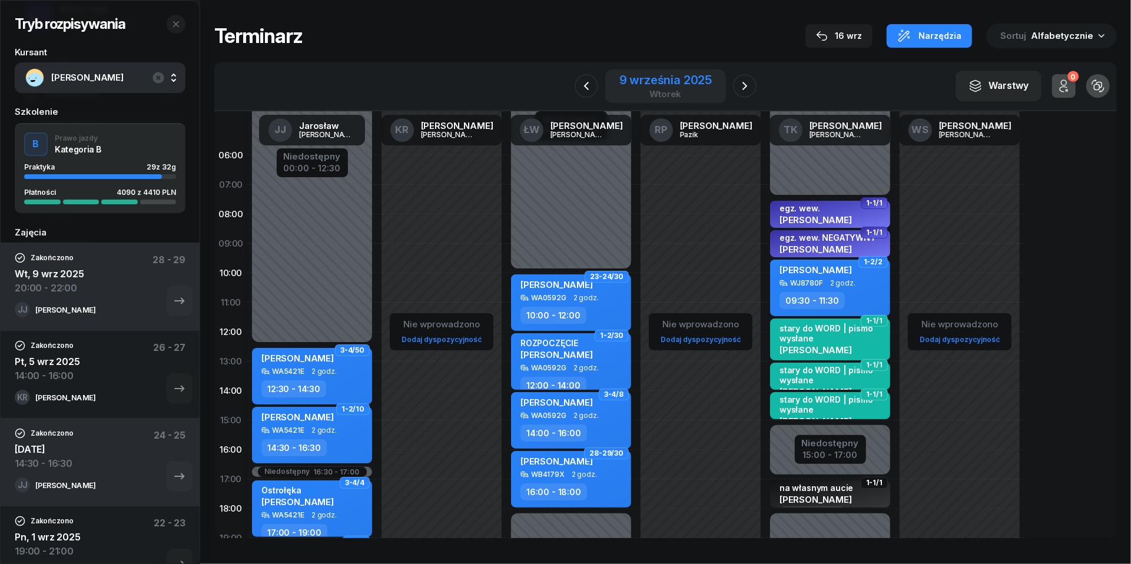
click at [676, 91] on div "wtorek" at bounding box center [666, 94] width 93 height 9
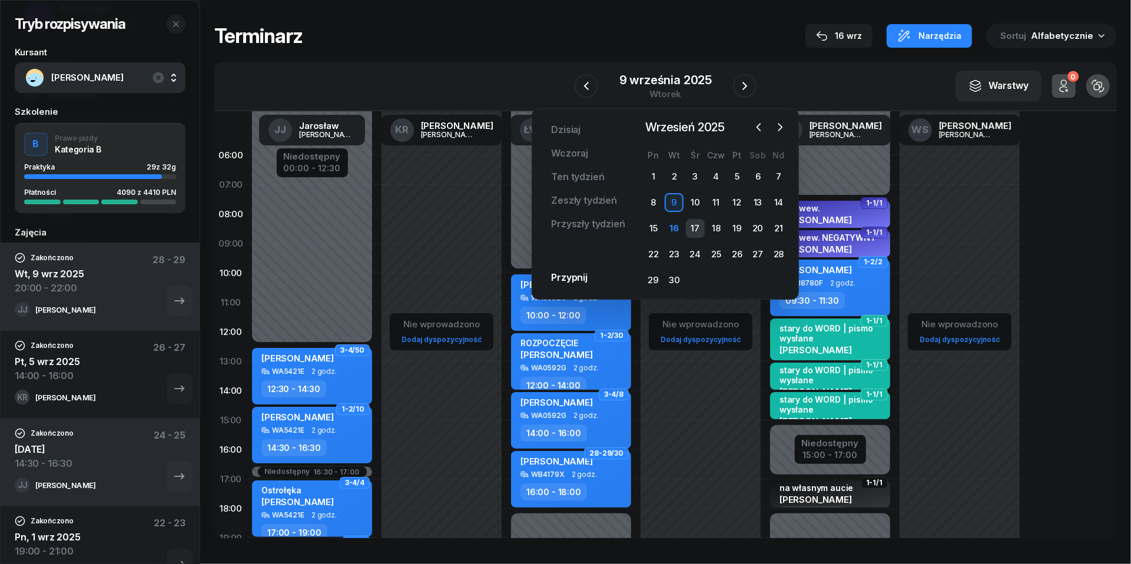
click at [694, 219] on div "17" at bounding box center [695, 228] width 19 height 19
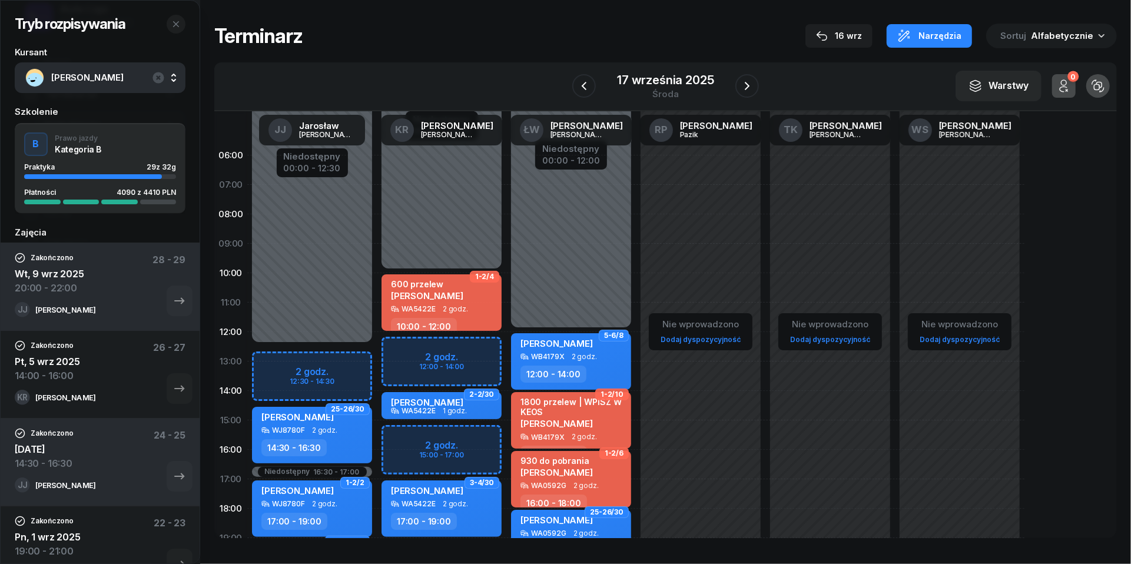
click at [411, 442] on div "Niedostępny 00:00 - 10:00 Niedostępny 19:00 - 23:59 2 godz. 12:00 - 14:00 2 god…" at bounding box center [442, 420] width 130 height 559
select select "15"
select select "17"
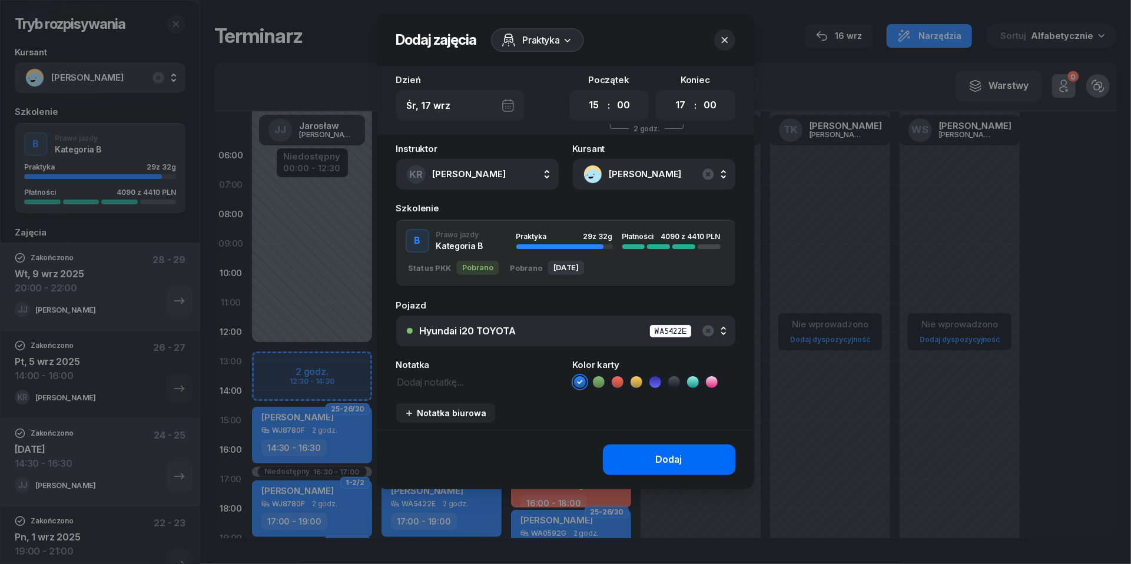
click at [672, 459] on div "Dodaj" at bounding box center [669, 459] width 27 height 15
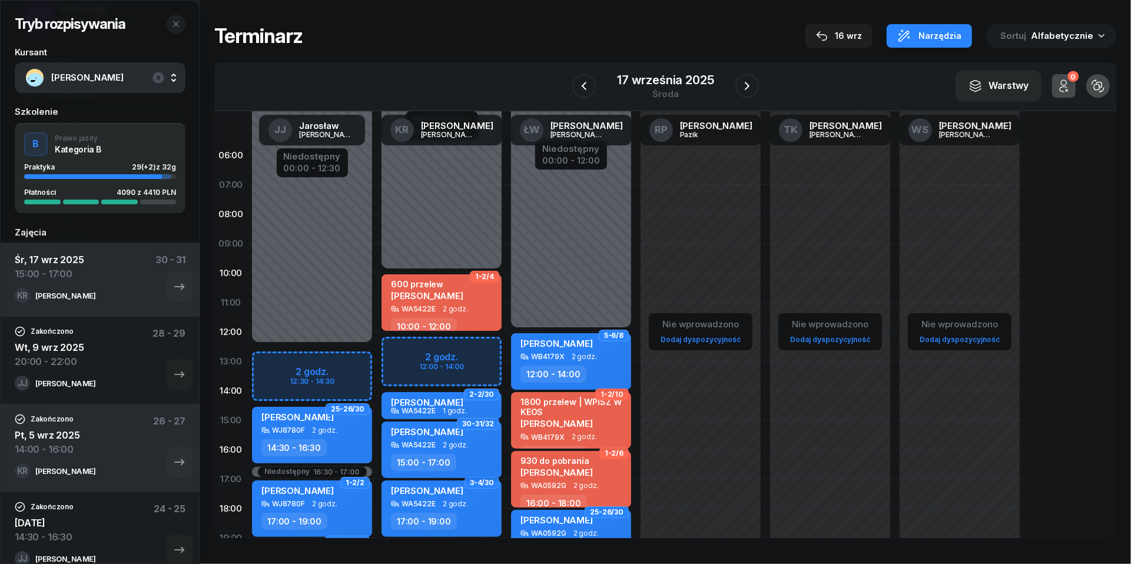
click at [460, 450] on div "Wojciech Tracz WA5422E 2 godz. 15:00 - 17:00" at bounding box center [442, 450] width 120 height 57
select select "15"
select select "17"
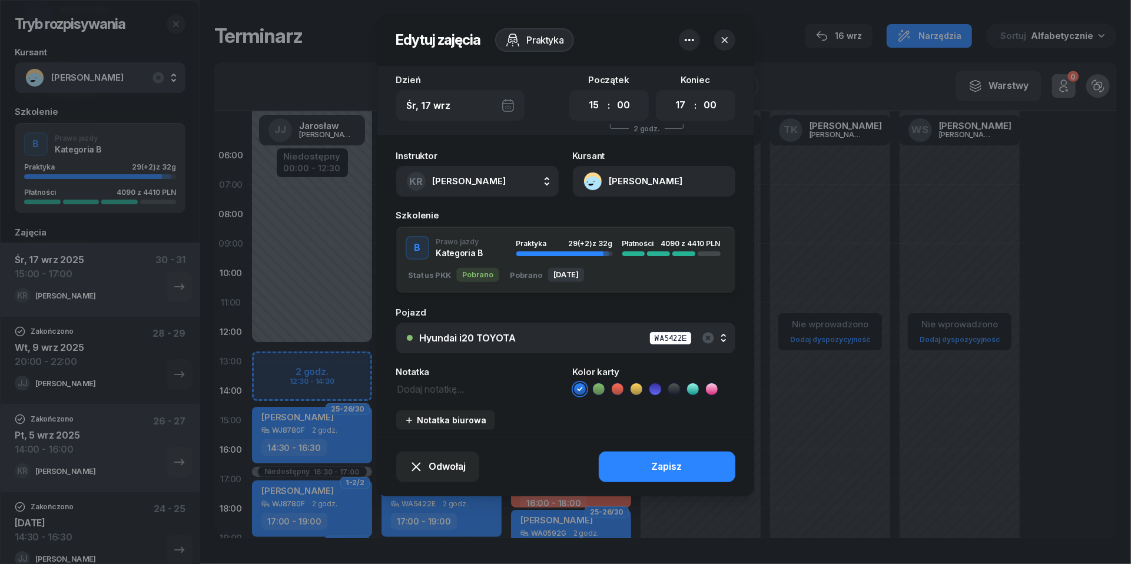
click at [448, 388] on textarea at bounding box center [477, 388] width 163 height 15
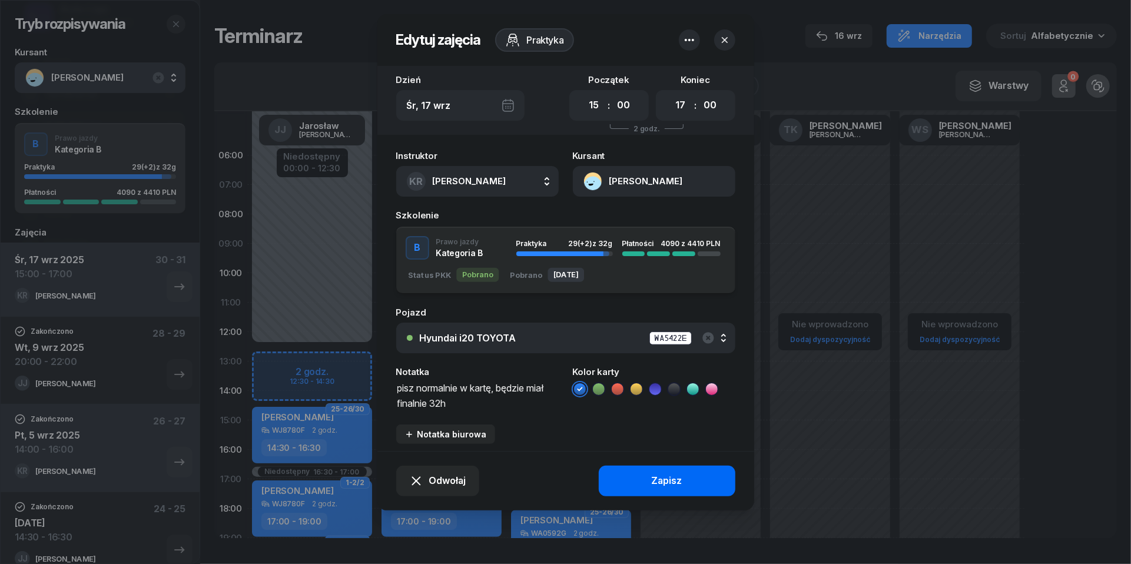
type textarea "pisz normalnie w kartę, będzie miał finalnie 32h"
click at [676, 482] on div "Zapisz" at bounding box center [667, 481] width 31 height 15
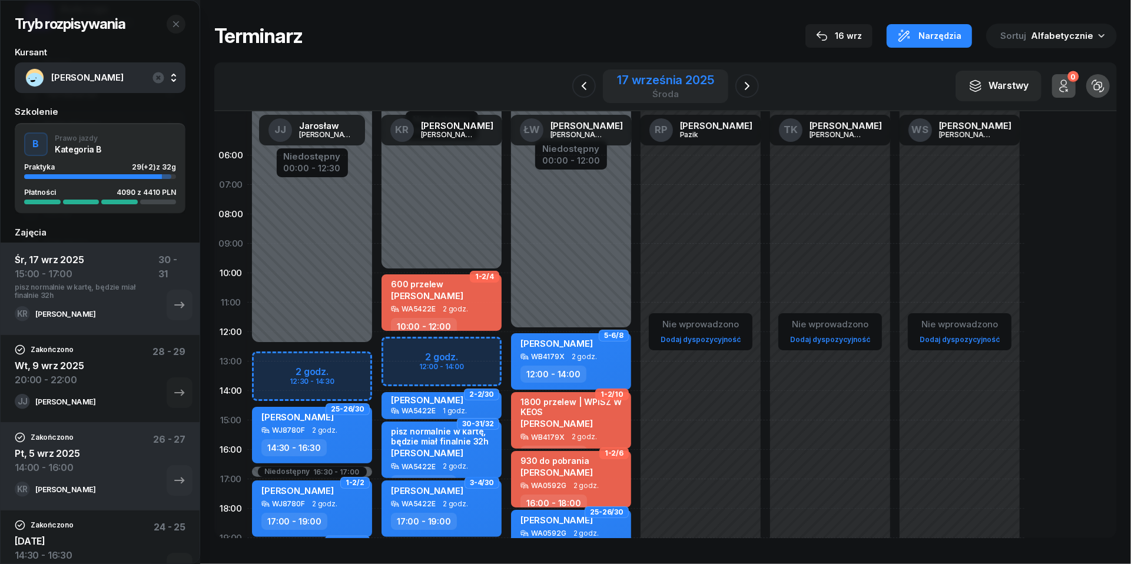
click at [689, 80] on div "17 września 2025" at bounding box center [665, 80] width 97 height 12
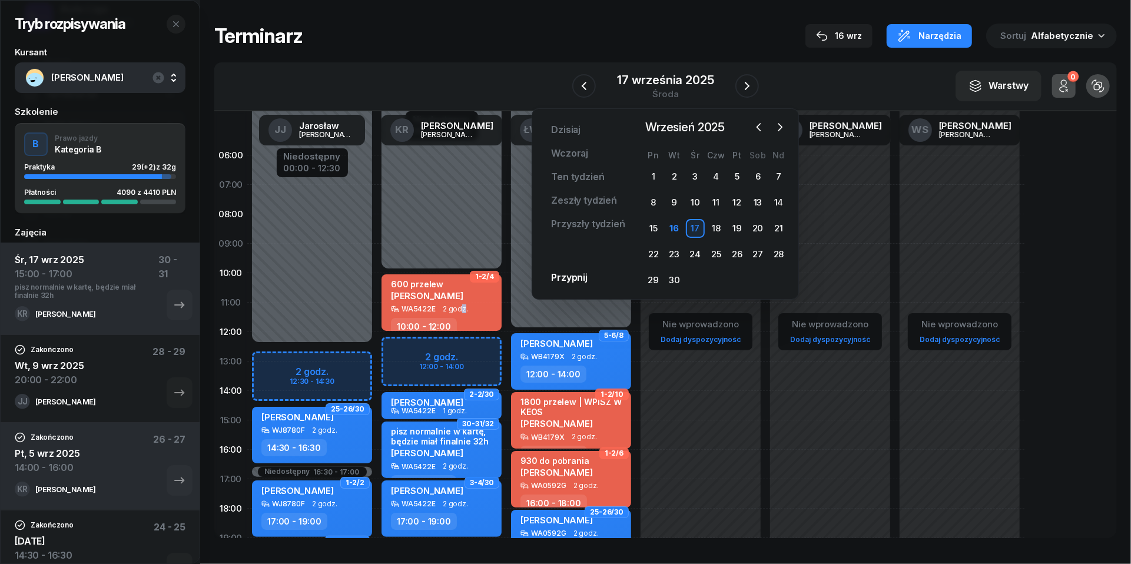
click at [462, 307] on span "2 godz." at bounding box center [455, 309] width 25 height 8
select select "10"
select select "12"
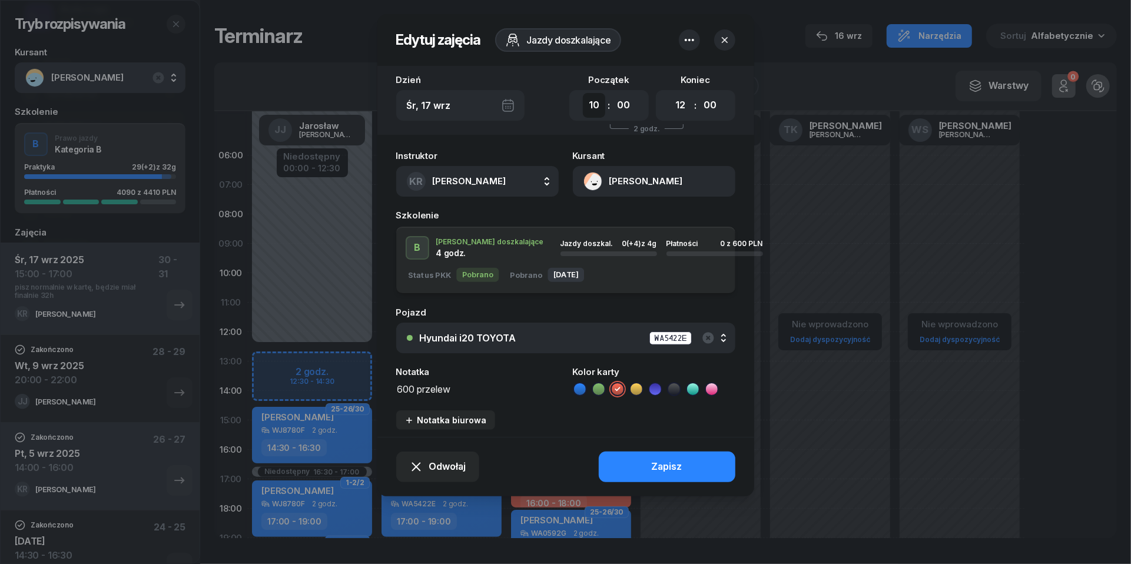
select select "12"
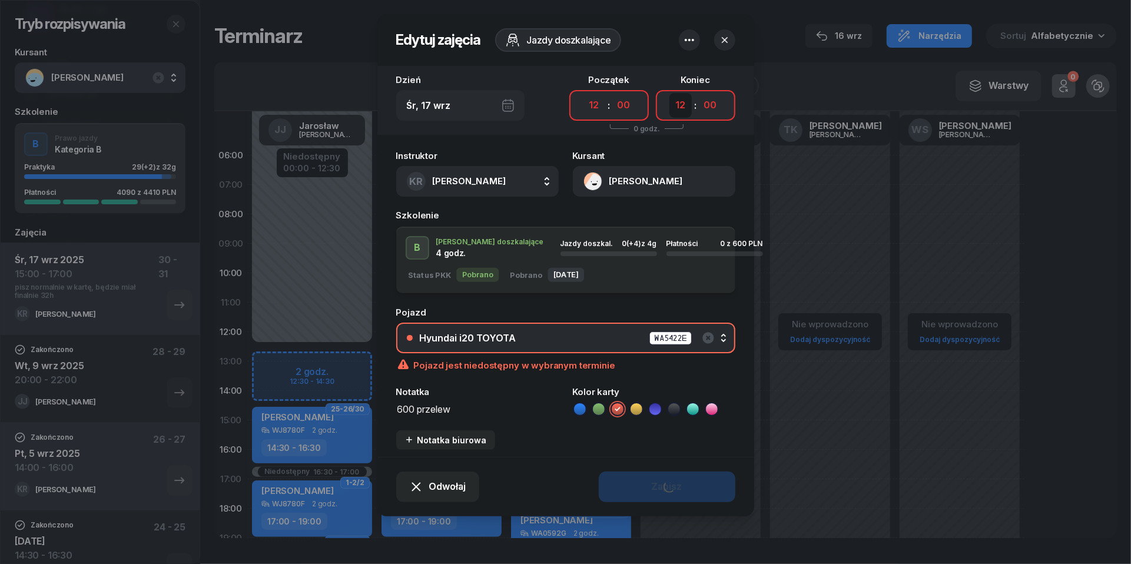
select select "14"
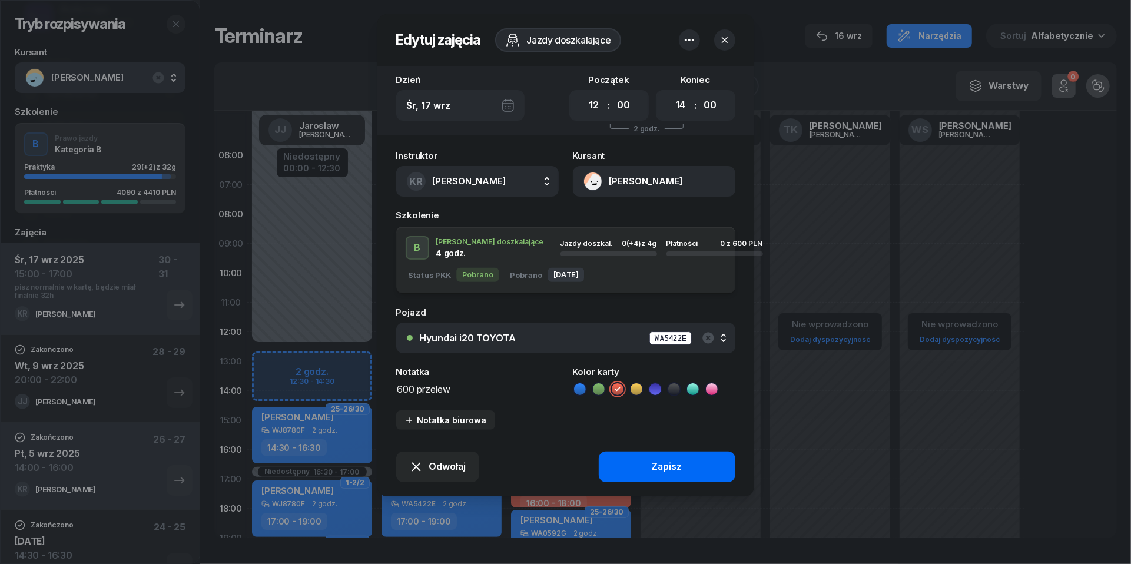
click at [648, 467] on button "Zapisz" at bounding box center [667, 467] width 137 height 31
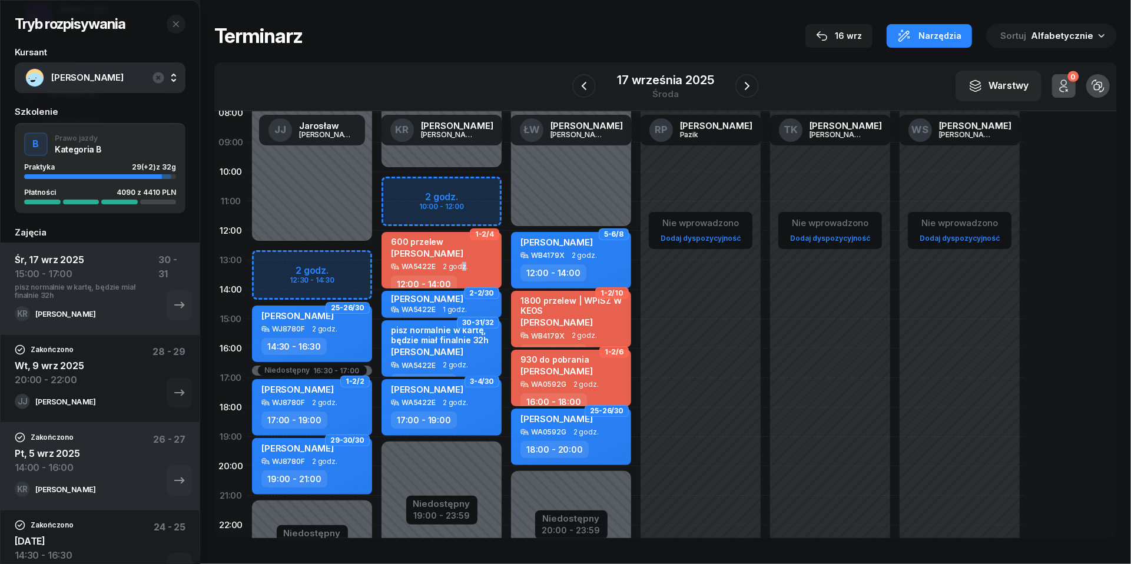
scroll to position [106, 0]
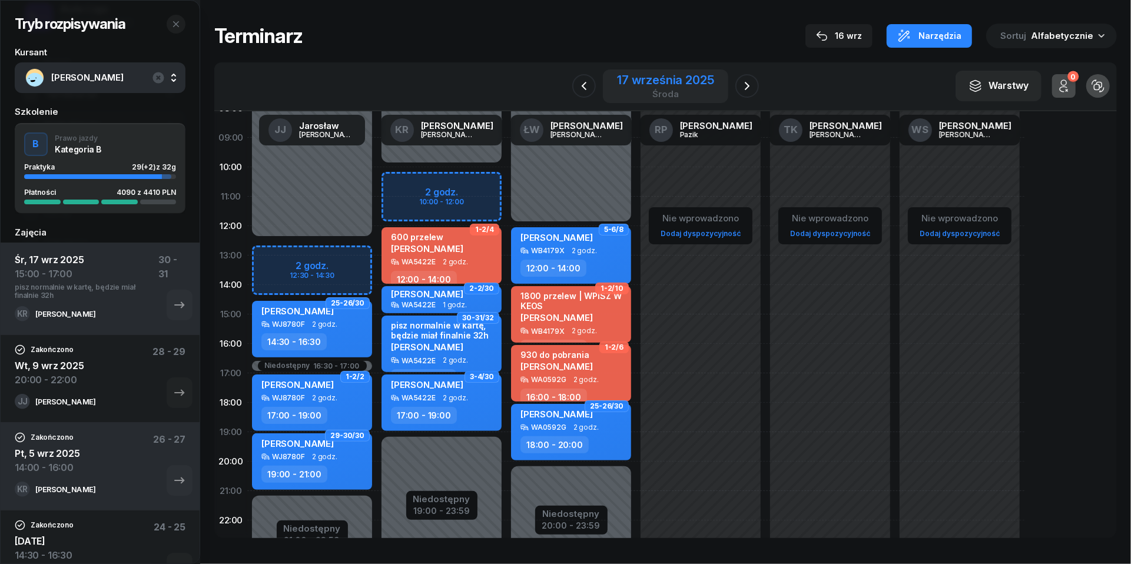
click at [668, 90] on div "środa" at bounding box center [665, 94] width 97 height 9
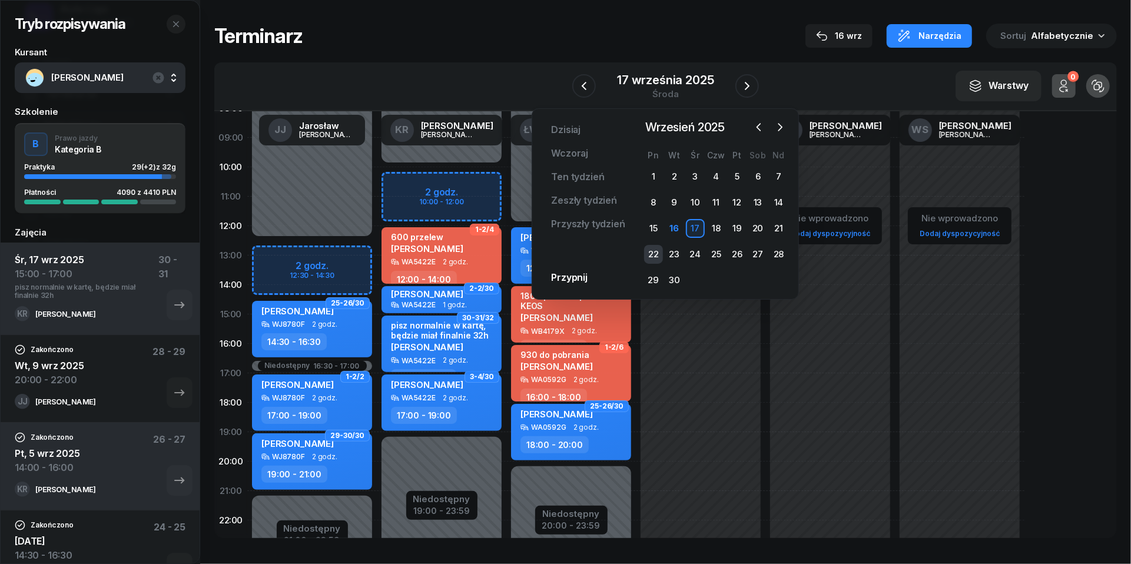
click at [655, 257] on div "22" at bounding box center [653, 254] width 19 height 19
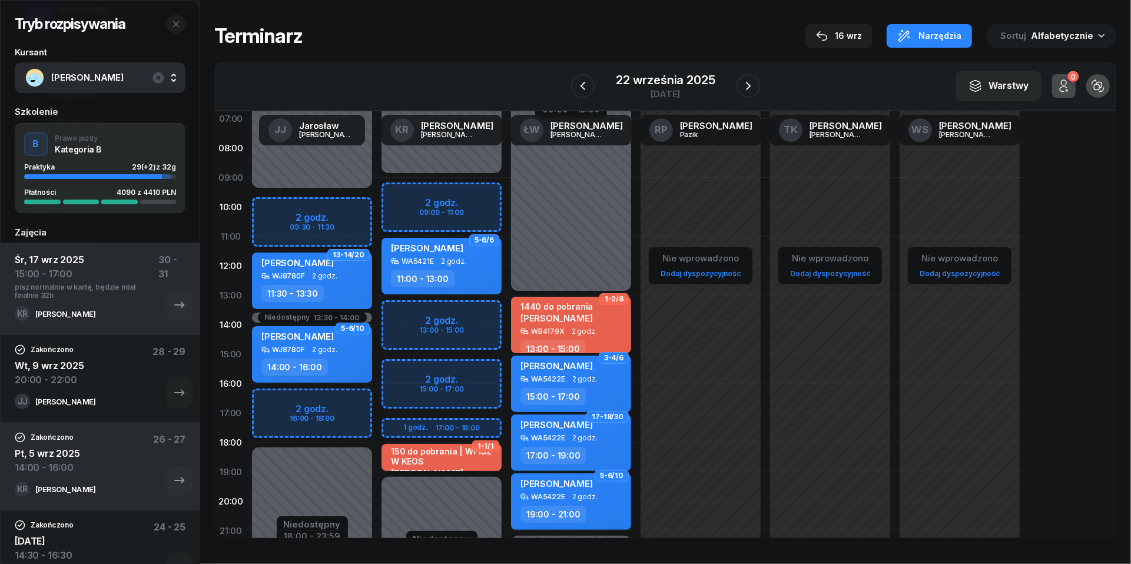
scroll to position [64, 0]
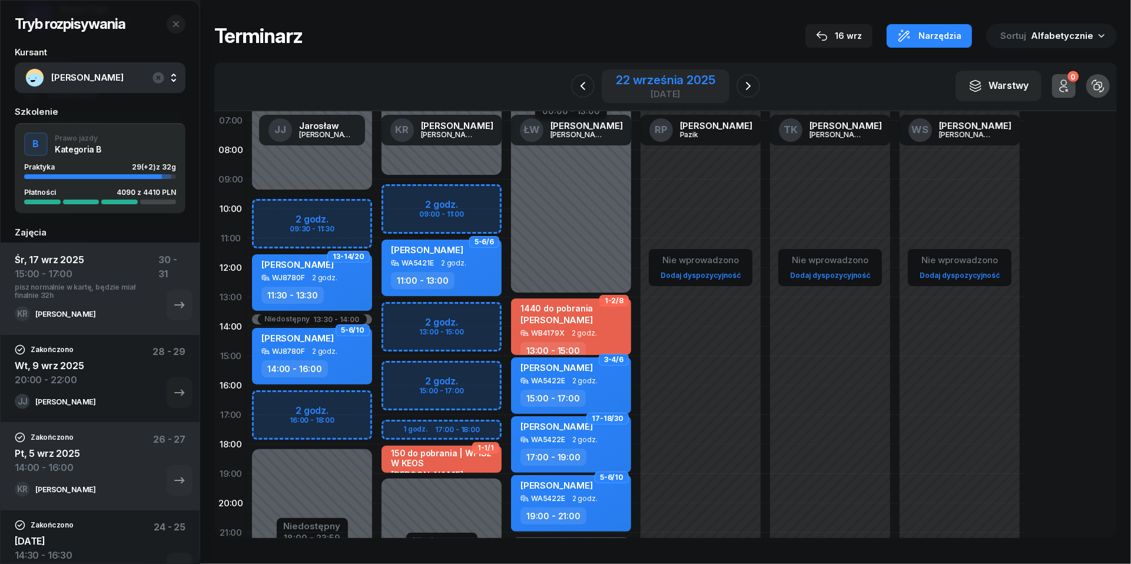
click at [650, 90] on div "[DATE]" at bounding box center [665, 94] width 99 height 9
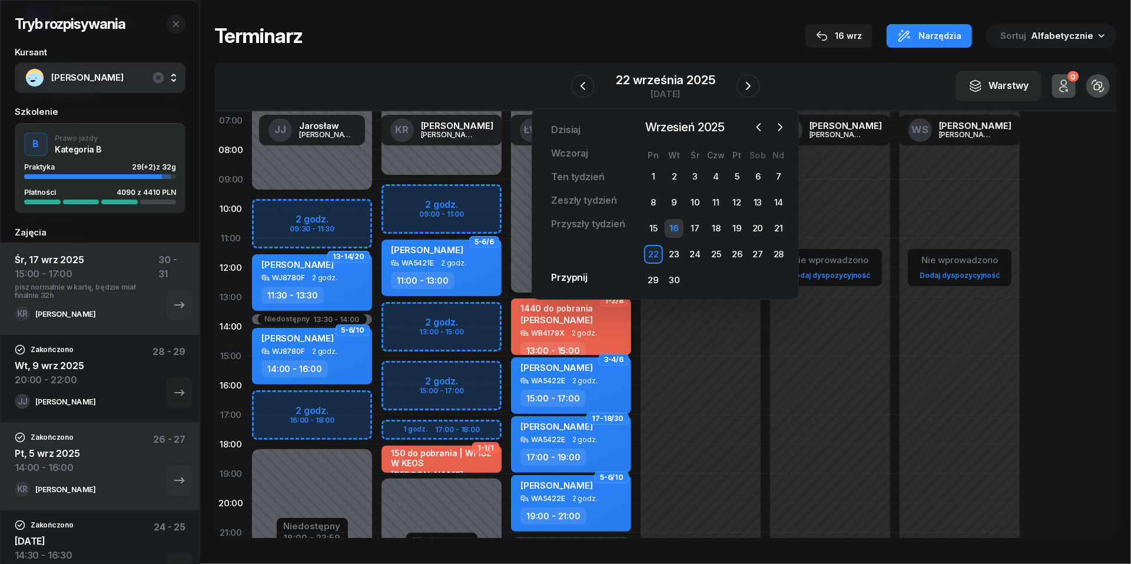
click at [679, 230] on div "16" at bounding box center [674, 228] width 19 height 19
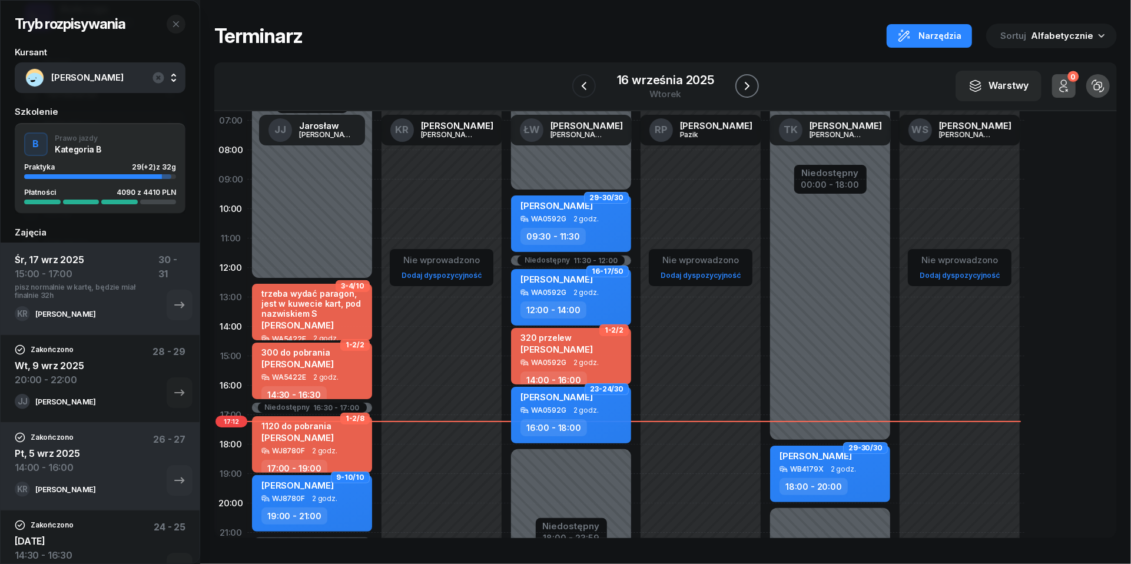
click at [745, 81] on icon "button" at bounding box center [747, 86] width 14 height 14
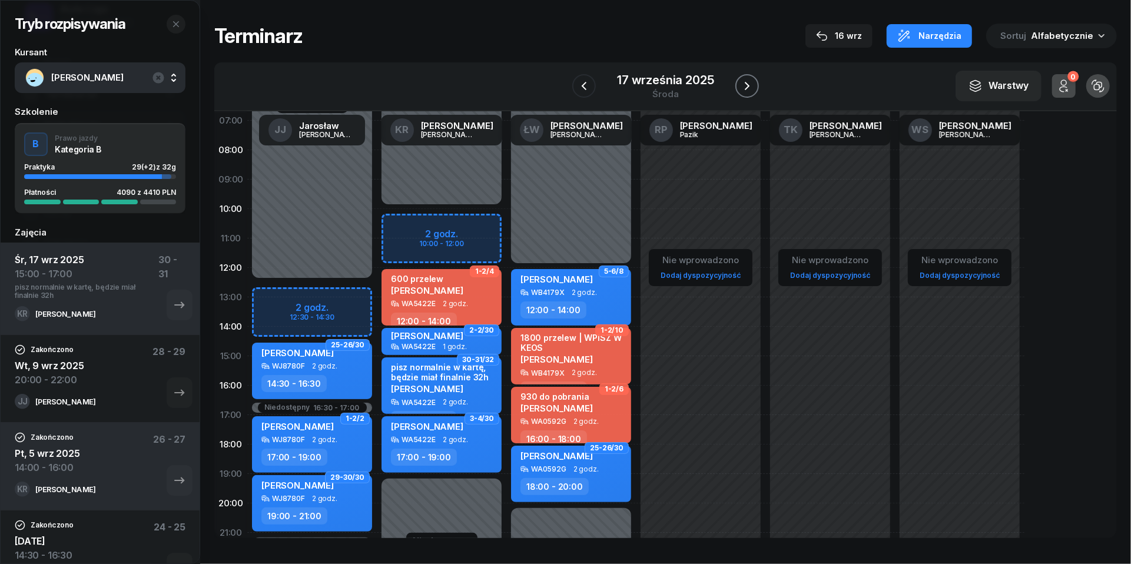
click at [747, 88] on icon "button" at bounding box center [747, 86] width 14 height 14
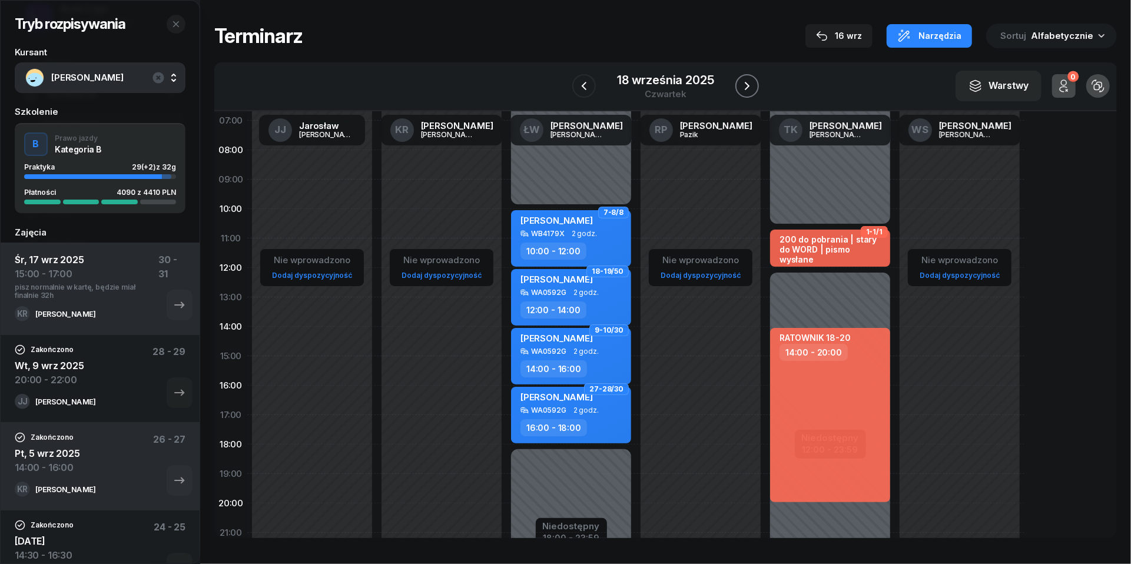
click at [747, 88] on icon "button" at bounding box center [747, 86] width 14 height 14
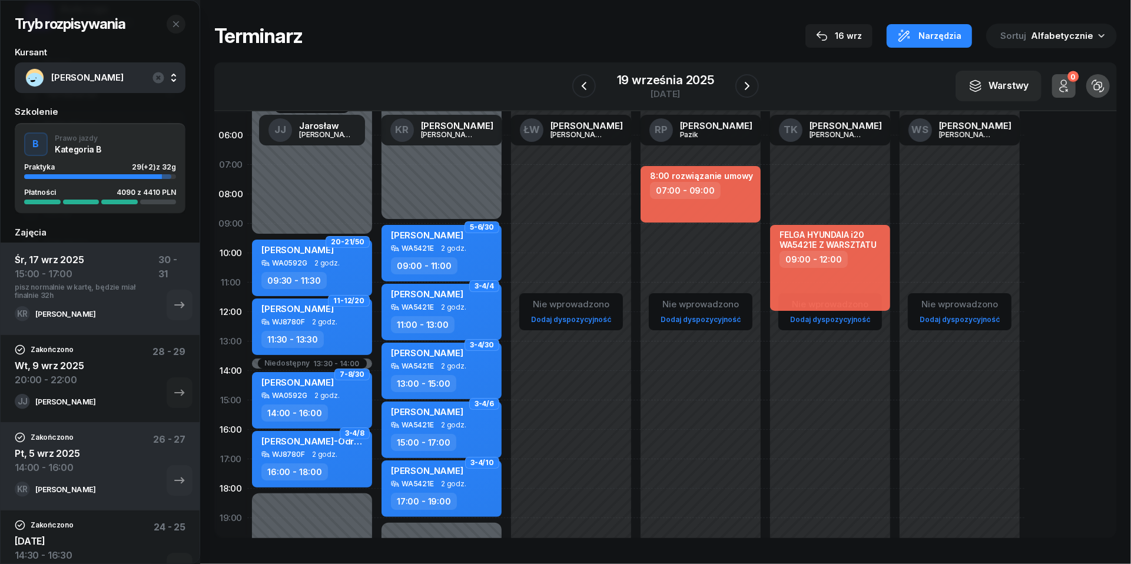
scroll to position [12, 0]
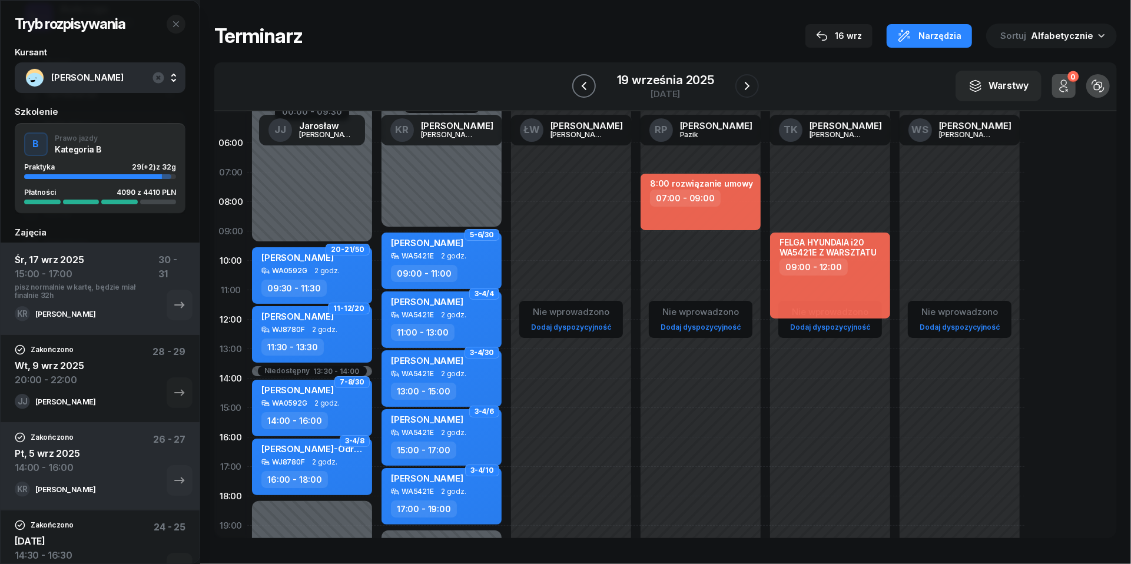
click at [578, 86] on icon "button" at bounding box center [584, 86] width 14 height 14
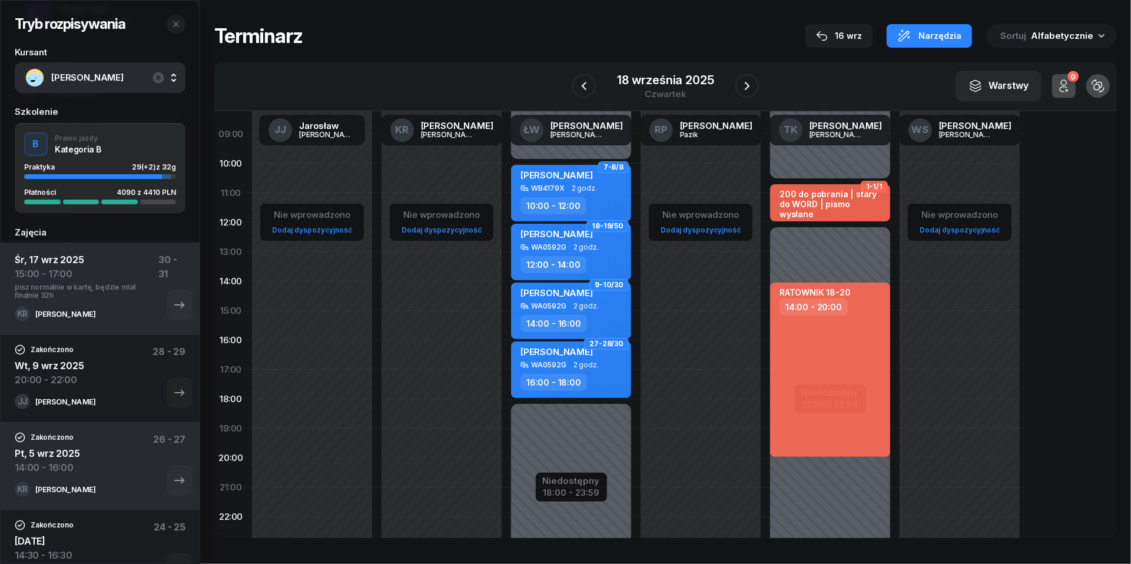
scroll to position [125, 0]
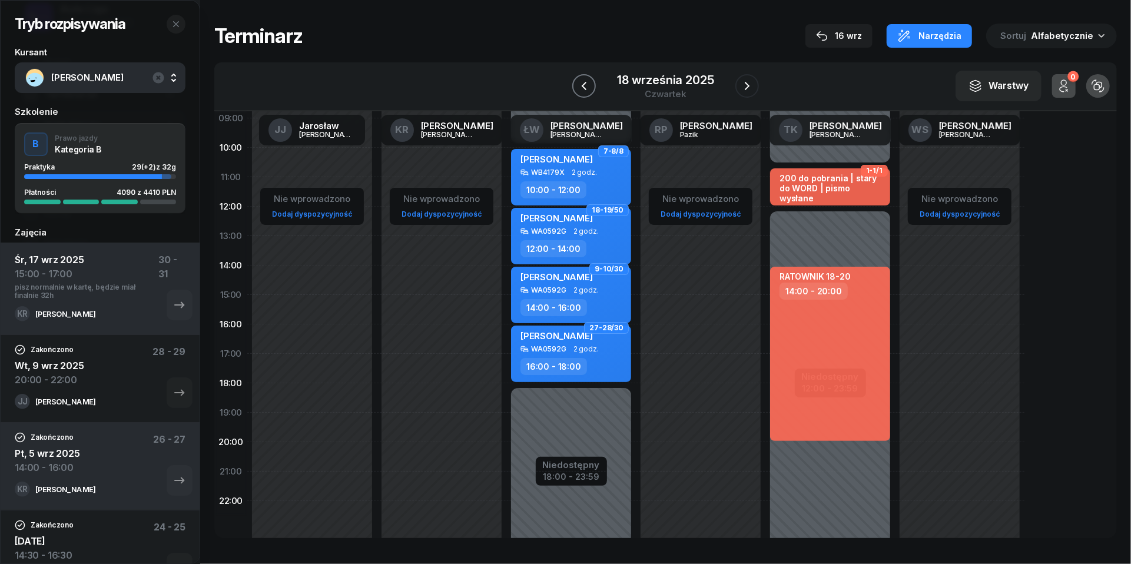
click at [582, 81] on icon "button" at bounding box center [584, 86] width 14 height 14
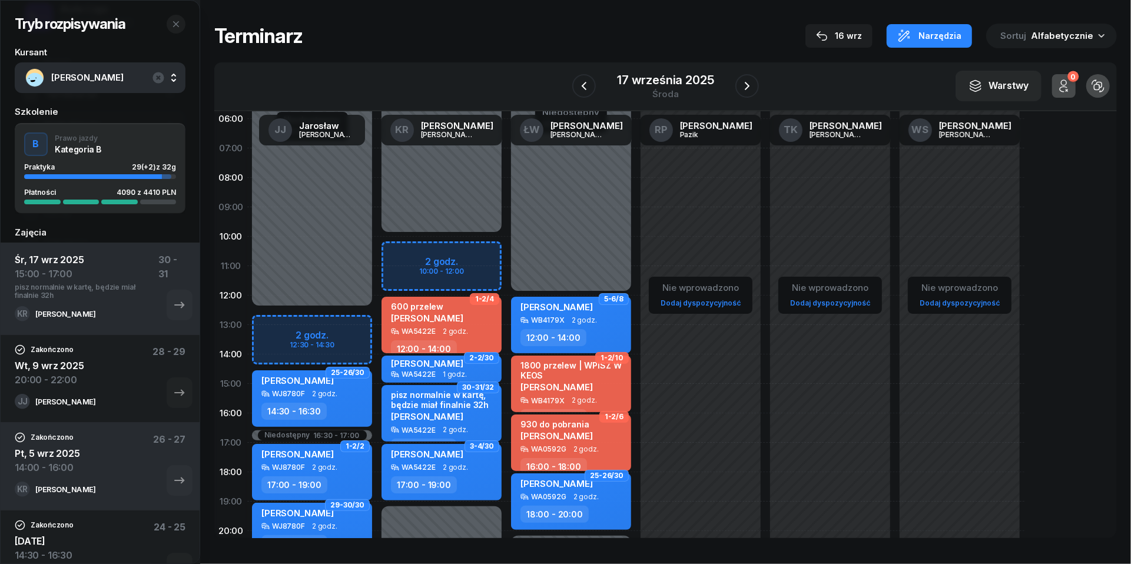
scroll to position [34, 0]
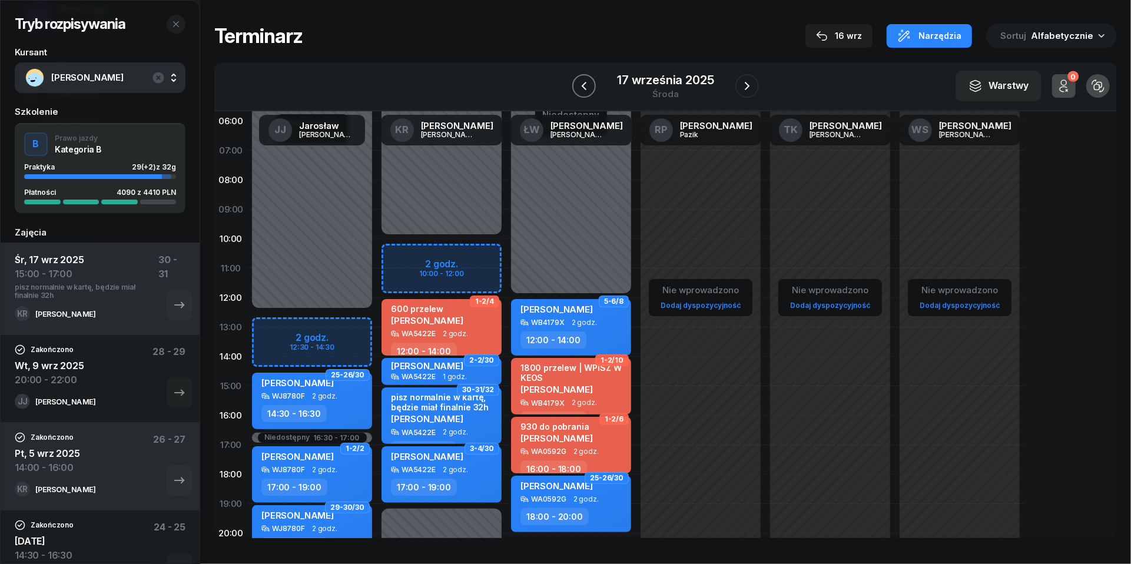
click at [587, 87] on icon "button" at bounding box center [584, 86] width 14 height 14
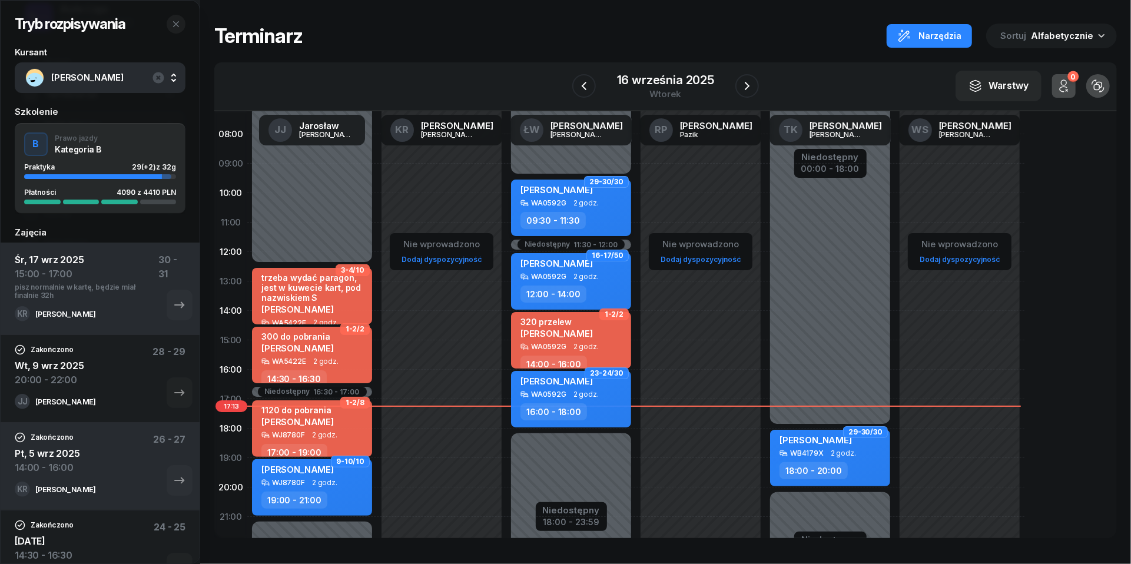
scroll to position [81, 0]
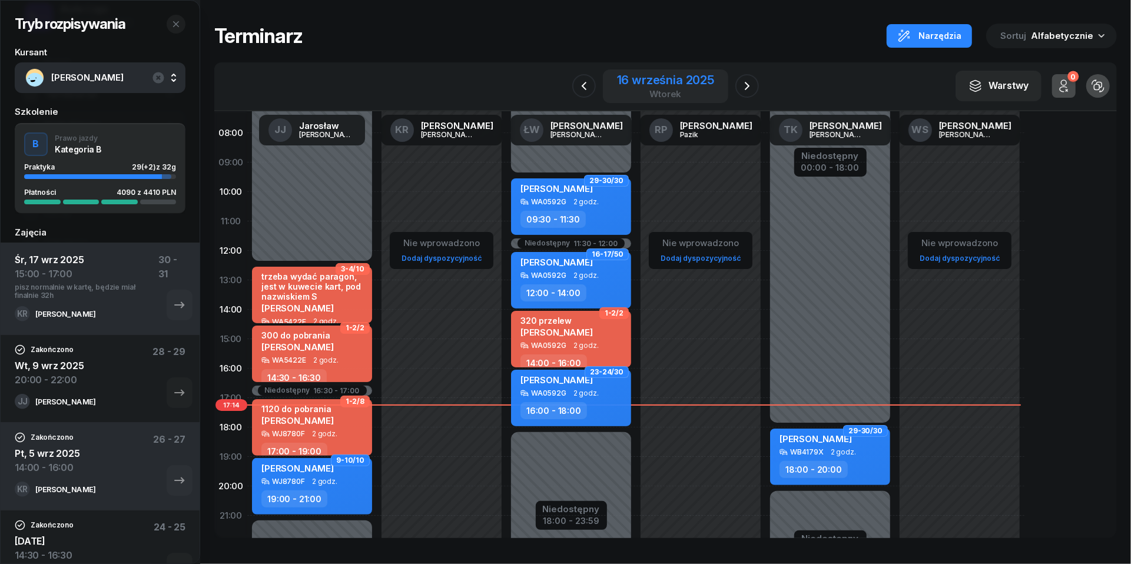
click at [661, 90] on div "wtorek" at bounding box center [665, 94] width 97 height 9
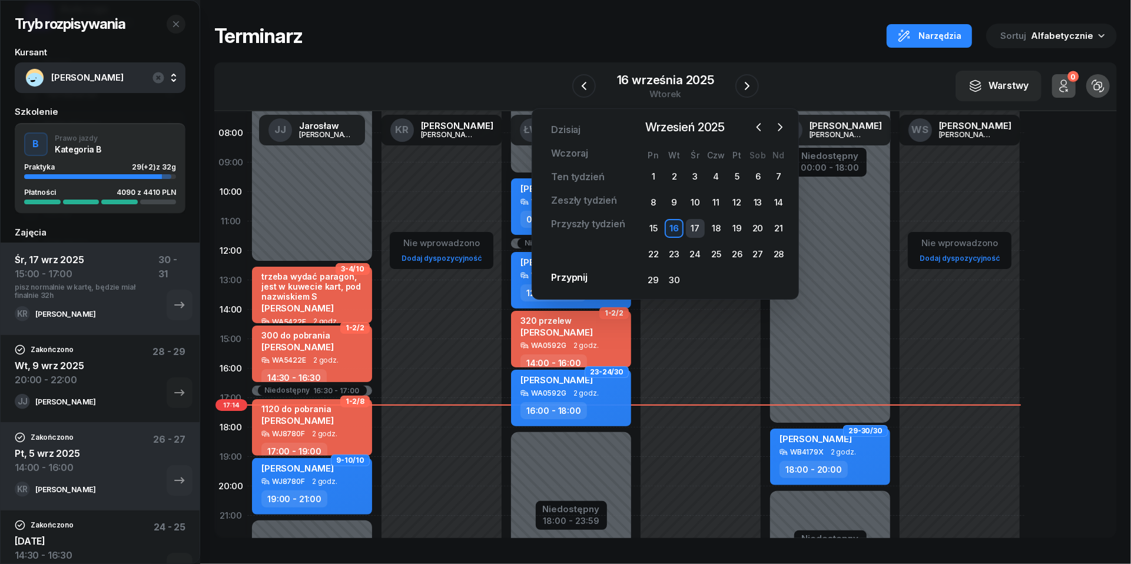
click at [693, 224] on div "17" at bounding box center [695, 228] width 19 height 19
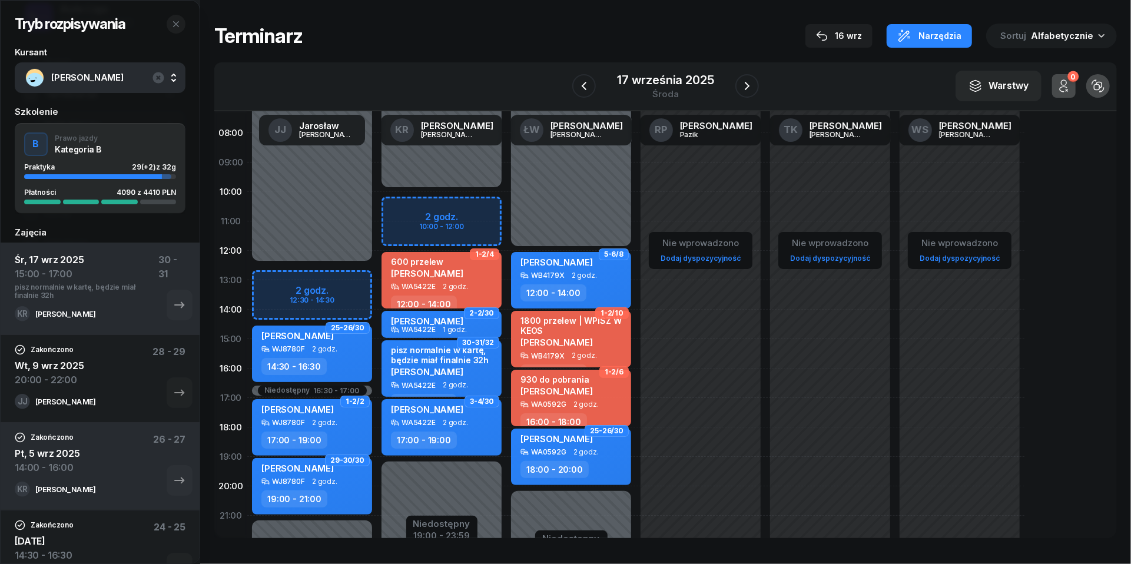
click at [445, 201] on div "Niedostępny 00:00 - 10:00 Niedostępny 19:00 - 23:59 2 godz. 10:00 - 12:00 1-2/4…" at bounding box center [442, 338] width 130 height 559
select select "10"
select select "12"
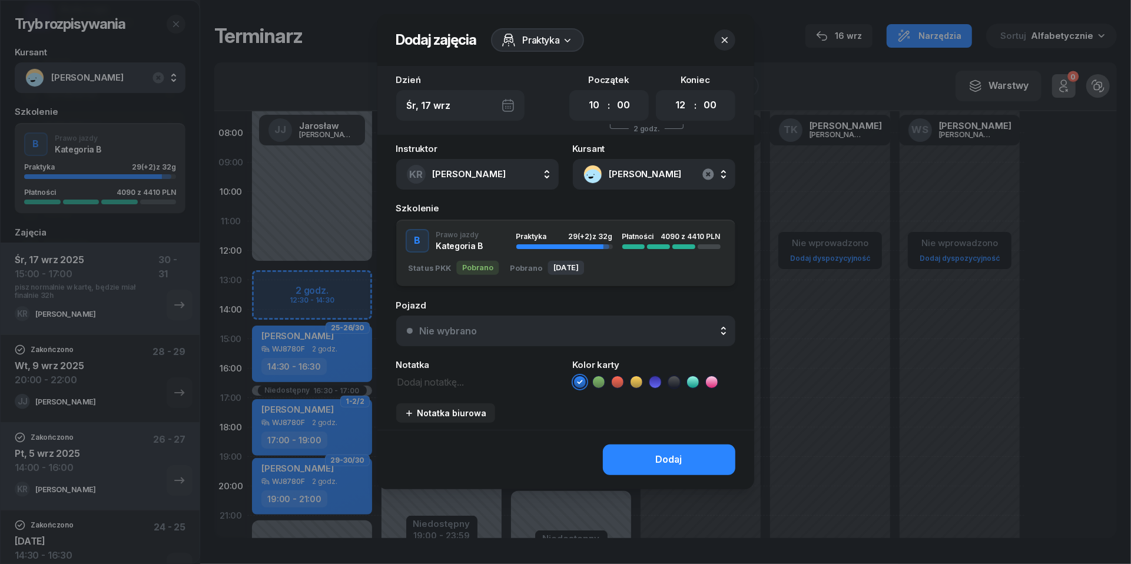
click at [713, 176] on icon "button" at bounding box center [708, 173] width 11 height 11
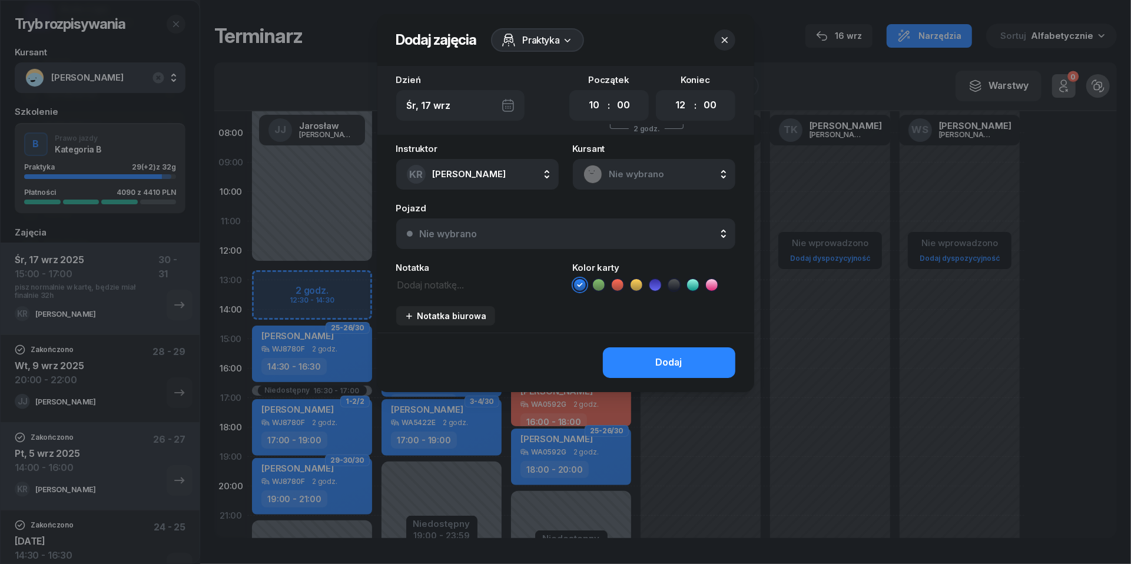
click at [682, 176] on span "Nie wybrano" at bounding box center [667, 174] width 115 height 15
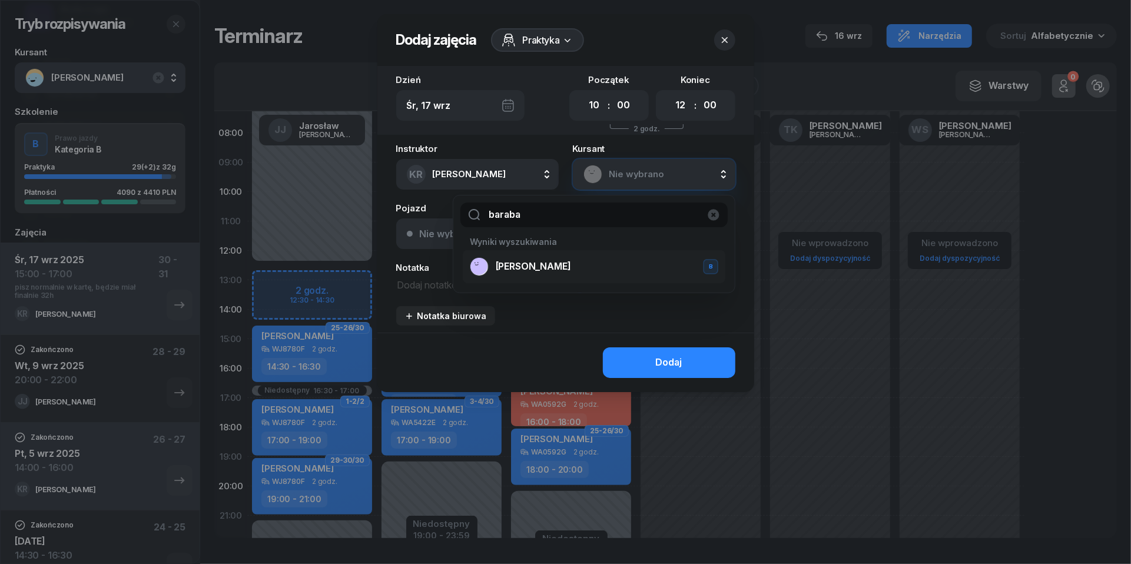
type input "baraba"
click at [559, 264] on span "Katarzyna Barabasz" at bounding box center [533, 266] width 75 height 15
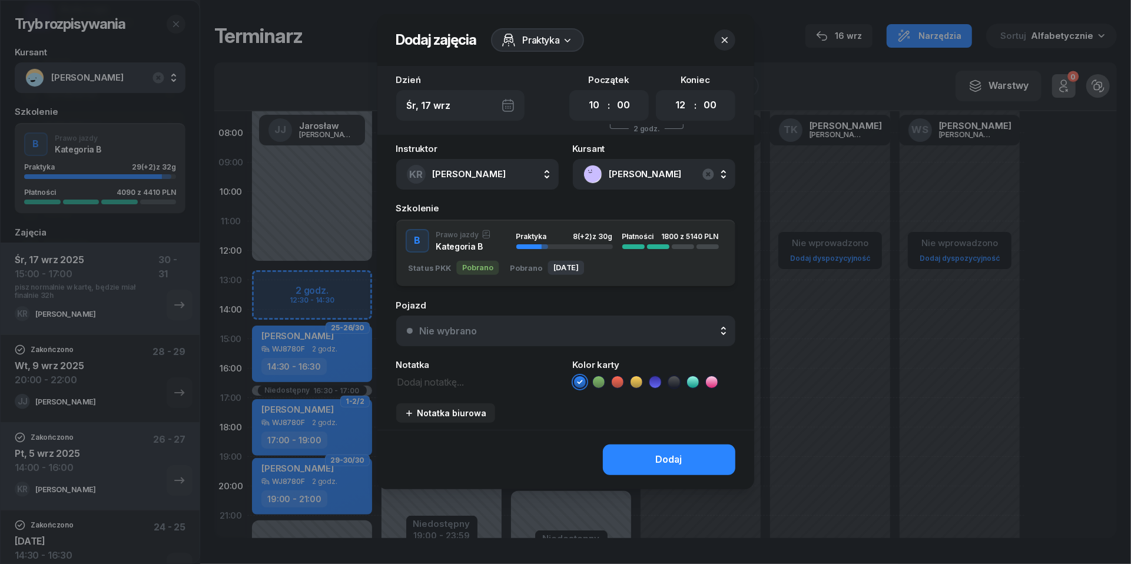
click at [516, 352] on div "Instruktor KR Katarzyna Rakowska JJ Jarosław Jakubczak KR Katarzyna Rakowska ŁW…" at bounding box center [566, 287] width 377 height 286
click at [516, 331] on div "Nie wybrano" at bounding box center [572, 330] width 305 height 9
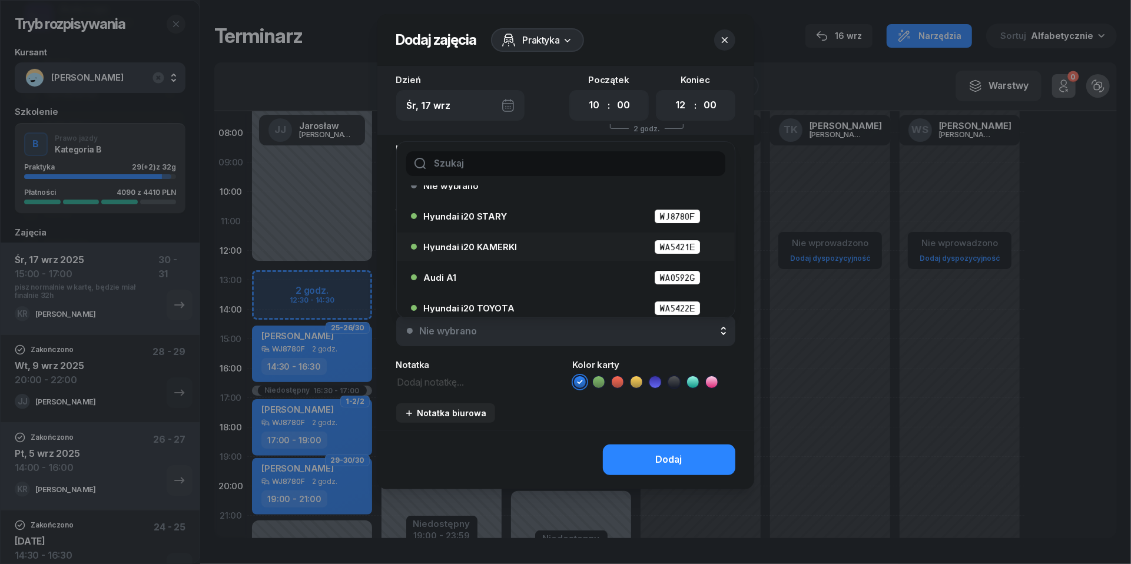
scroll to position [24, 0]
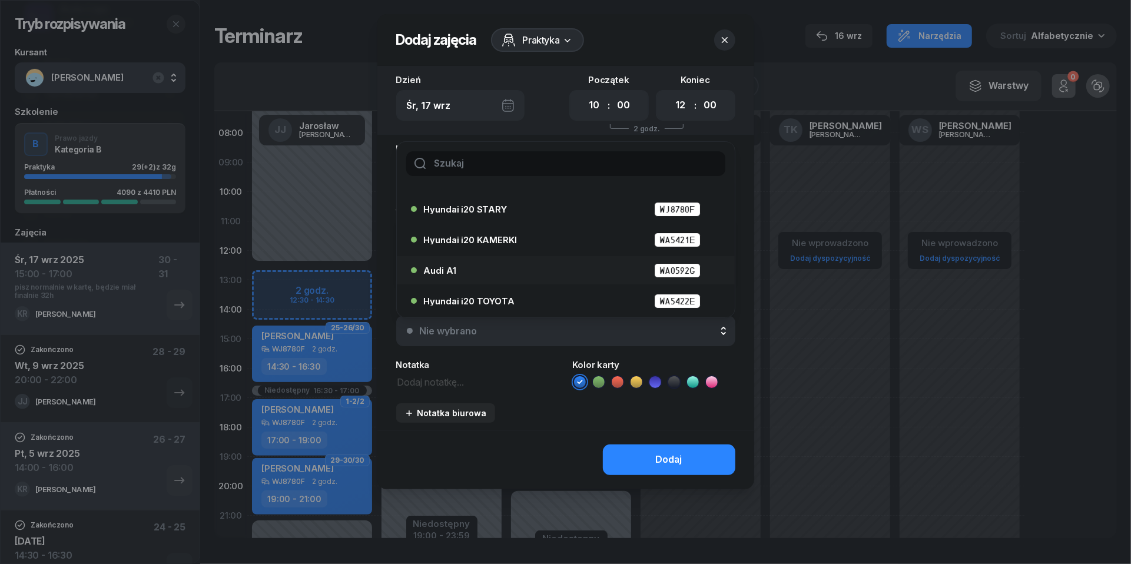
click at [526, 264] on div "Audi A1 WA0592G" at bounding box center [569, 270] width 290 height 15
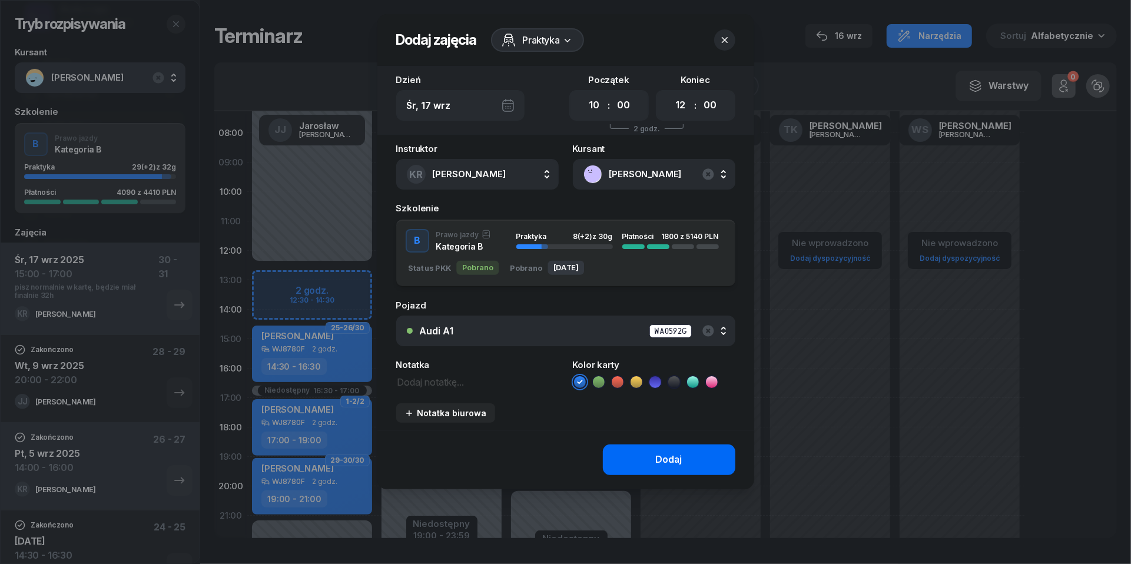
click at [651, 453] on button "Dodaj" at bounding box center [669, 460] width 133 height 31
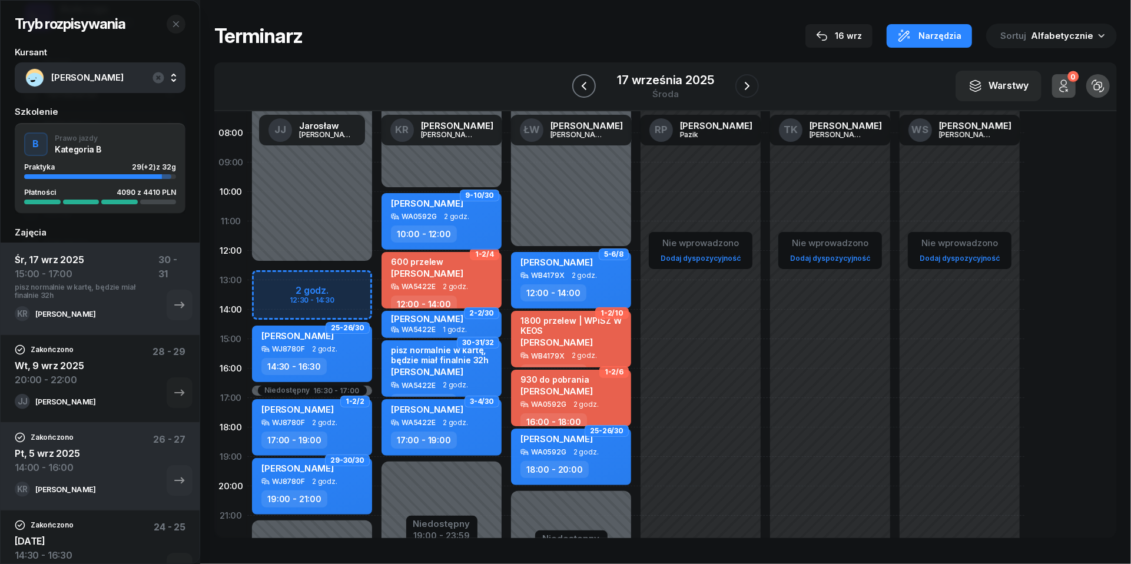
click at [588, 90] on icon "button" at bounding box center [584, 86] width 14 height 14
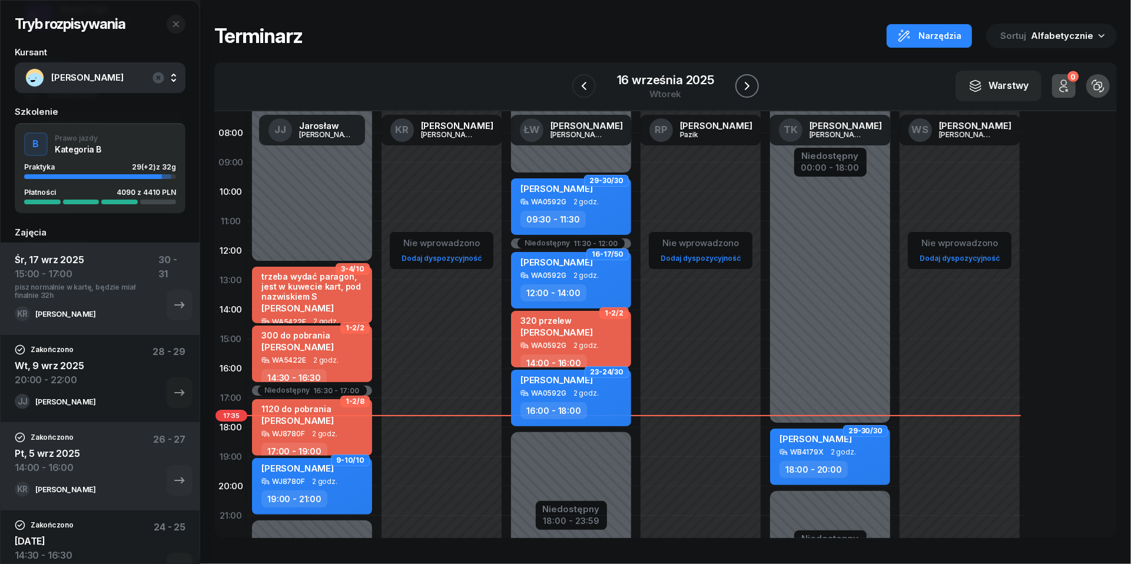
click at [749, 81] on icon "button" at bounding box center [747, 86] width 14 height 14
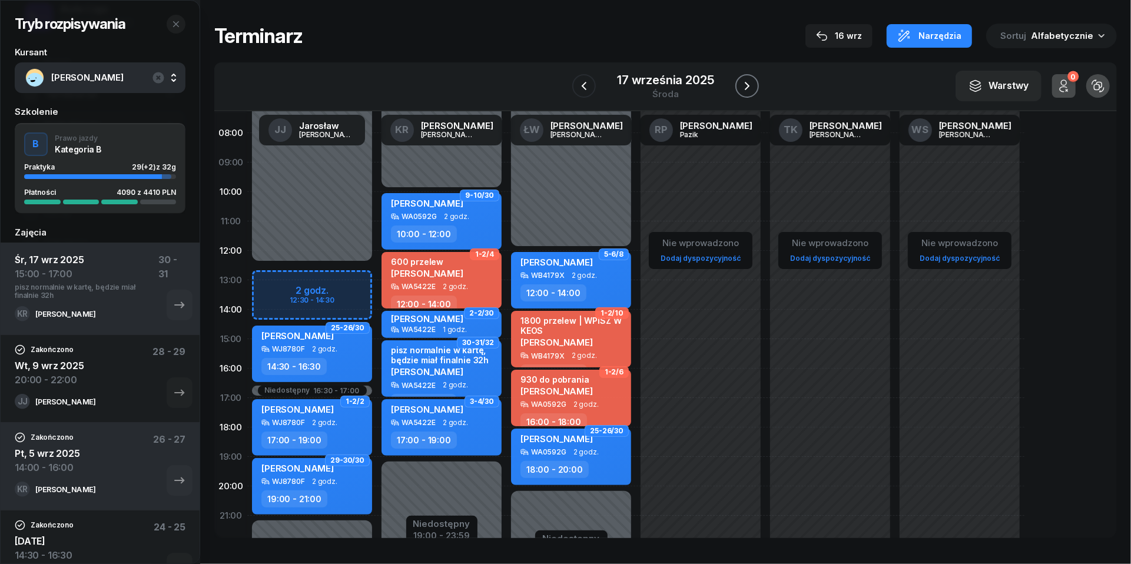
click at [749, 81] on icon "button" at bounding box center [747, 86] width 14 height 14
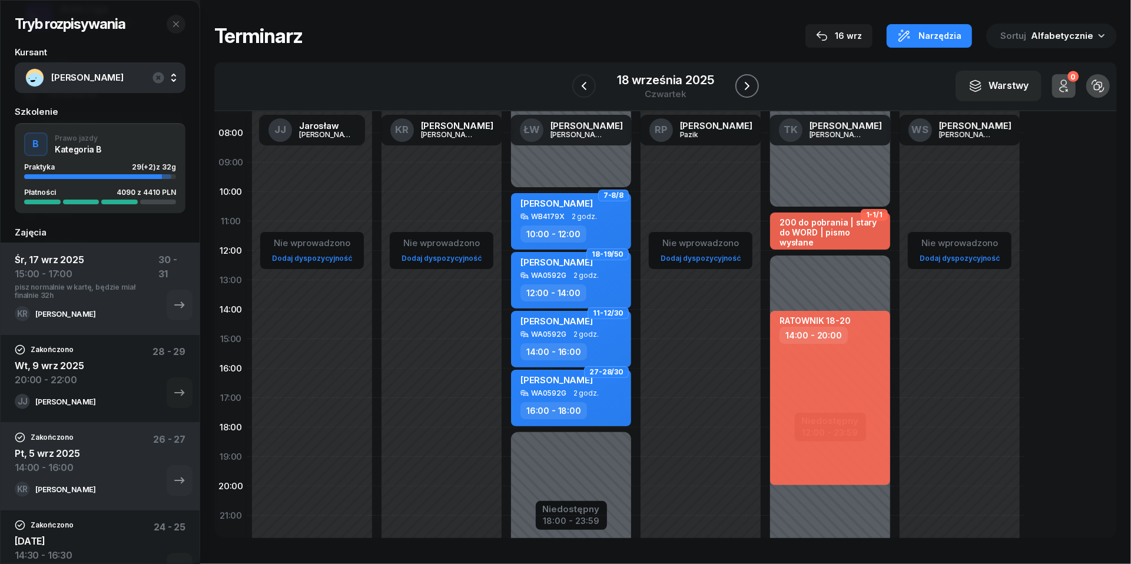
click at [749, 86] on icon "button" at bounding box center [747, 86] width 5 height 8
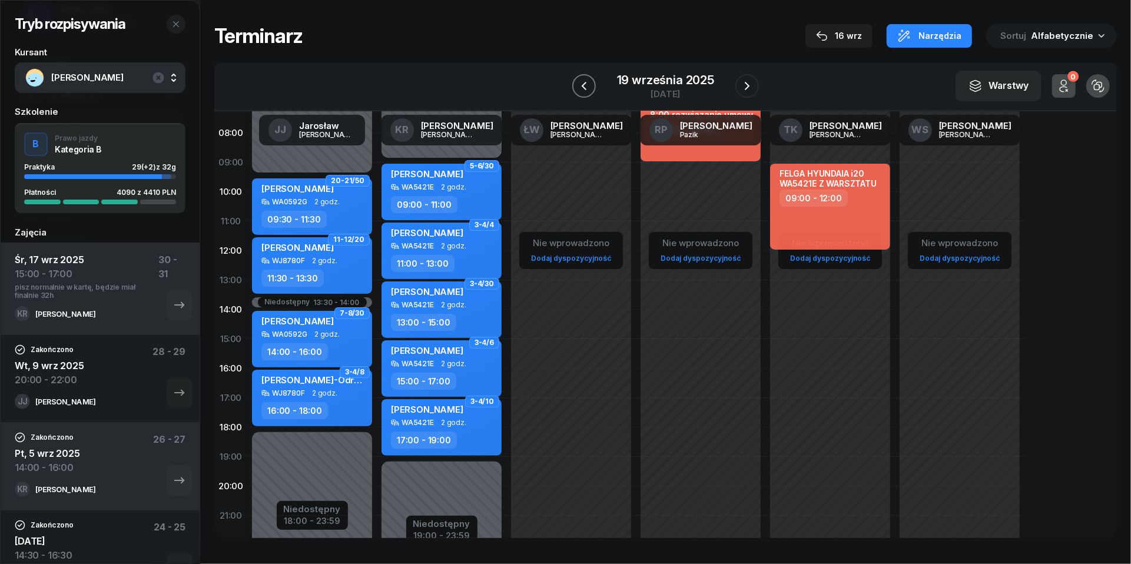
click at [585, 86] on icon "button" at bounding box center [584, 86] width 14 height 14
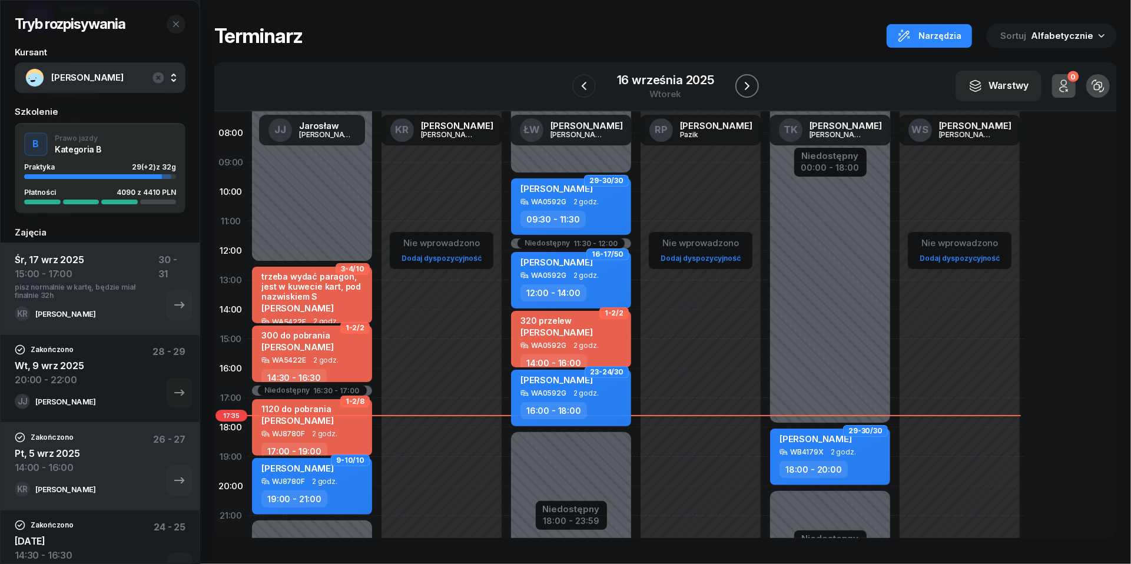
click at [747, 85] on icon "button" at bounding box center [747, 86] width 14 height 14
